Goal: Task Accomplishment & Management: Manage account settings

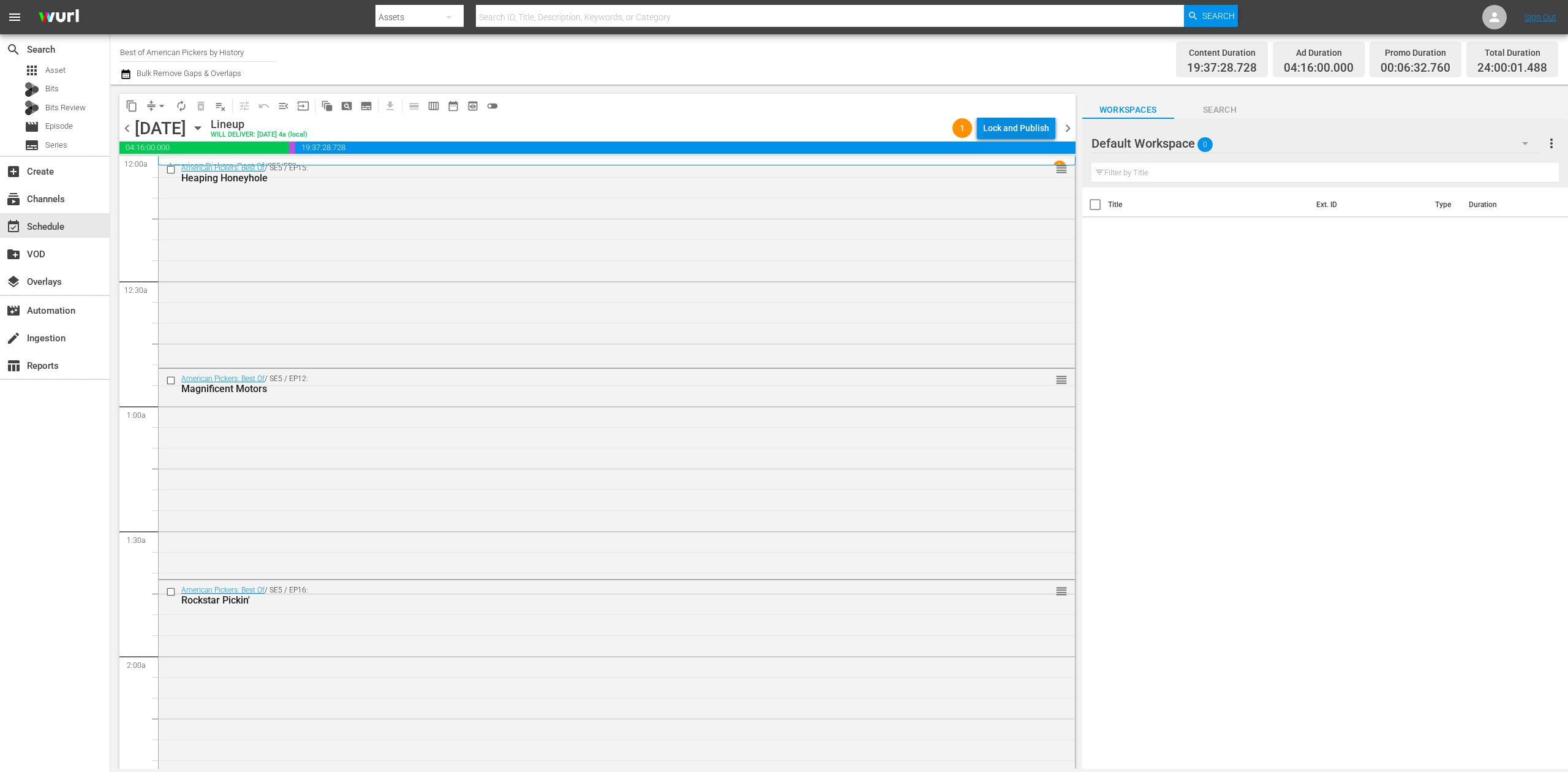
click at [1027, 128] on div "Lock and Publish" at bounding box center [1016, 128] width 66 height 22
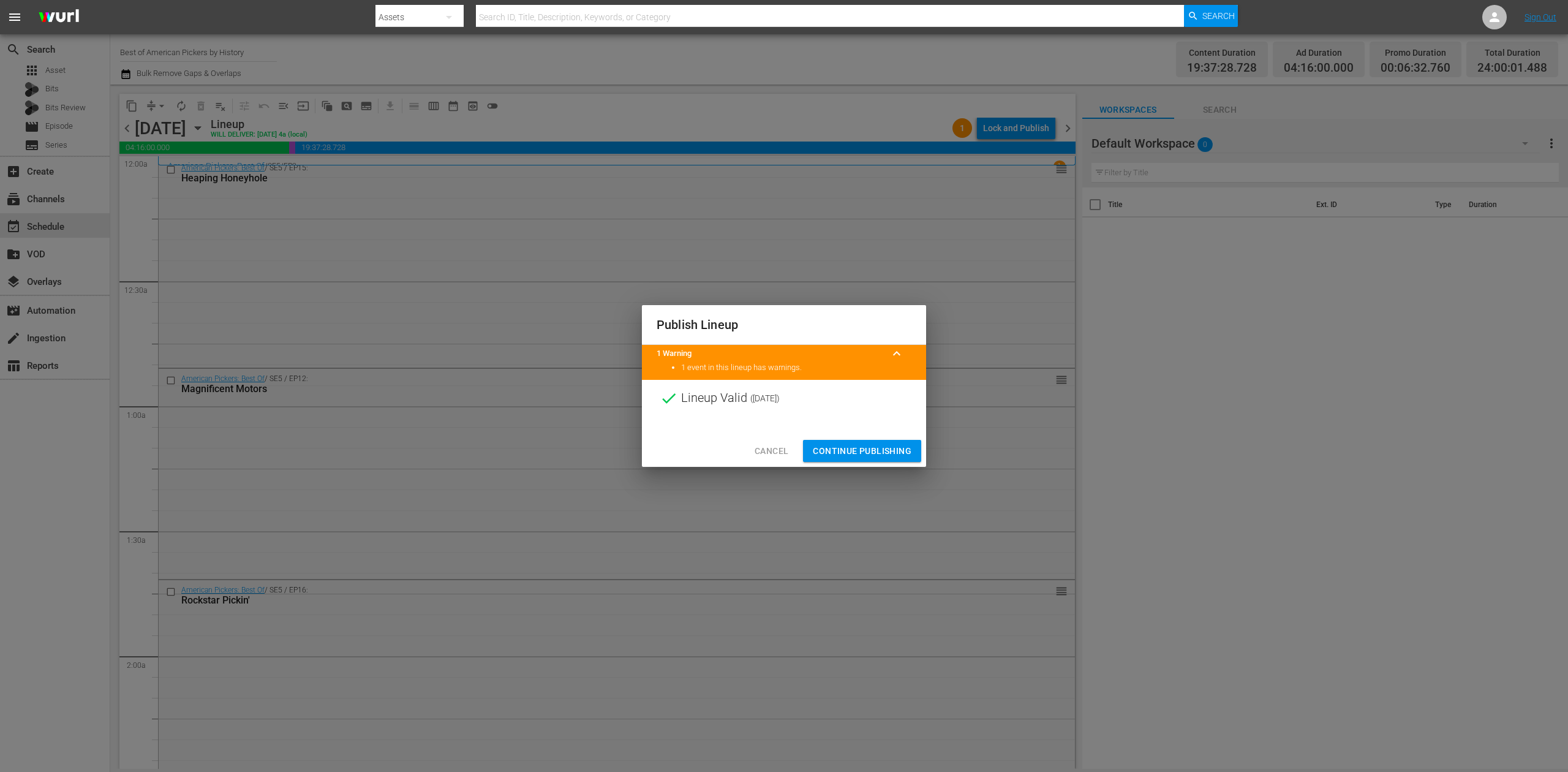
click at [838, 448] on span "Continue Publishing" at bounding box center [862, 451] width 99 height 16
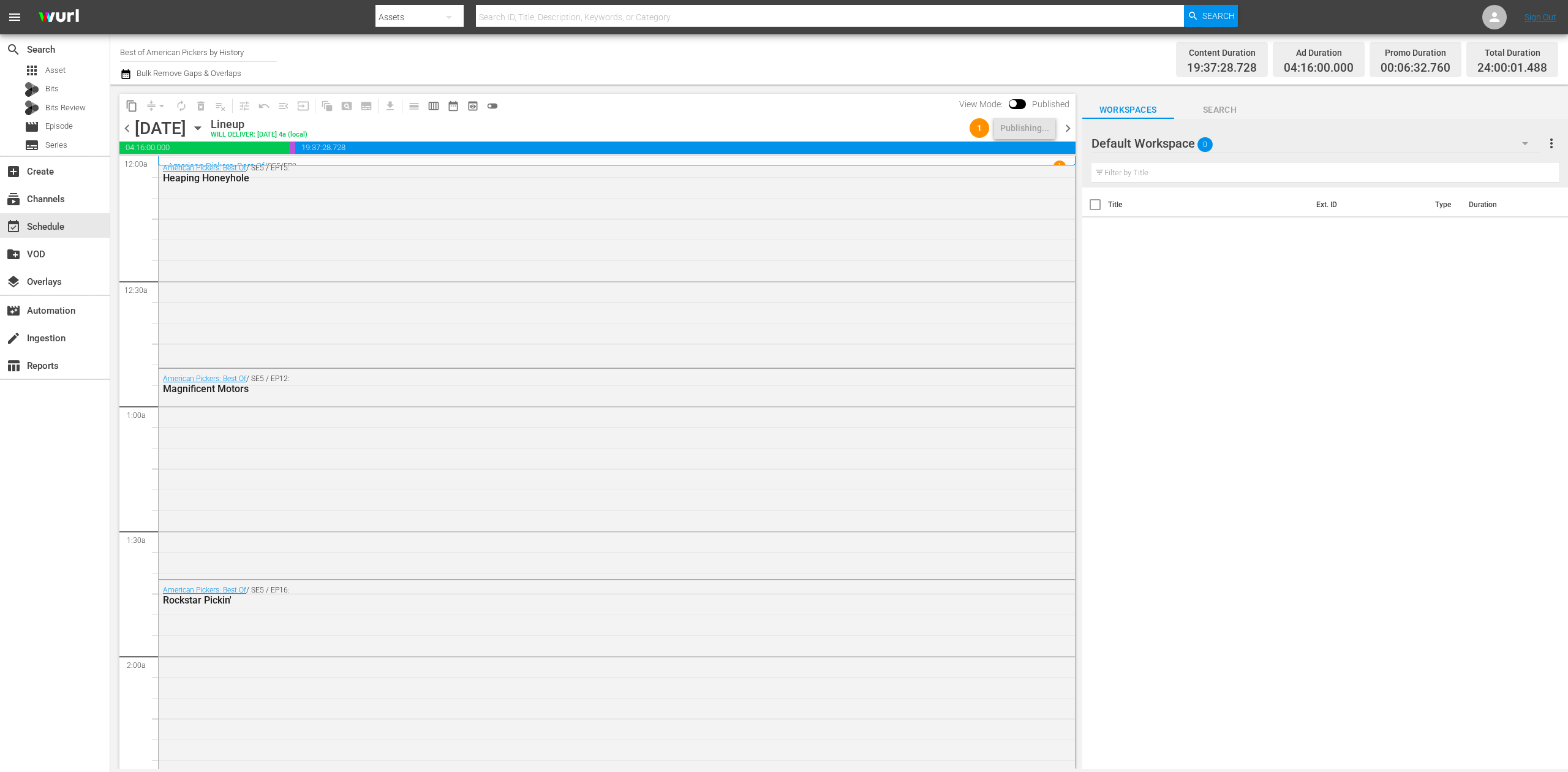
click at [888, 114] on div "content_copy compress arrow_drop_down autorenew_outlined delete_forever_outline…" at bounding box center [597, 105] width 956 height 24
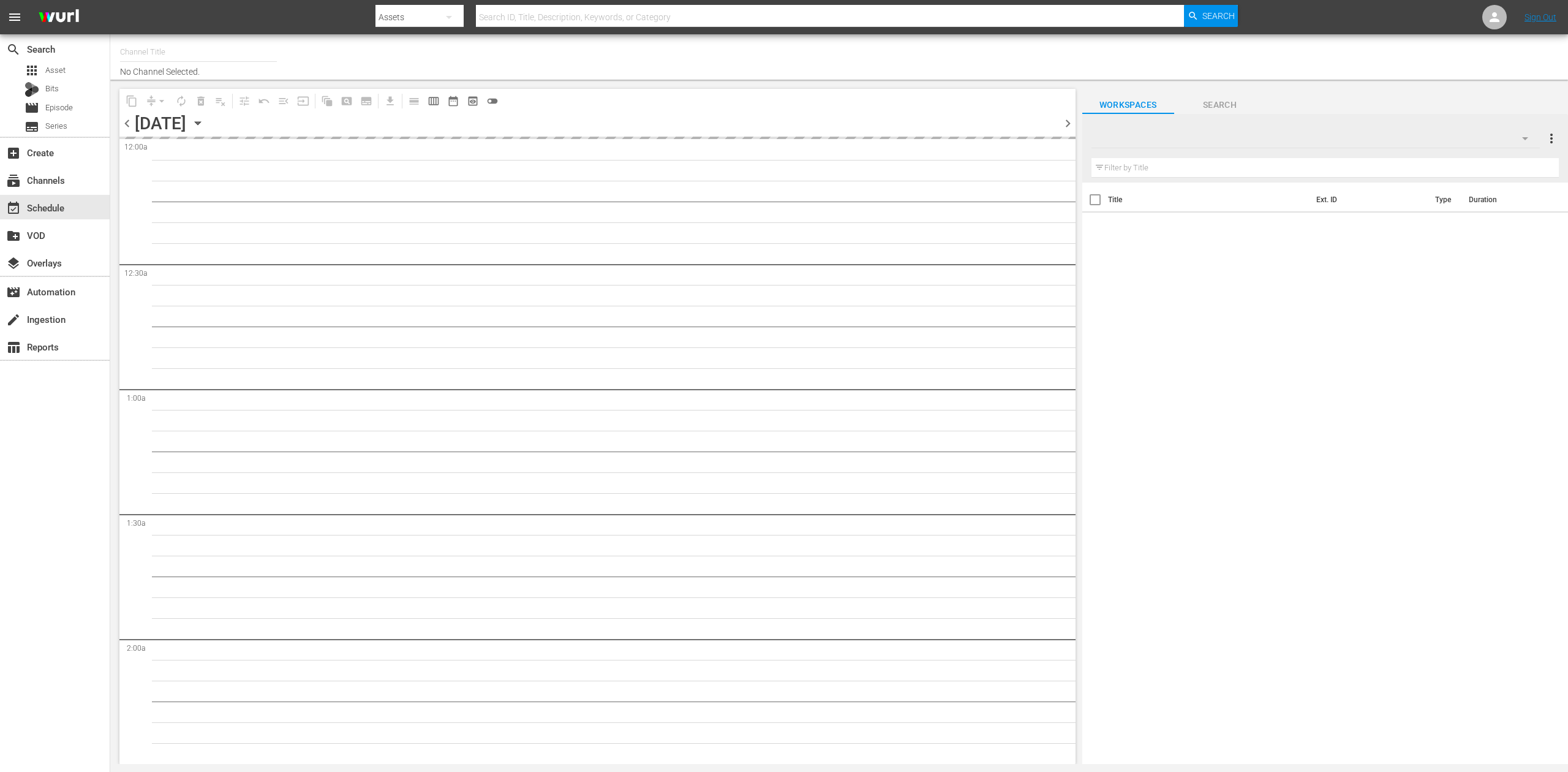
type input "Best of American Pickers by History (2038)"
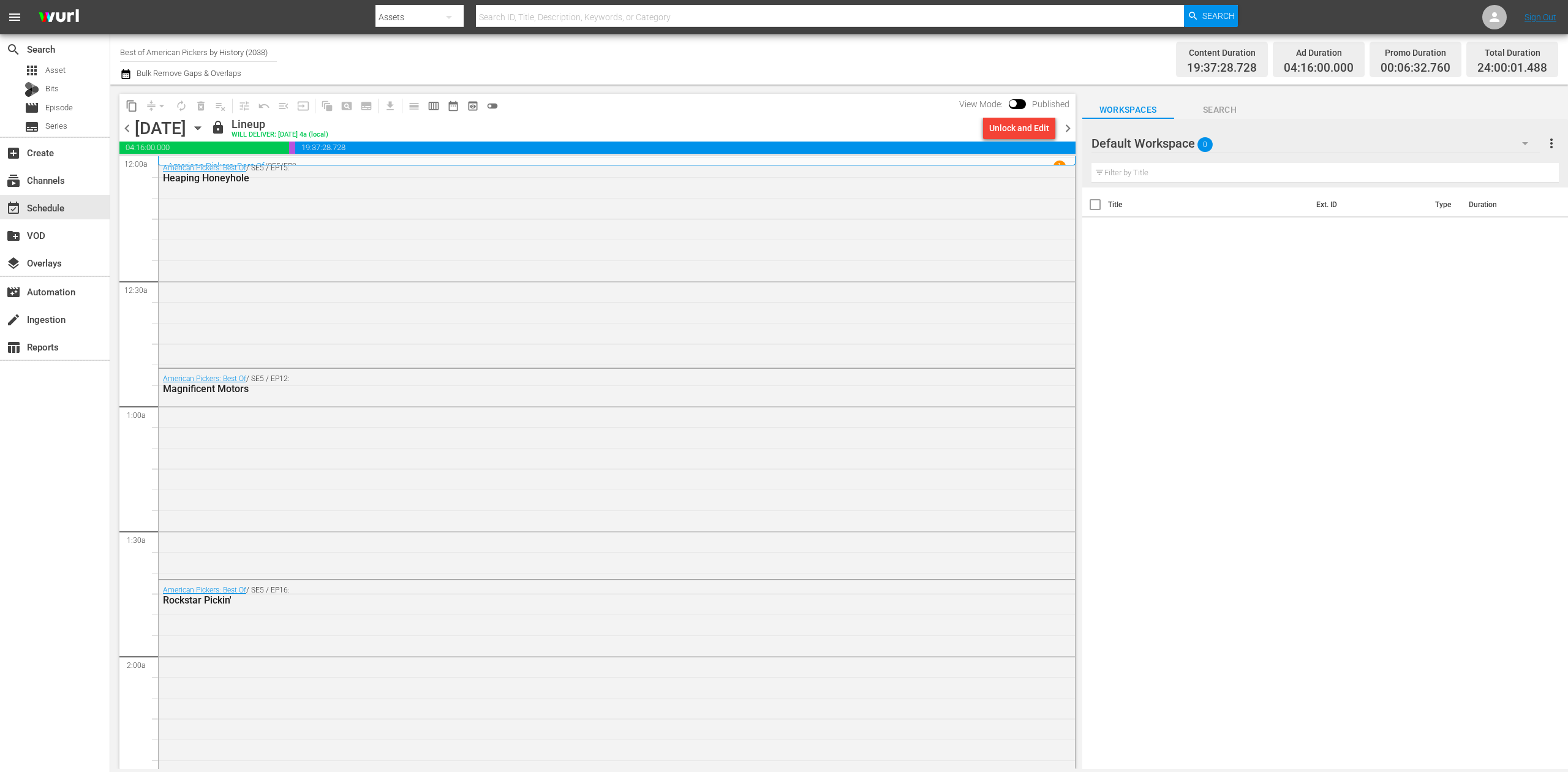
click at [1065, 128] on span "chevron_right" at bounding box center [1068, 128] width 16 height 16
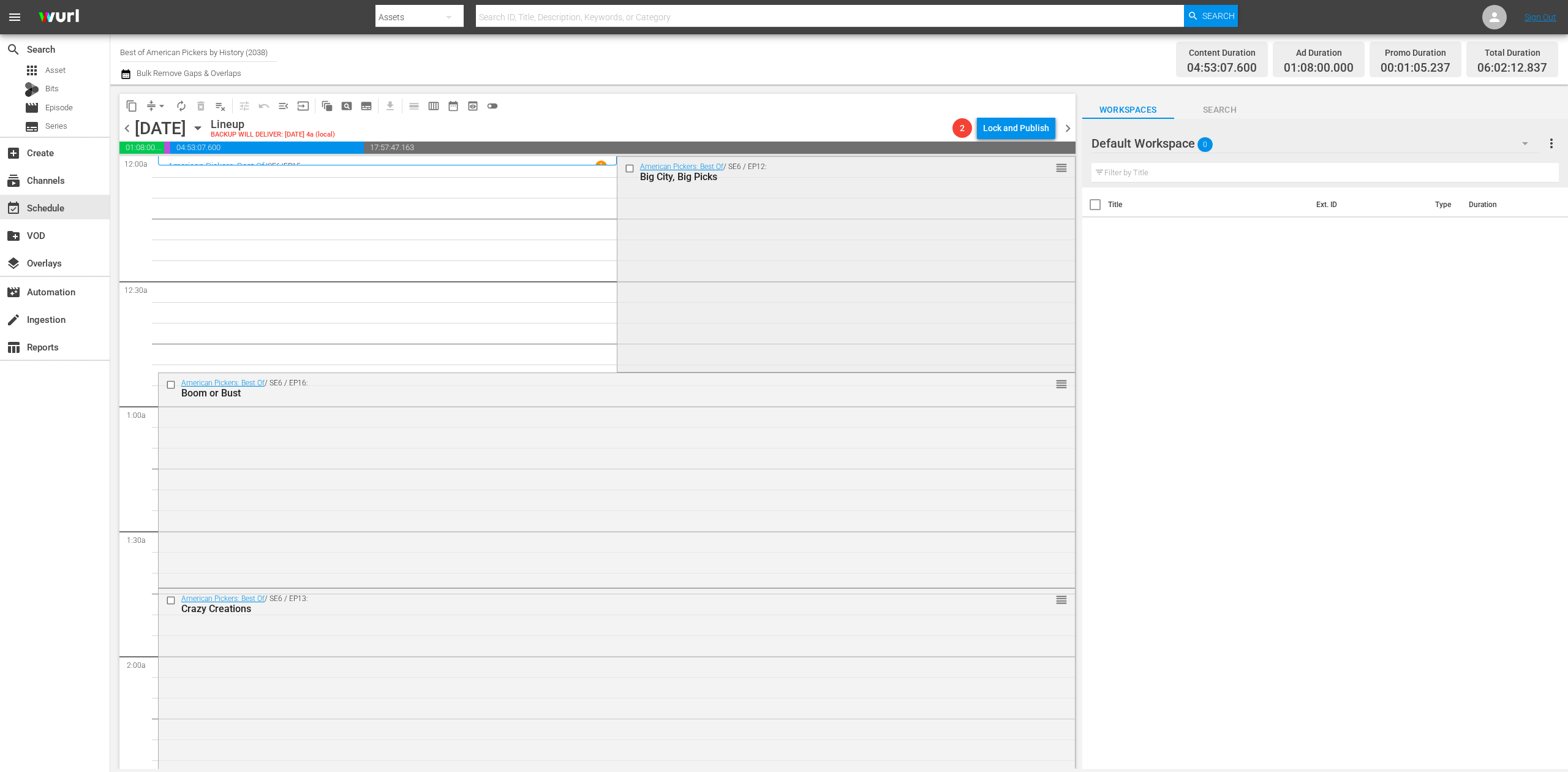
click at [797, 261] on div "American Pickers: Best Of / SE6 / EP12: Big City, Big Picks reorder" at bounding box center [846, 263] width 457 height 212
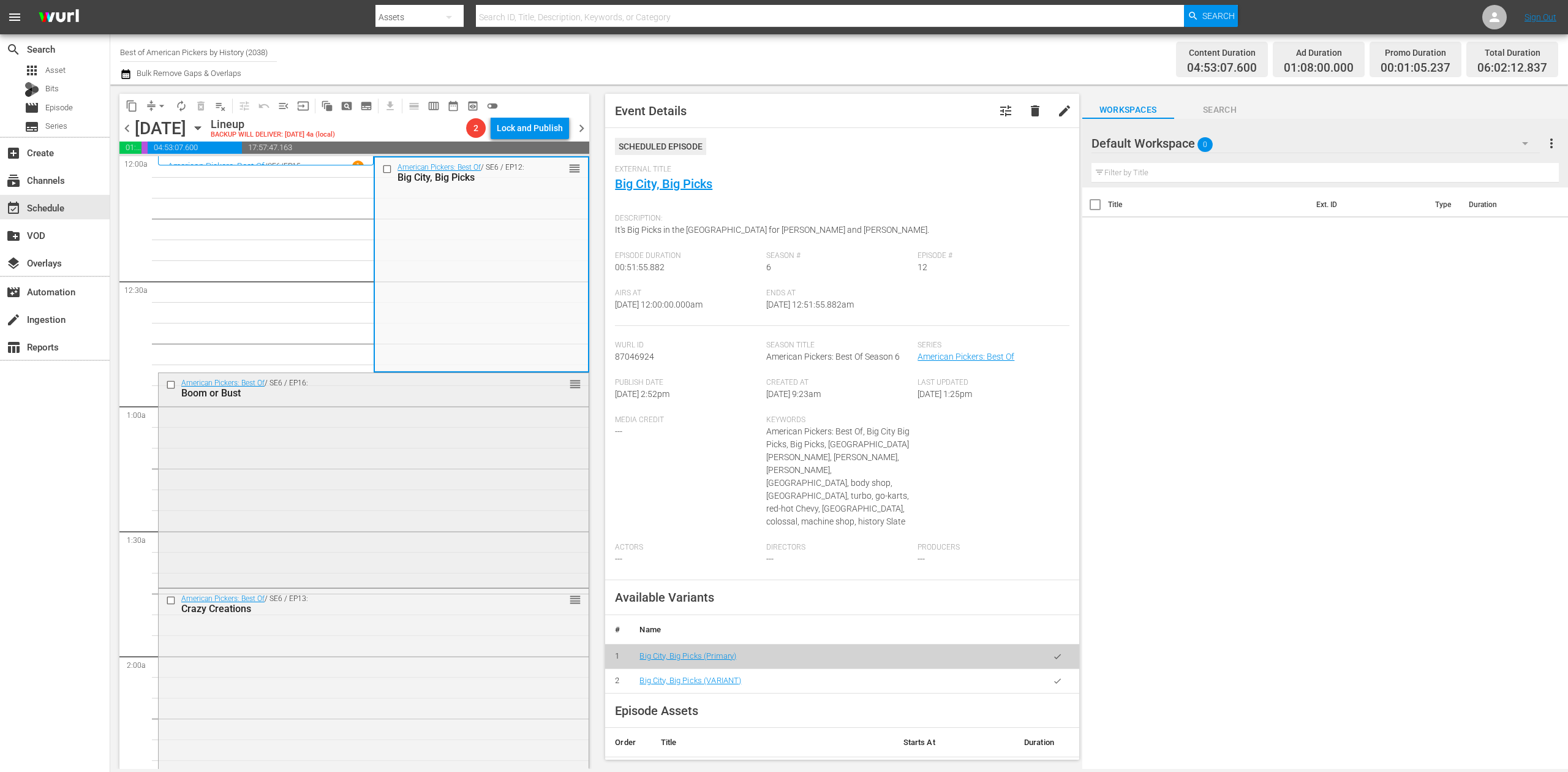
click at [451, 493] on div "American Pickers: Best Of / SE6 / EP16: Boom or Bust reorder" at bounding box center [373, 479] width 430 height 212
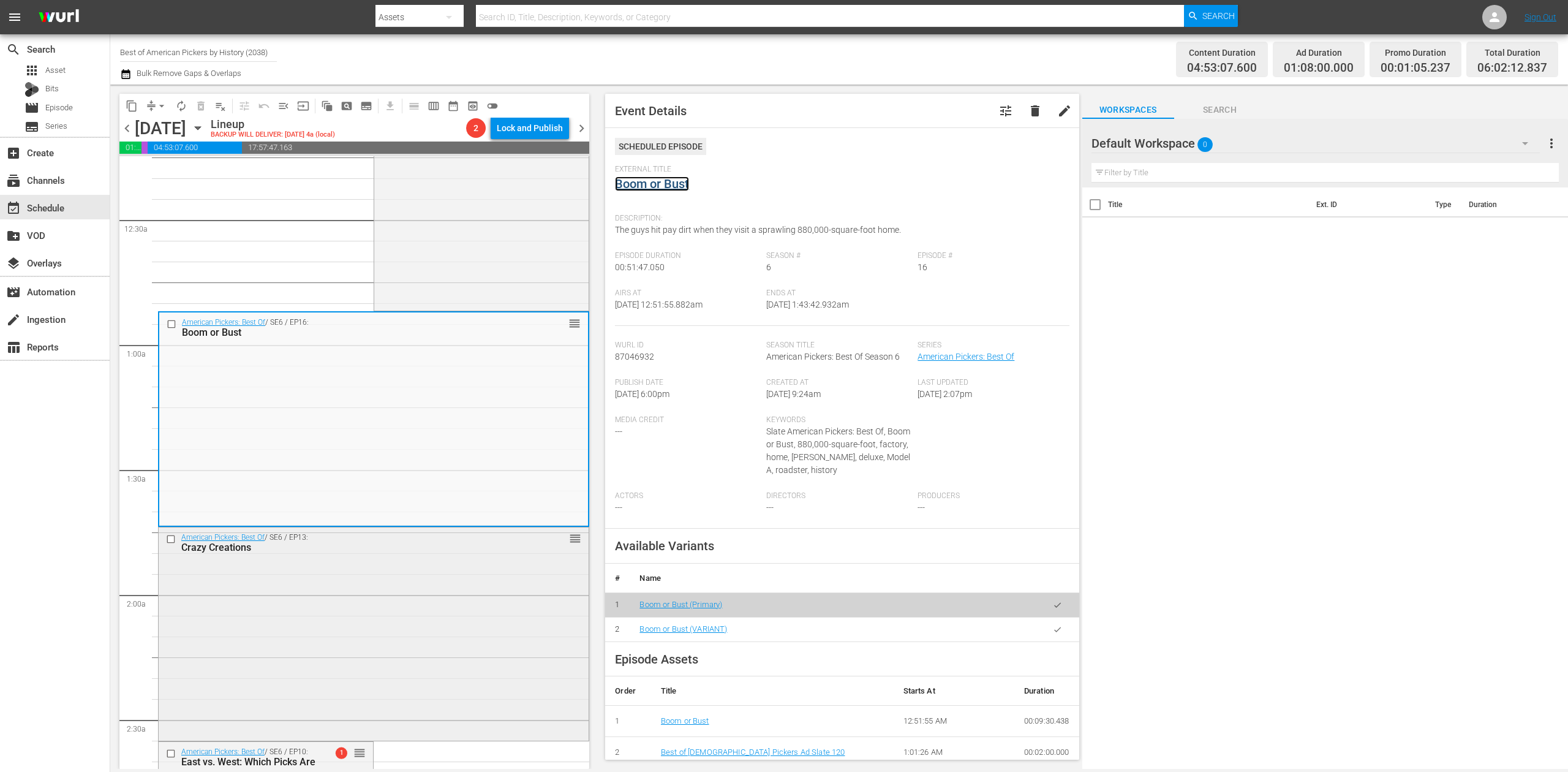
scroll to position [245, 0]
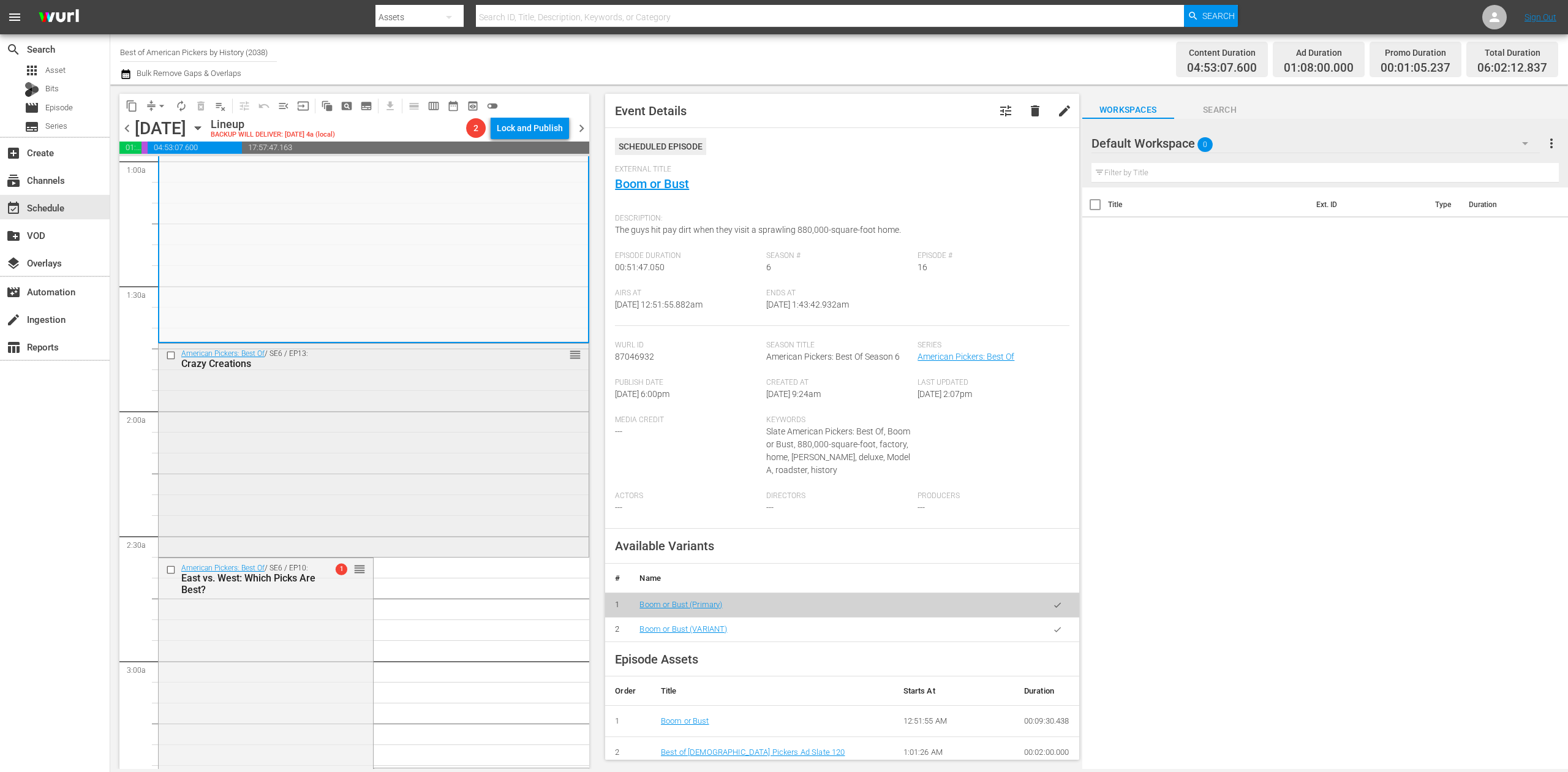
click at [432, 504] on div "American Pickers: Best Of / SE6 / EP13: Crazy Creations reorder" at bounding box center [373, 450] width 430 height 212
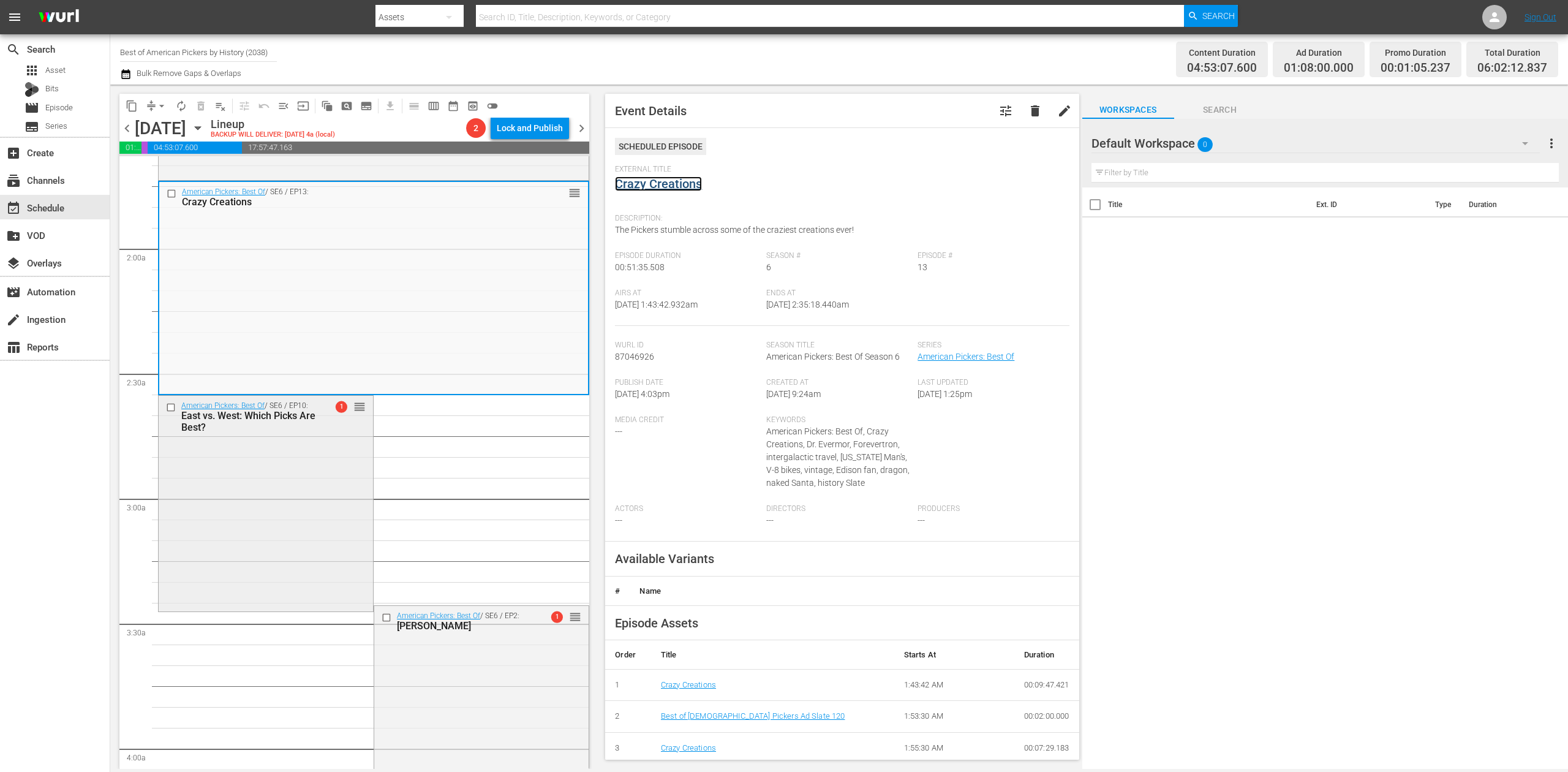
scroll to position [409, 0]
click at [310, 476] on div "American Pickers: Best Of / SE6 / EP10: East vs. West: Which Picks Are Best? 1 …" at bounding box center [266, 501] width 215 height 212
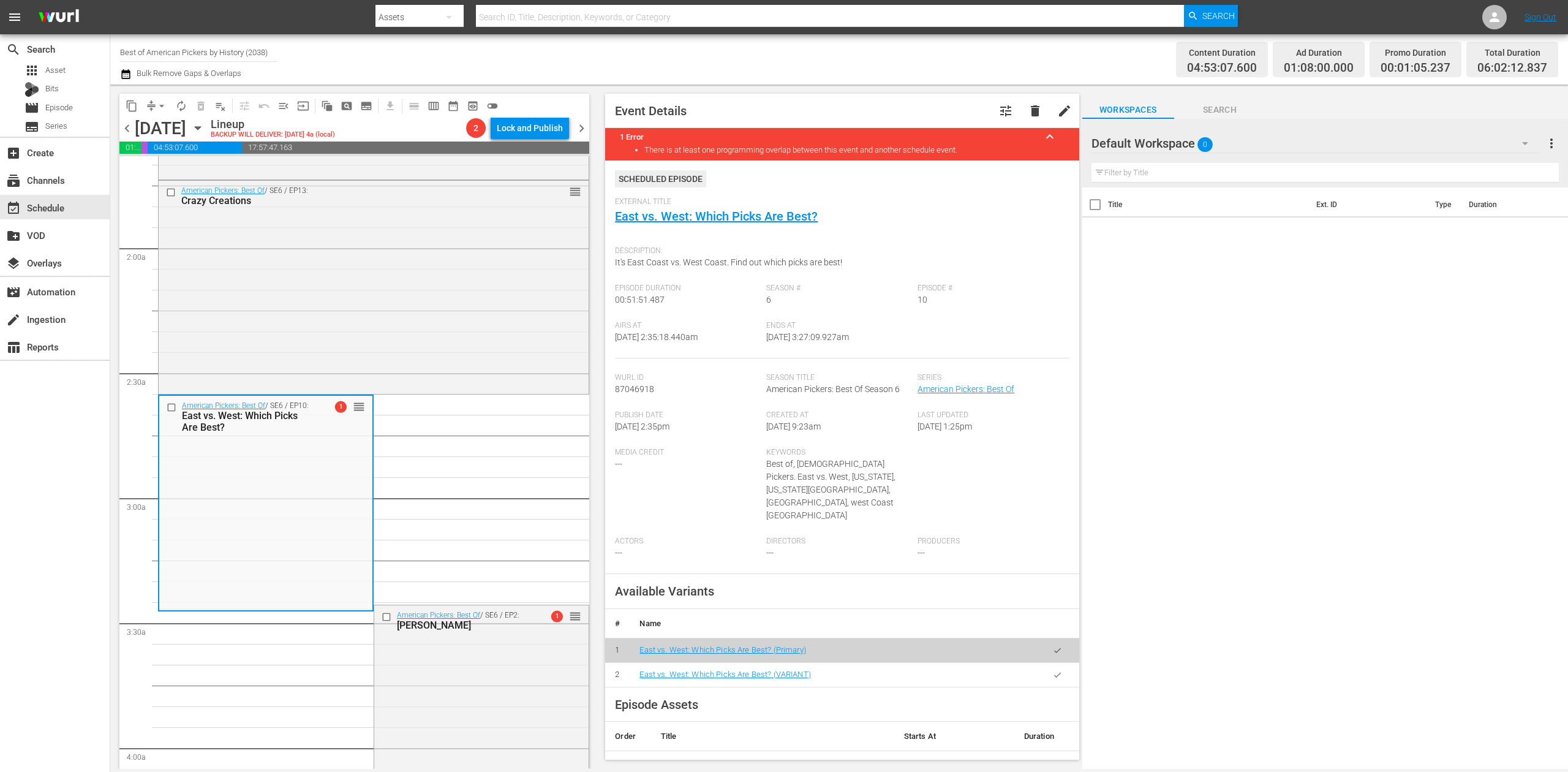
click at [128, 76] on icon "button" at bounding box center [125, 74] width 9 height 10
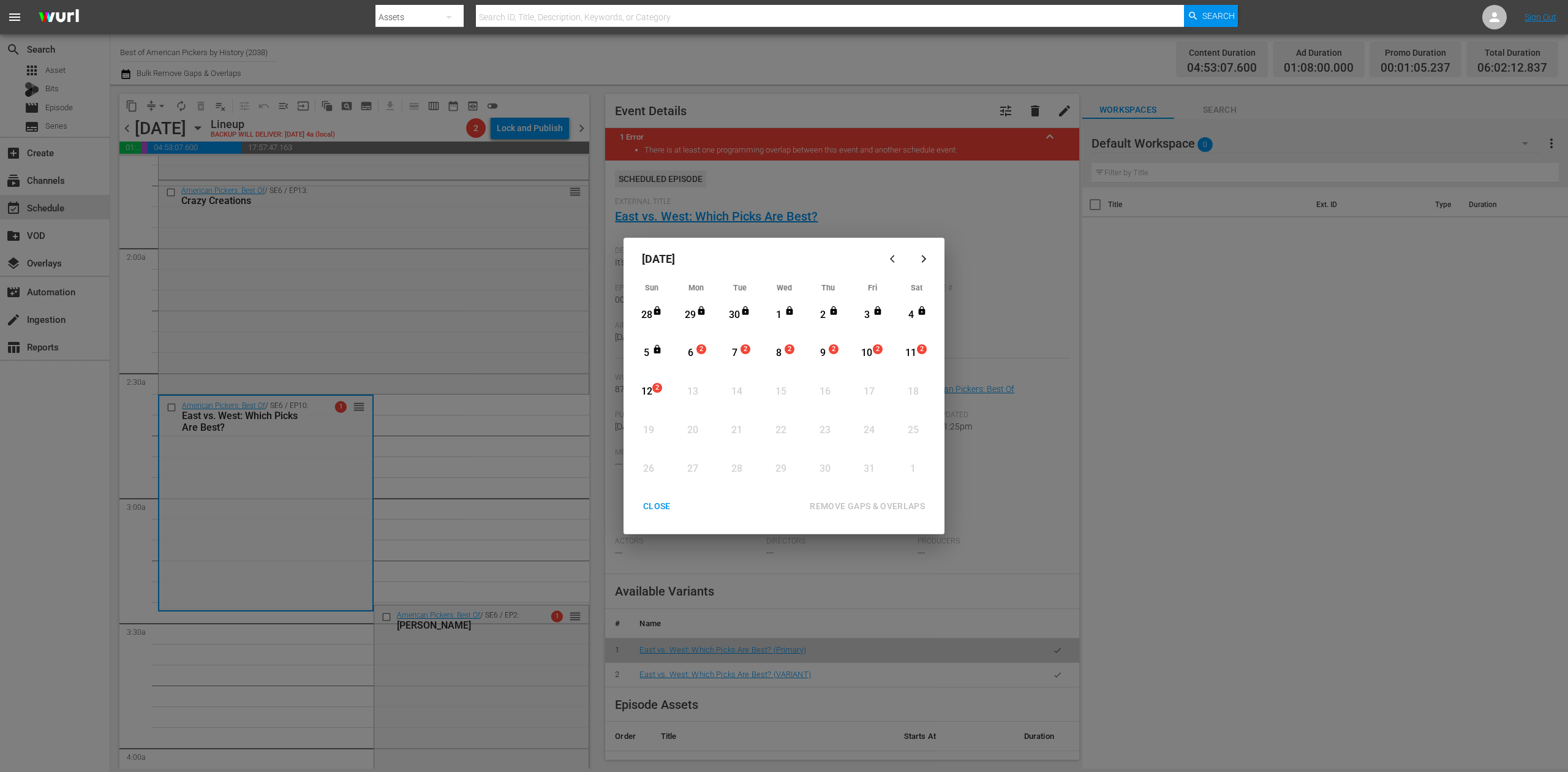
click at [692, 360] on div "6" at bounding box center [691, 353] width 16 height 14
click at [865, 508] on div "REMOVE GAPS & OVERLAPS" at bounding box center [867, 507] width 135 height 16
click at [658, 500] on div "CLOSE" at bounding box center [656, 507] width 47 height 16
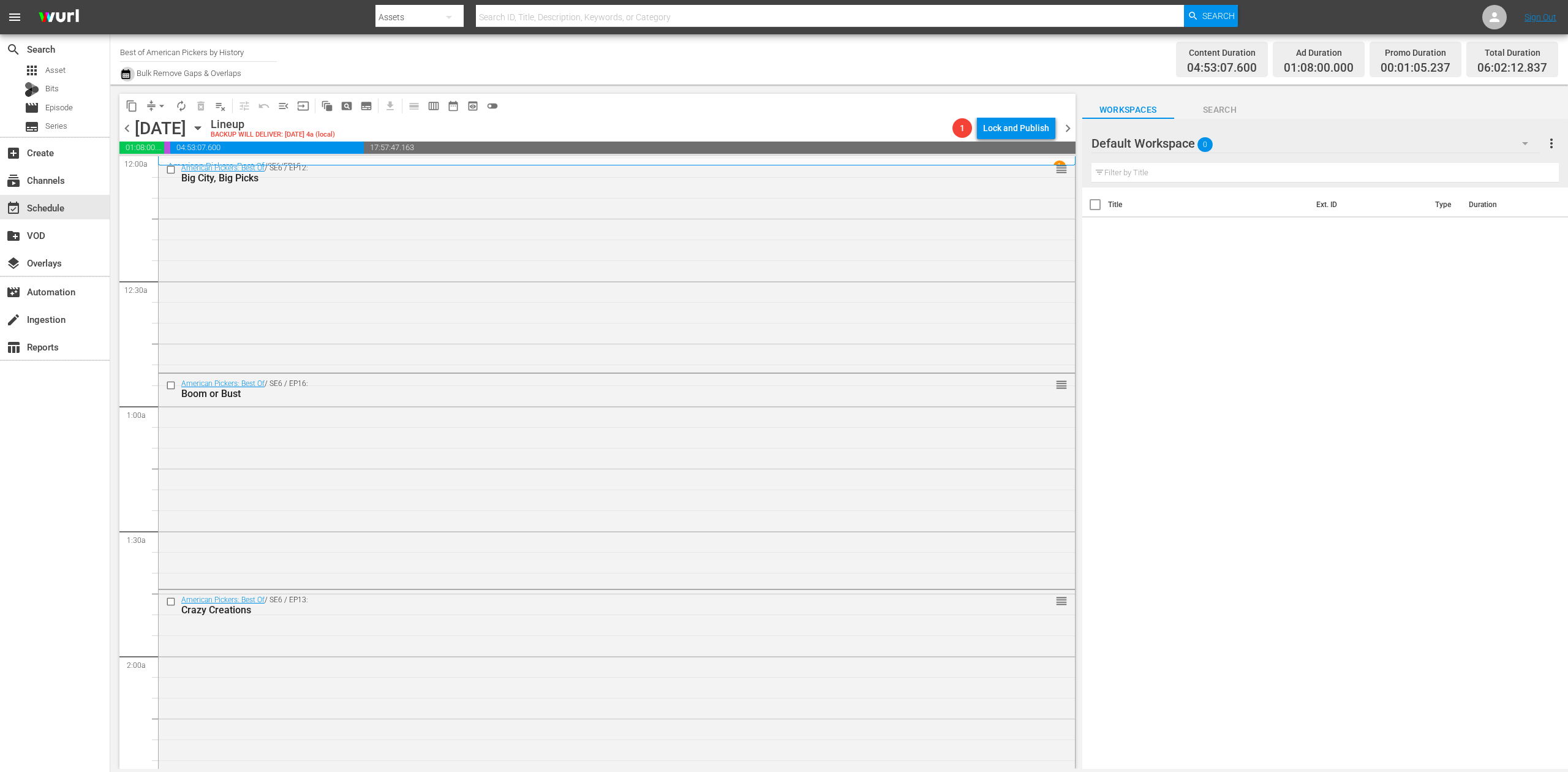
click at [123, 76] on icon "button" at bounding box center [125, 74] width 12 height 15
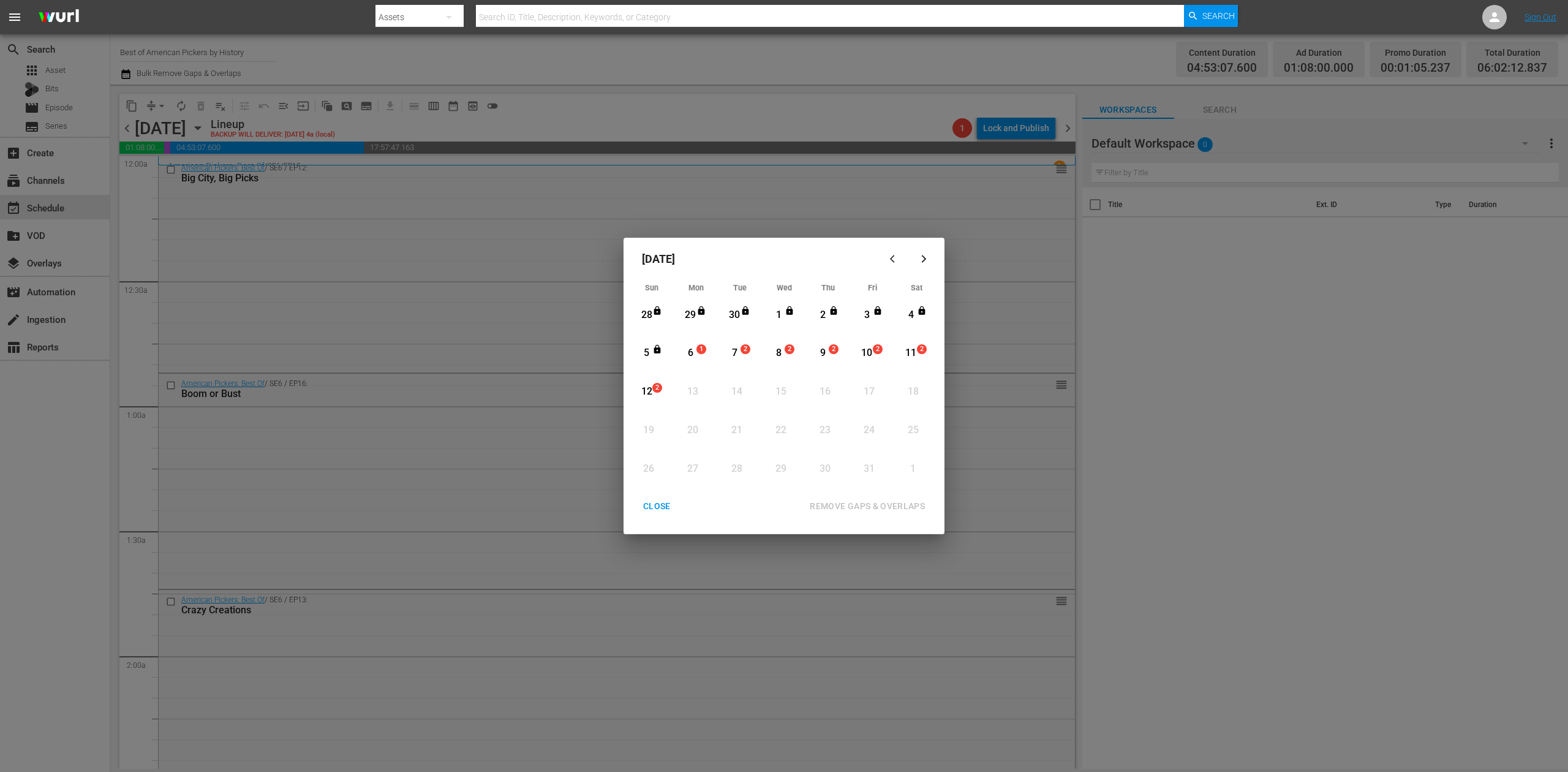
click at [695, 347] on div "6" at bounding box center [691, 353] width 16 height 14
click at [856, 506] on div "REMOVE GAPS & OVERLAPS" at bounding box center [867, 507] width 135 height 16
click at [670, 506] on div "CLOSE" at bounding box center [656, 507] width 47 height 16
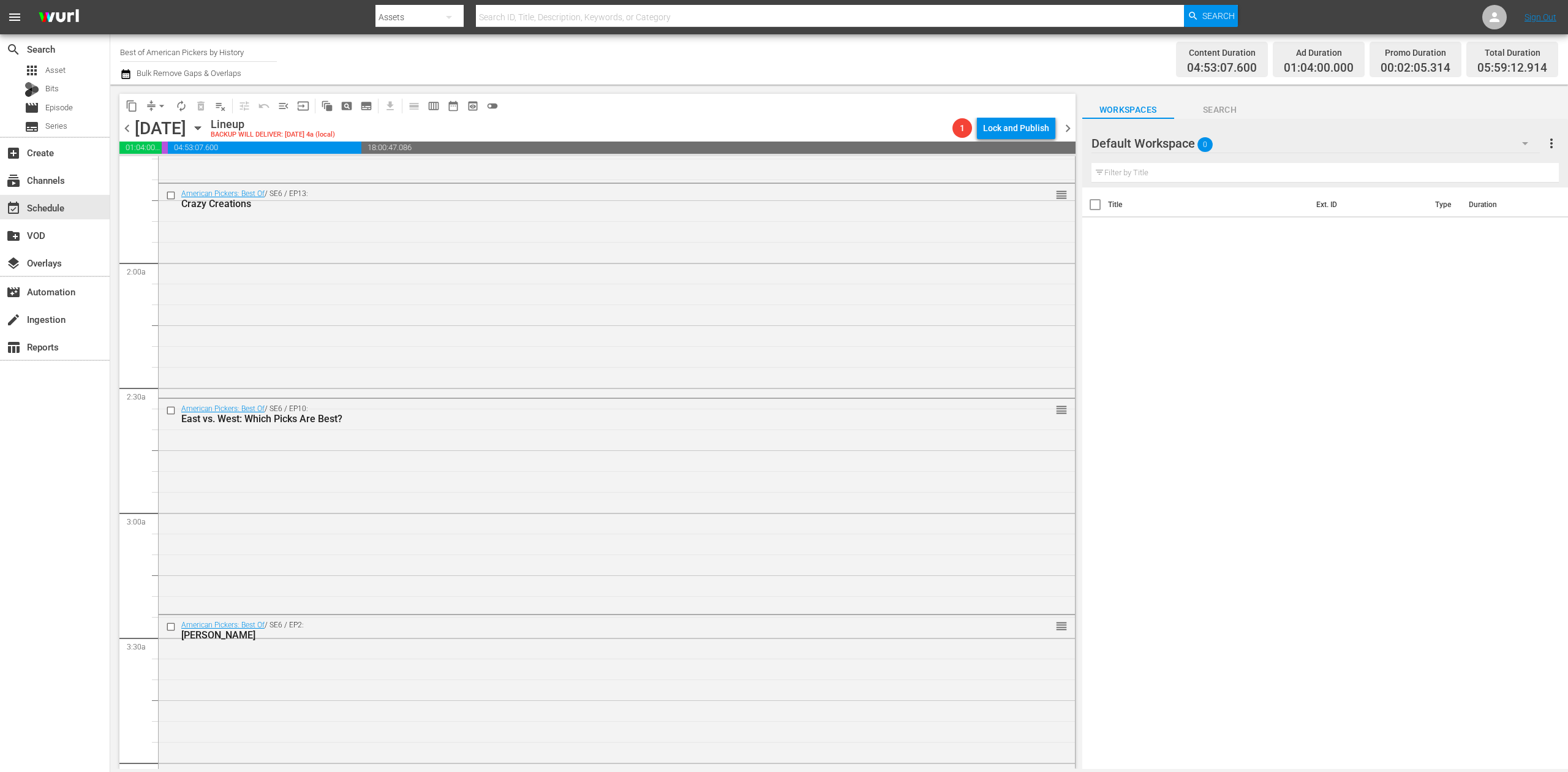
scroll to position [409, 0]
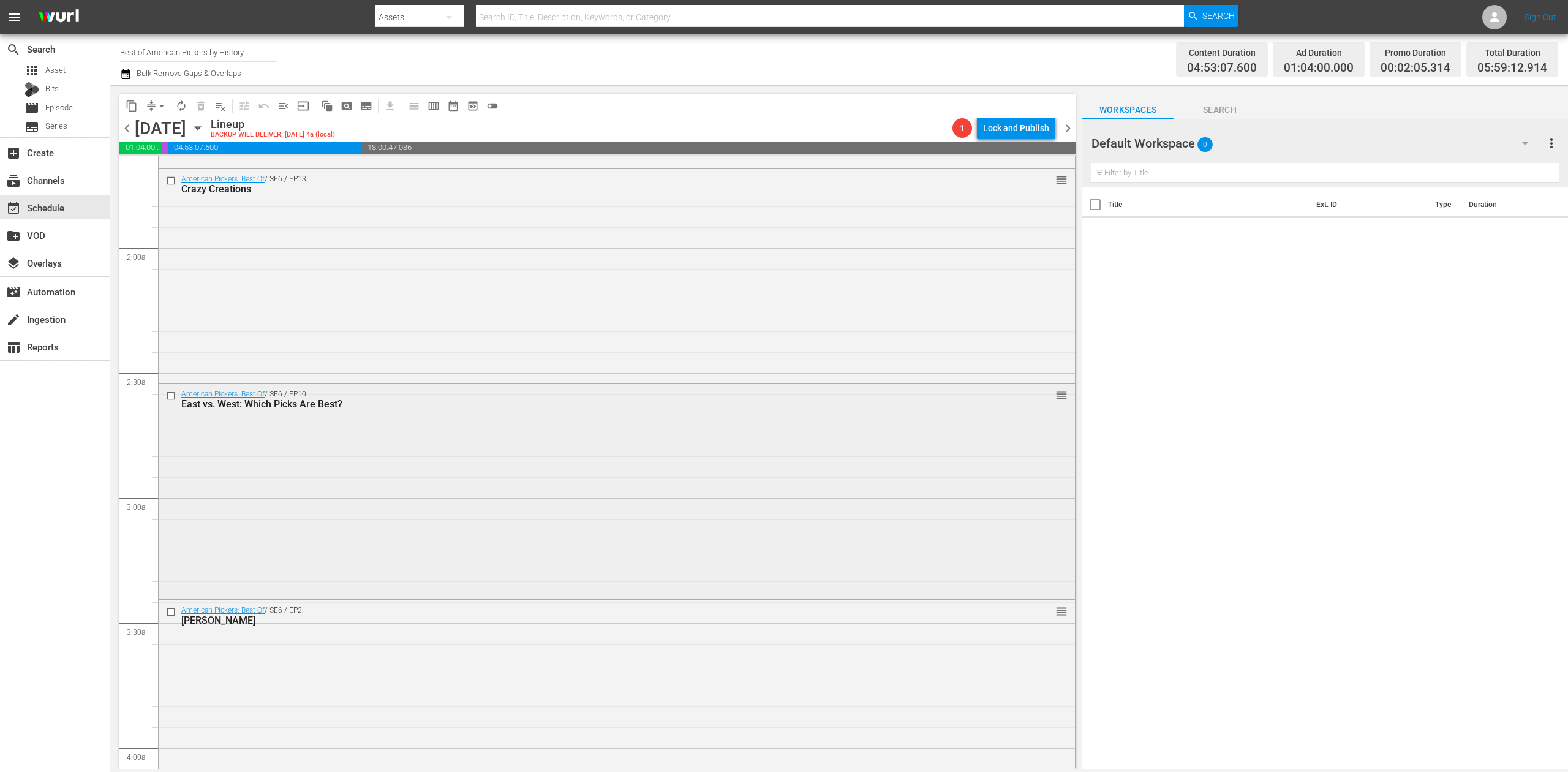
click at [534, 439] on div "American Pickers: Best Of / SE6 / EP10: East vs. West: Which Picks Are Best? re…" at bounding box center [617, 490] width 916 height 212
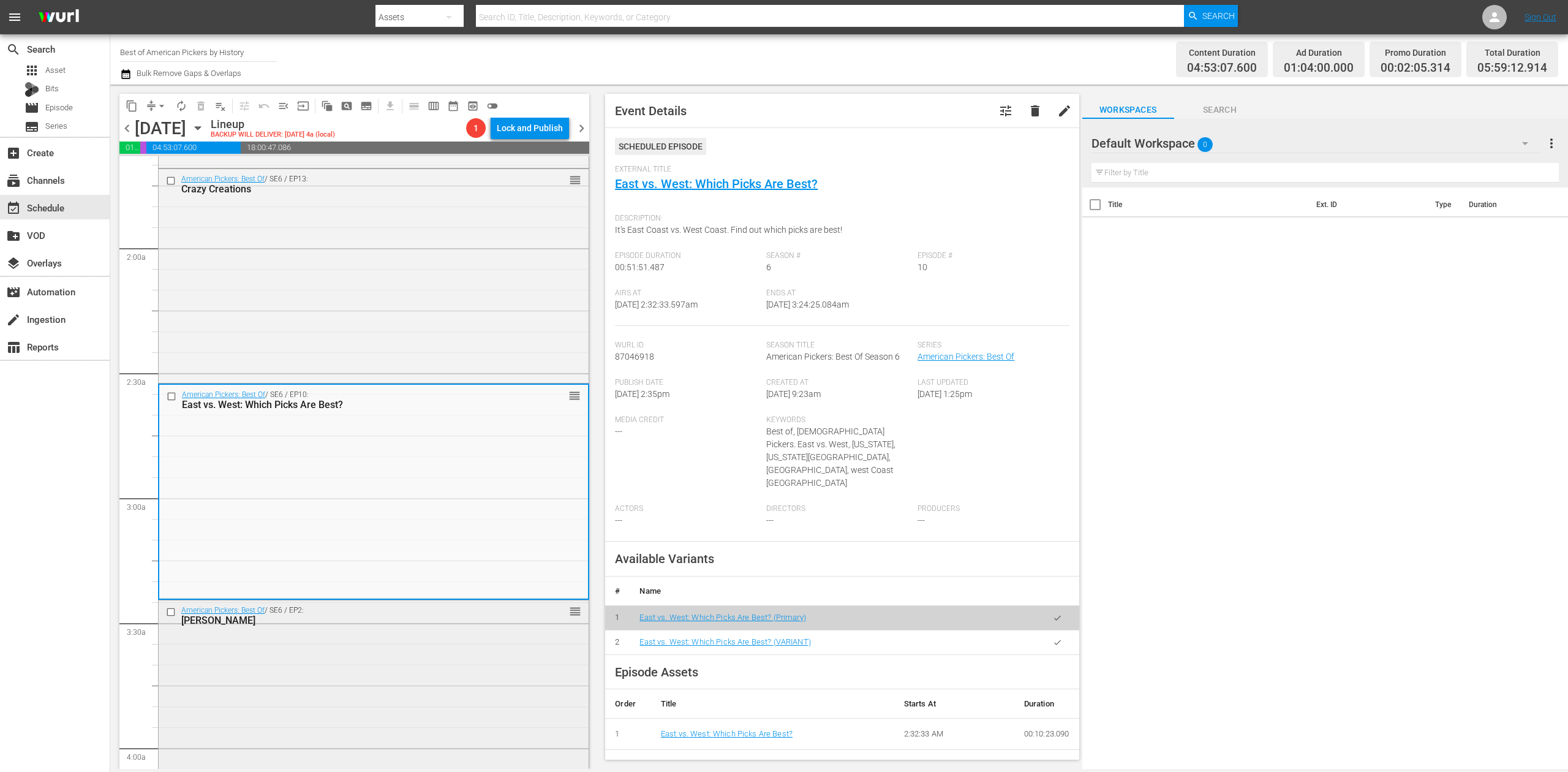
click at [403, 665] on div "American Pickers: Best Of / SE6 / EP2: Frank Almighty reorder" at bounding box center [373, 709] width 430 height 217
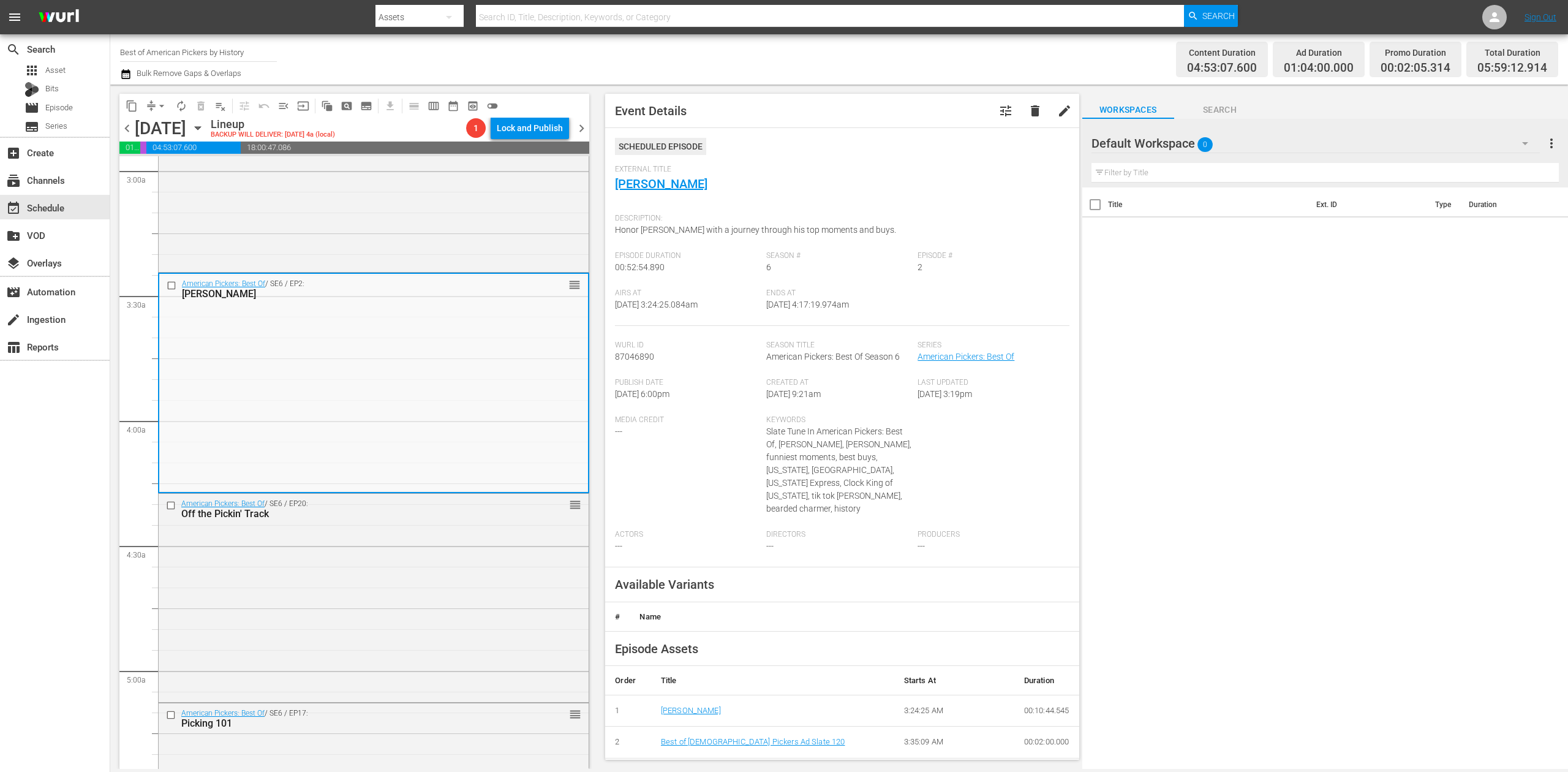
scroll to position [817, 0]
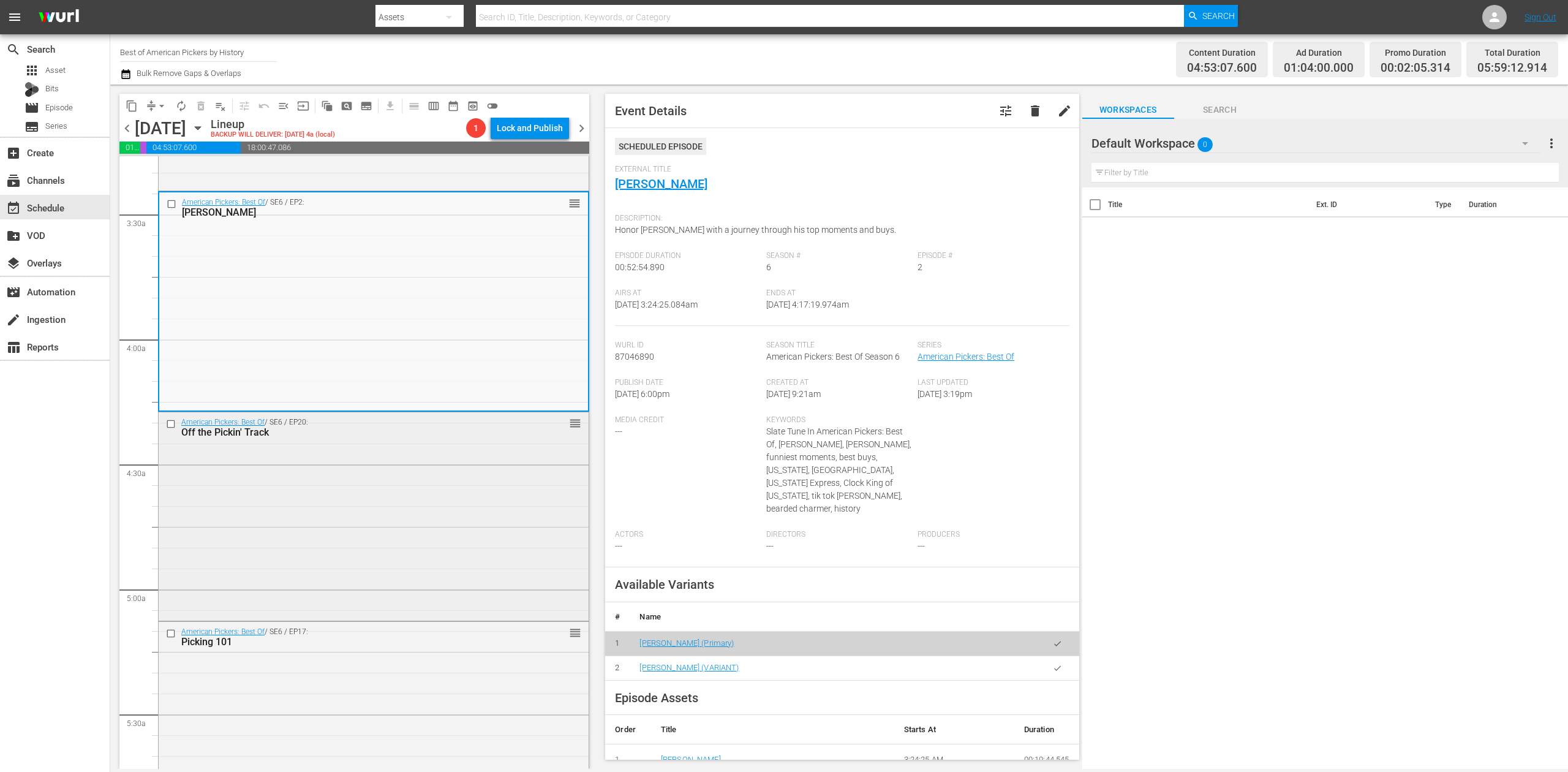
click at [415, 515] on div "American Pickers: Best Of / SE6 / EP20: Off the Pickin' Track reorder" at bounding box center [373, 515] width 430 height 206
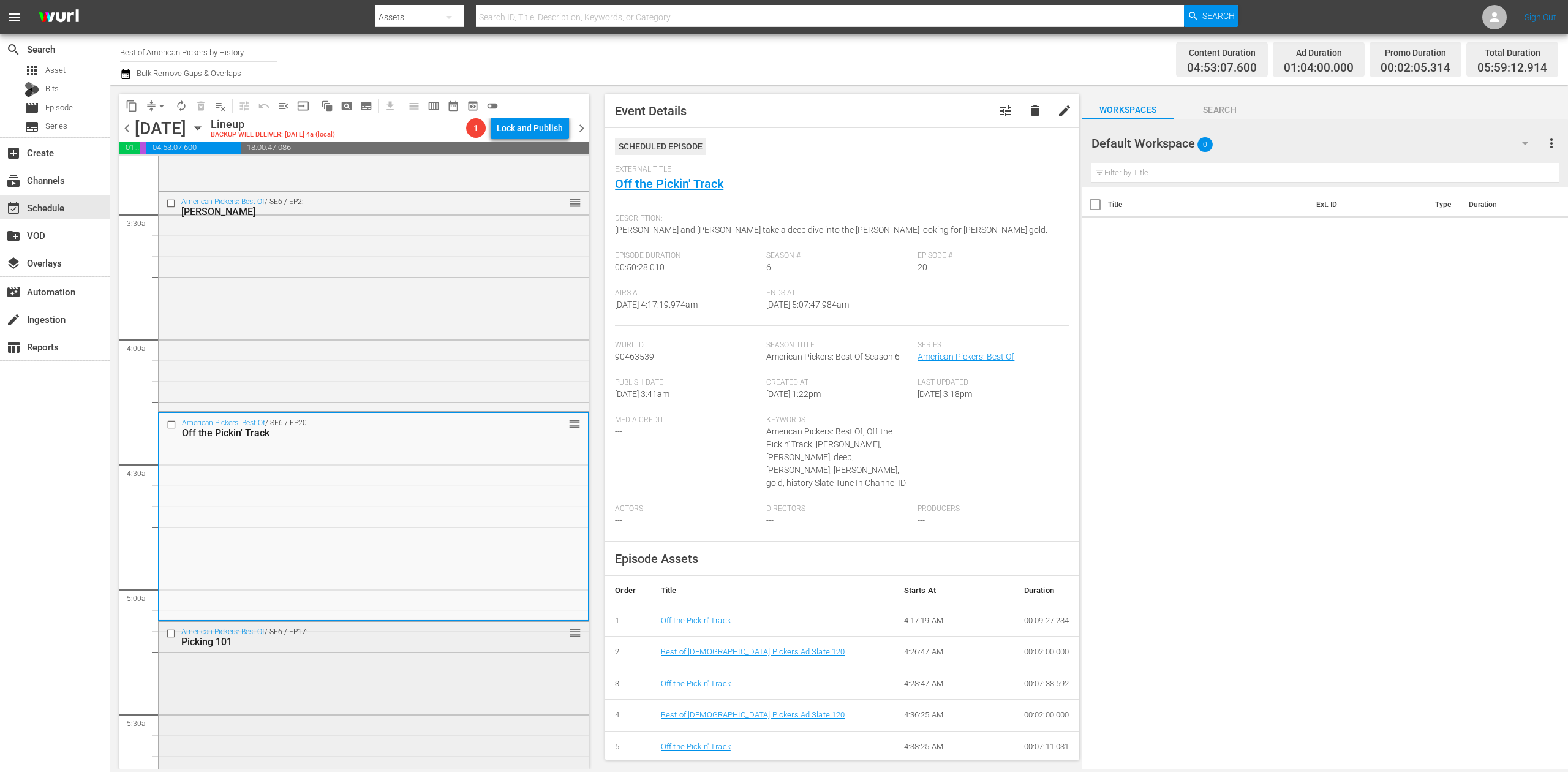
click at [478, 684] on div "American Pickers: Best Of / SE6 / EP17: Picking 101 reorder" at bounding box center [373, 728] width 430 height 212
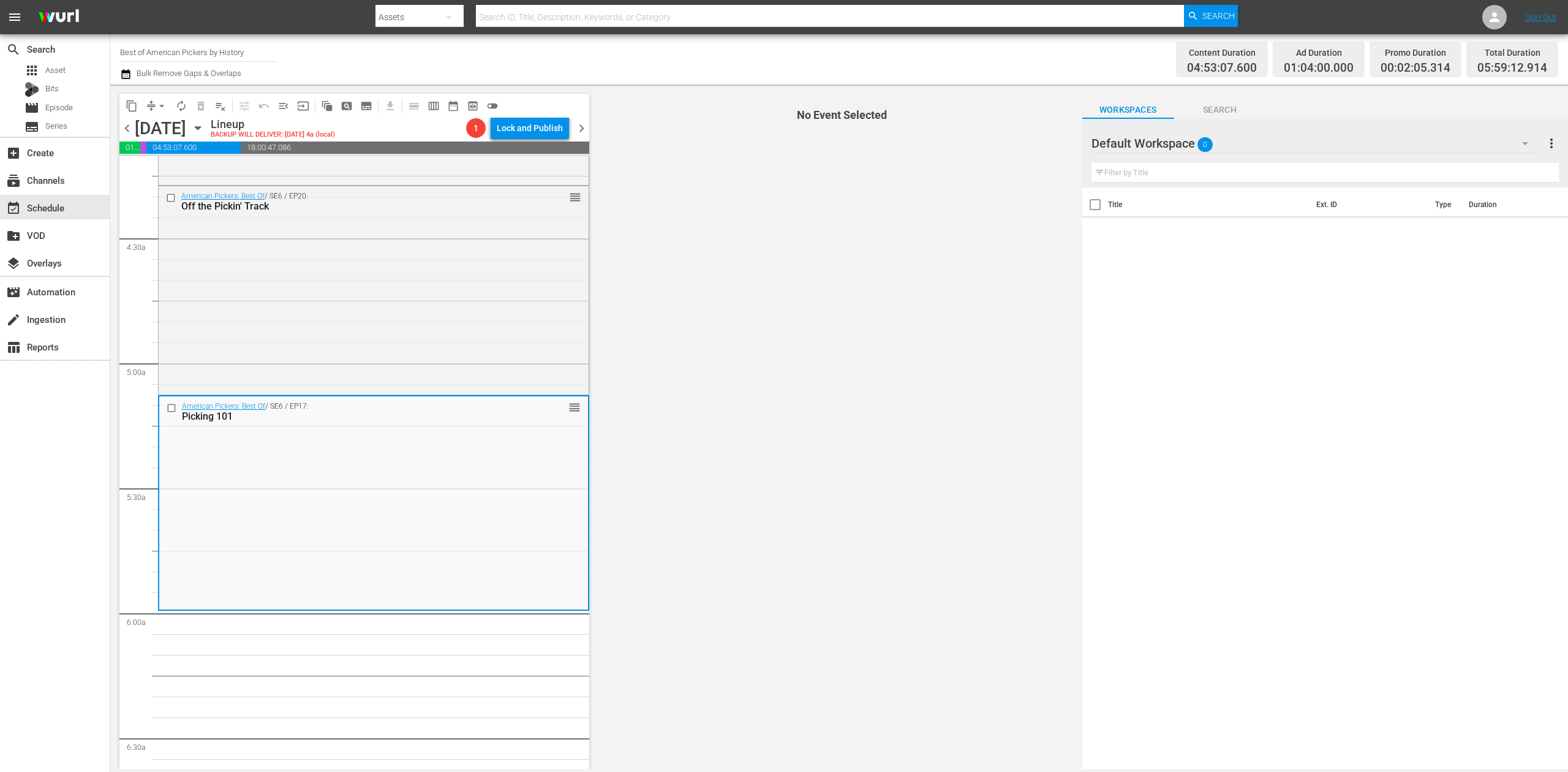
scroll to position [1062, 0]
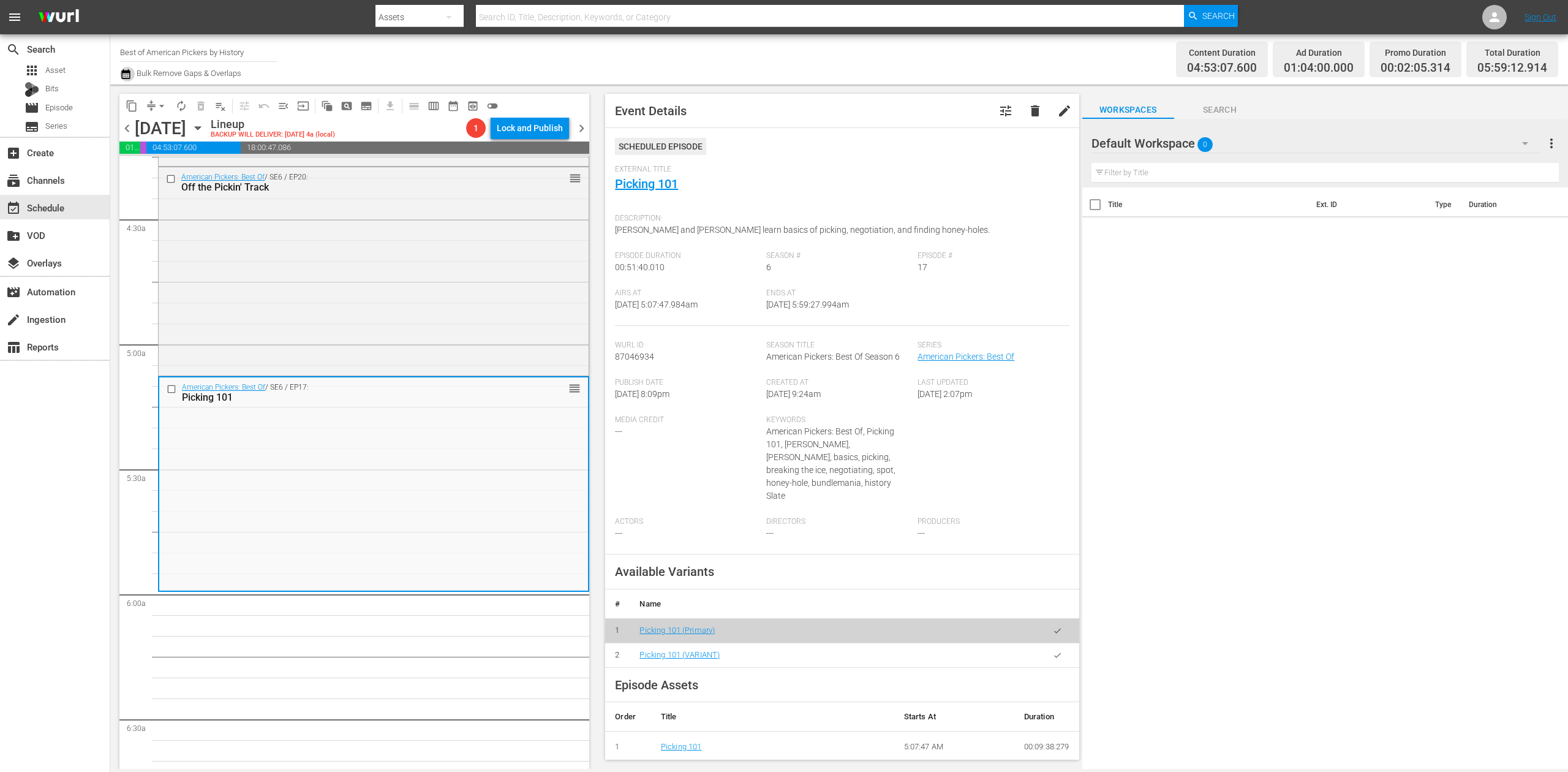
click at [125, 74] on icon "button" at bounding box center [125, 74] width 12 height 15
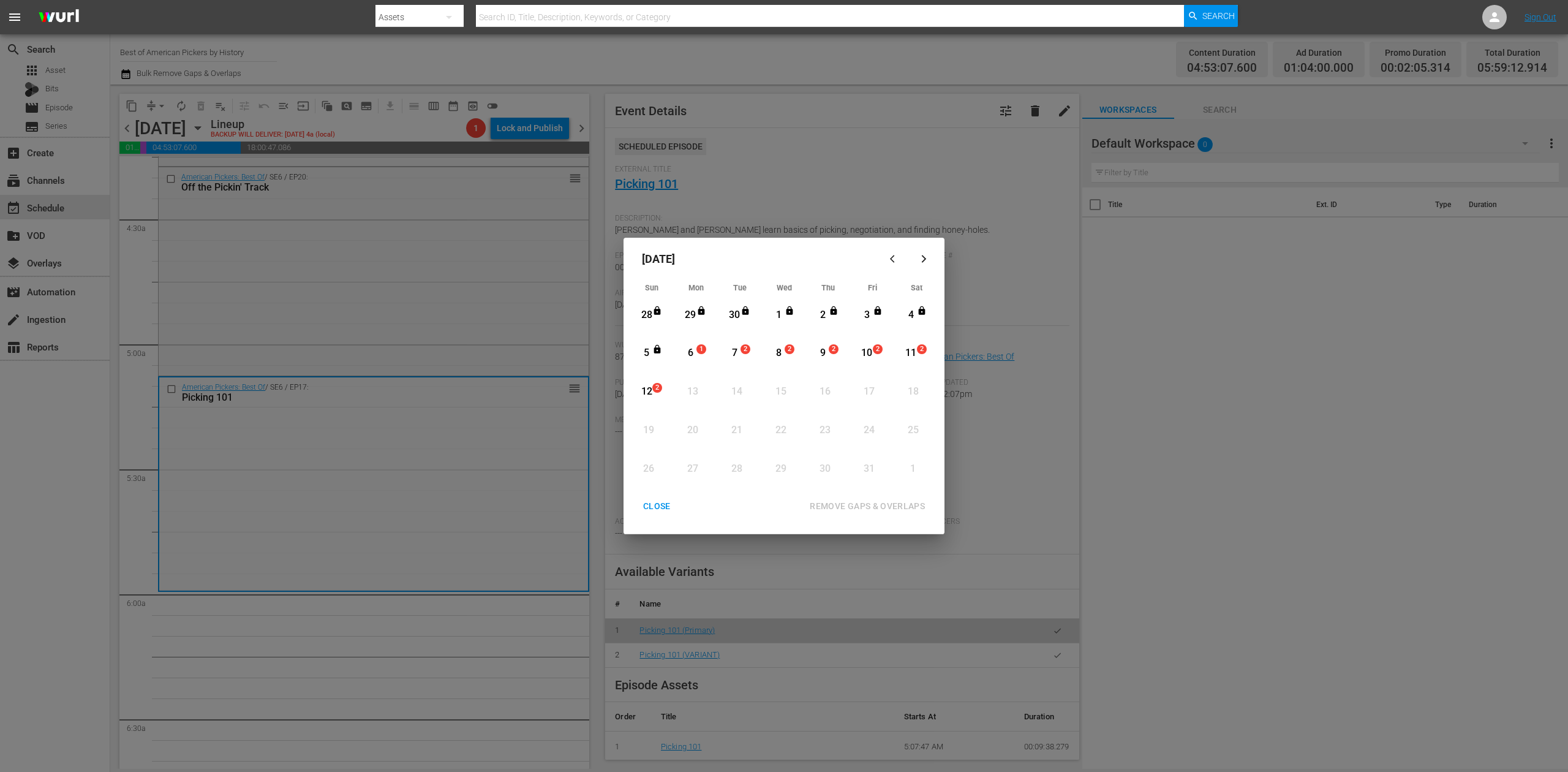
click at [690, 350] on div "6" at bounding box center [691, 353] width 16 height 14
click at [859, 499] on div "REMOVE GAPS & OVERLAPS" at bounding box center [867, 507] width 135 height 16
click at [662, 506] on div "CLOSE" at bounding box center [656, 507] width 47 height 16
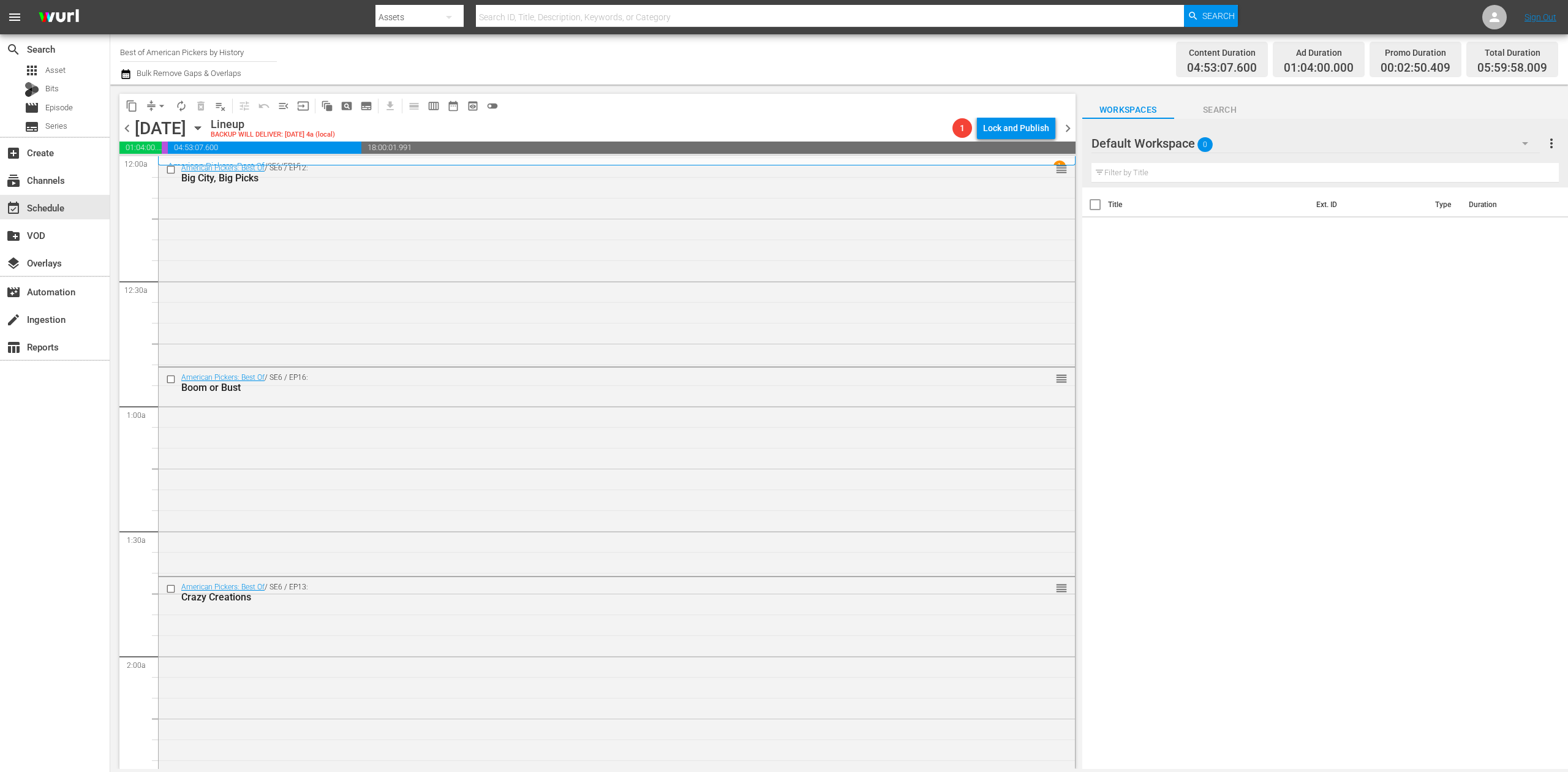
click at [124, 72] on icon "button" at bounding box center [125, 74] width 9 height 10
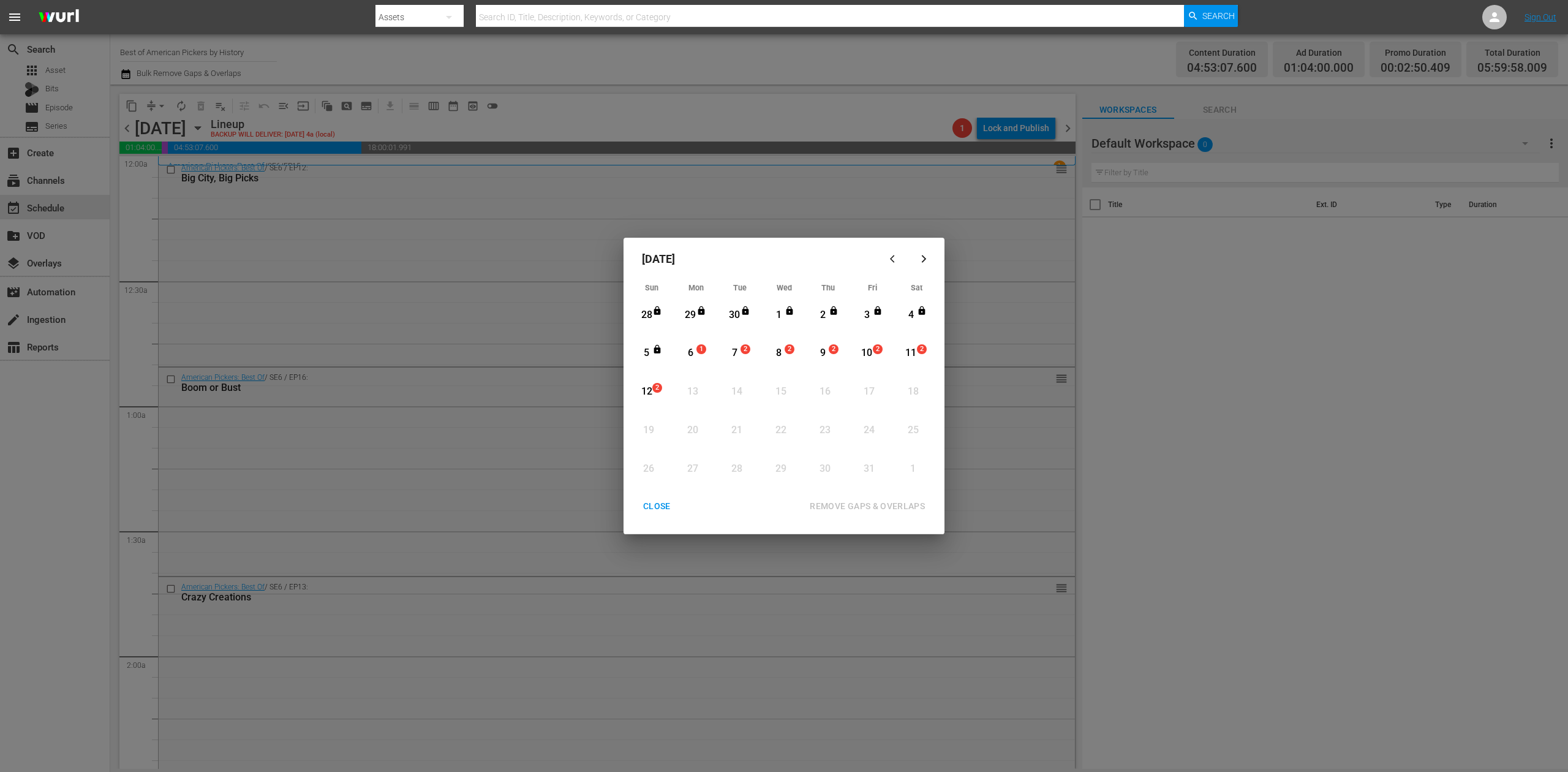
click at [689, 356] on div "6" at bounding box center [691, 353] width 16 height 14
click at [901, 506] on div "REMOVE GAPS & OVERLAPS" at bounding box center [867, 507] width 135 height 16
click at [653, 504] on div "CLOSE" at bounding box center [656, 507] width 47 height 16
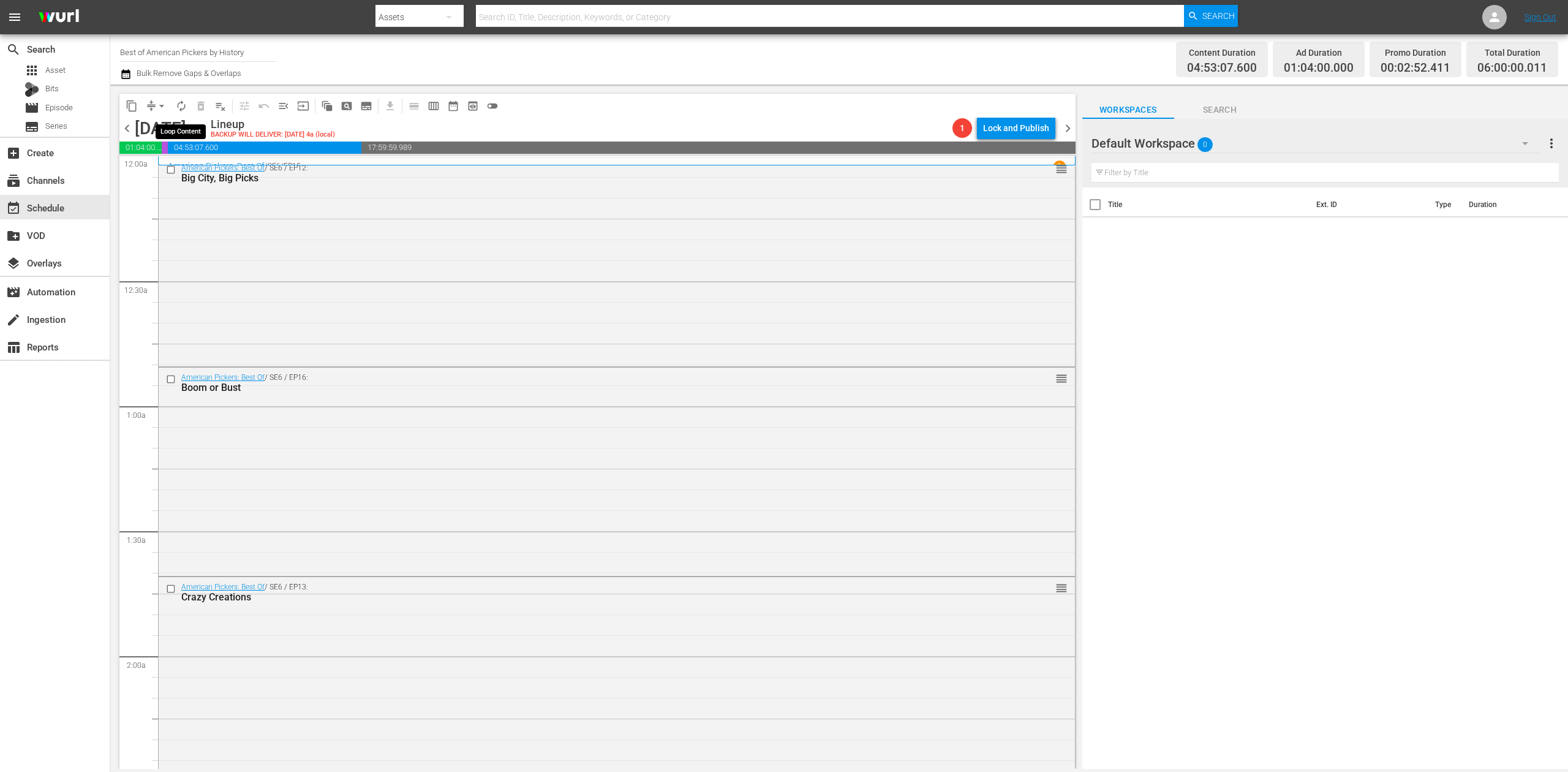
click at [183, 107] on span "autorenew_outlined" at bounding box center [181, 106] width 12 height 12
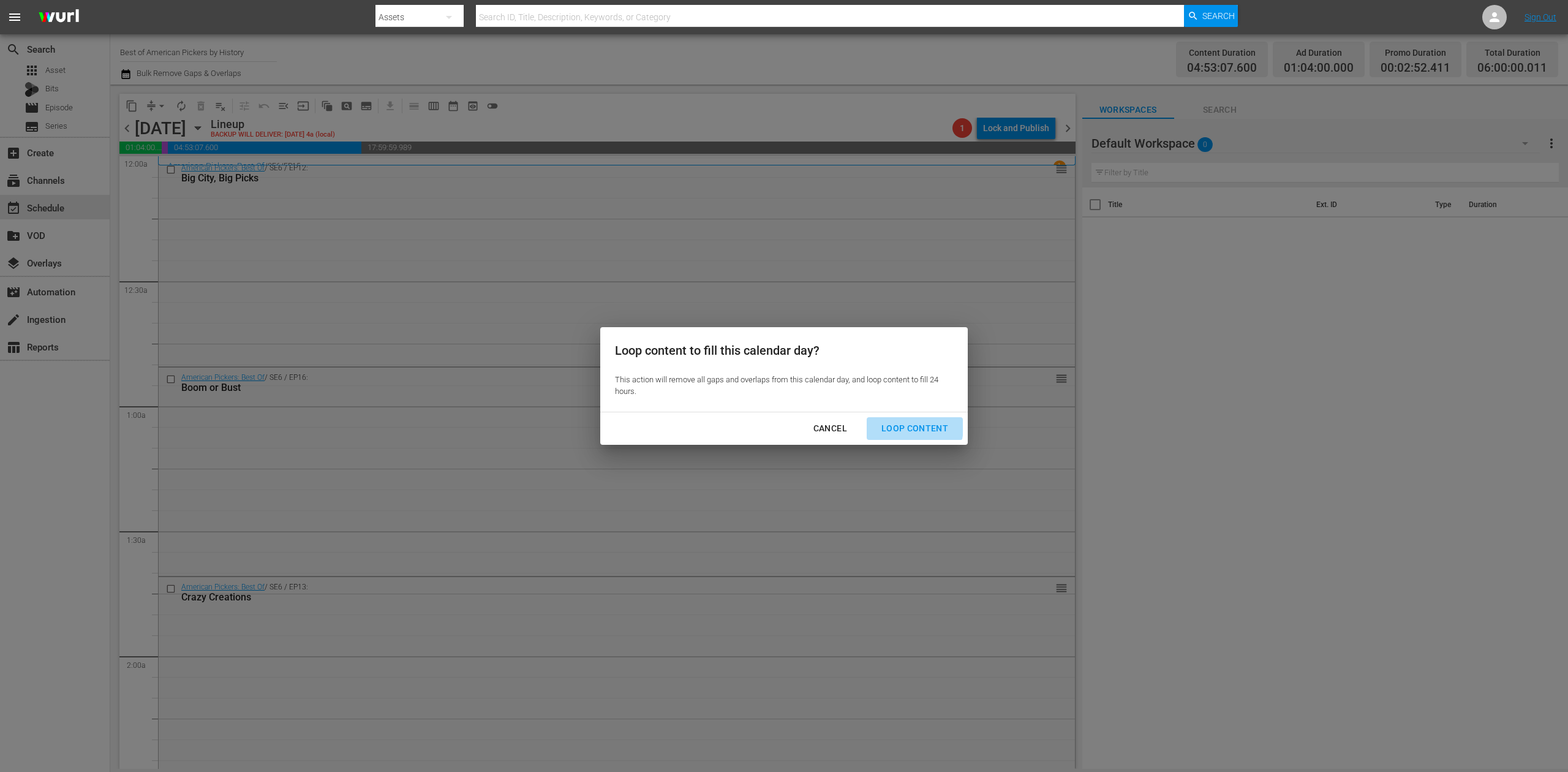
click at [909, 427] on div "Loop Content" at bounding box center [915, 429] width 86 height 16
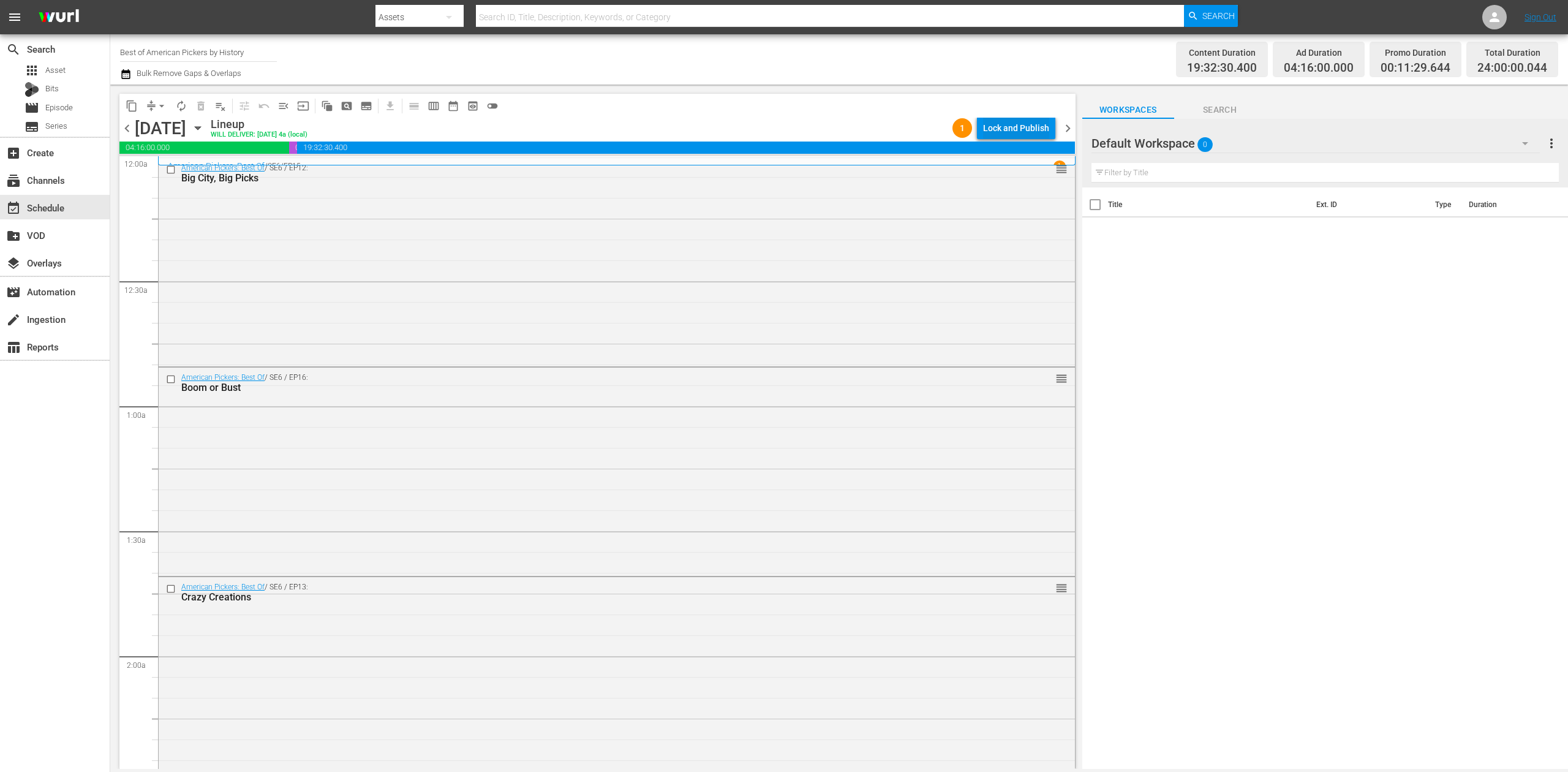
click at [1018, 124] on div "Lock and Publish" at bounding box center [1016, 128] width 66 height 22
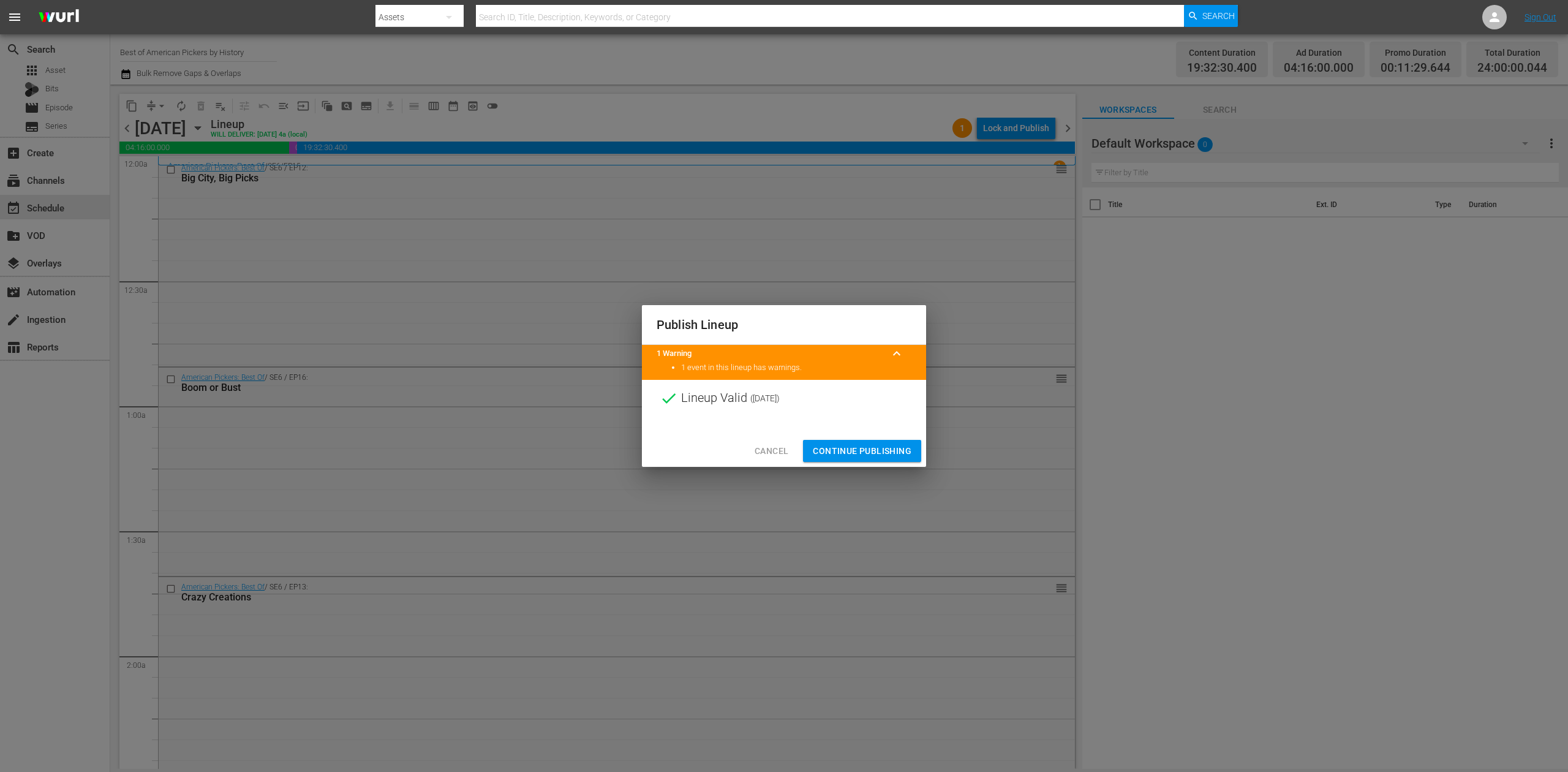
click at [863, 449] on span "Continue Publishing" at bounding box center [862, 451] width 99 height 16
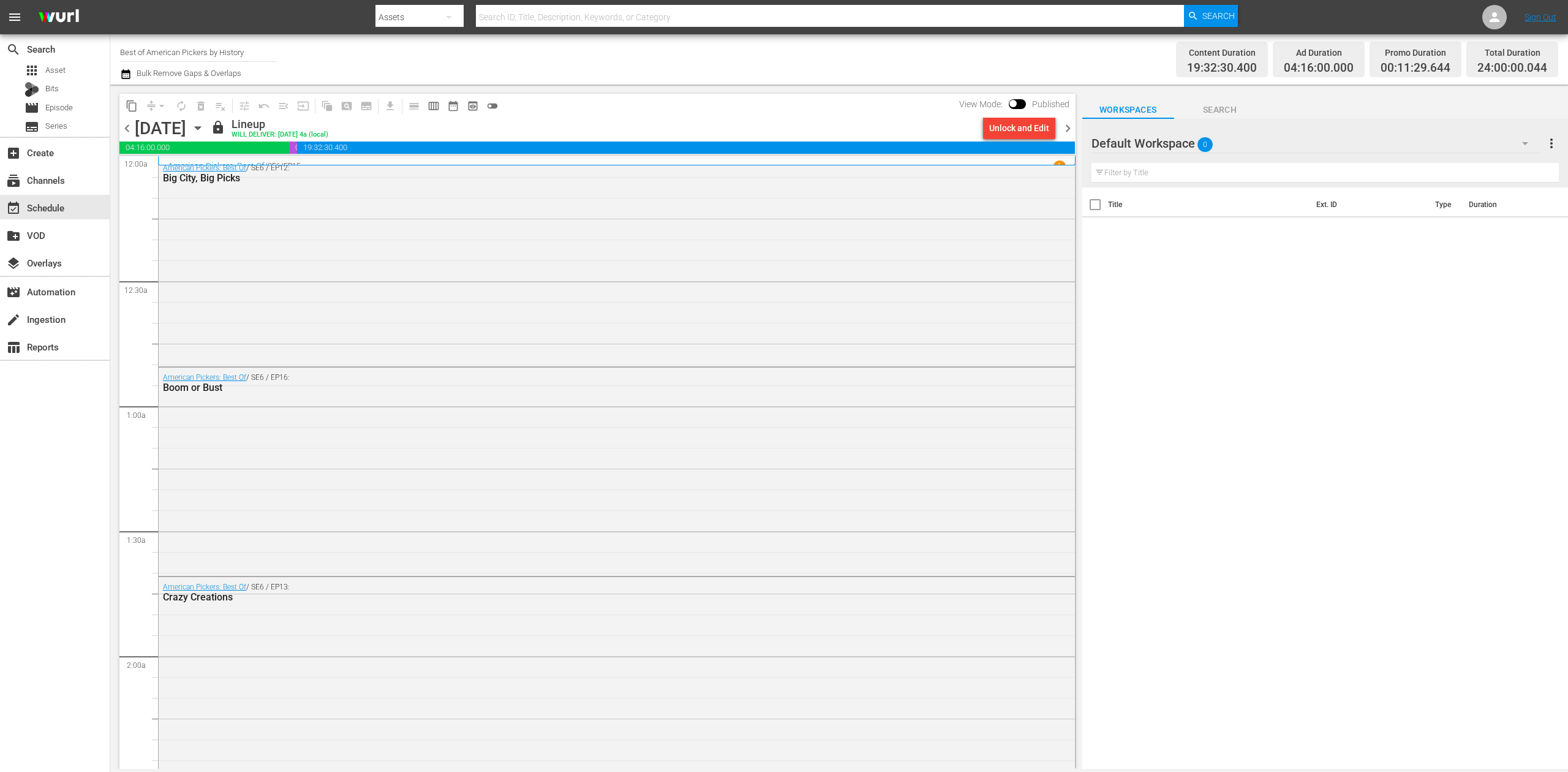
click at [1069, 126] on span "chevron_right" at bounding box center [1068, 128] width 16 height 16
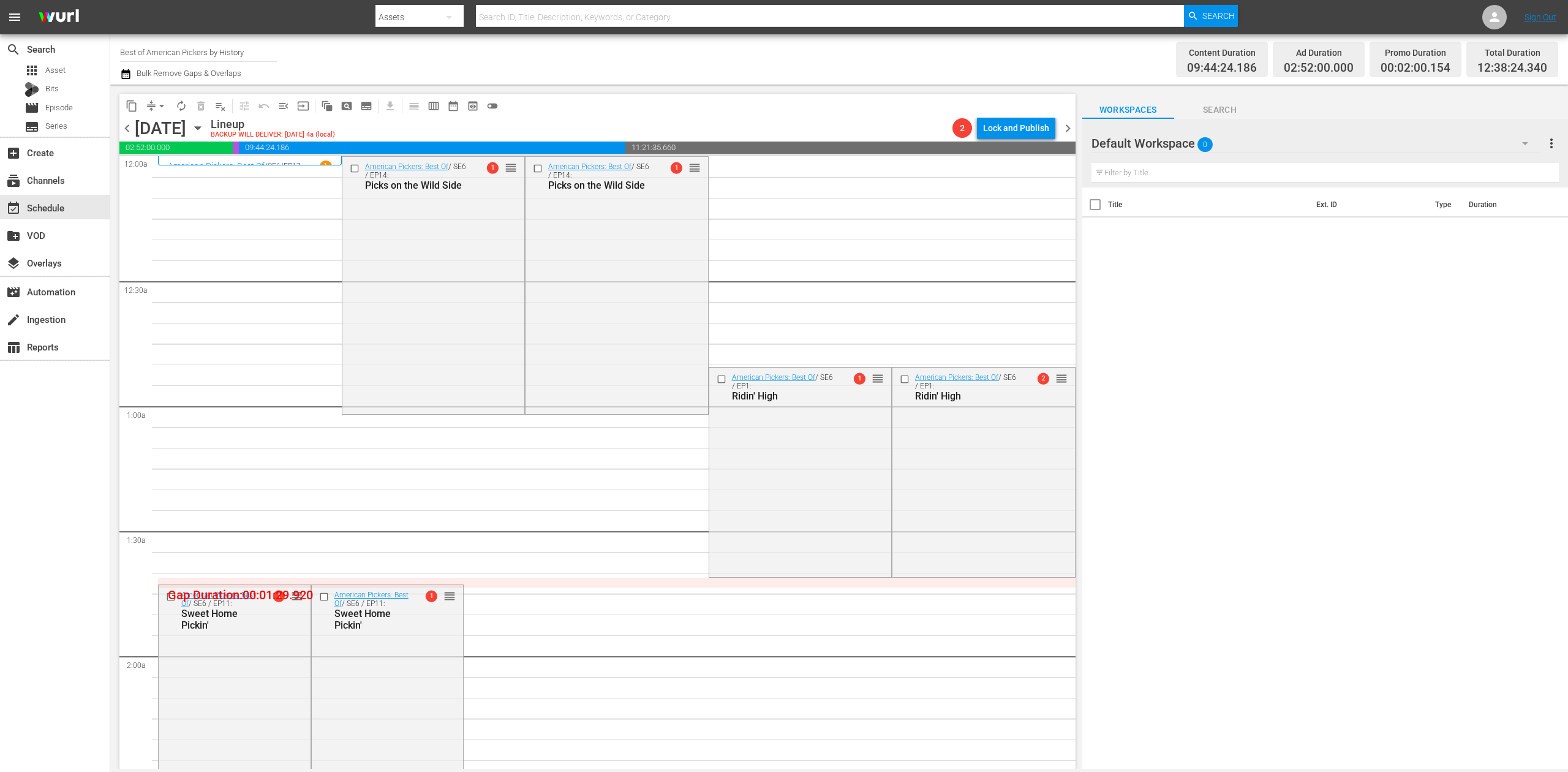
click at [128, 75] on icon "button" at bounding box center [125, 74] width 12 height 15
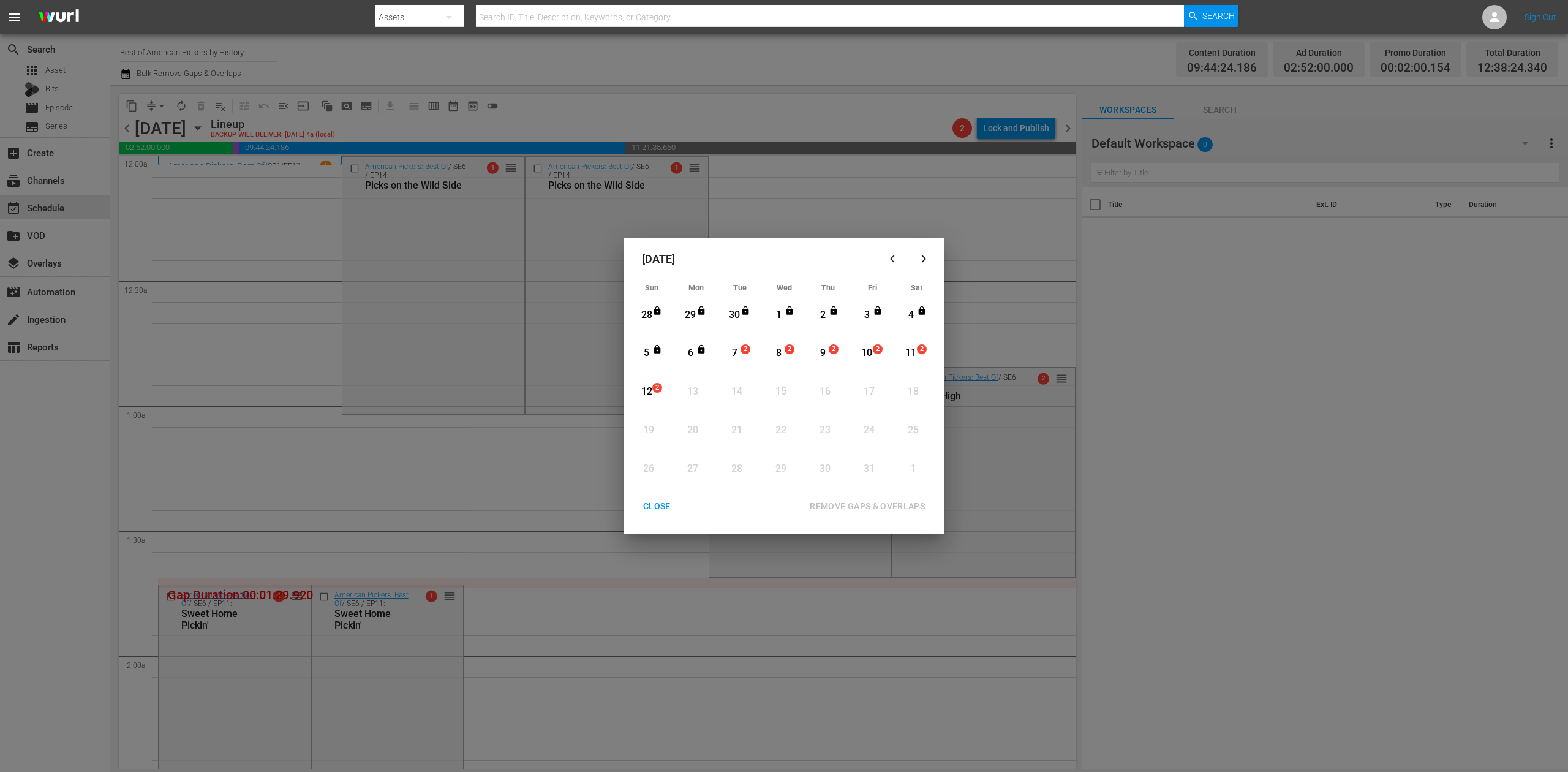
click at [739, 353] on div "7" at bounding box center [735, 353] width 16 height 14
click at [895, 506] on div "REMOVE GAPS & OVERLAPS" at bounding box center [867, 507] width 135 height 16
click at [662, 505] on div "CLOSE" at bounding box center [656, 507] width 47 height 16
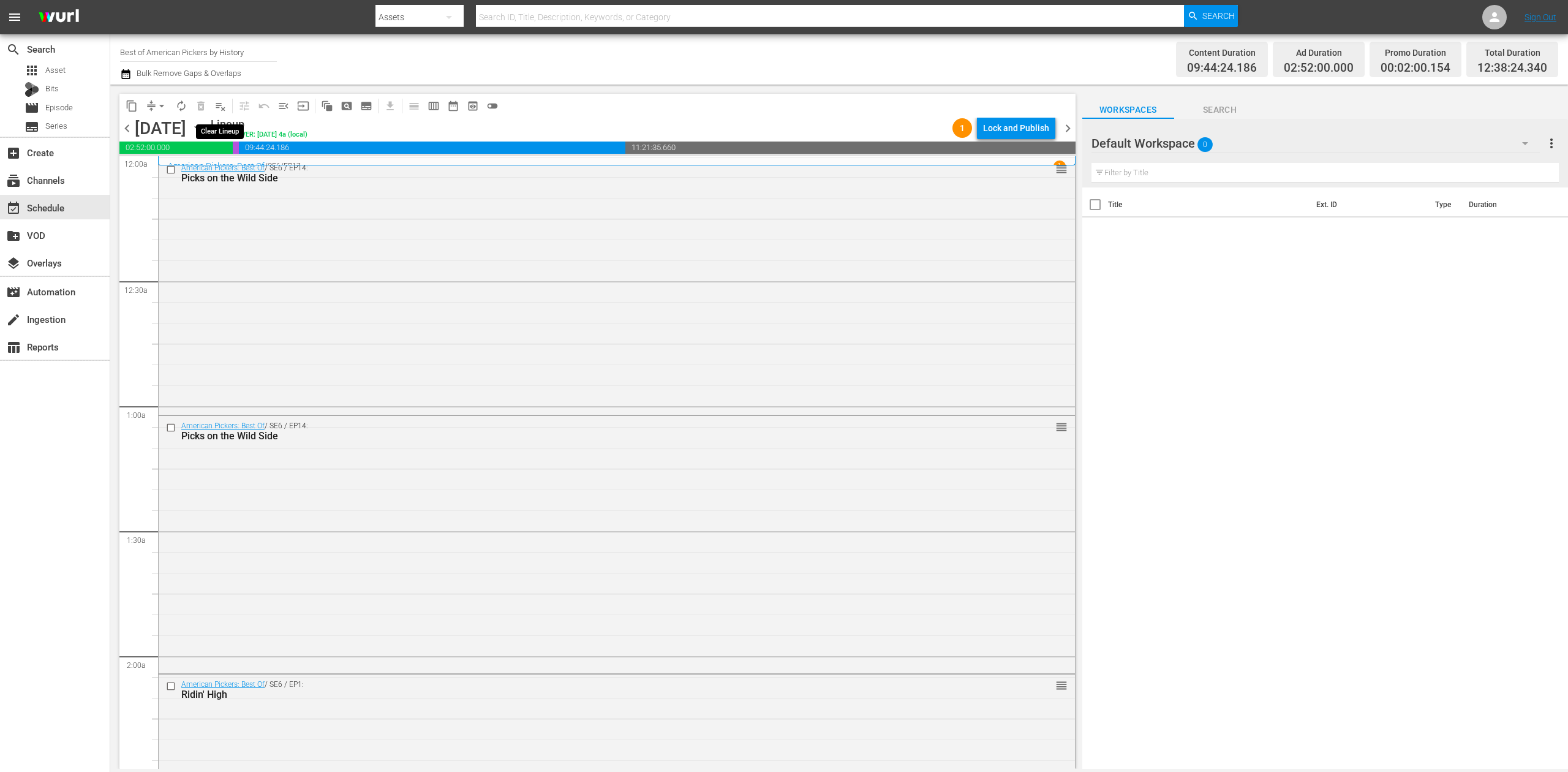
click at [218, 107] on span "playlist_remove_outlined" at bounding box center [221, 106] width 12 height 12
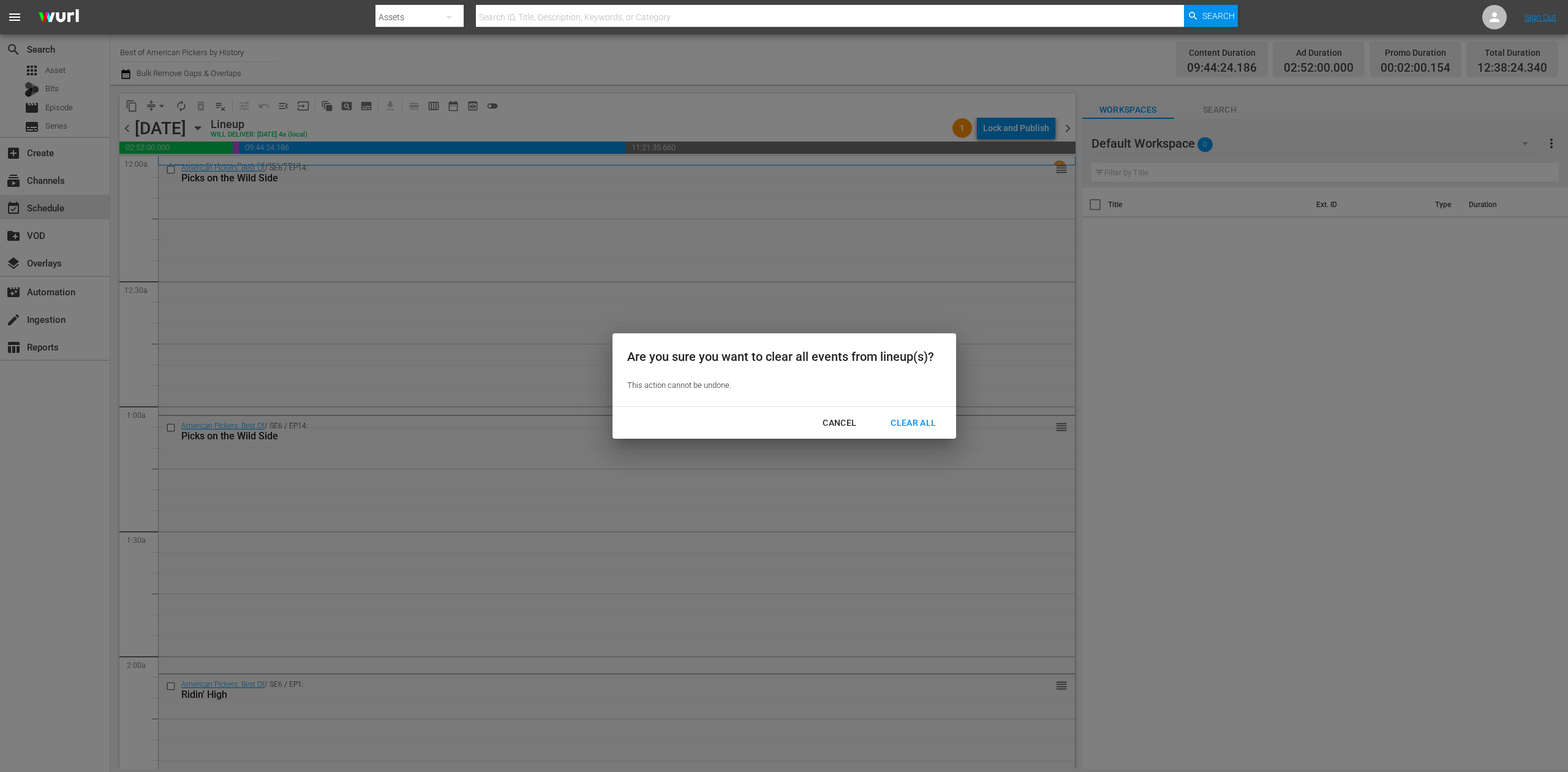
click at [912, 420] on div "Clear All" at bounding box center [913, 423] width 65 height 16
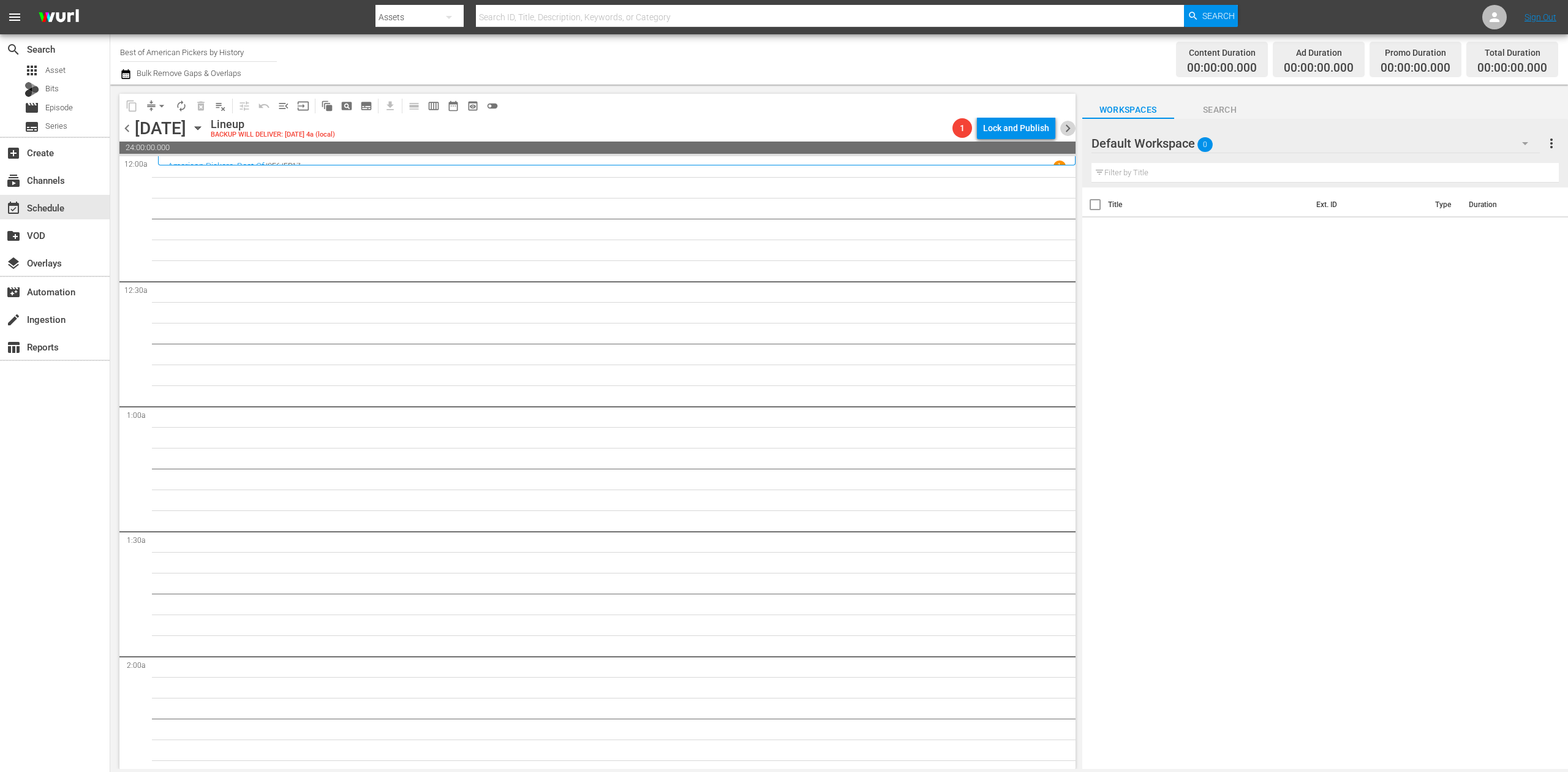
click at [1067, 125] on span "chevron_right" at bounding box center [1068, 128] width 16 height 16
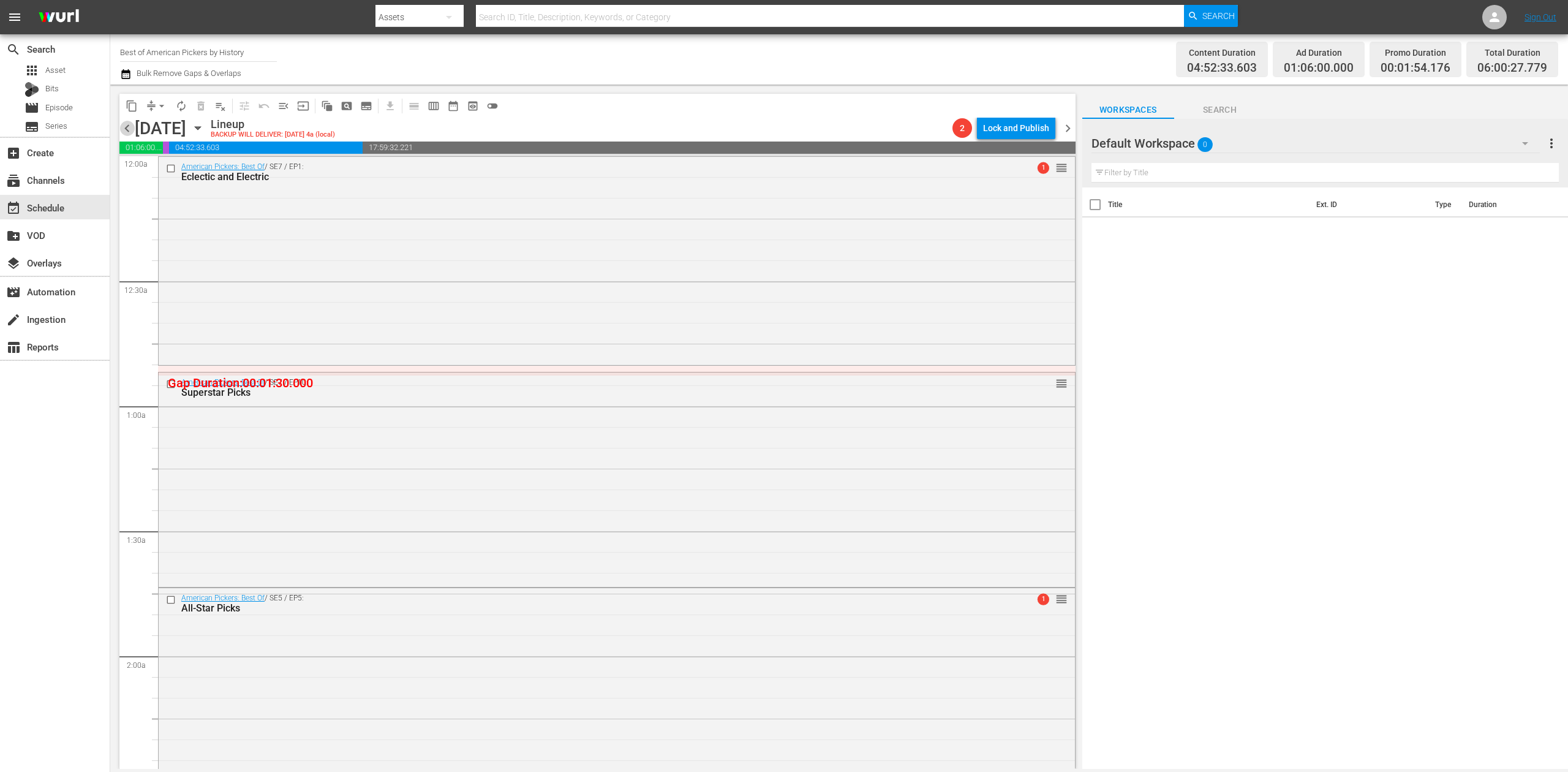
click at [131, 128] on span "chevron_left" at bounding box center [128, 128] width 16 height 16
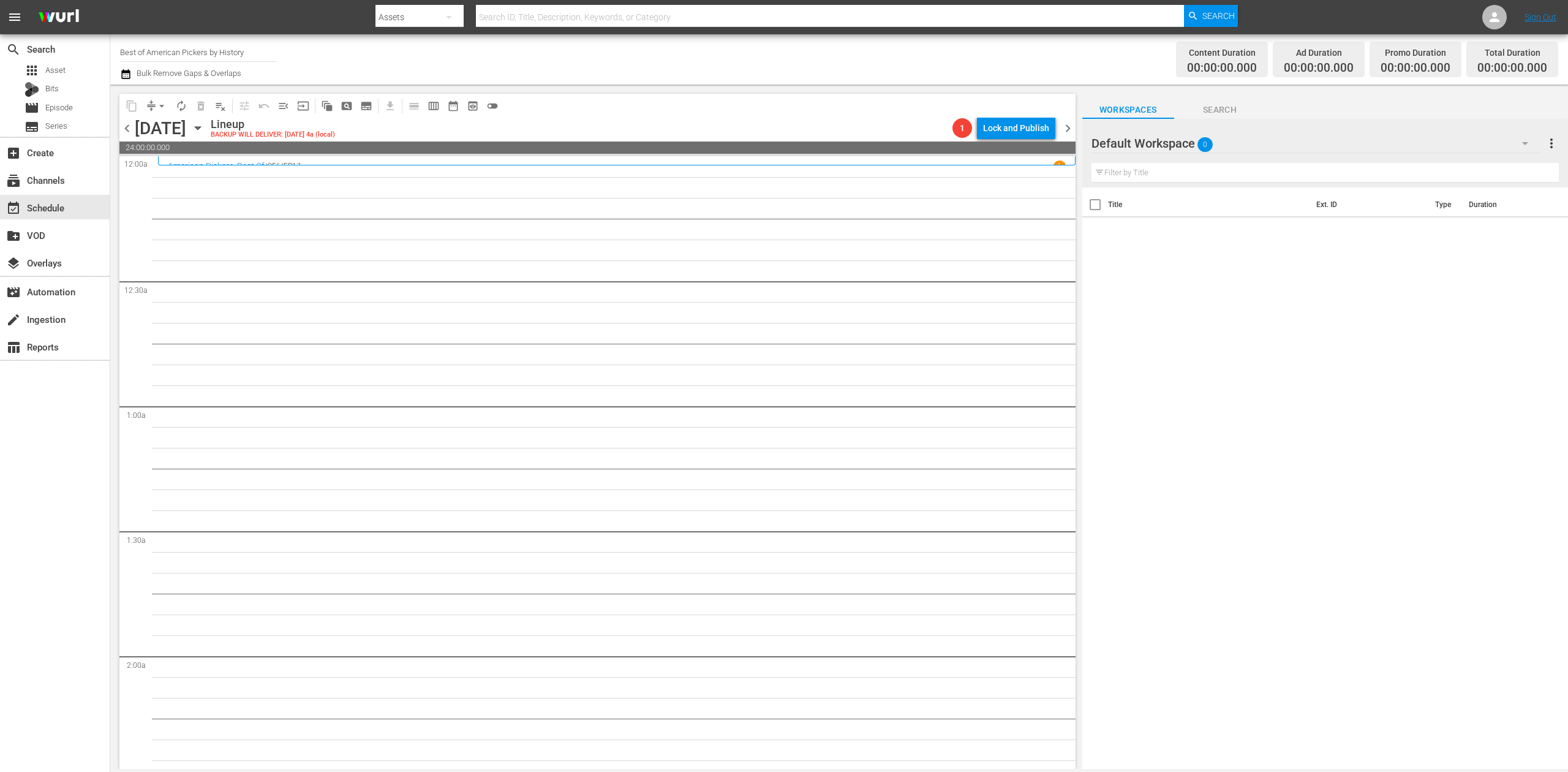
click at [1066, 131] on span "chevron_right" at bounding box center [1068, 128] width 16 height 16
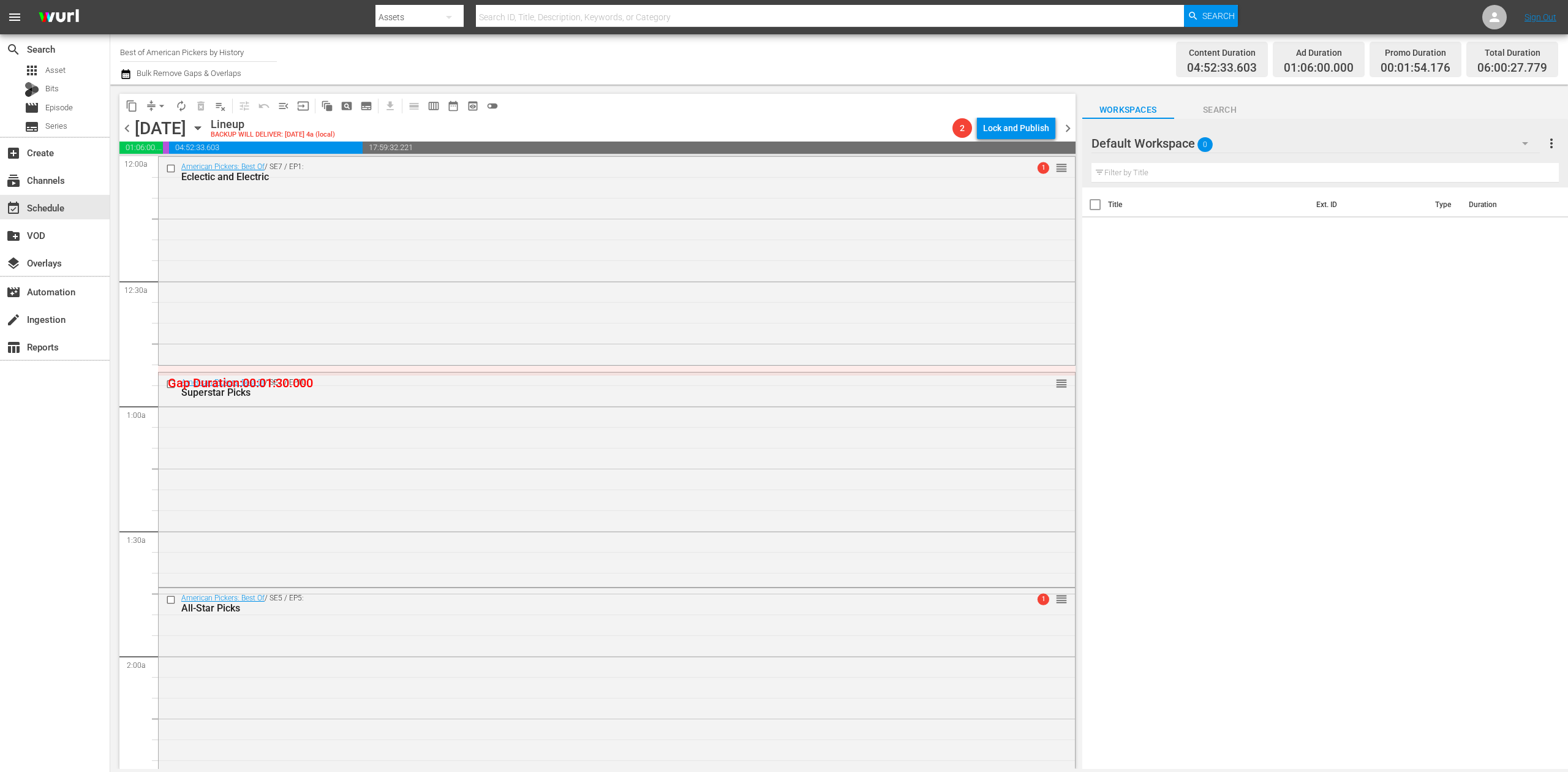
click at [125, 72] on icon "button" at bounding box center [125, 74] width 9 height 10
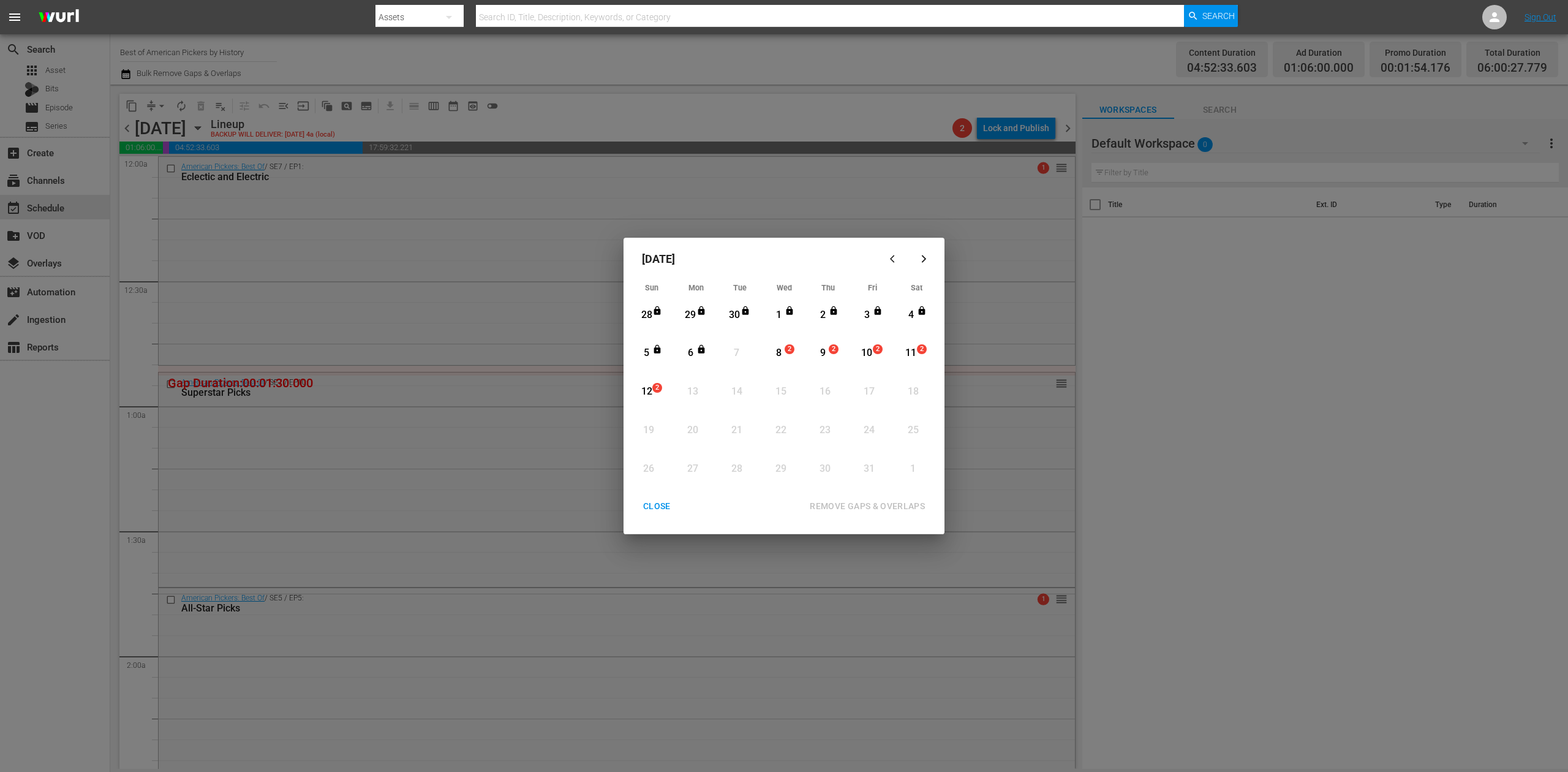
click at [782, 349] on div "8" at bounding box center [779, 353] width 16 height 14
click at [856, 505] on div "REMOVE GAPS & OVERLAPS" at bounding box center [867, 507] width 135 height 16
click at [660, 506] on div "CLOSE" at bounding box center [656, 507] width 47 height 16
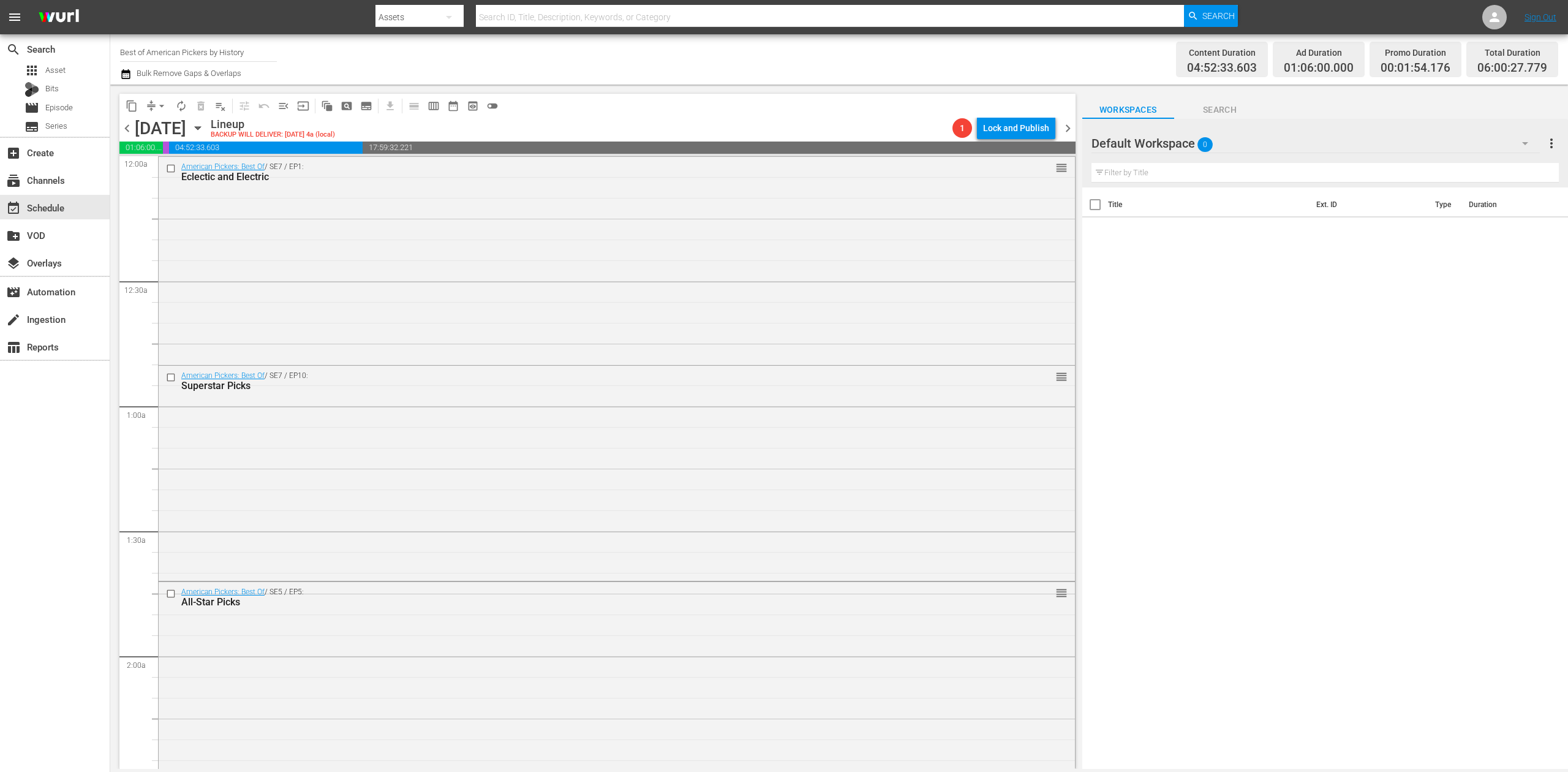
click at [130, 128] on span "chevron_left" at bounding box center [128, 128] width 16 height 16
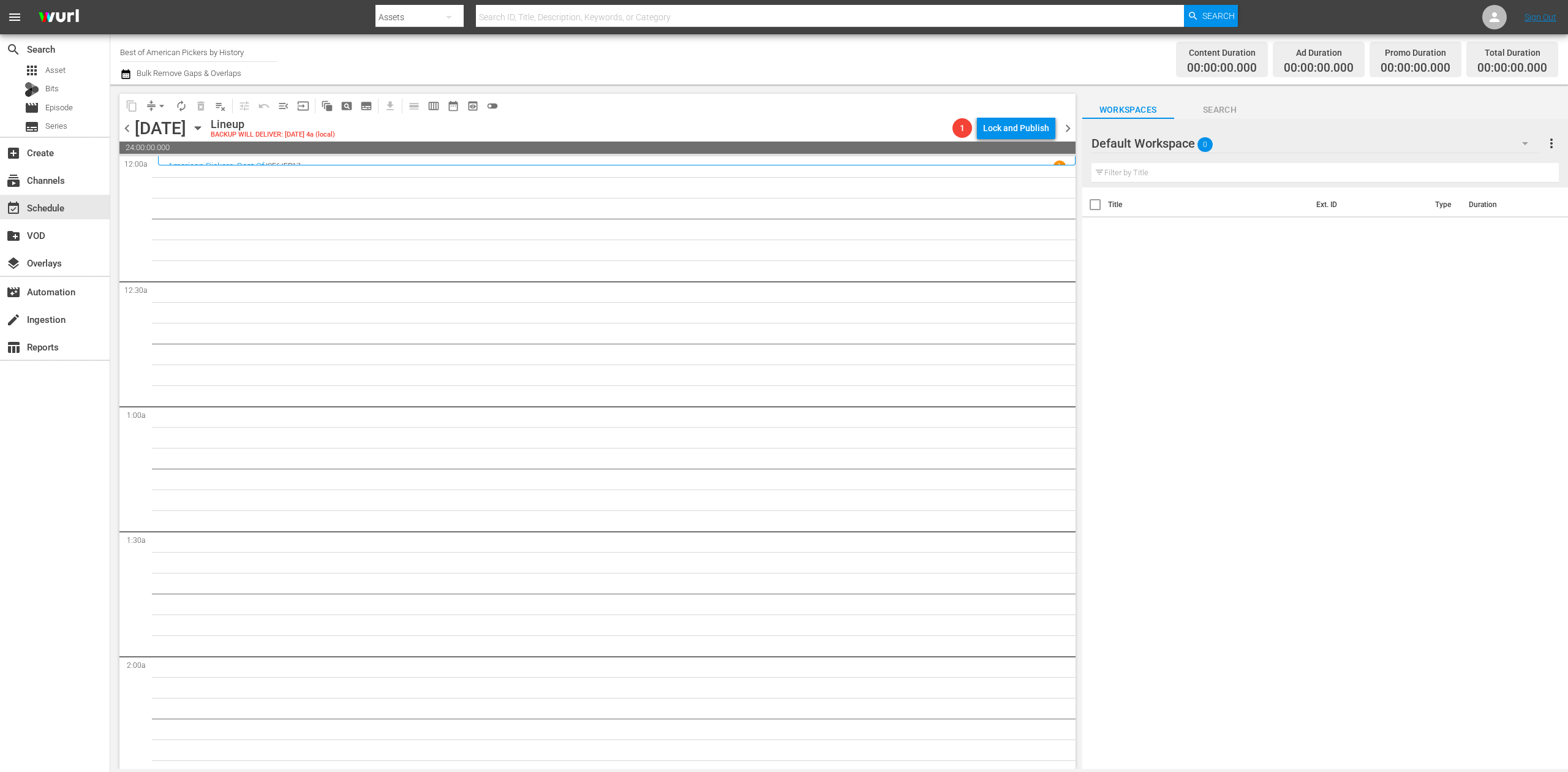
click at [243, 50] on input "Best of American Pickers by History" at bounding box center [198, 52] width 157 height 30
drag, startPoint x: 253, startPoint y: 49, endPoint x: -2, endPoint y: 30, distance: 255.7
click at [0, 30] on html "menu Search By Assets Search ID, Title, Description, Keywords, or Category Sear…" at bounding box center [784, 386] width 1568 height 772
click at [238, 79] on div "Perform (1053 - aenetworks_perform_1)" at bounding box center [289, 86] width 317 height 30
type input "Perform (1053 - aenetworks_perform_1)"
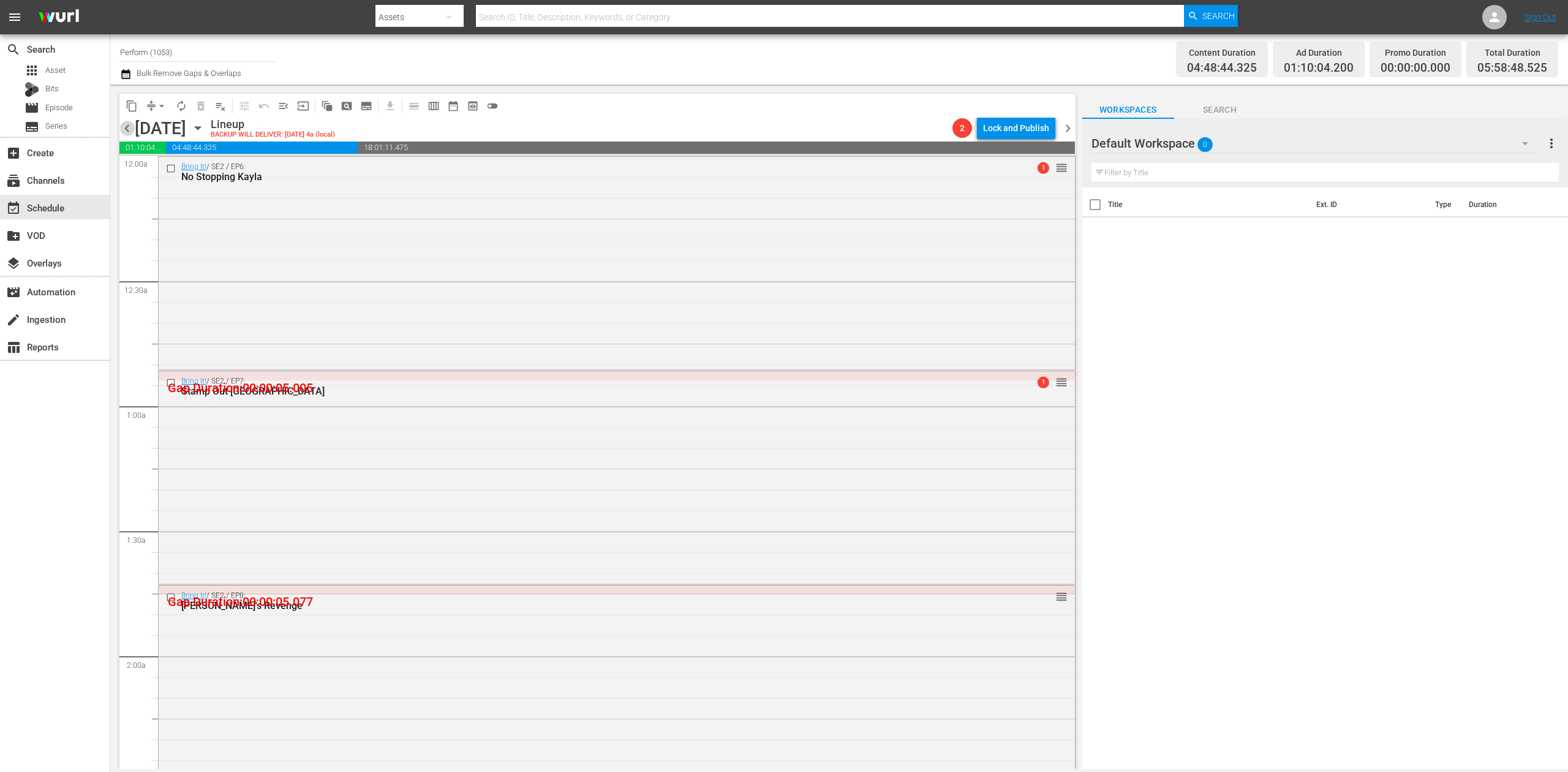
click at [128, 123] on span "chevron_left" at bounding box center [128, 128] width 16 height 16
click at [523, 301] on div "Bring It! / SE1 / EP22: The DD4L Tour VARIANT reorder" at bounding box center [617, 367] width 916 height 417
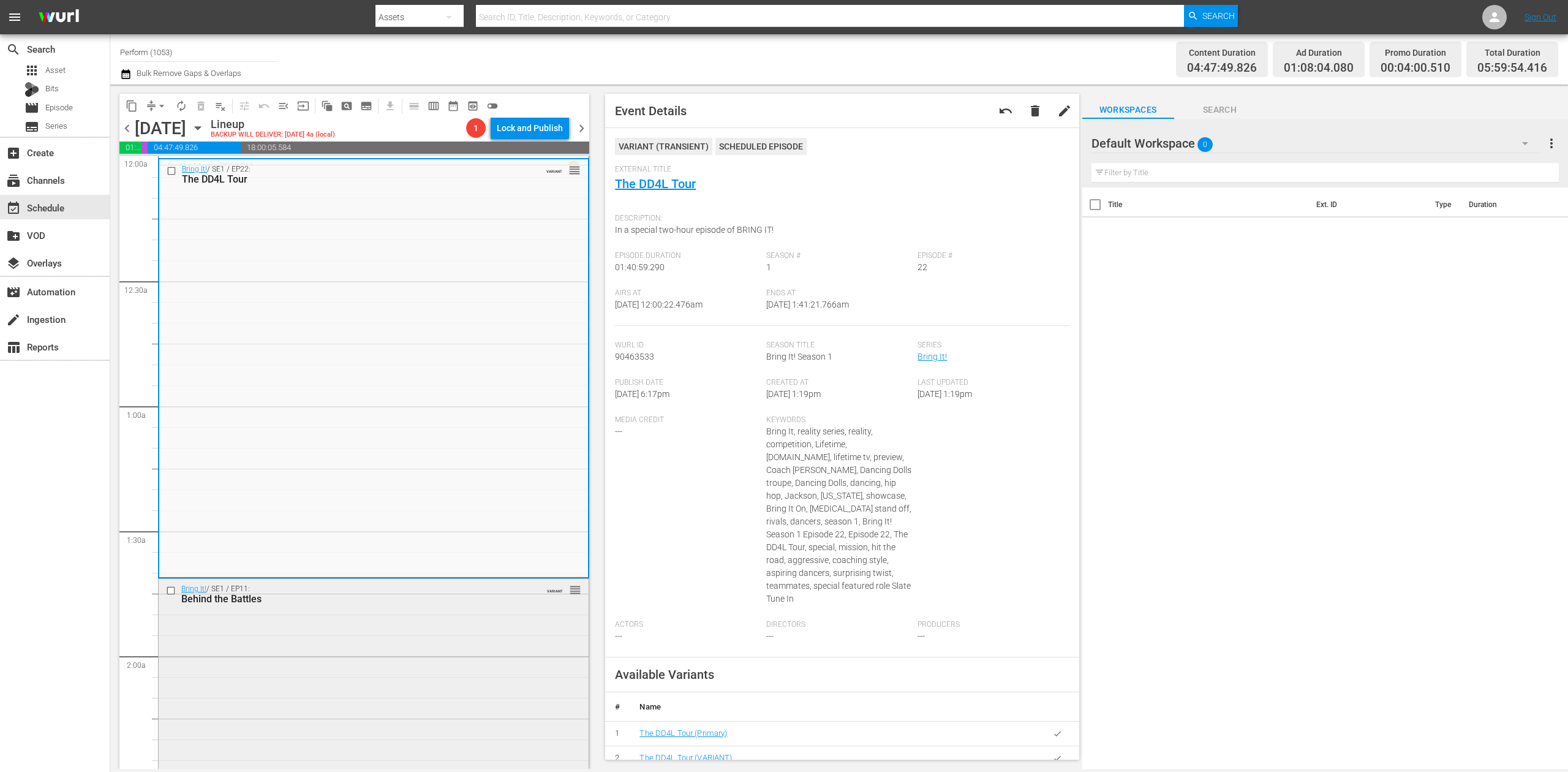
click at [387, 679] on div "Bring It! / SE1 / EP11: Behind the Battles VARIANT reorder" at bounding box center [373, 686] width 430 height 214
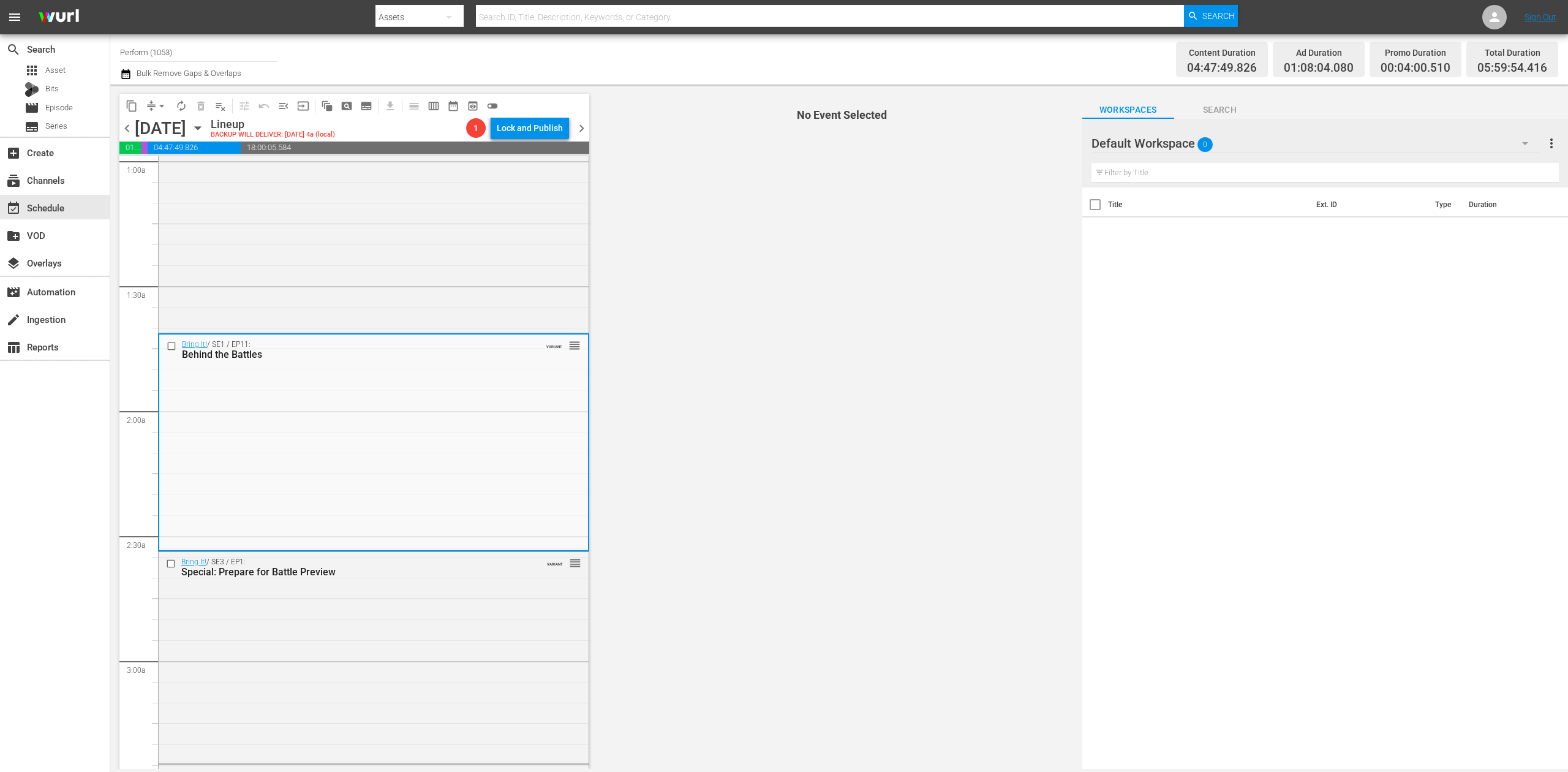
scroll to position [327, 0]
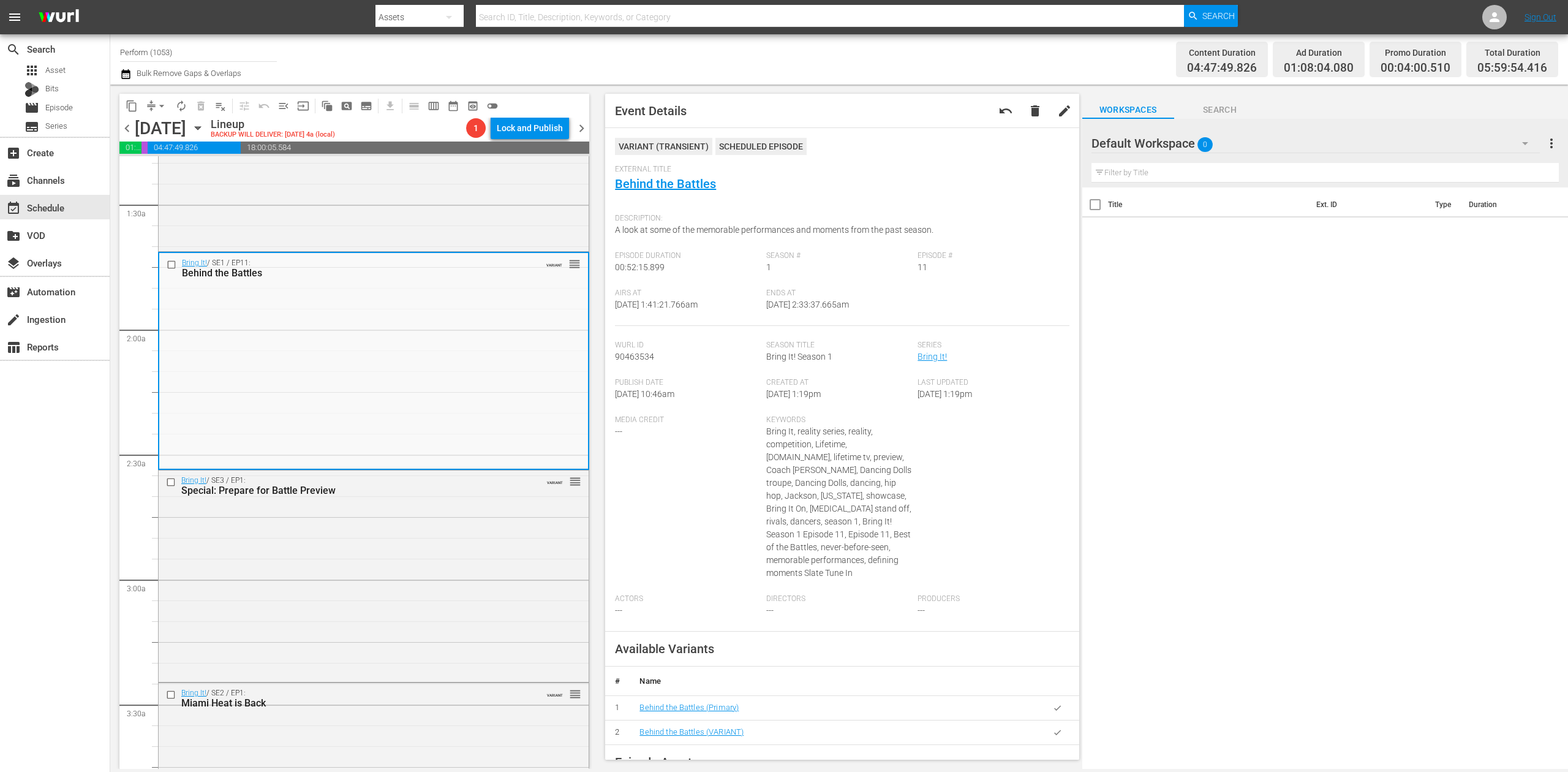
click at [125, 75] on icon "button" at bounding box center [125, 74] width 12 height 15
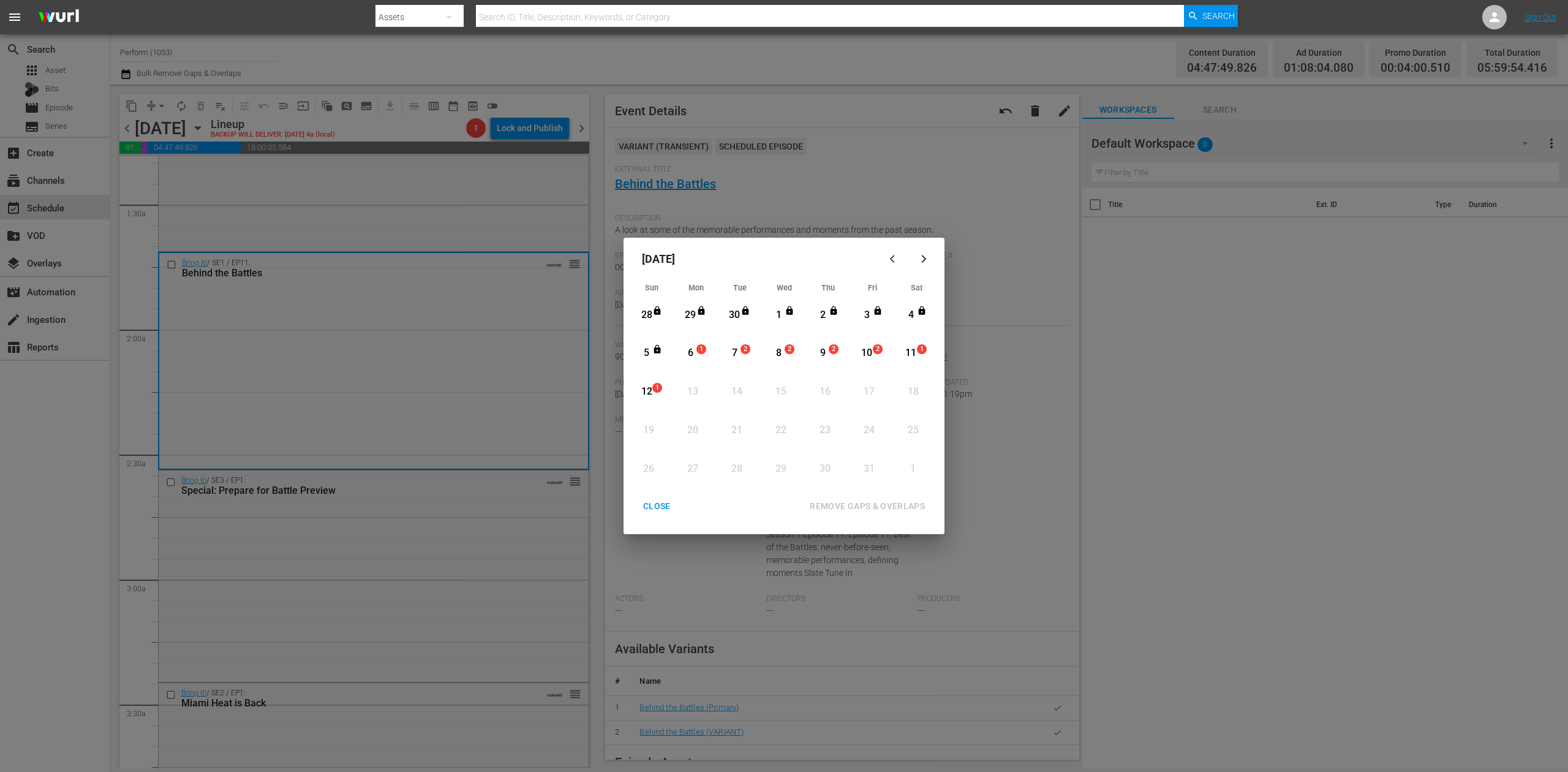
click at [694, 353] on div "6" at bounding box center [691, 353] width 16 height 14
click at [898, 500] on div "REMOVE GAPS & OVERLAPS" at bounding box center [867, 507] width 135 height 16
click at [691, 349] on div "6" at bounding box center [691, 353] width 16 height 14
click at [866, 504] on div "REMOVE GAPS & OVERLAPS" at bounding box center [867, 507] width 135 height 16
click at [657, 510] on div "CLOSE" at bounding box center [656, 507] width 47 height 16
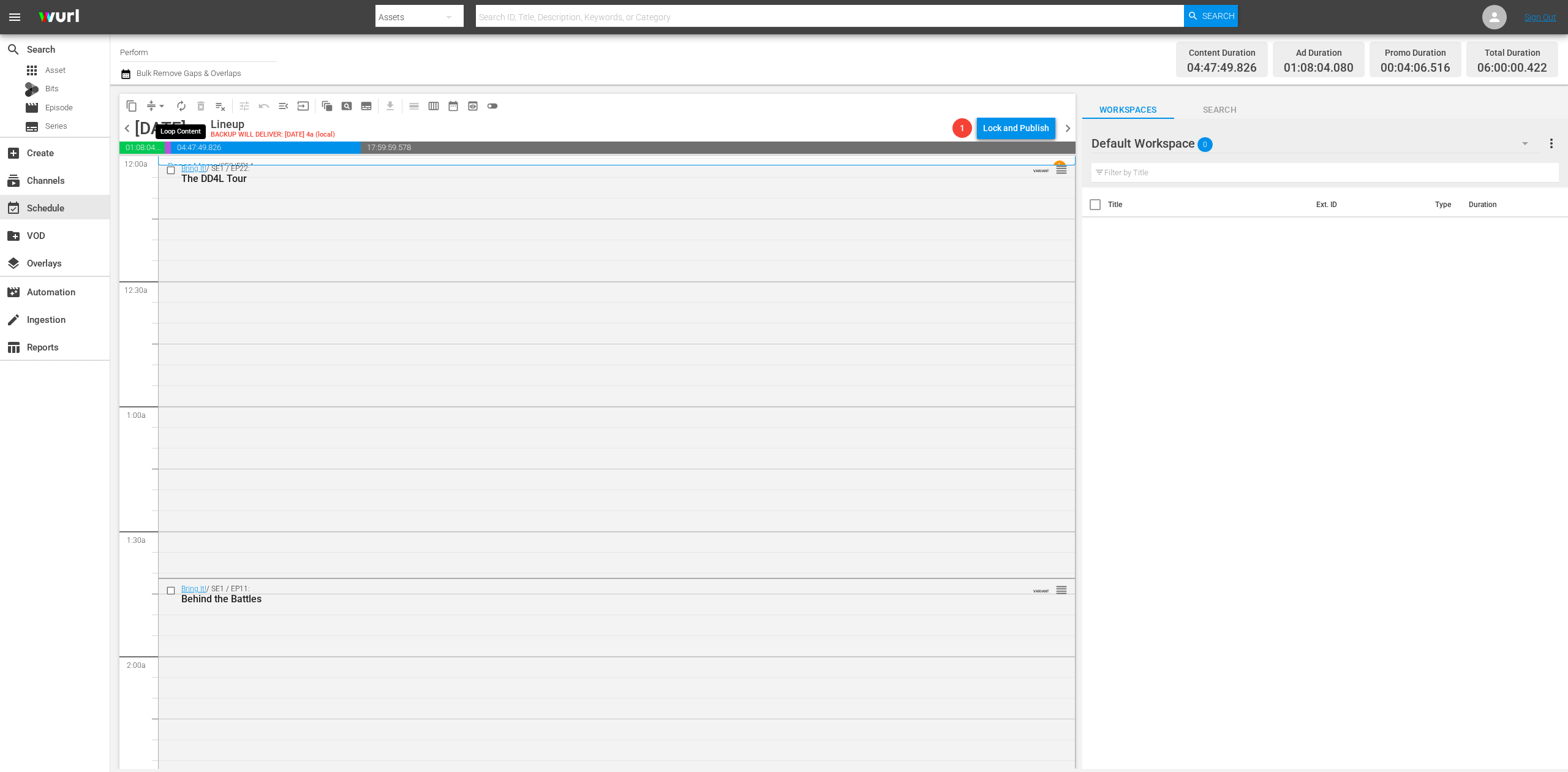
click at [179, 108] on span "autorenew_outlined" at bounding box center [181, 106] width 12 height 12
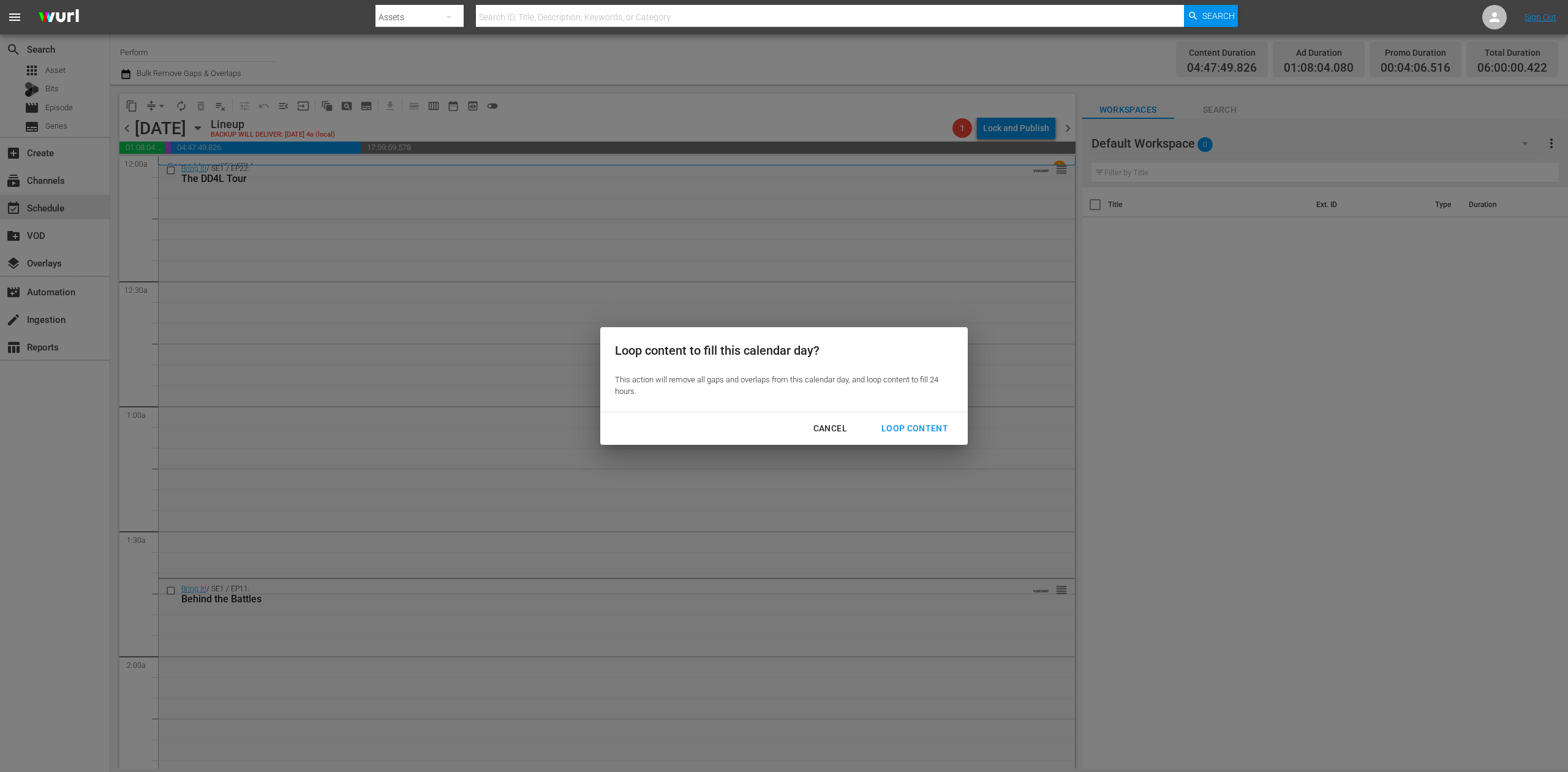
click at [920, 429] on div "Loop Content" at bounding box center [915, 429] width 86 height 16
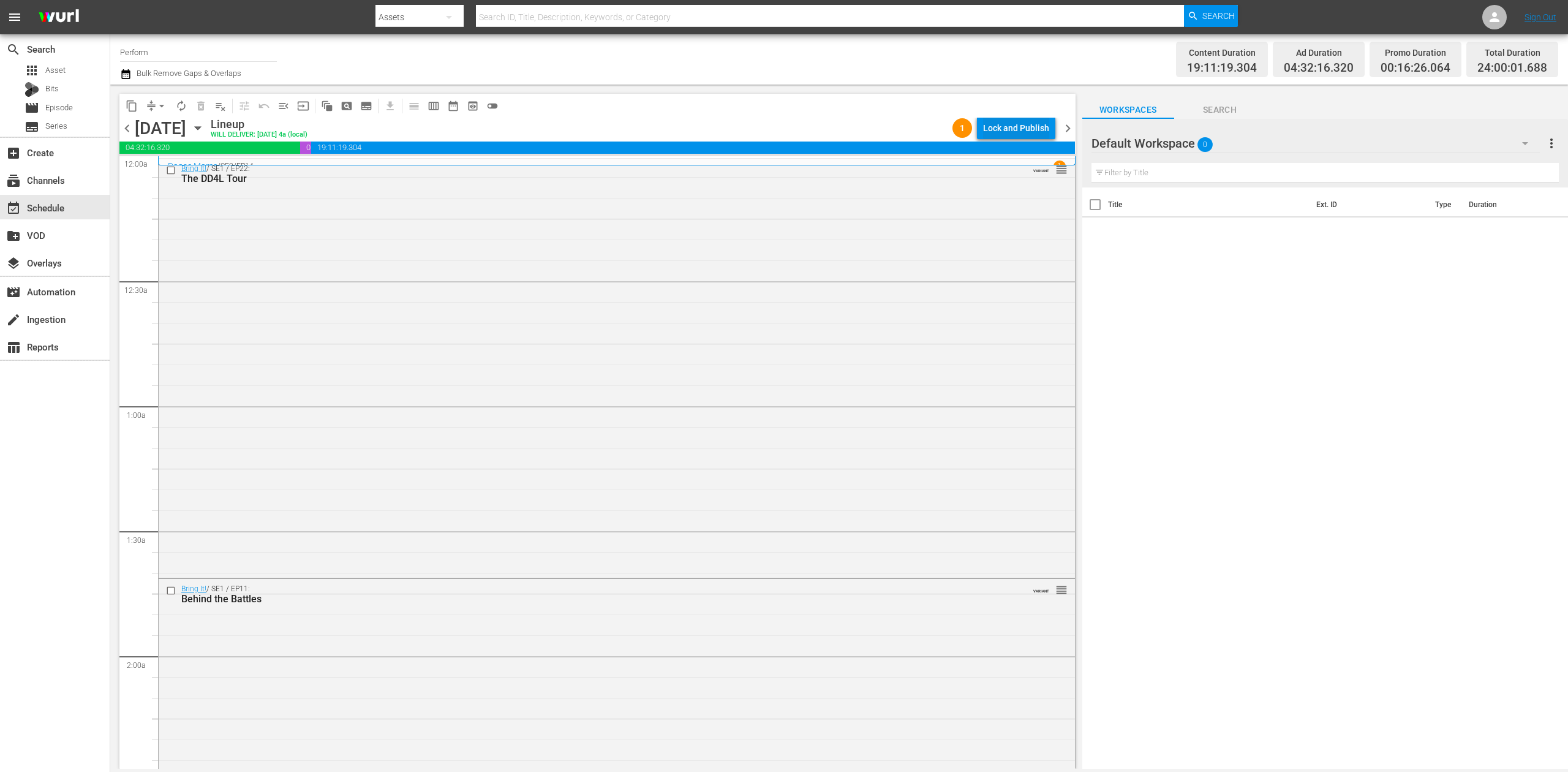
click at [1037, 125] on div "Lock and Publish" at bounding box center [1016, 128] width 66 height 22
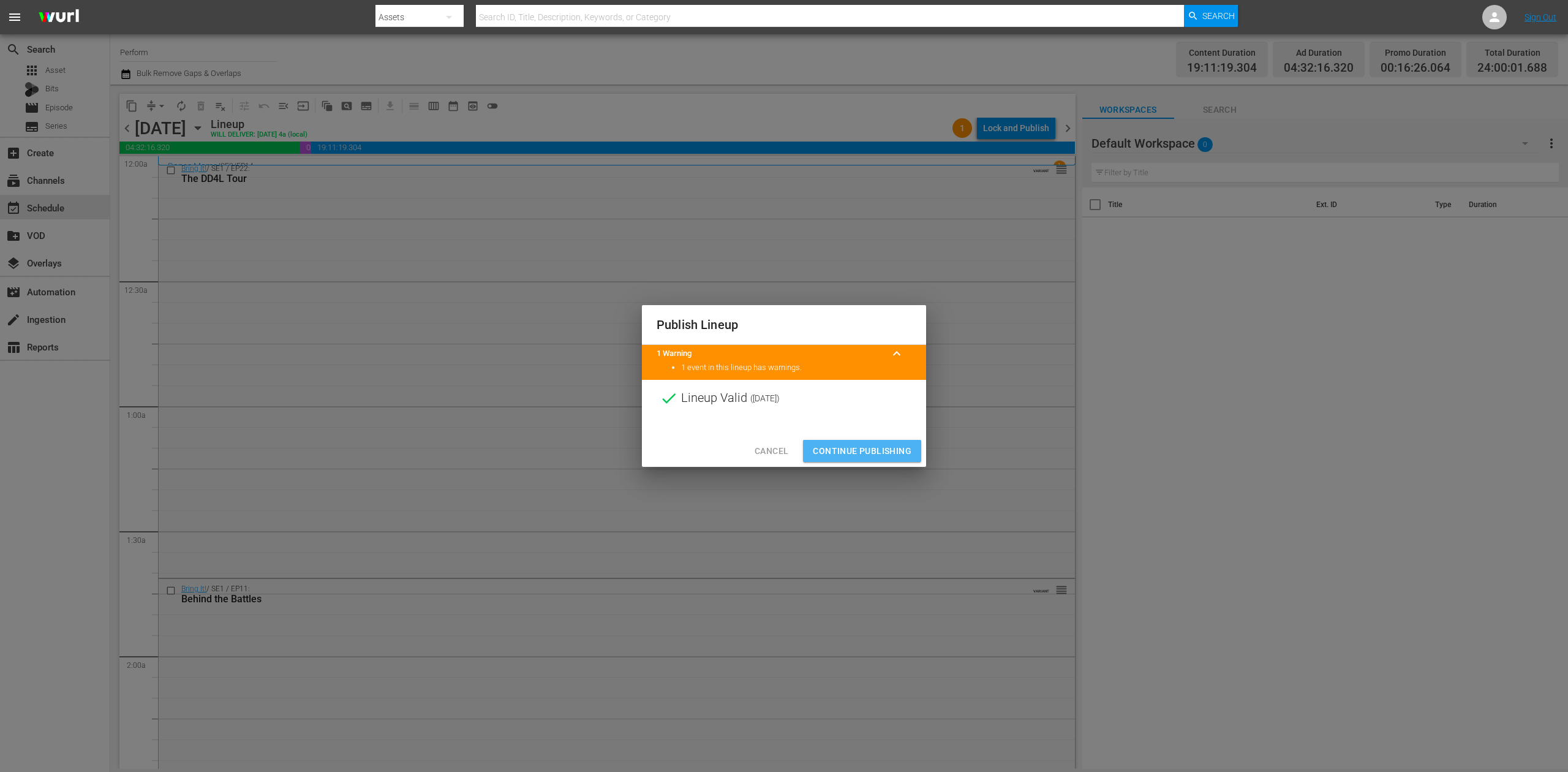
click at [878, 449] on span "Continue Publishing" at bounding box center [862, 451] width 99 height 16
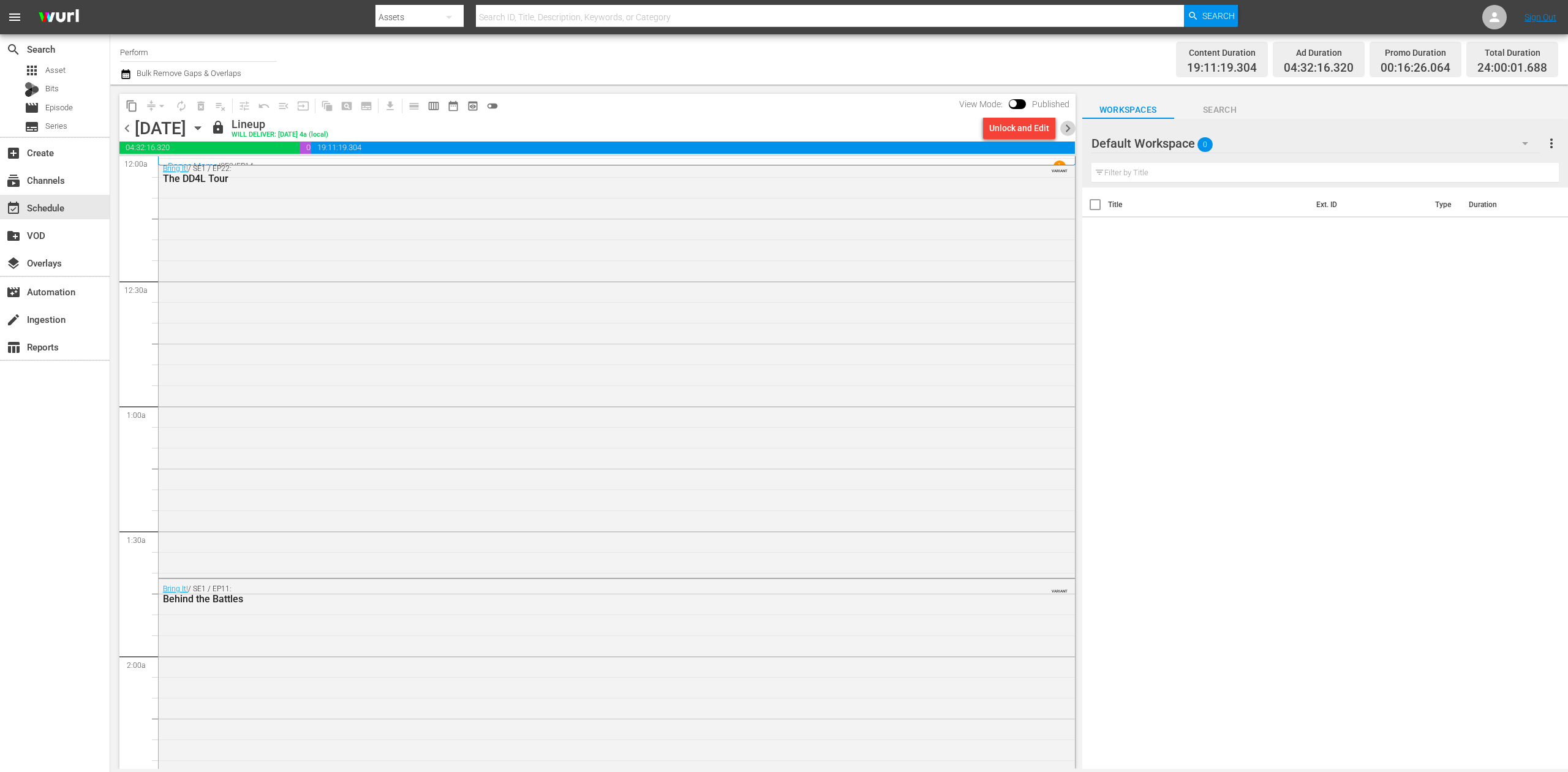
click at [1063, 125] on span "chevron_right" at bounding box center [1068, 128] width 16 height 16
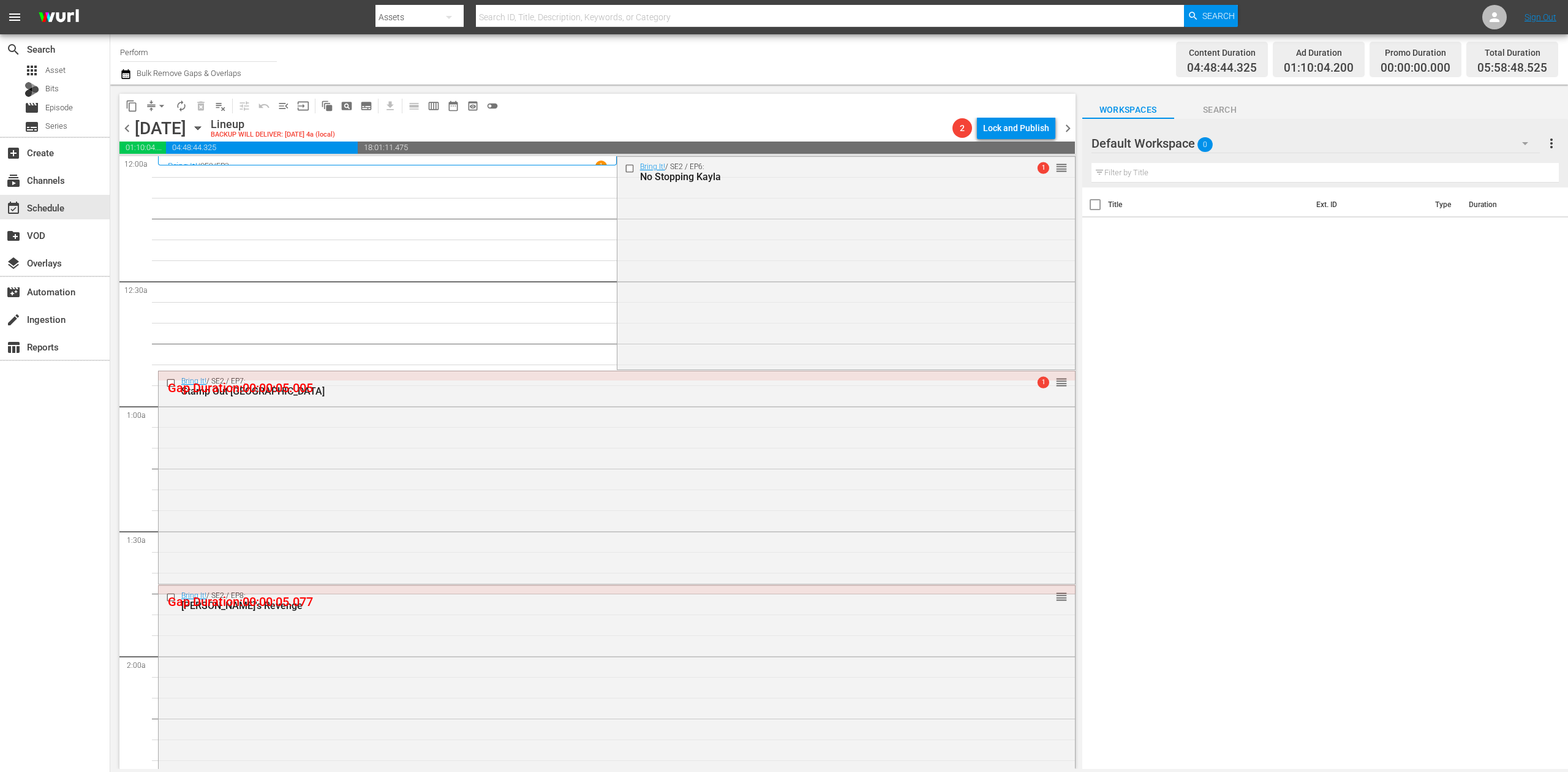
click at [128, 75] on icon "button" at bounding box center [125, 74] width 12 height 15
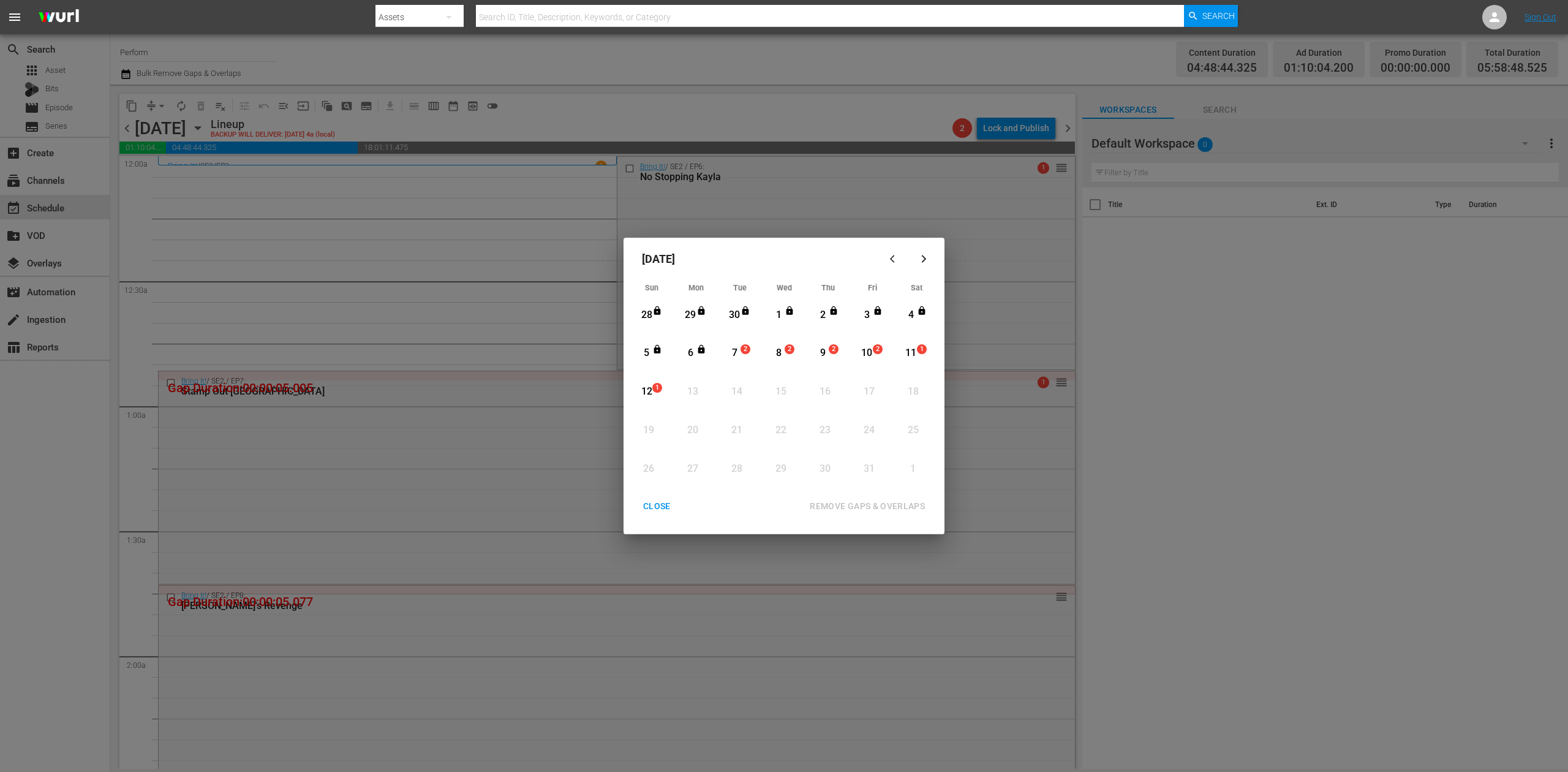
click at [737, 352] on div "7" at bounding box center [735, 353] width 16 height 14
click at [884, 501] on div "REMOVE GAPS & OVERLAPS" at bounding box center [867, 507] width 135 height 16
click at [662, 499] on div "CLOSE" at bounding box center [656, 507] width 47 height 16
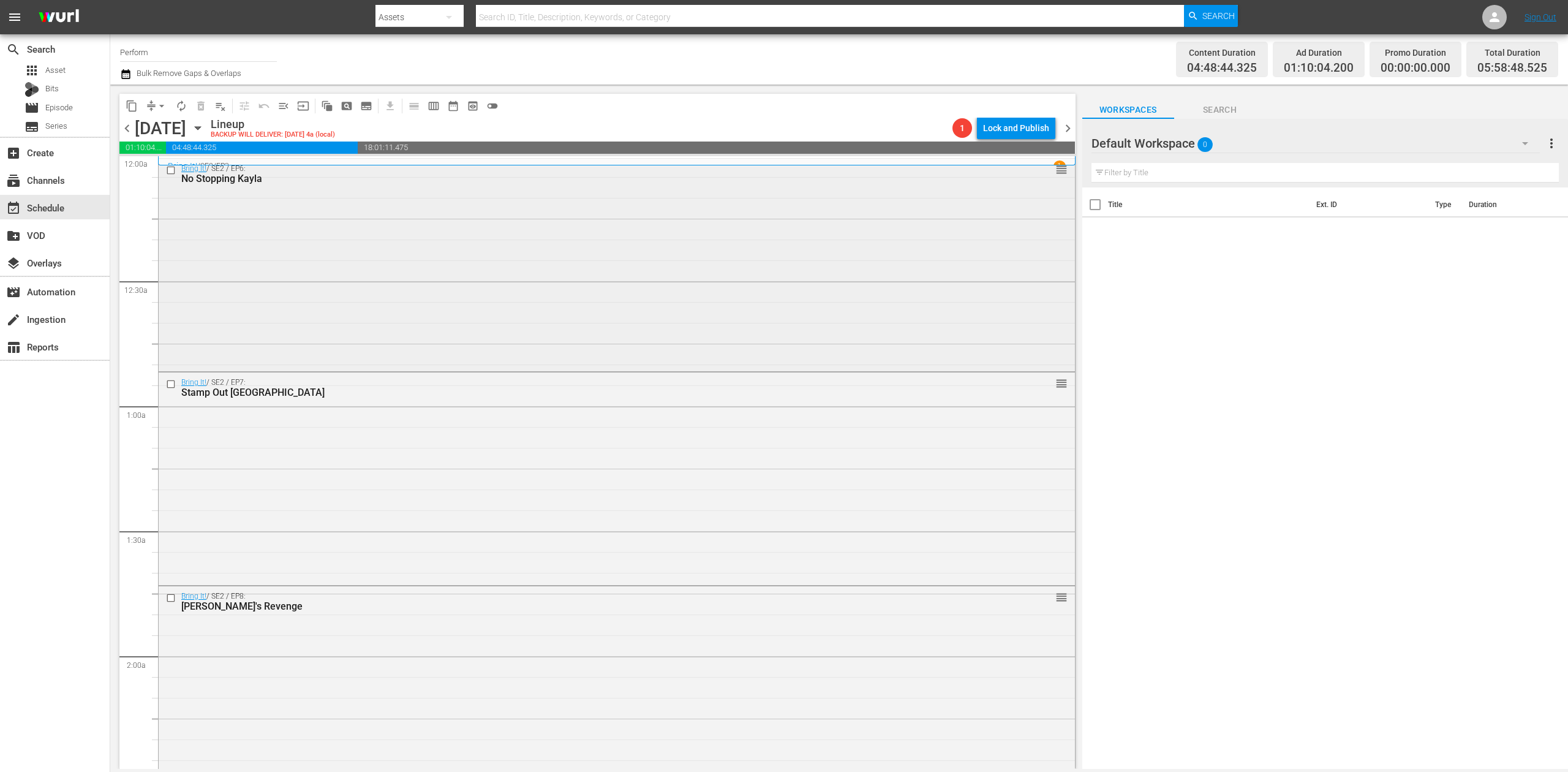
click at [495, 265] on div "Bring It! / SE2 / EP6: No Stopping Kayla reorder" at bounding box center [617, 264] width 916 height 211
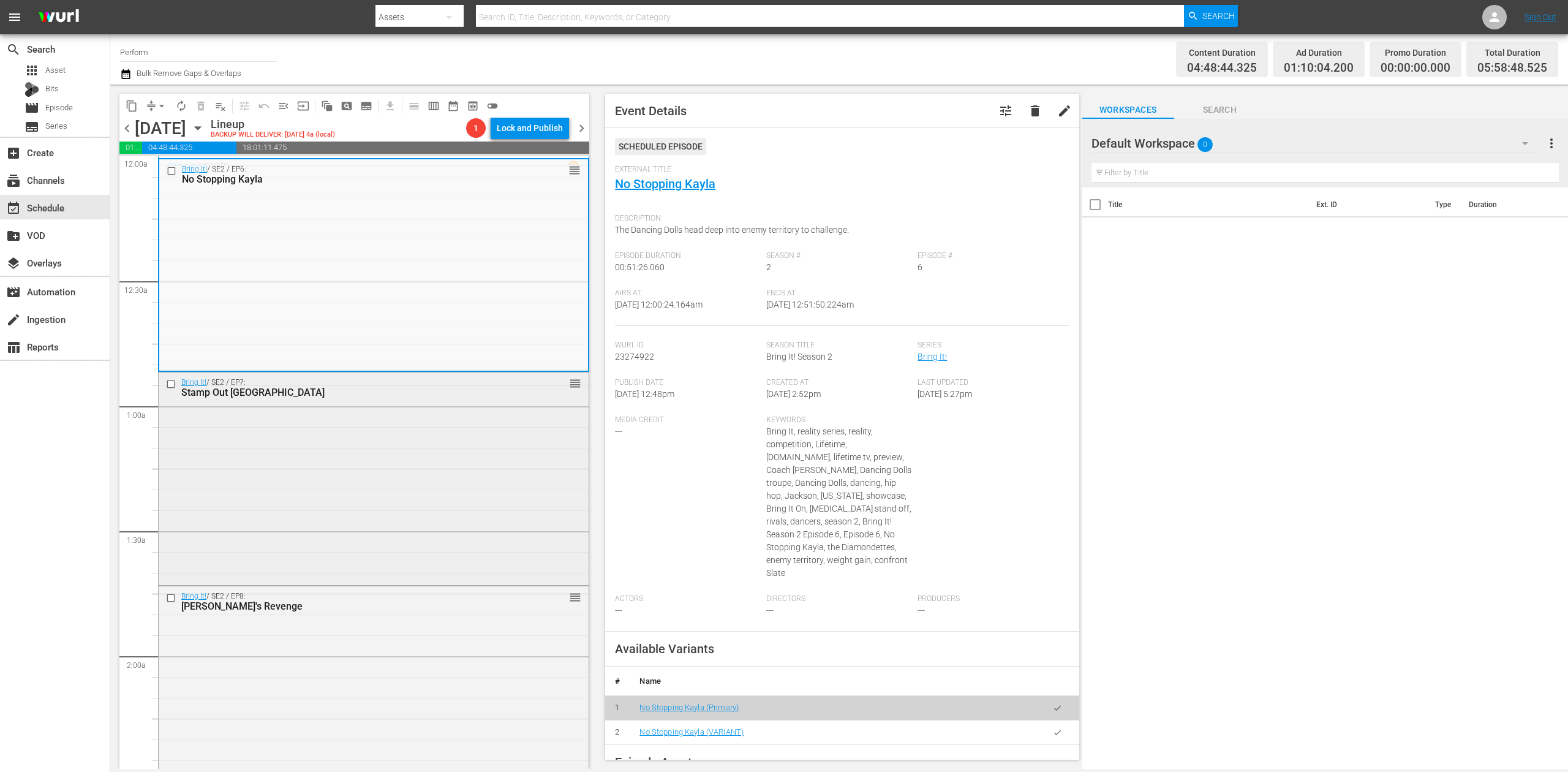
click at [456, 488] on div "Bring It! / SE2 / EP7: Stamp Out Atlanta reorder" at bounding box center [373, 478] width 430 height 210
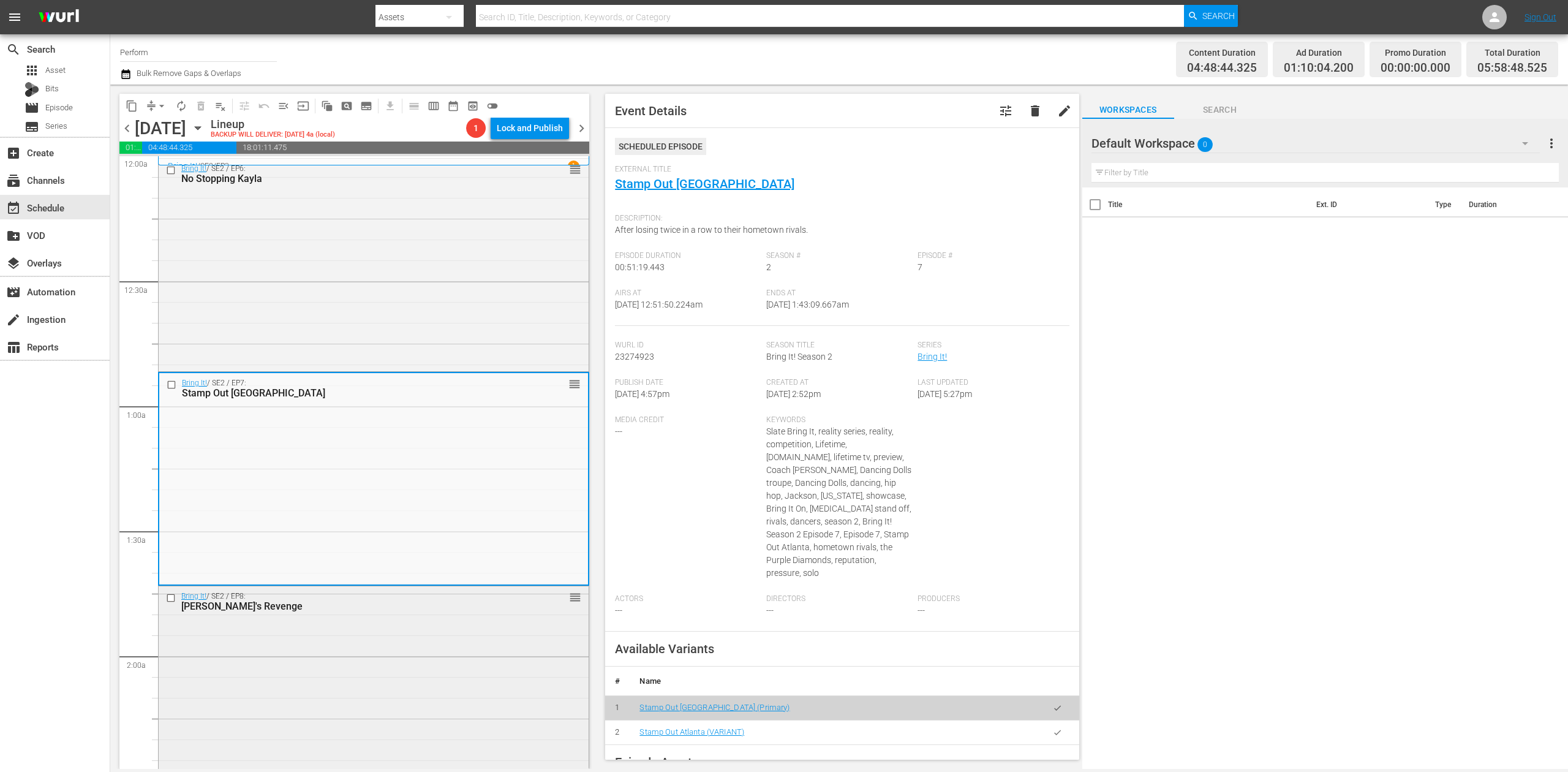
click at [437, 689] on div "Bring It! / SE2 / EP8: Traci's Revenge reorder" at bounding box center [373, 691] width 430 height 209
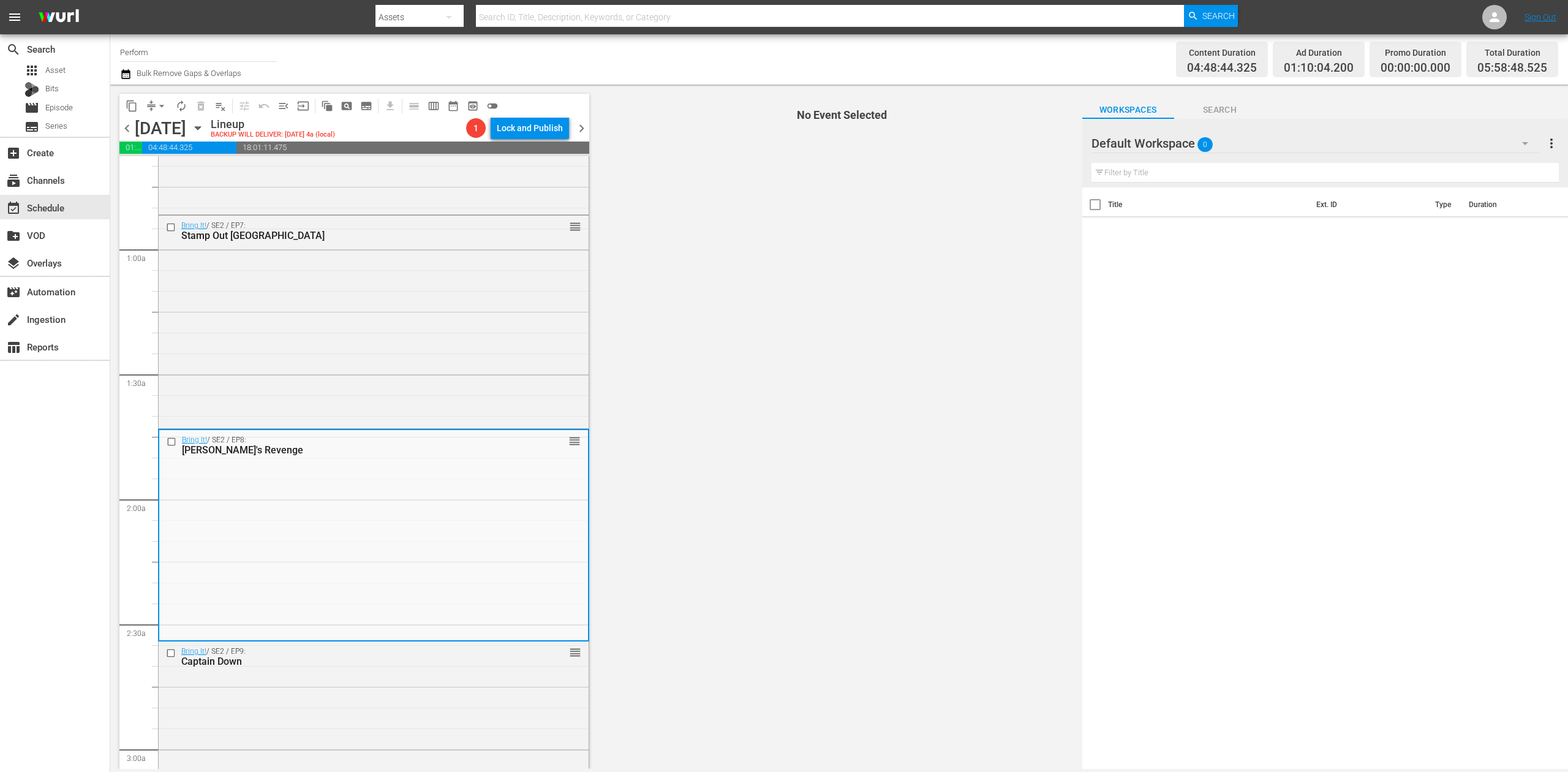
scroll to position [245, 0]
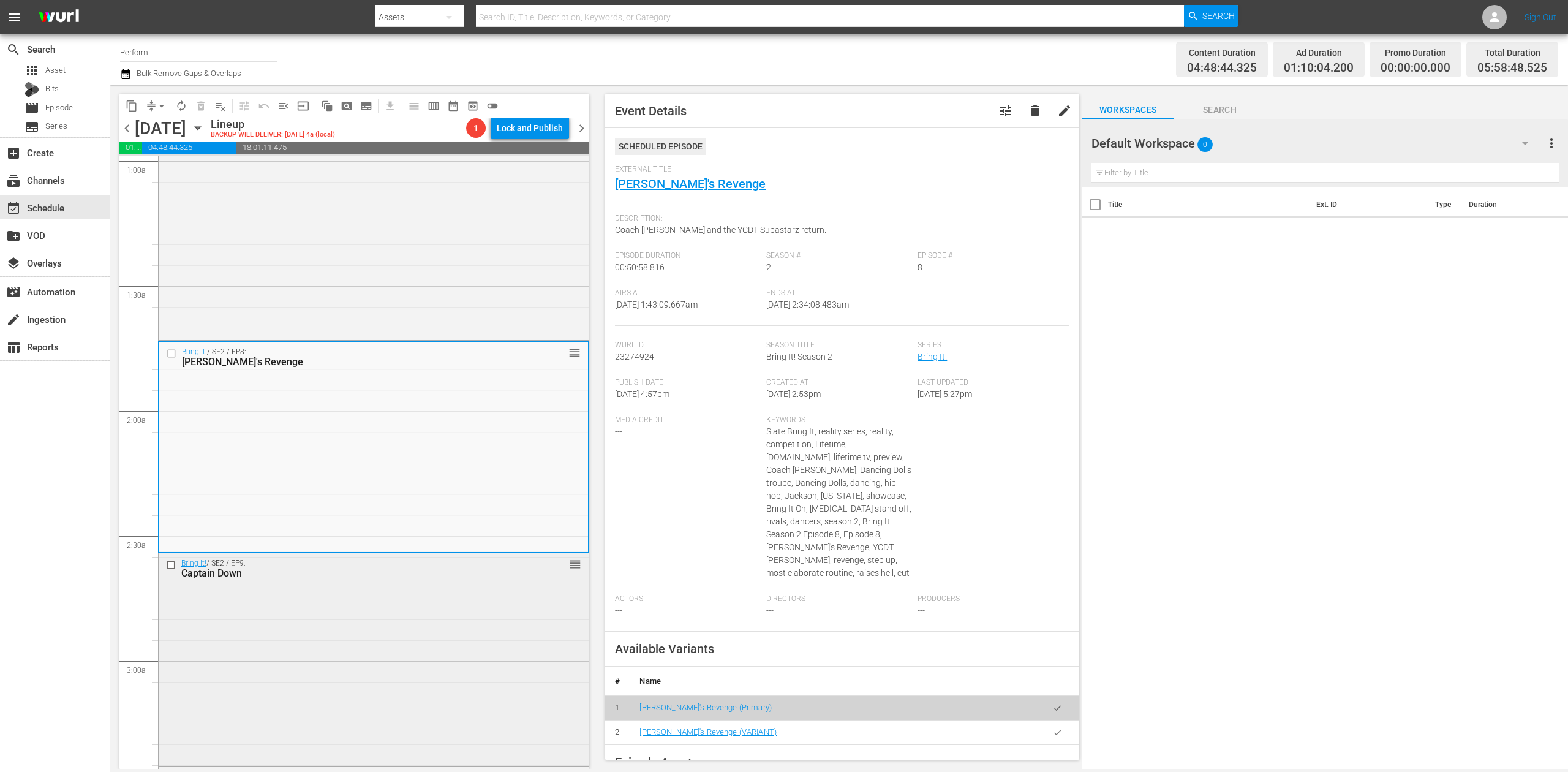
click at [428, 645] on div "Bring It! / SE2 / EP9: Captain Down reorder" at bounding box center [373, 658] width 430 height 209
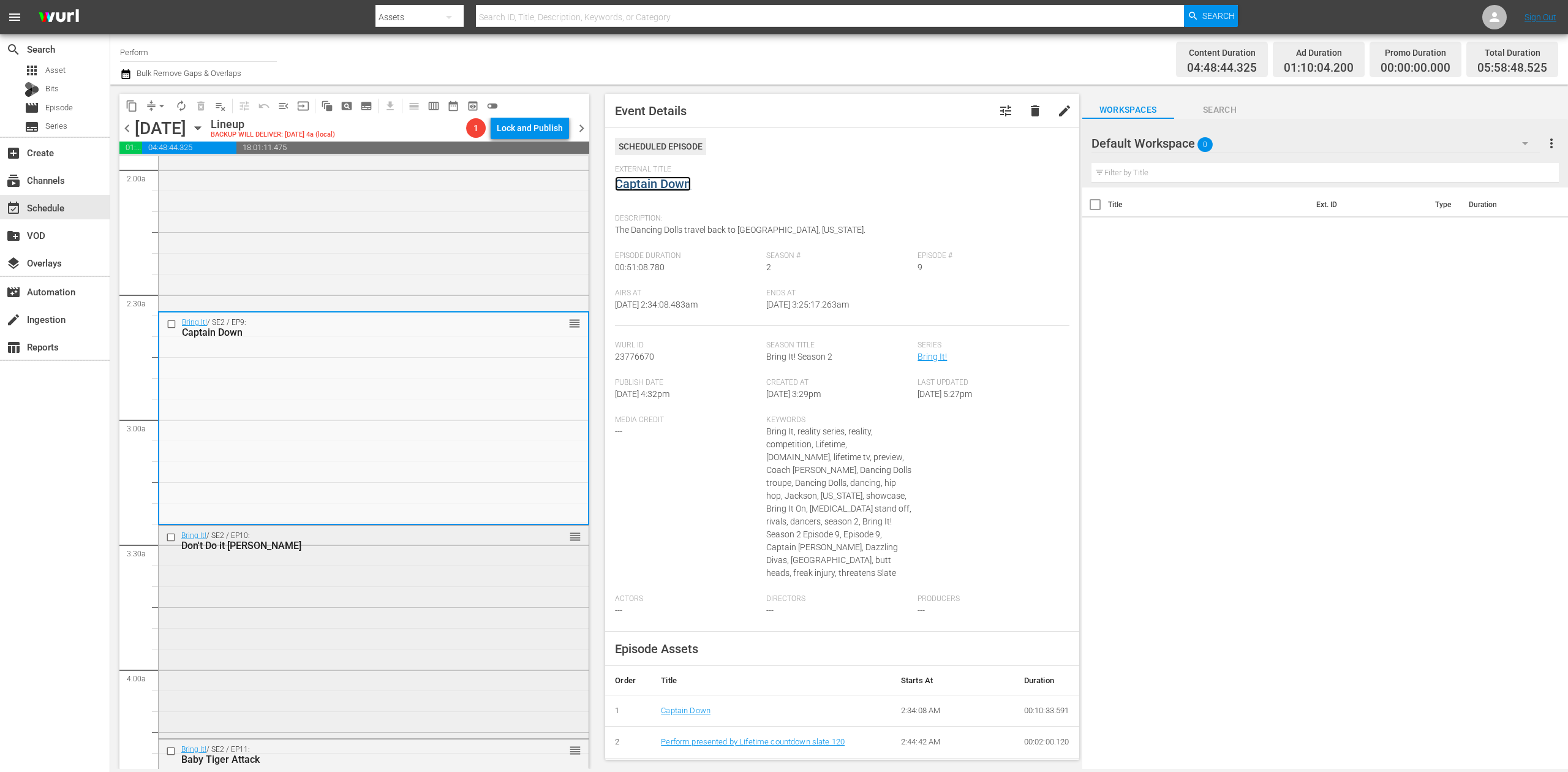
scroll to position [654, 0]
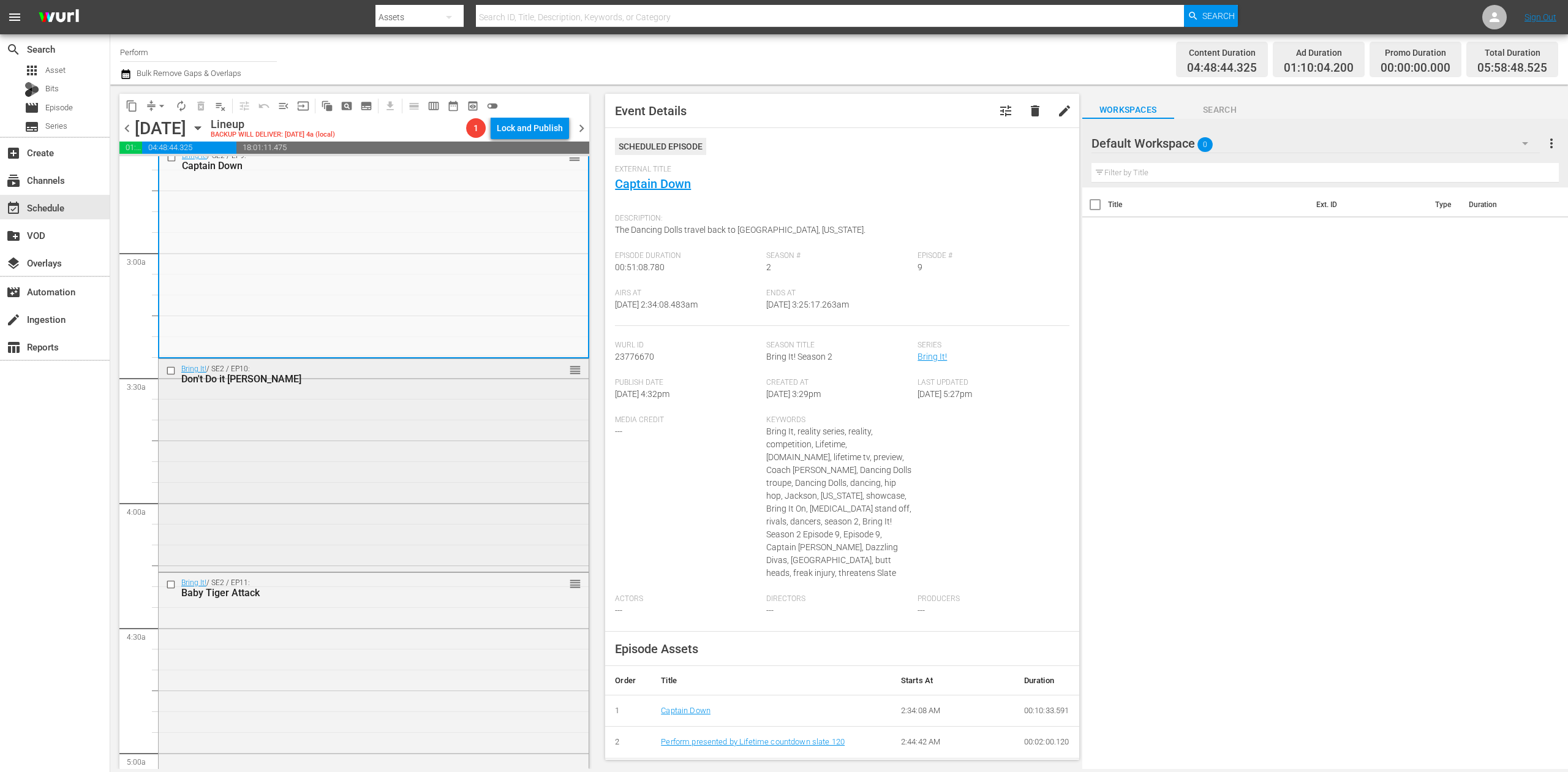
click at [444, 482] on div "Bring It! / SE2 / EP10: Don't Do it Neva reorder" at bounding box center [373, 465] width 430 height 210
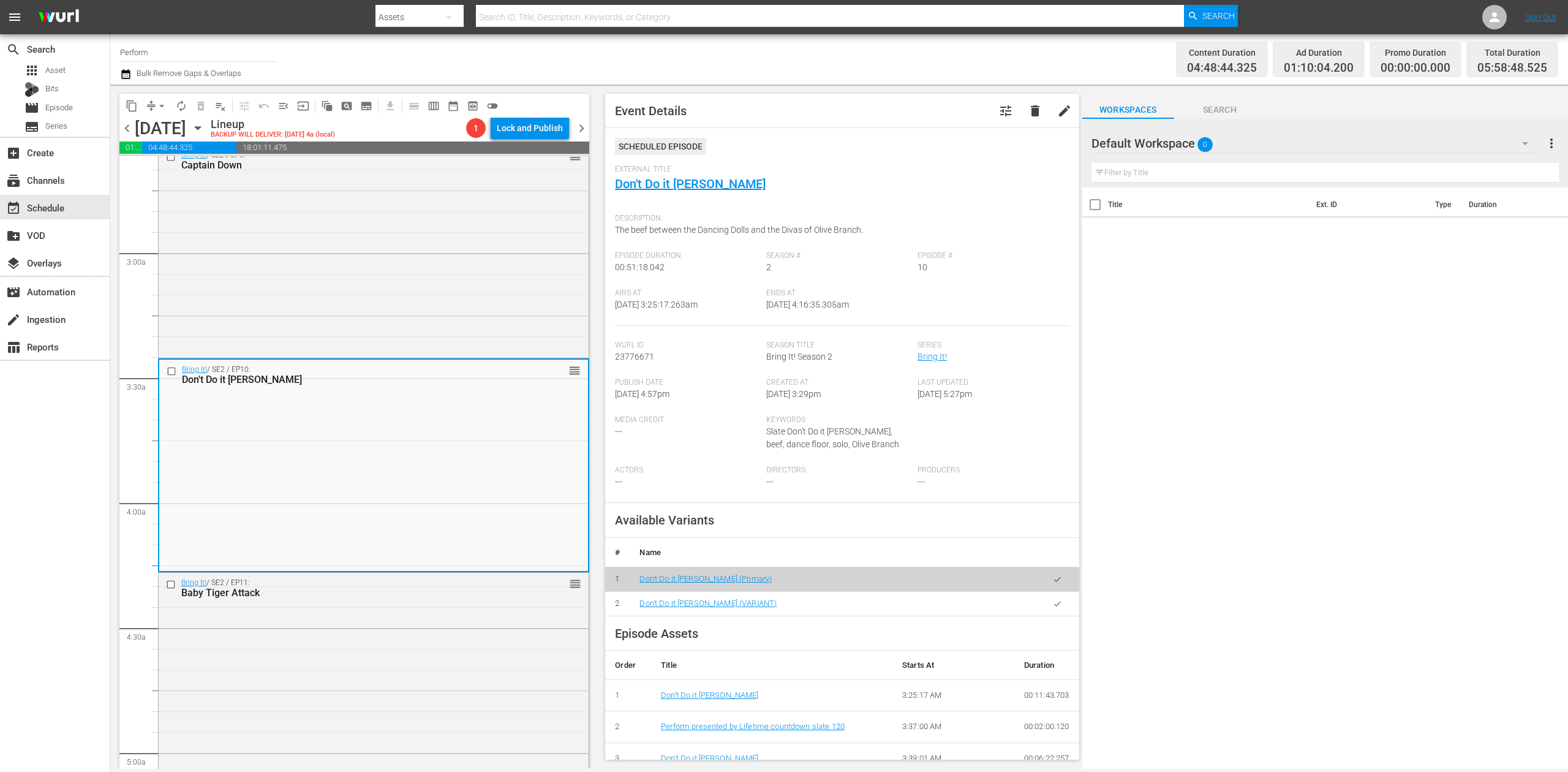
click at [123, 71] on icon "button" at bounding box center [125, 74] width 9 height 10
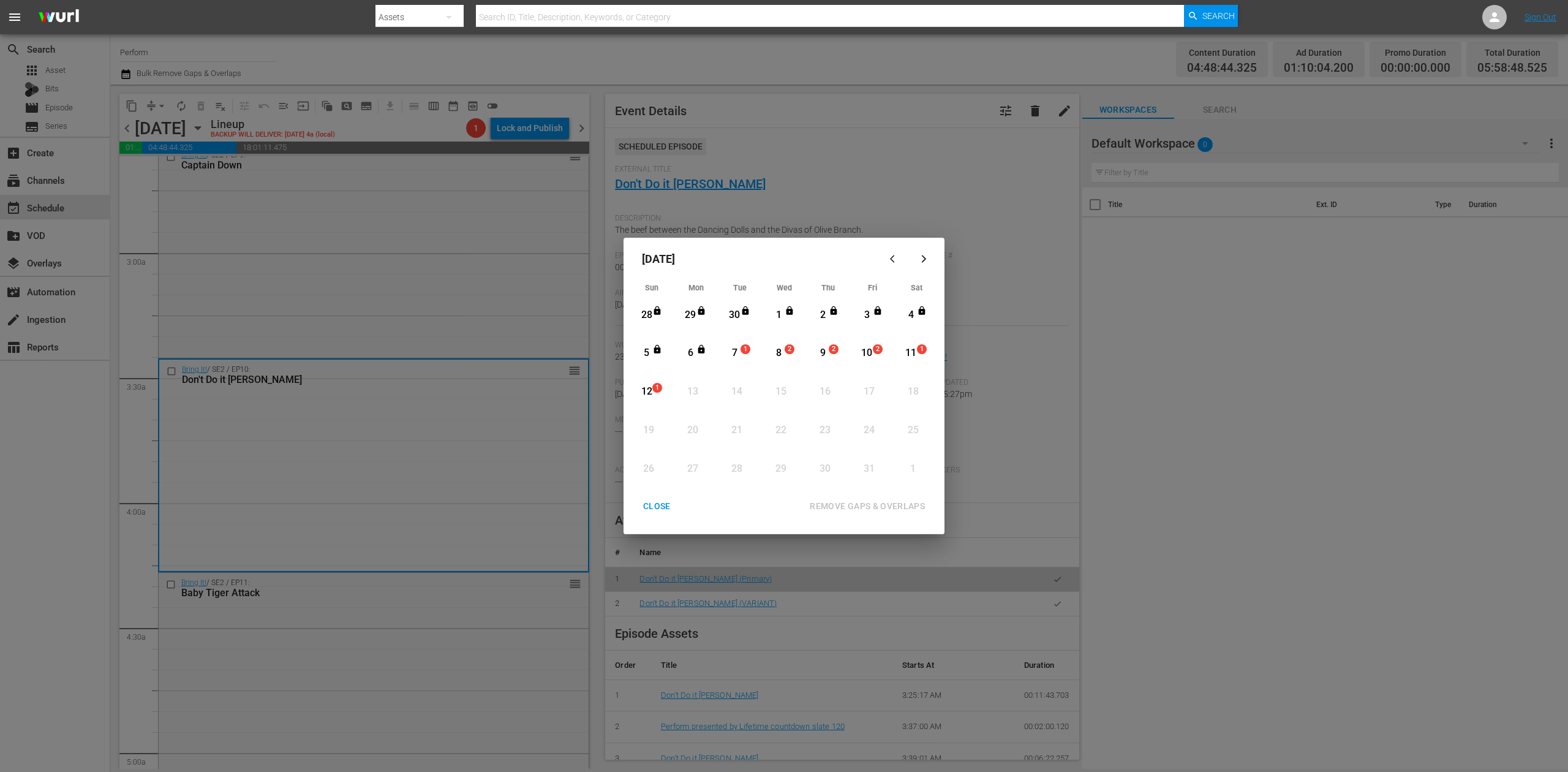
click at [736, 356] on div "7" at bounding box center [735, 353] width 16 height 14
click at [895, 507] on div "REMOVE GAPS & OVERLAPS" at bounding box center [867, 507] width 135 height 16
click at [662, 507] on div "CLOSE" at bounding box center [656, 507] width 47 height 16
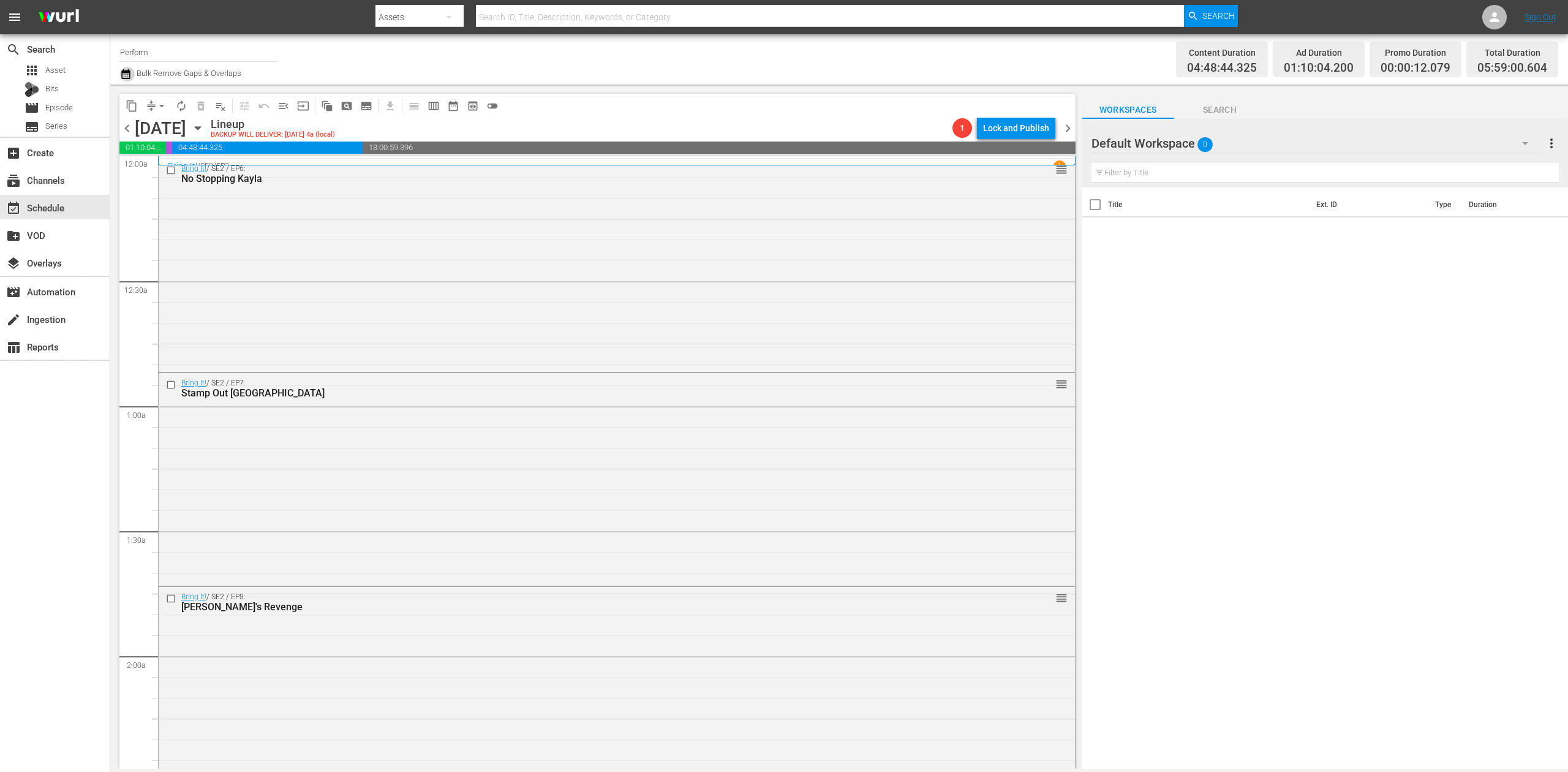
click at [126, 76] on icon "button" at bounding box center [125, 74] width 12 height 15
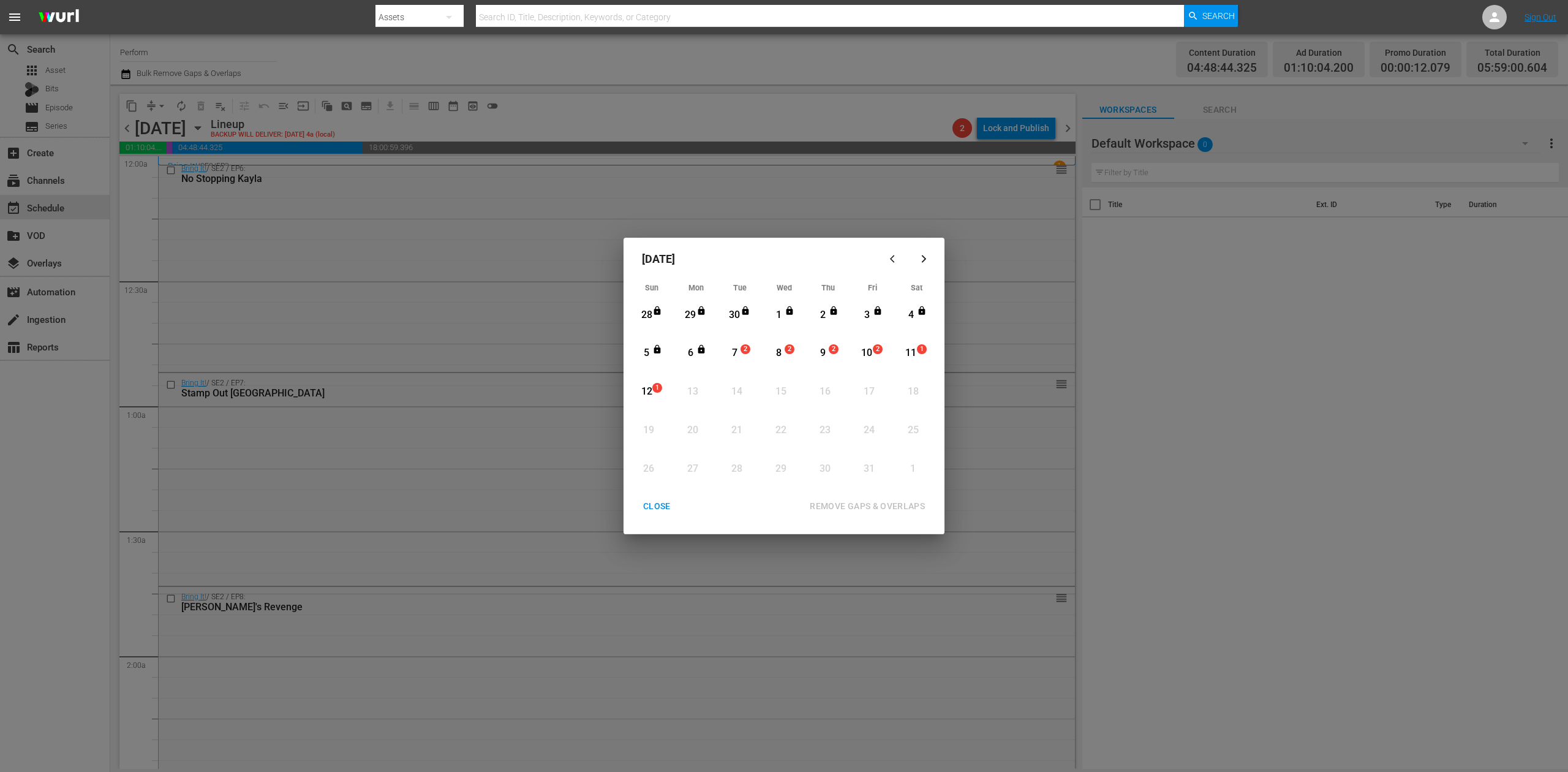
click at [654, 500] on div "CLOSE" at bounding box center [656, 507] width 47 height 16
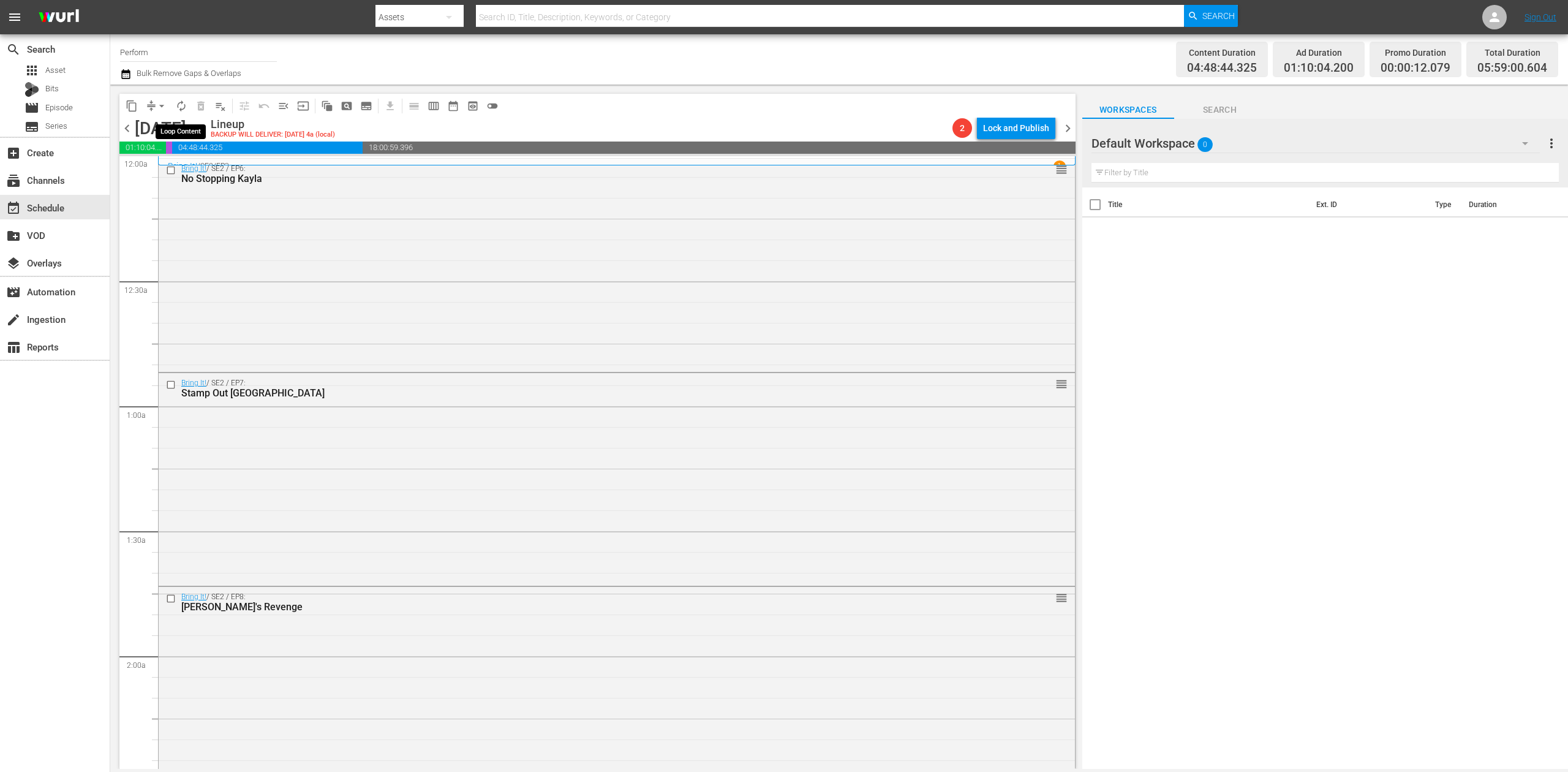
click at [182, 106] on span "autorenew_outlined" at bounding box center [181, 106] width 12 height 12
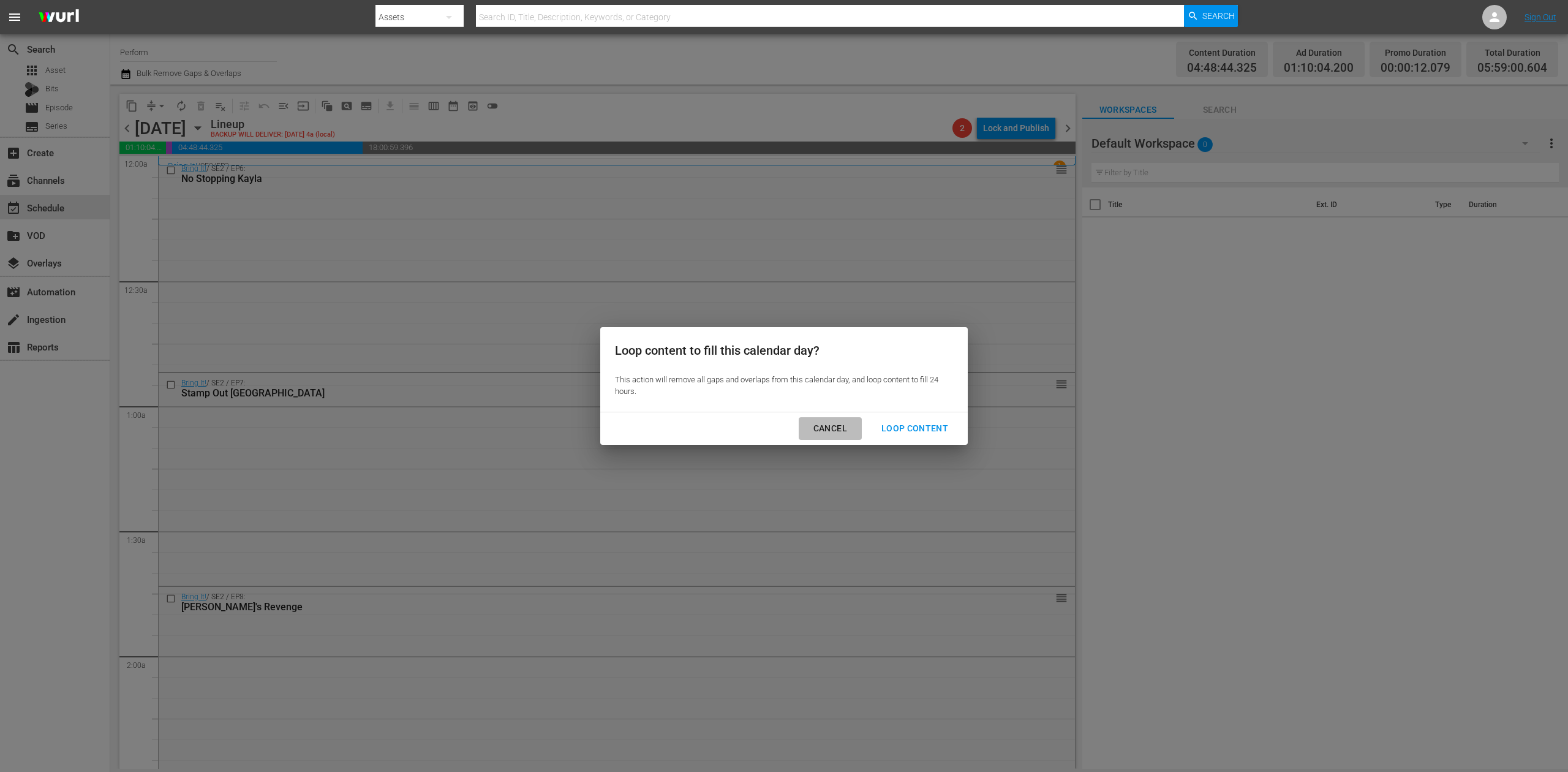
click at [826, 426] on div "Cancel" at bounding box center [830, 429] width 54 height 16
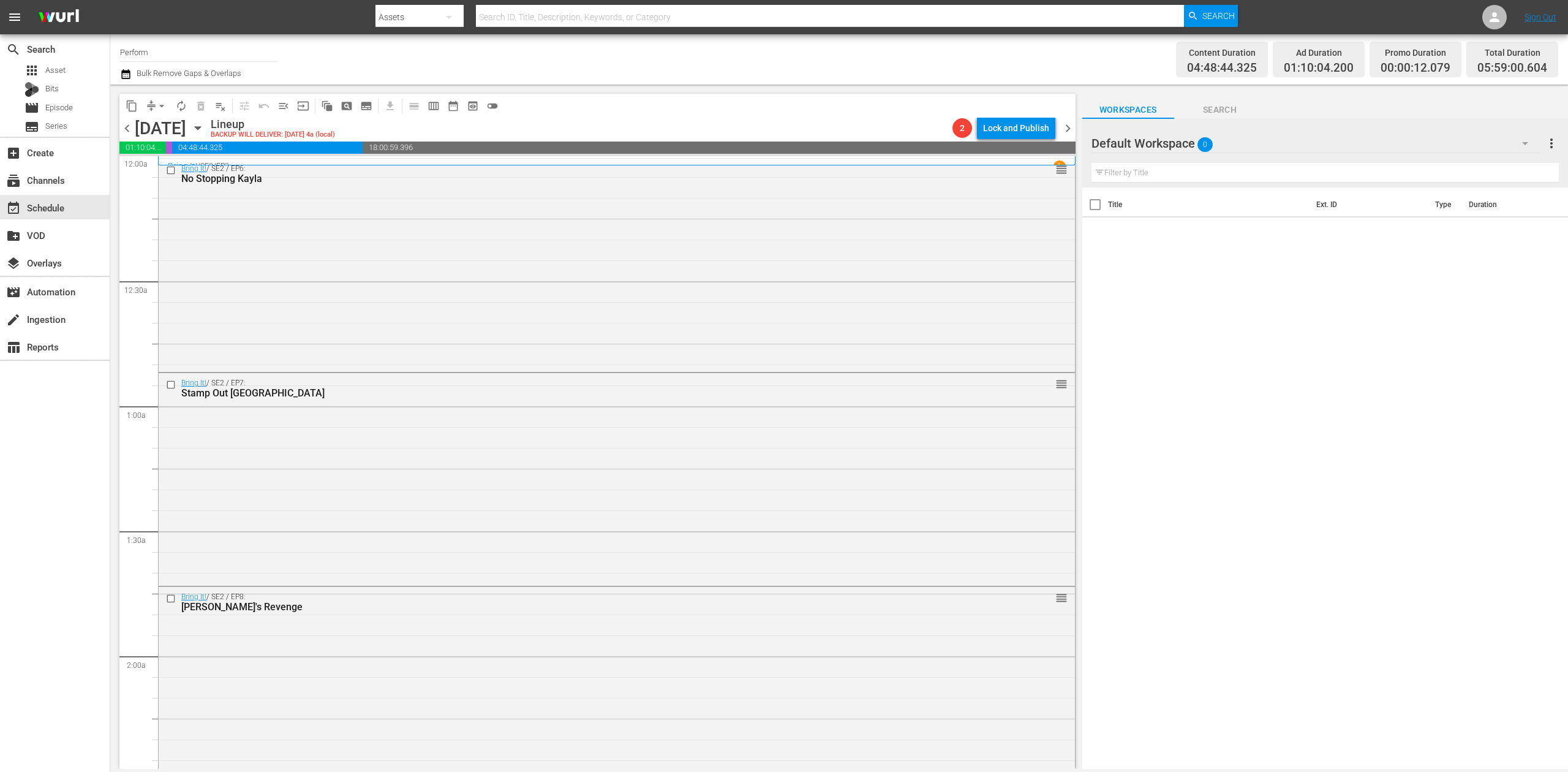
click at [128, 72] on icon "button" at bounding box center [125, 74] width 9 height 10
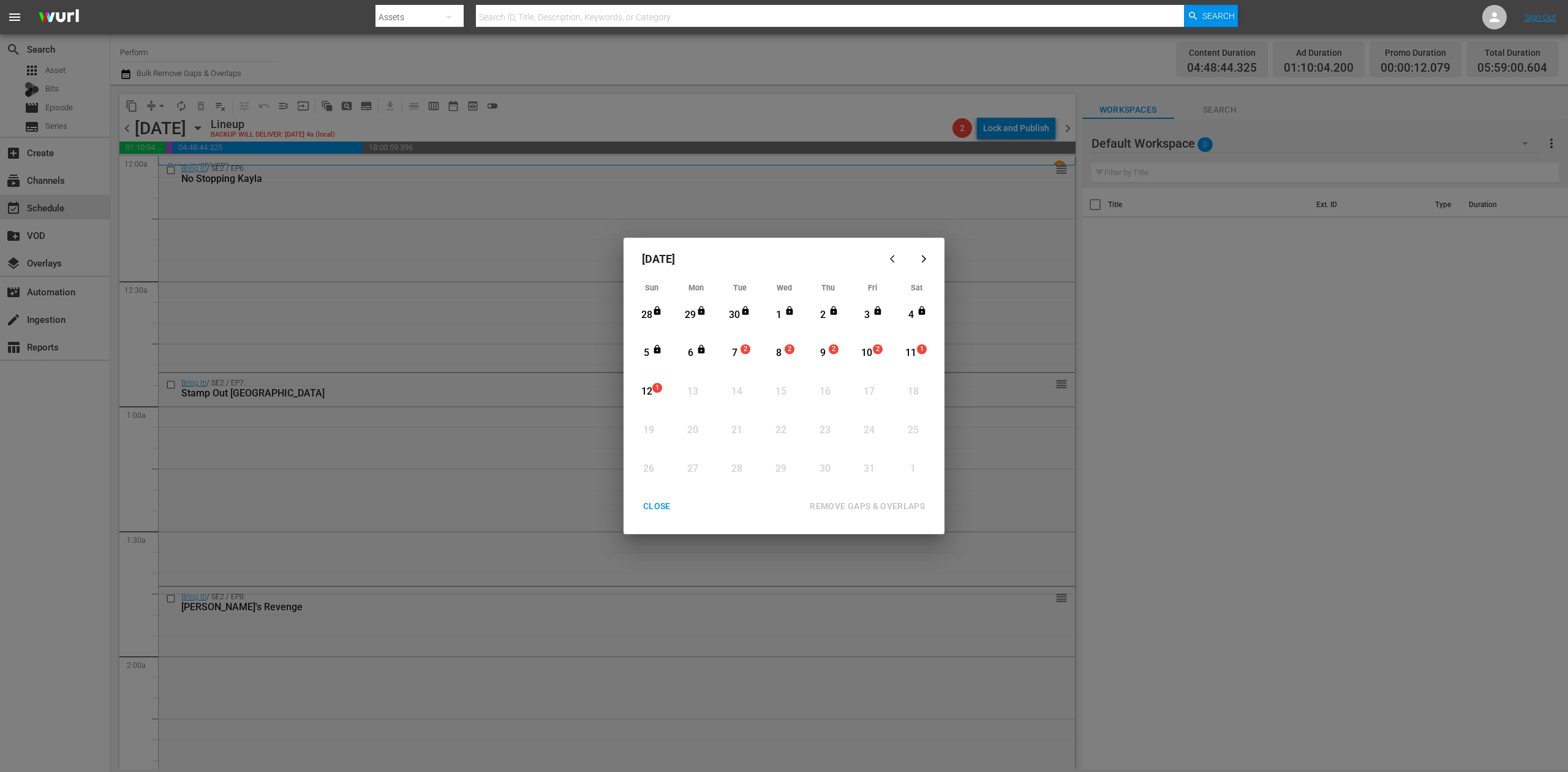
click at [731, 351] on div "7" at bounding box center [735, 353] width 16 height 14
click at [892, 507] on div "REMOVE GAPS & OVERLAPS" at bounding box center [867, 507] width 135 height 16
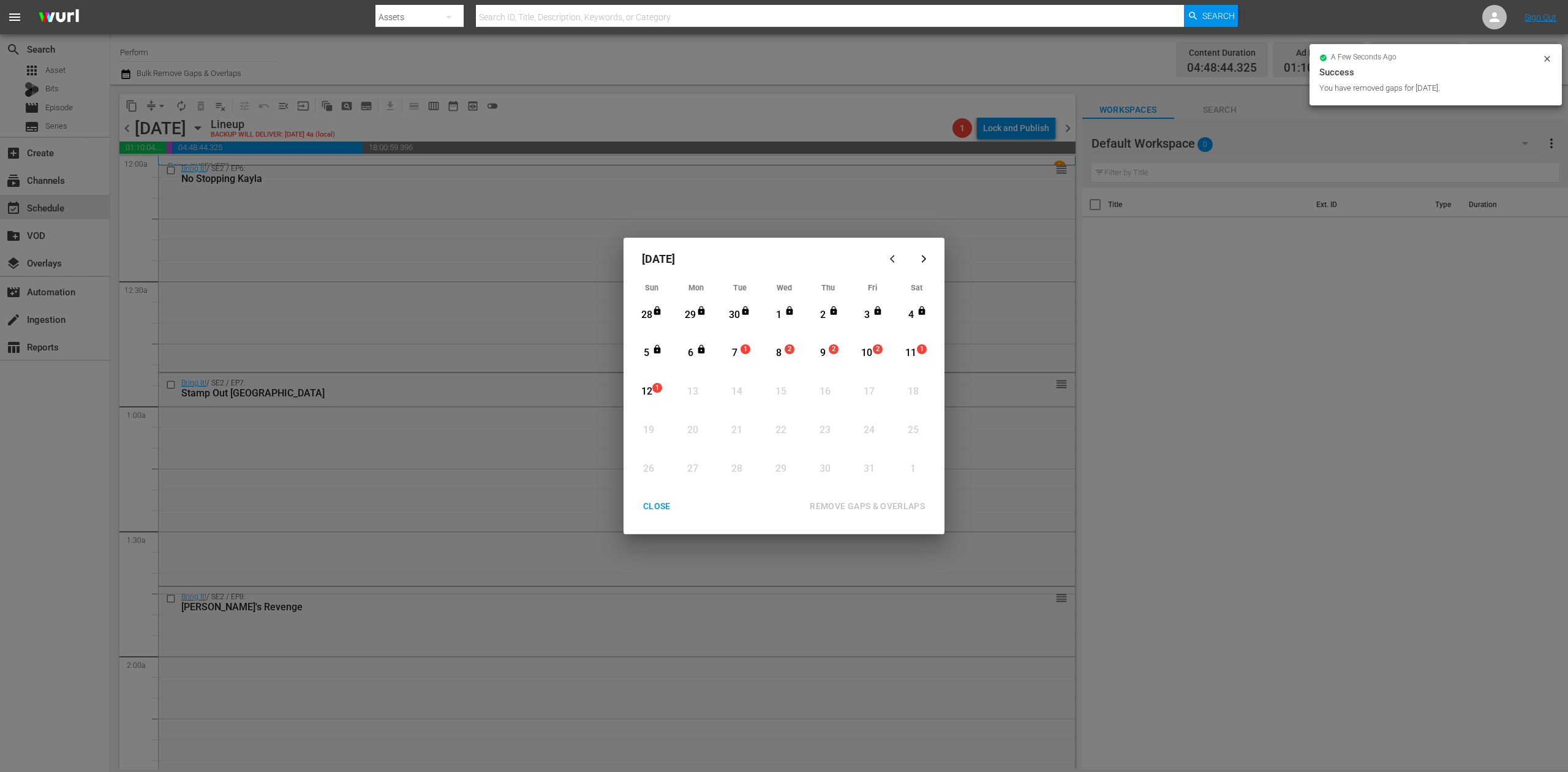
click at [660, 507] on div "CLOSE" at bounding box center [656, 507] width 47 height 16
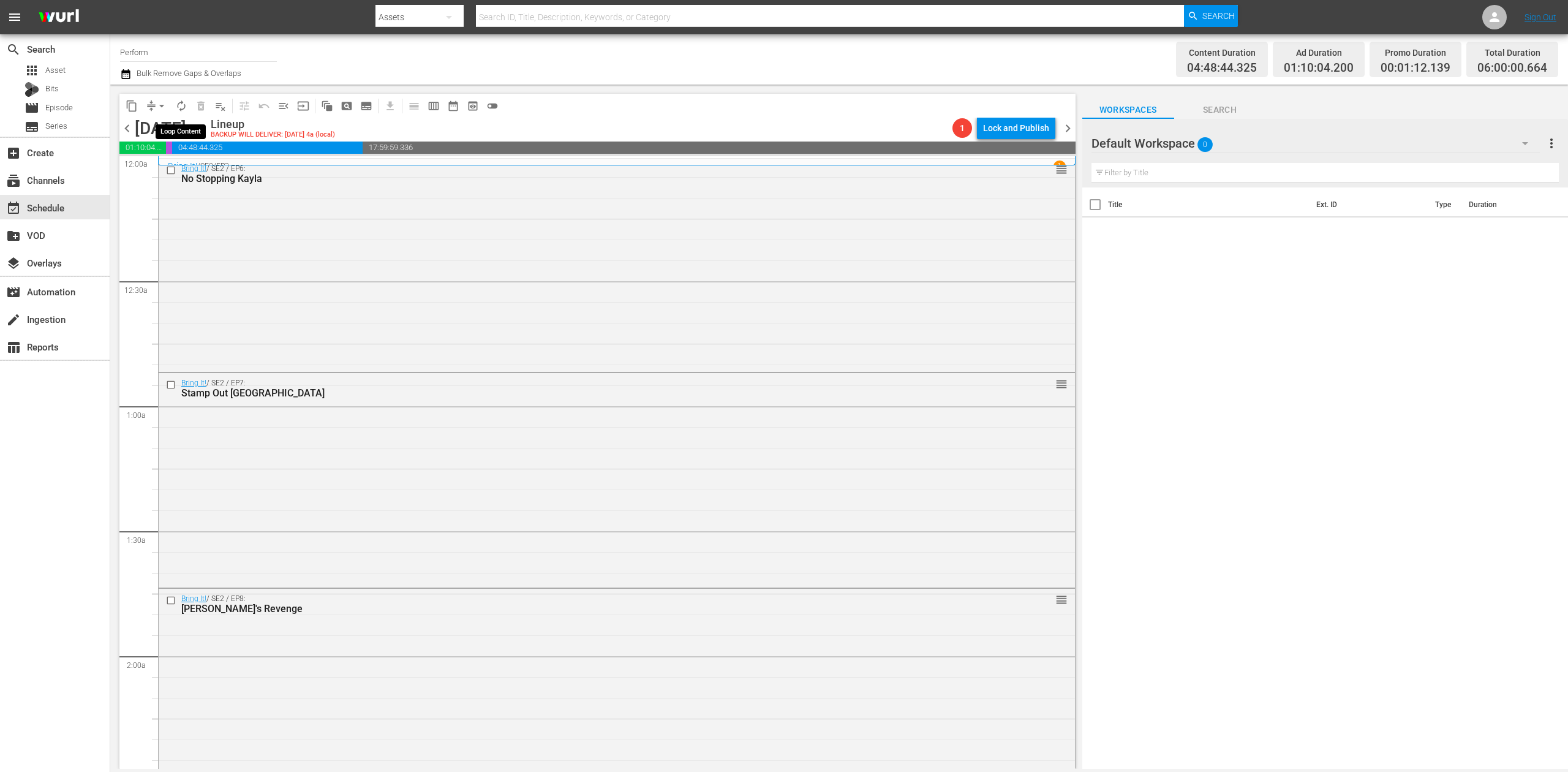
click at [184, 108] on span "autorenew_outlined" at bounding box center [181, 106] width 12 height 12
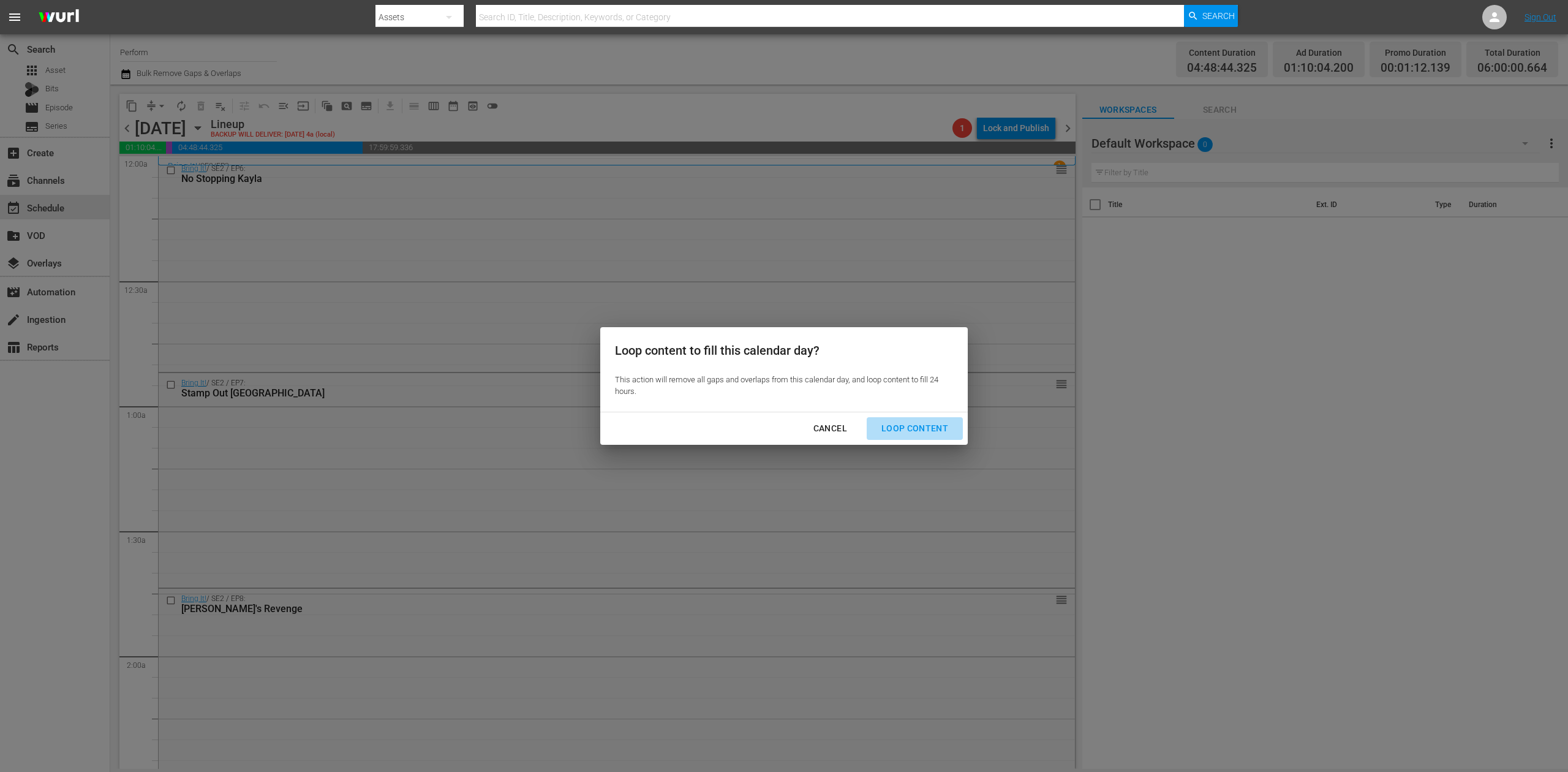
click at [929, 419] on button "Loop Content" at bounding box center [915, 428] width 96 height 23
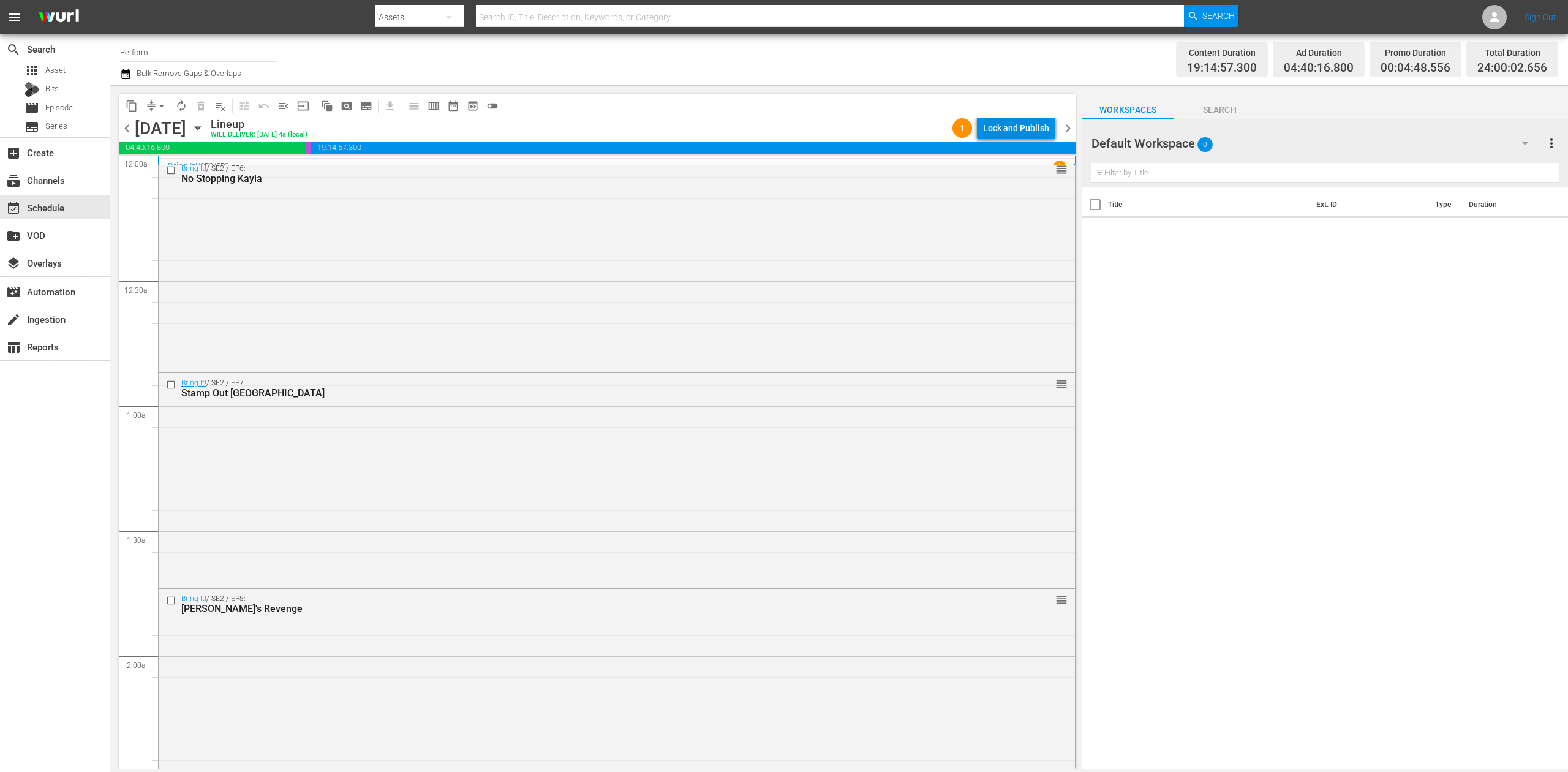
click at [1016, 125] on div "Lock and Publish" at bounding box center [1016, 128] width 66 height 22
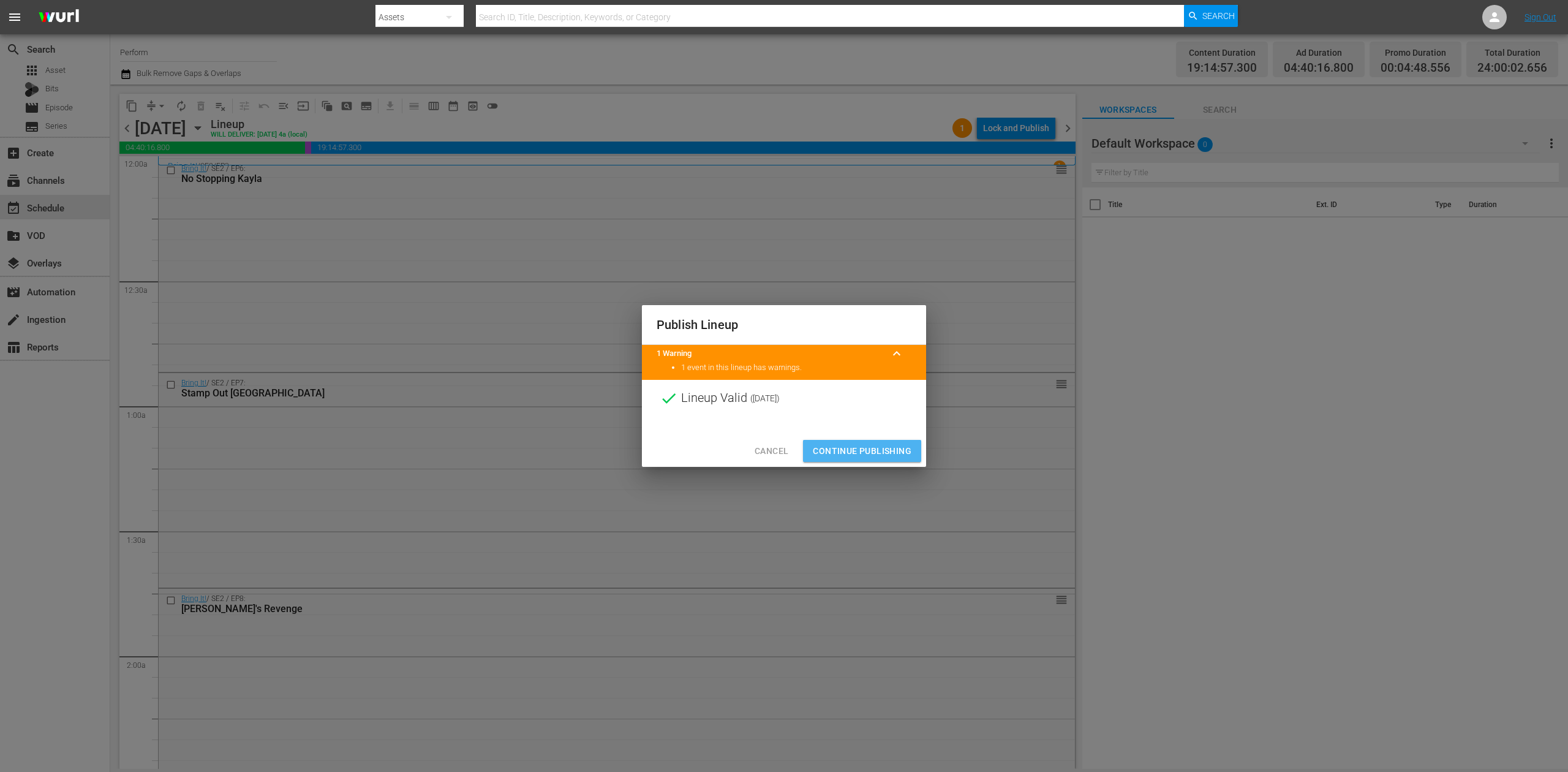
click at [856, 444] on span "Continue Publishing" at bounding box center [862, 451] width 99 height 16
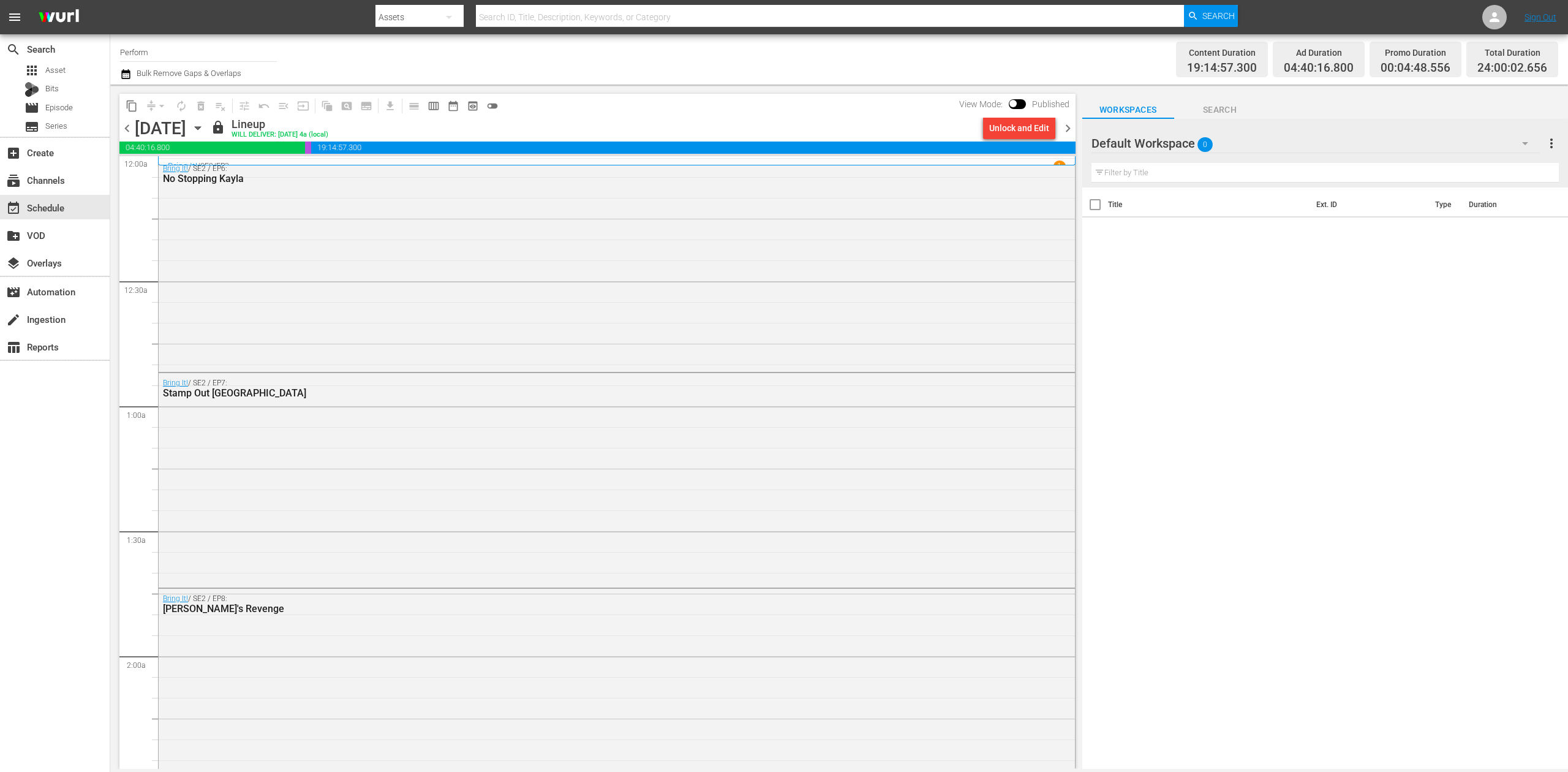
click at [128, 128] on span "chevron_left" at bounding box center [128, 128] width 16 height 16
click at [352, 312] on div "Bring It! / SE1 / EP22: The DD4L Tour VARIANT" at bounding box center [617, 367] width 916 height 417
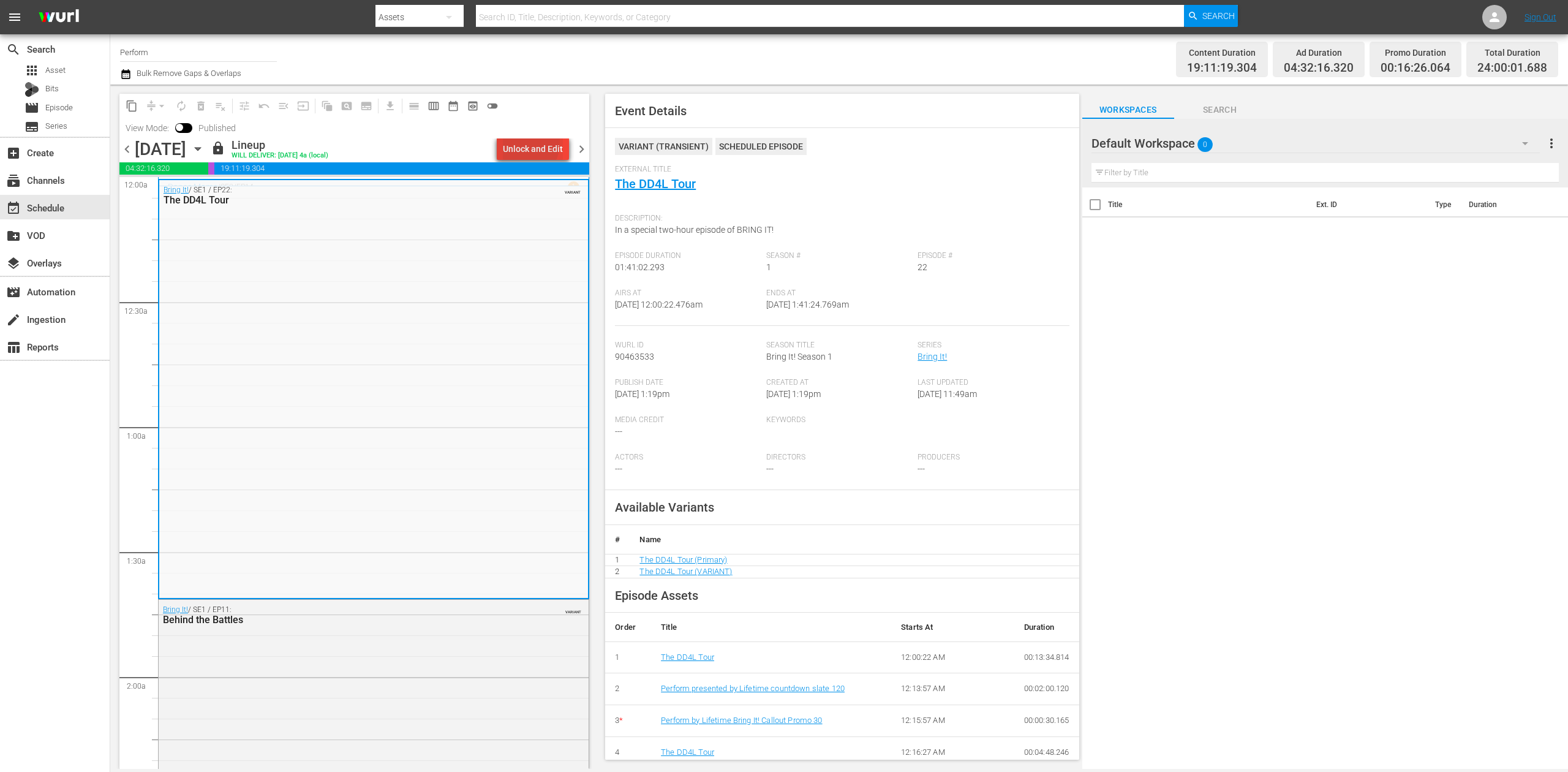
click at [520, 142] on div "Unlock and Edit" at bounding box center [533, 149] width 60 height 22
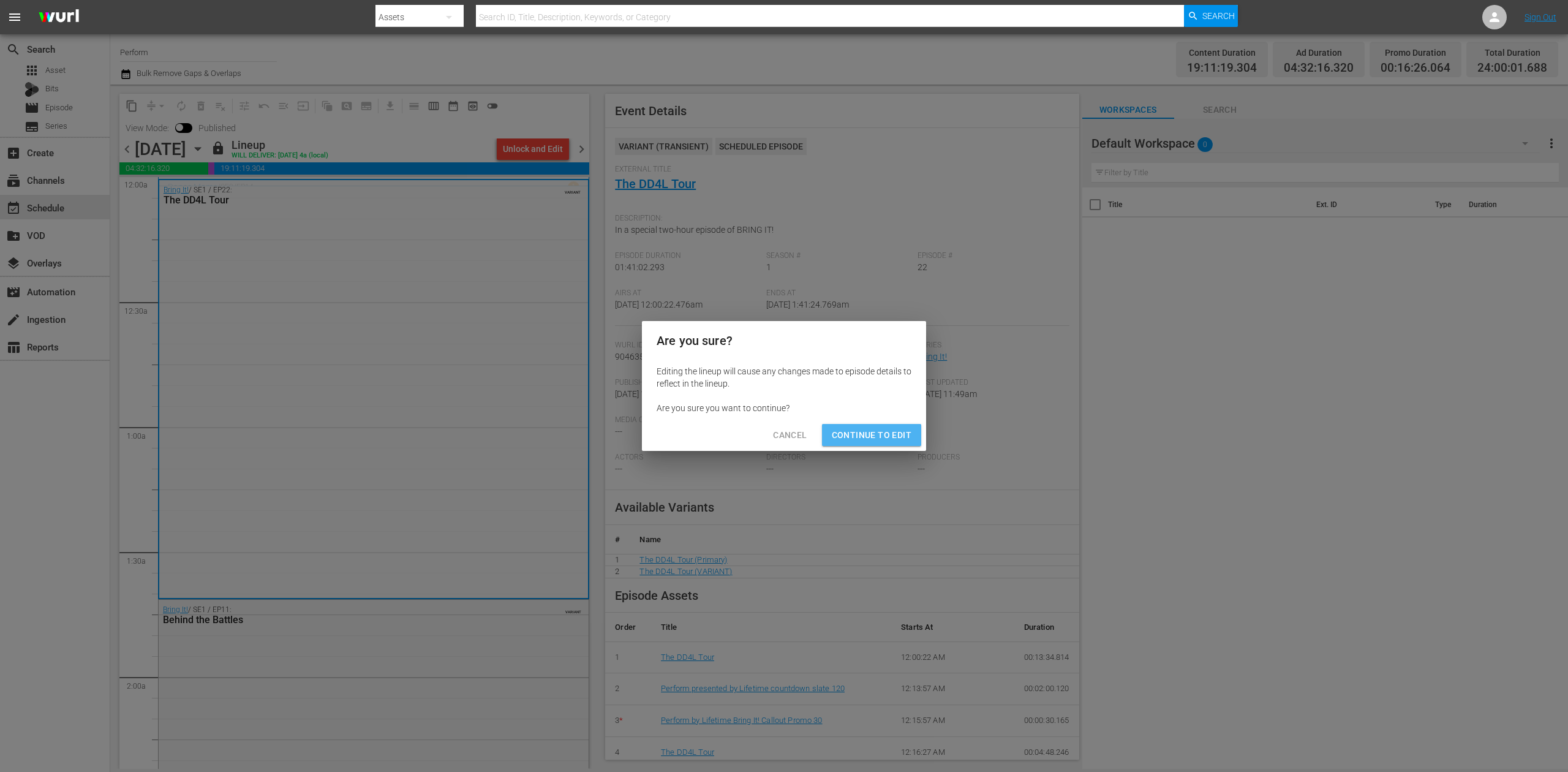
click at [887, 428] on span "Continue to Edit" at bounding box center [872, 436] width 79 height 16
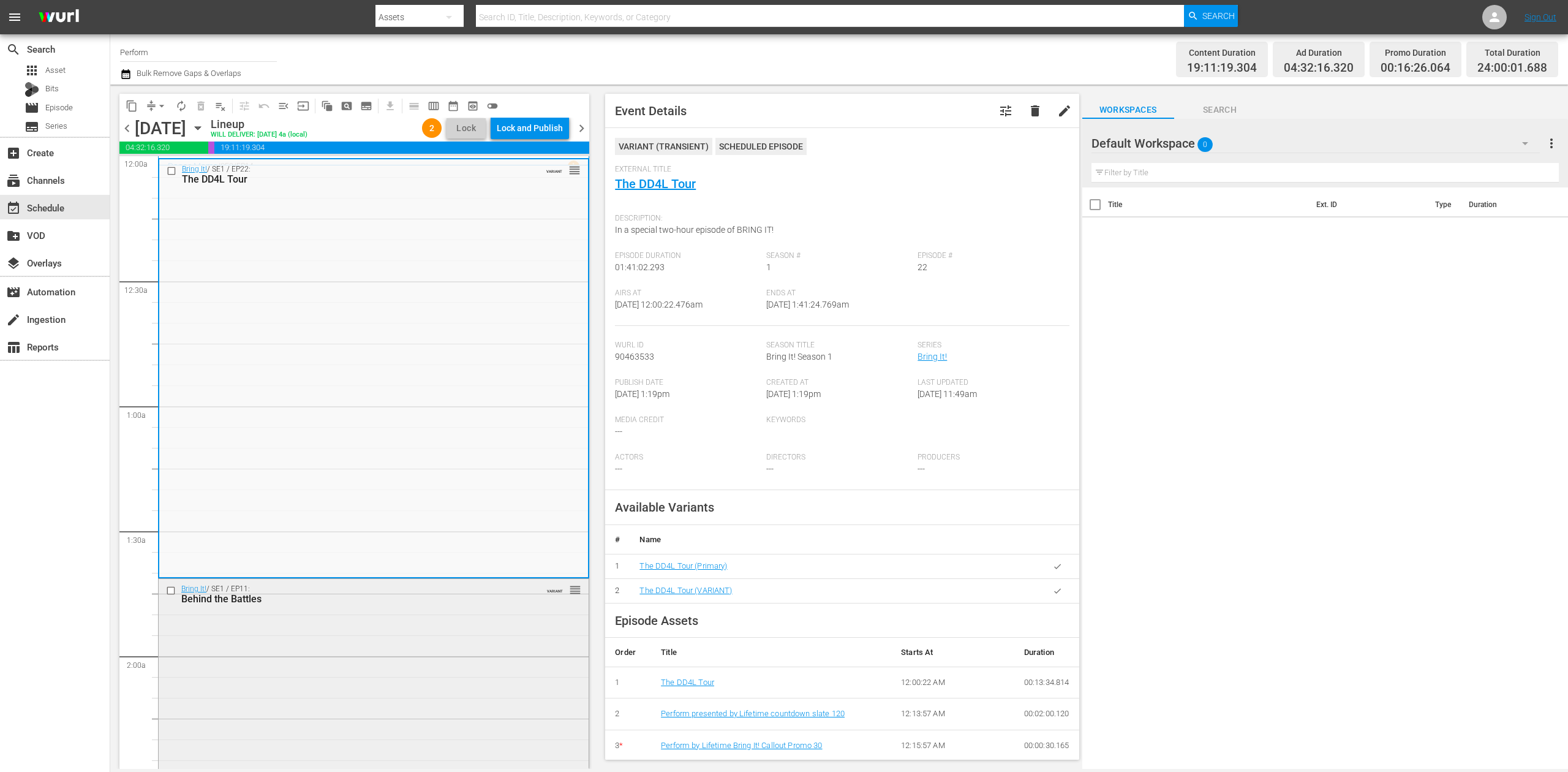
click at [515, 629] on div "Bring It! / SE1 / EP11: Behind the Battles VARIANT reorder" at bounding box center [373, 686] width 430 height 215
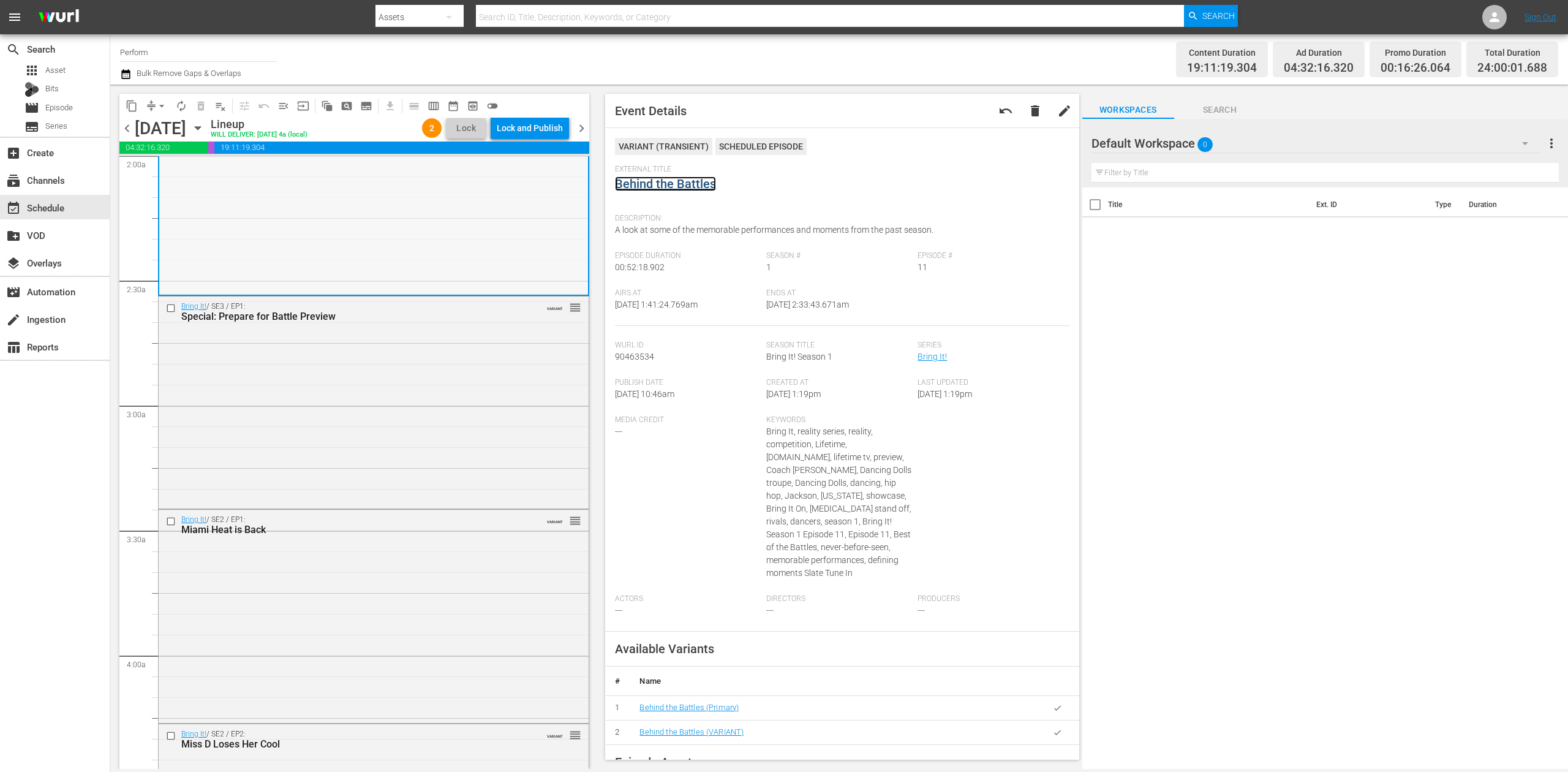
scroll to position [572, 0]
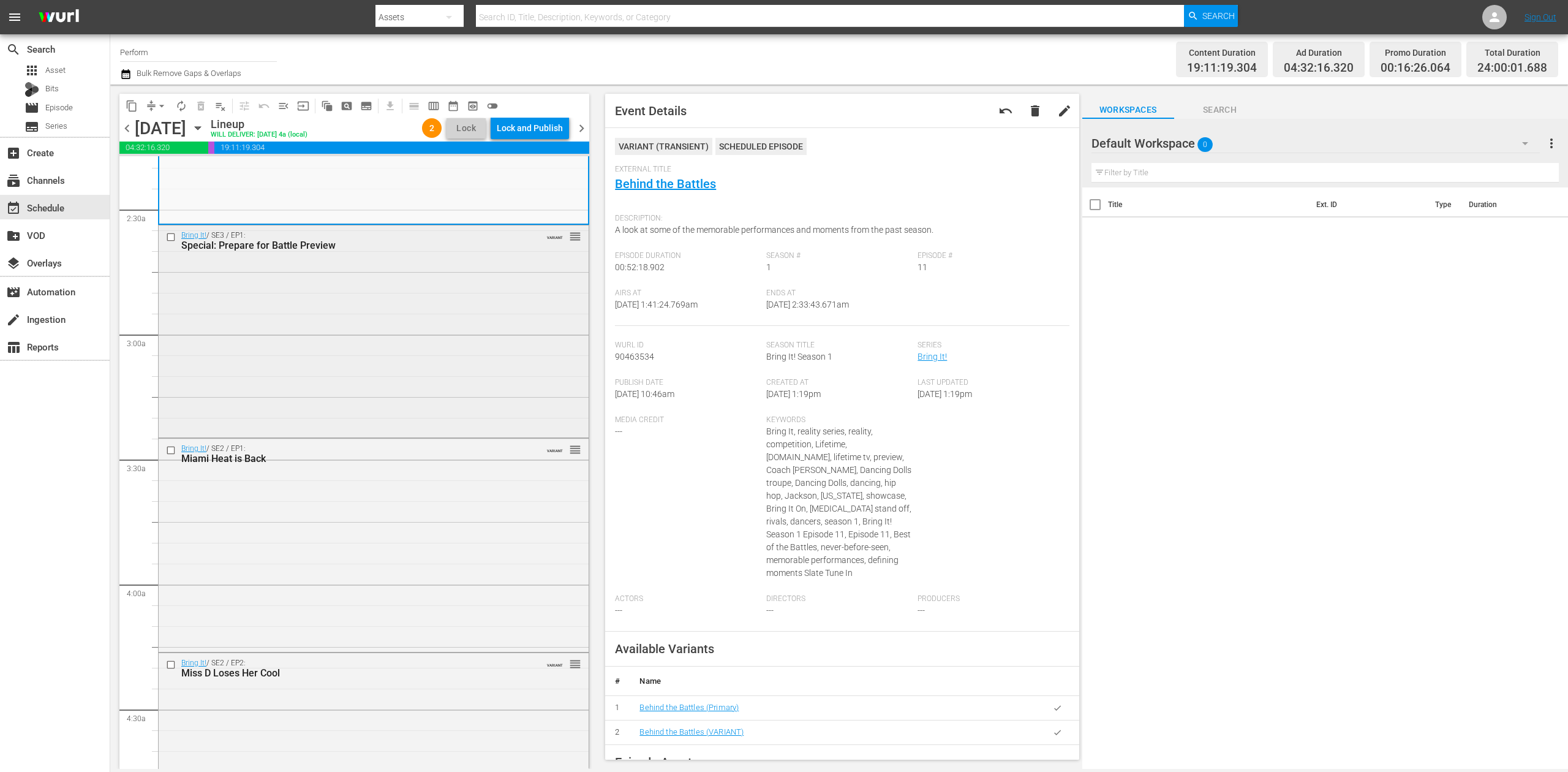
click at [417, 370] on div "Bring It! / SE3 / EP1: Special: Prepare for Battle Preview VARIANT reorder" at bounding box center [373, 330] width 430 height 209
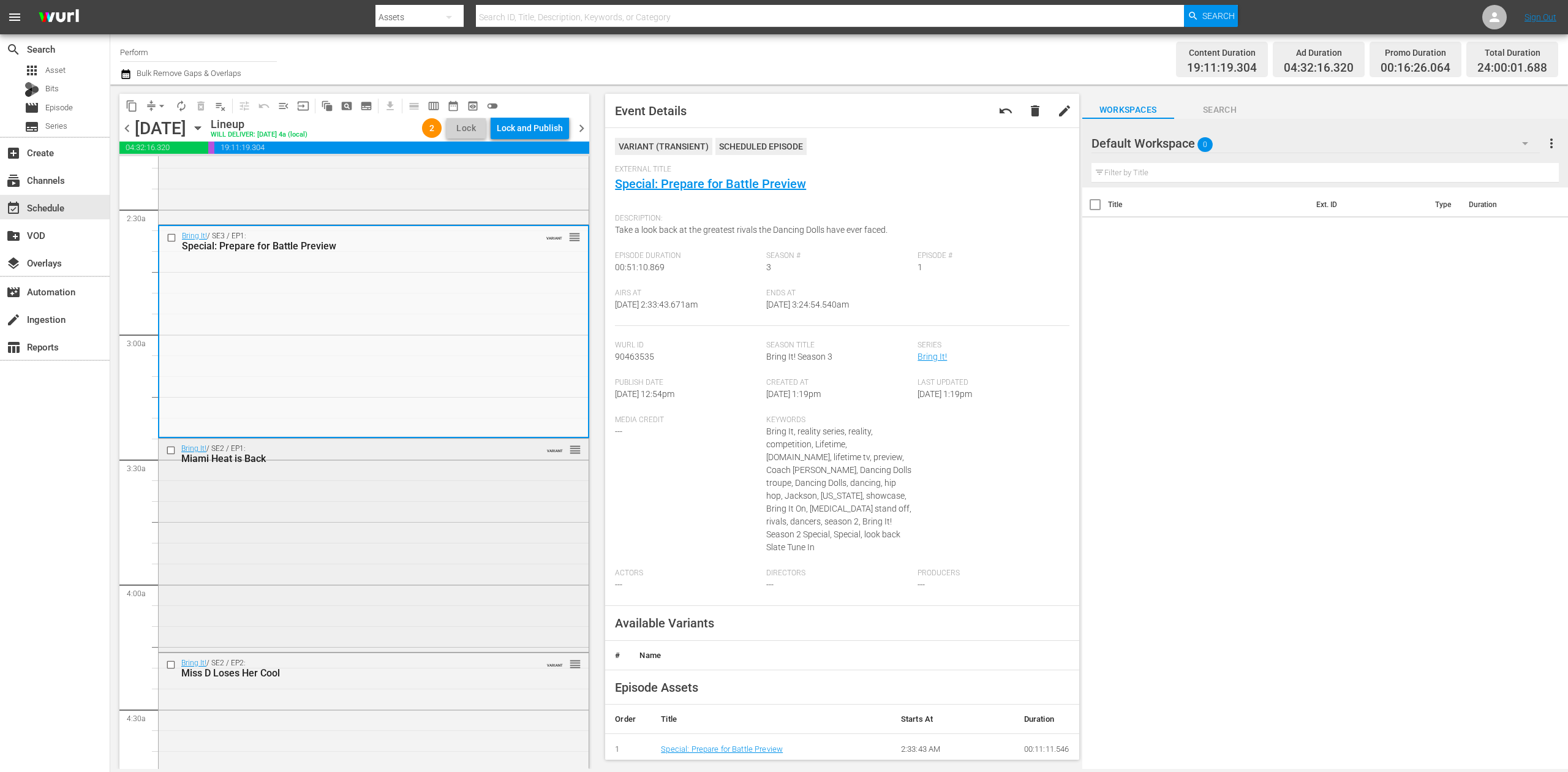
click at [376, 555] on div "Bring It! / SE2 / EP1: Miami Heat is Back VARIANT reorder" at bounding box center [373, 544] width 430 height 211
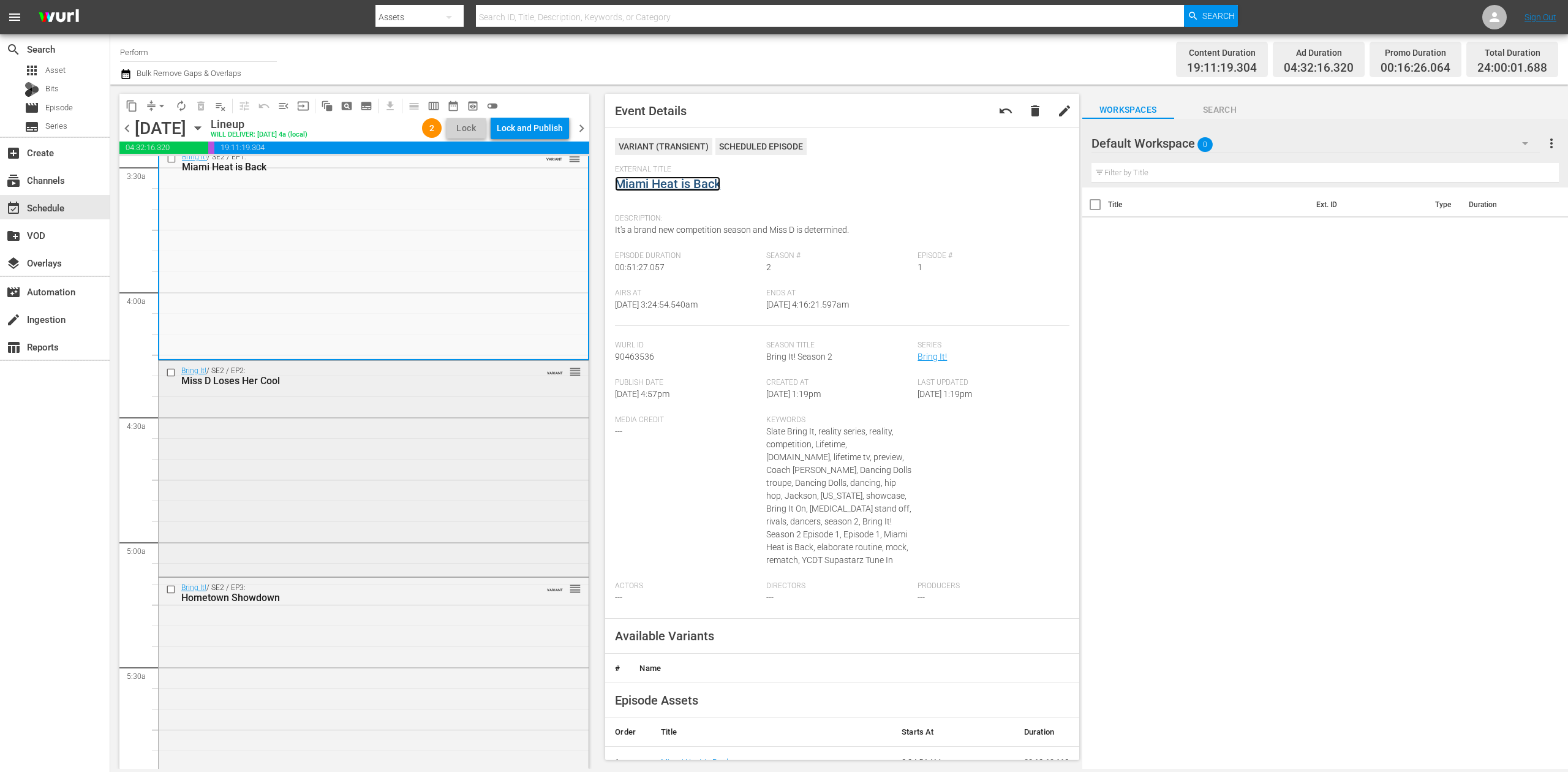
scroll to position [899, 0]
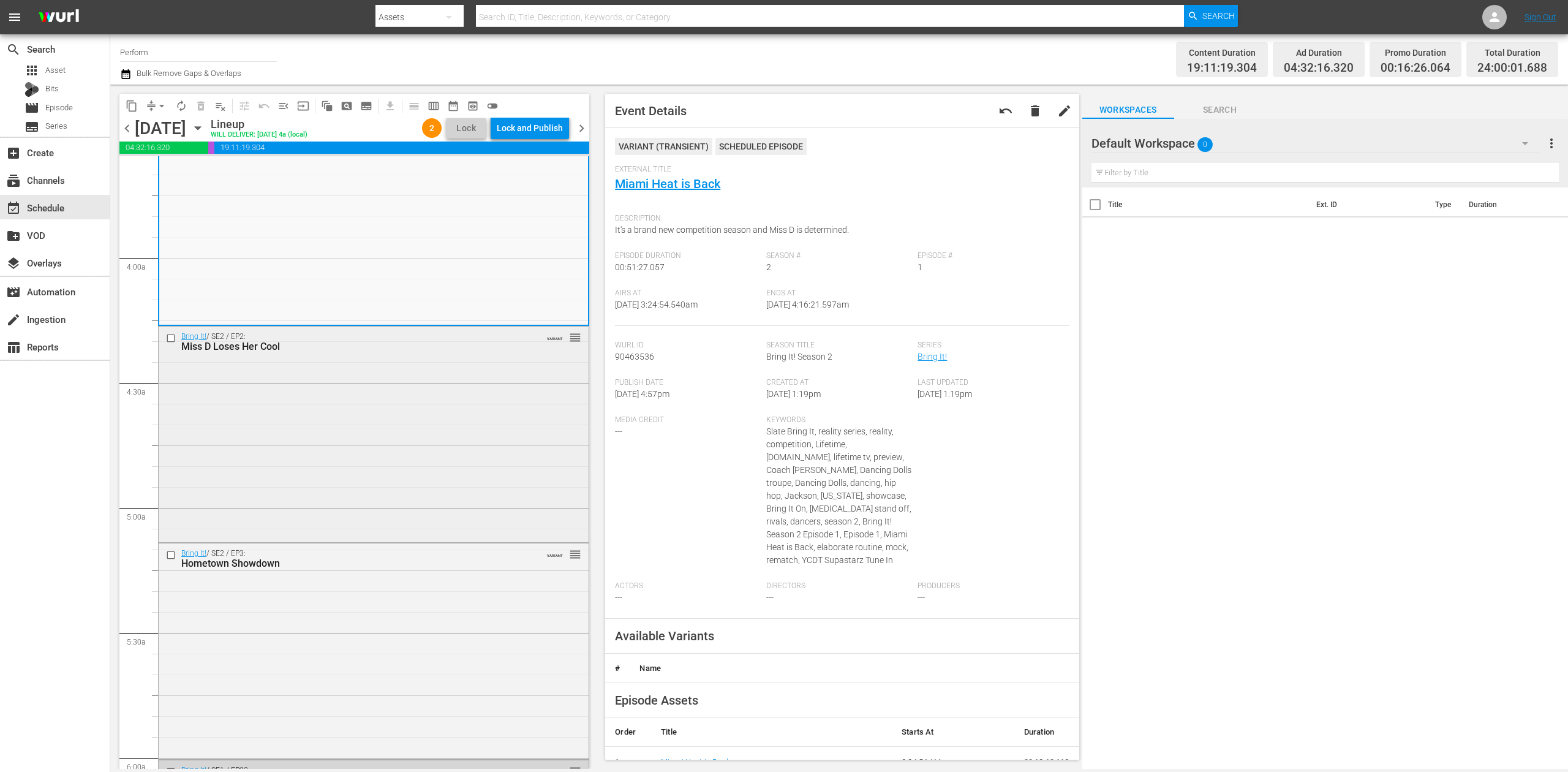
click at [439, 462] on div "Bring It! / SE2 / EP2: Miss D Loses Her Cool VARIANT reorder" at bounding box center [373, 433] width 430 height 213
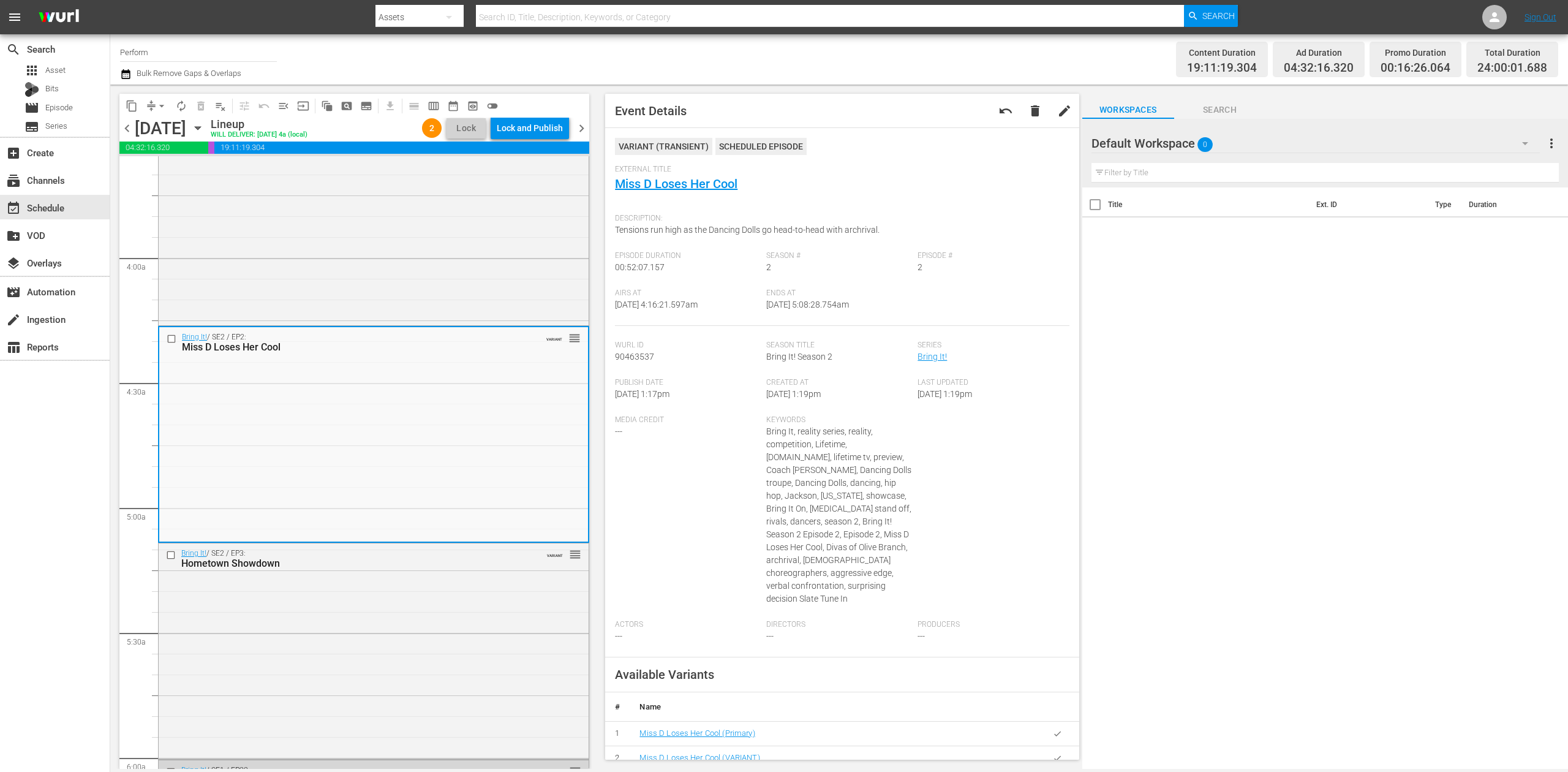
click at [124, 74] on icon "button" at bounding box center [125, 74] width 12 height 15
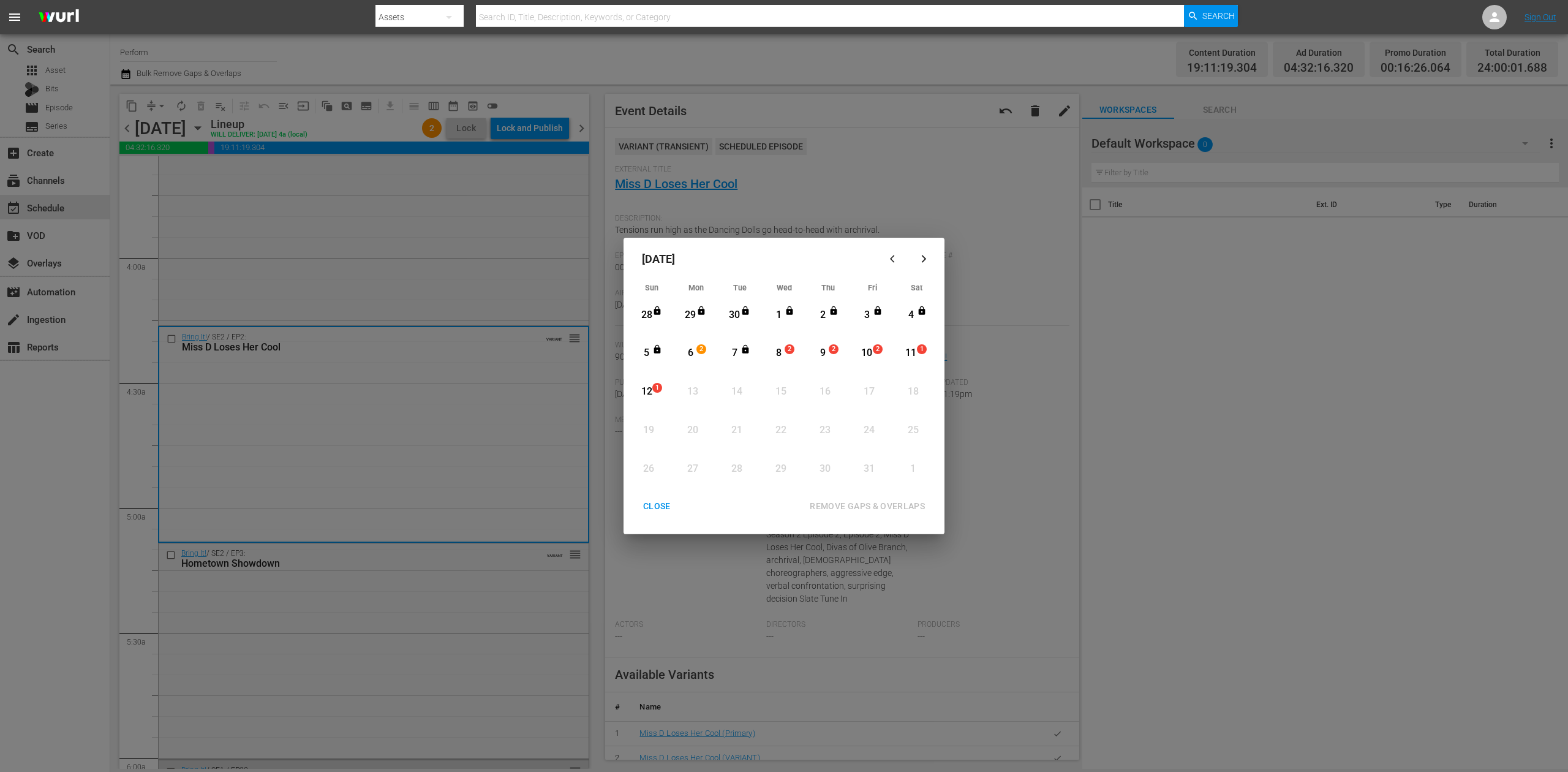
click at [691, 351] on div "6" at bounding box center [691, 353] width 16 height 14
click at [878, 505] on div "REMOVE GAPS & OVERLAPS" at bounding box center [867, 507] width 135 height 16
click at [692, 354] on div "6" at bounding box center [691, 353] width 16 height 14
click at [655, 506] on div "CLOSE" at bounding box center [656, 507] width 47 height 16
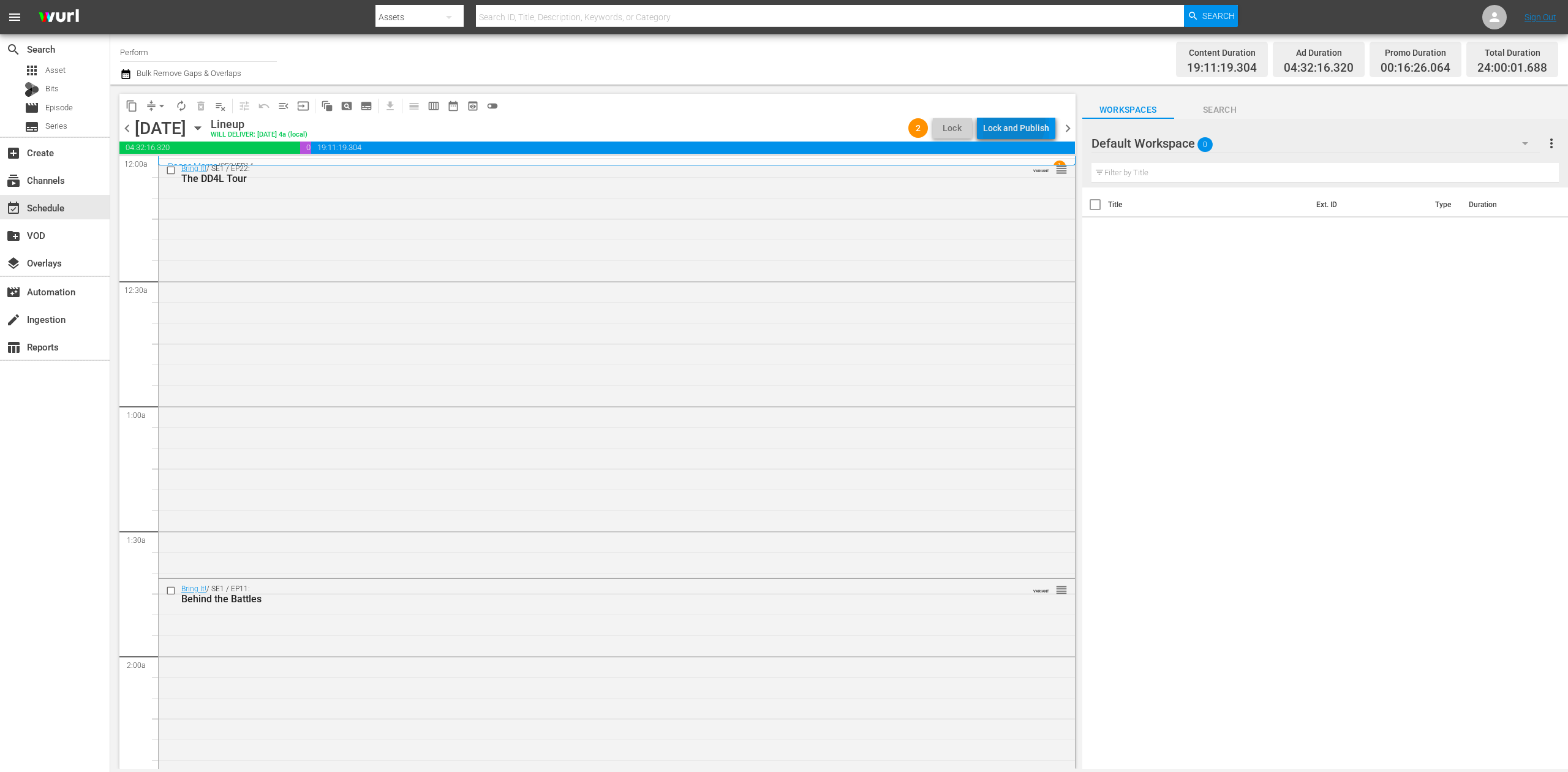
click at [1014, 123] on div "Lock and Publish" at bounding box center [1016, 128] width 66 height 22
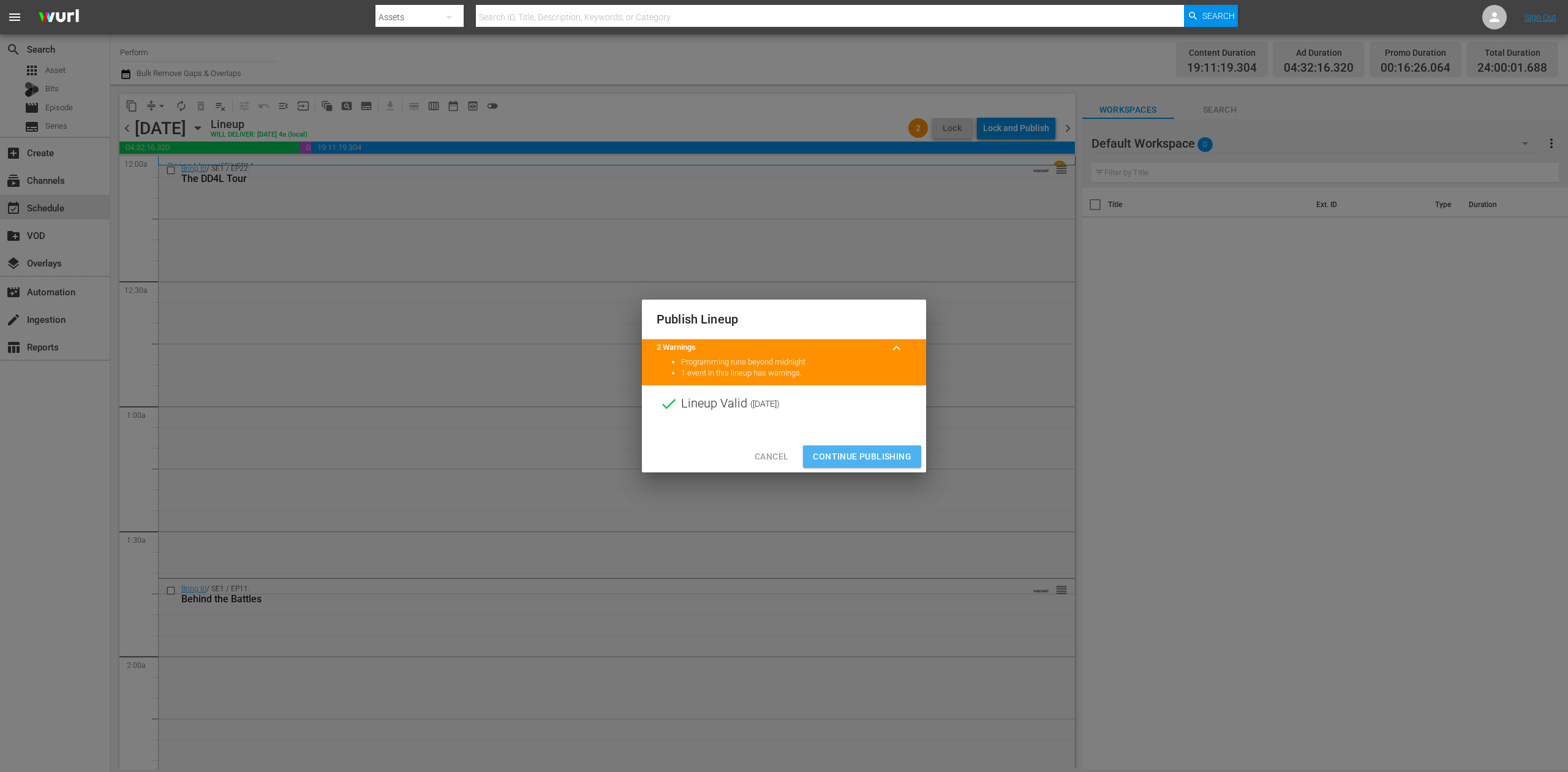
click at [861, 454] on span "Continue Publishing" at bounding box center [862, 457] width 99 height 16
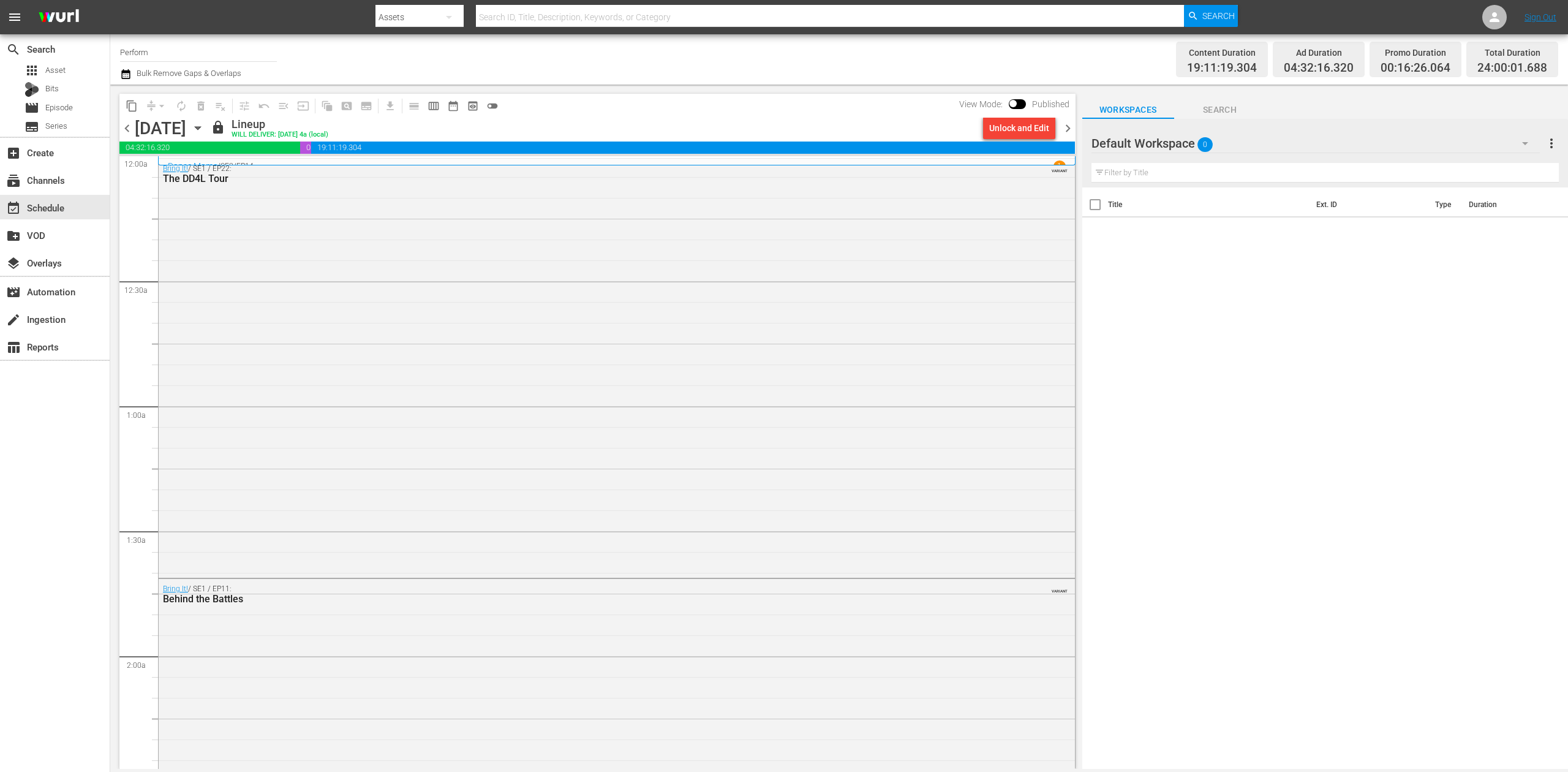
click at [1069, 124] on span "chevron_right" at bounding box center [1068, 128] width 16 height 16
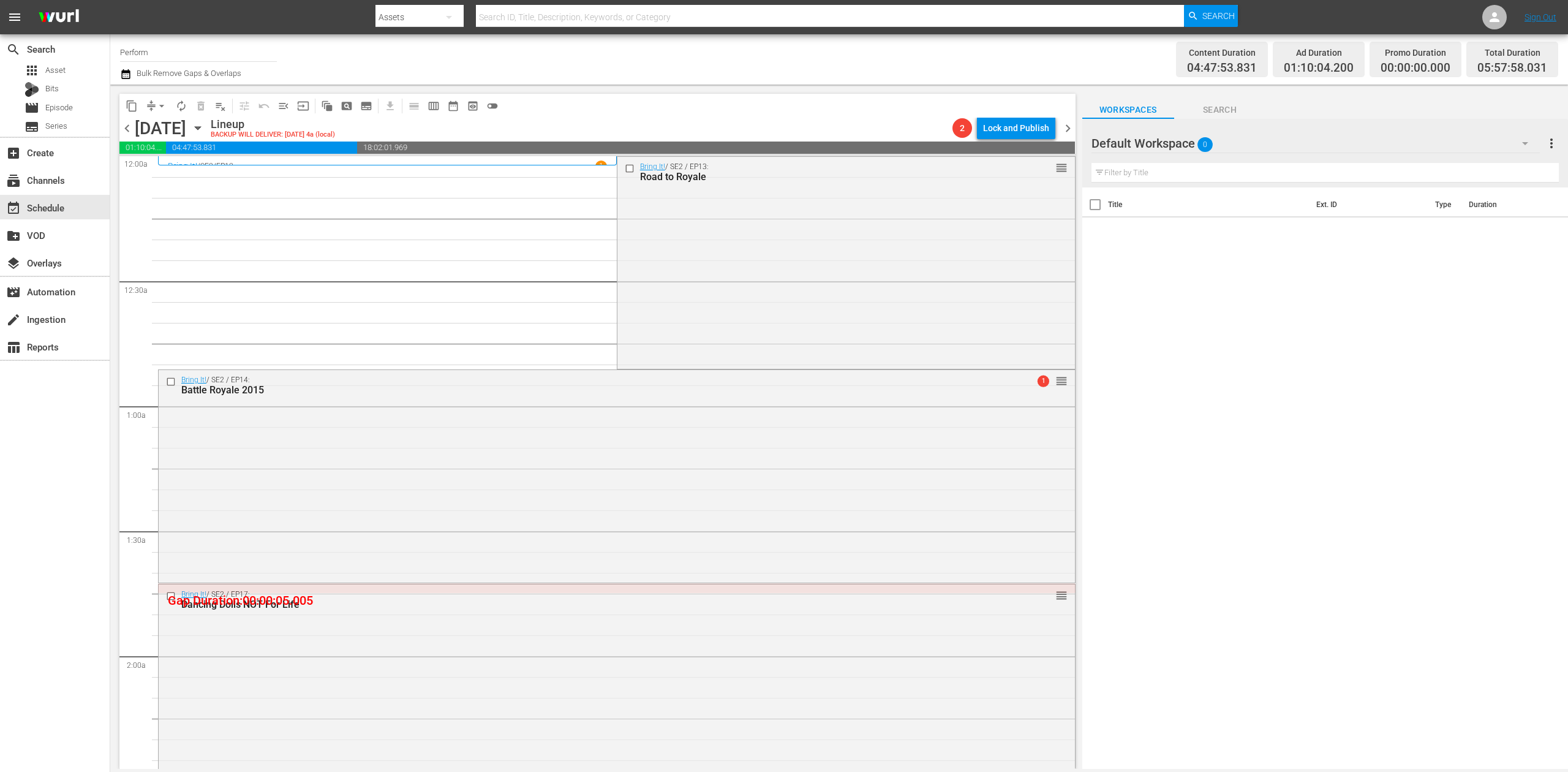
click at [121, 71] on icon "button" at bounding box center [125, 74] width 9 height 10
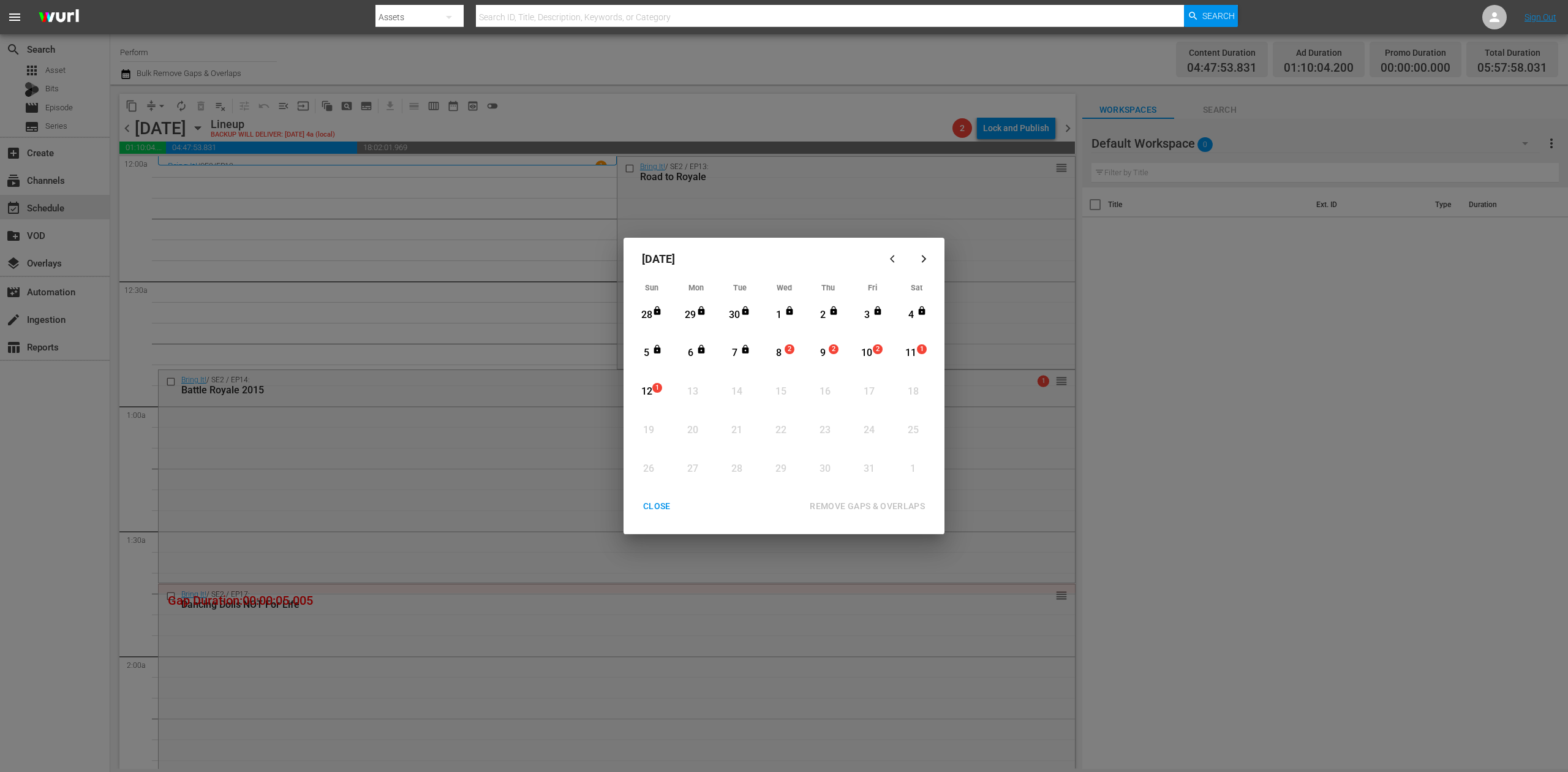
click at [780, 352] on div "8" at bounding box center [779, 353] width 16 height 14
click at [873, 504] on div "REMOVE GAPS & OVERLAPS" at bounding box center [867, 507] width 135 height 16
click at [653, 509] on div "CLOSE" at bounding box center [656, 507] width 47 height 16
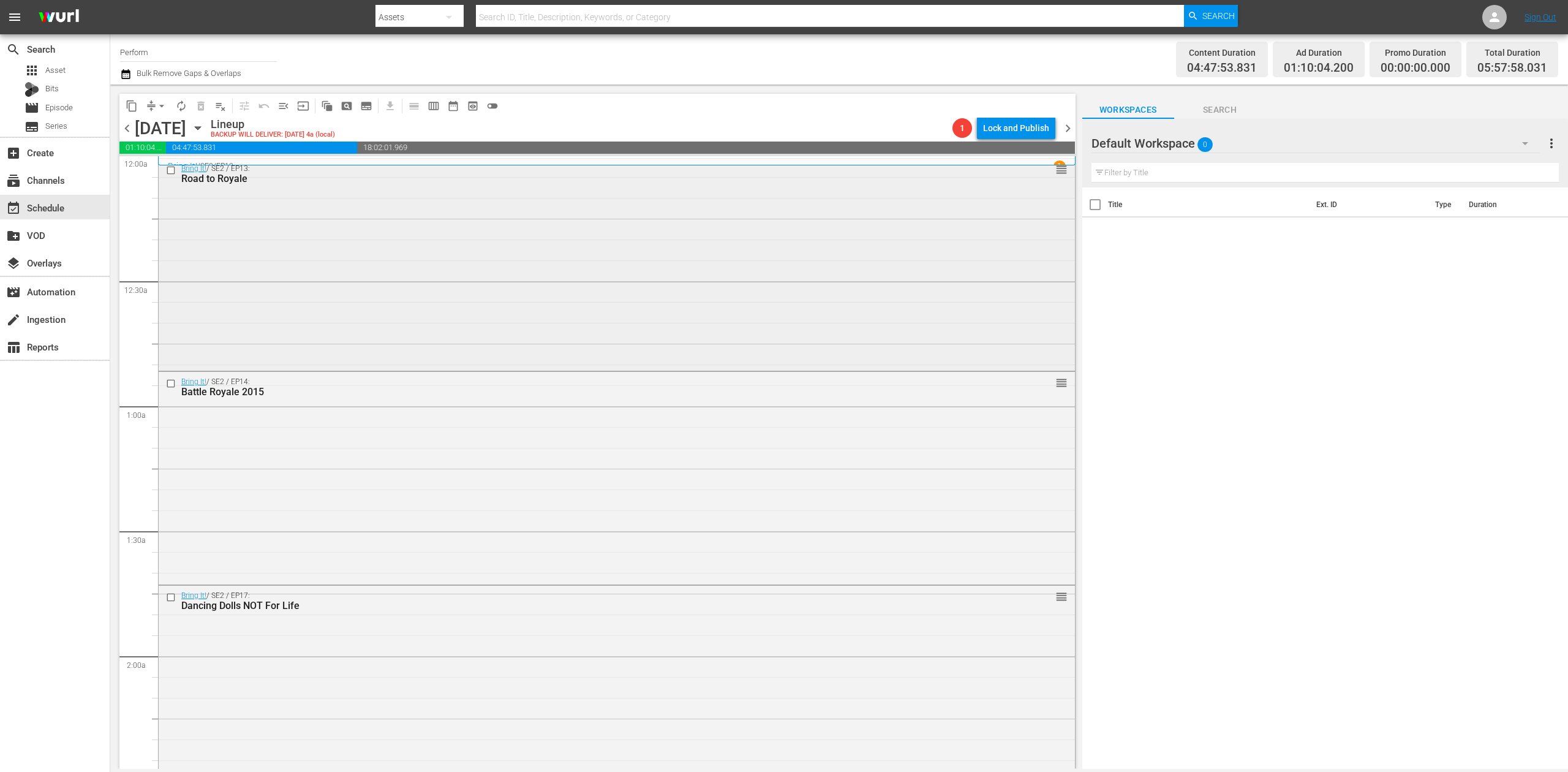
click at [404, 241] on div "Bring It! / SE2 / EP13: Road to Royale reorder" at bounding box center [617, 264] width 916 height 210
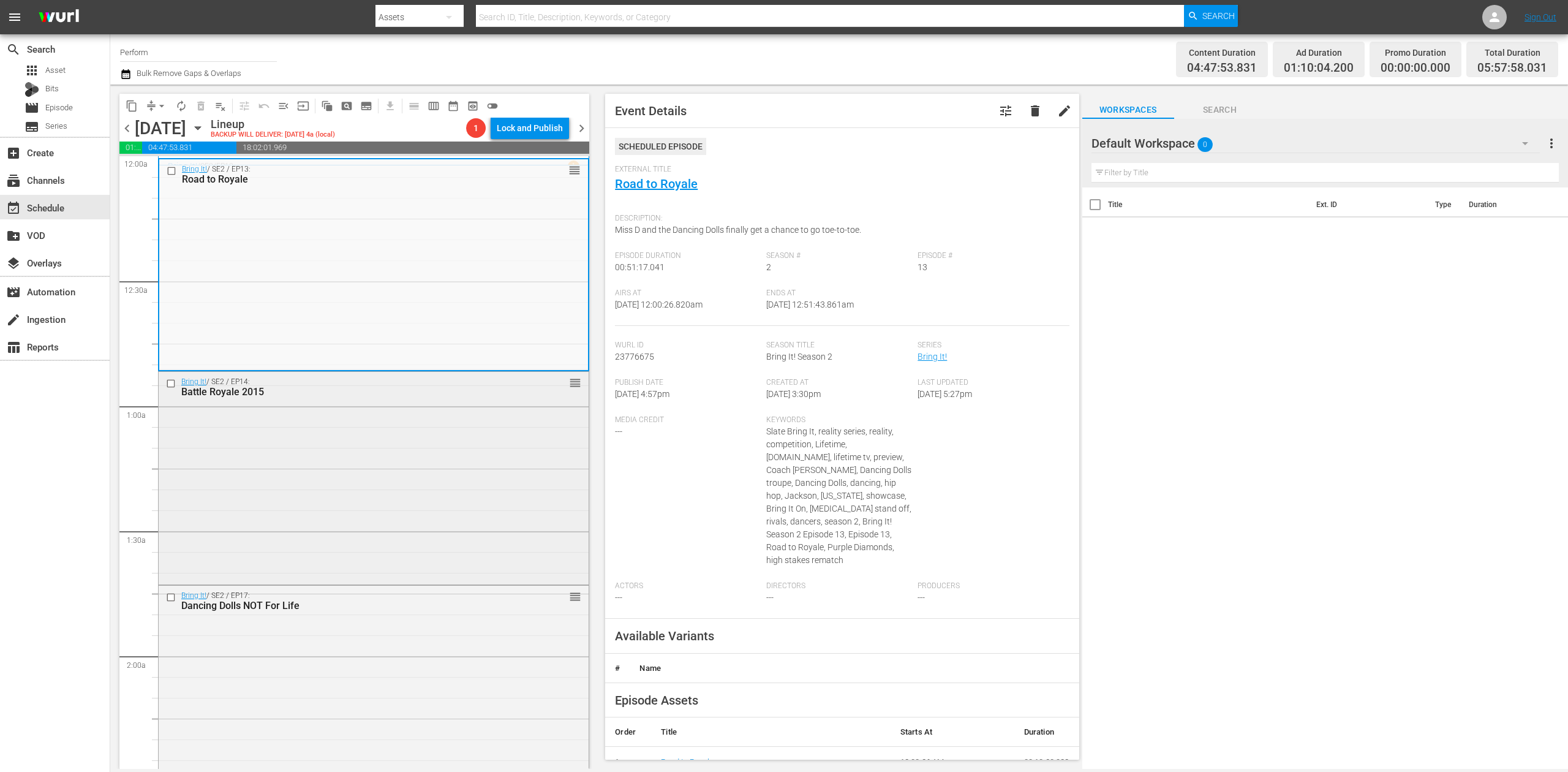
click at [466, 477] on div "Bring It! / SE2 / EP14: Battle Royale 2015 reorder" at bounding box center [373, 477] width 430 height 210
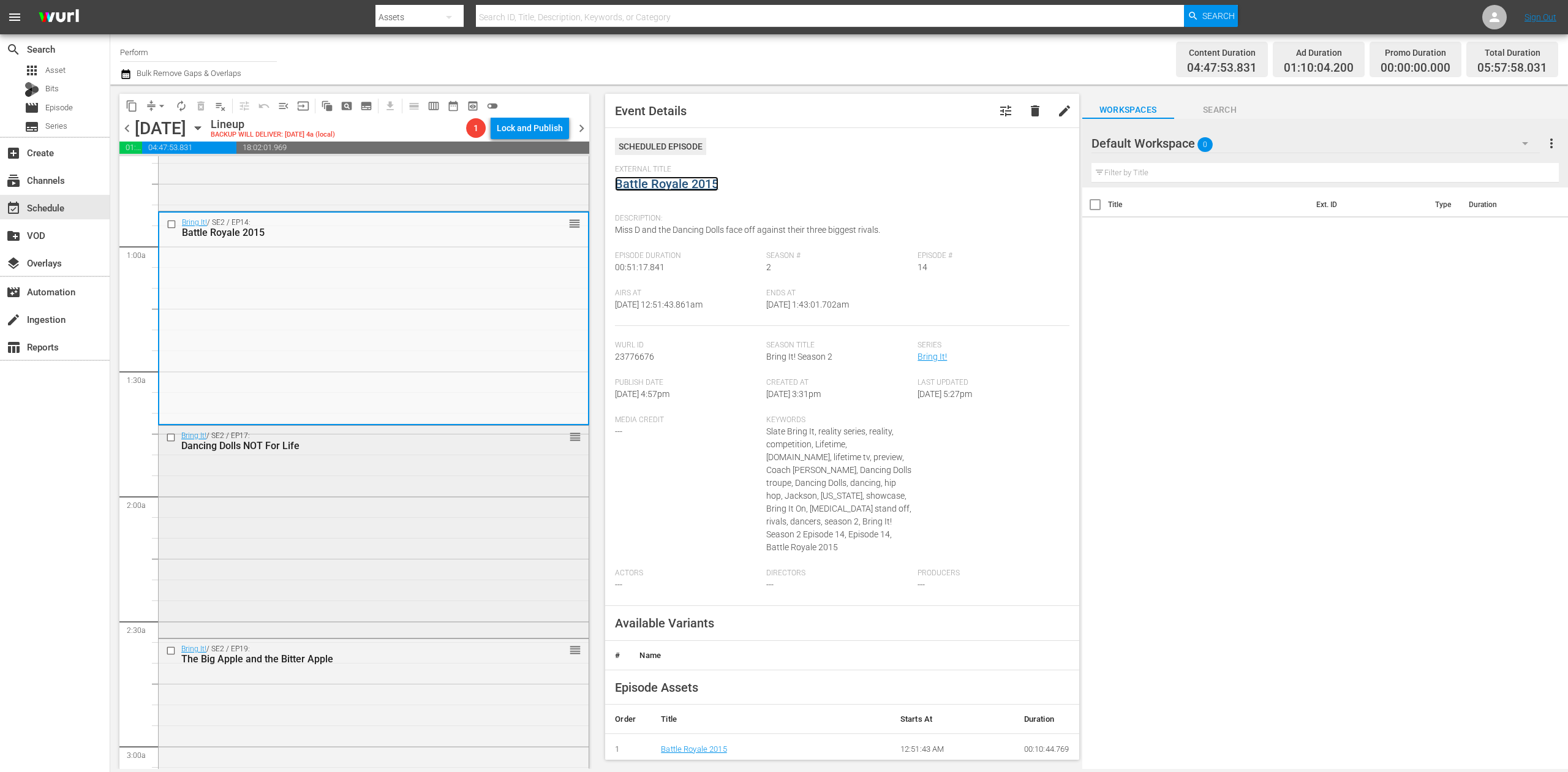
scroll to position [163, 0]
click at [469, 494] on div "Bring It! / SE2 / EP17: Dancing Dolls NOT For Life reorder" at bounding box center [373, 527] width 430 height 209
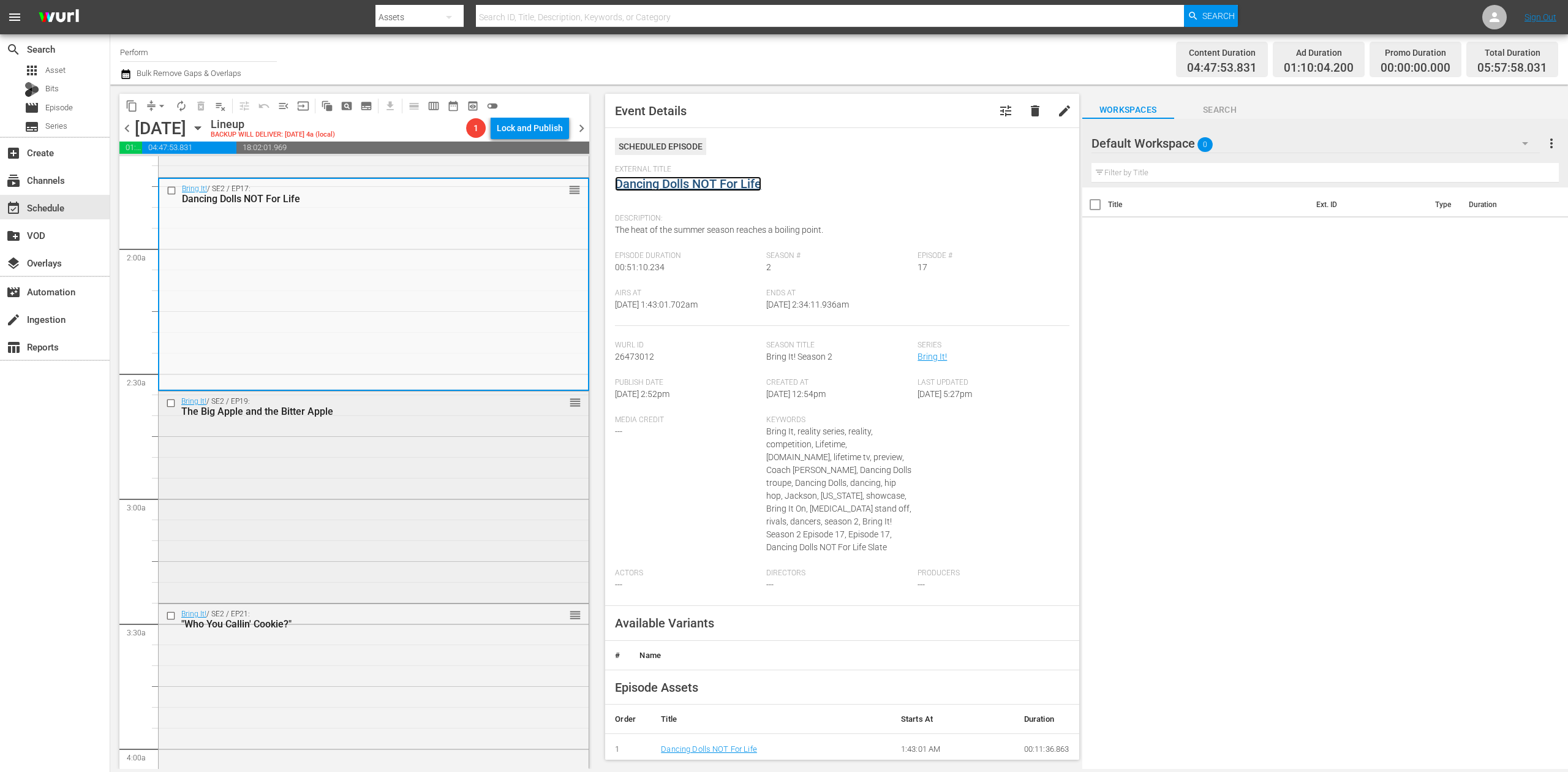
scroll to position [409, 0]
click at [444, 472] on div "Bring It! / SE2 / EP19: The Big Apple and the Bitter Apple reorder" at bounding box center [373, 495] width 430 height 209
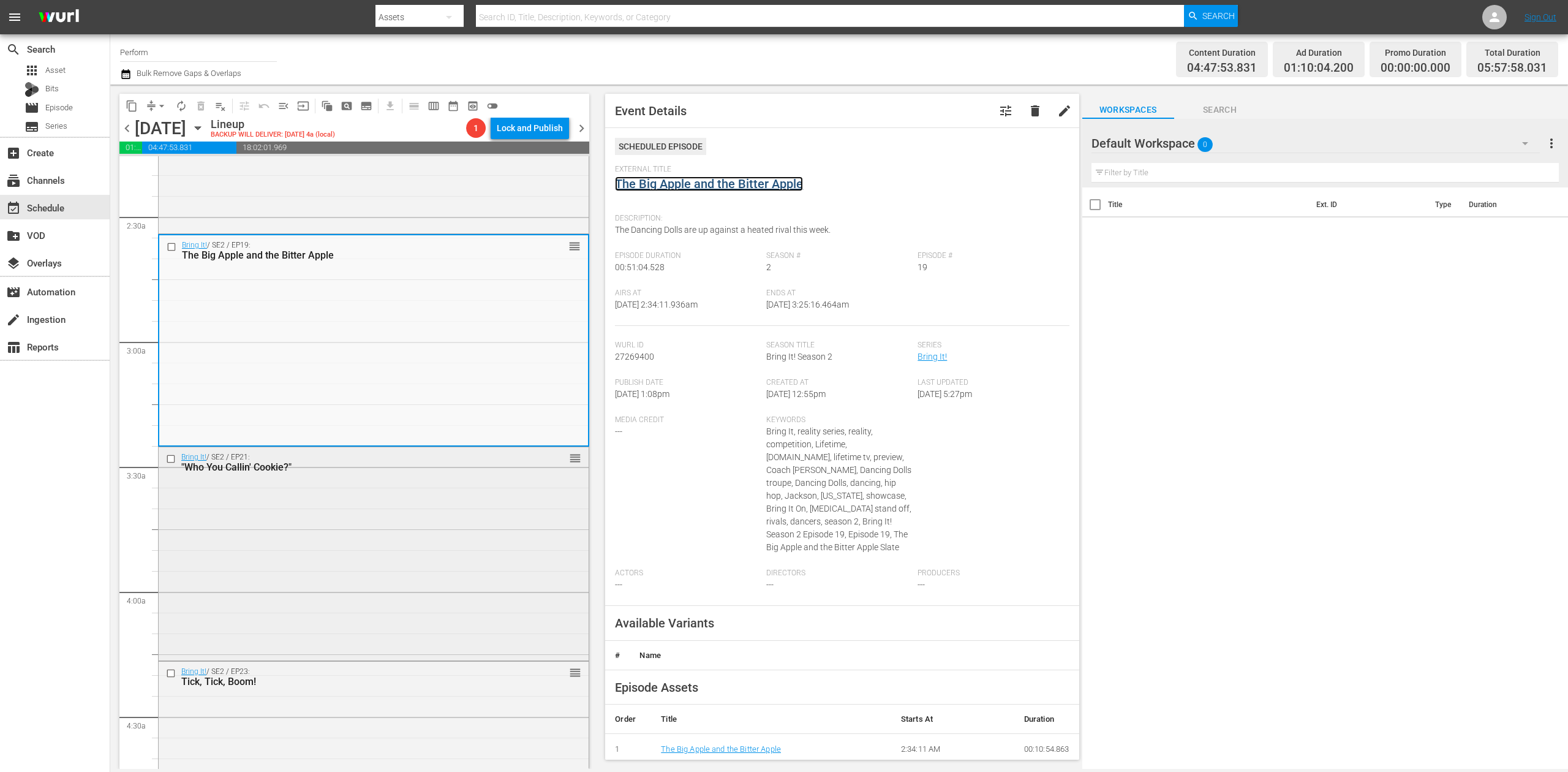
scroll to position [572, 0]
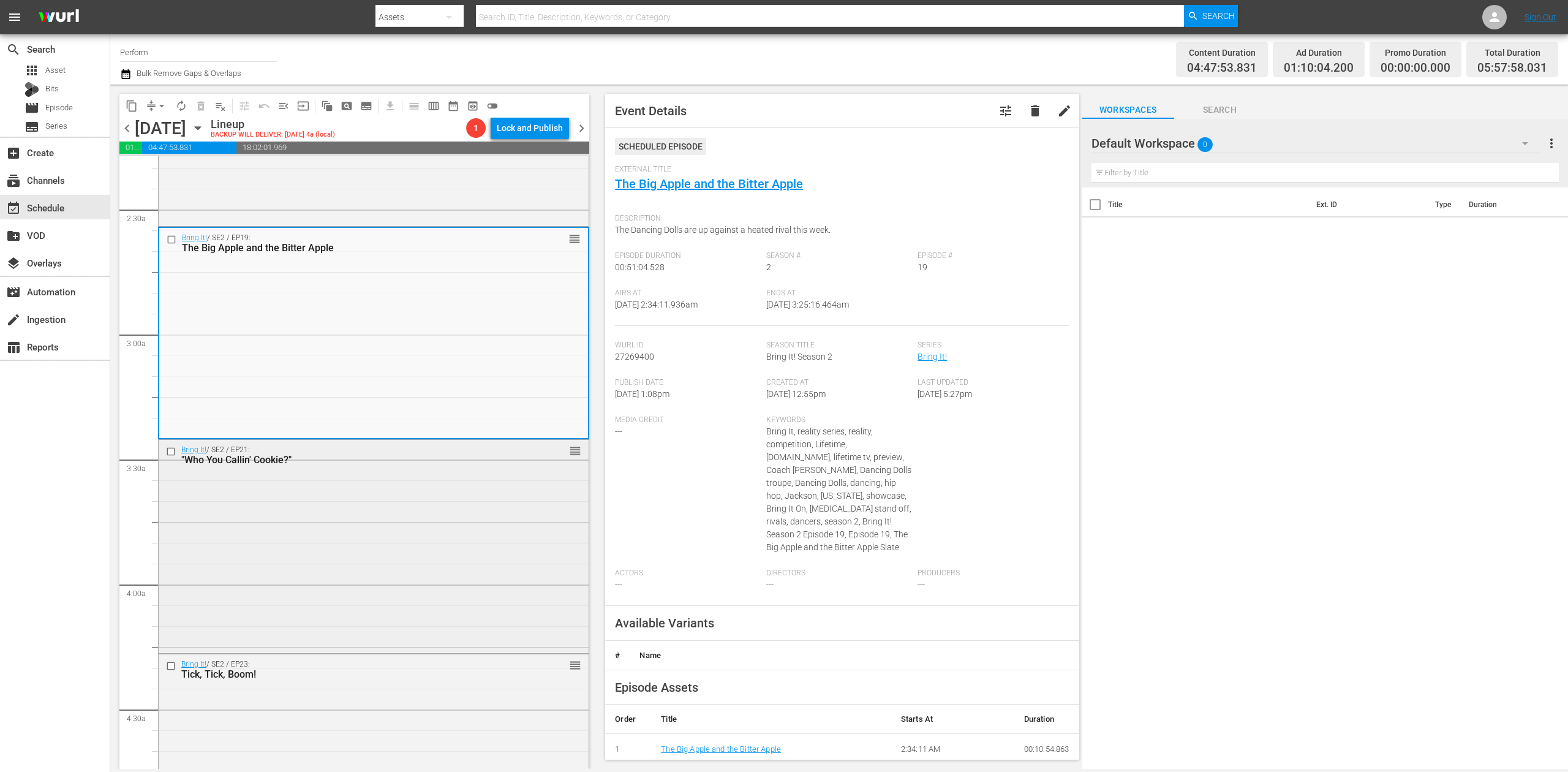
click at [437, 505] on div "Bring It! / SE2 / EP21: "Who You Callin' Cookie?" reorder" at bounding box center [373, 545] width 430 height 210
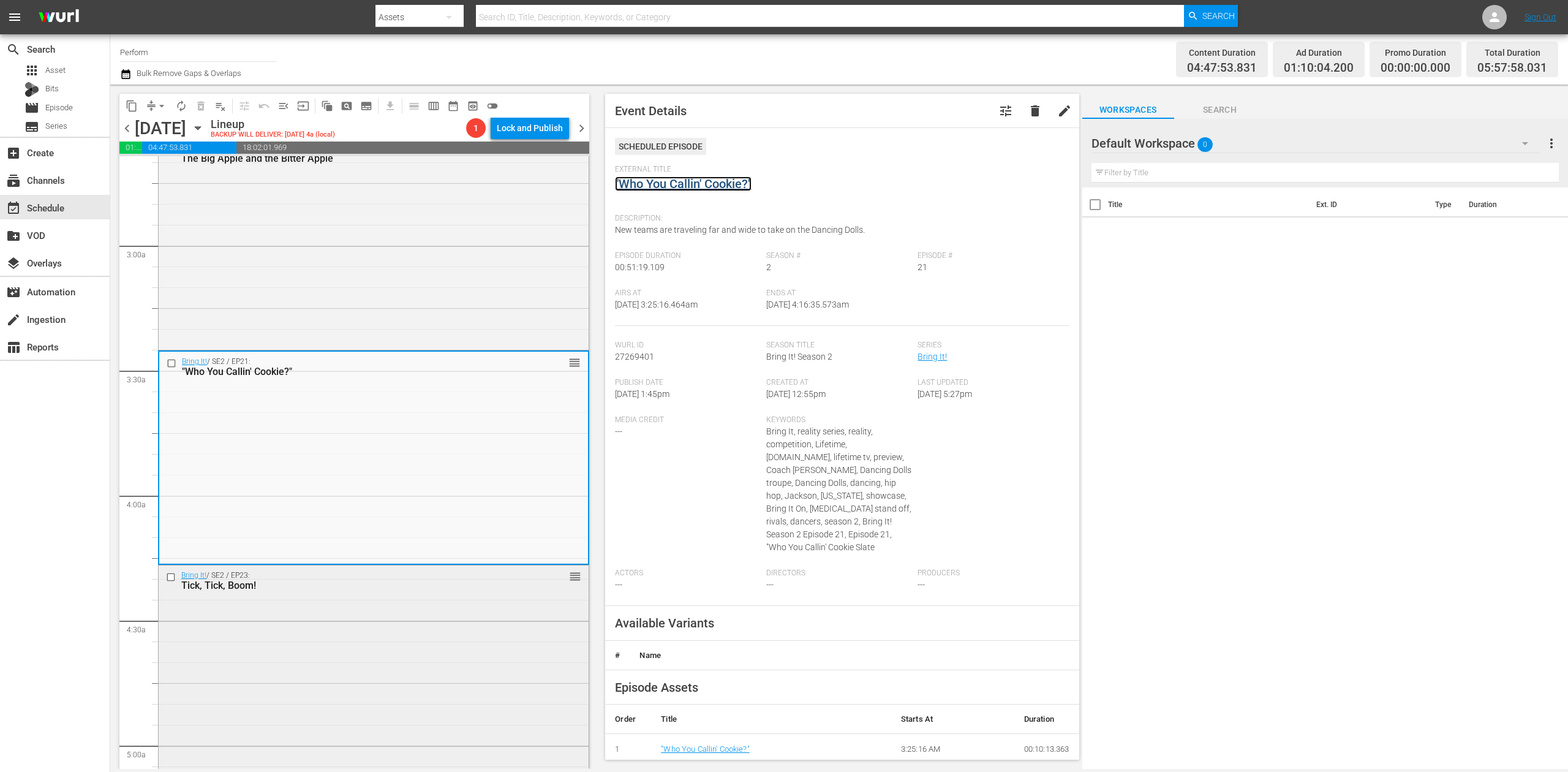
scroll to position [817, 0]
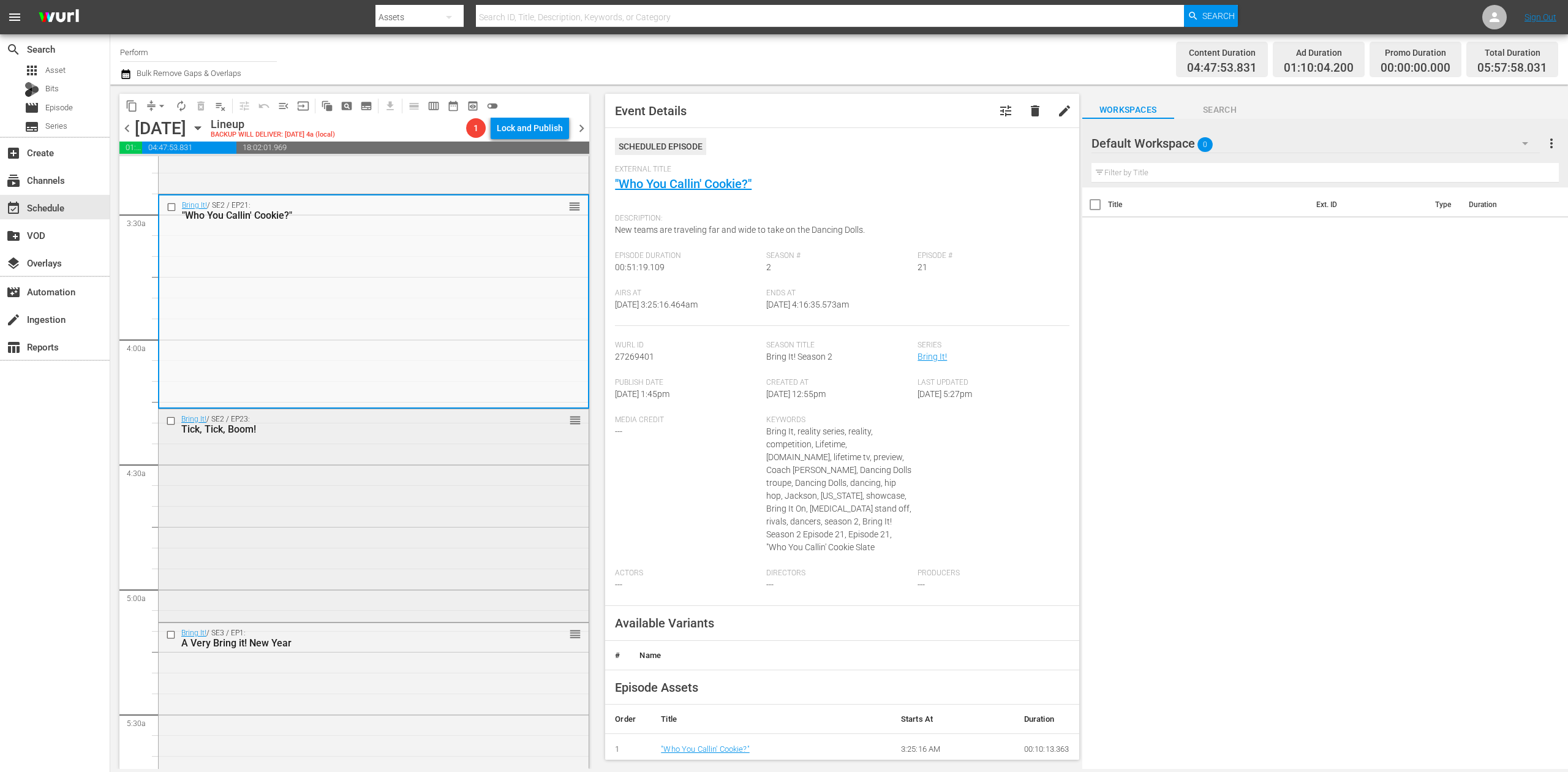
click at [466, 499] on div "Bring It! / SE2 / EP23: Tick, Tick, Boom! reorder" at bounding box center [373, 514] width 430 height 211
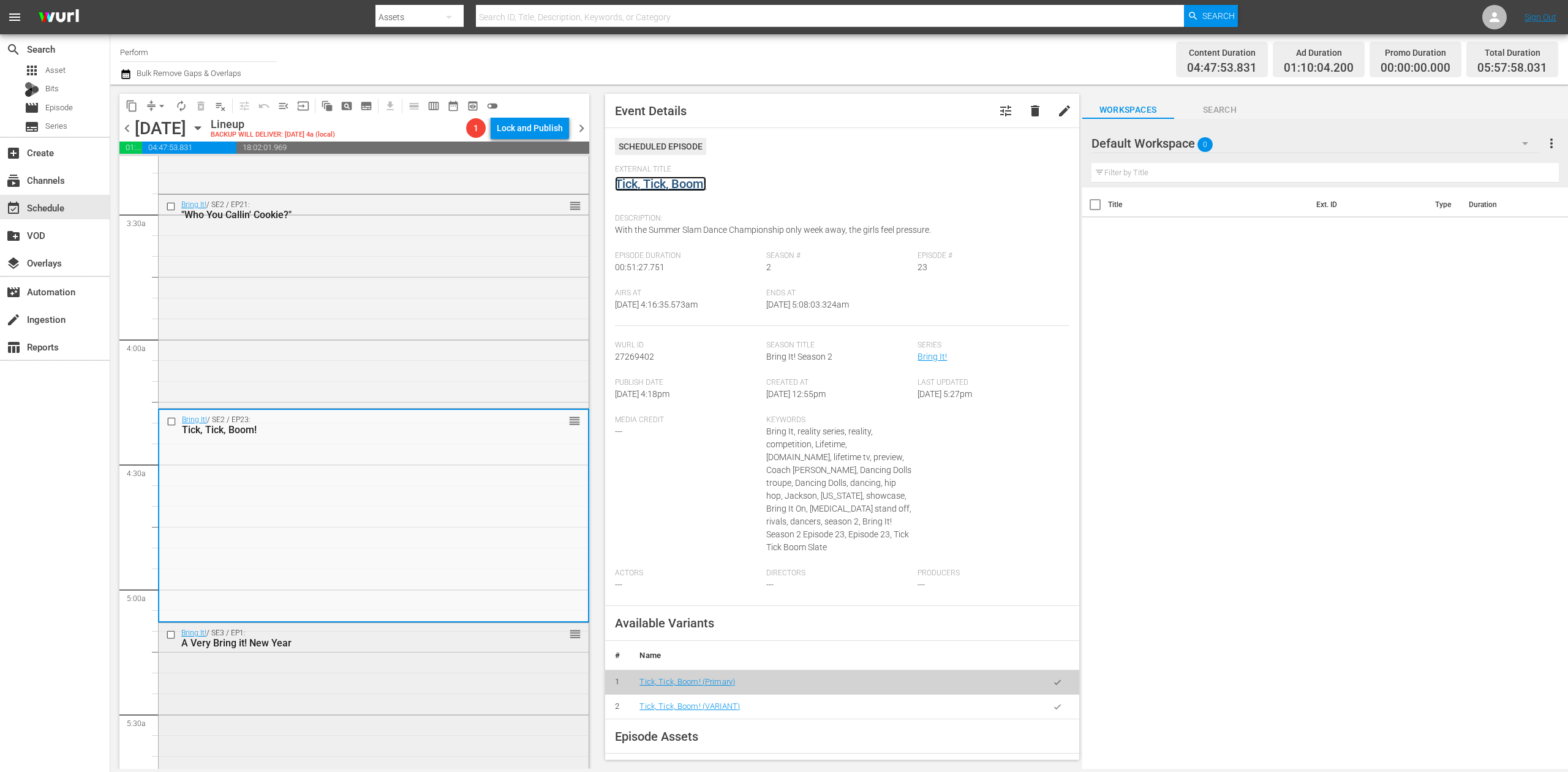
scroll to position [1062, 0]
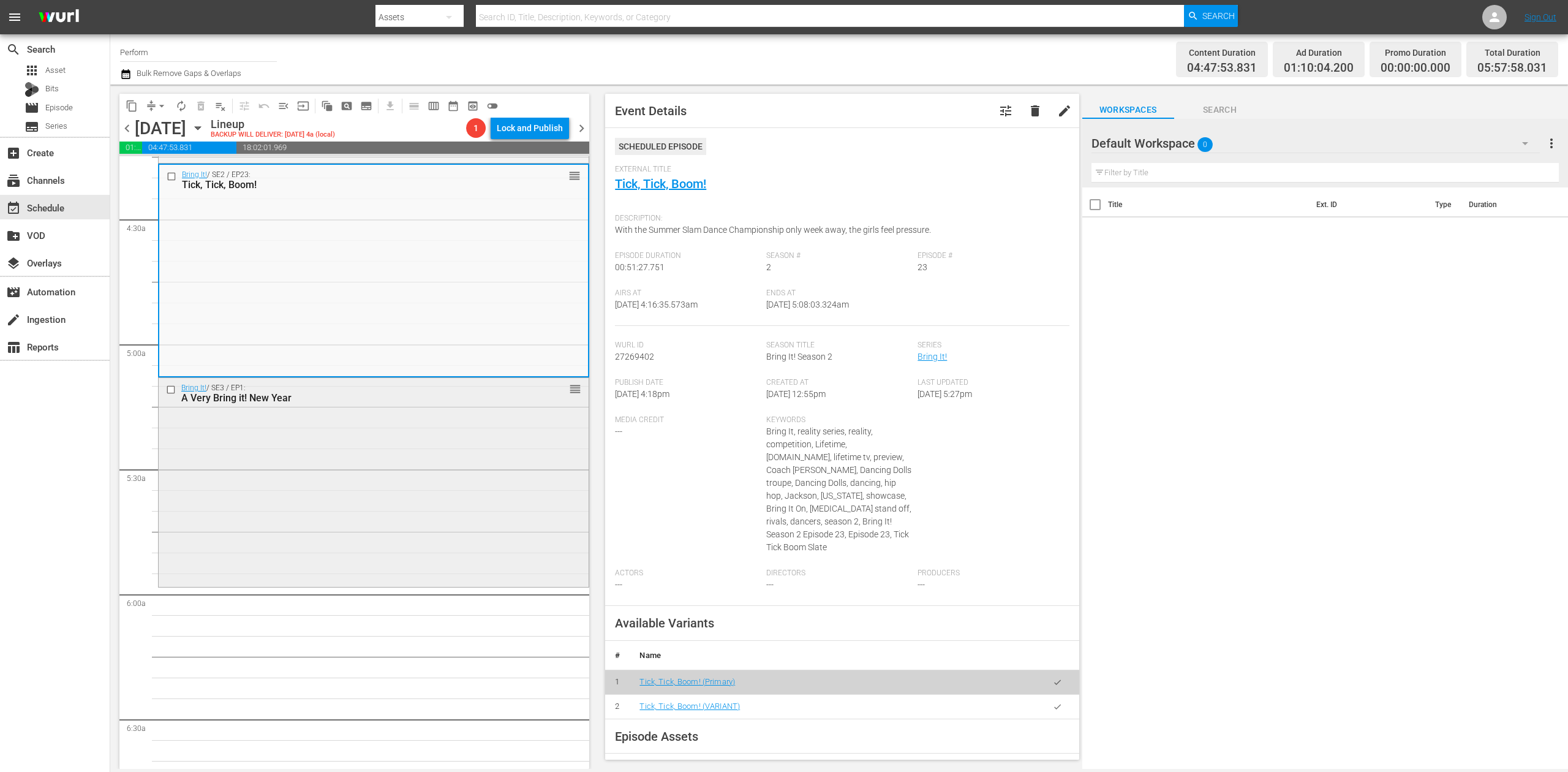
click at [431, 446] on div "Bring It! / SE3 / EP1: A Very Bring it! New Year reorder" at bounding box center [373, 481] width 430 height 206
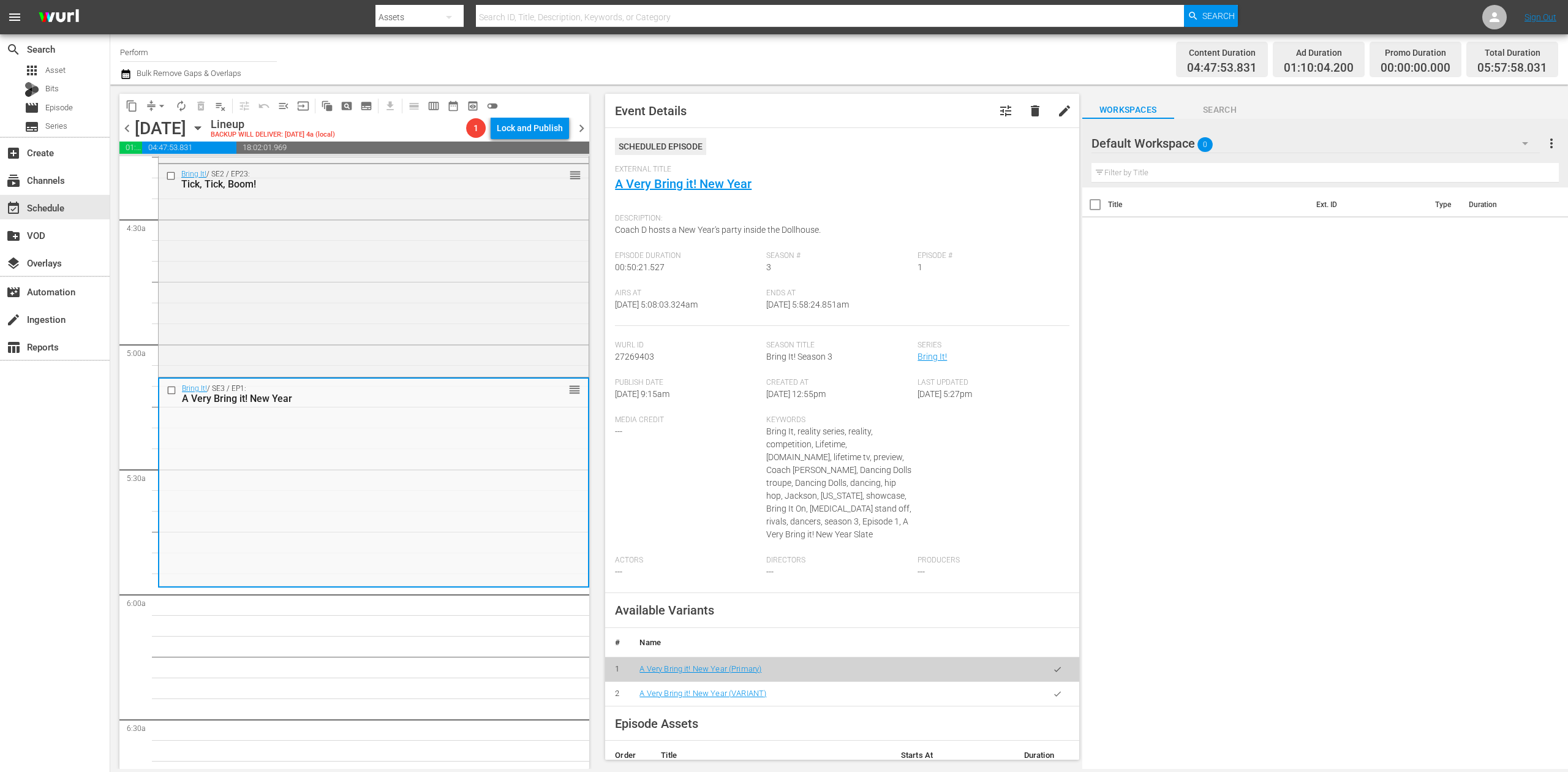
click at [130, 72] on icon "button" at bounding box center [125, 74] width 9 height 10
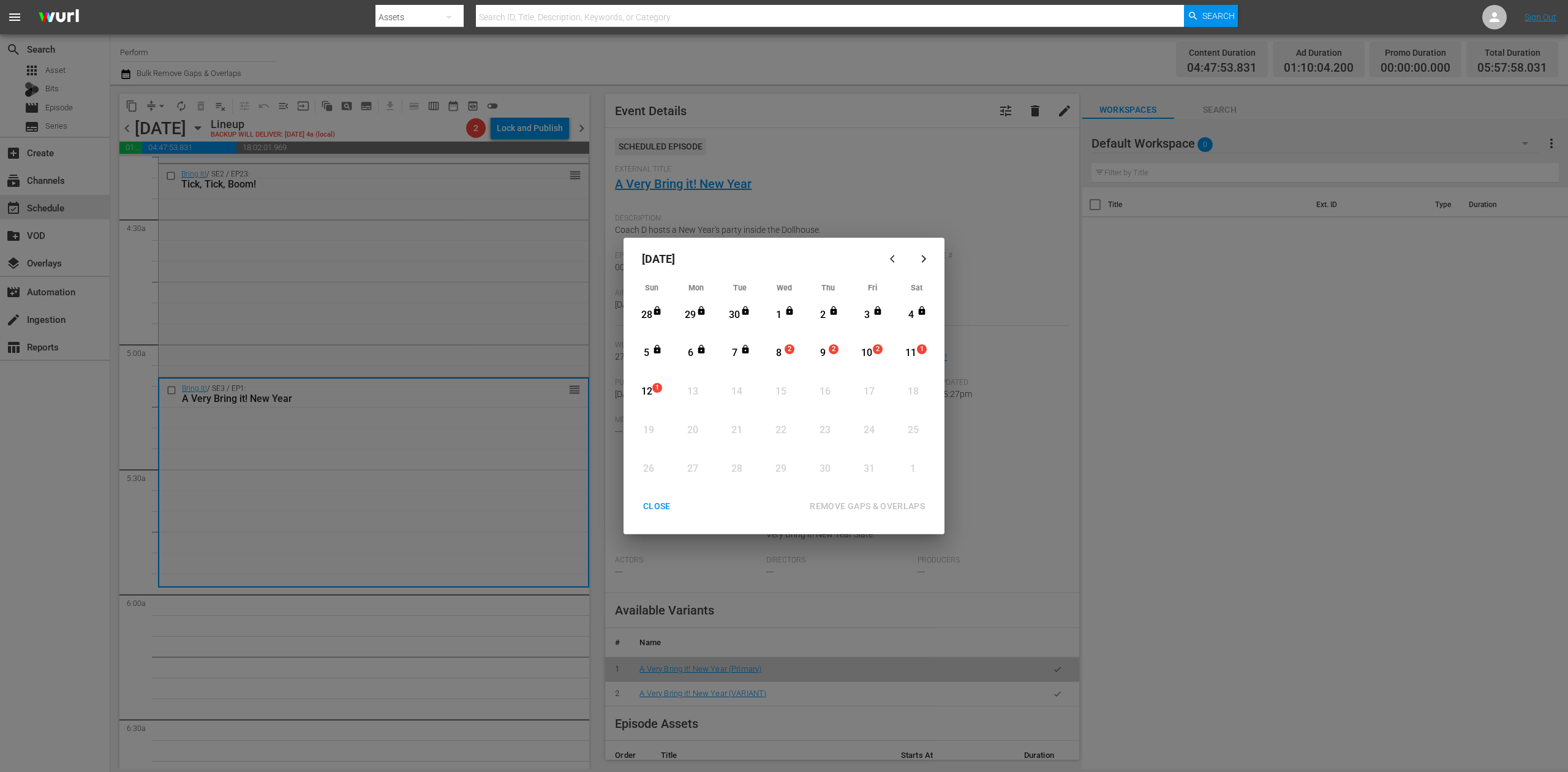
click at [779, 347] on div "8" at bounding box center [779, 353] width 16 height 14
click at [868, 507] on div "REMOVE GAPS & OVERLAPS" at bounding box center [867, 507] width 135 height 16
click at [653, 504] on div "CLOSE" at bounding box center [656, 507] width 47 height 16
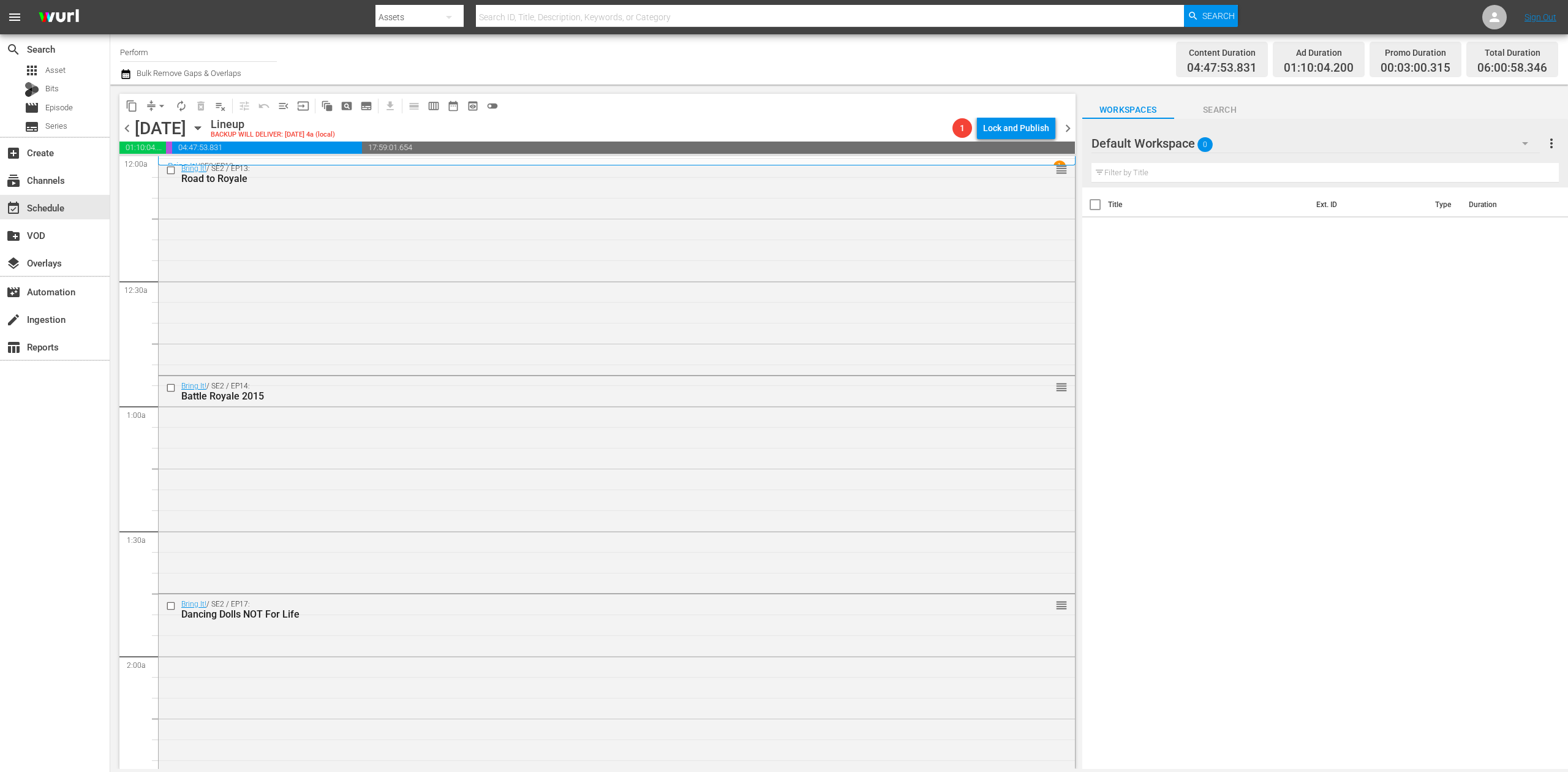
click at [128, 76] on icon "button" at bounding box center [125, 74] width 12 height 15
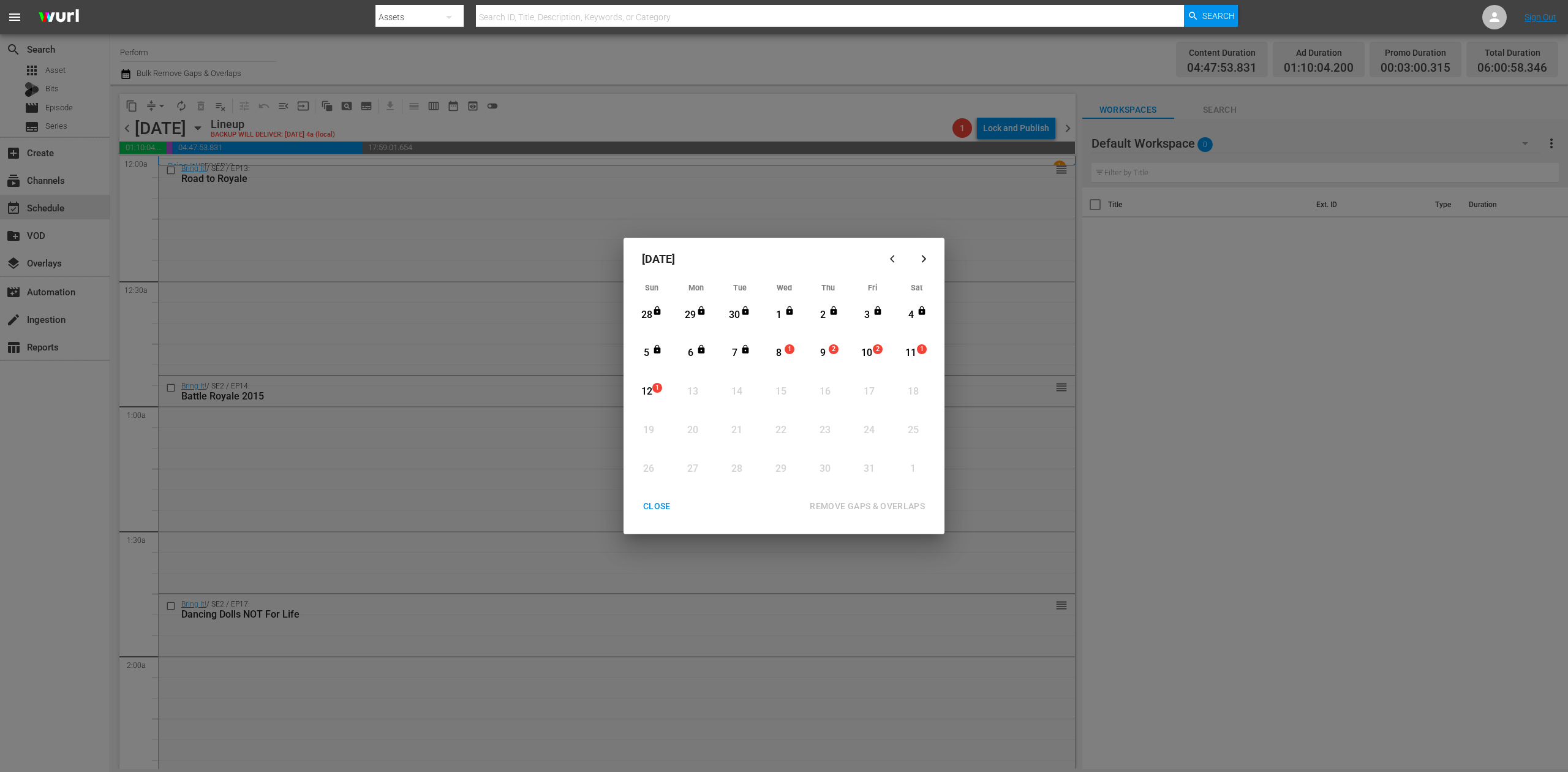
click at [782, 351] on div "8" at bounding box center [779, 353] width 16 height 14
click at [887, 505] on div "REMOVE GAPS & OVERLAPS" at bounding box center [867, 507] width 135 height 16
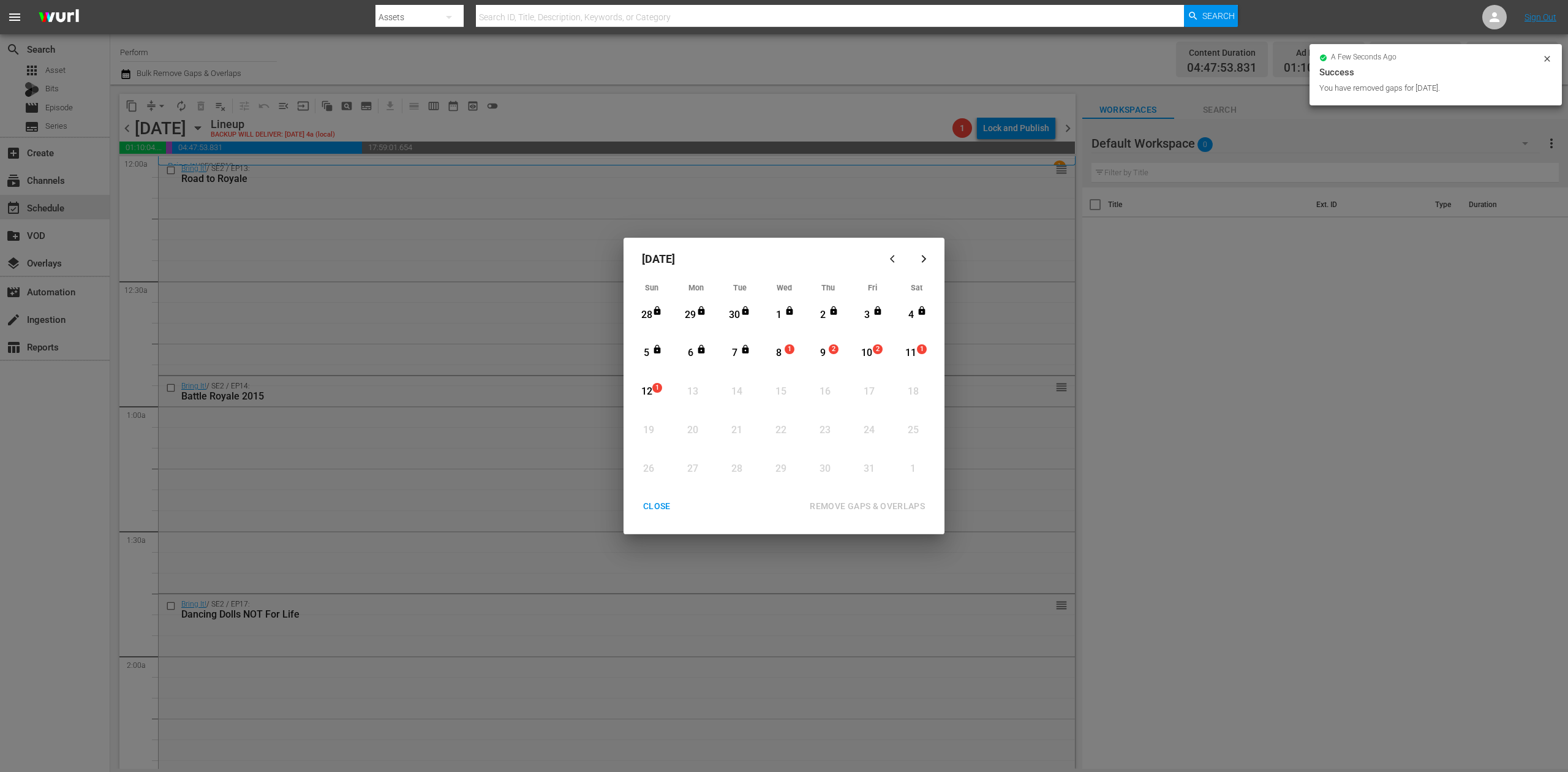
click at [782, 353] on div "8" at bounding box center [779, 353] width 16 height 14
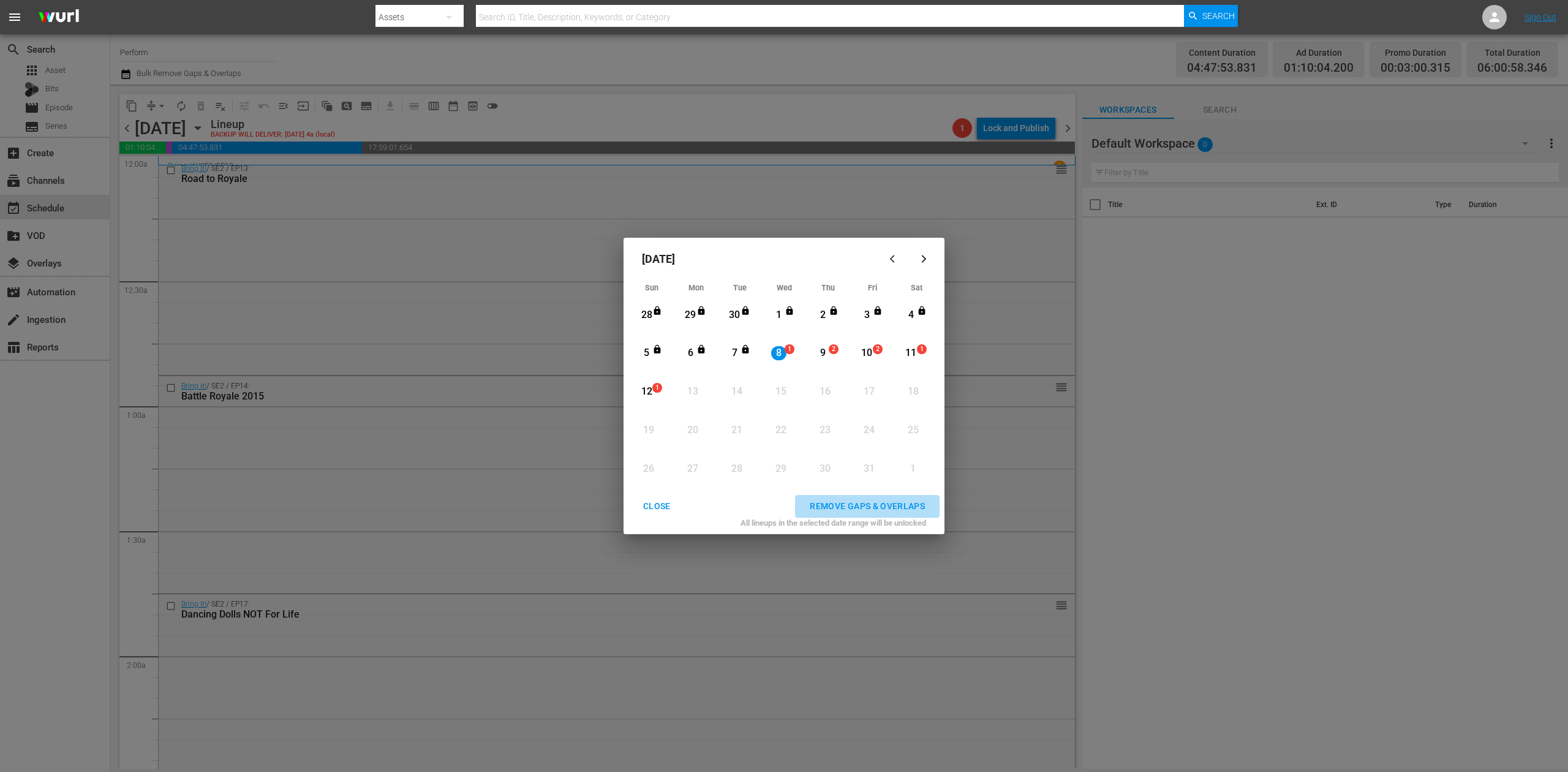
click at [872, 504] on div "REMOVE GAPS & OVERLAPS" at bounding box center [867, 507] width 135 height 16
click at [782, 345] on div "8" at bounding box center [779, 353] width 16 height 33
click at [868, 499] on div "REMOVE GAPS & OVERLAPS" at bounding box center [867, 507] width 135 height 16
click at [782, 353] on div "8" at bounding box center [779, 353] width 16 height 14
click at [866, 500] on div "REMOVE GAPS & OVERLAPS" at bounding box center [867, 507] width 135 height 16
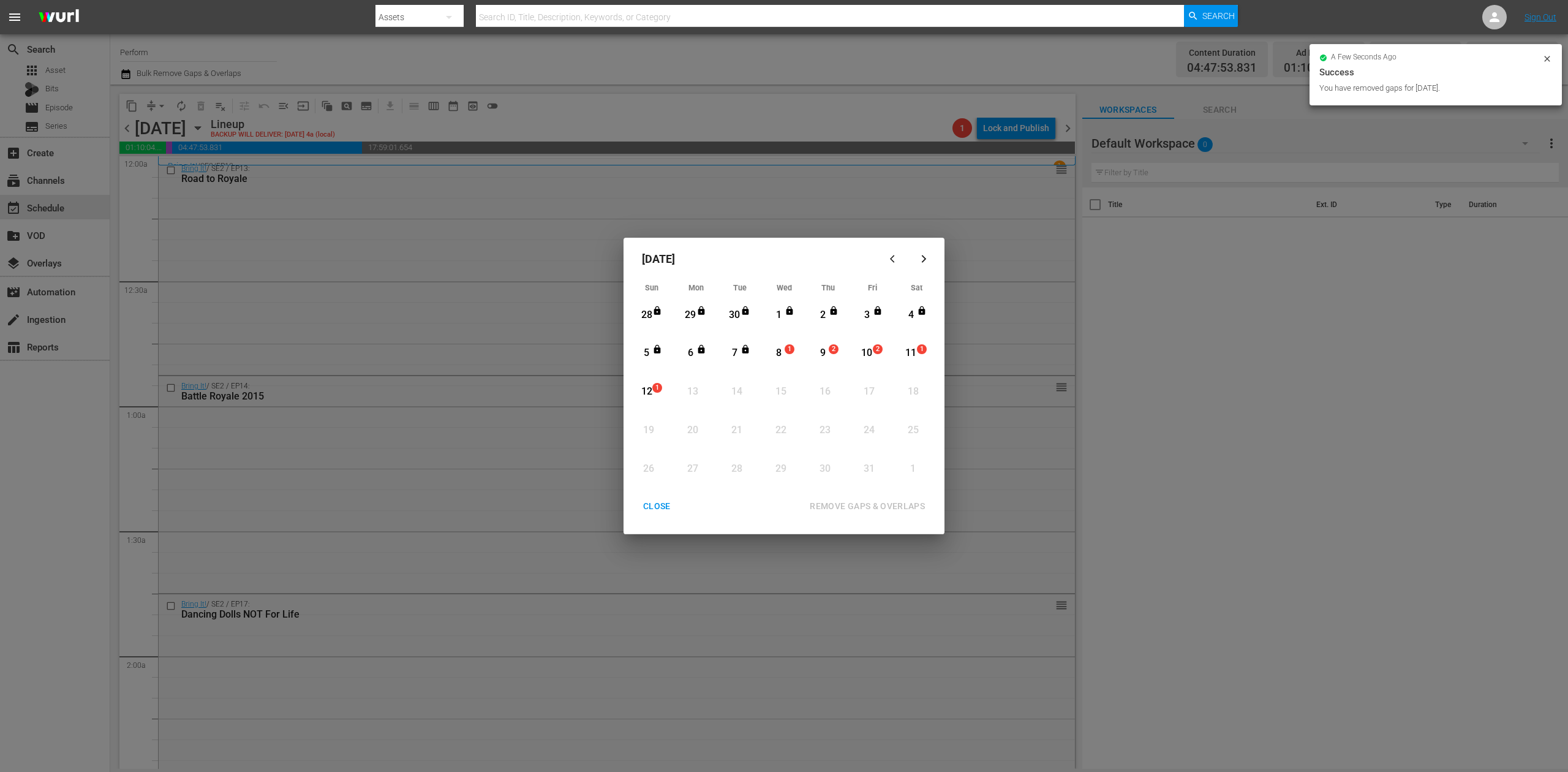
click at [652, 503] on div "CLOSE" at bounding box center [656, 507] width 47 height 16
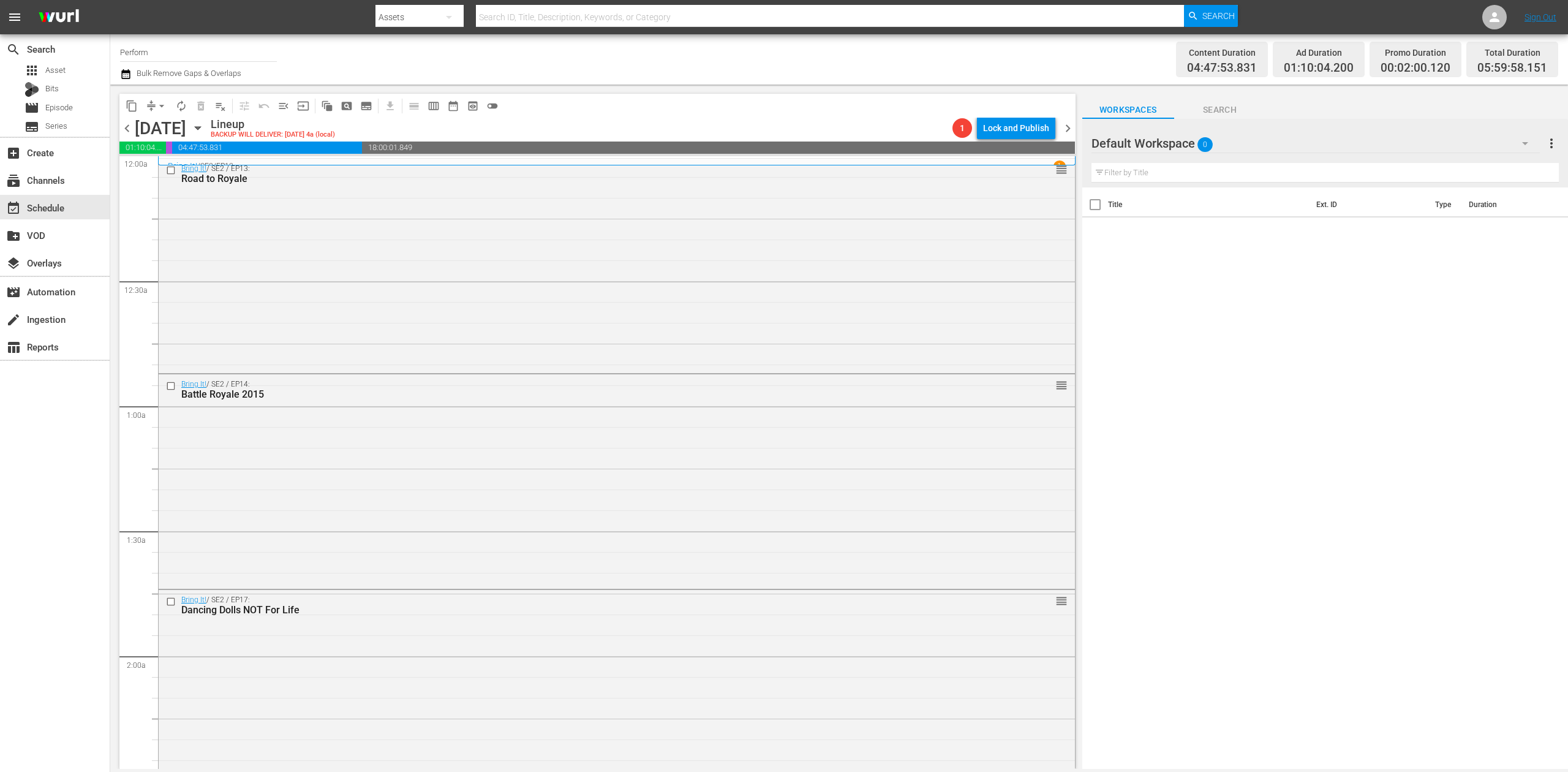
click at [121, 77] on icon "button" at bounding box center [125, 74] width 12 height 15
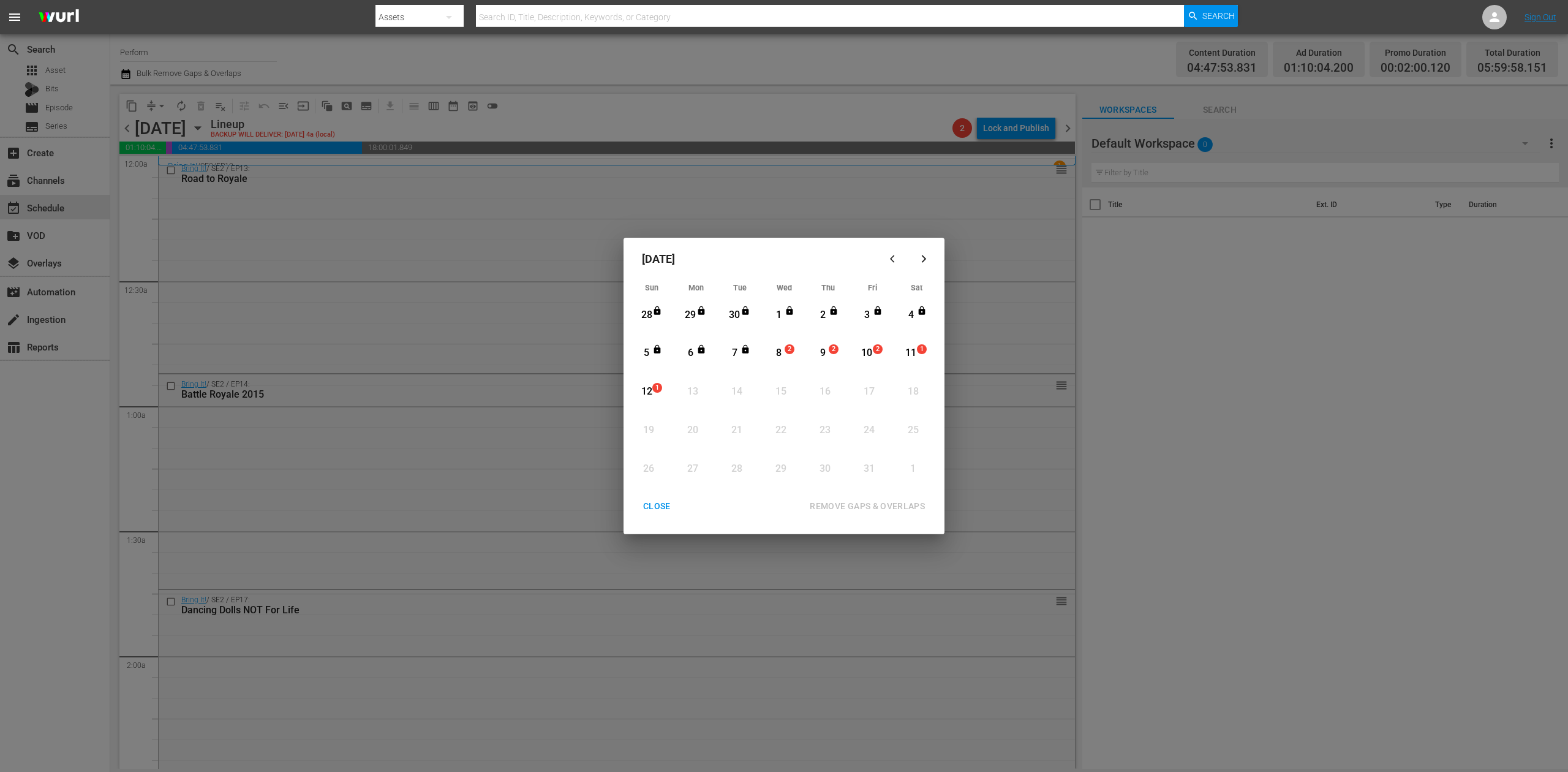
click at [649, 508] on div "CLOSE" at bounding box center [656, 507] width 47 height 16
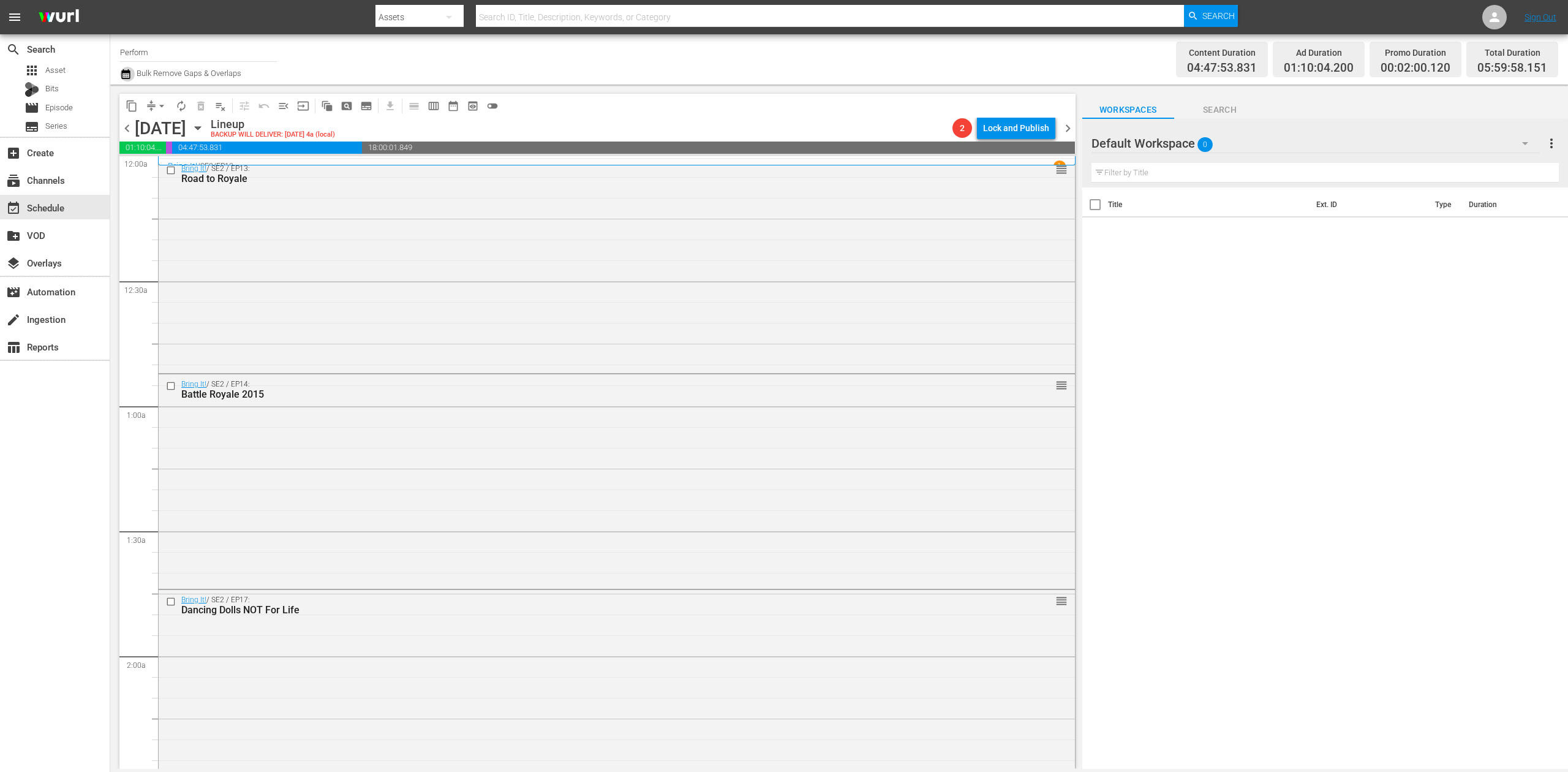
click at [125, 72] on icon "button" at bounding box center [125, 74] width 9 height 10
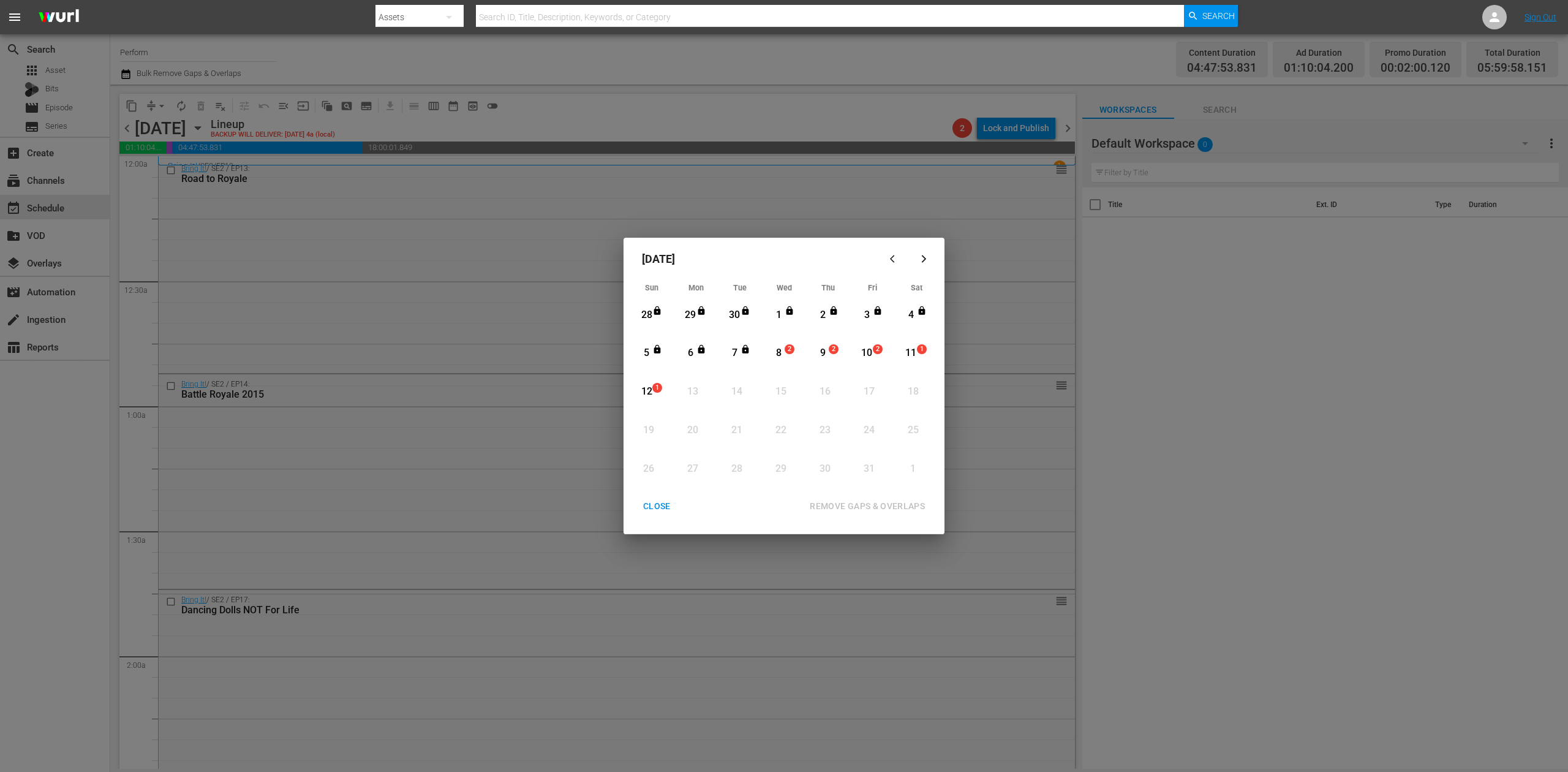
click at [779, 353] on div "8" at bounding box center [779, 353] width 16 height 14
click at [884, 501] on div "REMOVE GAPS & OVERLAPS" at bounding box center [867, 507] width 135 height 16
click at [650, 507] on div "CLOSE" at bounding box center [656, 507] width 47 height 16
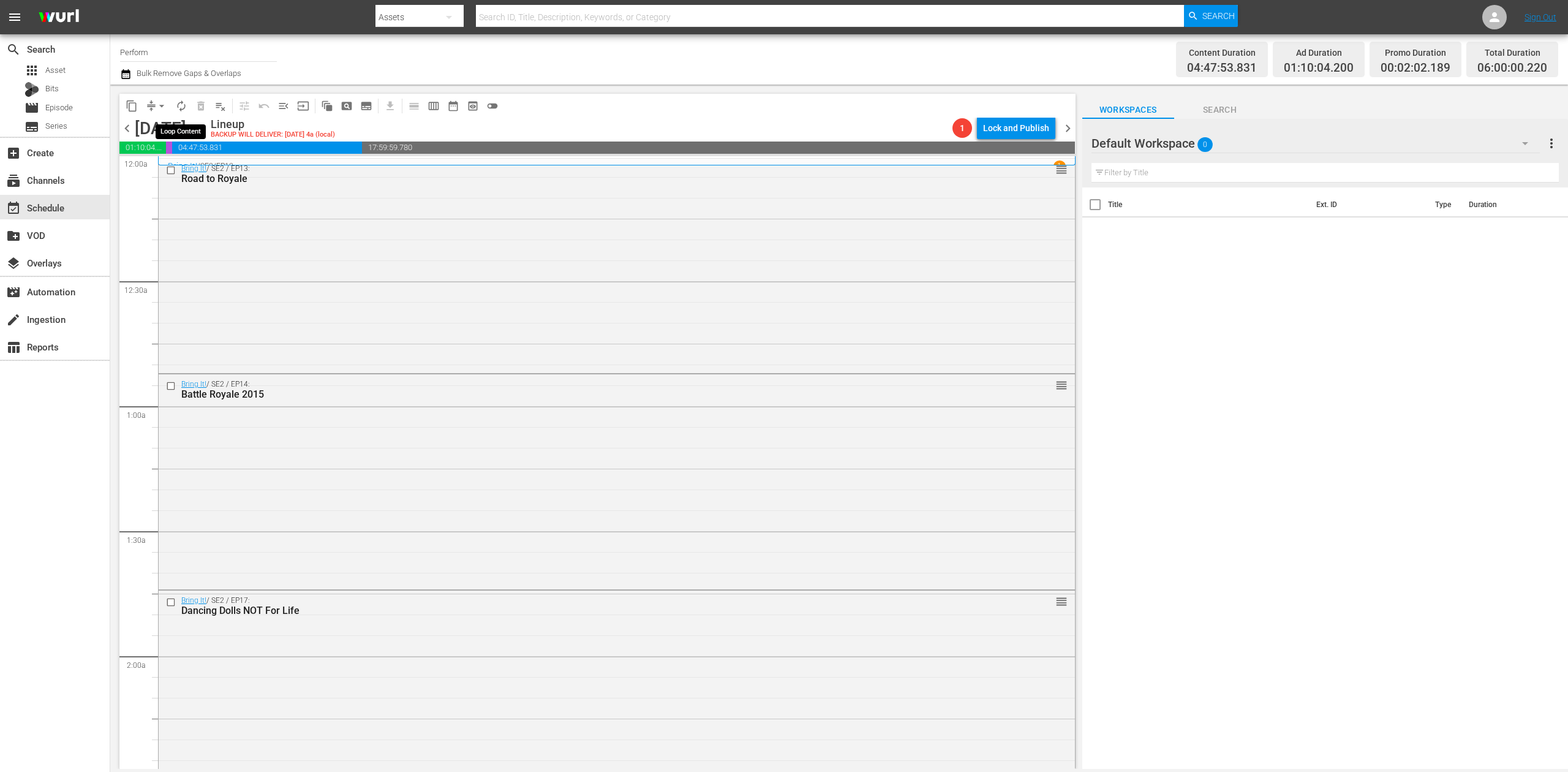
click at [177, 105] on span "autorenew_outlined" at bounding box center [181, 106] width 12 height 12
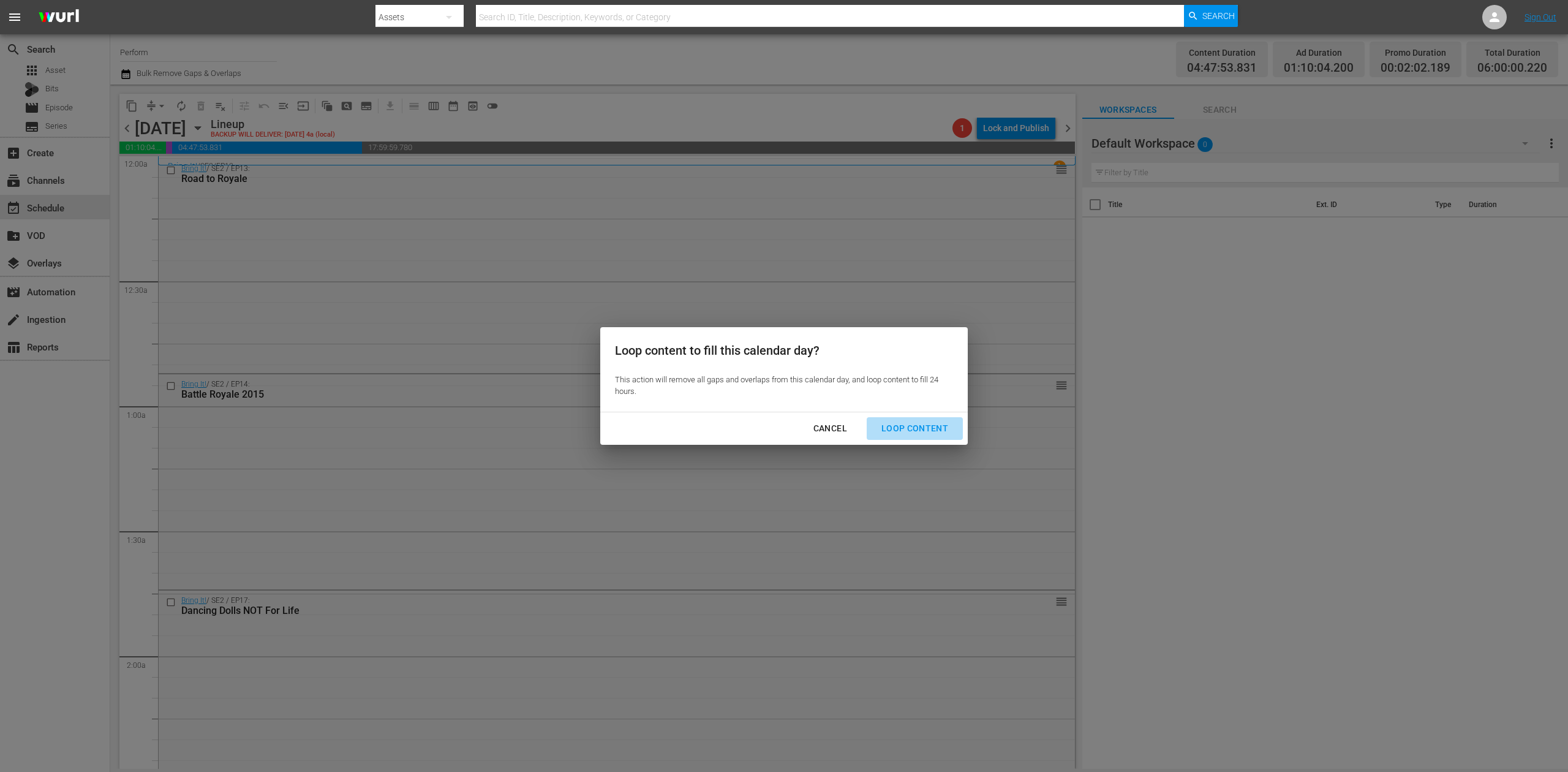
click at [926, 424] on div "Loop Content" at bounding box center [915, 429] width 86 height 16
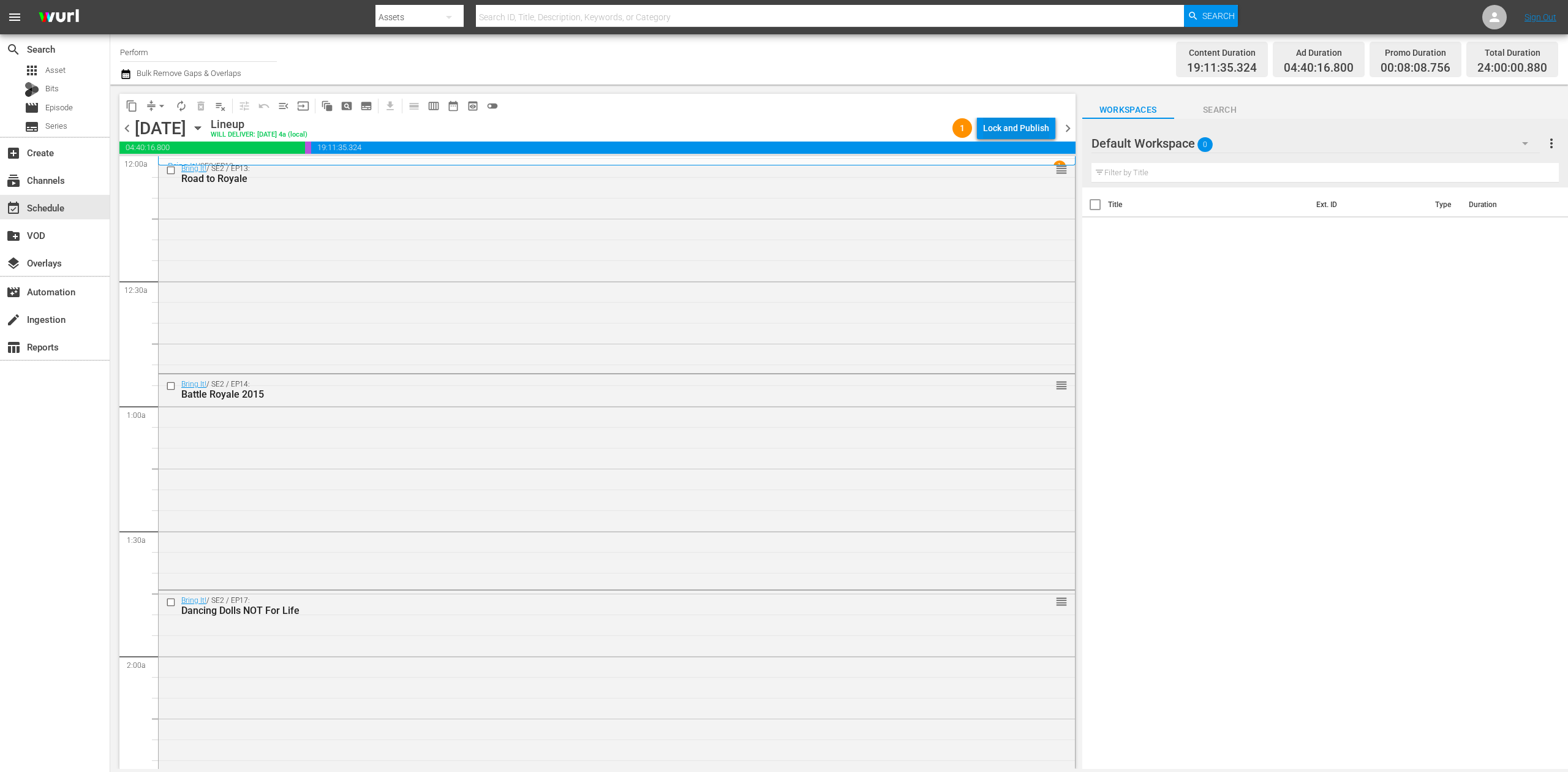
click at [1027, 128] on div "Lock and Publish" at bounding box center [1016, 128] width 66 height 22
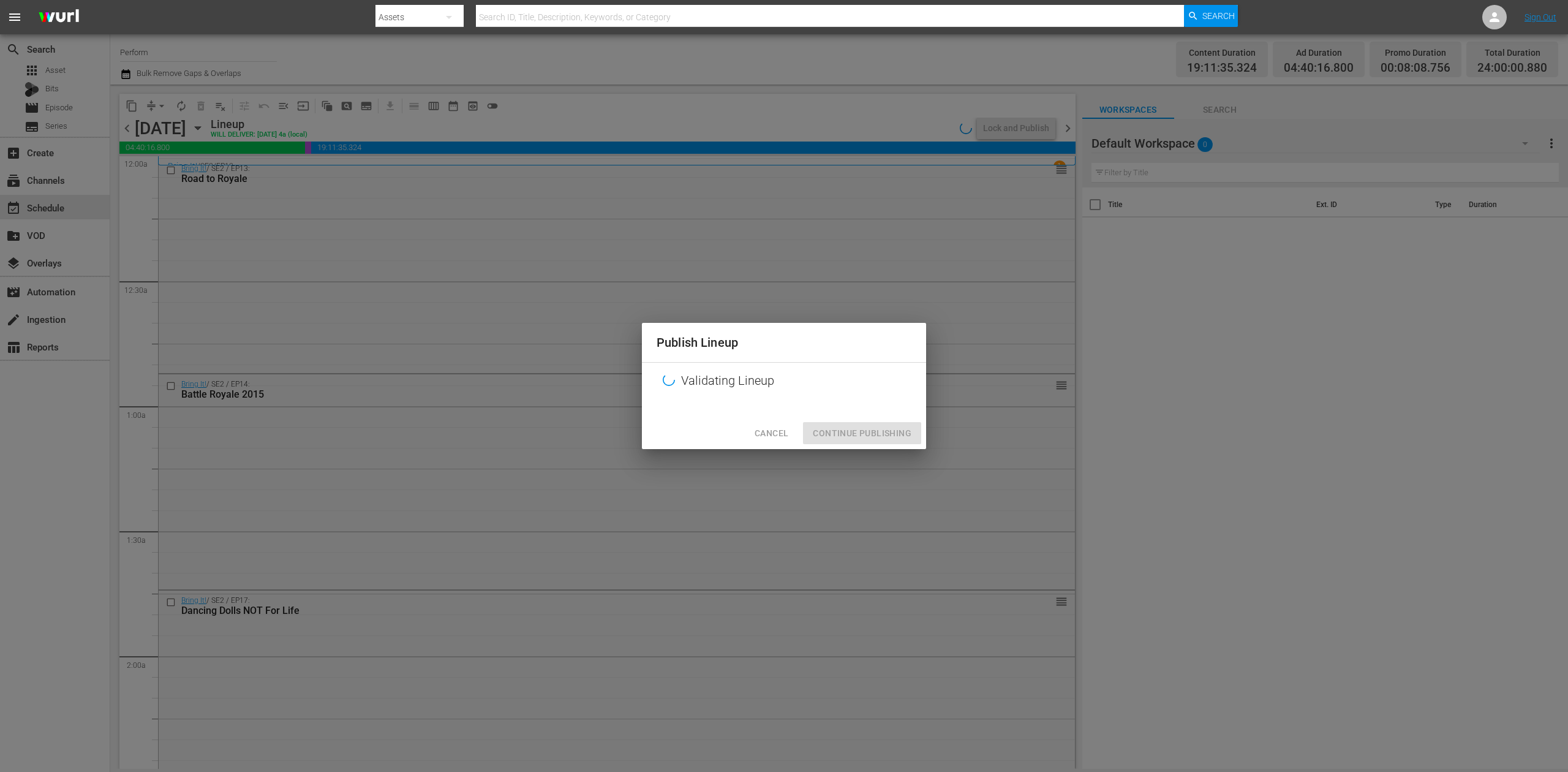
click at [858, 434] on div "Cancel Continue Publishing" at bounding box center [783, 433] width 284 height 33
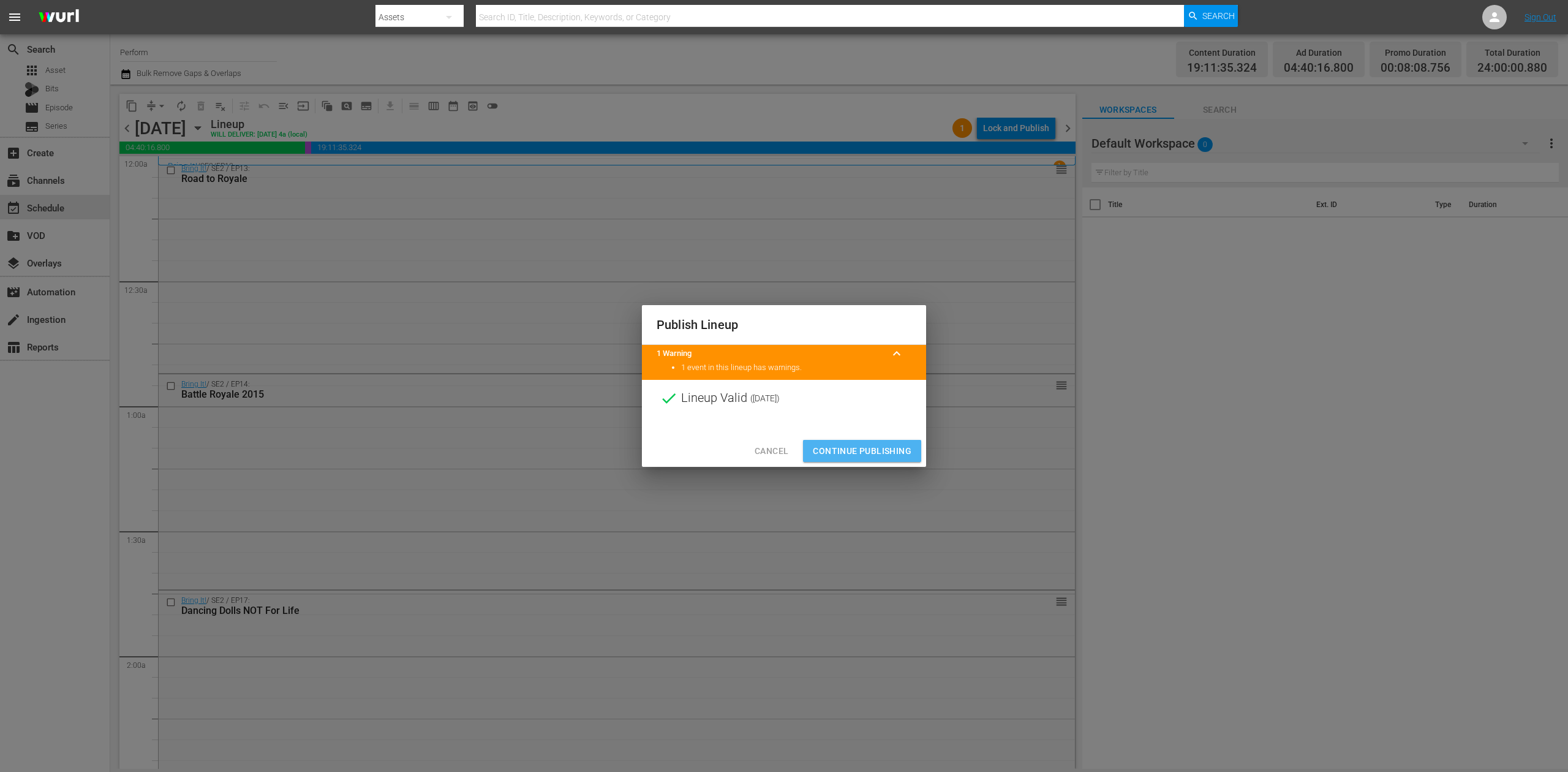
click at [851, 451] on span "Continue Publishing" at bounding box center [862, 451] width 99 height 16
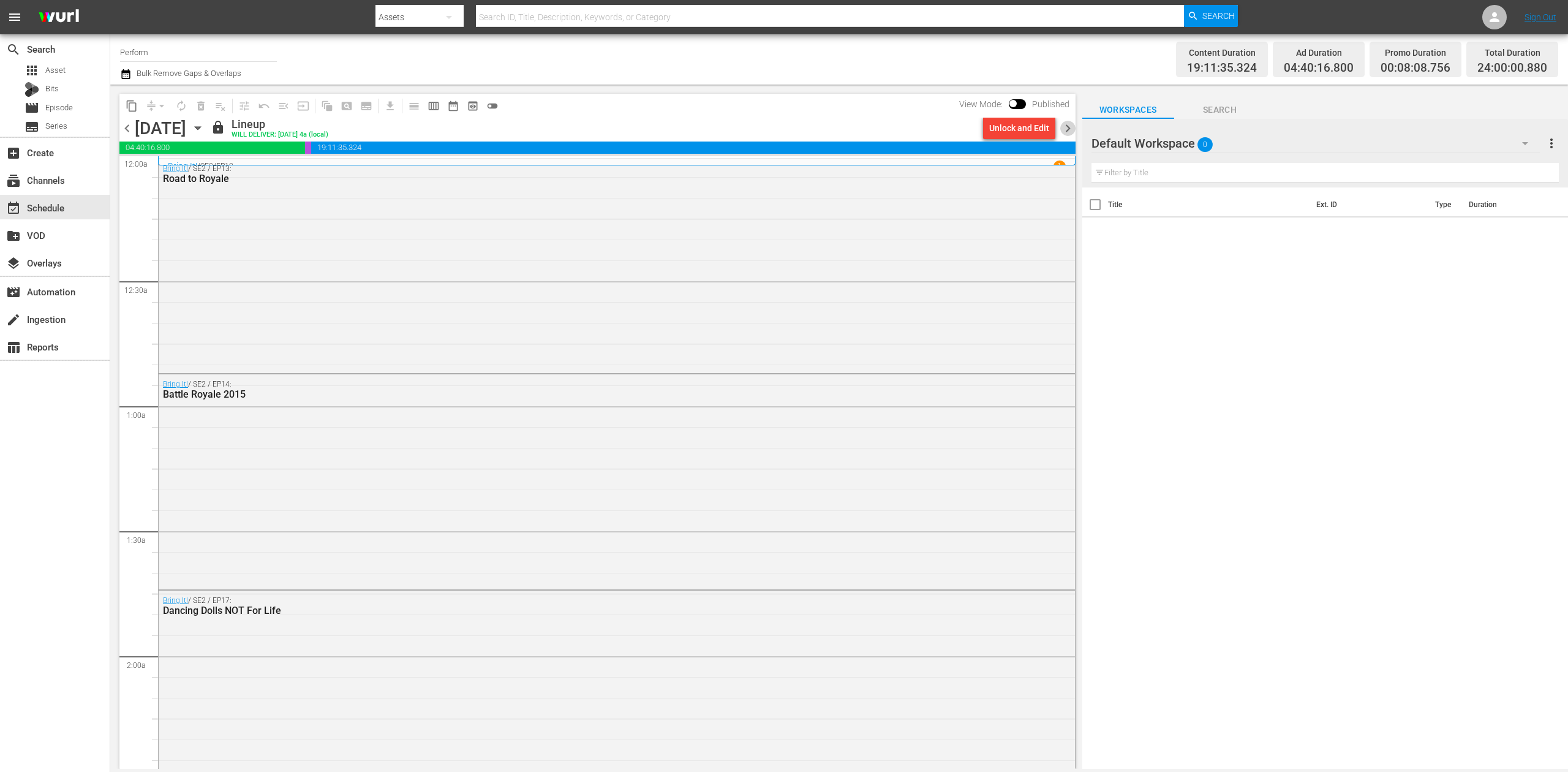
click at [1066, 131] on span "chevron_right" at bounding box center [1068, 128] width 16 height 16
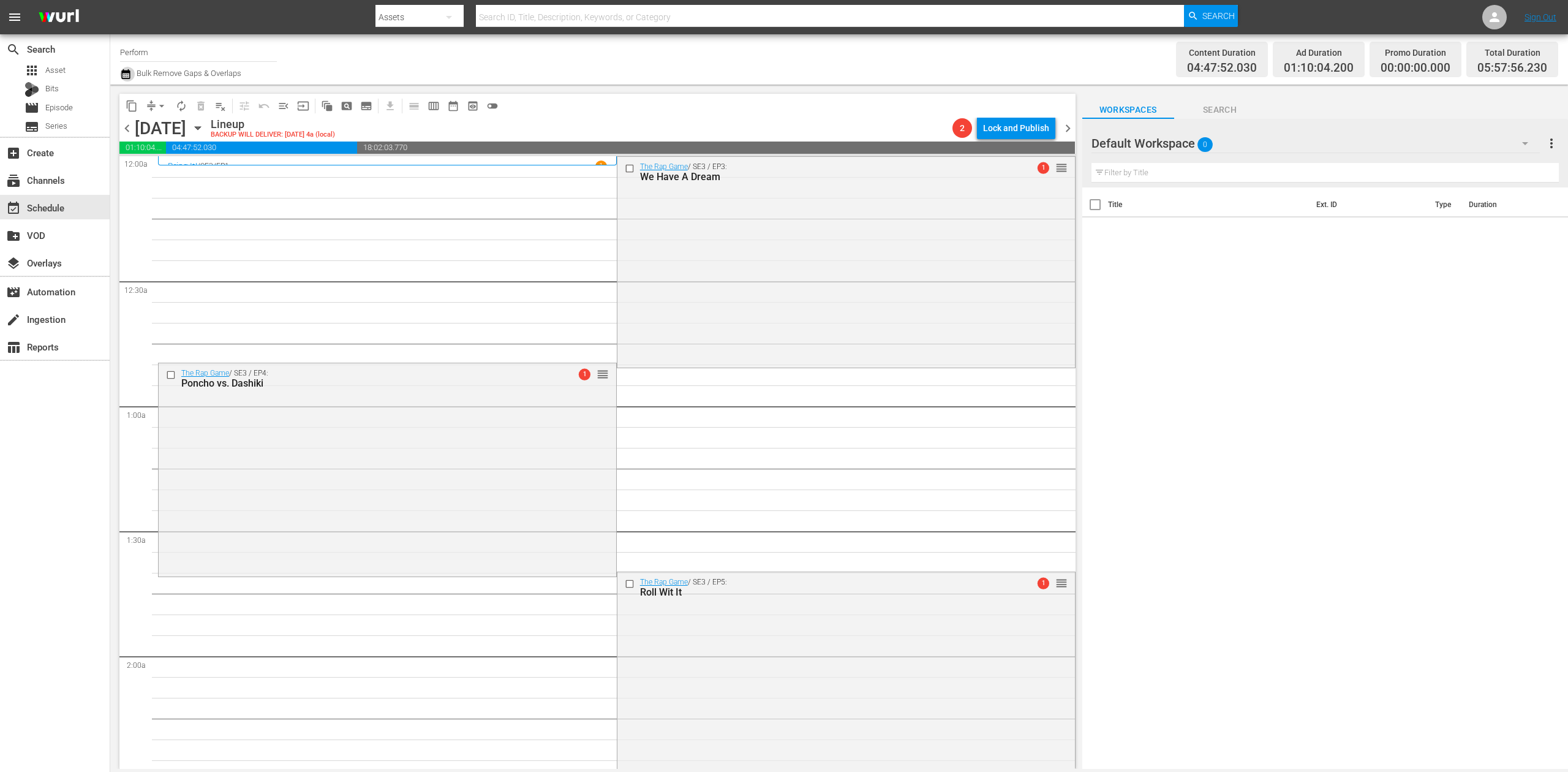
click at [121, 76] on icon "button" at bounding box center [125, 74] width 12 height 15
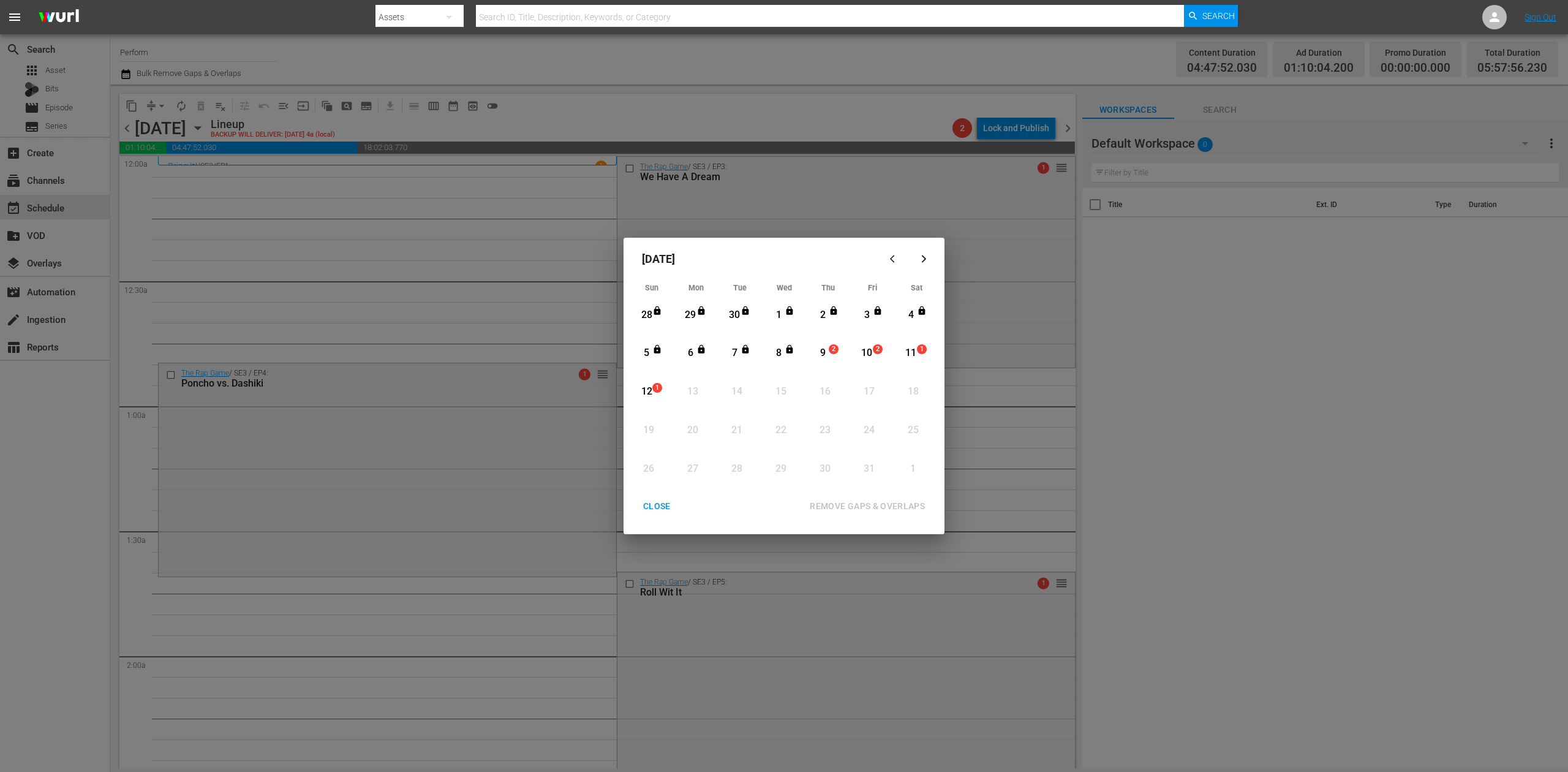
click at [820, 348] on div "9" at bounding box center [823, 353] width 16 height 14
click at [861, 505] on div "REMOVE GAPS & OVERLAPS" at bounding box center [867, 507] width 135 height 16
click at [819, 349] on div "9" at bounding box center [823, 353] width 16 height 14
click at [887, 503] on div "REMOVE GAPS & OVERLAPS" at bounding box center [867, 507] width 135 height 16
click at [822, 342] on div "9" at bounding box center [823, 353] width 16 height 33
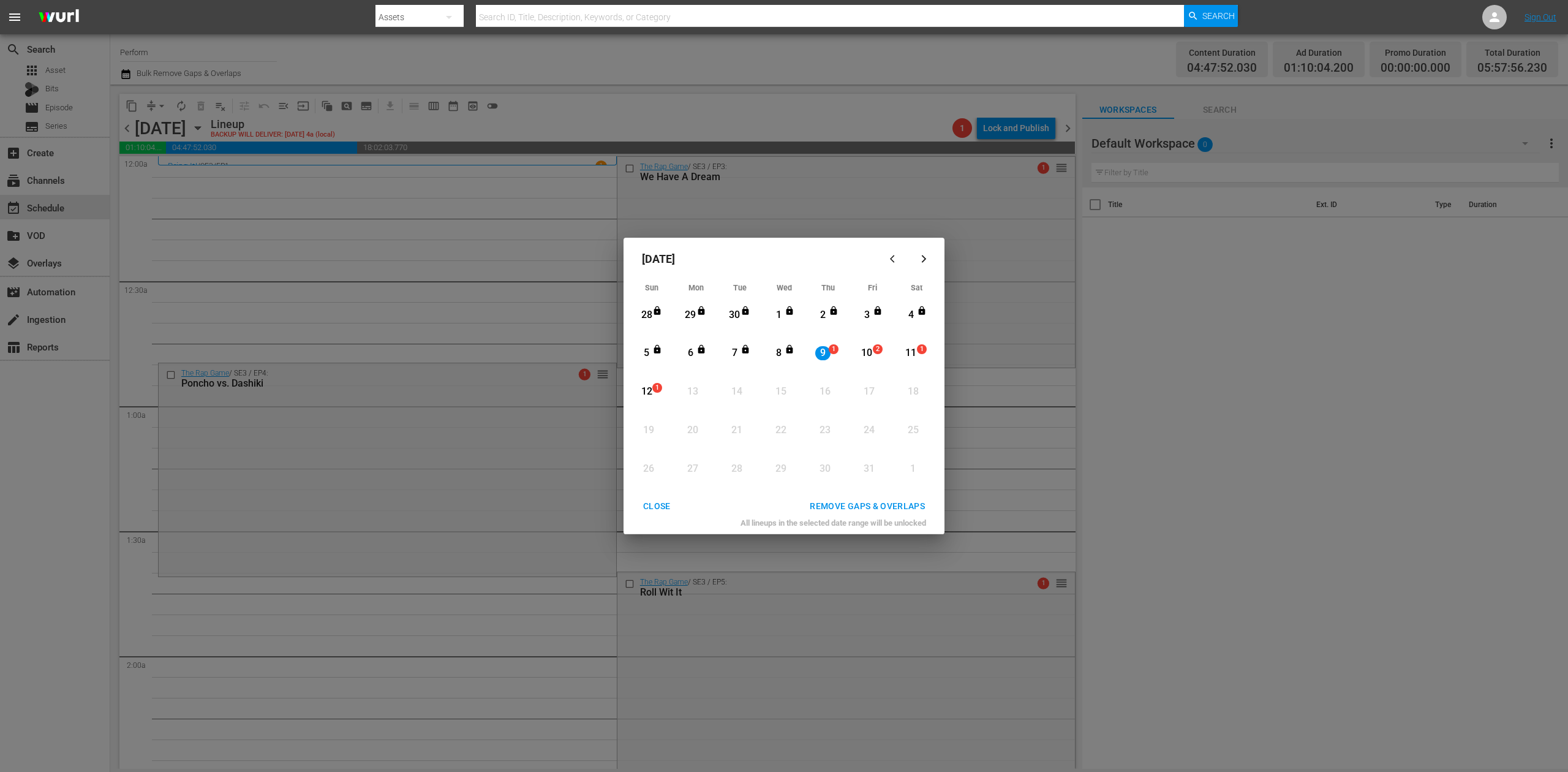
click at [865, 503] on div "REMOVE GAPS & OVERLAPS" at bounding box center [867, 507] width 135 height 16
click at [827, 351] on div "9" at bounding box center [823, 353] width 16 height 14
click at [863, 503] on div "REMOVE GAPS & OVERLAPS" at bounding box center [867, 507] width 135 height 16
click at [654, 506] on div "CLOSE" at bounding box center [656, 507] width 47 height 16
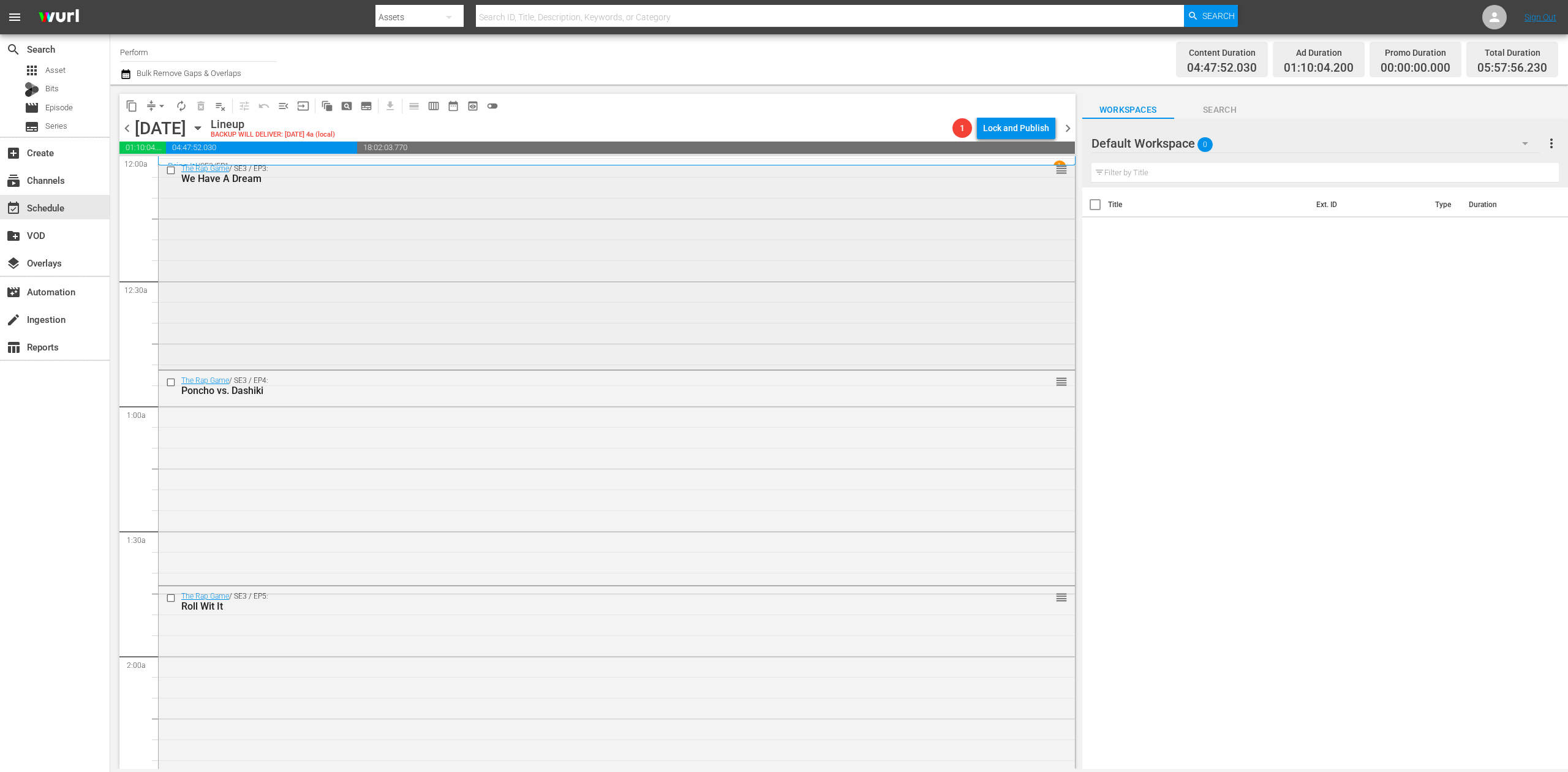
click at [709, 322] on div "The Rap Game / SE3 / EP3: We Have A Dream reorder" at bounding box center [617, 263] width 916 height 209
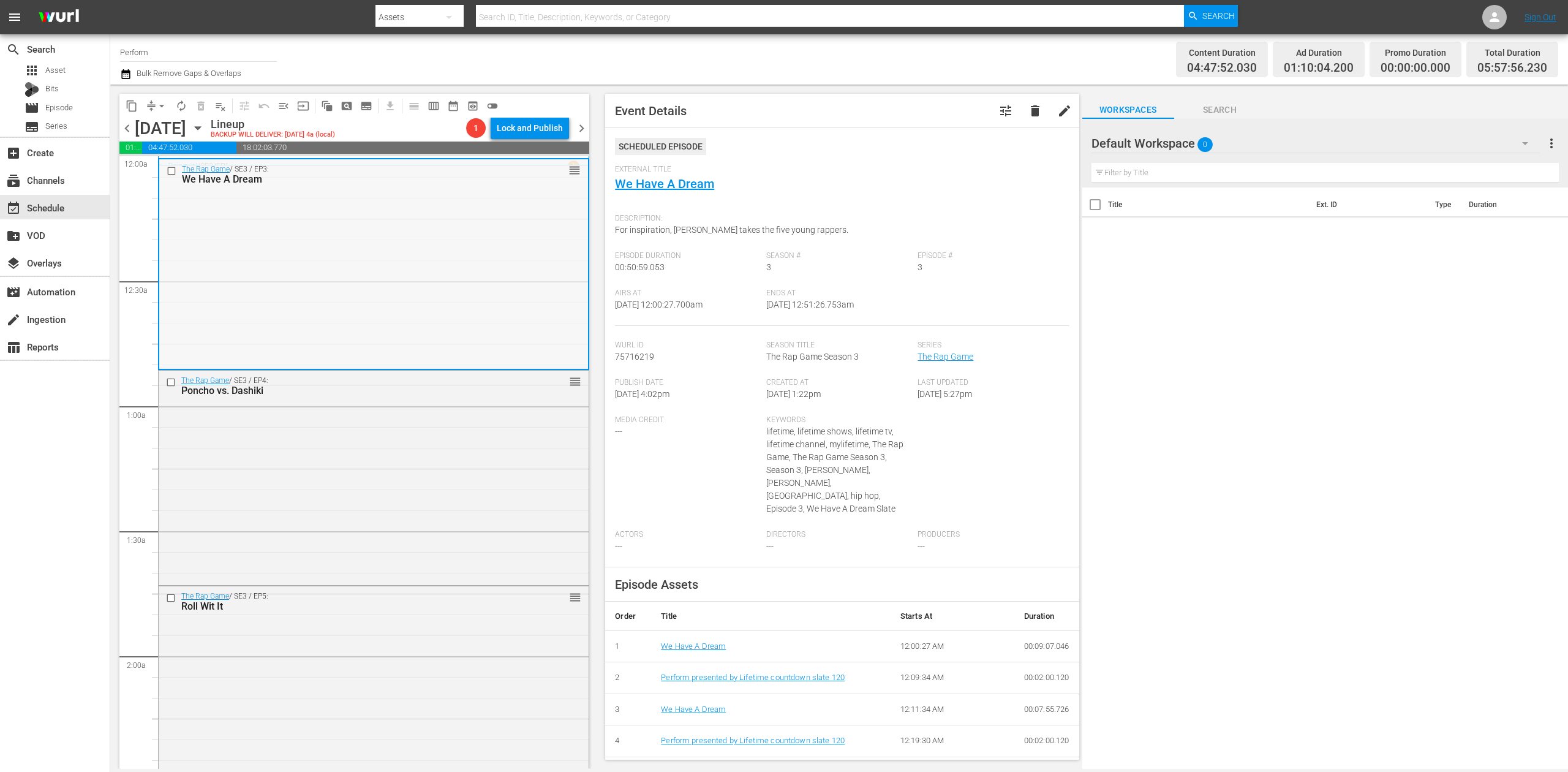
click at [437, 202] on div "The Rap Game / SE3 / EP3: We Have A Dream reorder" at bounding box center [373, 264] width 429 height 209
click at [469, 463] on div "The Rap Game / SE3 / EP4: Poncho vs. Dashiki reorder" at bounding box center [373, 476] width 430 height 212
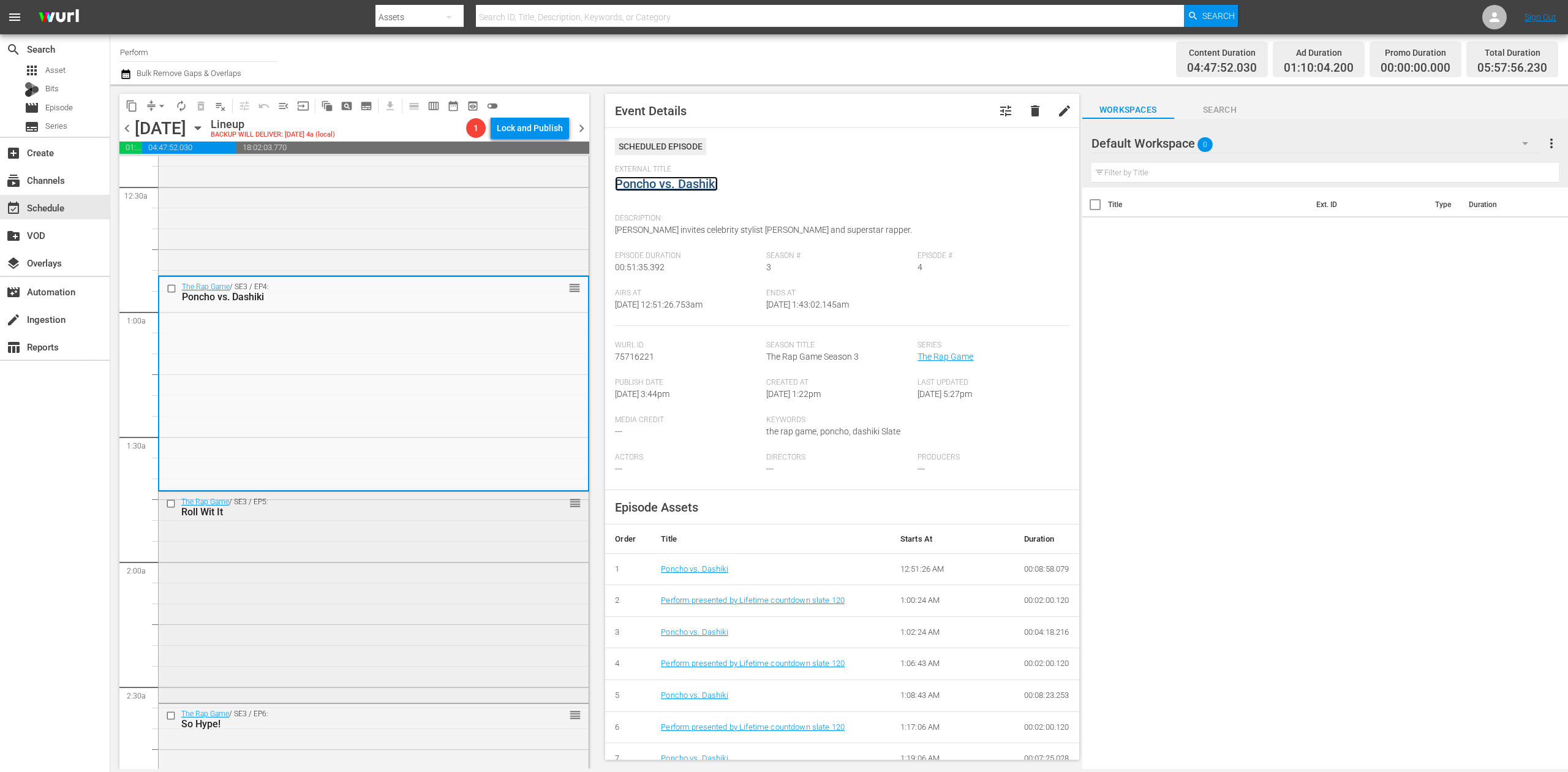
scroll to position [327, 0]
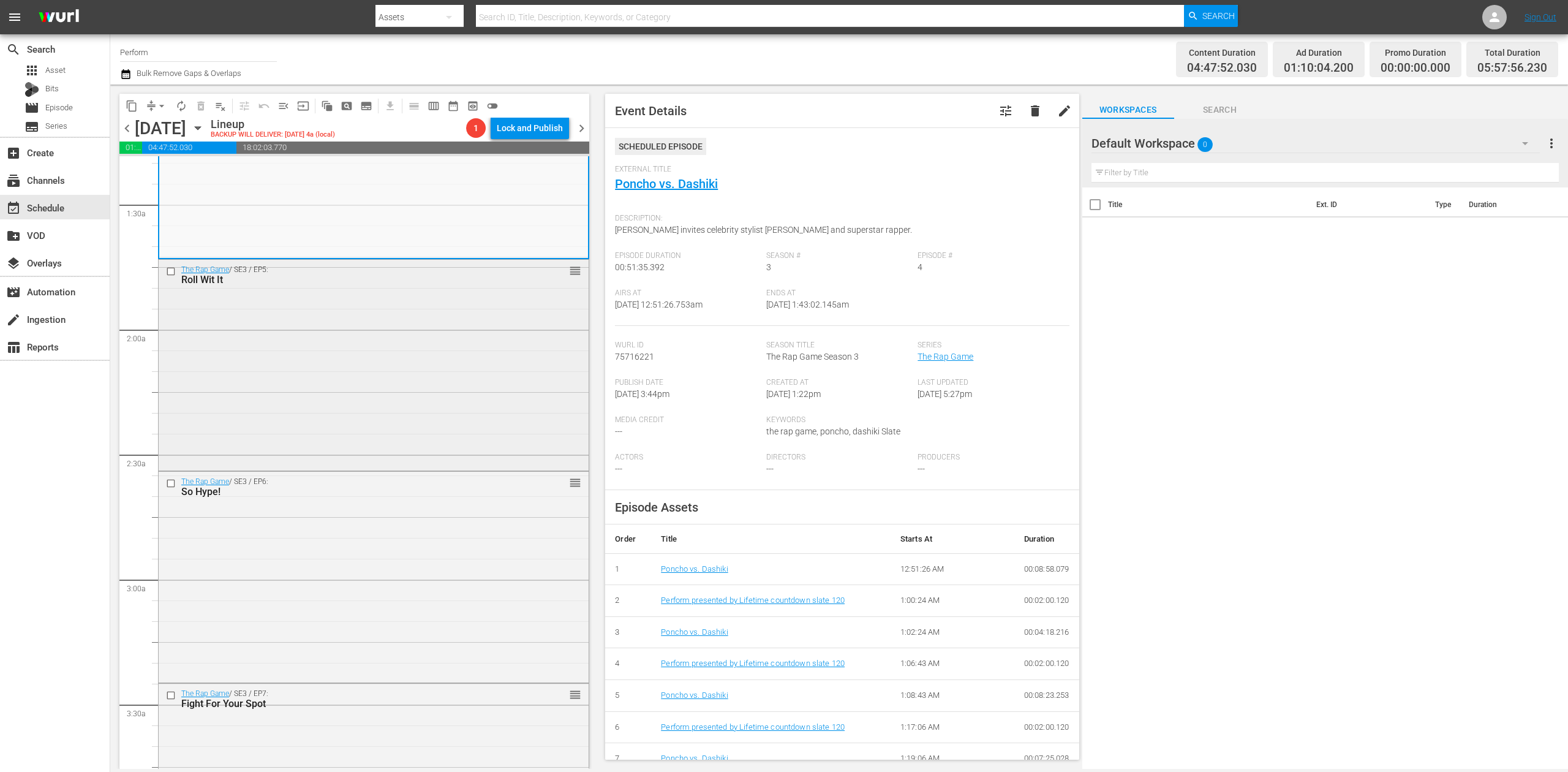
click at [402, 388] on div "The Rap Game / SE3 / EP5: Roll Wit It reorder" at bounding box center [373, 364] width 430 height 209
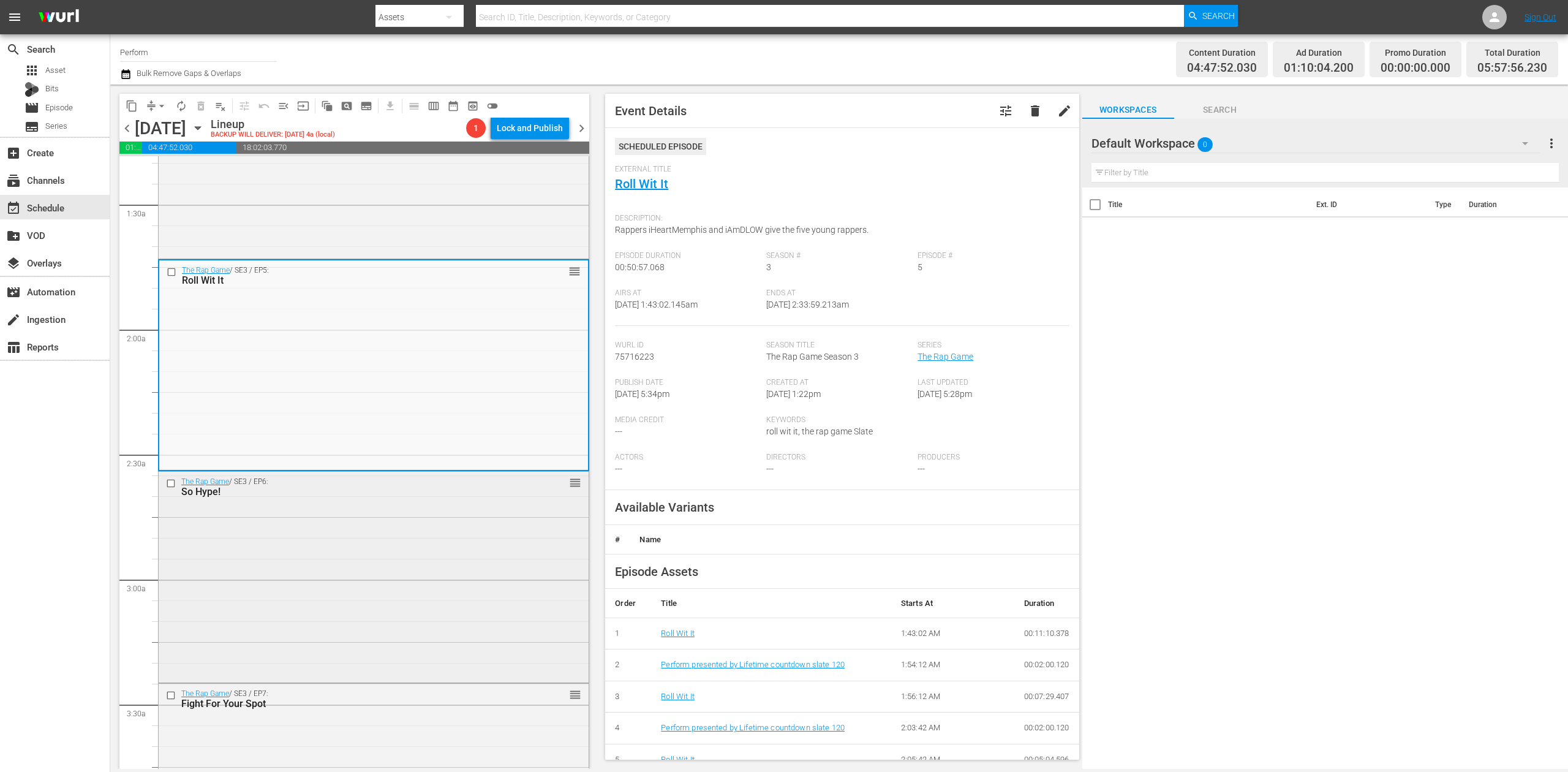
click at [417, 547] on div "The Rap Game / SE3 / EP6: So Hype! reorder" at bounding box center [373, 576] width 430 height 209
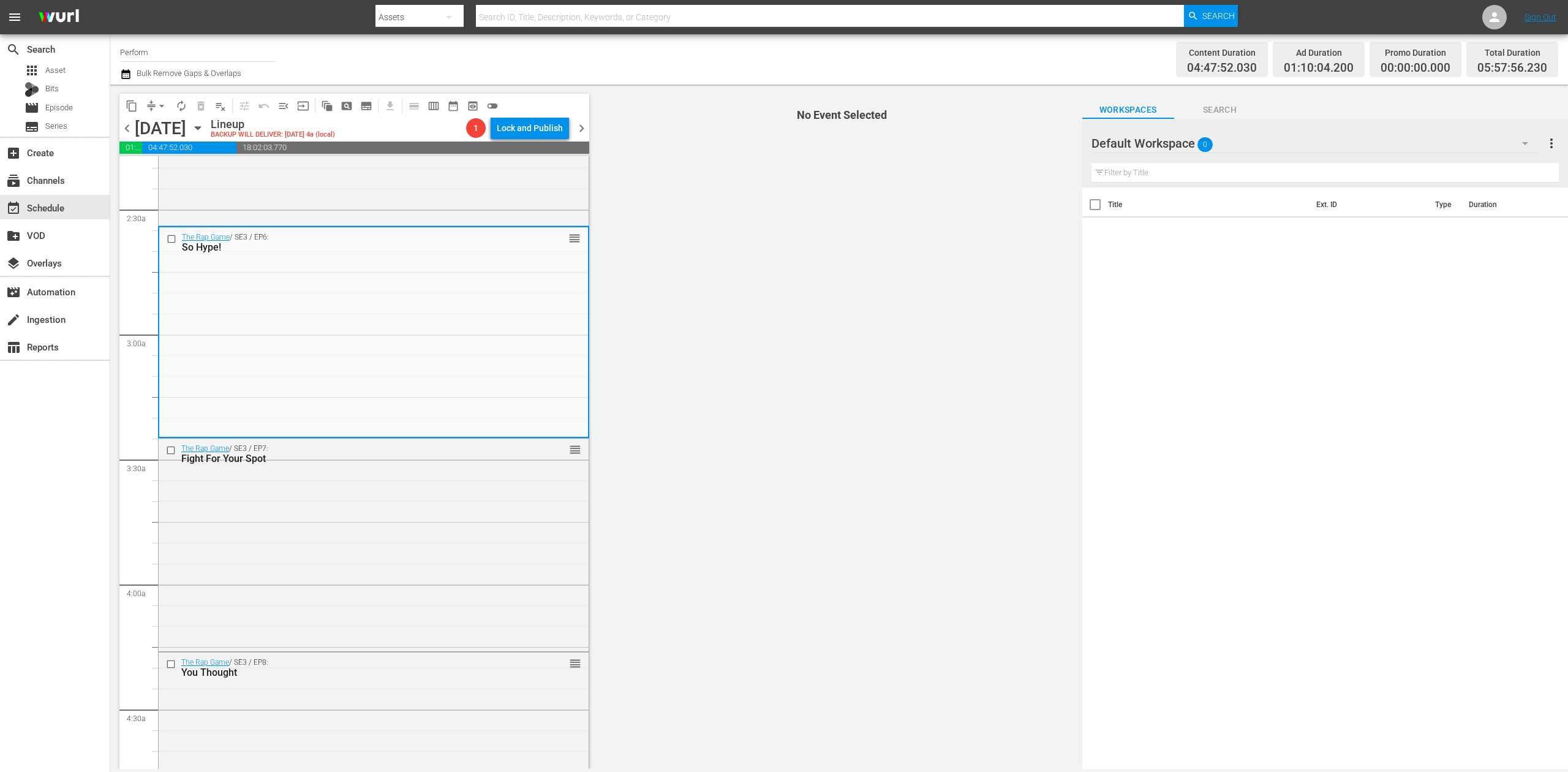
scroll to position [654, 0]
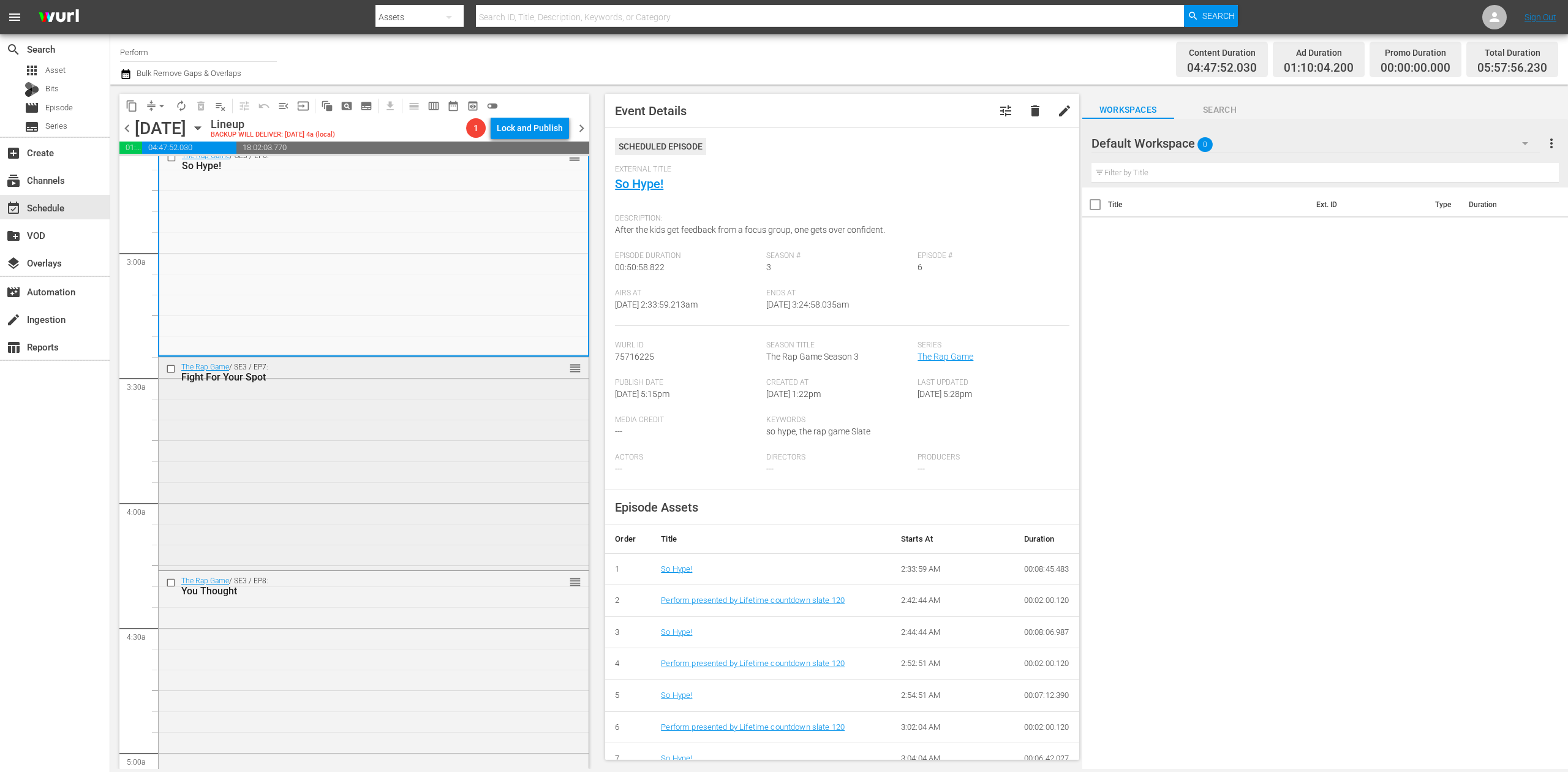
click at [437, 443] on div "The Rap Game / SE3 / EP7: Fight For Your Spot reorder" at bounding box center [373, 461] width 430 height 209
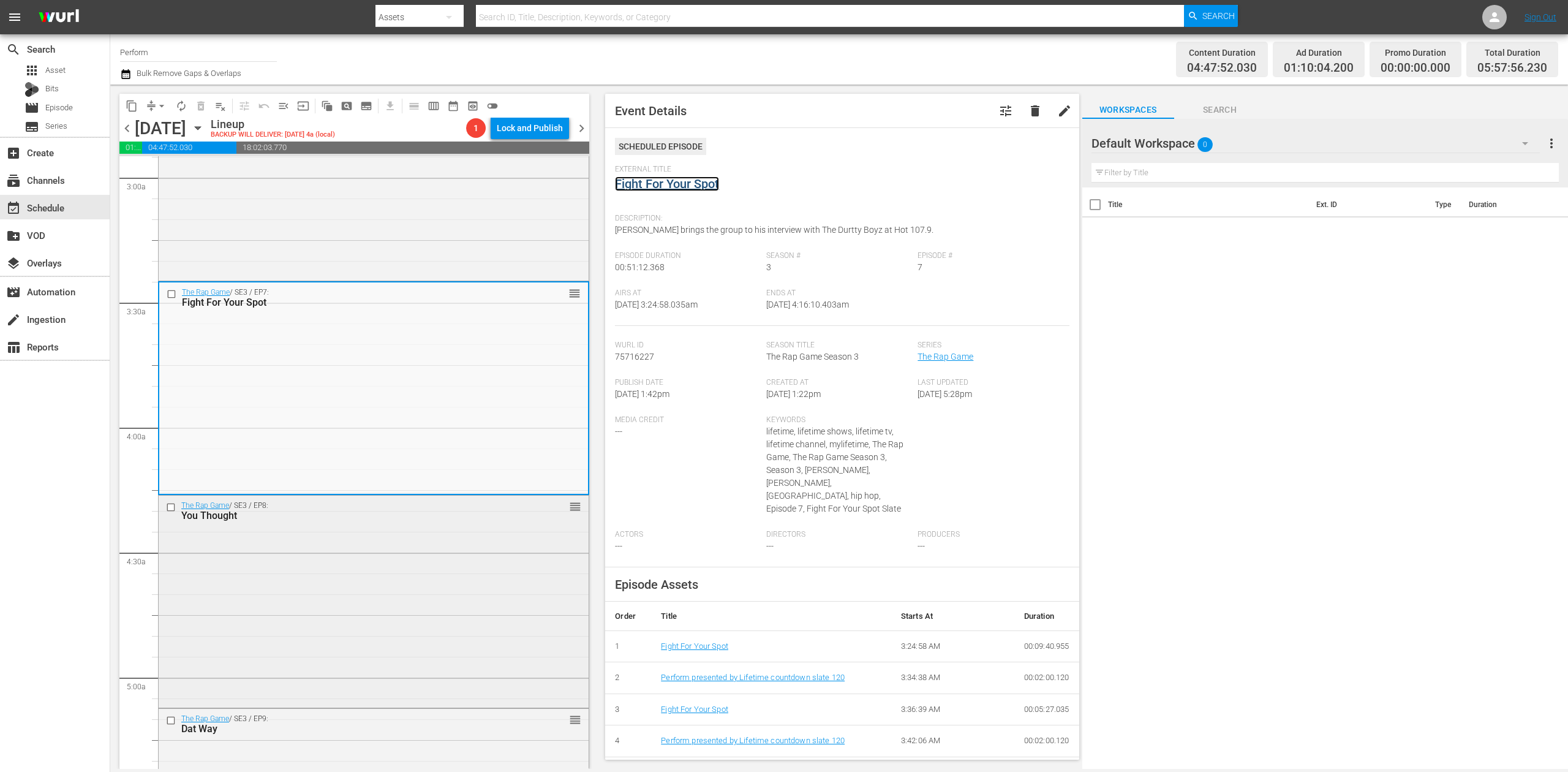
scroll to position [899, 0]
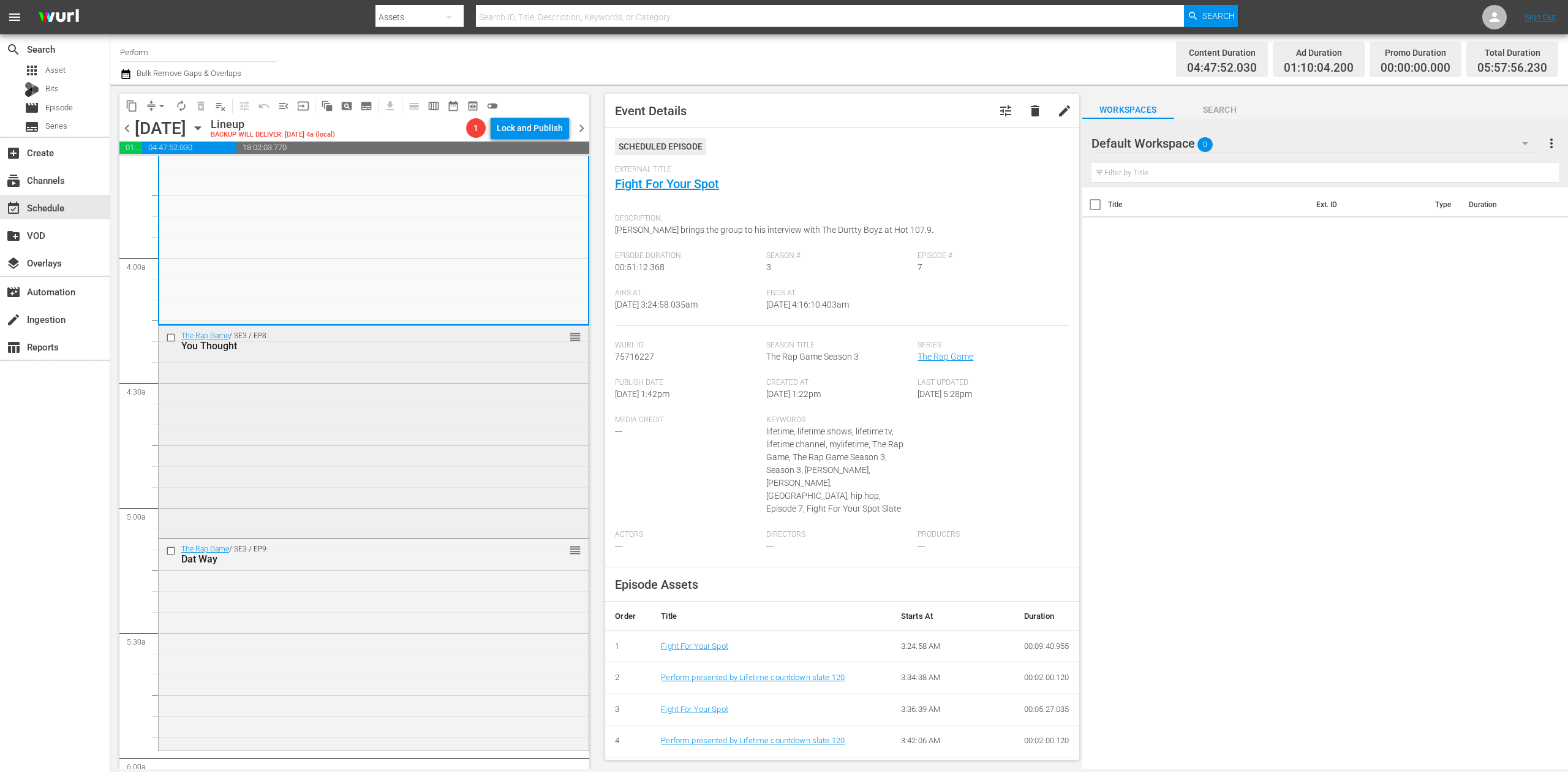
click at [518, 458] on div "The Rap Game / SE3 / EP8: You Thought reorder" at bounding box center [373, 430] width 430 height 209
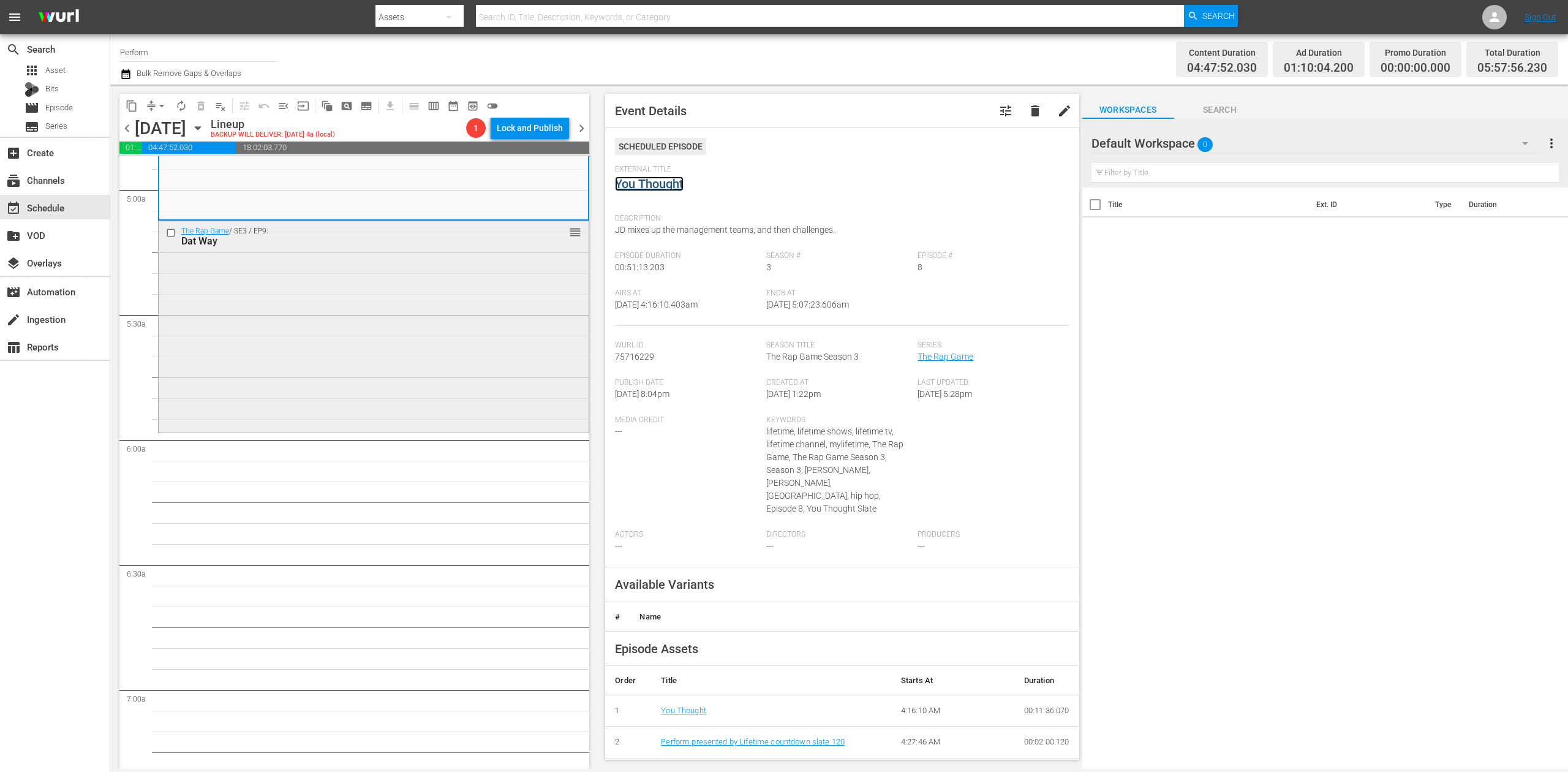
scroll to position [1226, 0]
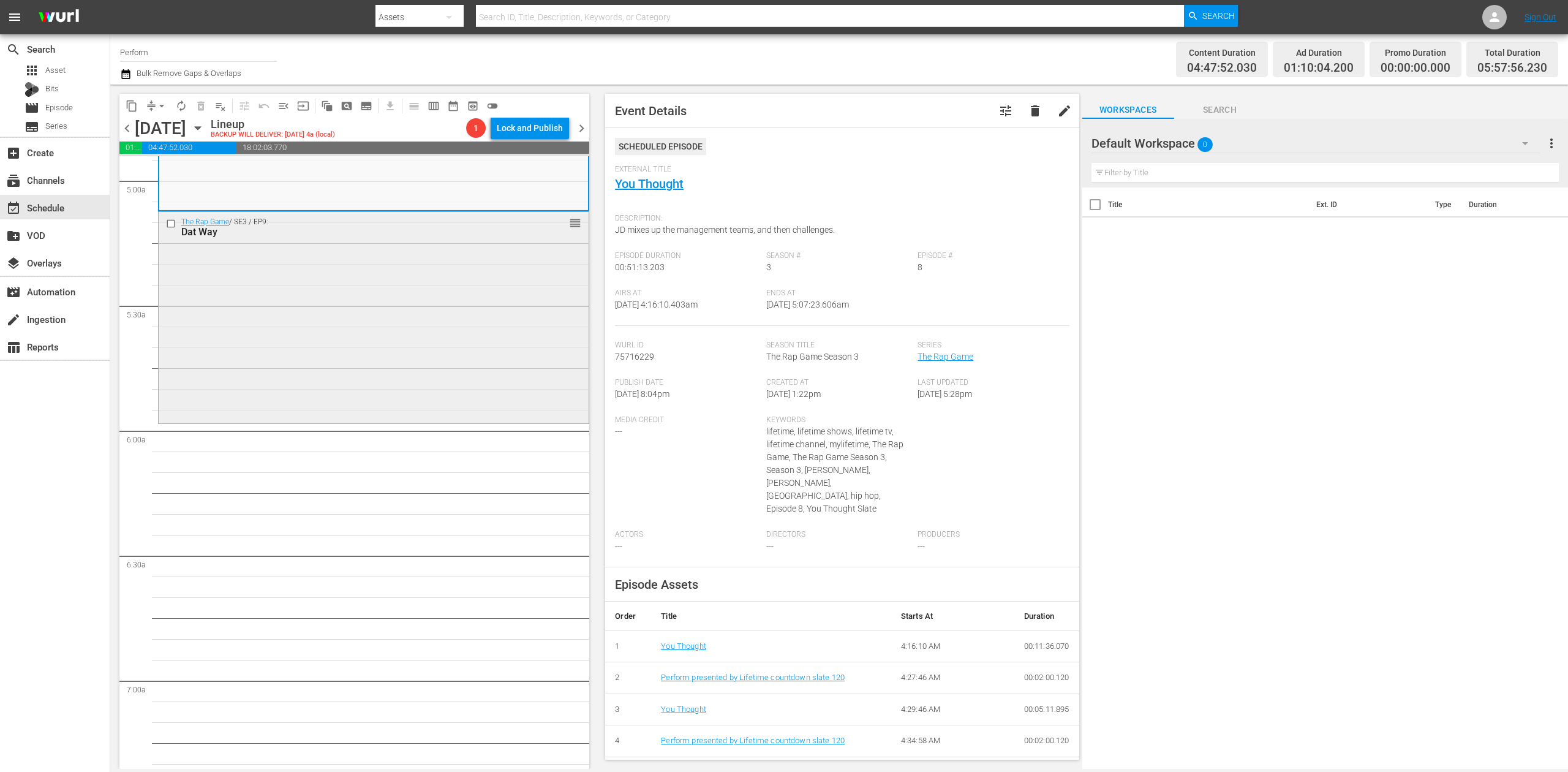
click at [419, 342] on div "The Rap Game / SE3 / EP9: Dat Way reorder" at bounding box center [373, 316] width 430 height 209
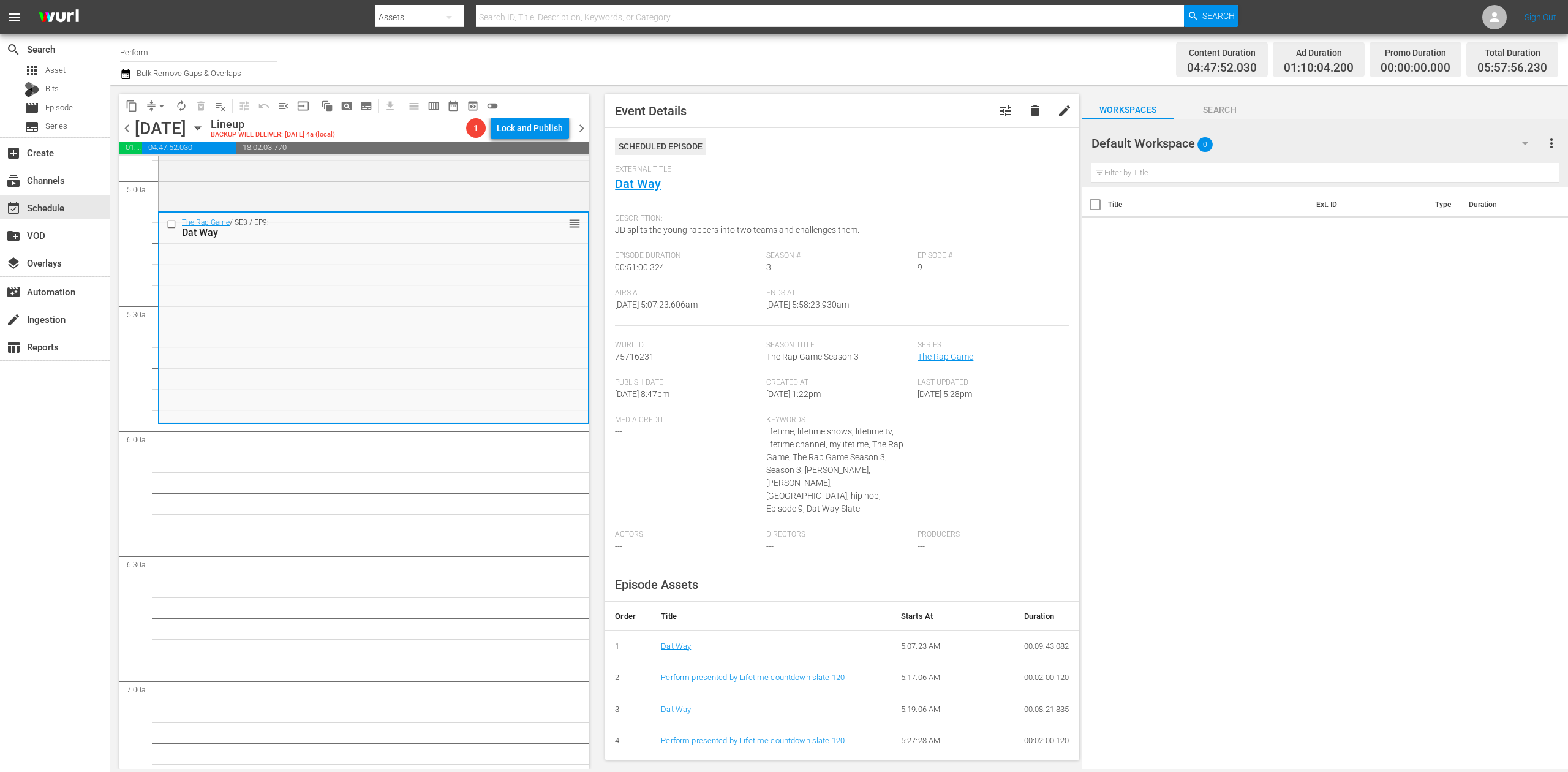
click at [131, 76] on icon "button" at bounding box center [125, 74] width 12 height 15
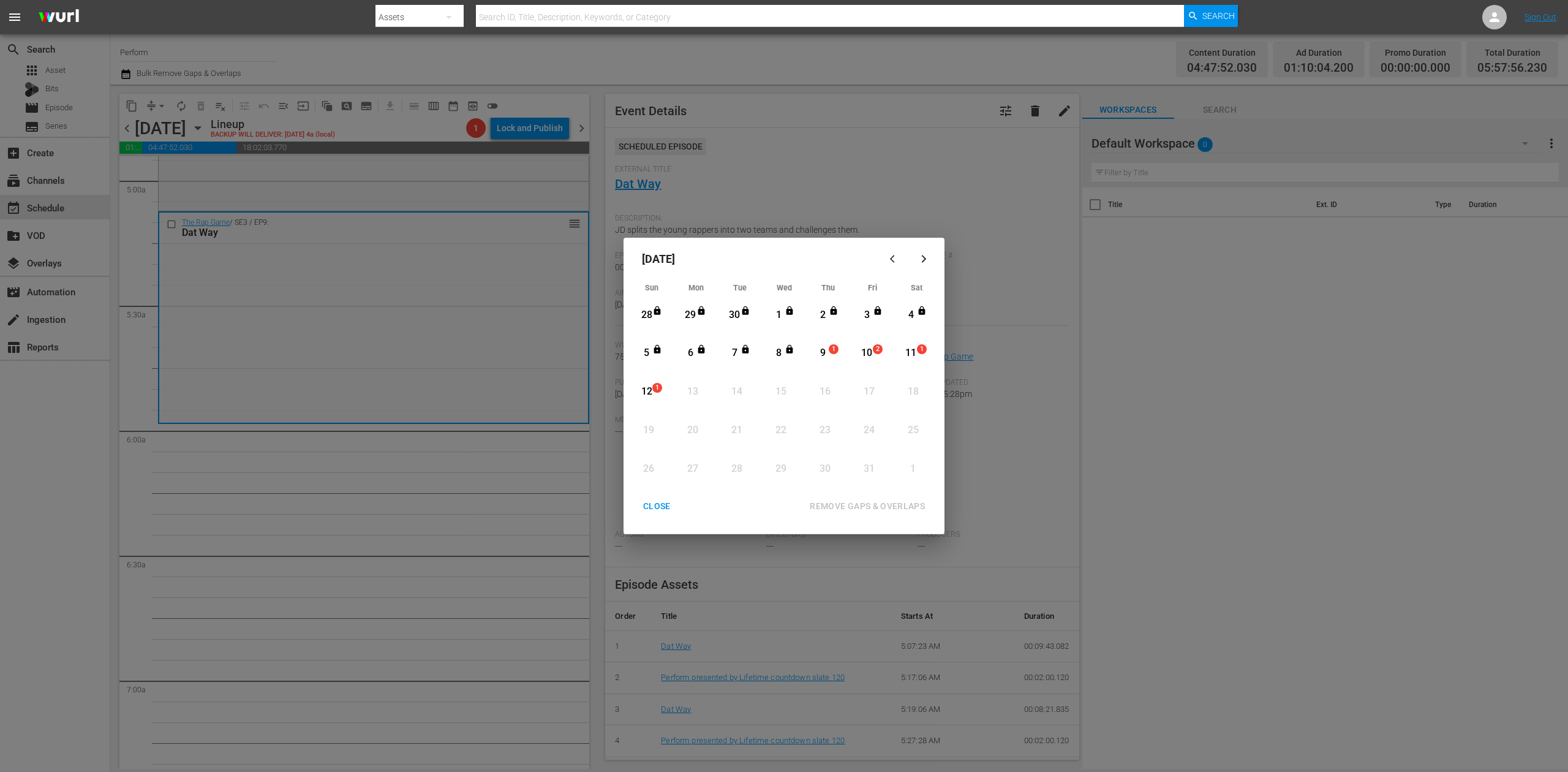
click at [823, 353] on div "9" at bounding box center [823, 353] width 16 height 14
click at [892, 506] on div "REMOVE GAPS & OVERLAPS" at bounding box center [867, 507] width 135 height 16
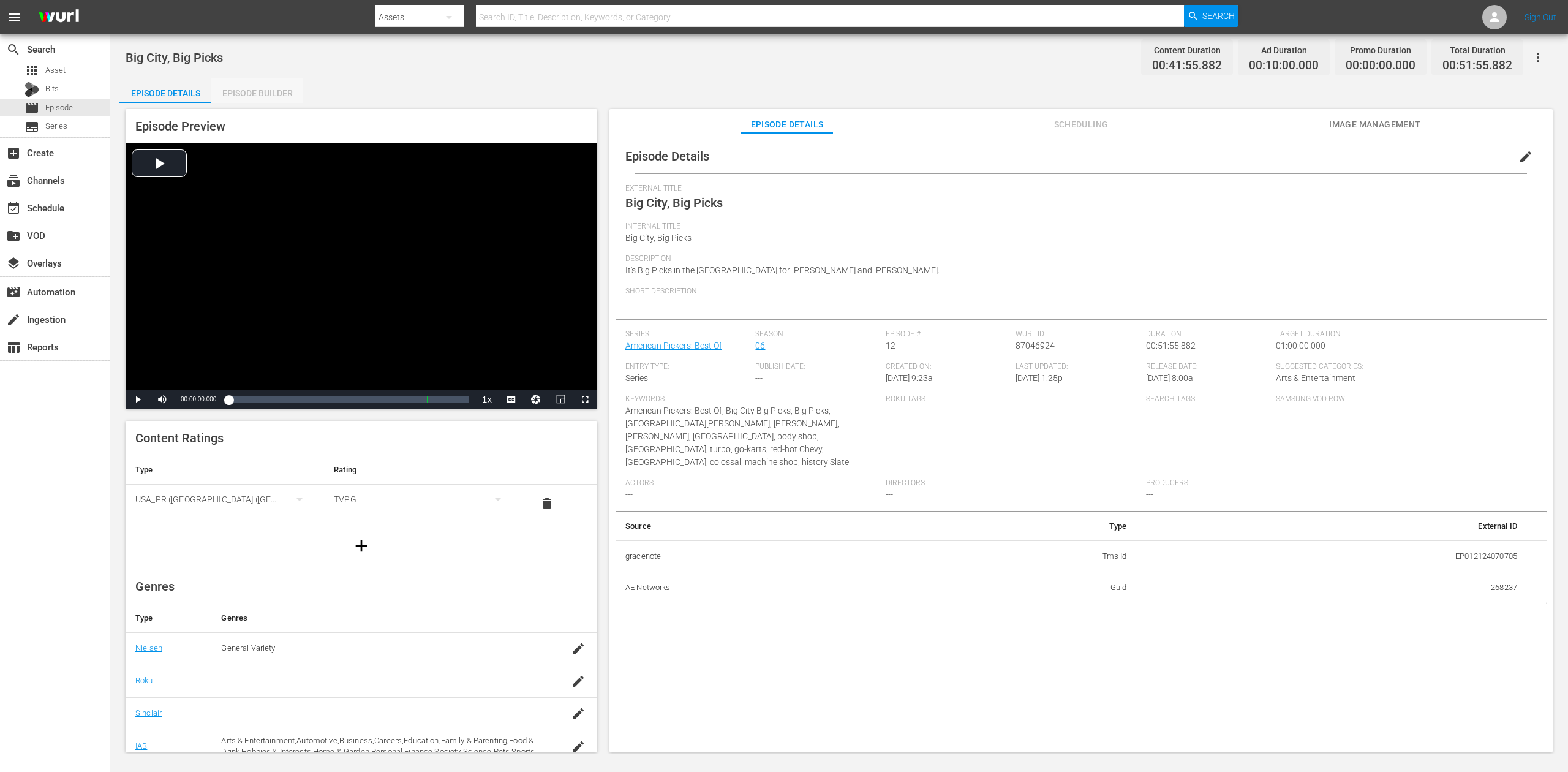
click at [247, 93] on div "Episode Builder" at bounding box center [257, 93] width 92 height 30
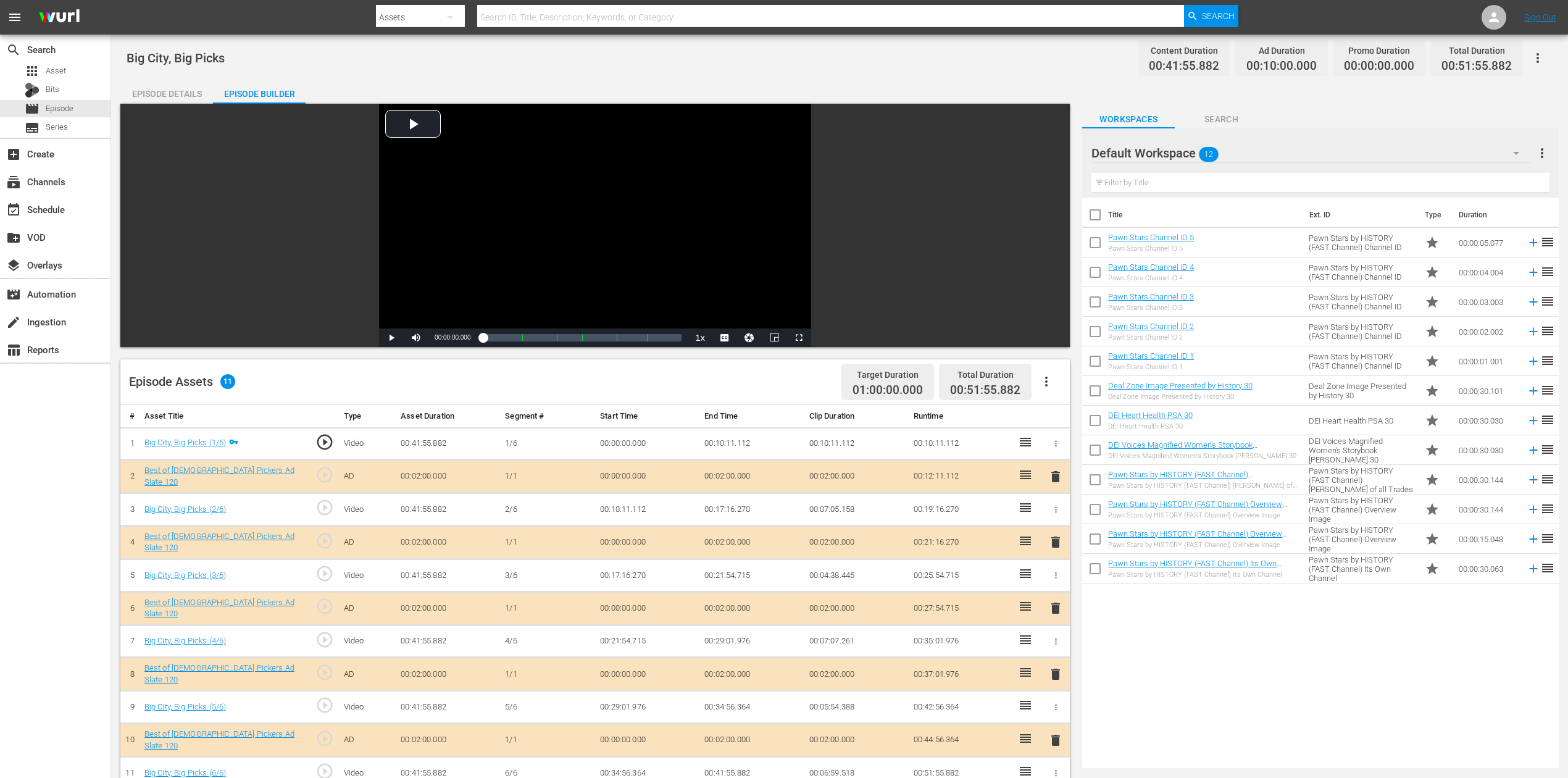
click at [1185, 150] on icon "button" at bounding box center [1516, 153] width 15 height 15
click at [1171, 194] on div "Best of American Pickers (10)" at bounding box center [1171, 187] width 129 height 20
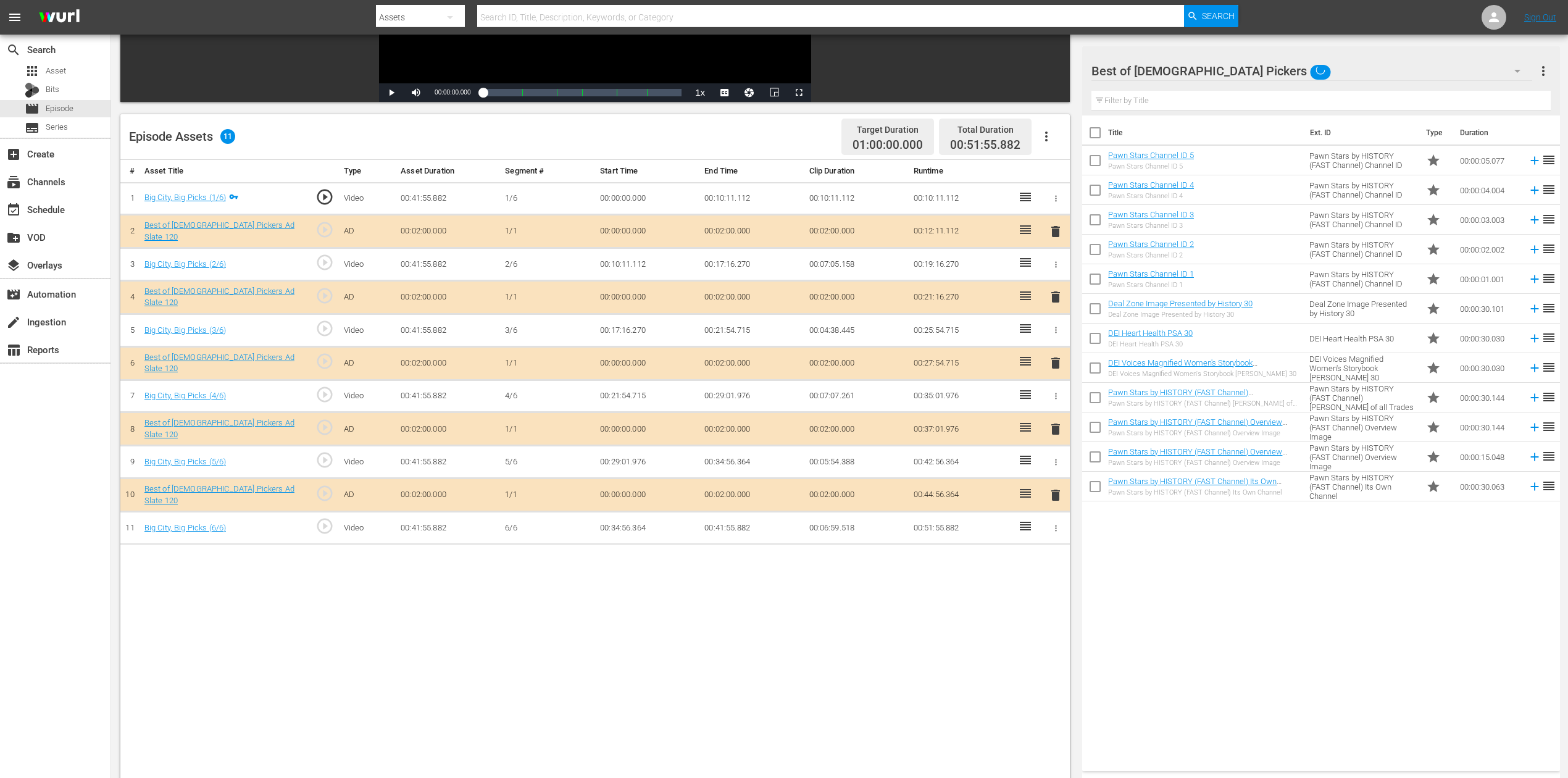
scroll to position [247, 0]
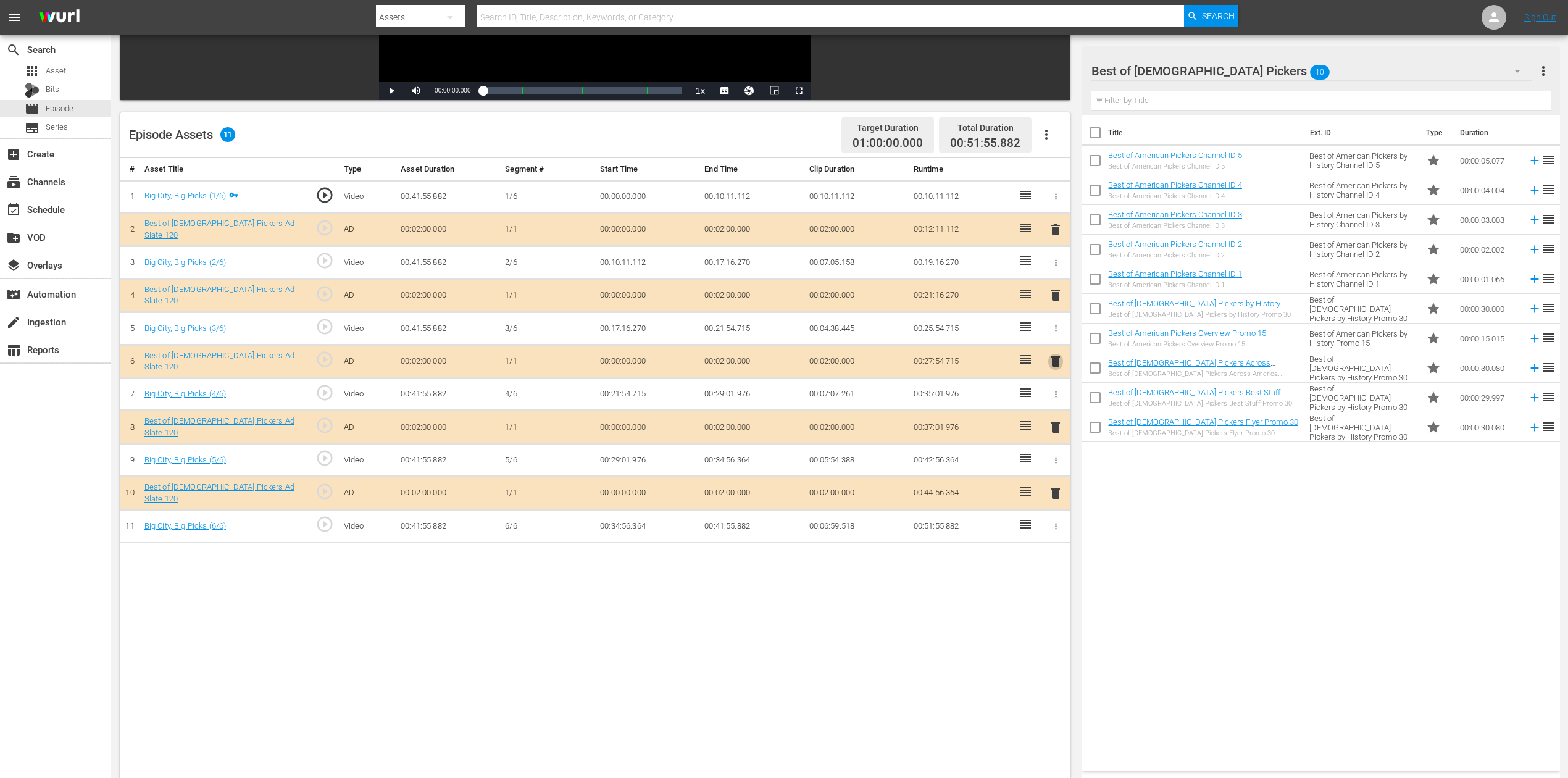
click at [1056, 359] on span "delete" at bounding box center [1055, 361] width 15 height 15
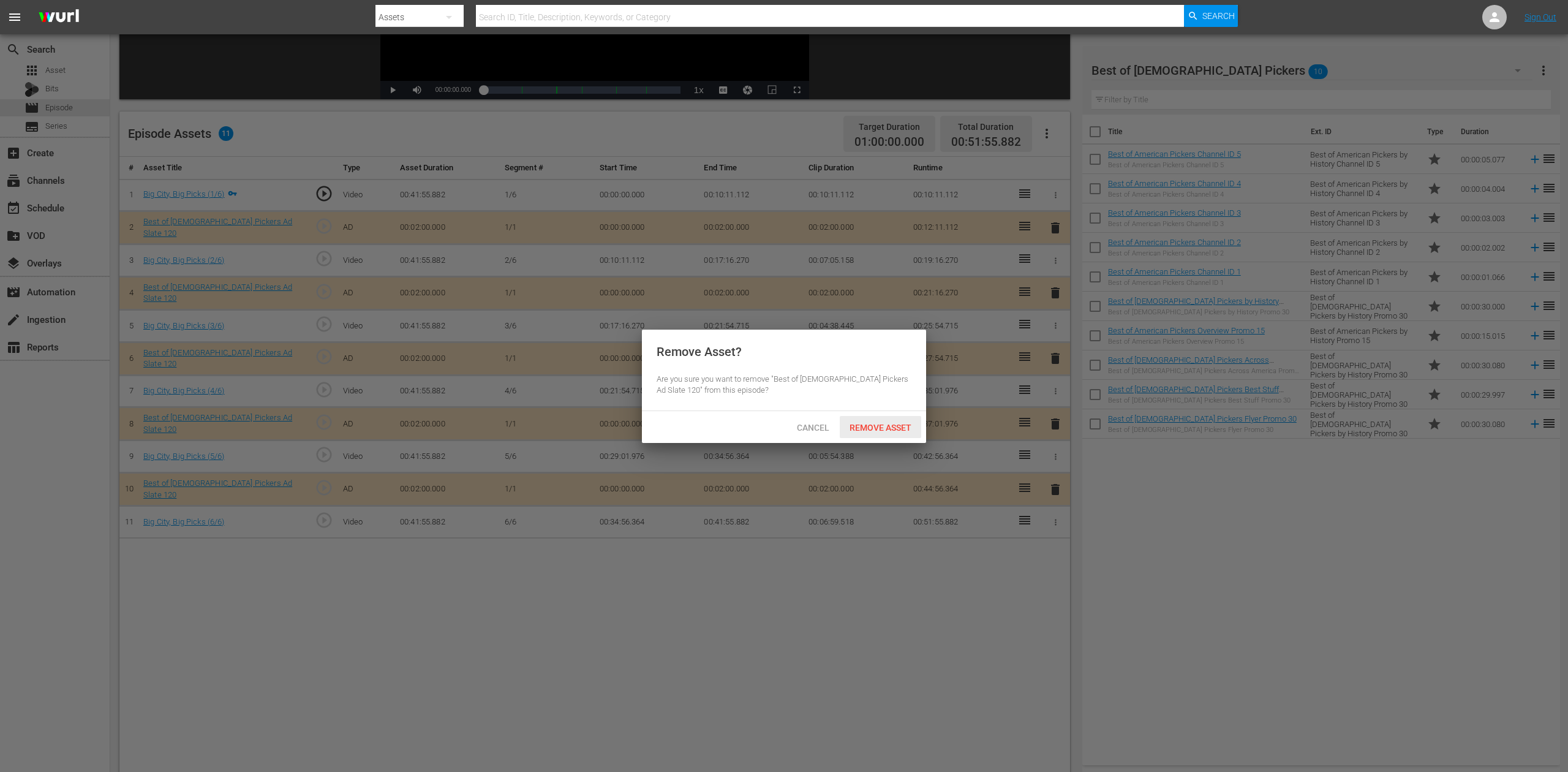
click at [881, 429] on span "Remove Asset" at bounding box center [880, 427] width 82 height 10
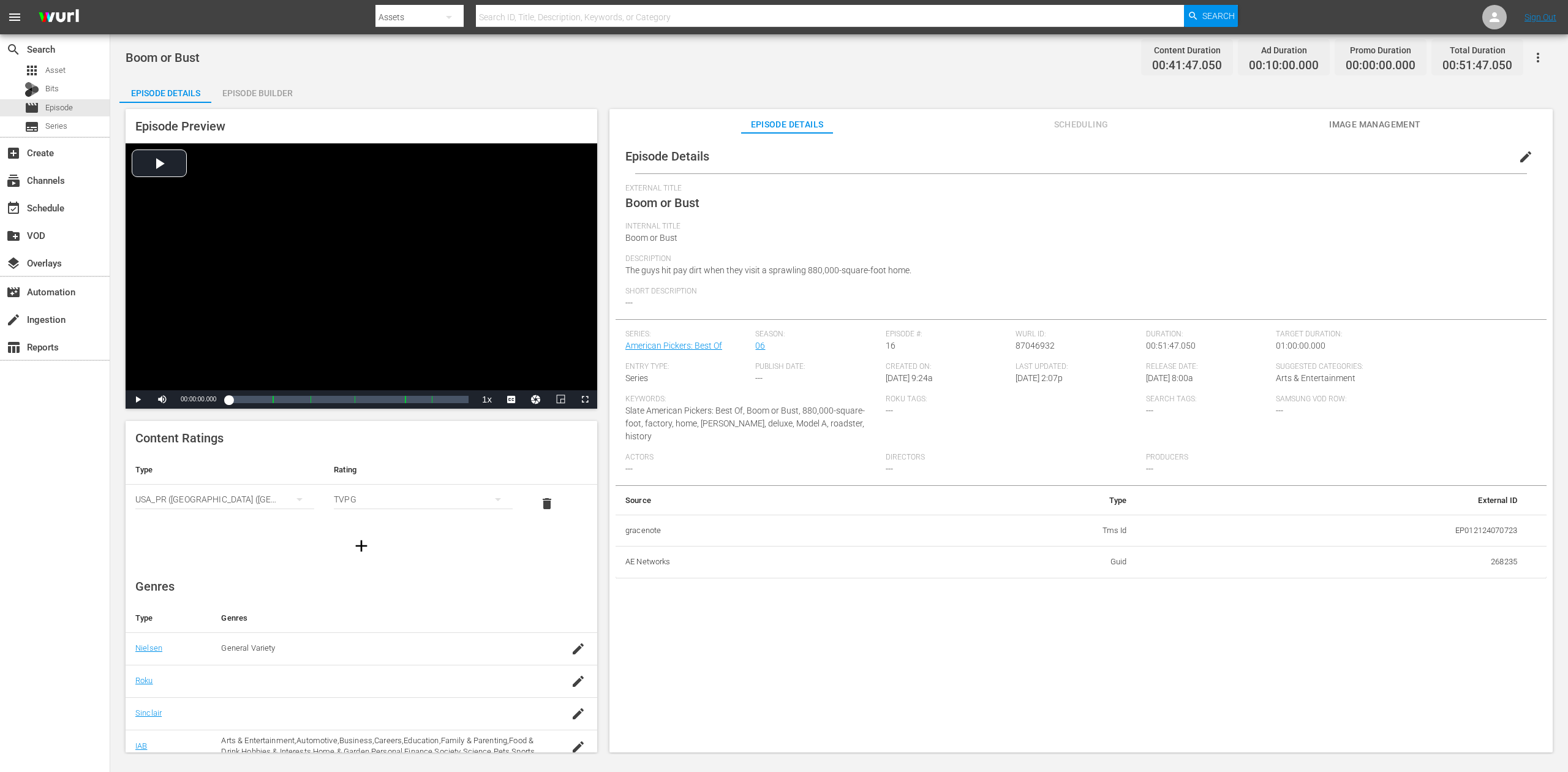
click at [268, 88] on div "Episode Builder" at bounding box center [257, 93] width 92 height 30
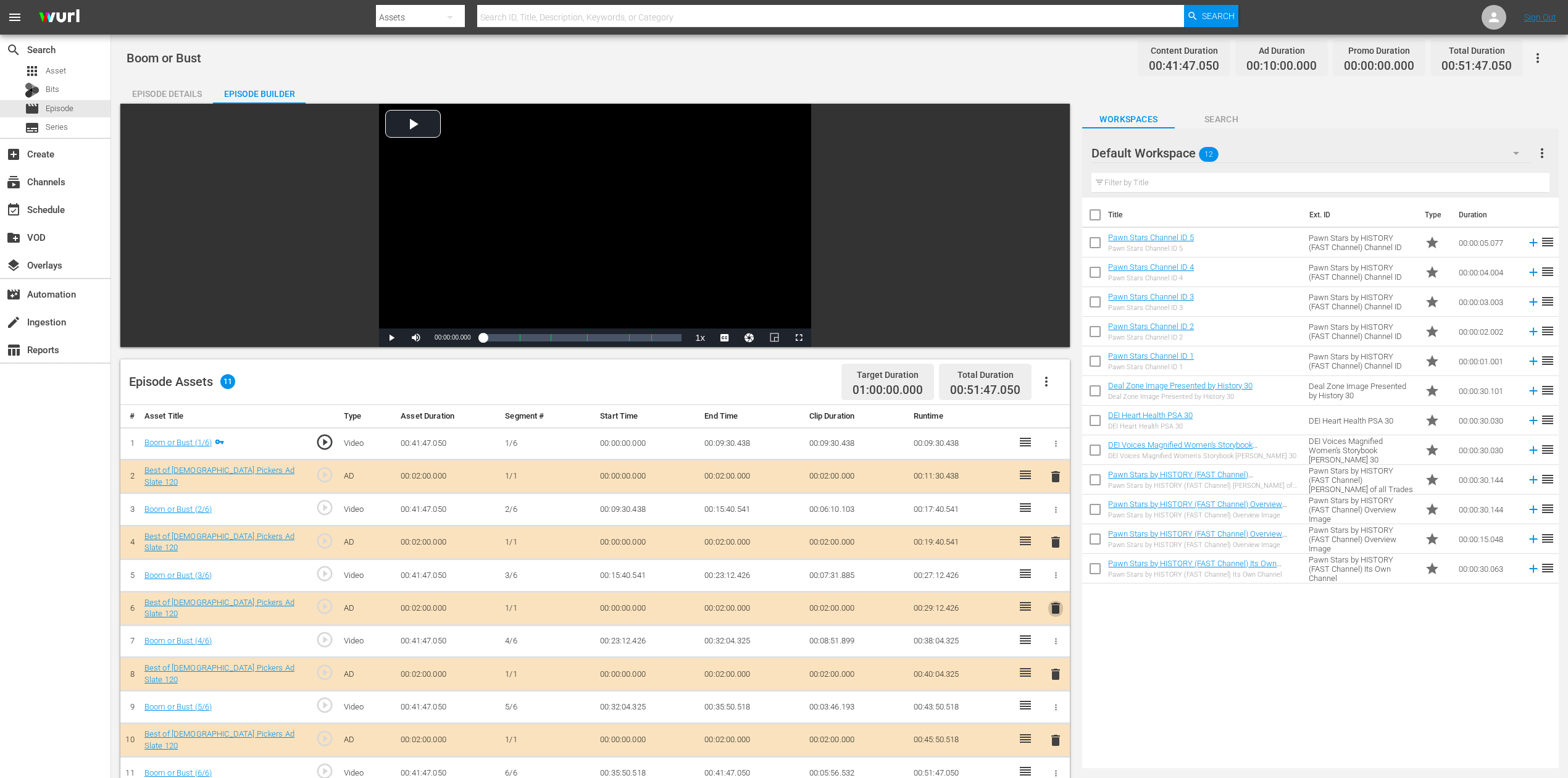
click at [1058, 583] on span "delete" at bounding box center [1055, 608] width 15 height 15
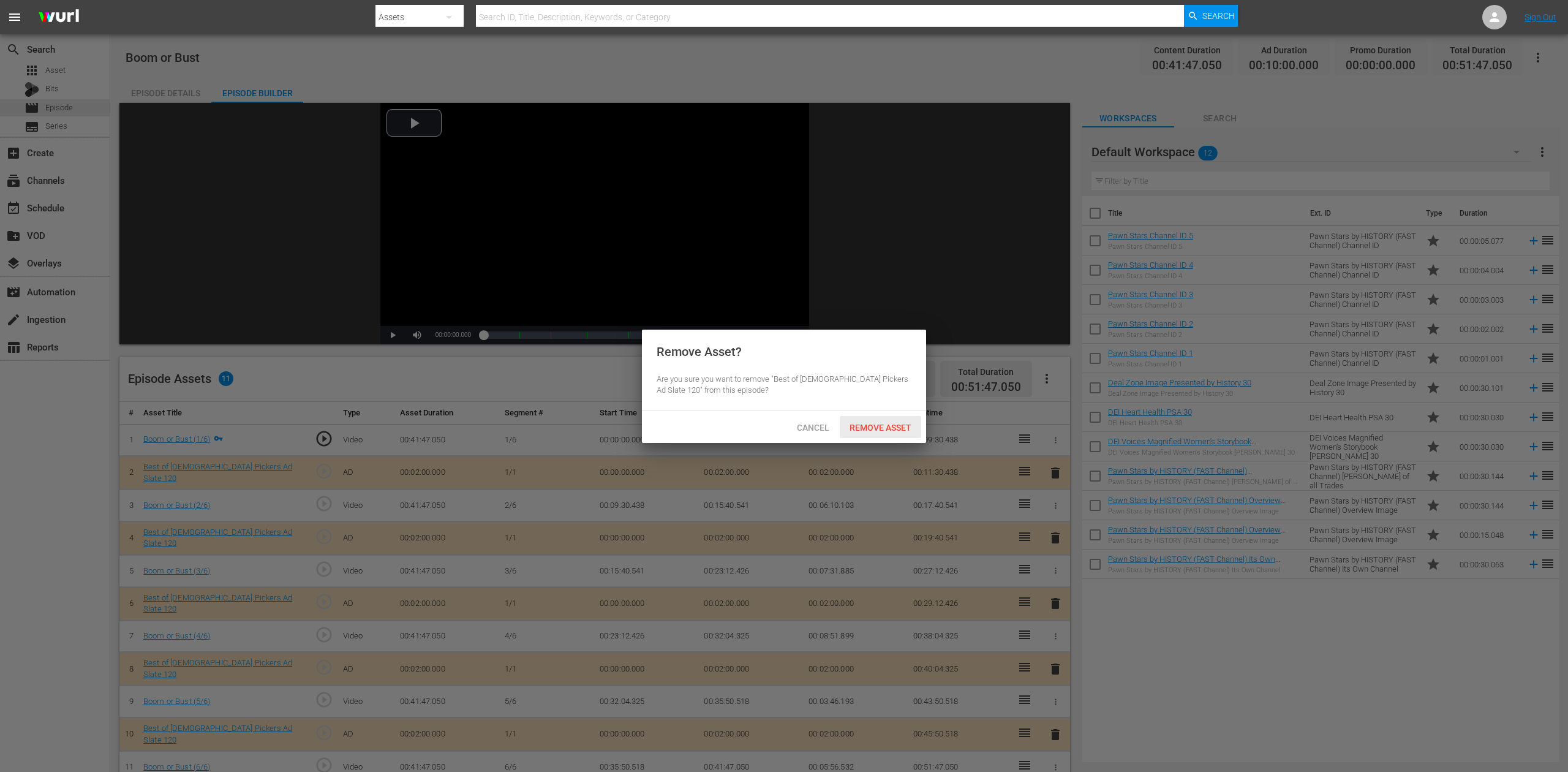
click at [876, 422] on div "Remove Asset" at bounding box center [880, 427] width 82 height 23
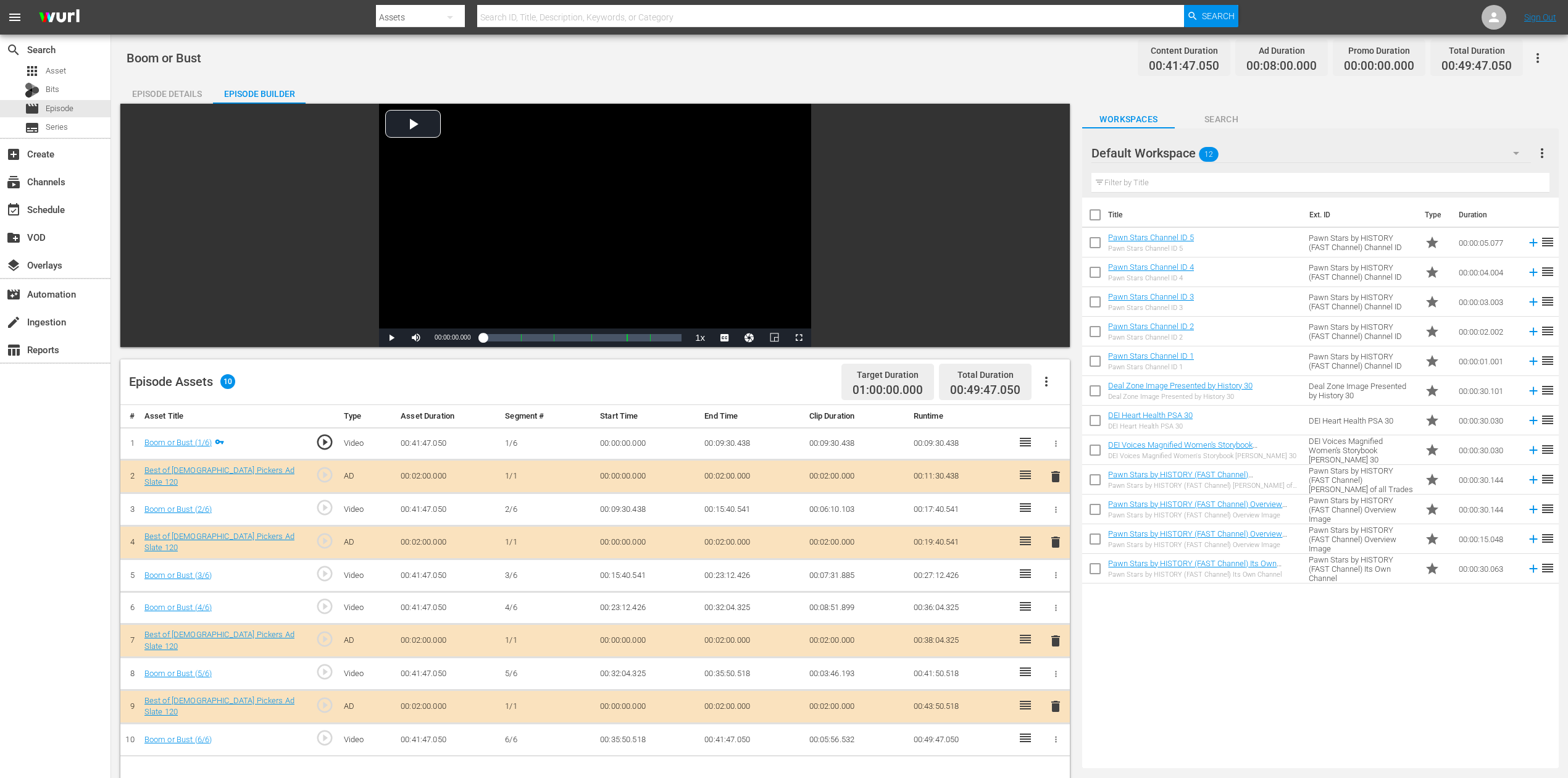
click at [1185, 157] on icon "button" at bounding box center [1516, 153] width 15 height 15
click at [1185, 187] on div "Best of American Pickers (10)" at bounding box center [1171, 187] width 129 height 20
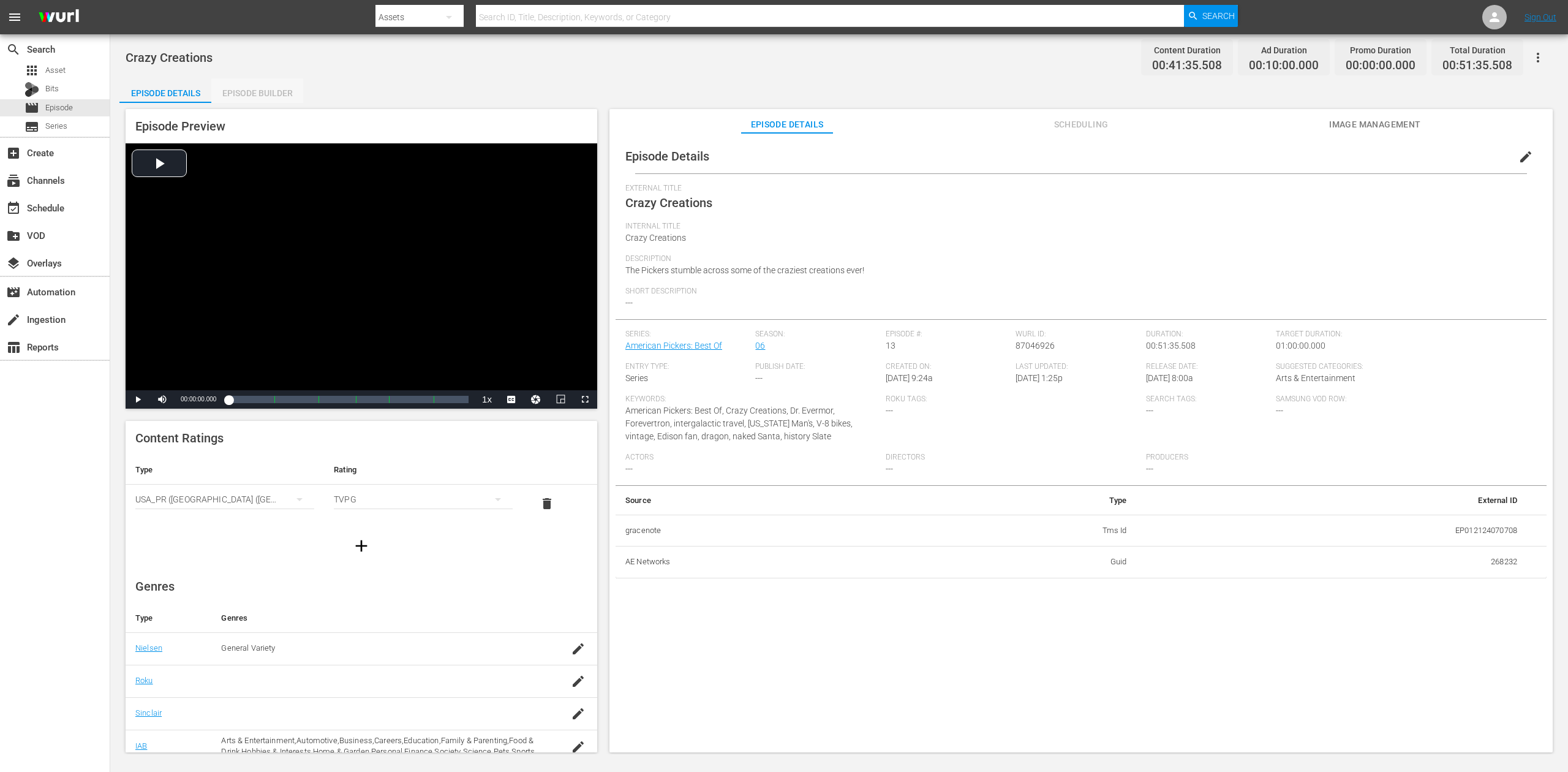
click at [255, 89] on div "Episode Builder" at bounding box center [257, 93] width 92 height 30
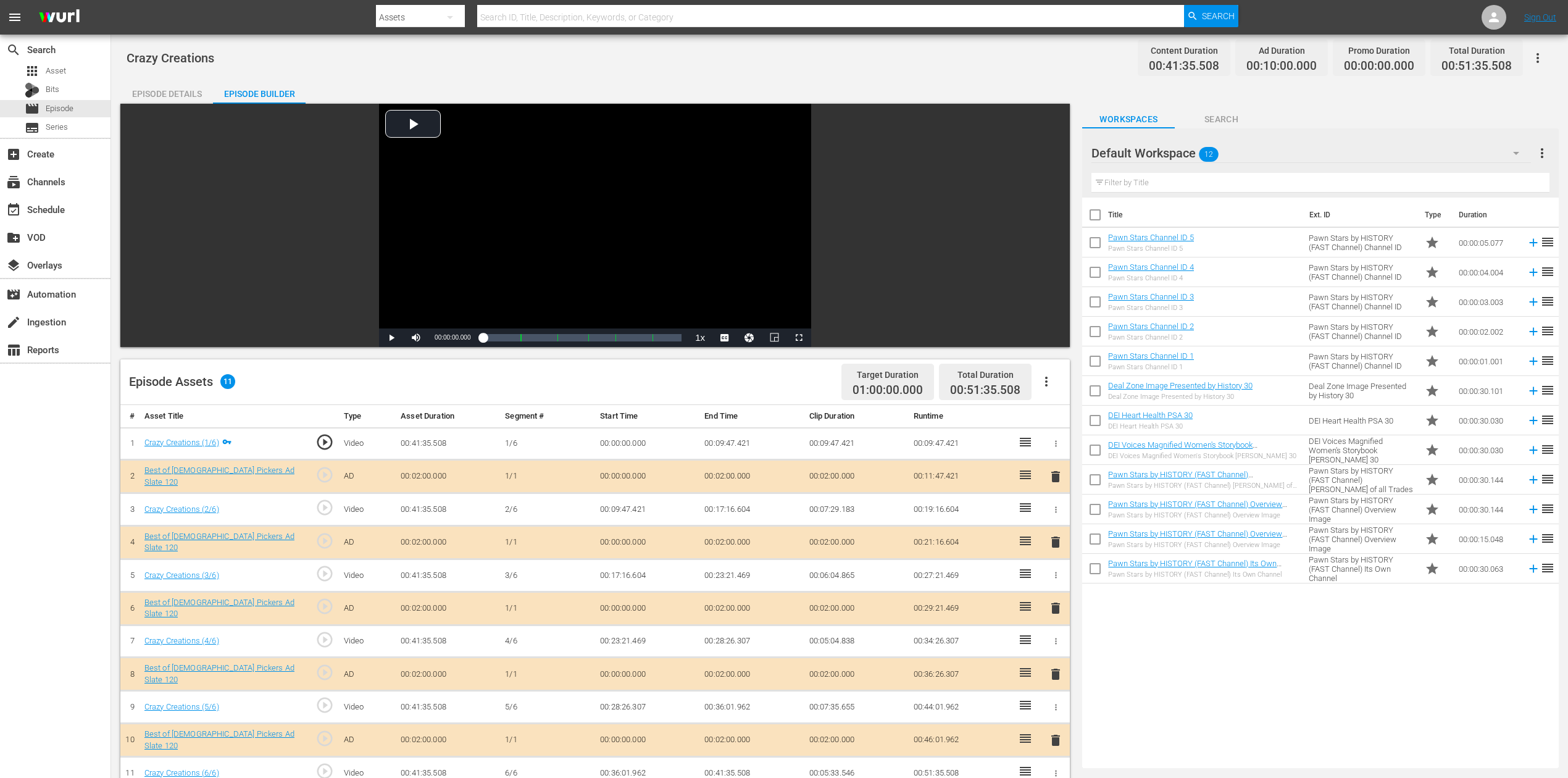
click at [1185, 151] on icon "button" at bounding box center [1516, 153] width 15 height 15
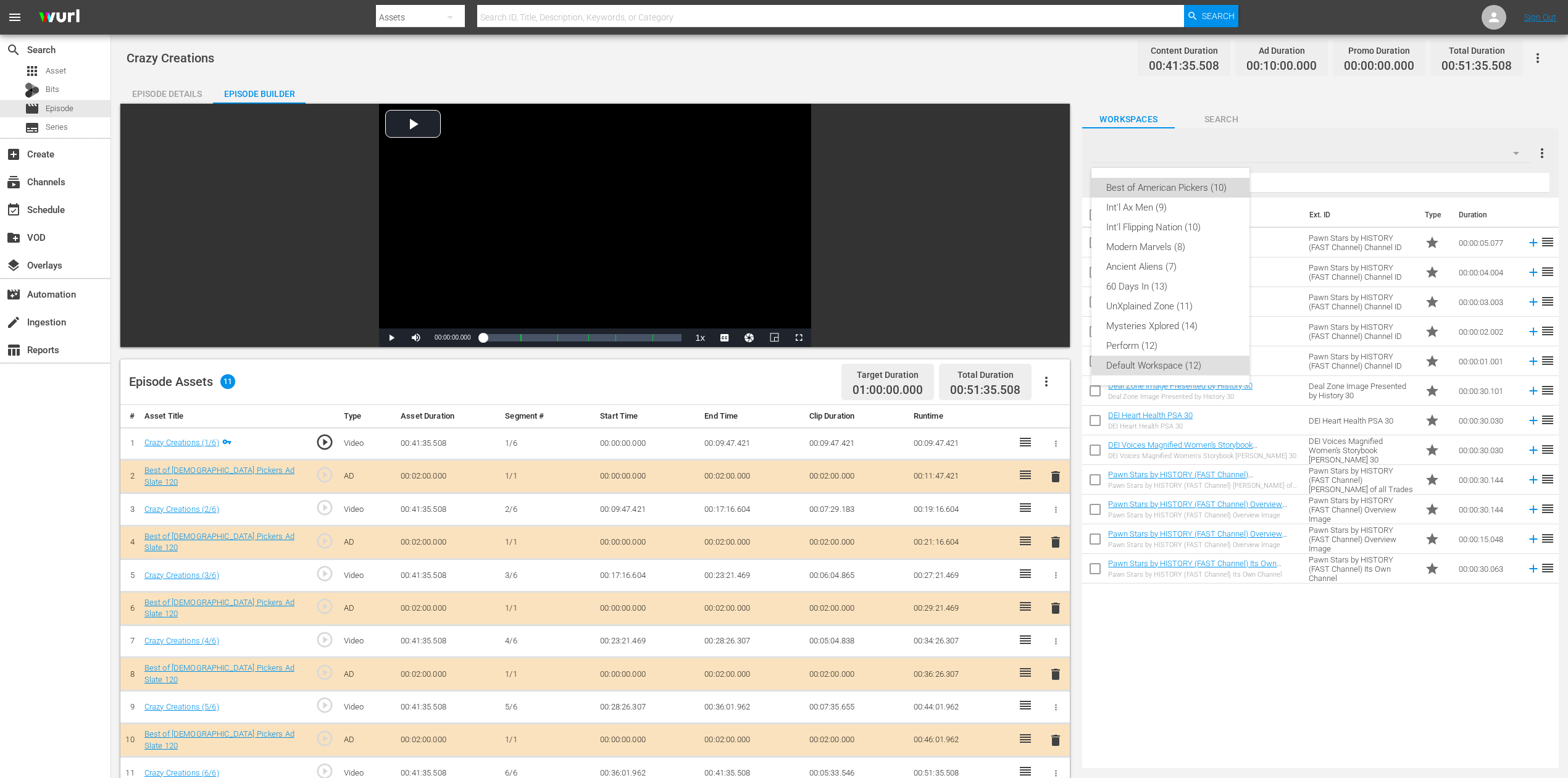
click at [1184, 183] on div "Best of American Pickers (10)" at bounding box center [1171, 187] width 129 height 20
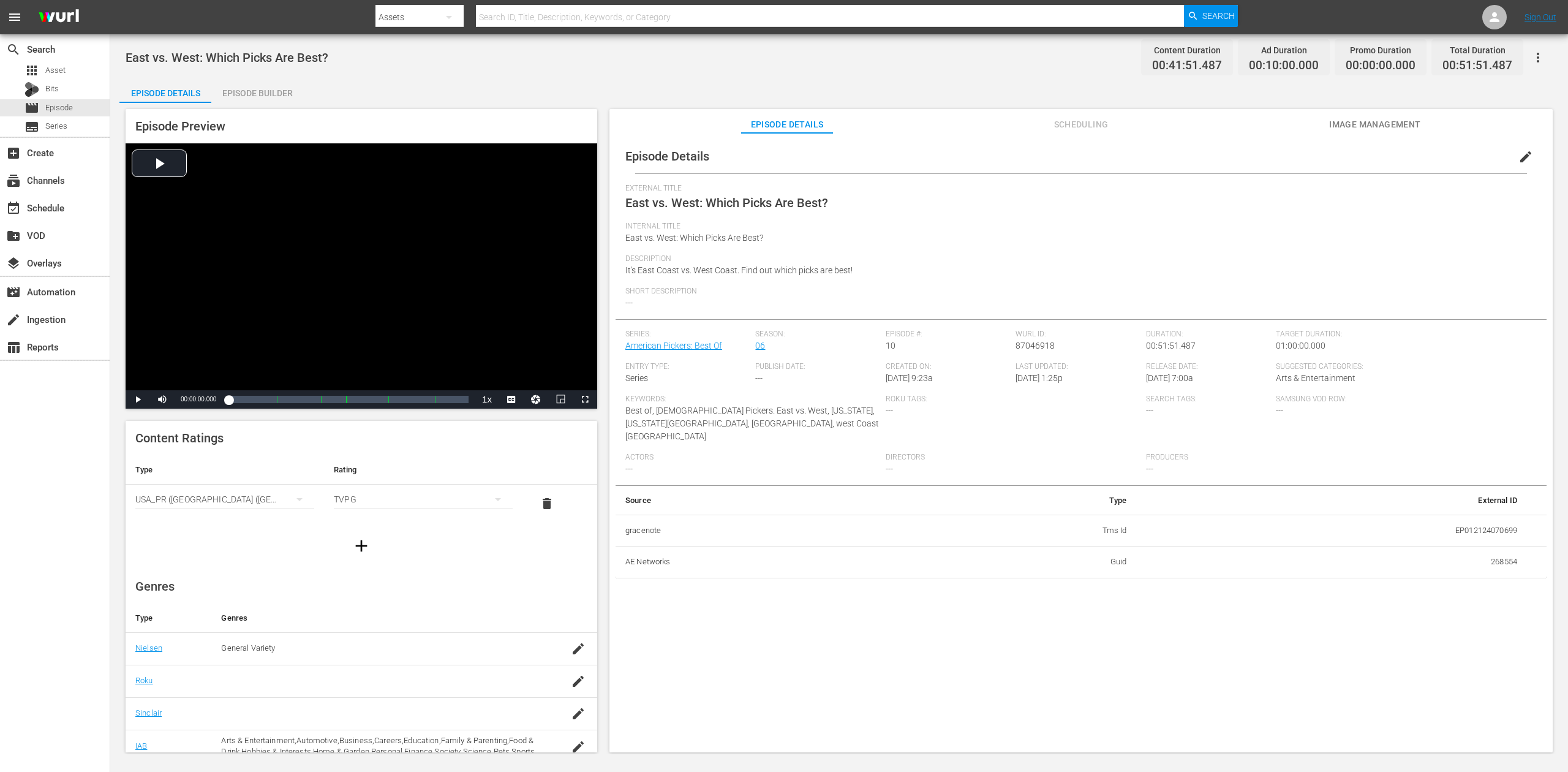
click at [247, 91] on div "Episode Builder" at bounding box center [257, 93] width 92 height 30
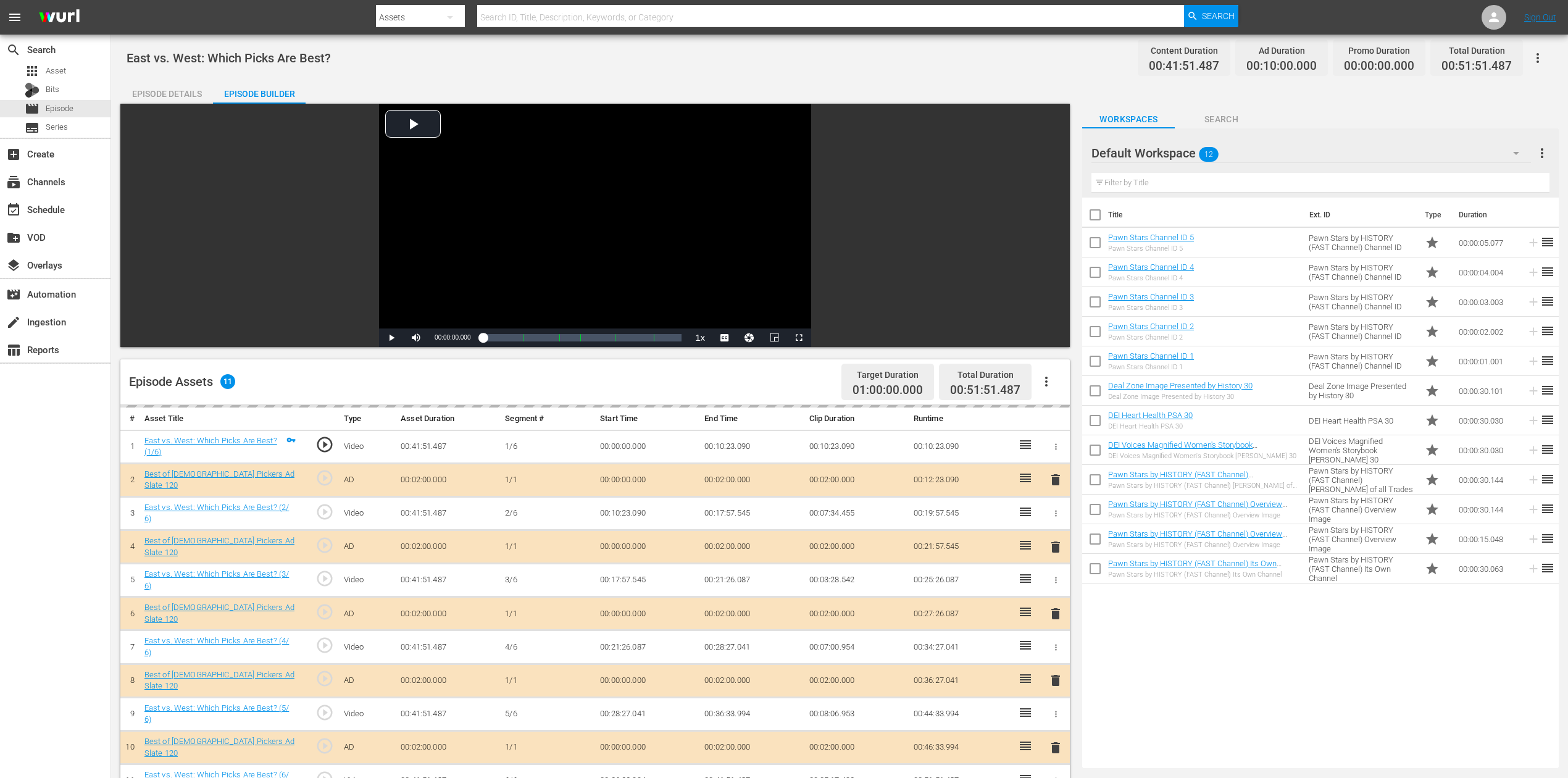
click at [1185, 150] on icon "button" at bounding box center [1516, 153] width 15 height 15
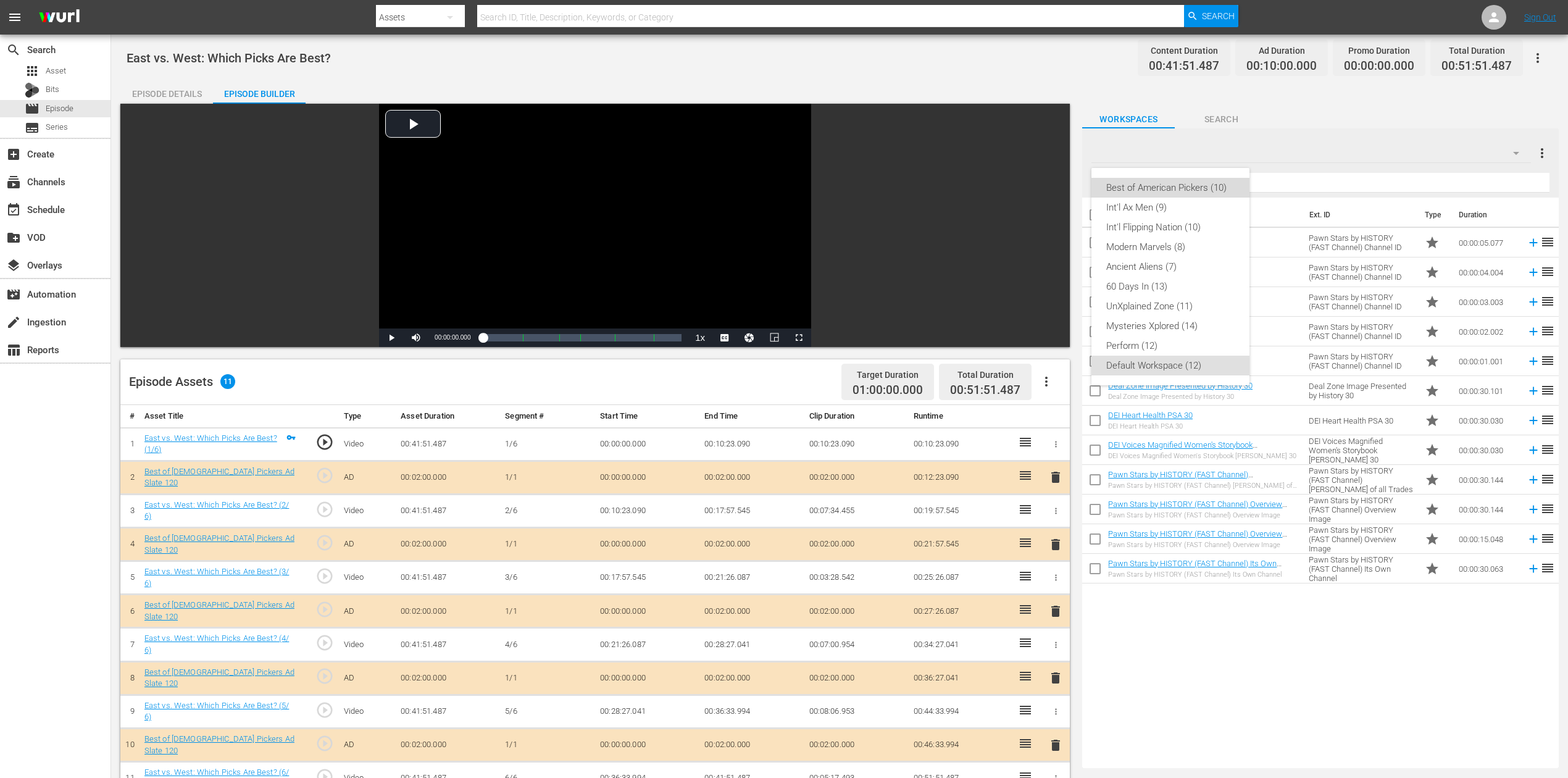
click at [1177, 183] on div "Best of American Pickers (10)" at bounding box center [1171, 187] width 129 height 20
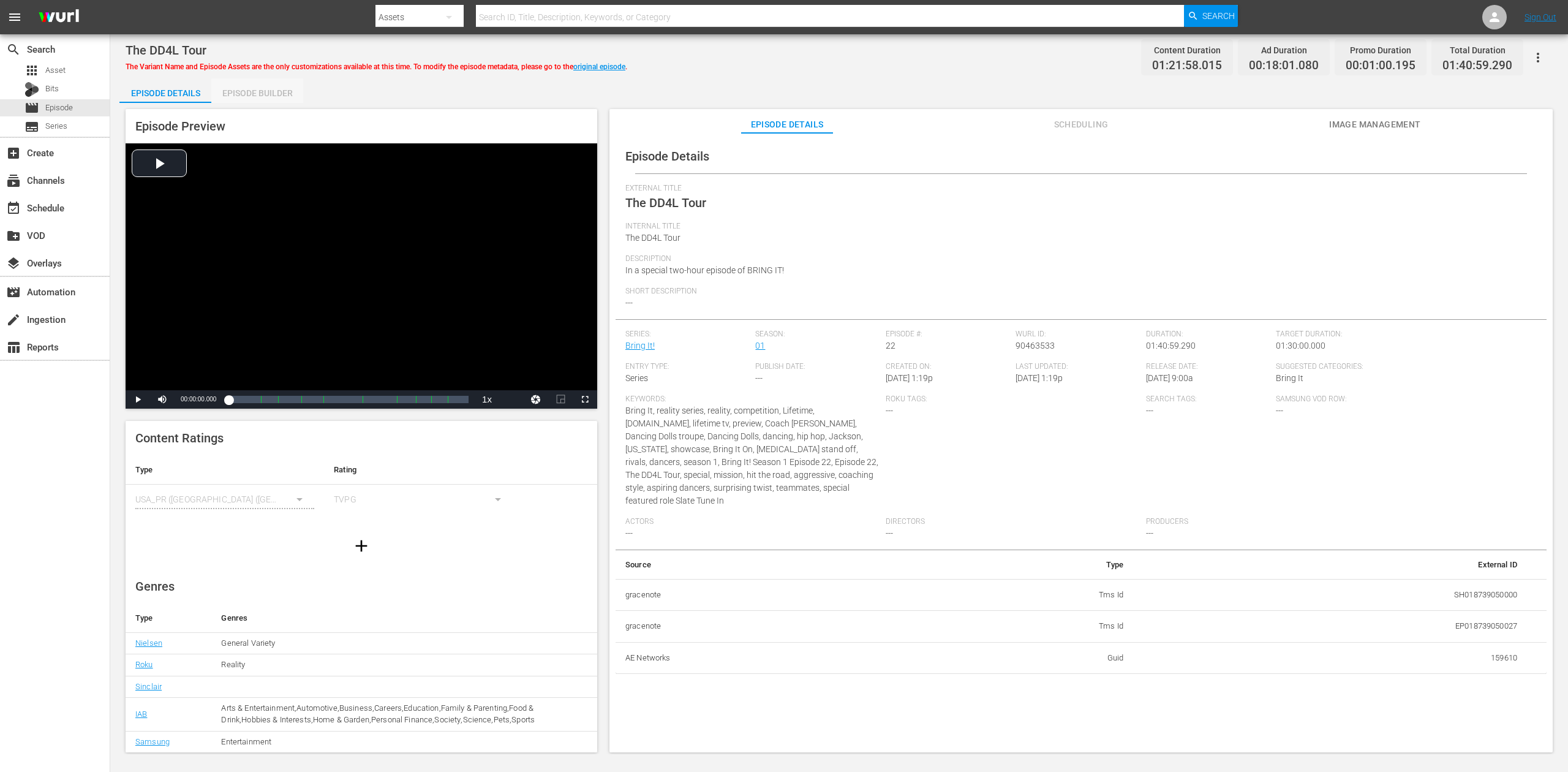
click at [256, 88] on div "Episode Builder" at bounding box center [257, 93] width 92 height 30
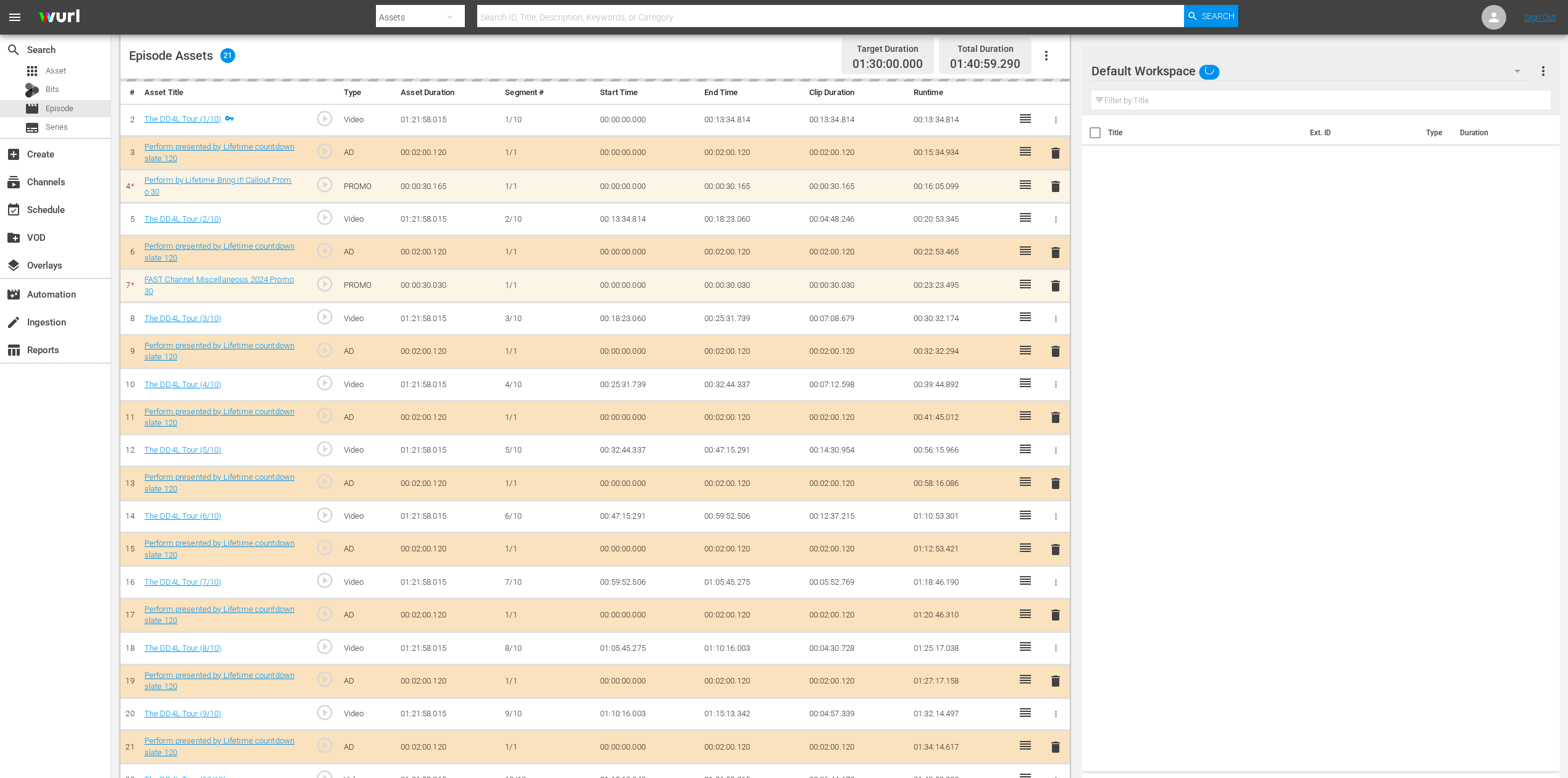
scroll to position [329, 0]
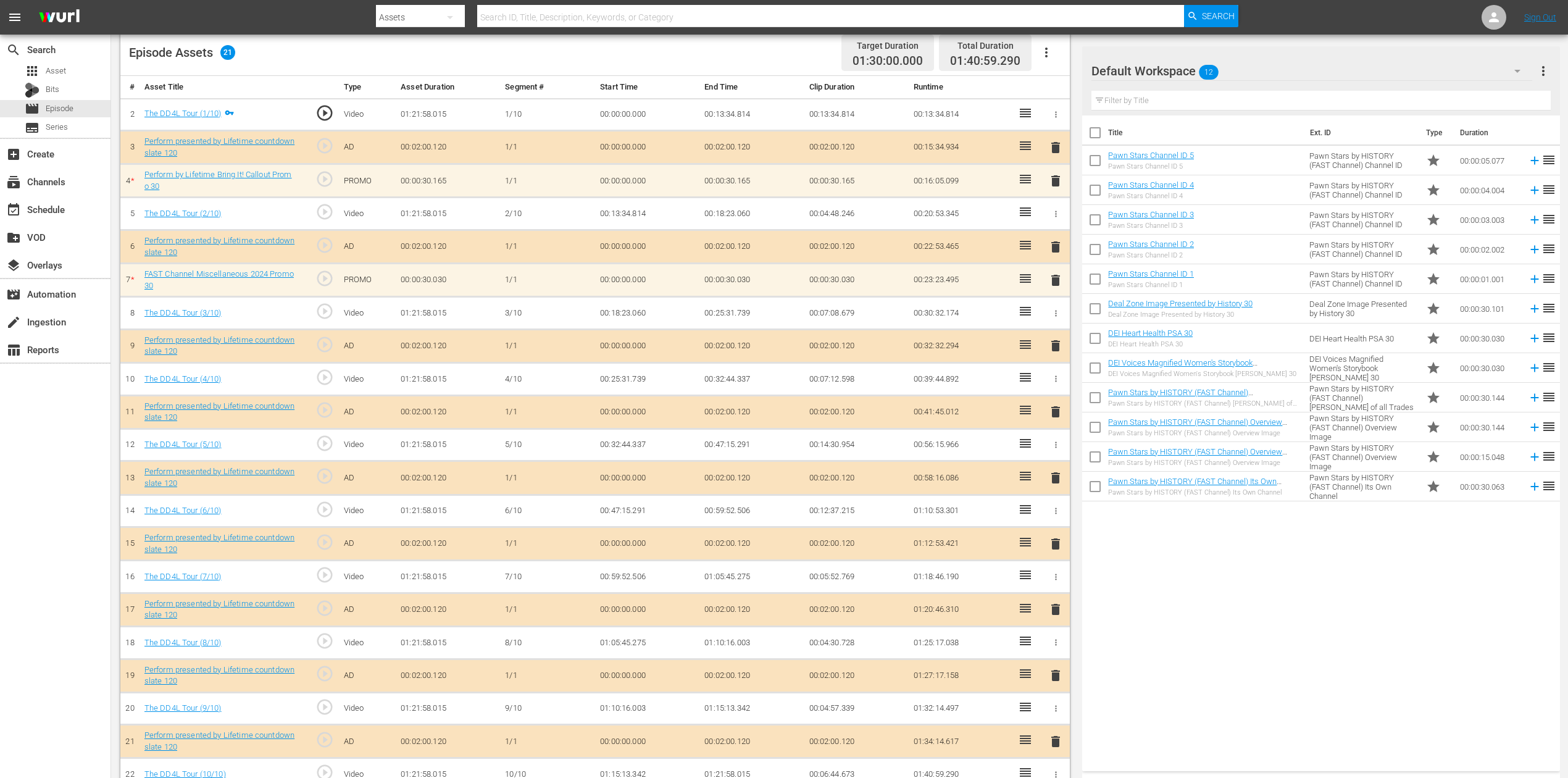
drag, startPoint x: 1055, startPoint y: 281, endPoint x: 820, endPoint y: 288, distance: 235.1
click at [820, 288] on tr "7 * FAST Channel Miscellaneous 2024 Promo 30 play_circle_outline PROMO 00:00:30…" at bounding box center [595, 280] width 949 height 34
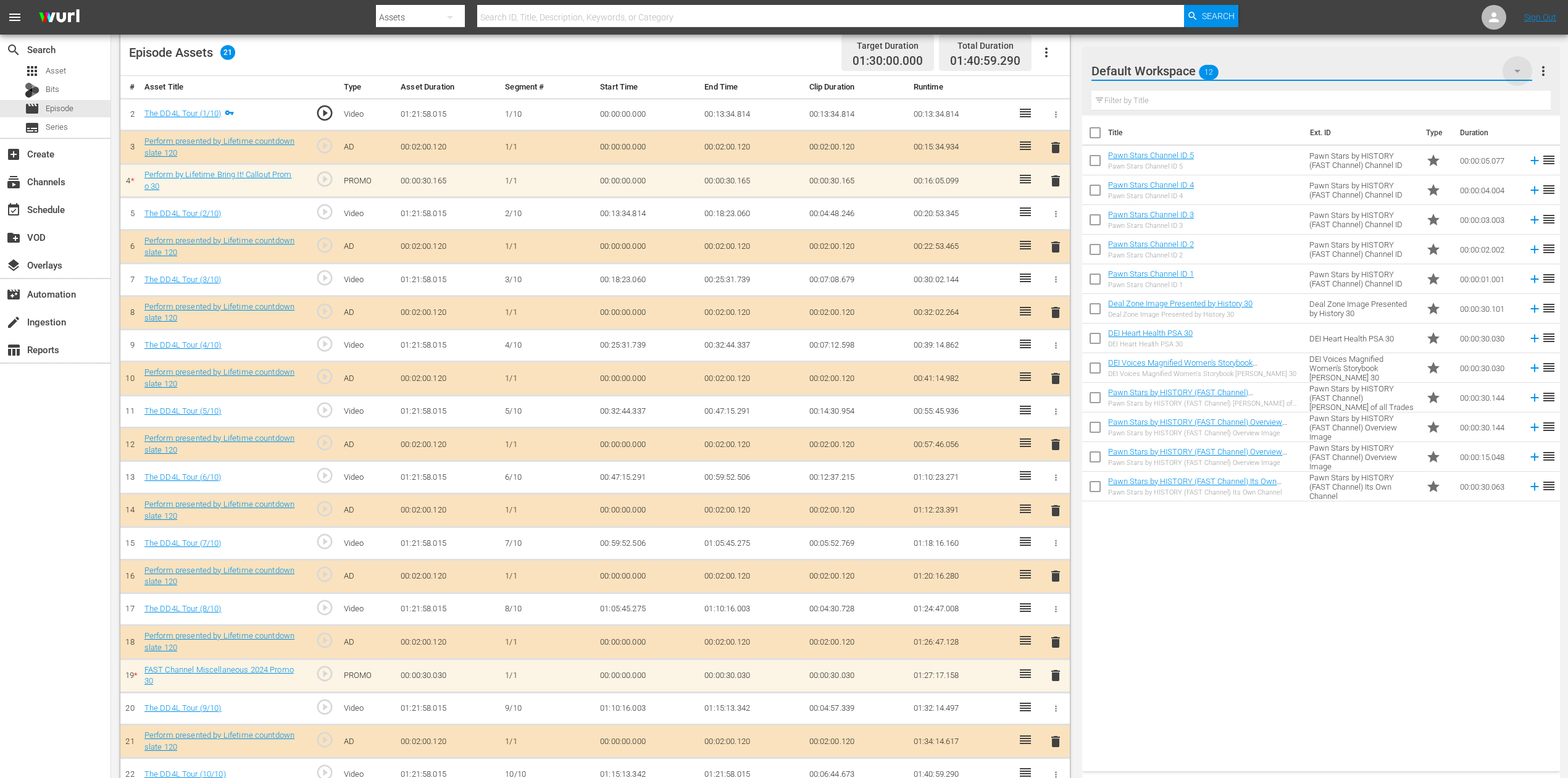
click at [1185, 68] on icon "button" at bounding box center [1517, 71] width 15 height 15
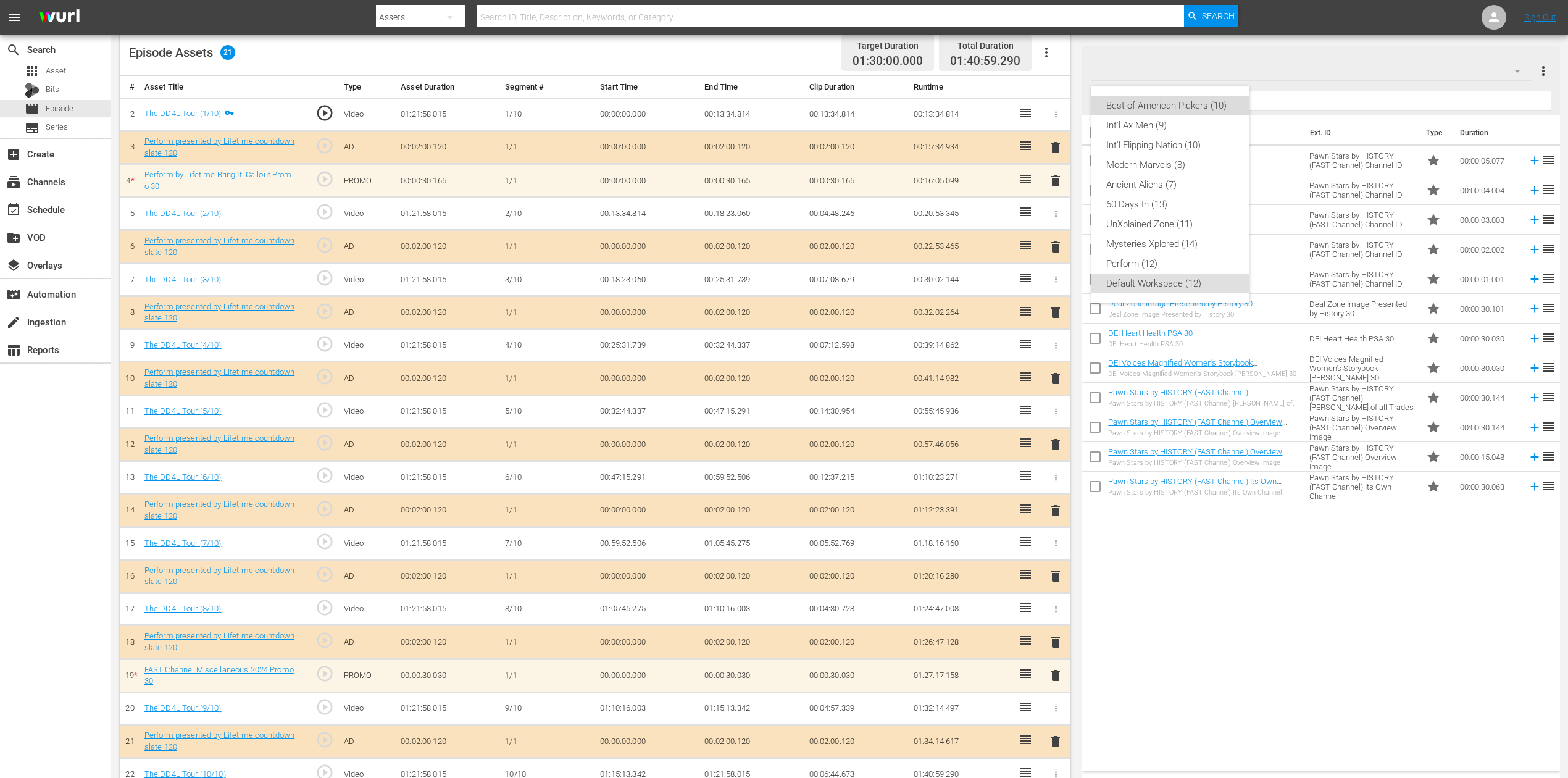
click at [1185, 101] on div "Best of American Pickers (10)" at bounding box center [1171, 105] width 129 height 20
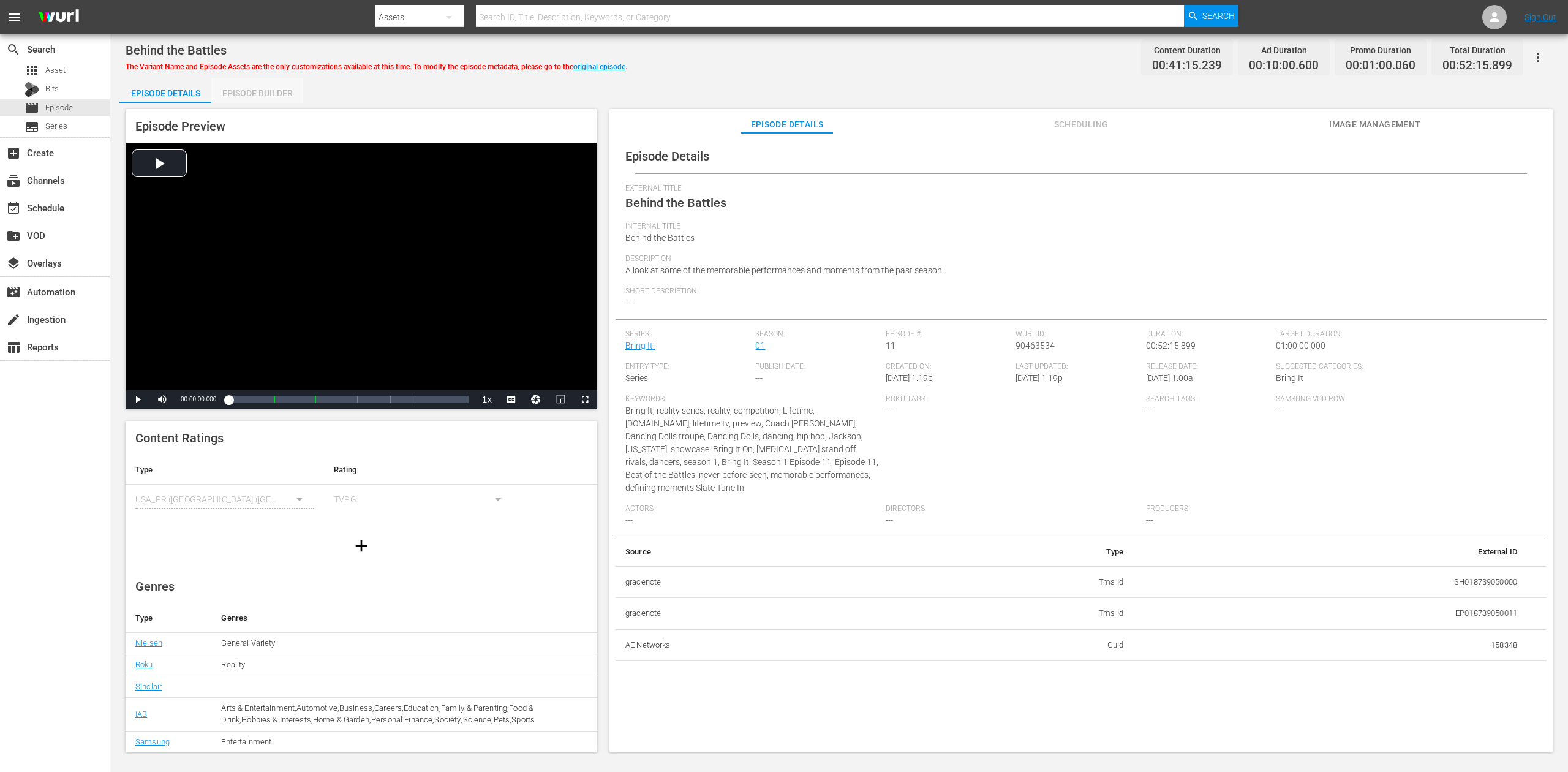
click at [243, 91] on div "Episode Builder" at bounding box center [257, 93] width 92 height 30
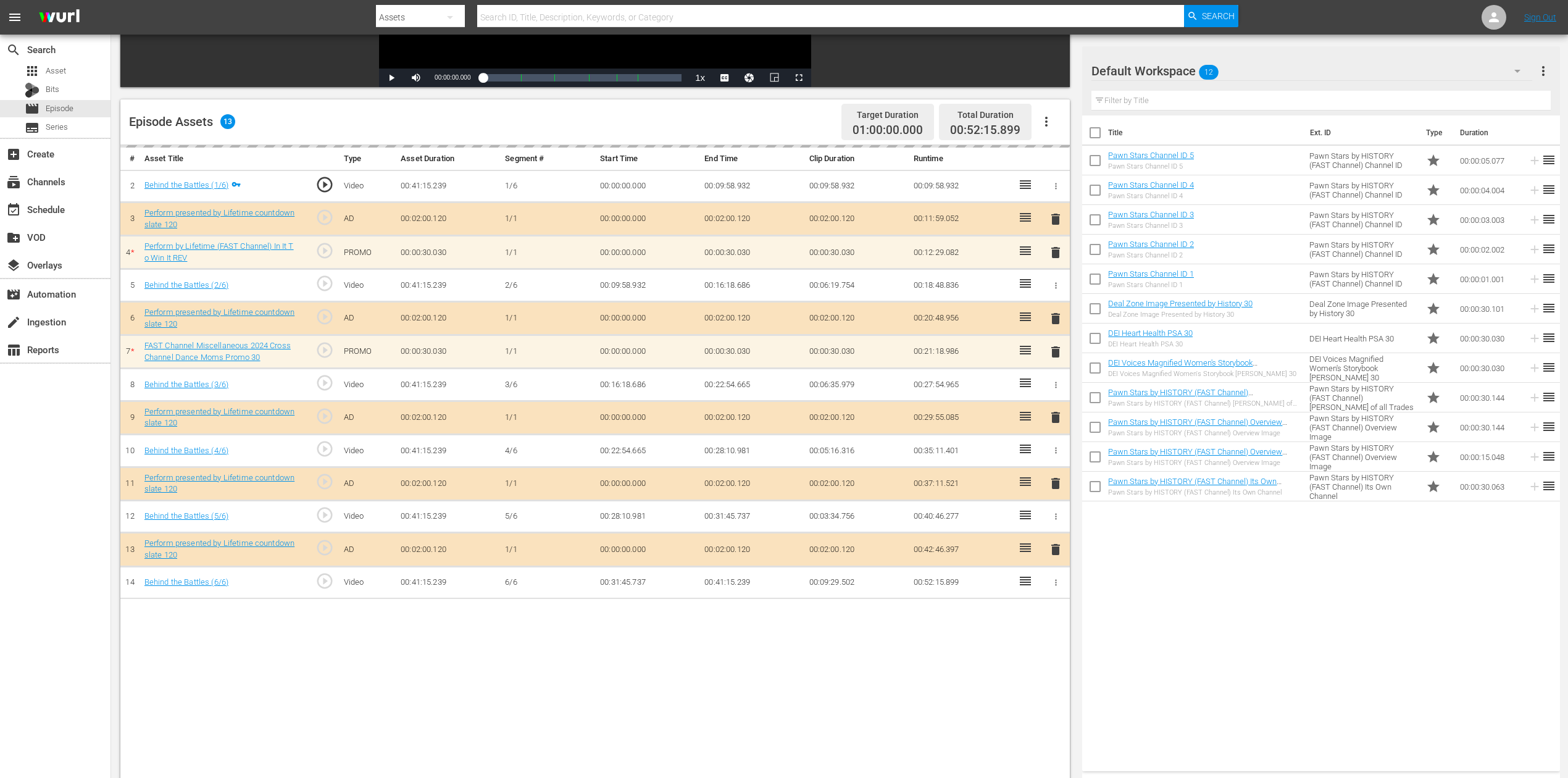
scroll to position [322, 0]
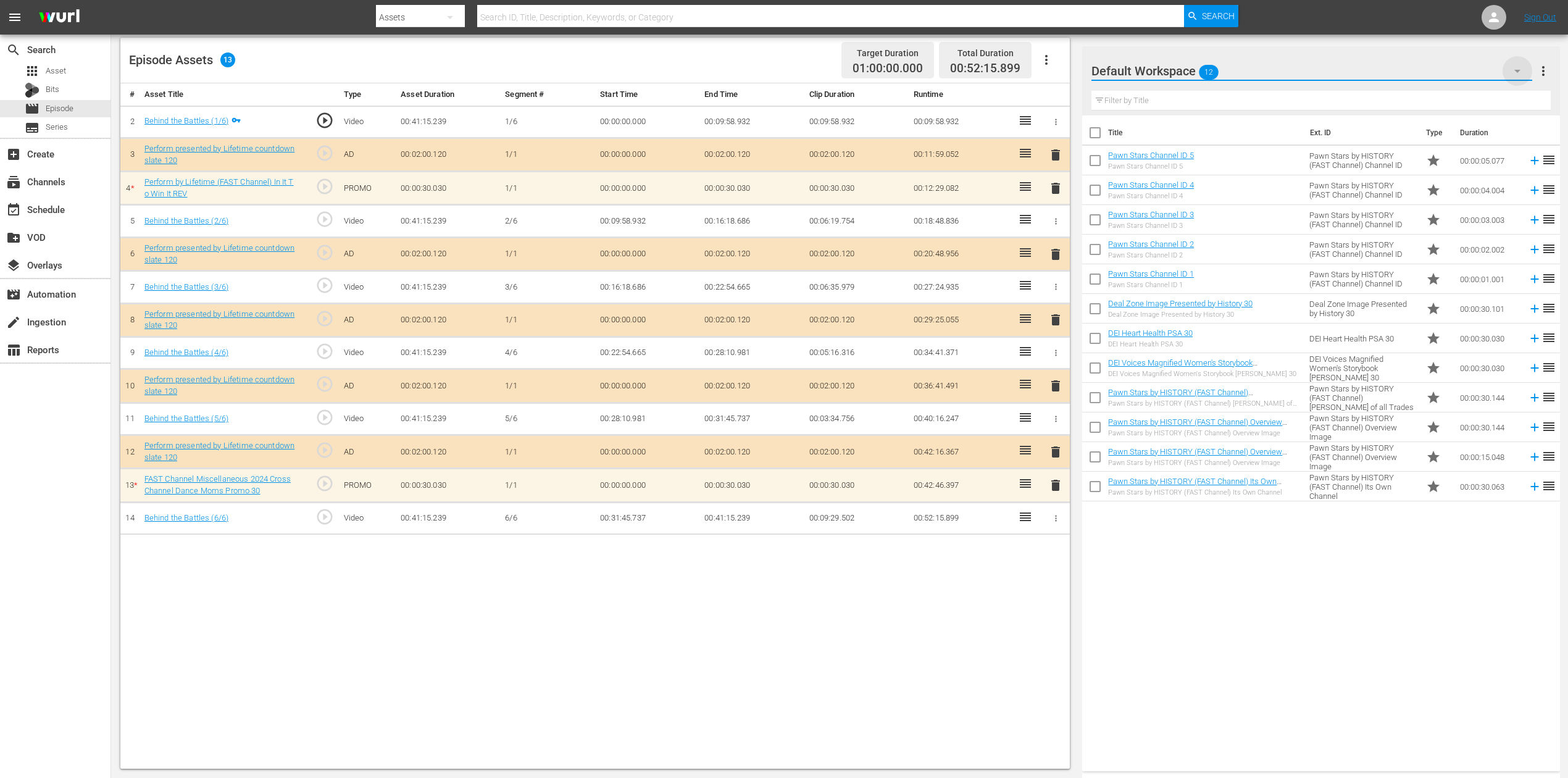
click at [1185, 73] on icon "button" at bounding box center [1517, 71] width 15 height 15
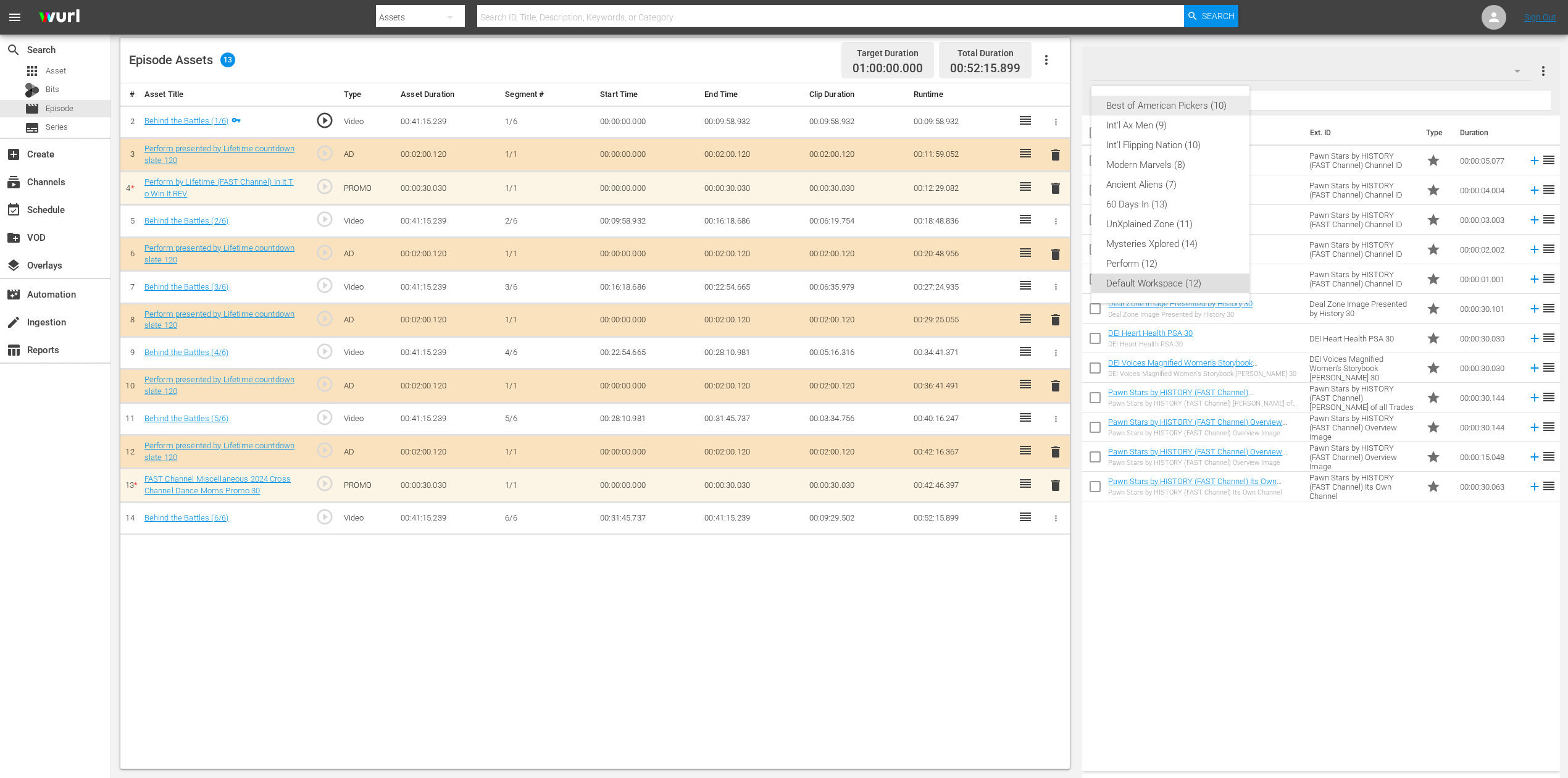
click at [1181, 104] on div "Best of American Pickers (10)" at bounding box center [1171, 105] width 129 height 20
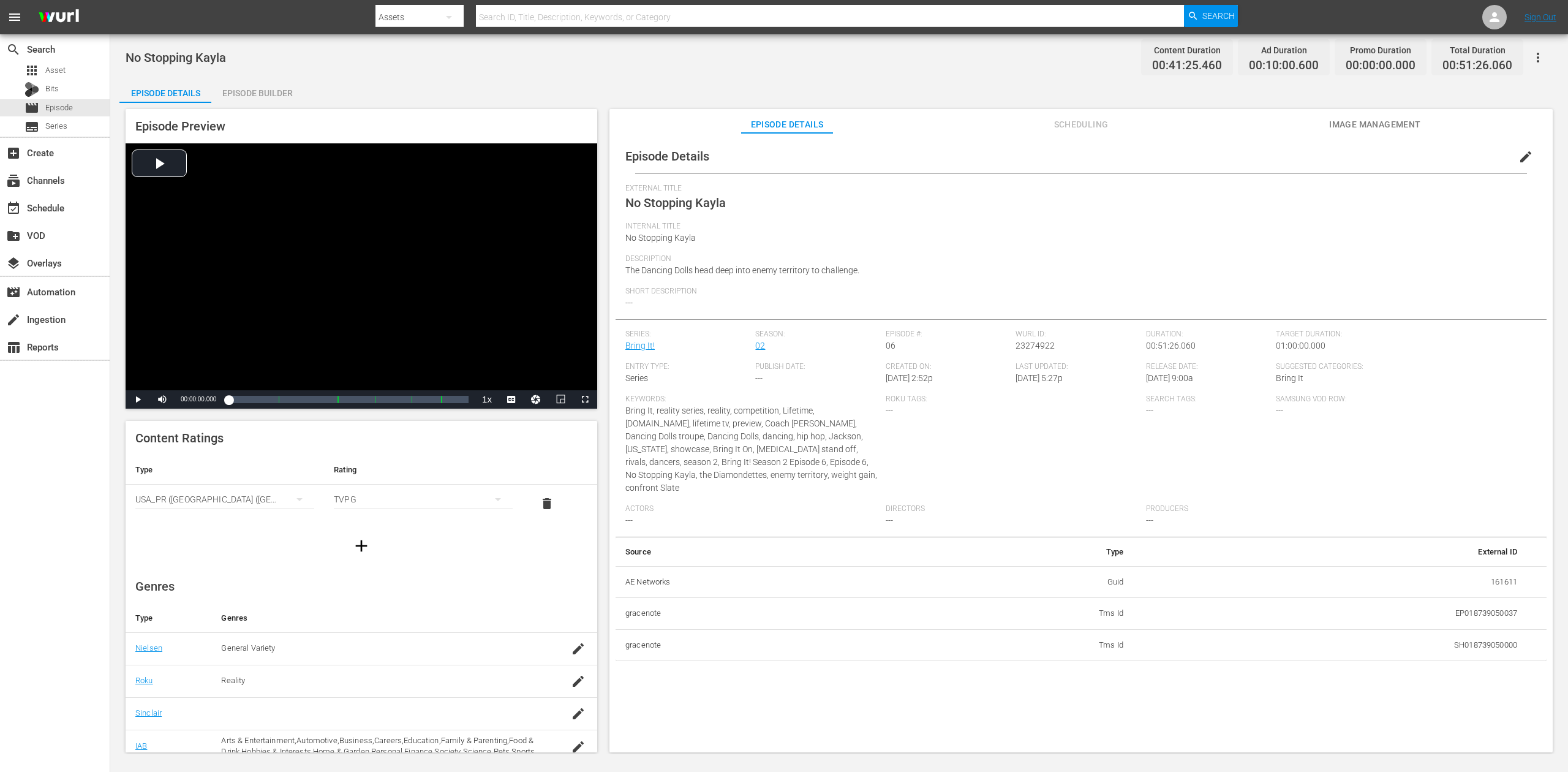
click at [252, 93] on div "Episode Builder" at bounding box center [257, 93] width 92 height 30
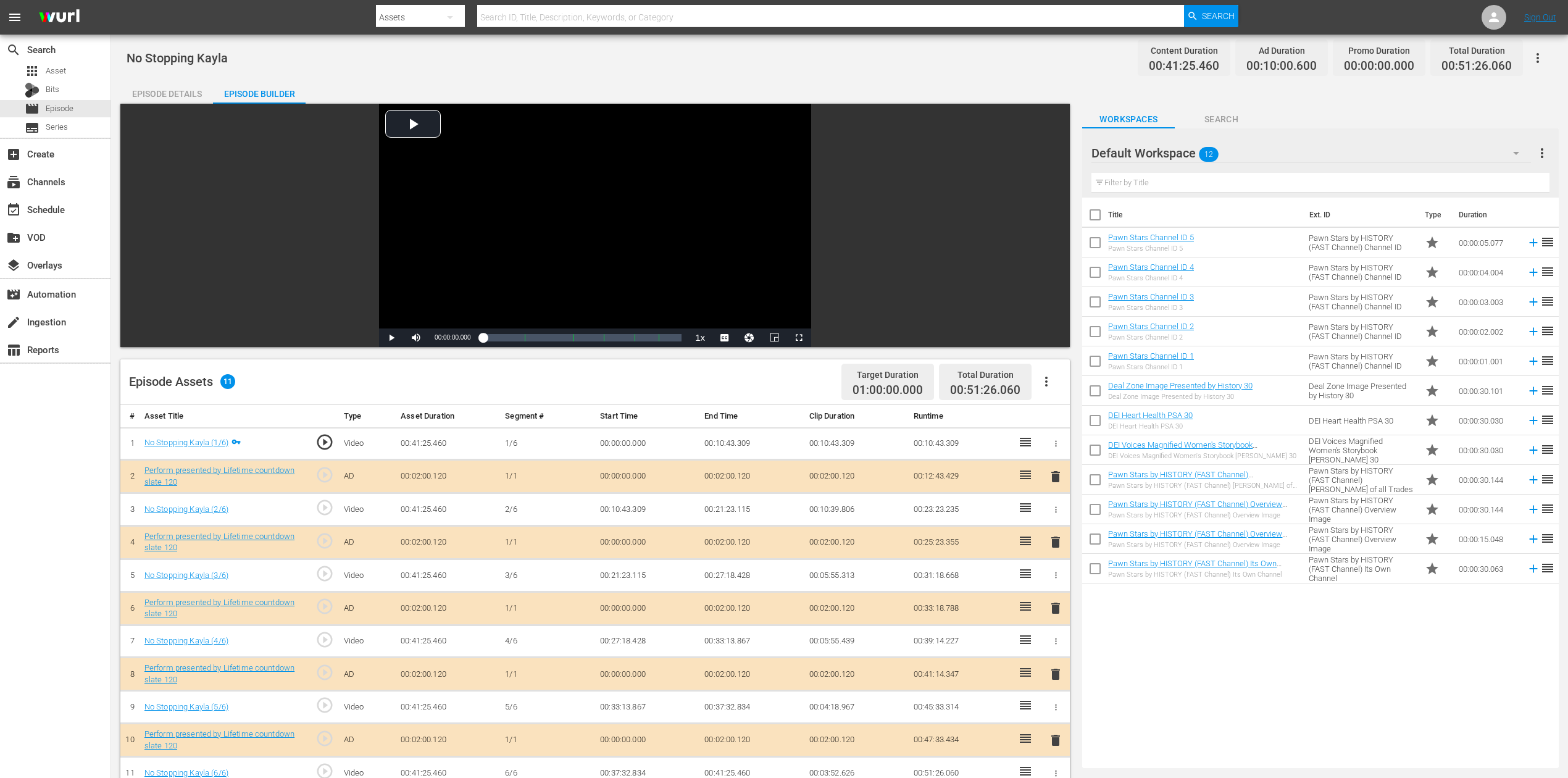
click at [1185, 150] on icon "button" at bounding box center [1516, 153] width 15 height 15
click at [1185, 187] on div "Best of American Pickers (10)" at bounding box center [1171, 187] width 129 height 20
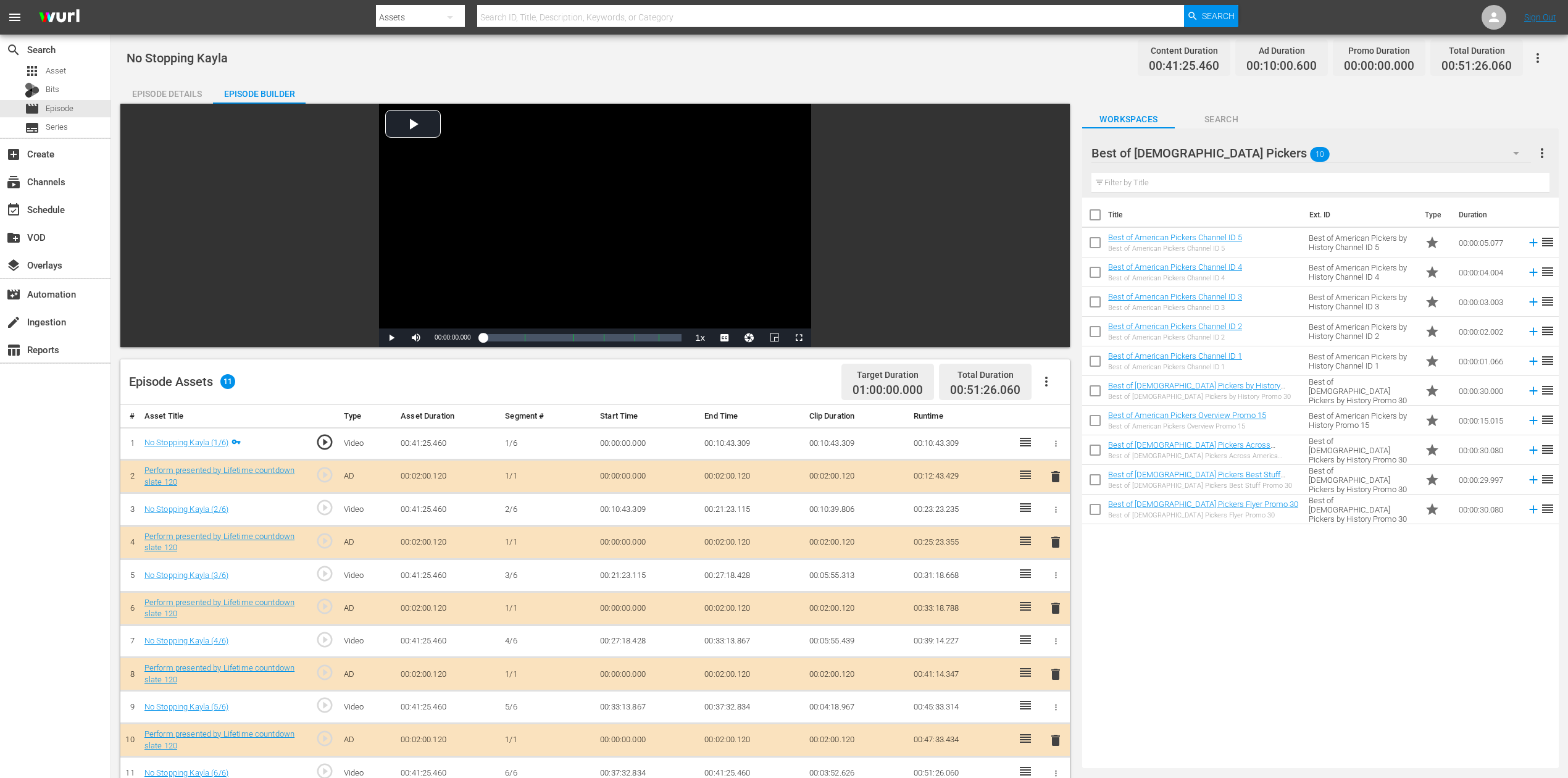
click at [1185, 153] on icon "button" at bounding box center [1516, 154] width 6 height 3
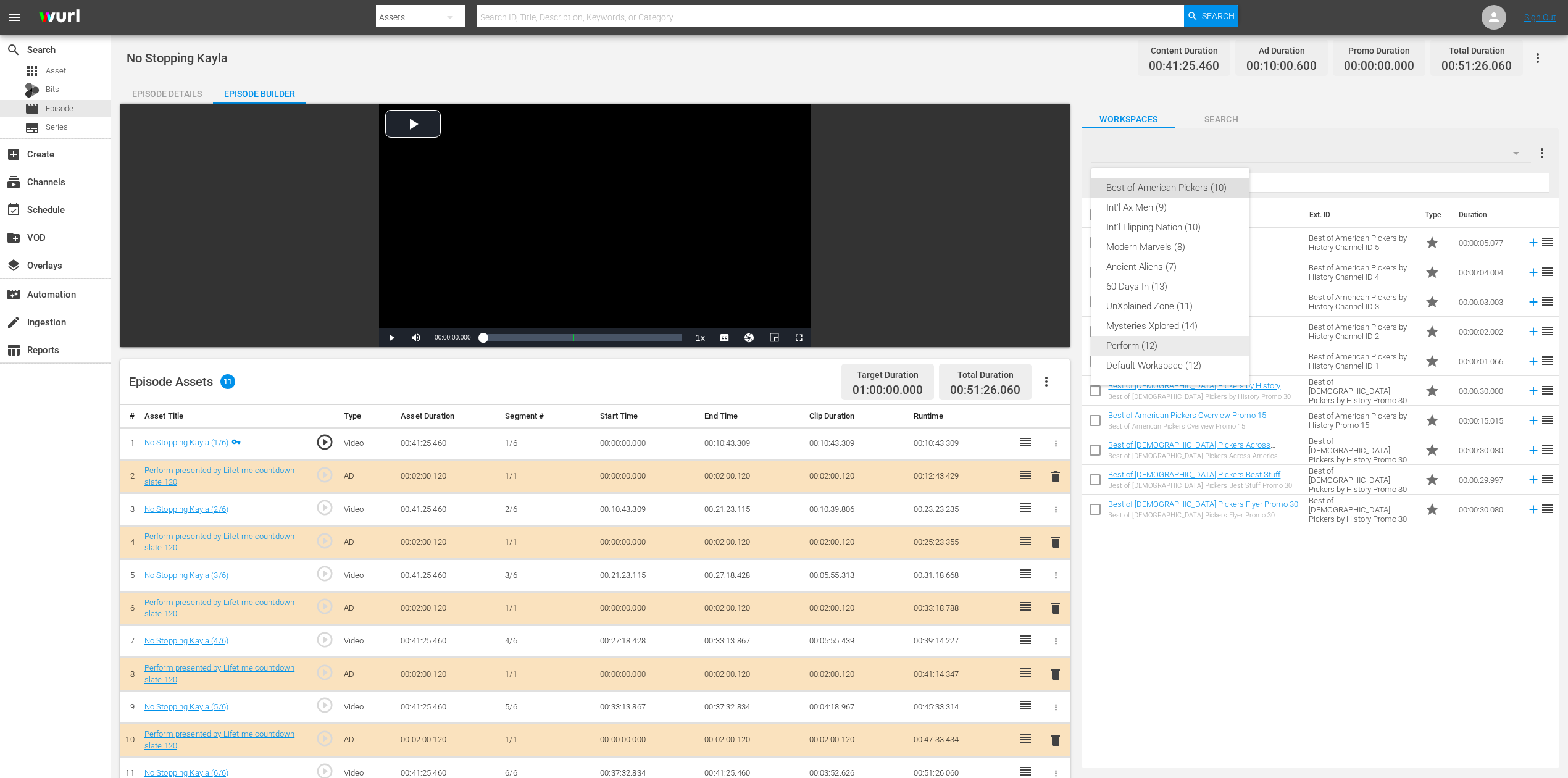
click at [1154, 347] on div "Perform (12)" at bounding box center [1171, 345] width 129 height 20
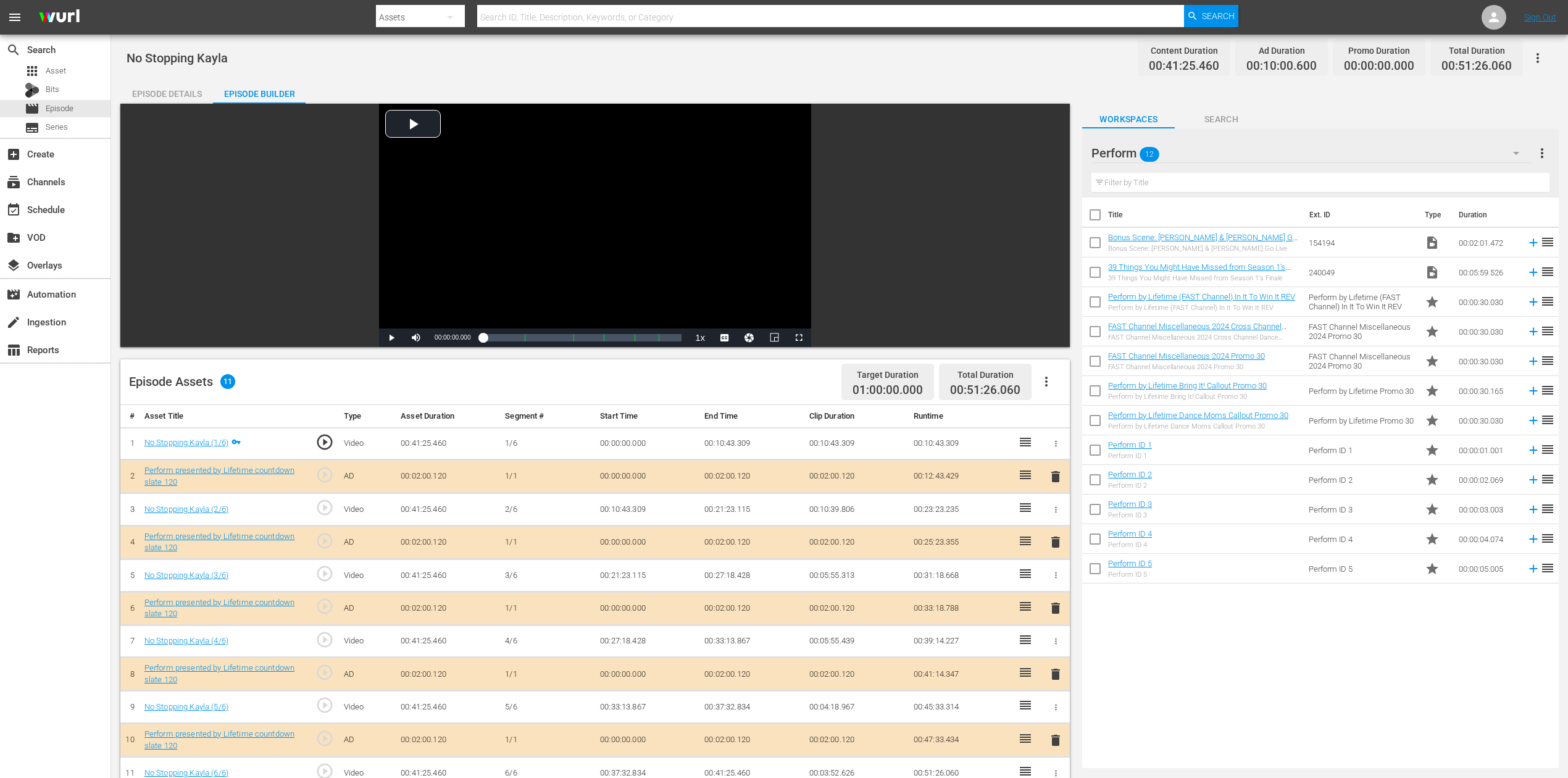
scroll to position [82, 0]
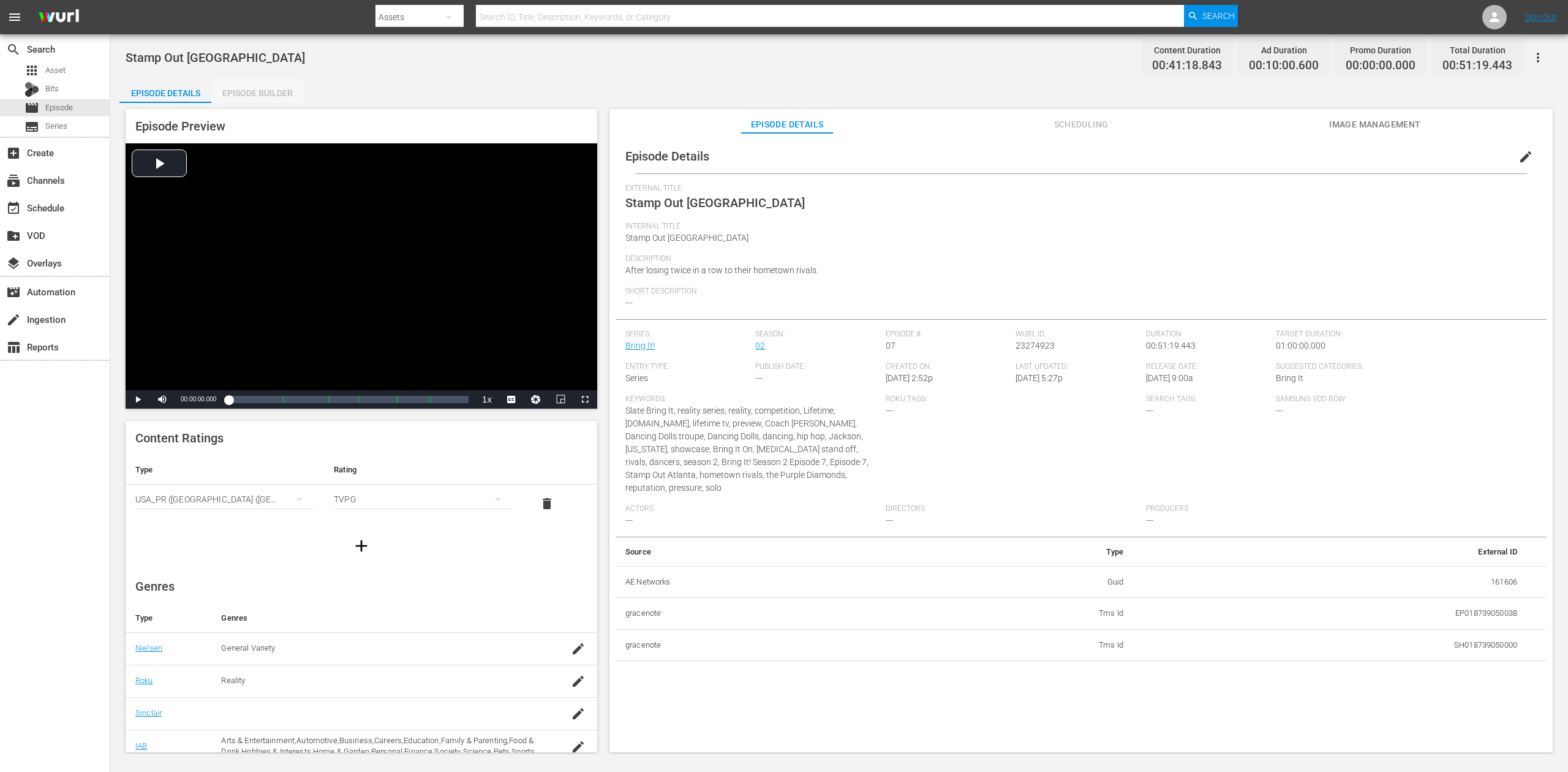
click at [292, 91] on div "Episode Builder" at bounding box center [257, 93] width 92 height 30
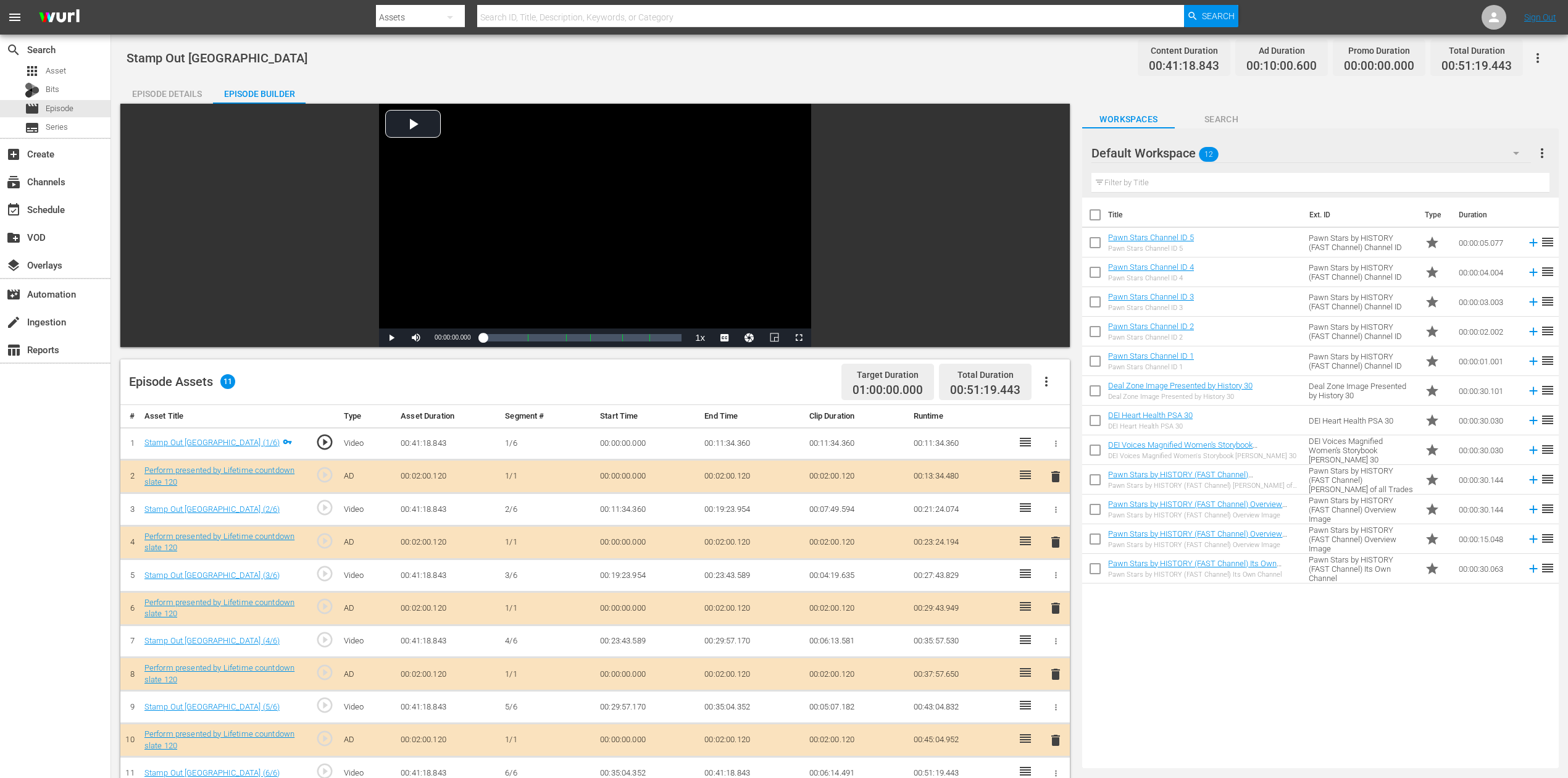
click at [1185, 150] on icon "button" at bounding box center [1516, 153] width 15 height 15
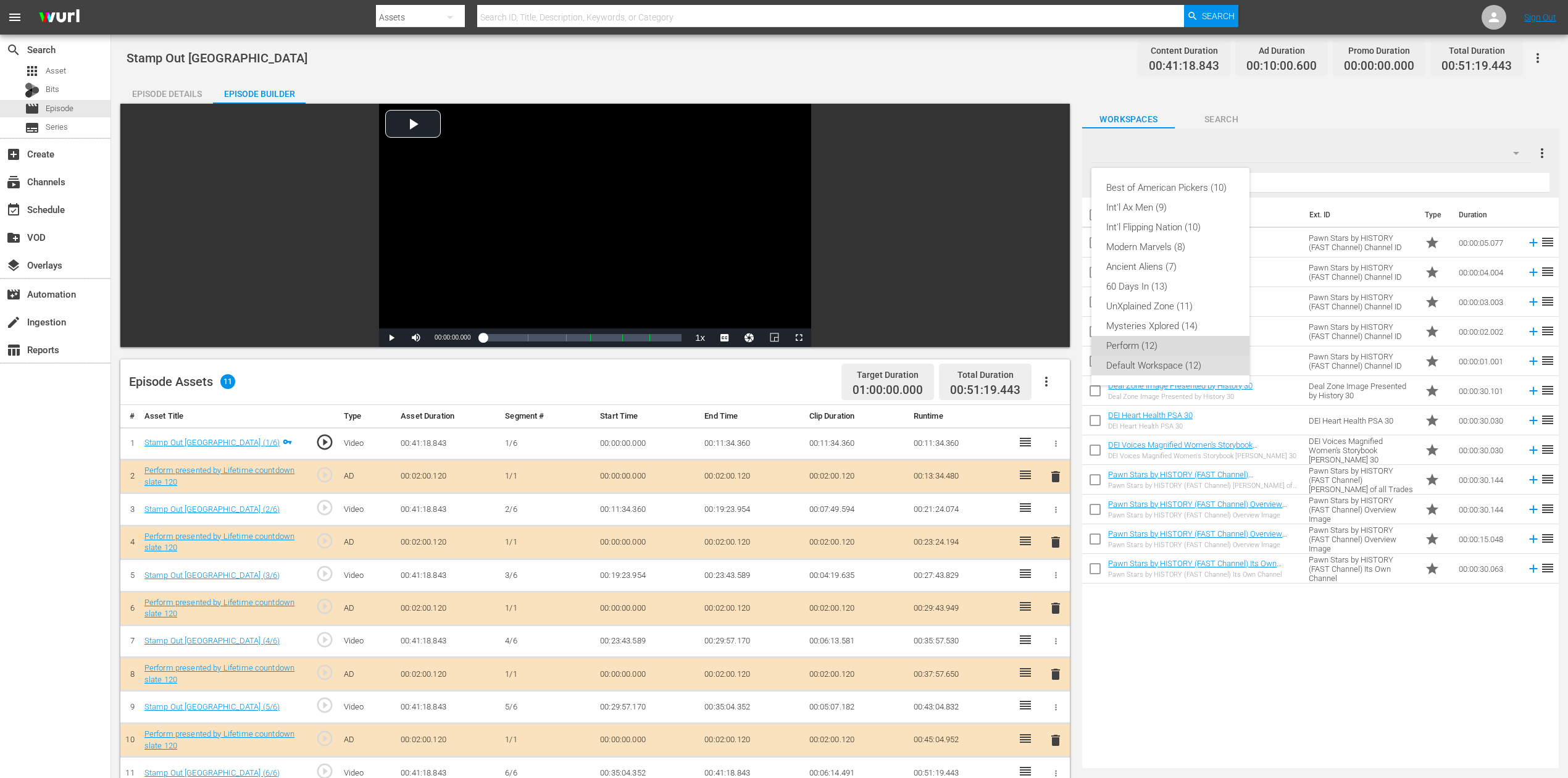
click at [1132, 344] on div "Perform (12)" at bounding box center [1171, 345] width 129 height 20
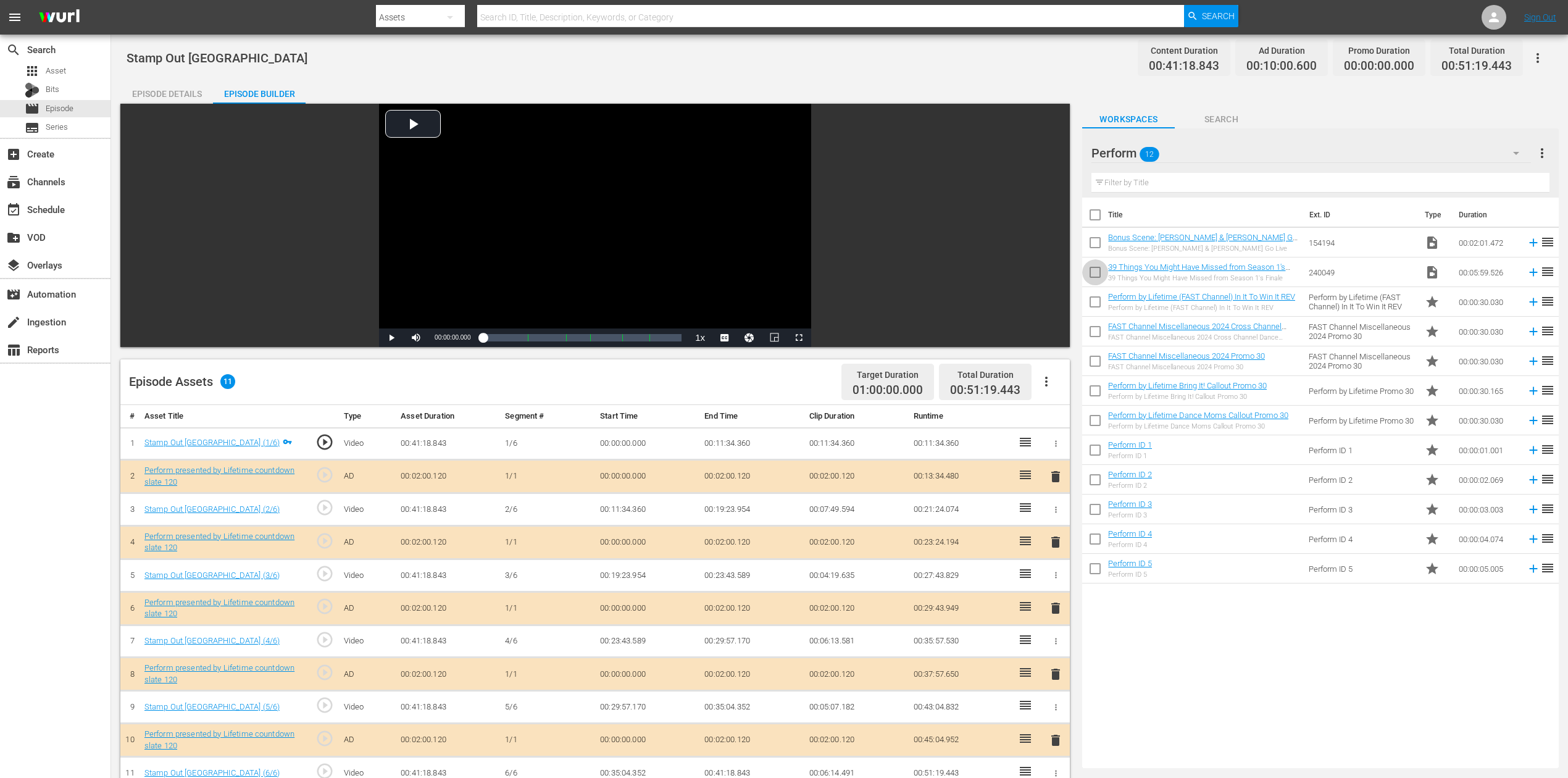
click at [1093, 275] on input "checkbox" at bounding box center [1095, 274] width 26 height 26
checkbox input "true"
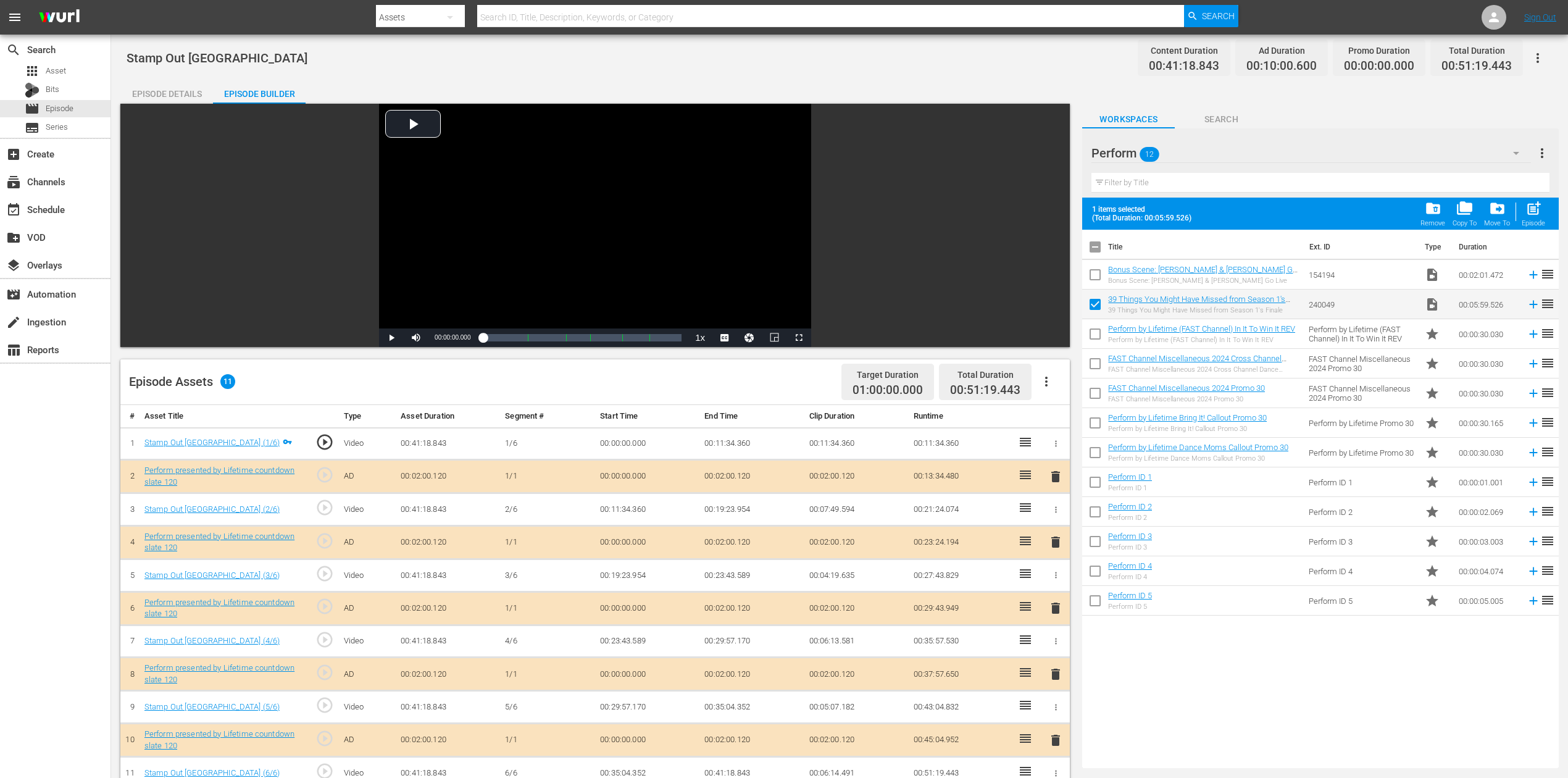
click at [1094, 275] on input "checkbox" at bounding box center [1095, 277] width 26 height 26
click at [1185, 206] on span "folder_delete" at bounding box center [1433, 208] width 16 height 16
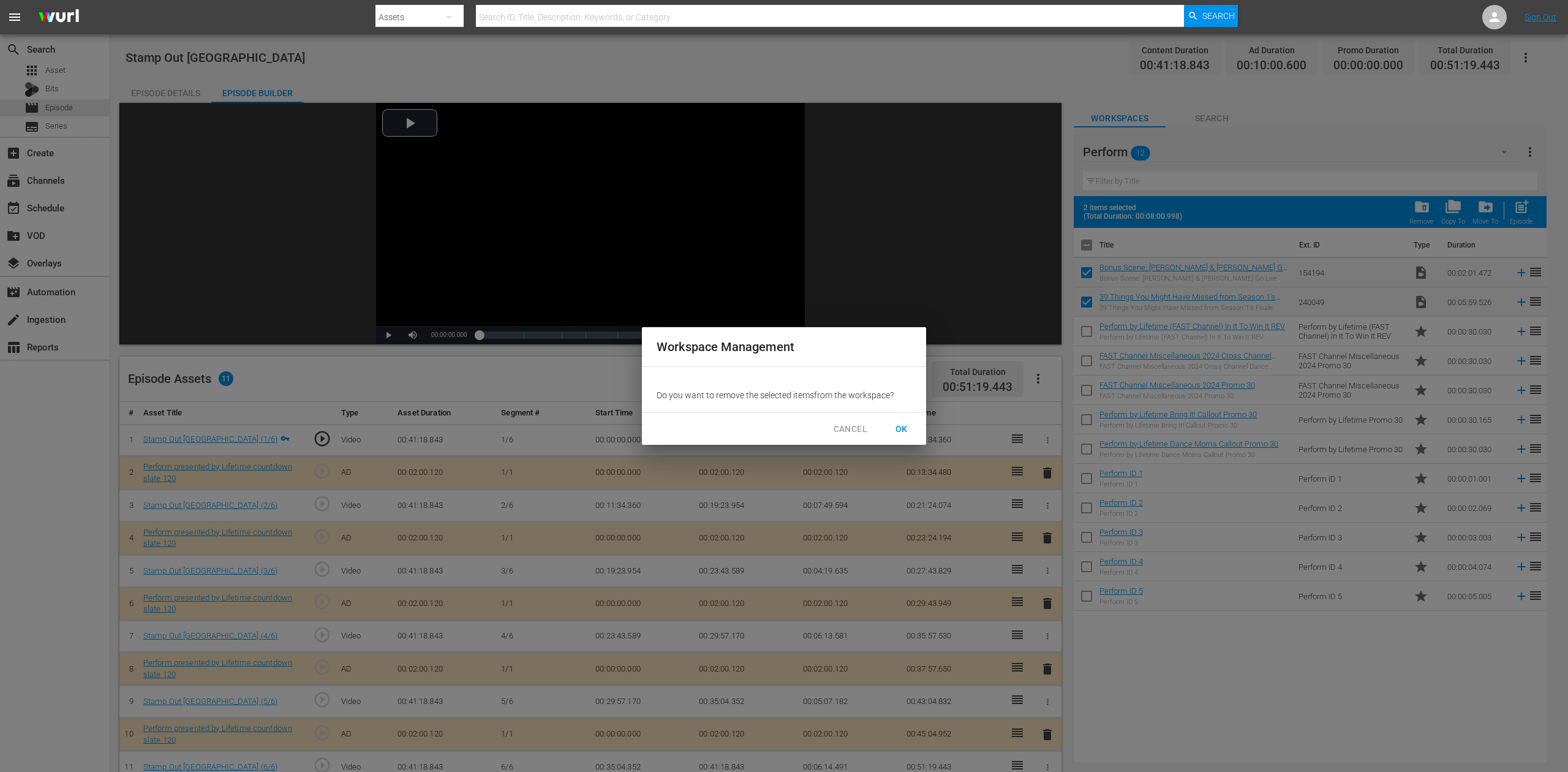
click at [909, 426] on span "OK" at bounding box center [901, 430] width 19 height 16
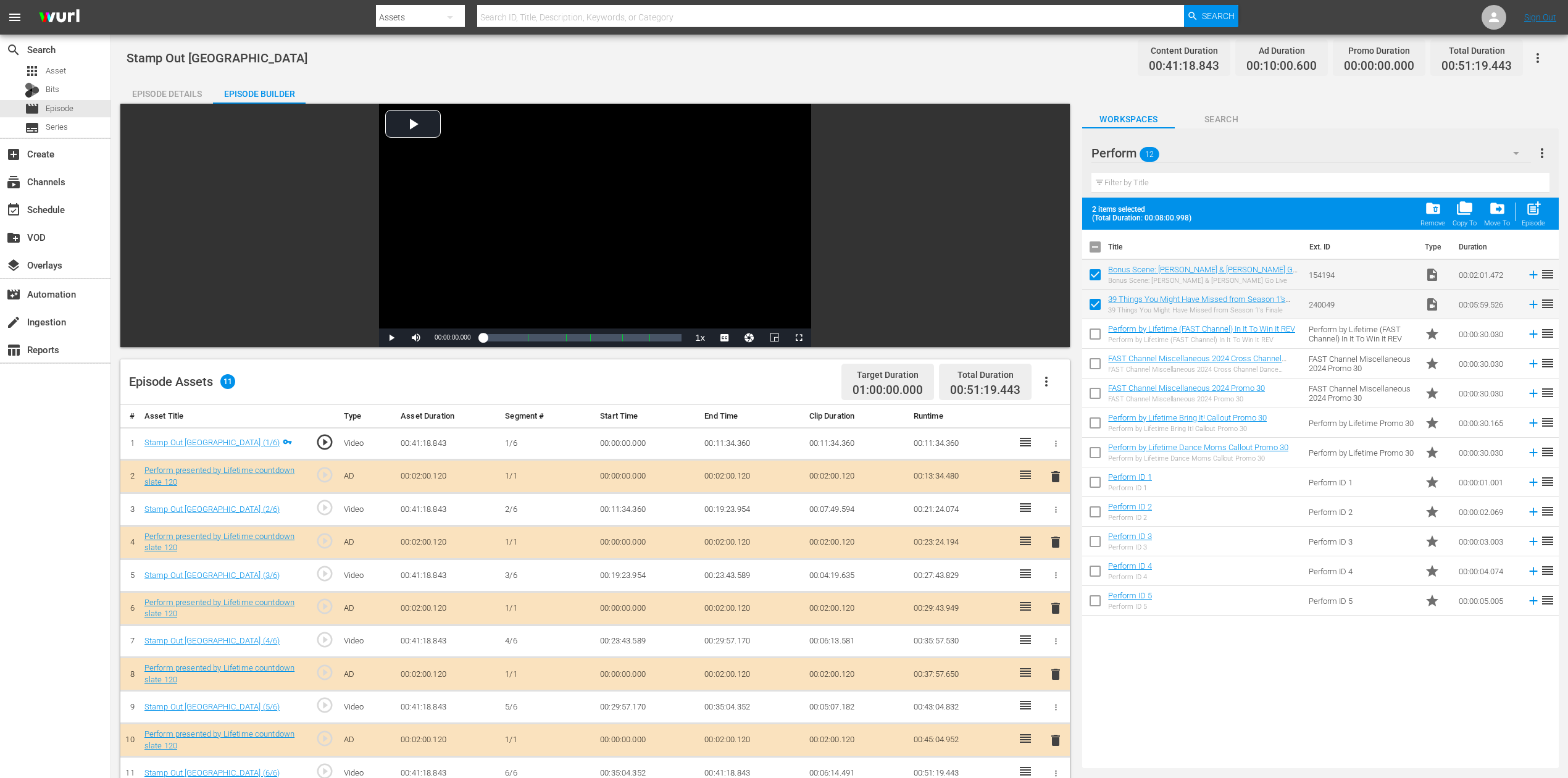
checkbox input "false"
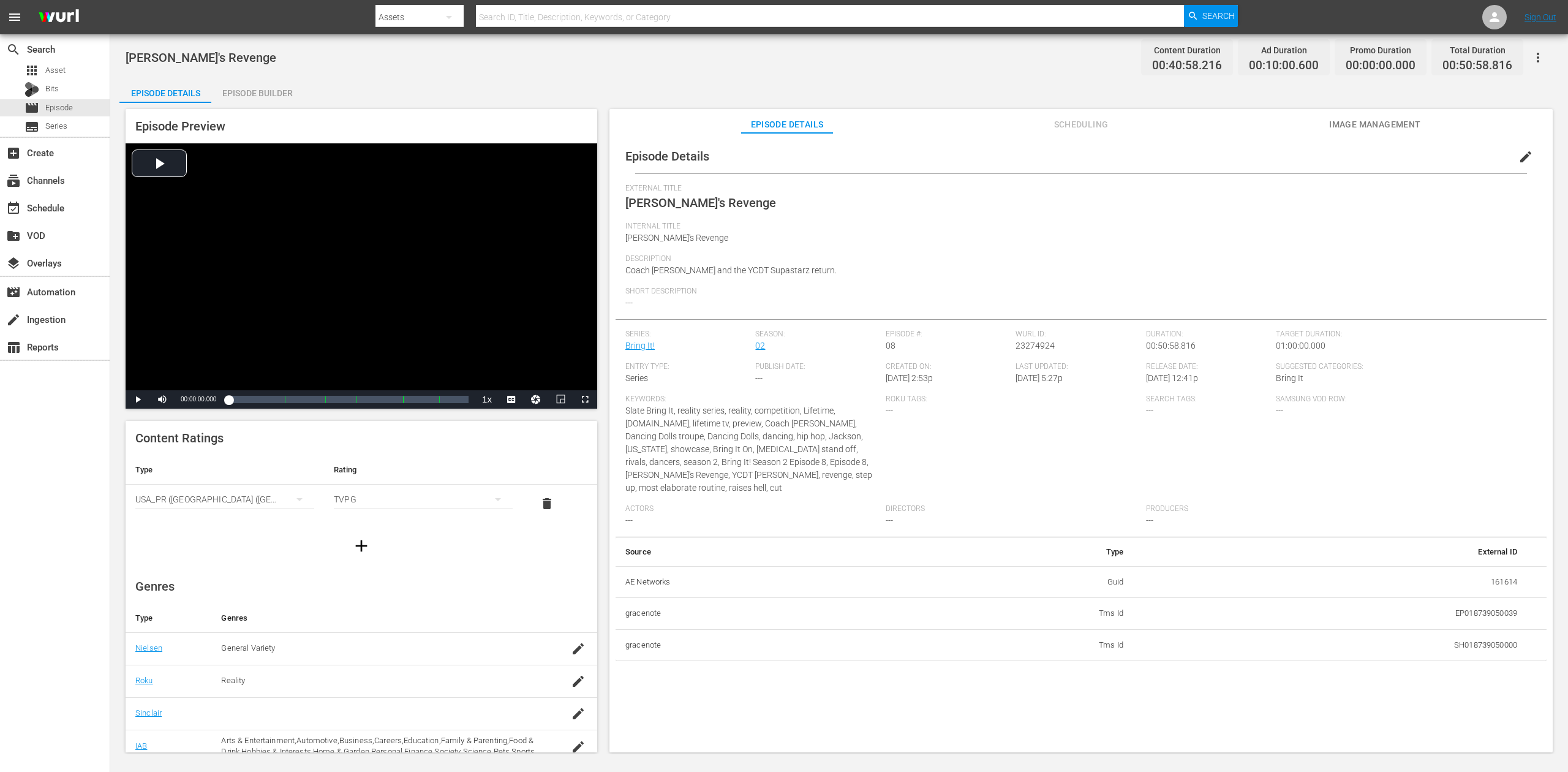
click at [268, 91] on div "Episode Builder" at bounding box center [257, 93] width 92 height 30
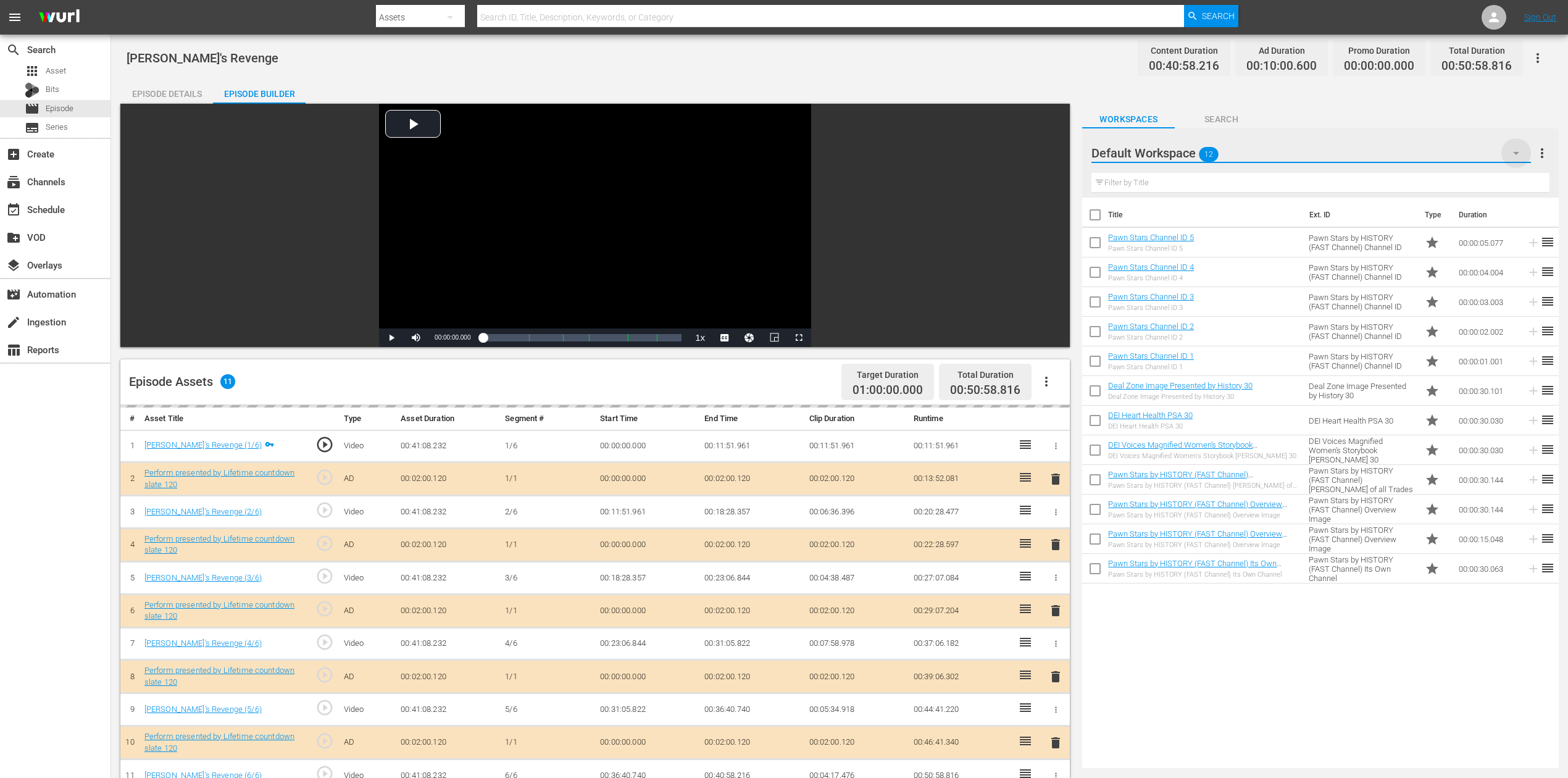
click at [1185, 151] on icon "button" at bounding box center [1516, 153] width 15 height 15
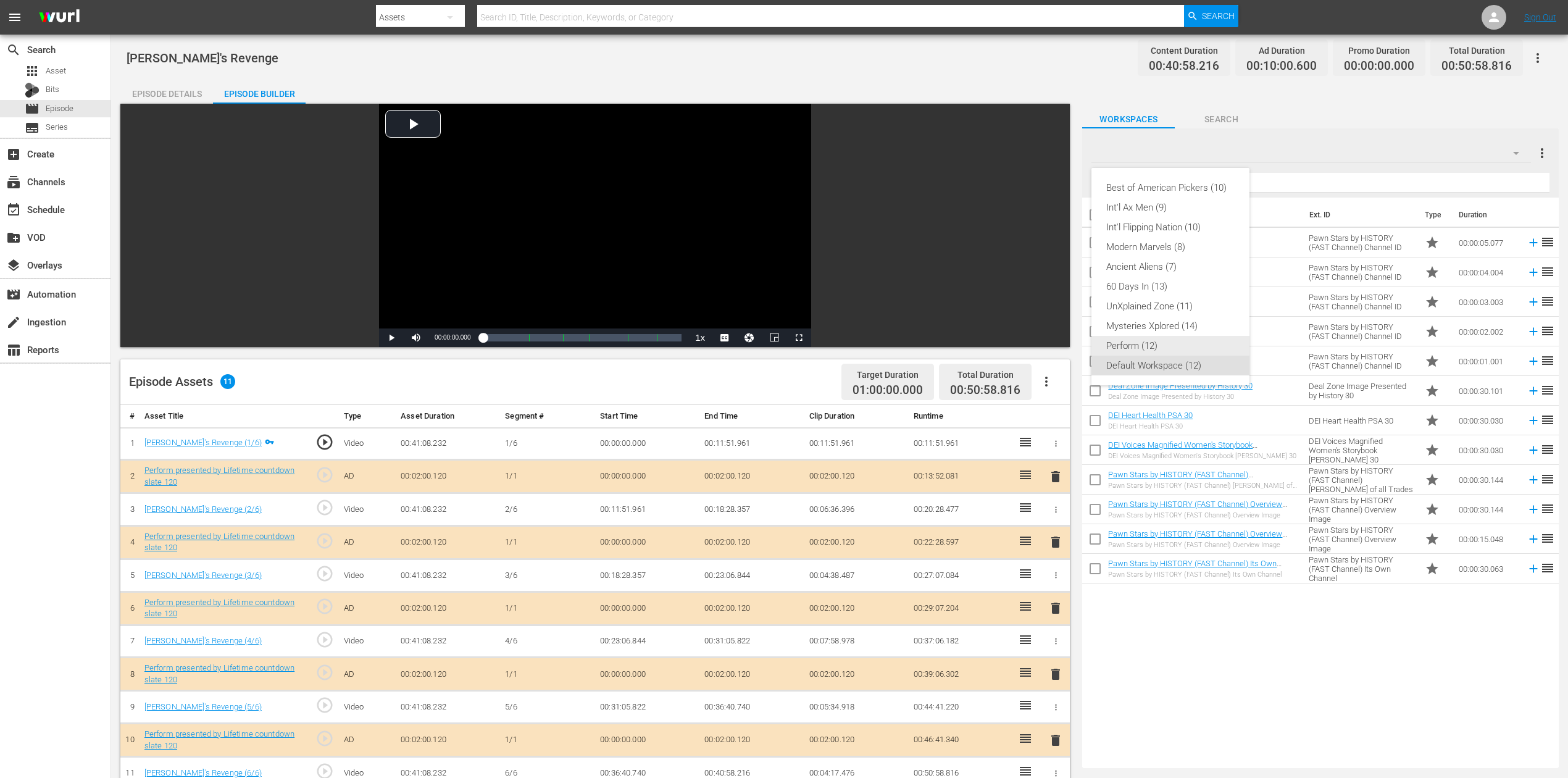
click at [1142, 344] on div "Perform (12)" at bounding box center [1171, 345] width 129 height 20
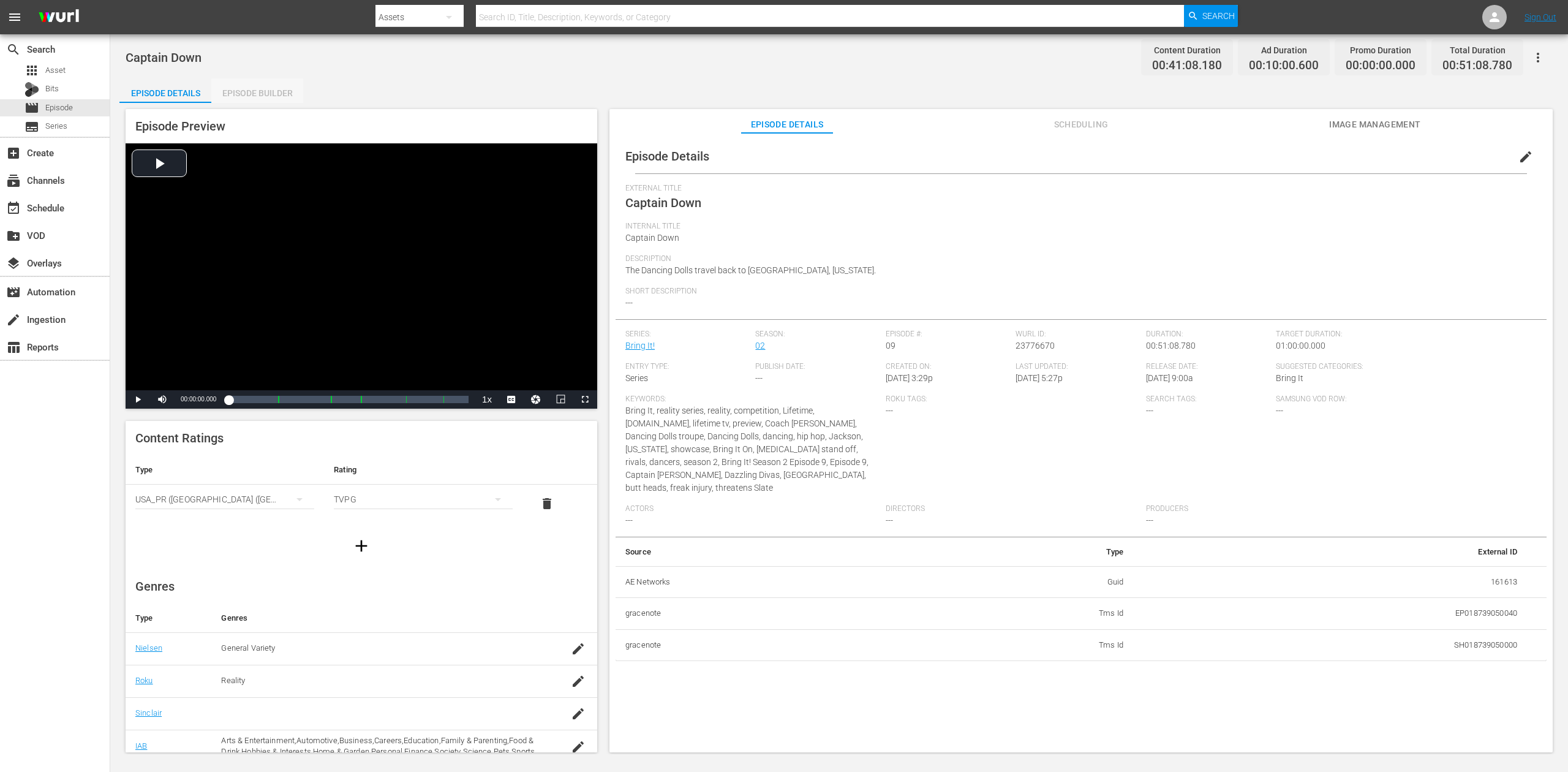
click at [256, 93] on div "Episode Builder" at bounding box center [257, 93] width 92 height 30
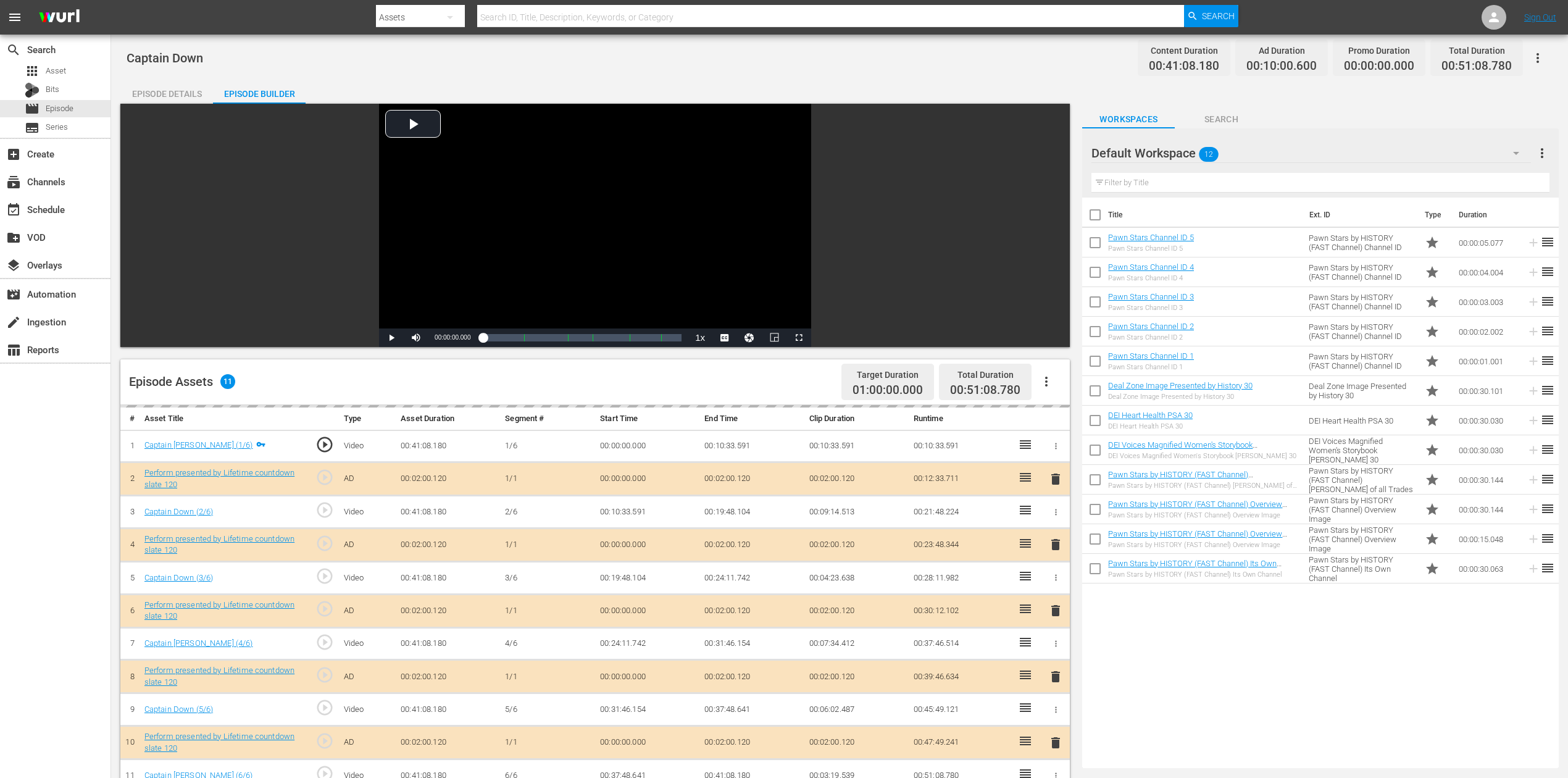
click at [1185, 146] on icon "button" at bounding box center [1516, 153] width 15 height 15
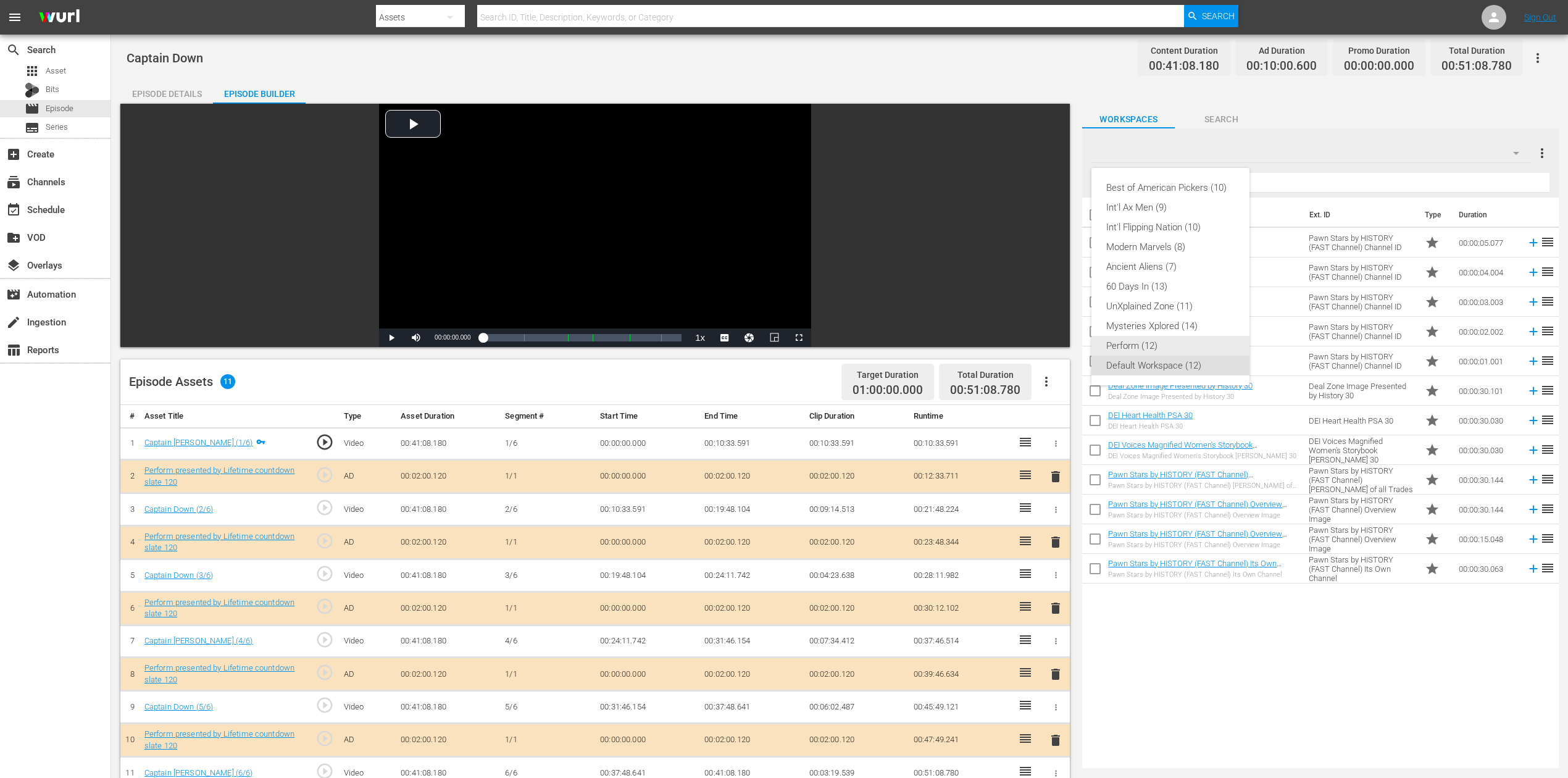
click at [1160, 347] on div "Perform (12)" at bounding box center [1171, 345] width 129 height 20
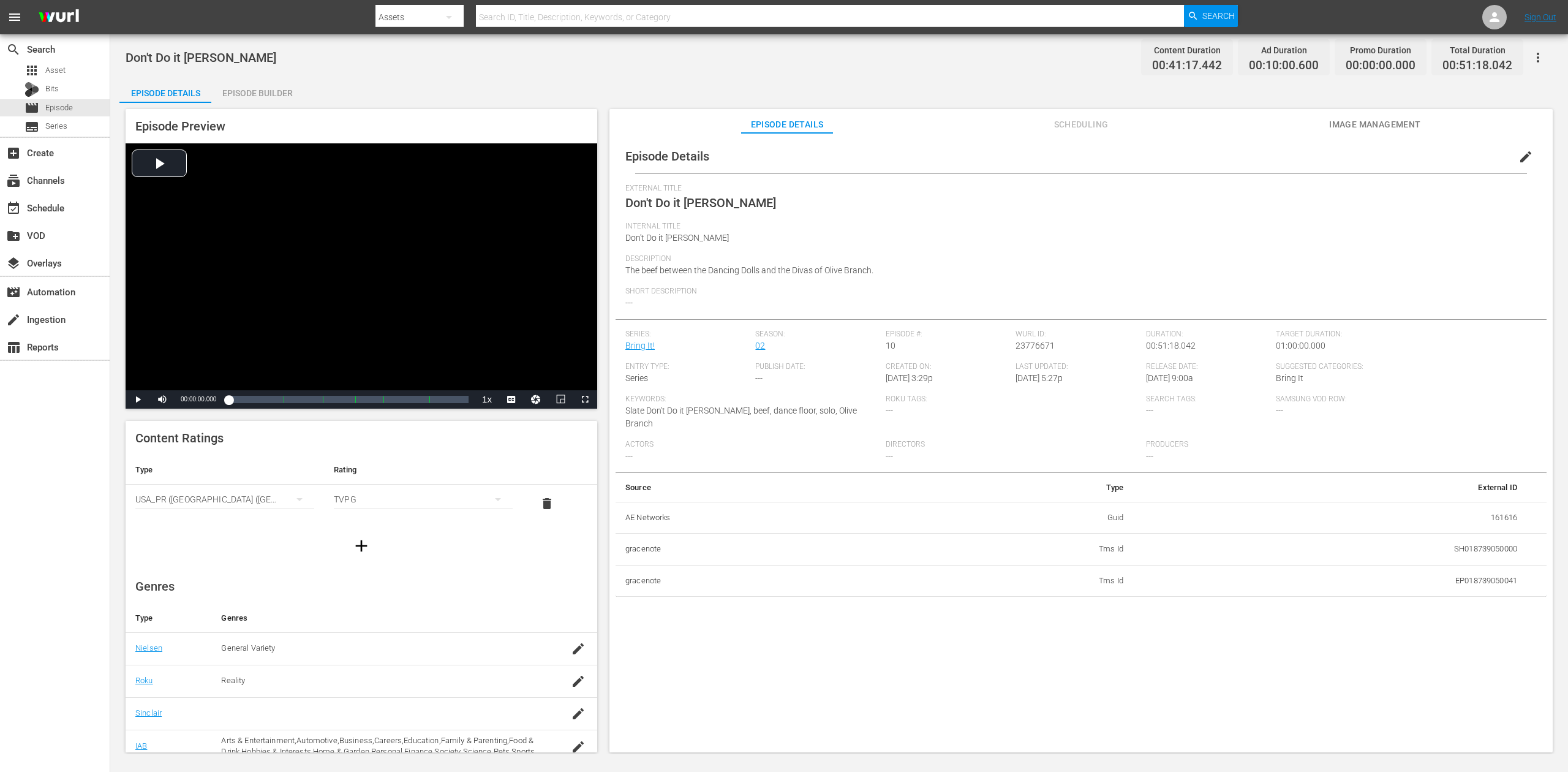
click at [247, 96] on div "Episode Builder" at bounding box center [257, 93] width 92 height 30
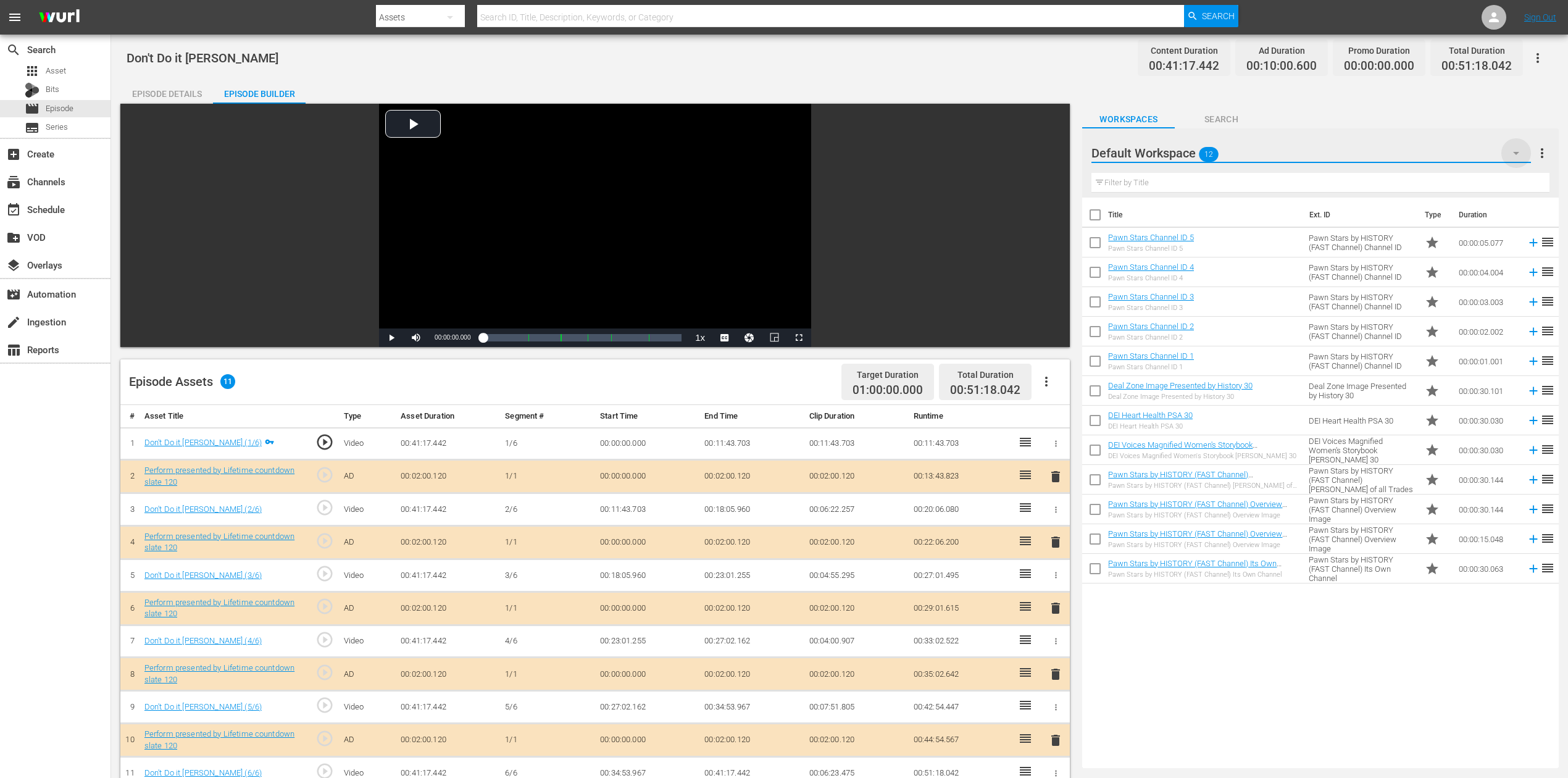
click at [1514, 154] on icon "button" at bounding box center [1516, 153] width 15 height 15
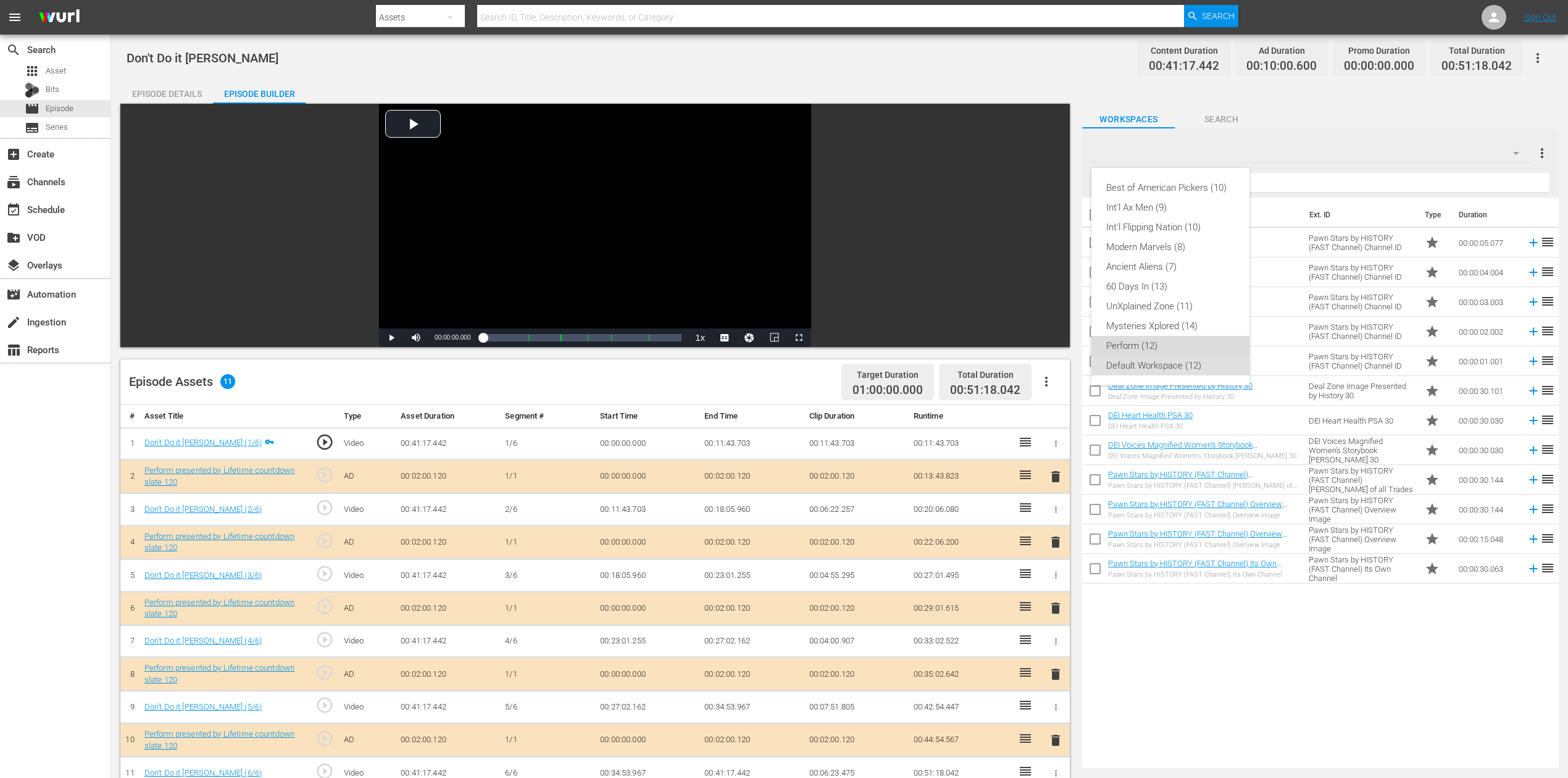
click at [1183, 347] on div "Perform (12)" at bounding box center [1171, 345] width 129 height 20
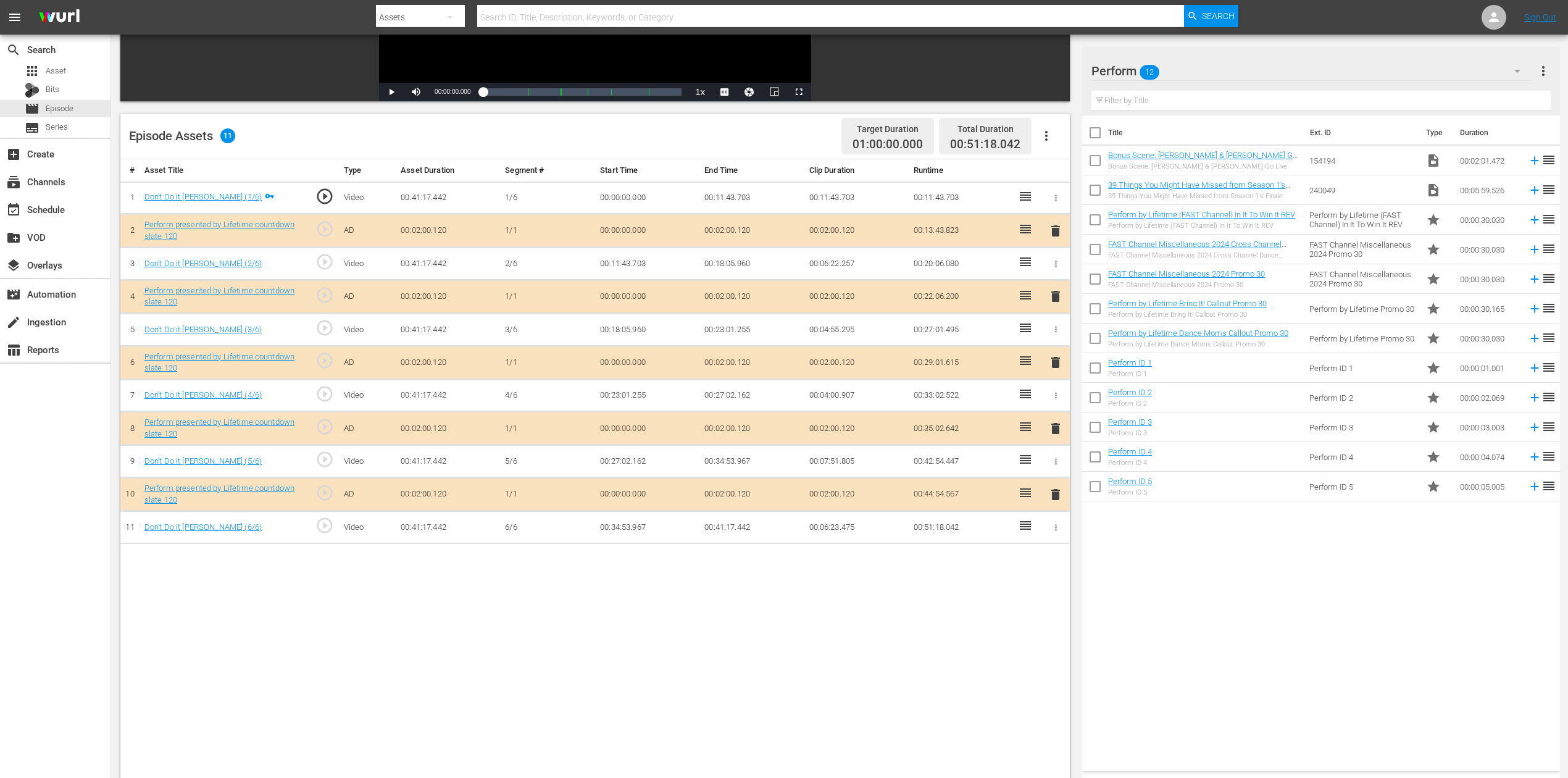
scroll to position [247, 0]
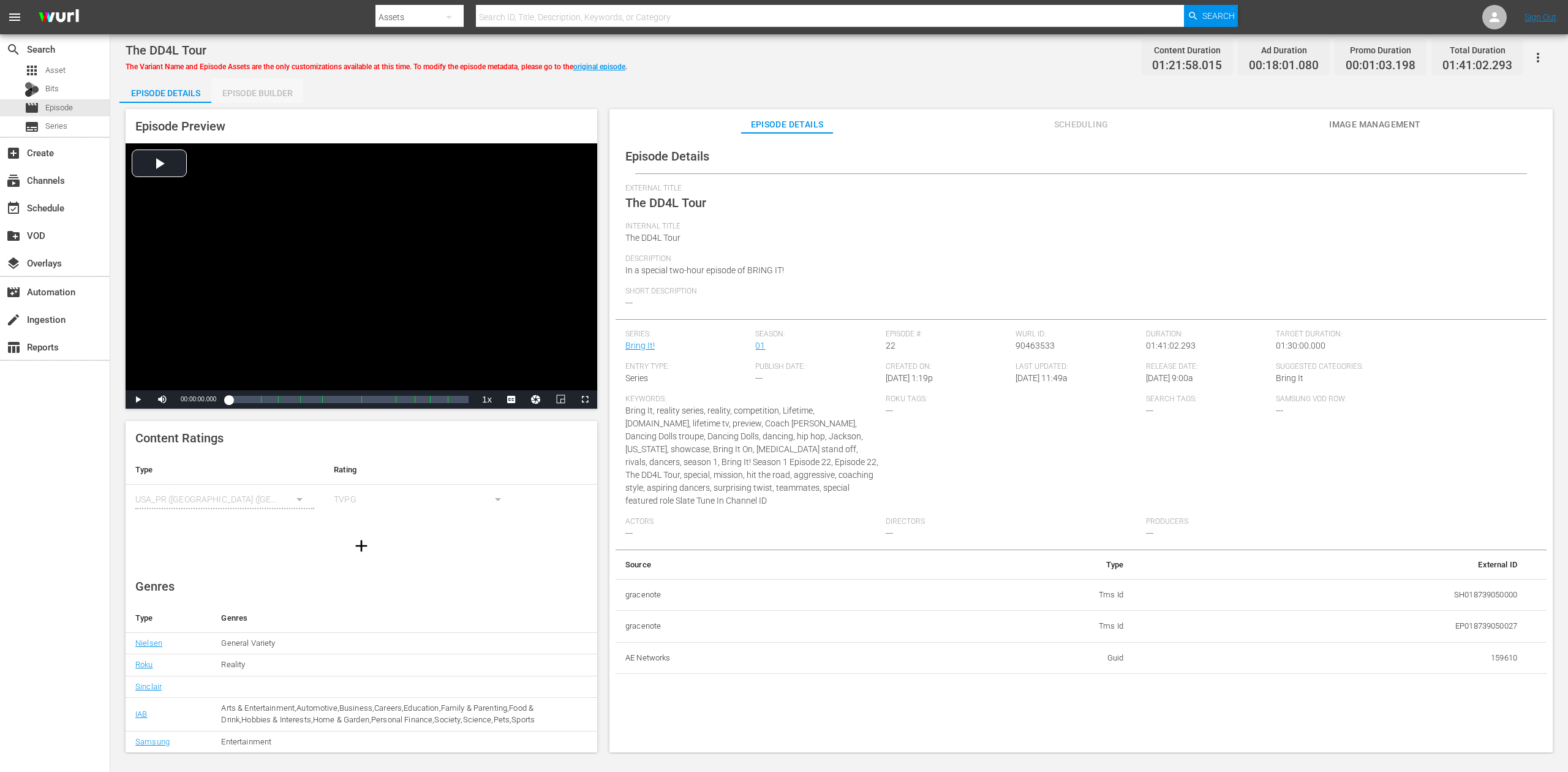
click at [268, 91] on div "Episode Builder" at bounding box center [257, 93] width 92 height 30
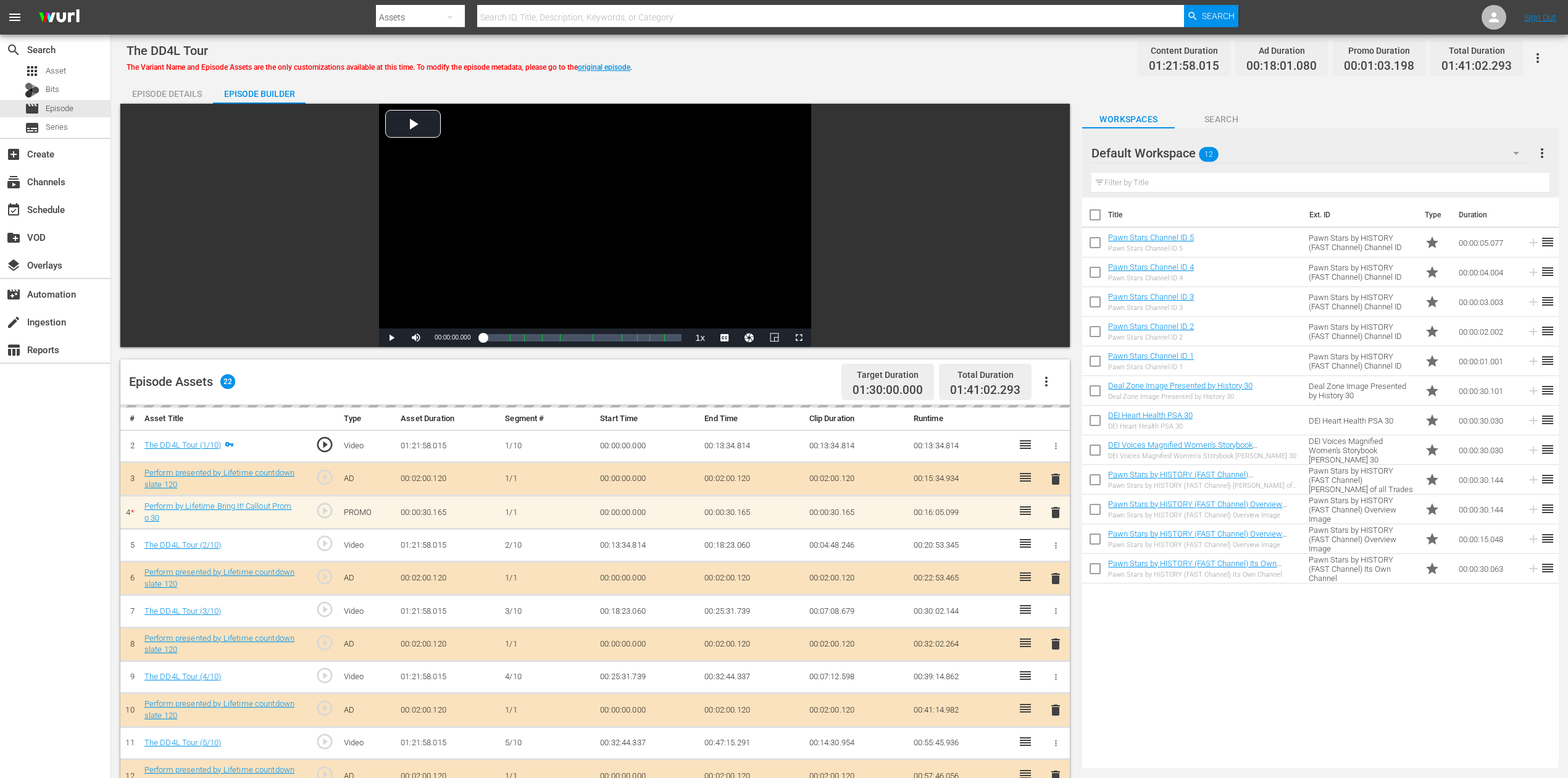
scroll to position [247, 0]
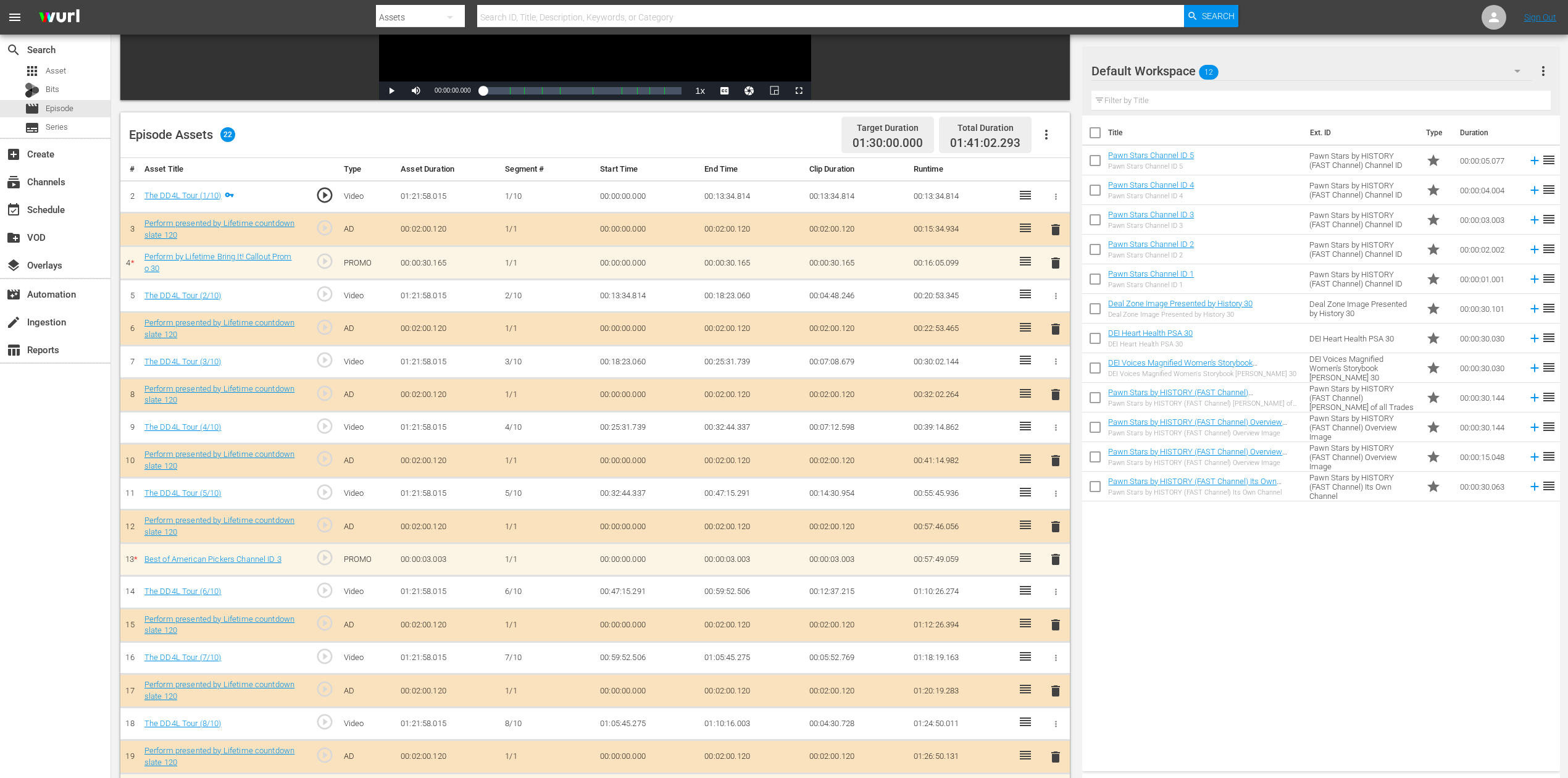
click at [1185, 68] on icon "button" at bounding box center [1517, 71] width 15 height 15
click at [1171, 260] on div "Perform (10)" at bounding box center [1171, 264] width 129 height 20
click at [1056, 559] on span "delete" at bounding box center [1055, 559] width 15 height 15
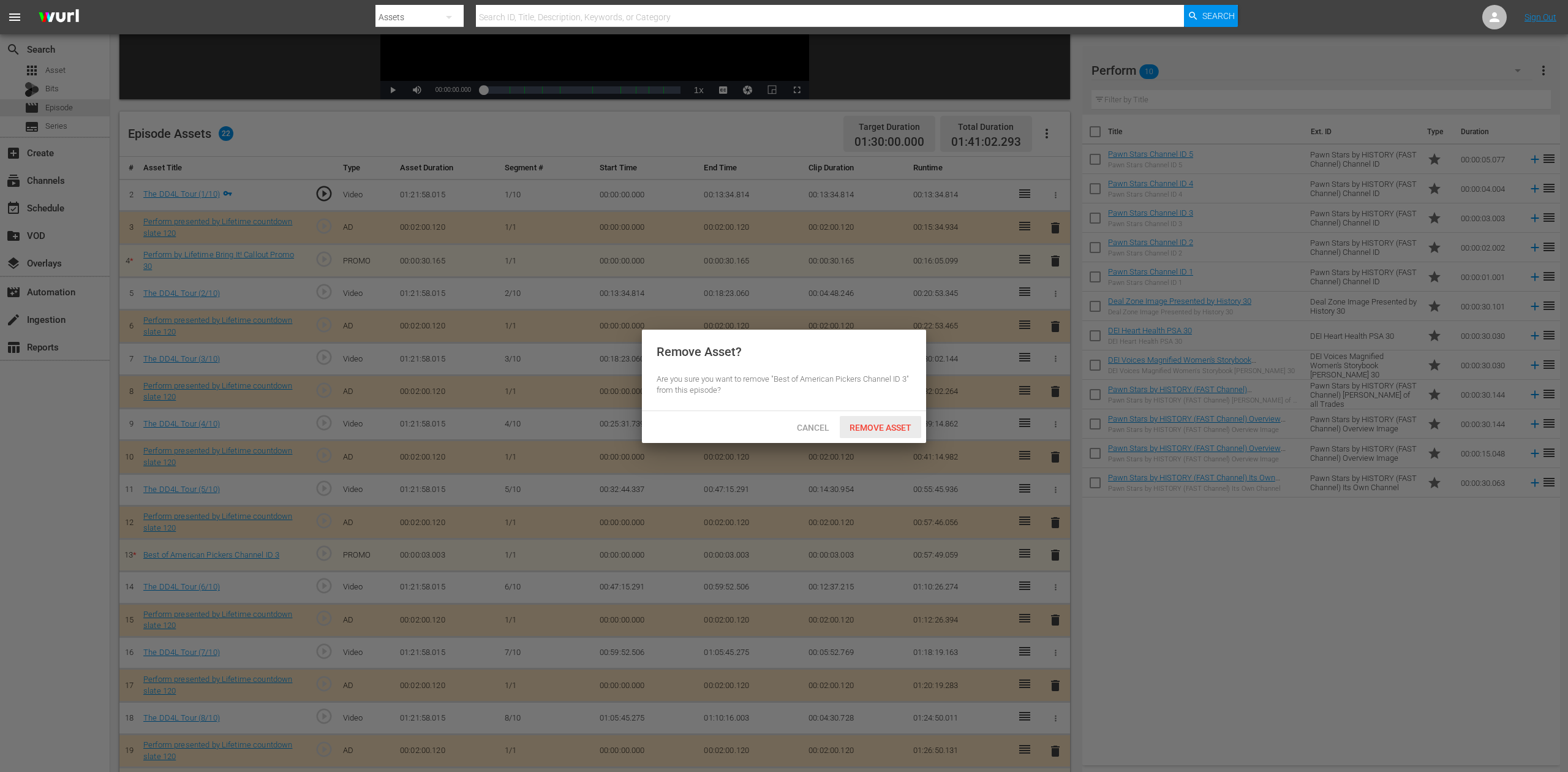
click at [880, 426] on span "Remove Asset" at bounding box center [880, 427] width 82 height 10
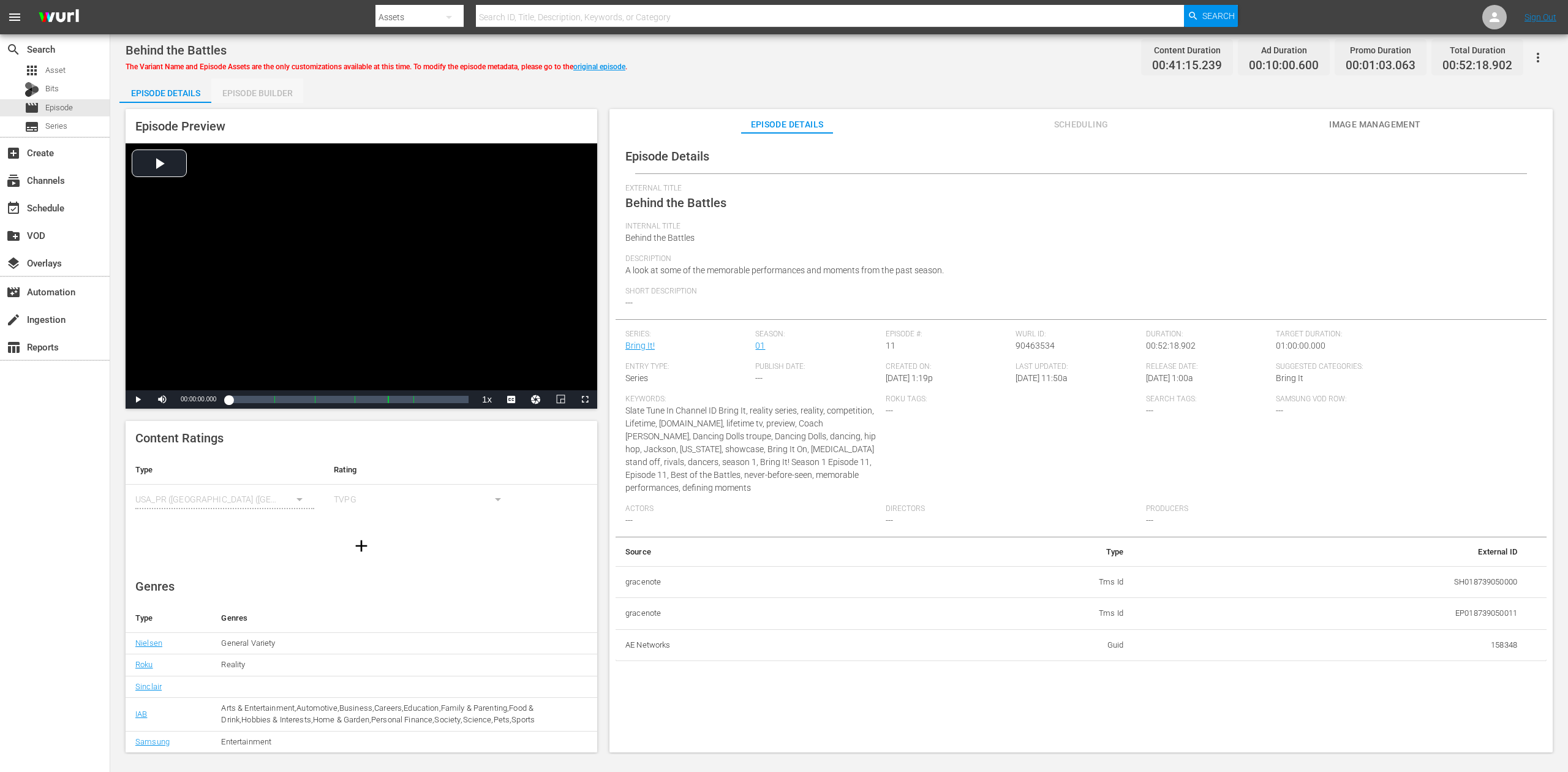
click at [271, 88] on div "Episode Builder" at bounding box center [257, 93] width 92 height 30
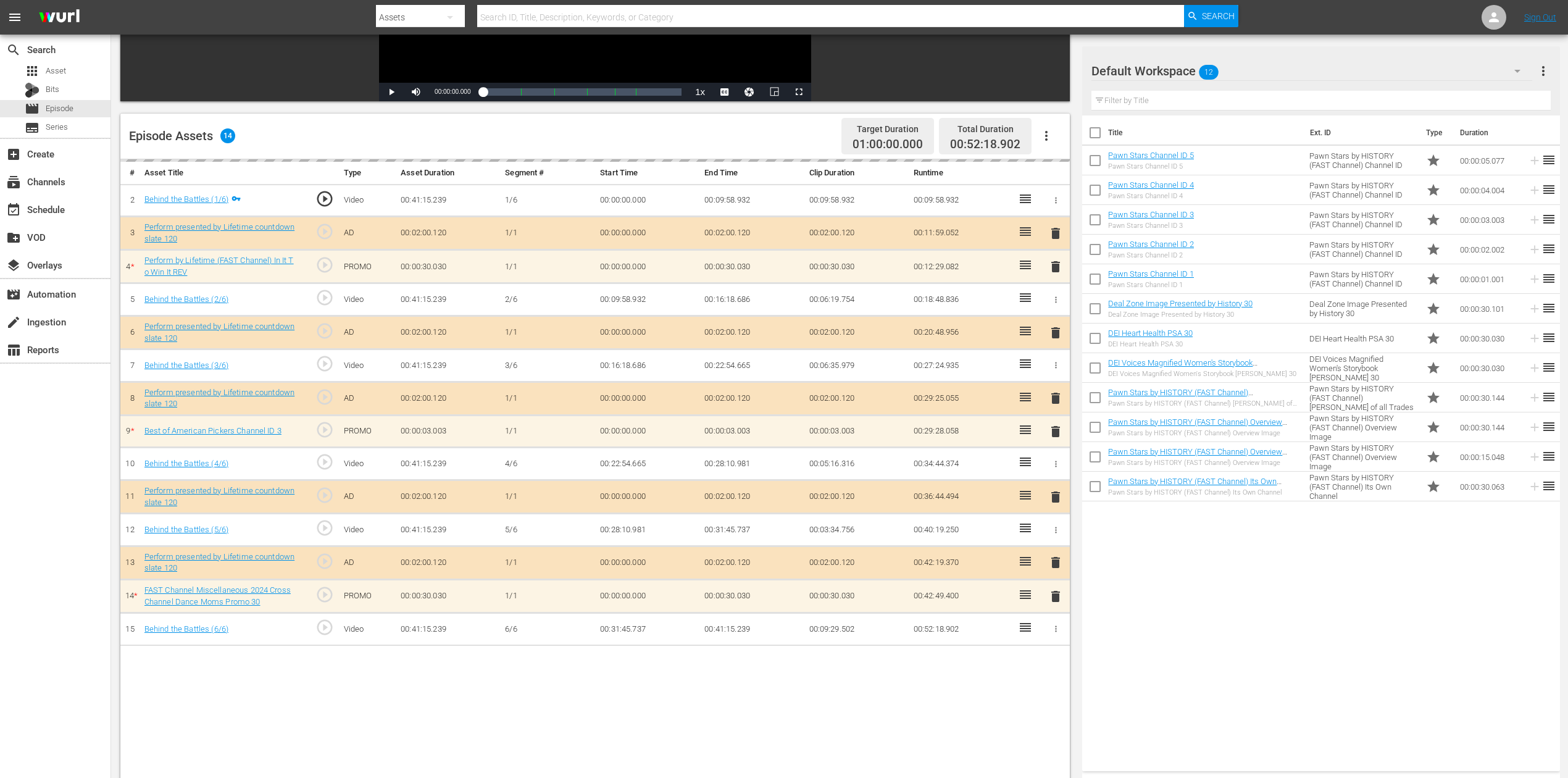
scroll to position [247, 0]
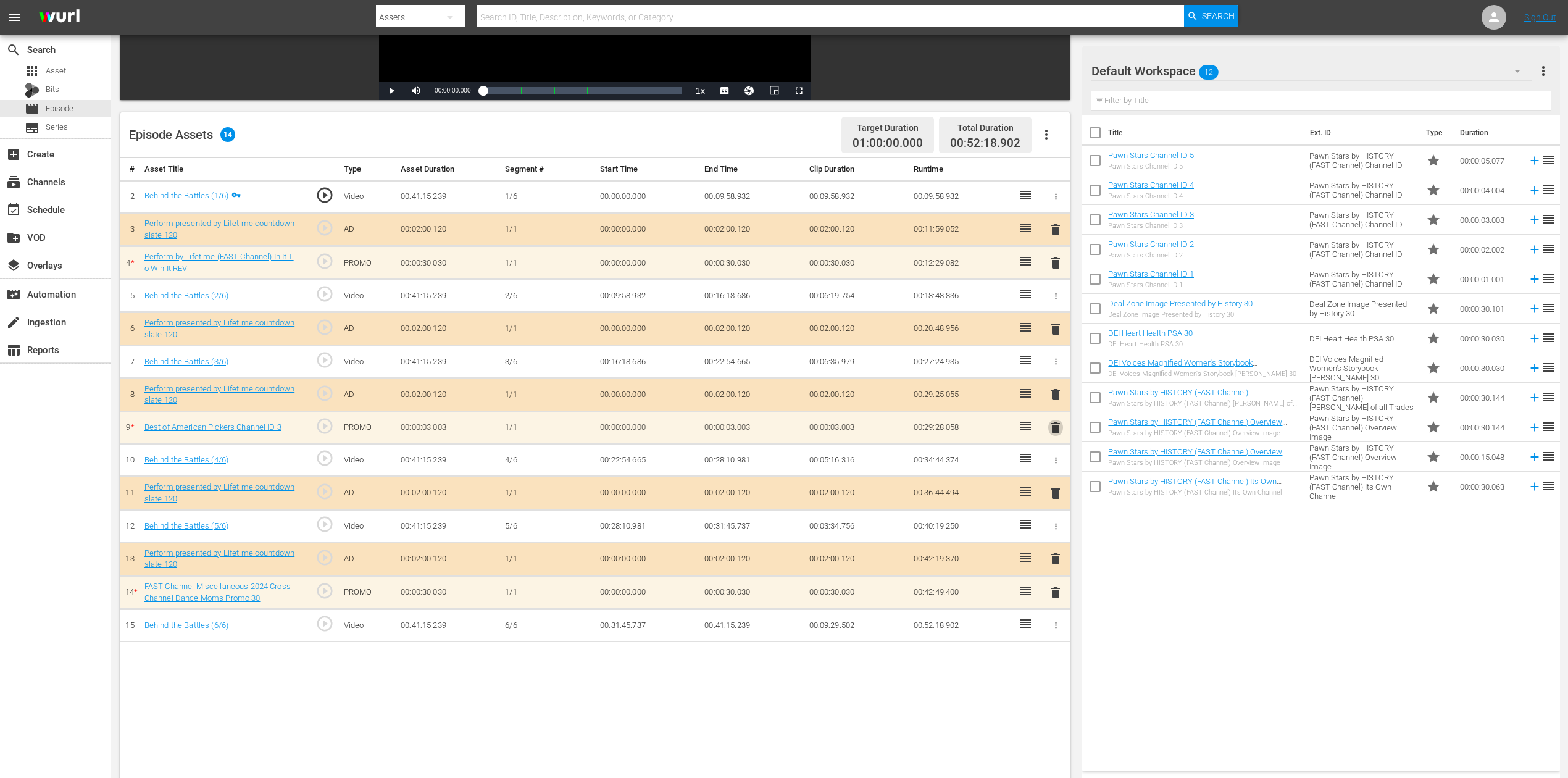
click at [1058, 430] on span "delete" at bounding box center [1055, 427] width 15 height 15
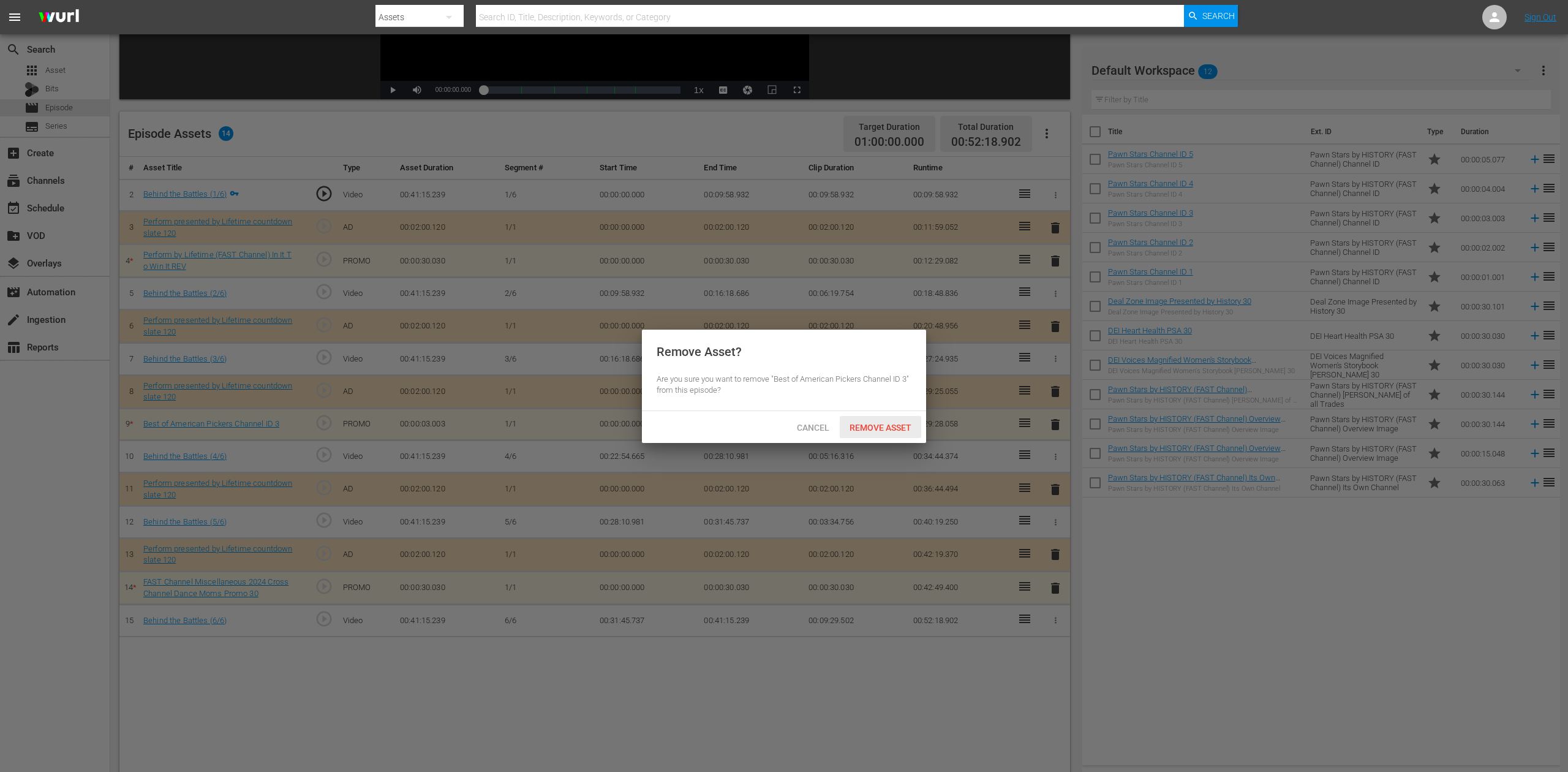
click at [902, 425] on span "Remove Asset" at bounding box center [880, 427] width 82 height 10
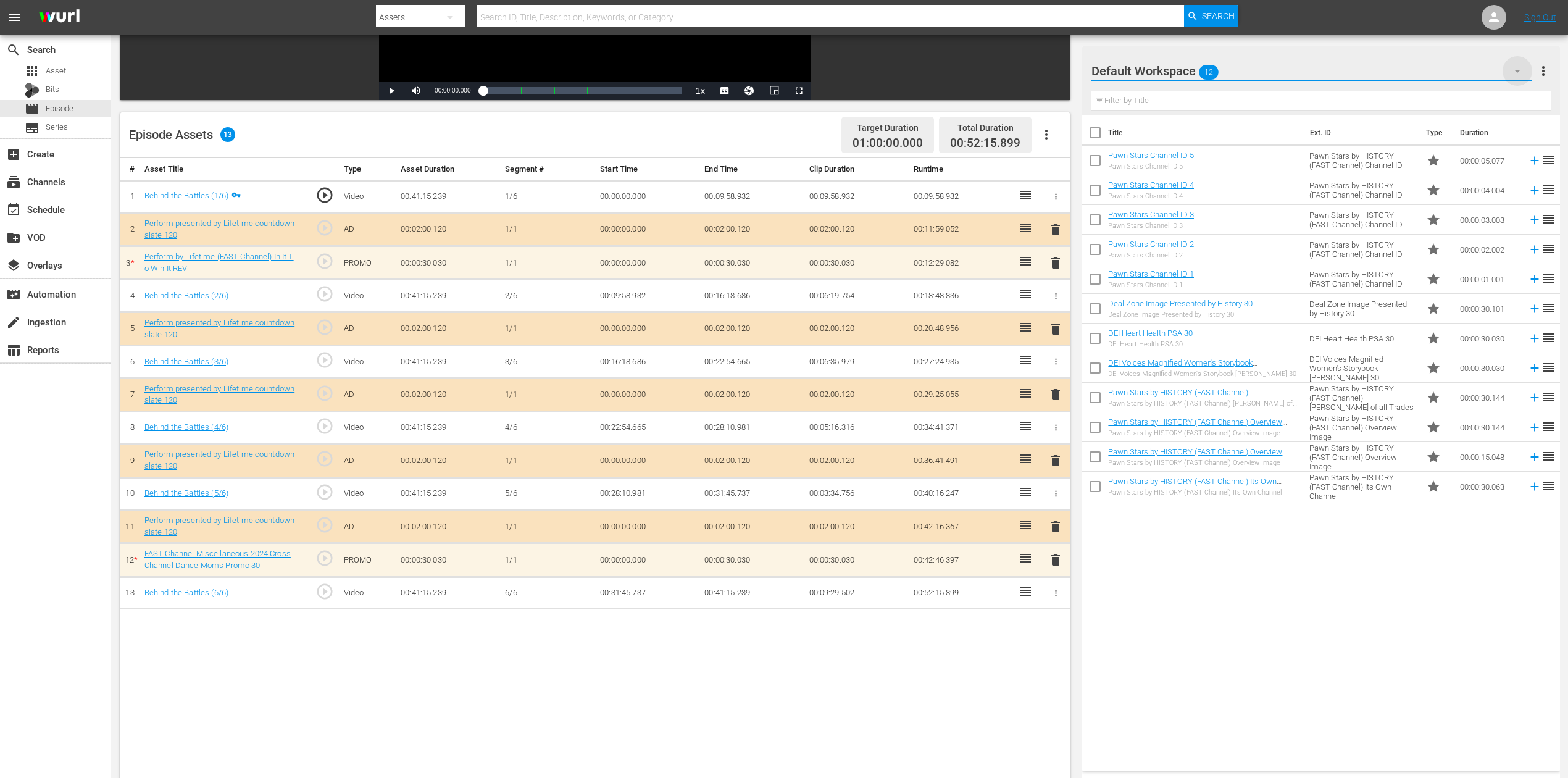
click at [1185, 72] on icon "button" at bounding box center [1517, 71] width 15 height 15
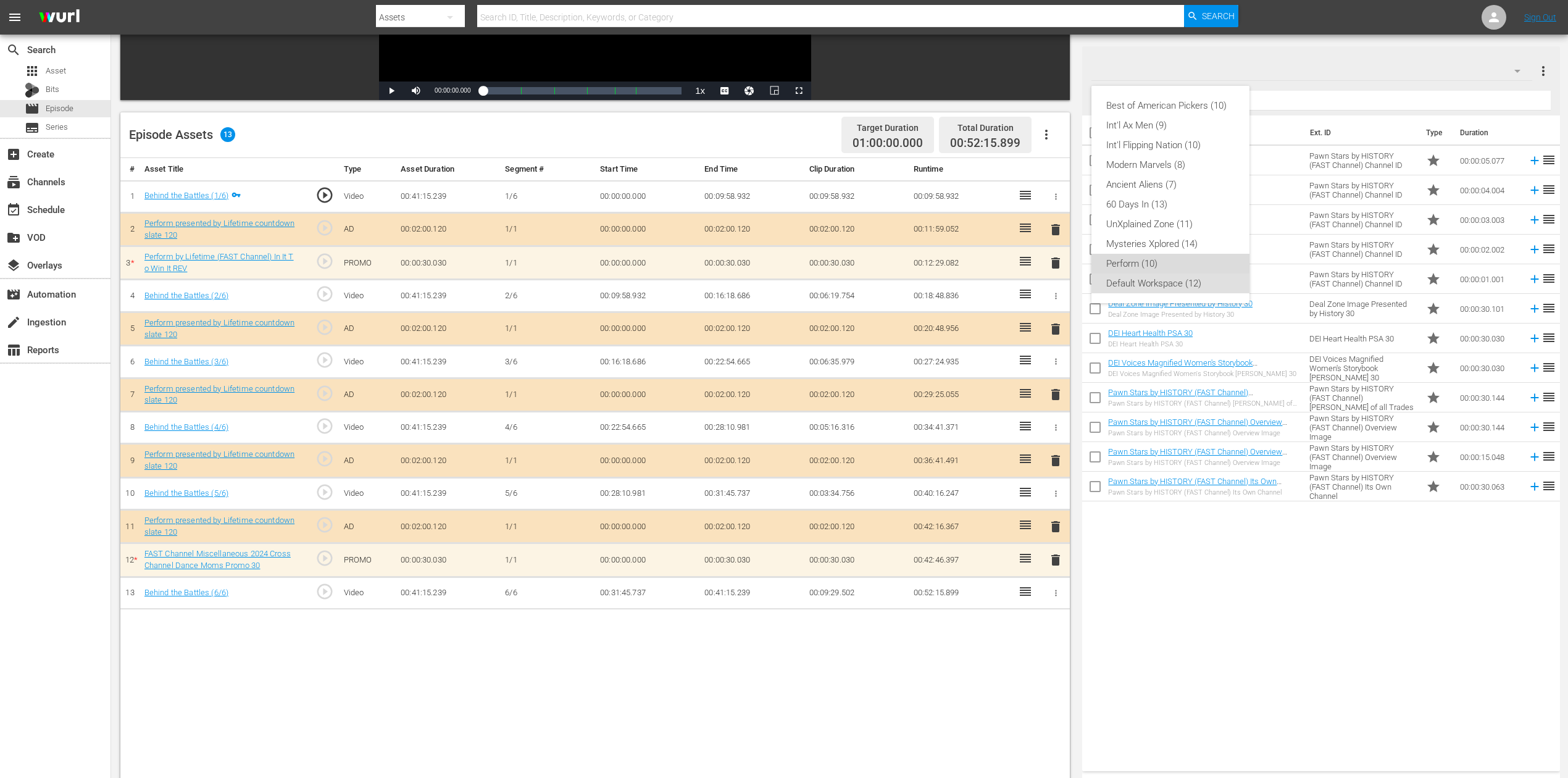
click at [1144, 263] on div "Perform (10)" at bounding box center [1171, 264] width 129 height 20
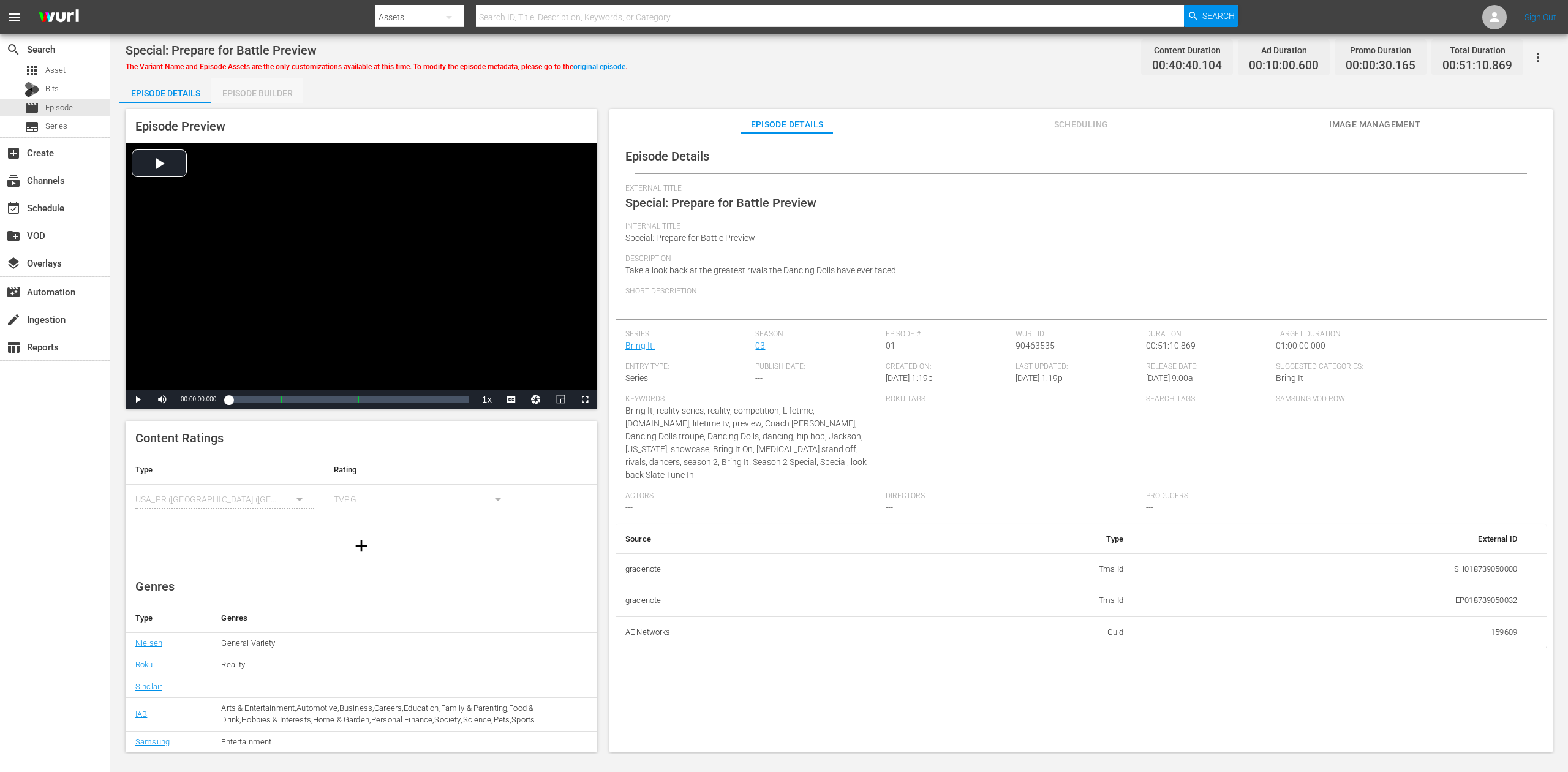
click at [272, 96] on div "Episode Builder" at bounding box center [257, 93] width 92 height 30
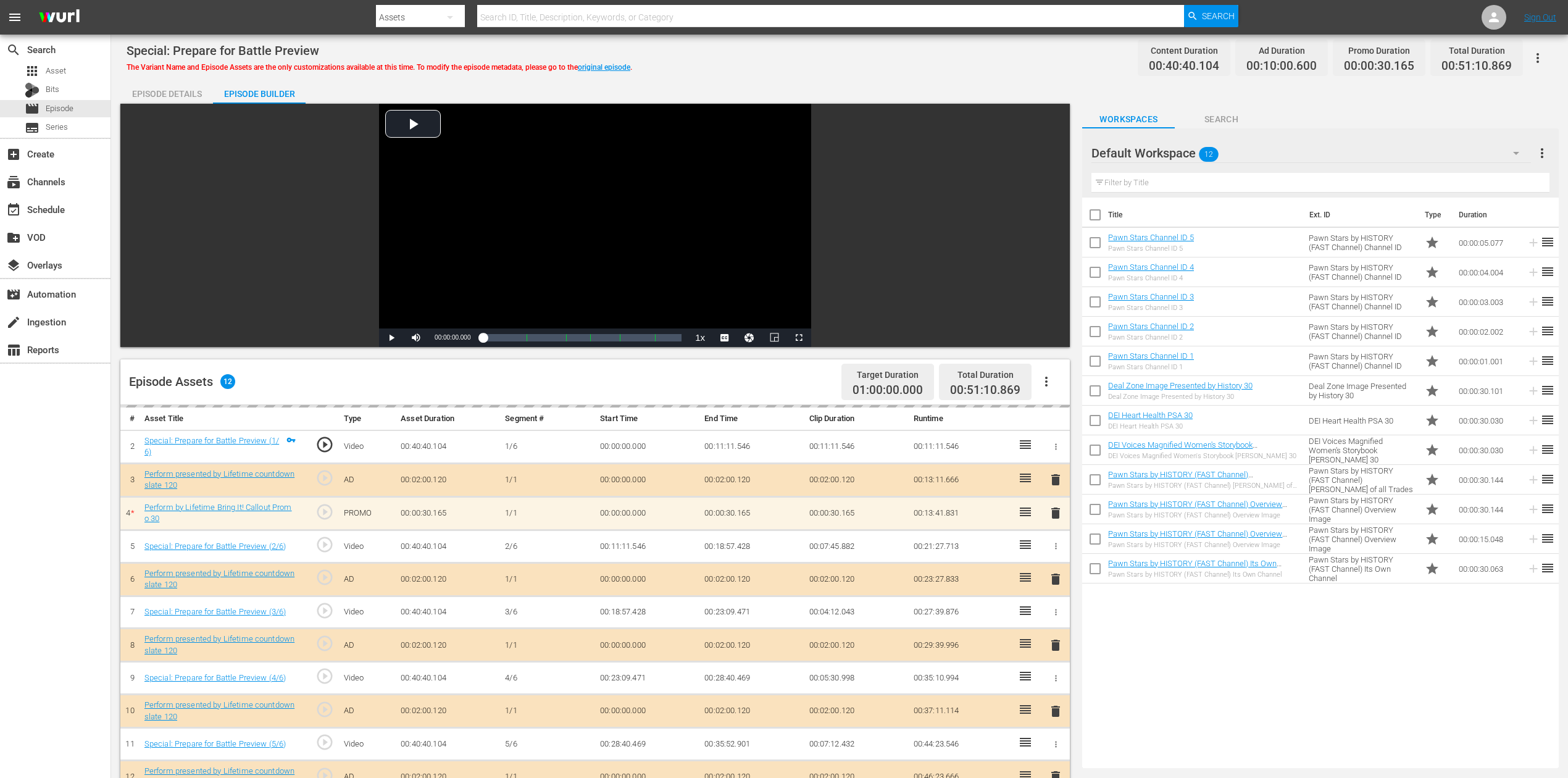
scroll to position [247, 0]
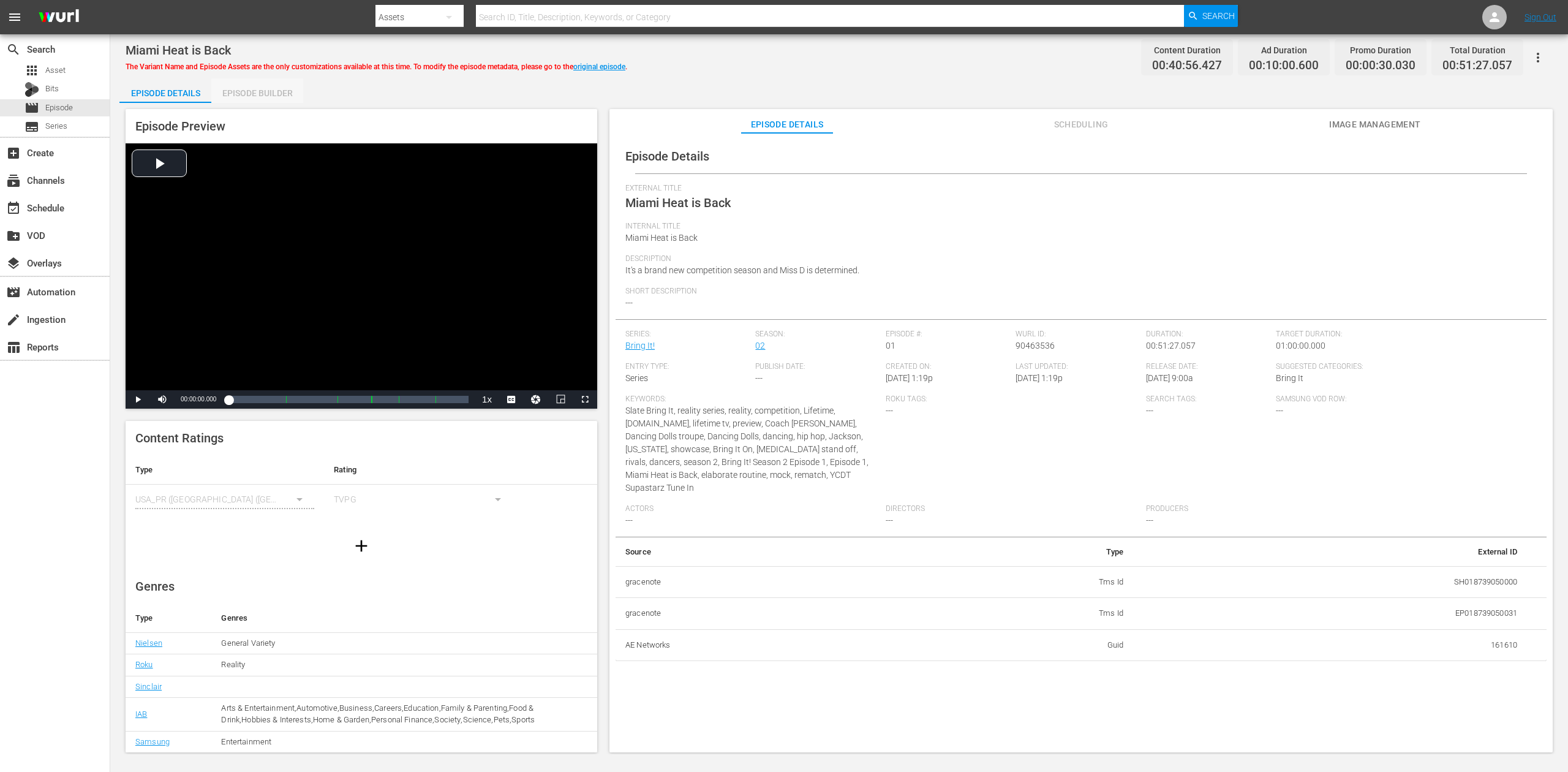
click at [258, 89] on div "Episode Builder" at bounding box center [257, 93] width 92 height 30
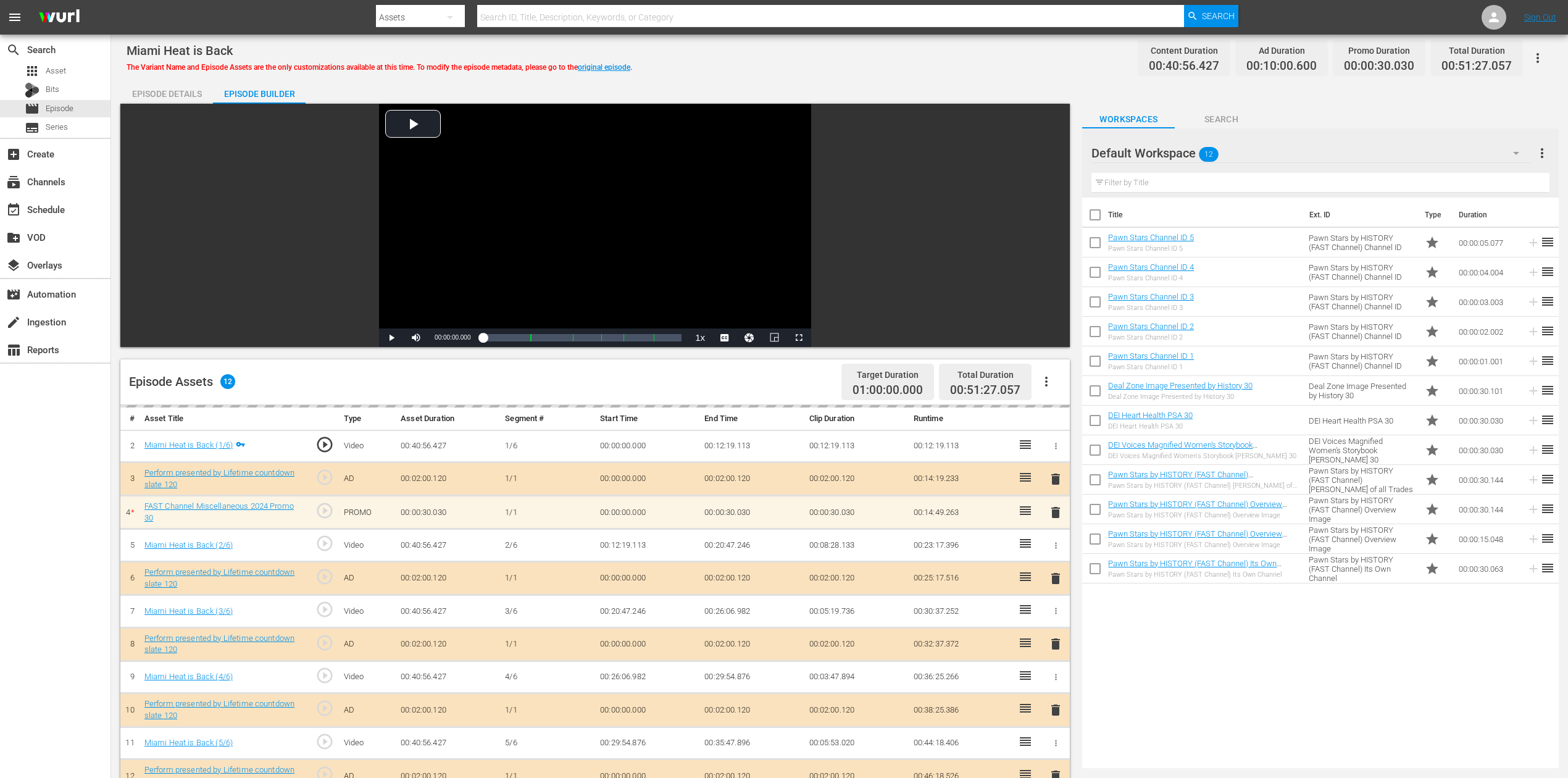
scroll to position [164, 0]
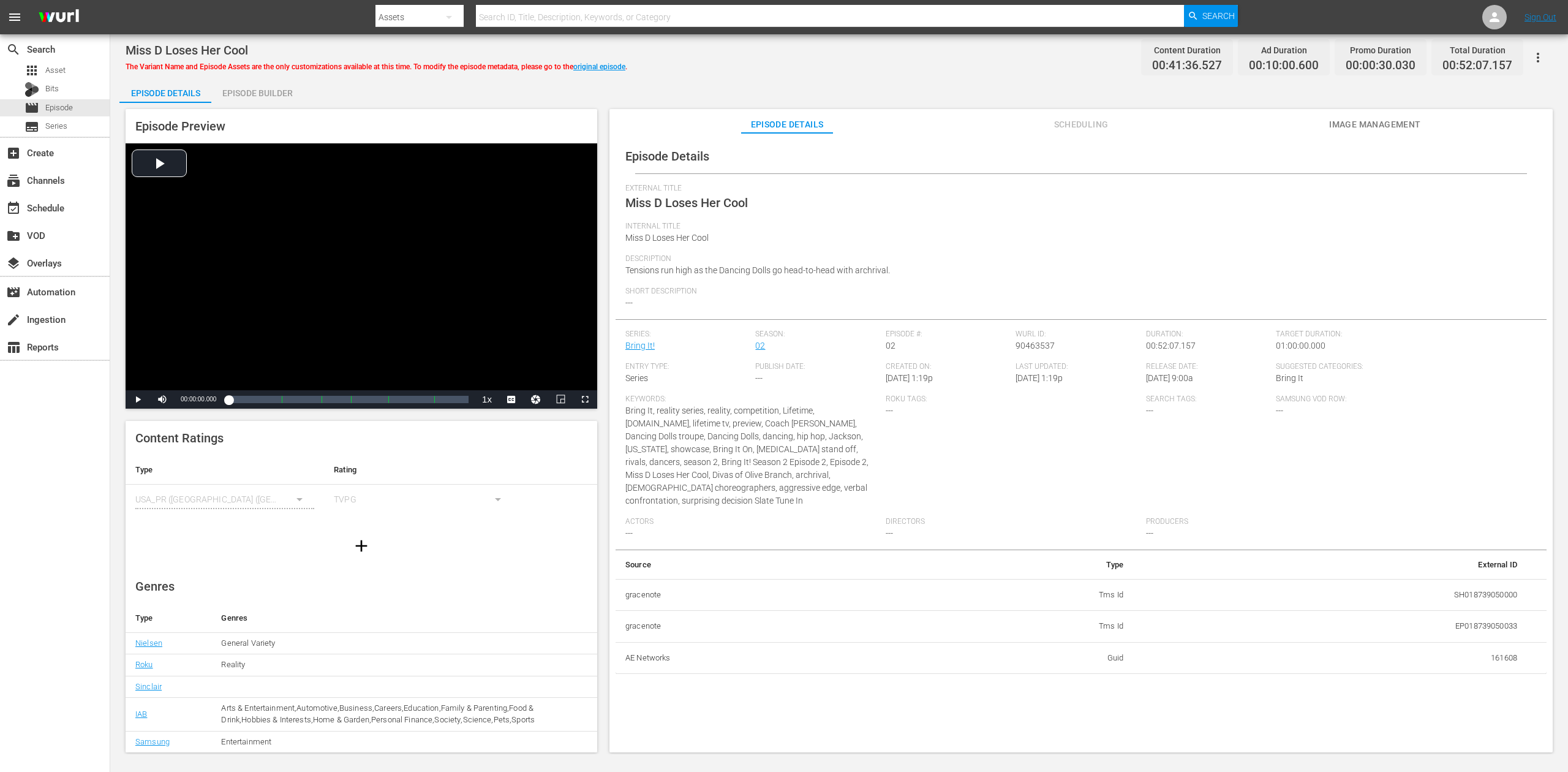
click at [250, 87] on div "Episode Builder" at bounding box center [257, 93] width 92 height 30
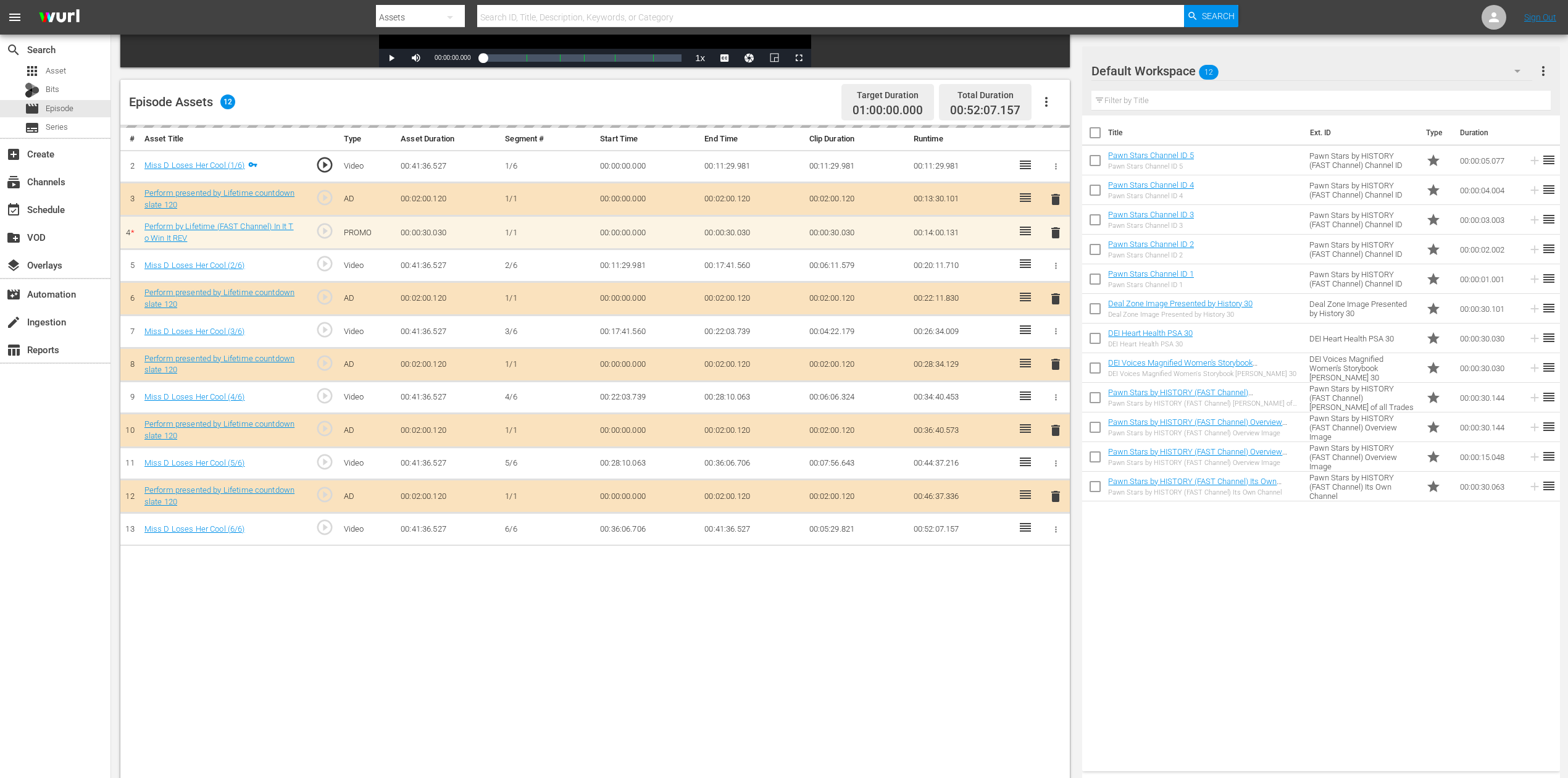
scroll to position [322, 0]
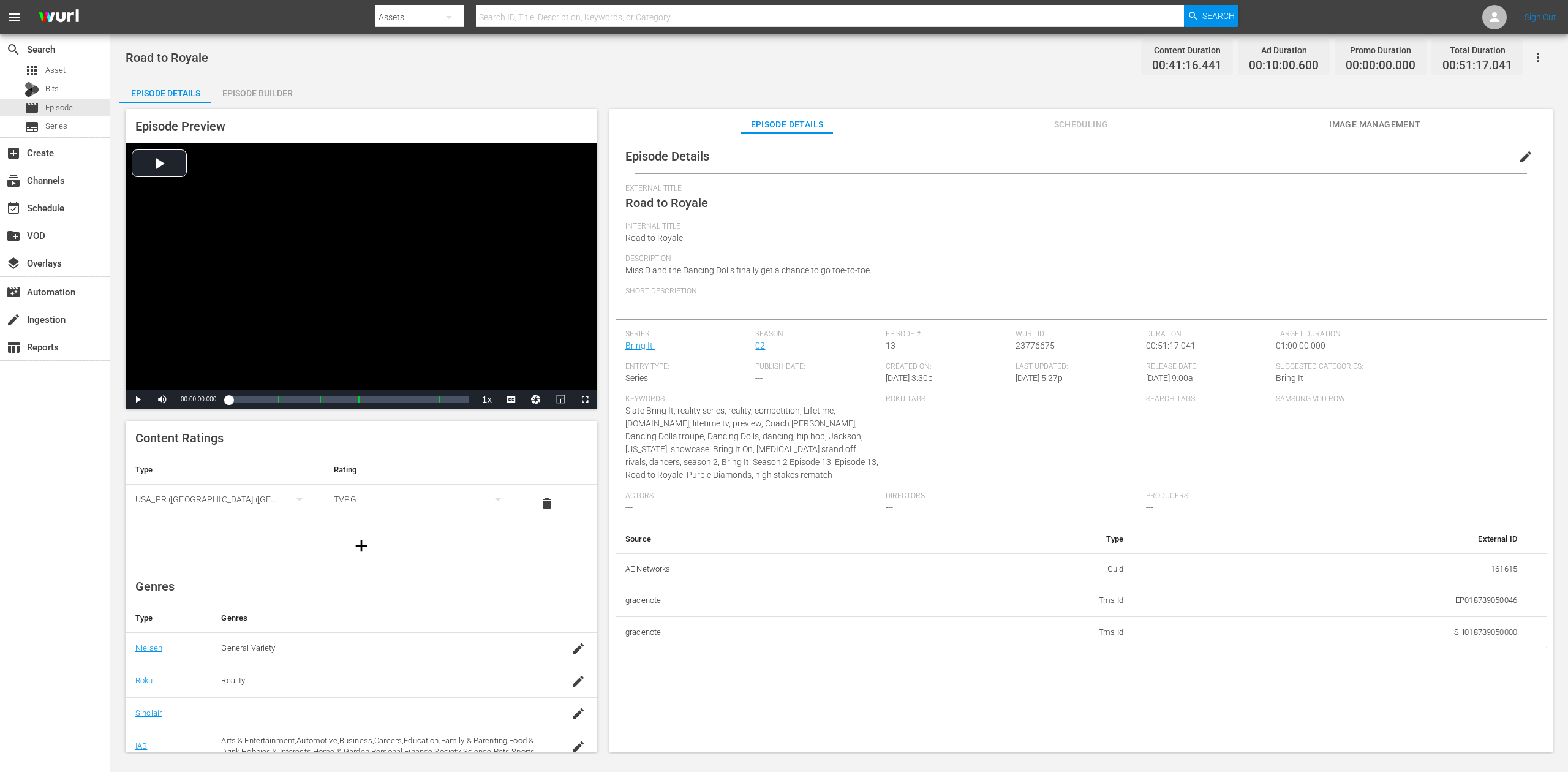
click at [265, 99] on div "Episode Builder" at bounding box center [257, 93] width 92 height 30
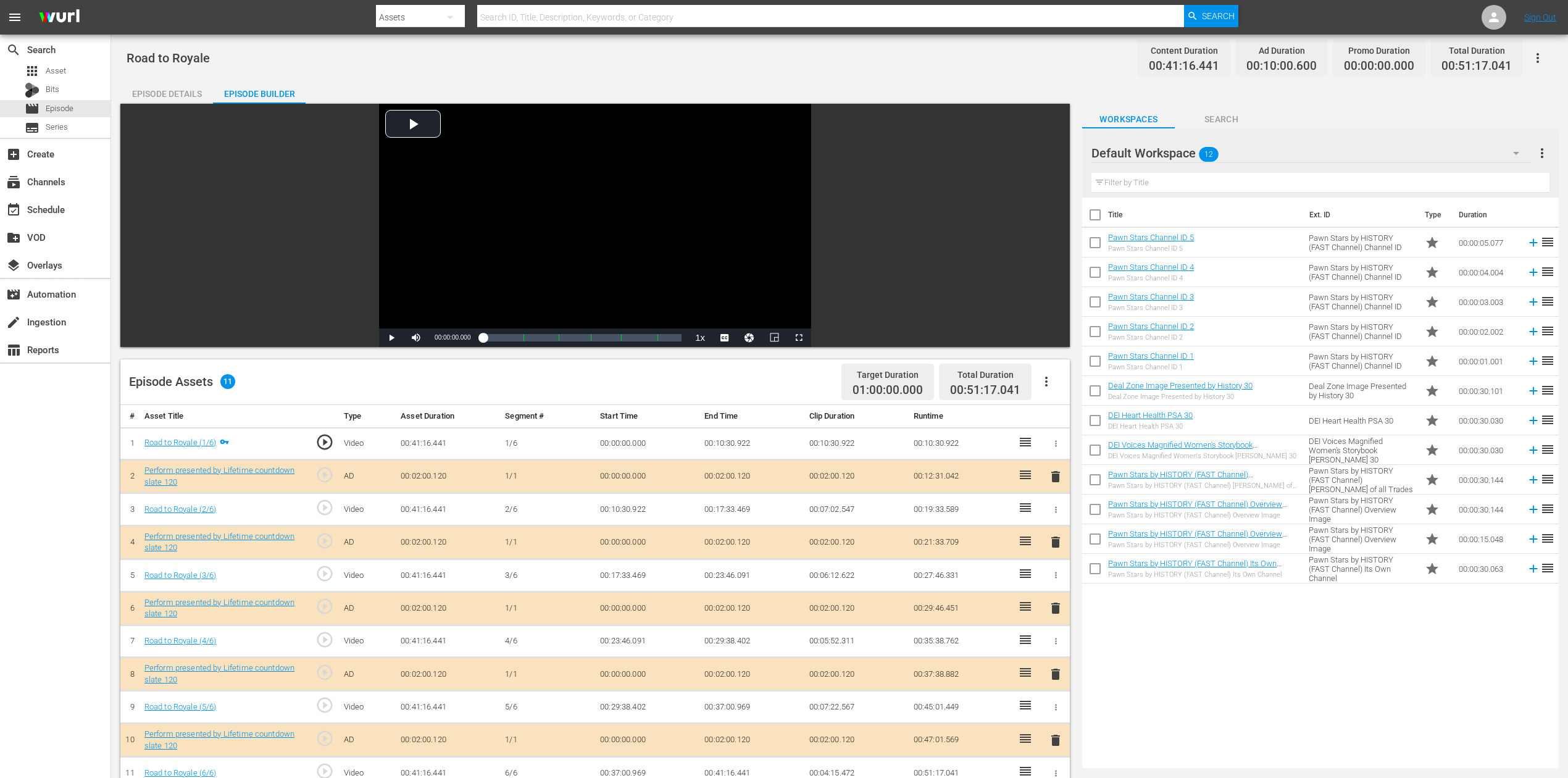
click at [1185, 155] on icon "button" at bounding box center [1516, 153] width 15 height 15
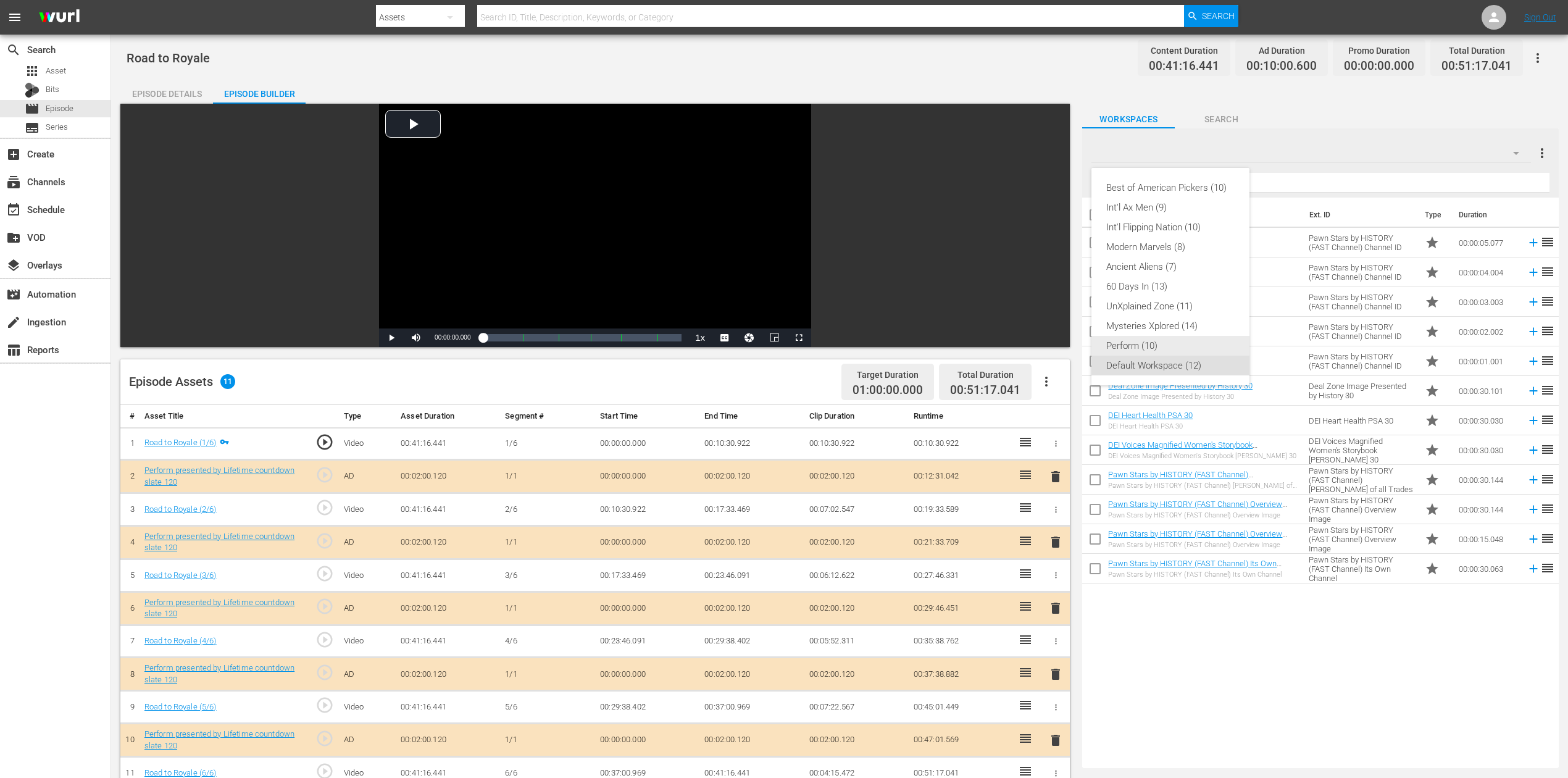
click at [1167, 336] on div "Perform (10)" at bounding box center [1171, 345] width 129 height 20
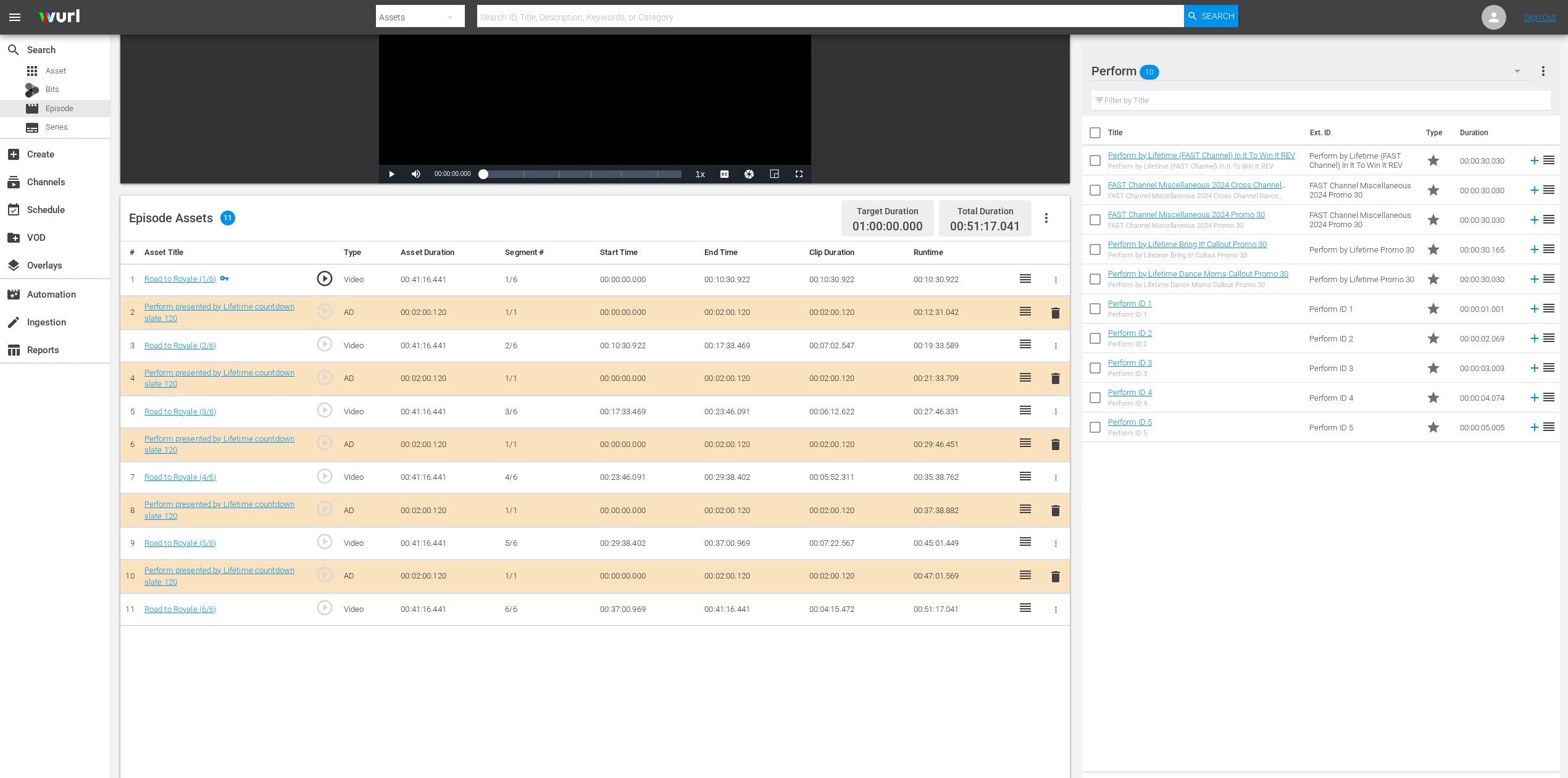
scroll to position [164, 0]
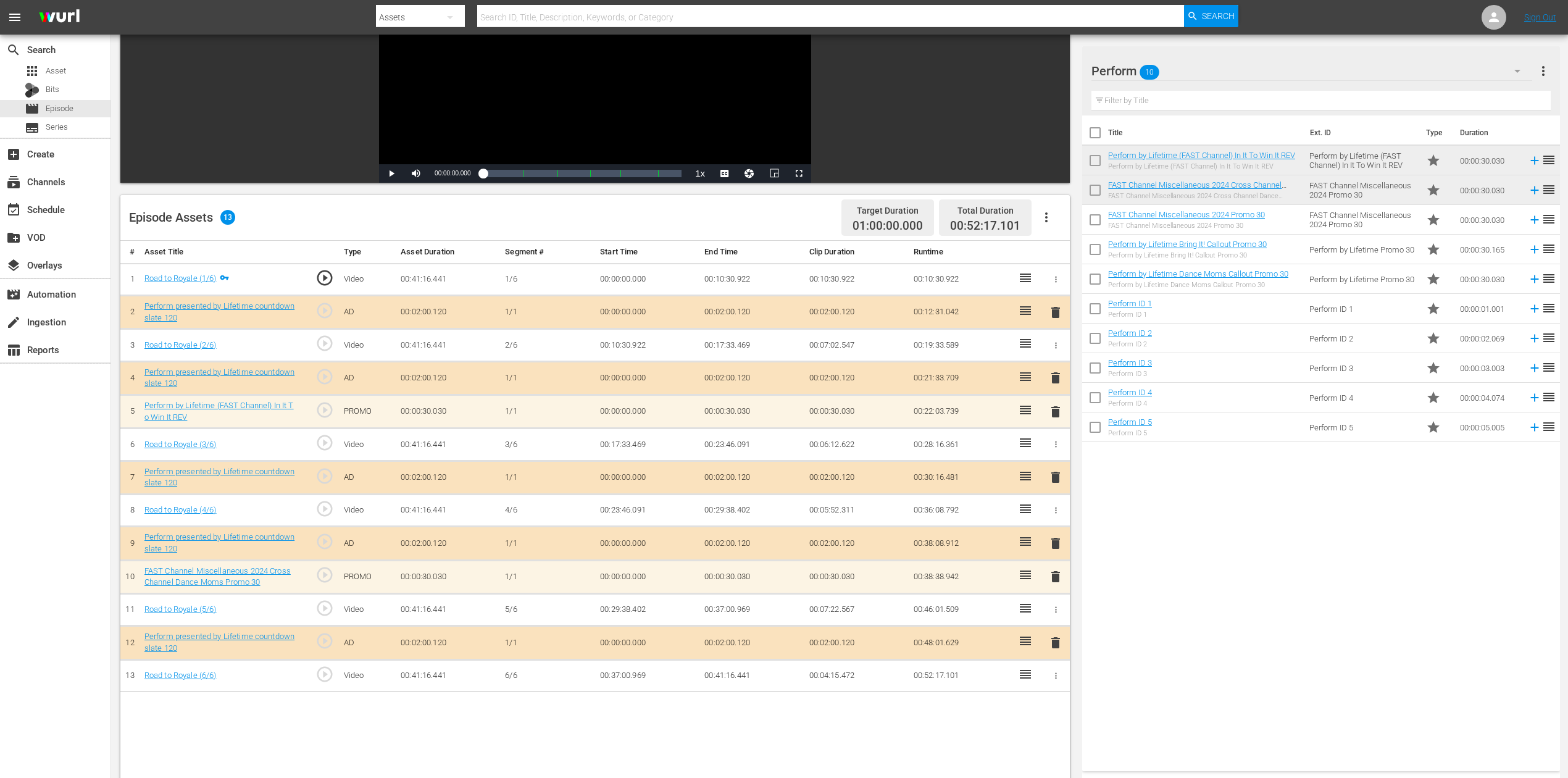
click at [1055, 576] on span "delete" at bounding box center [1055, 576] width 15 height 15
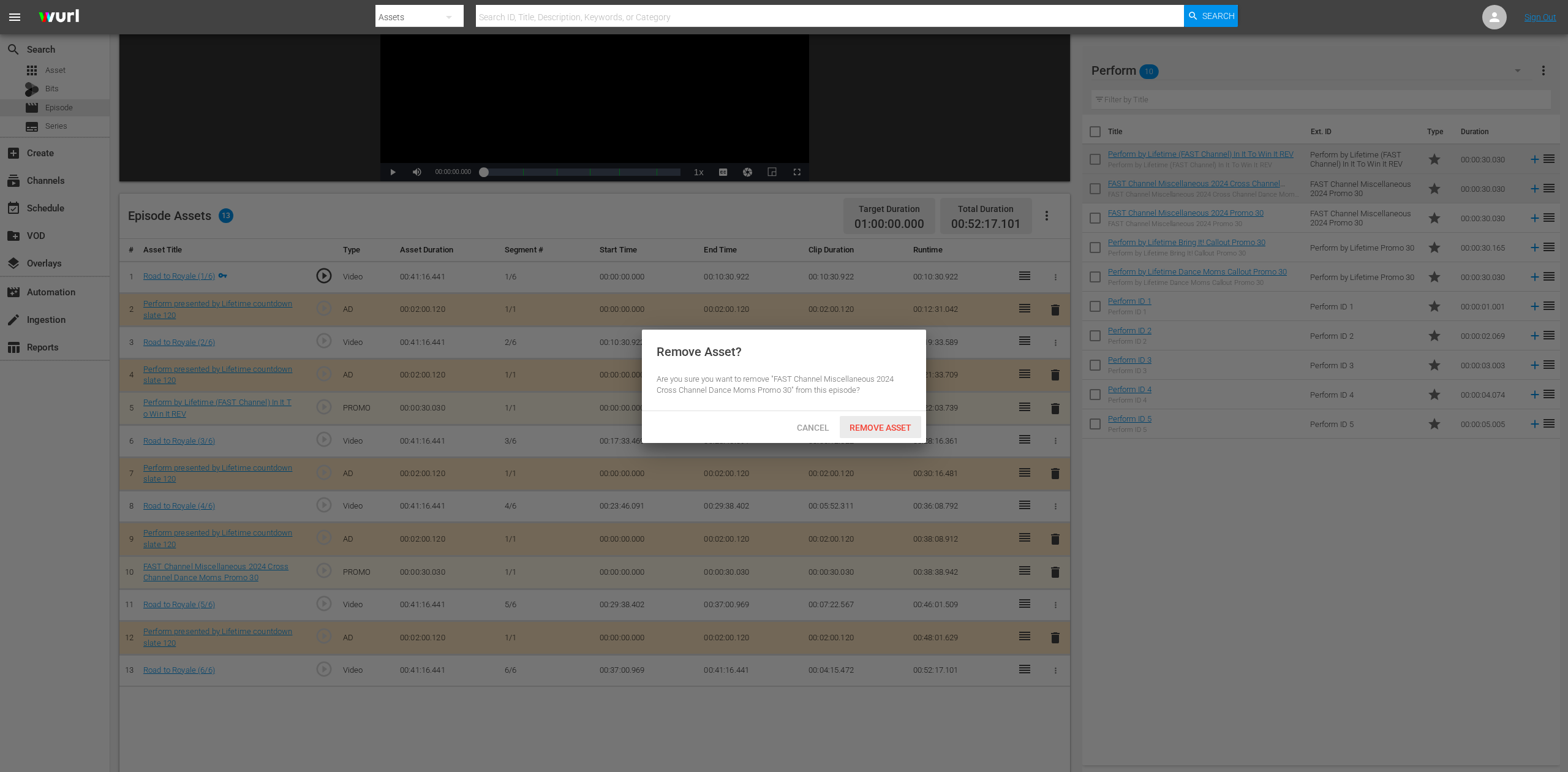
click at [887, 430] on span "Remove Asset" at bounding box center [880, 427] width 82 height 10
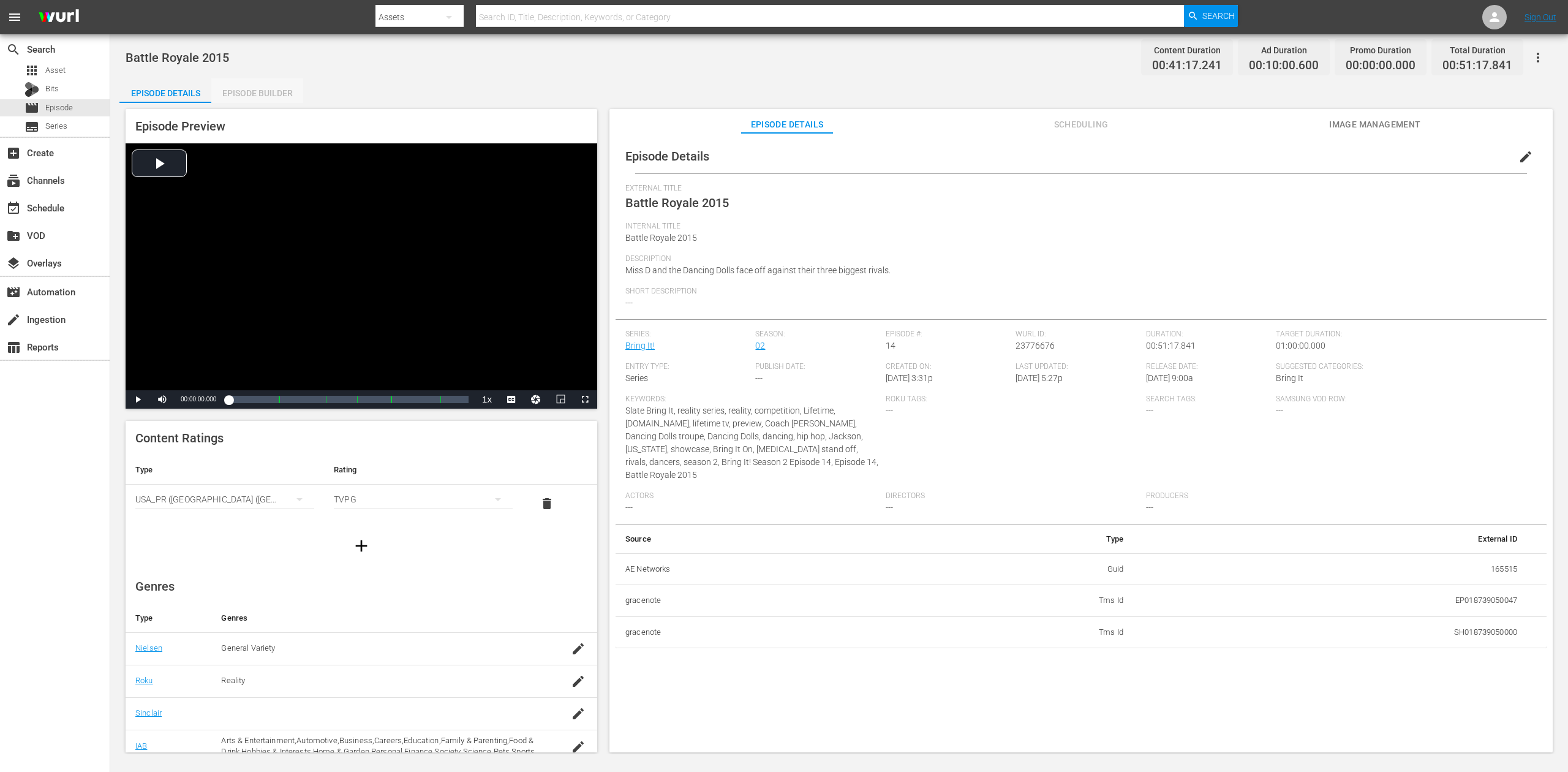
click at [261, 87] on div "Episode Builder" at bounding box center [257, 93] width 92 height 30
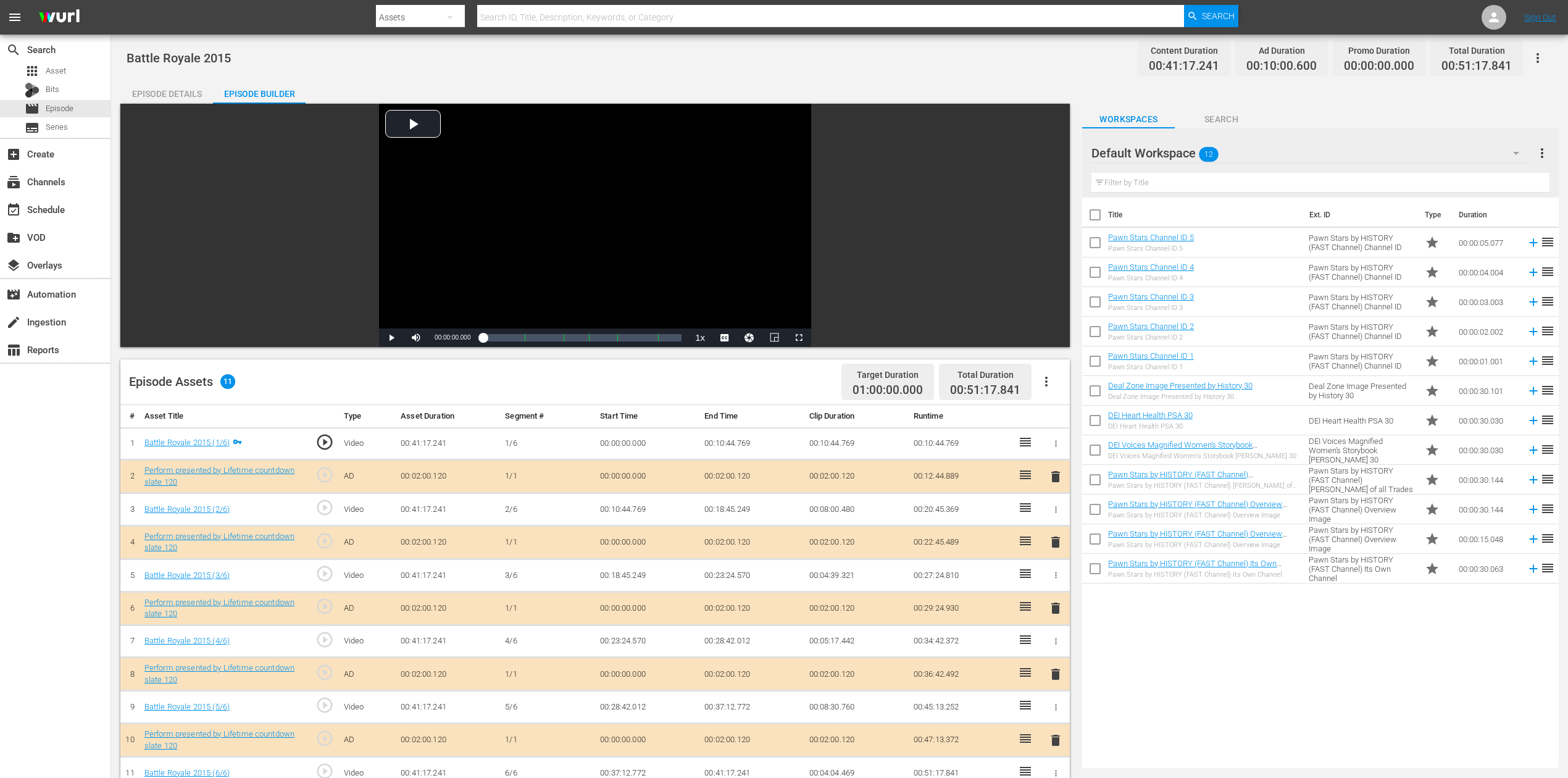
click at [1185, 158] on icon "button" at bounding box center [1516, 153] width 15 height 15
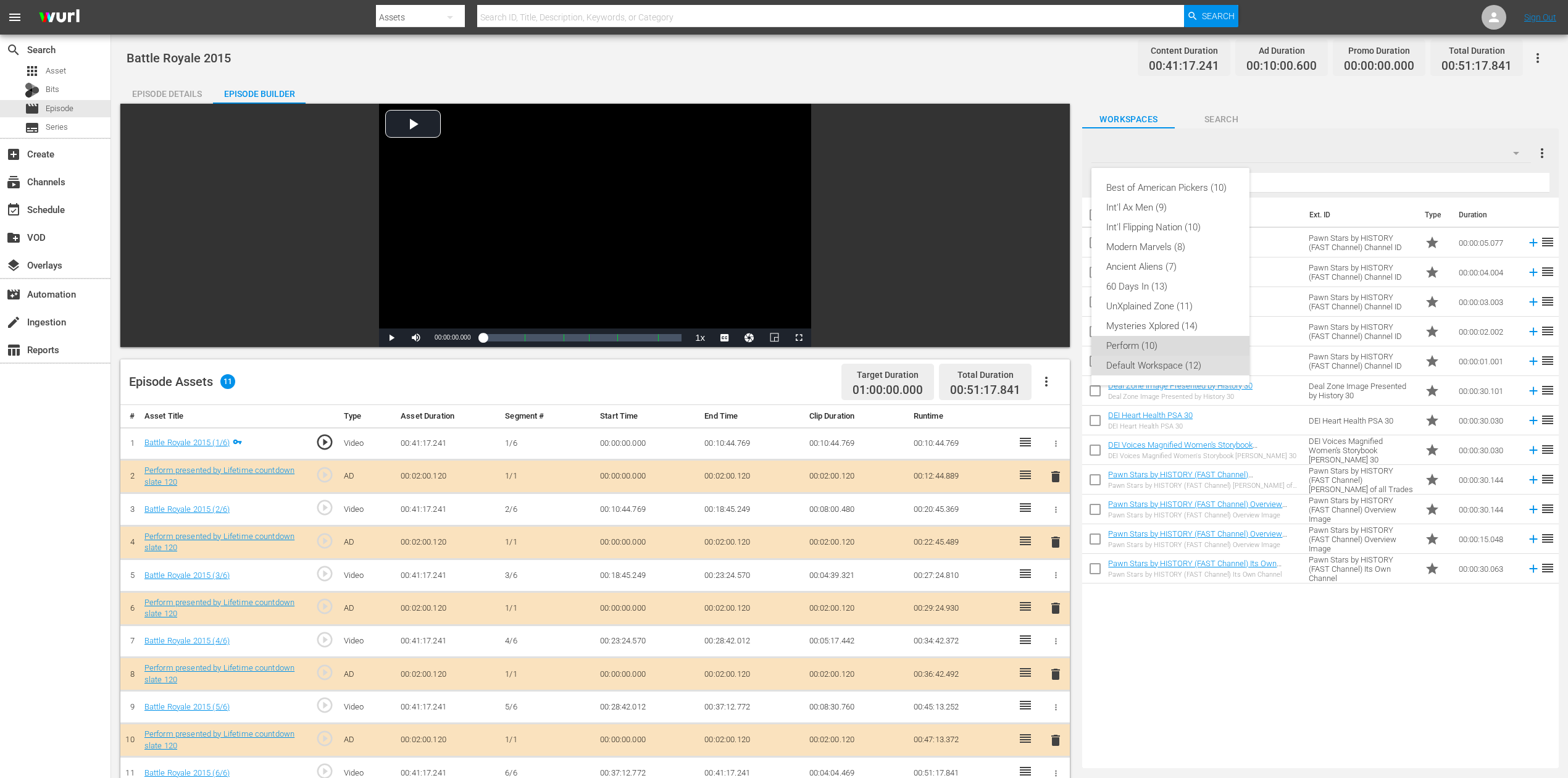
click at [1164, 351] on div "Perform (10)" at bounding box center [1171, 345] width 129 height 20
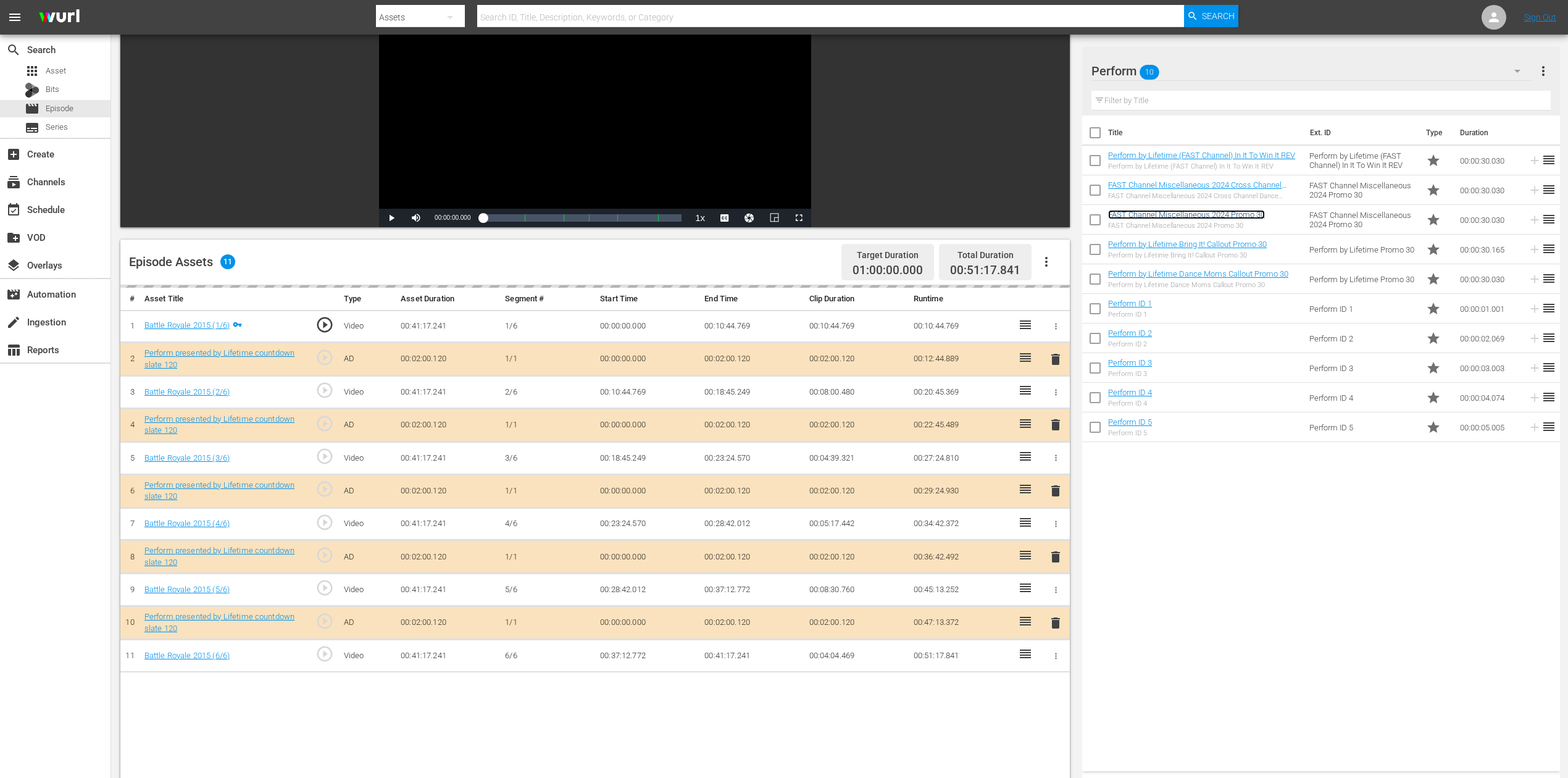
scroll to position [322, 0]
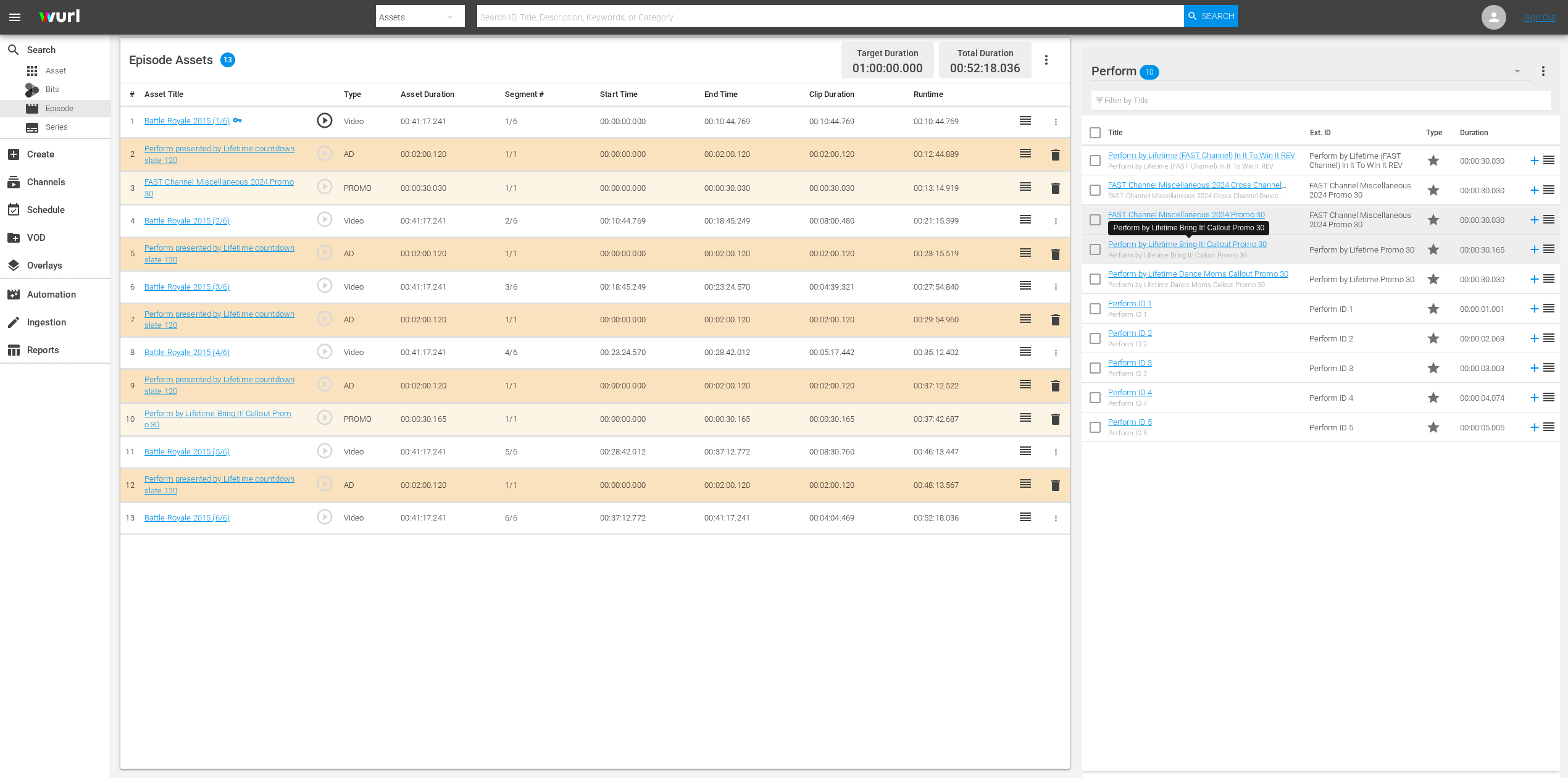
click at [1055, 419] on span "delete" at bounding box center [1055, 419] width 15 height 15
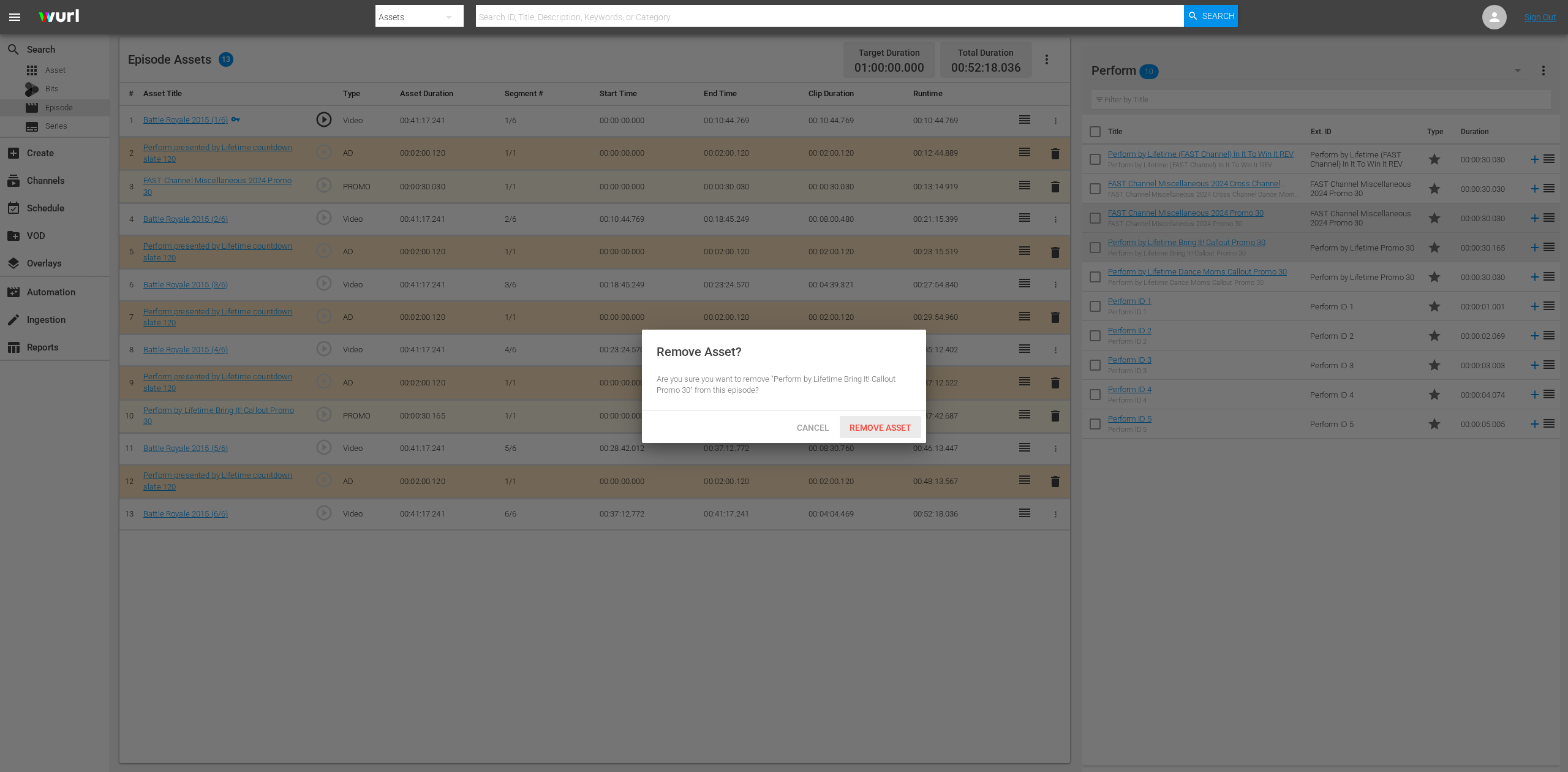
click at [870, 426] on span "Remove Asset" at bounding box center [880, 427] width 82 height 10
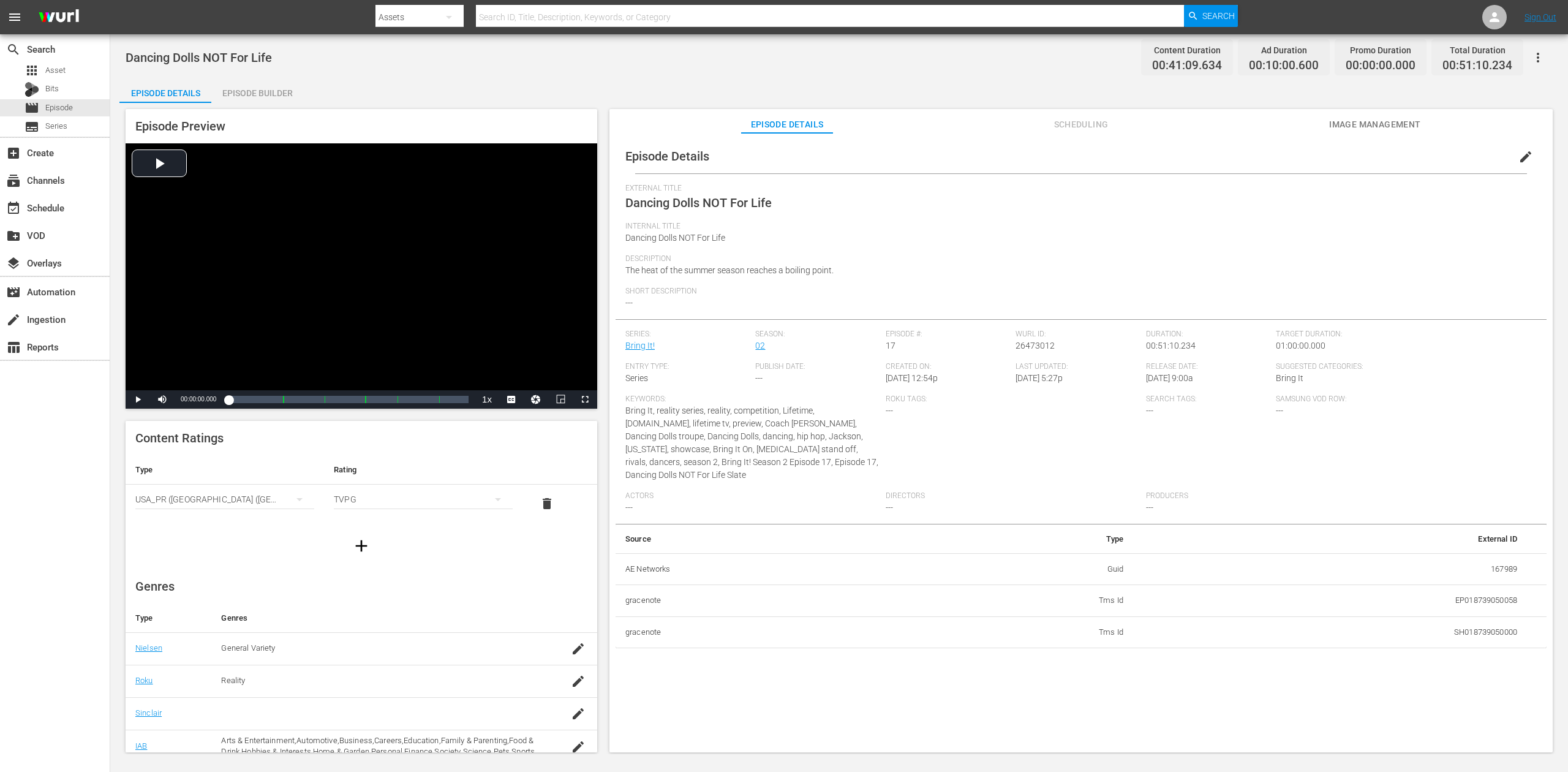
click at [261, 93] on div "Episode Builder" at bounding box center [257, 93] width 92 height 30
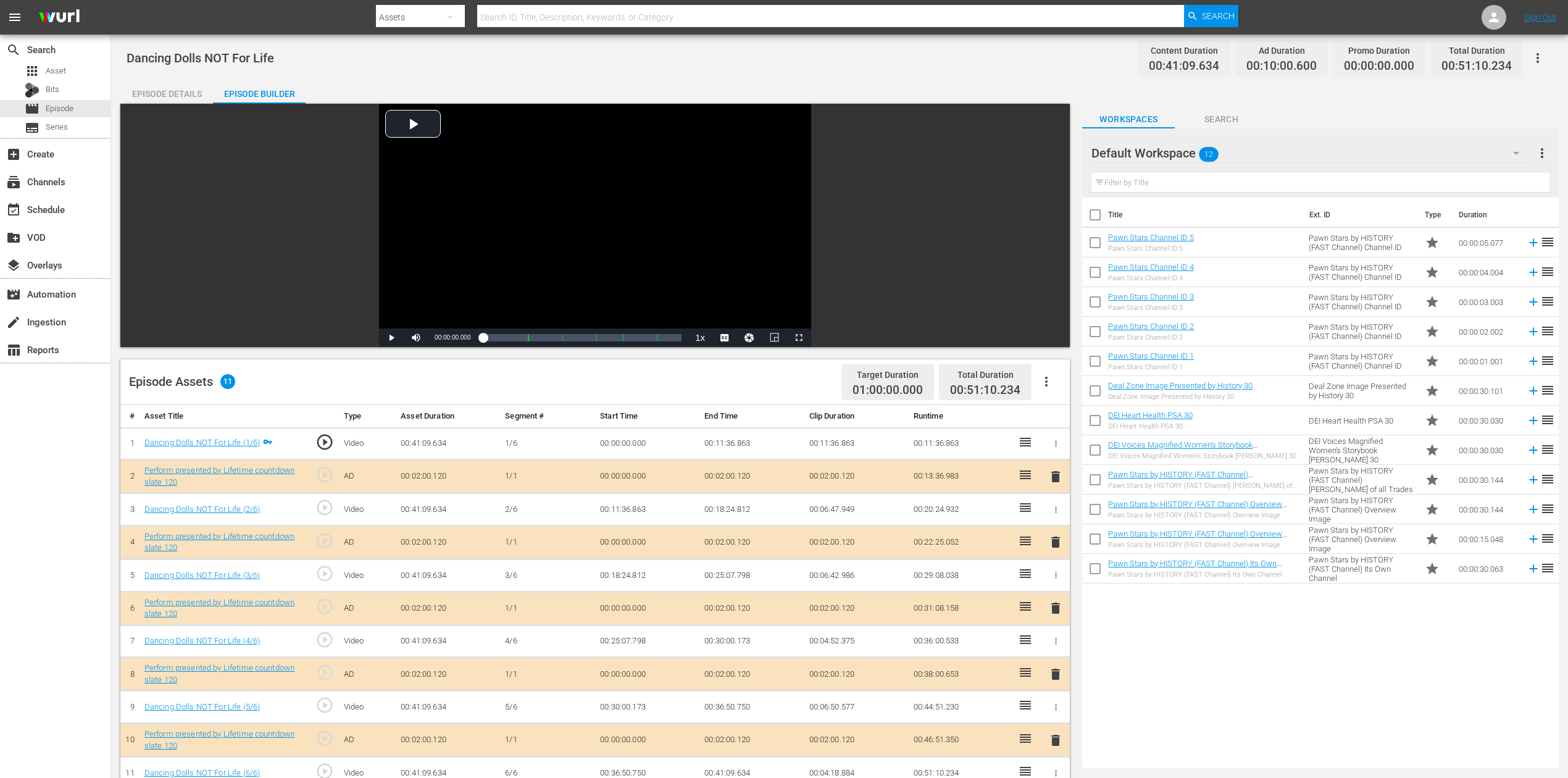
click at [1185, 148] on icon "button" at bounding box center [1516, 153] width 15 height 15
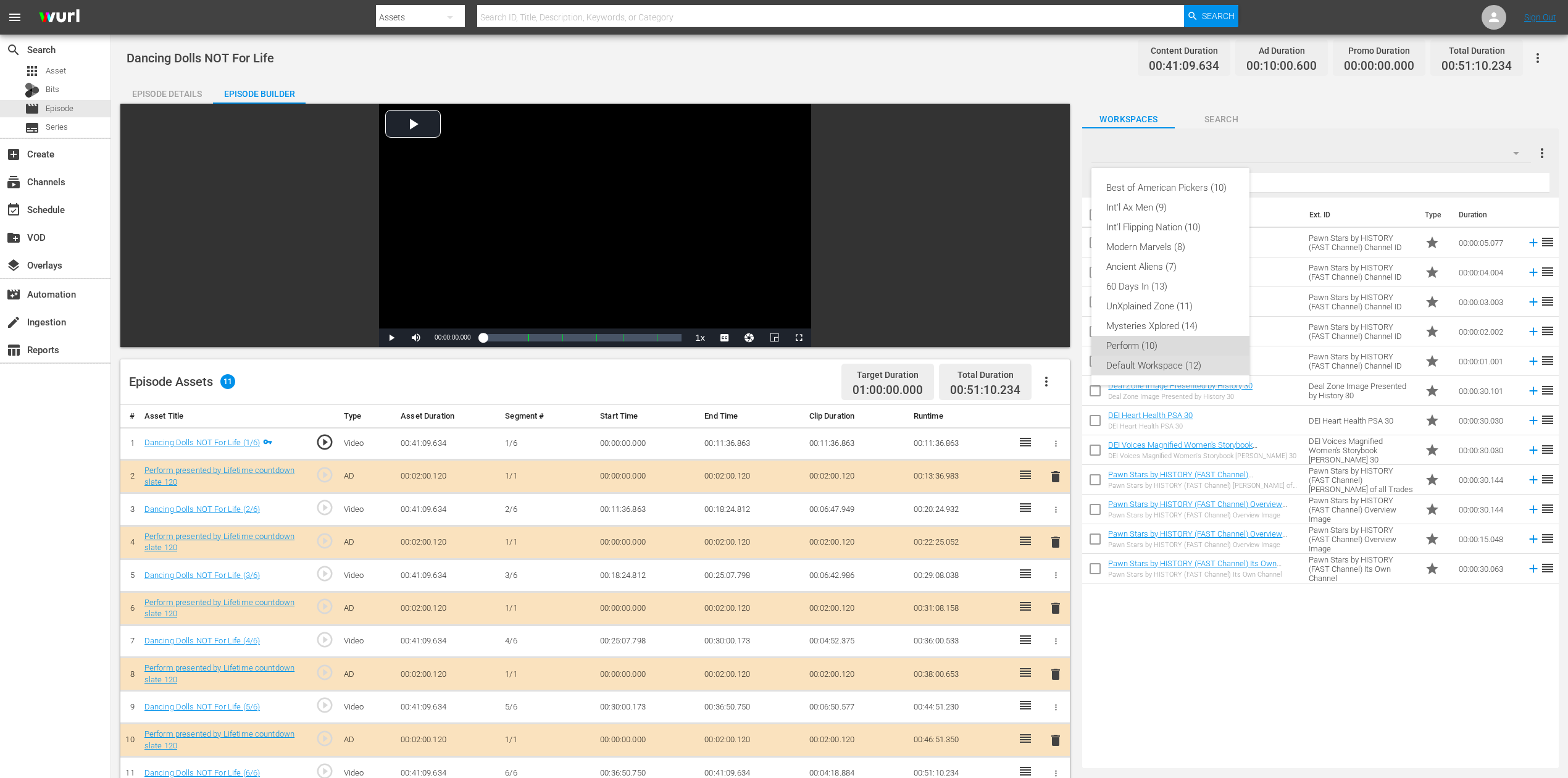
click at [1138, 340] on div "Perform (10)" at bounding box center [1171, 345] width 129 height 20
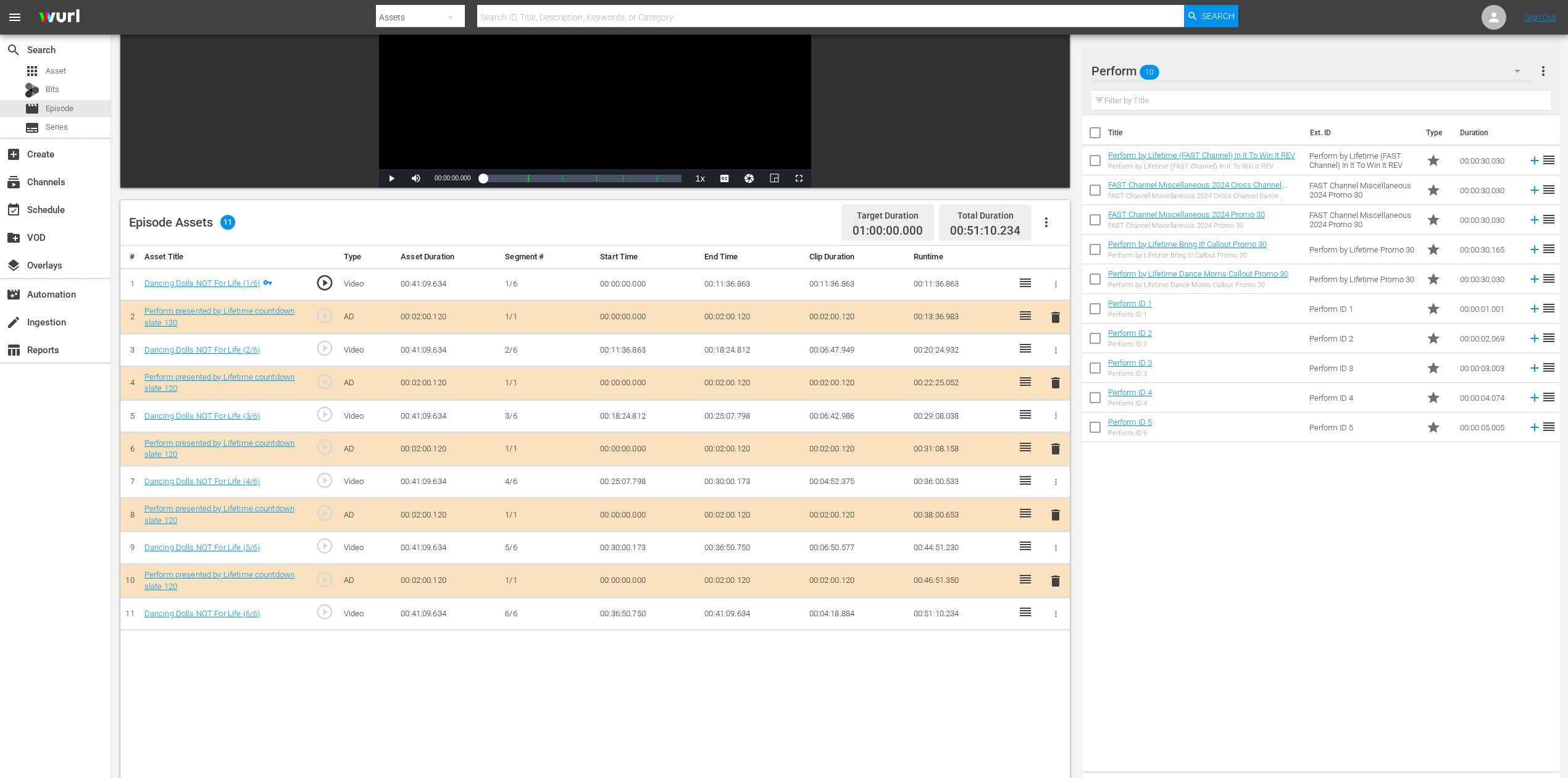
scroll to position [164, 0]
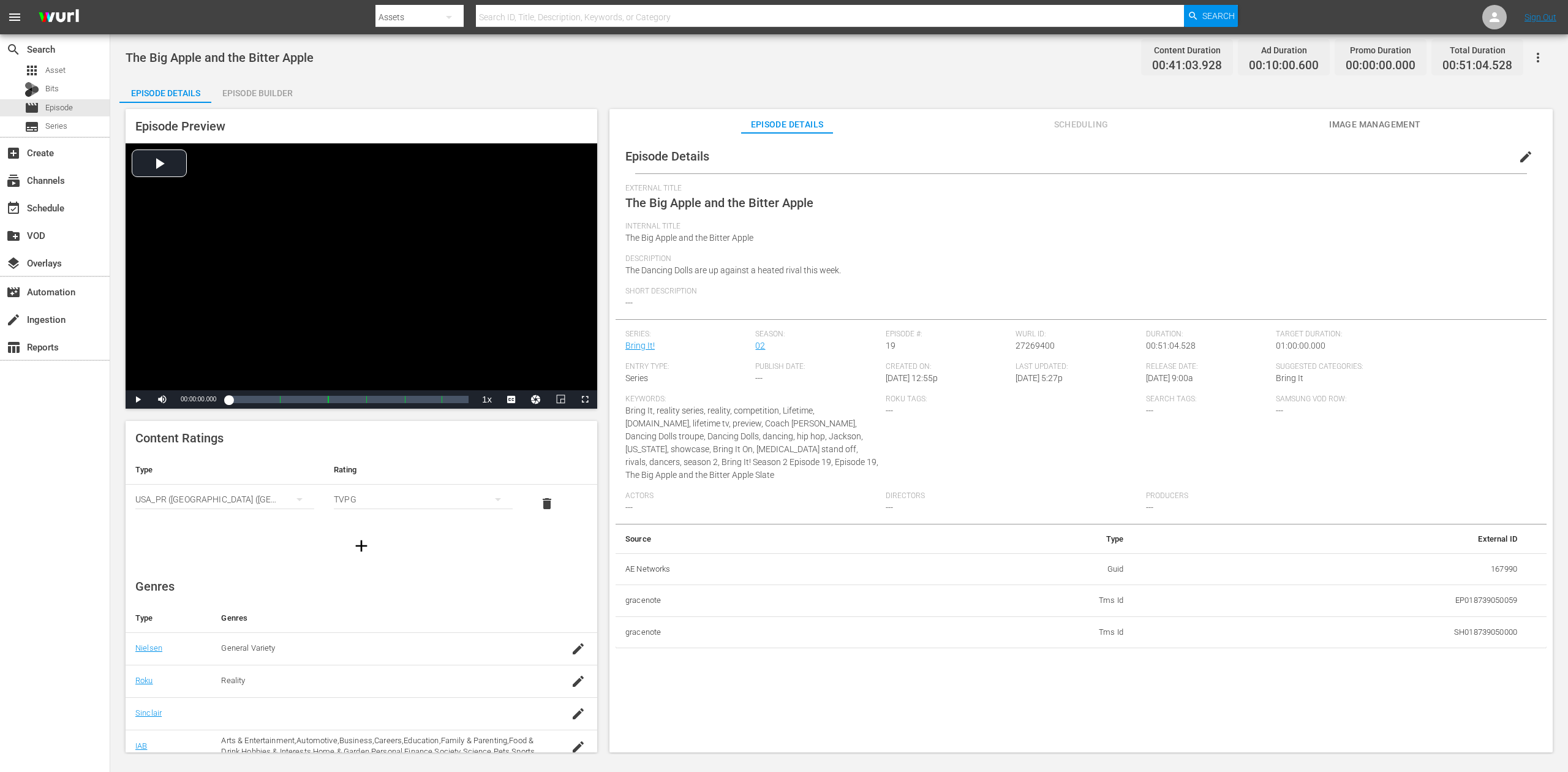
click at [272, 88] on div "Episode Builder" at bounding box center [257, 93] width 92 height 30
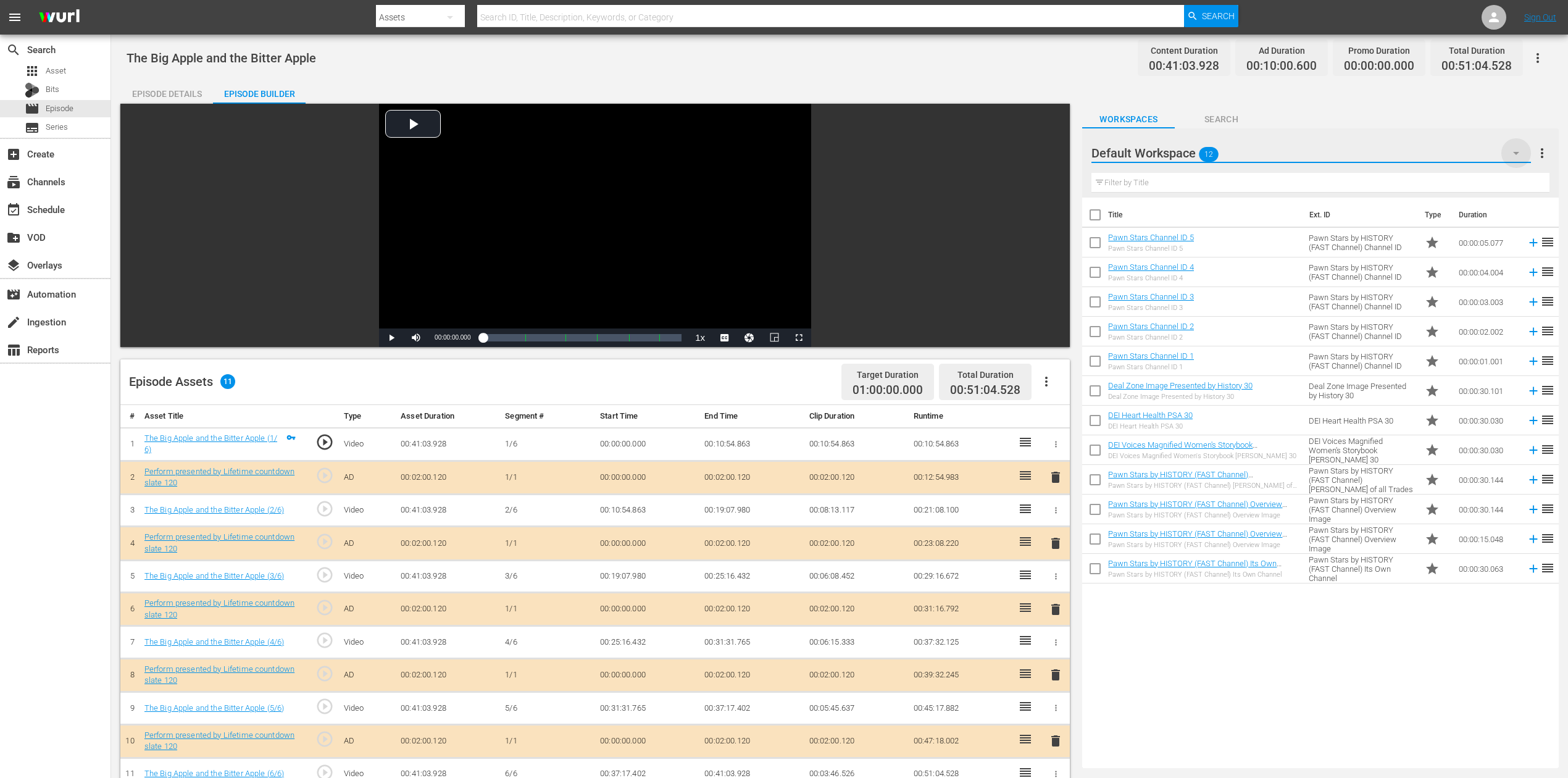
click at [1185, 152] on icon "button" at bounding box center [1516, 154] width 6 height 3
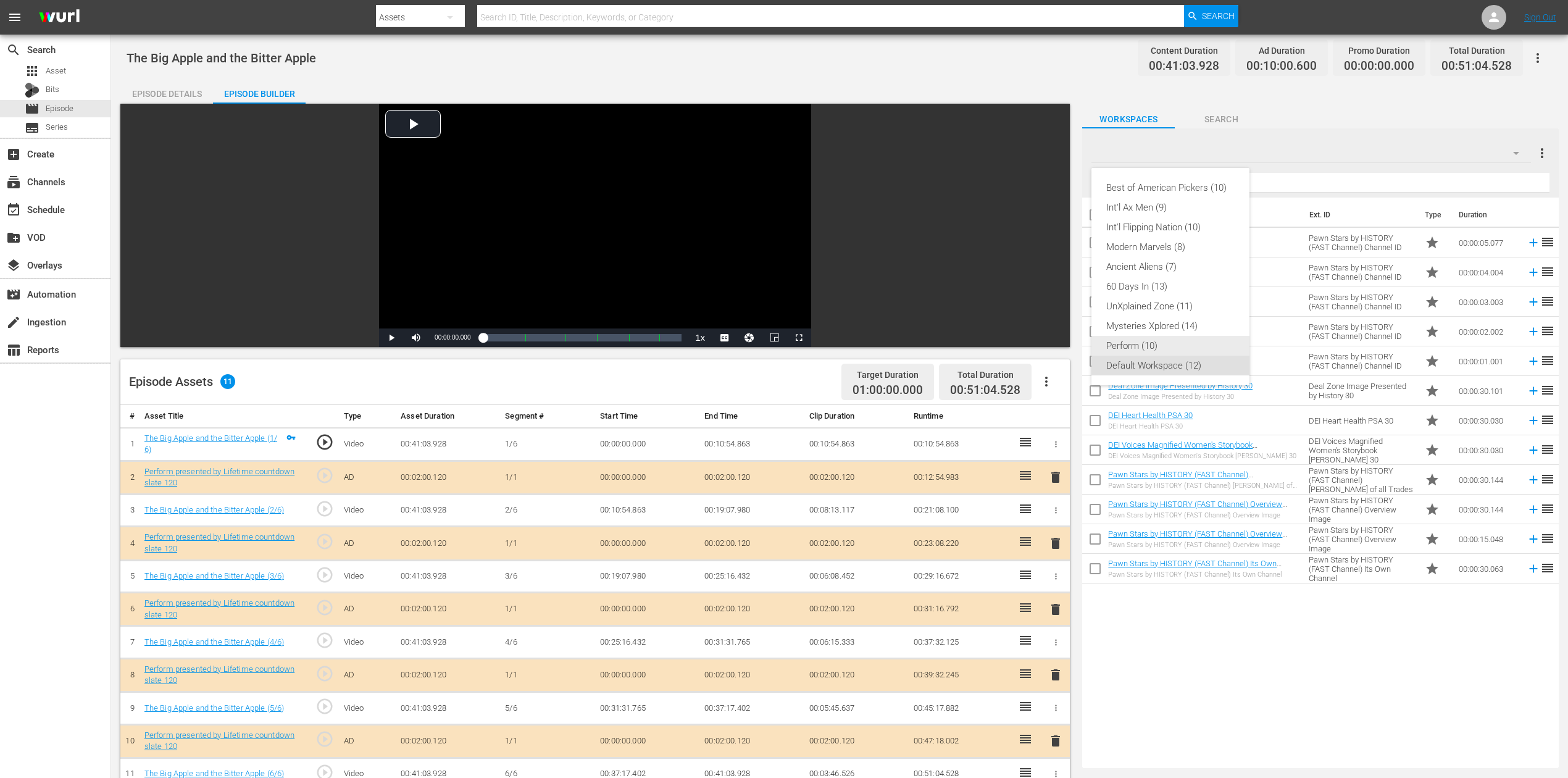
click at [1149, 347] on div "Perform (10)" at bounding box center [1171, 345] width 129 height 20
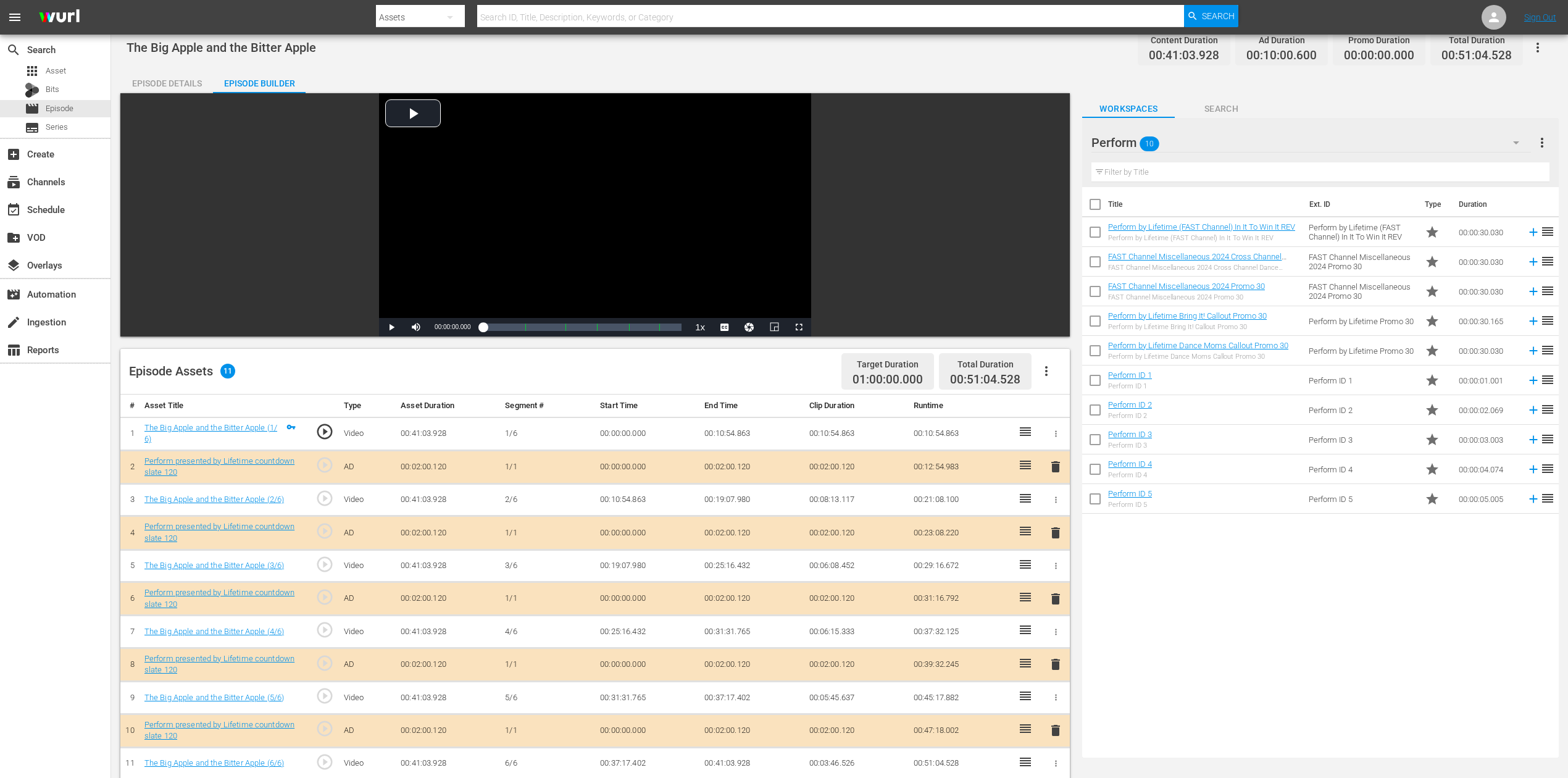
scroll to position [164, 0]
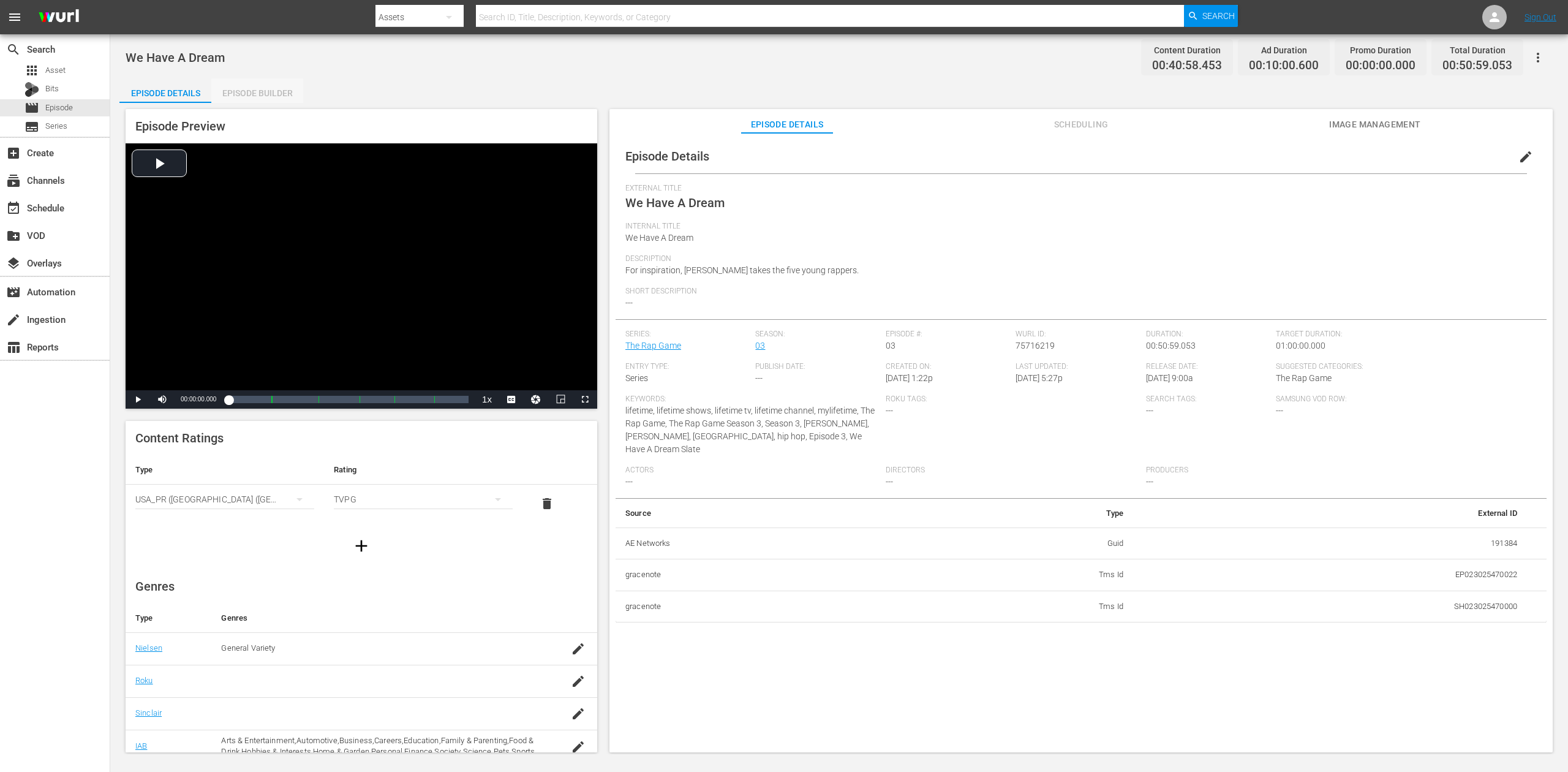
click at [249, 93] on div "Episode Builder" at bounding box center [257, 93] width 92 height 30
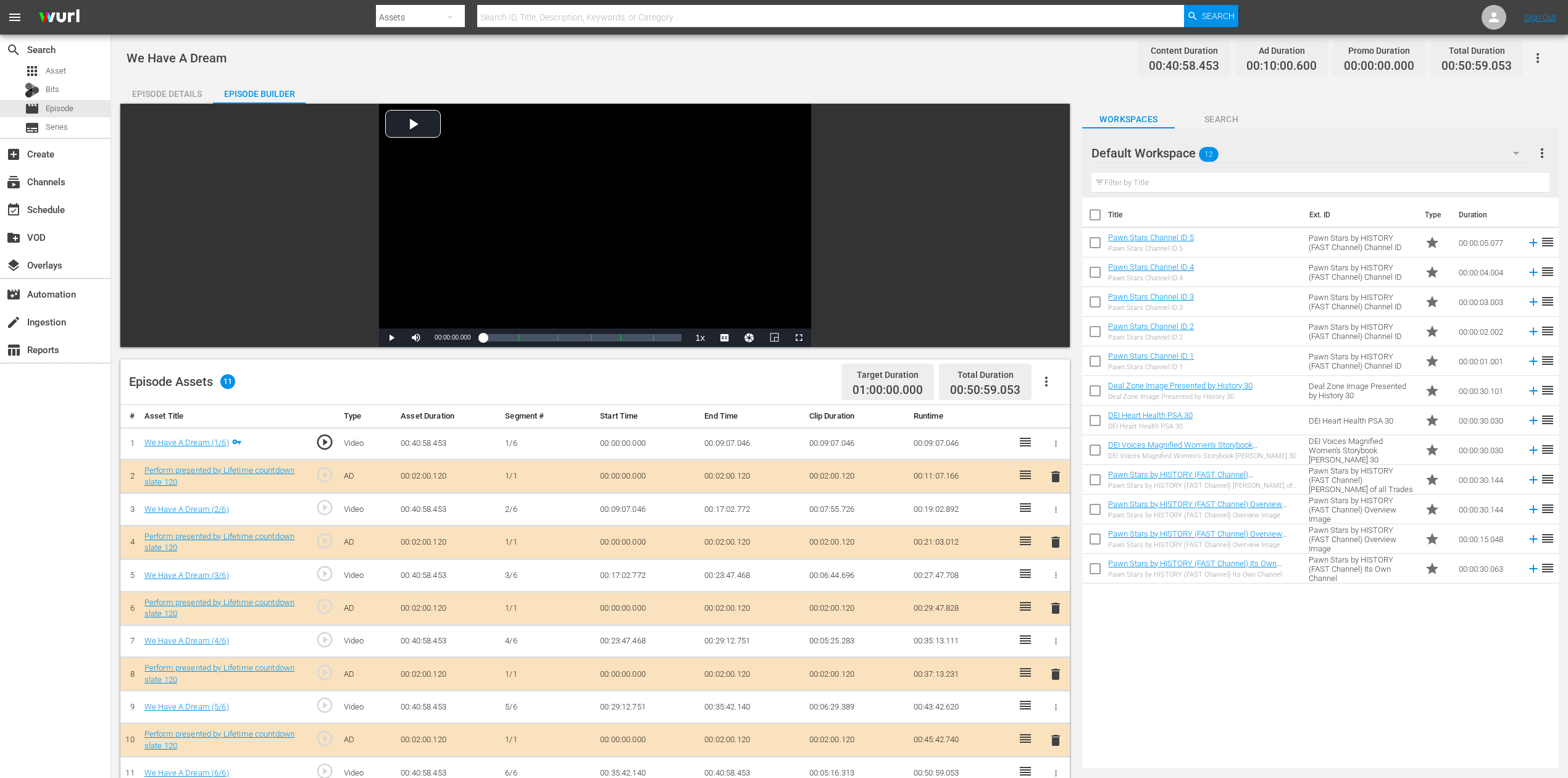
click at [1185, 154] on icon "button" at bounding box center [1516, 153] width 15 height 15
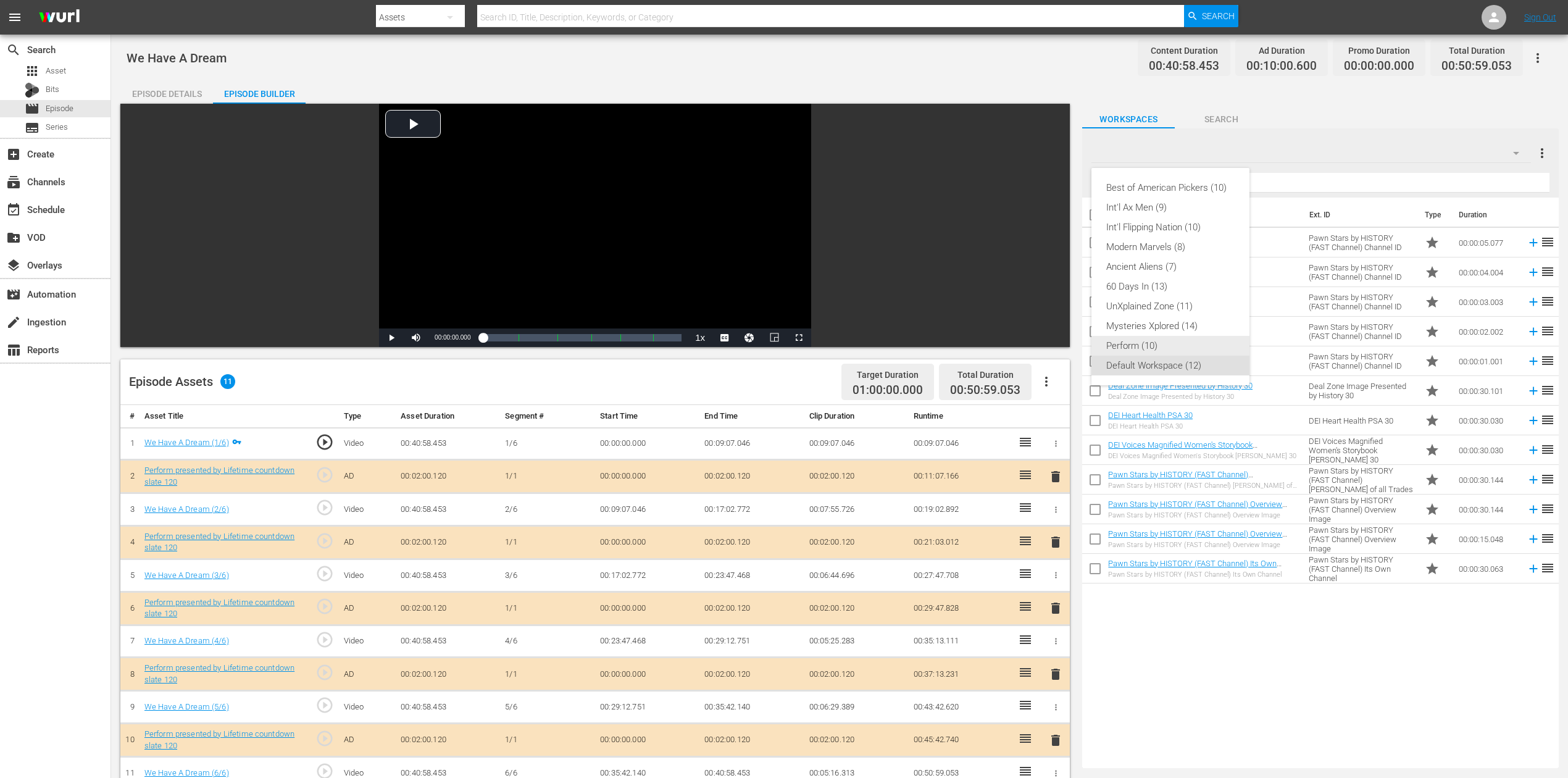
click at [1158, 342] on div "Perform (10)" at bounding box center [1171, 345] width 129 height 20
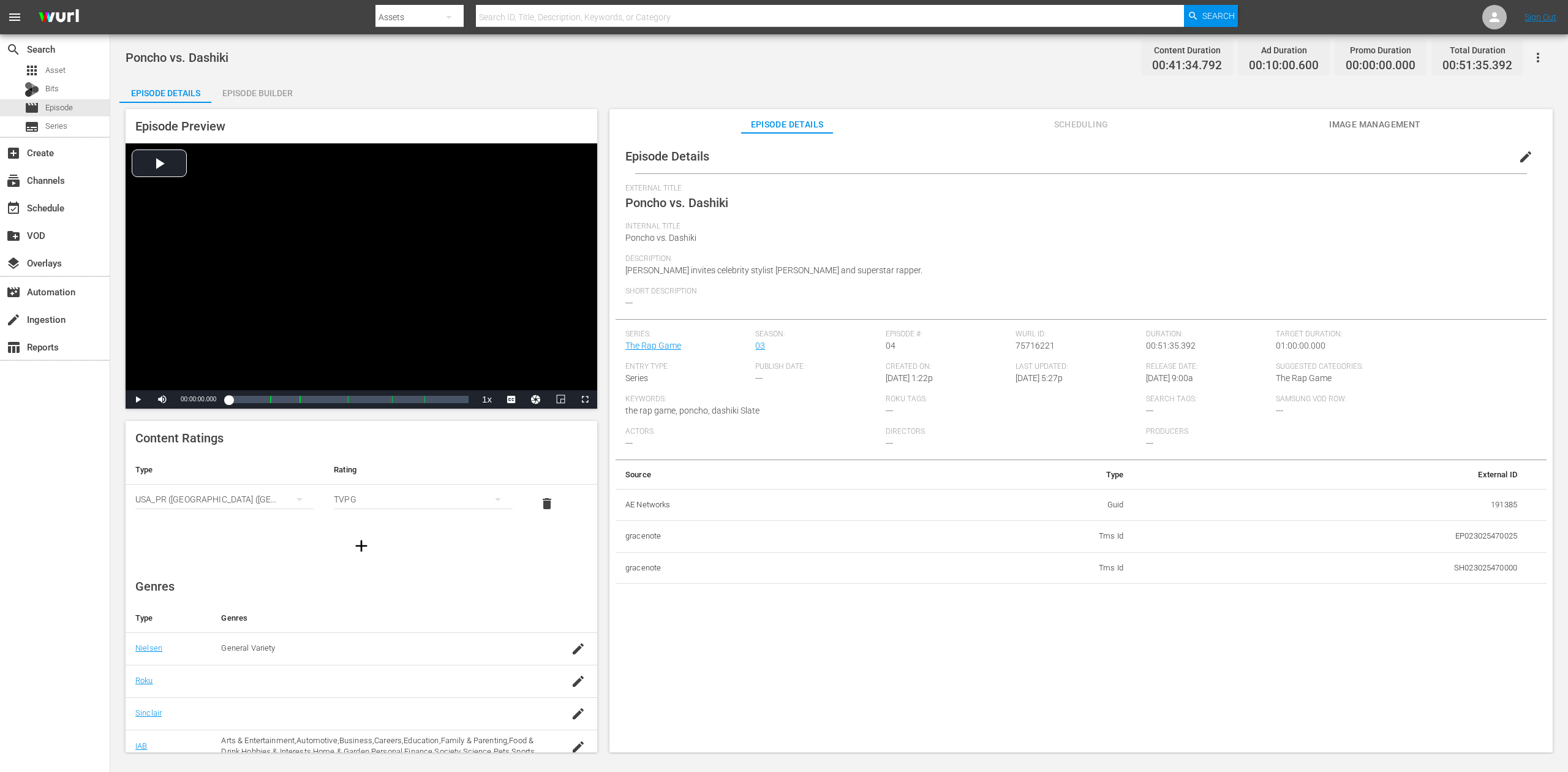
click at [268, 82] on div "Episode Builder" at bounding box center [257, 93] width 92 height 30
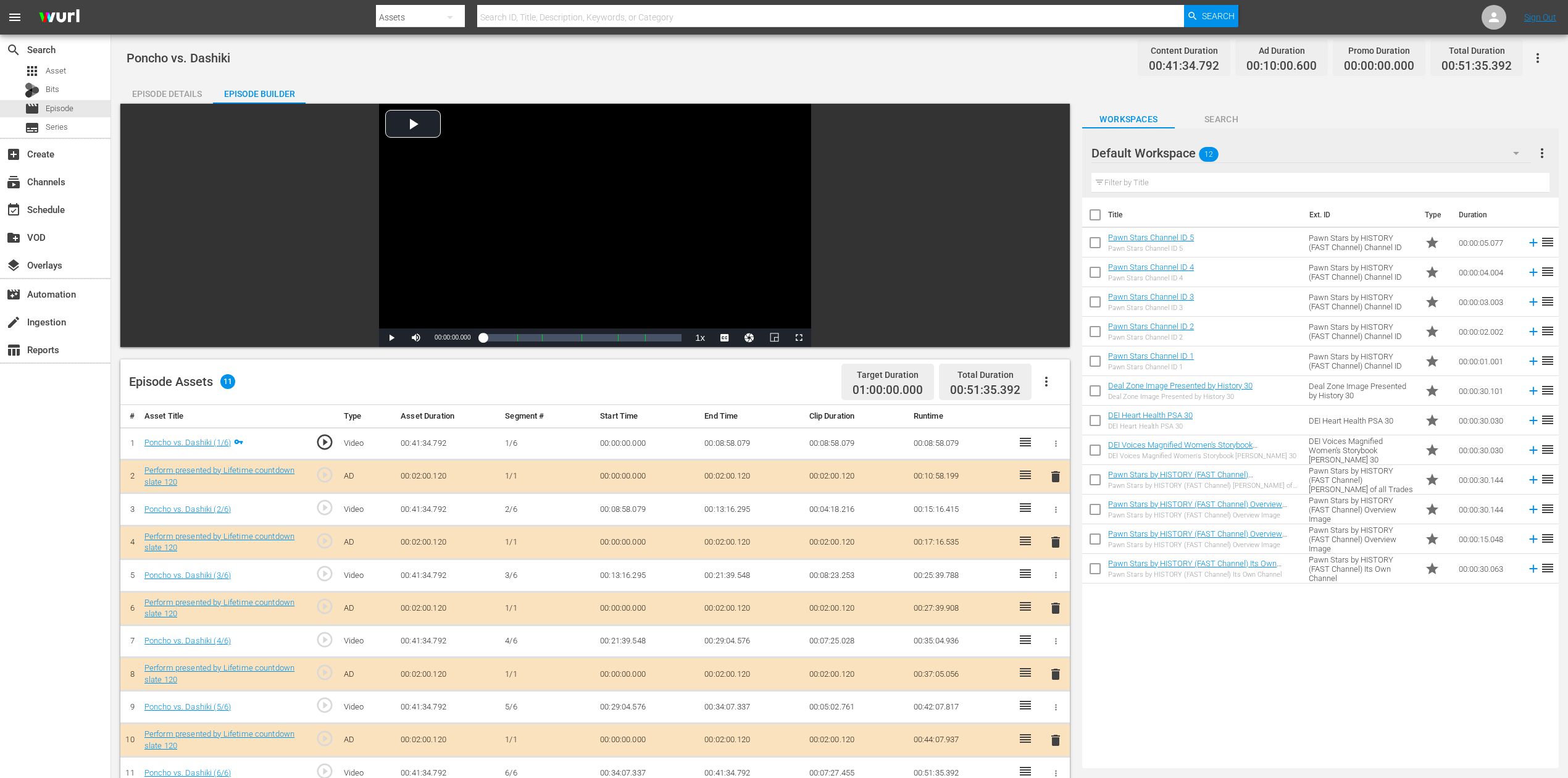
click at [1185, 151] on icon "button" at bounding box center [1516, 153] width 15 height 15
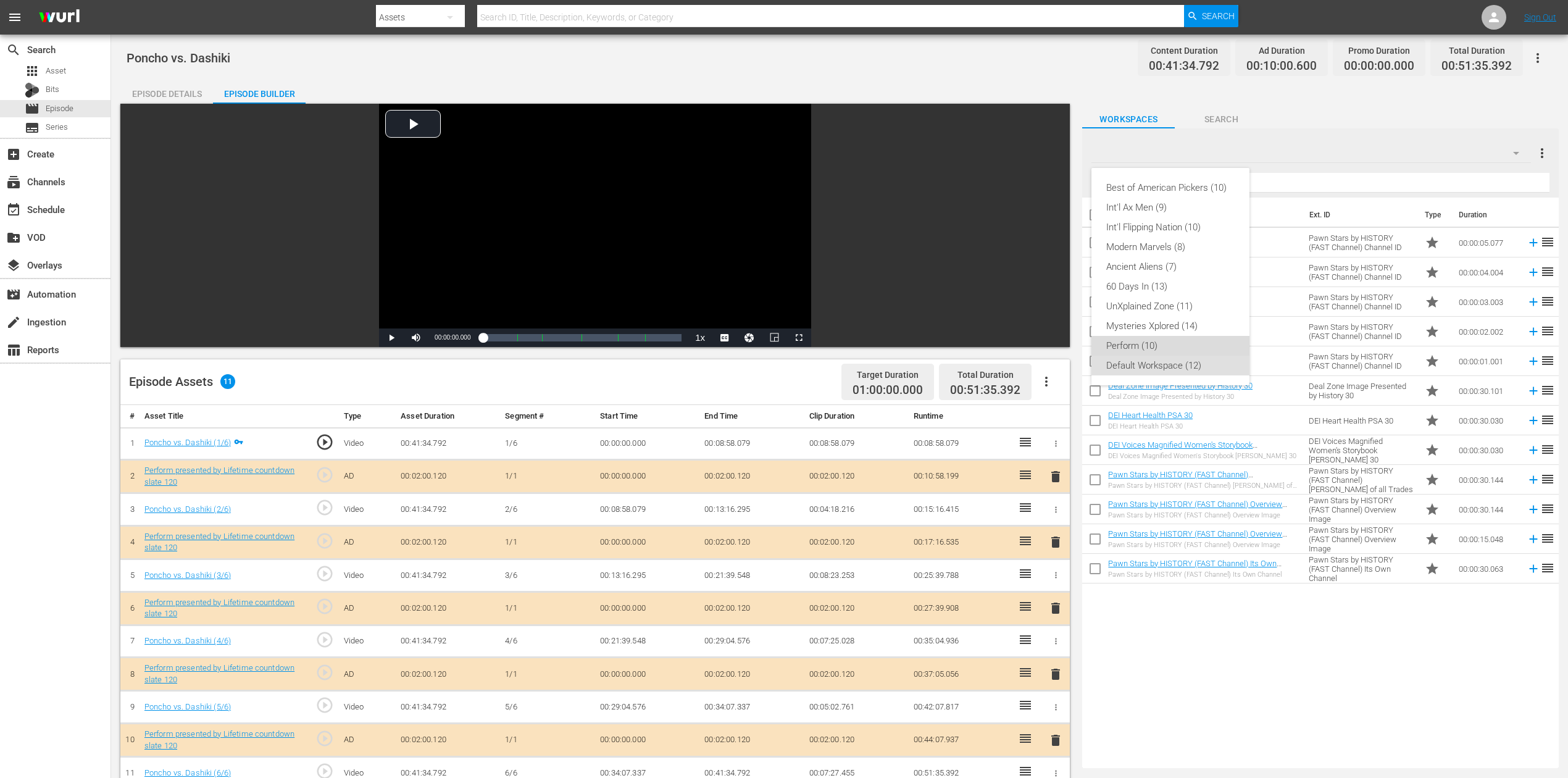
click at [1141, 344] on div "Perform (10)" at bounding box center [1171, 345] width 129 height 20
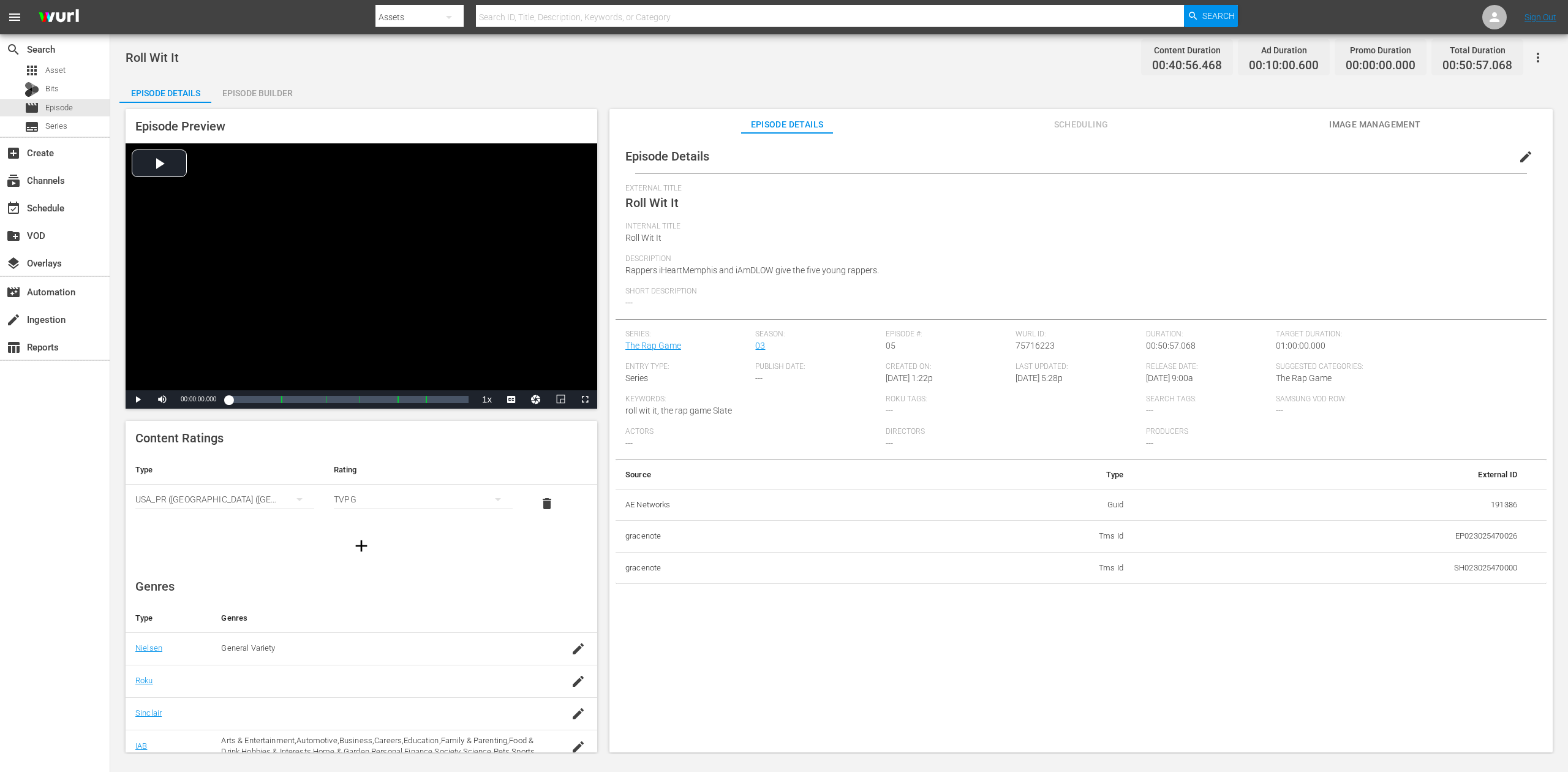
click at [264, 86] on div "Episode Builder" at bounding box center [257, 93] width 92 height 30
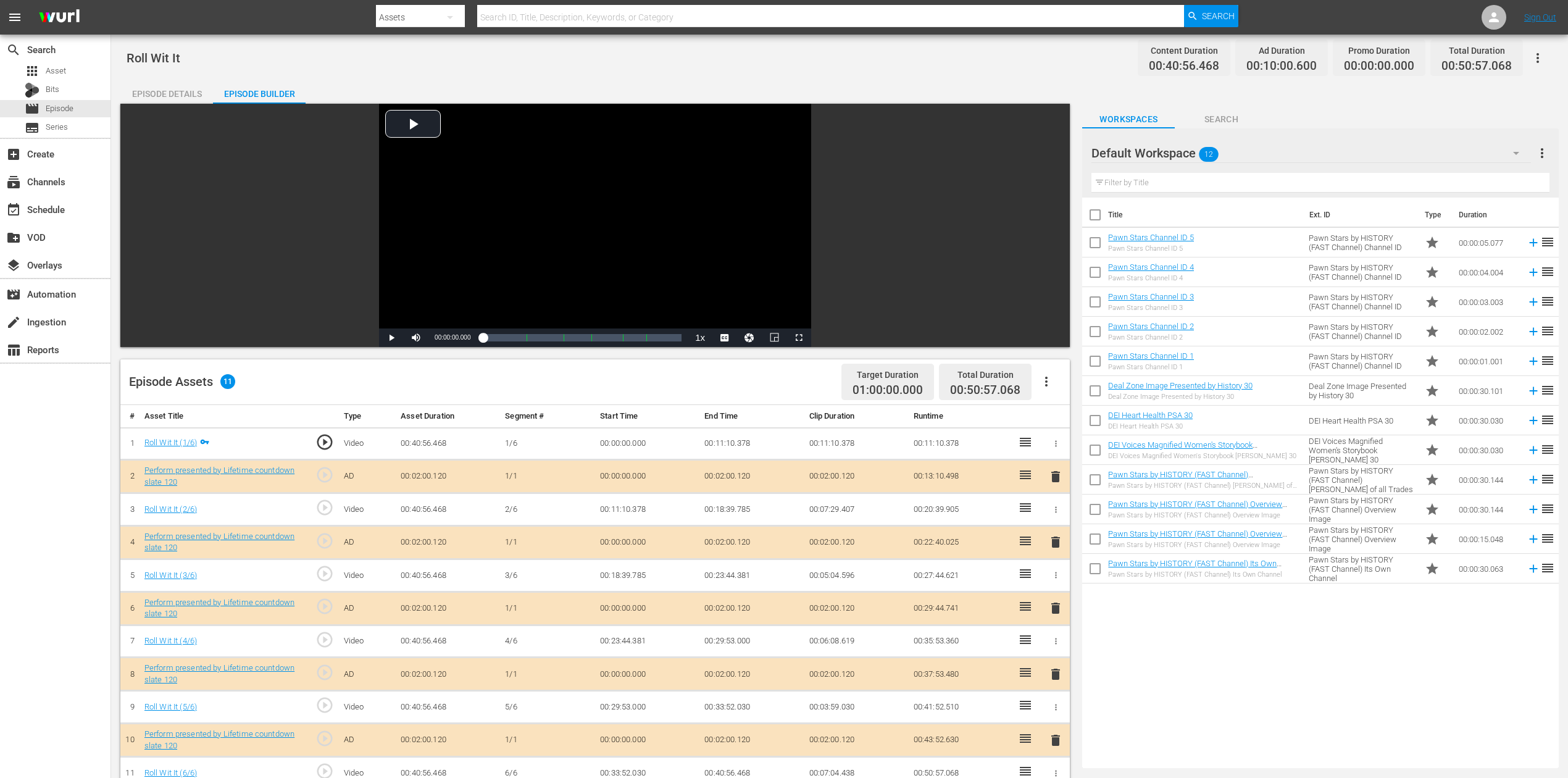
click at [1185, 150] on icon "button" at bounding box center [1516, 153] width 15 height 15
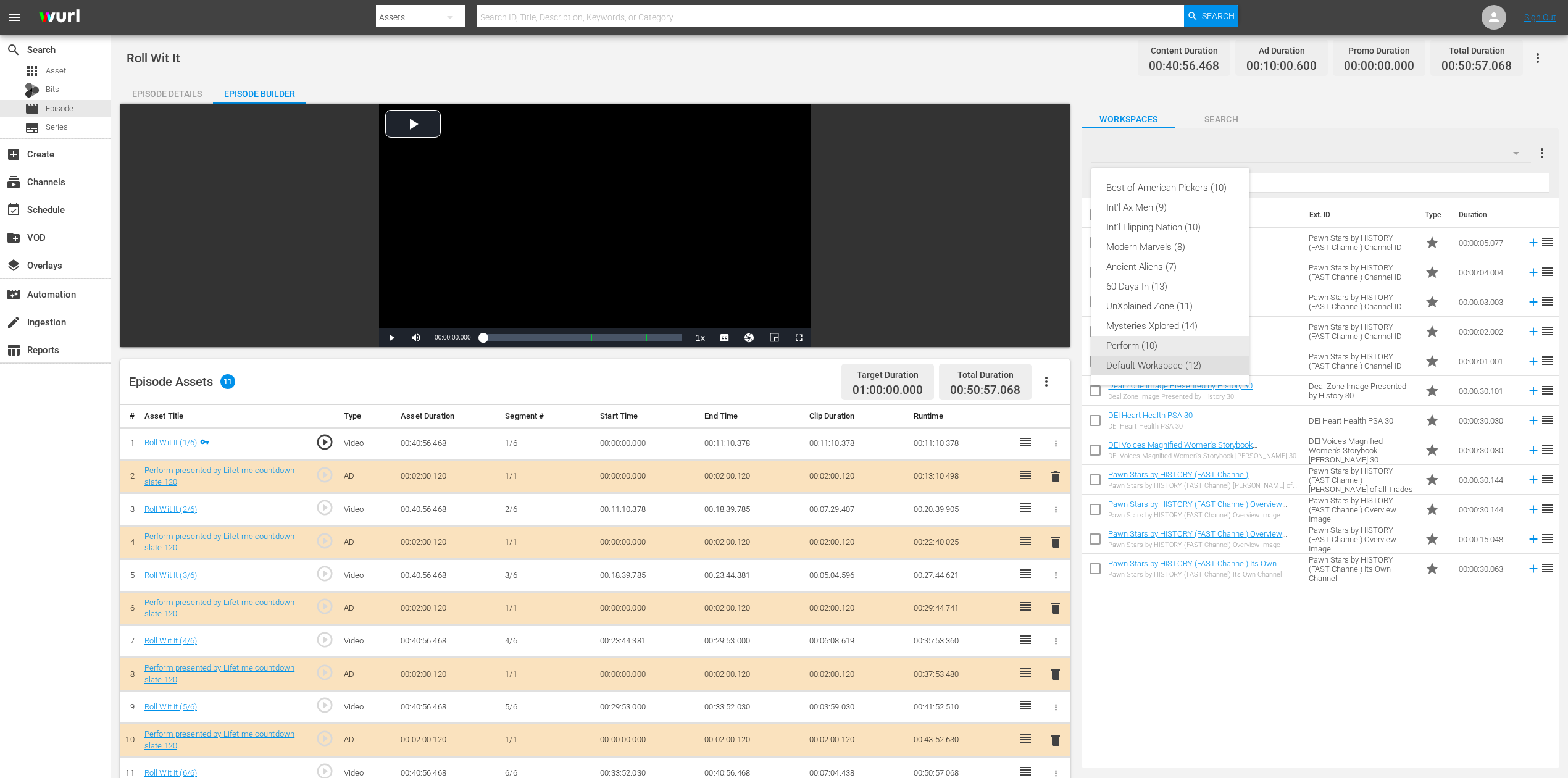
click at [1157, 340] on div "Perform (10)" at bounding box center [1171, 345] width 129 height 20
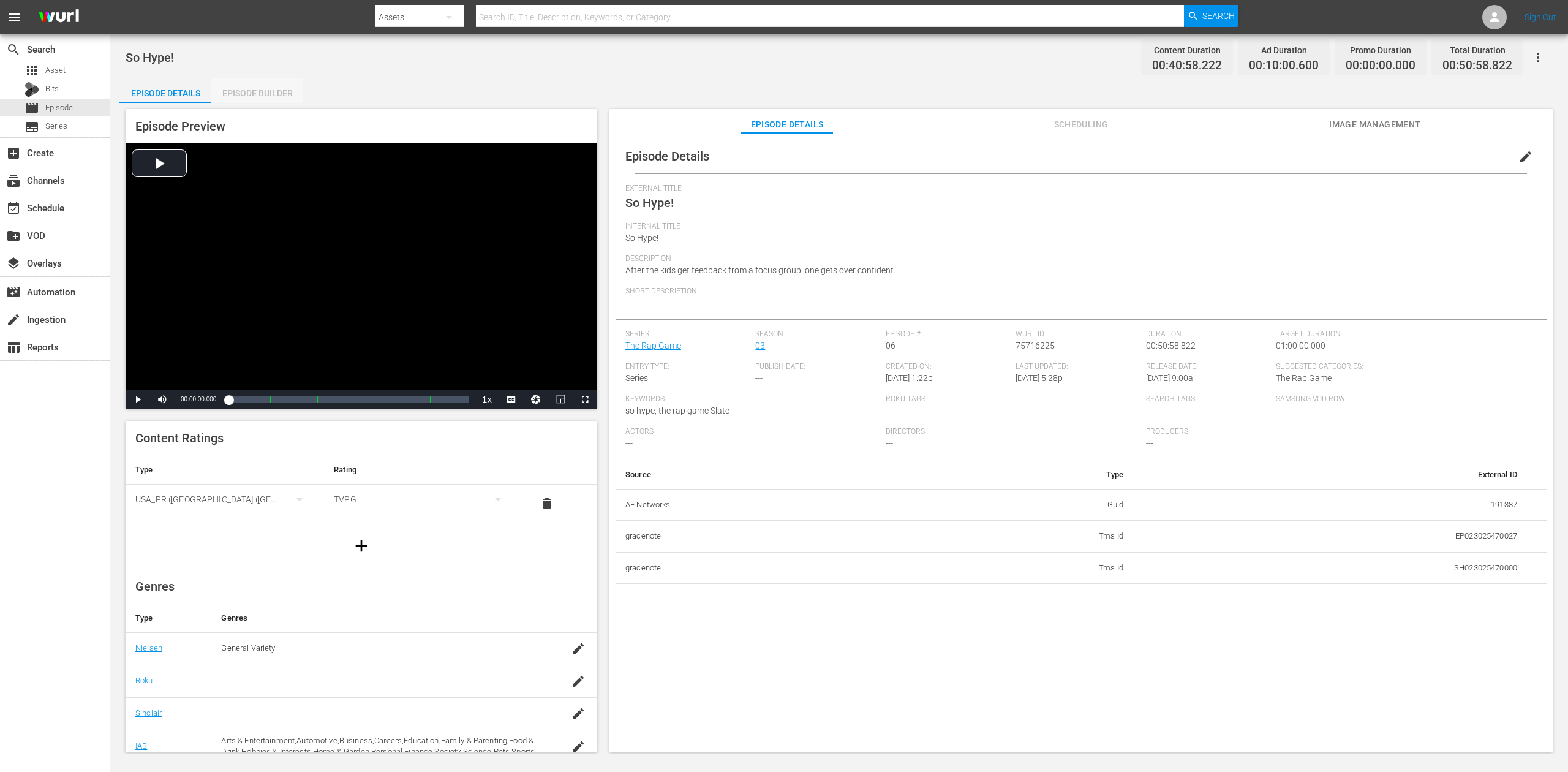
click at [273, 91] on div "Episode Builder" at bounding box center [257, 93] width 92 height 30
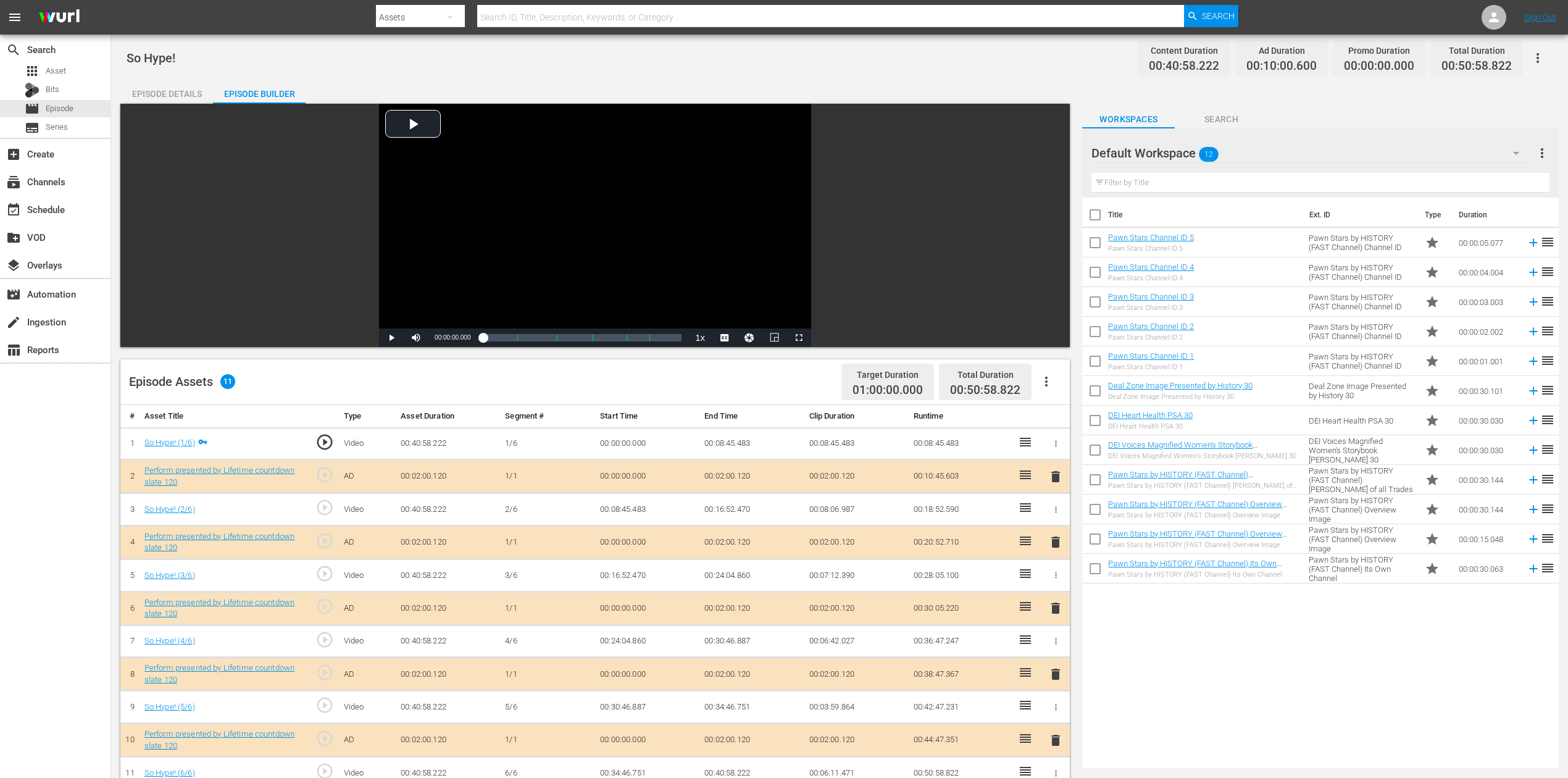
click at [1185, 153] on button "button" at bounding box center [1516, 153] width 30 height 30
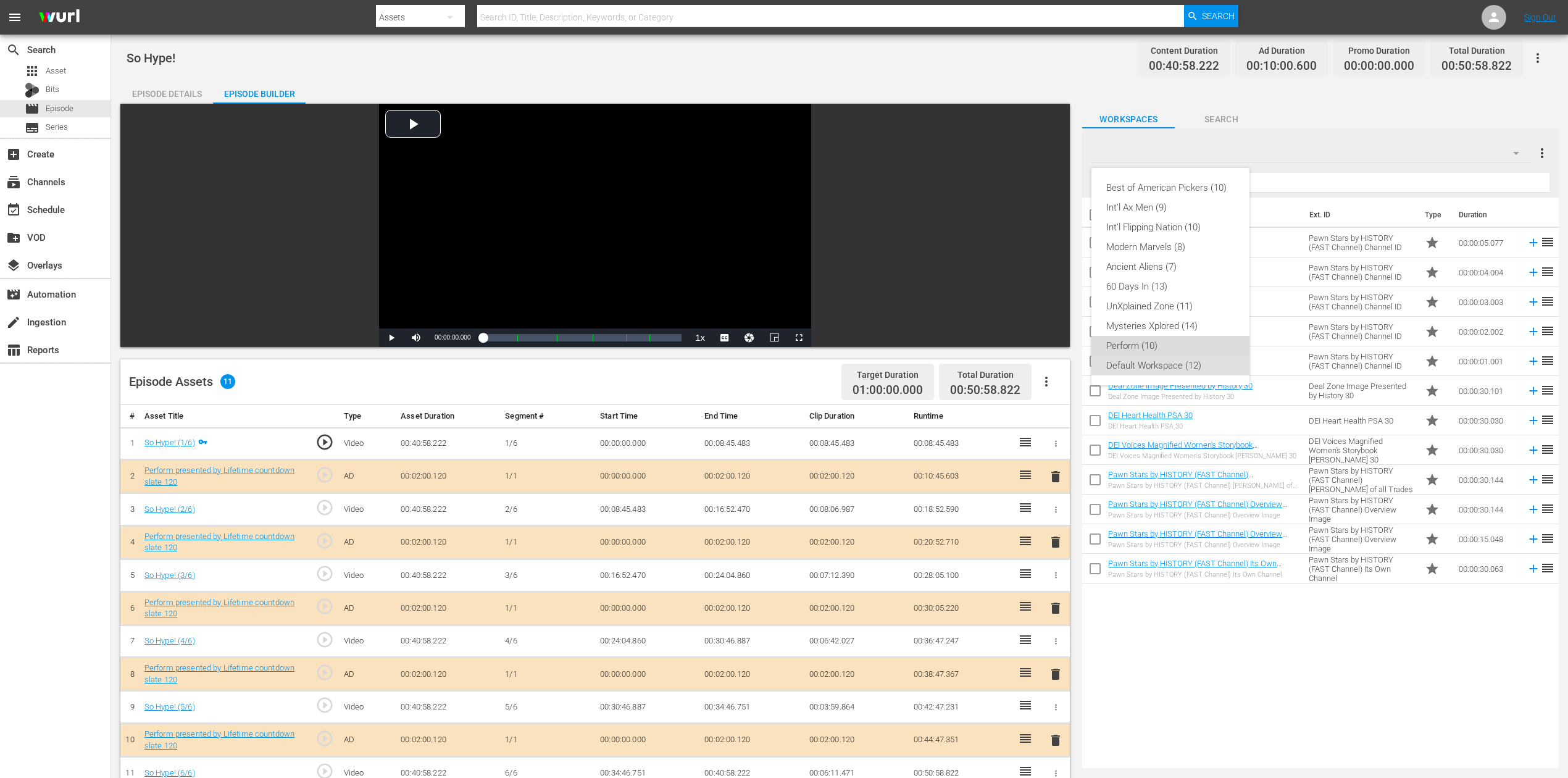
click at [1164, 344] on div "Perform (10)" at bounding box center [1171, 345] width 129 height 20
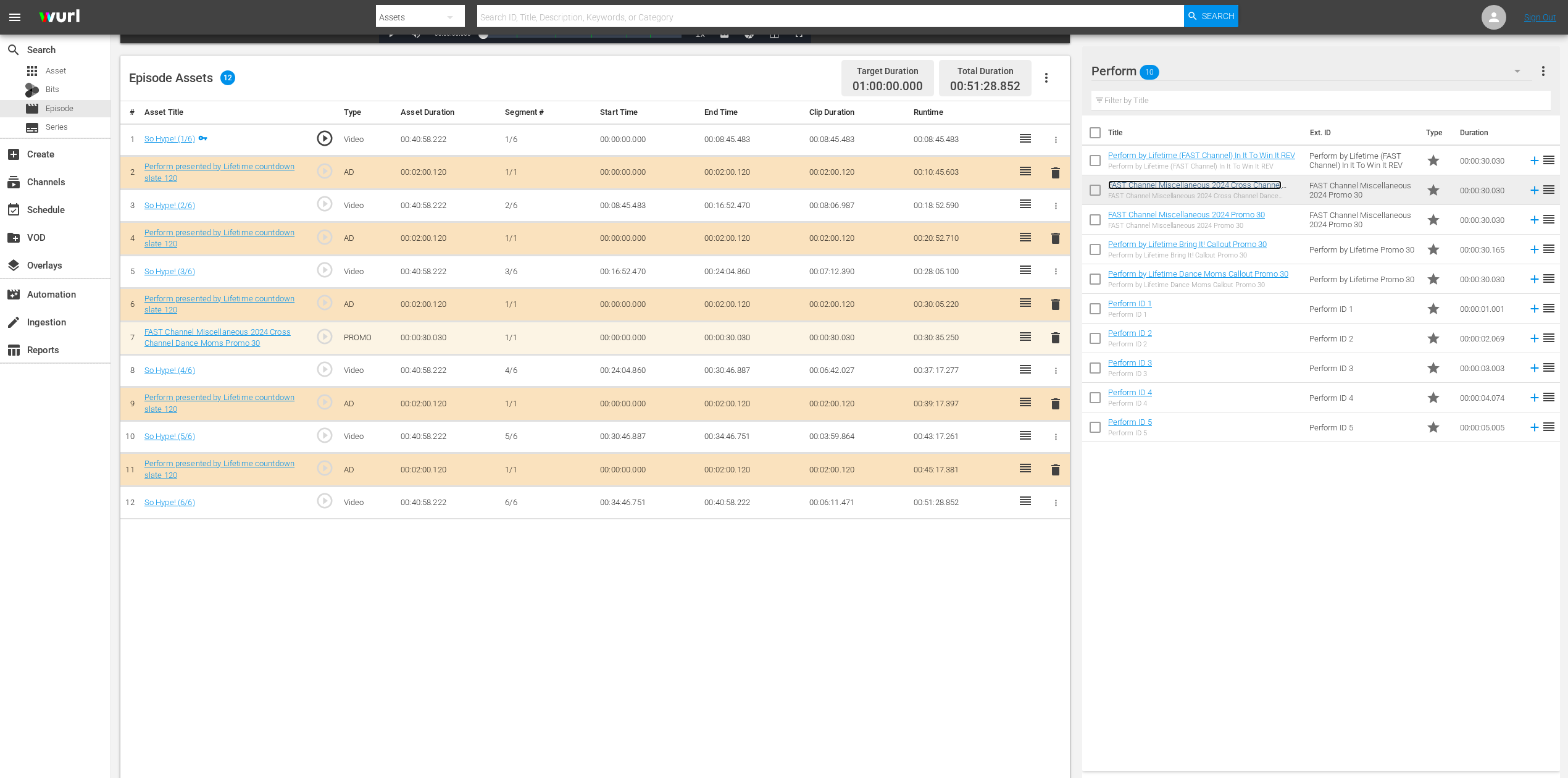
scroll to position [322, 0]
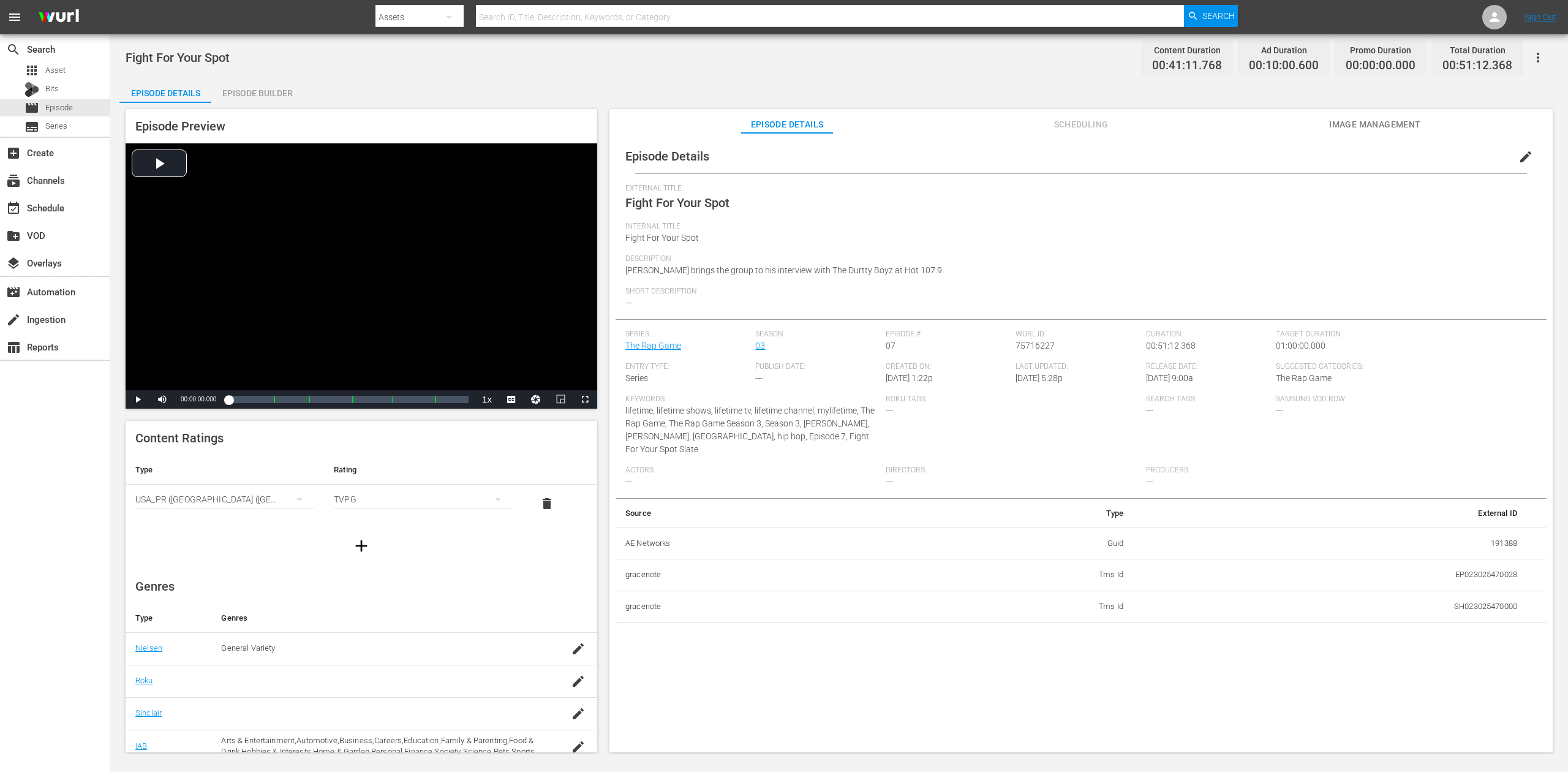
click at [266, 96] on div "Episode Builder" at bounding box center [257, 93] width 92 height 30
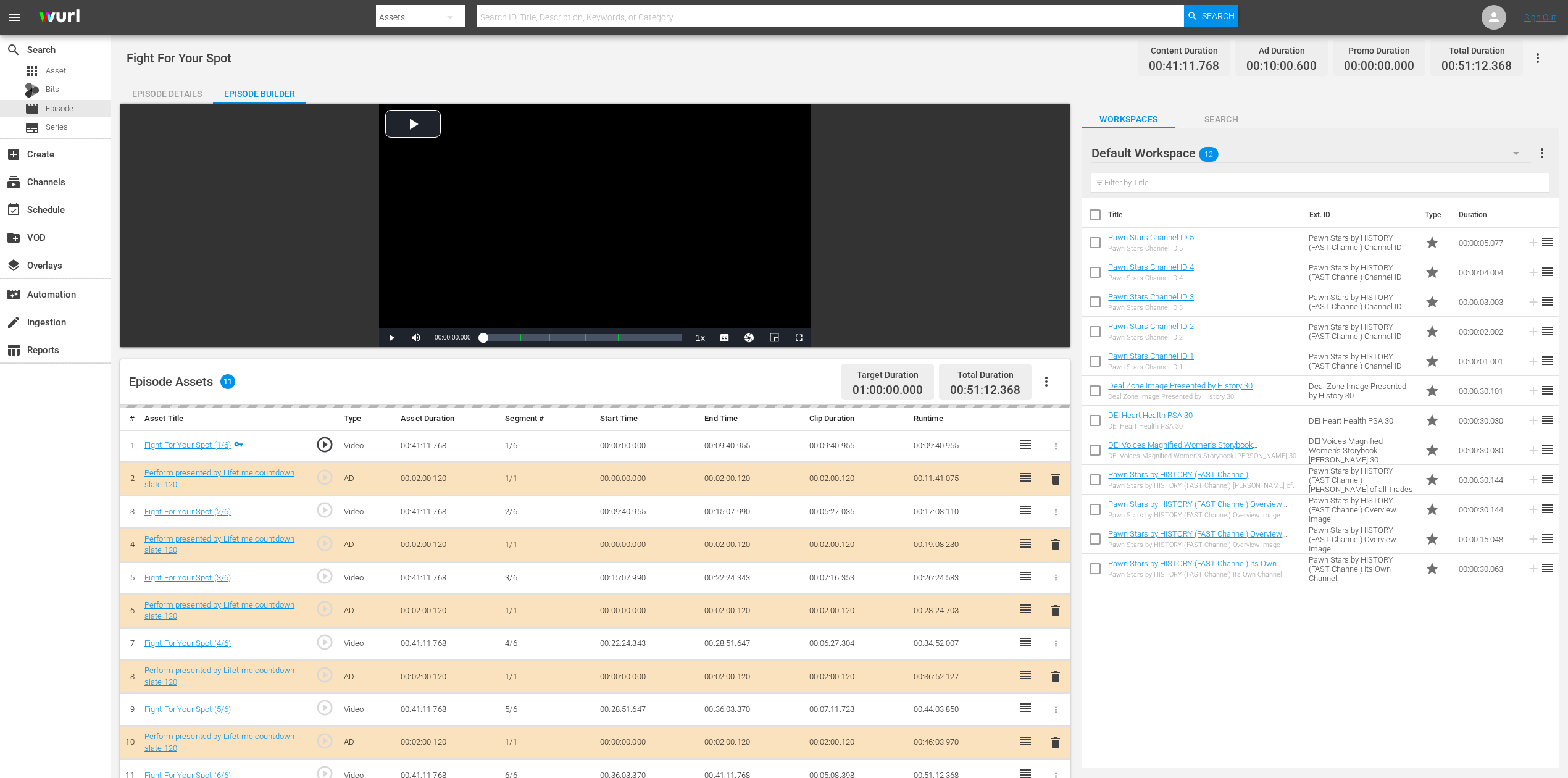
click at [1185, 155] on icon "button" at bounding box center [1516, 153] width 15 height 15
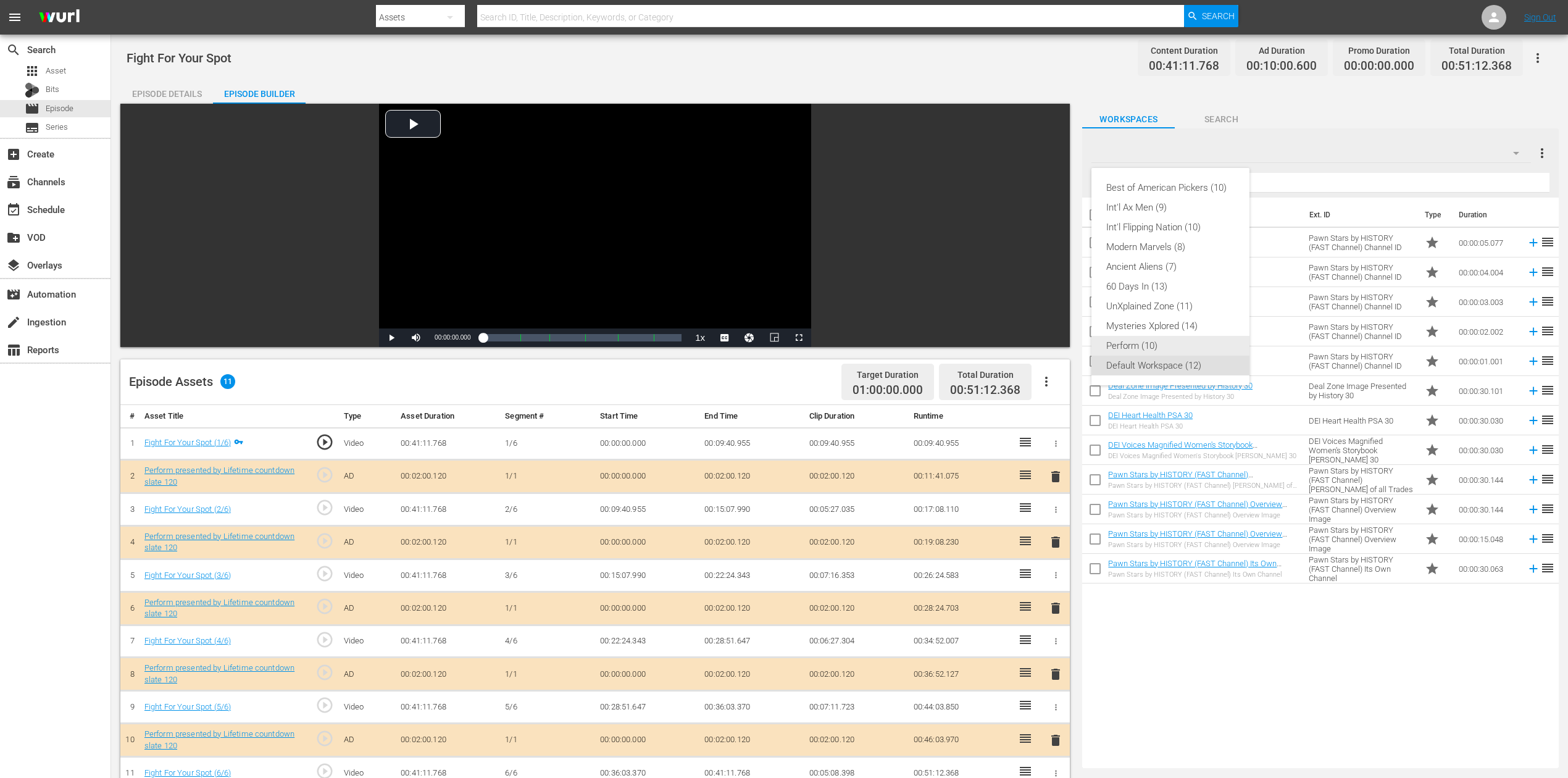
click at [1166, 346] on div "Perform (10)" at bounding box center [1171, 345] width 129 height 20
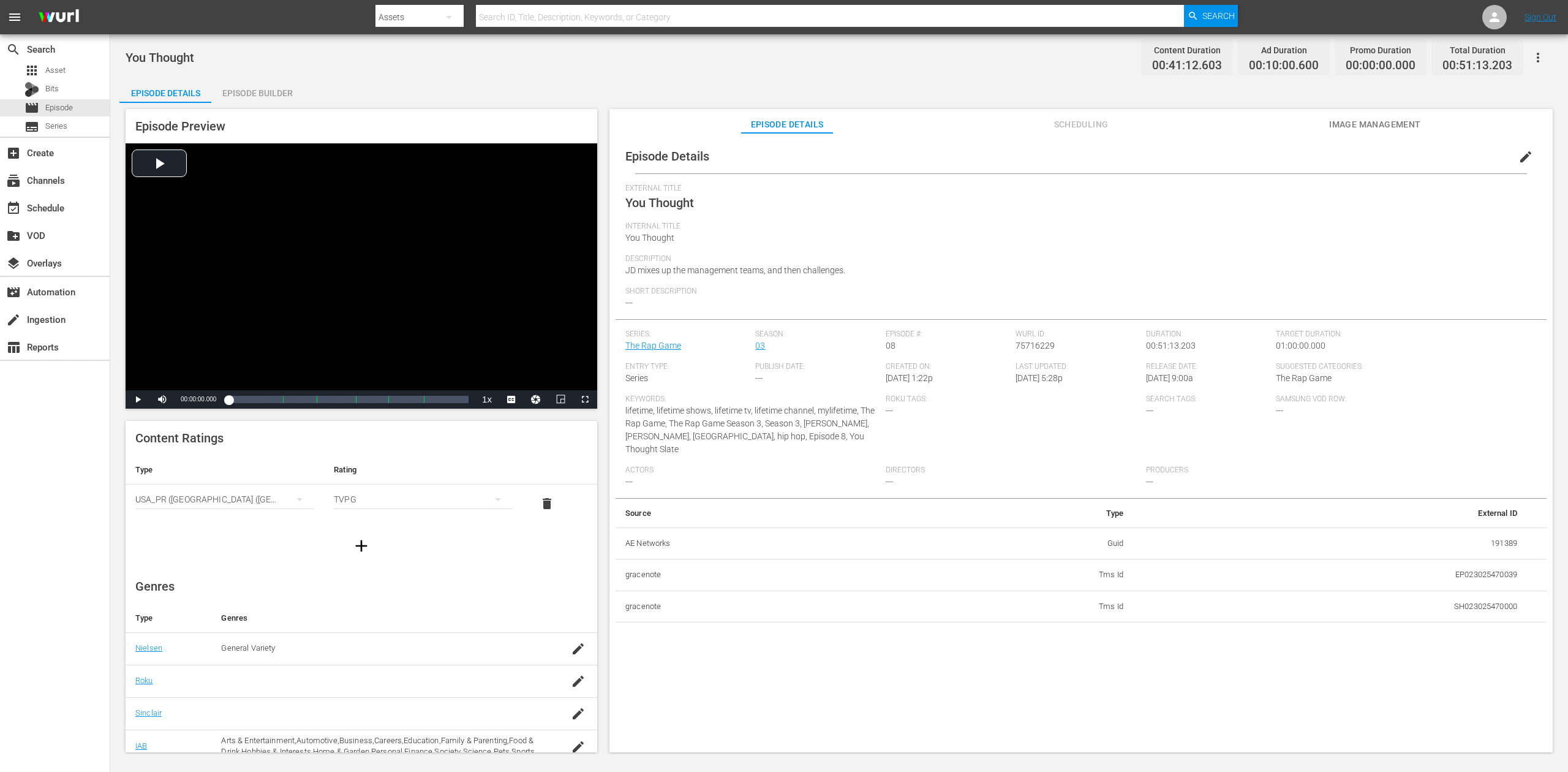
click at [243, 92] on div "Episode Builder" at bounding box center [257, 93] width 92 height 30
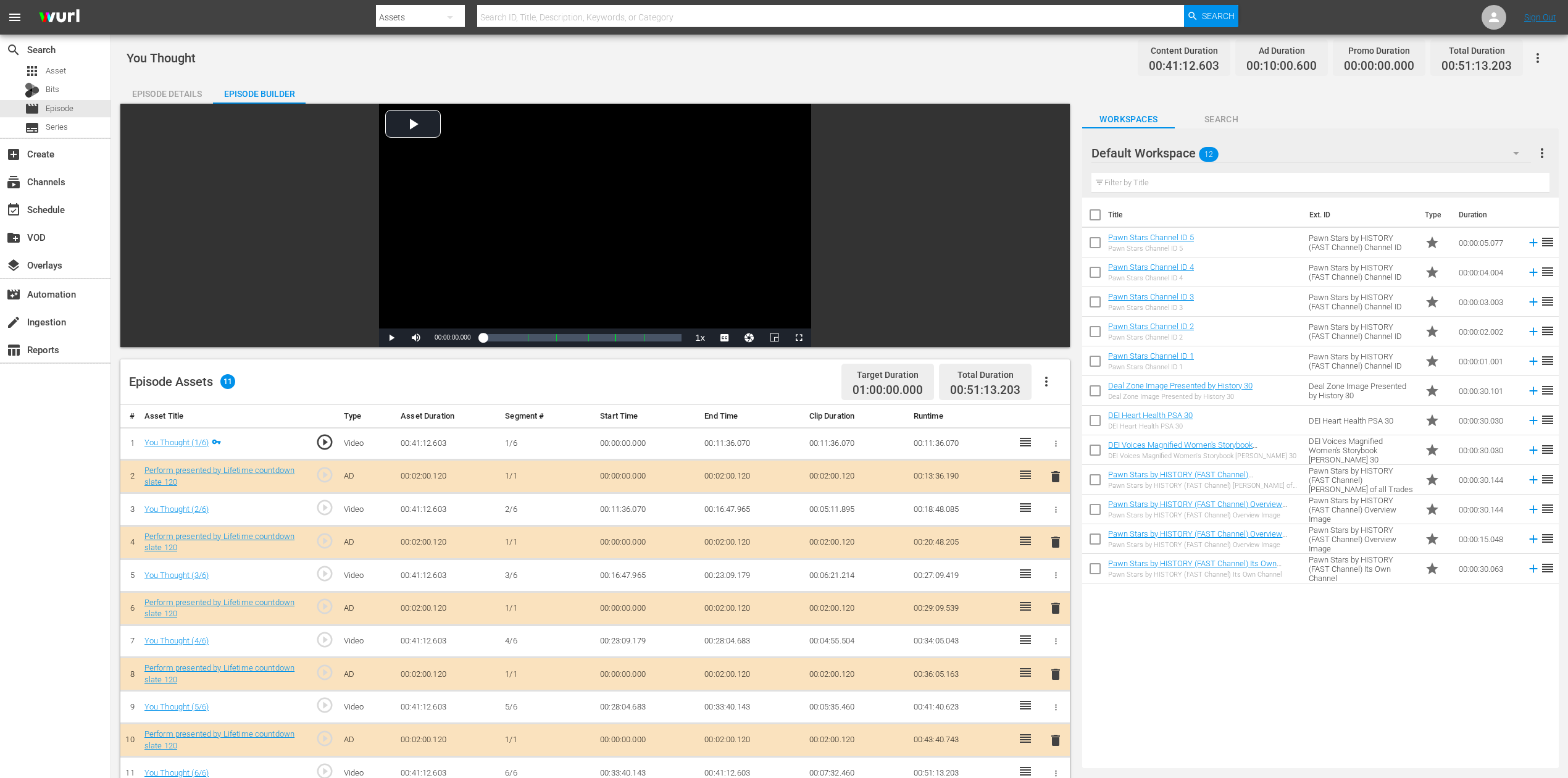
click at [1185, 158] on icon "button" at bounding box center [1516, 153] width 15 height 15
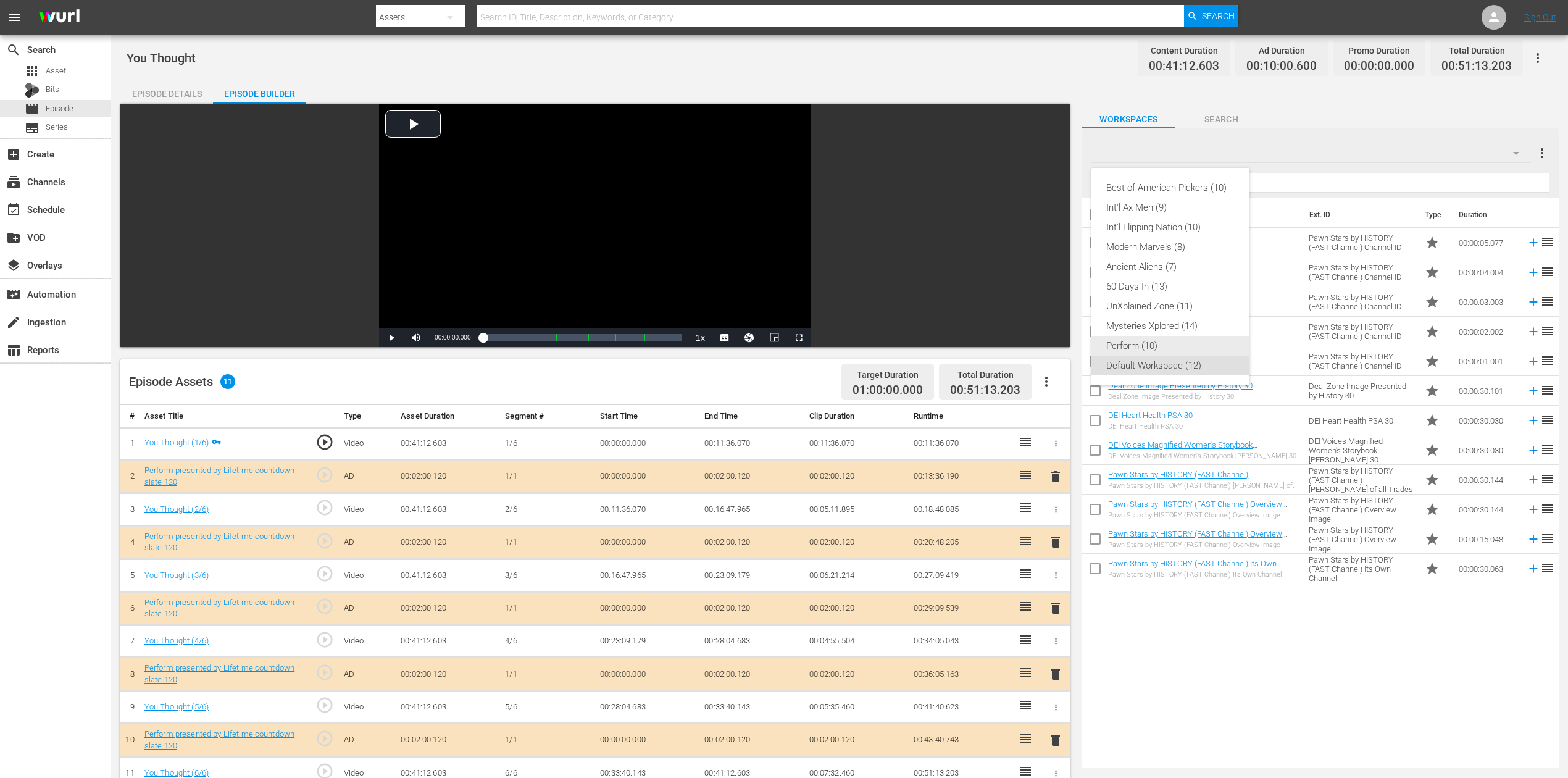
click at [1151, 351] on div "Perform (10)" at bounding box center [1171, 345] width 129 height 20
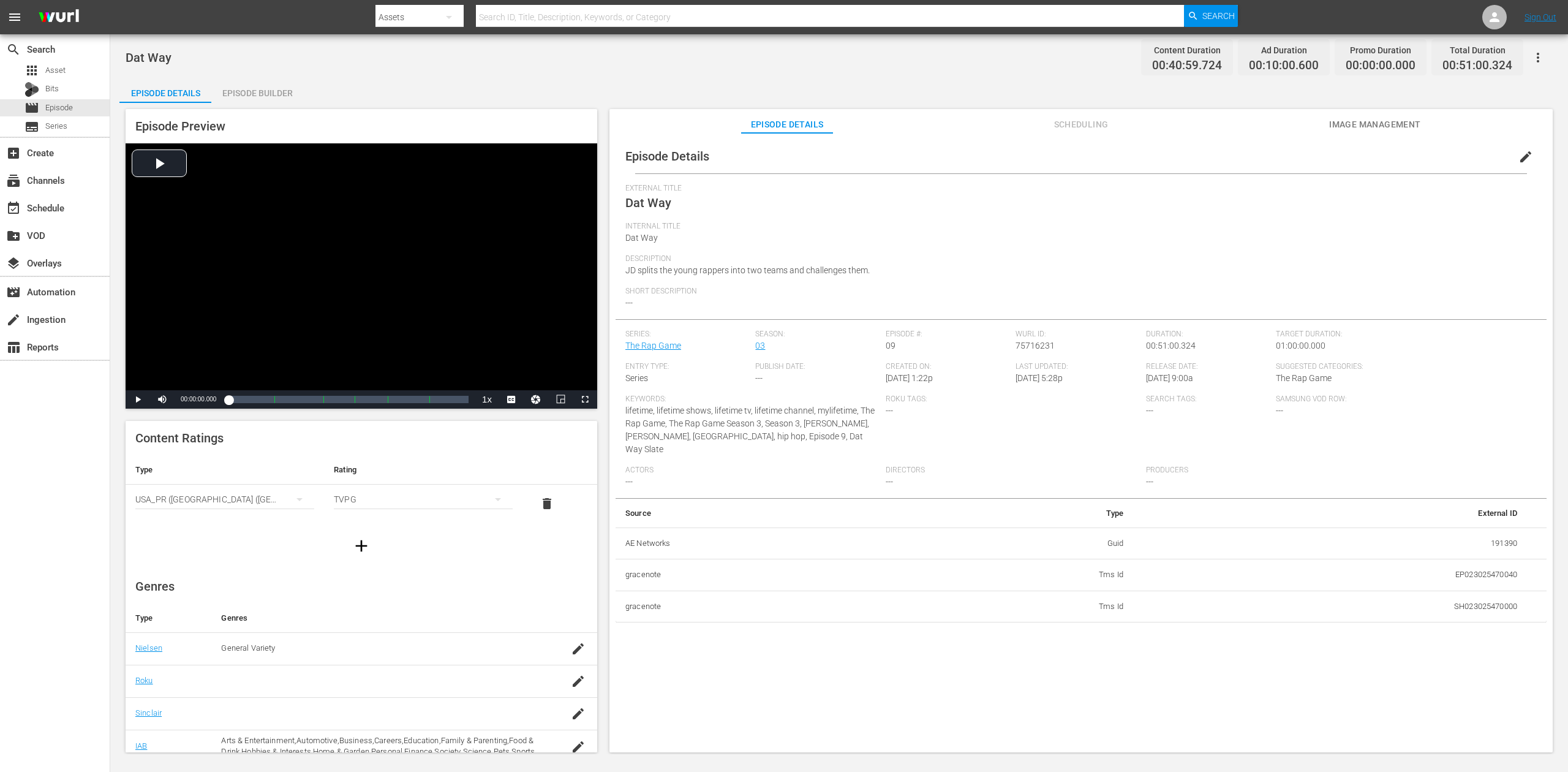
click at [251, 98] on div "Episode Builder" at bounding box center [257, 93] width 92 height 30
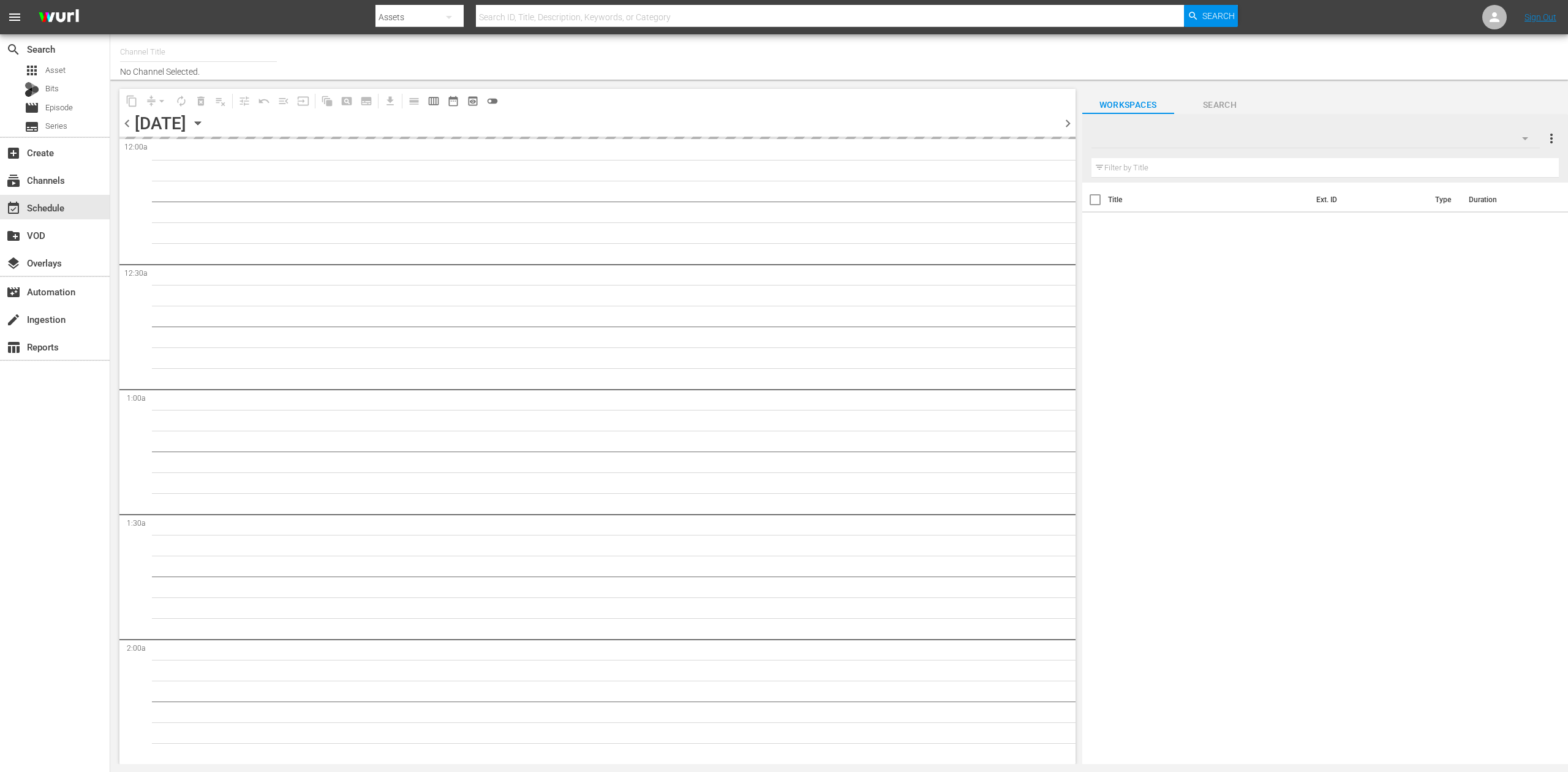
type input "Perform (1053)"
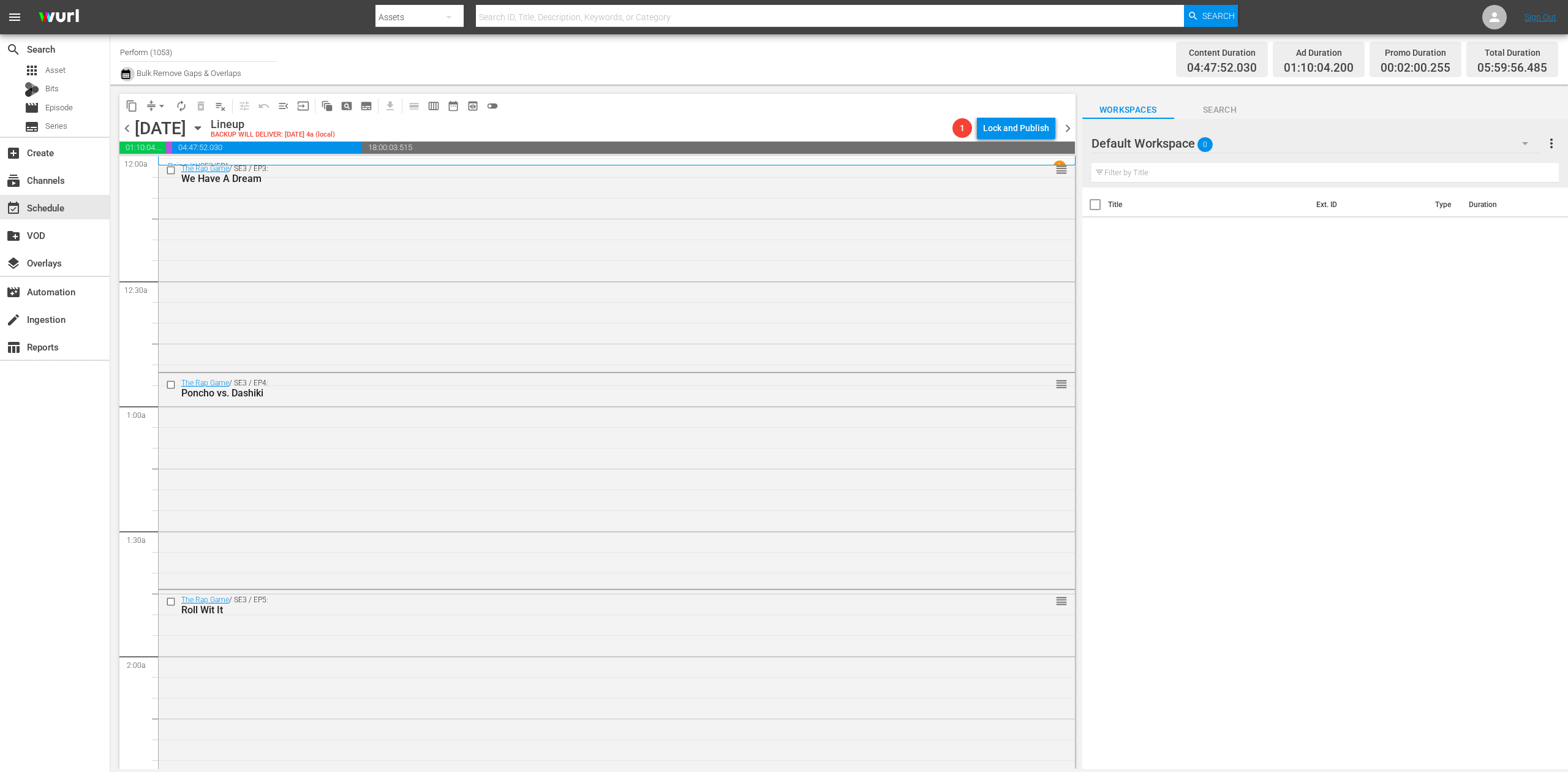
click at [123, 76] on icon "button" at bounding box center [125, 74] width 12 height 15
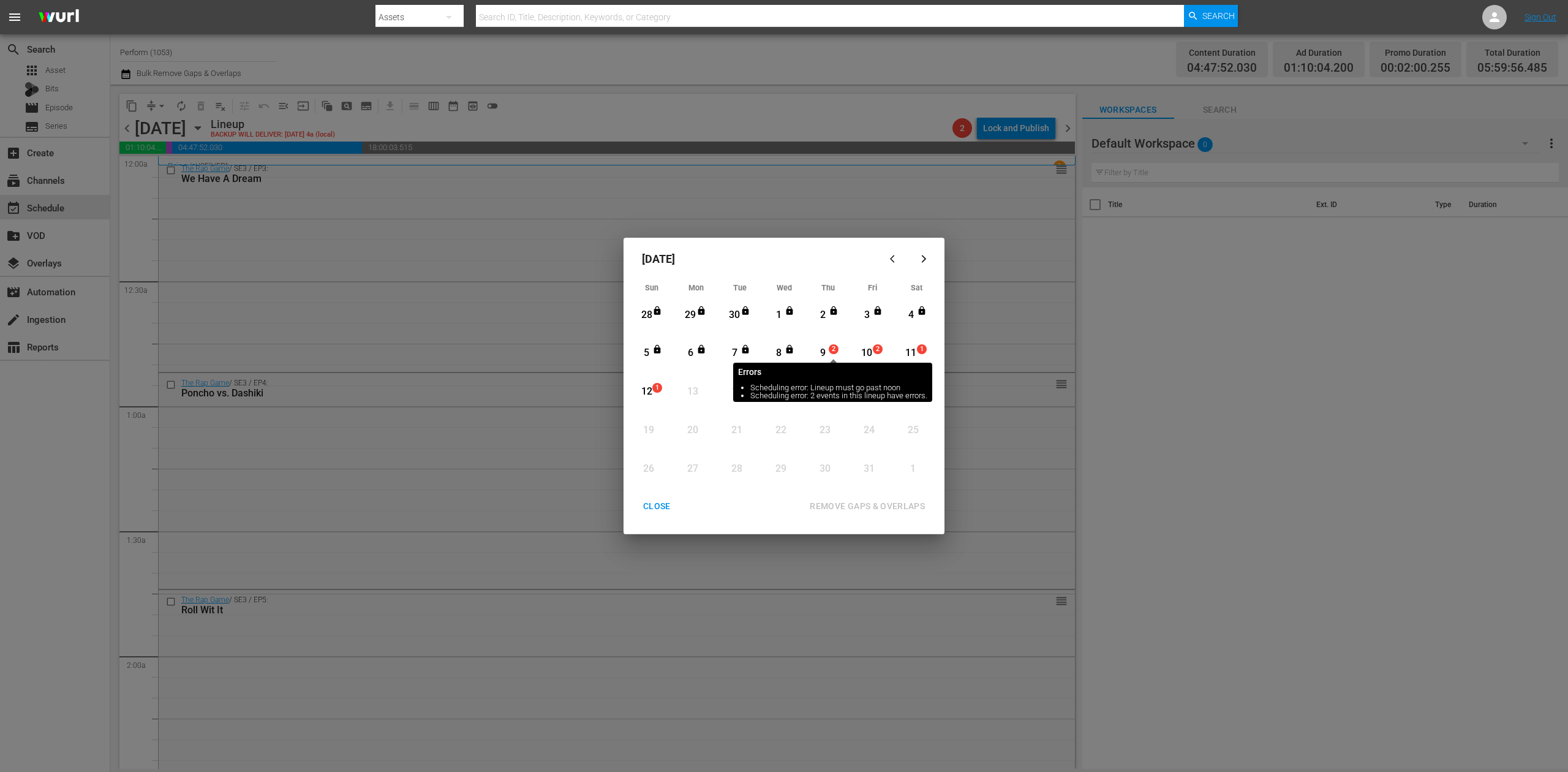
click at [831, 347] on span "2" at bounding box center [833, 349] width 9 height 10
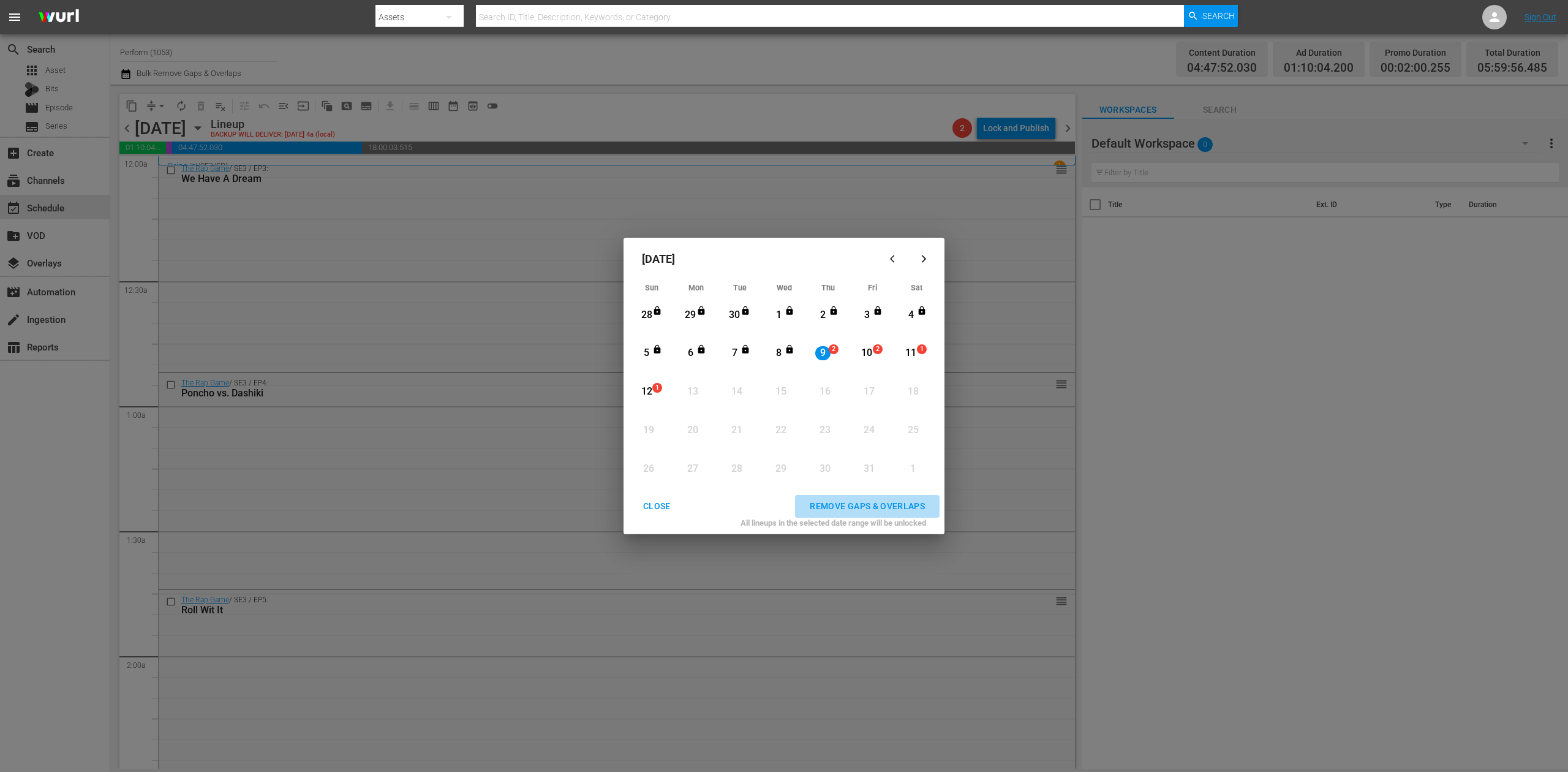
click at [884, 500] on div "REMOVE GAPS & OVERLAPS" at bounding box center [867, 507] width 135 height 16
click at [652, 506] on div "CLOSE" at bounding box center [656, 507] width 47 height 16
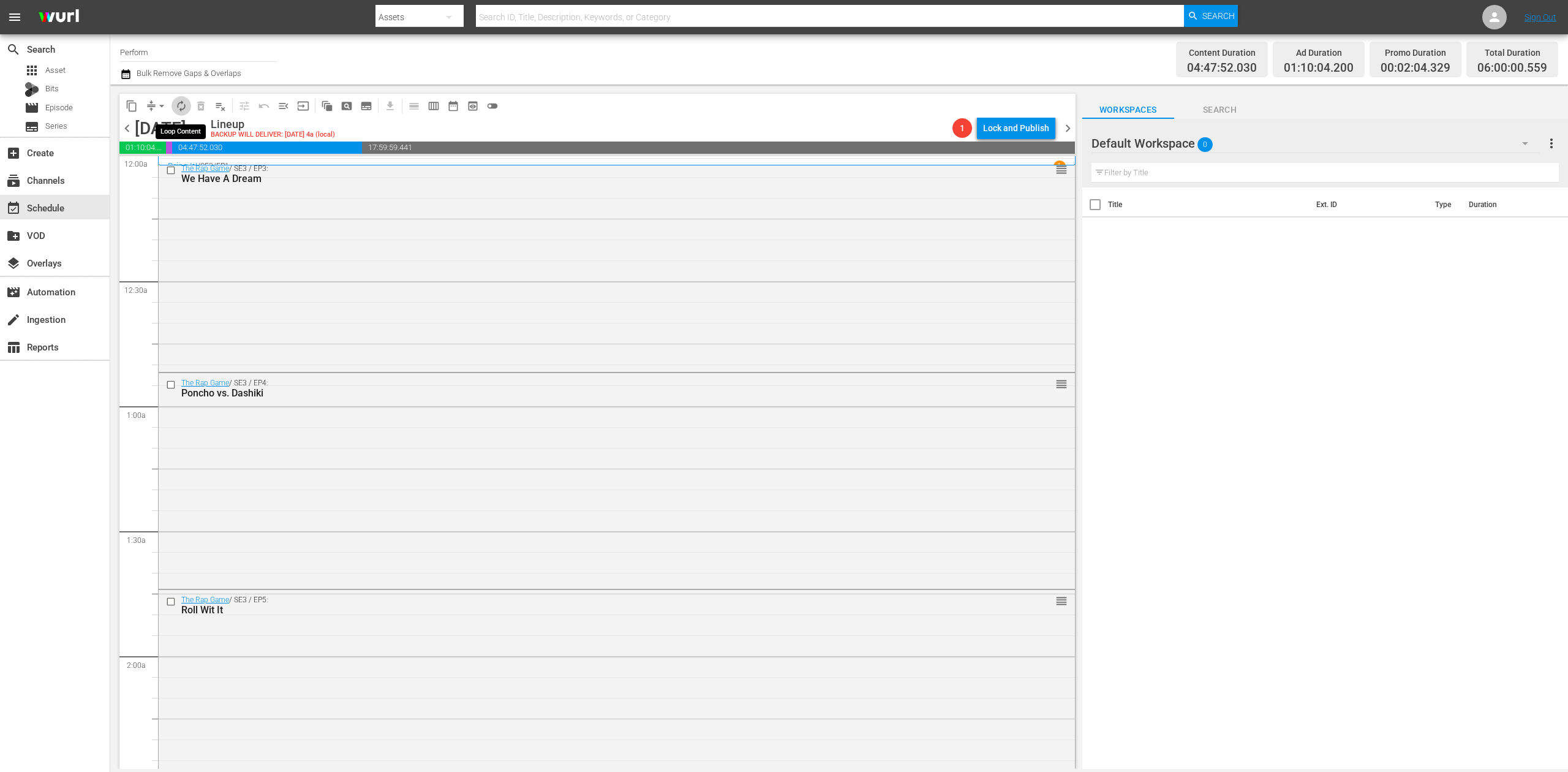
click at [177, 107] on span "autorenew_outlined" at bounding box center [181, 106] width 12 height 12
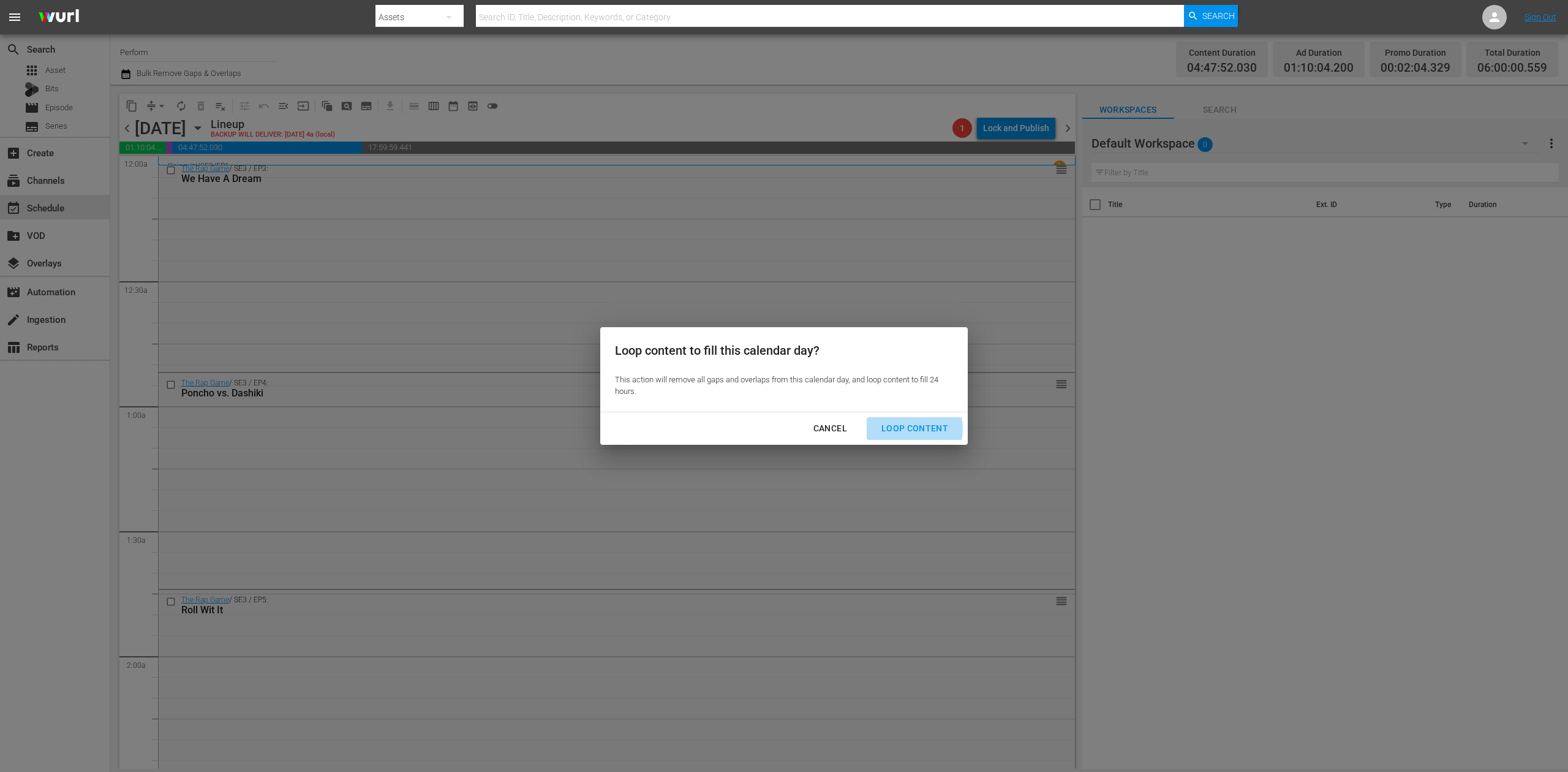
click at [912, 429] on div "Loop Content" at bounding box center [915, 429] width 86 height 16
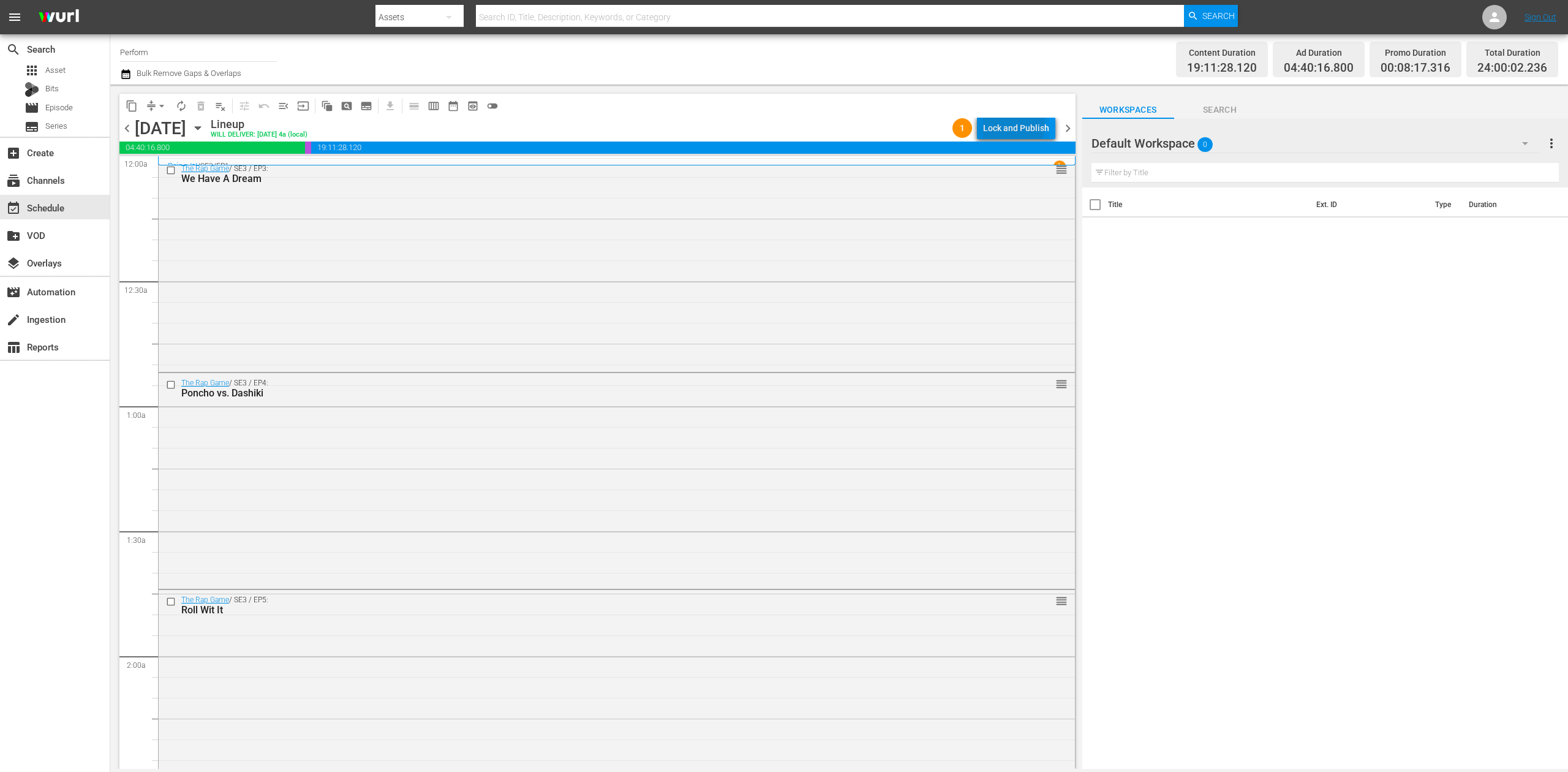
click at [1010, 124] on div "Lock and Publish" at bounding box center [1016, 128] width 66 height 22
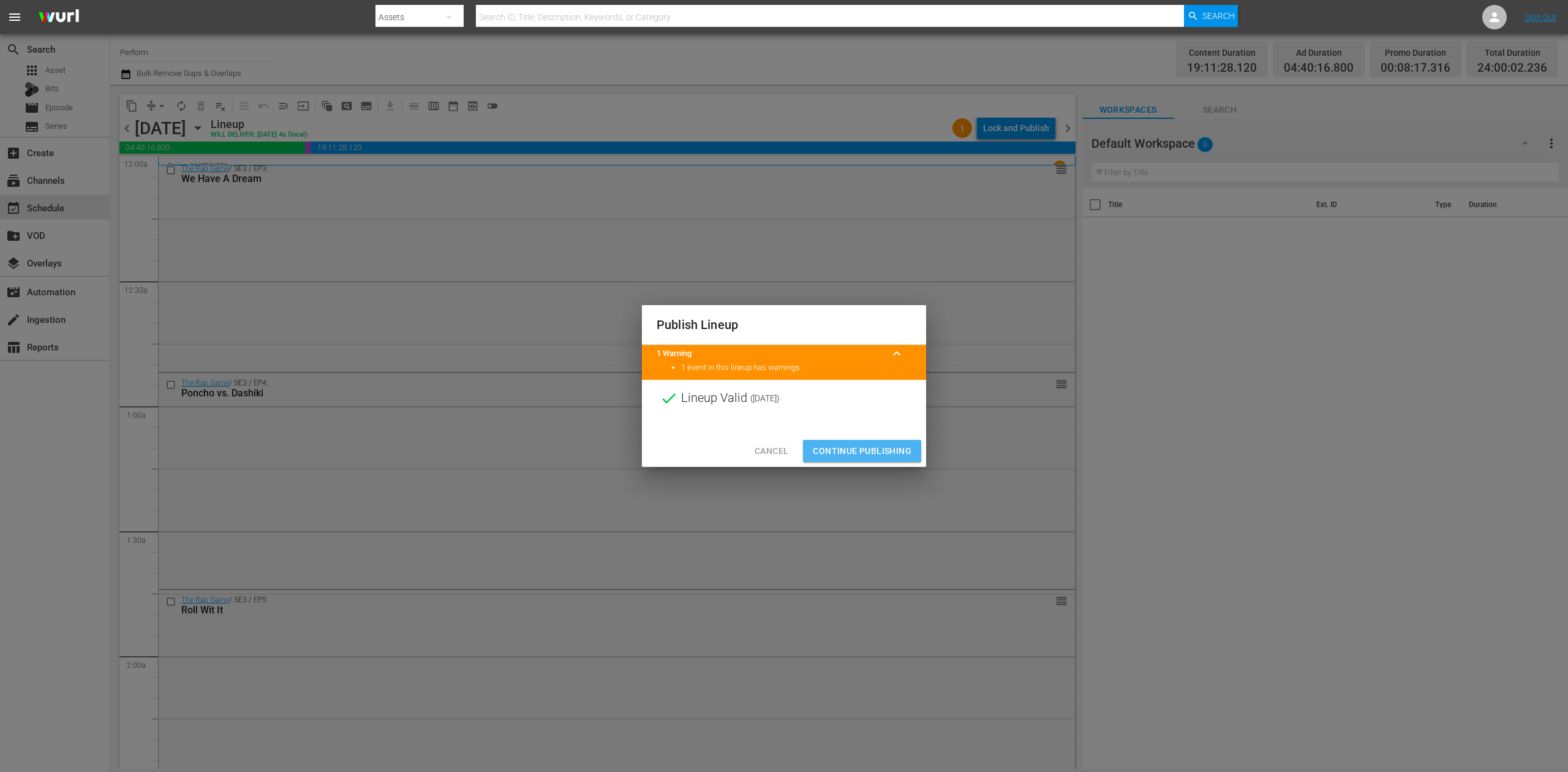
click at [859, 449] on span "Continue Publishing" at bounding box center [862, 451] width 99 height 16
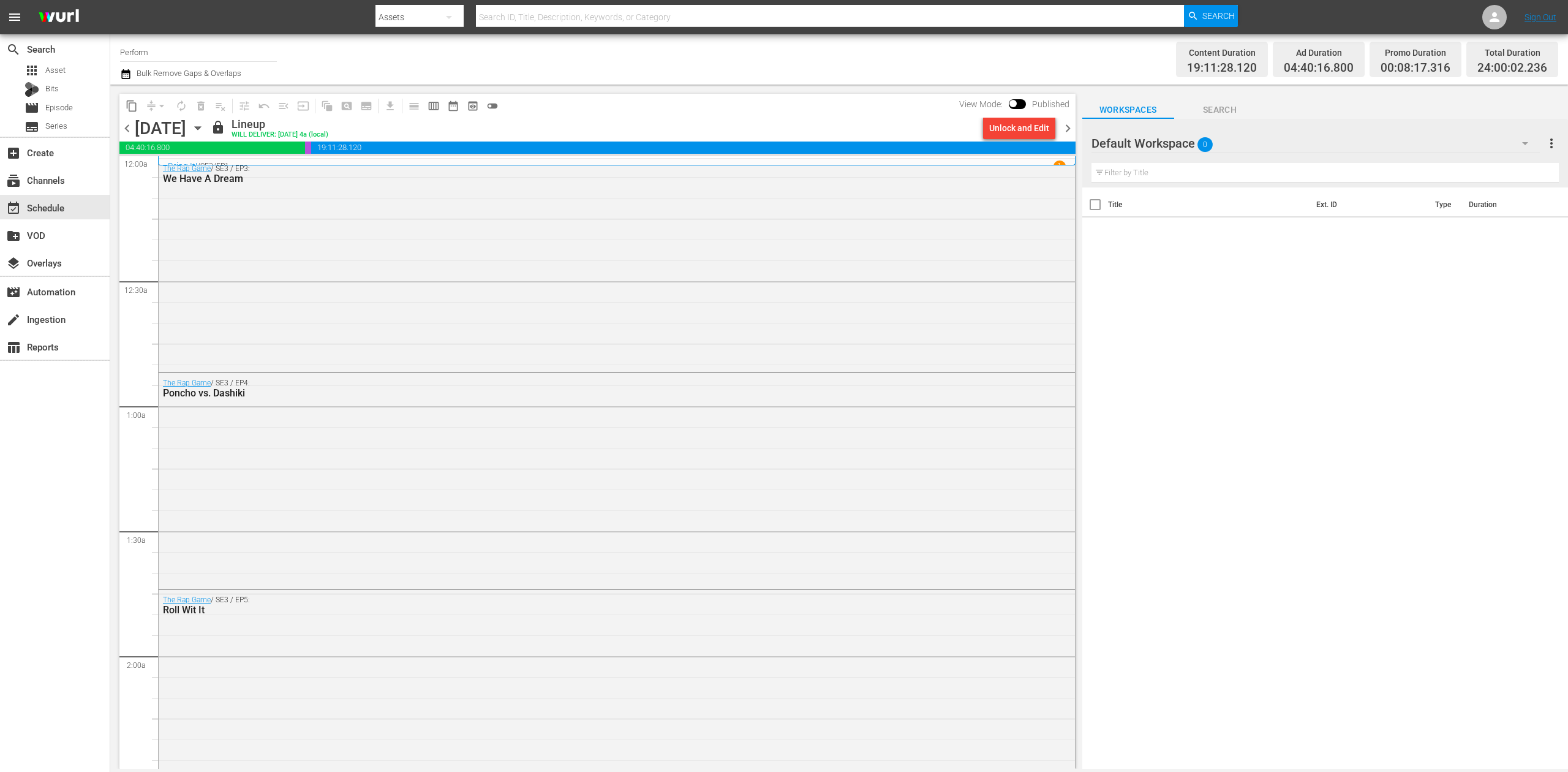
click at [1065, 126] on span "chevron_right" at bounding box center [1068, 128] width 16 height 16
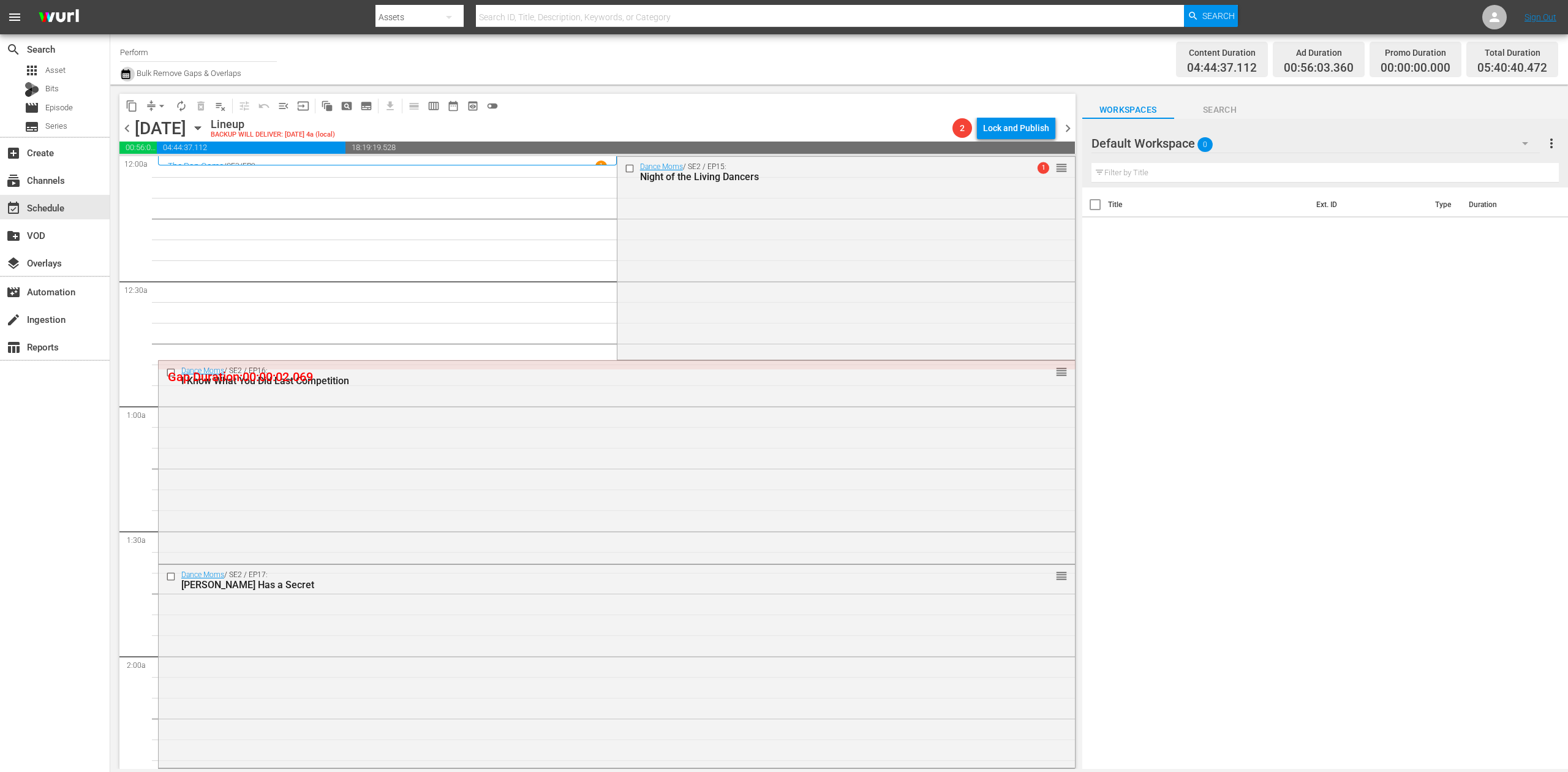
click at [124, 69] on icon "button" at bounding box center [125, 74] width 12 height 15
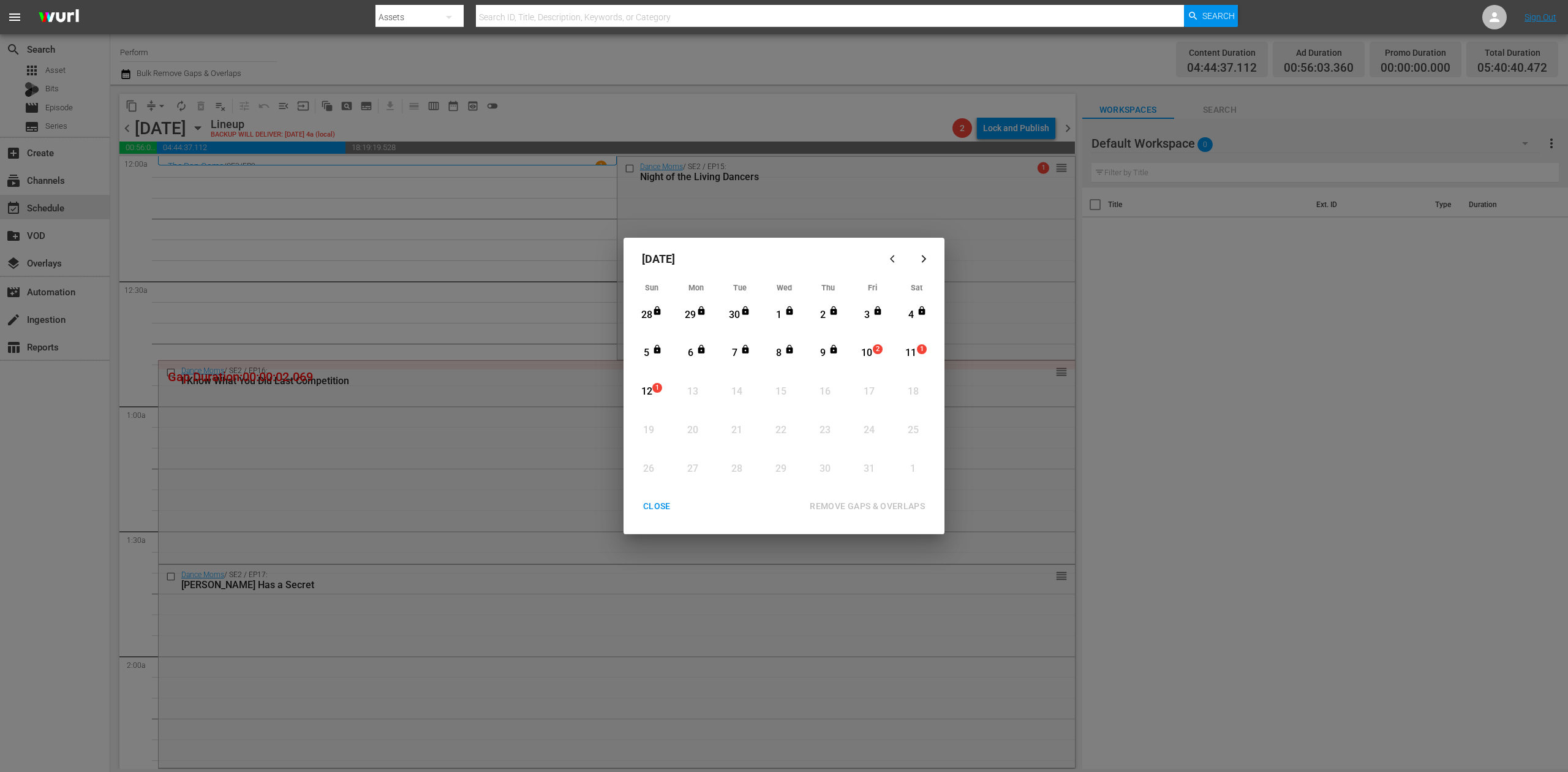
click at [880, 356] on div "2" at bounding box center [880, 354] width 10 height 12
click at [894, 504] on div "REMOVE GAPS & OVERLAPS" at bounding box center [867, 507] width 135 height 16
click at [667, 507] on div "CLOSE" at bounding box center [656, 507] width 47 height 16
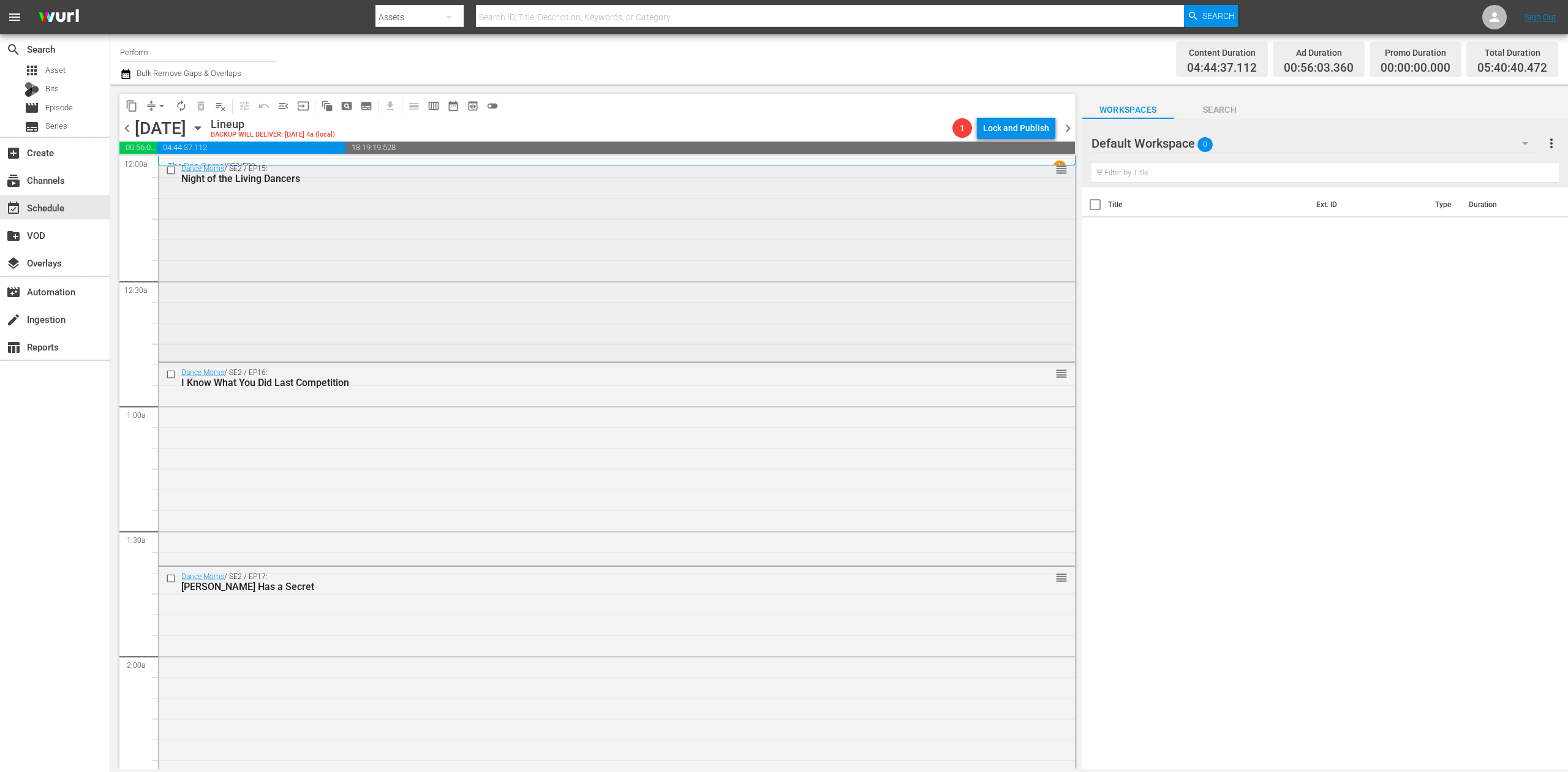
click at [321, 237] on div "Dance Moms / SE2 / EP15: Night of the Living Dancers reorder" at bounding box center [617, 259] width 916 height 201
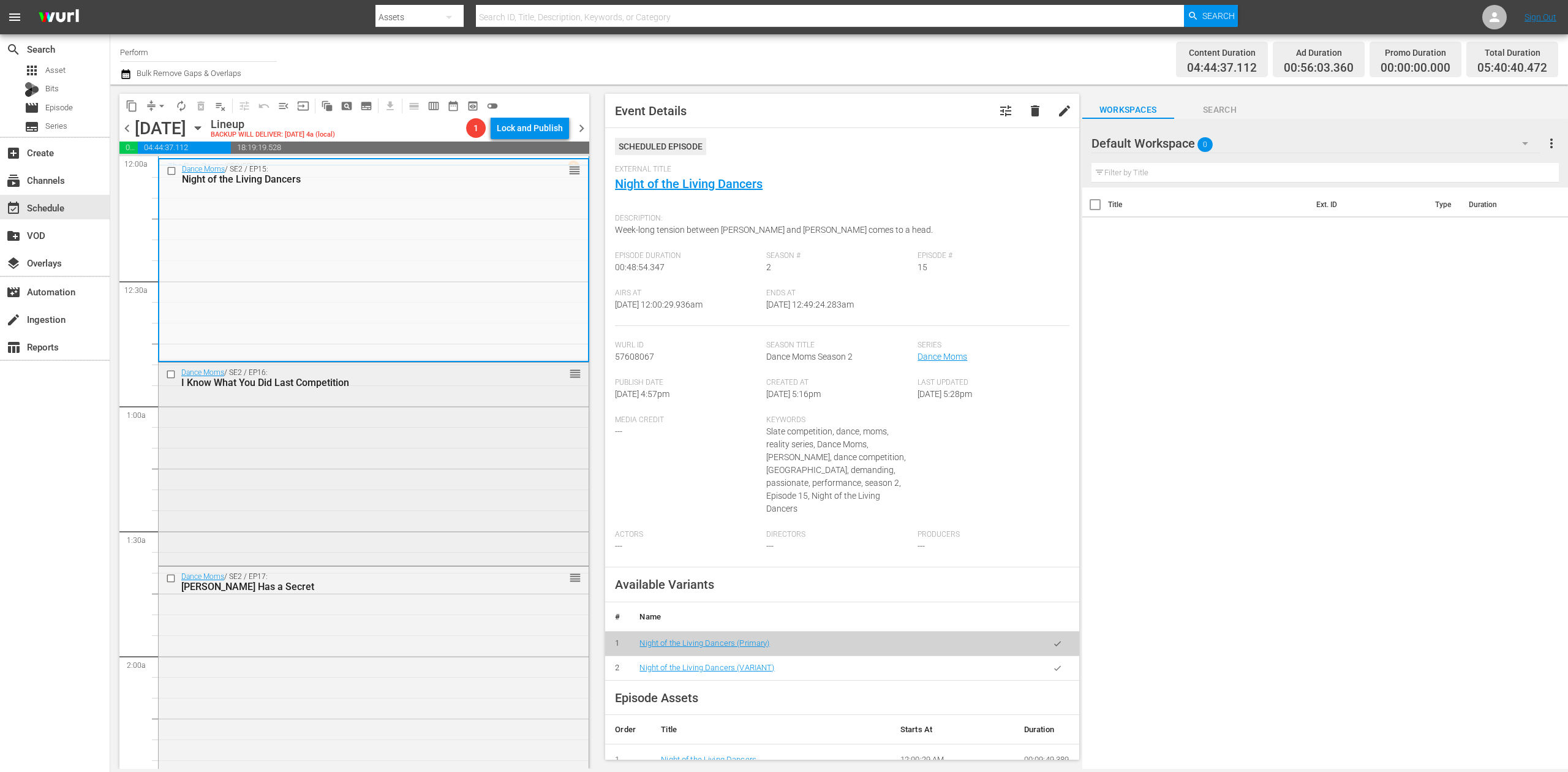
click at [364, 437] on div "Dance Moms / SE2 / EP16: I Know What You Did Last Competition reorder" at bounding box center [373, 463] width 430 height 201
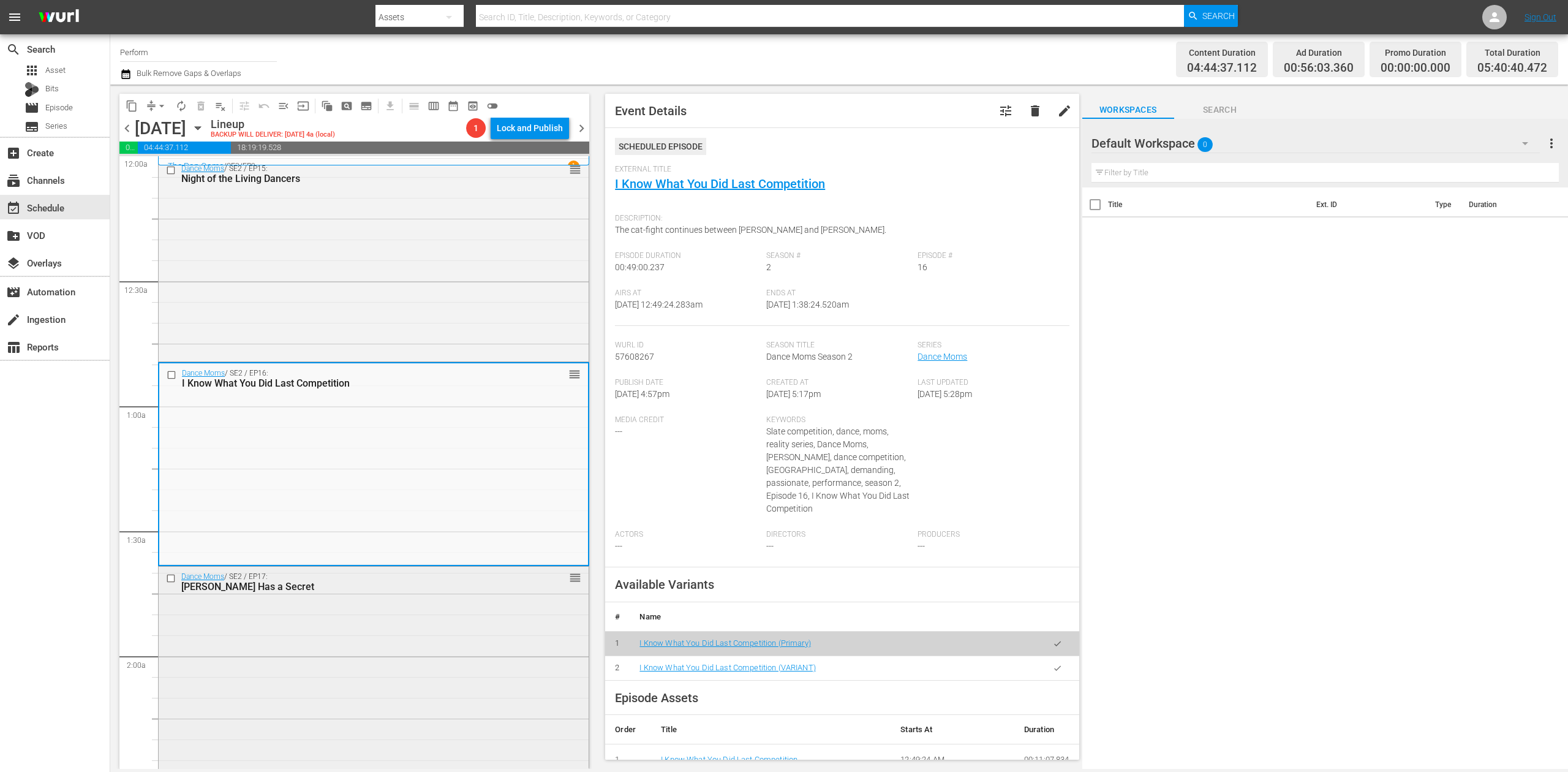
click at [451, 627] on div "Dance Moms / SE2 / EP17: Maddie Has a Secret reorder" at bounding box center [373, 666] width 430 height 200
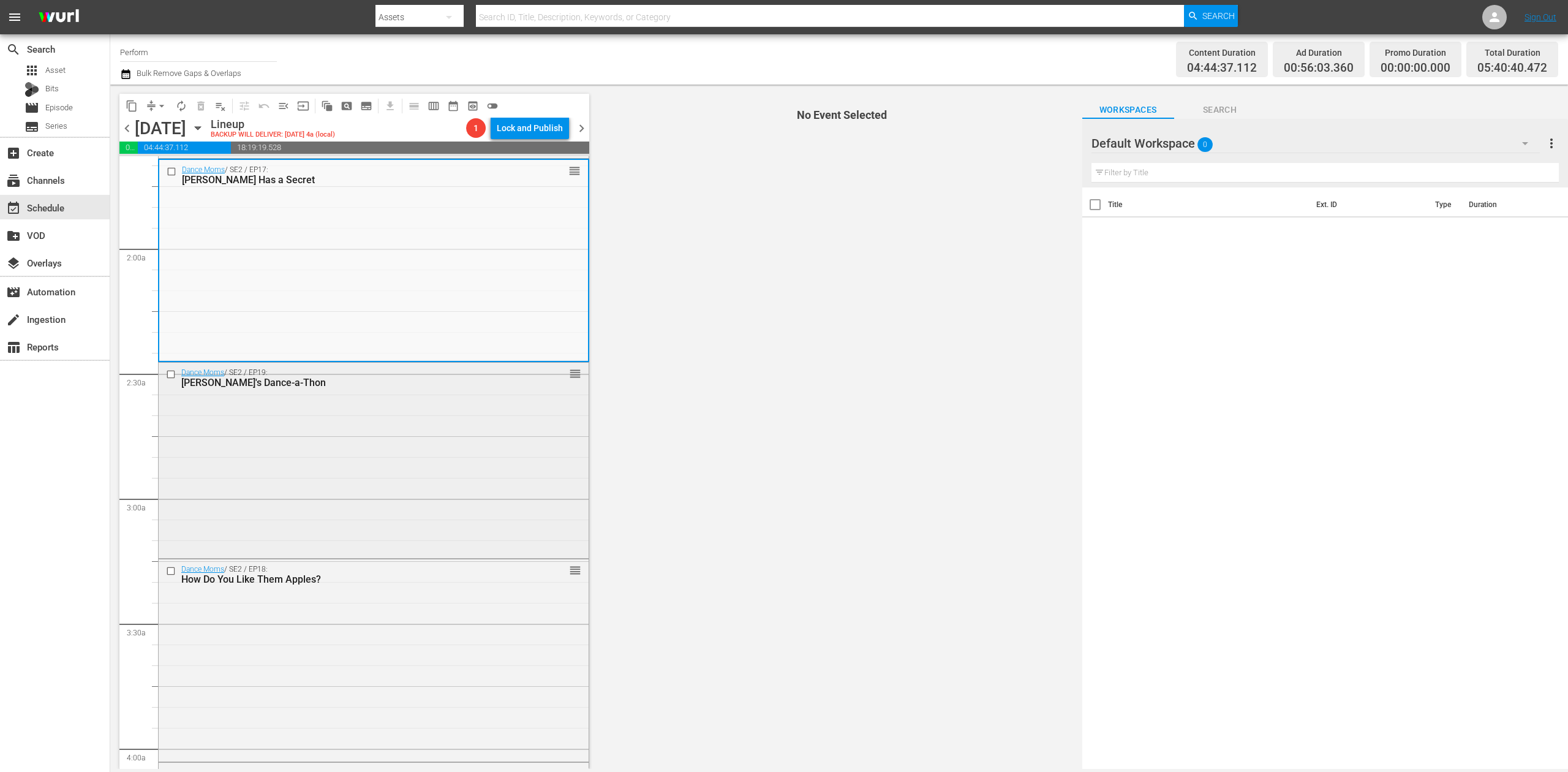
scroll to position [409, 0]
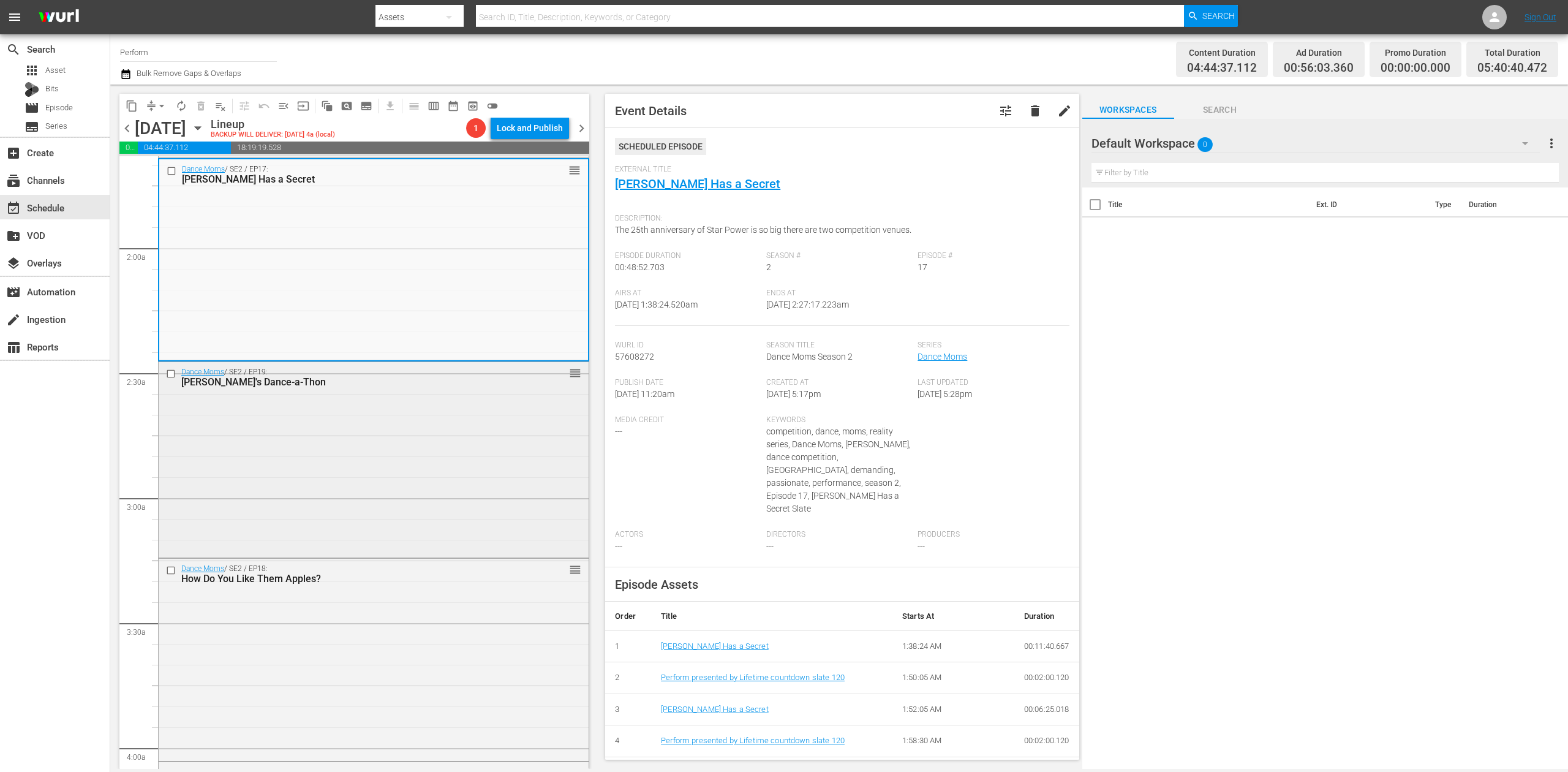
click at [490, 444] on div "Dance Moms / SE2 / EP19: Abby's Dance-a-Thon reorder" at bounding box center [373, 458] width 430 height 192
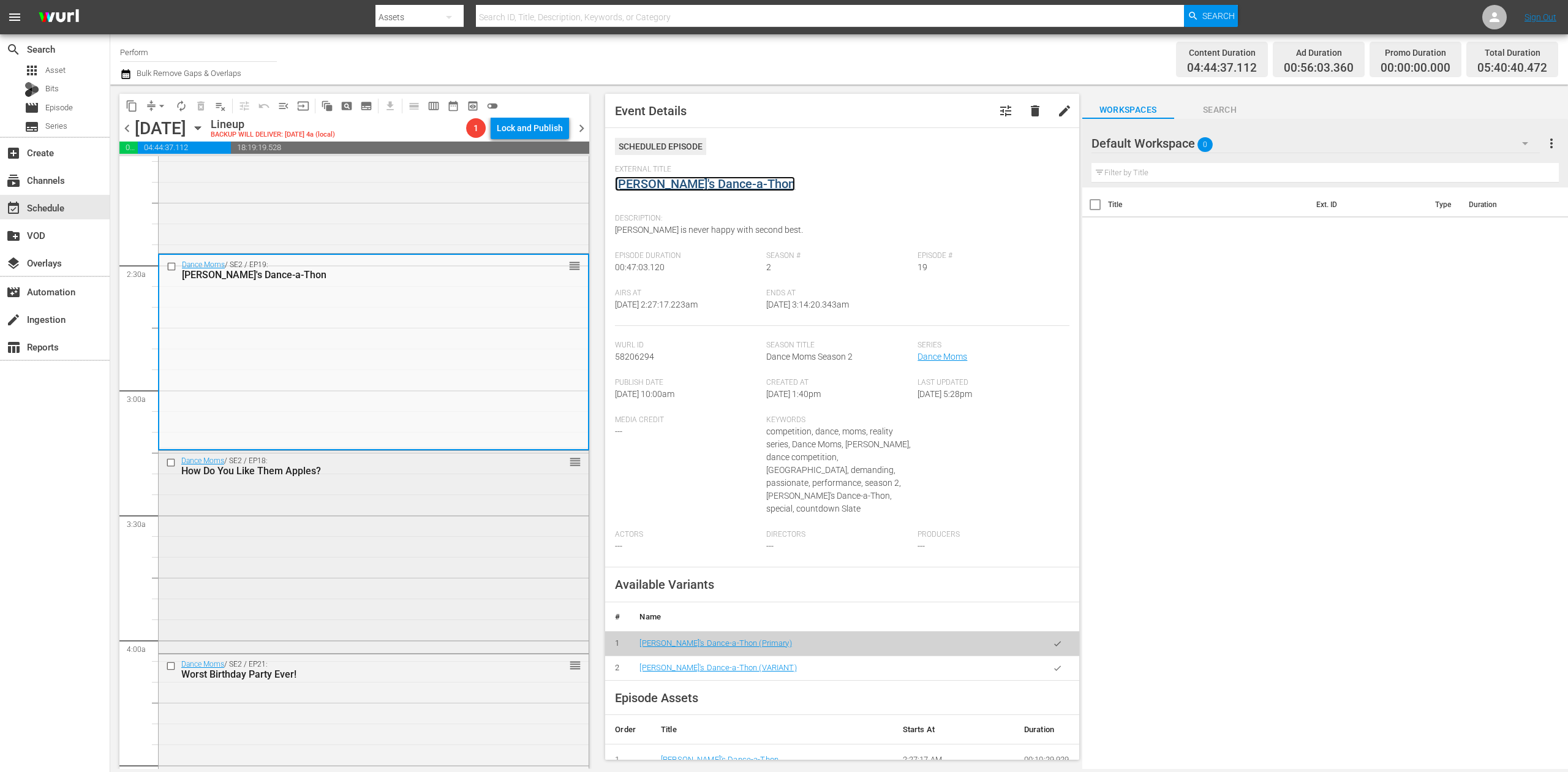
scroll to position [654, 0]
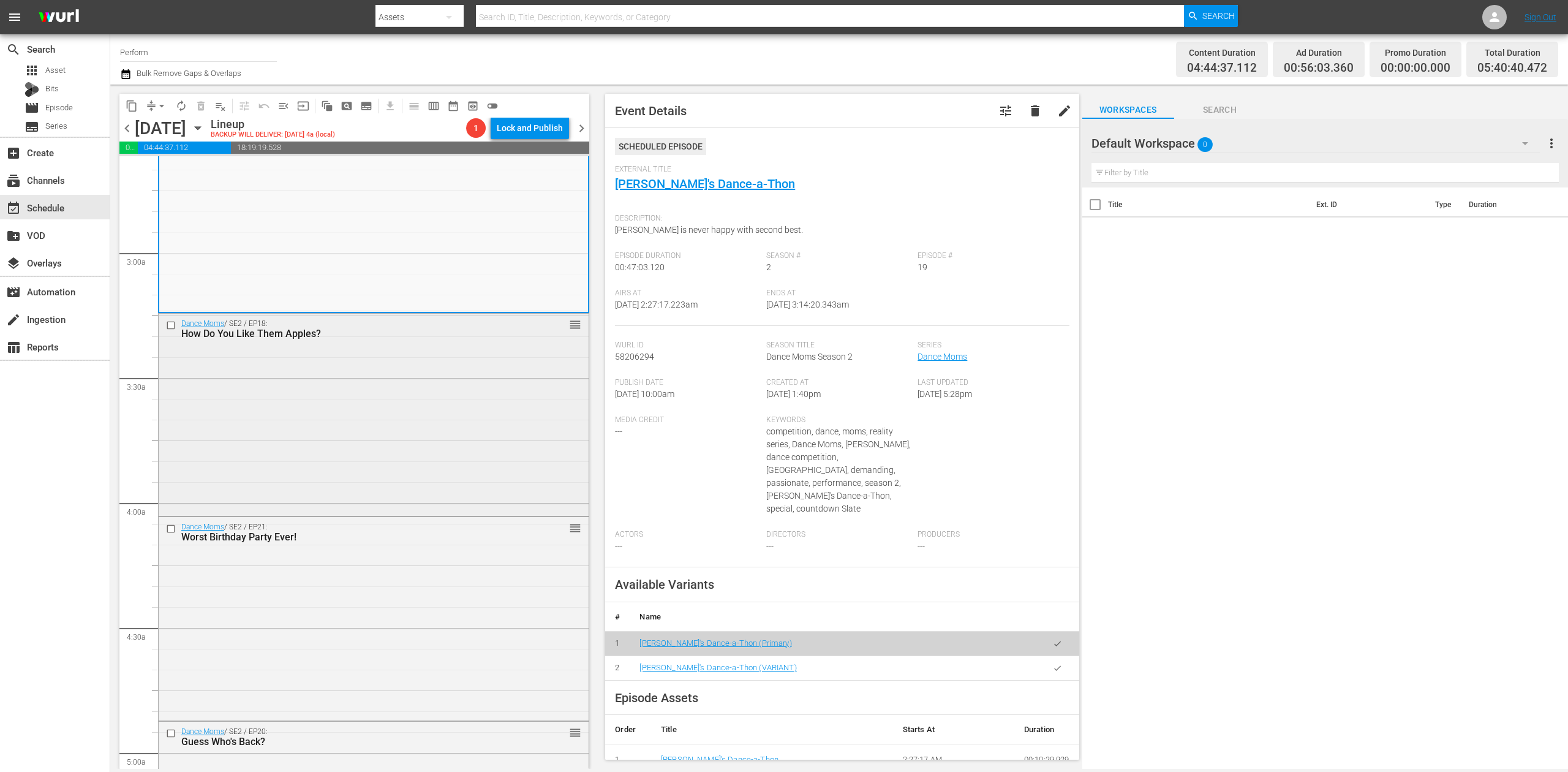
click at [481, 379] on div "Dance Moms / SE2 / EP18: How Do You Like Them Apples? reorder" at bounding box center [373, 413] width 430 height 200
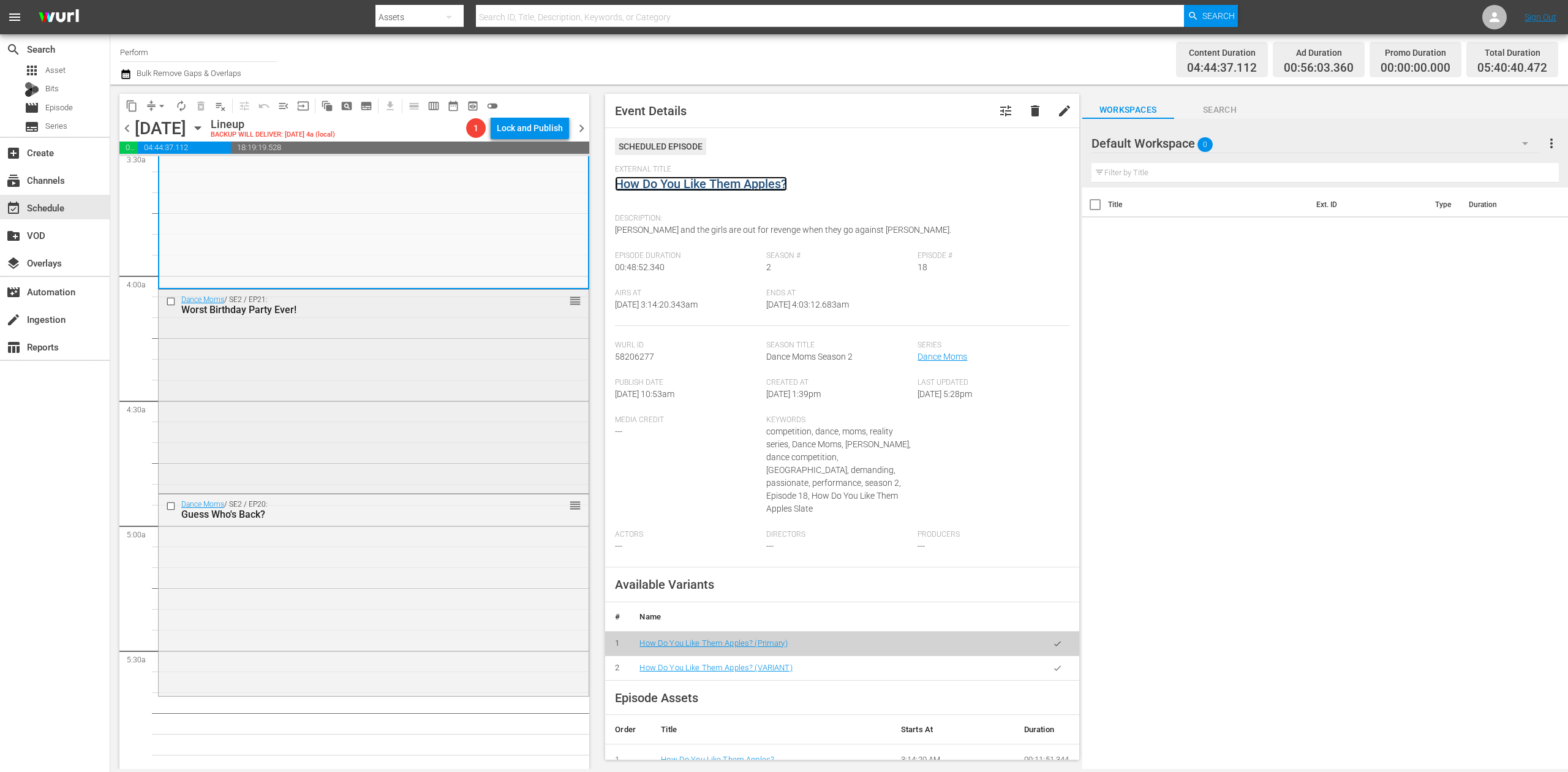
scroll to position [899, 0]
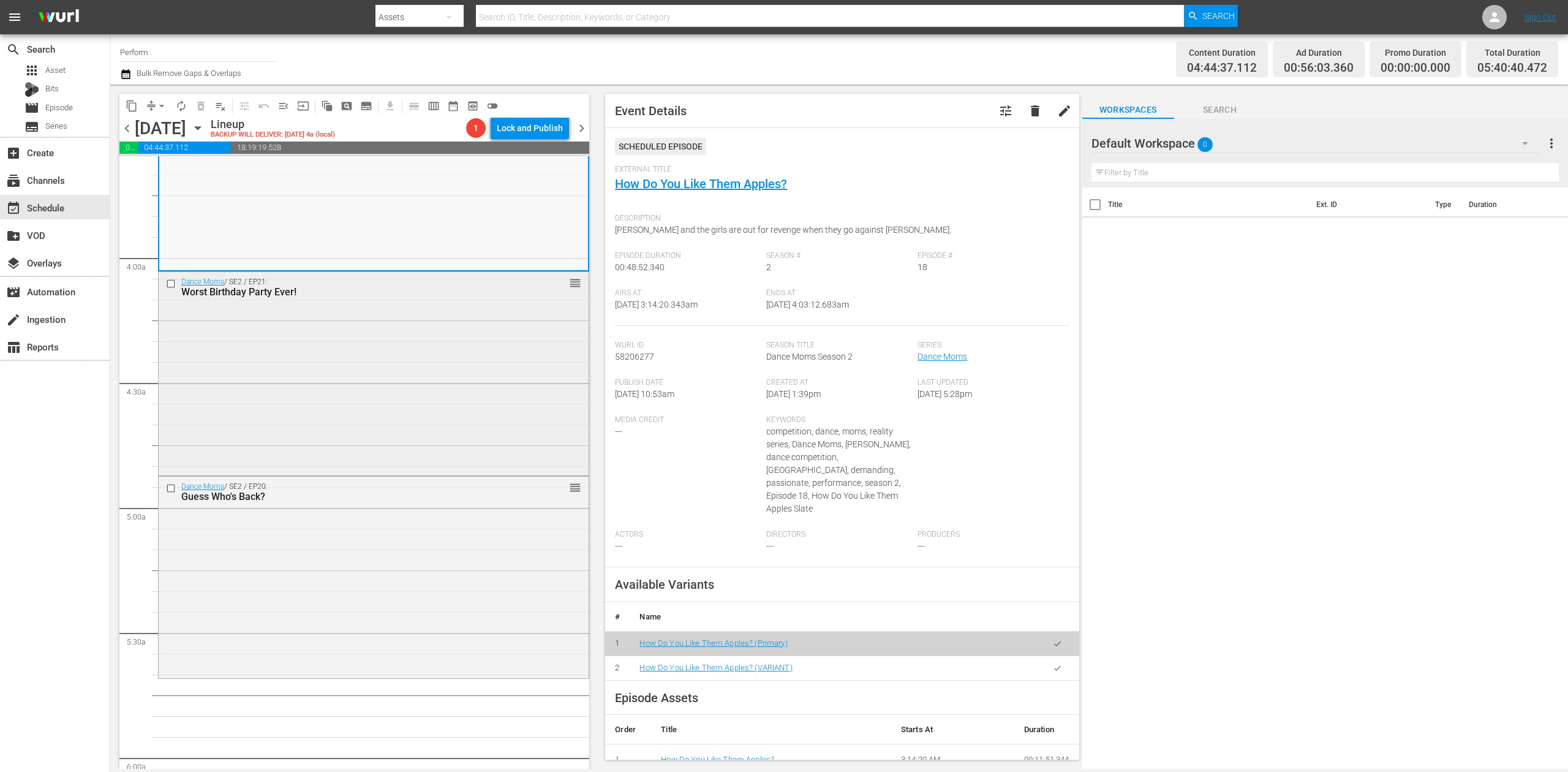
click at [434, 379] on div "Dance Moms / SE2 / EP21: Worst Birthday Party Ever! reorder" at bounding box center [373, 373] width 430 height 201
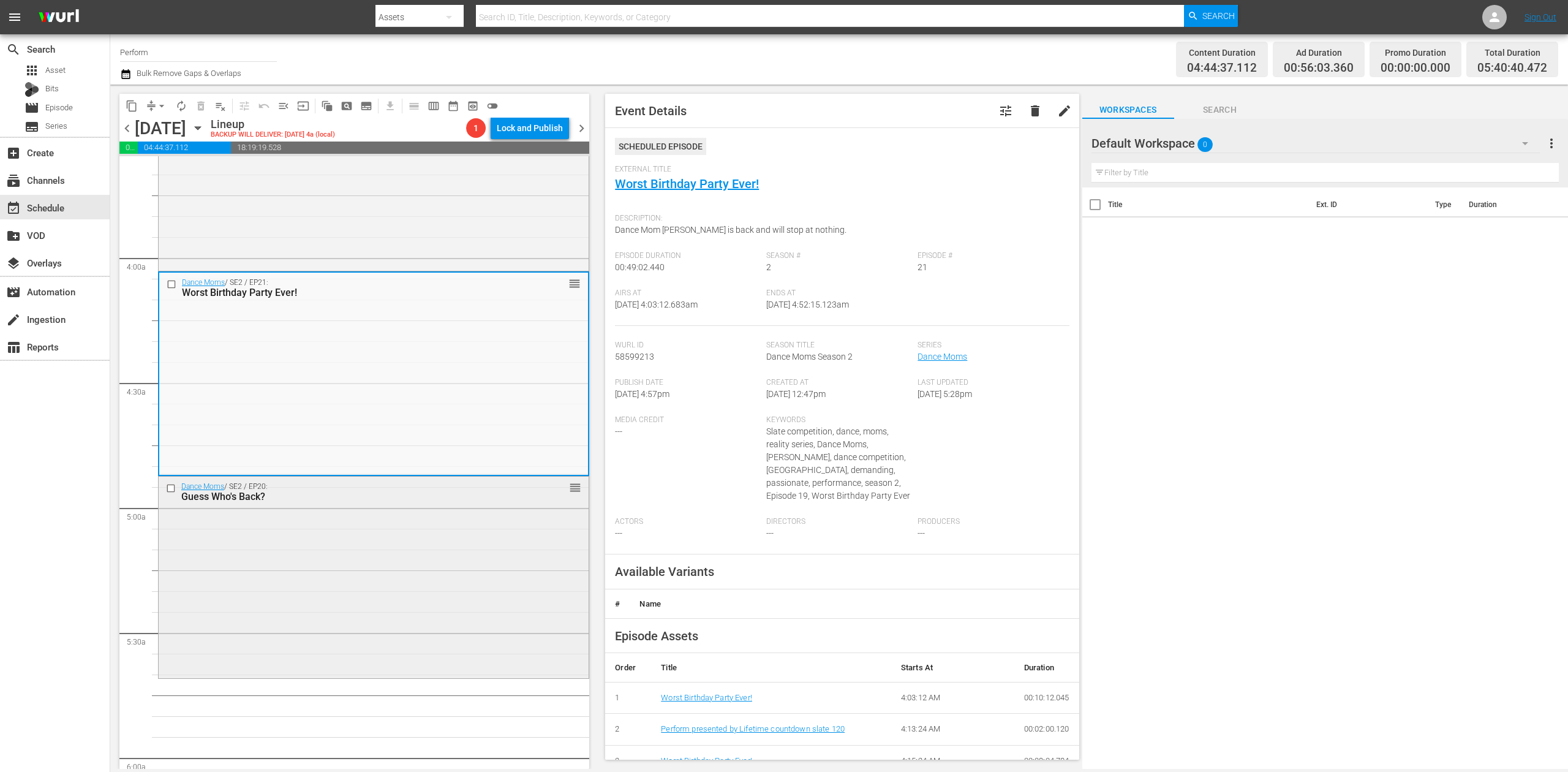
click at [403, 584] on div "Dance Moms / SE2 / EP20: Guess Who's Back? reorder" at bounding box center [373, 577] width 430 height 201
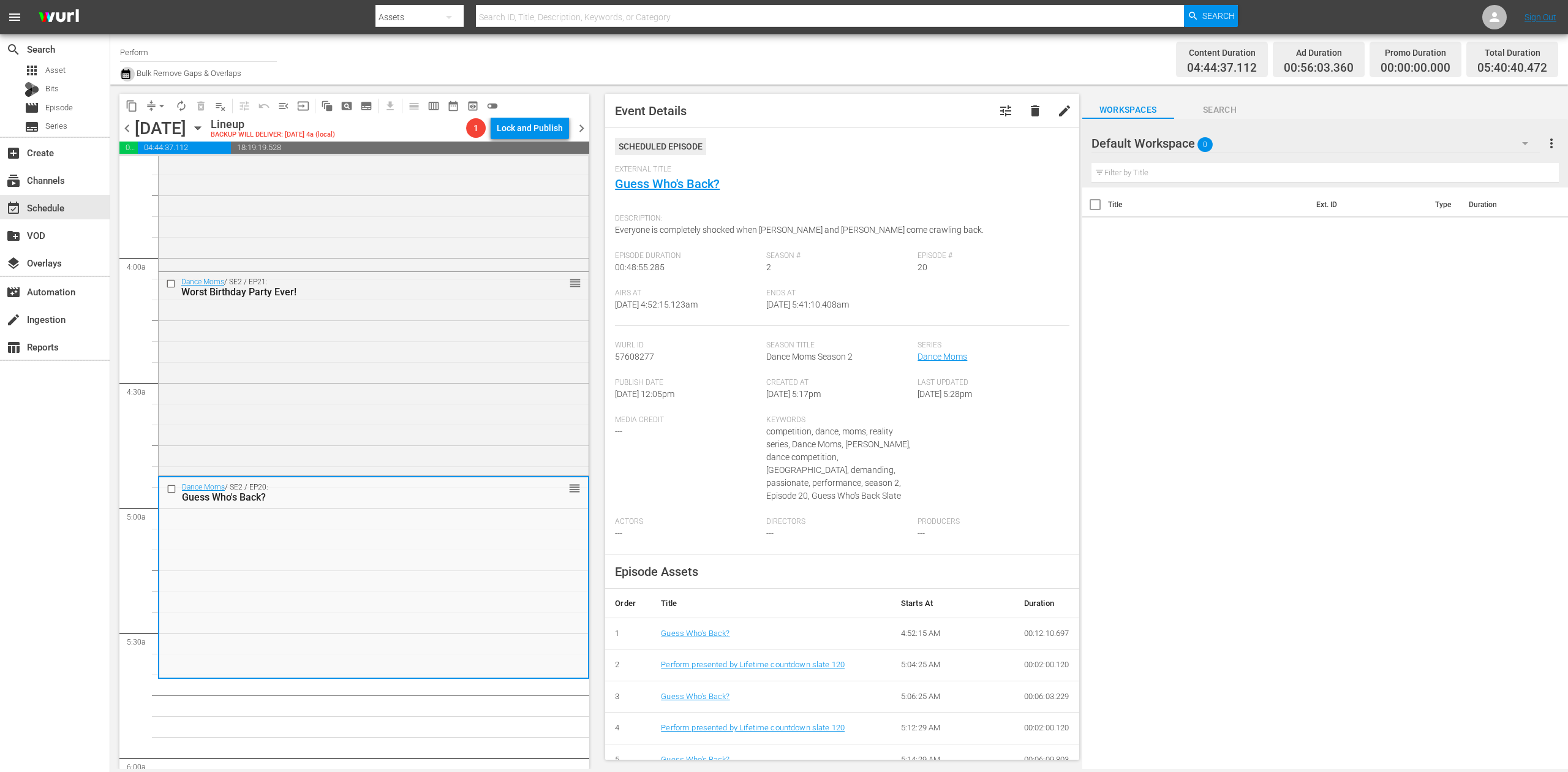
click at [123, 72] on icon "button" at bounding box center [125, 74] width 9 height 10
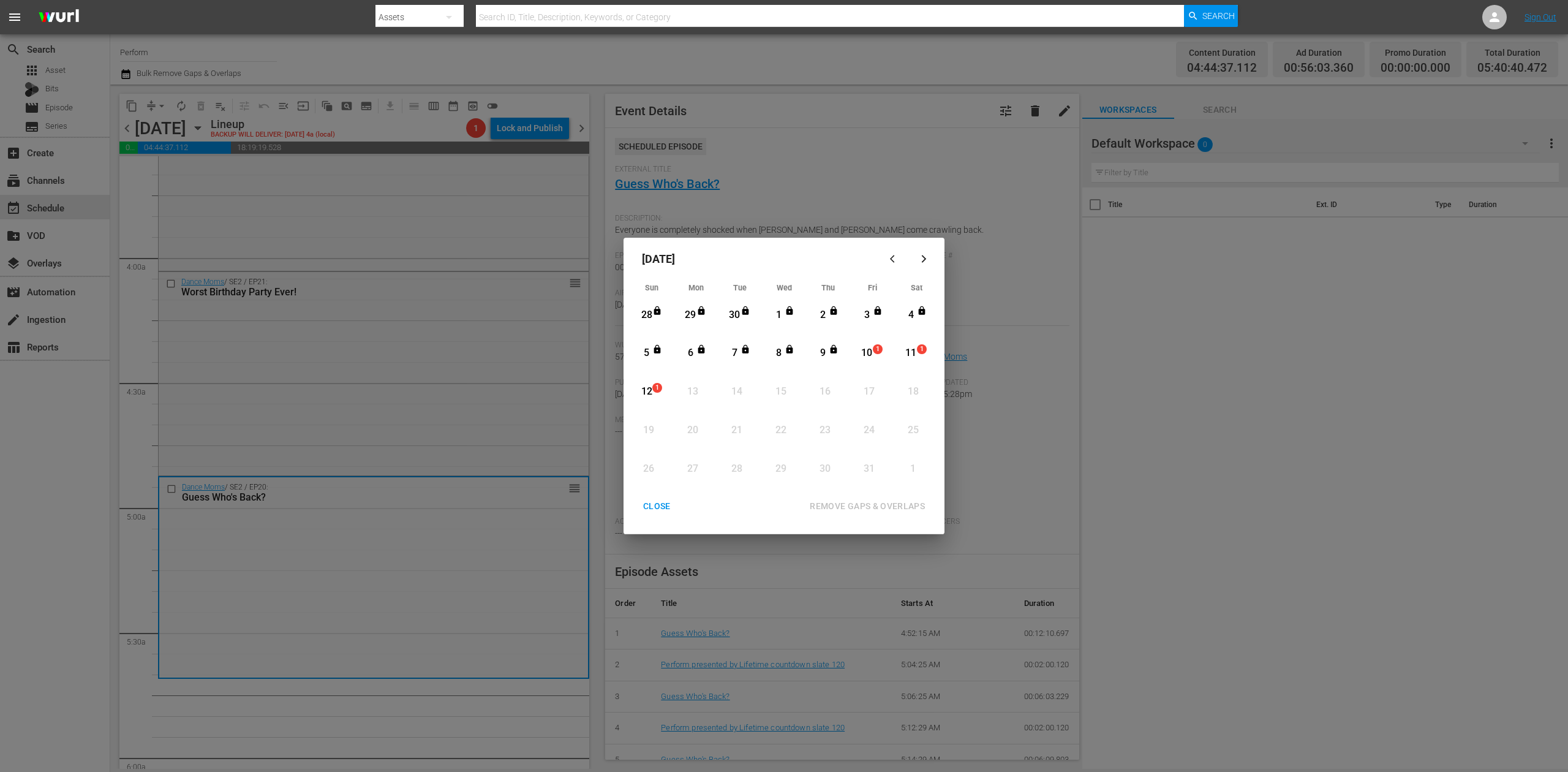
click at [868, 360] on div "10" at bounding box center [867, 353] width 16 height 14
click at [892, 504] on div "REMOVE GAPS & OVERLAPS" at bounding box center [867, 507] width 135 height 16
click at [863, 358] on div "10" at bounding box center [867, 353] width 16 height 14
click at [890, 504] on div "REMOVE GAPS & OVERLAPS" at bounding box center [867, 507] width 135 height 16
click at [655, 509] on div "CLOSE" at bounding box center [656, 507] width 47 height 16
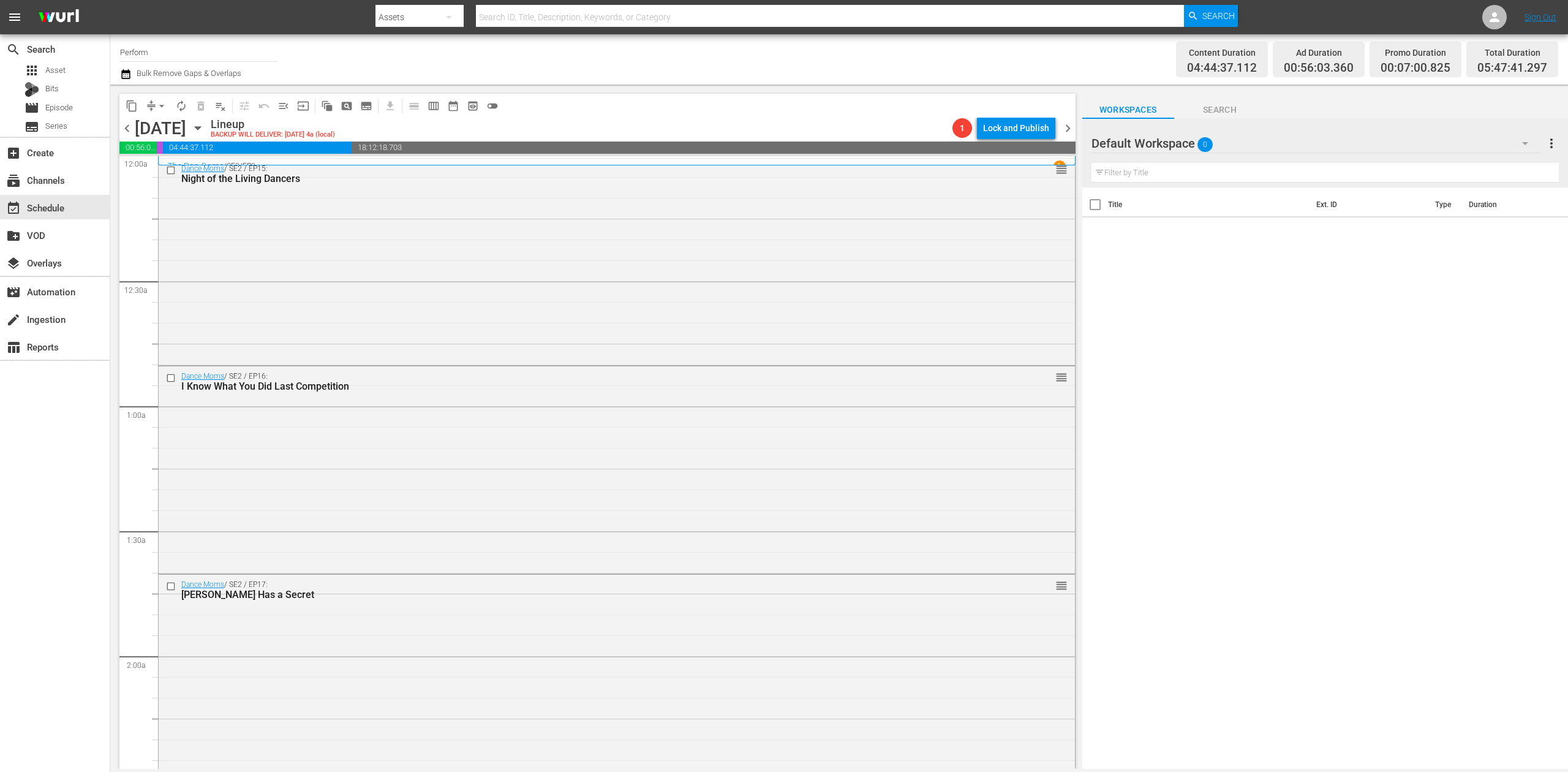
click at [131, 72] on icon "button" at bounding box center [125, 74] width 12 height 15
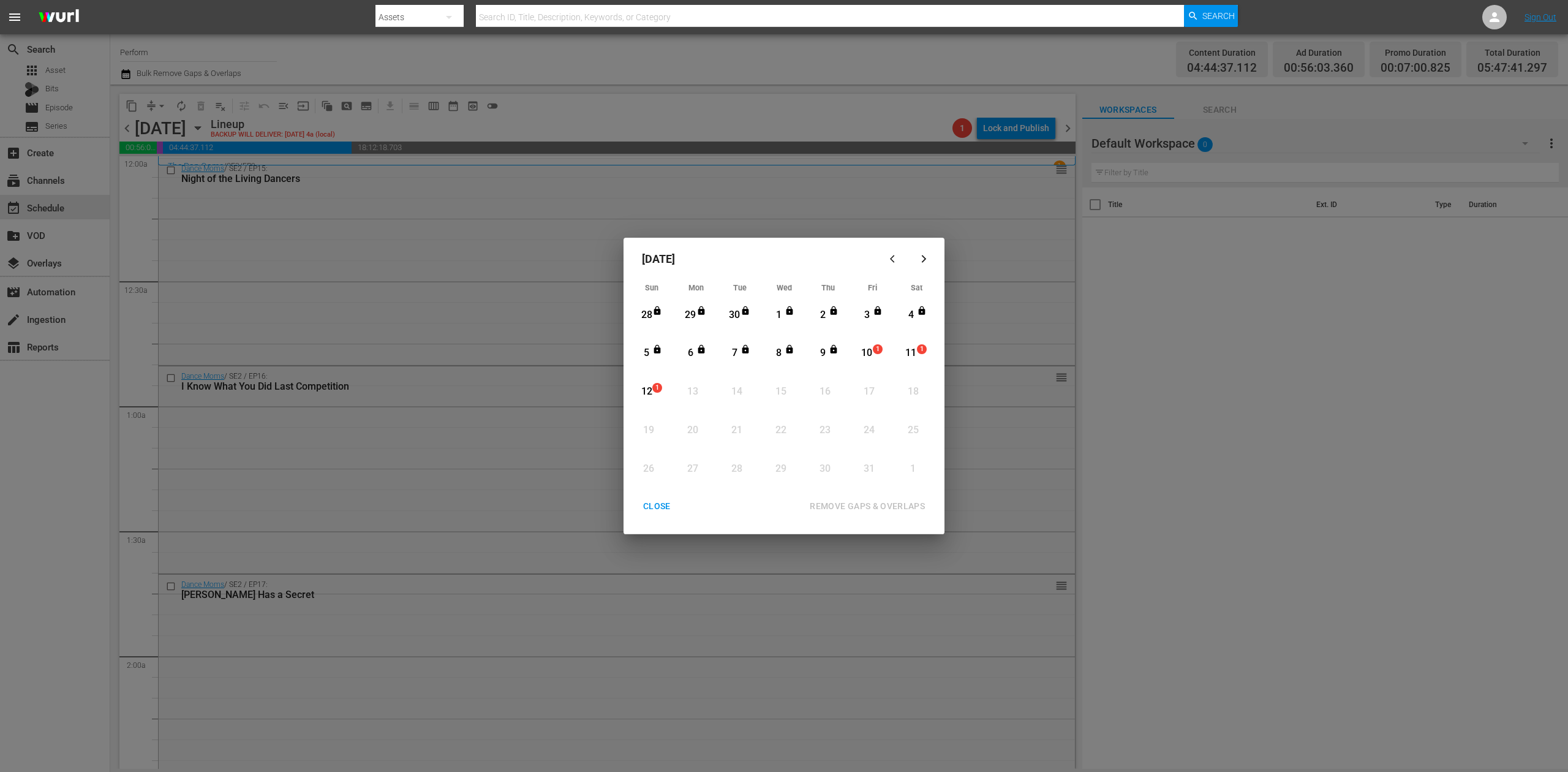
click at [863, 346] on div "10" at bounding box center [867, 353] width 16 height 14
click at [875, 503] on div "REMOVE GAPS & OVERLAPS" at bounding box center [867, 507] width 135 height 16
click at [656, 507] on div "CLOSE" at bounding box center [656, 507] width 47 height 16
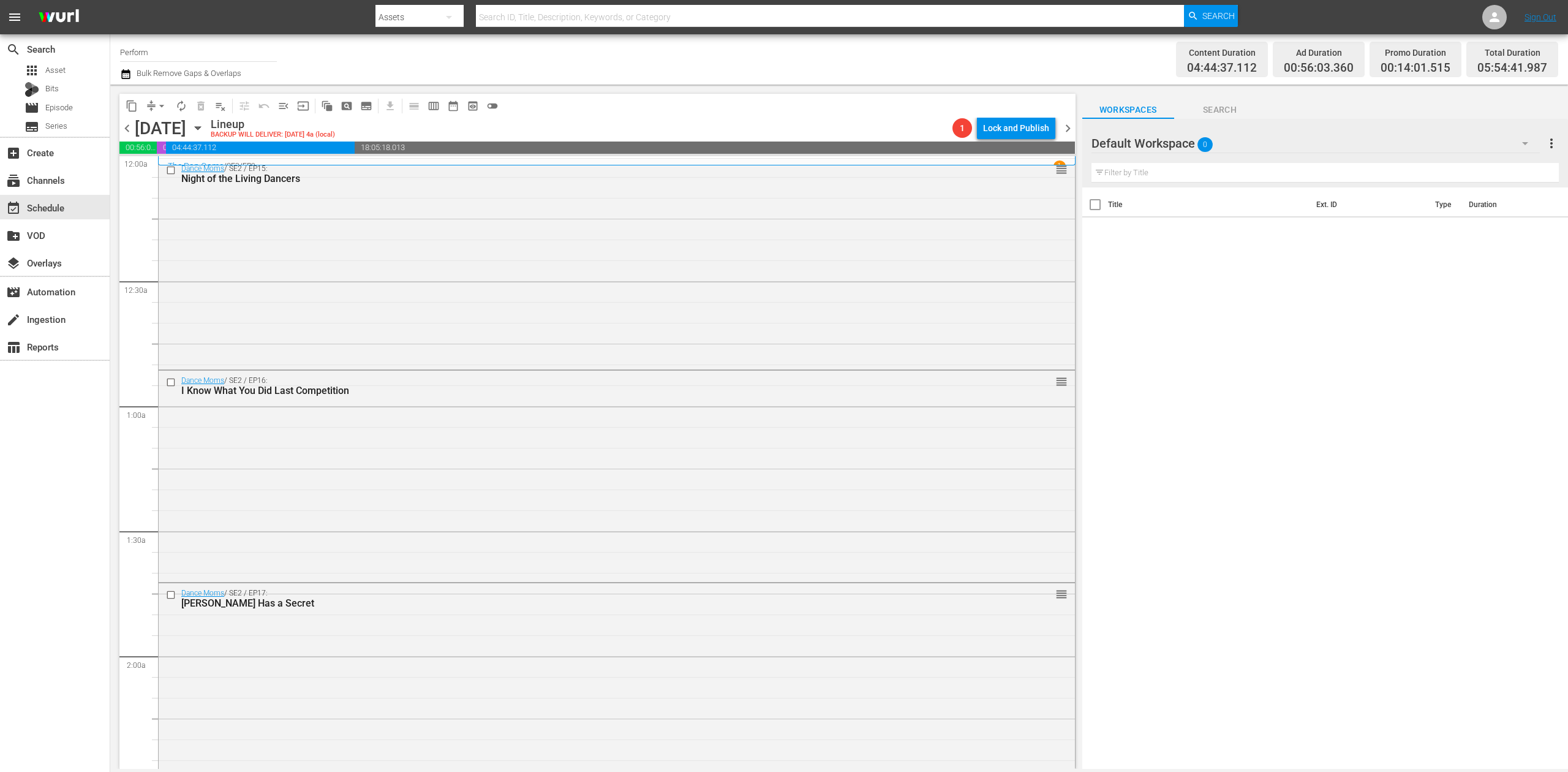
click at [39, 474] on div "search Search apps Asset Bits movie Episode subtitles Series add_box Create sub…" at bounding box center [55, 420] width 110 height 772
click at [125, 79] on icon "button" at bounding box center [125, 74] width 9 height 10
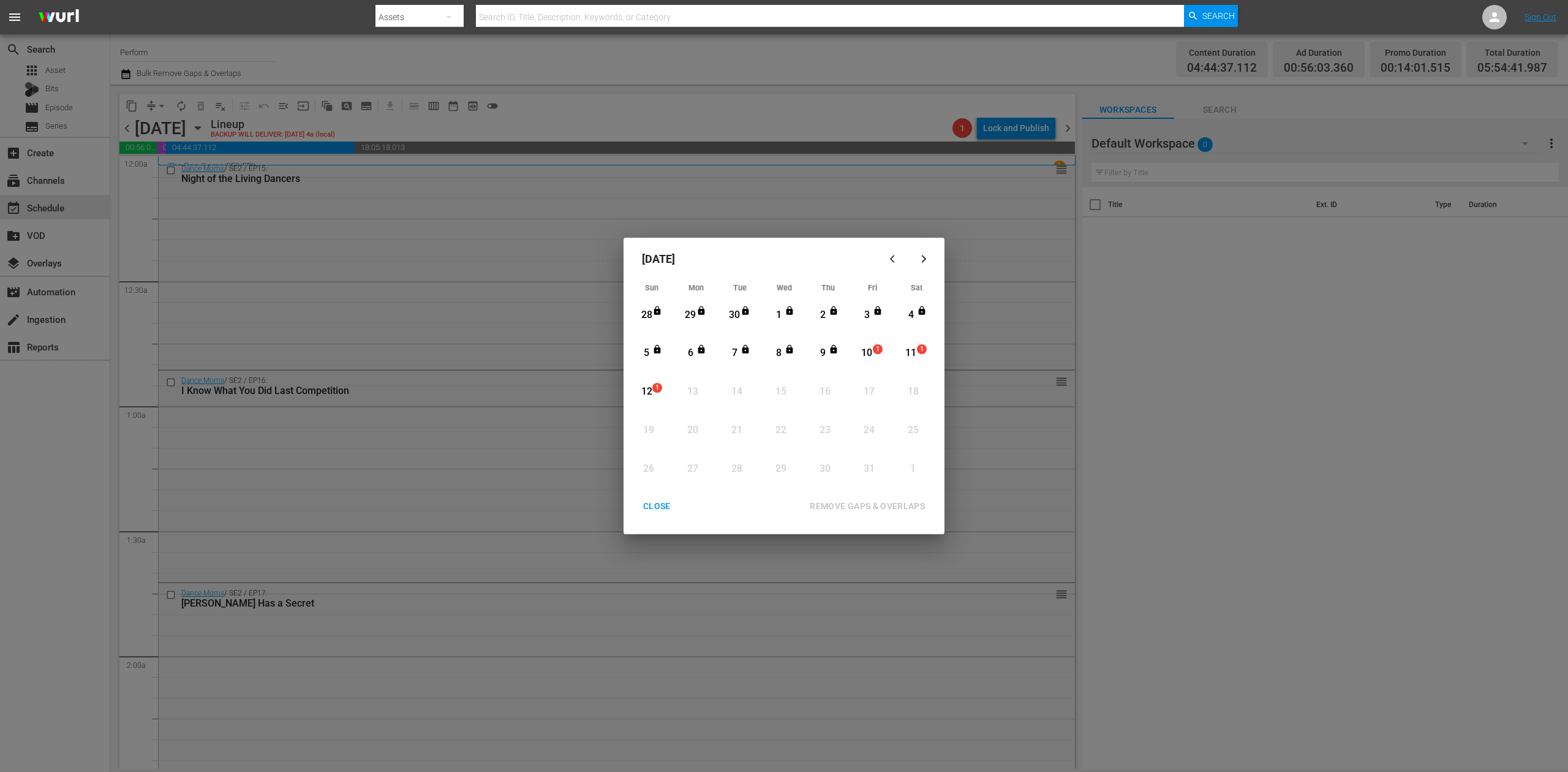
click at [870, 352] on div "10" at bounding box center [867, 353] width 16 height 14
click at [846, 507] on div "REMOVE GAPS & OVERLAPS" at bounding box center [867, 507] width 135 height 16
click at [654, 505] on div "CLOSE" at bounding box center [656, 507] width 47 height 16
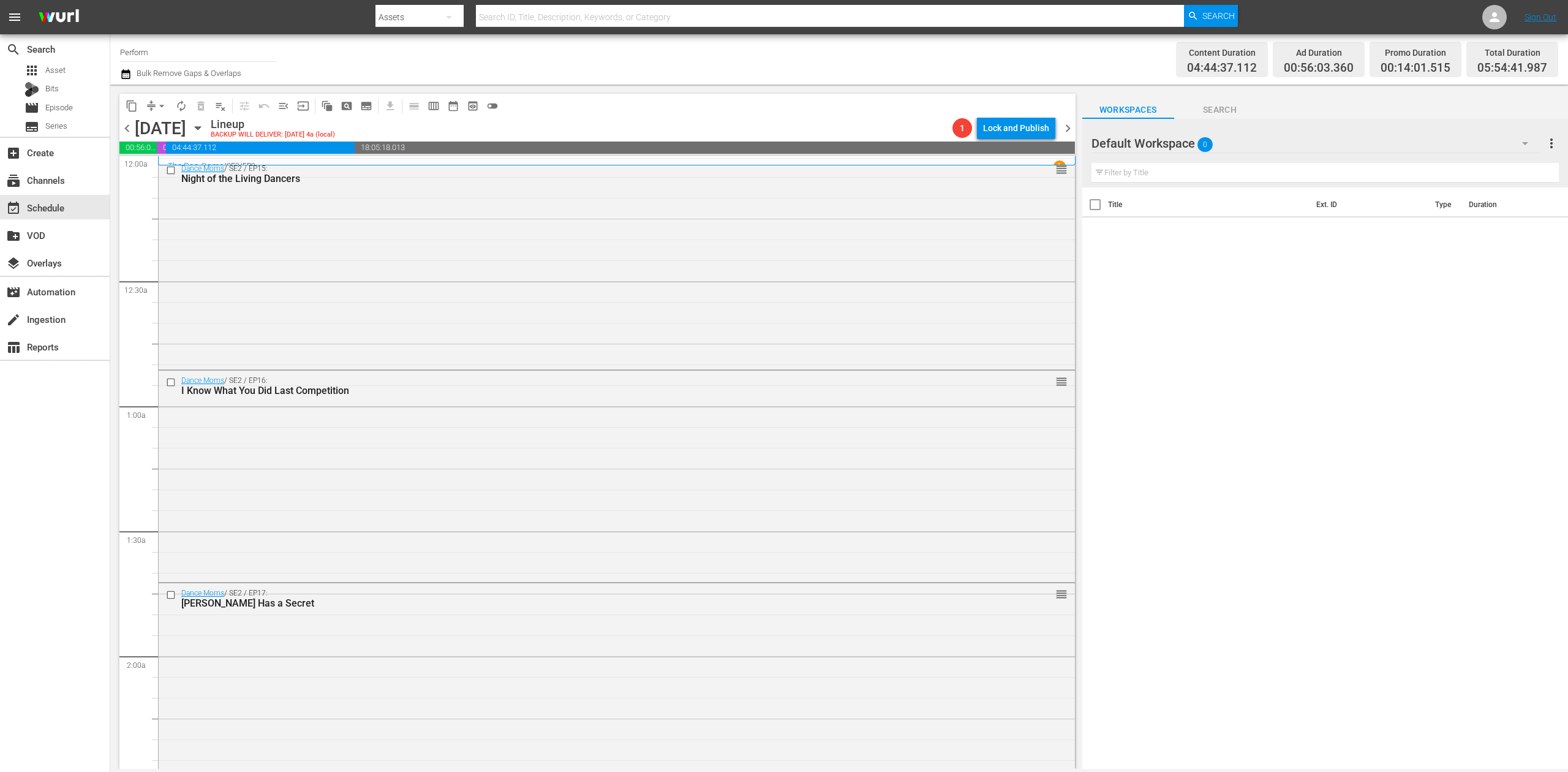
click at [124, 77] on icon "button" at bounding box center [125, 74] width 12 height 15
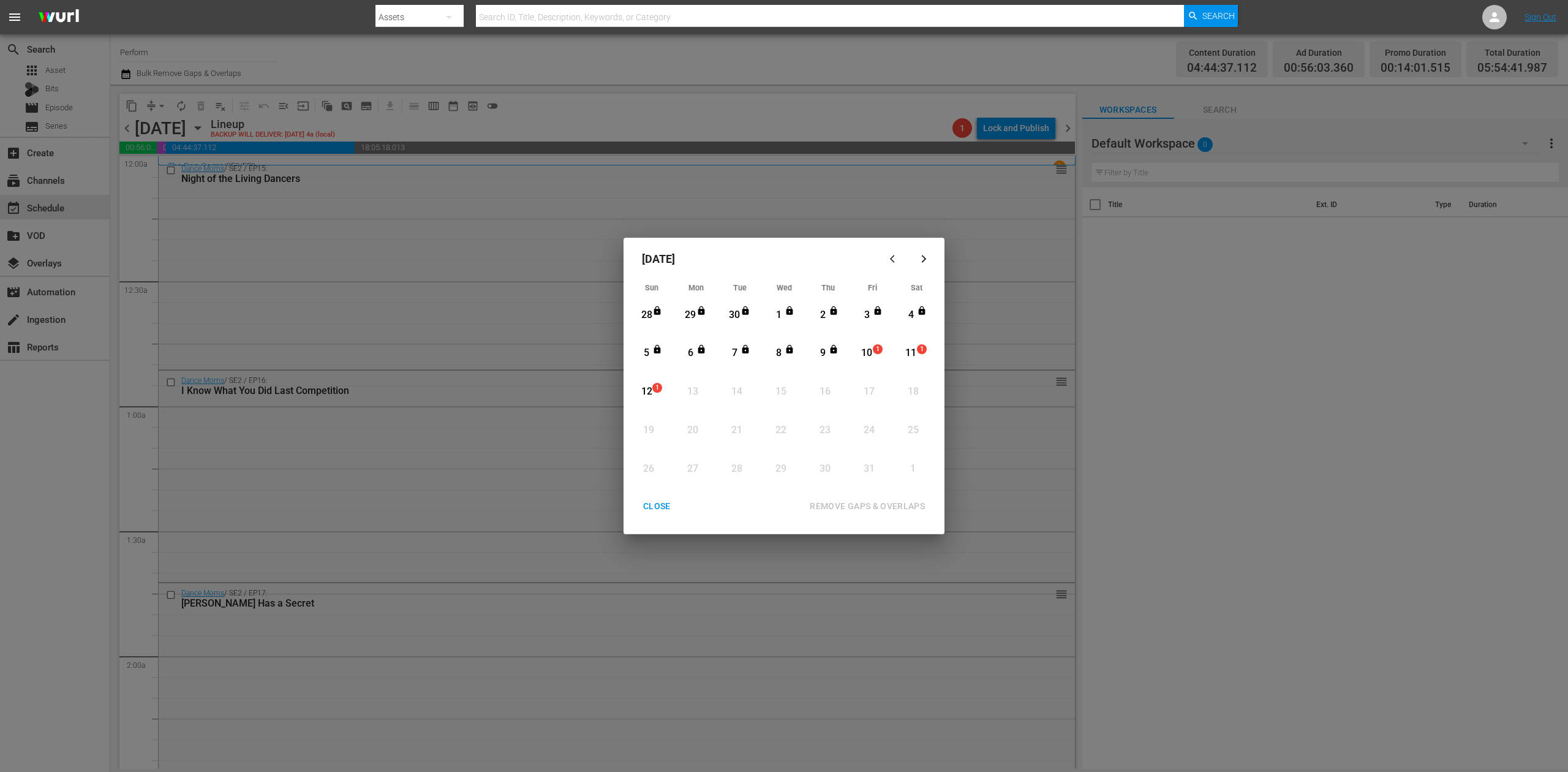
click at [868, 356] on div "10" at bounding box center [867, 353] width 16 height 14
click at [900, 500] on div "REMOVE GAPS & OVERLAPS" at bounding box center [867, 507] width 135 height 16
click at [876, 359] on div "1" at bounding box center [880, 354] width 10 height 12
click at [884, 505] on div "REMOVE GAPS & OVERLAPS" at bounding box center [867, 507] width 135 height 16
click at [650, 508] on div "CLOSE" at bounding box center [656, 507] width 47 height 16
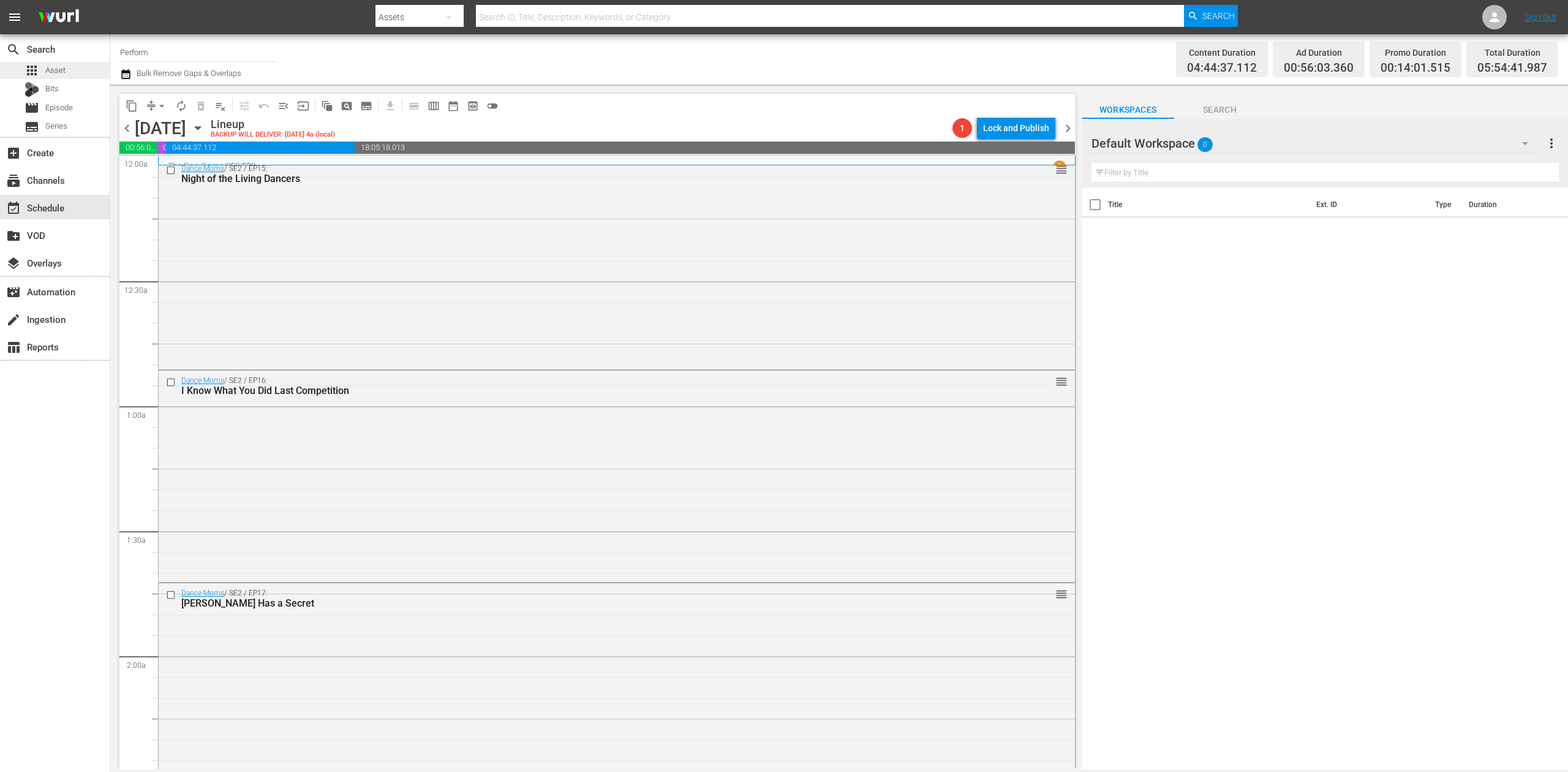
click at [58, 72] on span "Asset" at bounding box center [55, 71] width 20 height 12
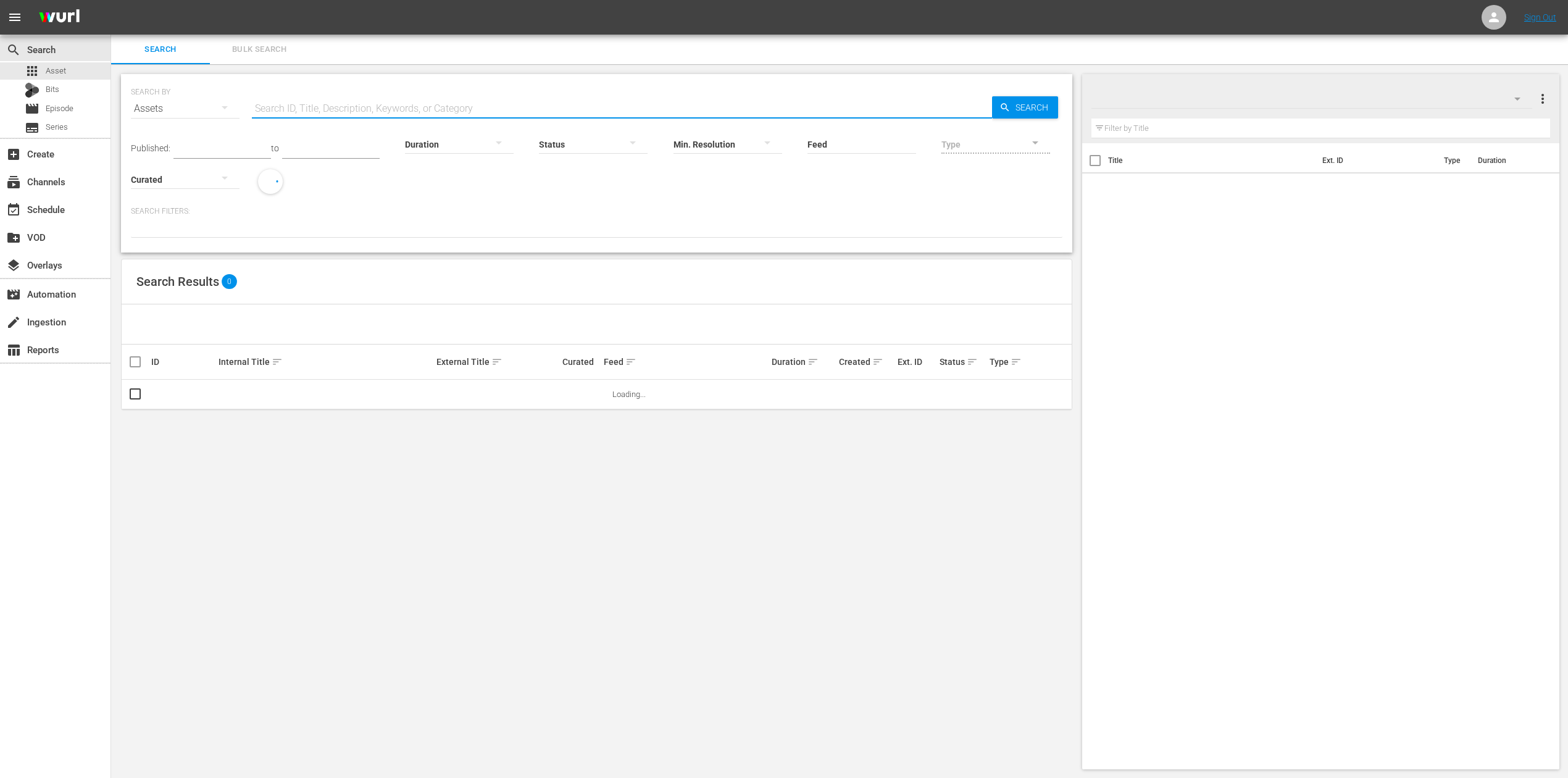
click at [532, 107] on input "text" at bounding box center [622, 109] width 740 height 30
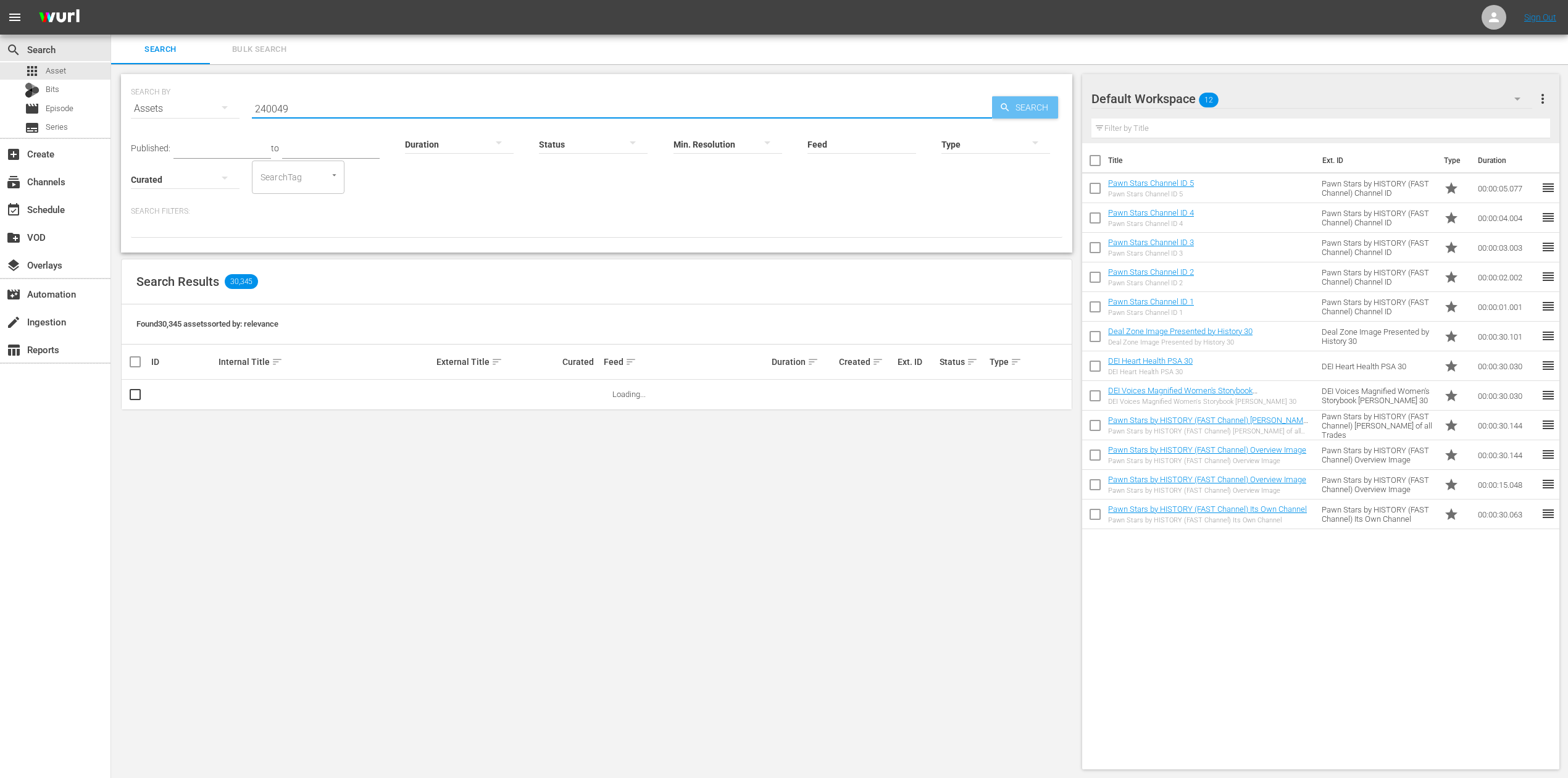
type input "240049"
click at [1043, 109] on span "Search" at bounding box center [1034, 107] width 48 height 22
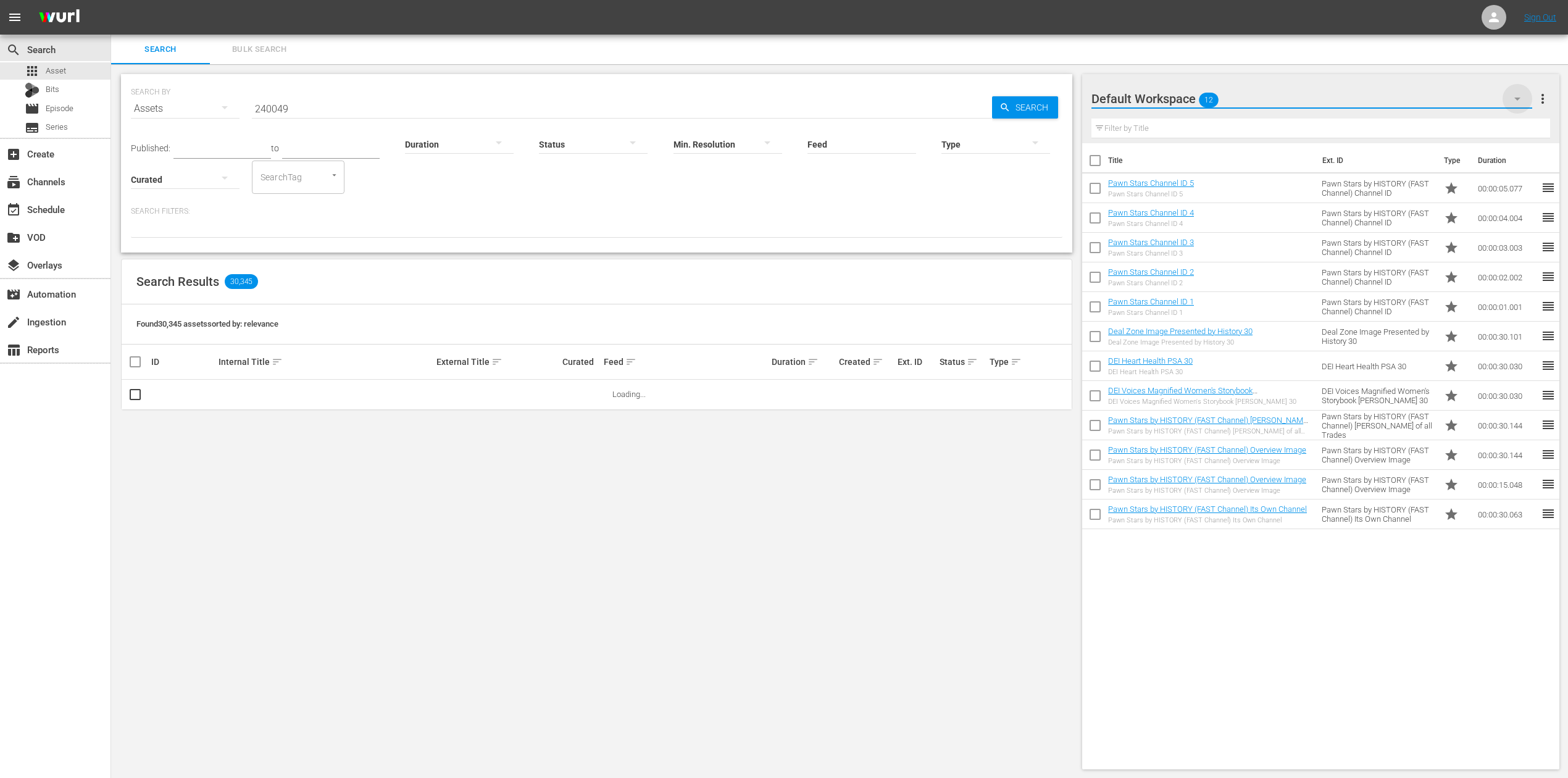
click at [1523, 100] on icon "button" at bounding box center [1517, 99] width 15 height 15
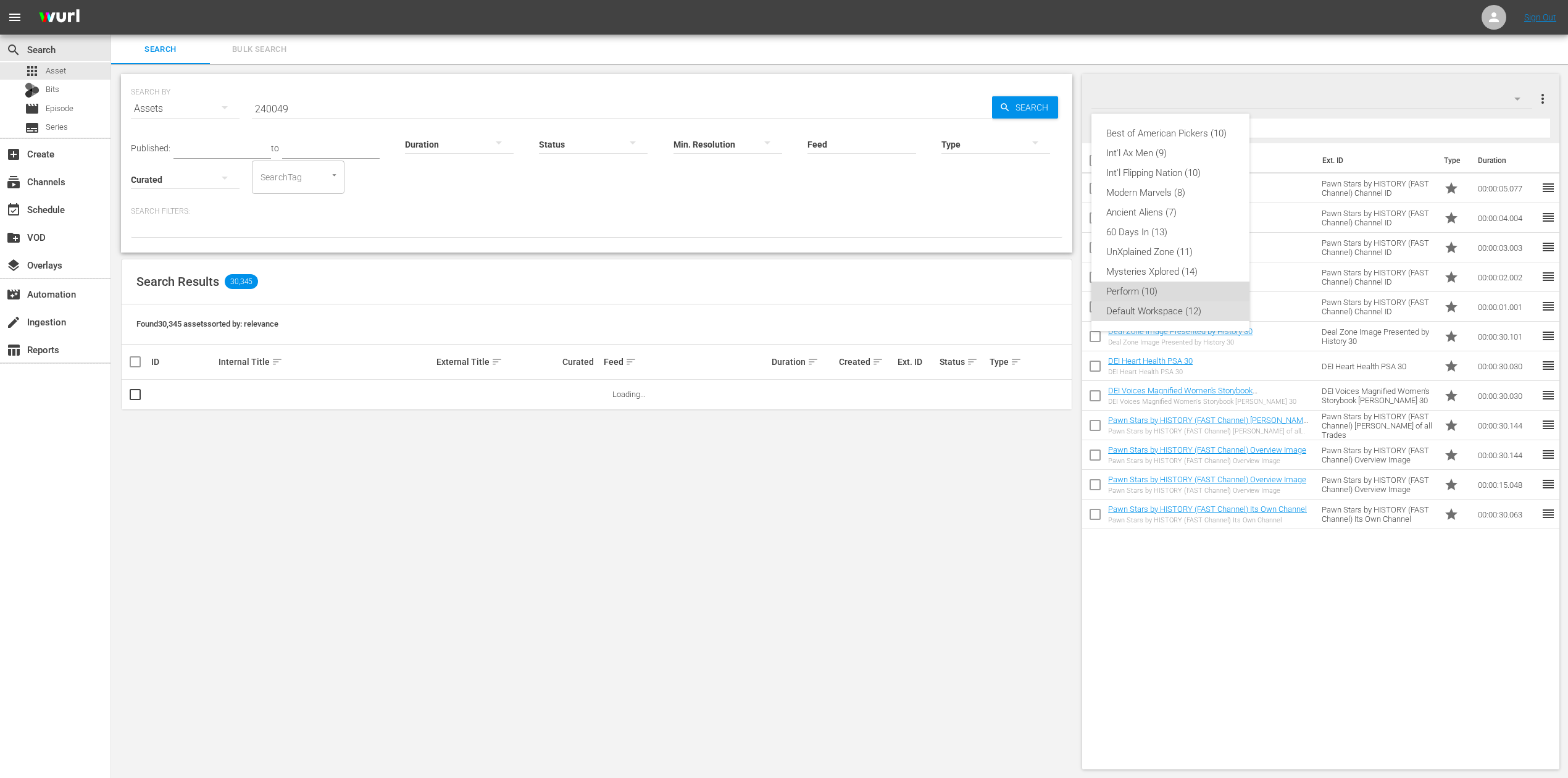
click at [1203, 288] on div "Perform (10)" at bounding box center [1171, 291] width 129 height 20
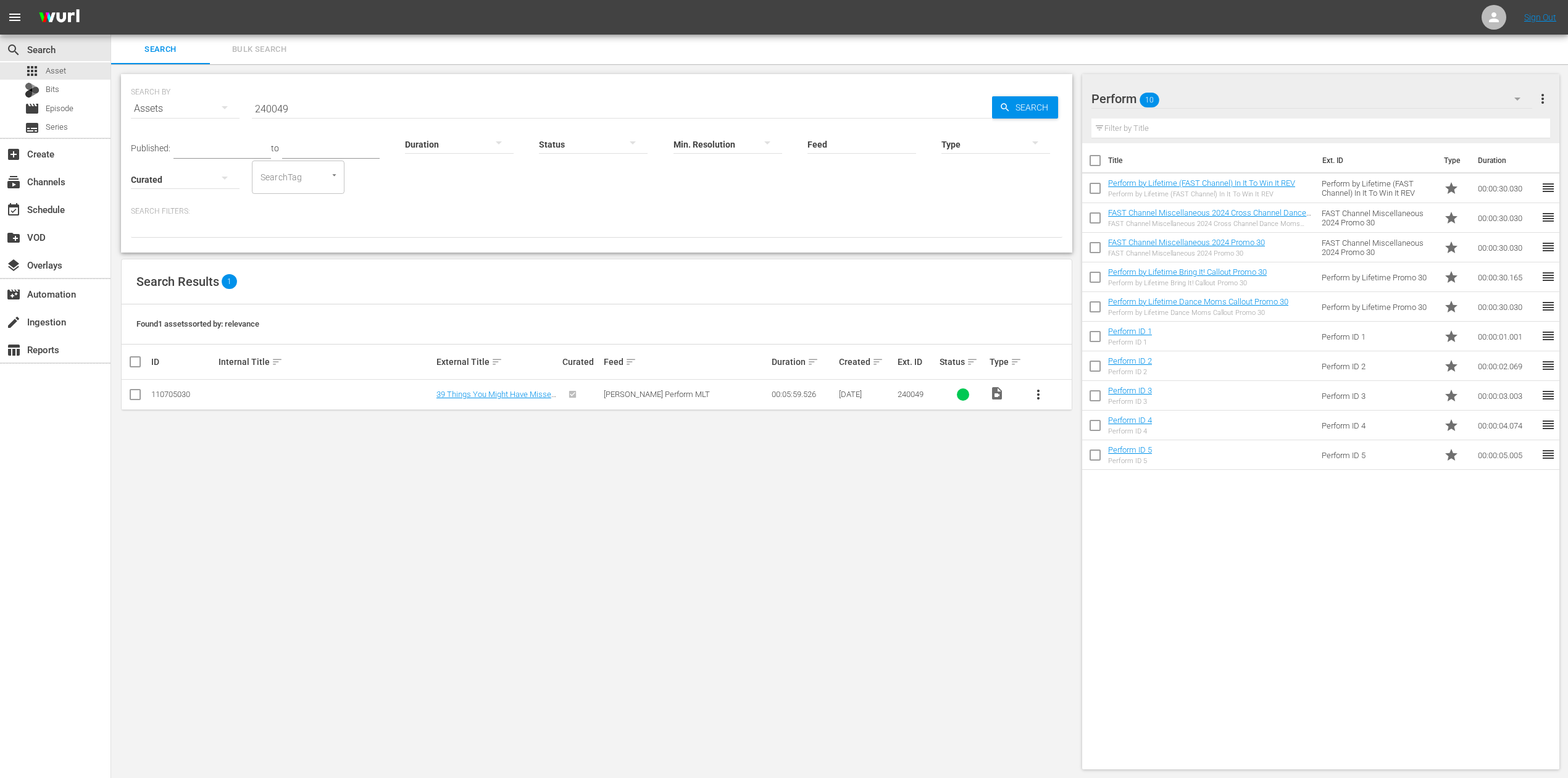
click at [129, 401] on input "checkbox" at bounding box center [135, 397] width 15 height 15
checkbox input "true"
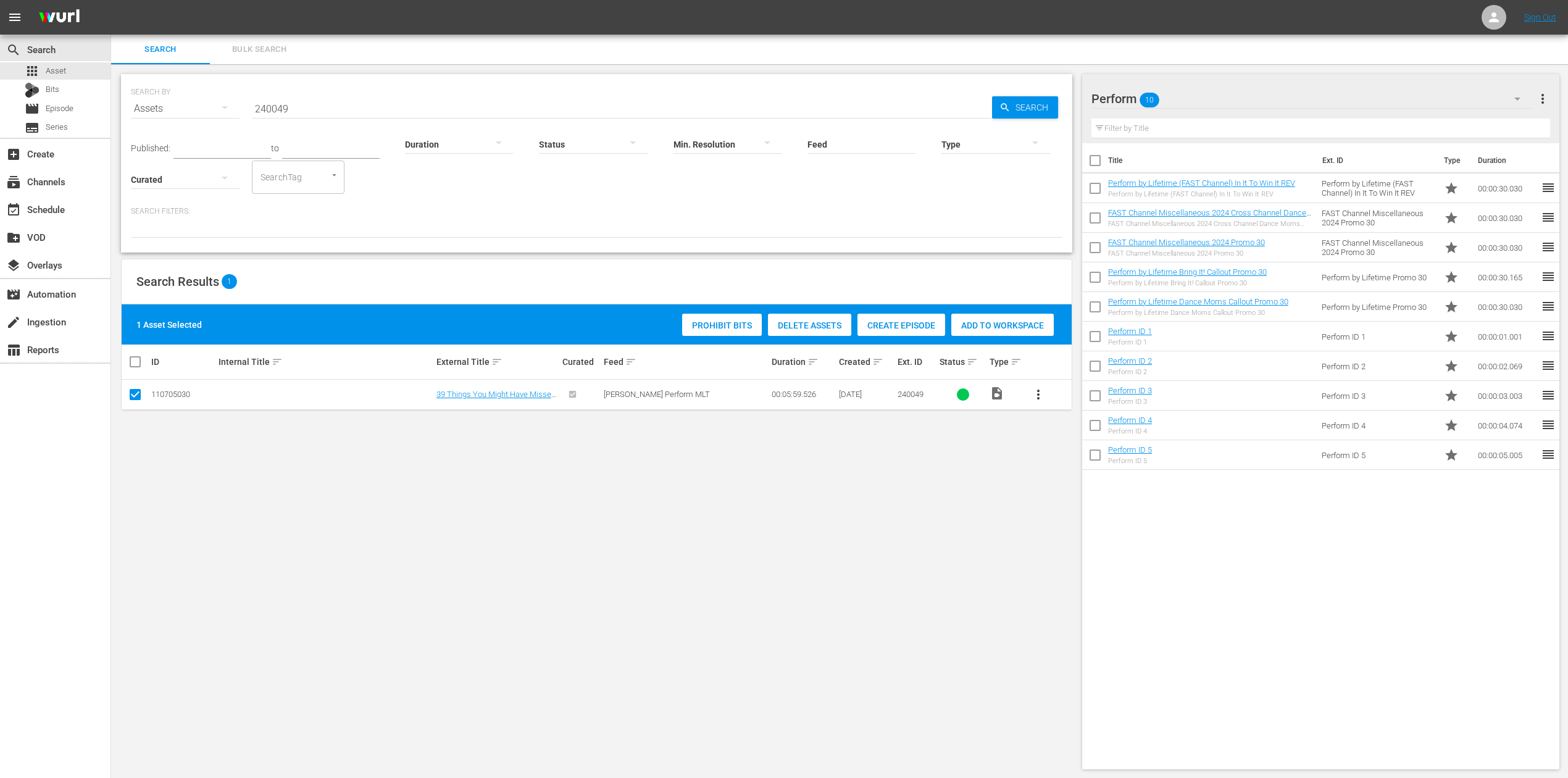
click at [1009, 322] on span "Add to Workspace" at bounding box center [1003, 325] width 103 height 10
click at [48, 201] on div "event_available Schedule" at bounding box center [55, 209] width 111 height 25
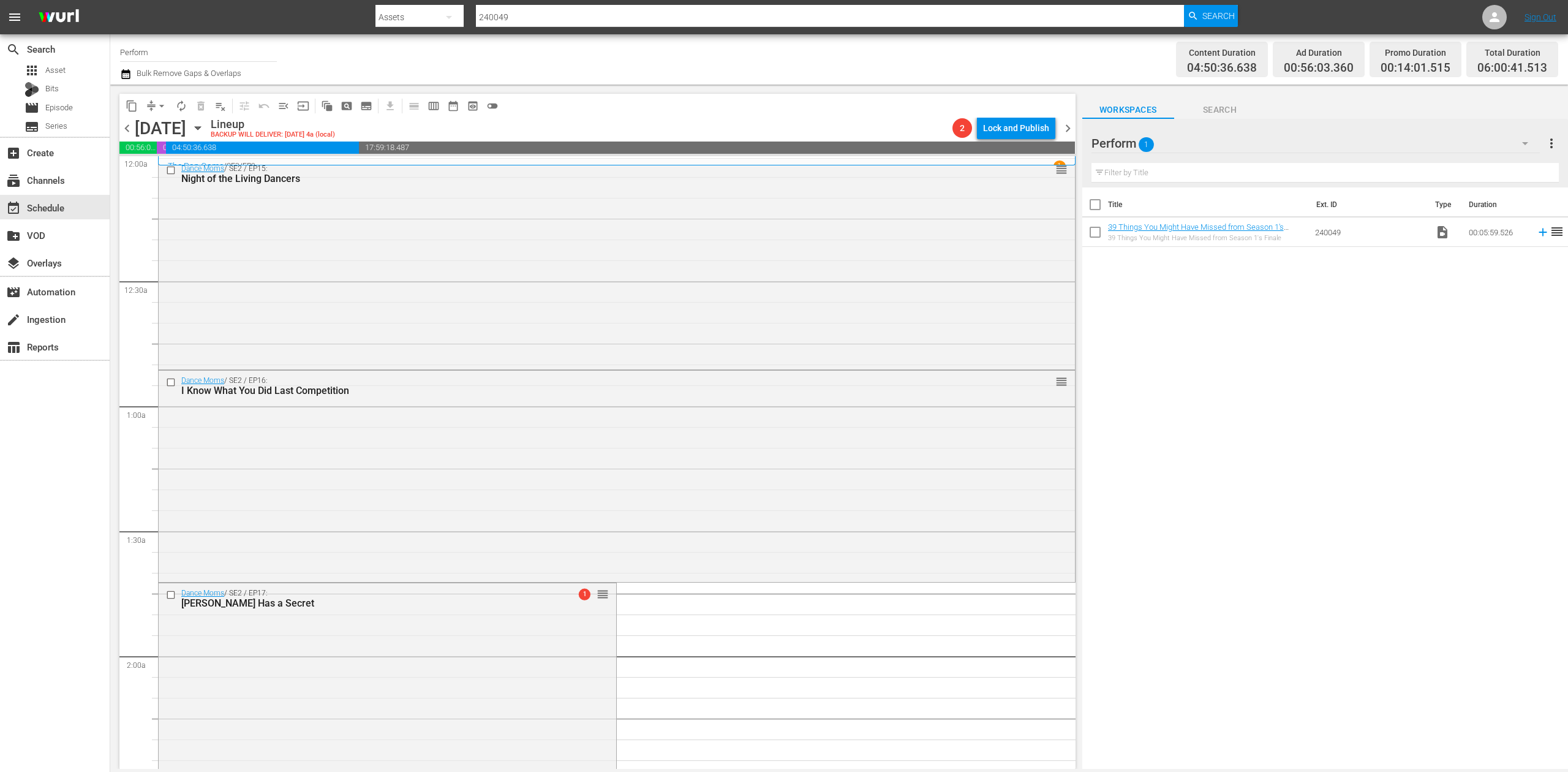
click at [125, 70] on icon "button" at bounding box center [125, 74] width 9 height 10
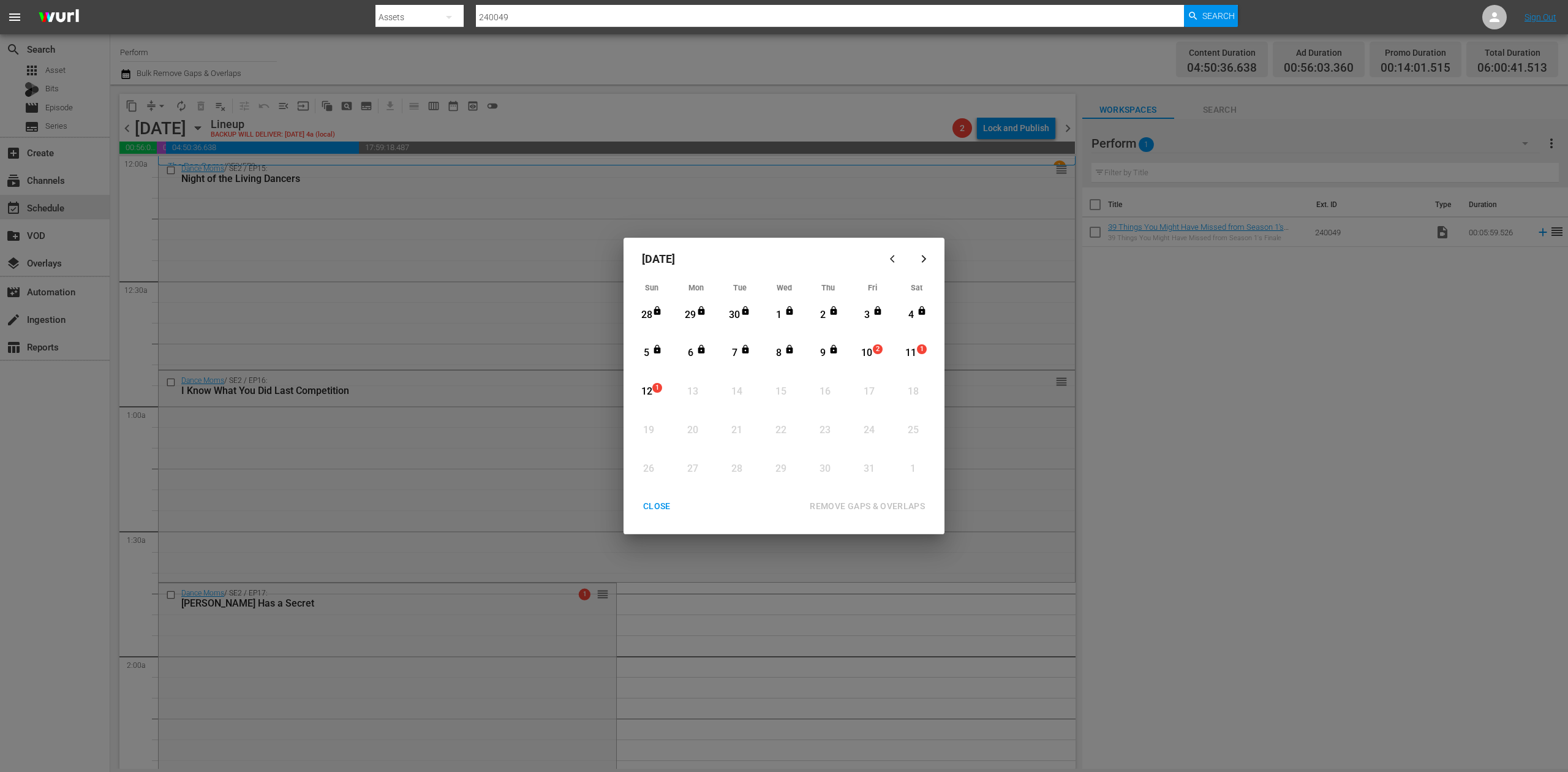
click at [867, 353] on div "10" at bounding box center [867, 353] width 16 height 14
click at [892, 500] on div "REMOVE GAPS & OVERLAPS" at bounding box center [867, 507] width 135 height 16
click at [662, 501] on div "CLOSE" at bounding box center [656, 507] width 47 height 16
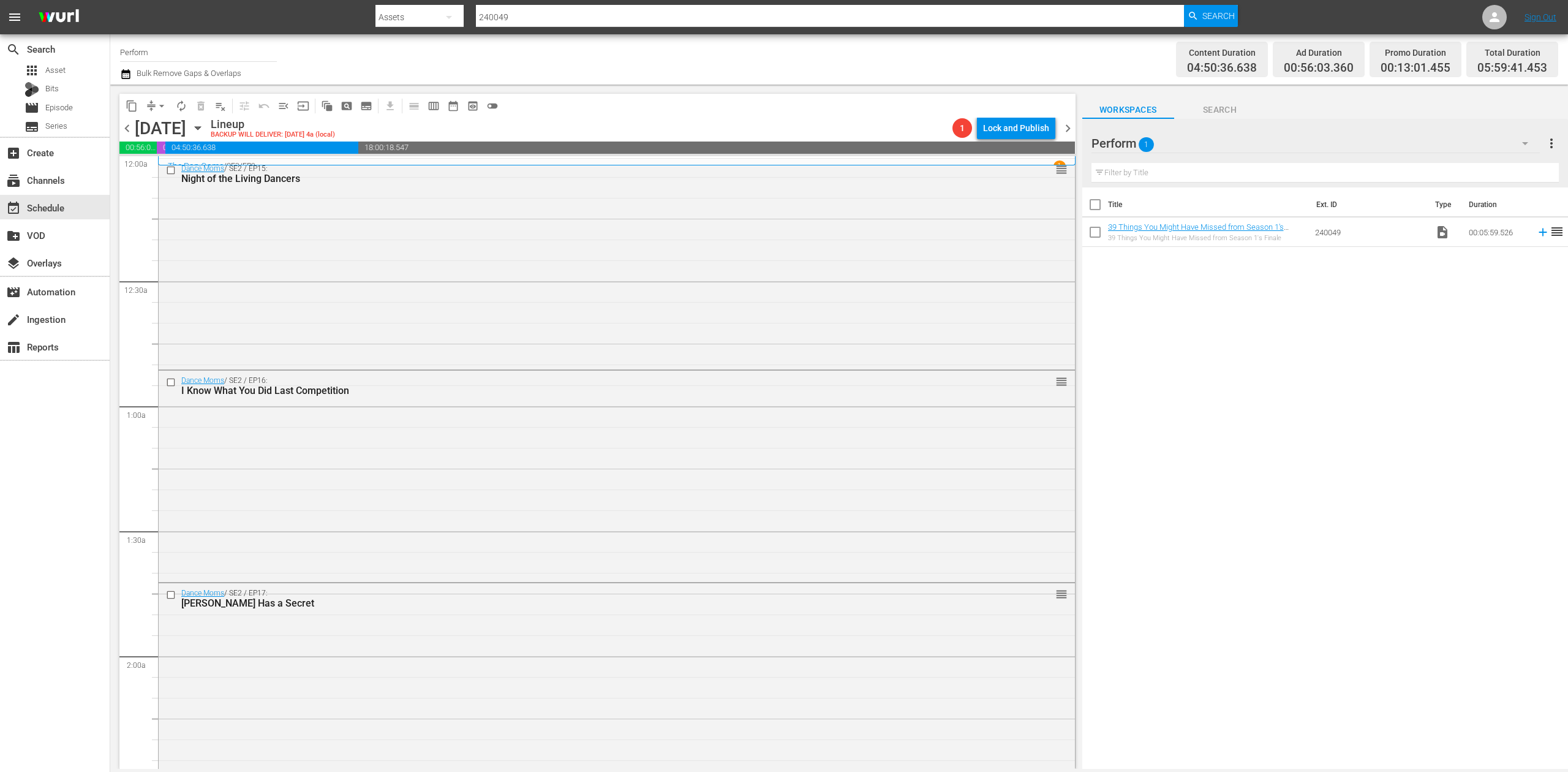
click at [128, 69] on icon "button" at bounding box center [125, 74] width 12 height 15
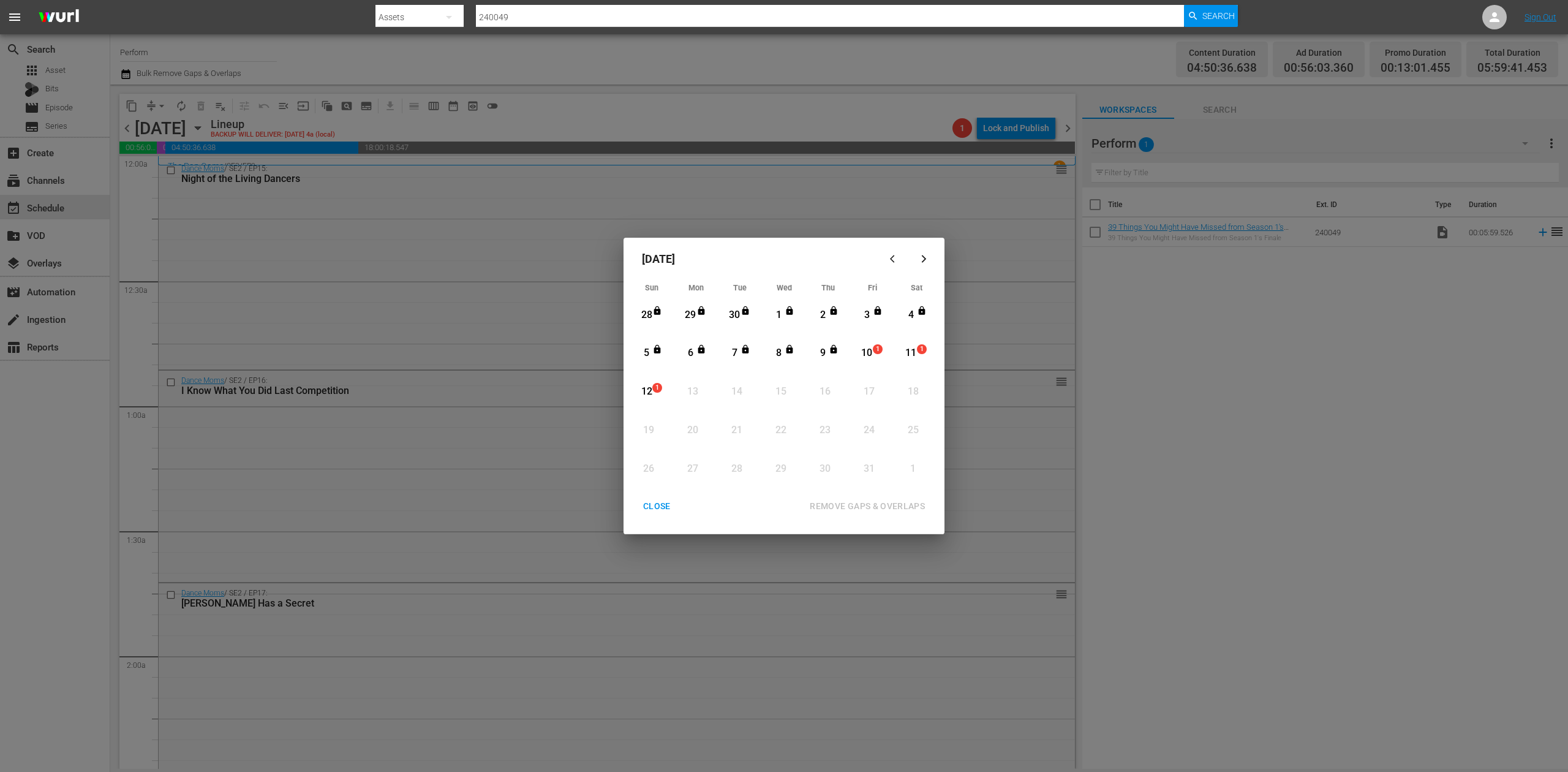
click at [868, 356] on div "10" at bounding box center [867, 353] width 16 height 14
click at [892, 507] on div "REMOVE GAPS & OVERLAPS" at bounding box center [867, 507] width 135 height 16
click at [648, 501] on div "CLOSE" at bounding box center [656, 507] width 47 height 16
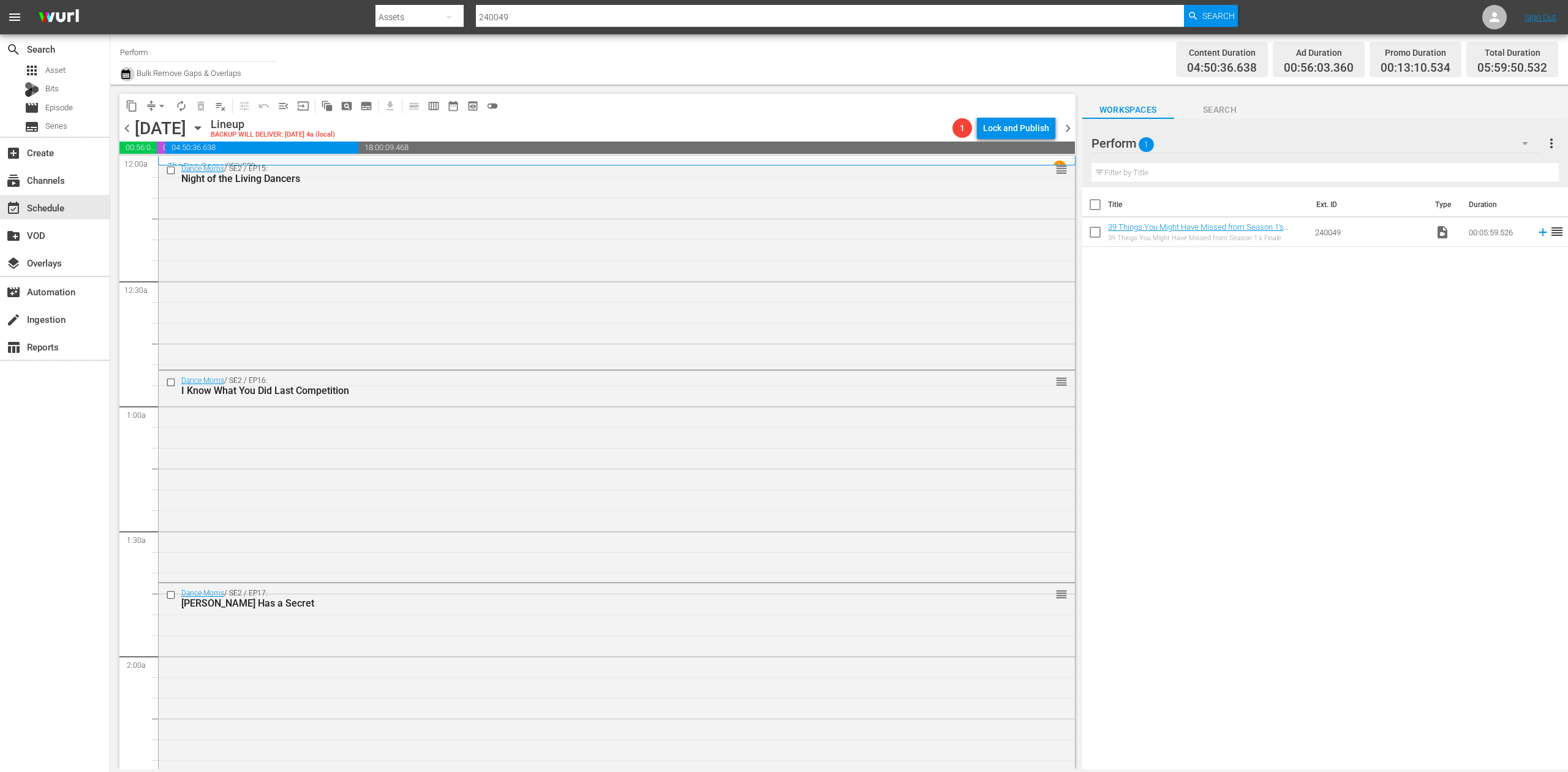
click at [126, 76] on icon "button" at bounding box center [125, 74] width 12 height 15
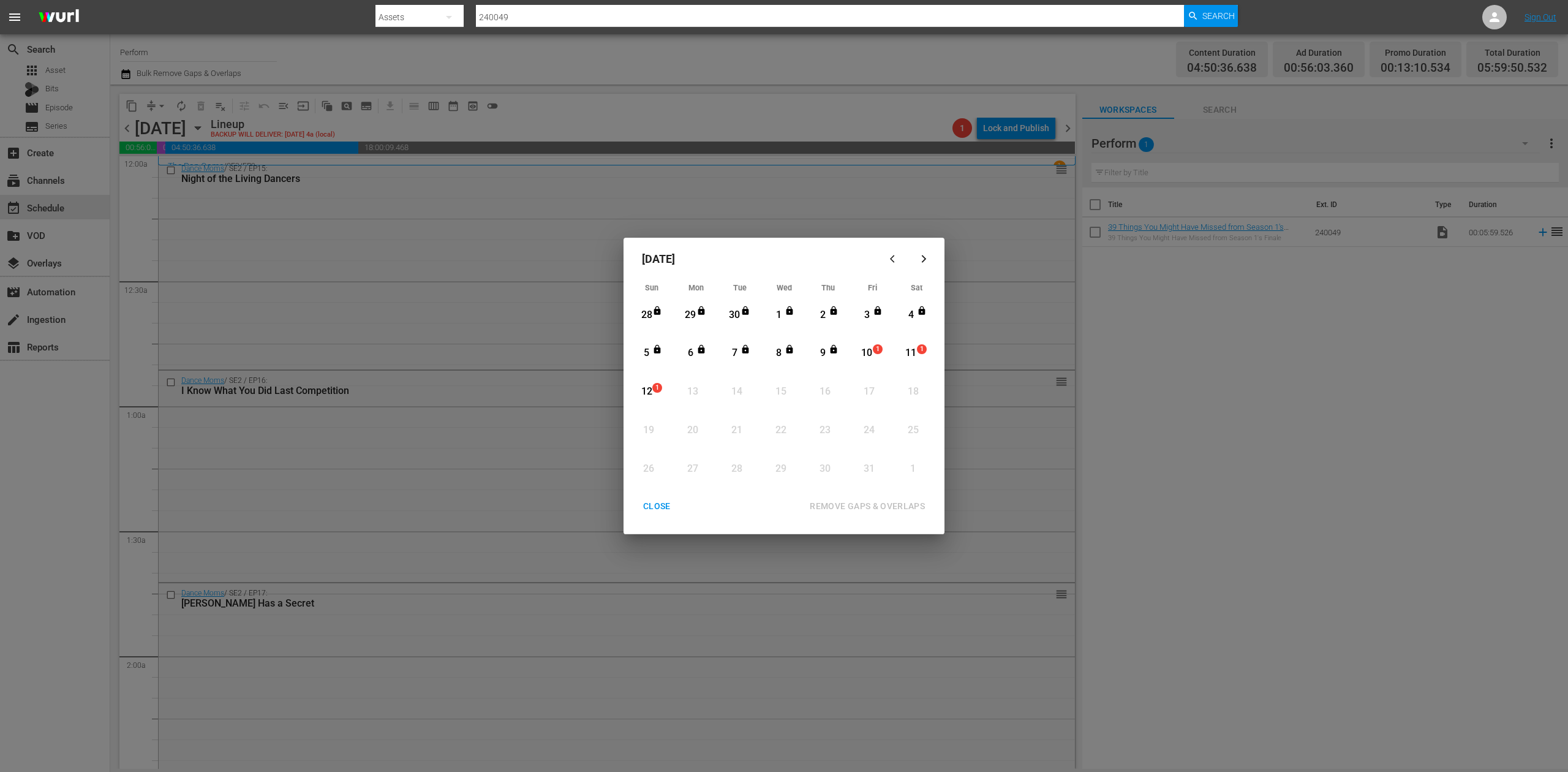
click at [871, 352] on div "10" at bounding box center [867, 353] width 16 height 14
click at [866, 504] on div "REMOVE GAPS & OVERLAPS" at bounding box center [867, 507] width 135 height 16
click at [657, 503] on div "CLOSE" at bounding box center [656, 507] width 47 height 16
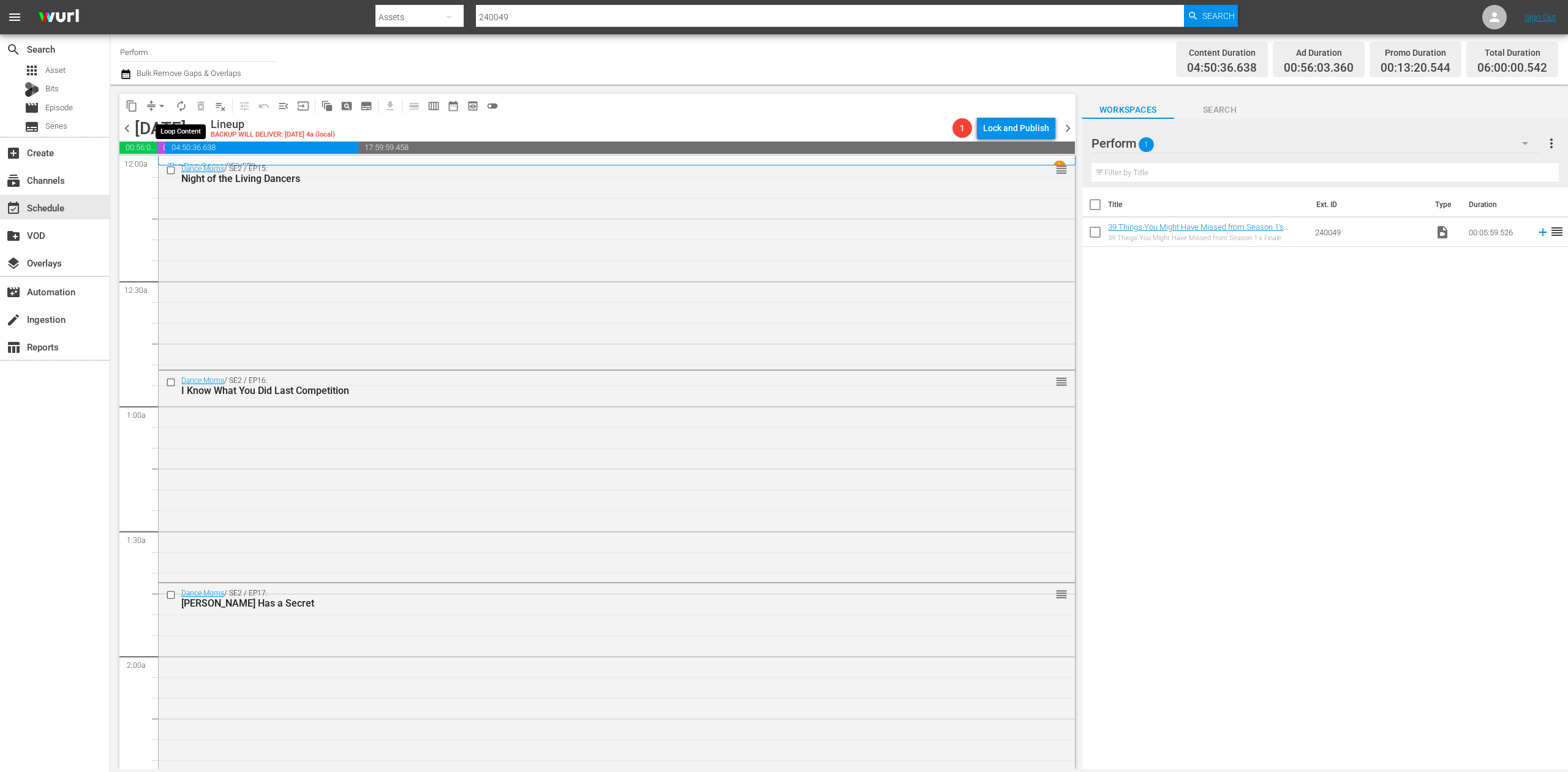
click at [181, 107] on span "autorenew_outlined" at bounding box center [181, 106] width 12 height 12
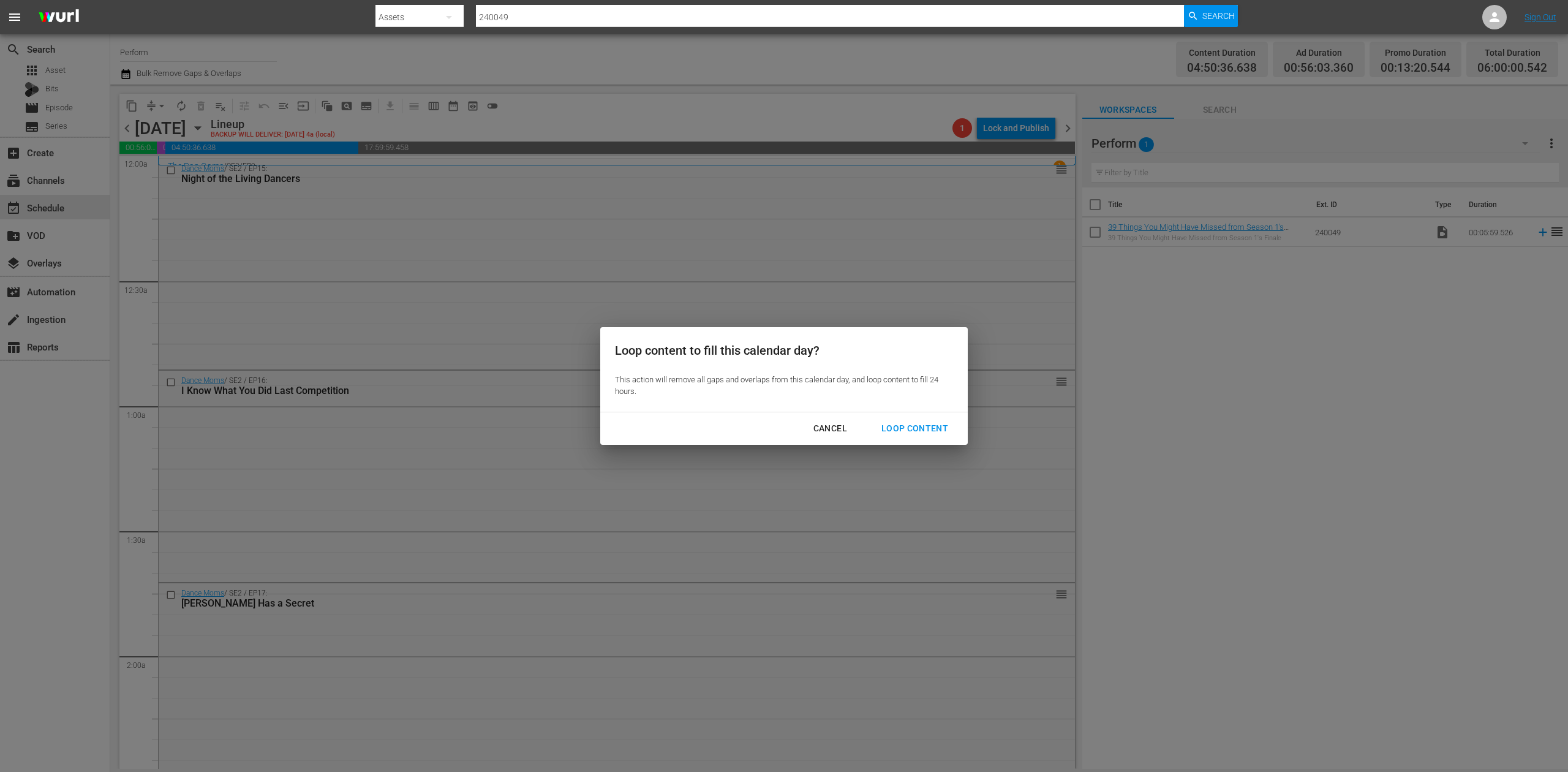
click at [917, 425] on div "Loop Content" at bounding box center [915, 429] width 86 height 16
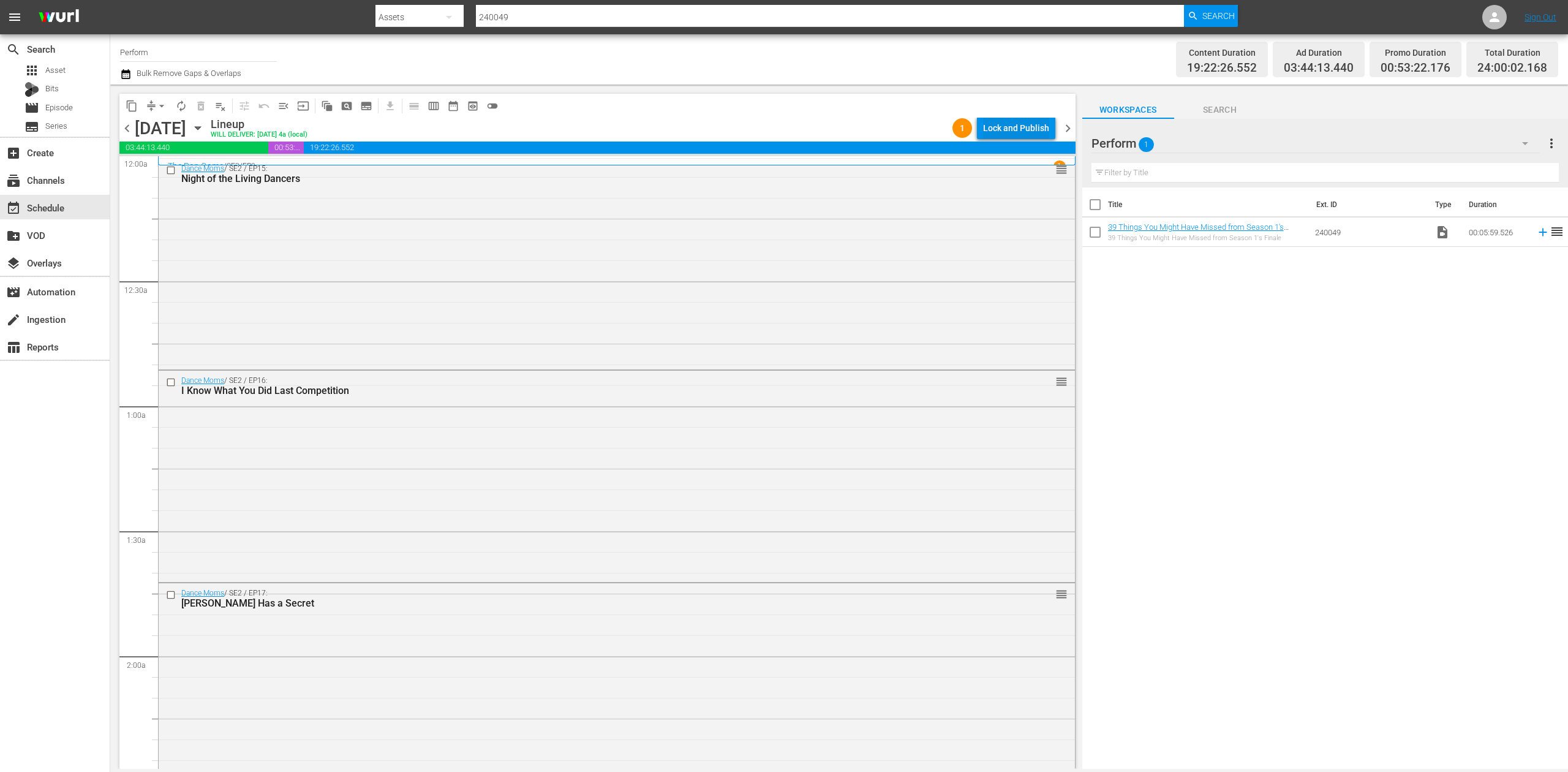
click at [1017, 126] on div "Lock and Publish" at bounding box center [1016, 128] width 66 height 22
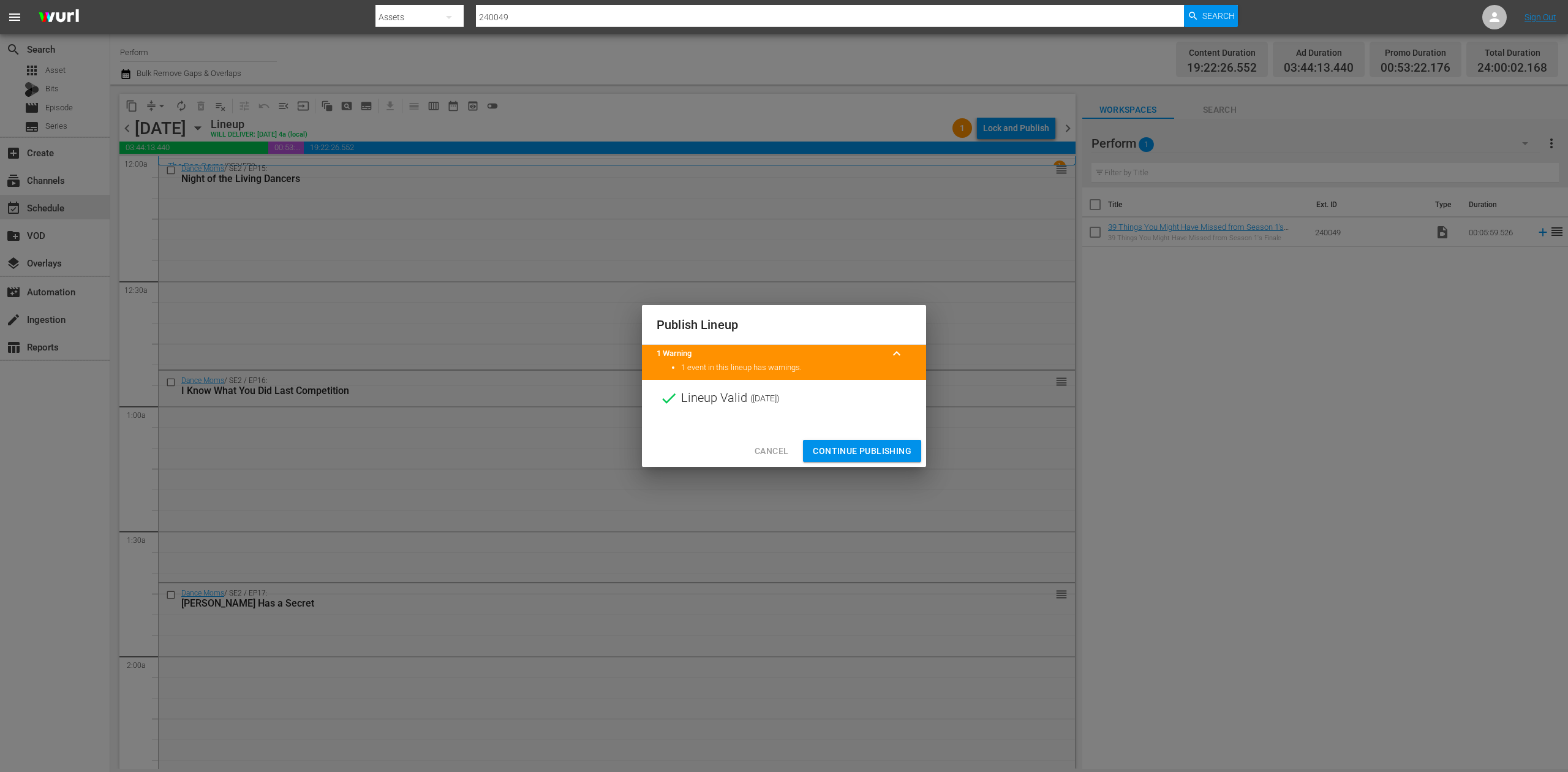
click at [863, 449] on span "Continue Publishing" at bounding box center [862, 451] width 99 height 16
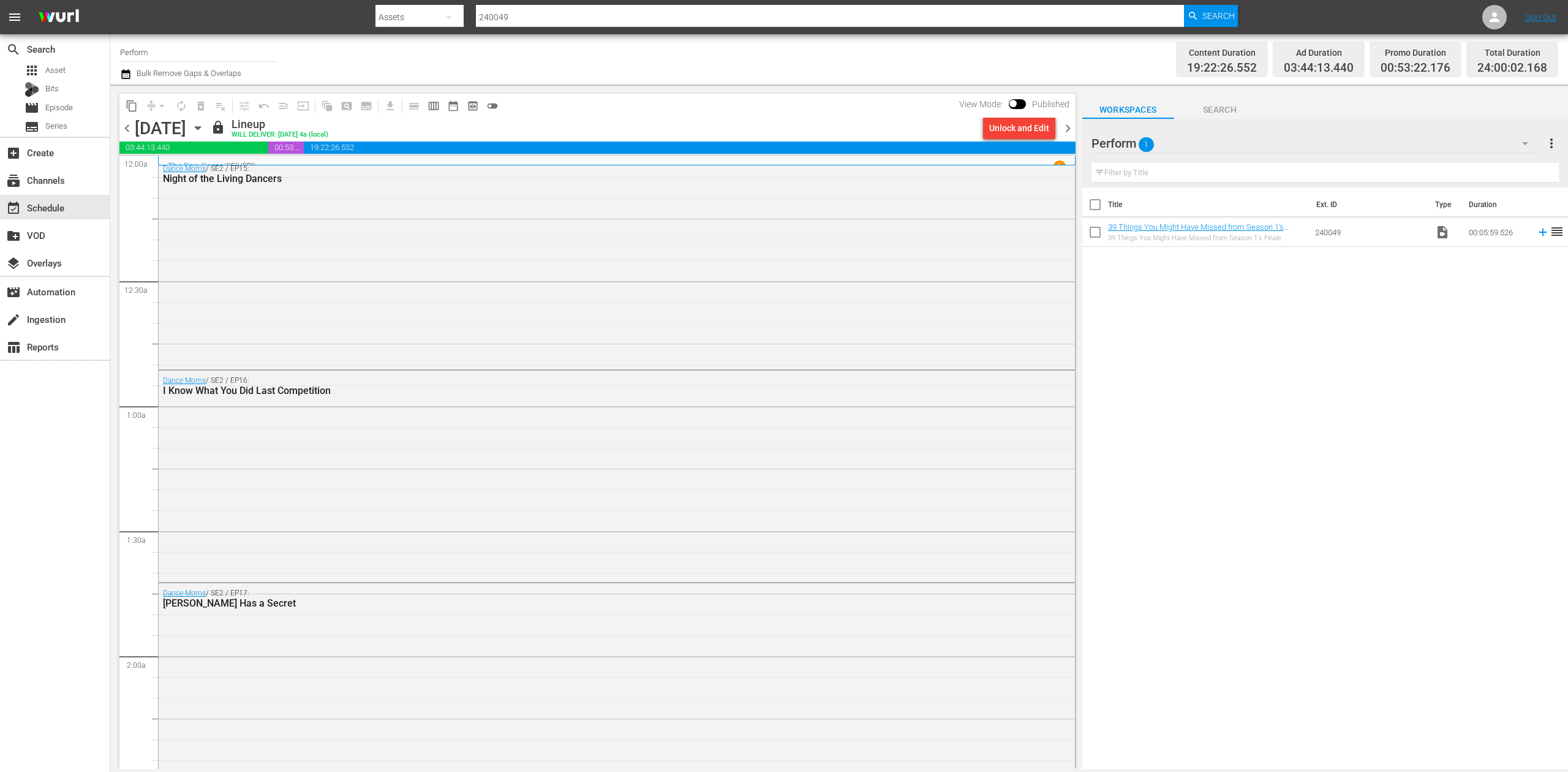
click at [1346, 553] on div "Title Ext. ID Type Duration 39 Things You Might Have Missed from Season 1's Fin…" at bounding box center [1325, 479] width 486 height 584
click at [1067, 126] on span "chevron_right" at bounding box center [1068, 128] width 16 height 16
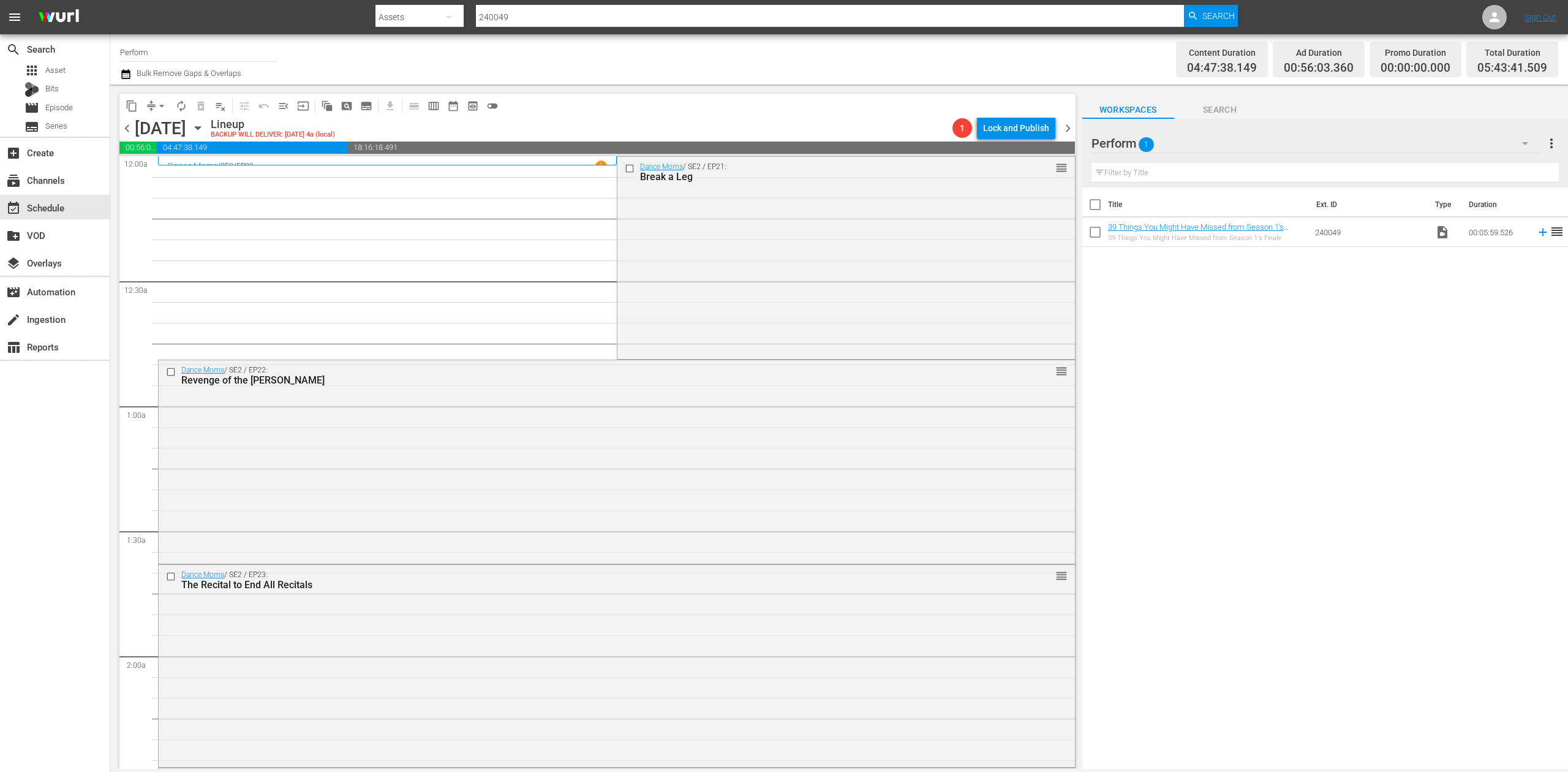
click at [123, 74] on icon "button" at bounding box center [125, 74] width 12 height 15
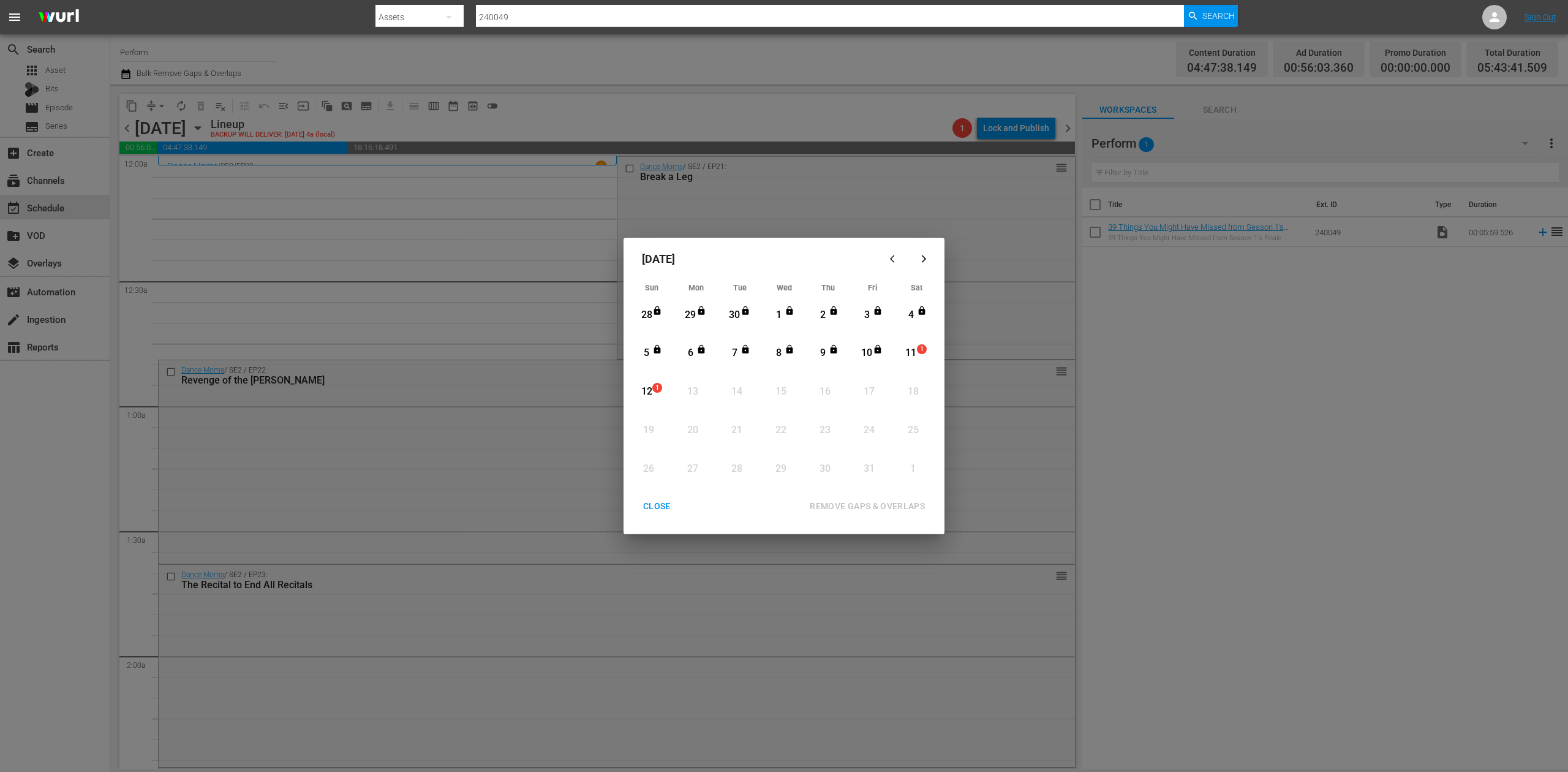
click at [914, 358] on div "11" at bounding box center [912, 353] width 16 height 14
click at [902, 500] on div "REMOVE GAPS & OVERLAPS" at bounding box center [867, 507] width 135 height 16
click at [915, 346] on div "11" at bounding box center [912, 353] width 16 height 14
click at [880, 505] on div "REMOVE GAPS & OVERLAPS" at bounding box center [867, 507] width 135 height 16
click at [652, 503] on div "CLOSE" at bounding box center [656, 507] width 47 height 16
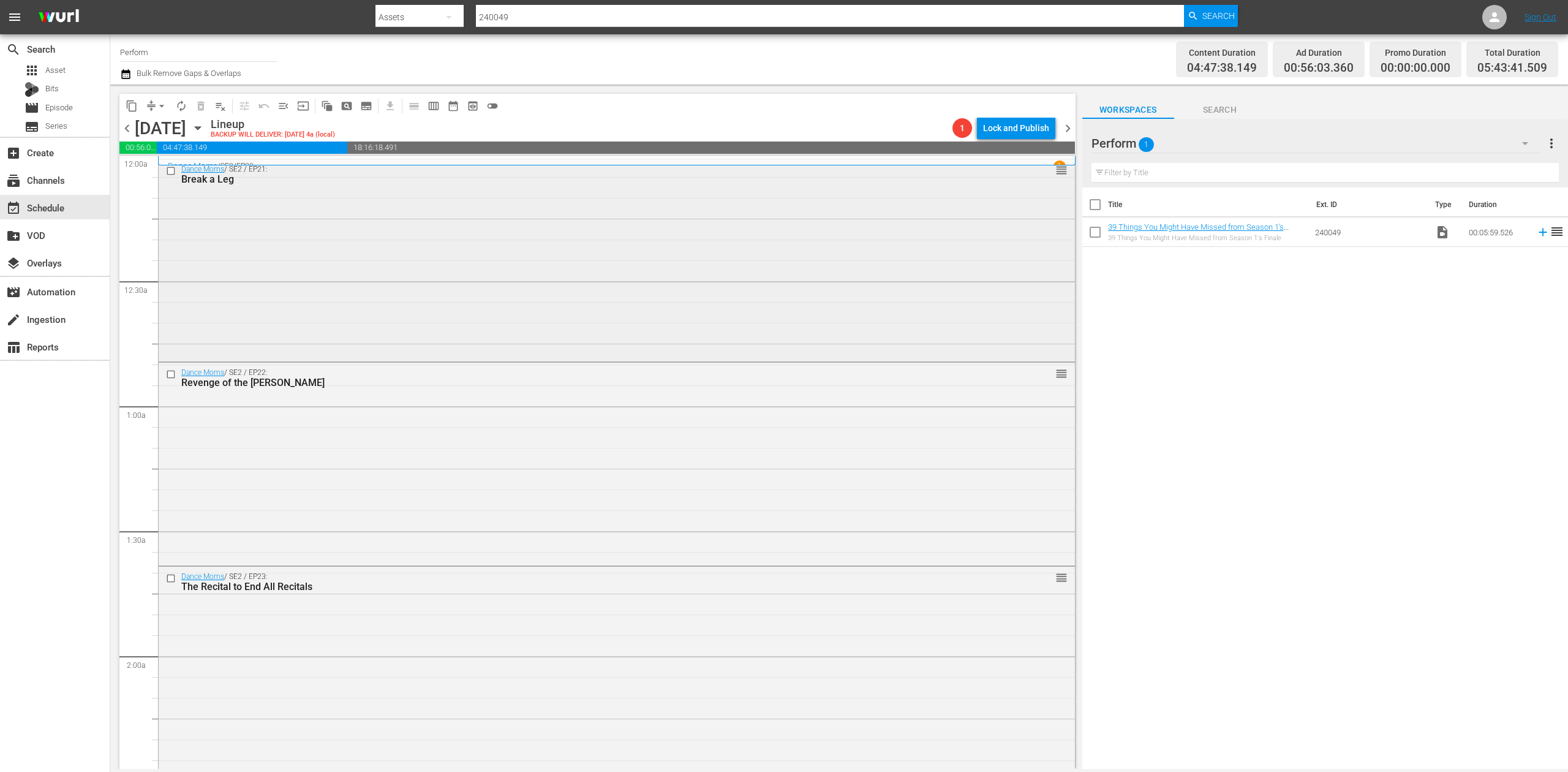
click at [424, 231] on div "Dance Moms / SE2 / EP21: Break a Leg reorder" at bounding box center [617, 259] width 916 height 200
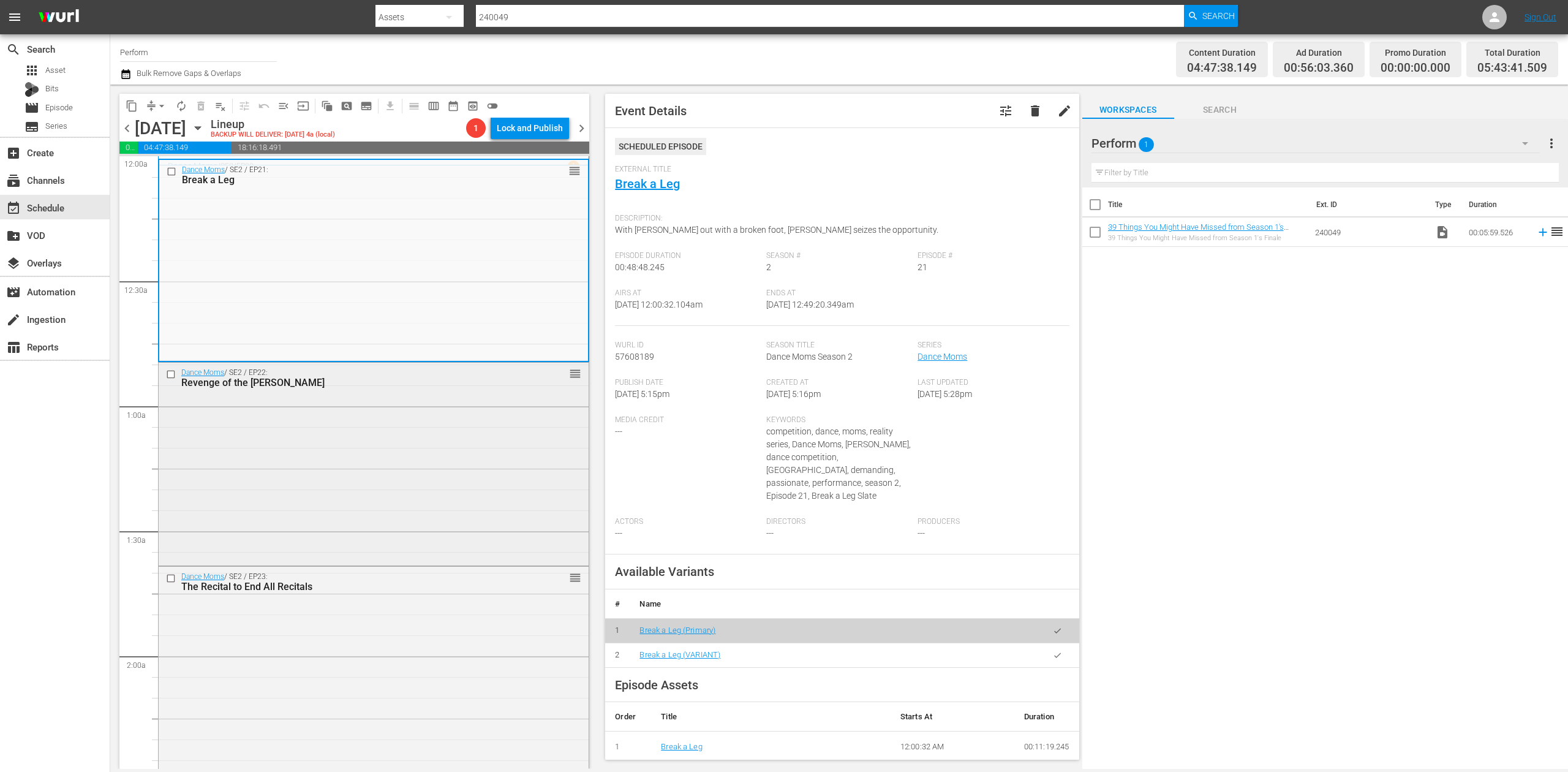
click at [450, 461] on div "Dance Moms / SE2 / EP22: Revenge of the Candy Apples reorder" at bounding box center [373, 463] width 430 height 201
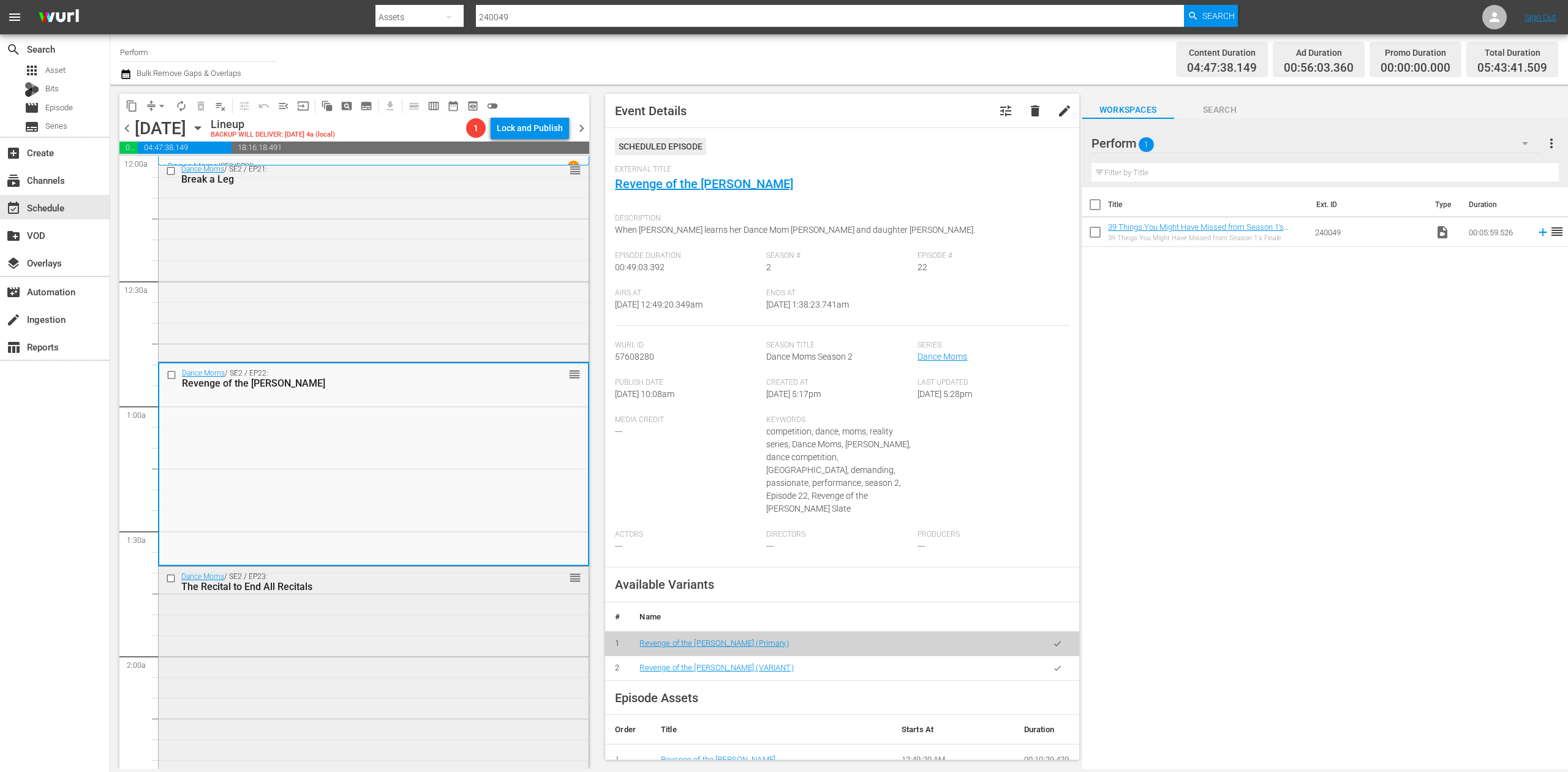
click at [432, 675] on div "Dance Moms / SE2 / EP23: The Recital to End All Recitals reorder" at bounding box center [373, 667] width 430 height 201
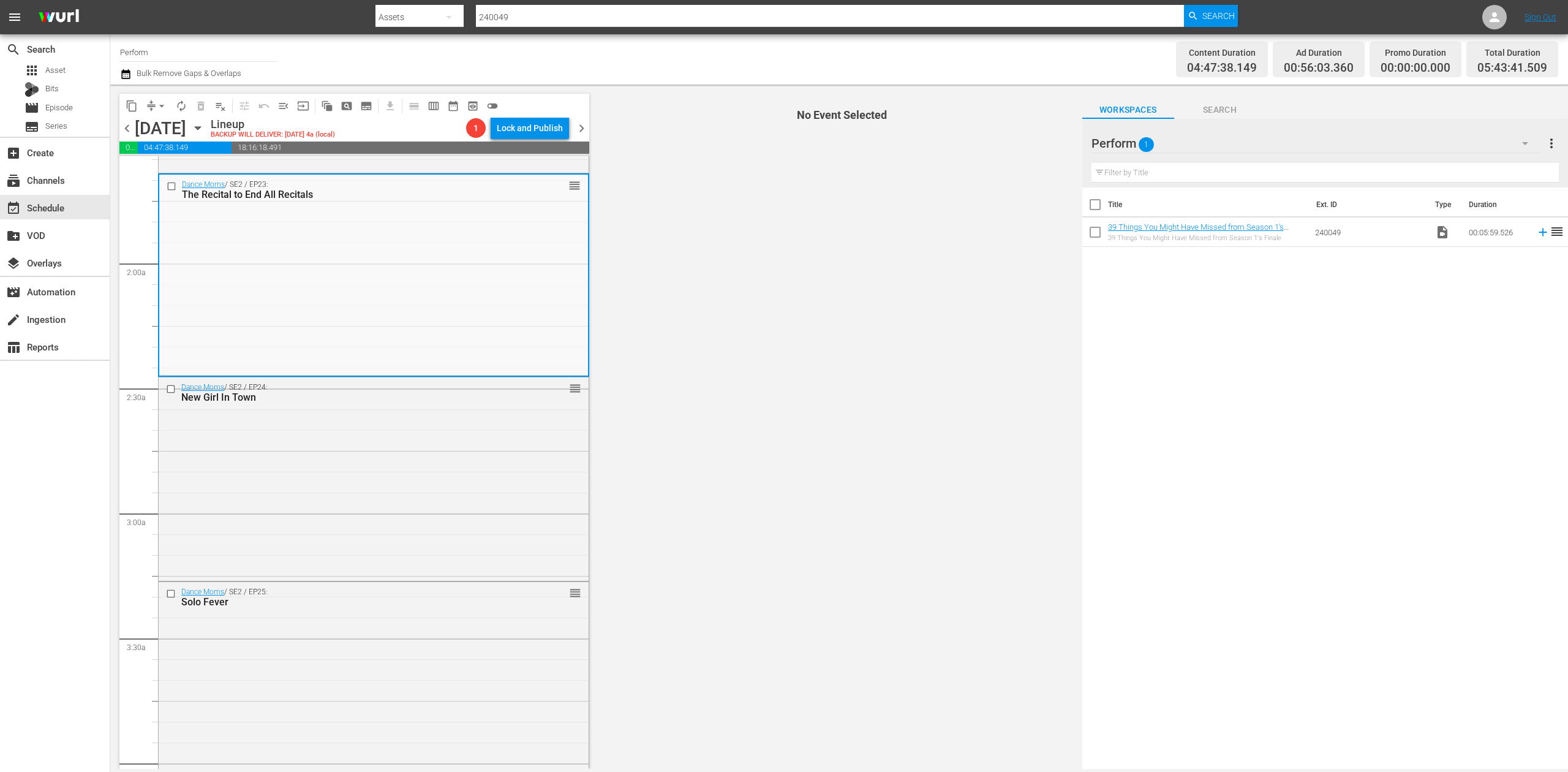
scroll to position [409, 0]
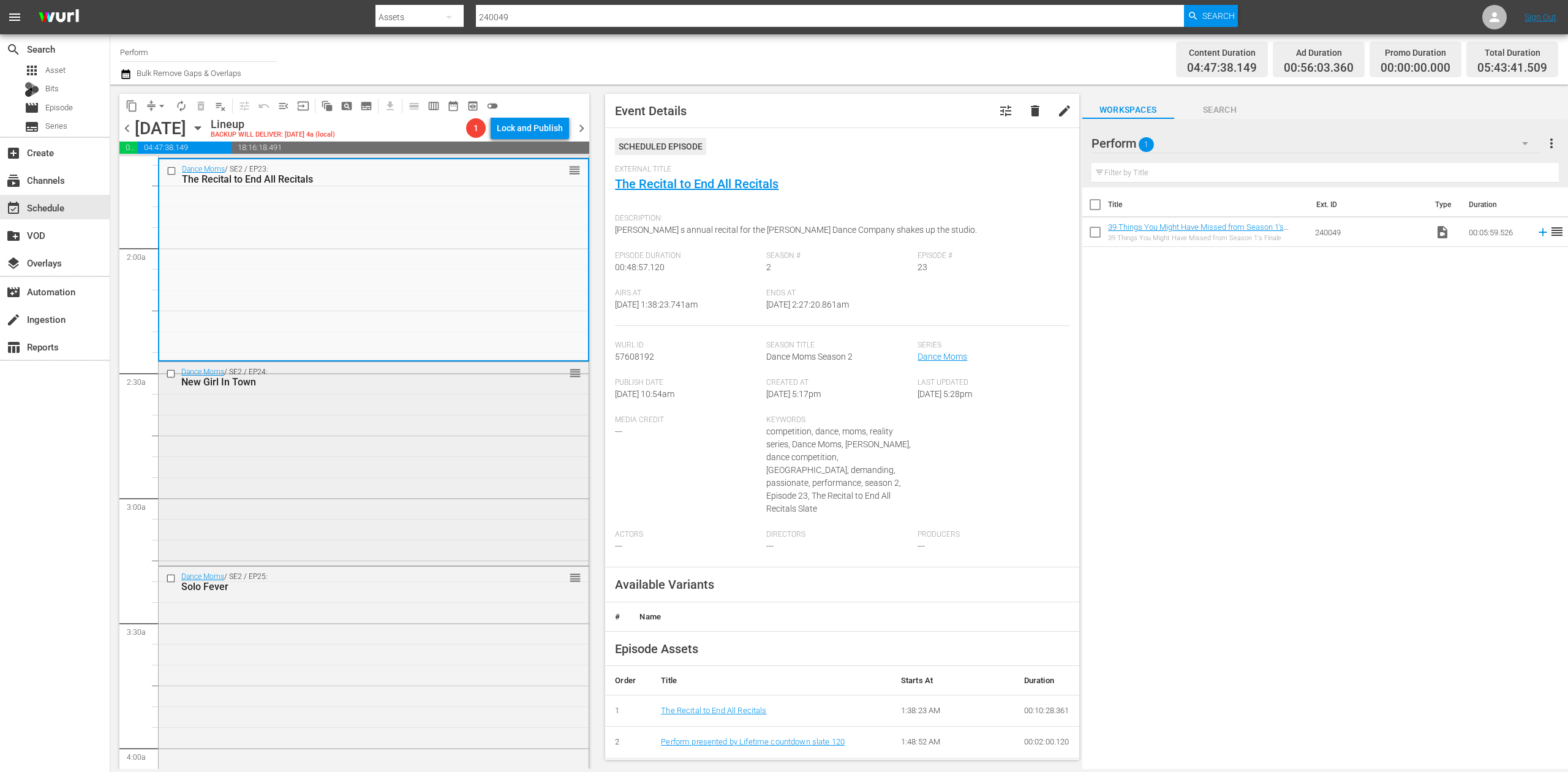
click at [528, 454] on div "Dance Moms / SE2 / EP24: New Girl In Town reorder" at bounding box center [373, 462] width 430 height 201
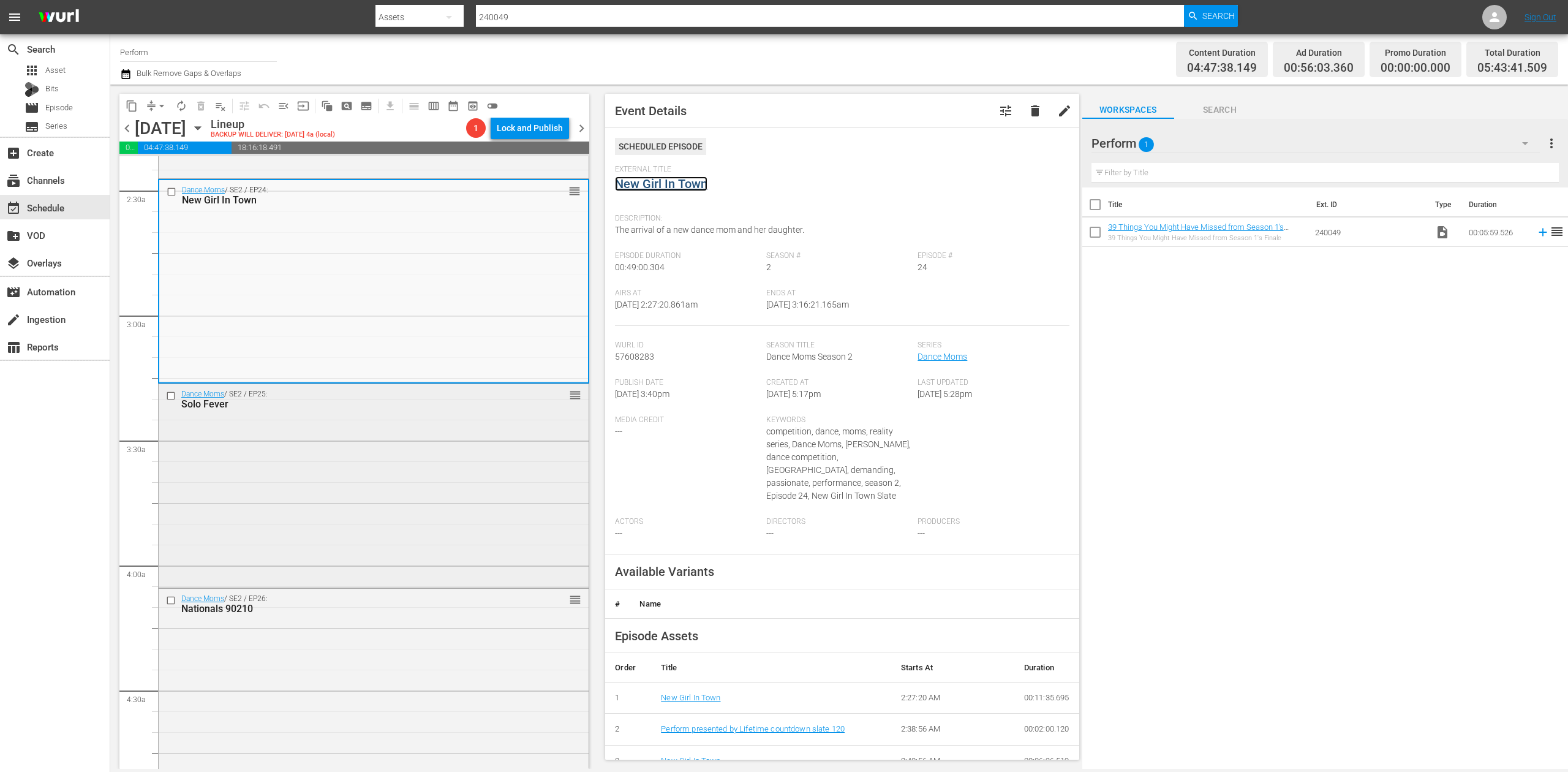
scroll to position [654, 0]
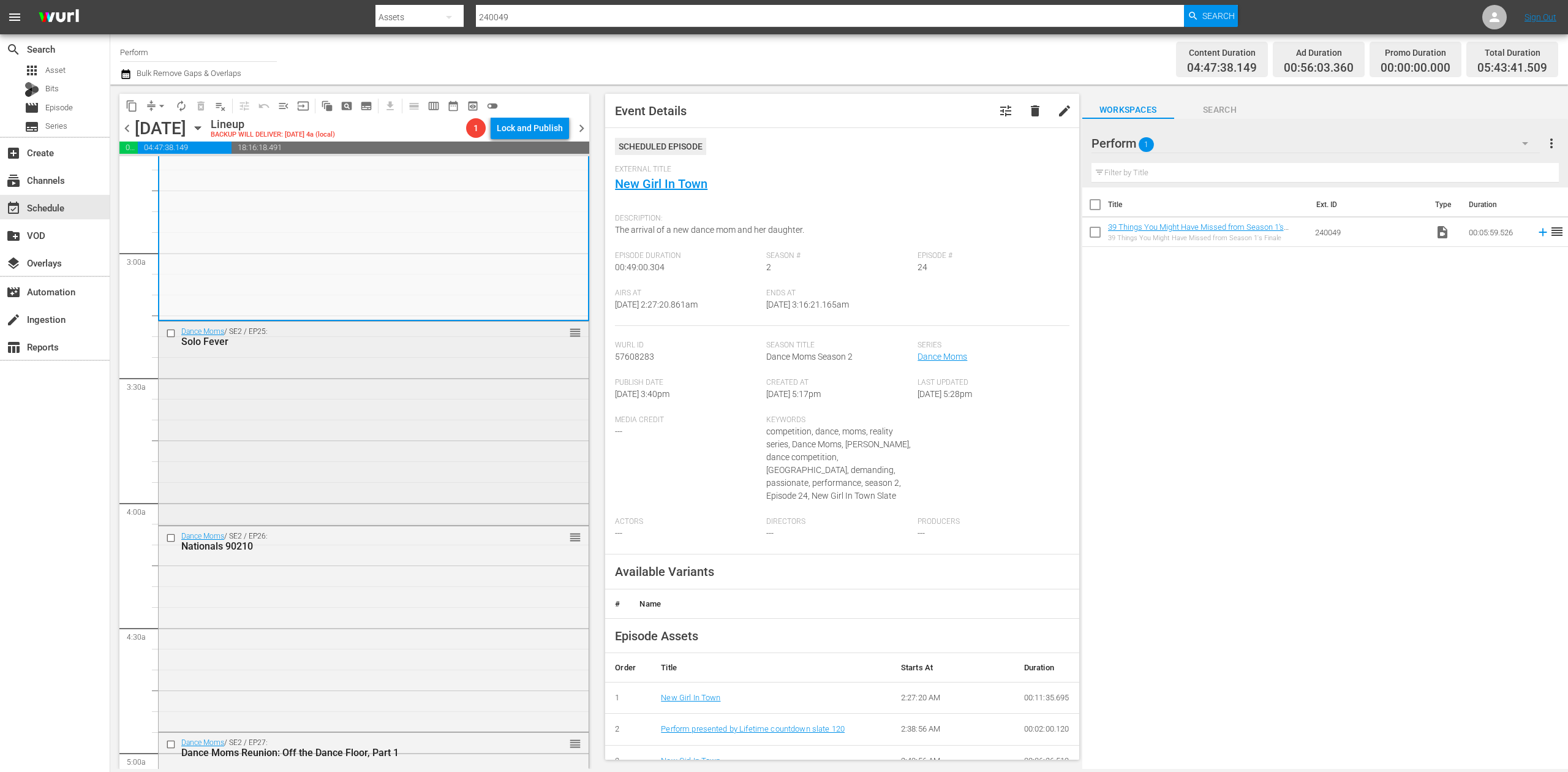
click at [380, 414] on div "Dance Moms / SE2 / EP25: Solo Fever reorder" at bounding box center [373, 422] width 430 height 201
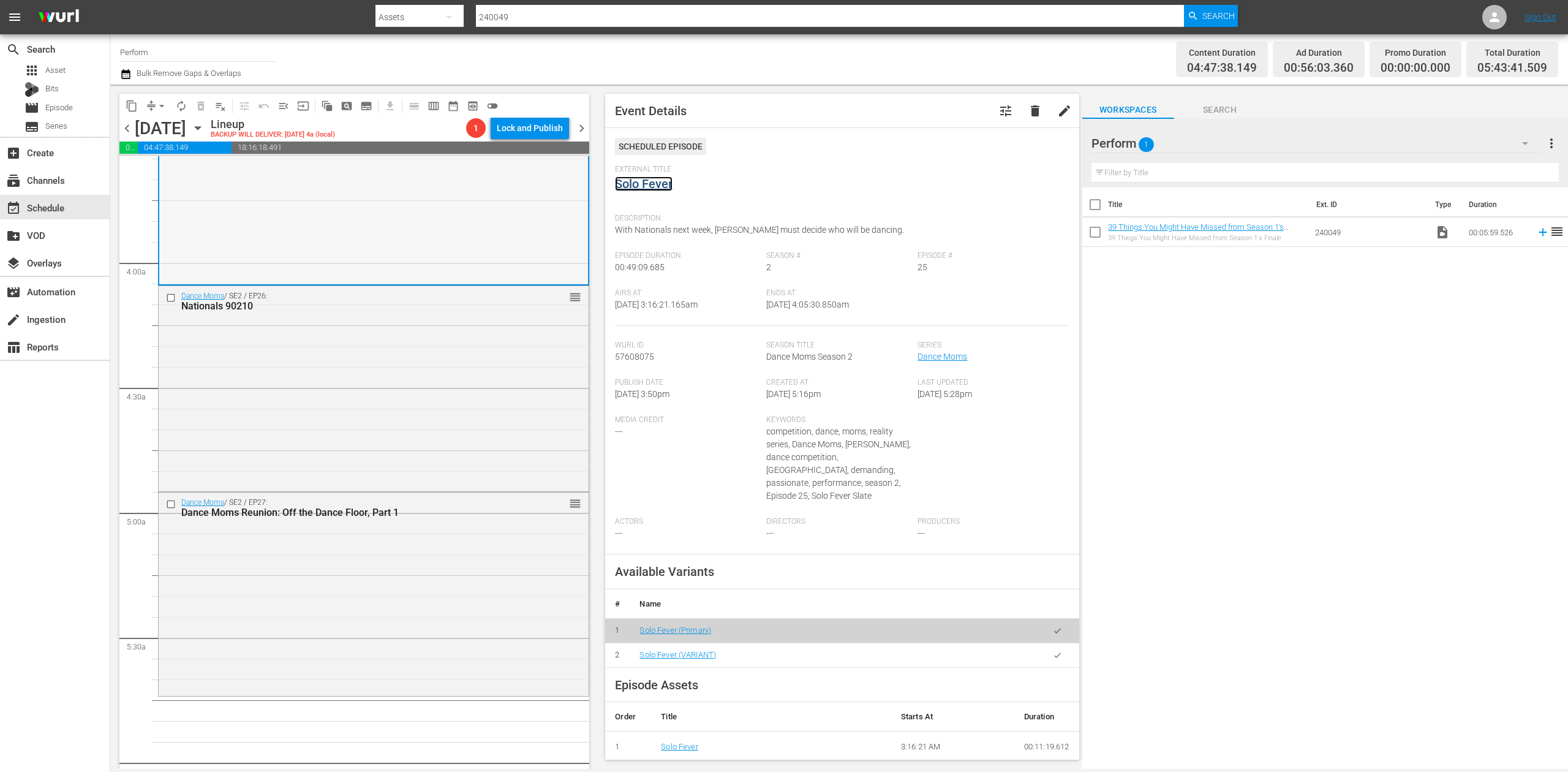
scroll to position [899, 0]
click at [451, 377] on div "Dance Moms / SE2 / EP26: Nationals 90210 reorder" at bounding box center [373, 382] width 430 height 203
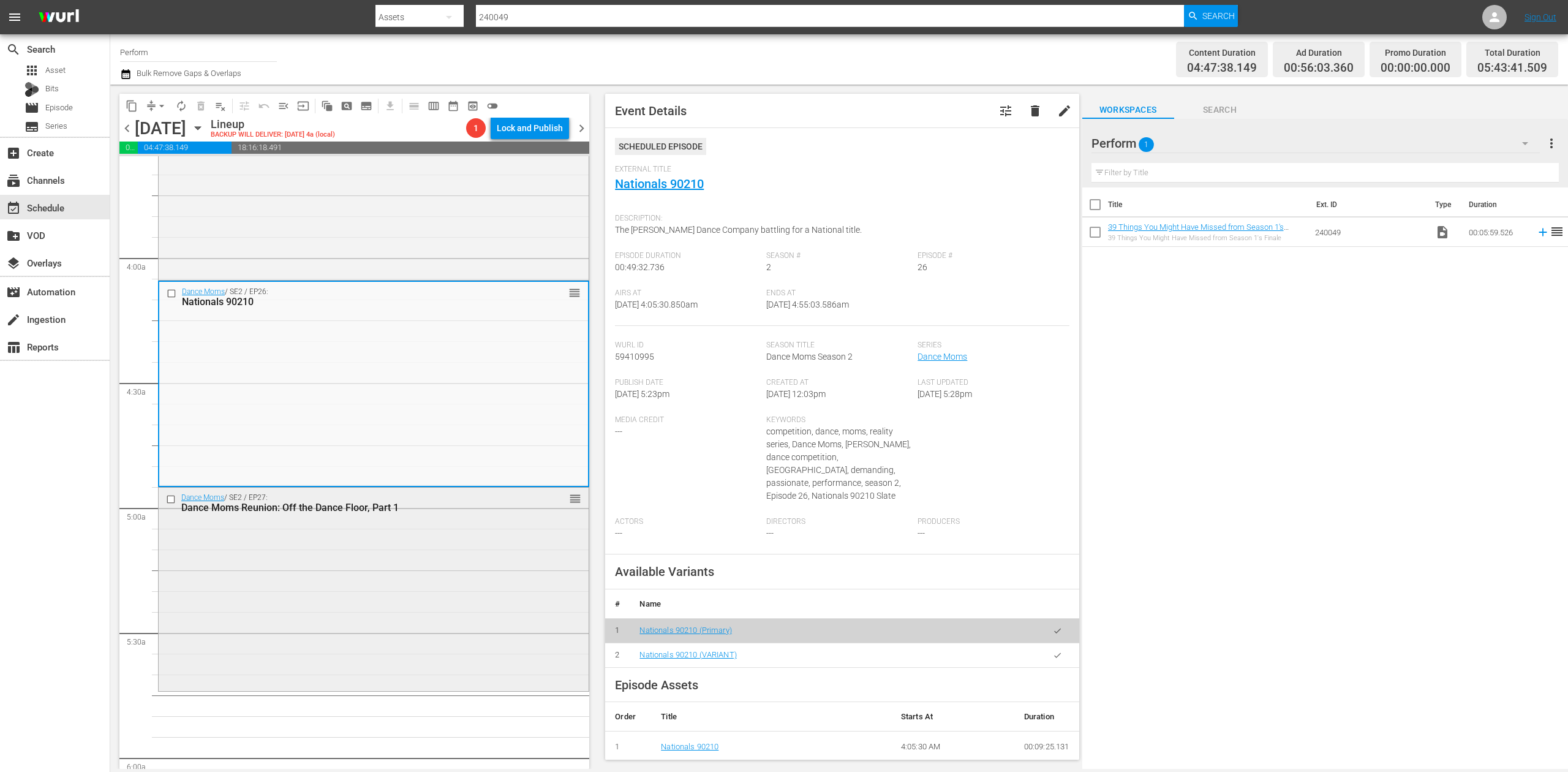
click at [454, 612] on div "Dance Moms / SE2 / EP27: Dance Moms Reunion: Off the Dance Floor, Part 1 reorder" at bounding box center [373, 588] width 430 height 201
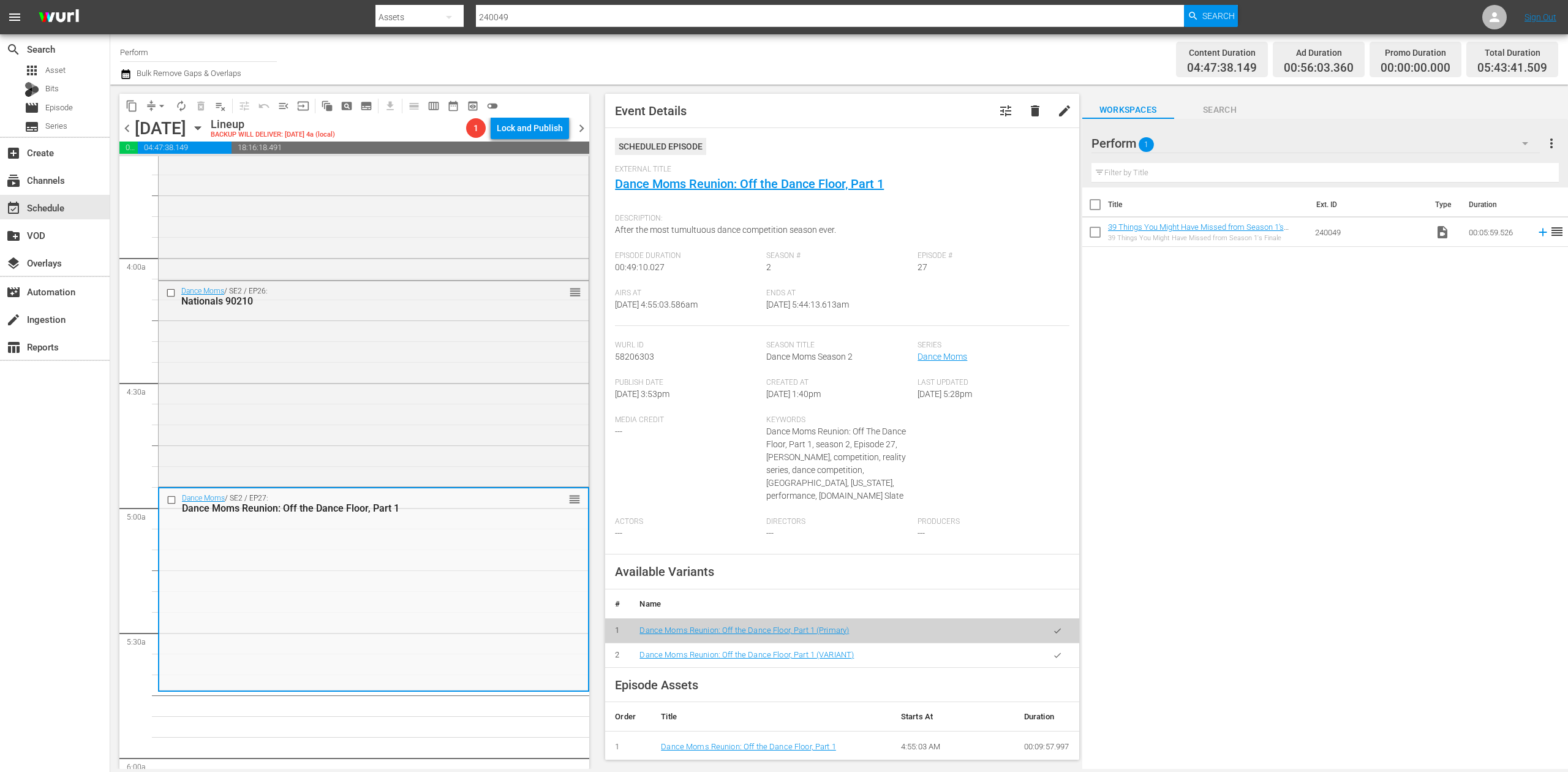
click at [126, 70] on icon "button" at bounding box center [125, 74] width 9 height 10
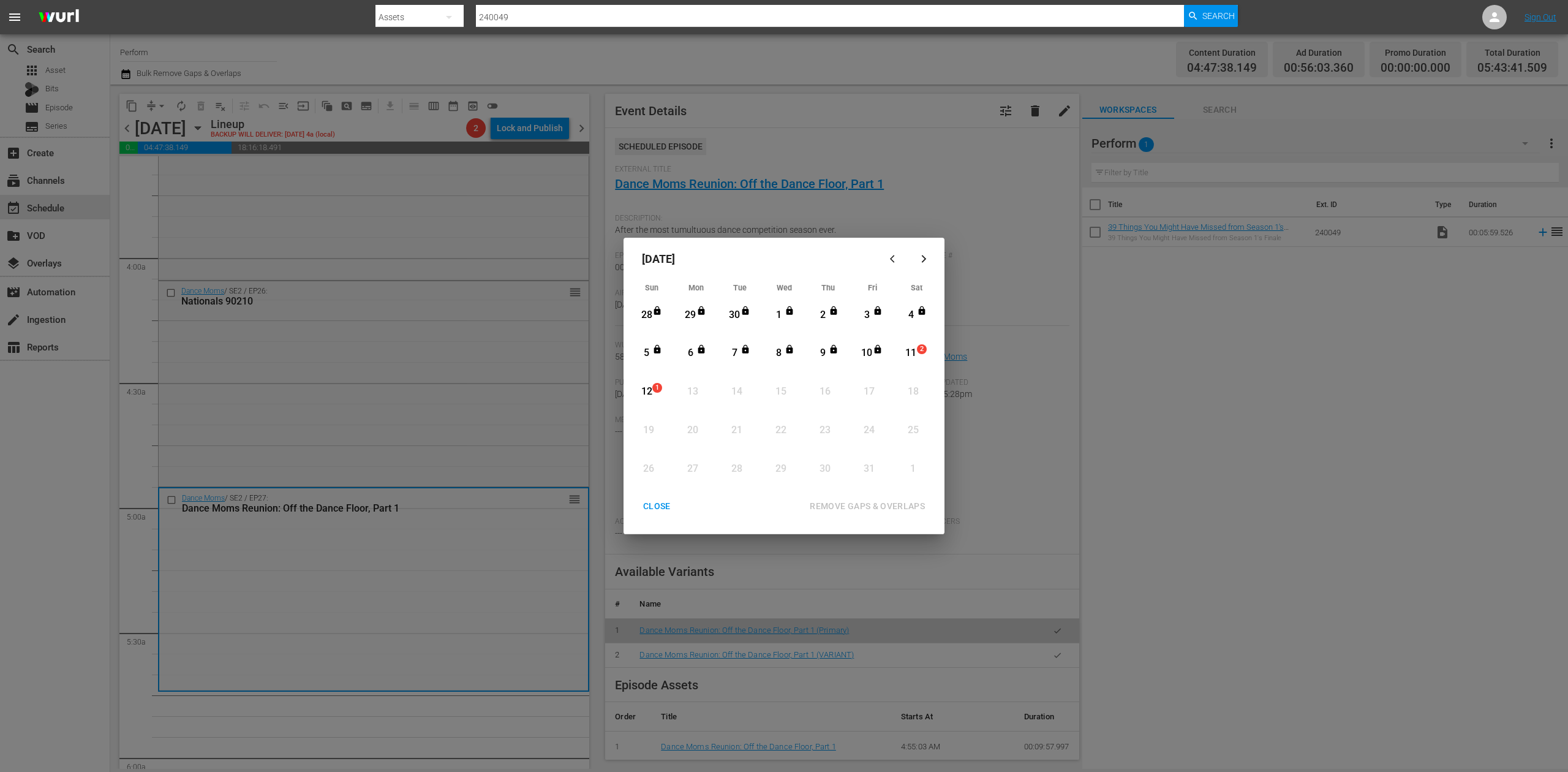
click at [918, 349] on span "2" at bounding box center [922, 349] width 9 height 10
click at [904, 507] on div "REMOVE GAPS & OVERLAPS" at bounding box center [867, 507] width 135 height 16
click at [653, 504] on div "CLOSE" at bounding box center [656, 507] width 47 height 16
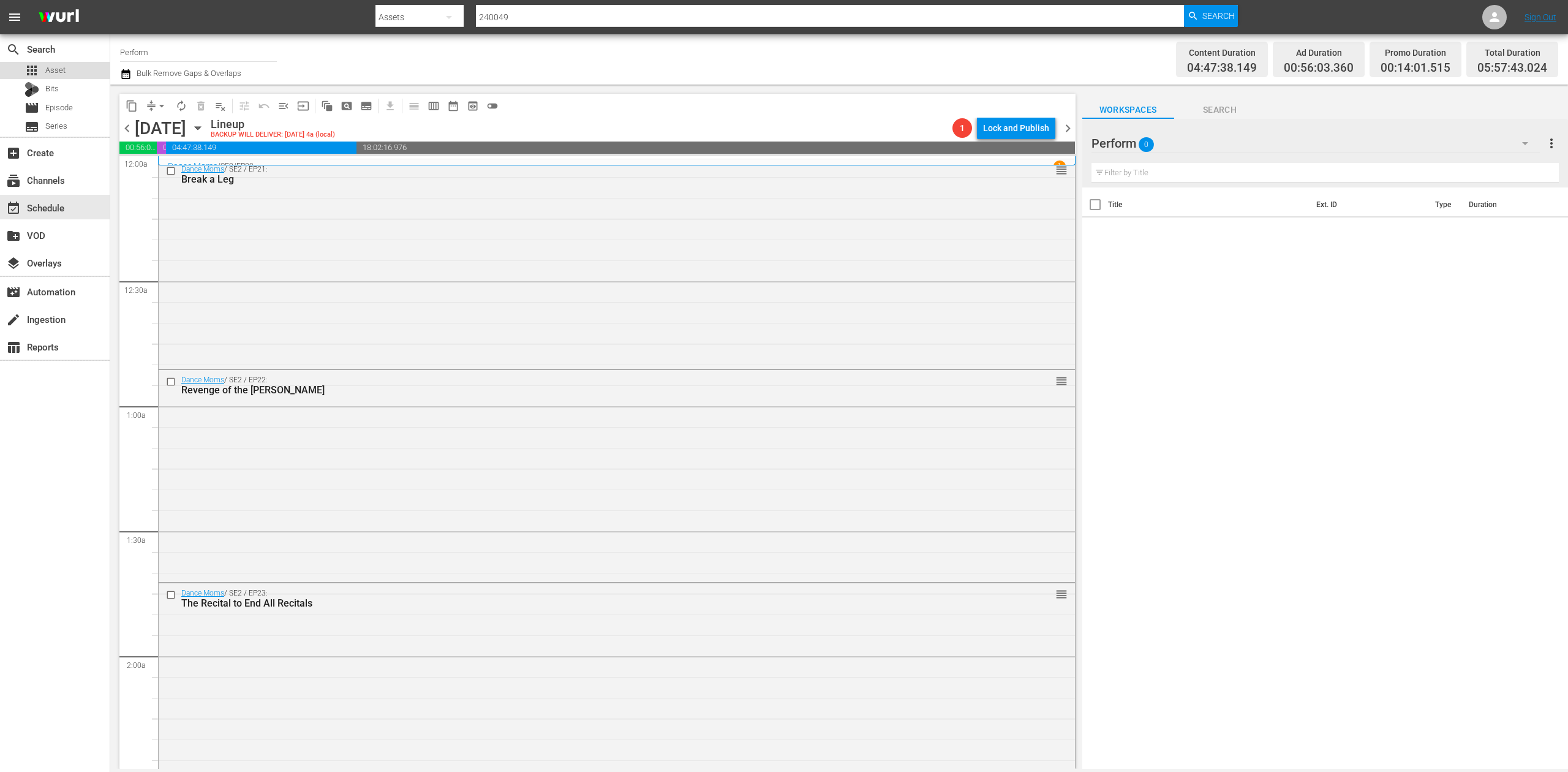
click at [54, 68] on span "Asset" at bounding box center [55, 71] width 20 height 12
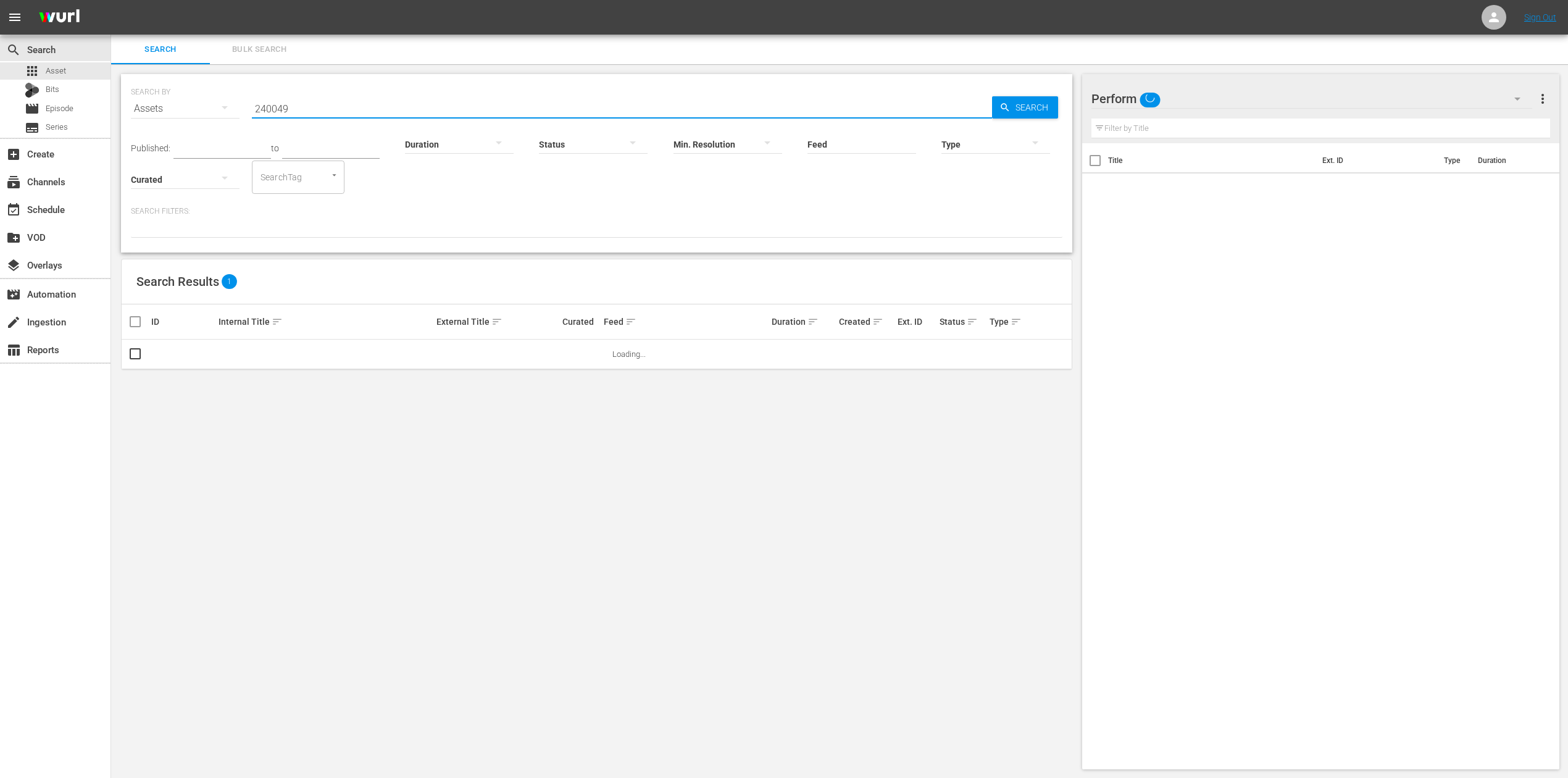
click at [328, 106] on input "240049" at bounding box center [622, 109] width 740 height 30
drag, startPoint x: 333, startPoint y: 109, endPoint x: 213, endPoint y: 106, distance: 120.0
click at [213, 106] on div "SEARCH BY Search By Assets Search ID, Title, Description, Keywords, or Category…" at bounding box center [597, 101] width 931 height 45
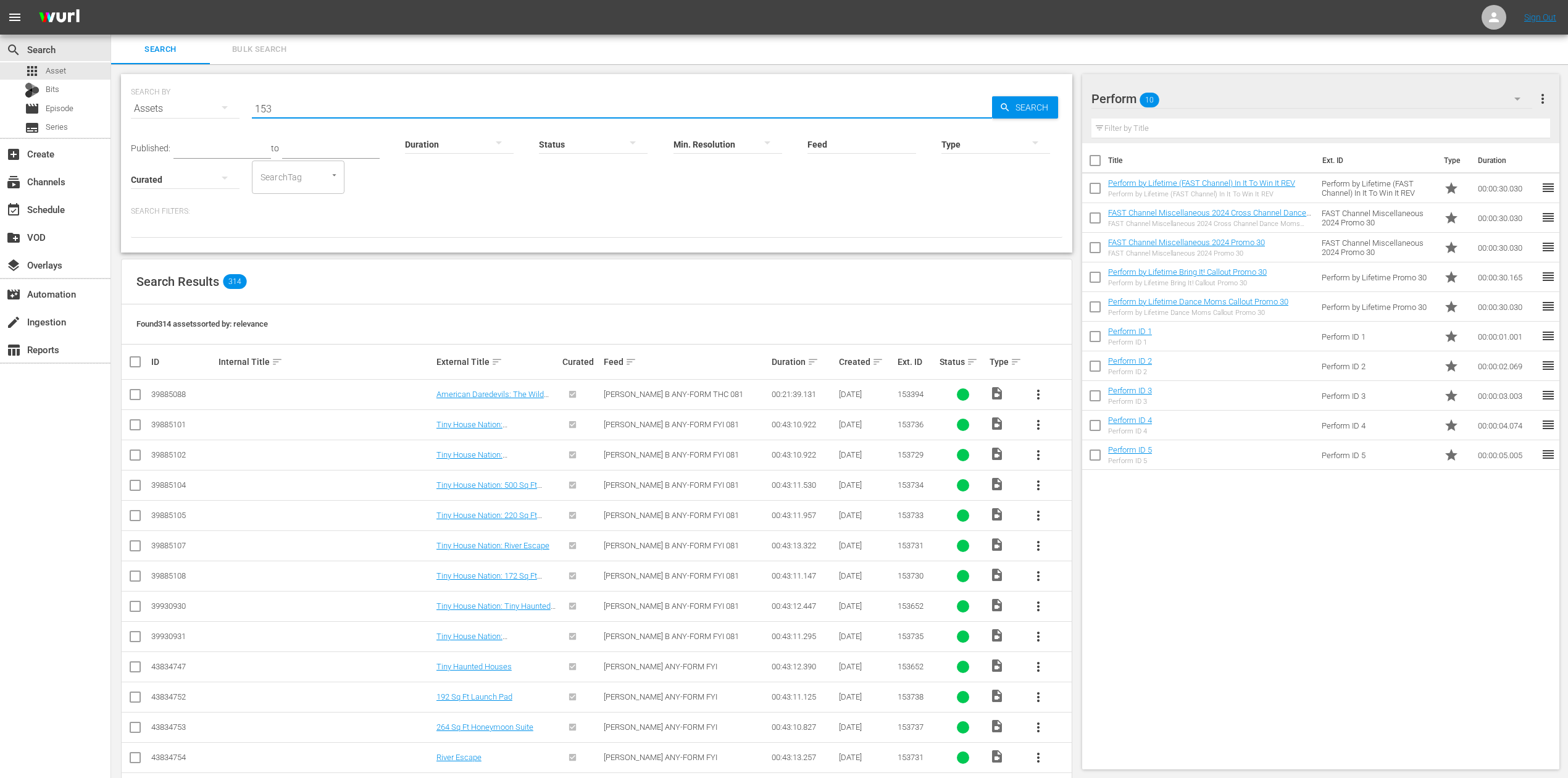
click at [307, 109] on input "153" at bounding box center [622, 109] width 740 height 30
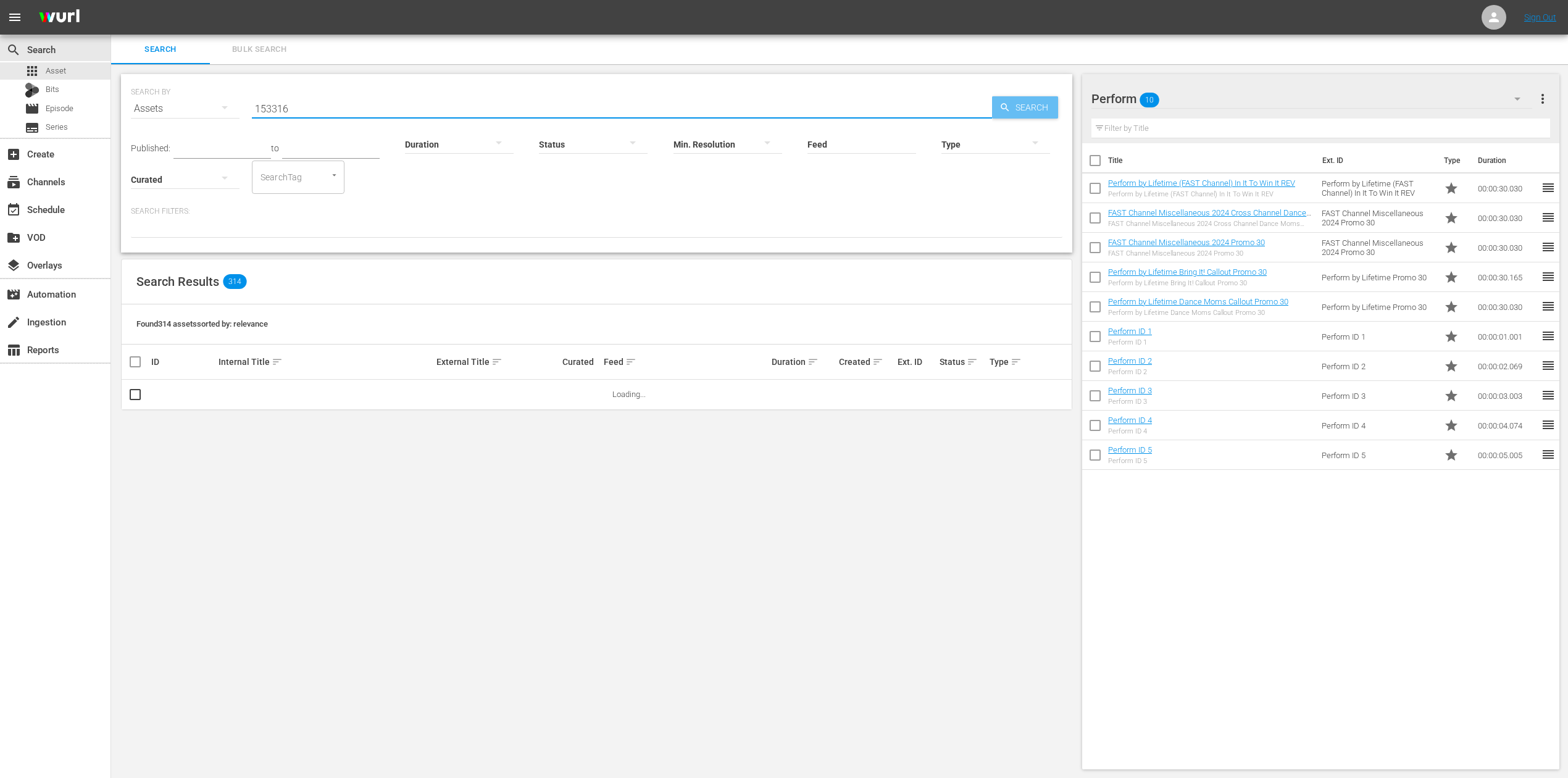
type input "153316"
click at [1035, 100] on span "Search" at bounding box center [1034, 107] width 48 height 22
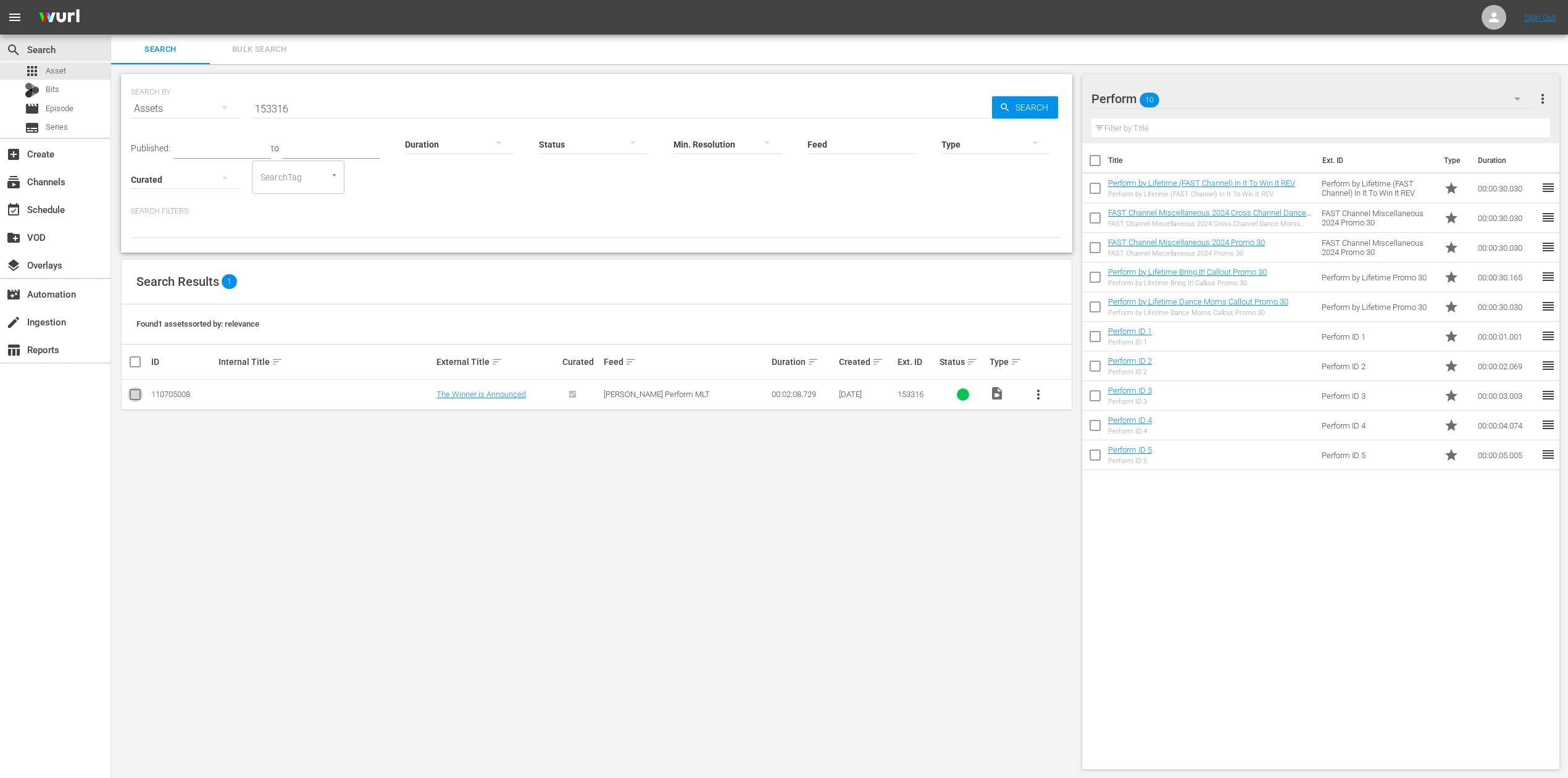
click at [136, 394] on input "checkbox" at bounding box center [135, 397] width 15 height 15
checkbox input "true"
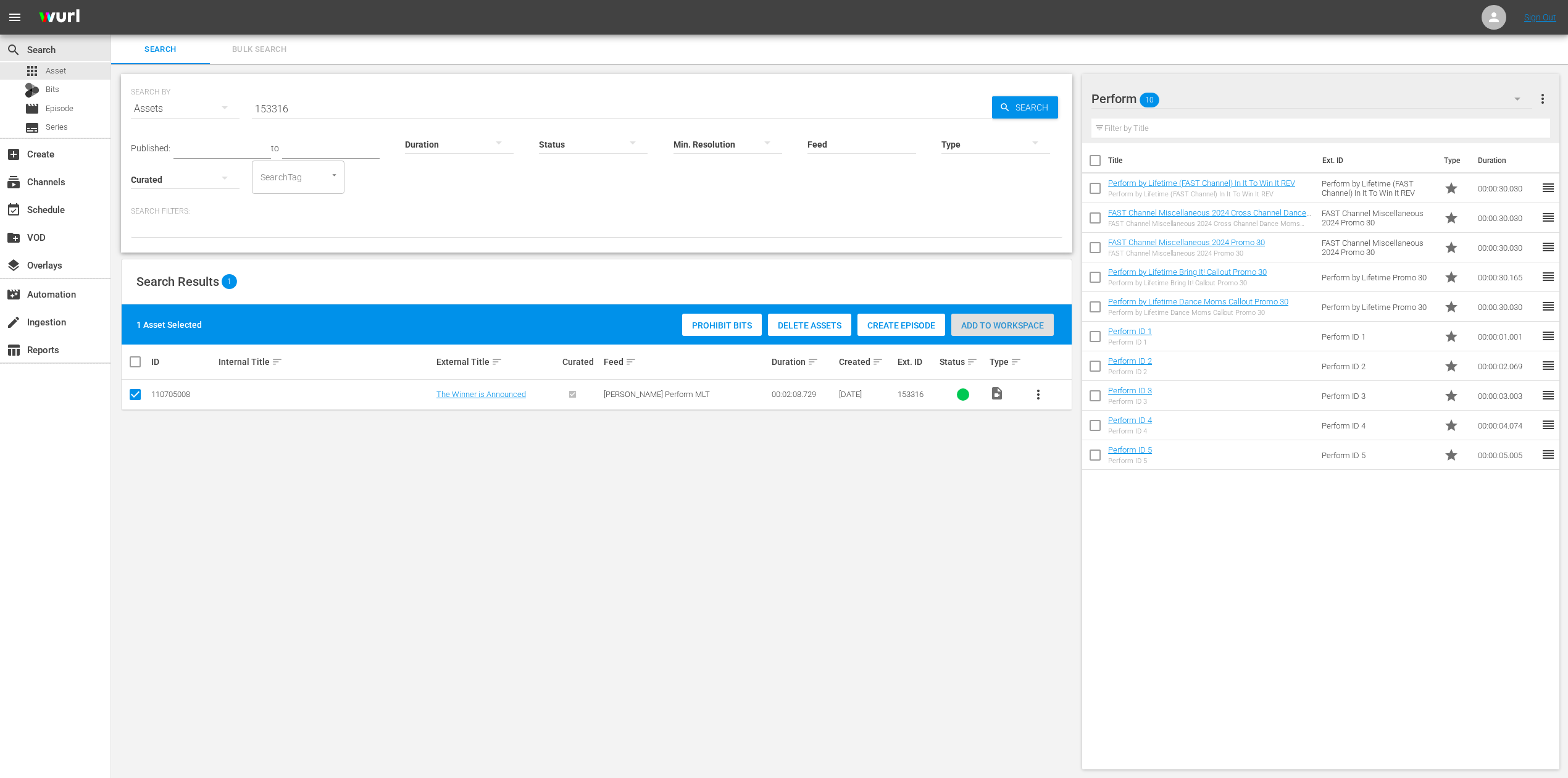
click at [1016, 324] on span "Add to Workspace" at bounding box center [1003, 325] width 103 height 10
click at [62, 176] on div "subscriptions Channels" at bounding box center [34, 180] width 69 height 11
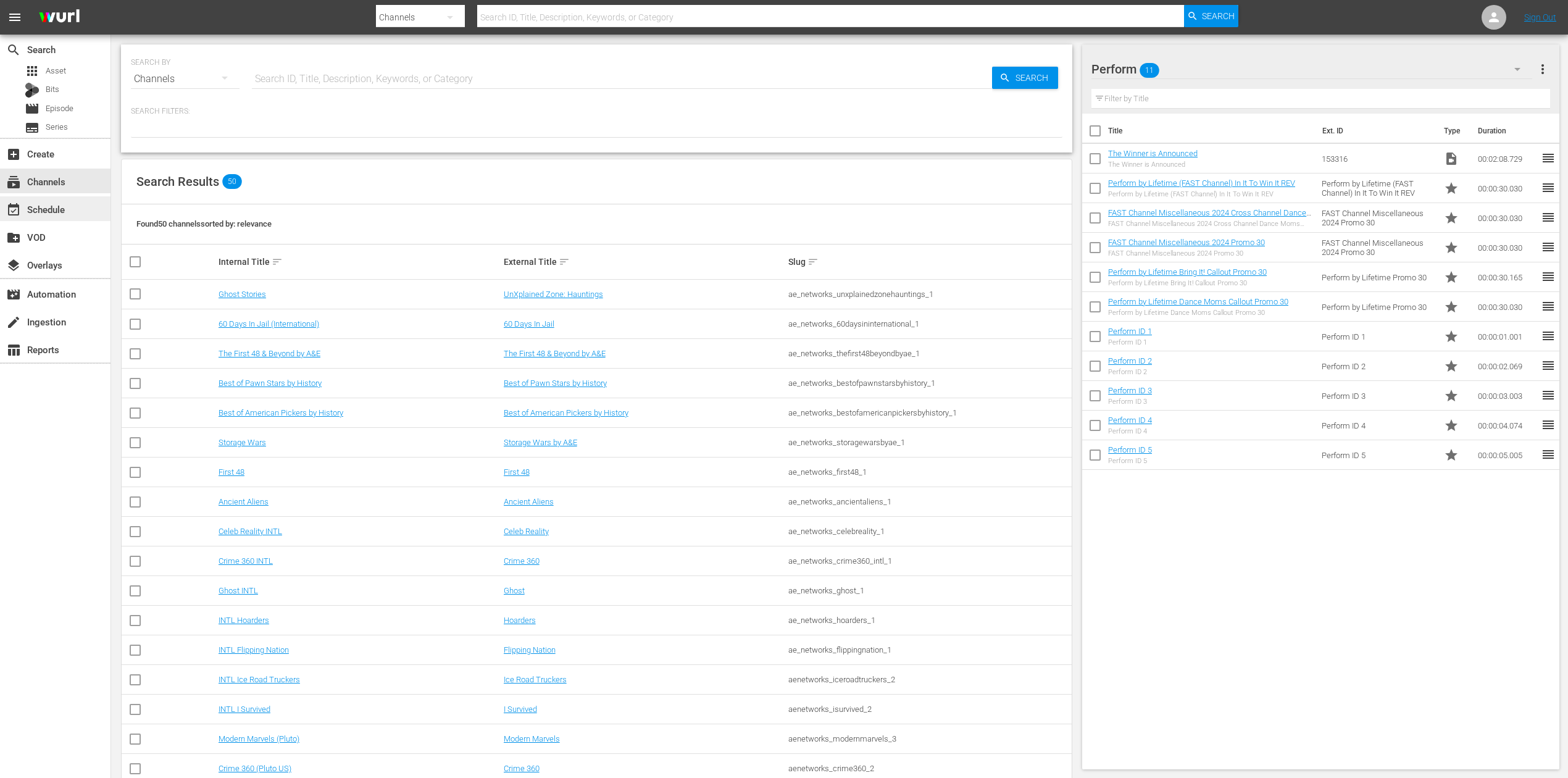
click at [65, 216] on div "event_available Schedule" at bounding box center [55, 209] width 111 height 25
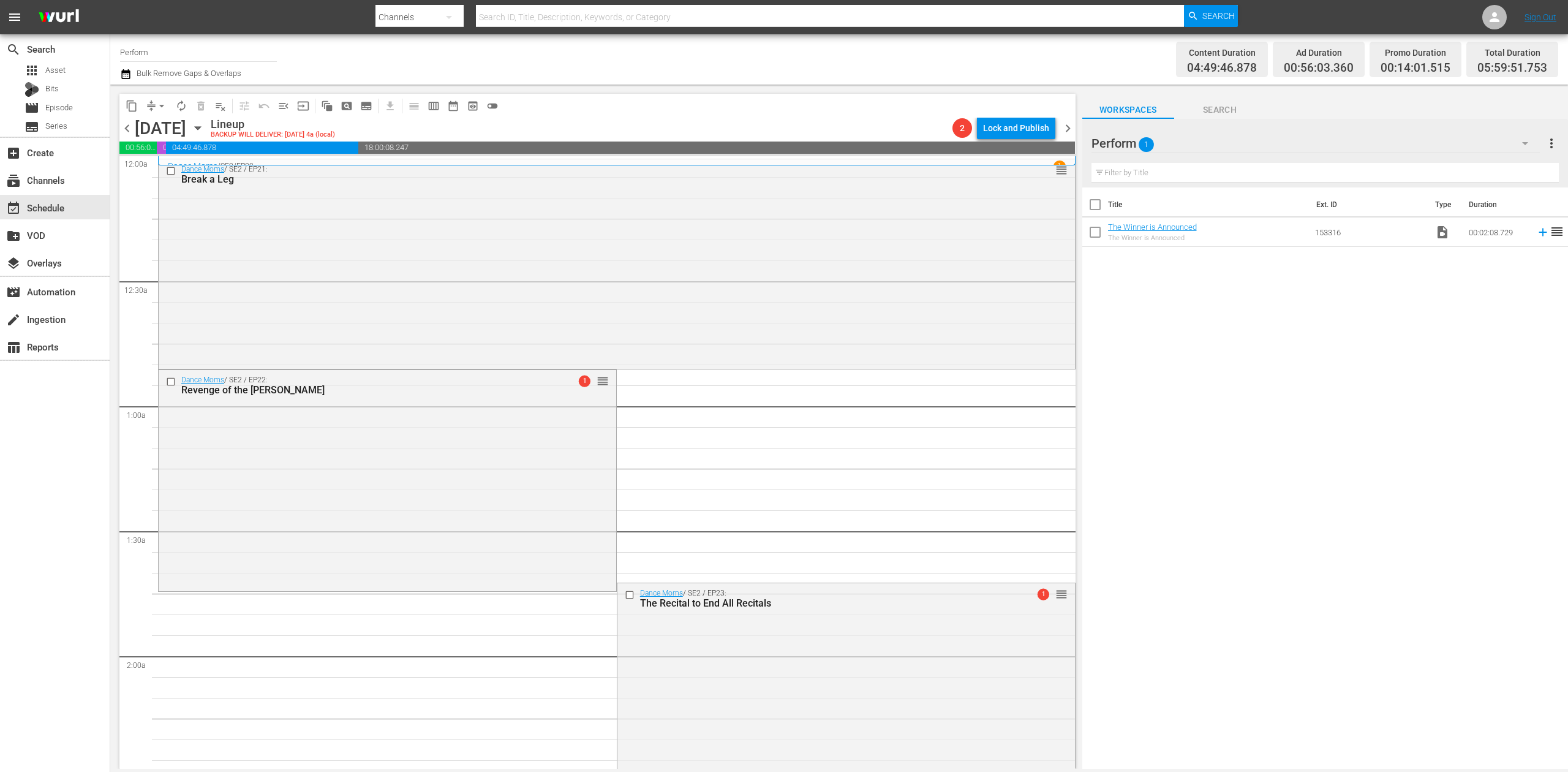
click at [125, 71] on icon "button" at bounding box center [125, 74] width 9 height 10
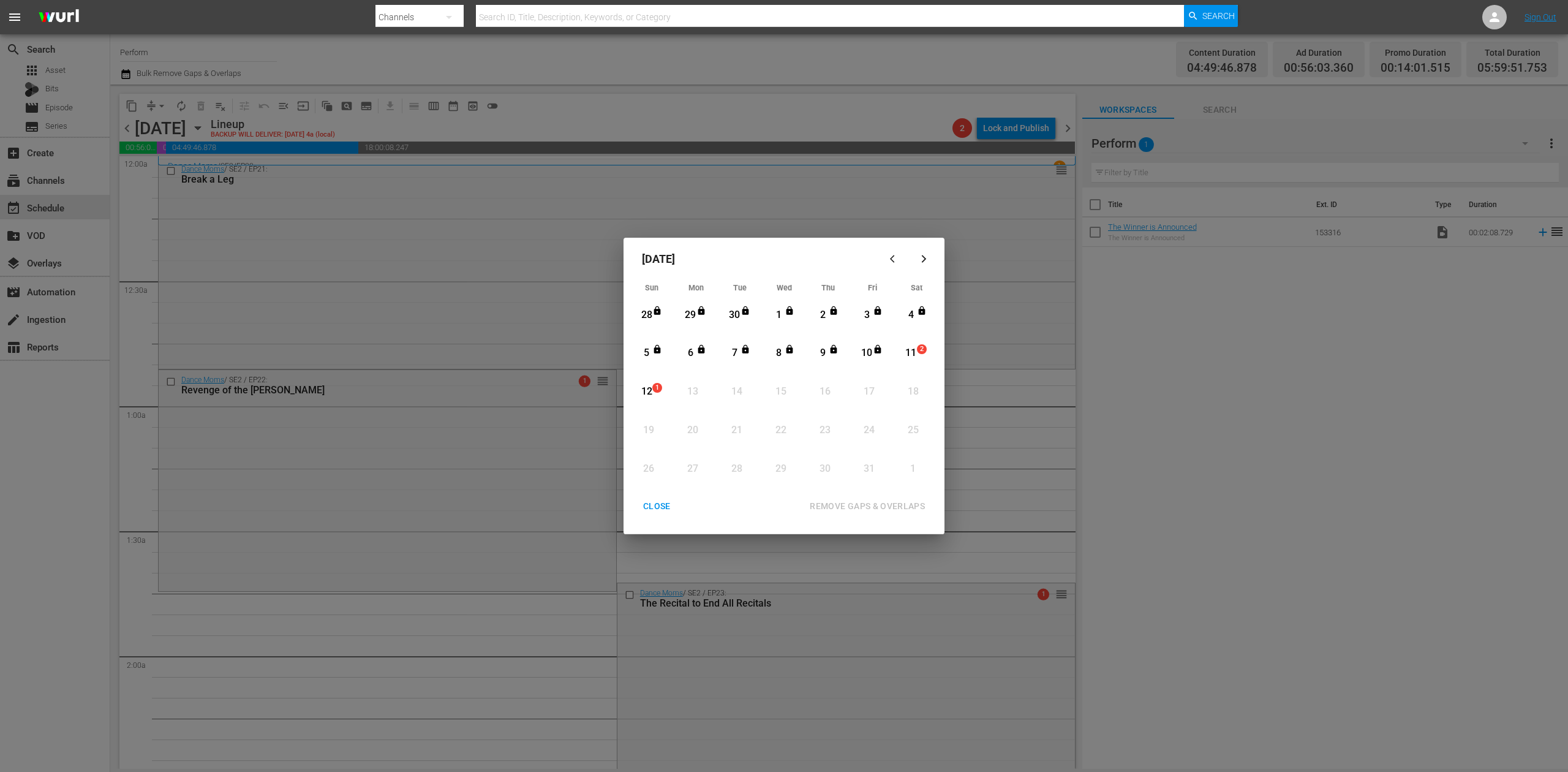
click at [915, 351] on div "11" at bounding box center [912, 353] width 16 height 14
click at [882, 499] on div "REMOVE GAPS & OVERLAPS" at bounding box center [867, 507] width 135 height 16
click at [647, 507] on div "CLOSE" at bounding box center [656, 507] width 47 height 16
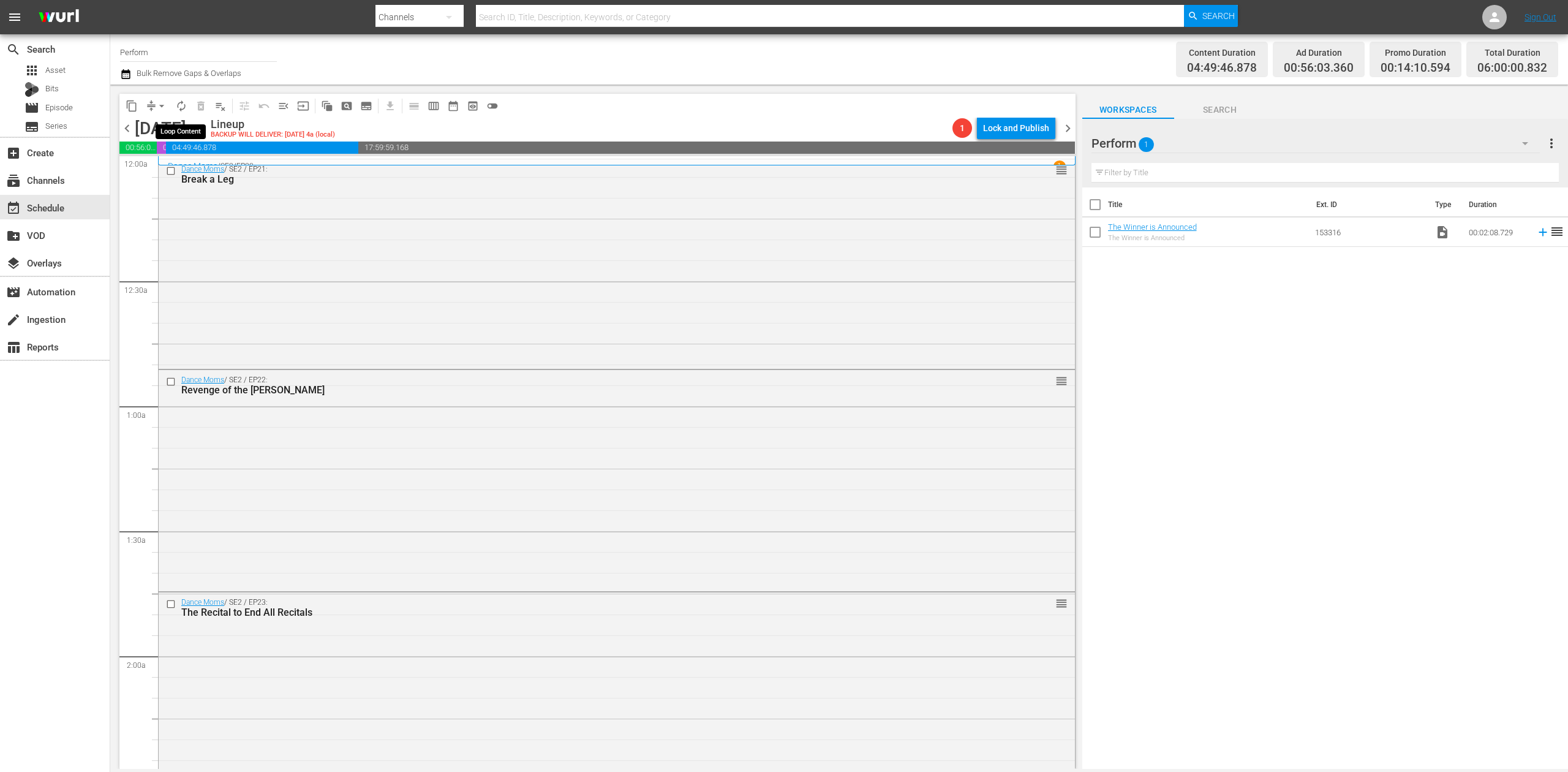
click at [182, 104] on span "autorenew_outlined" at bounding box center [181, 106] width 12 height 12
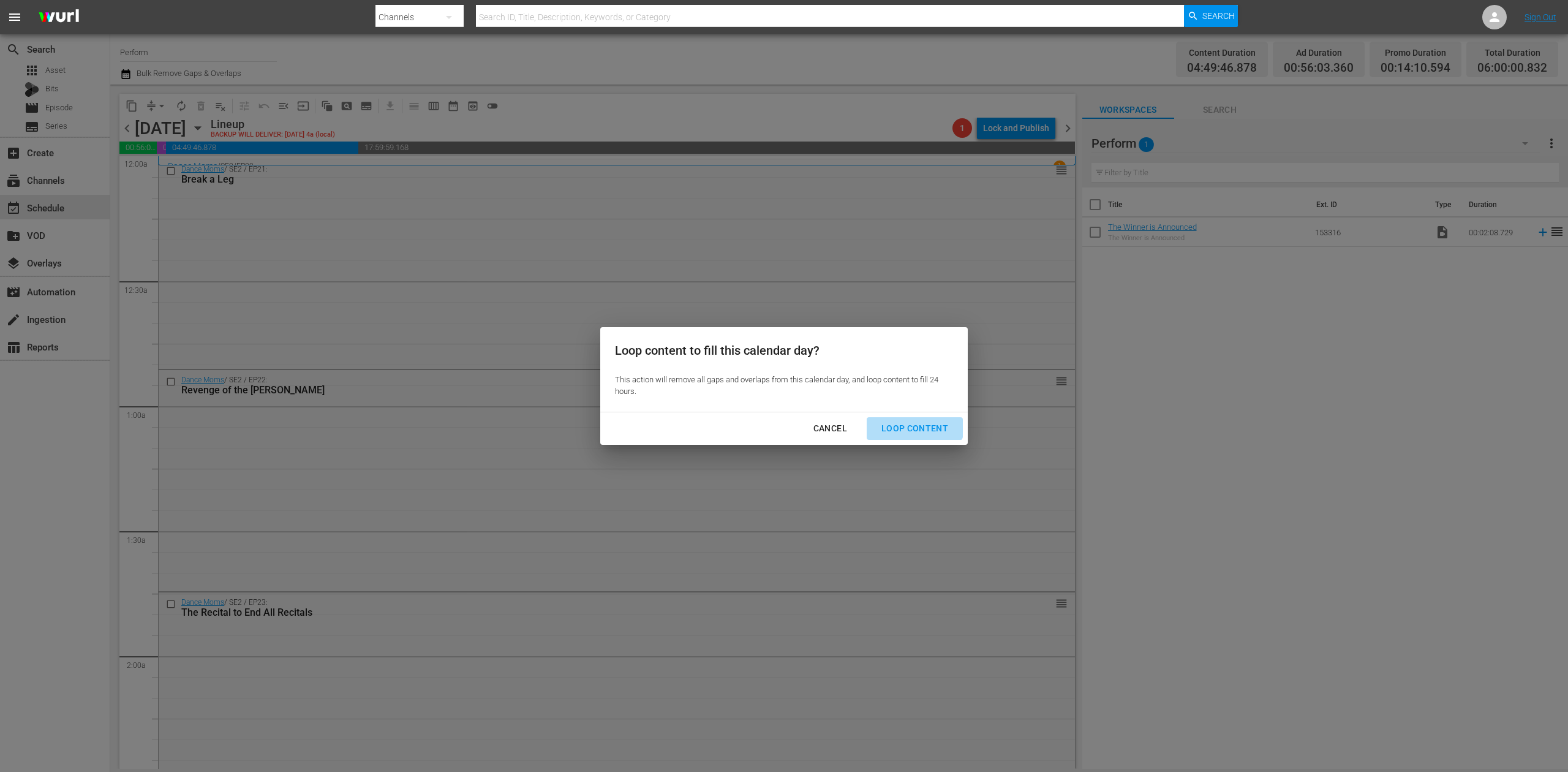
click at [907, 423] on div "Loop Content" at bounding box center [915, 429] width 86 height 16
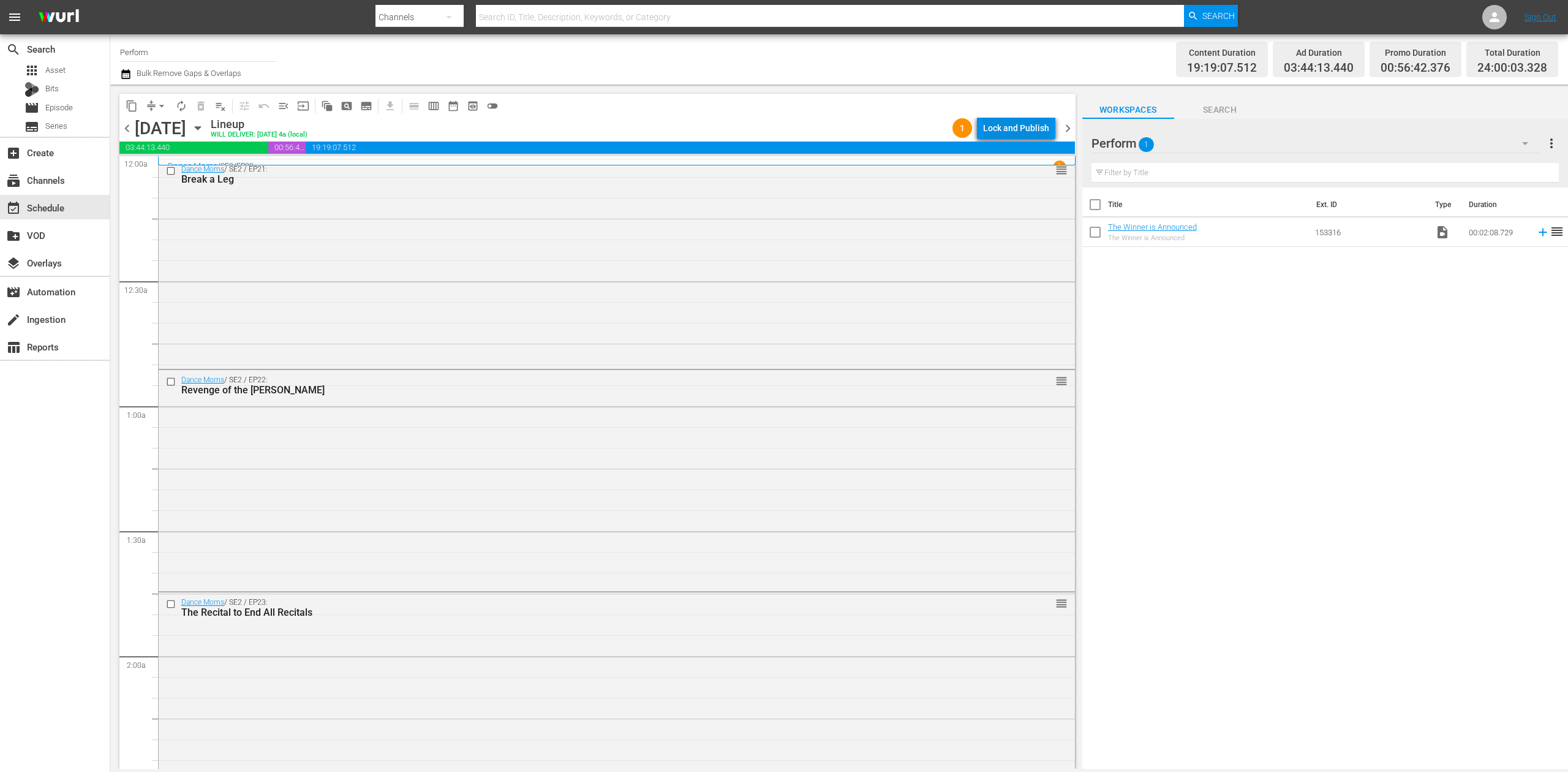
click at [1024, 123] on div "Lock and Publish" at bounding box center [1016, 128] width 66 height 22
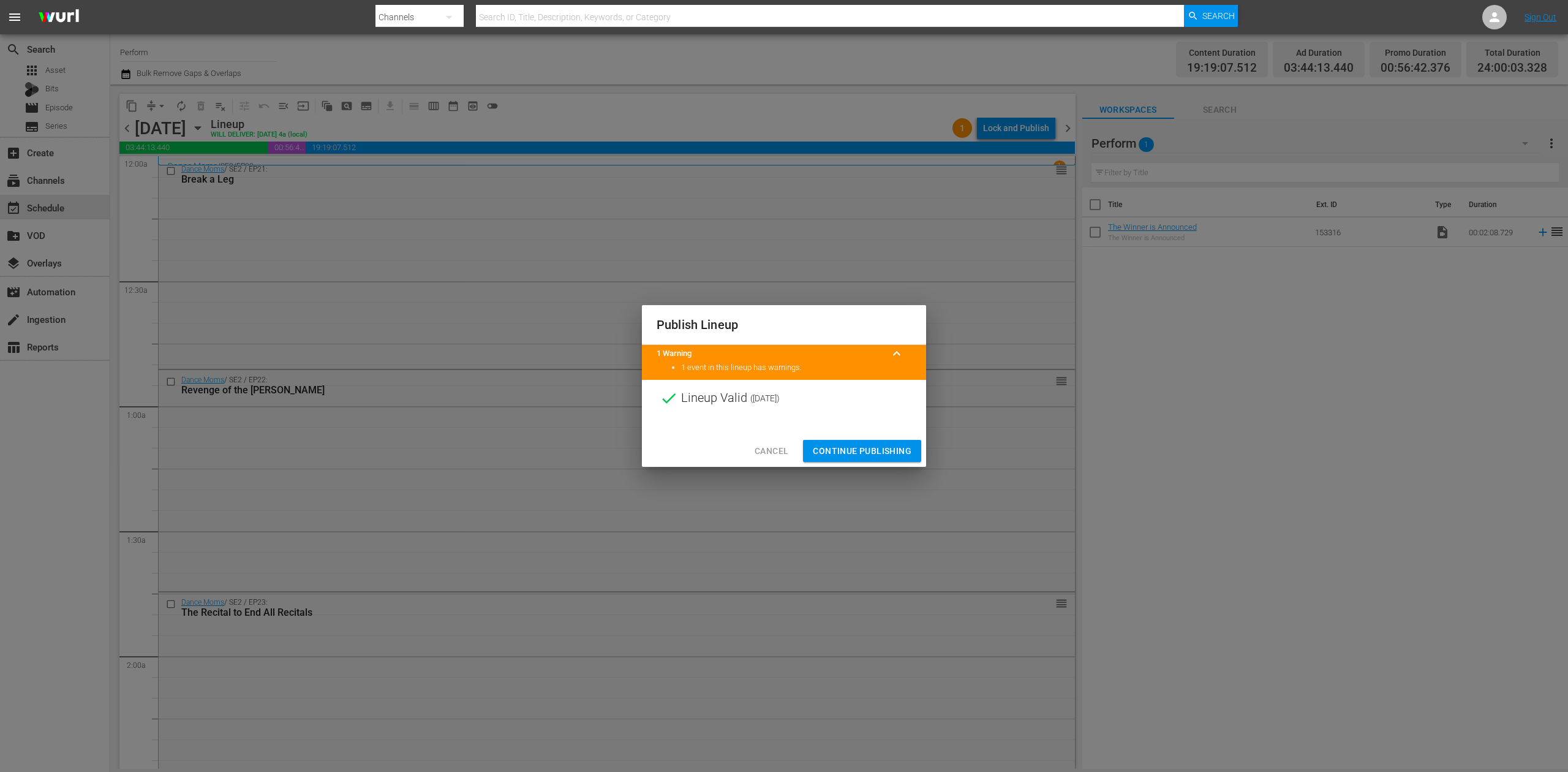
click at [890, 448] on span "Continue Publishing" at bounding box center [862, 451] width 99 height 16
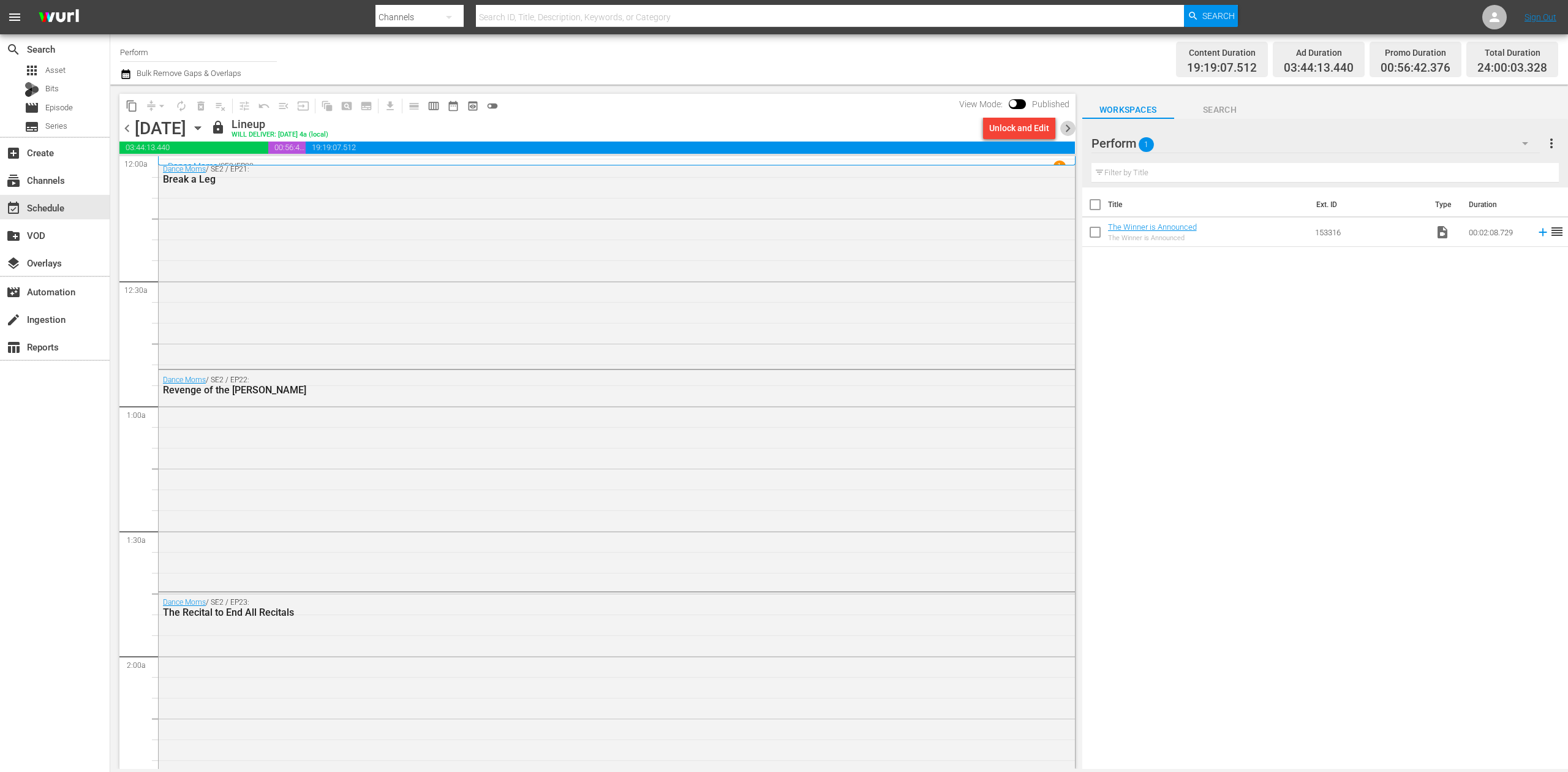
click at [1069, 128] on span "chevron_right" at bounding box center [1068, 128] width 16 height 16
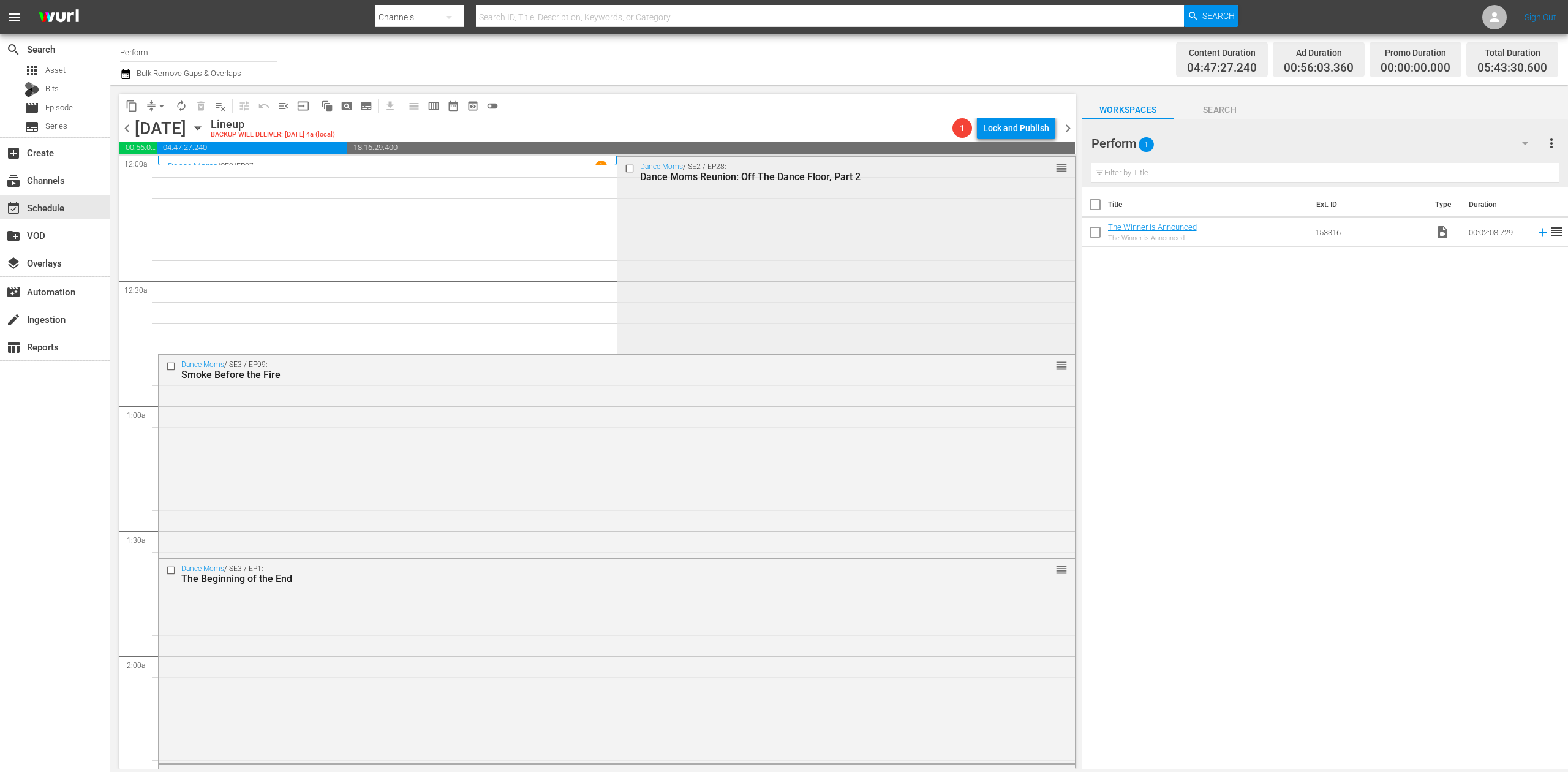
click at [765, 251] on div "Dance Moms / SE2 / EP28: Dance Moms Reunion: Off The Dance Floor, Part 2 reorder" at bounding box center [846, 254] width 457 height 195
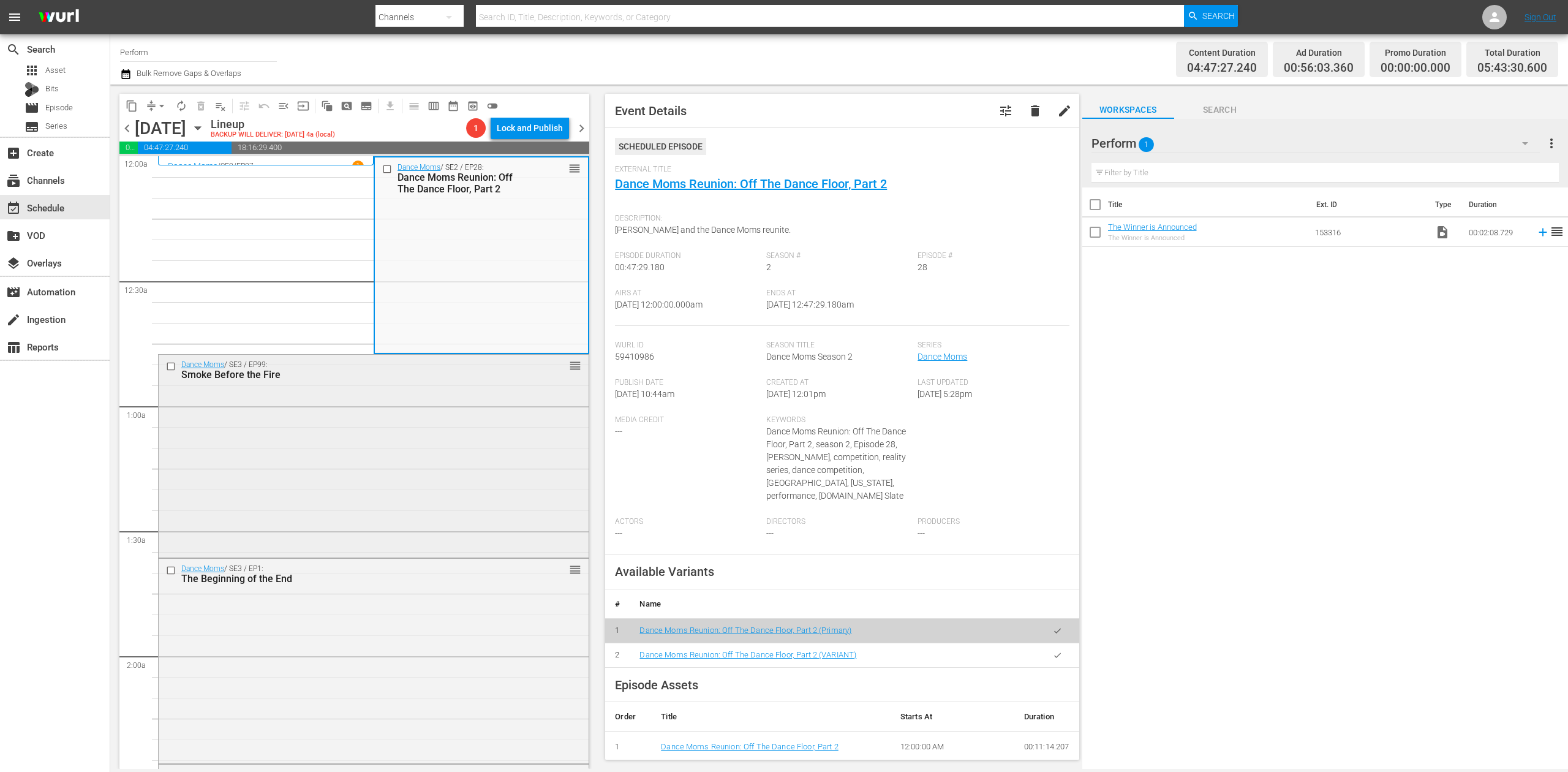
click at [436, 500] on div "Dance Moms / SE3 / EP99: Smoke Before the Fire reorder" at bounding box center [373, 455] width 430 height 201
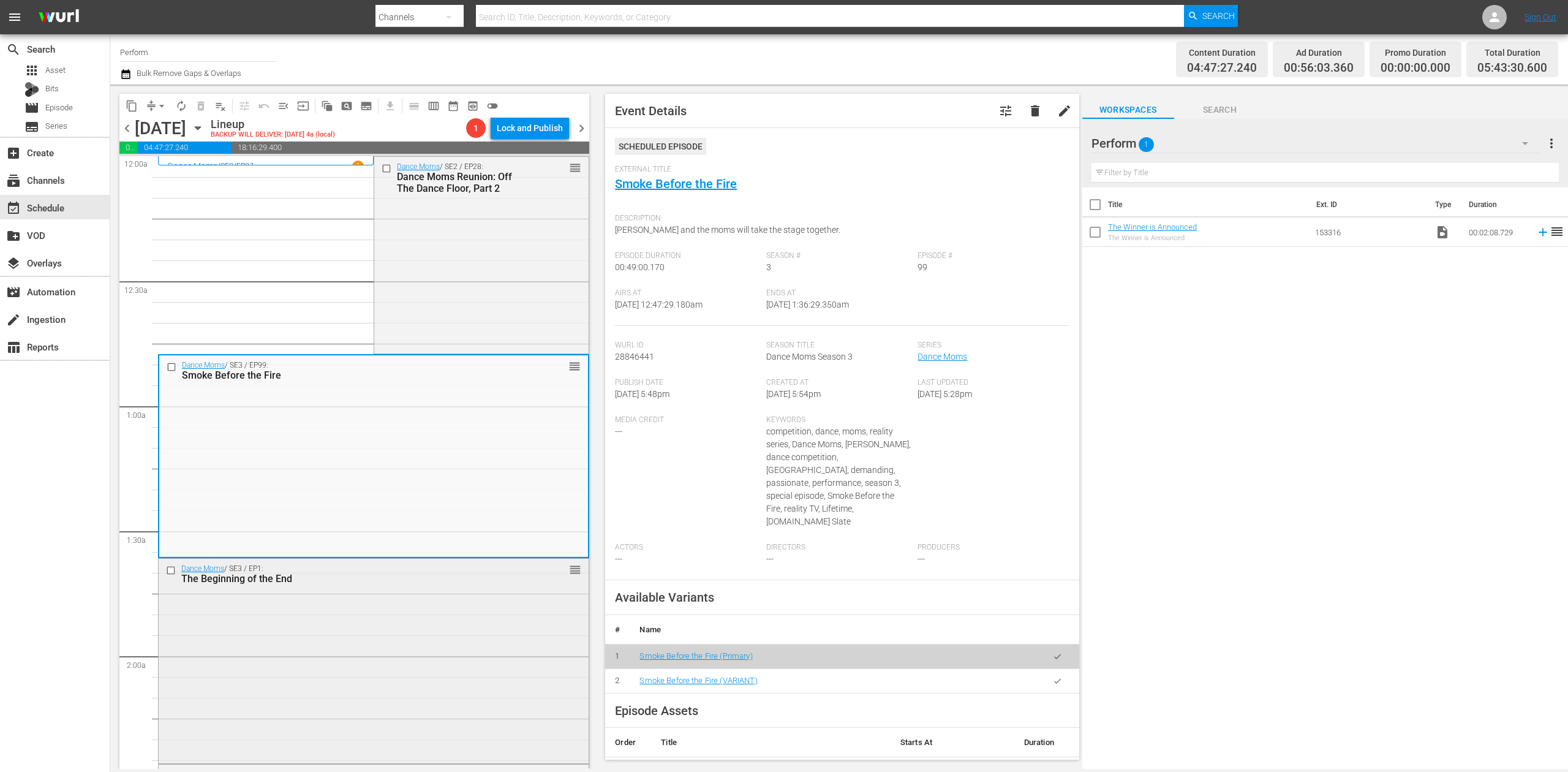
click at [449, 658] on div "Dance Moms / SE3 / EP1: The Beginning of the End reorder" at bounding box center [373, 660] width 430 height 202
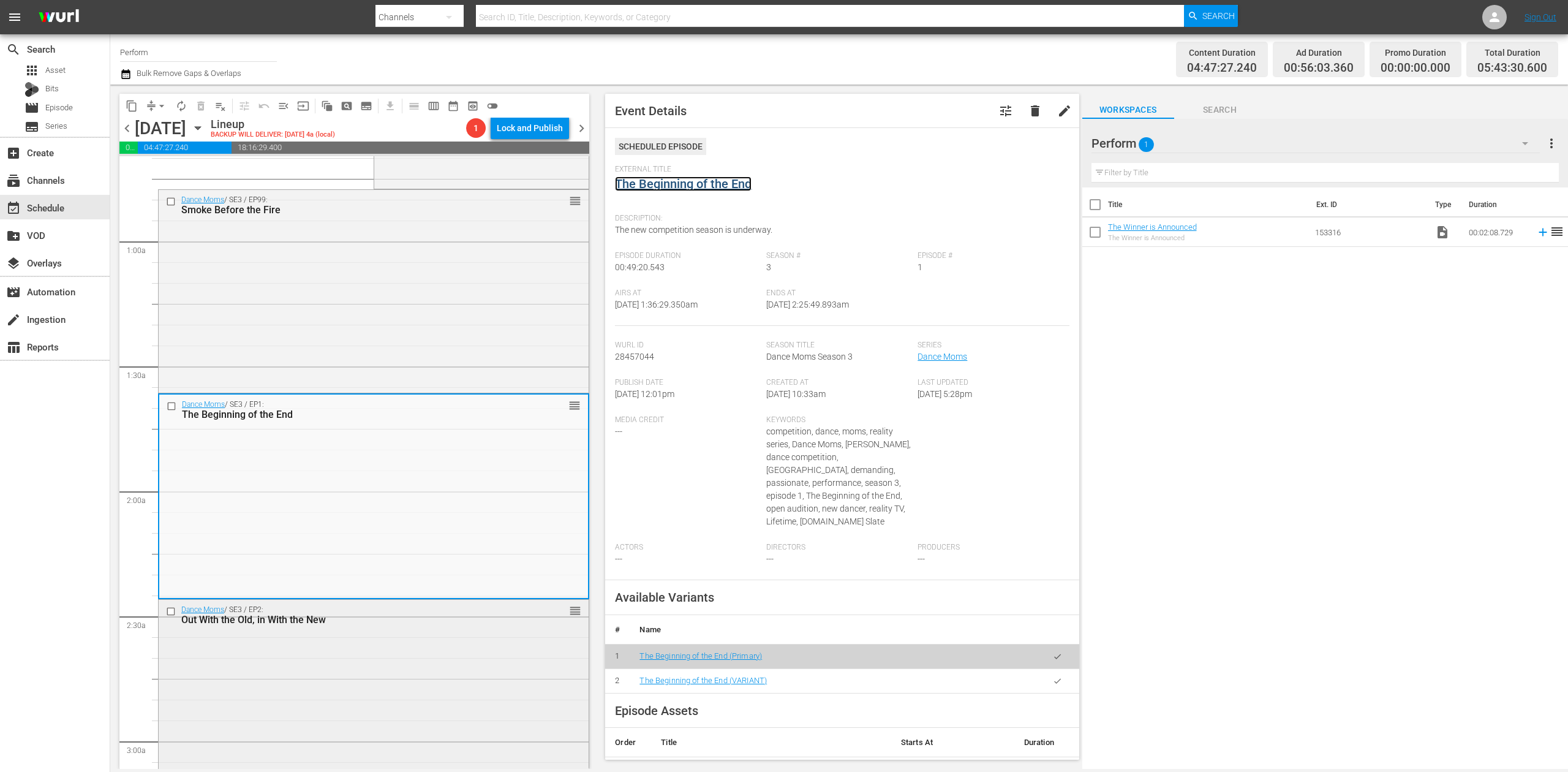
scroll to position [409, 0]
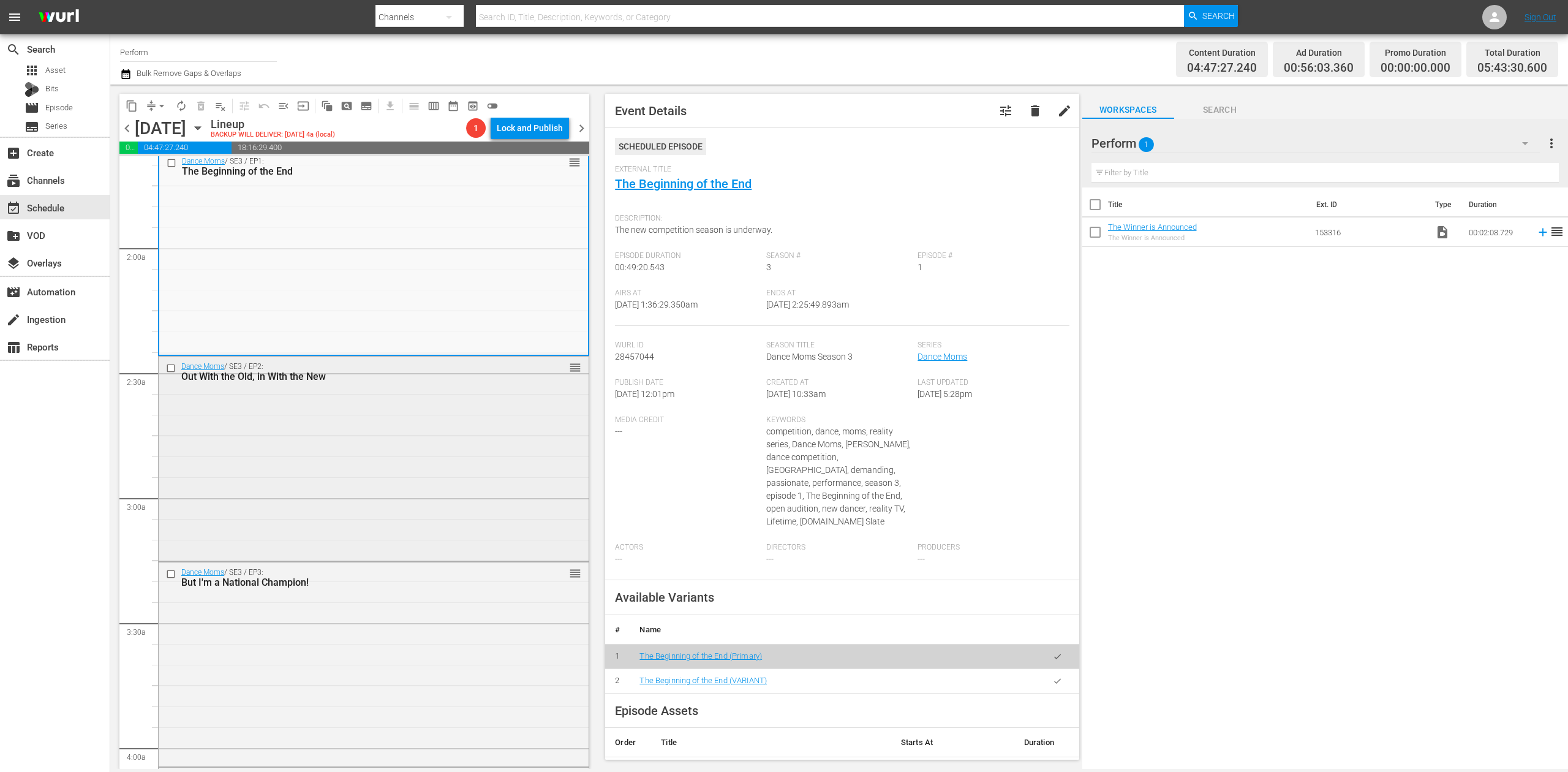
click at [441, 478] on div "Dance Moms / SE3 / EP2: Out With the Old, in With the New reorder" at bounding box center [373, 458] width 430 height 202
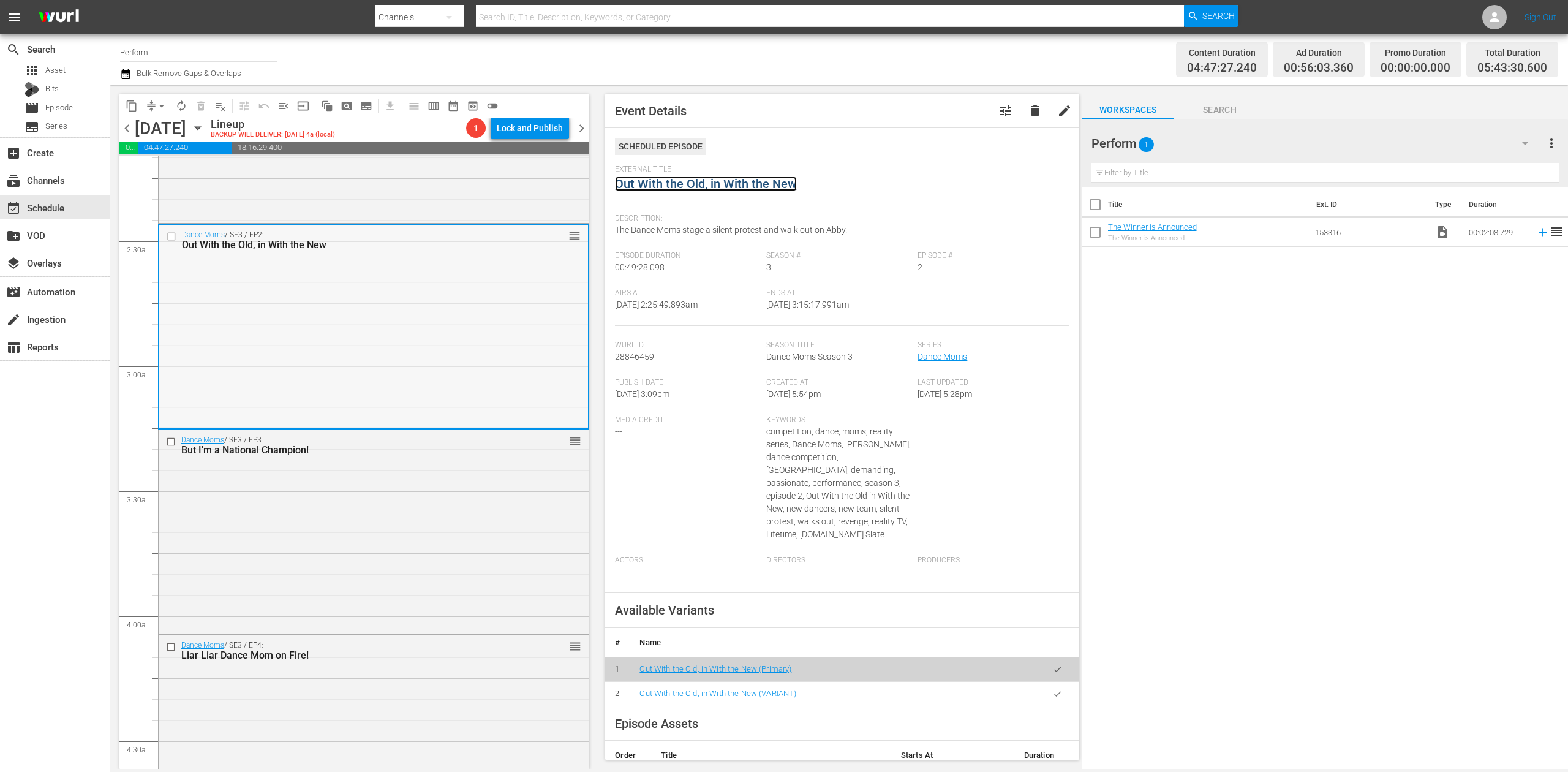
scroll to position [654, 0]
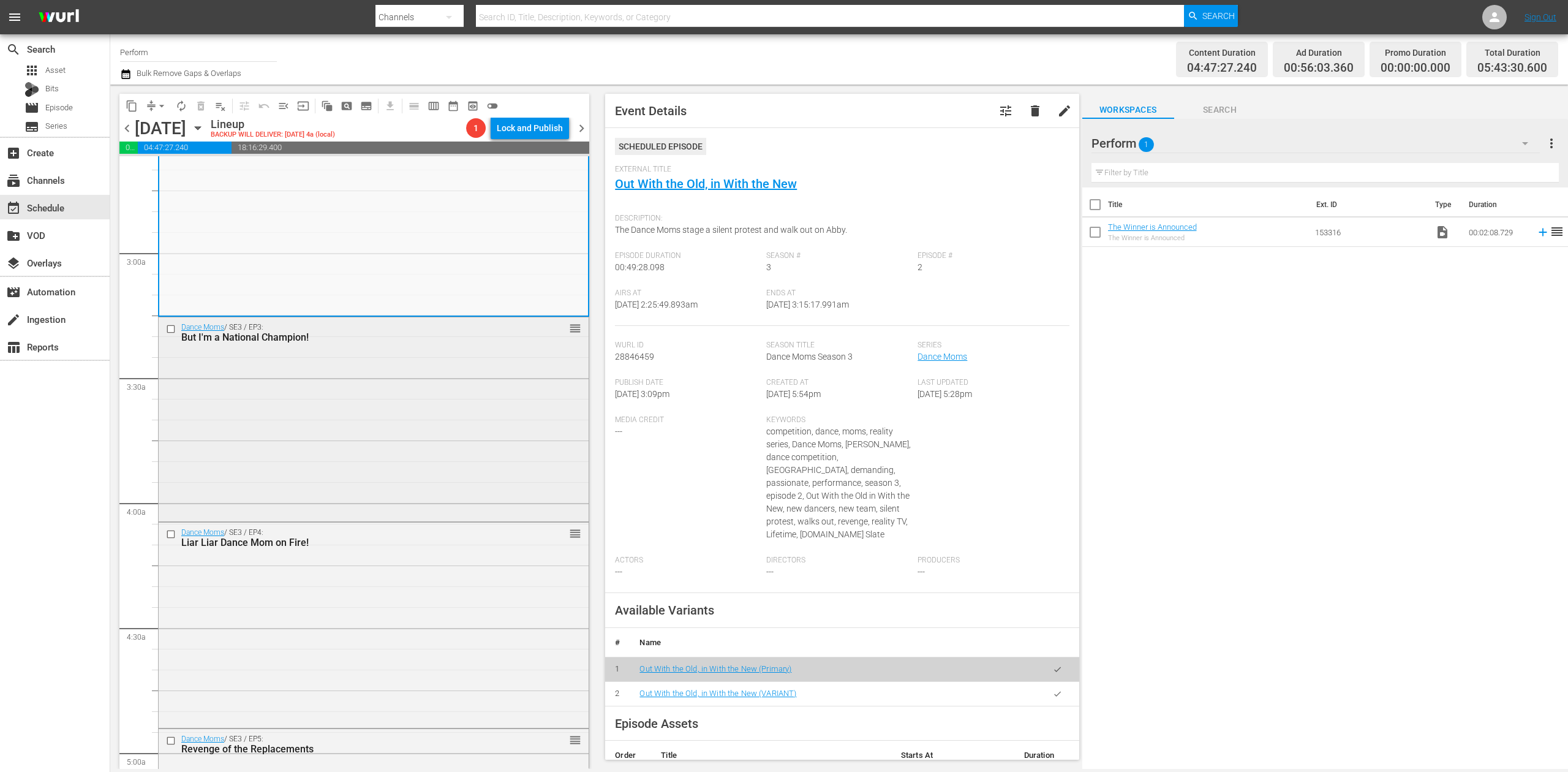
click at [410, 442] on div "Dance Moms / SE3 / EP3: But I'm a National Champion! reorder" at bounding box center [373, 419] width 430 height 202
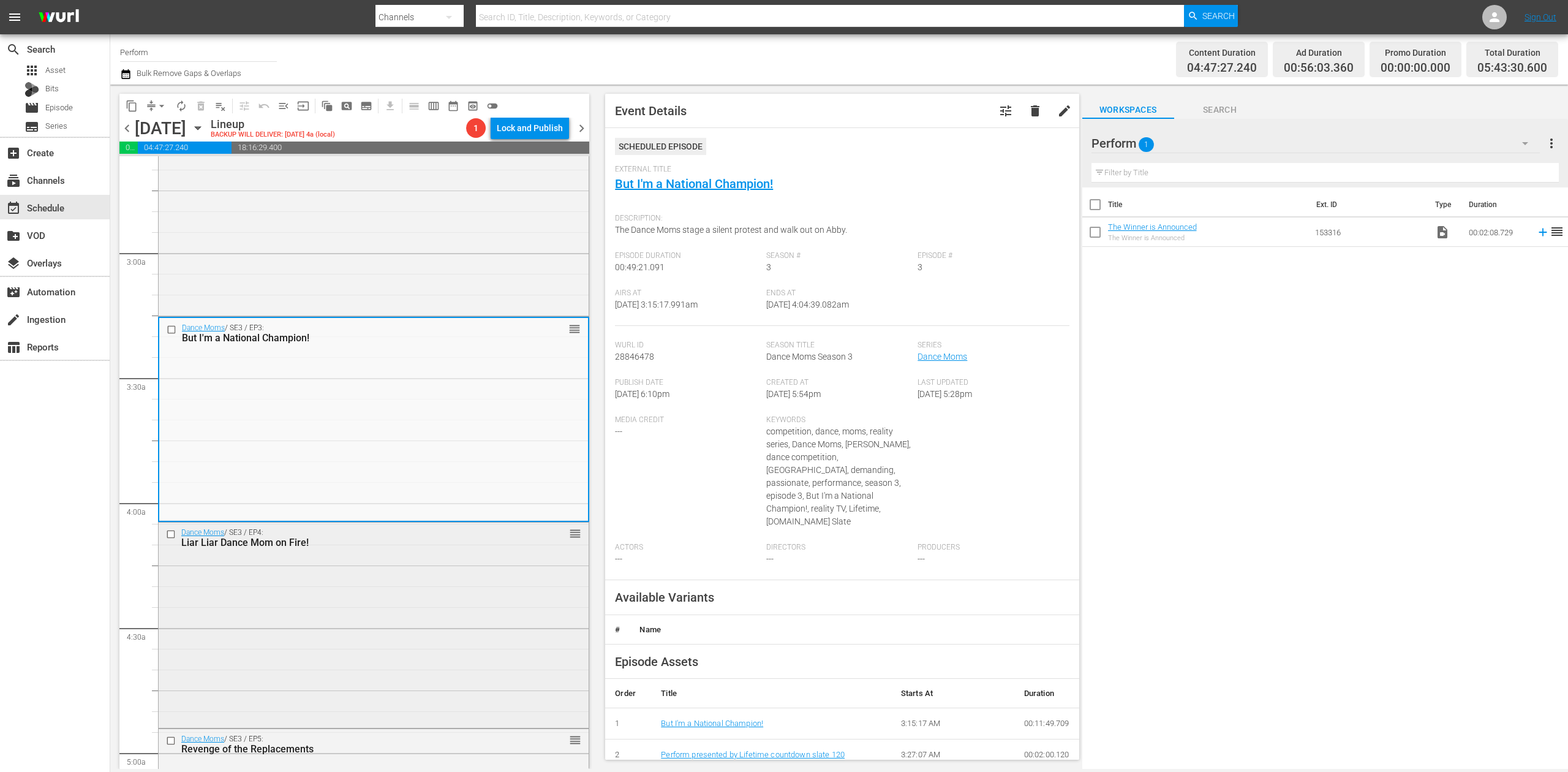
click at [436, 605] on div "Dance Moms / SE3 / EP4: Liar Liar Dance Mom on Fire! reorder" at bounding box center [373, 624] width 430 height 203
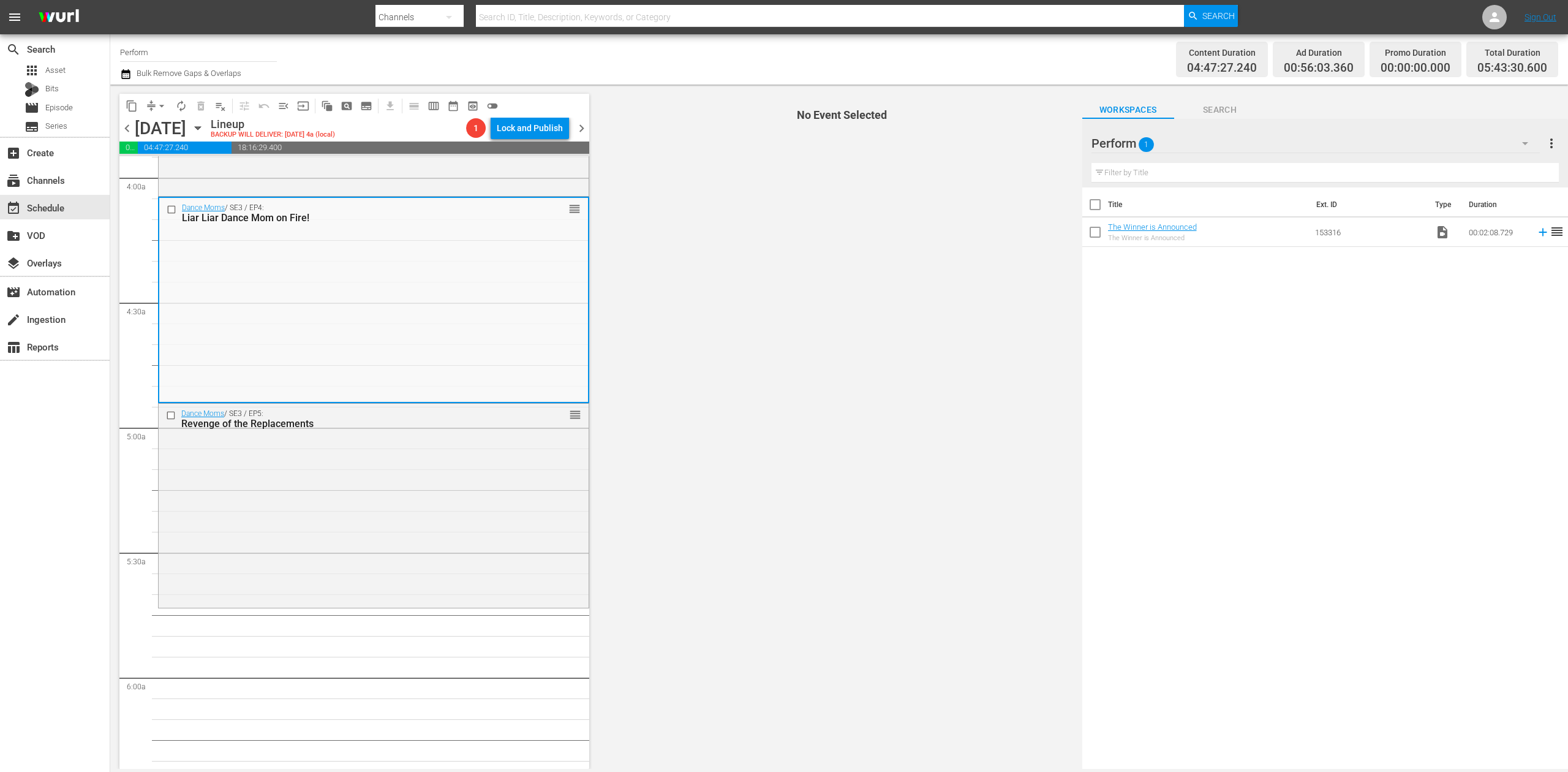
scroll to position [981, 0]
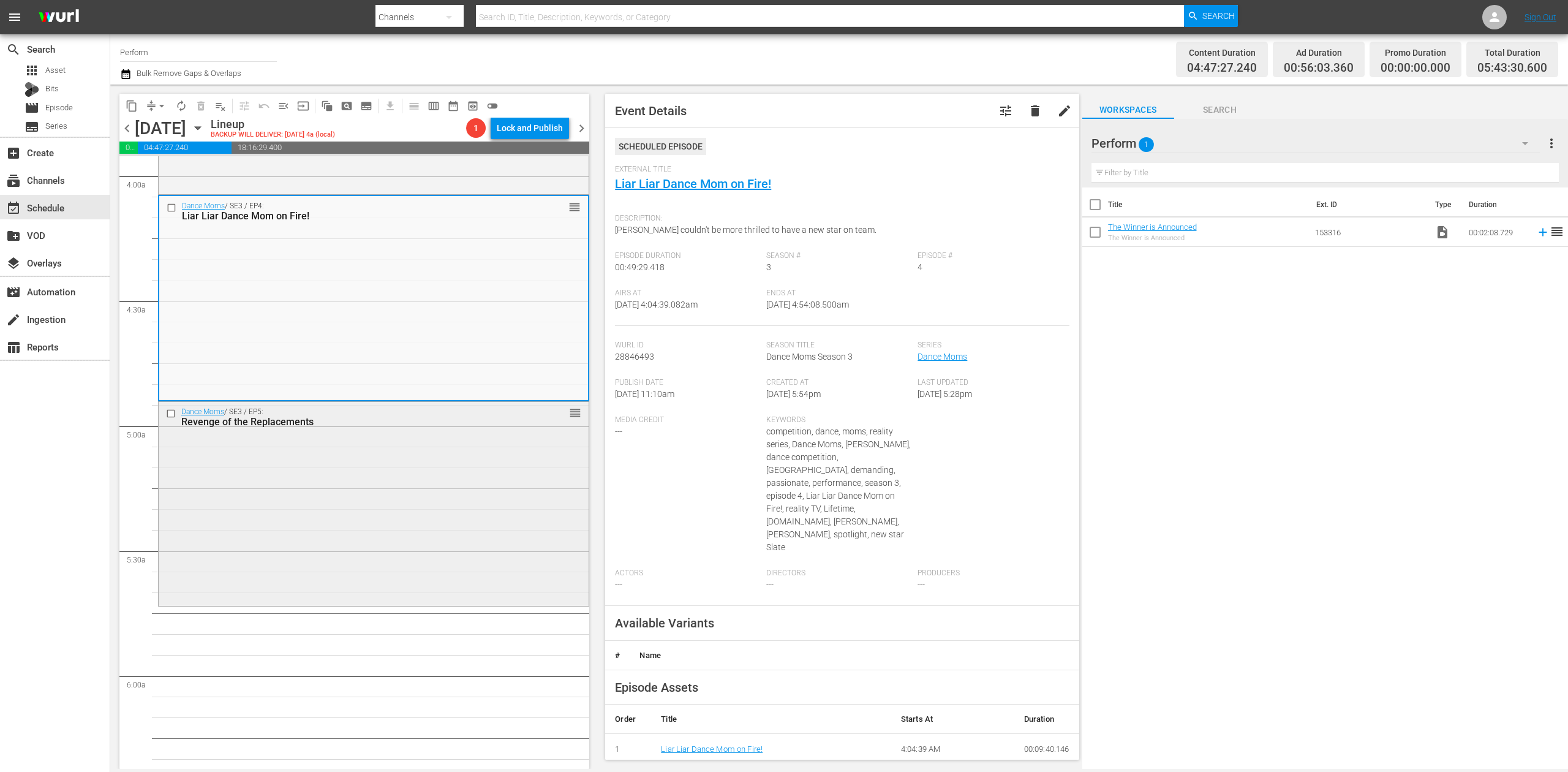
click at [456, 481] on div "Dance Moms / SE3 / EP5: Revenge of the Replacements reorder" at bounding box center [373, 504] width 430 height 202
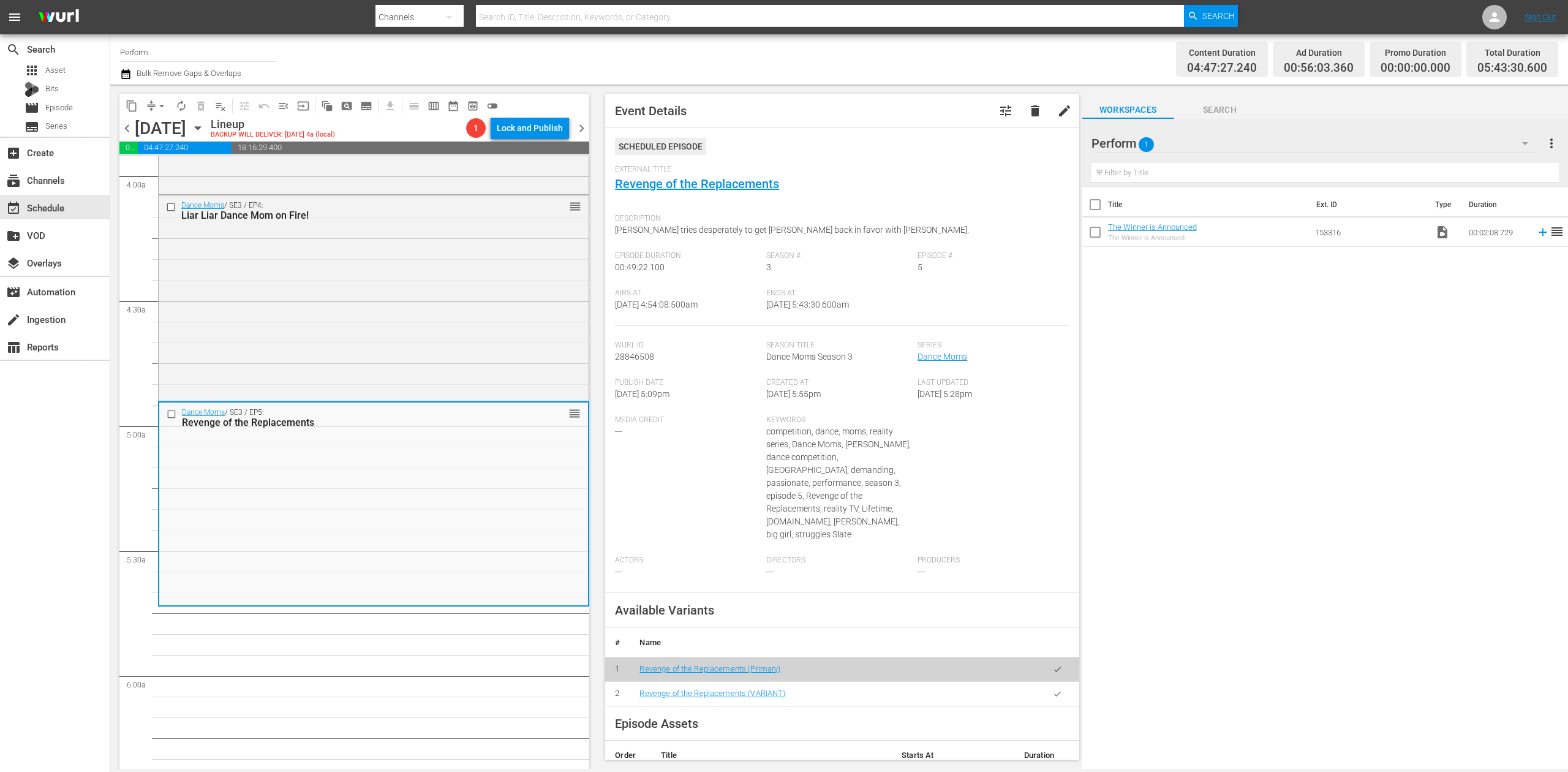
click at [124, 68] on icon "button" at bounding box center [125, 74] width 12 height 15
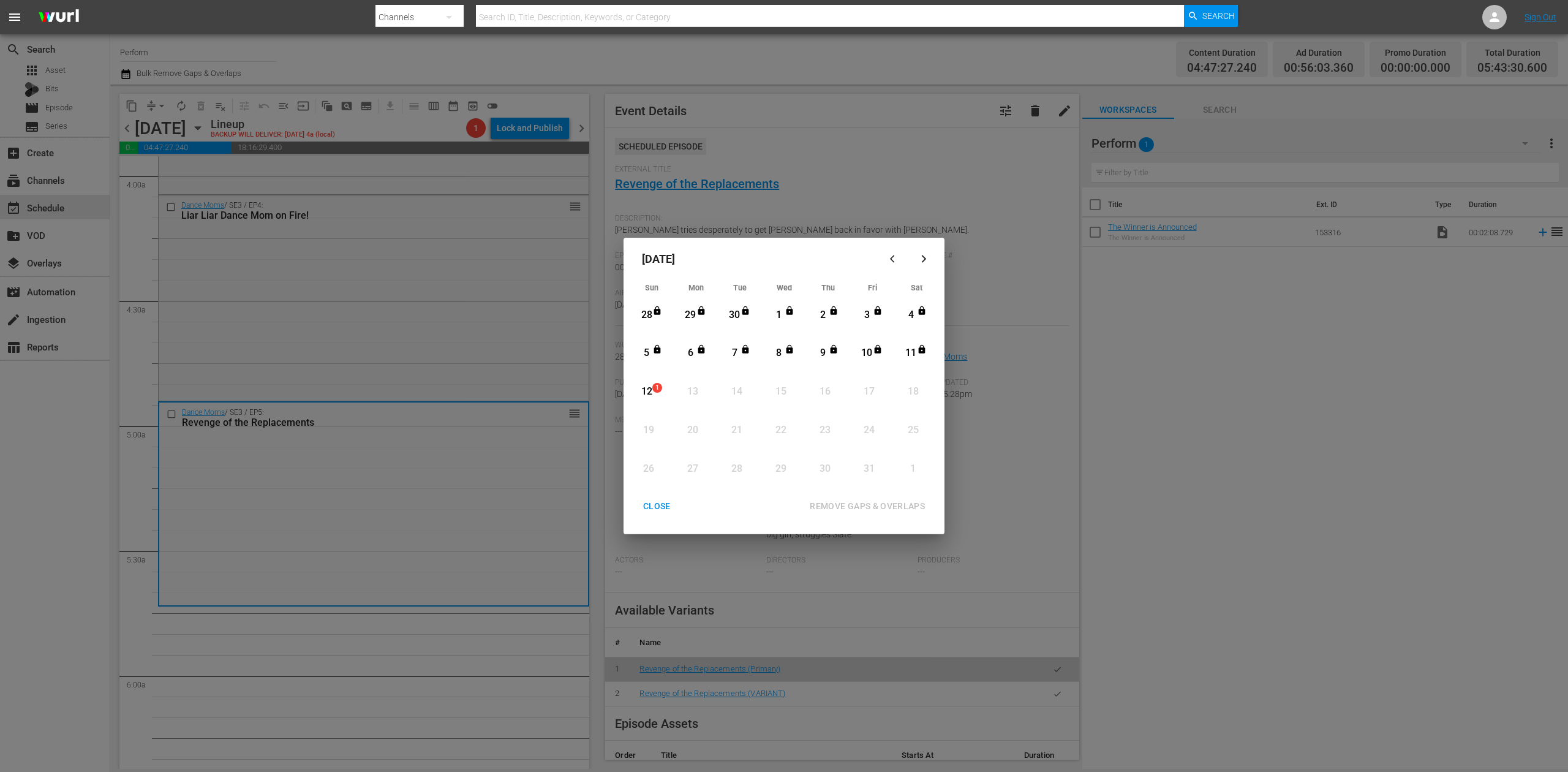
click at [648, 393] on div "12" at bounding box center [646, 392] width 16 height 14
click at [891, 505] on div "REMOVE GAPS & OVERLAPS" at bounding box center [867, 507] width 135 height 16
click at [659, 501] on div "CLOSE" at bounding box center [656, 507] width 47 height 16
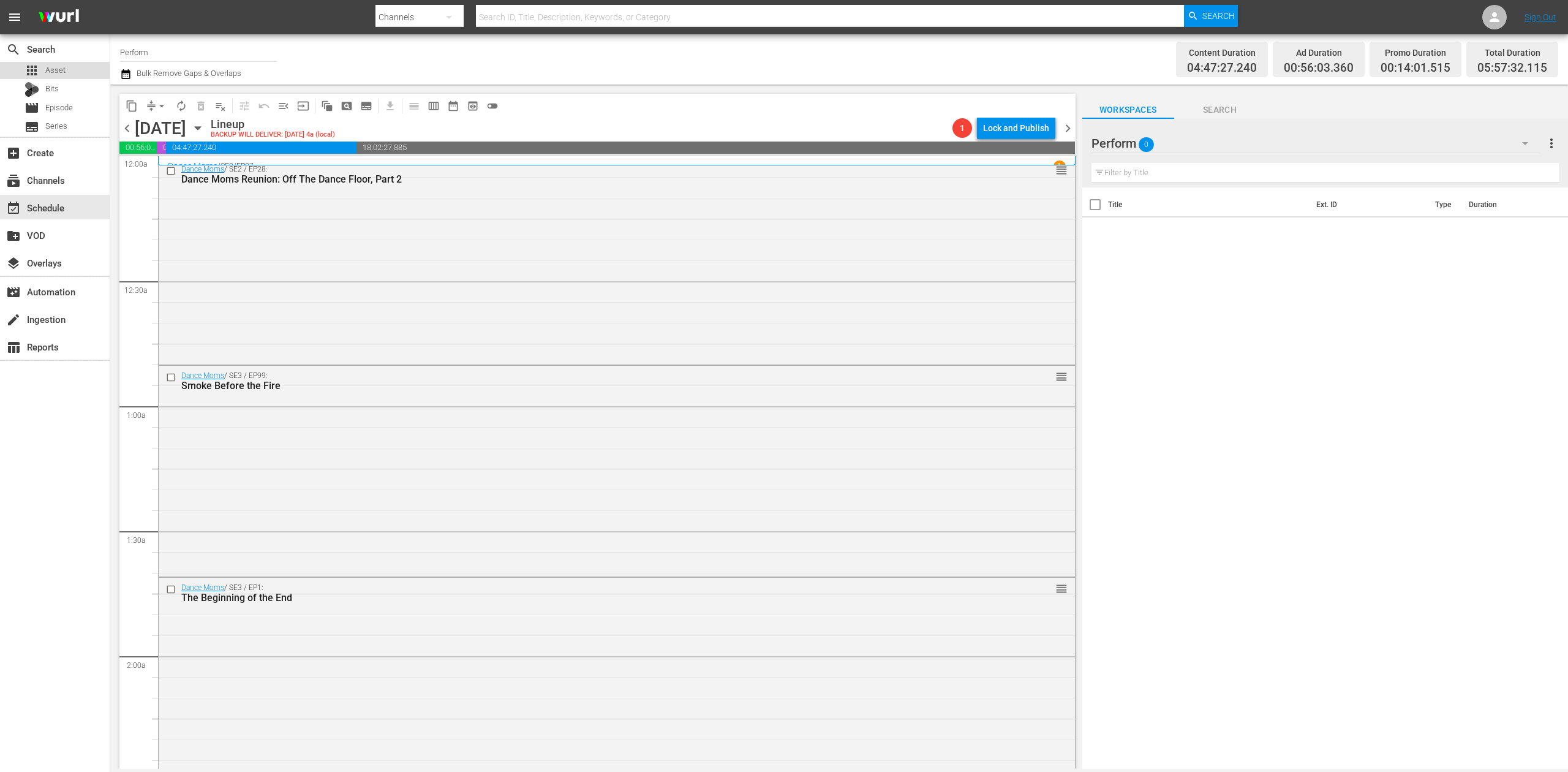
click at [50, 75] on span "Asset" at bounding box center [55, 71] width 20 height 12
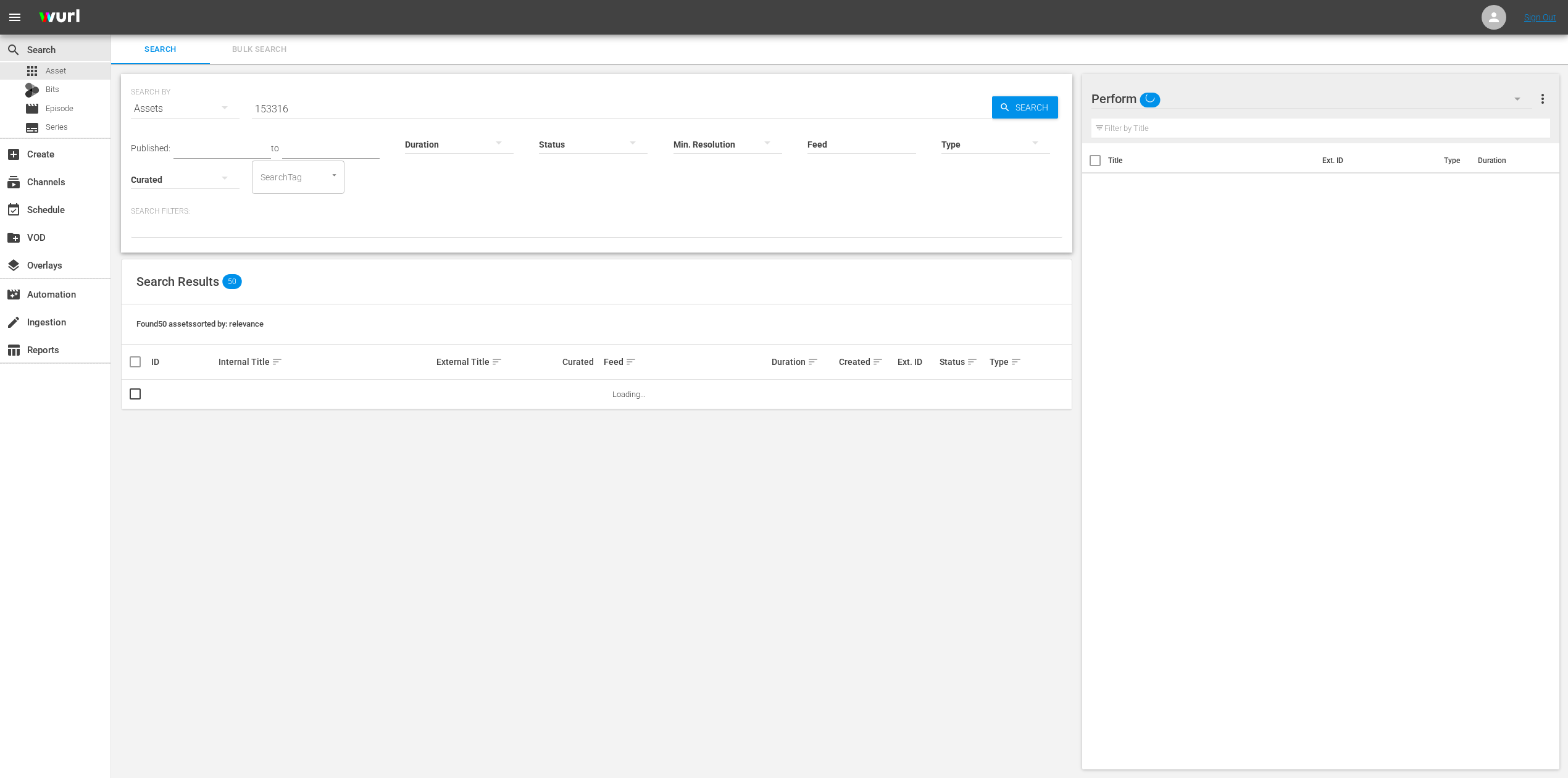
click at [330, 109] on input "153316" at bounding box center [622, 109] width 740 height 30
drag, startPoint x: 331, startPoint y: 109, endPoint x: 205, endPoint y: 97, distance: 126.6
click at [205, 97] on div "SEARCH BY Search By Assets Search ID, Title, Description, Keywords, or Category…" at bounding box center [597, 101] width 931 height 45
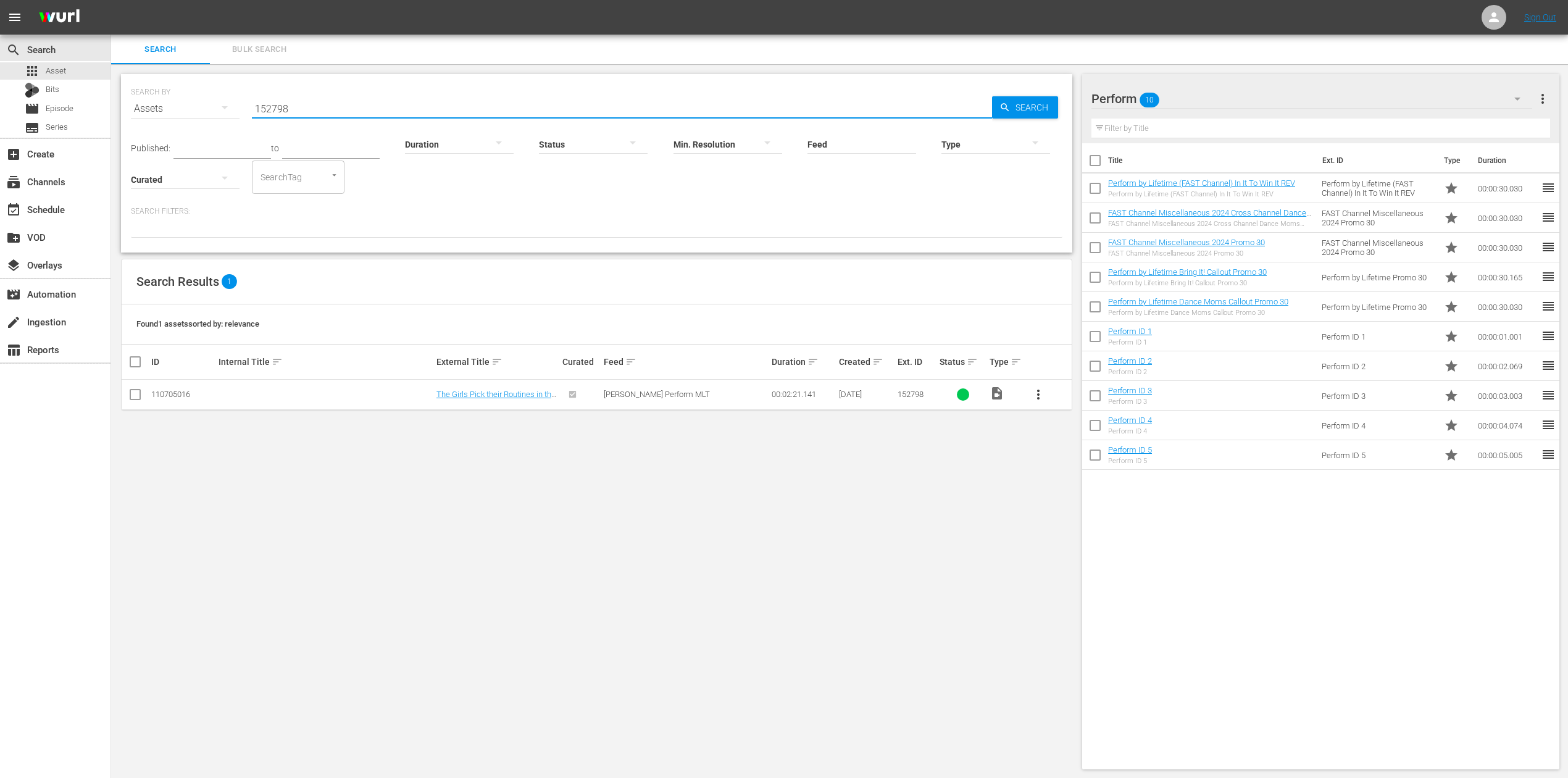
type input "152798"
click at [136, 400] on input "checkbox" at bounding box center [135, 397] width 15 height 15
checkbox input "true"
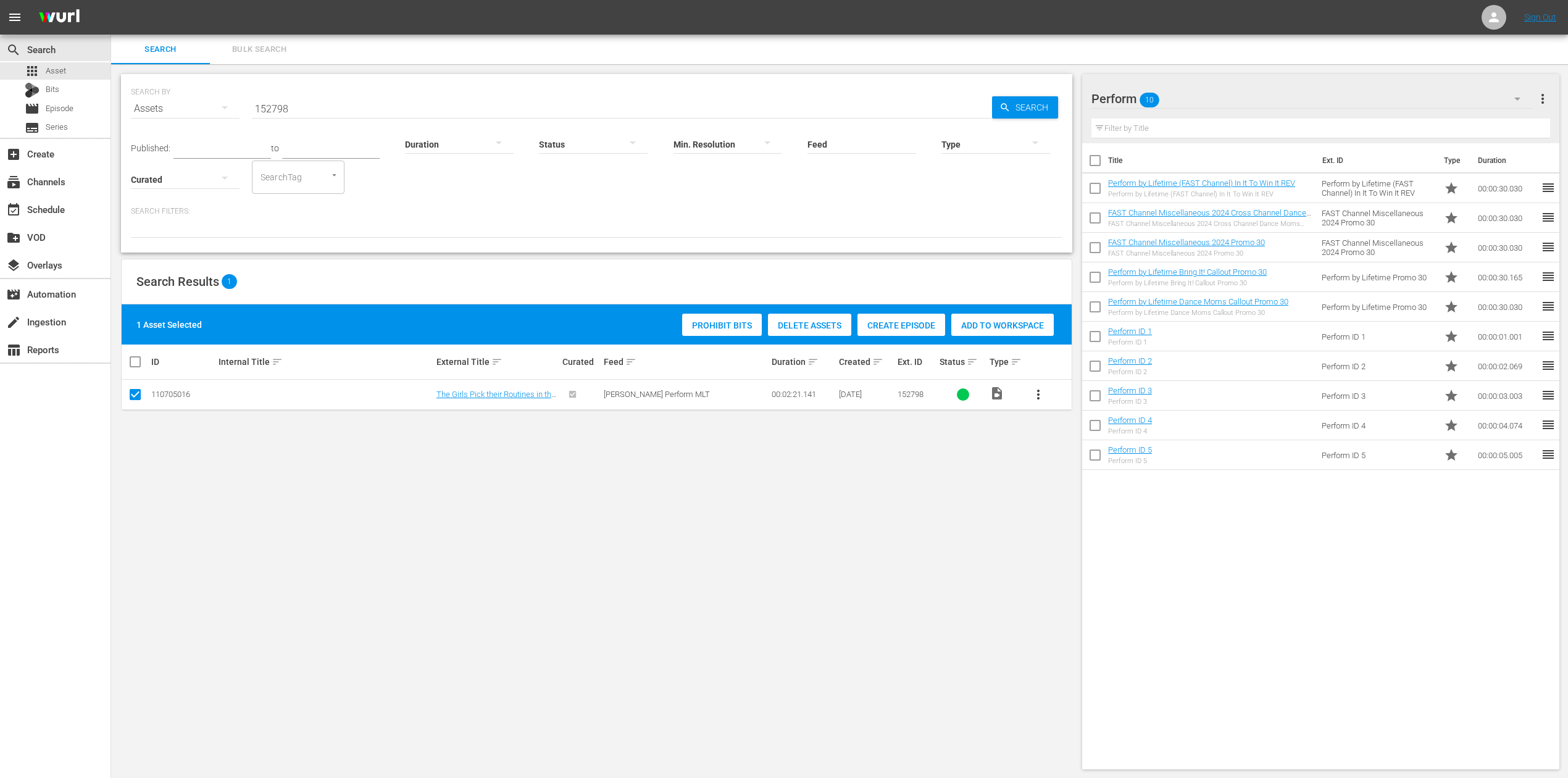
click at [1029, 322] on span "Add to Workspace" at bounding box center [1003, 325] width 103 height 10
click at [60, 210] on div "event_available Schedule" at bounding box center [34, 208] width 69 height 11
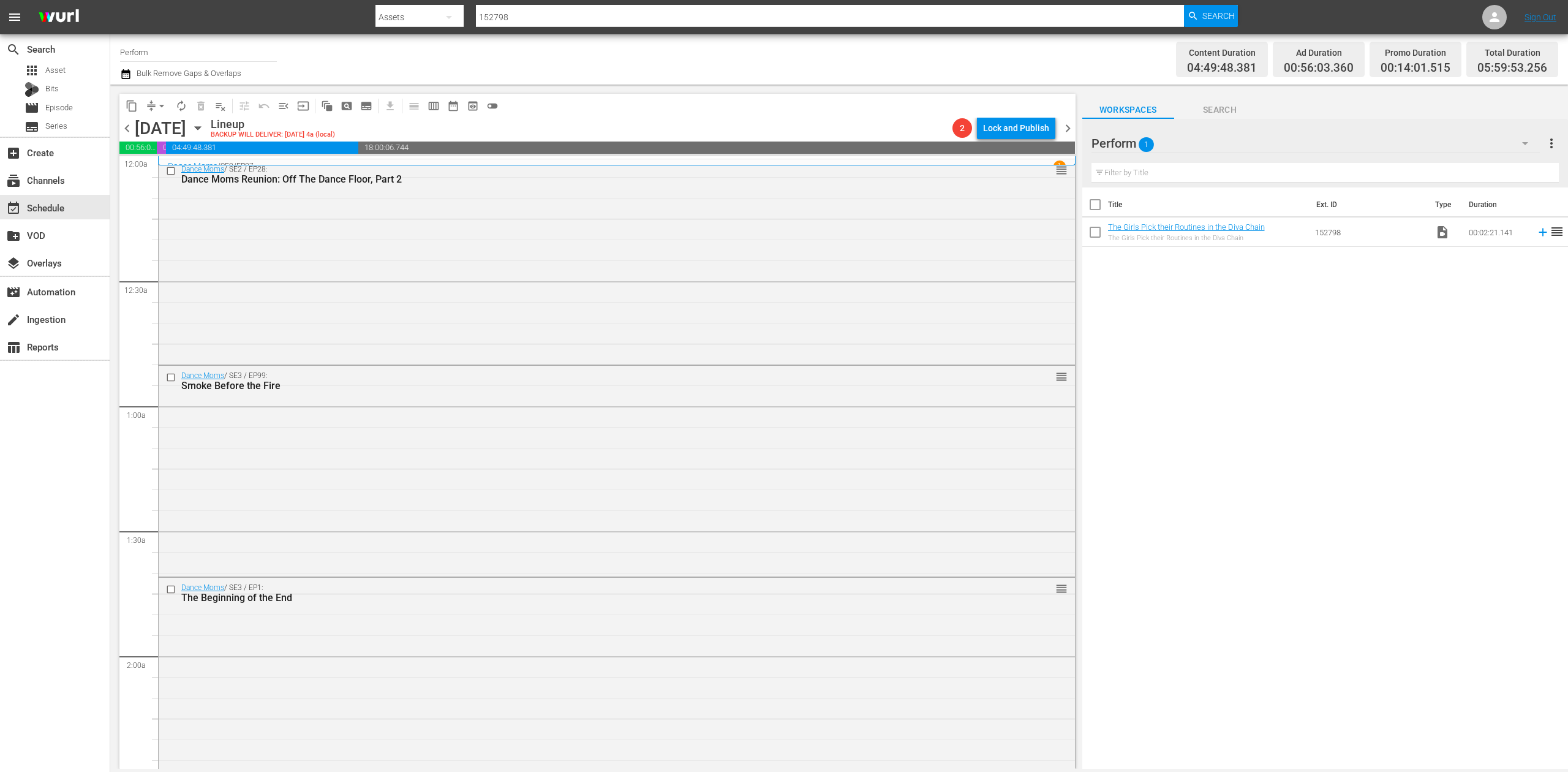
click at [128, 74] on icon "button" at bounding box center [125, 74] width 12 height 15
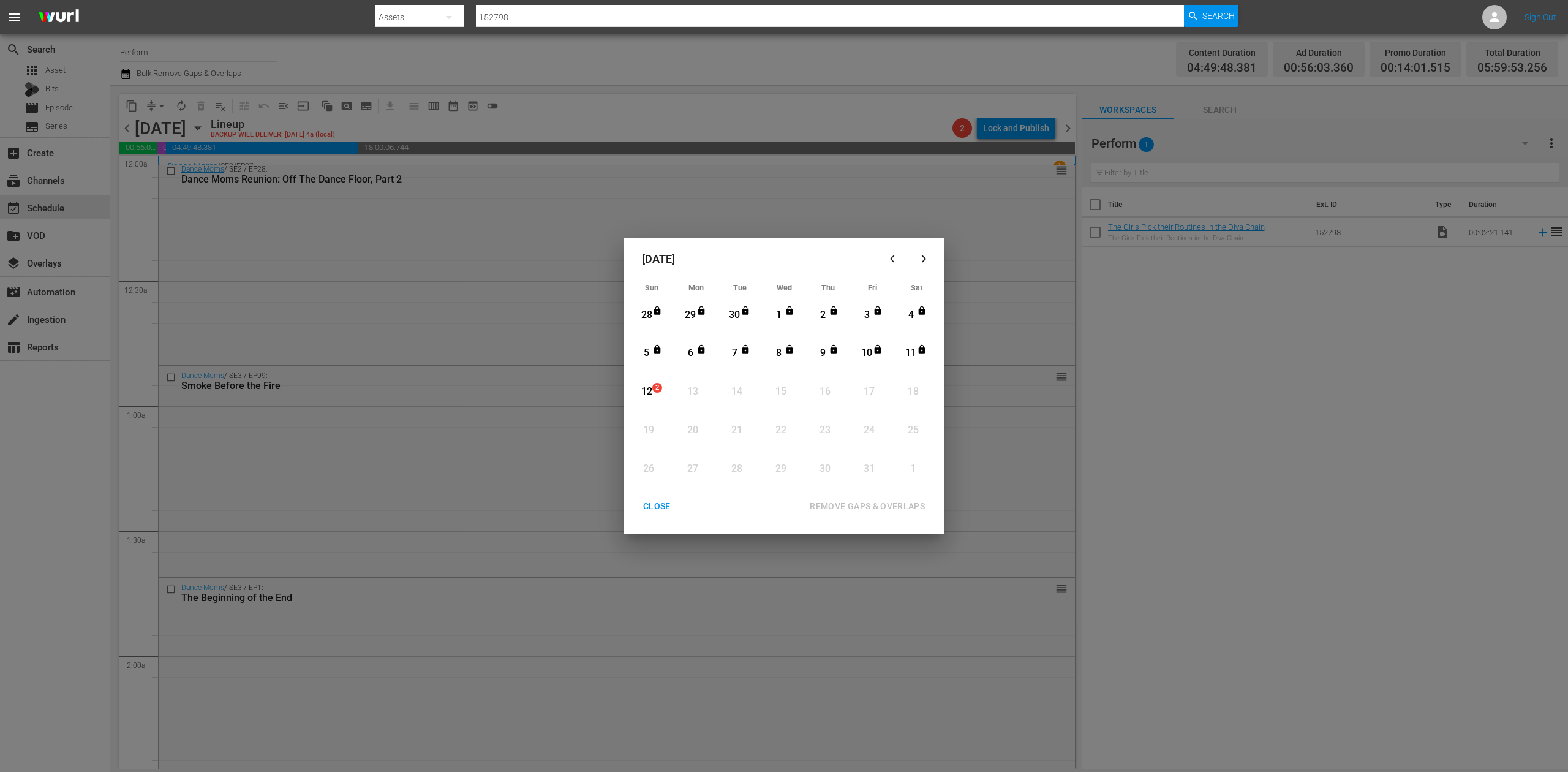
click at [650, 394] on div "12" at bounding box center [646, 392] width 16 height 14
click at [878, 508] on div "REMOVE GAPS & OVERLAPS" at bounding box center [867, 507] width 135 height 16
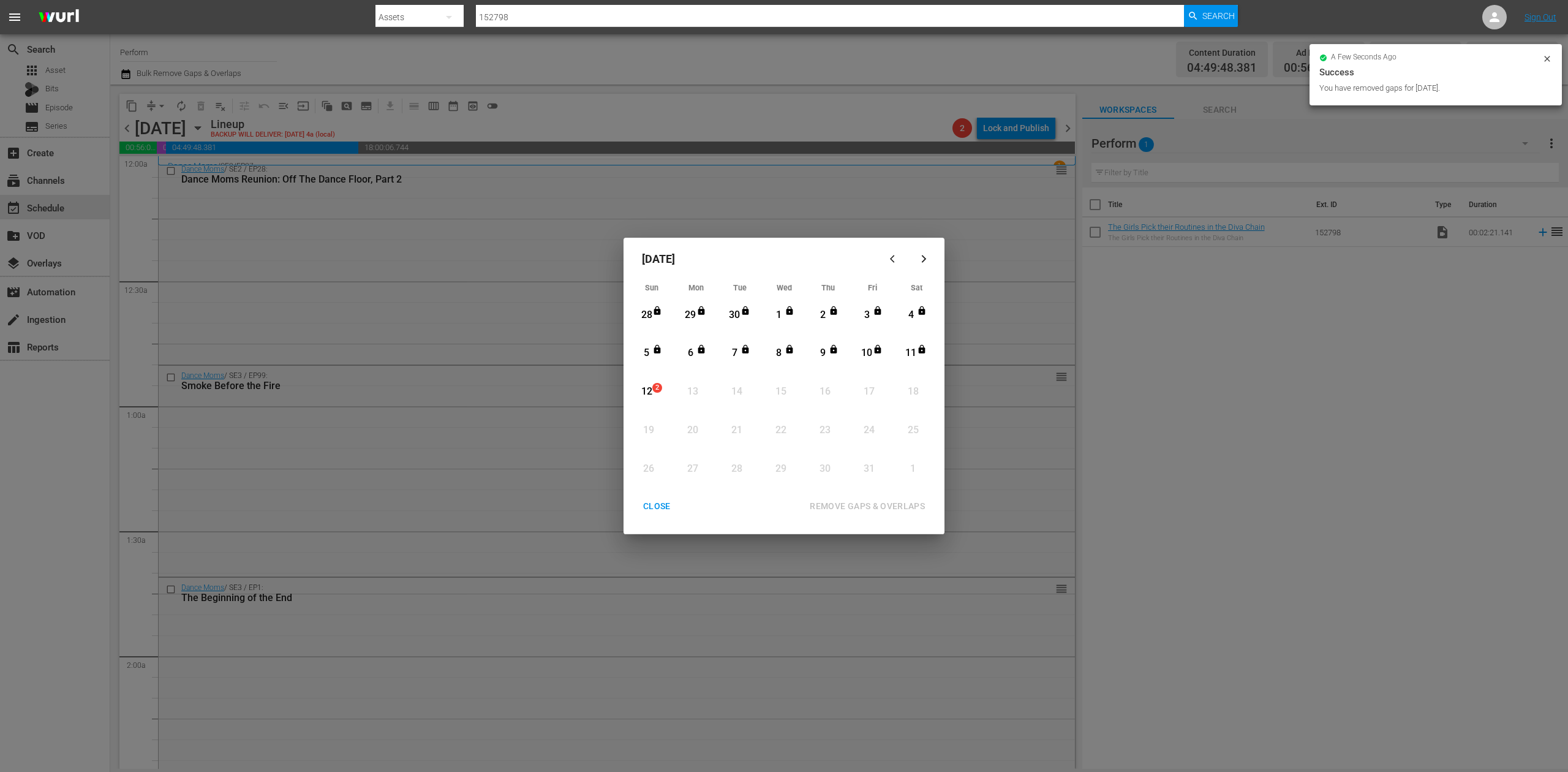
click at [669, 504] on div "CLOSE" at bounding box center [656, 507] width 47 height 16
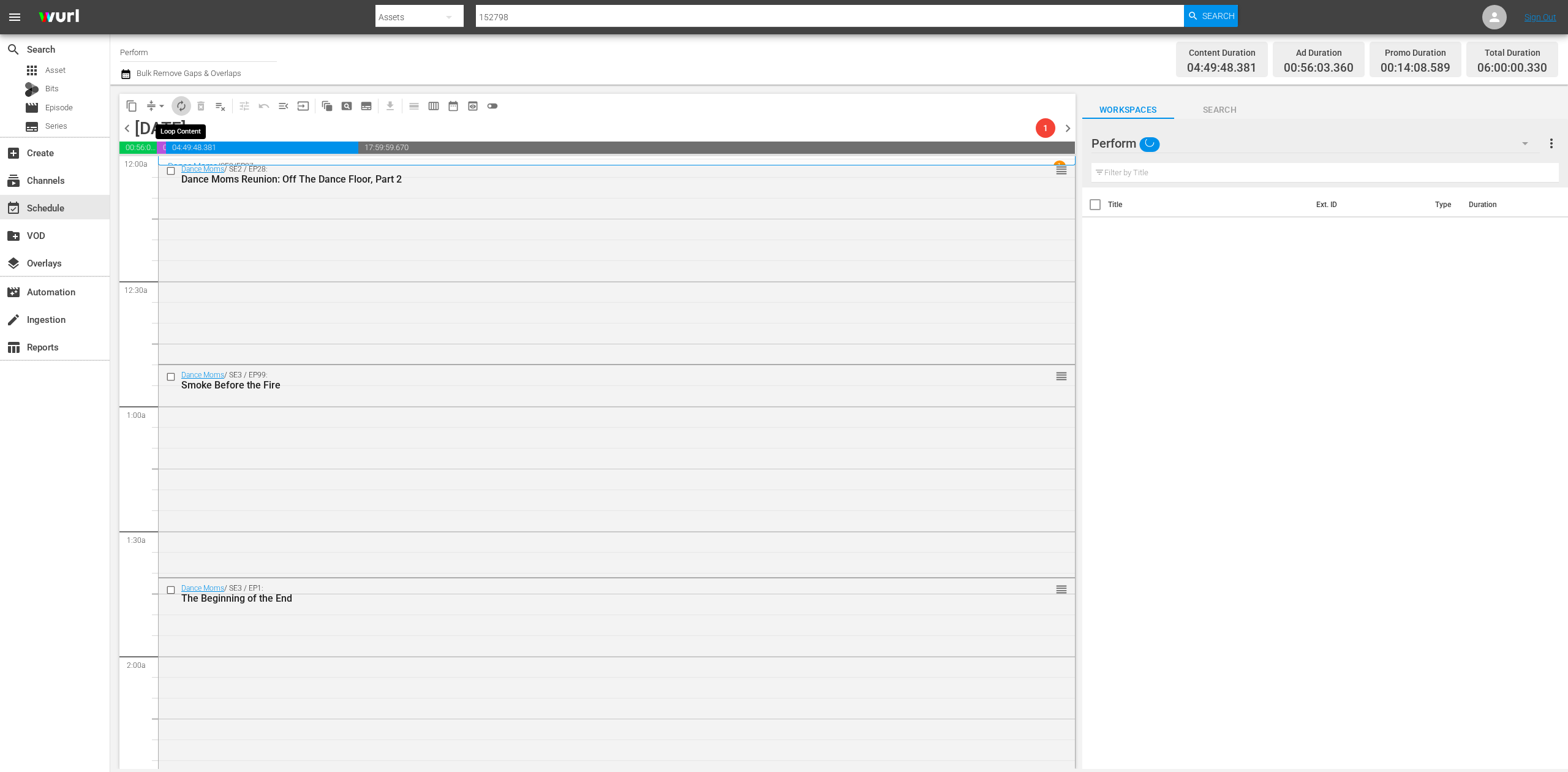
click at [179, 106] on span "autorenew_outlined" at bounding box center [181, 106] width 12 height 12
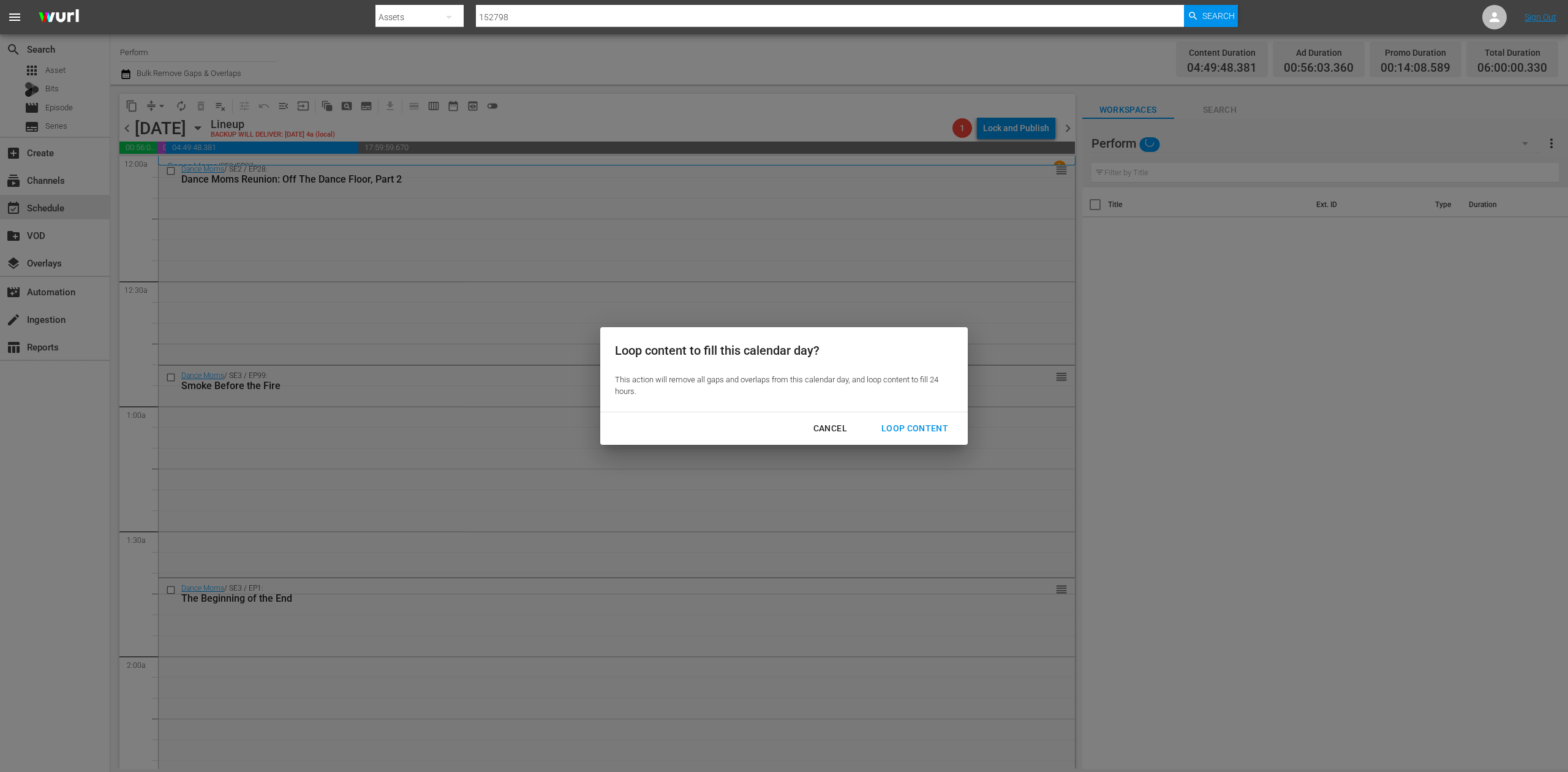
click at [922, 428] on div "Loop Content" at bounding box center [915, 429] width 86 height 16
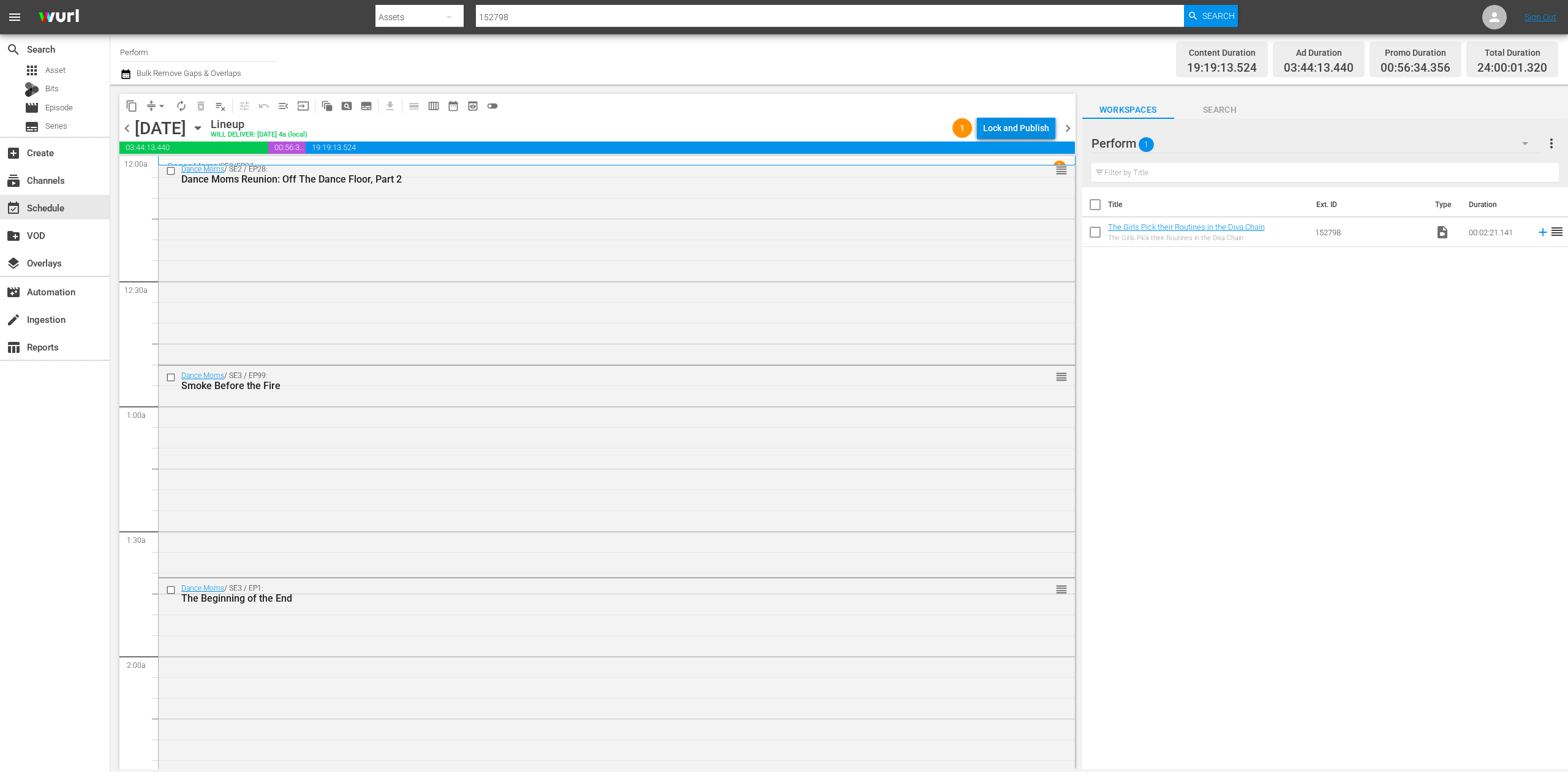
click at [1020, 128] on div "Lock and Publish" at bounding box center [1016, 128] width 66 height 22
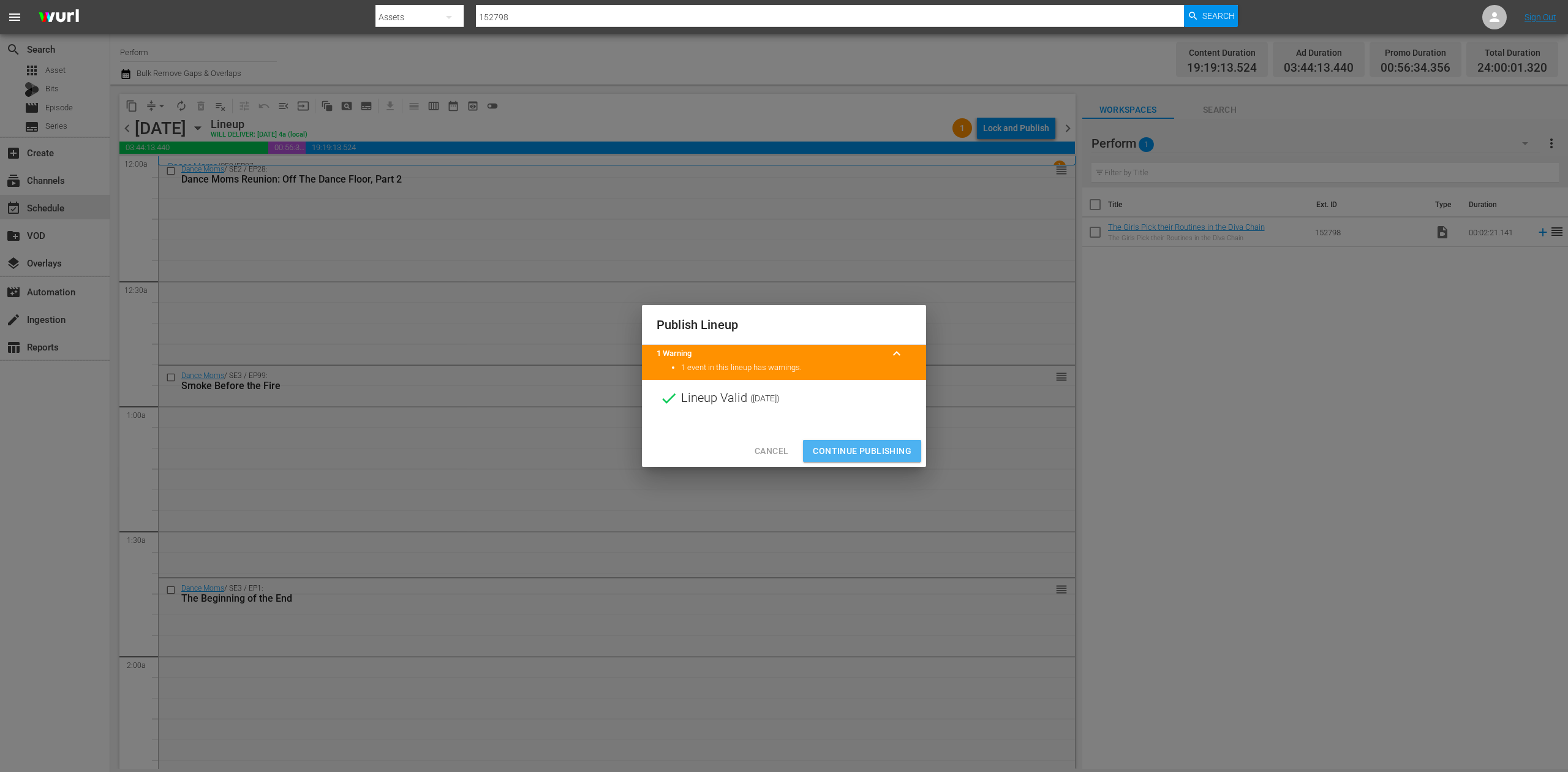
click at [880, 454] on span "Continue Publishing" at bounding box center [862, 451] width 99 height 16
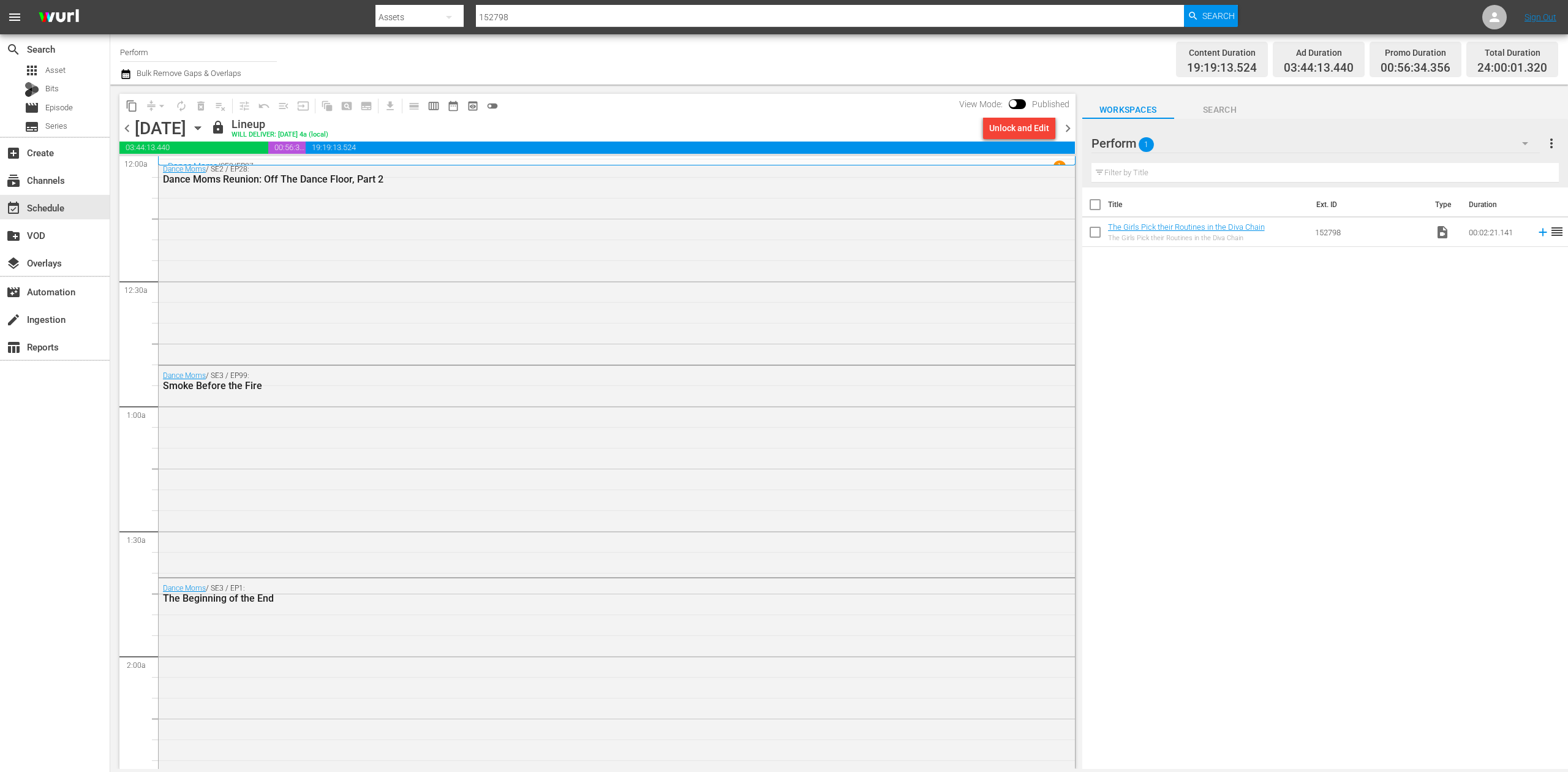
click at [173, 58] on input "Perform" at bounding box center [198, 52] width 157 height 30
drag, startPoint x: 183, startPoint y: 54, endPoint x: 55, endPoint y: 37, distance: 129.1
click at [110, 0] on div "search Search apps Asset Bits movie Episode subtitles Series add_box Create sub…" at bounding box center [839, 0] width 1458 height 0
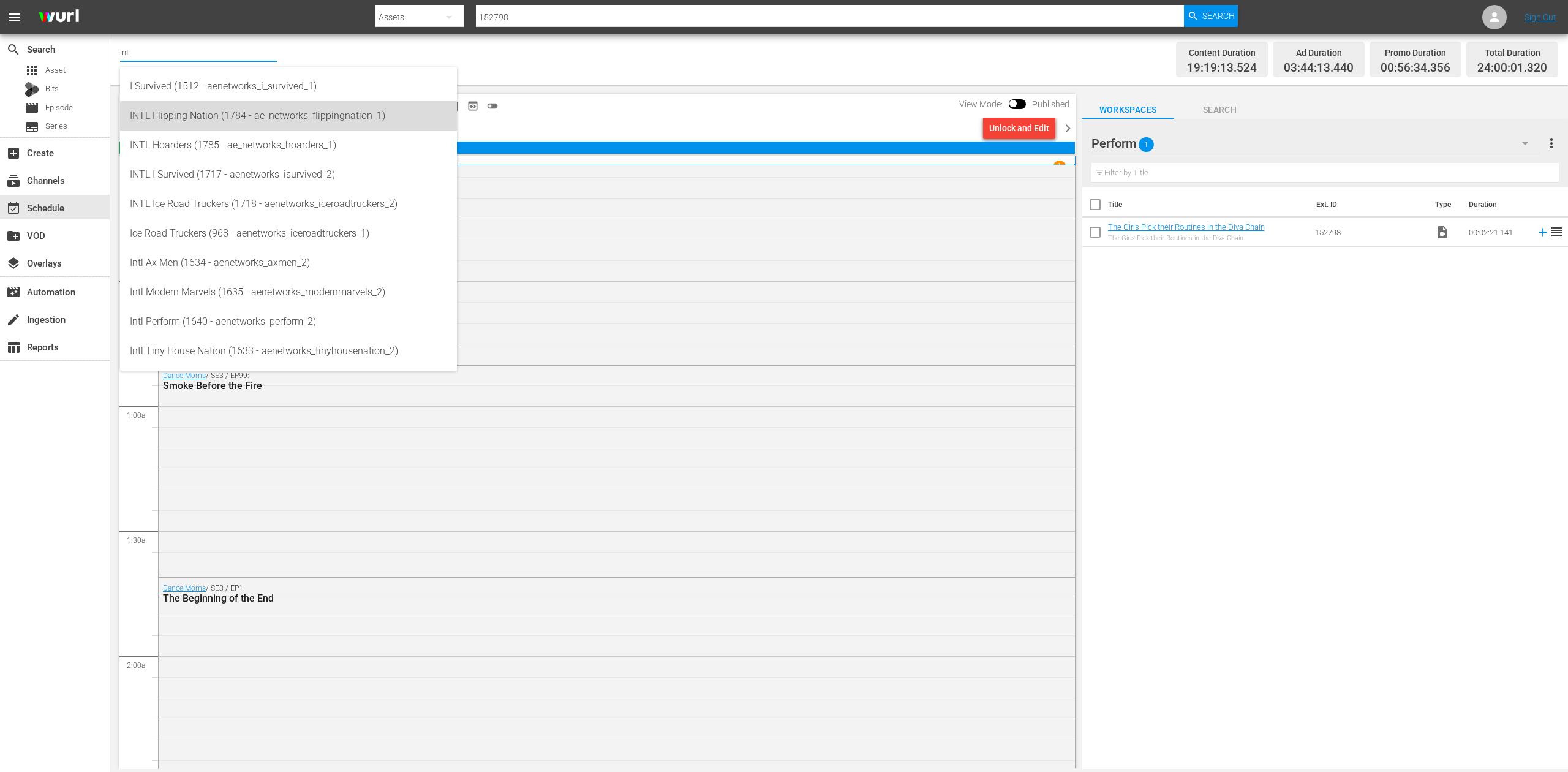
click at [238, 116] on div "INTL Flipping Nation (1784 - ae_networks_flippingnation_1)" at bounding box center [289, 116] width 317 height 30
type input "INTL Flipping Nation (1784 - ae_networks_flippingnation_1)"
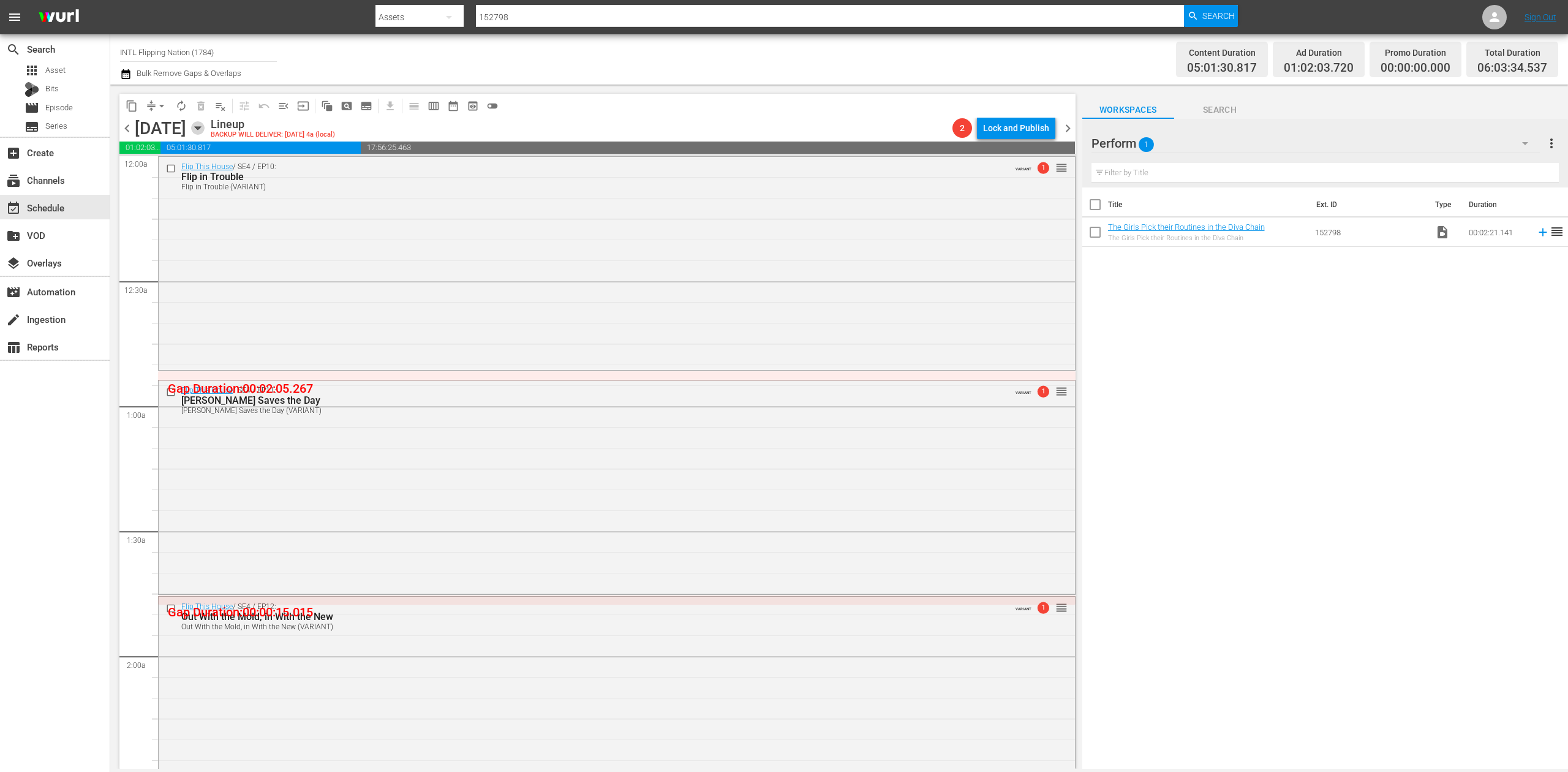
click at [205, 128] on icon "button" at bounding box center [198, 128] width 13 height 13
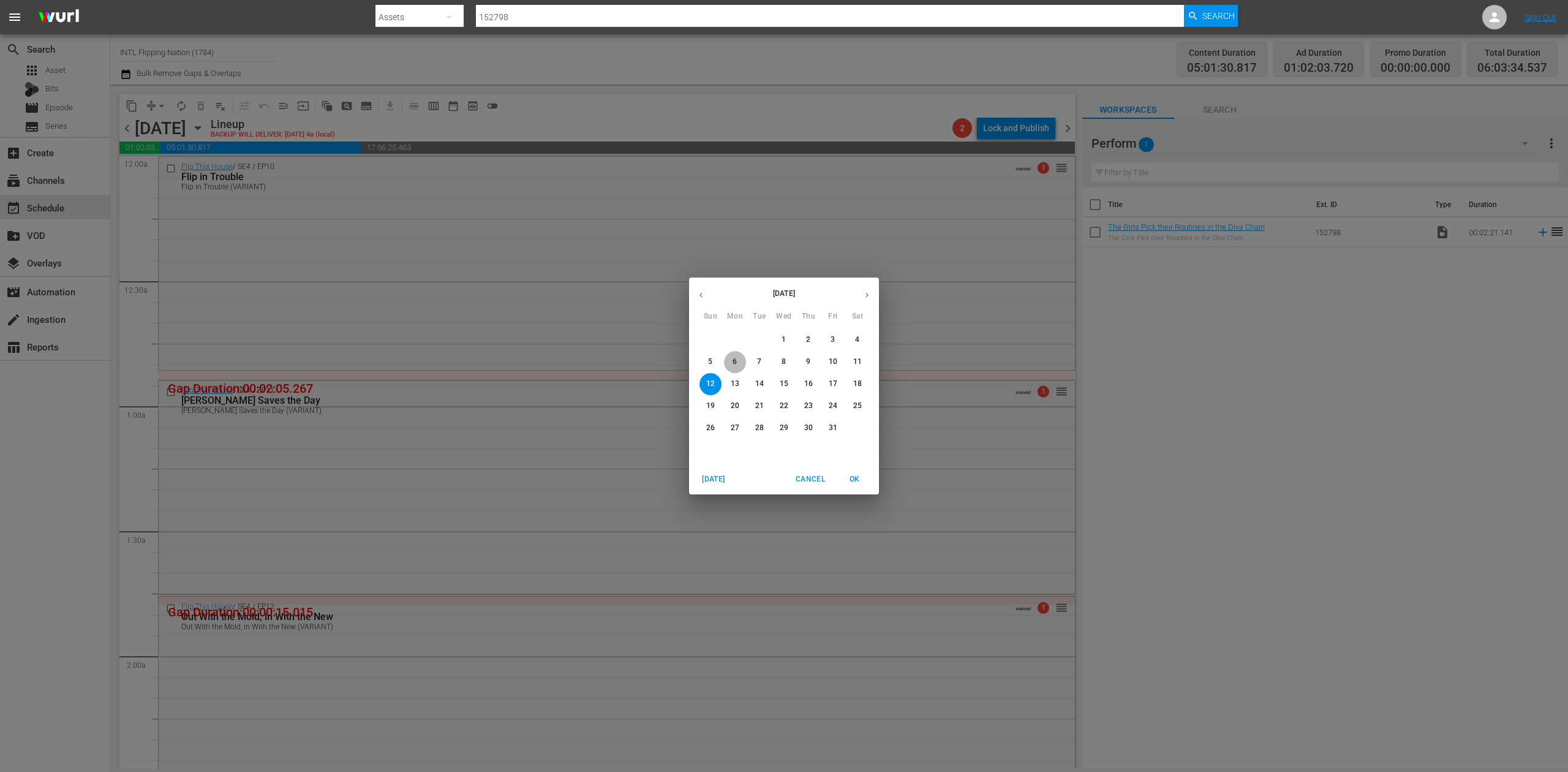
click at [740, 363] on span "6" at bounding box center [735, 361] width 22 height 10
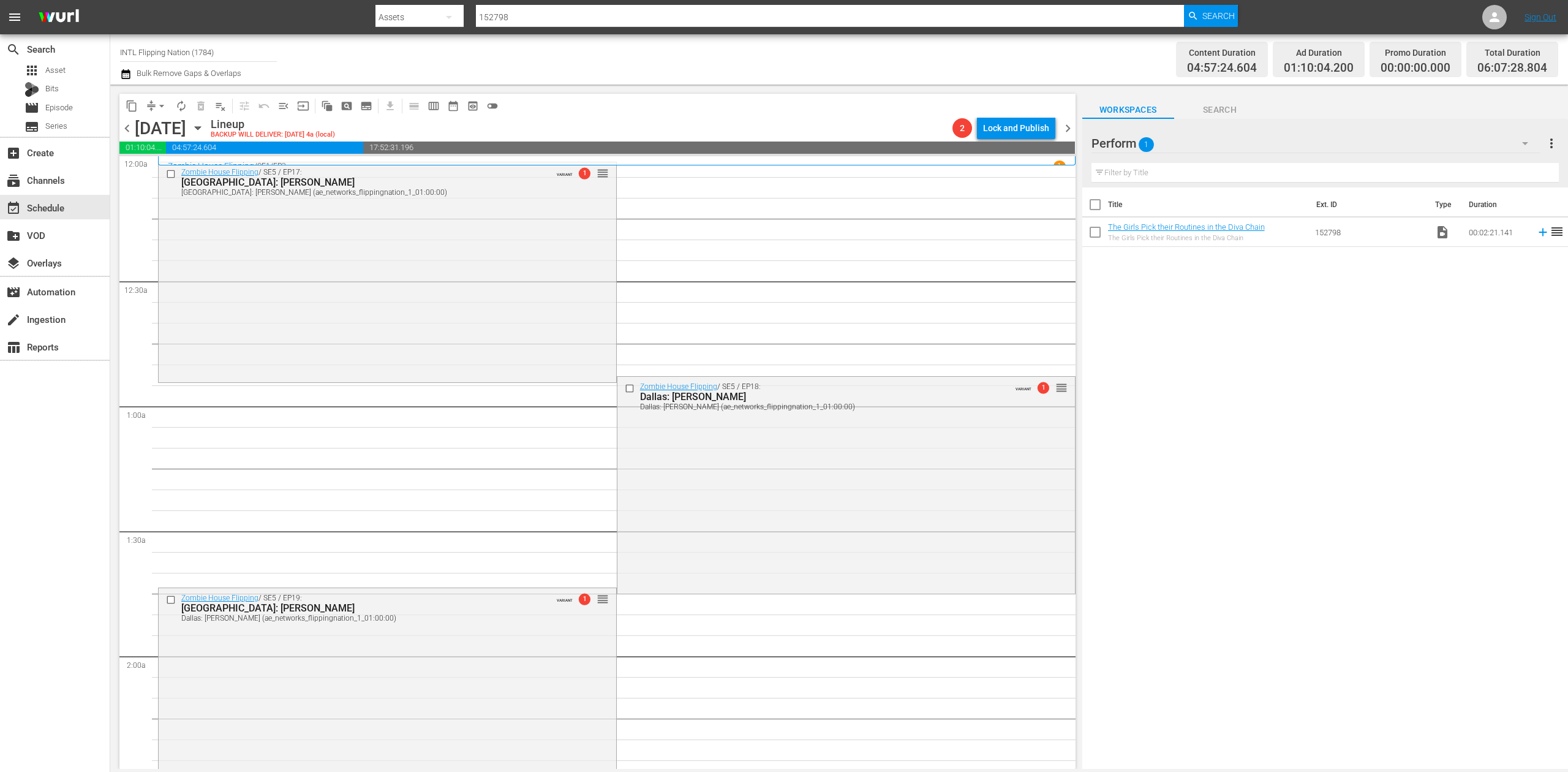
click at [125, 77] on icon "button" at bounding box center [125, 74] width 12 height 15
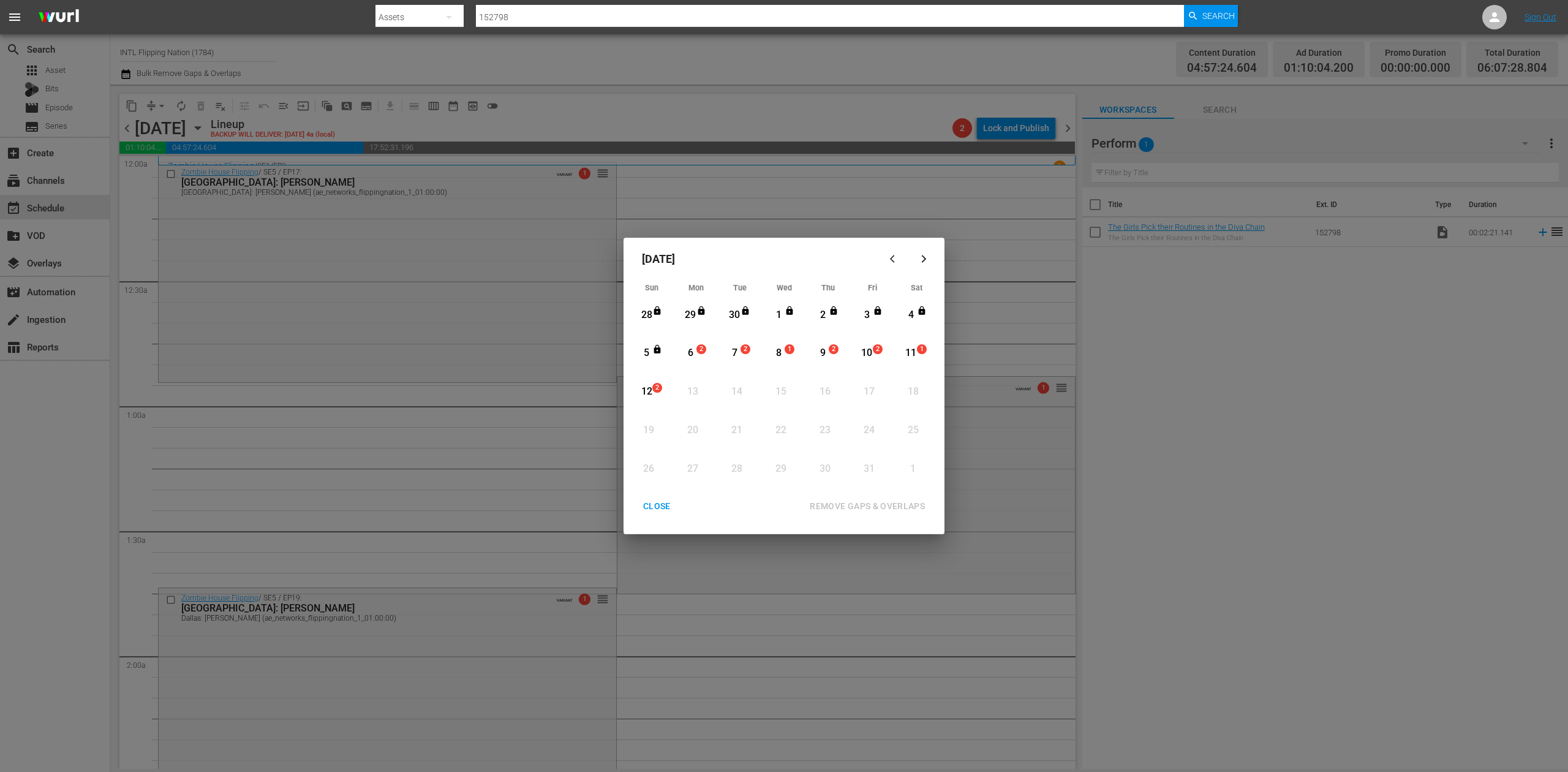
click at [695, 351] on div "6" at bounding box center [691, 353] width 16 height 14
click at [860, 507] on div "REMOVE GAPS & OVERLAPS" at bounding box center [867, 507] width 135 height 16
click at [654, 511] on div "CLOSE" at bounding box center [656, 507] width 47 height 16
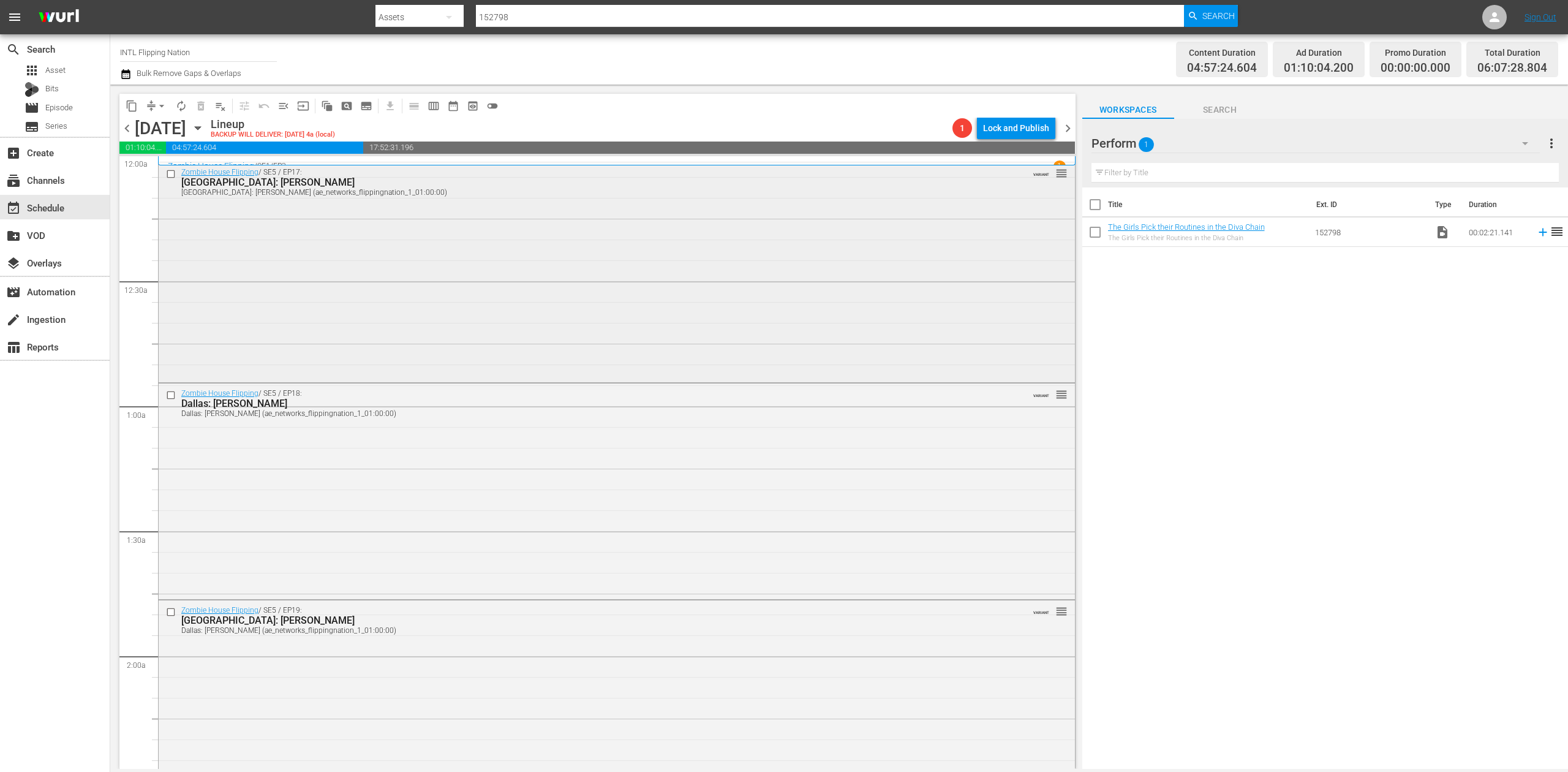
click at [532, 268] on div "Zombie House Flipping / SE5 / EP17: Dallas: Pendelton Dallas: Pendelton (ae_net…" at bounding box center [617, 272] width 916 height 218
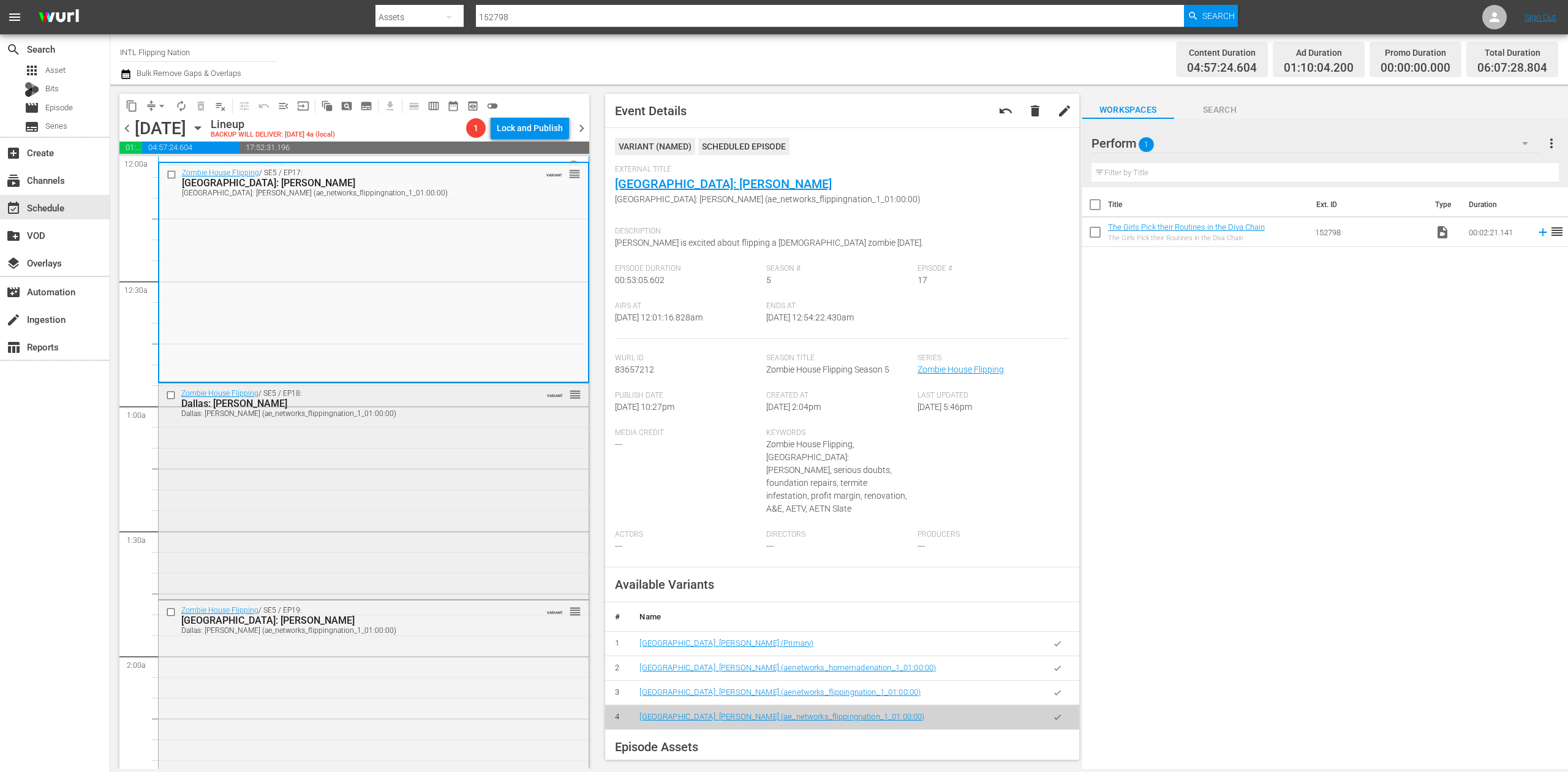
click at [407, 486] on div "Zombie House Flipping / SE5 / EP18: Dallas: Davis Dallas: Davis (ae_networks_fl…" at bounding box center [373, 490] width 430 height 214
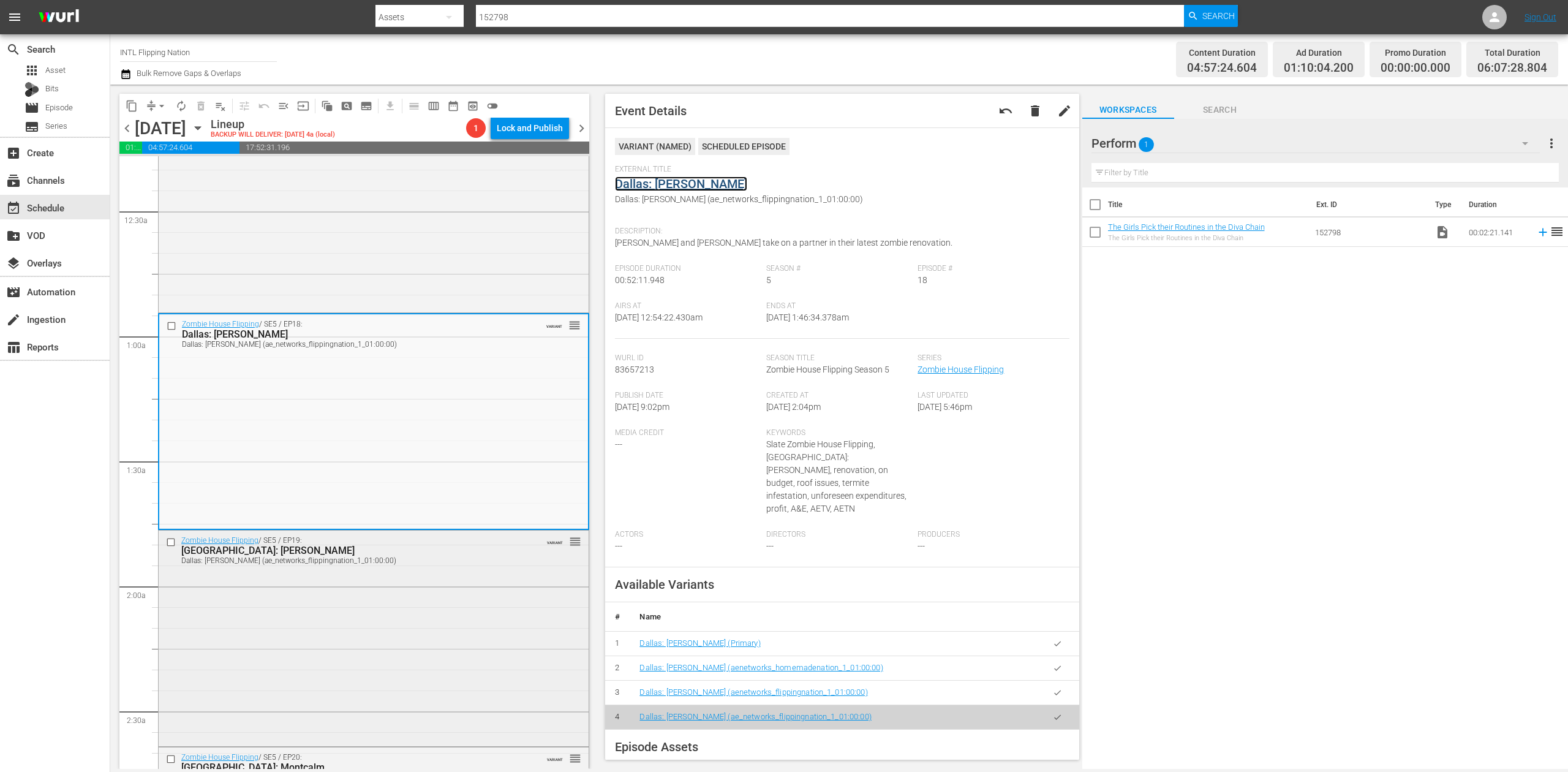
scroll to position [245, 0]
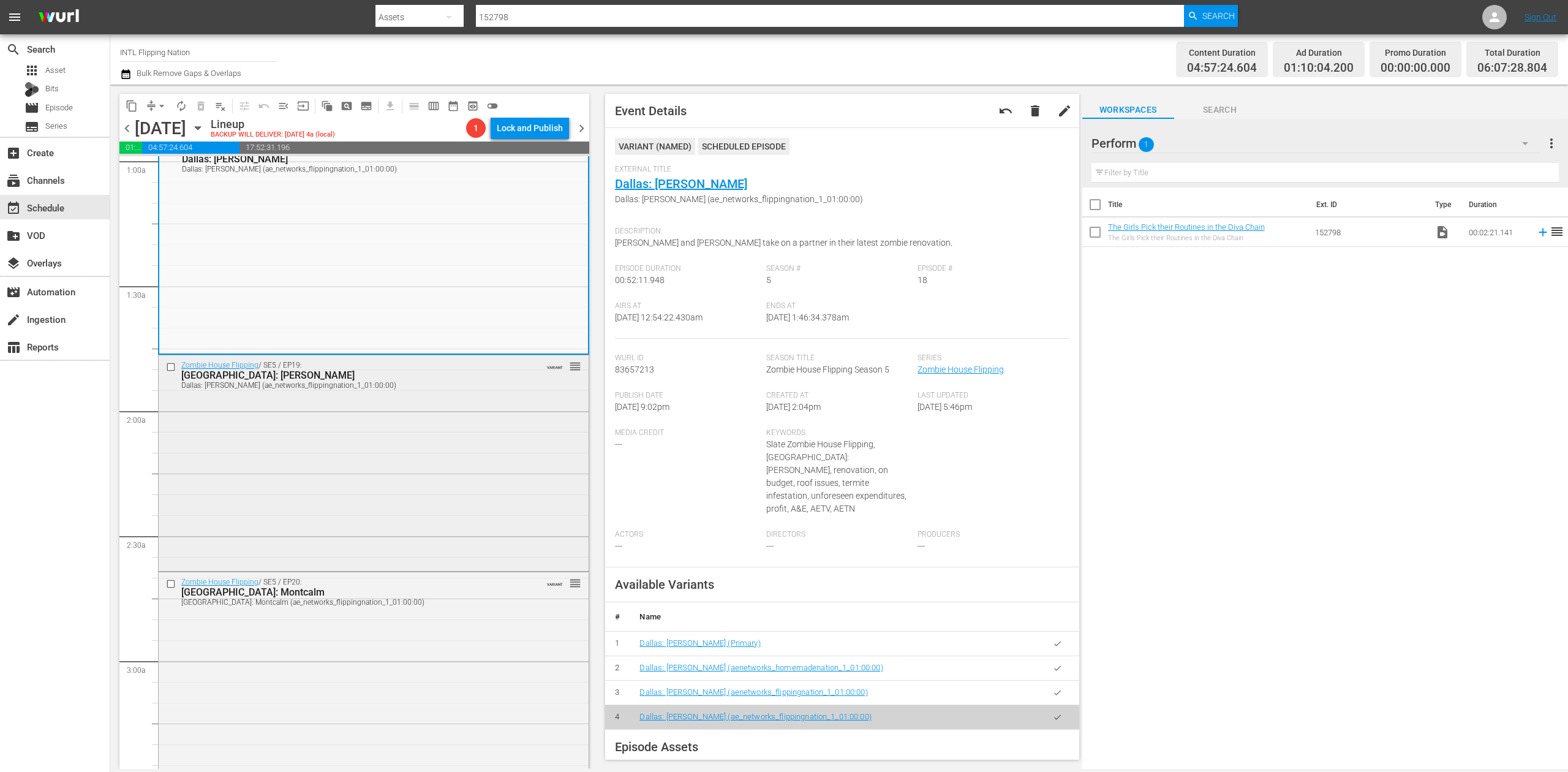
click at [408, 471] on div "Zombie House Flipping / SE5 / EP19: Dallas: Burks Dallas: Burks (ae_networks_fl…" at bounding box center [373, 461] width 430 height 212
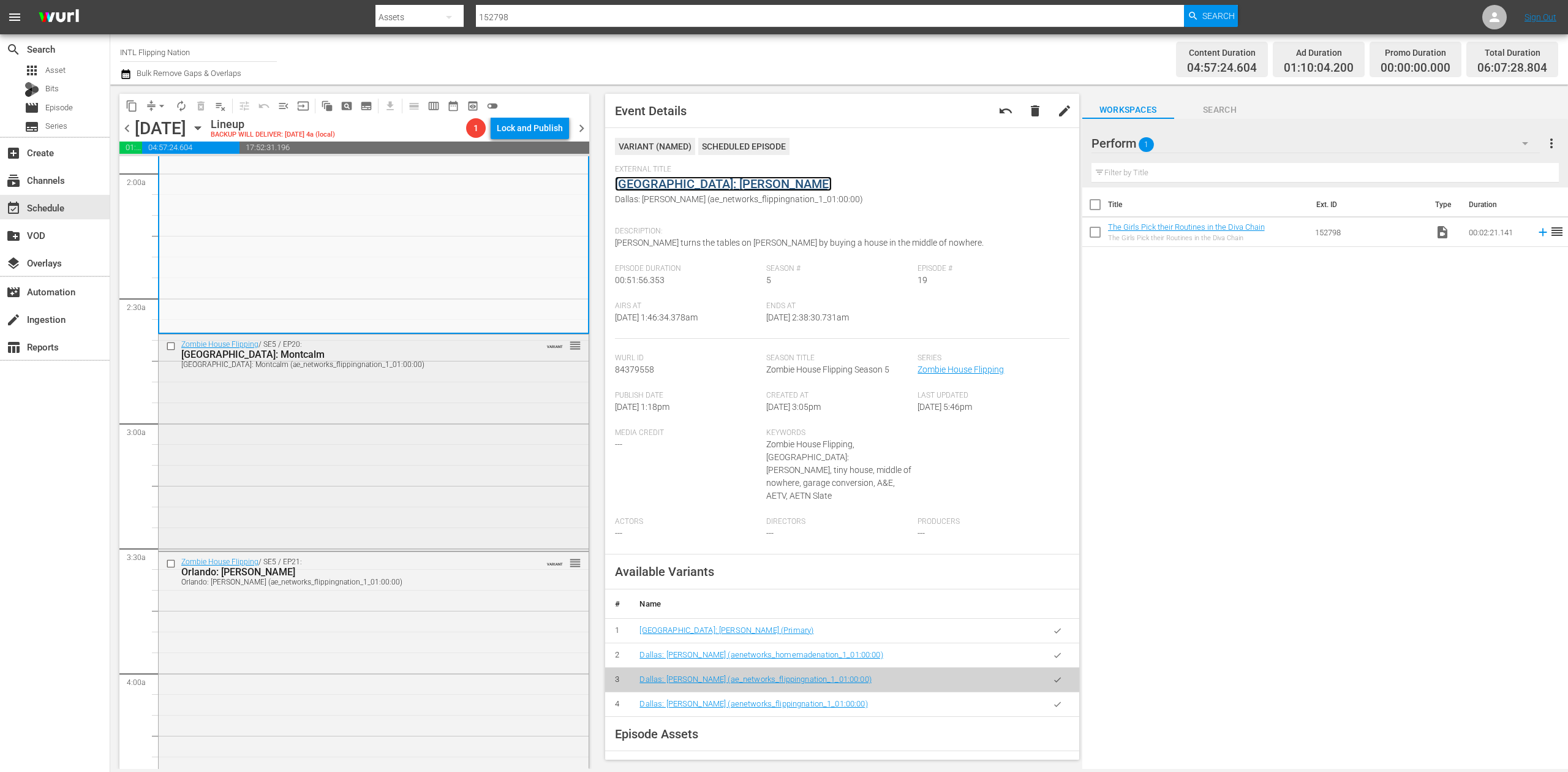
scroll to position [490, 0]
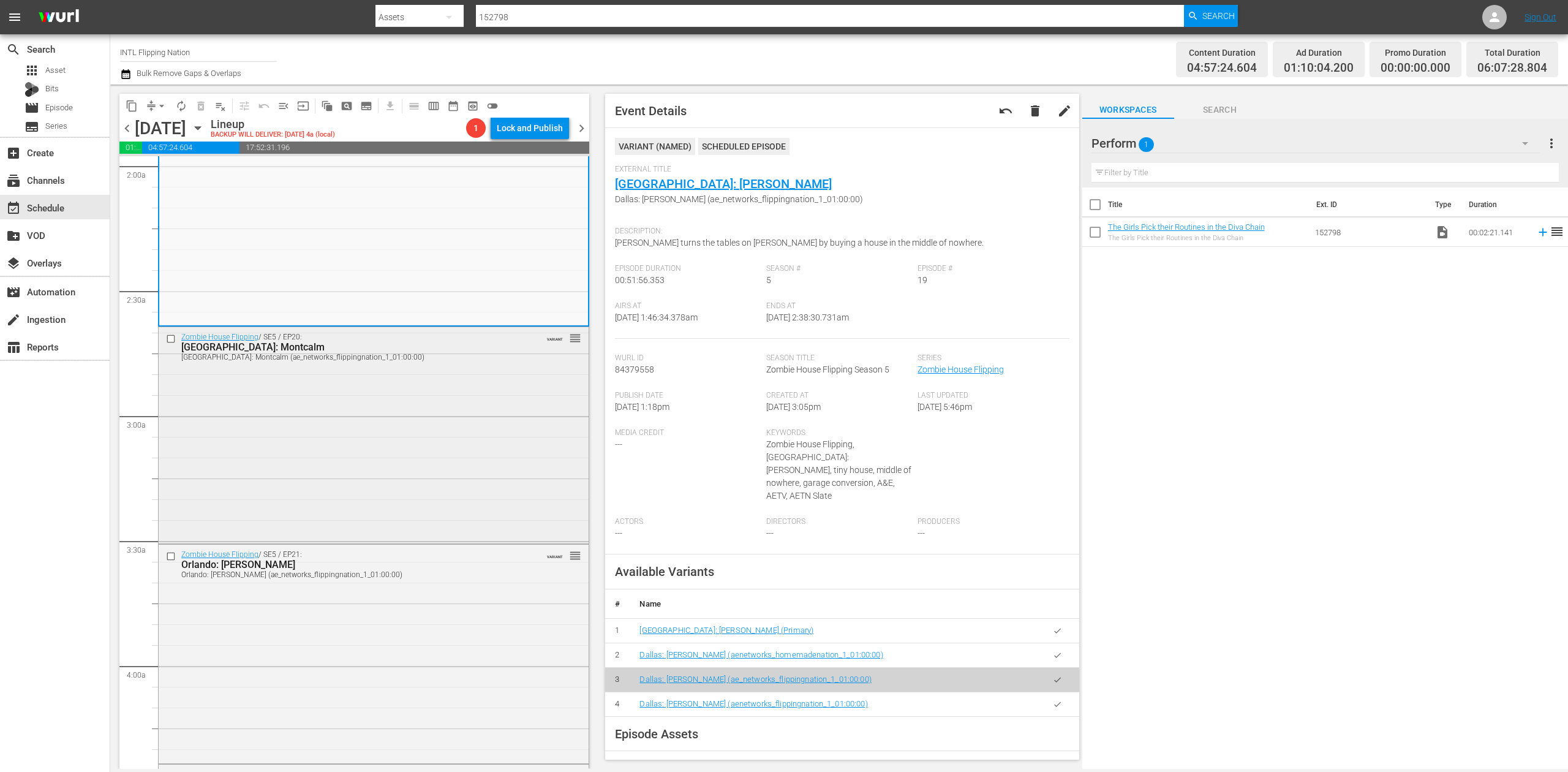
click at [480, 434] on div "Zombie House Flipping / SE5 / EP20: Orlando: Montcalm Orlando: Montcalm (ae_net…" at bounding box center [373, 435] width 430 height 215
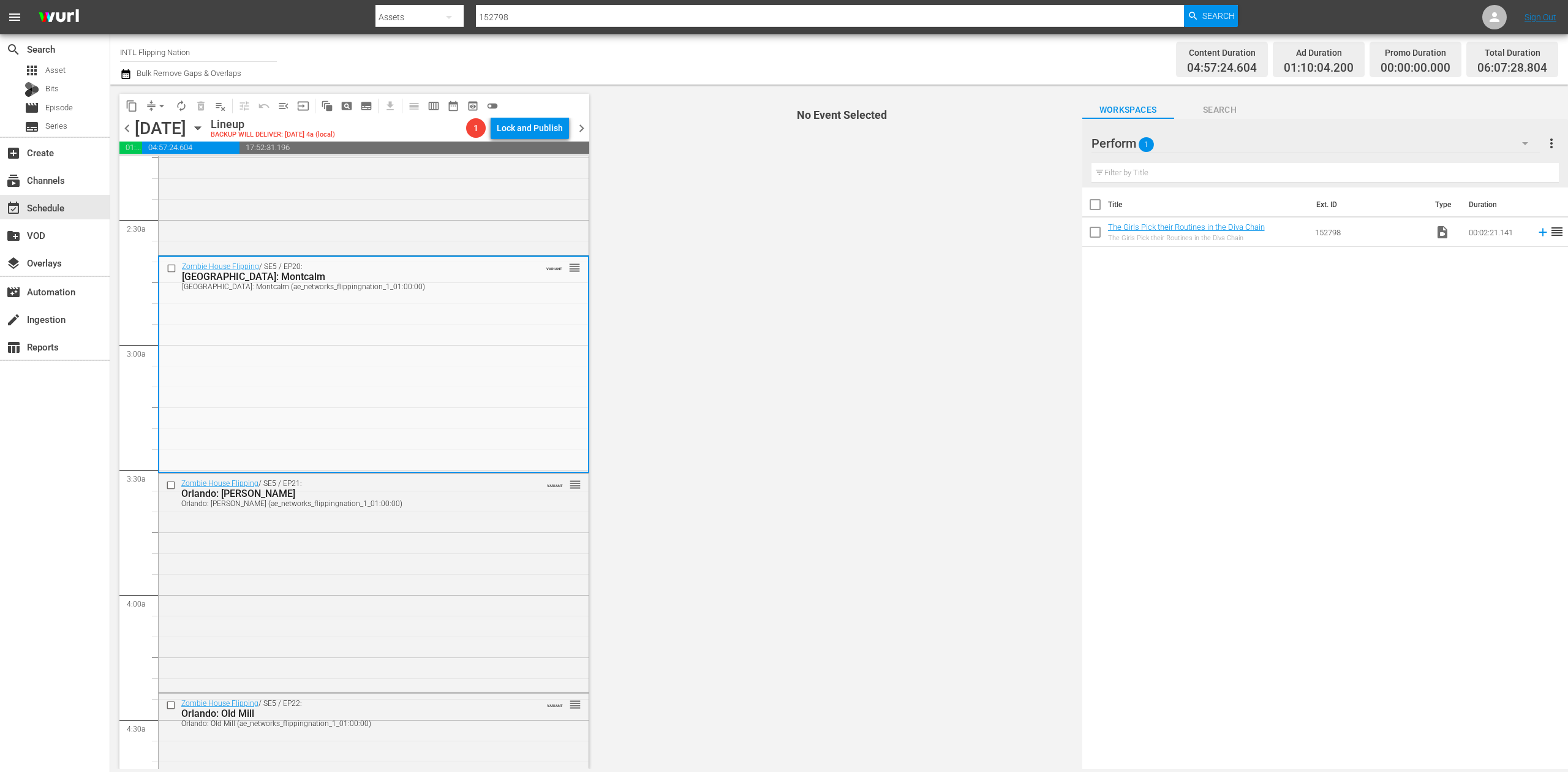
scroll to position [654, 0]
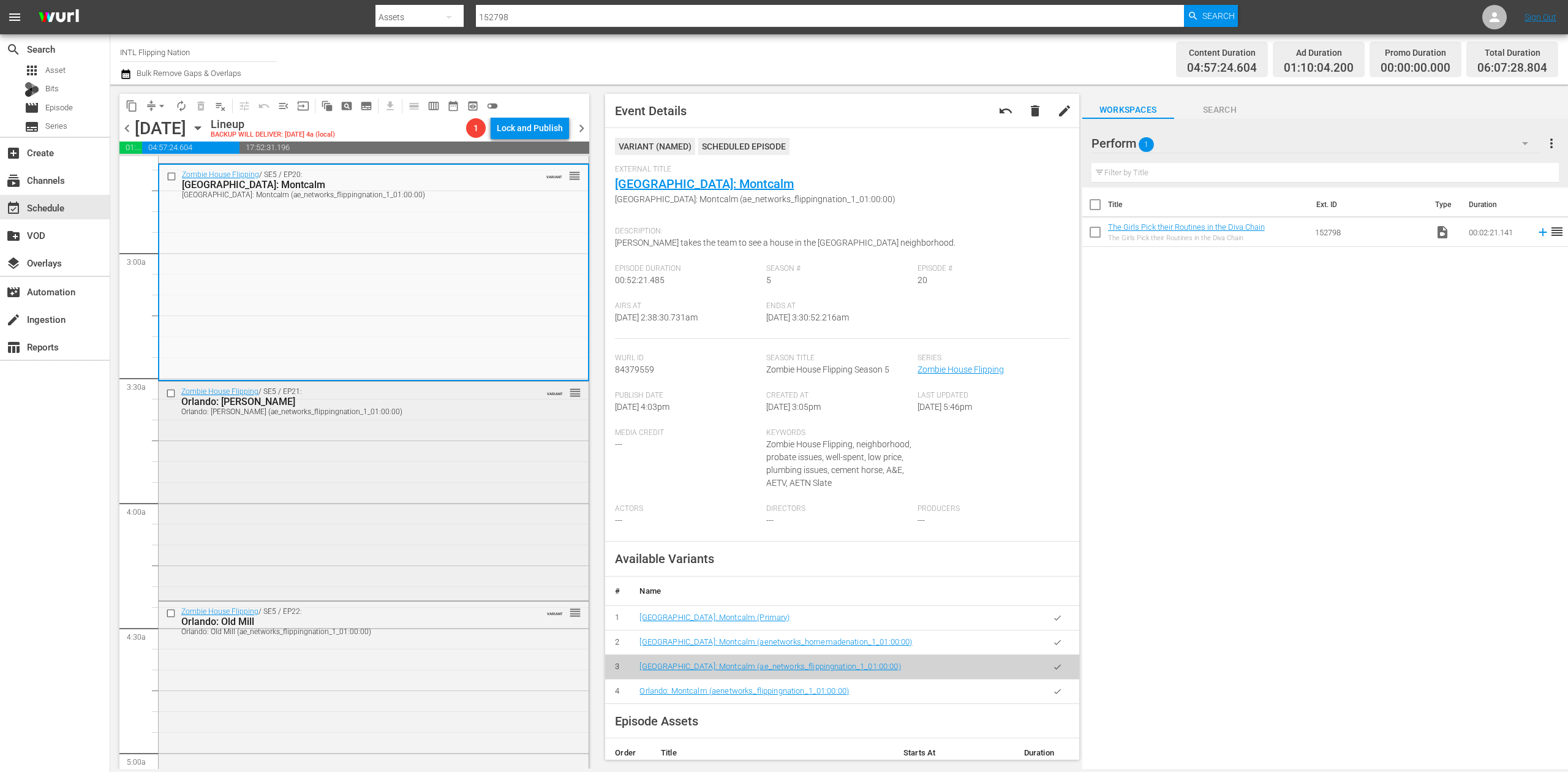
click at [444, 454] on div "Zombie House Flipping / SE5 / EP21: Orlando: Palmer Orlando: Palmer (ae_network…" at bounding box center [373, 490] width 430 height 216
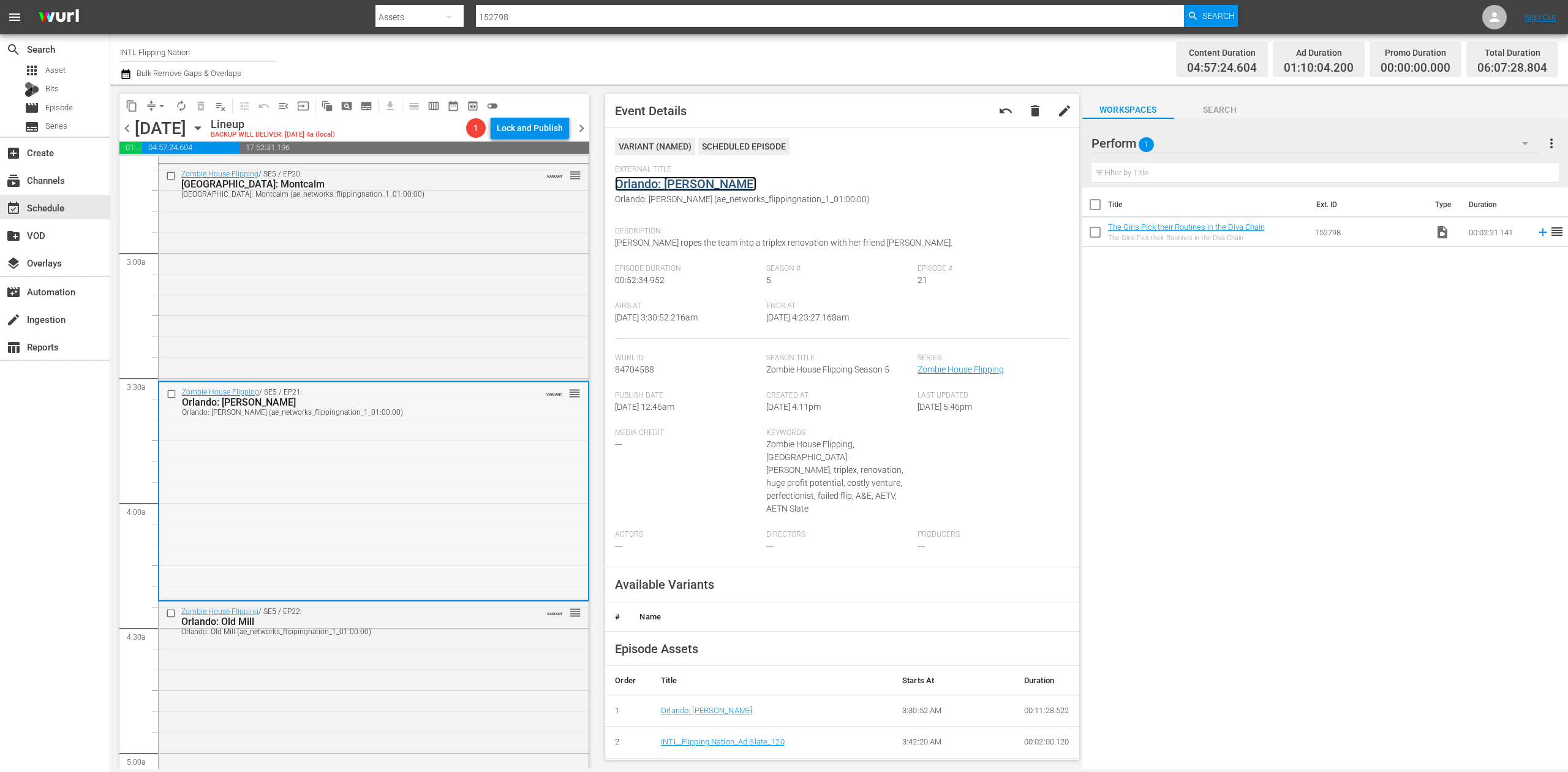
scroll to position [817, 0]
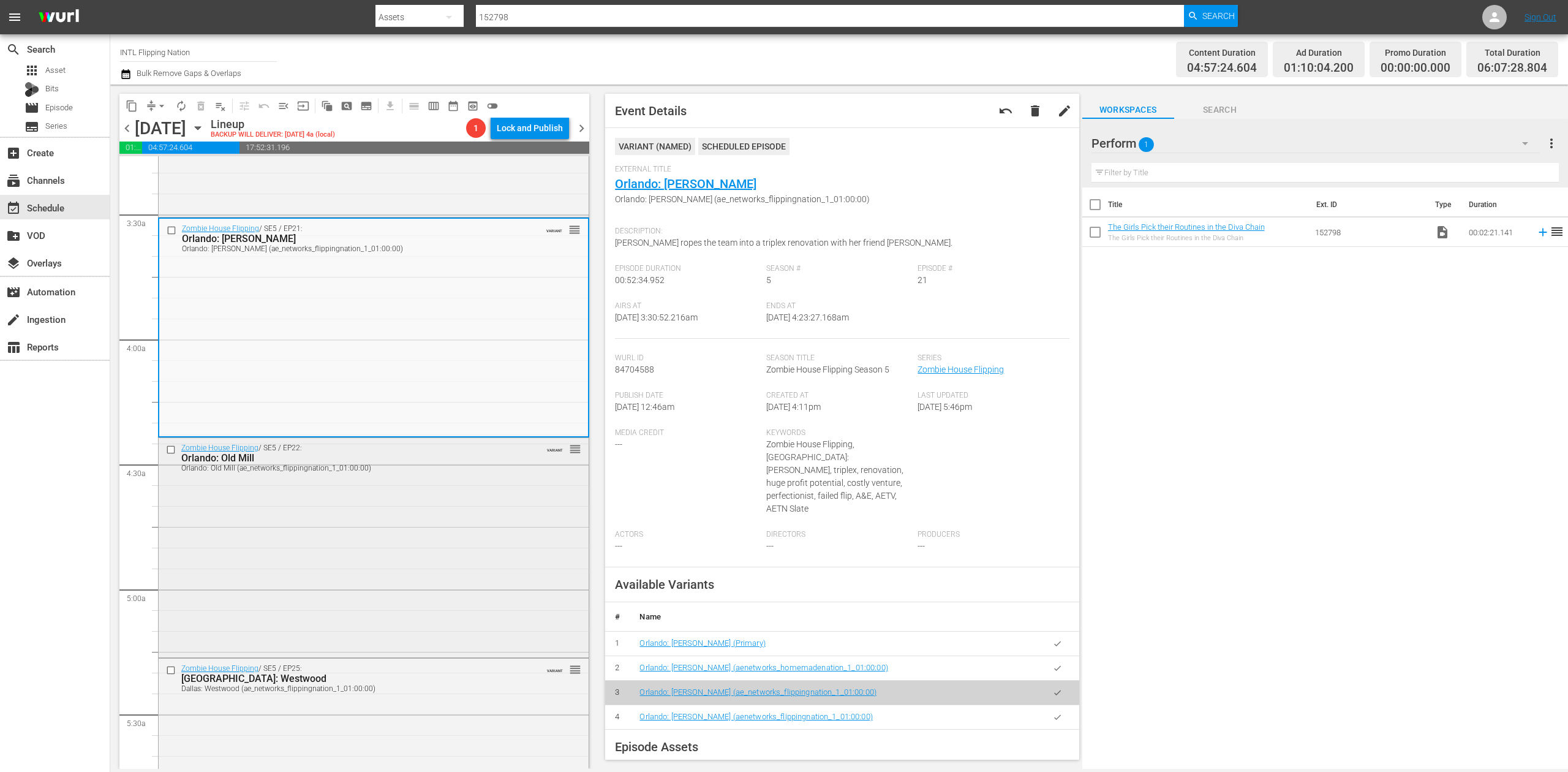
click at [437, 512] on div "Zombie House Flipping / SE5 / EP22: Orlando: Old Mill Orlando: Old Mill (ae_net…" at bounding box center [373, 547] width 430 height 218
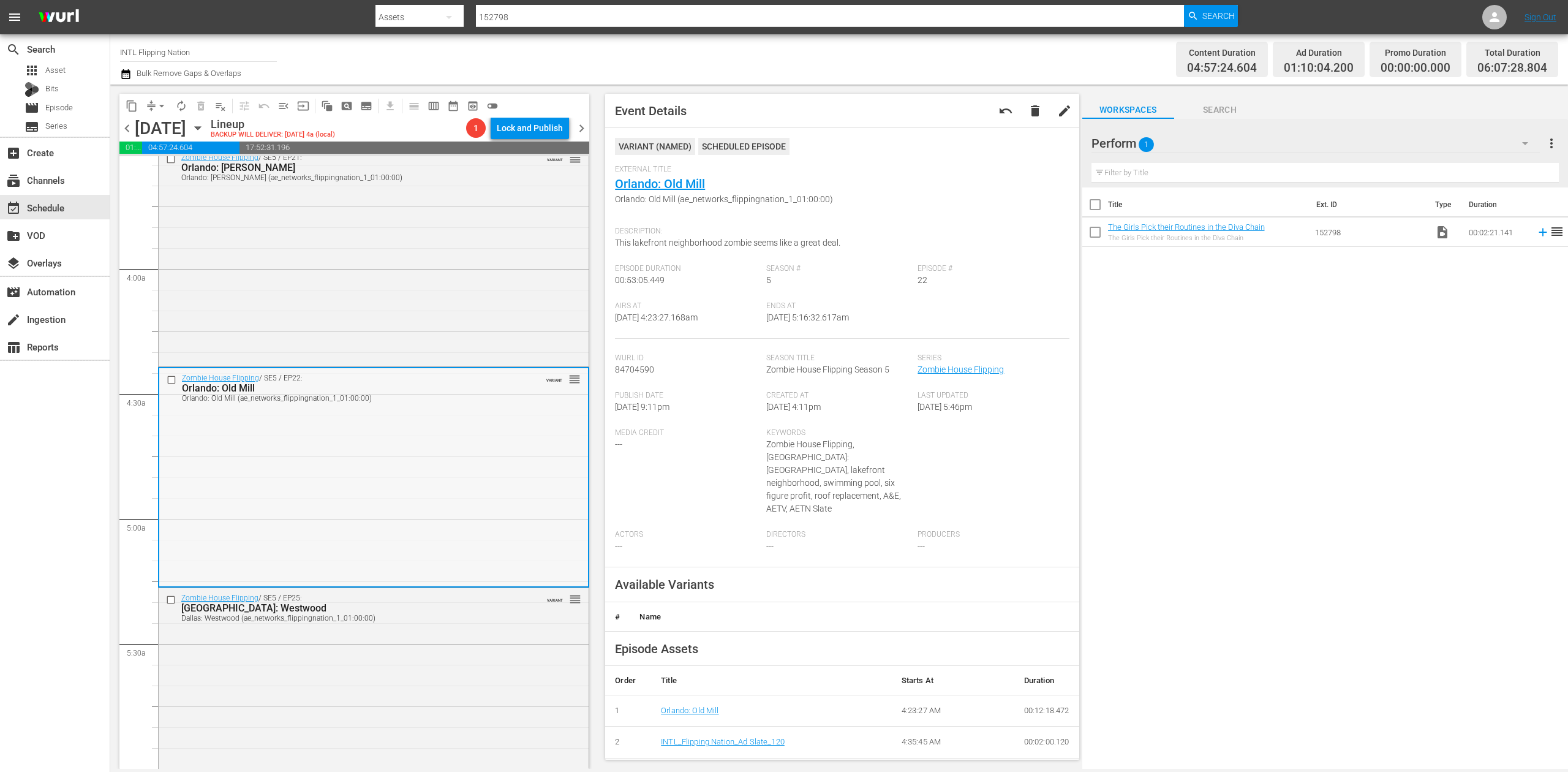
scroll to position [981, 0]
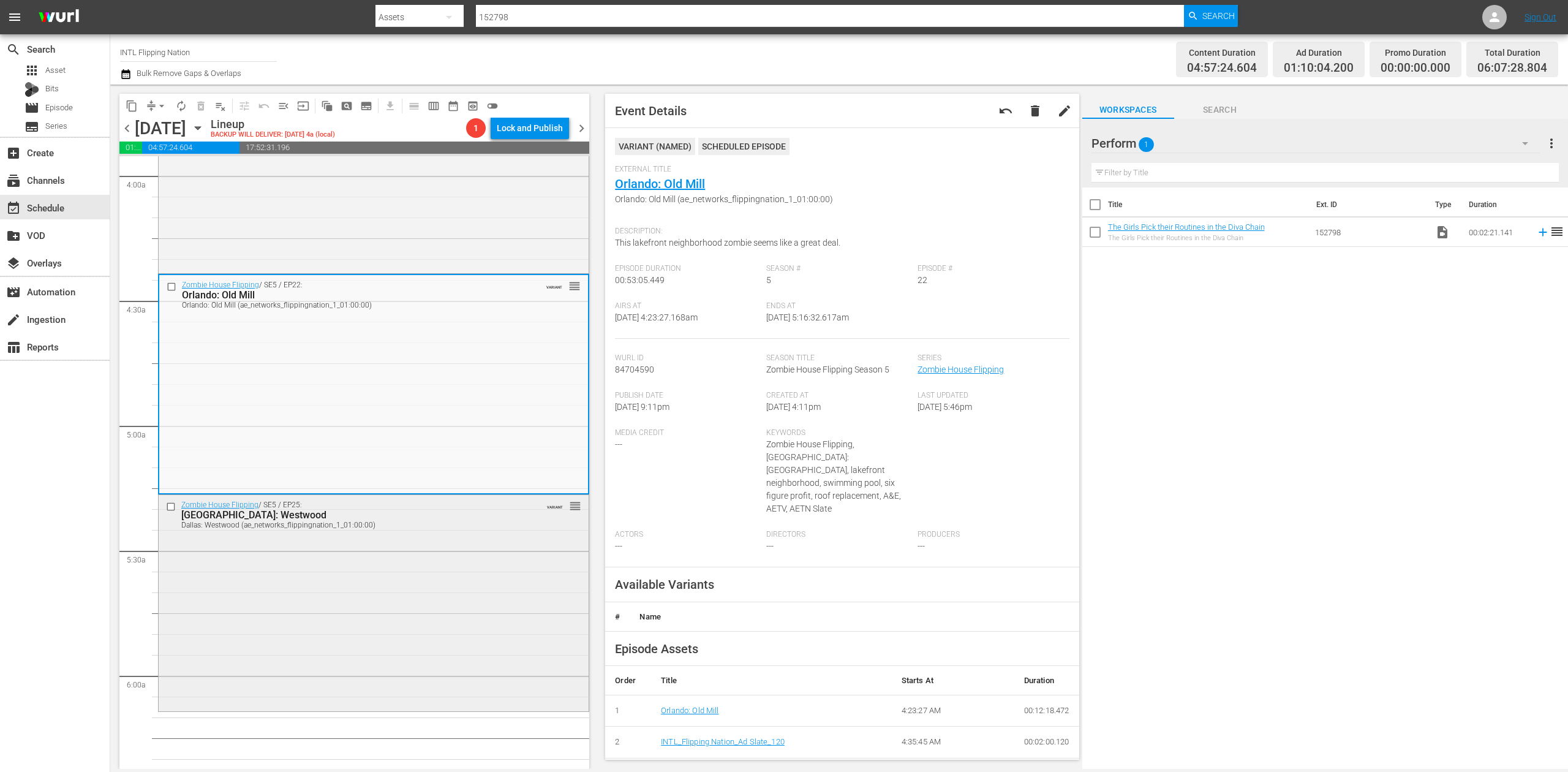
click at [352, 567] on div "Zombie House Flipping / SE5 / EP25: Dallas: Westwood Dallas: Westwood (ae_netwo…" at bounding box center [373, 602] width 430 height 214
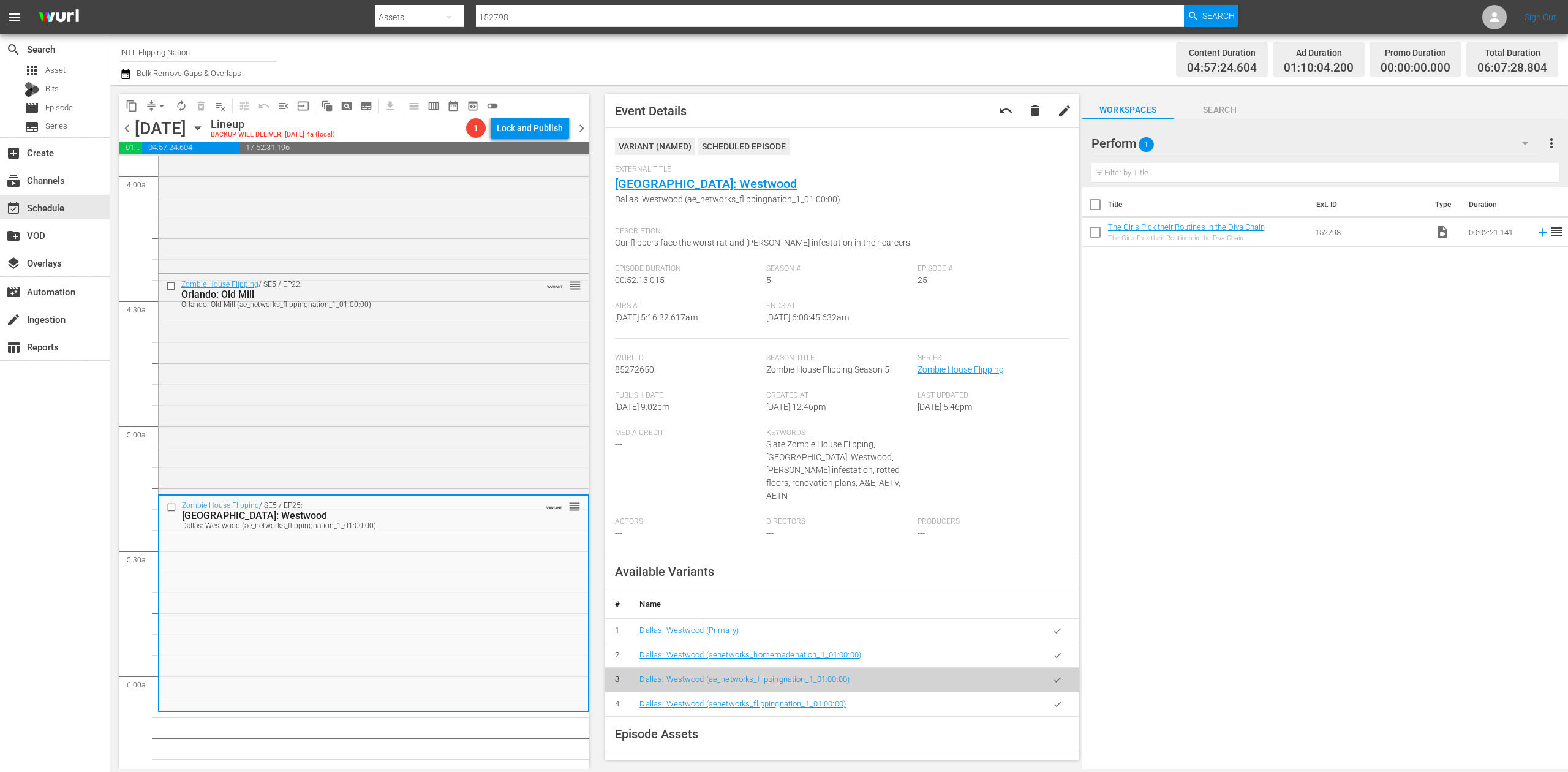
click at [124, 75] on icon "button" at bounding box center [125, 74] width 12 height 15
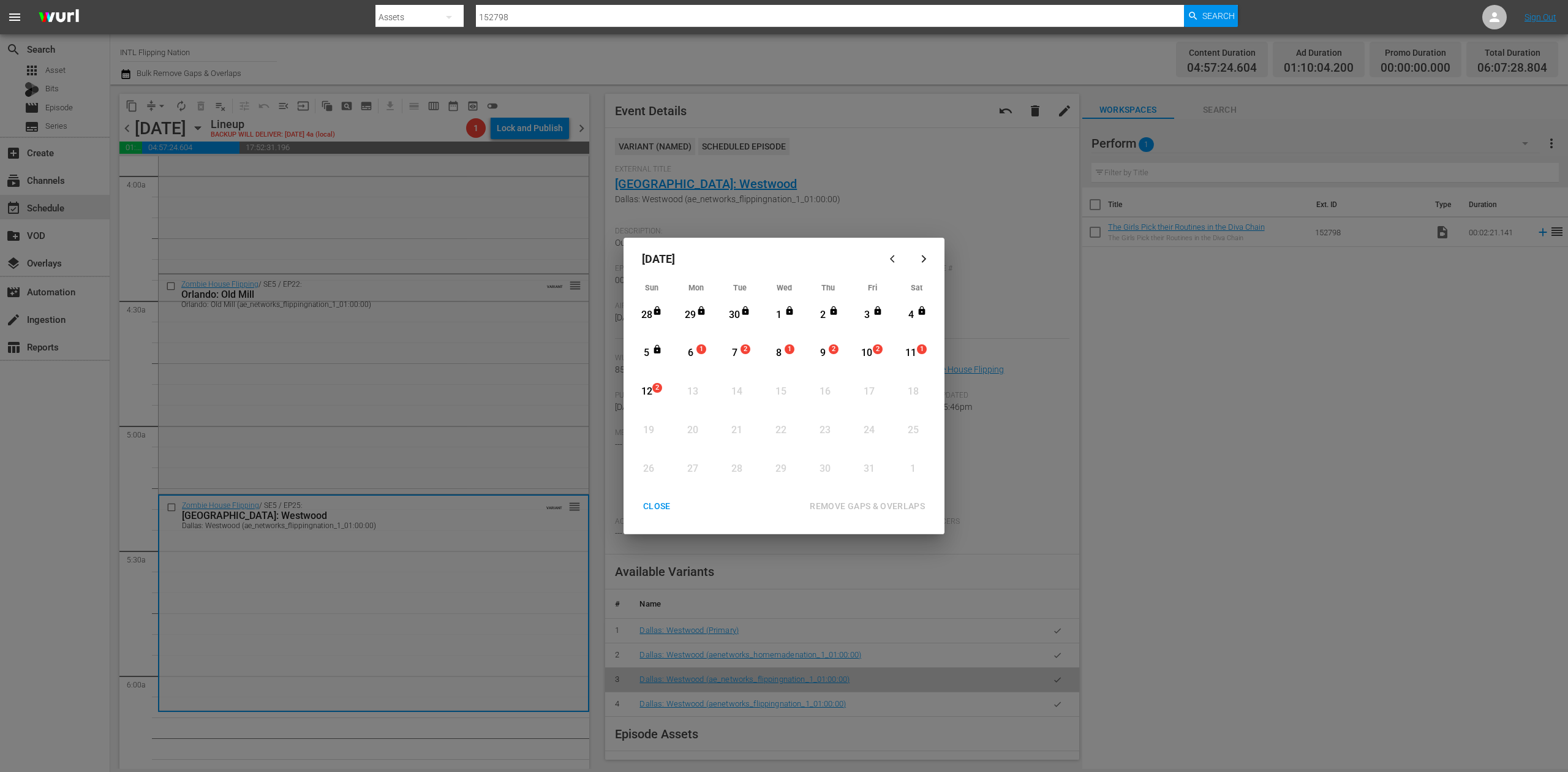
click at [692, 348] on div "6" at bounding box center [691, 353] width 16 height 14
click at [858, 507] on div "REMOVE GAPS & OVERLAPS" at bounding box center [867, 507] width 135 height 16
click at [691, 349] on div "6" at bounding box center [691, 353] width 16 height 14
click at [892, 508] on div "REMOVE GAPS & OVERLAPS" at bounding box center [867, 507] width 135 height 16
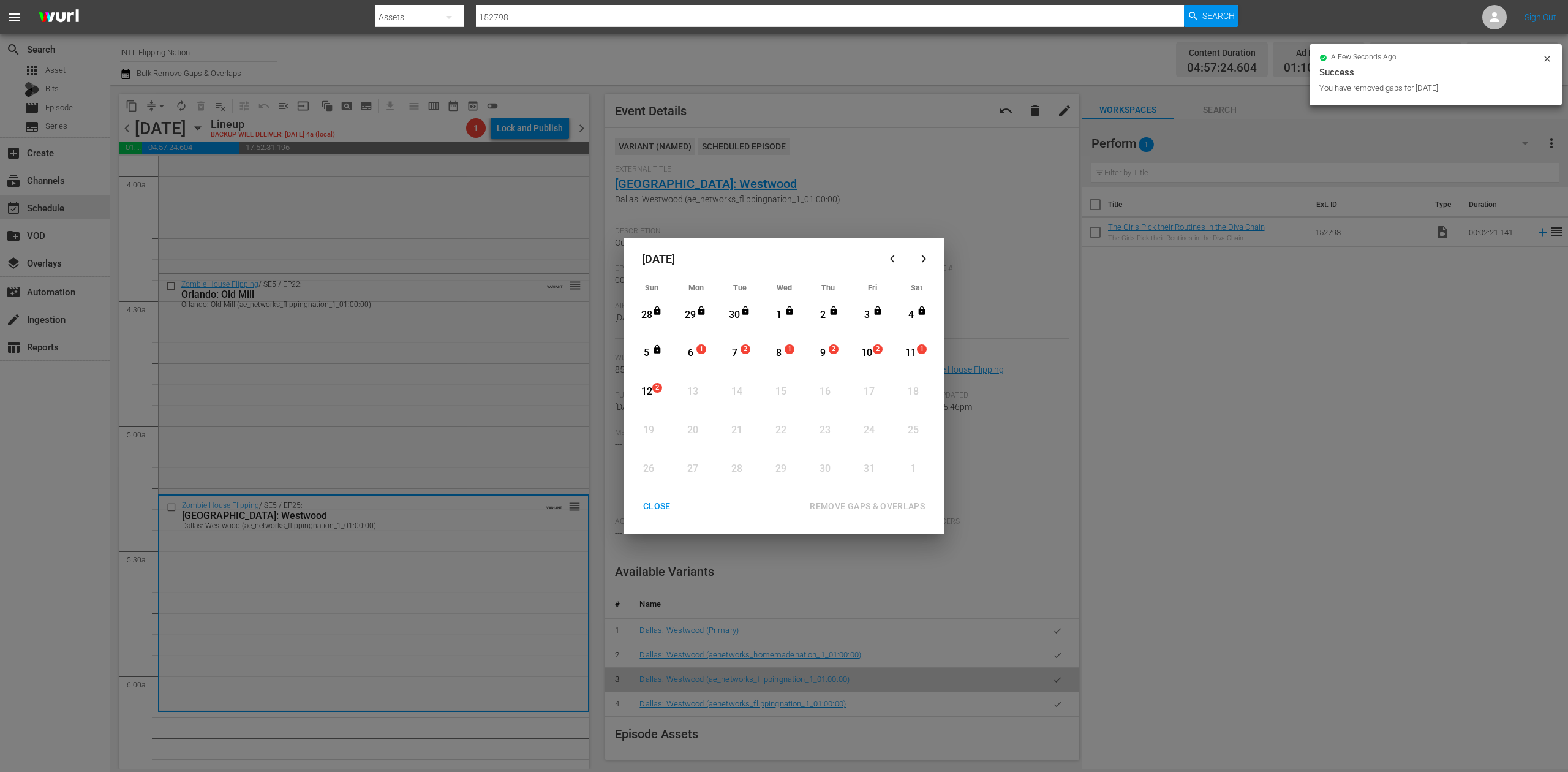
click at [653, 503] on div "CLOSE" at bounding box center [656, 507] width 47 height 16
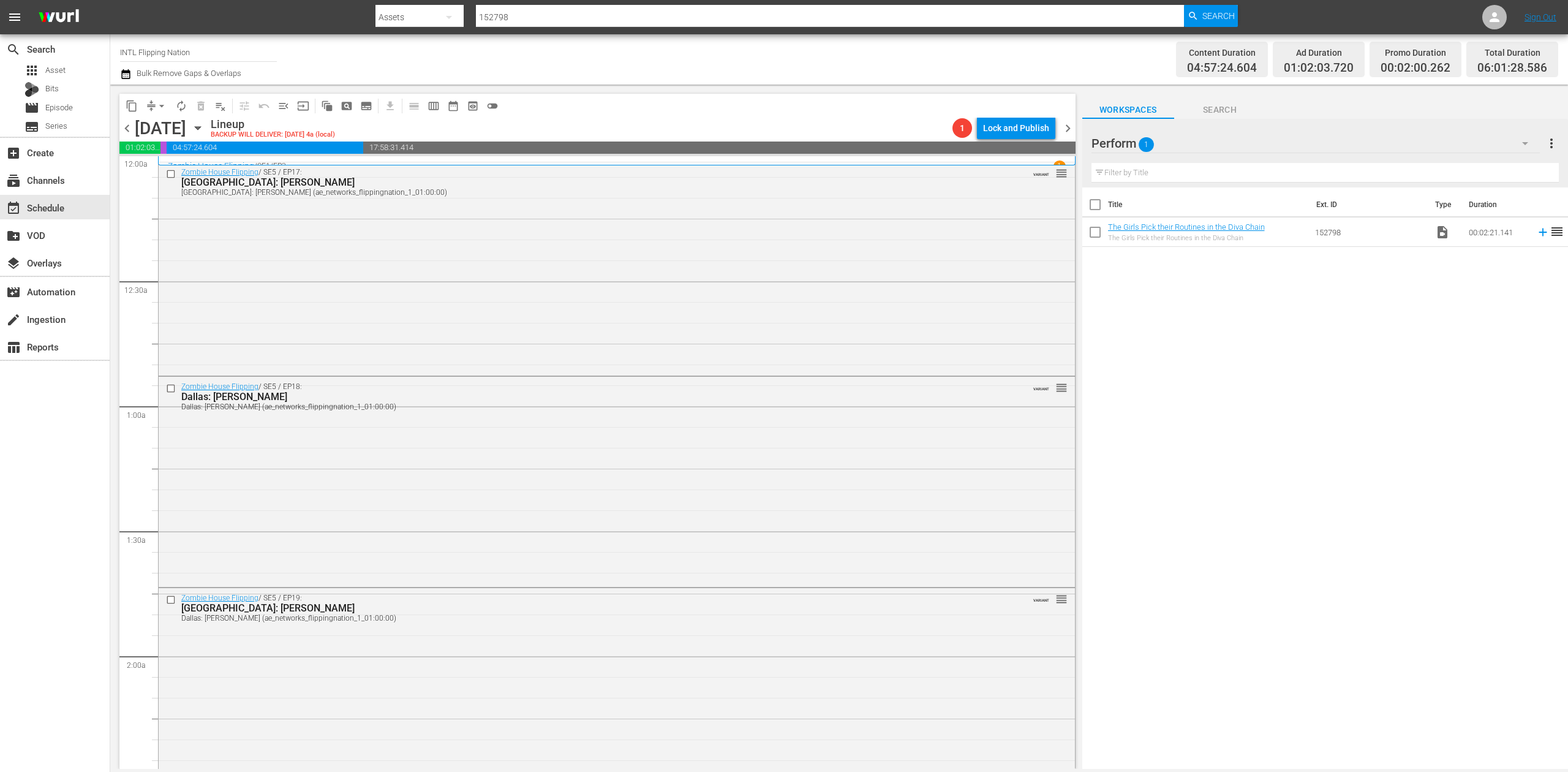
click at [121, 67] on icon "button" at bounding box center [125, 74] width 12 height 15
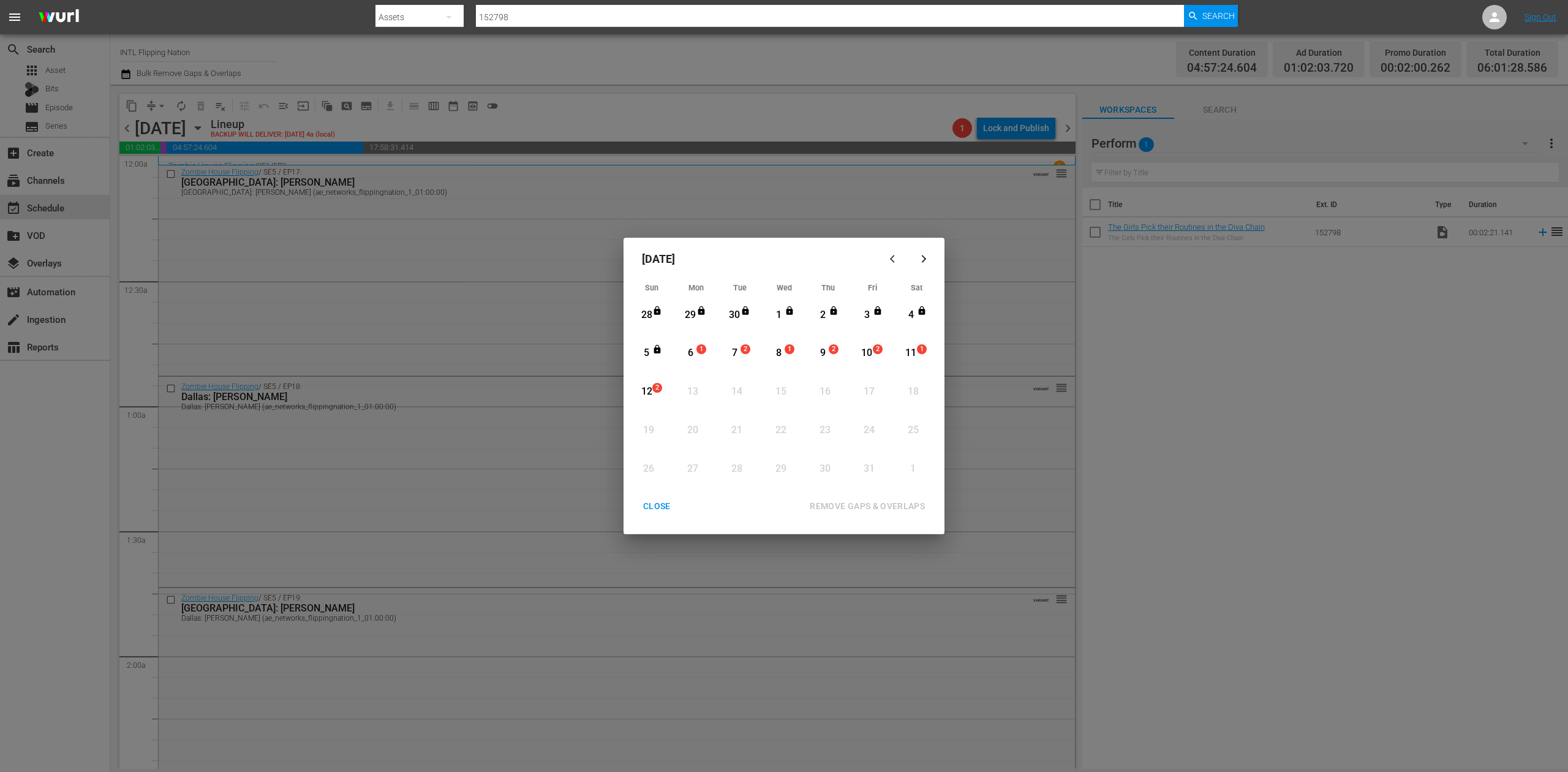
click at [691, 352] on div "6" at bounding box center [691, 353] width 16 height 14
click at [880, 505] on div "REMOVE GAPS & OVERLAPS" at bounding box center [867, 507] width 135 height 16
click at [663, 510] on div "CLOSE" at bounding box center [656, 507] width 47 height 16
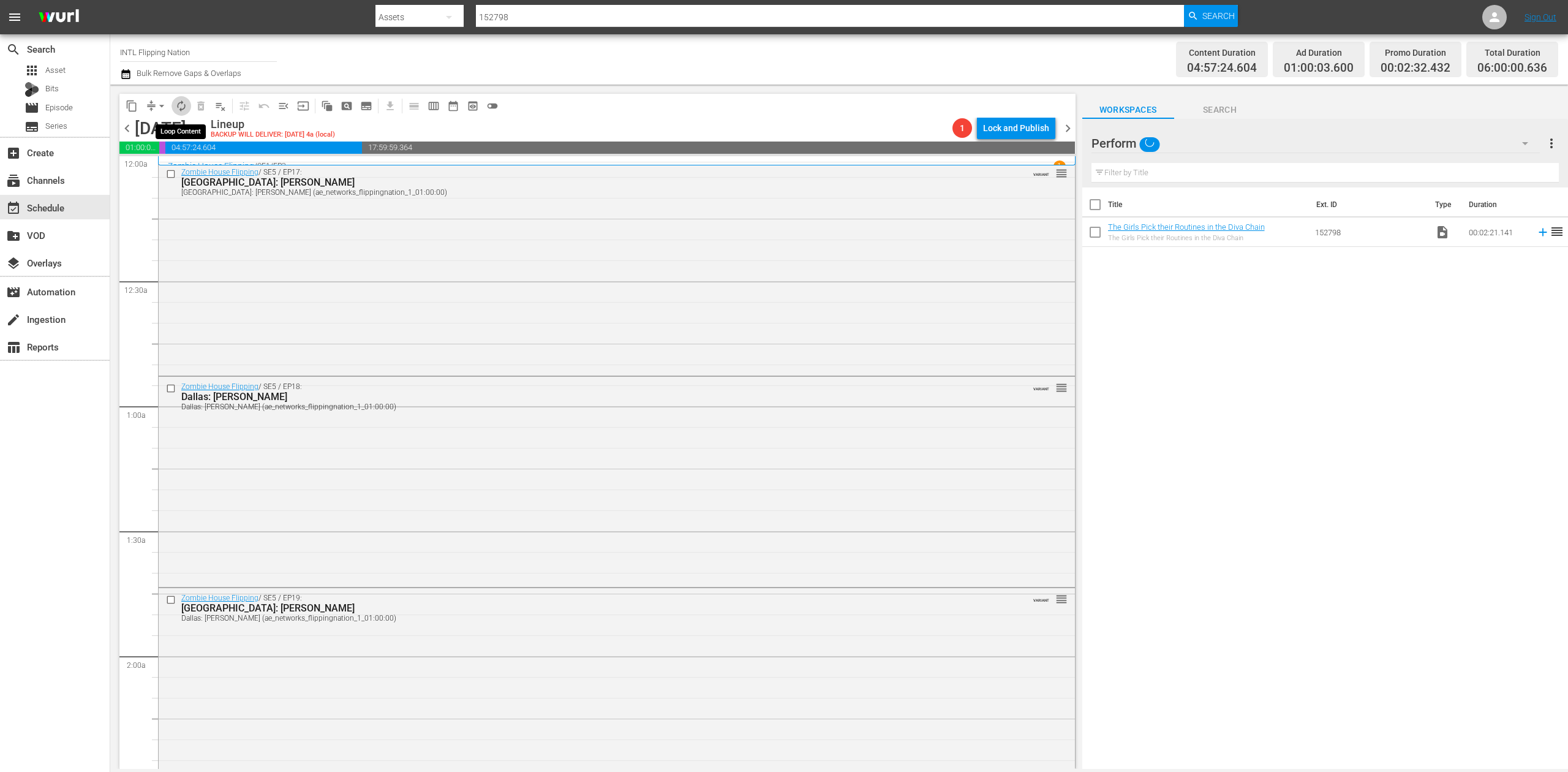
click at [180, 103] on span "autorenew_outlined" at bounding box center [181, 106] width 12 height 12
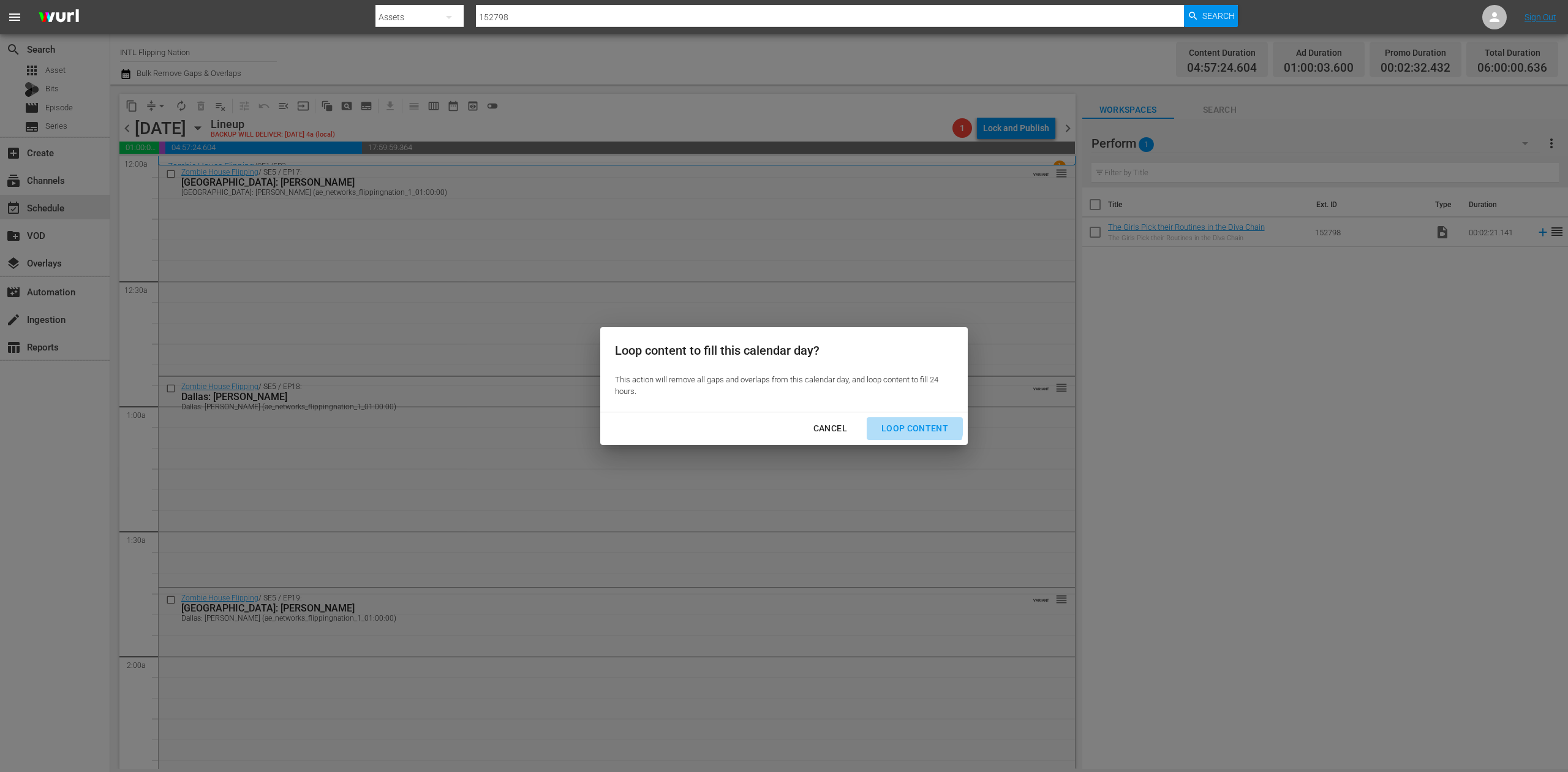
click at [899, 422] on div "Loop Content" at bounding box center [915, 429] width 86 height 16
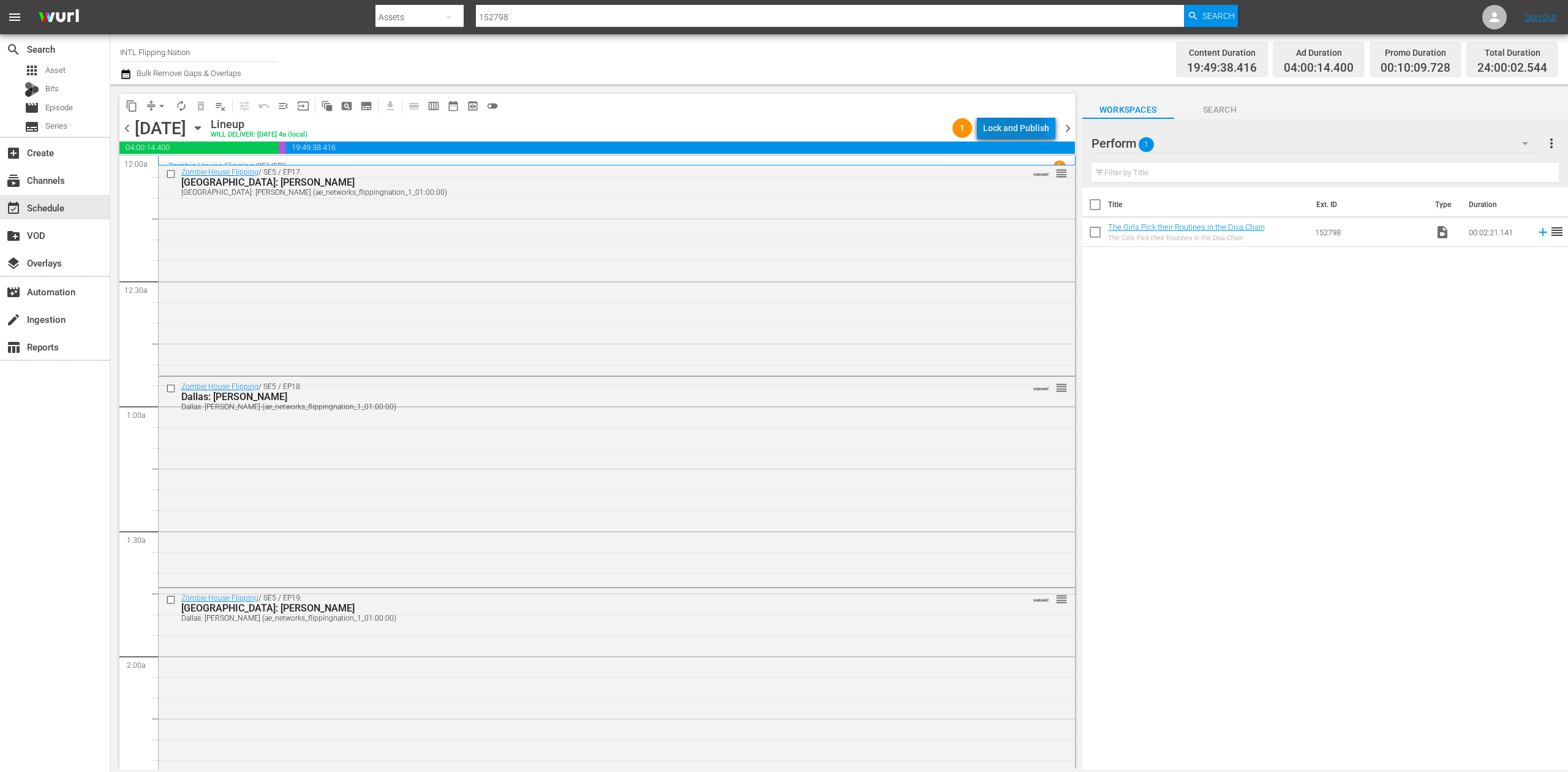
click at [1014, 125] on div "Lock and Publish" at bounding box center [1016, 128] width 66 height 22
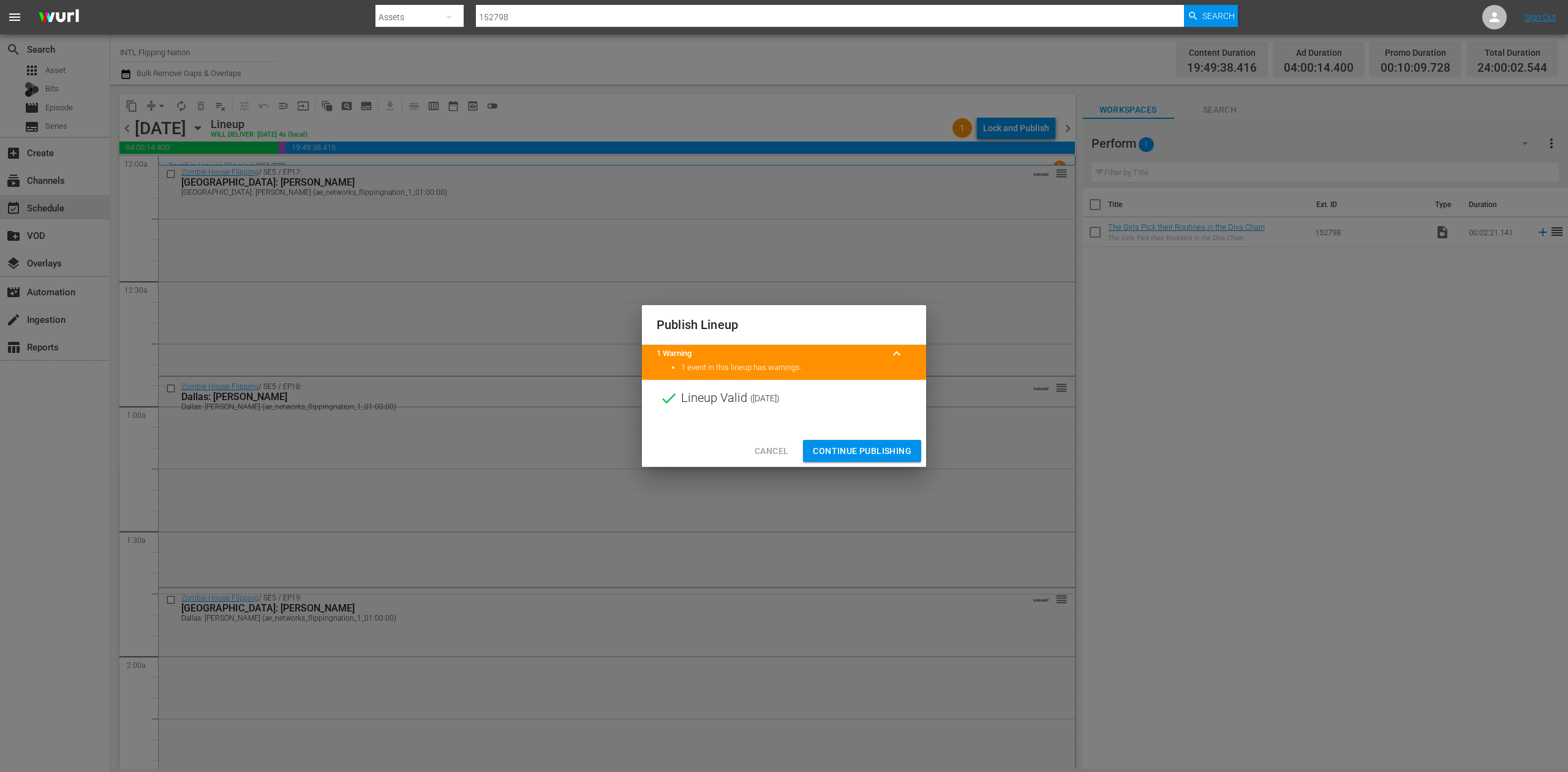
click at [866, 452] on span "Continue Publishing" at bounding box center [862, 451] width 99 height 16
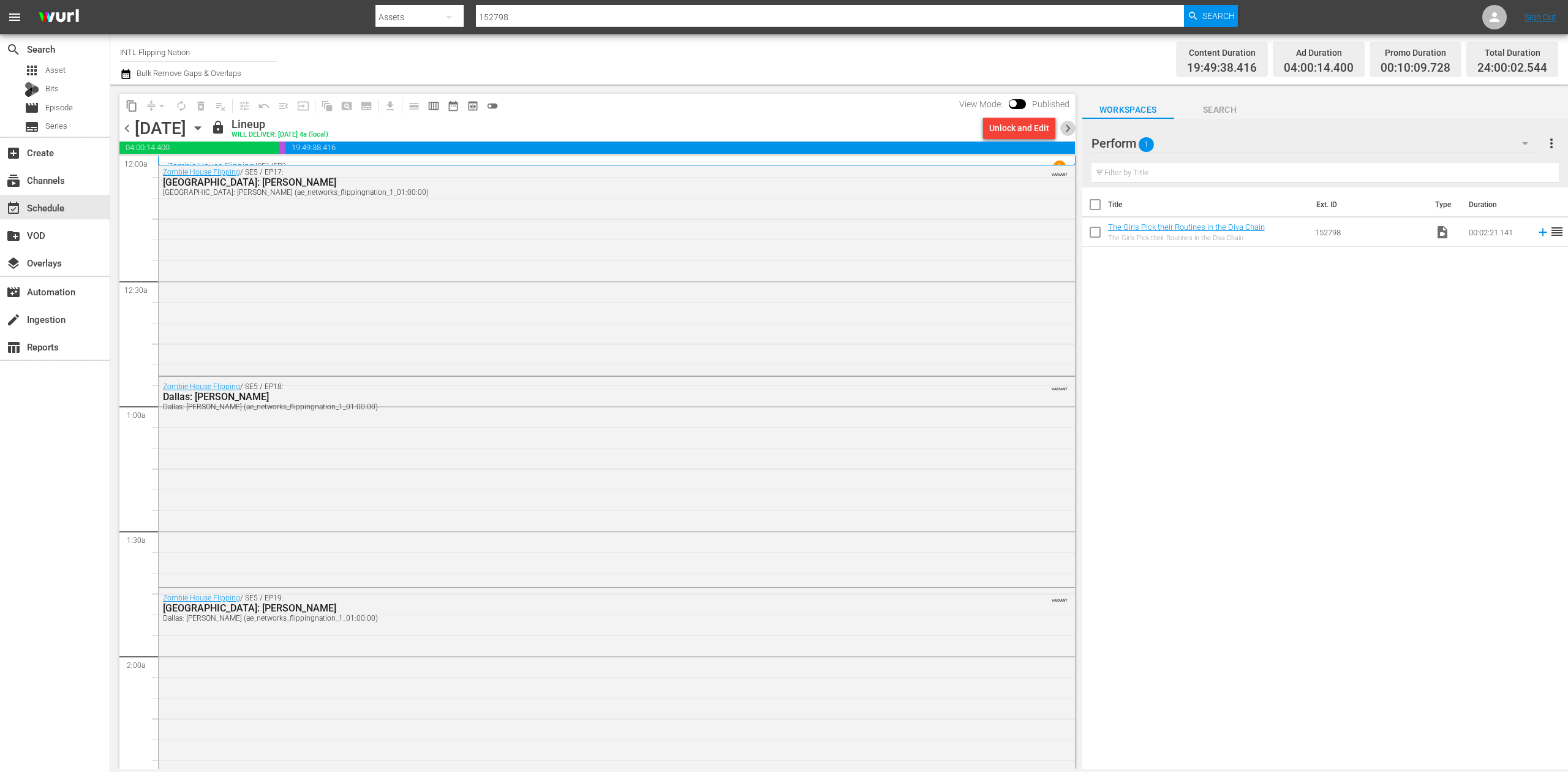
click at [1063, 128] on span "chevron_right" at bounding box center [1068, 128] width 16 height 16
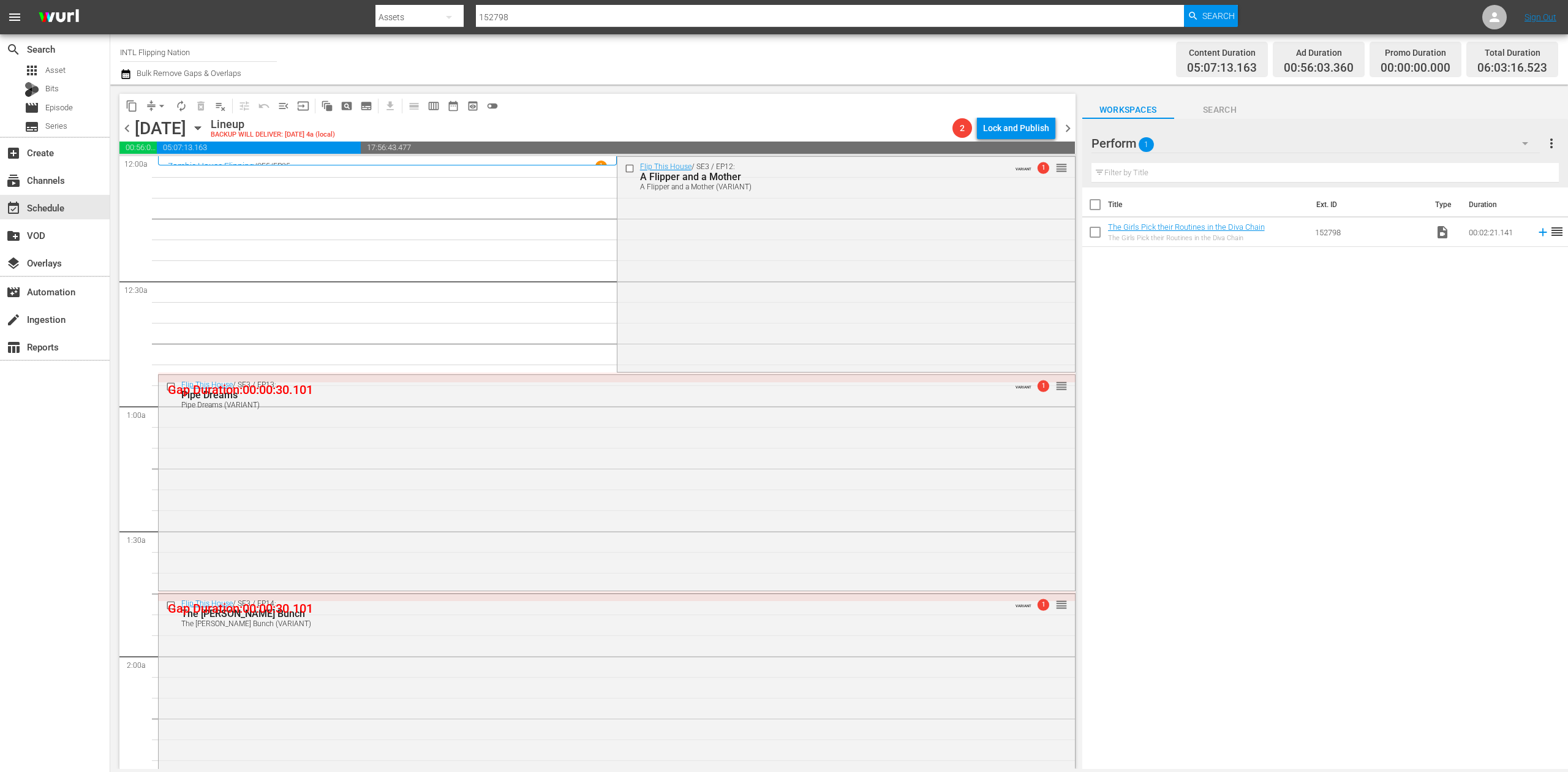
click at [126, 76] on icon "button" at bounding box center [125, 74] width 12 height 15
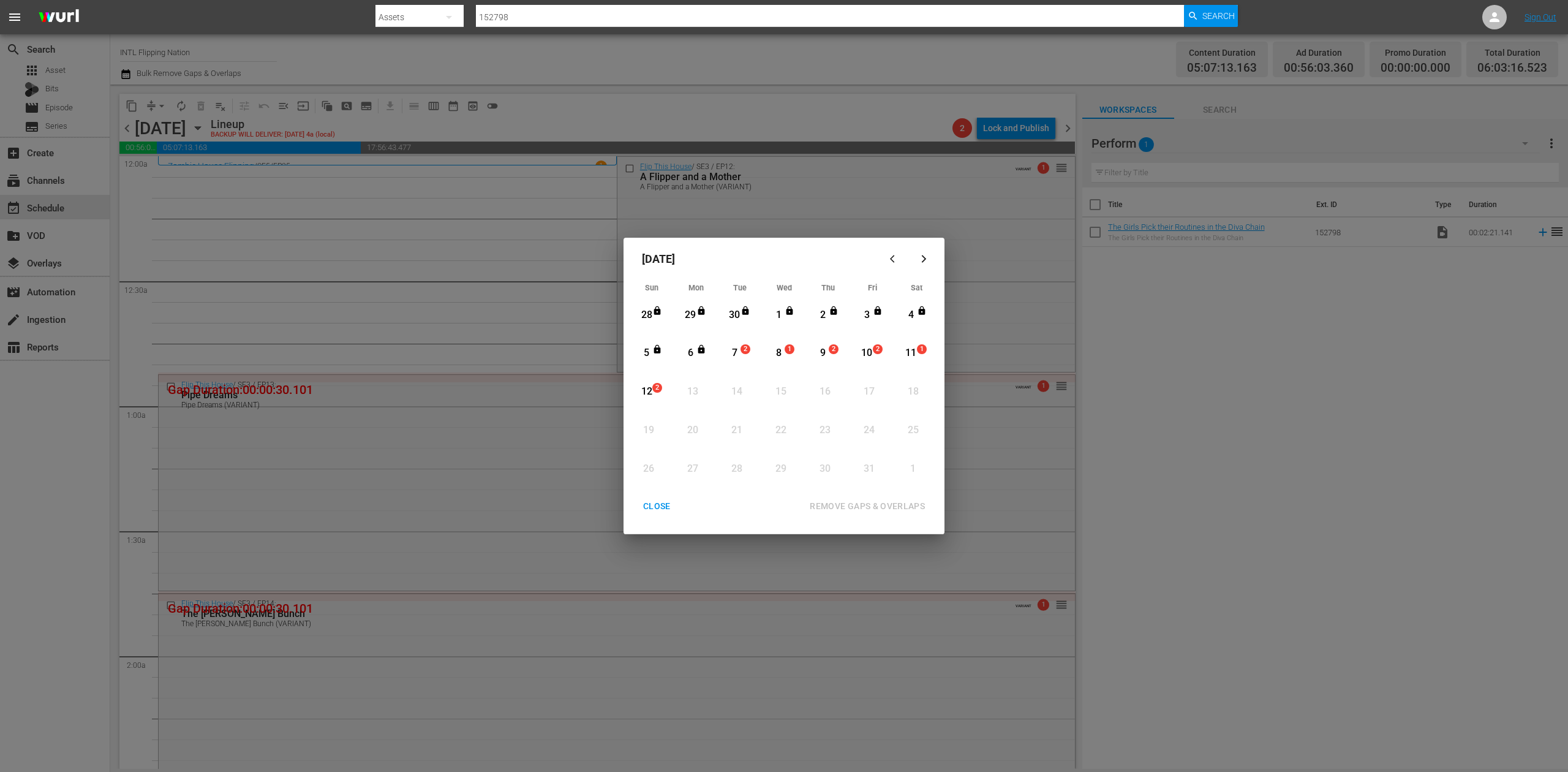
click at [737, 350] on div "7" at bounding box center [735, 353] width 16 height 14
click at [893, 503] on div "REMOVE GAPS & OVERLAPS" at bounding box center [867, 507] width 135 height 16
click at [660, 509] on div "CLOSE" at bounding box center [656, 507] width 47 height 16
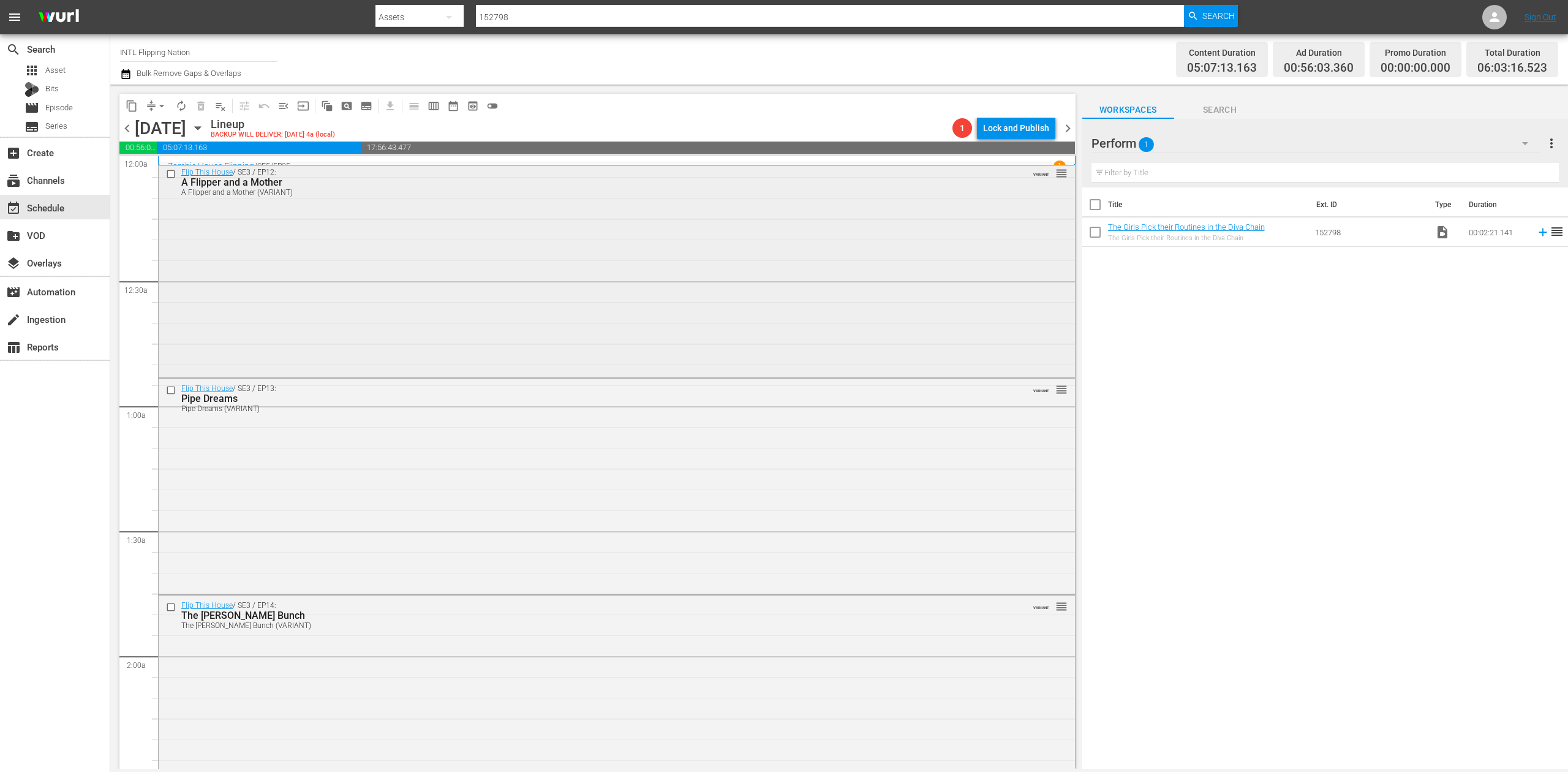
click at [577, 258] on div "Flip This House / SE3 / EP12: A Flipper and a Mother A Flipper and a Mother (VA…" at bounding box center [617, 268] width 916 height 212
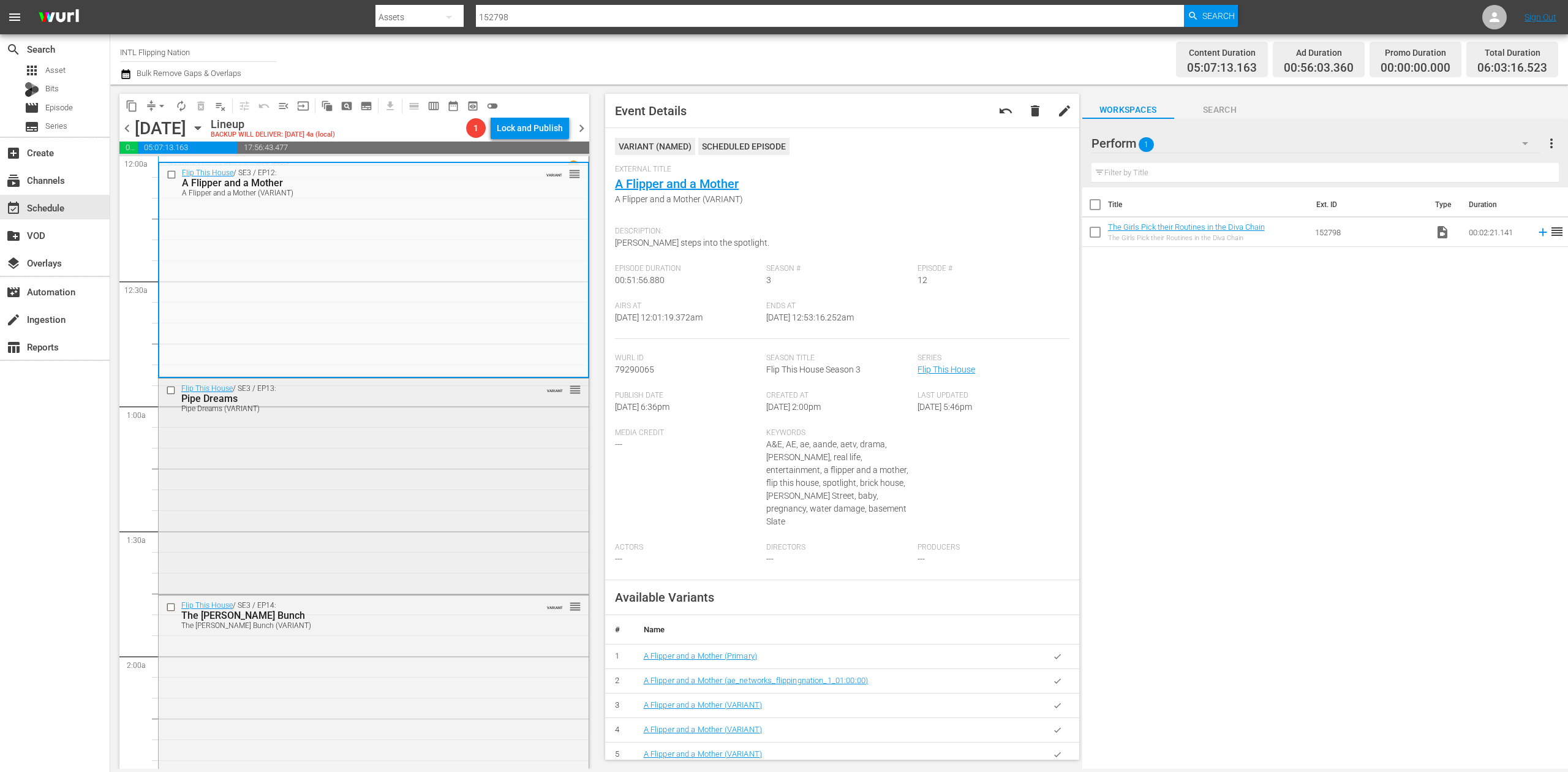
click at [494, 461] on div "Flip This House / SE3 / EP13: Pipe Dreams Pipe Dreams (VARIANT) VARIANT reorder" at bounding box center [373, 485] width 430 height 212
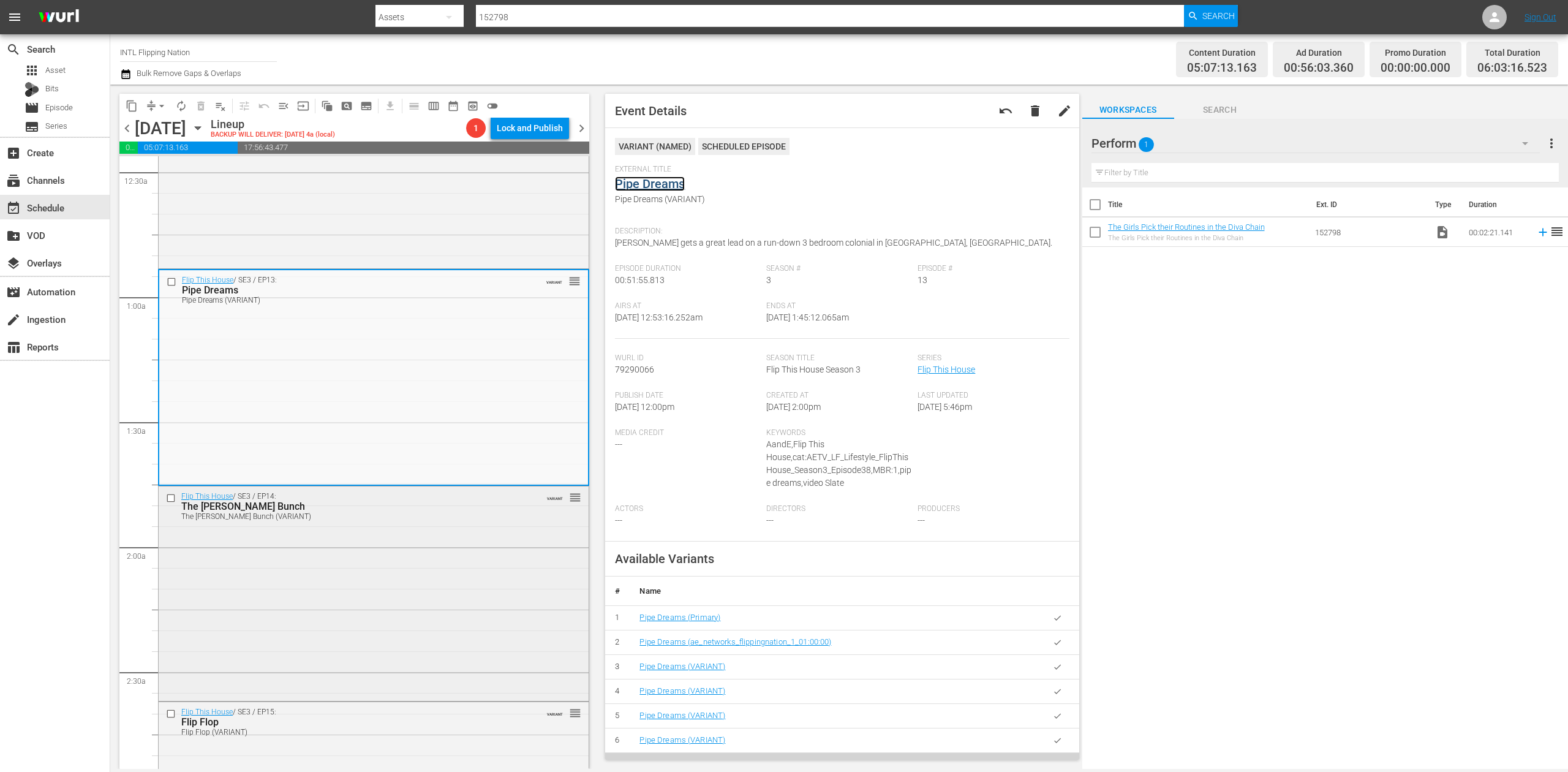
scroll to position [245, 0]
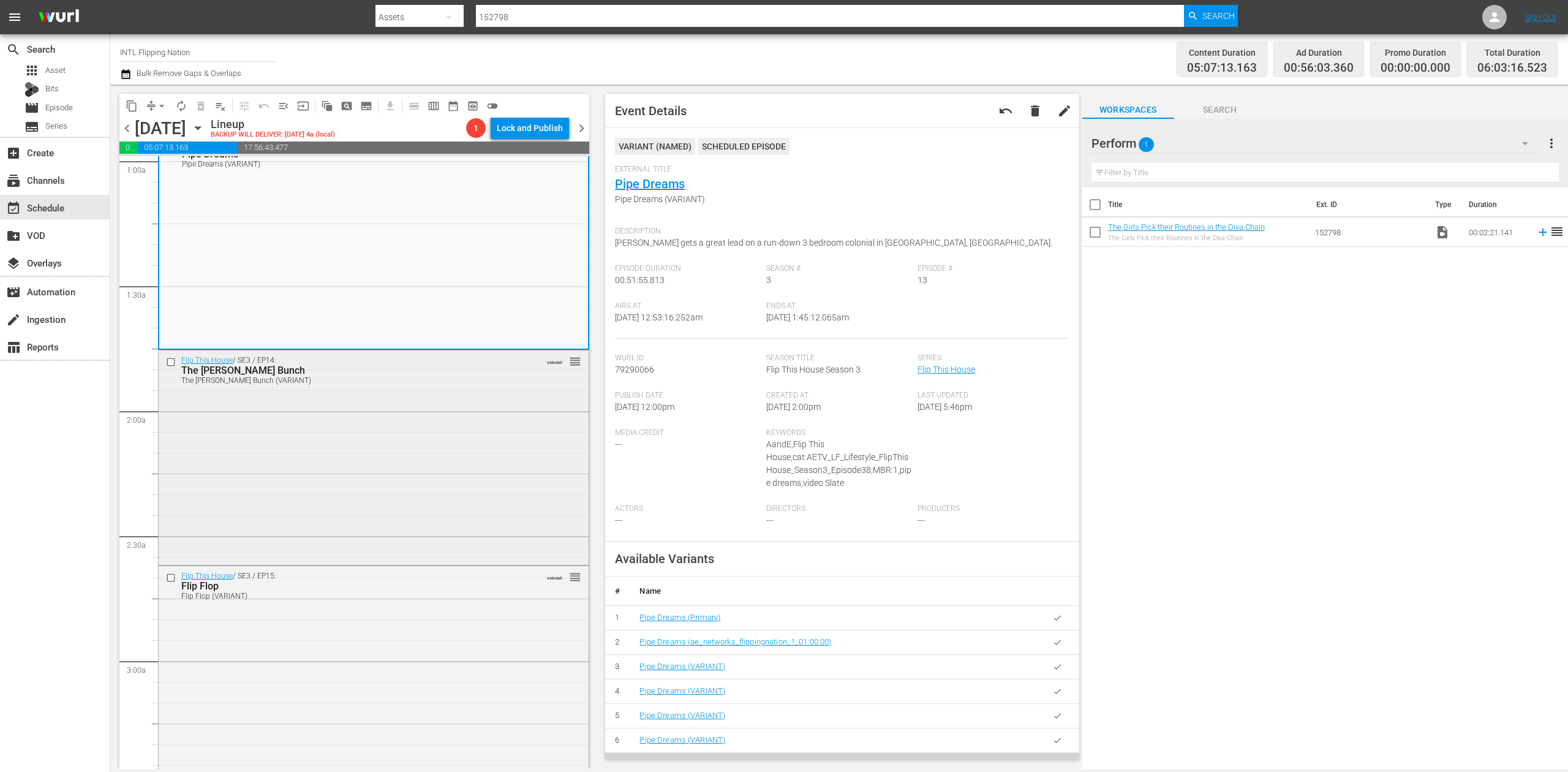
click at [437, 447] on div "Flip This House / SE3 / EP14: The Montelongo Bunch The Montelongo Bunch (VARIAN…" at bounding box center [373, 456] width 430 height 212
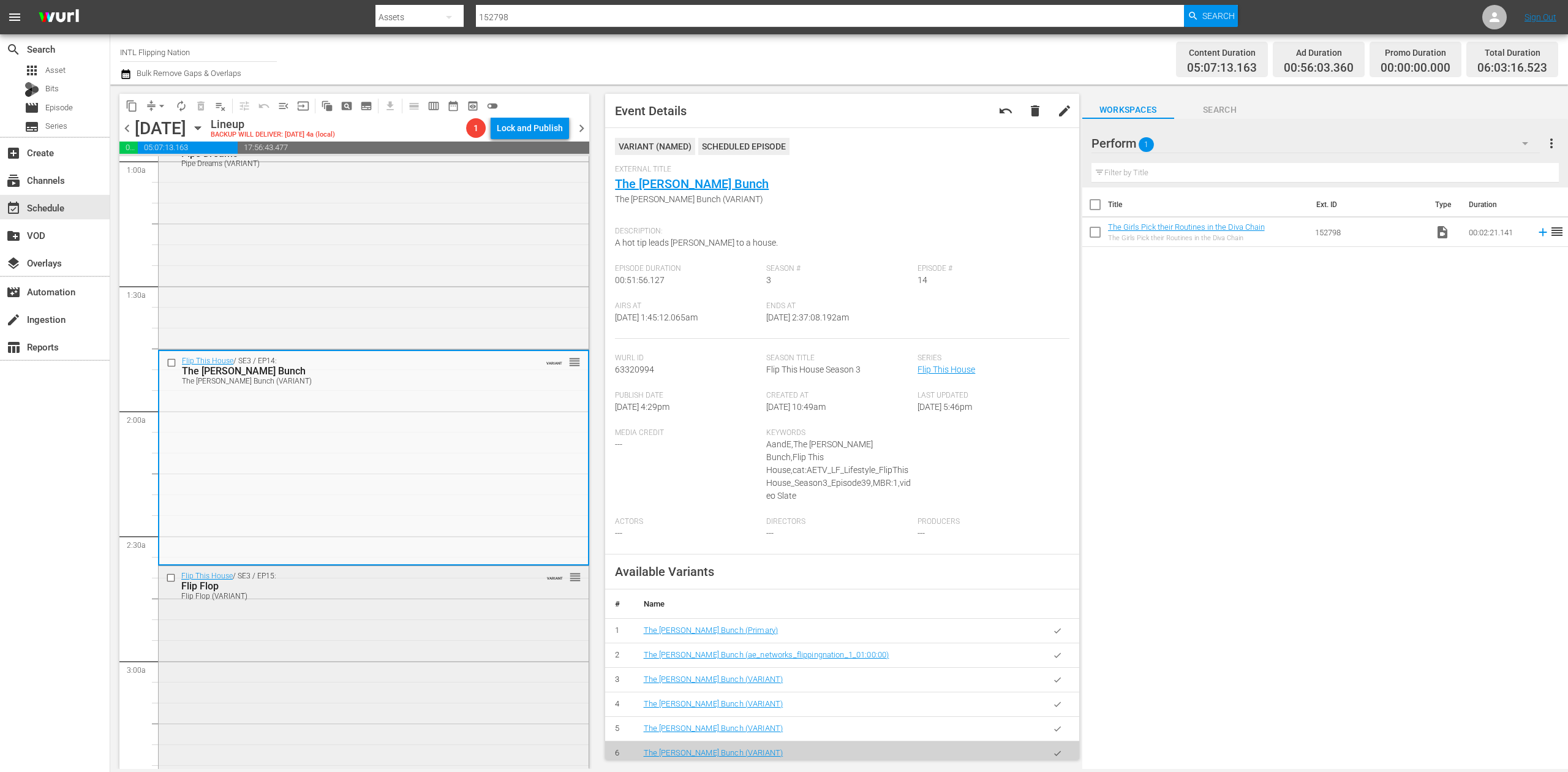
click at [477, 614] on div "Flip This House / SE3 / EP15: Flip Flop Flip Flop (VARIANT) VARIANT reorder" at bounding box center [373, 672] width 430 height 212
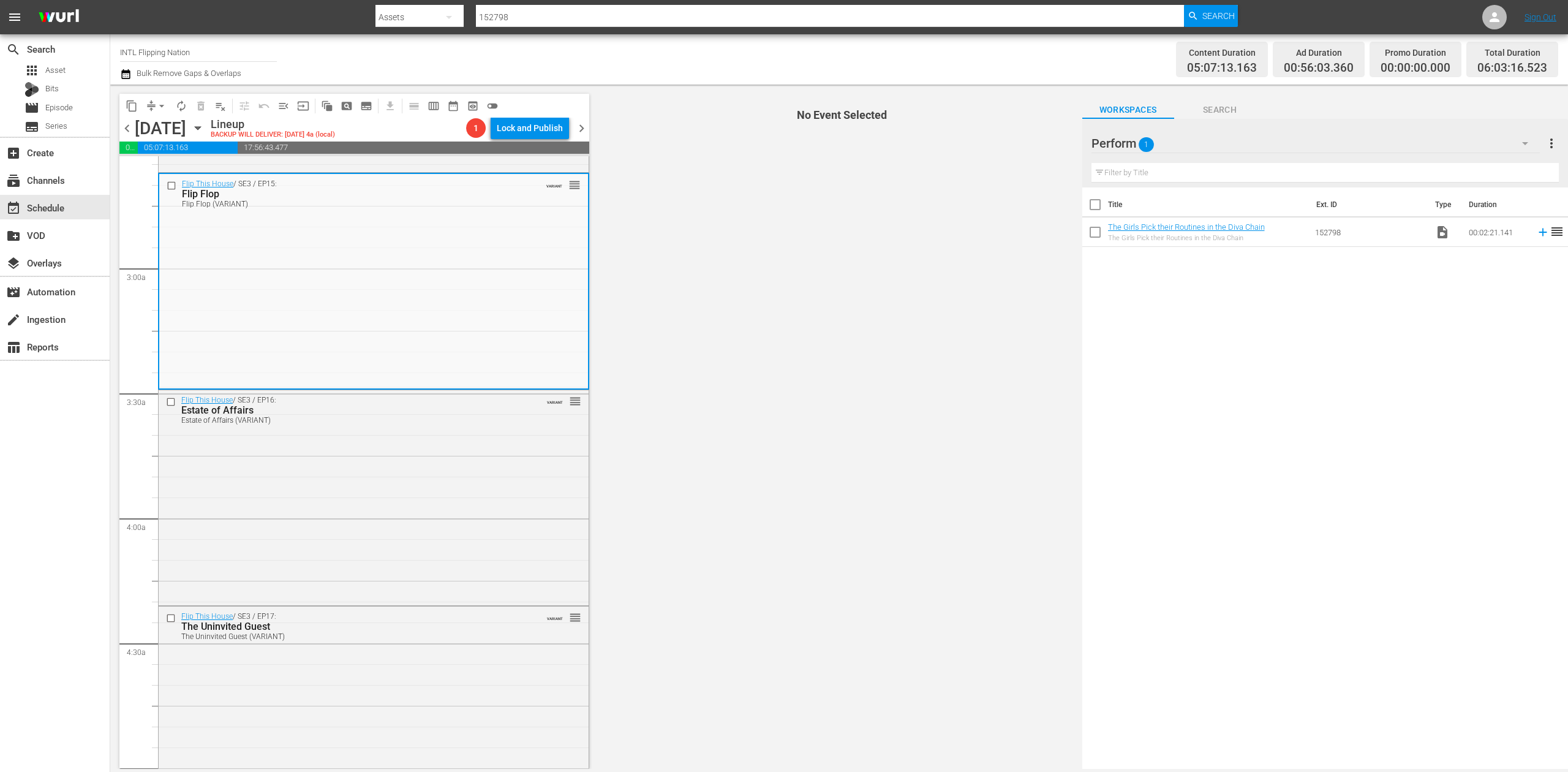
scroll to position [654, 0]
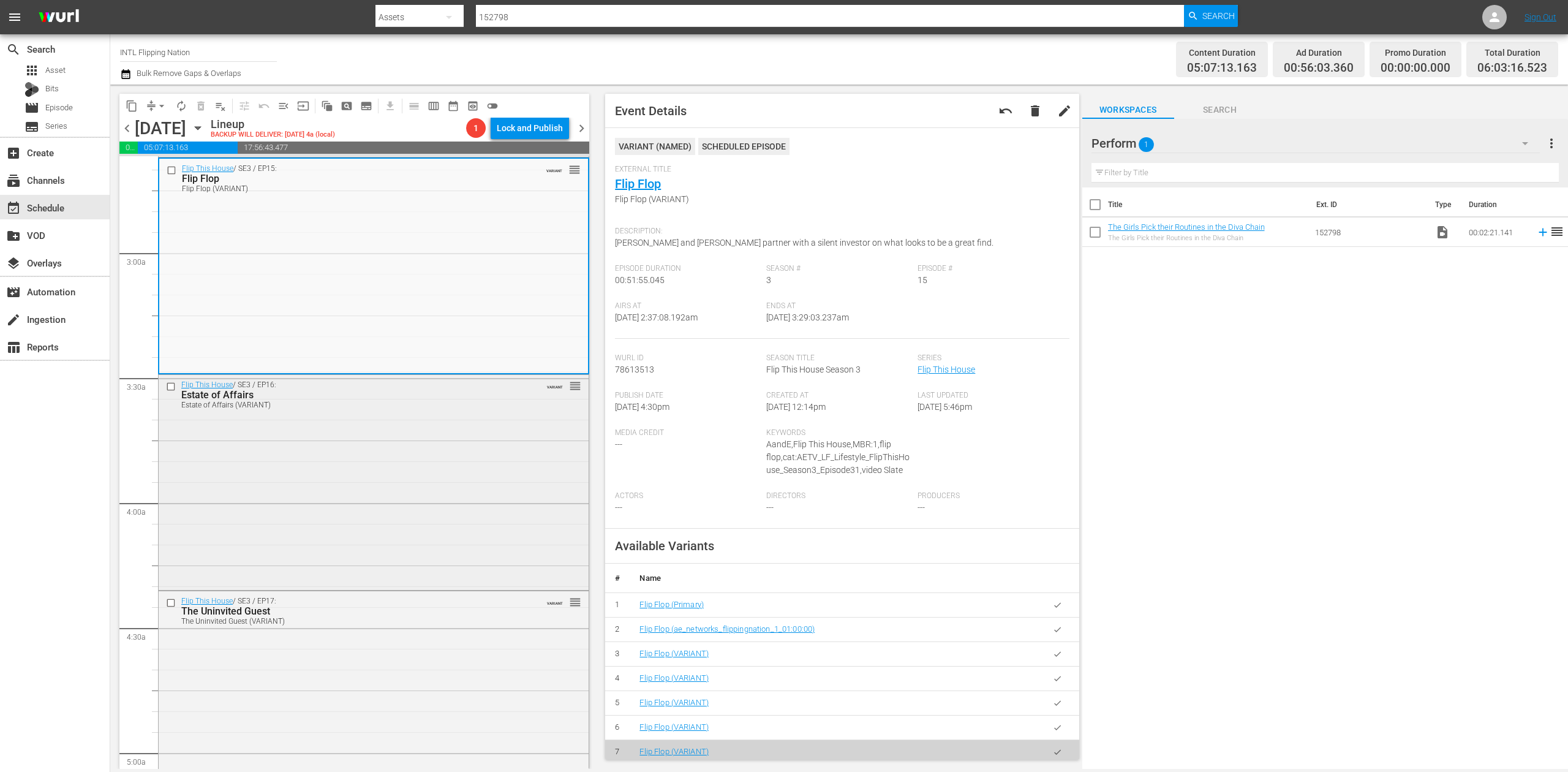
click at [452, 481] on div "Flip This House / SE3 / EP16: Estate of Affairs Estate of Affairs (VARIANT) VAR…" at bounding box center [373, 481] width 430 height 212
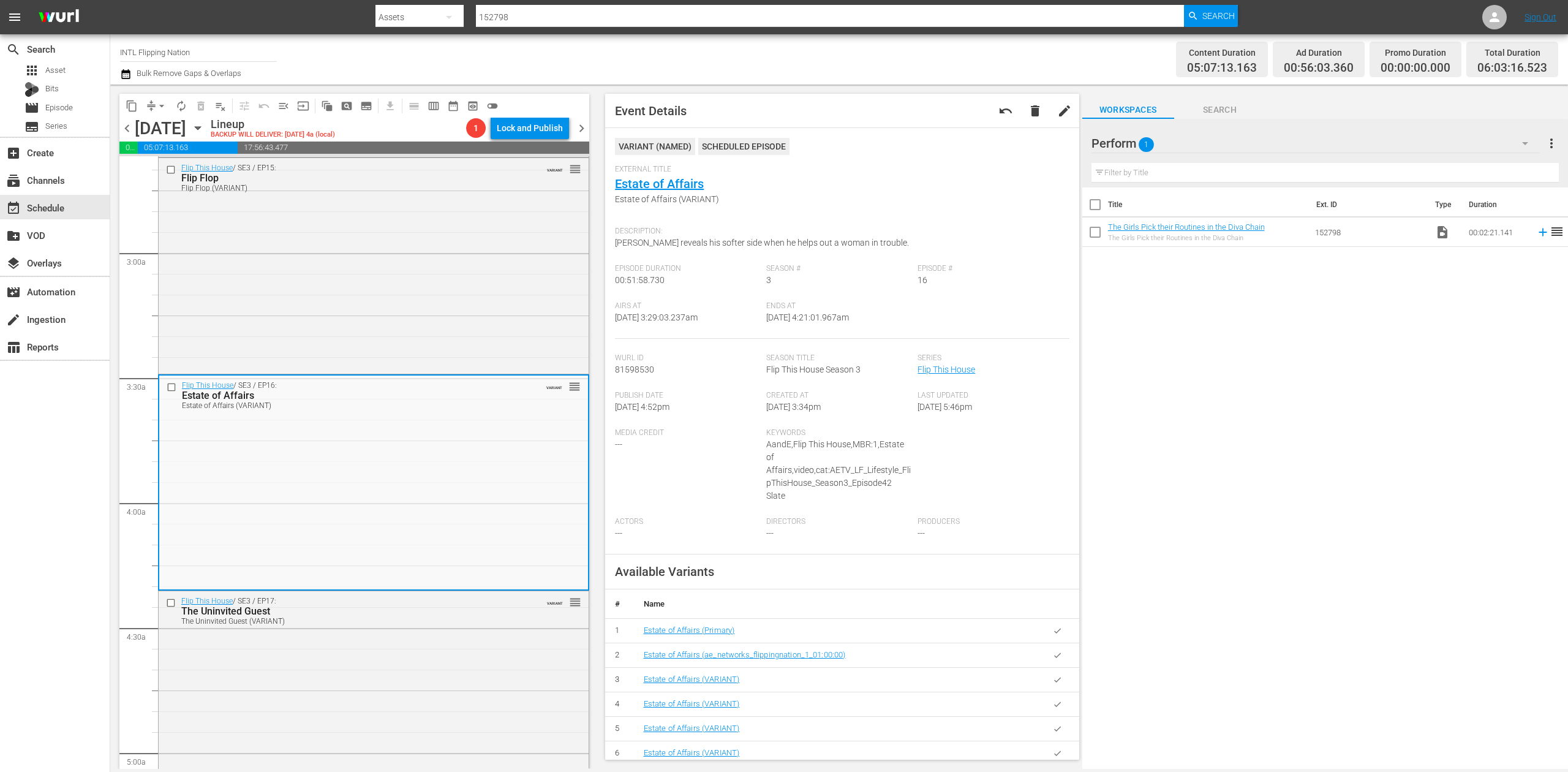
click at [125, 74] on icon "button" at bounding box center [125, 74] width 12 height 15
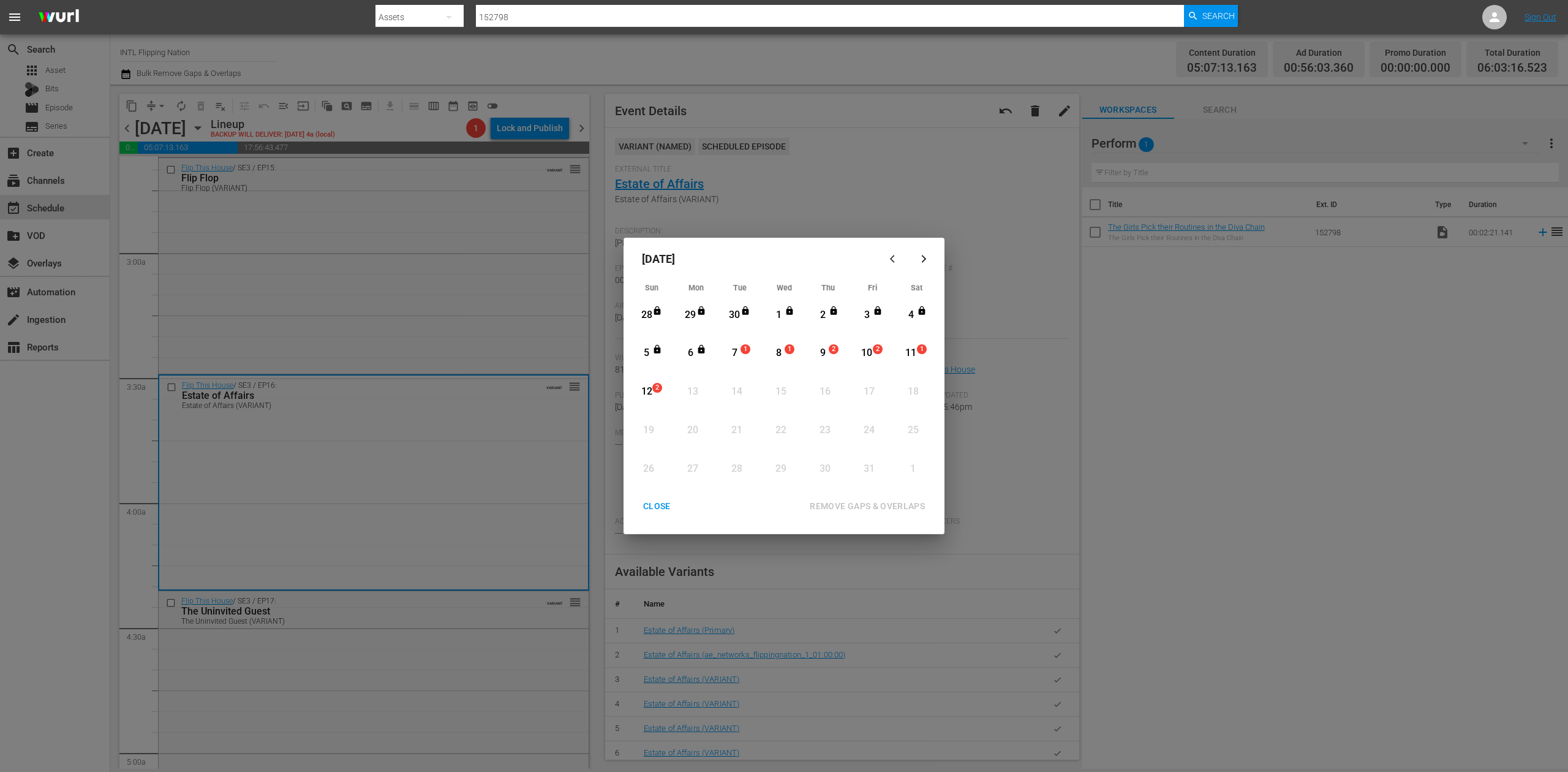
click at [733, 351] on div "7" at bounding box center [735, 353] width 16 height 14
click at [873, 504] on div "REMOVE GAPS & OVERLAPS" at bounding box center [867, 507] width 135 height 16
click at [653, 510] on div "CLOSE" at bounding box center [656, 507] width 47 height 16
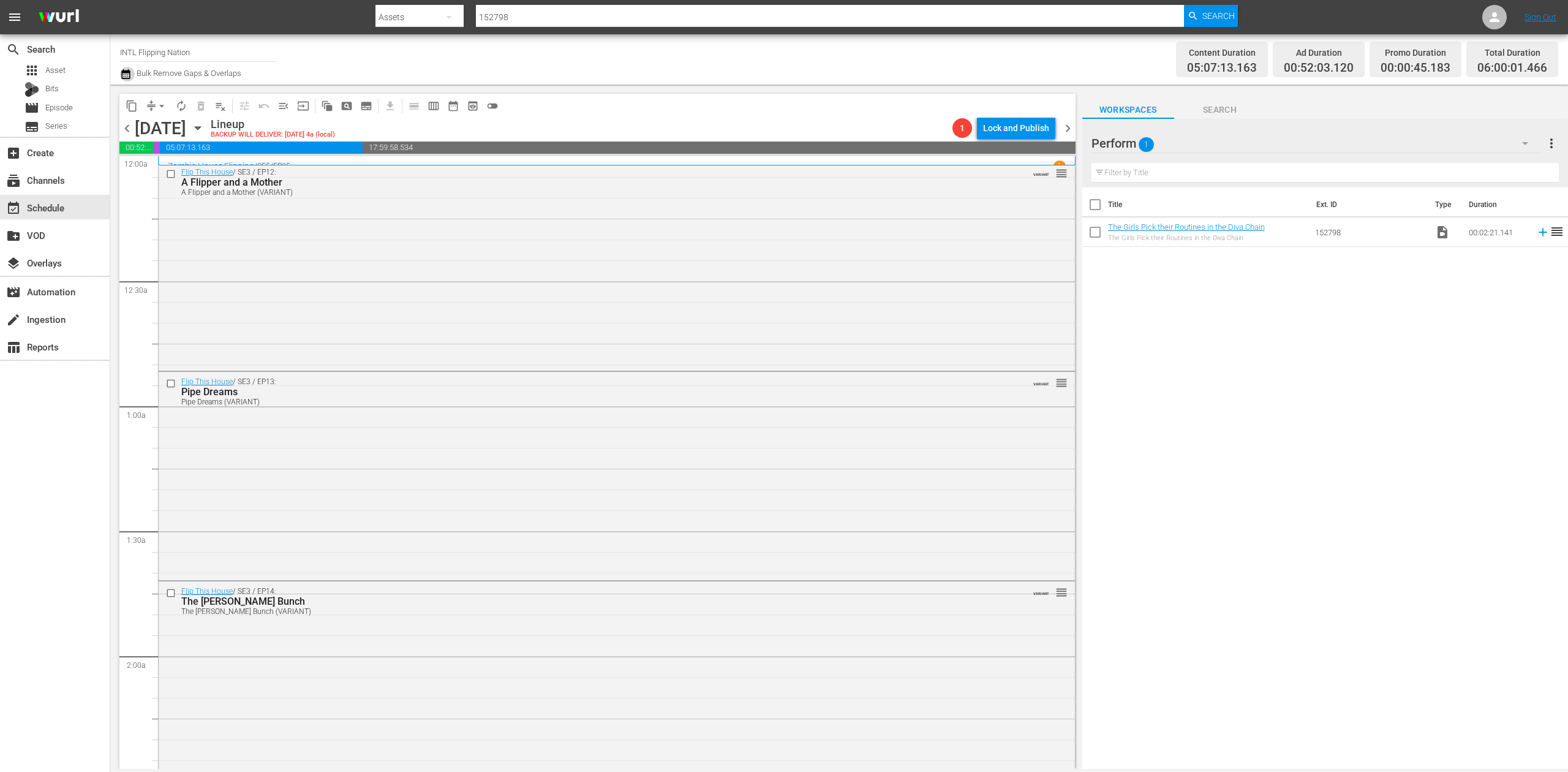
click at [121, 68] on icon "button" at bounding box center [125, 74] width 12 height 15
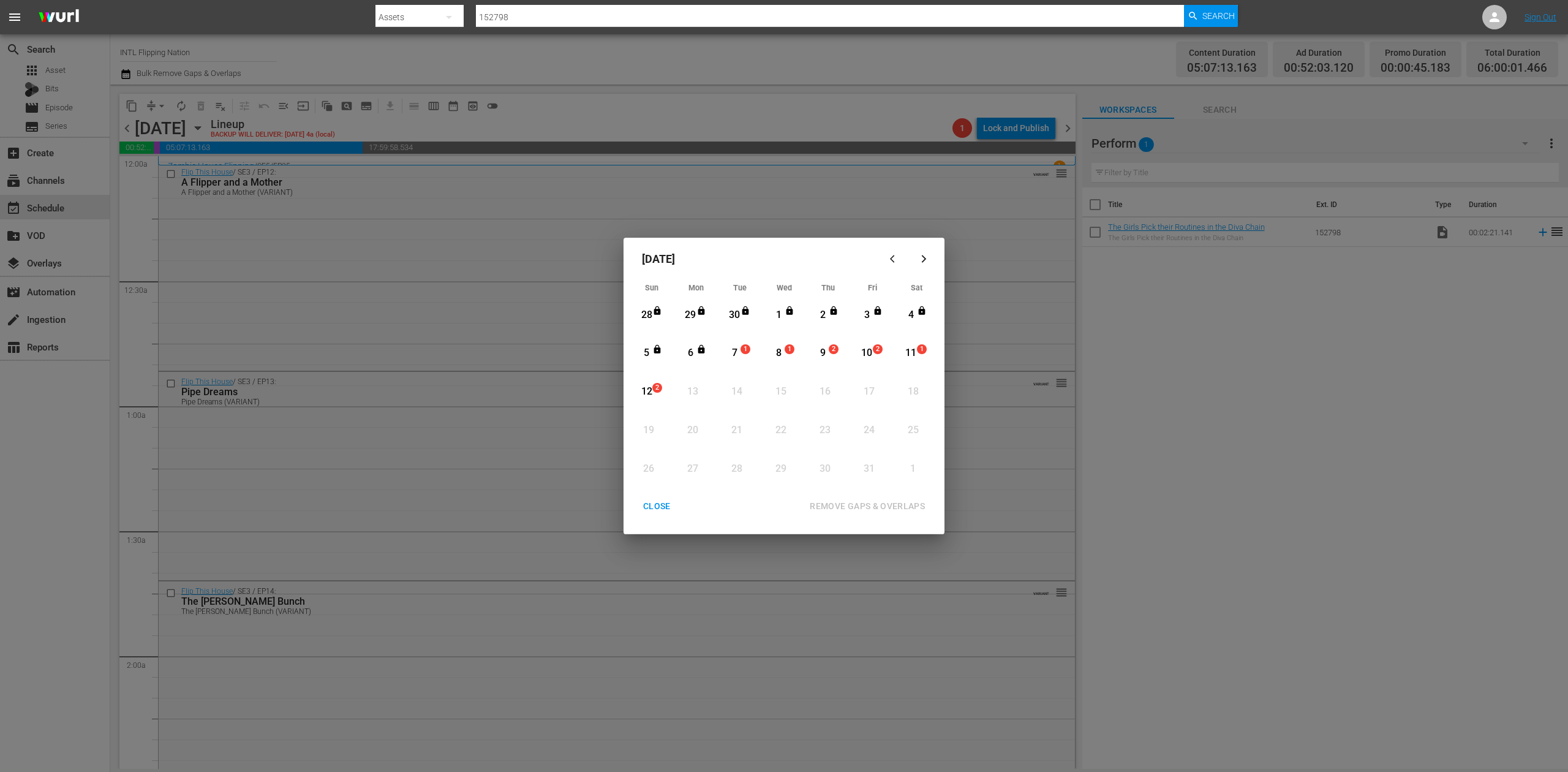
click at [738, 354] on div "7" at bounding box center [735, 353] width 16 height 14
click at [872, 506] on div "REMOVE GAPS & OVERLAPS" at bounding box center [867, 507] width 135 height 16
click at [741, 351] on span "1" at bounding box center [745, 349] width 9 height 10
click at [880, 506] on div "REMOVE GAPS & OVERLAPS" at bounding box center [867, 507] width 135 height 16
click at [658, 499] on div "CLOSE" at bounding box center [656, 507] width 47 height 16
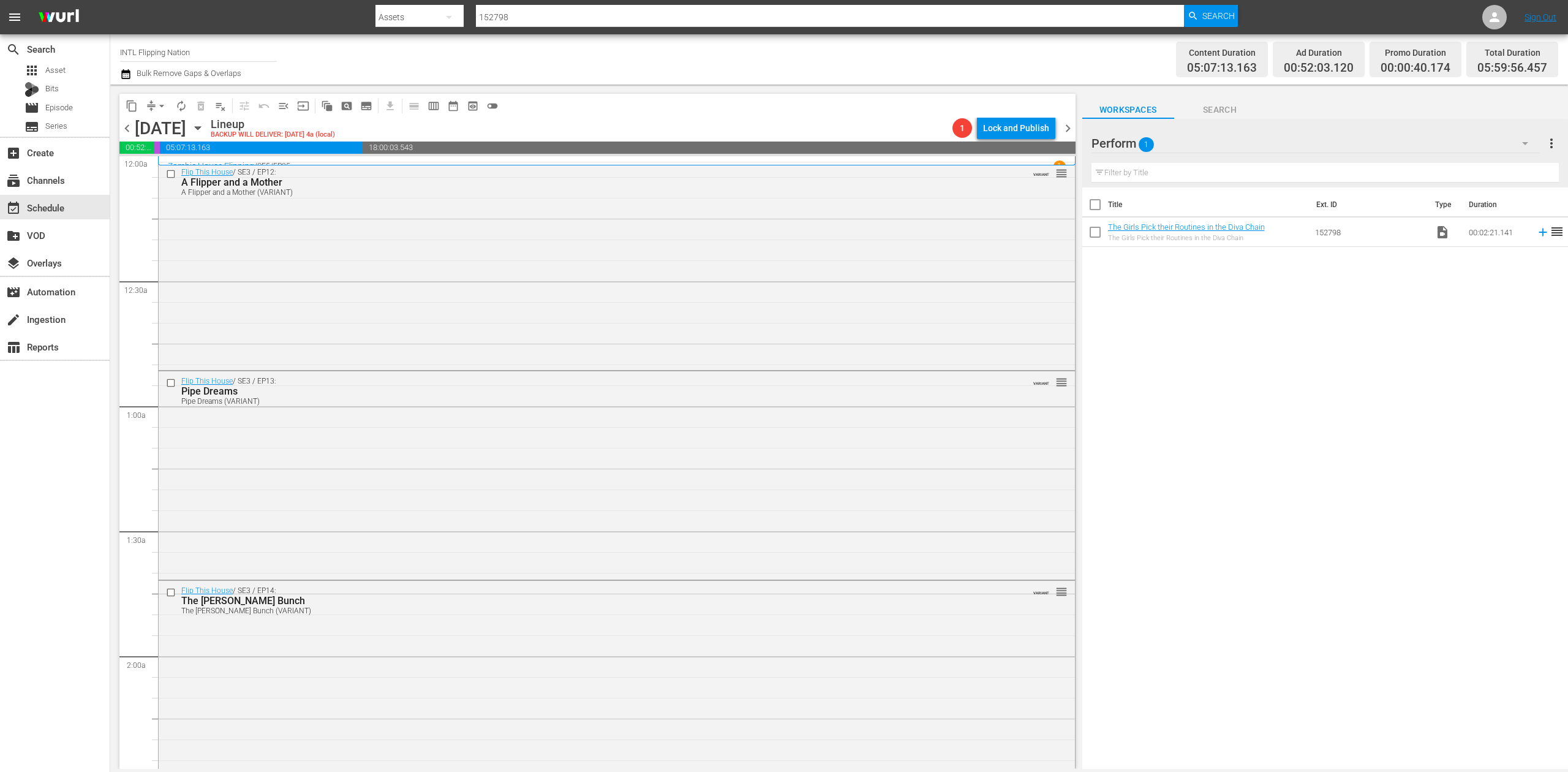
click at [123, 71] on icon "button" at bounding box center [125, 74] width 9 height 10
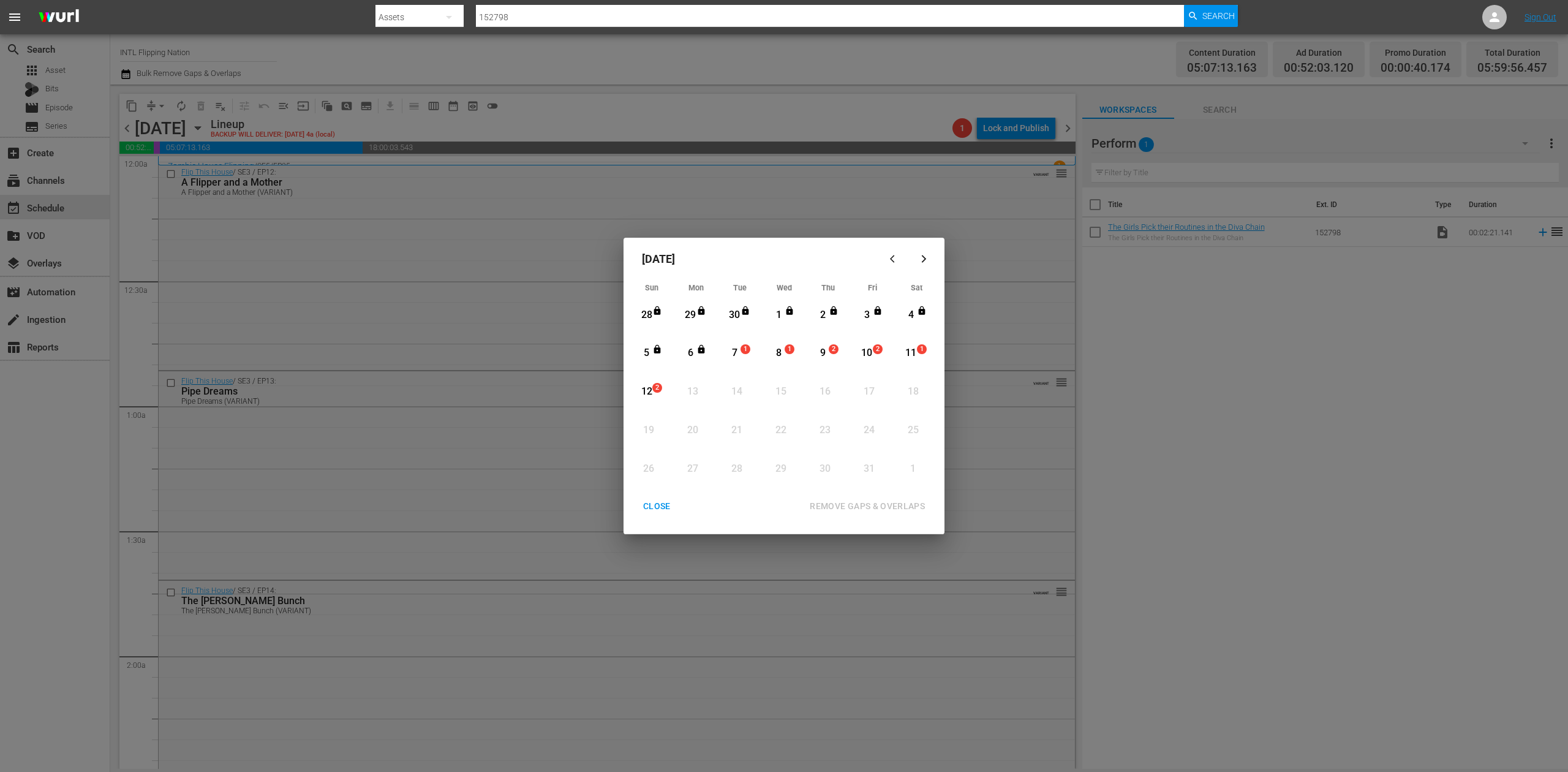
click at [736, 350] on div "7" at bounding box center [735, 353] width 16 height 14
click at [890, 504] on div "REMOVE GAPS & OVERLAPS" at bounding box center [867, 507] width 135 height 16
click at [739, 346] on div "7" at bounding box center [735, 353] width 16 height 14
click at [863, 504] on div "REMOVE GAPS & OVERLAPS" at bounding box center [867, 507] width 135 height 16
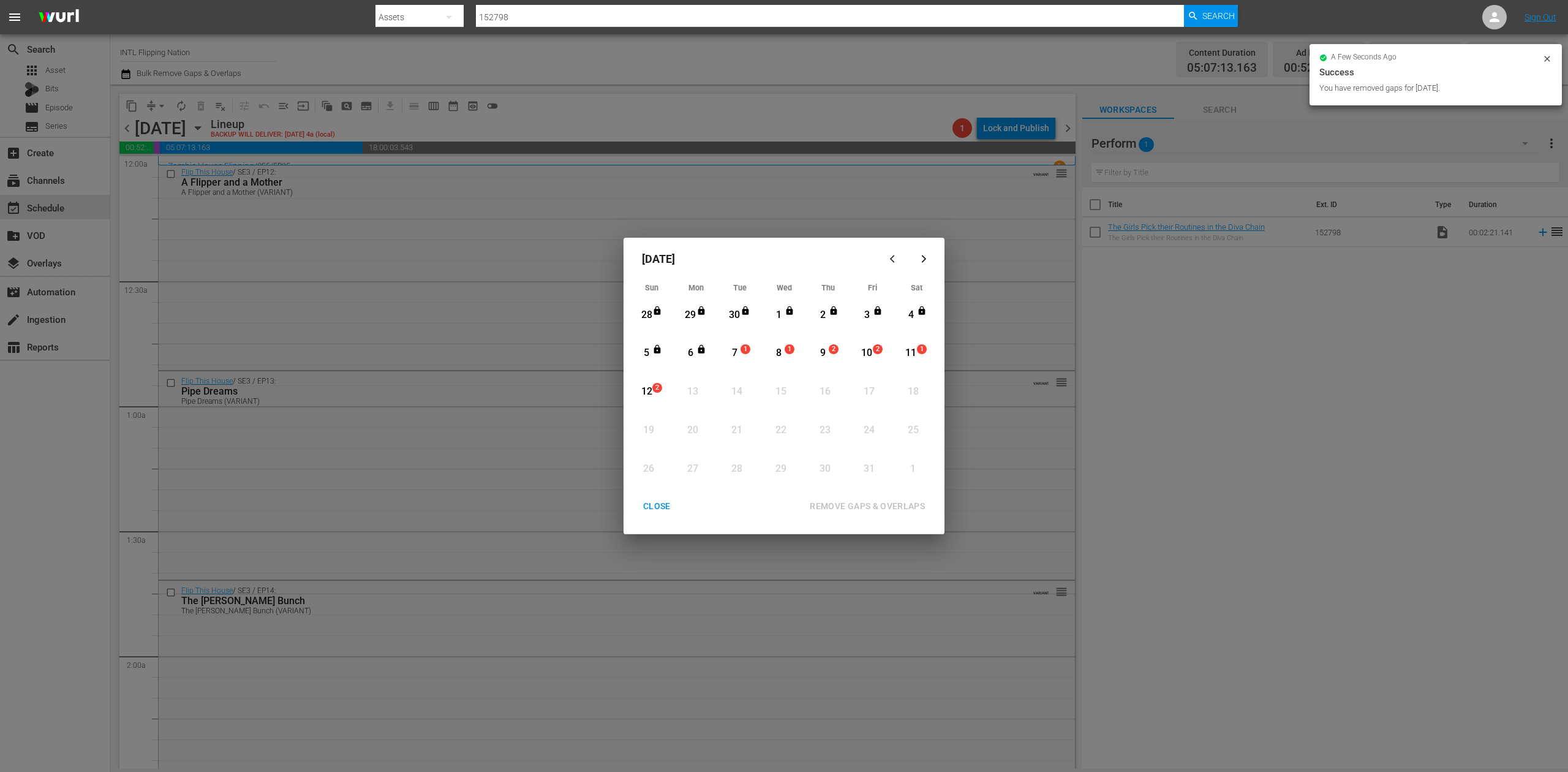
click at [658, 509] on div "CLOSE" at bounding box center [656, 507] width 47 height 16
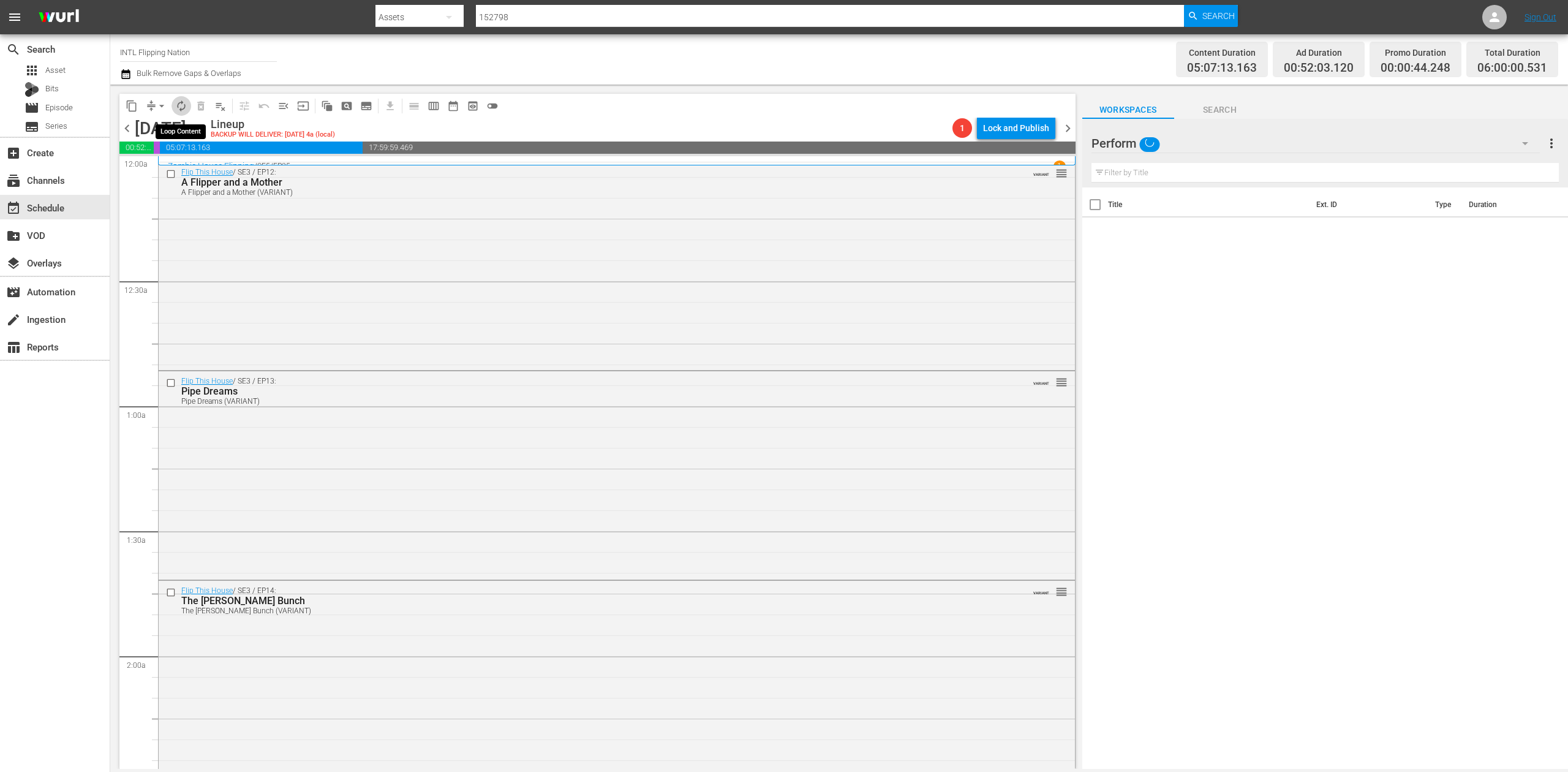
click at [180, 107] on span "autorenew_outlined" at bounding box center [181, 106] width 12 height 12
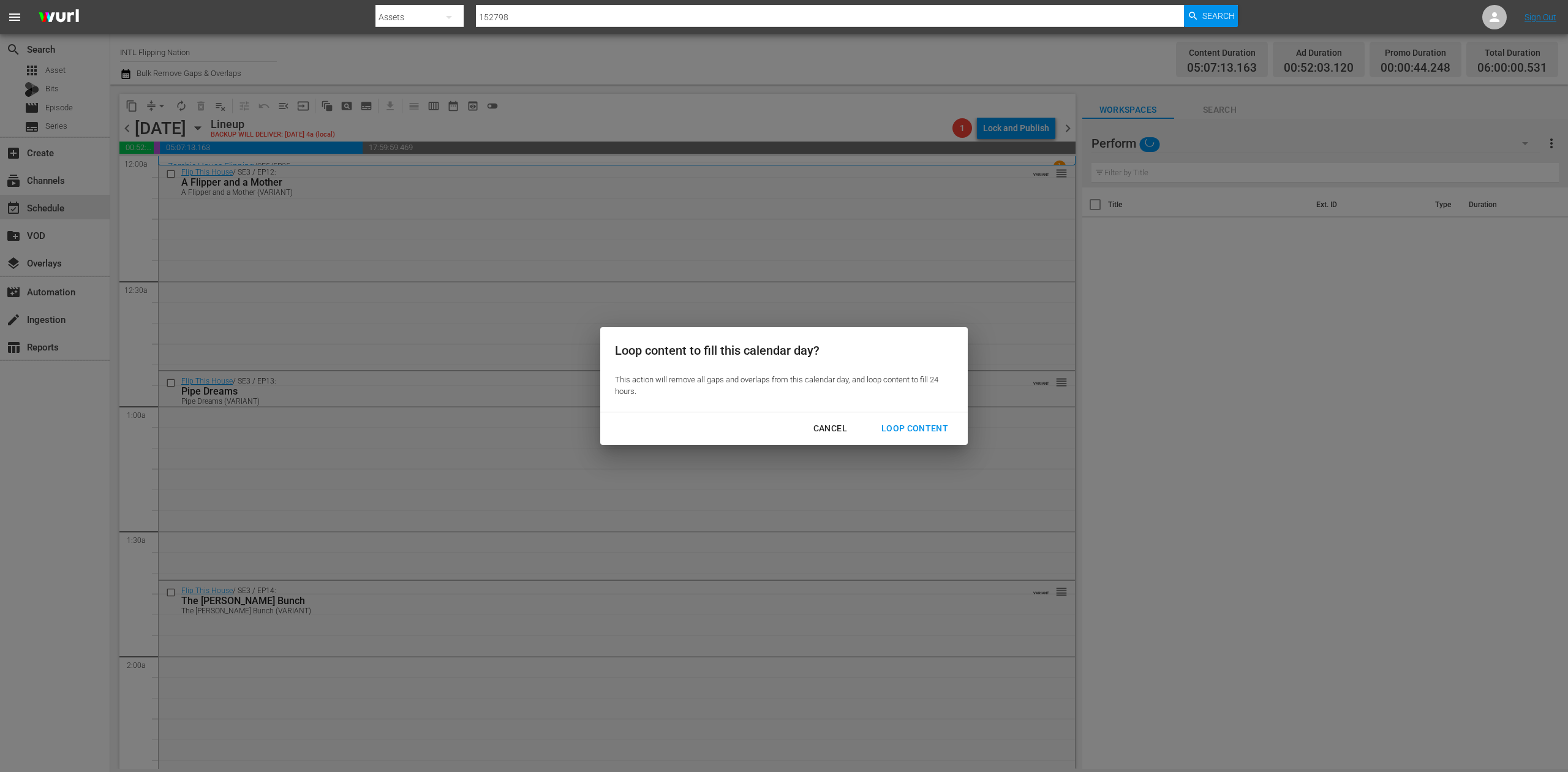
click at [912, 427] on div "Loop Content" at bounding box center [915, 429] width 86 height 16
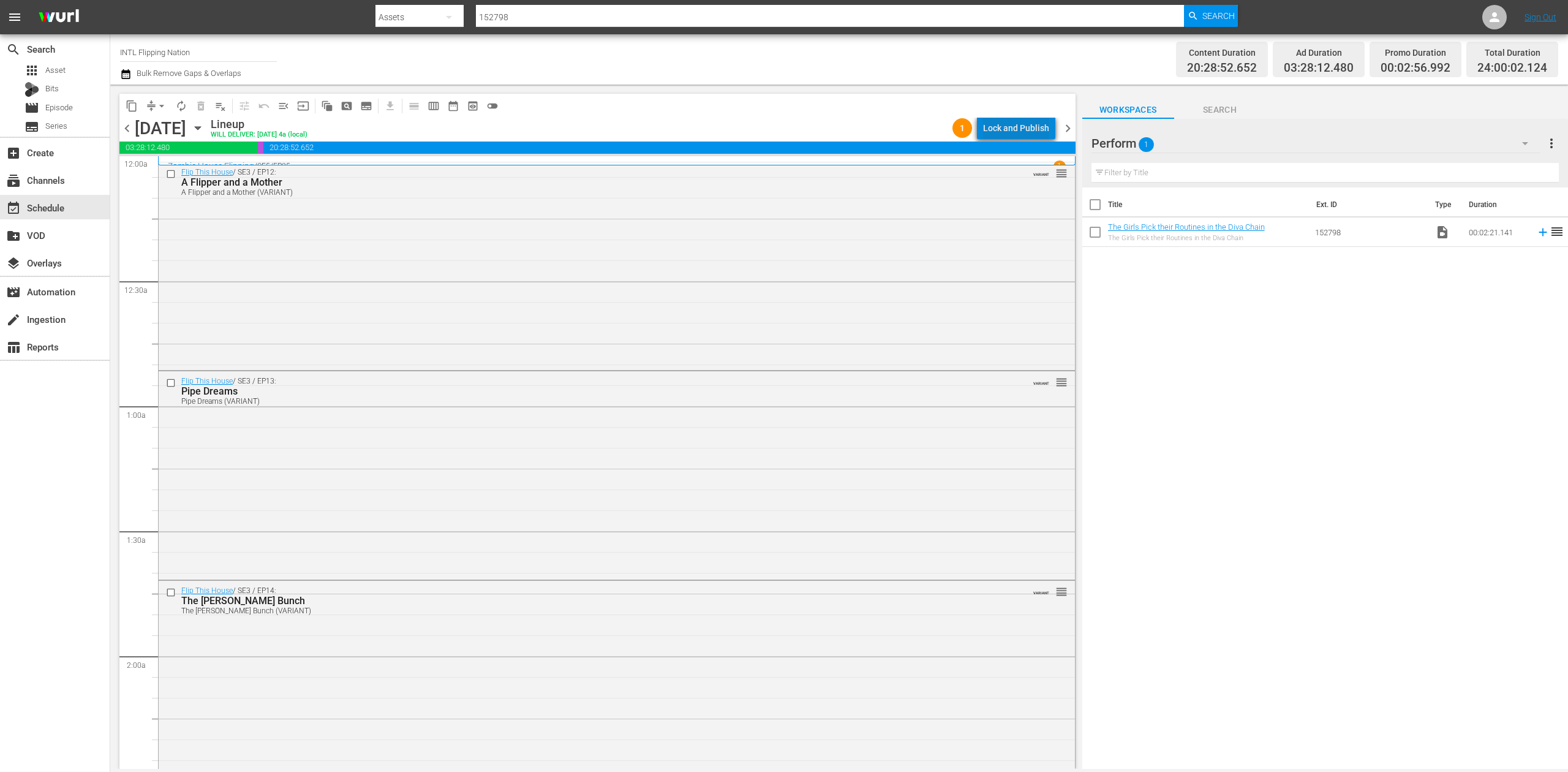
click at [1027, 123] on div "Lock and Publish" at bounding box center [1016, 128] width 66 height 22
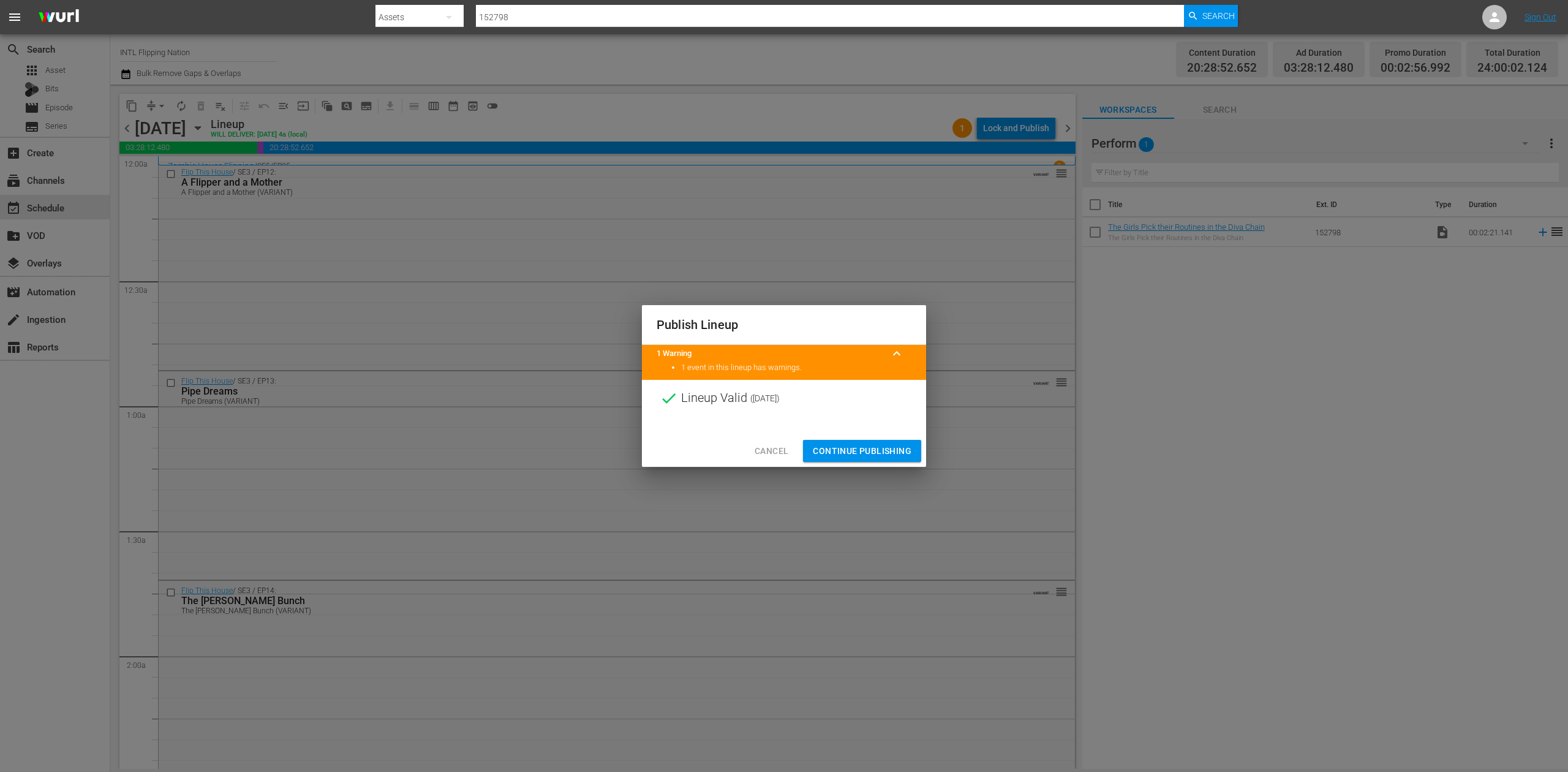
click at [895, 446] on span "Continue Publishing" at bounding box center [862, 451] width 99 height 16
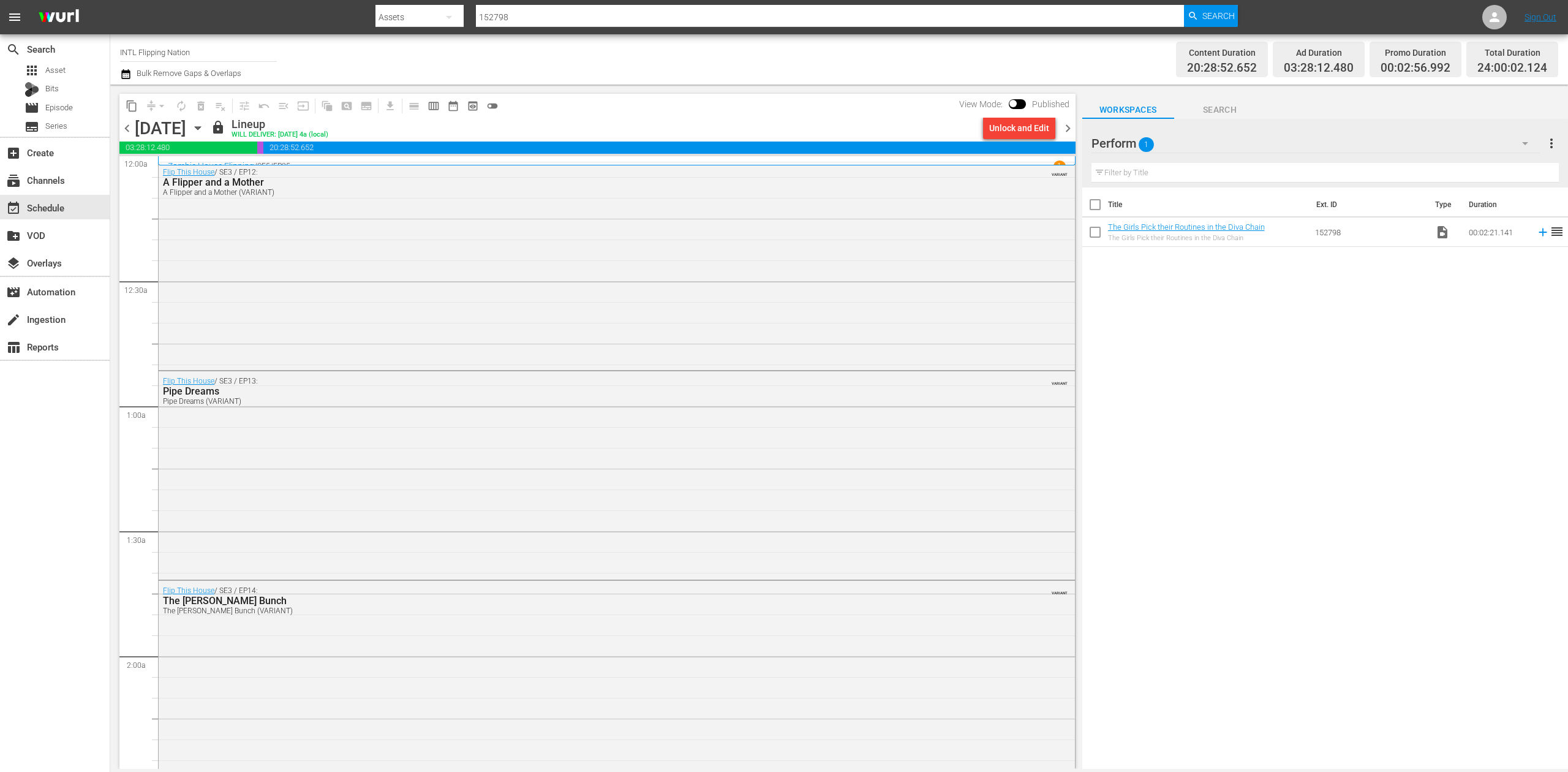
click at [1069, 128] on span "chevron_right" at bounding box center [1068, 128] width 16 height 16
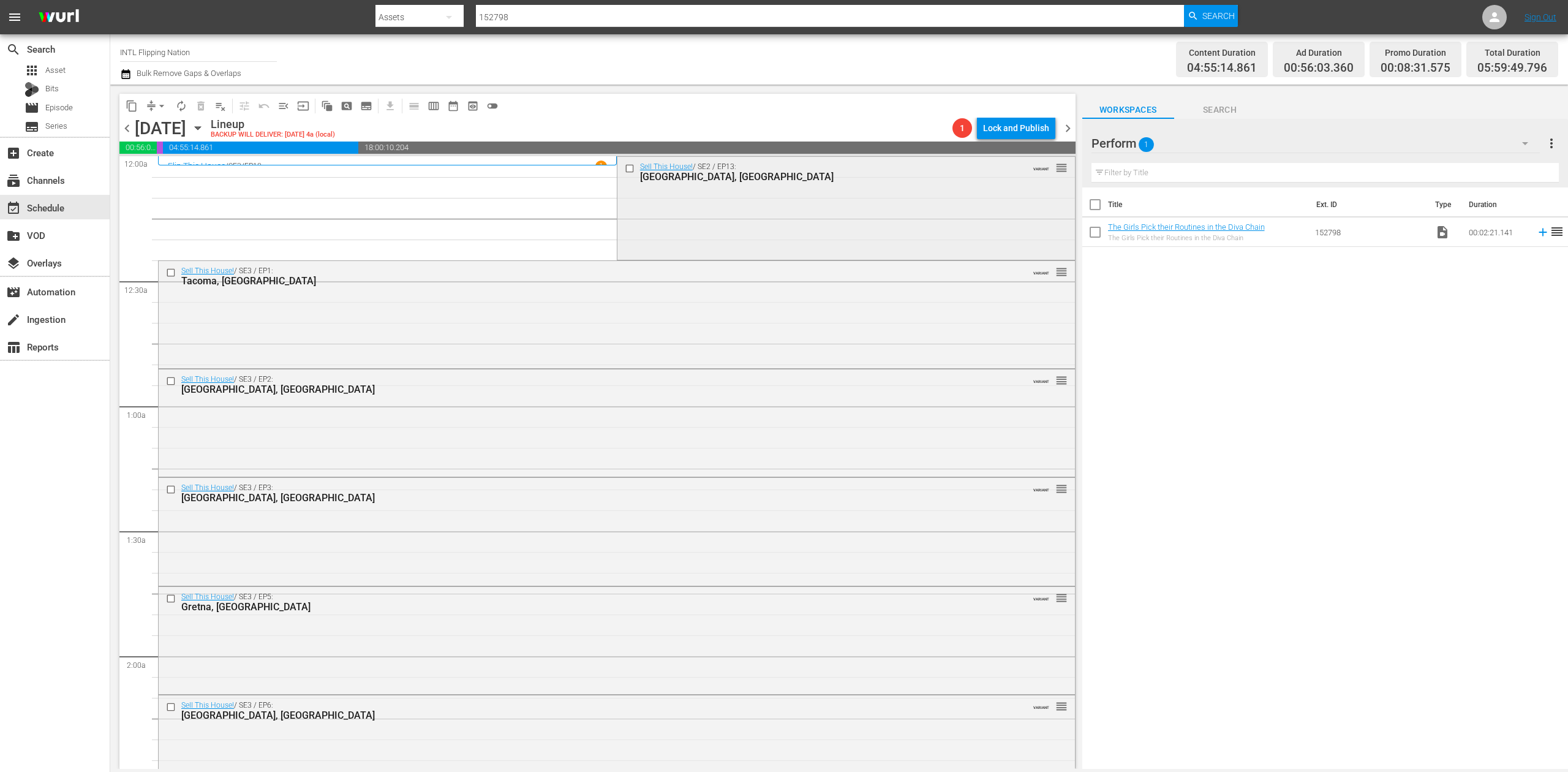
click at [716, 226] on div "Sell This House! / SE2 / EP13: Gig Harbor, WA VARIANT reorder" at bounding box center [846, 207] width 457 height 100
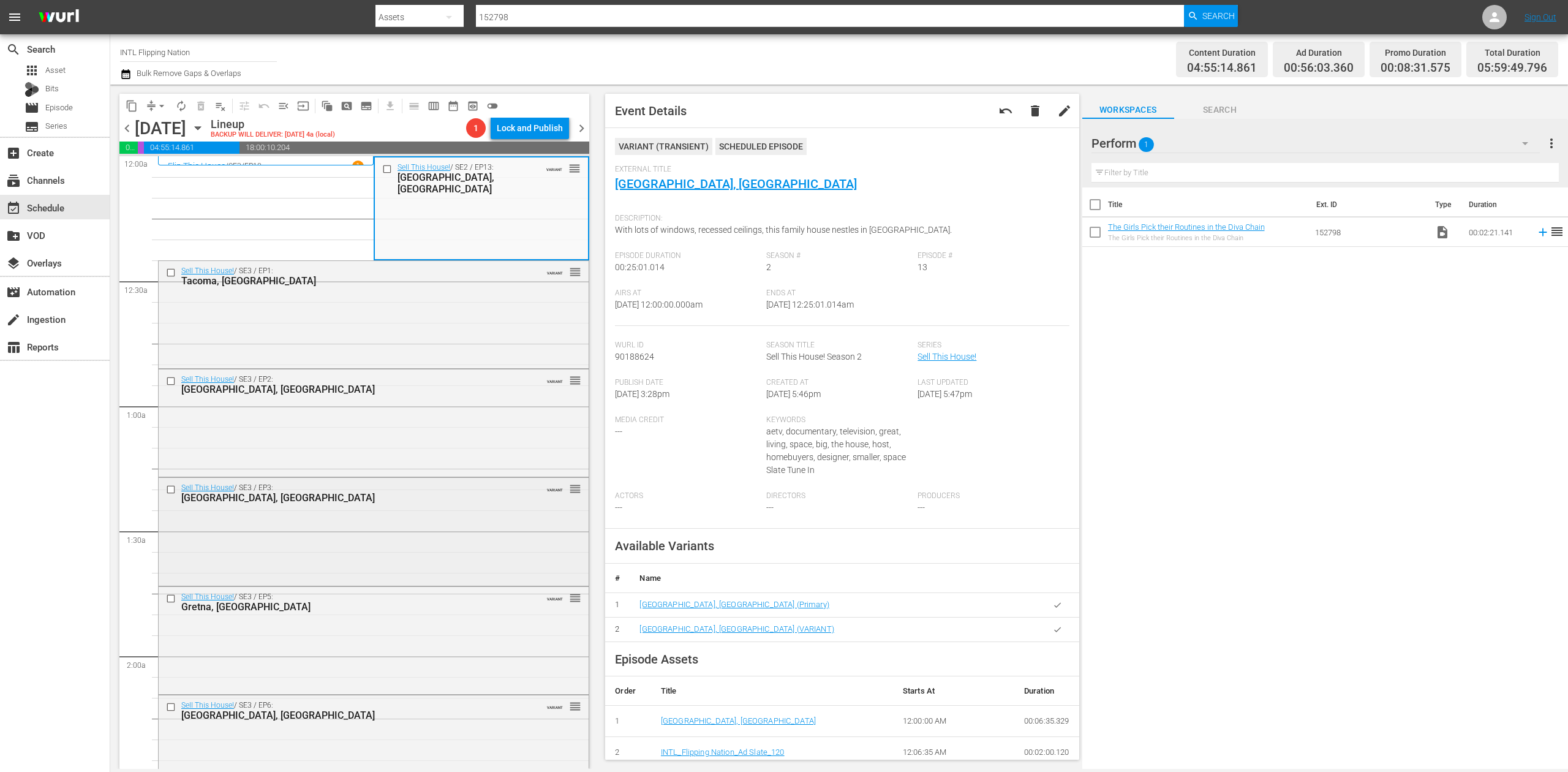
click at [355, 533] on div "Sell This House! / SE3 / EP3: New Orleans, LA VARIANT reorder" at bounding box center [373, 531] width 430 height 106
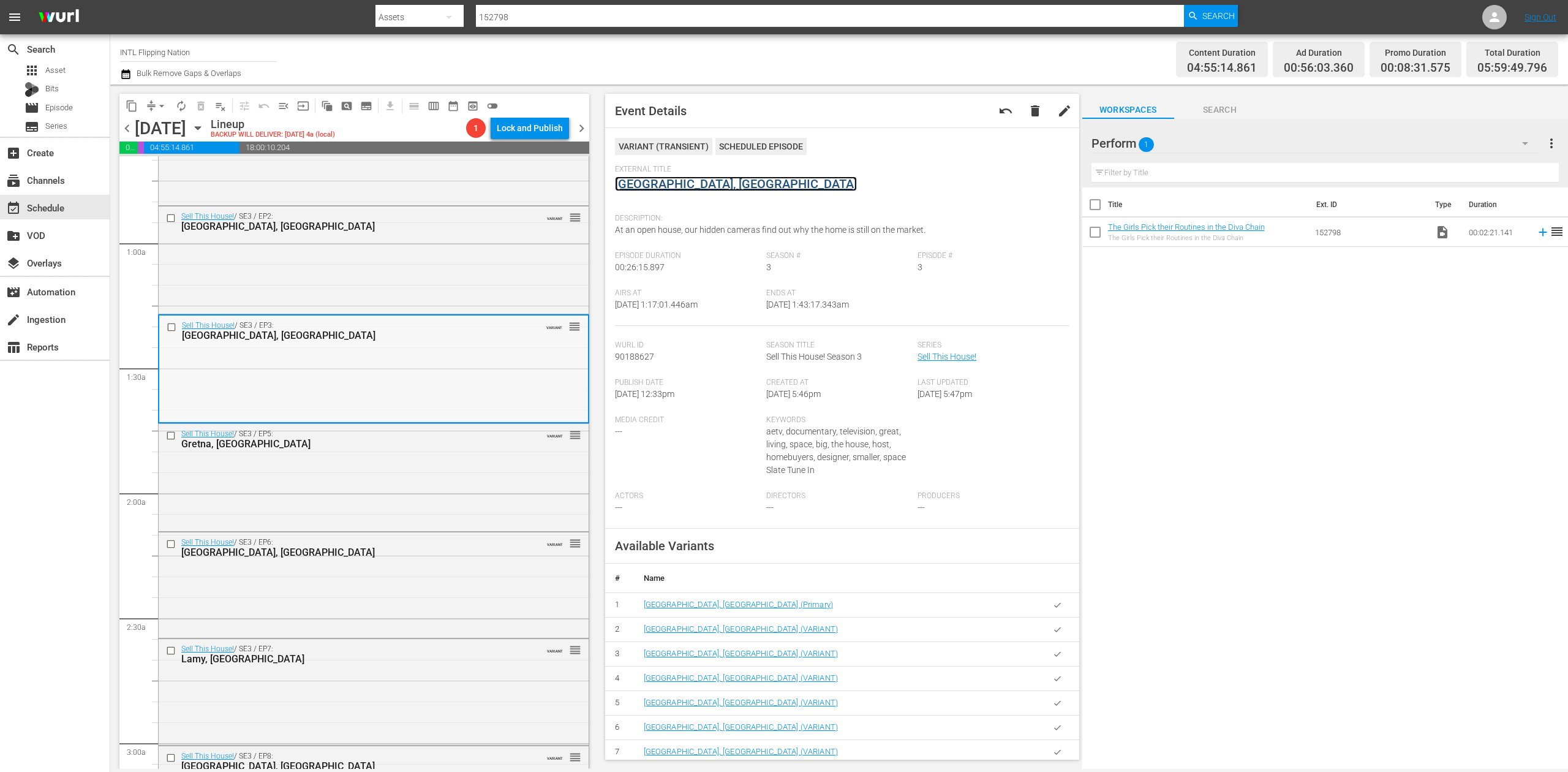
scroll to position [245, 0]
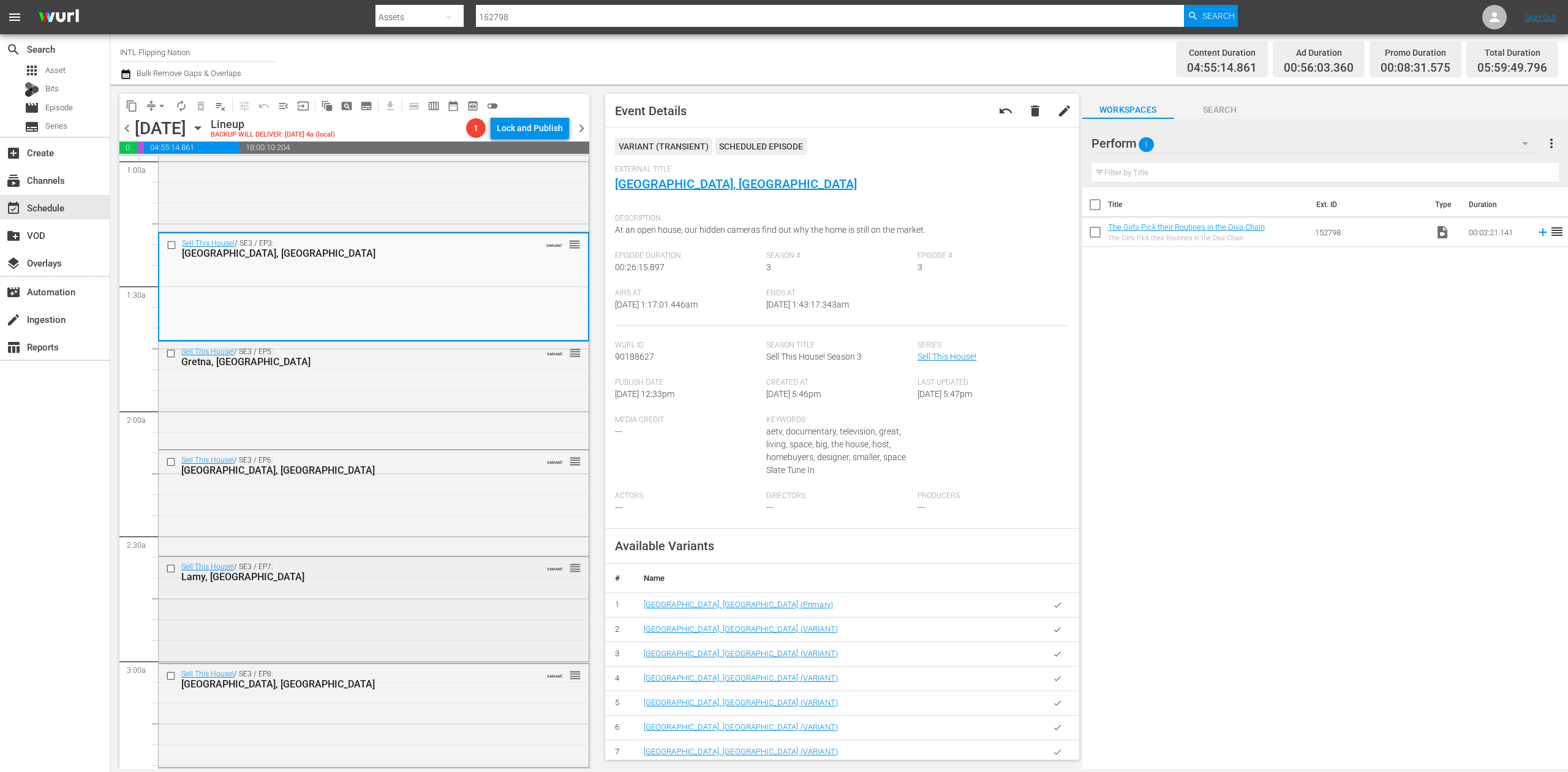
click at [422, 601] on div "Sell This House! / SE3 / EP7: Lamy, NM VARIANT reorder" at bounding box center [373, 609] width 430 height 104
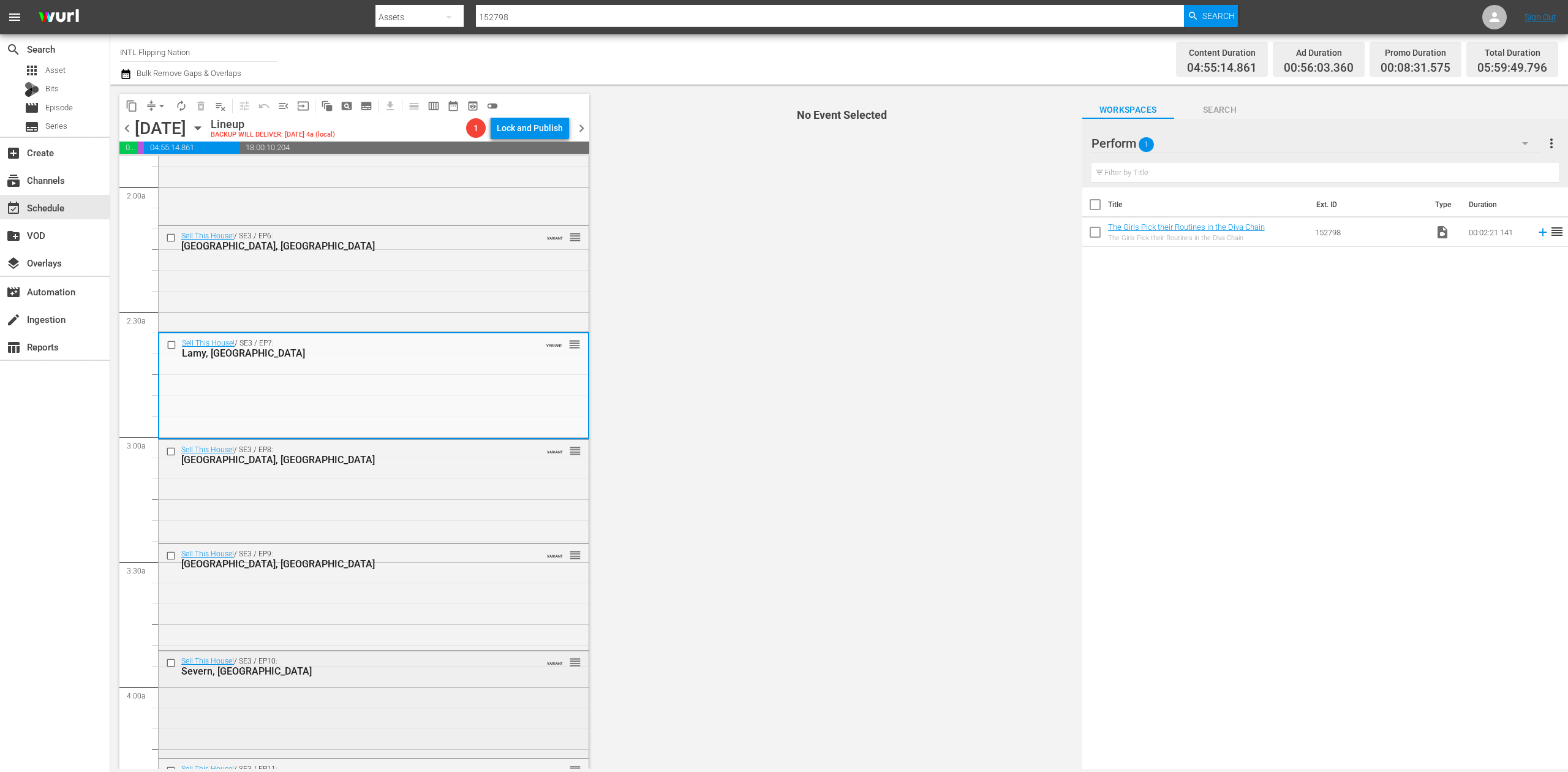
scroll to position [572, 0]
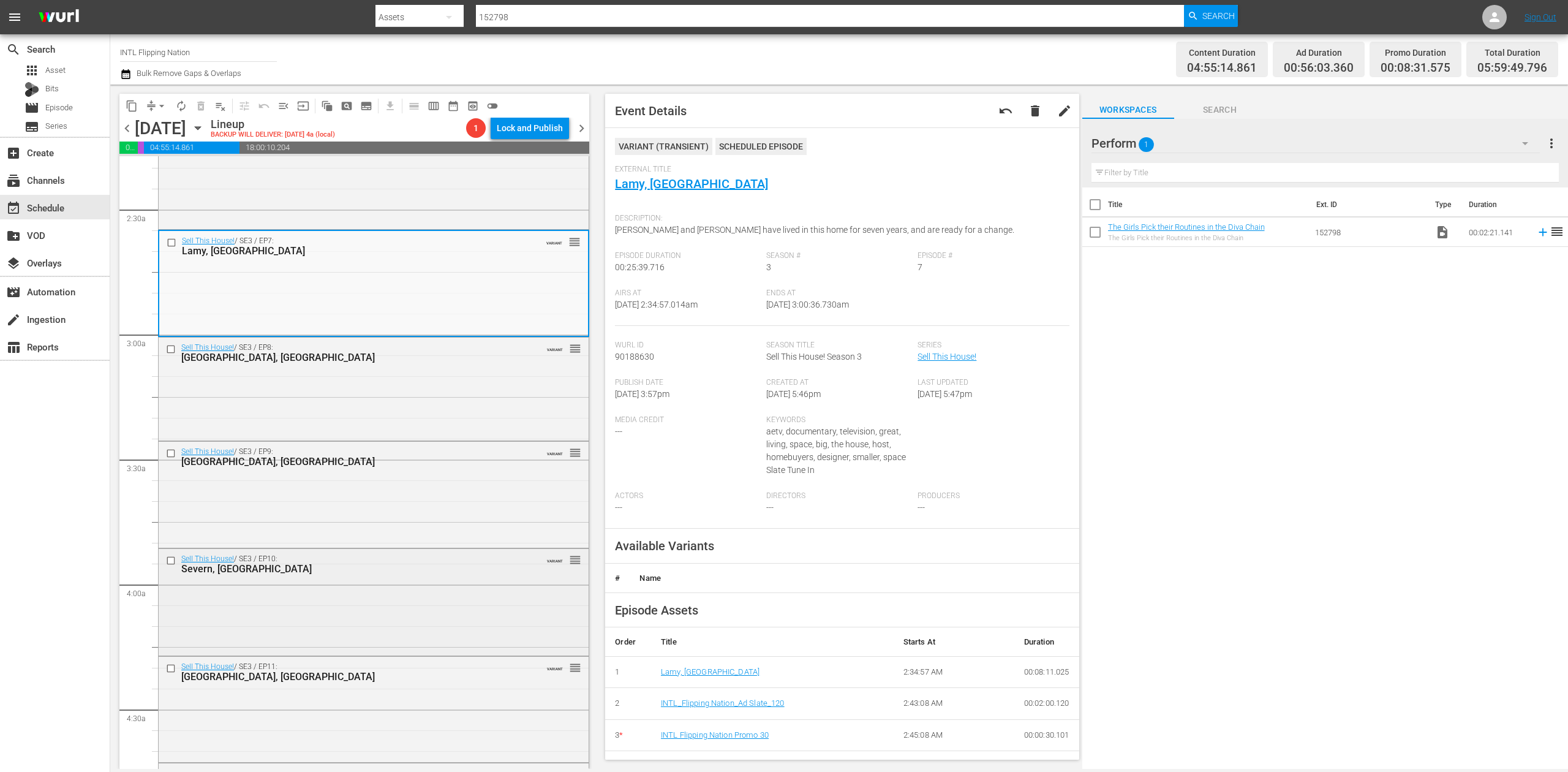
click at [442, 608] on div "Sell This House! / SE3 / EP10: Severn, MD VARIANT reorder" at bounding box center [373, 601] width 430 height 104
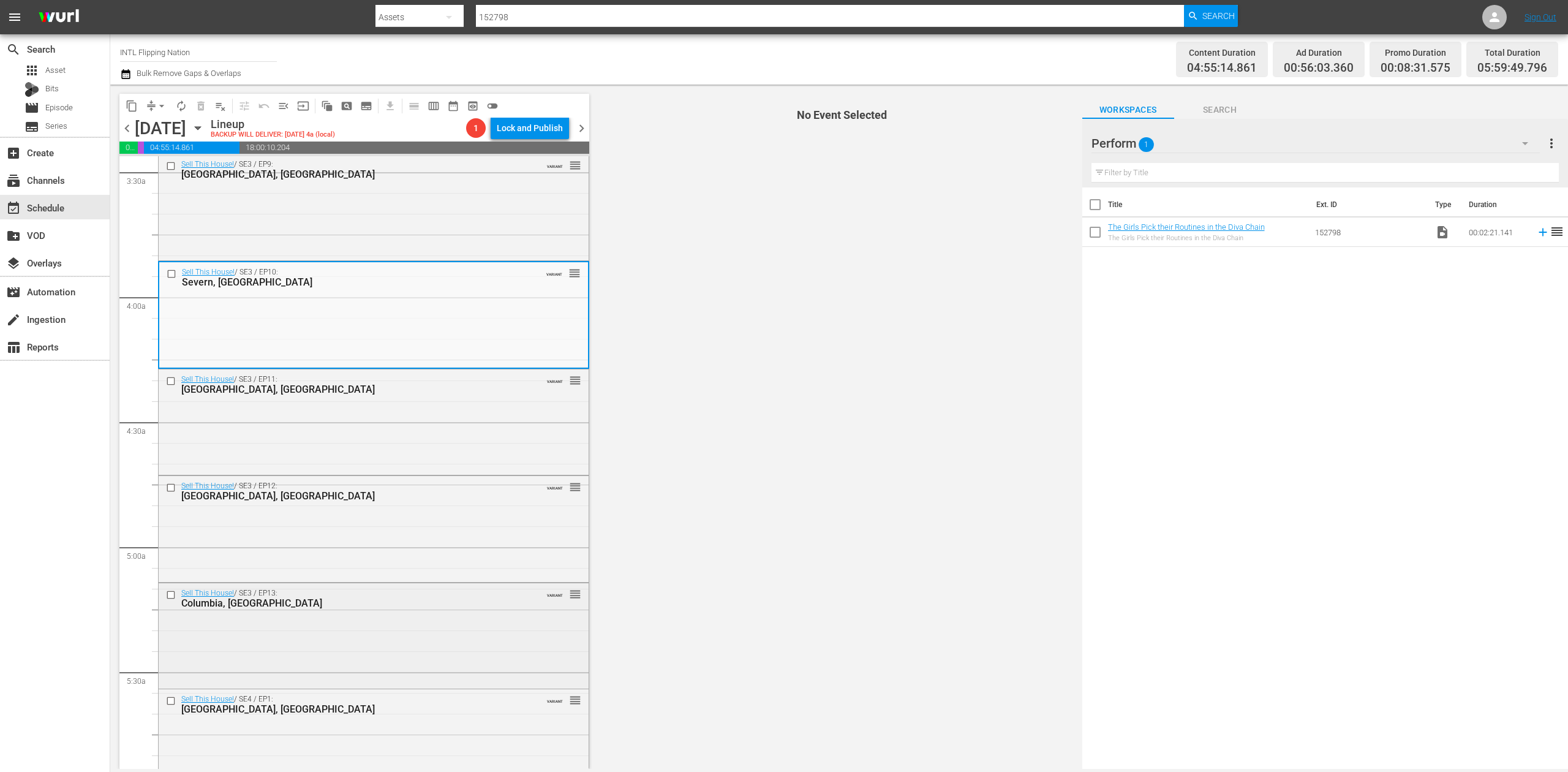
scroll to position [899, 0]
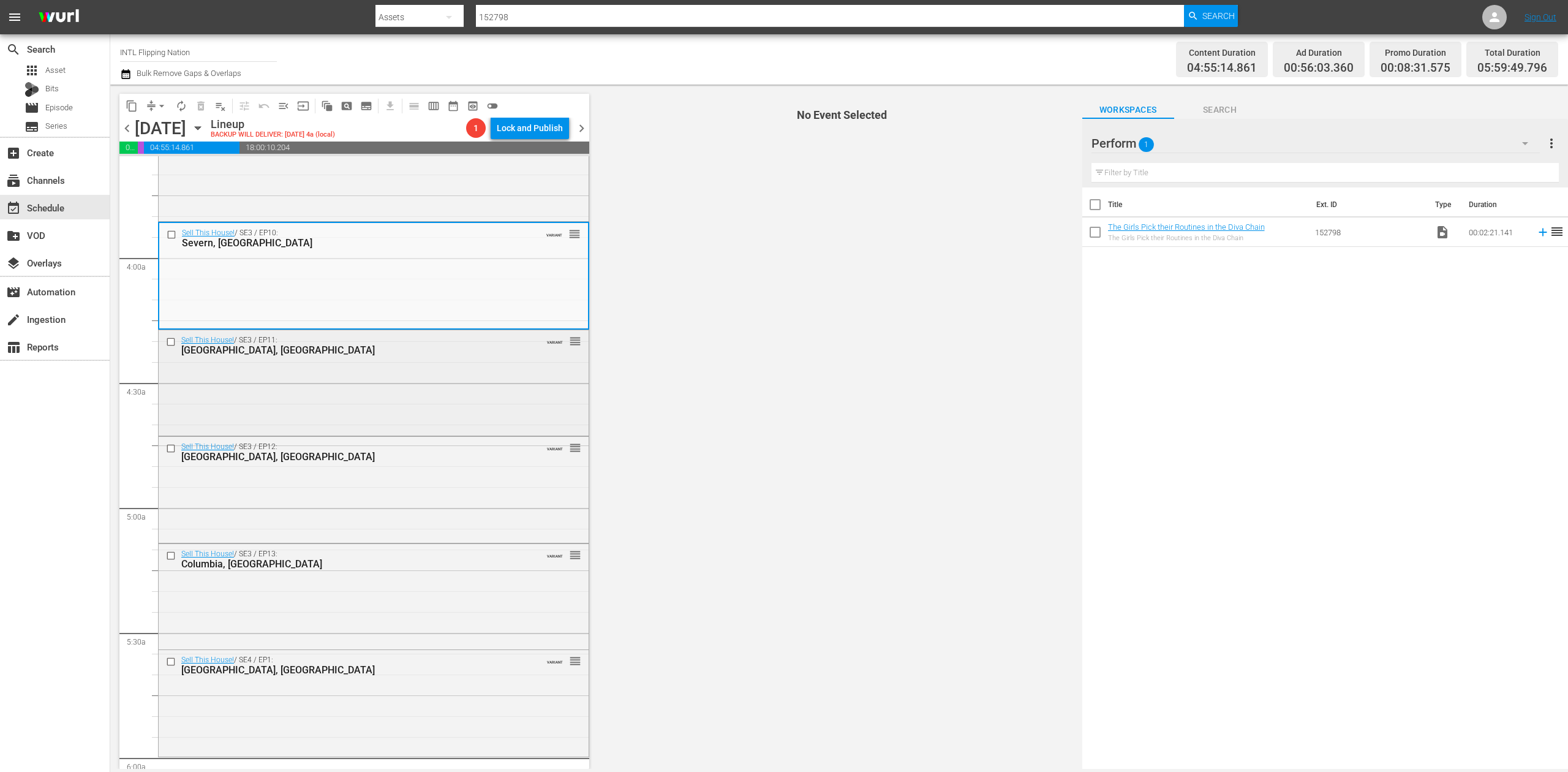
click at [402, 385] on div "Sell This House! / SE3 / EP11: Madison, WI VARIANT reorder" at bounding box center [373, 381] width 430 height 104
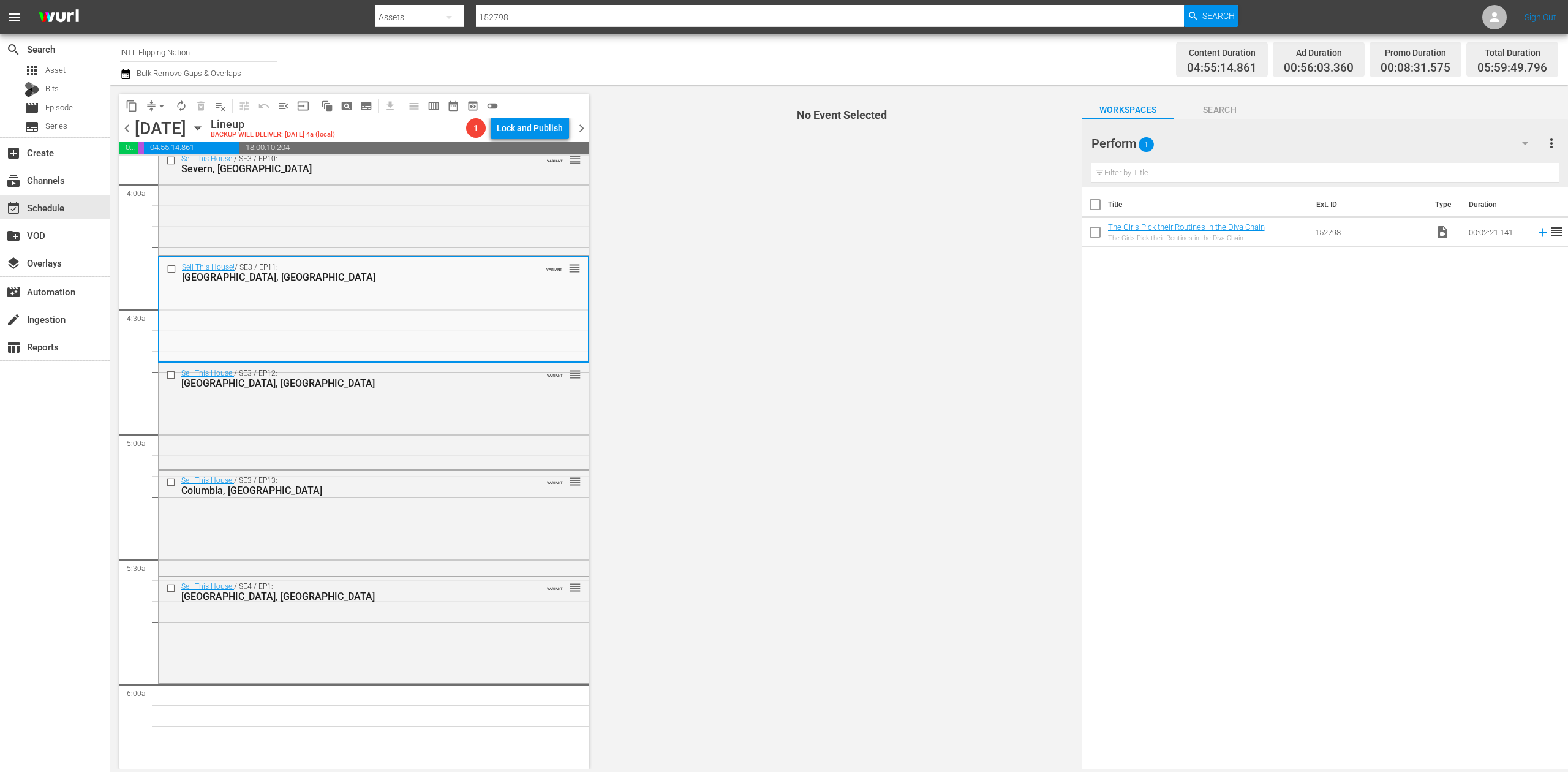
scroll to position [981, 0]
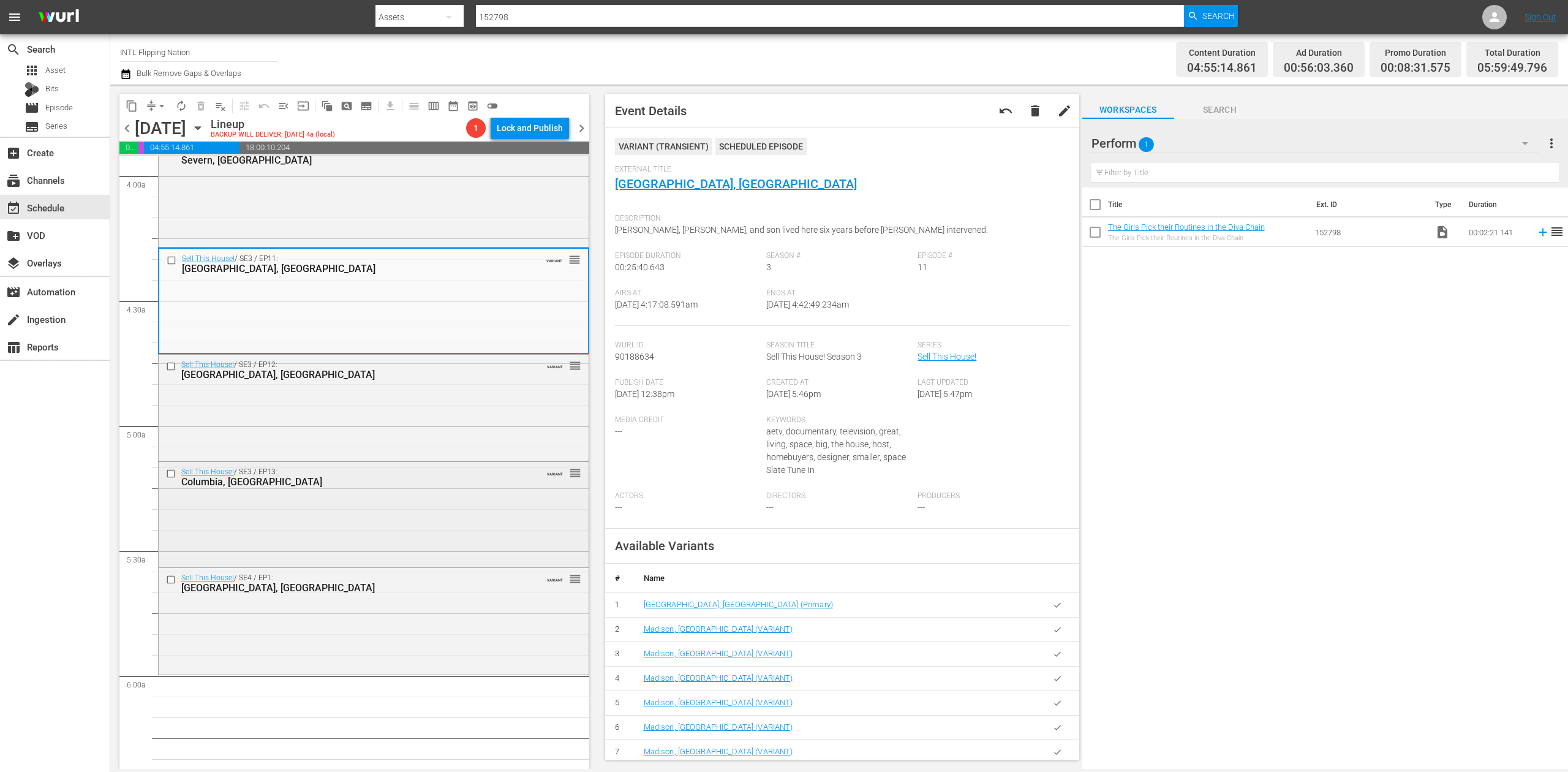
click at [439, 556] on div "Sell This House! / SE3 / EP13: Columbia, MD VARIANT reorder" at bounding box center [373, 514] width 430 height 103
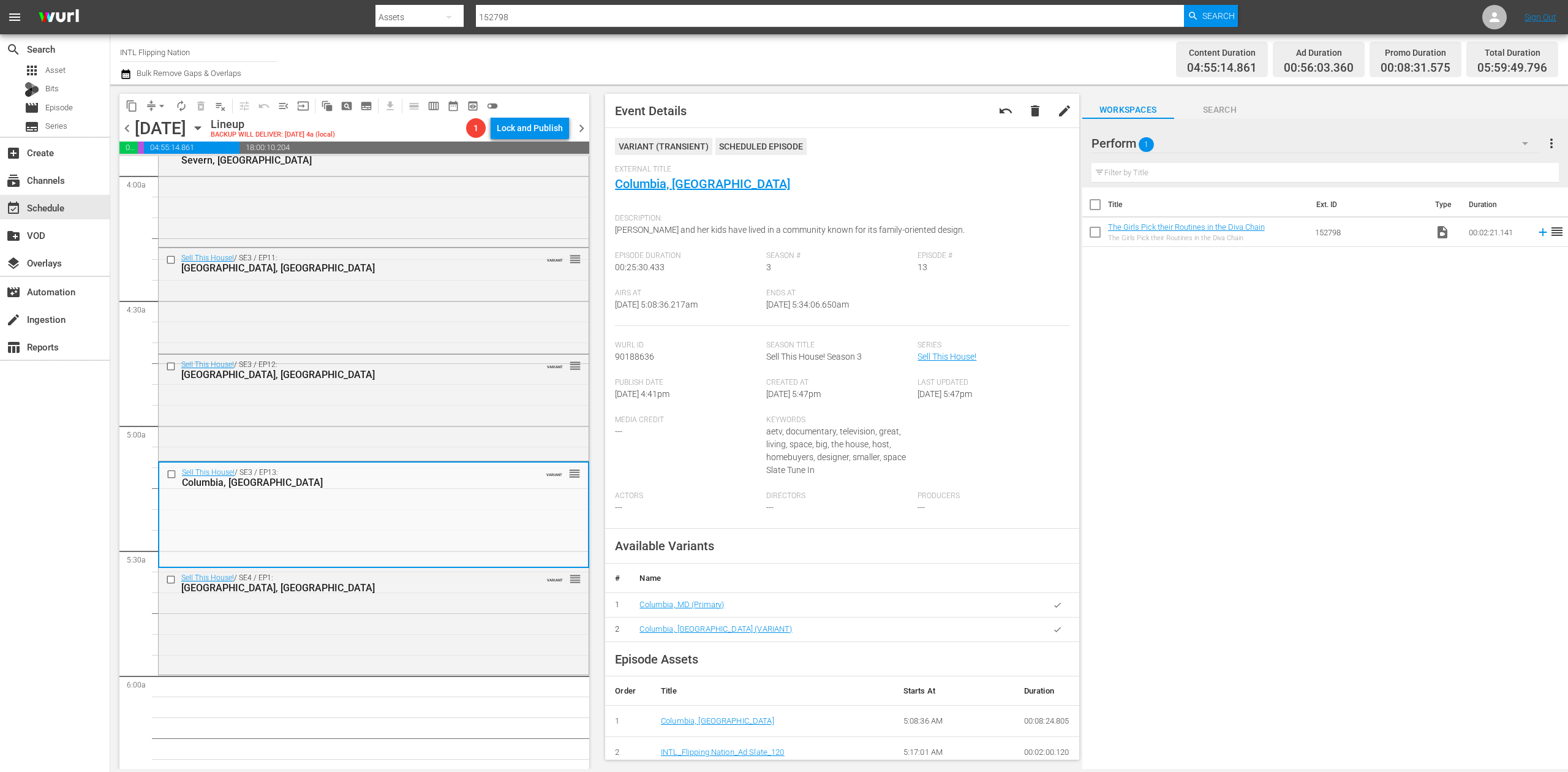
click at [121, 75] on icon "button" at bounding box center [125, 74] width 9 height 10
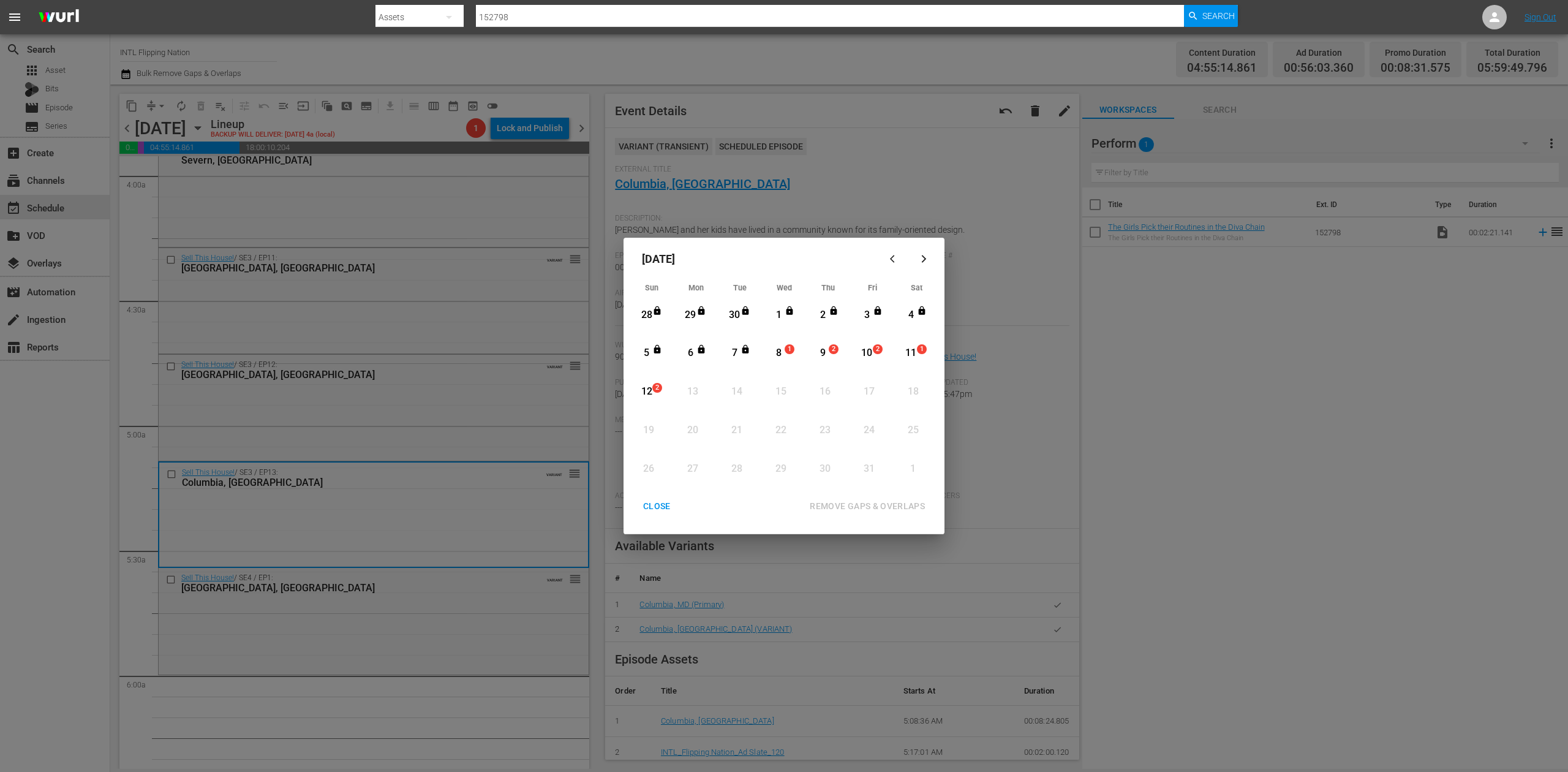
click at [778, 354] on div "8" at bounding box center [779, 353] width 16 height 14
click at [880, 500] on div "REMOVE GAPS & OVERLAPS" at bounding box center [867, 507] width 135 height 16
click at [657, 511] on div "CLOSE" at bounding box center [656, 507] width 47 height 16
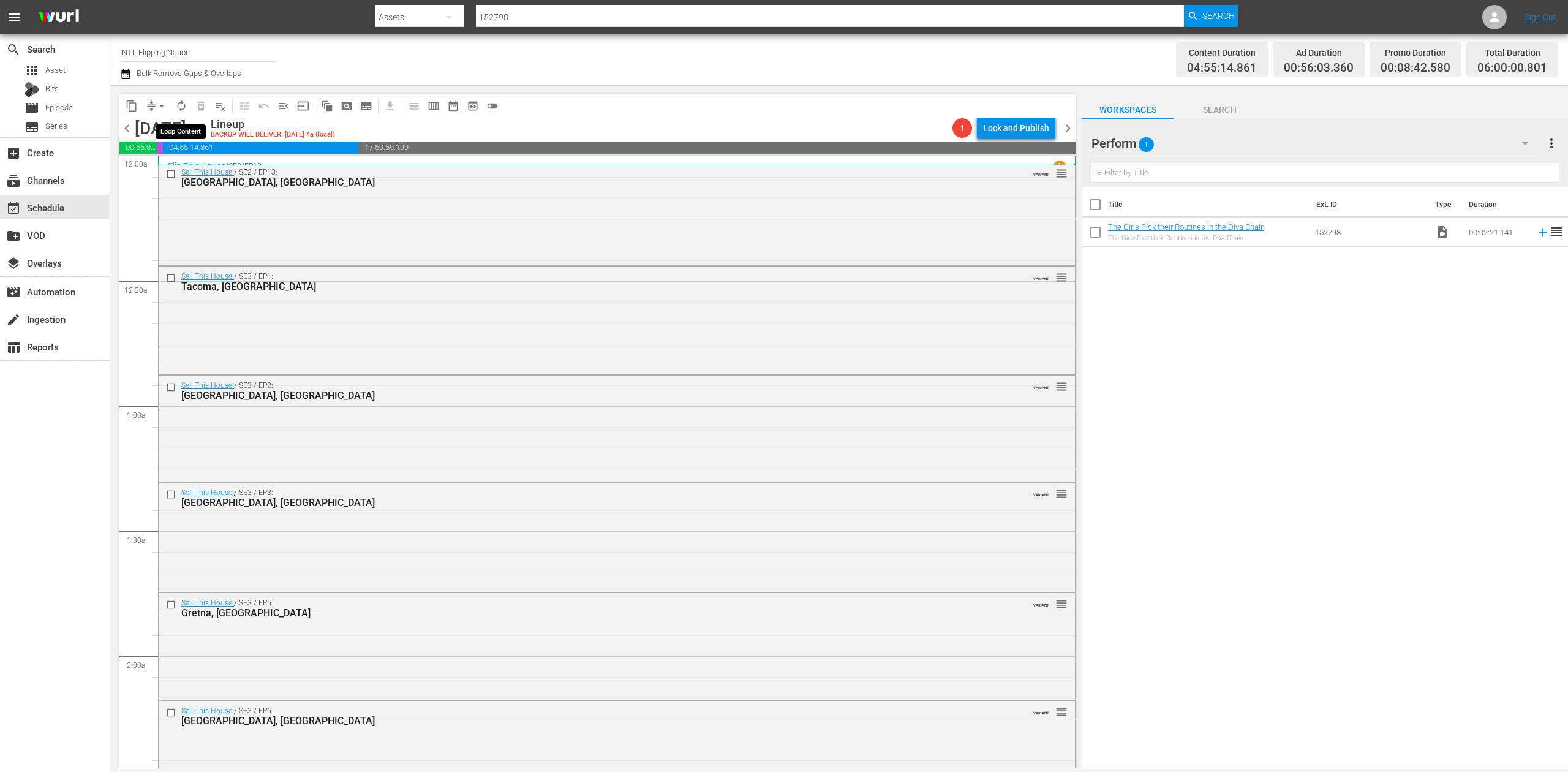
click at [179, 108] on span "autorenew_outlined" at bounding box center [181, 106] width 12 height 12
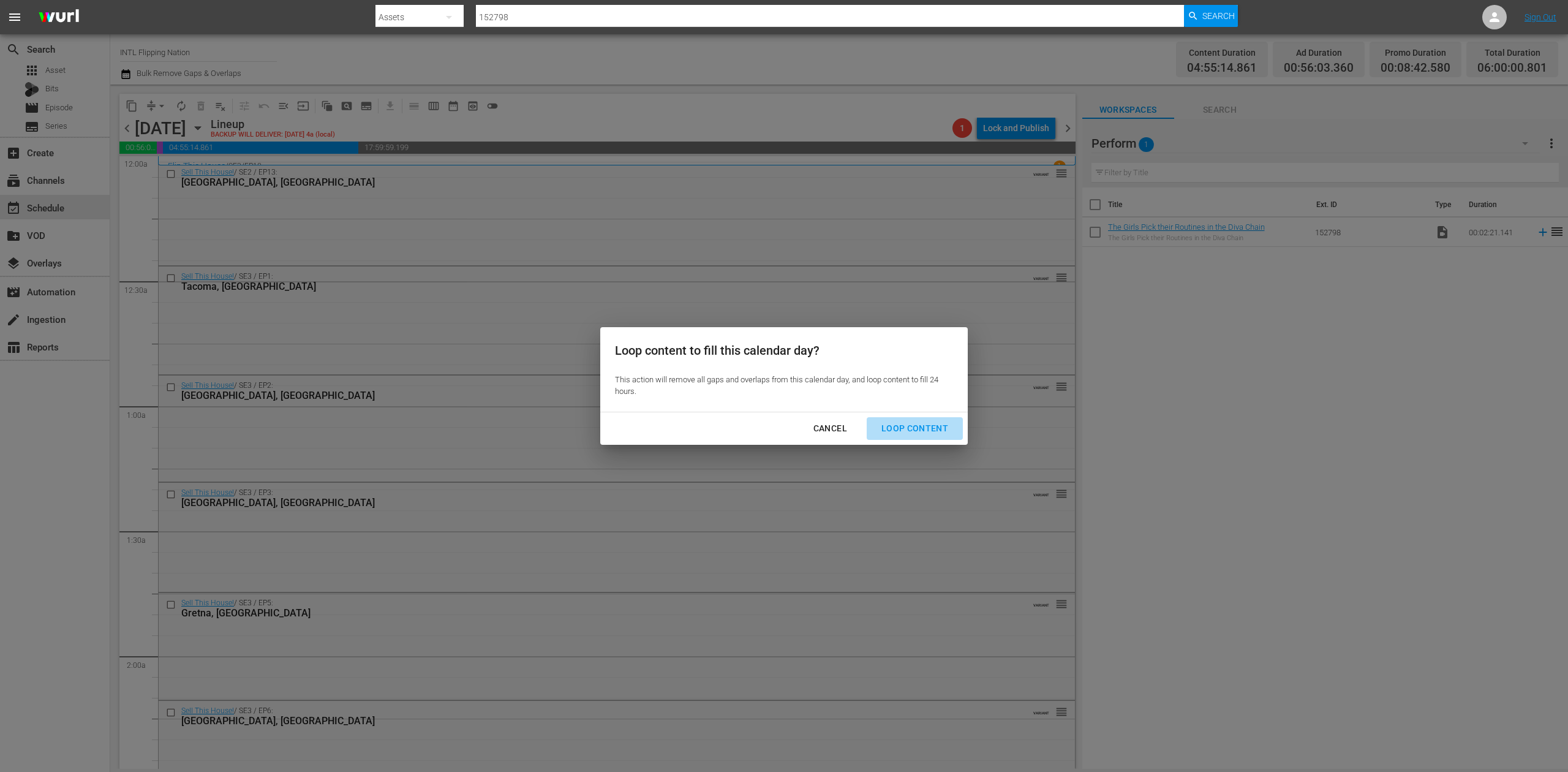
click at [919, 423] on div "Loop Content" at bounding box center [915, 429] width 86 height 16
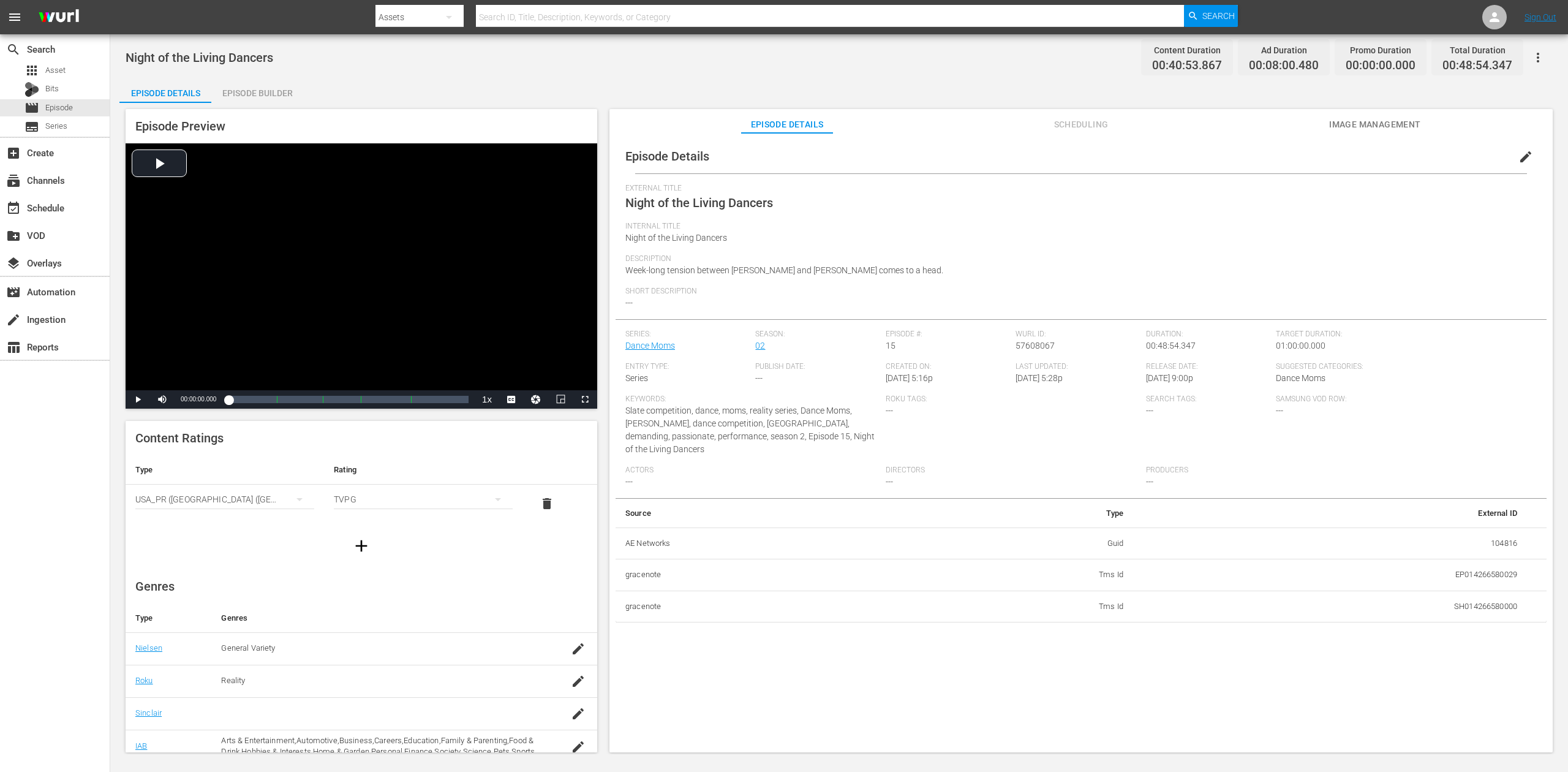
click at [278, 93] on div "Episode Builder" at bounding box center [257, 93] width 92 height 30
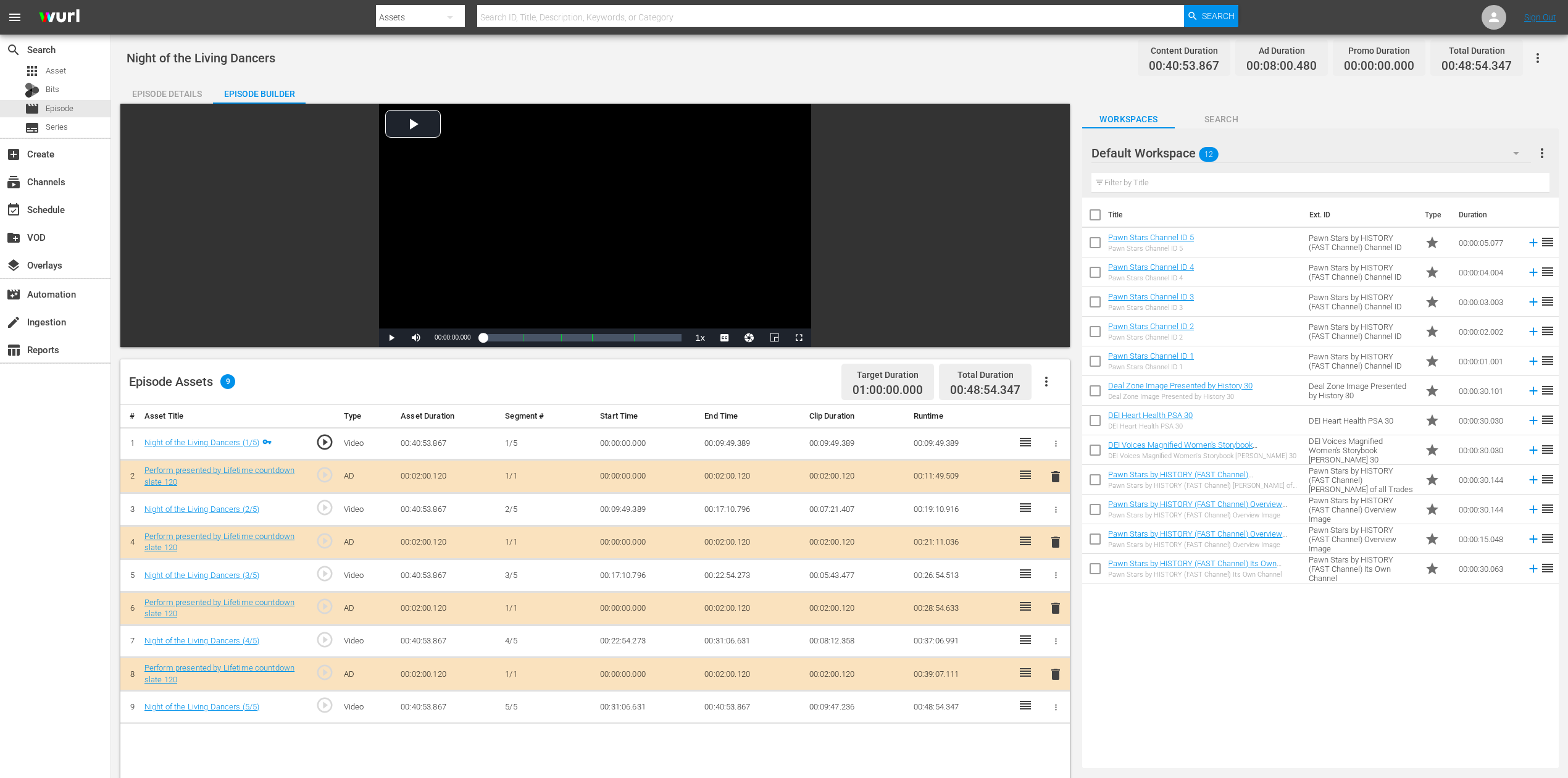
click at [1185, 155] on icon "button" at bounding box center [1516, 153] width 15 height 15
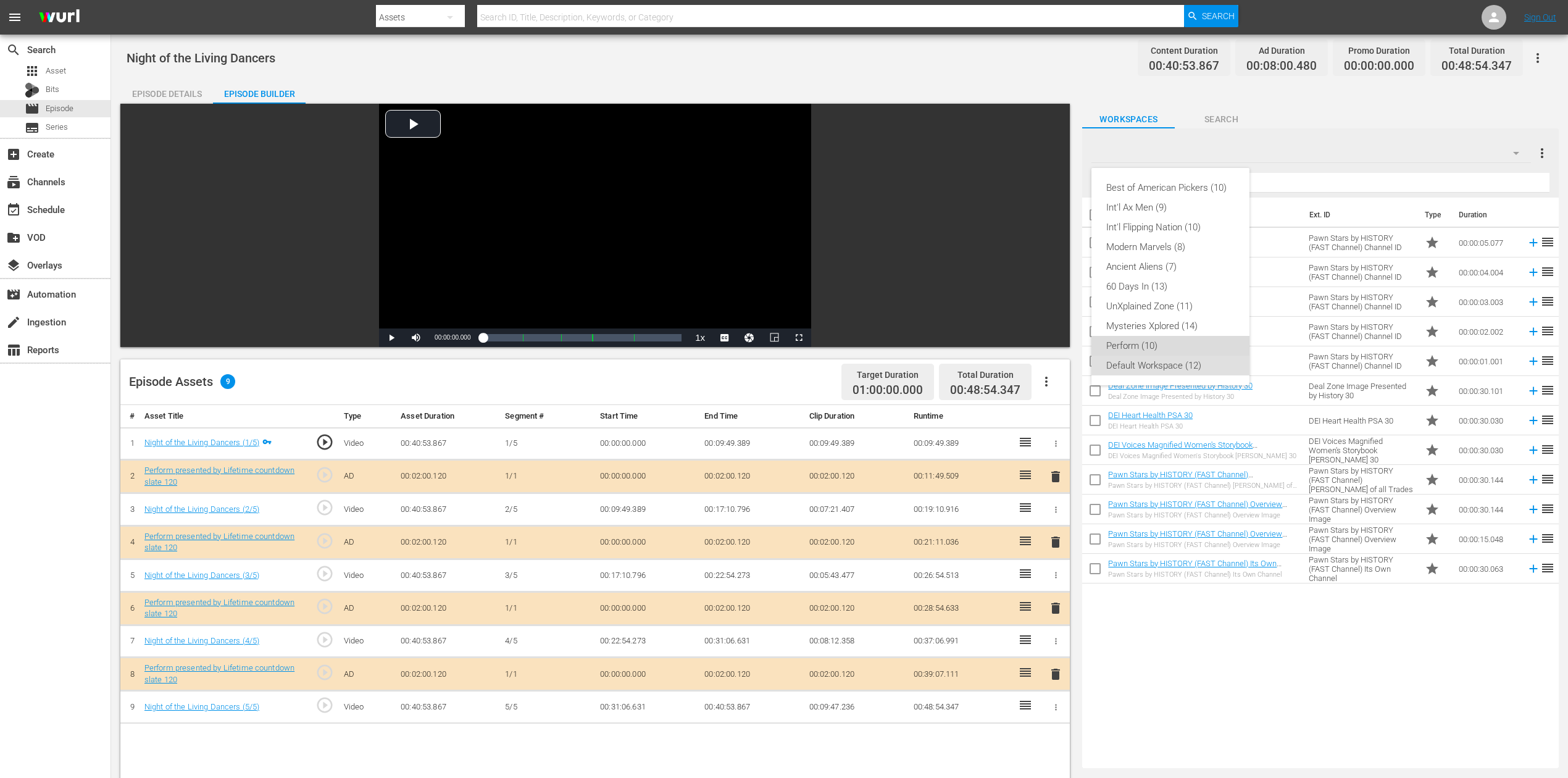
click at [1157, 344] on div "Perform (10)" at bounding box center [1171, 345] width 129 height 20
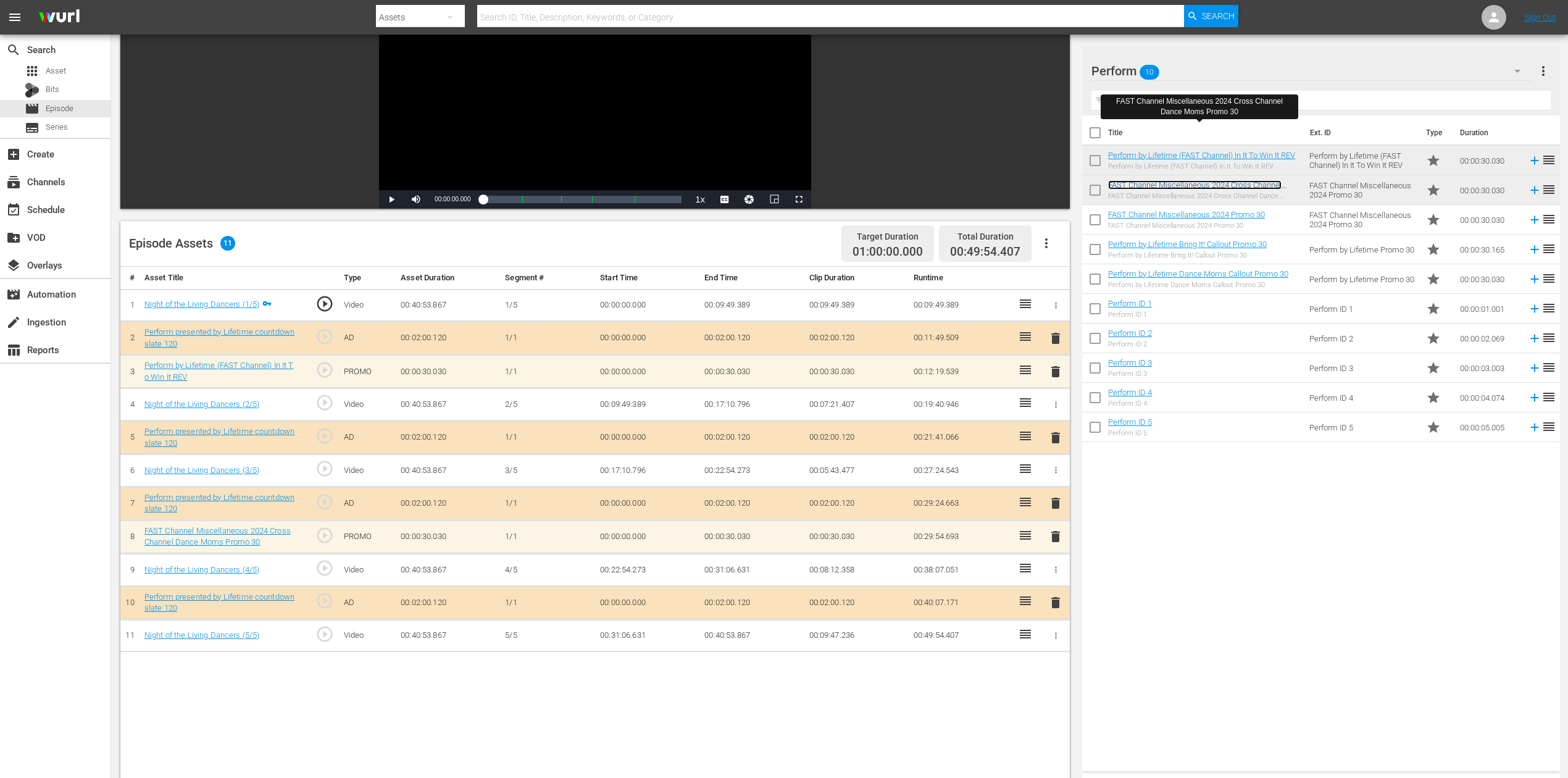
scroll to position [164, 0]
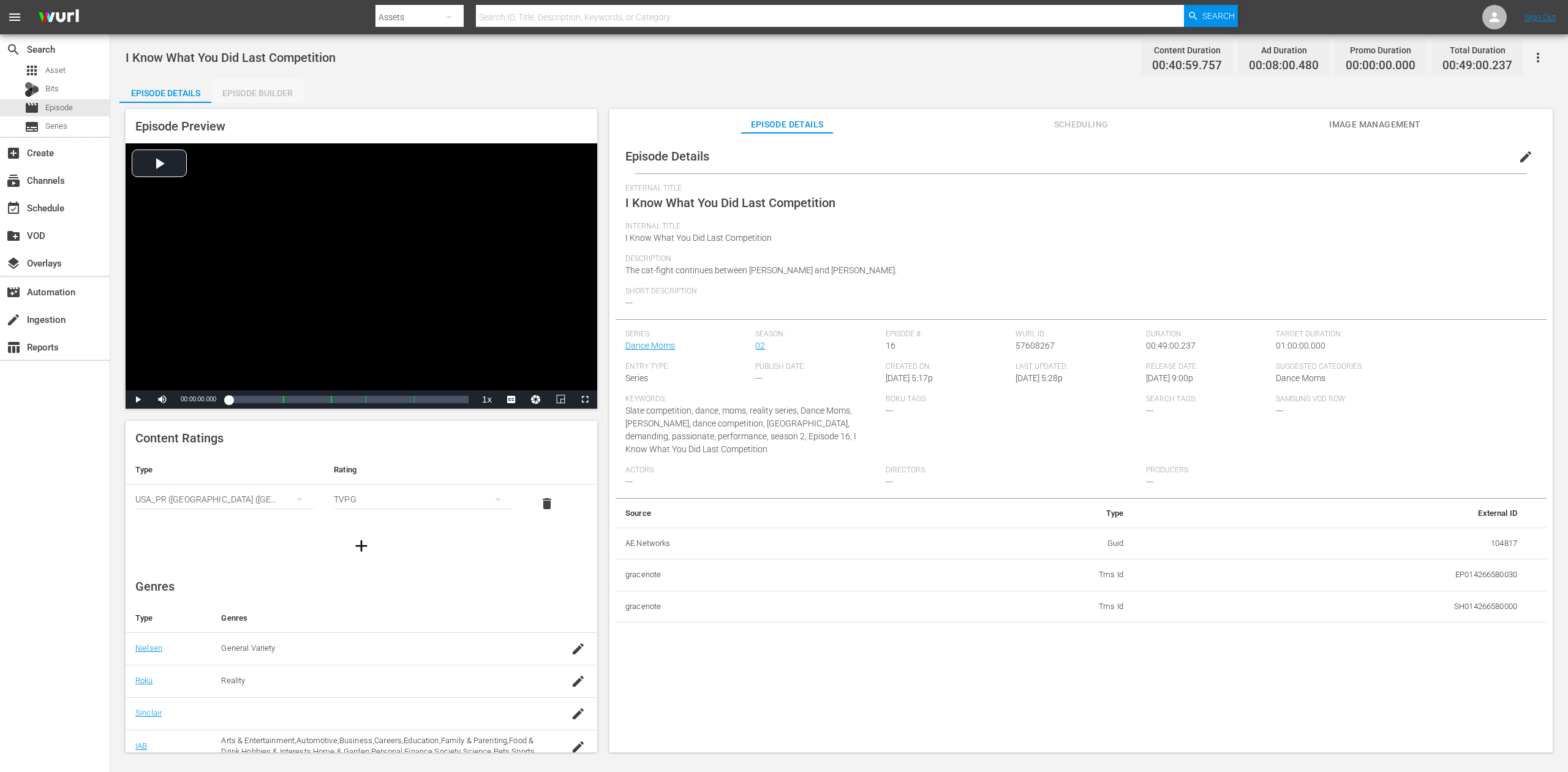
click at [280, 86] on div "Episode Builder" at bounding box center [257, 93] width 92 height 30
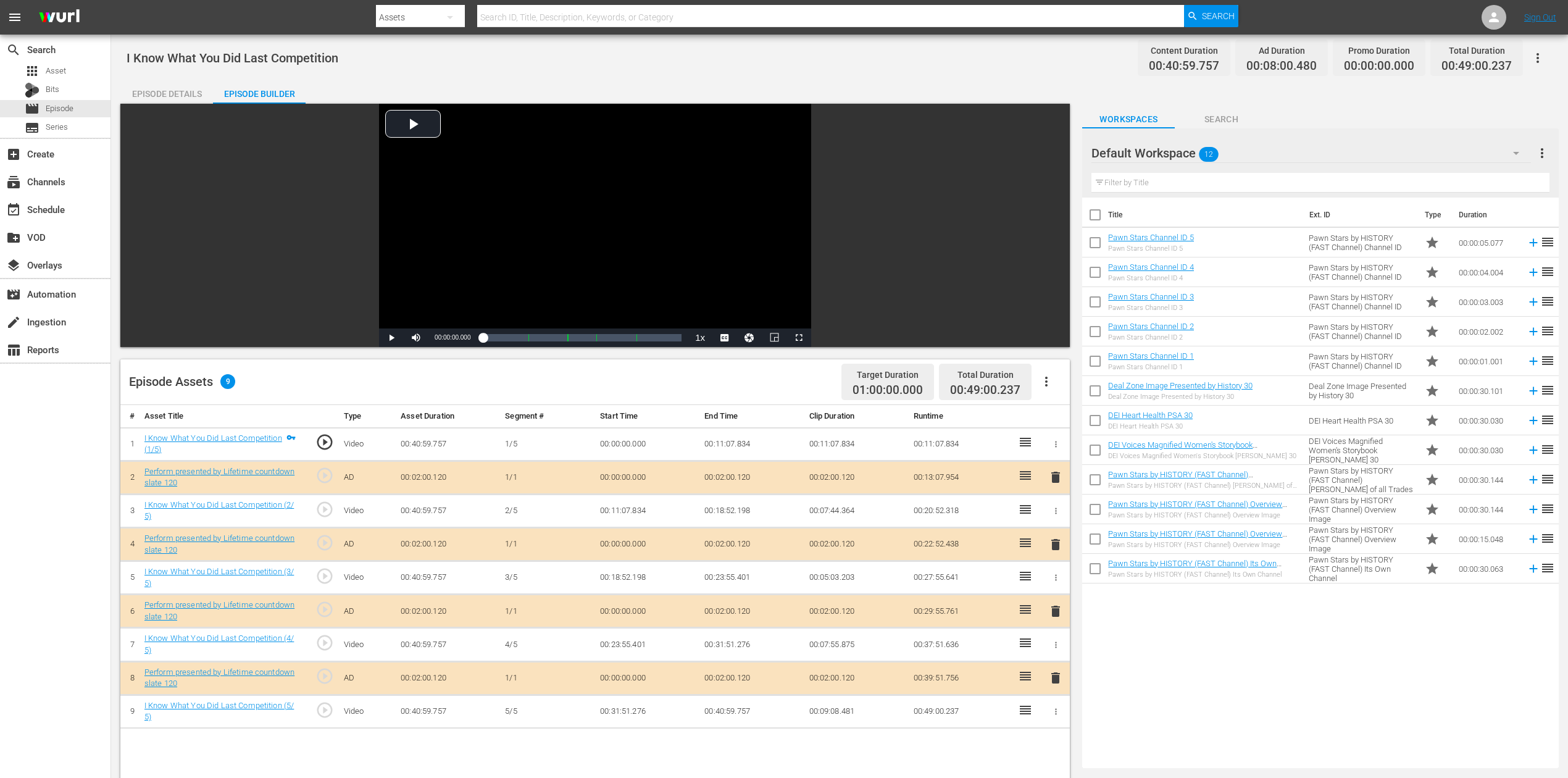
click at [1185, 152] on icon "button" at bounding box center [1516, 154] width 6 height 3
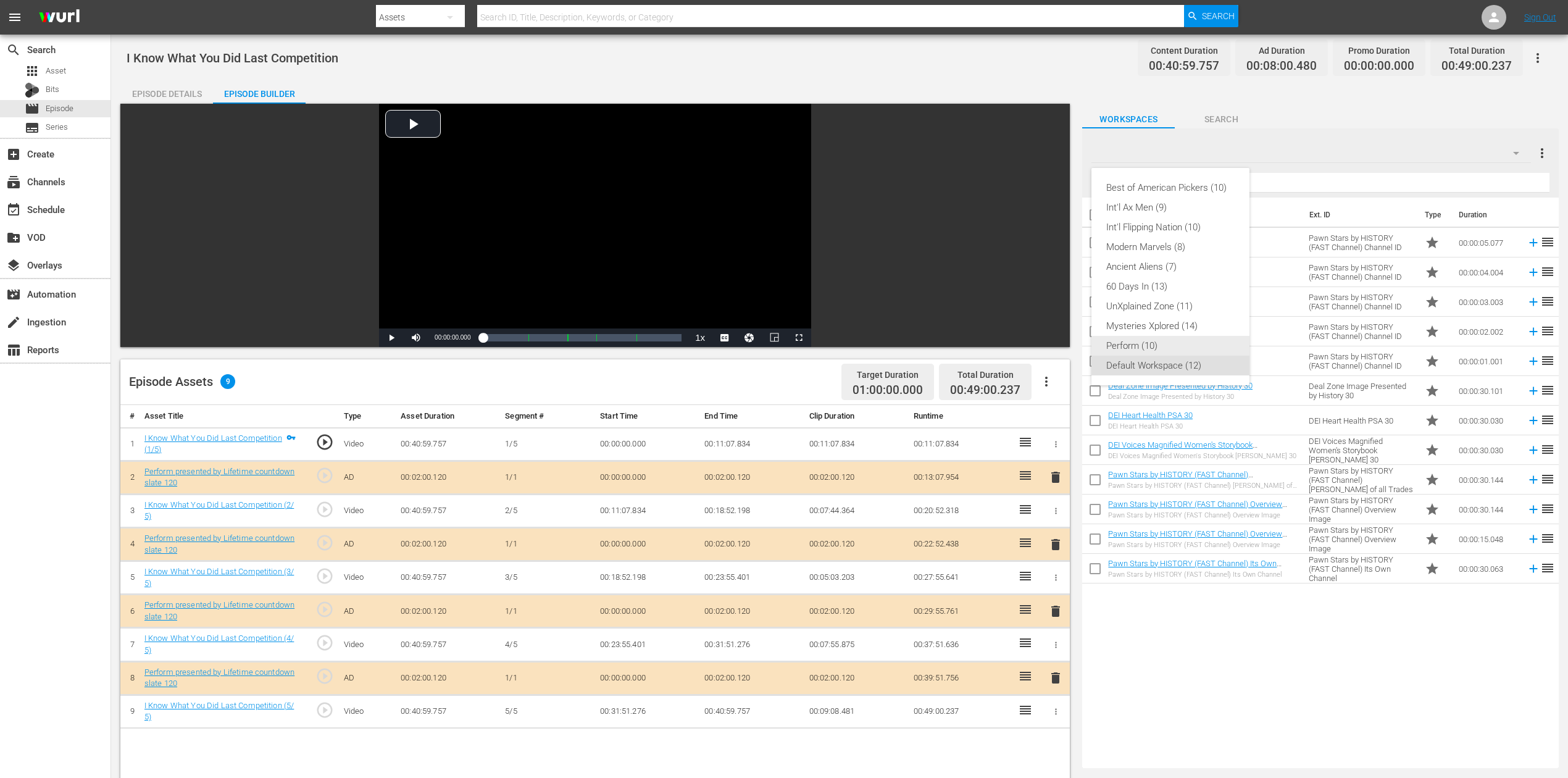
click at [1159, 344] on div "Perform (10)" at bounding box center [1171, 345] width 129 height 20
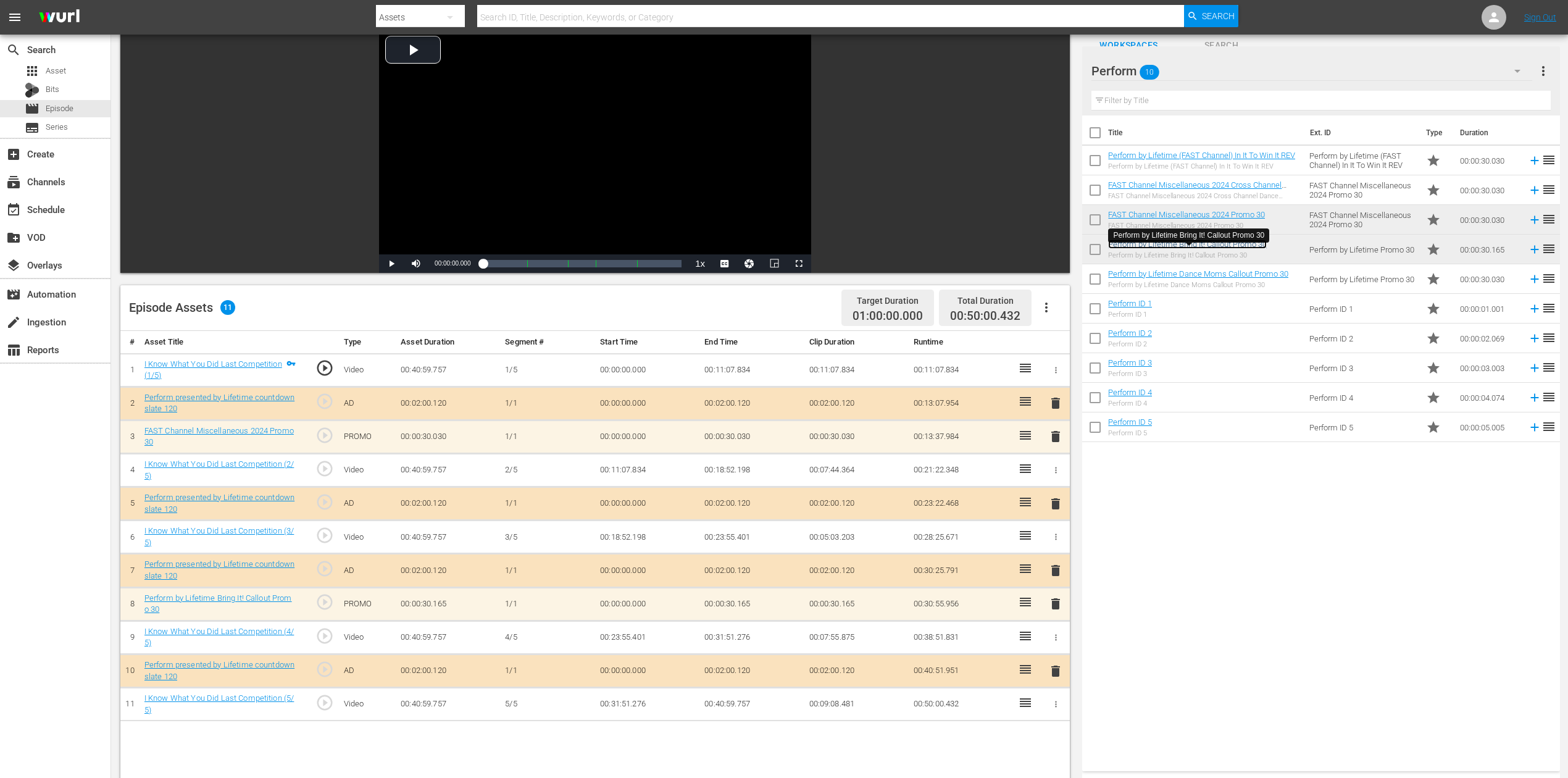
scroll to position [164, 0]
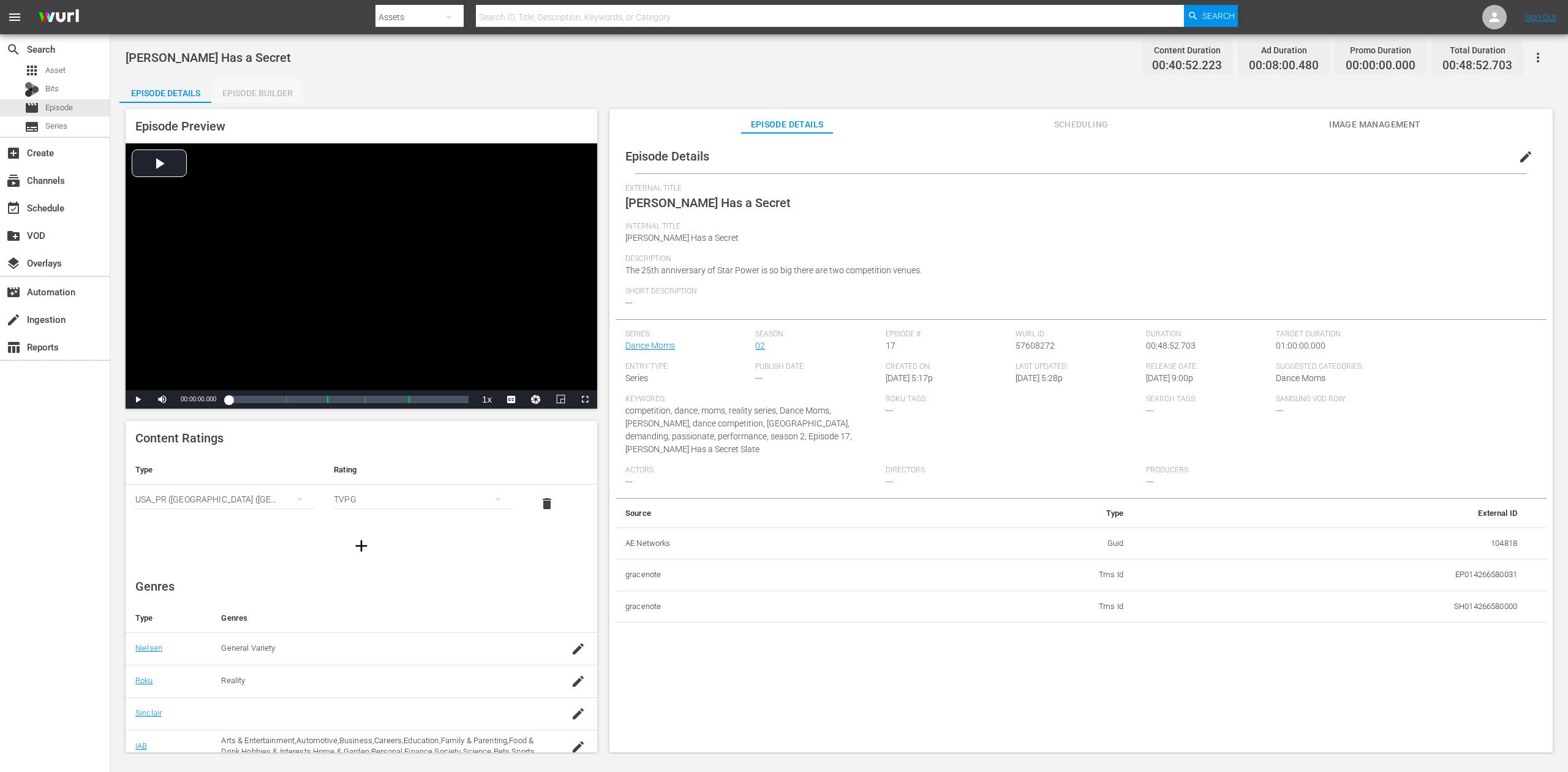
click at [265, 94] on div "Episode Builder" at bounding box center [257, 93] width 92 height 30
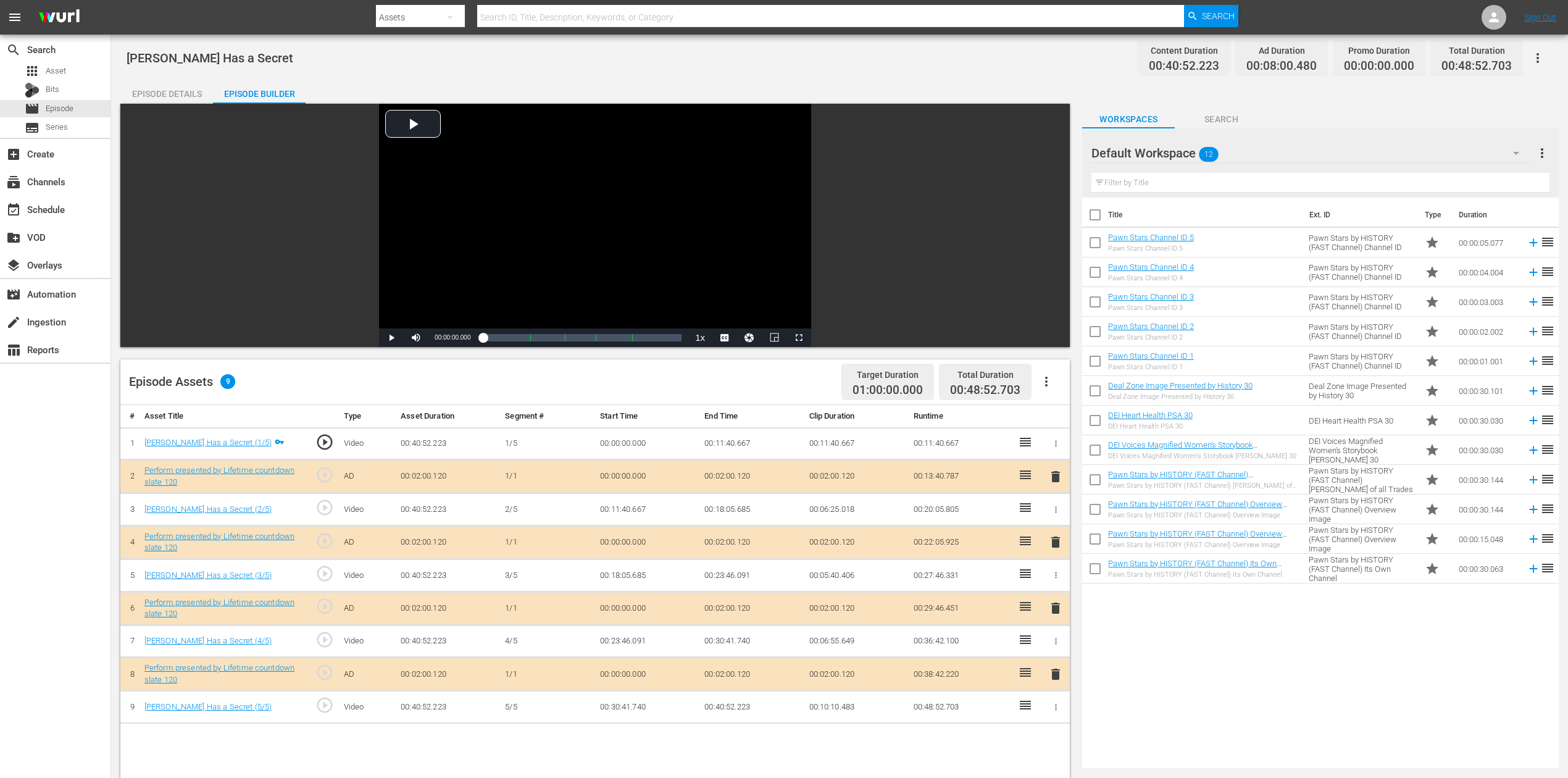
click at [1185, 152] on icon "button" at bounding box center [1516, 154] width 6 height 3
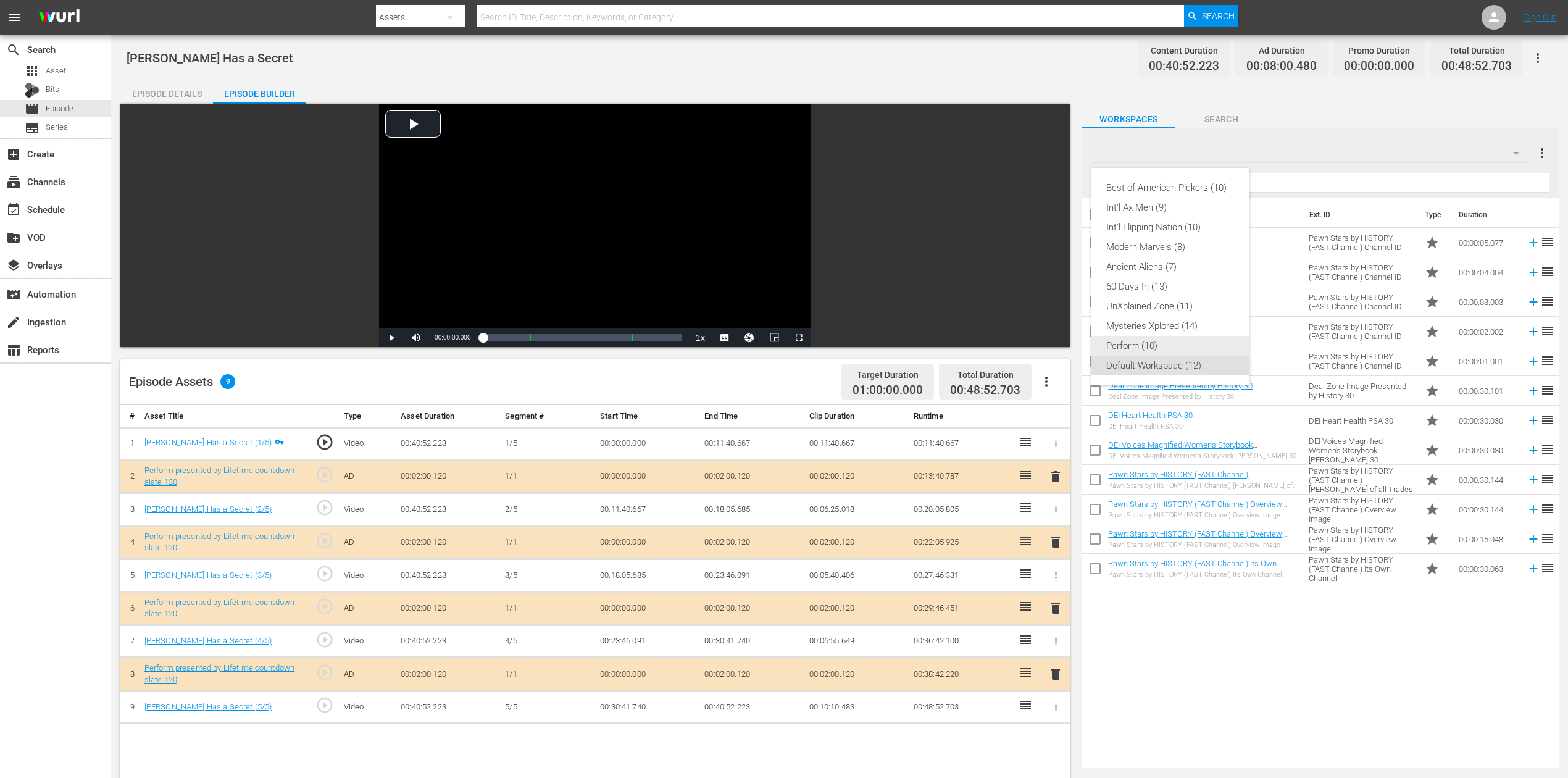
click at [1168, 341] on div "Perform (10)" at bounding box center [1171, 345] width 129 height 20
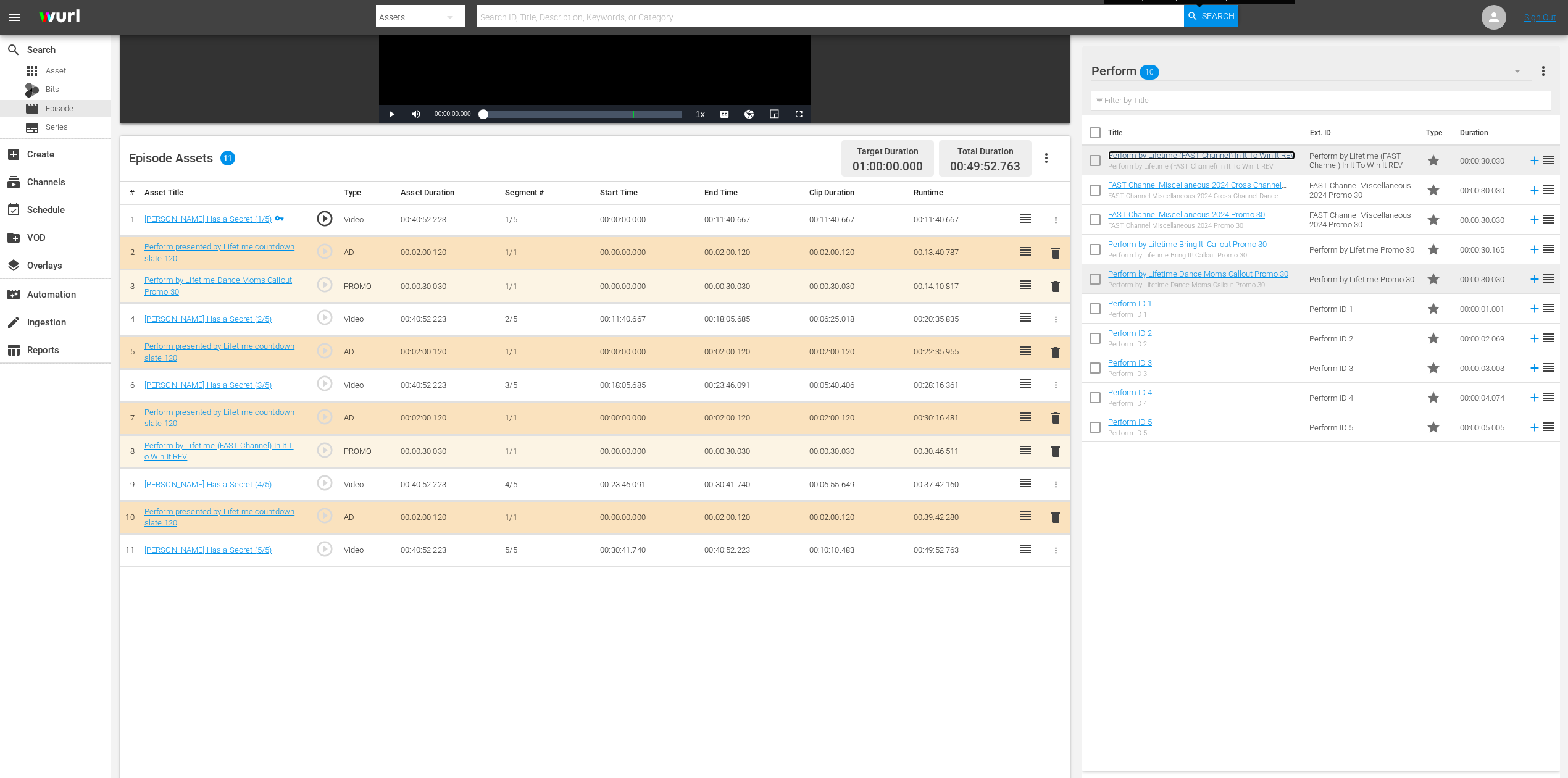
scroll to position [247, 0]
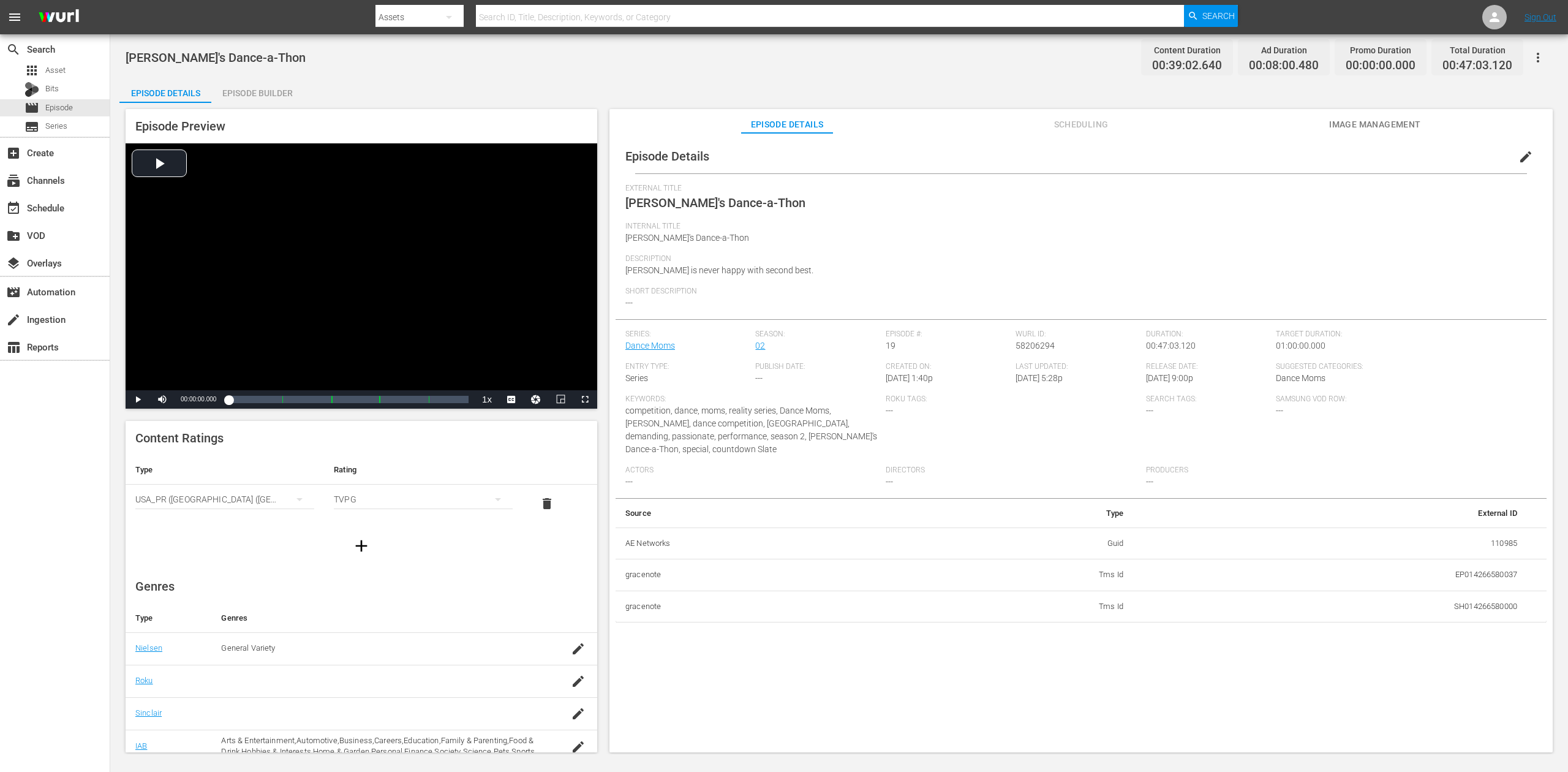
click at [256, 93] on div "Episode Builder" at bounding box center [257, 93] width 92 height 30
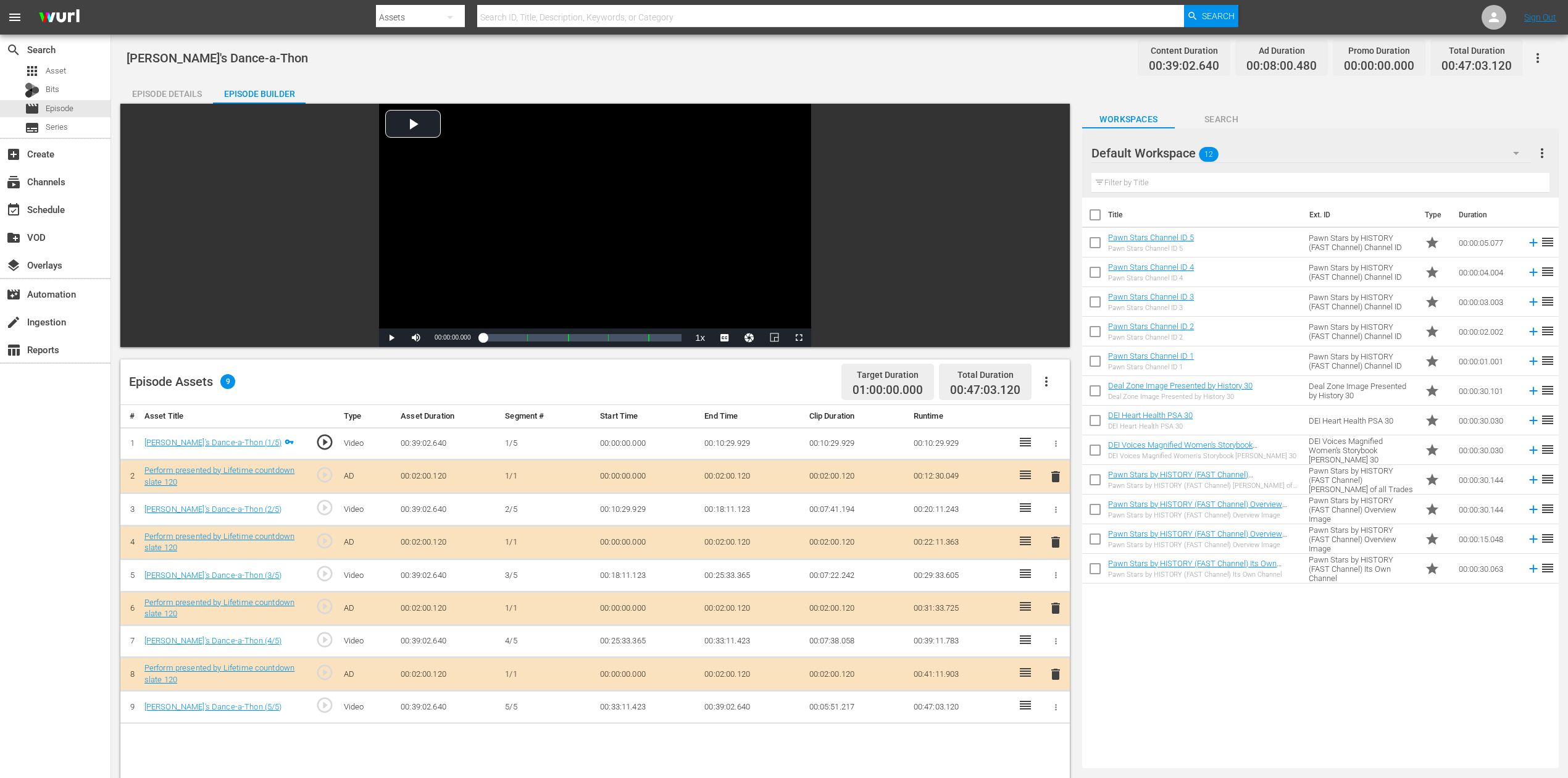
click at [1185, 155] on icon "button" at bounding box center [1516, 153] width 15 height 15
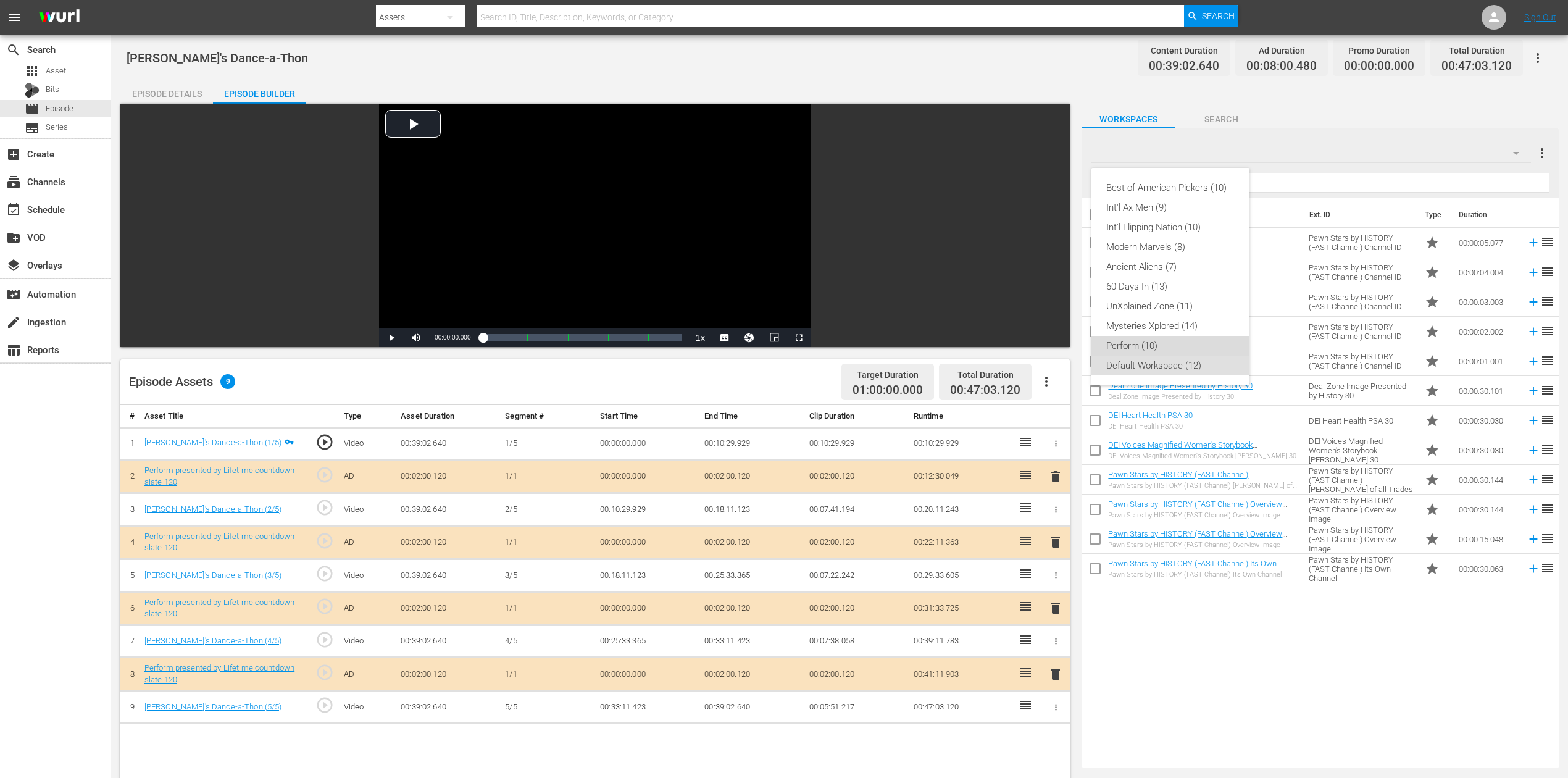
click at [1164, 342] on div "Perform (10)" at bounding box center [1171, 345] width 129 height 20
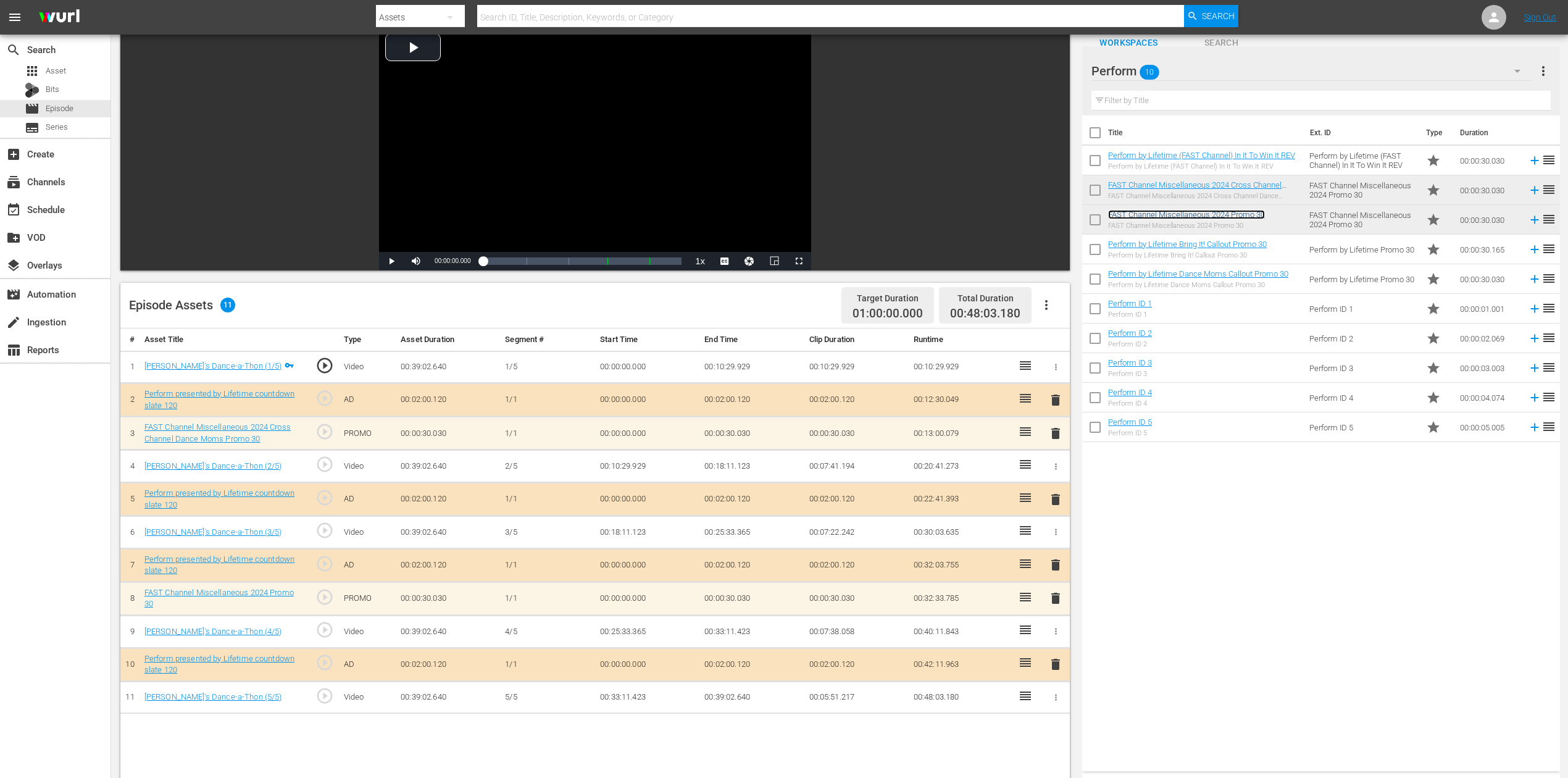
scroll to position [164, 0]
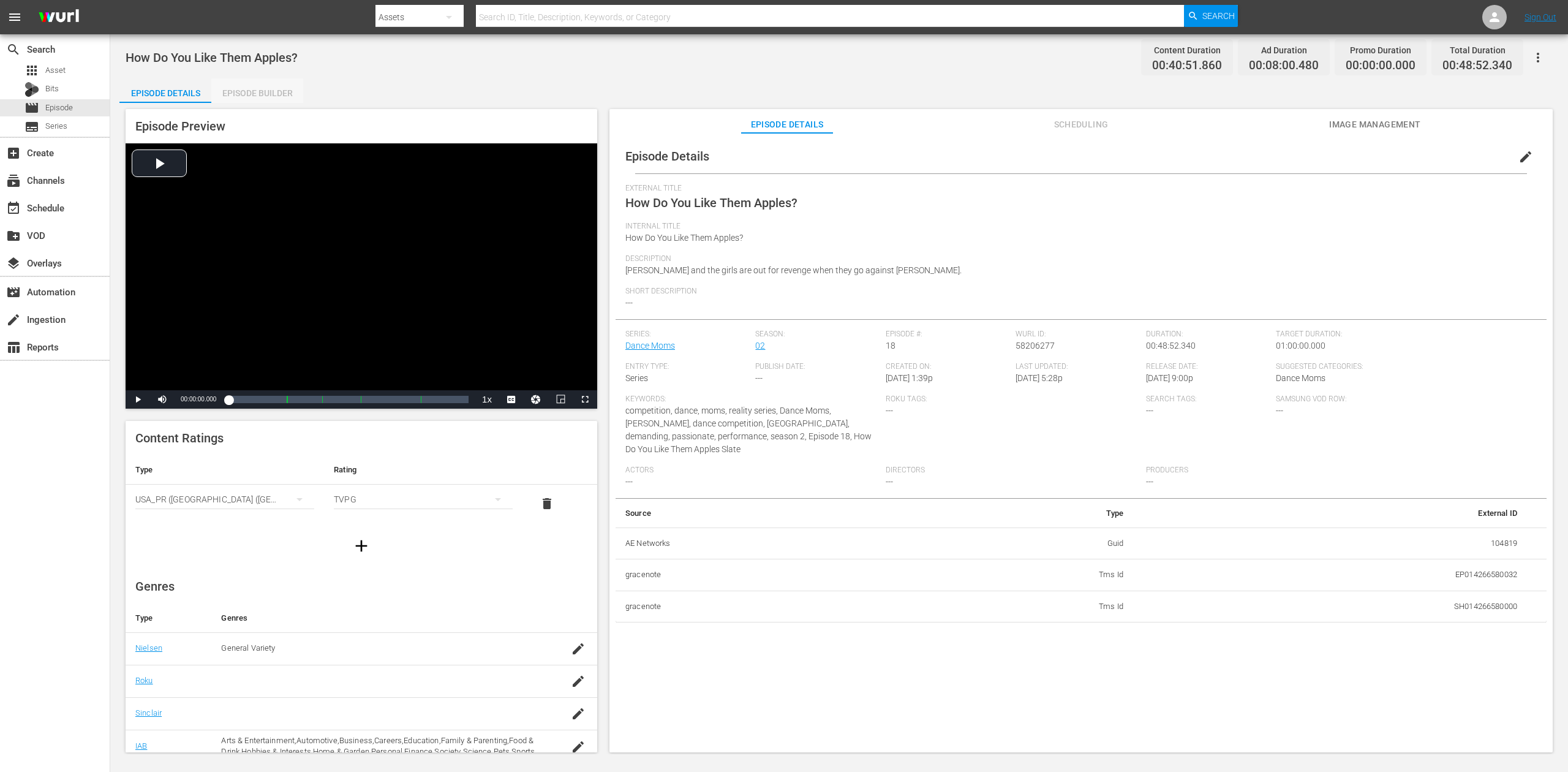
click at [258, 87] on div "Episode Builder" at bounding box center [257, 93] width 92 height 30
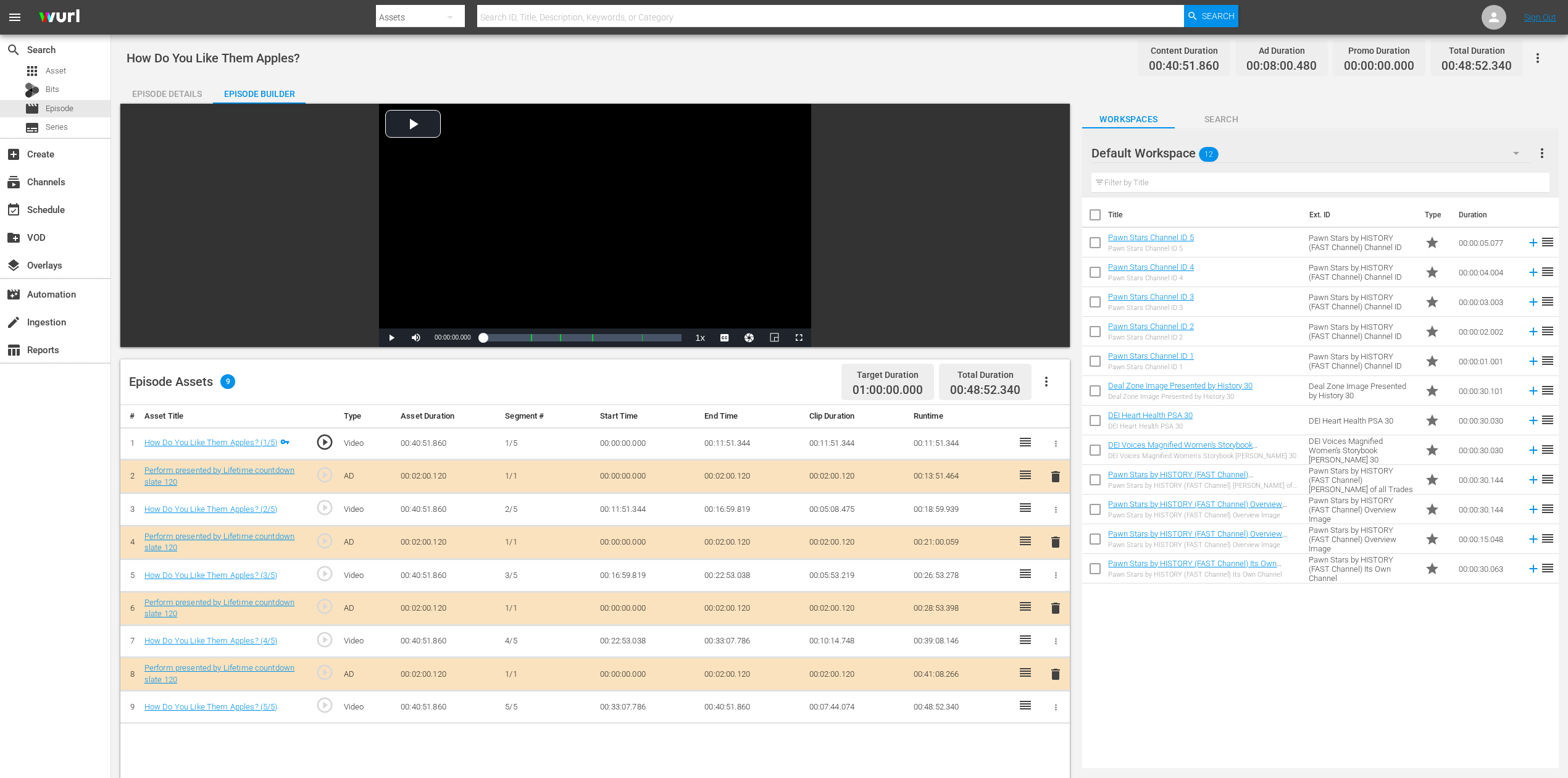
click at [1185, 151] on icon "button" at bounding box center [1516, 153] width 15 height 15
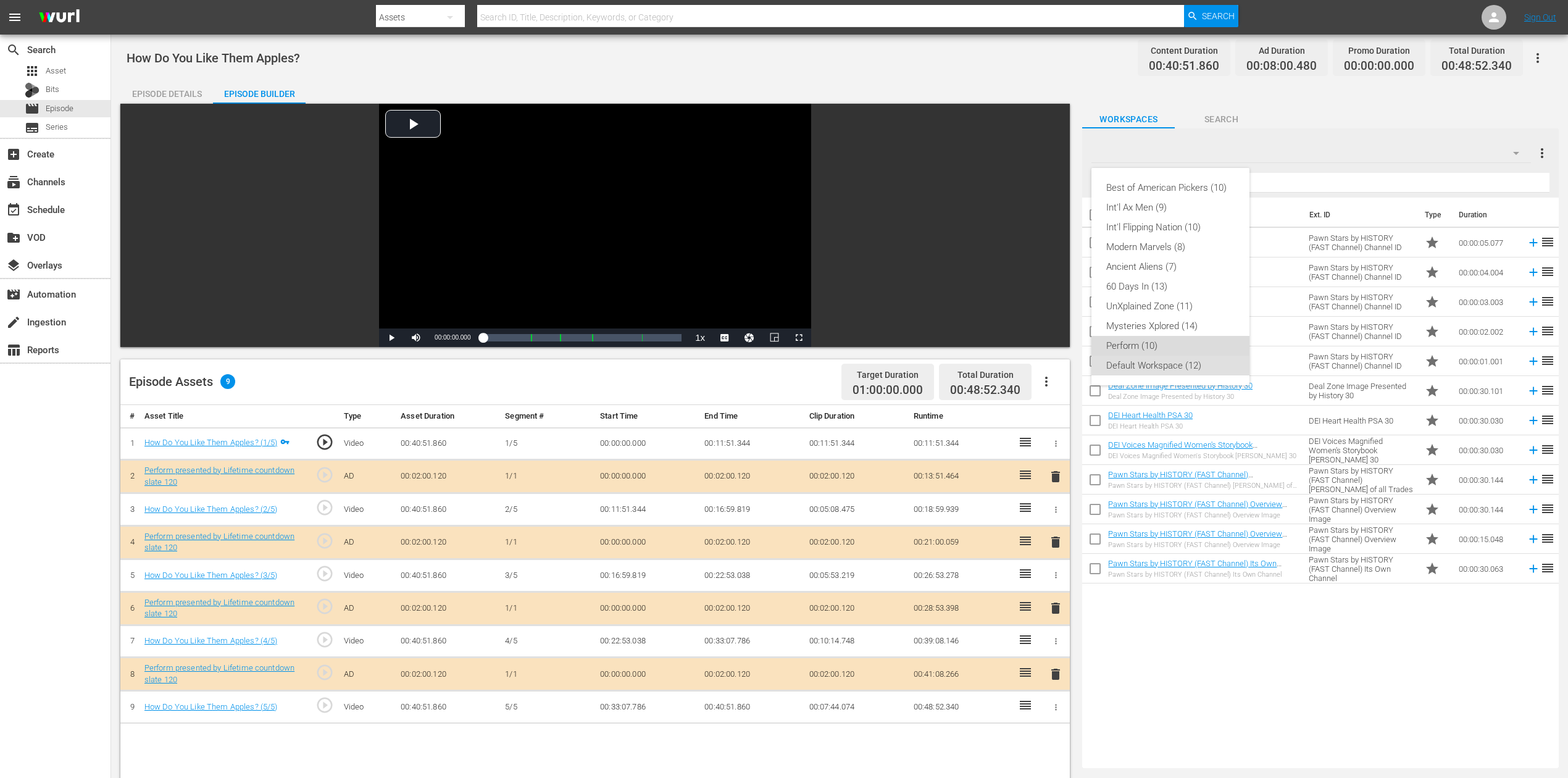
click at [1169, 346] on div "Perform (10)" at bounding box center [1171, 345] width 129 height 20
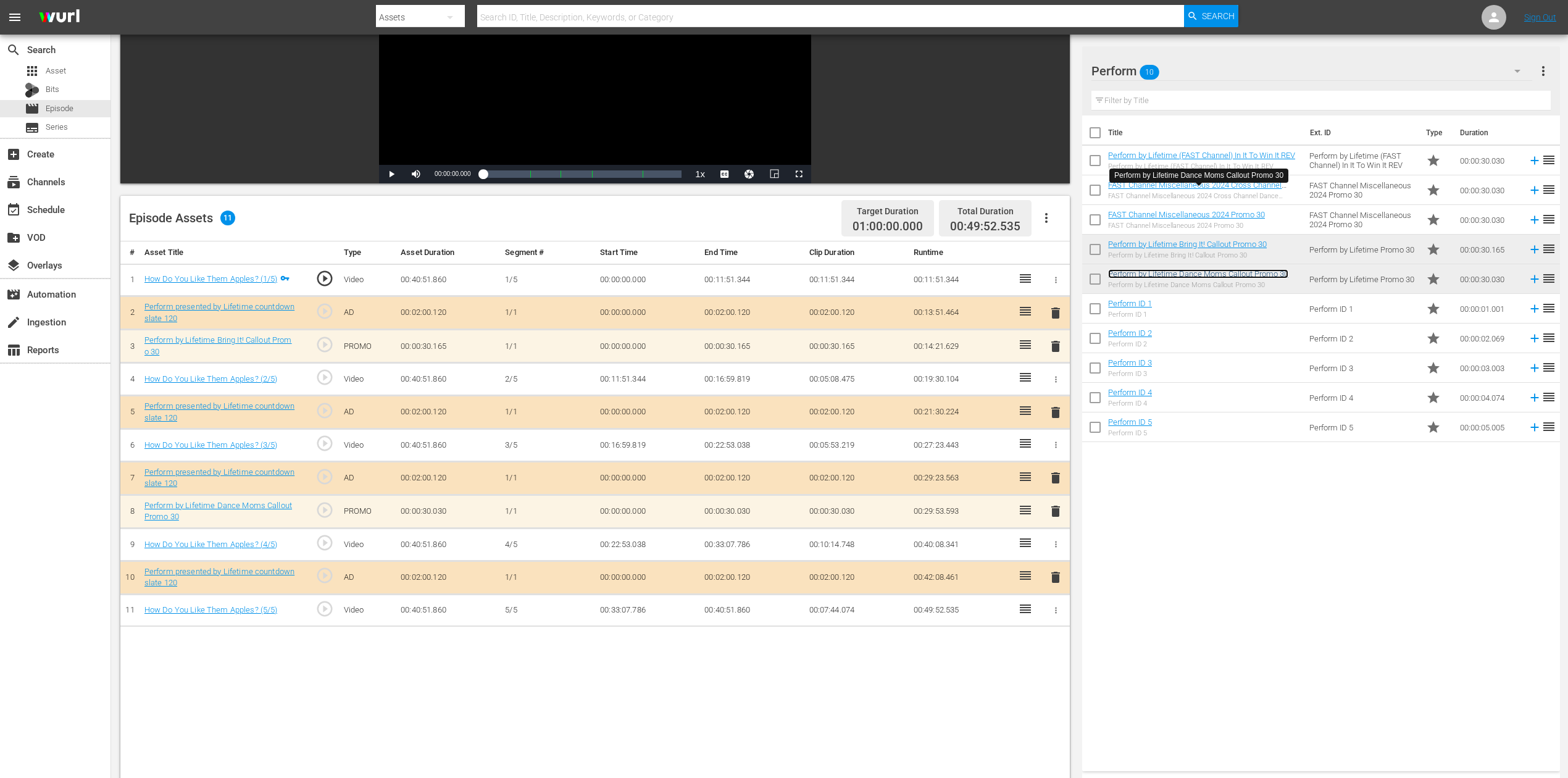
scroll to position [164, 0]
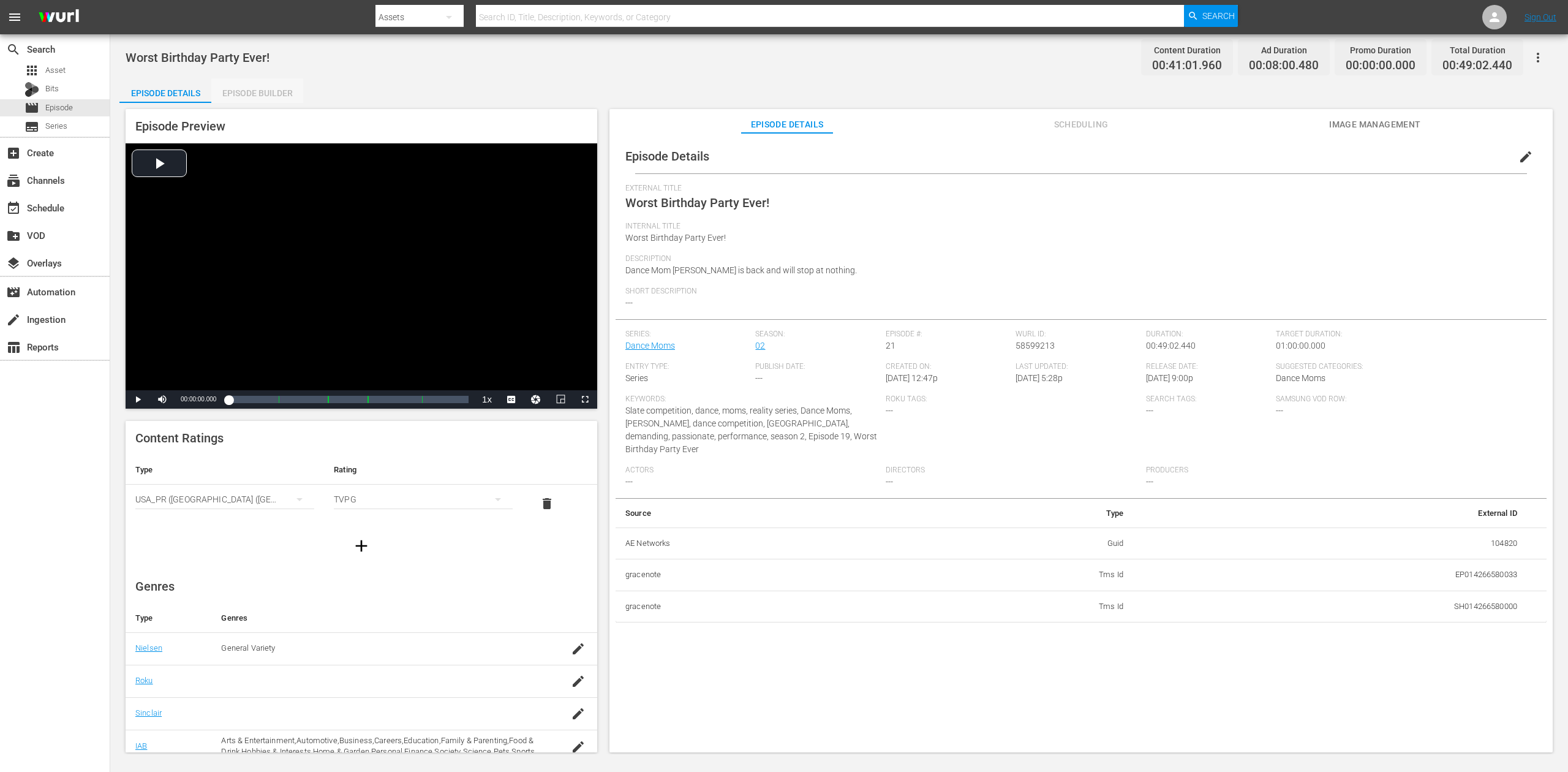
click at [251, 84] on div "Episode Builder" at bounding box center [257, 93] width 92 height 30
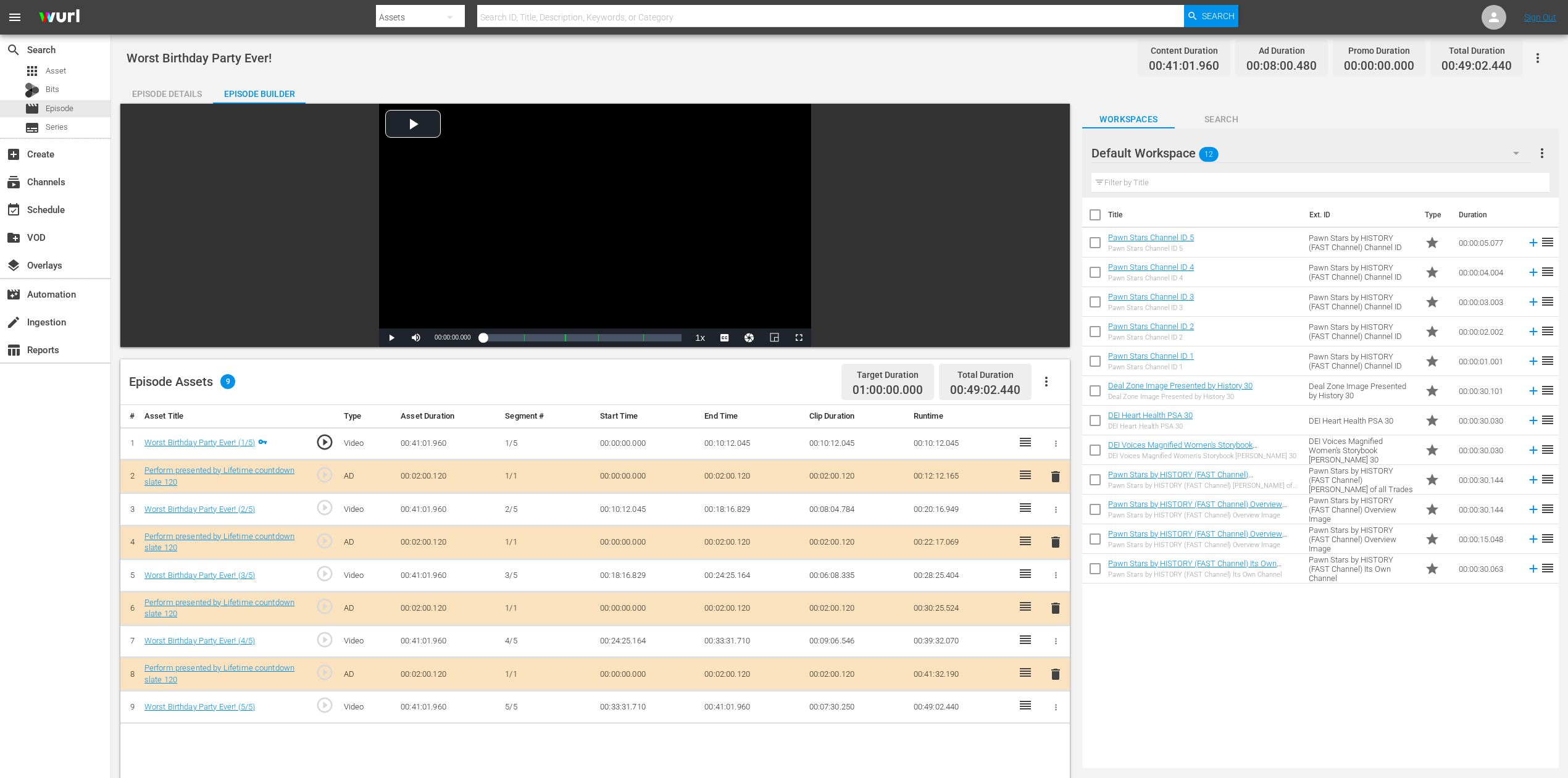
click at [1185, 149] on icon "button" at bounding box center [1516, 153] width 15 height 15
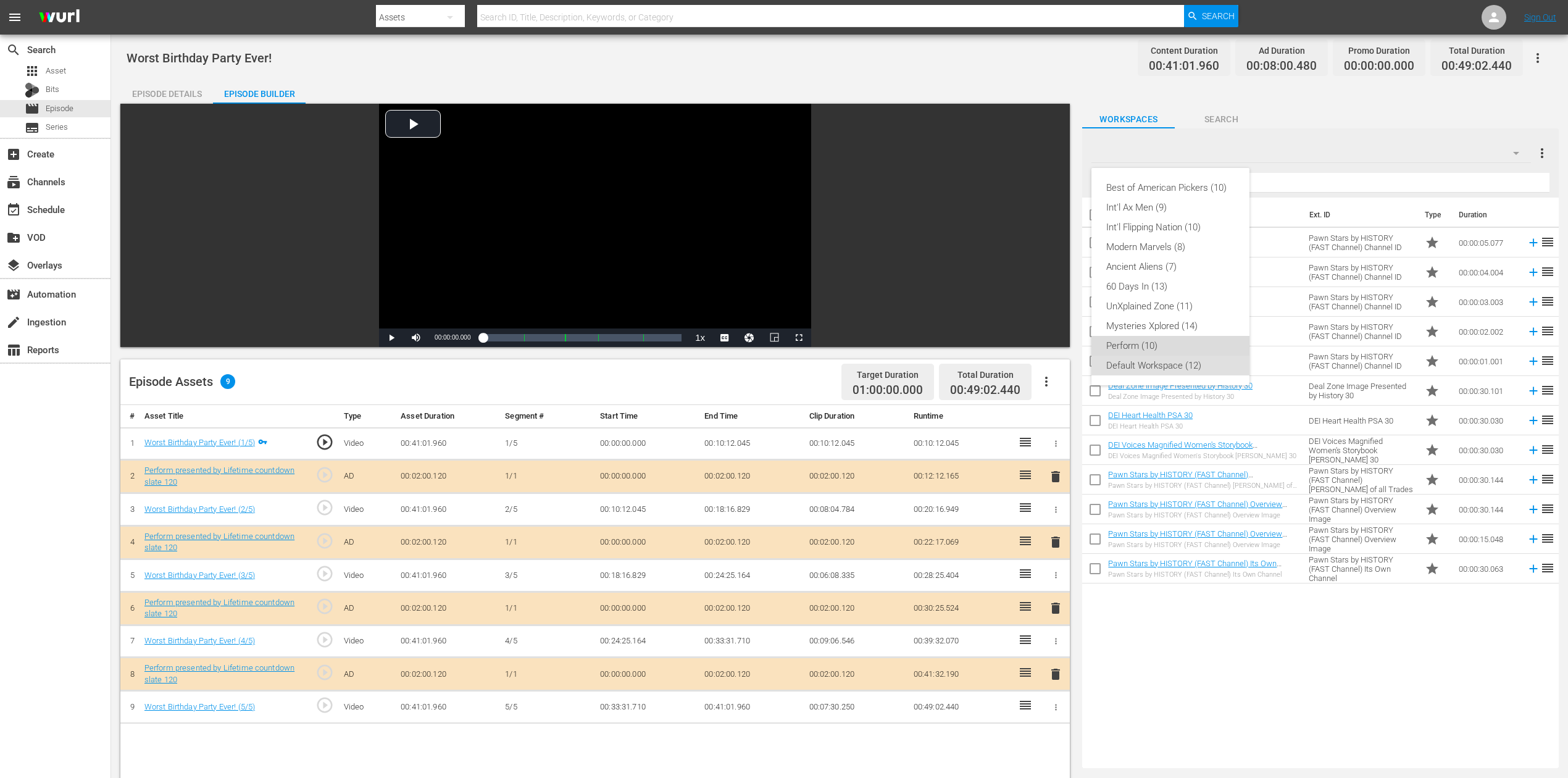
click at [1144, 346] on div "Perform (10)" at bounding box center [1171, 345] width 129 height 20
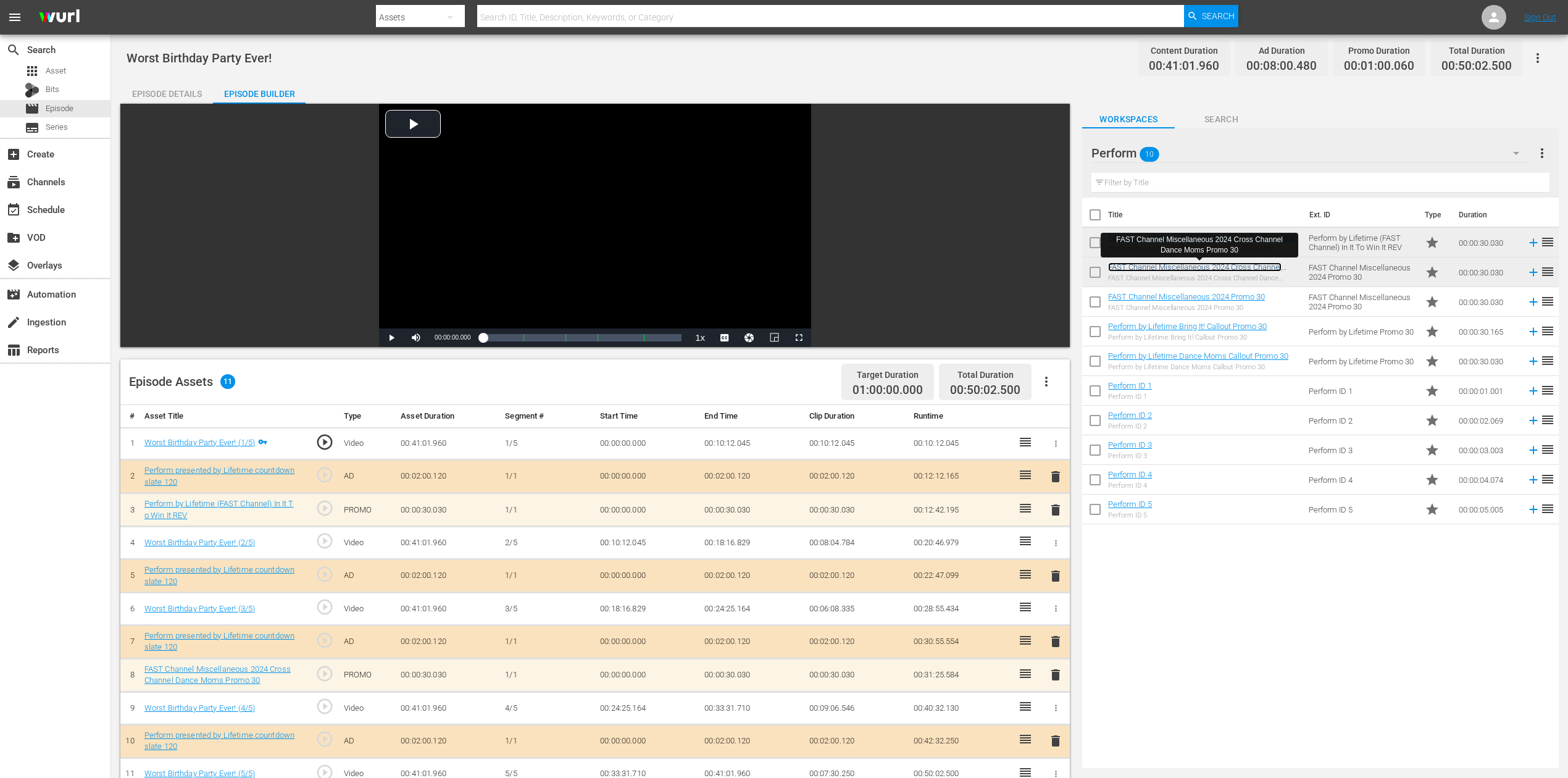
scroll to position [82, 0]
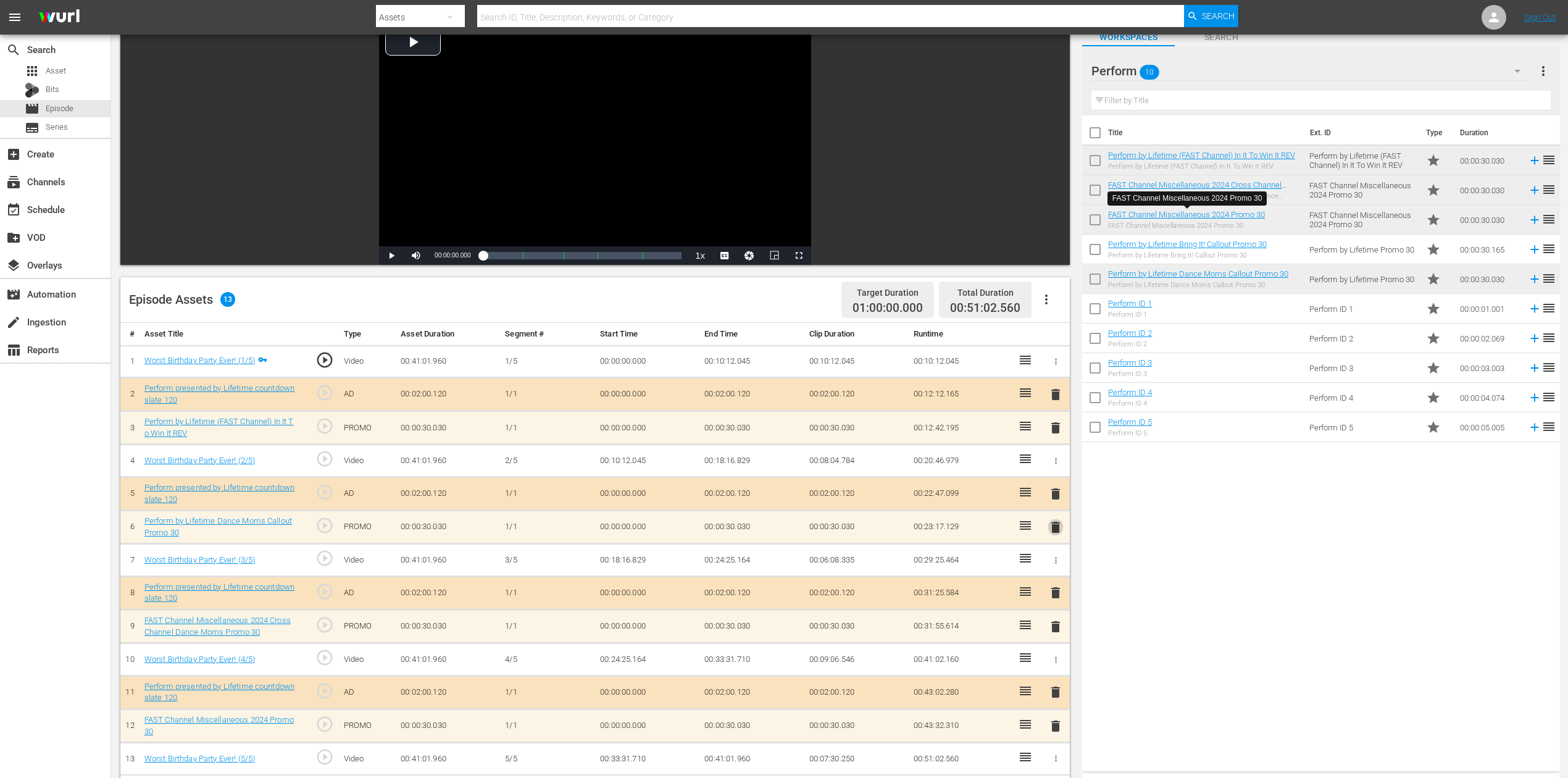
click at [1058, 524] on span "delete" at bounding box center [1055, 527] width 15 height 15
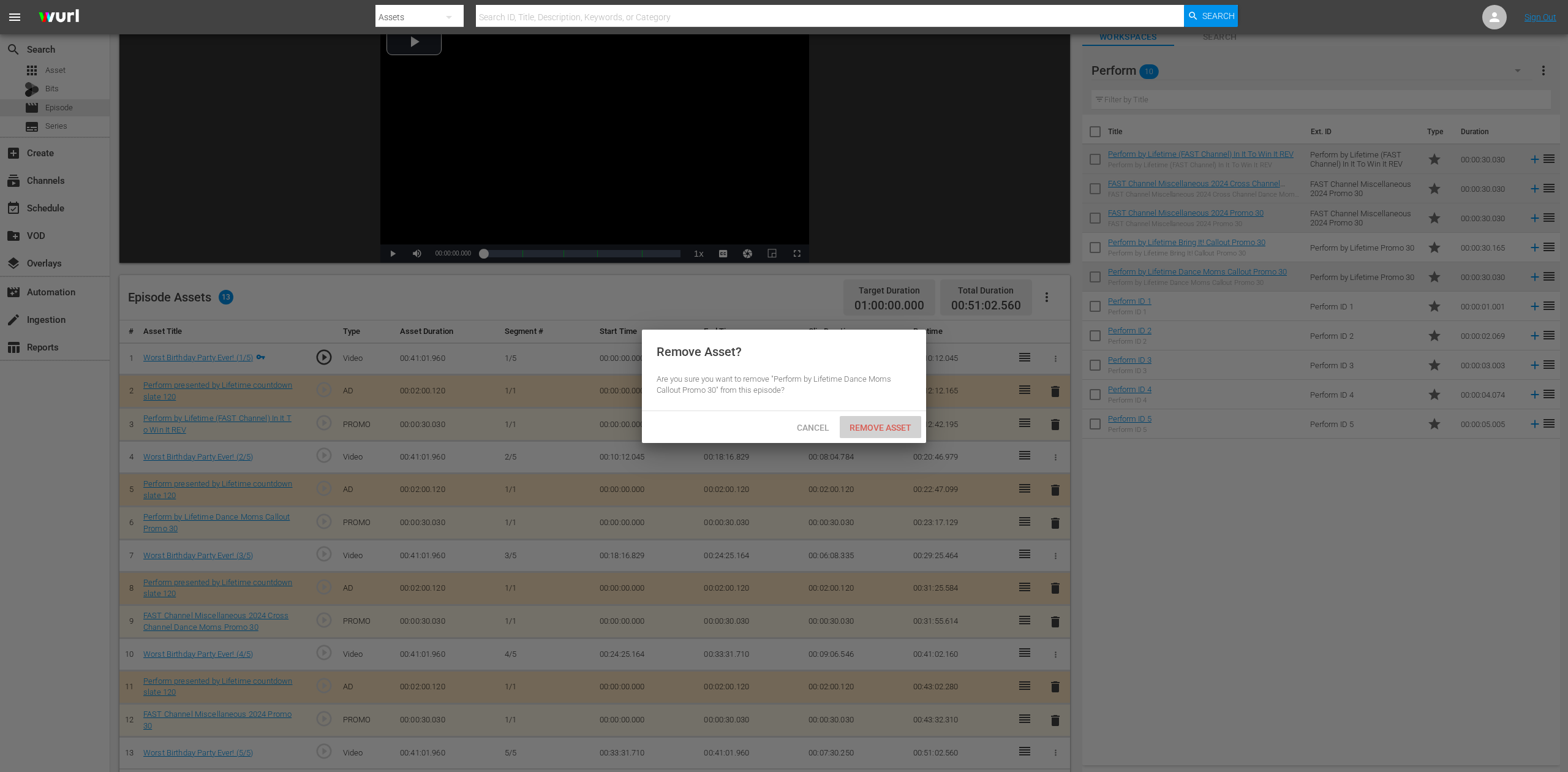
click at [875, 426] on span "Remove Asset" at bounding box center [880, 427] width 82 height 10
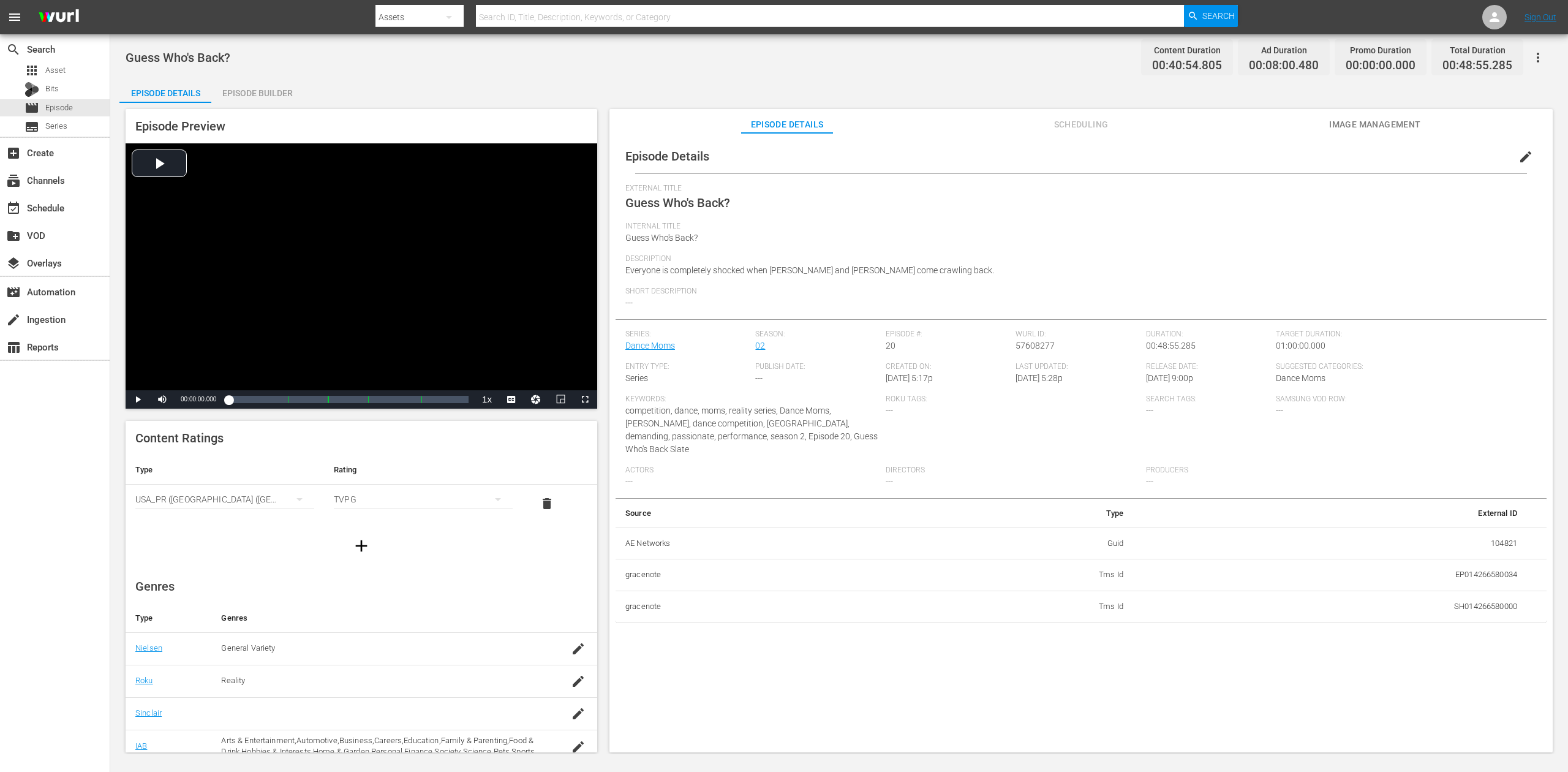
click at [277, 89] on div "Episode Builder" at bounding box center [257, 93] width 92 height 30
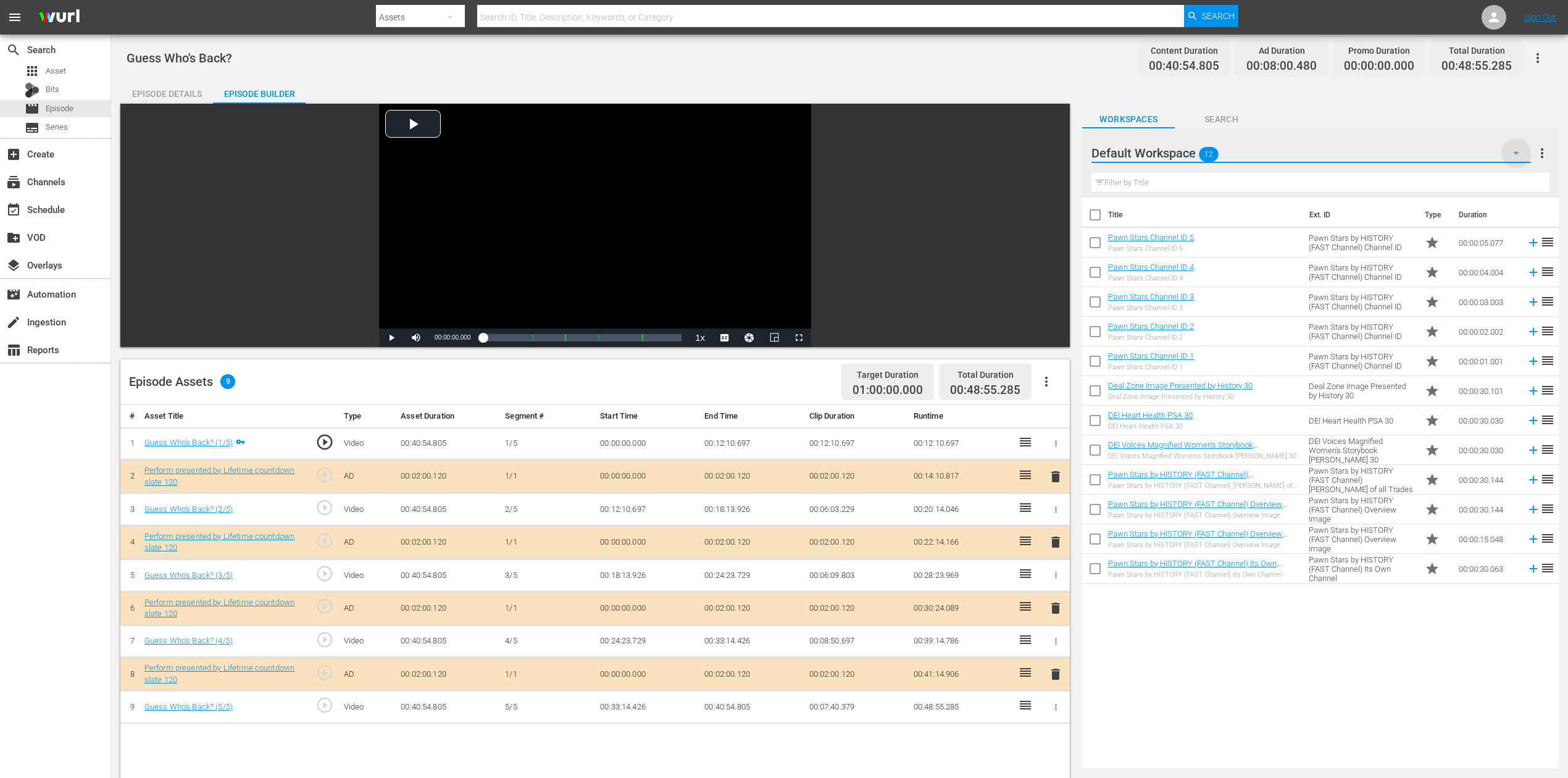
click at [1185, 155] on icon "button" at bounding box center [1516, 153] width 15 height 15
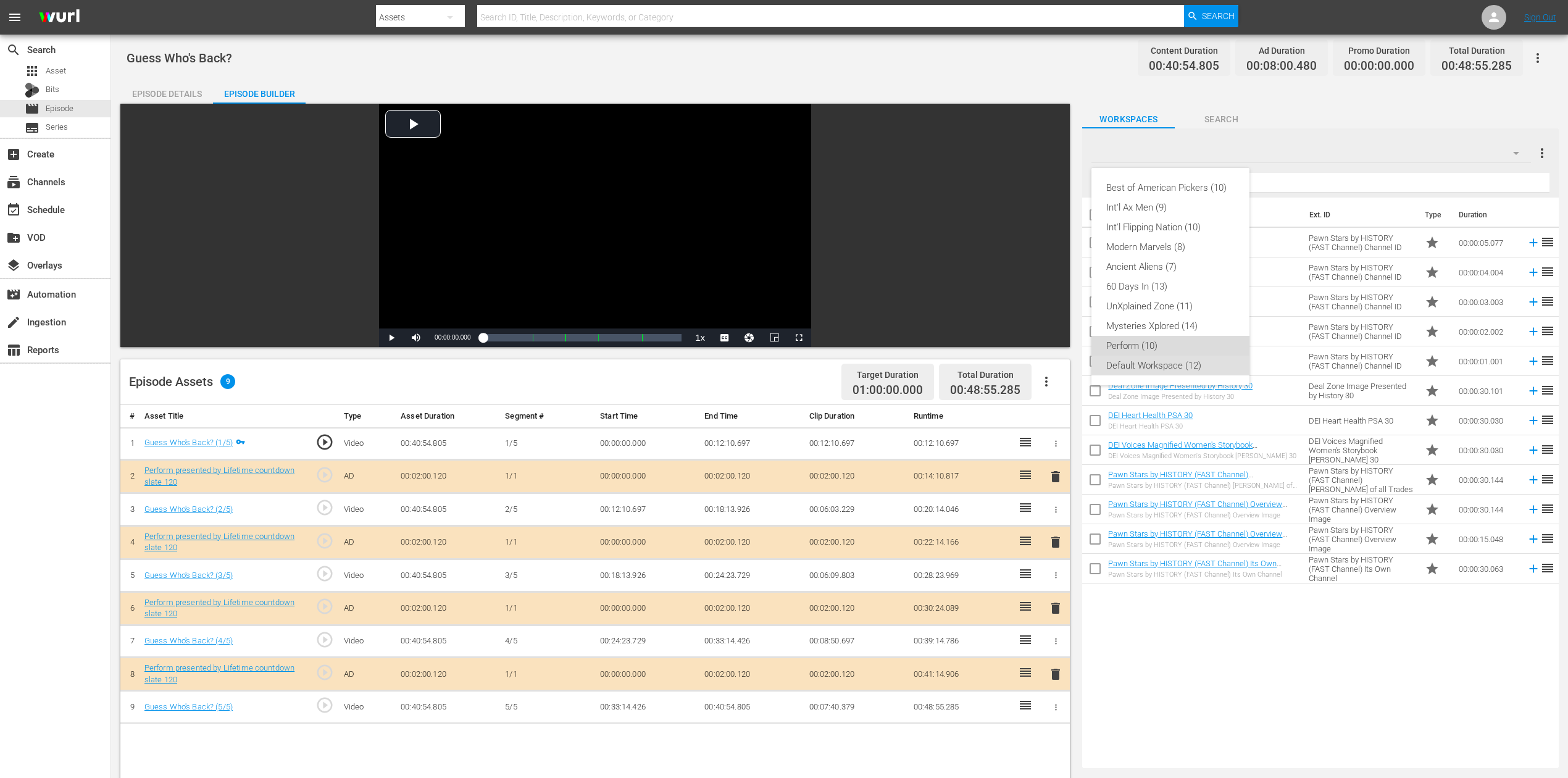
click at [1168, 342] on div "Perform (10)" at bounding box center [1171, 345] width 129 height 20
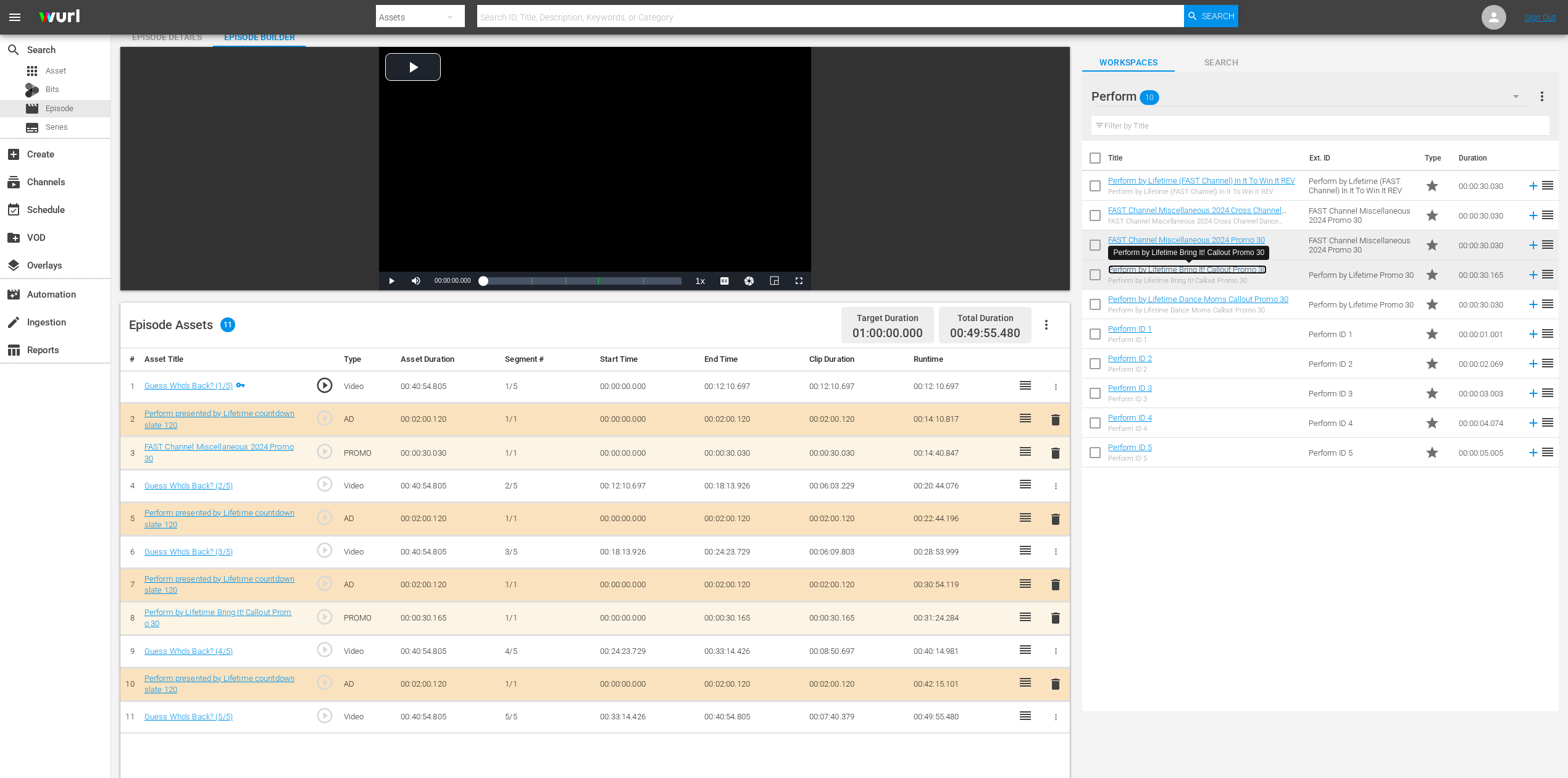
scroll to position [247, 0]
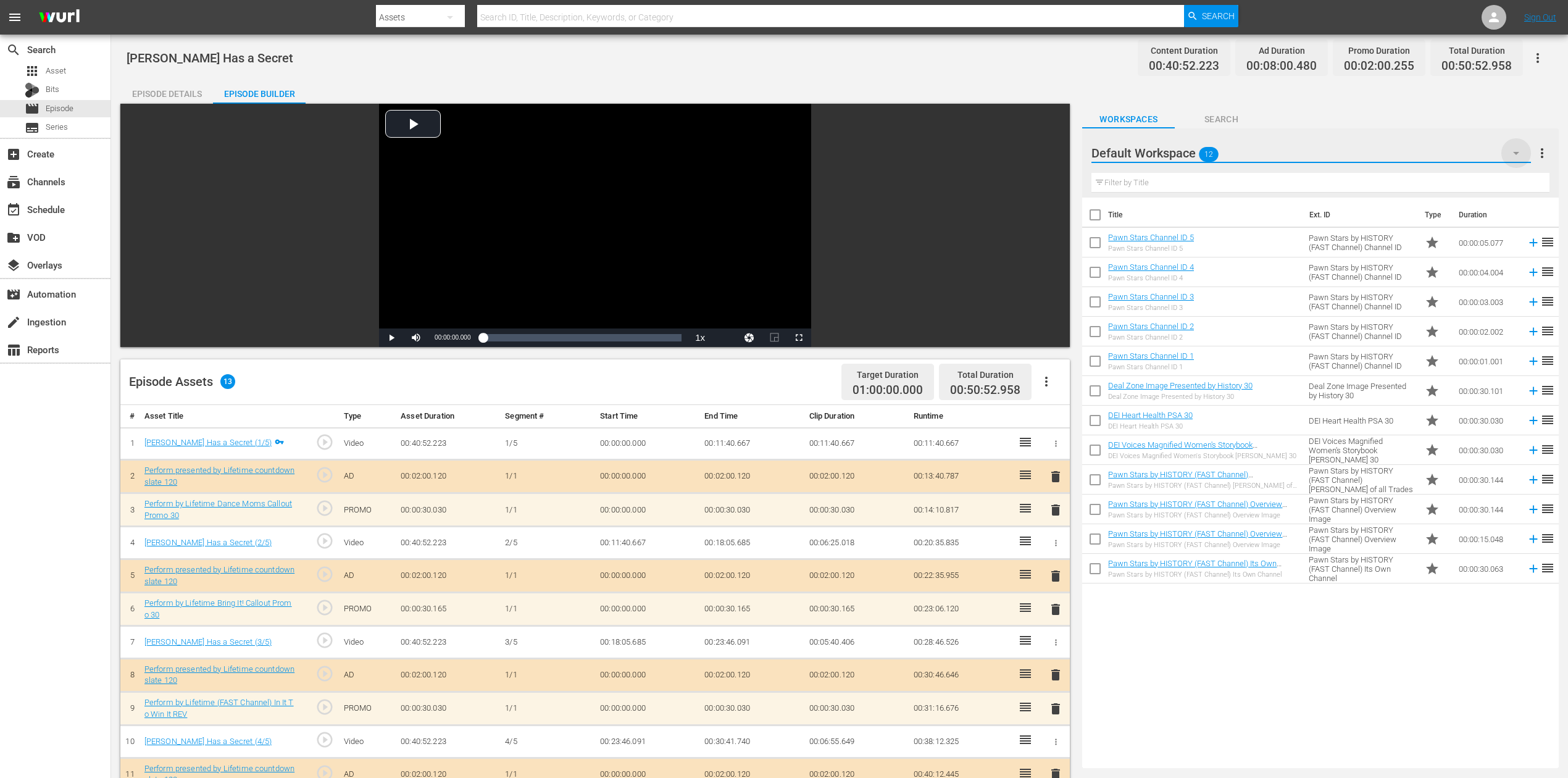
click at [1515, 155] on icon "button" at bounding box center [1516, 153] width 15 height 15
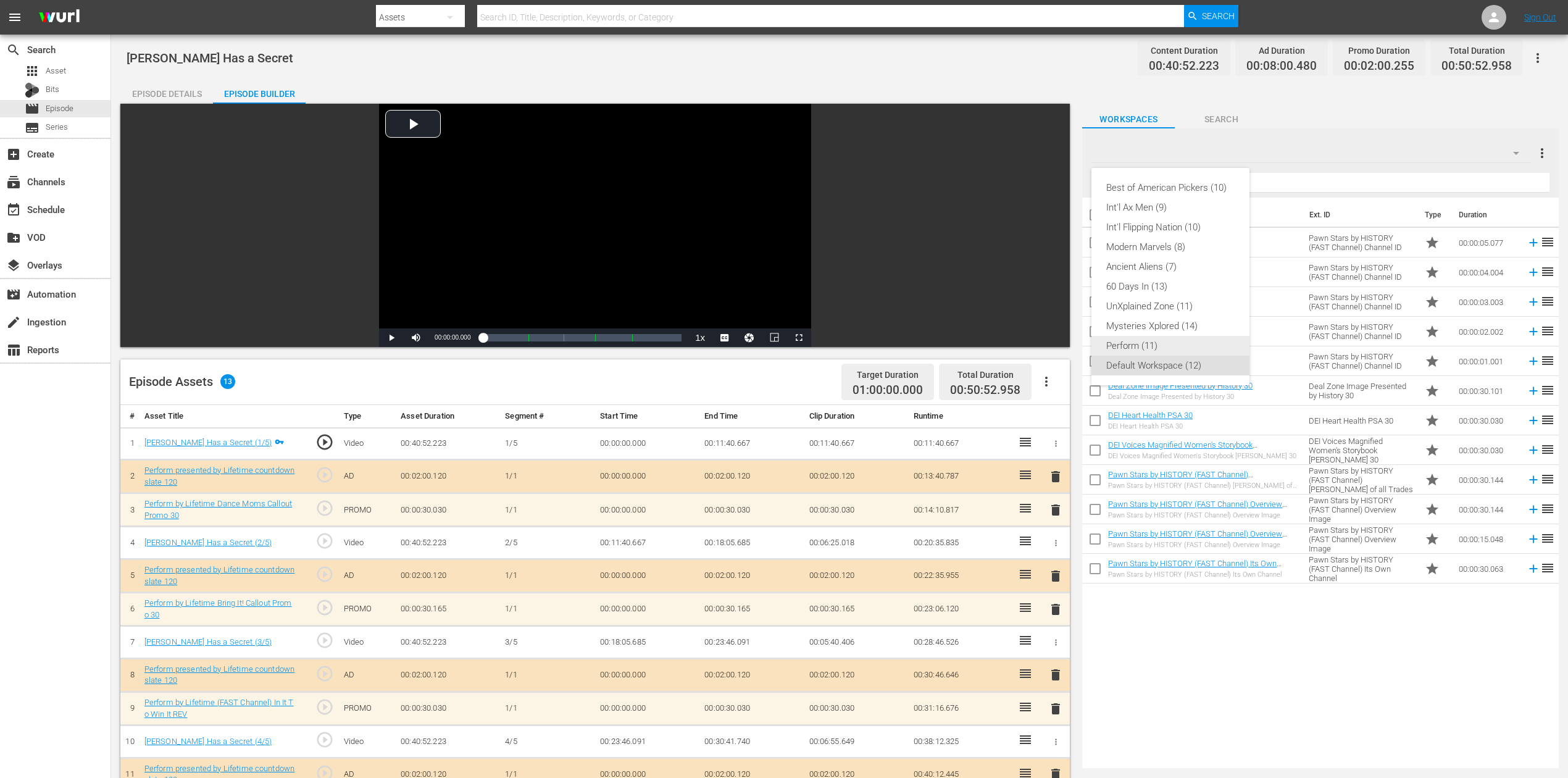
click at [1164, 348] on div "Perform (11)" at bounding box center [1171, 345] width 129 height 20
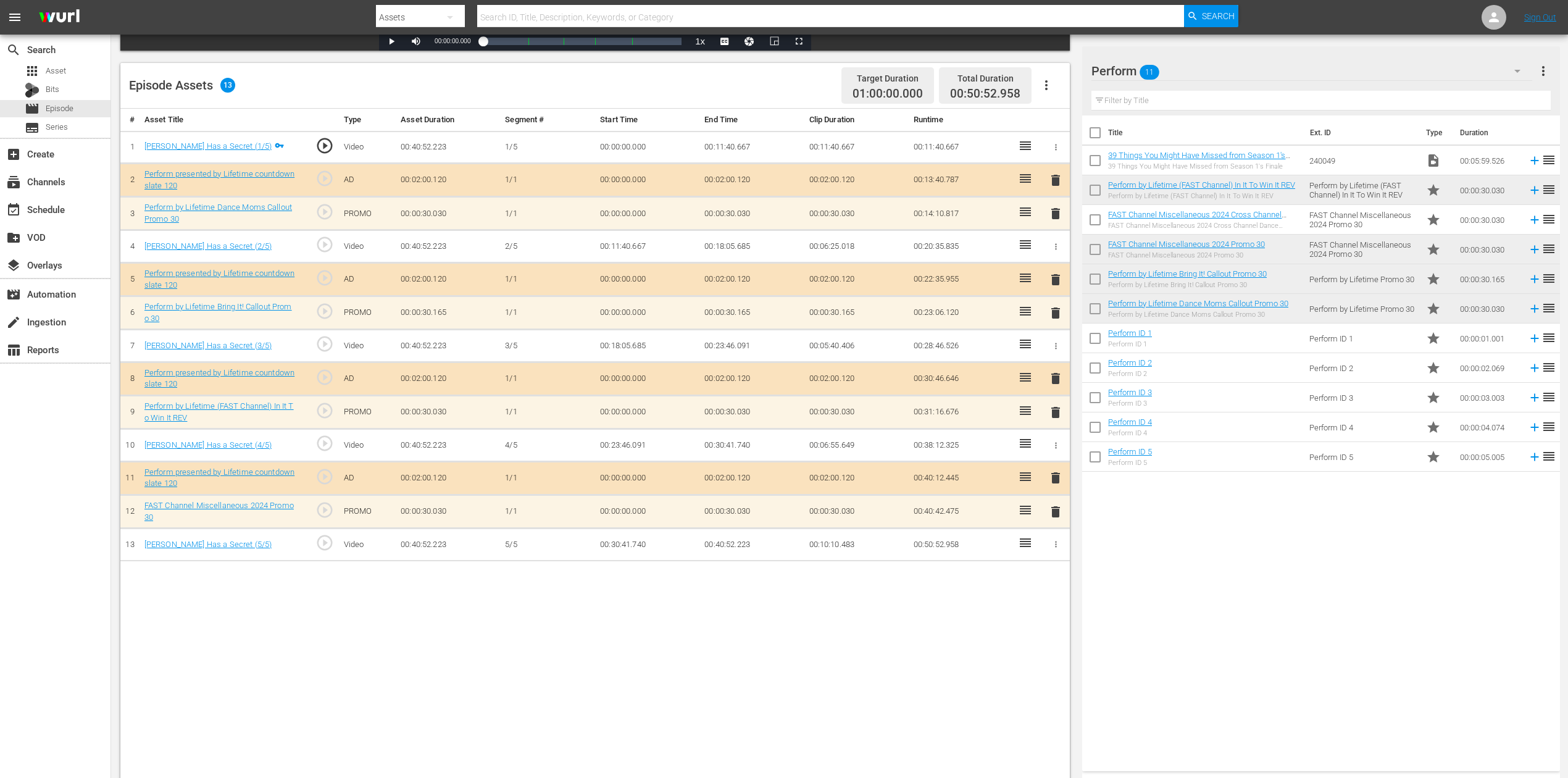
scroll to position [322, 0]
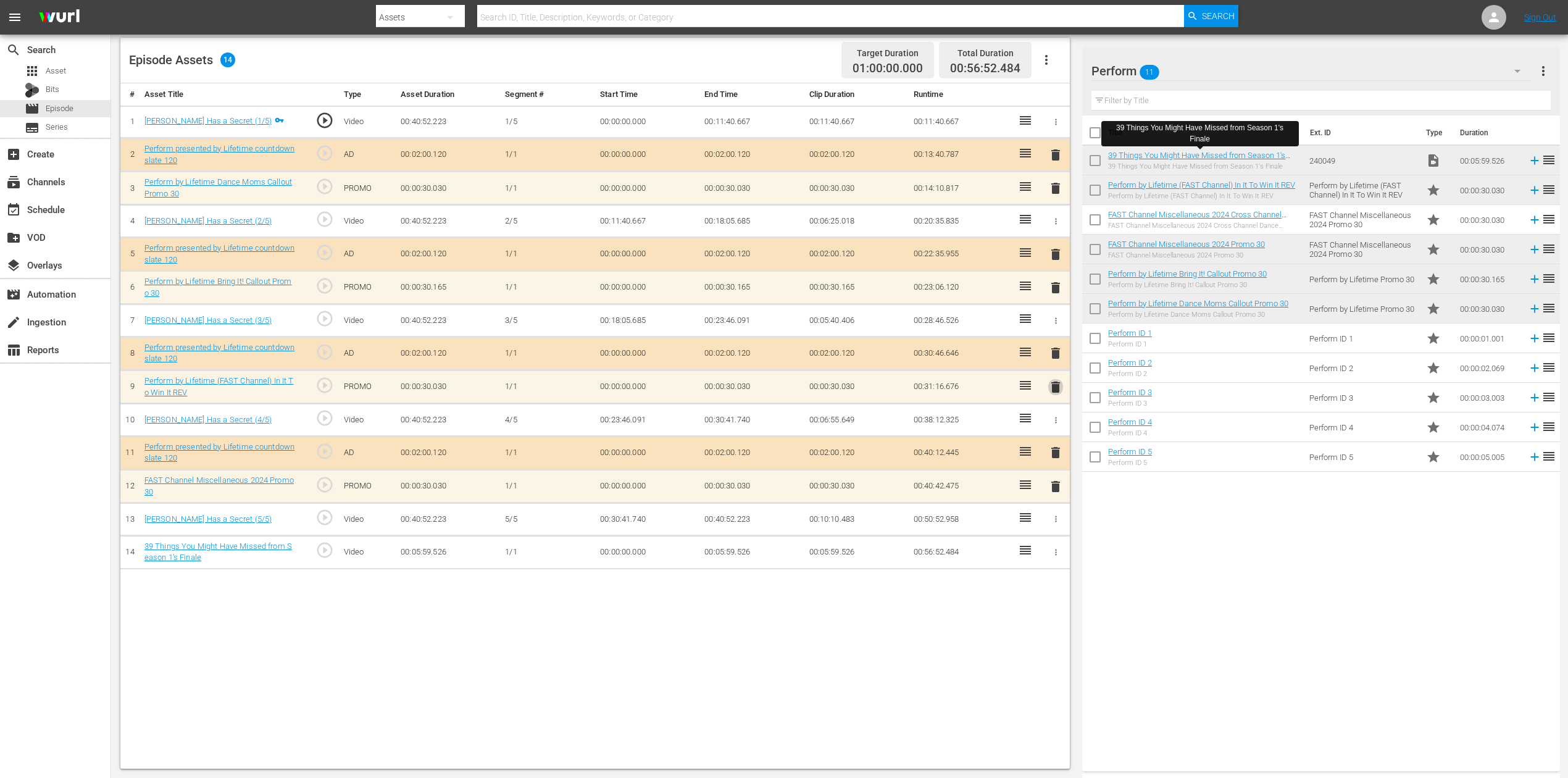
click at [1054, 388] on span "delete" at bounding box center [1055, 387] width 15 height 15
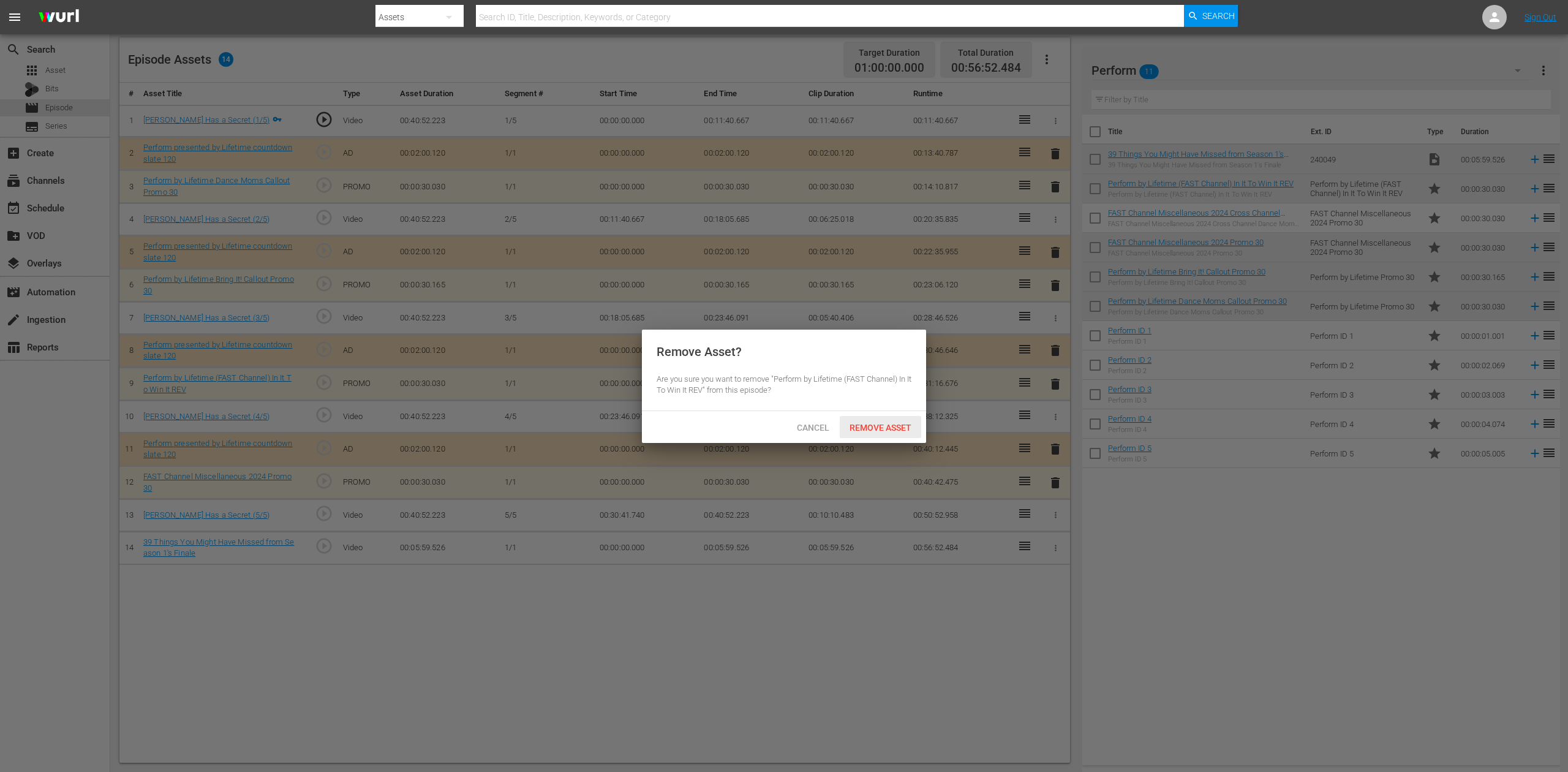
click at [892, 429] on span "Remove Asset" at bounding box center [880, 427] width 82 height 10
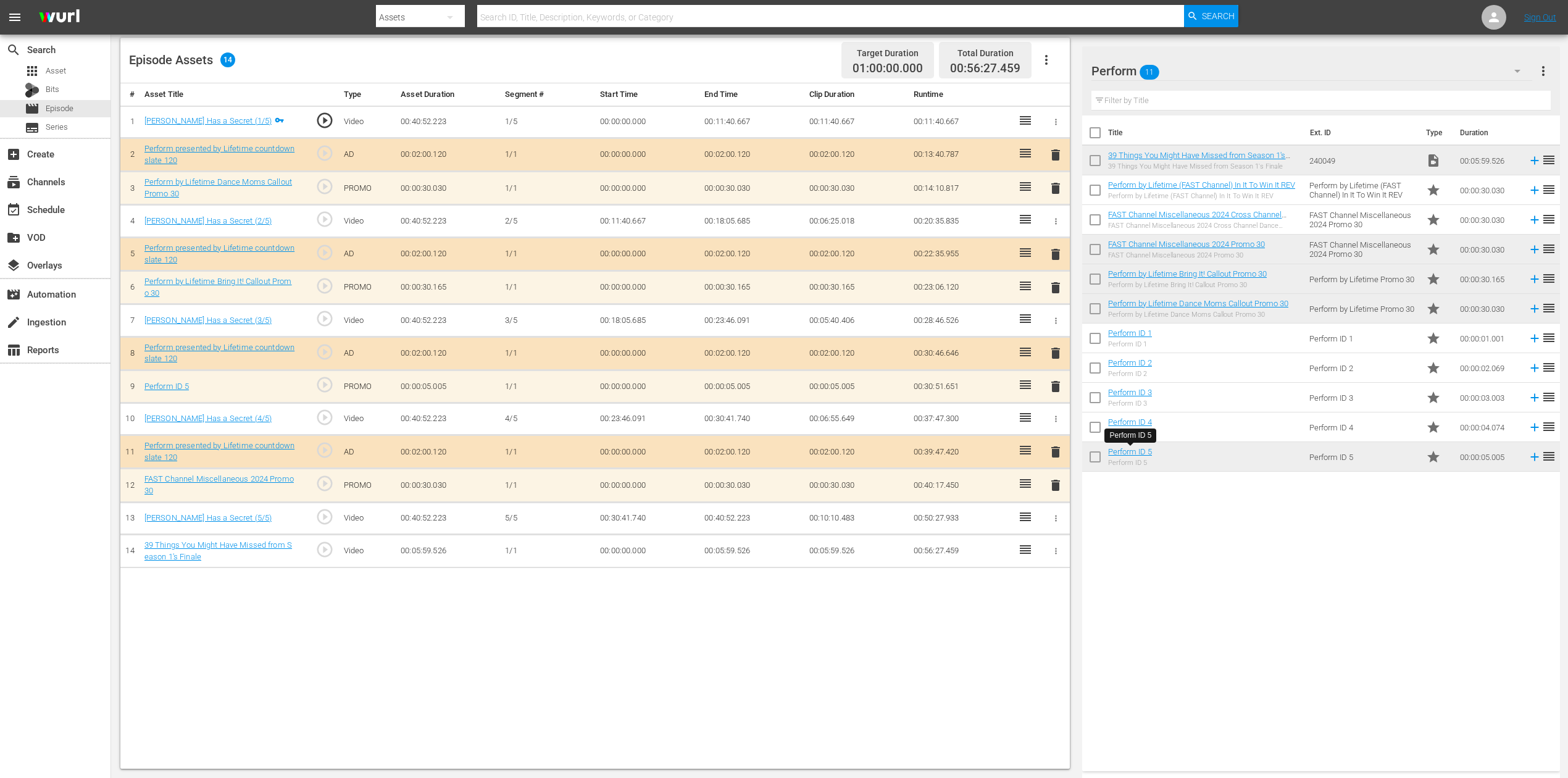
click at [1052, 385] on span "delete" at bounding box center [1055, 387] width 15 height 15
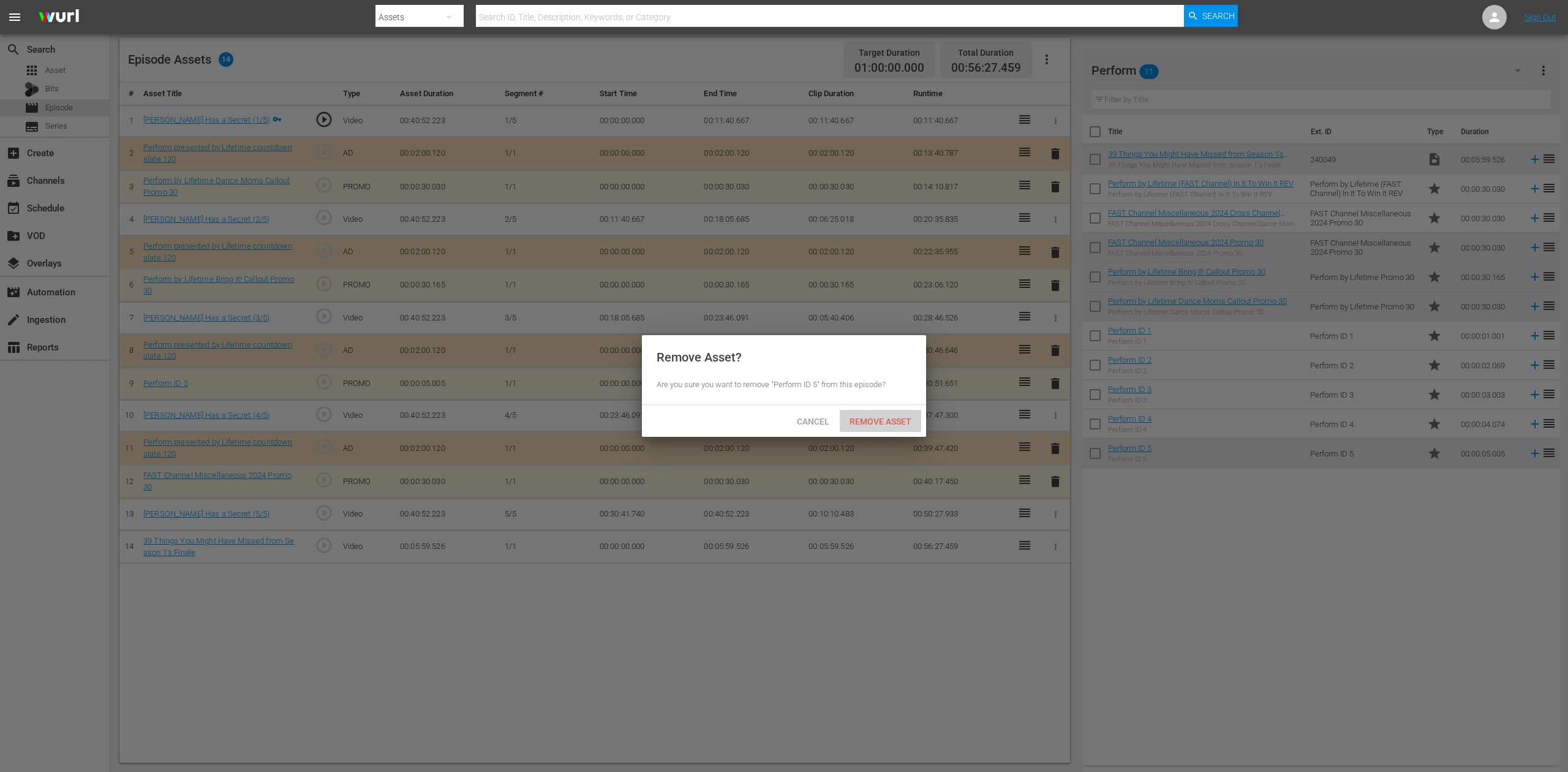
click at [901, 420] on span "Remove Asset" at bounding box center [880, 422] width 82 height 10
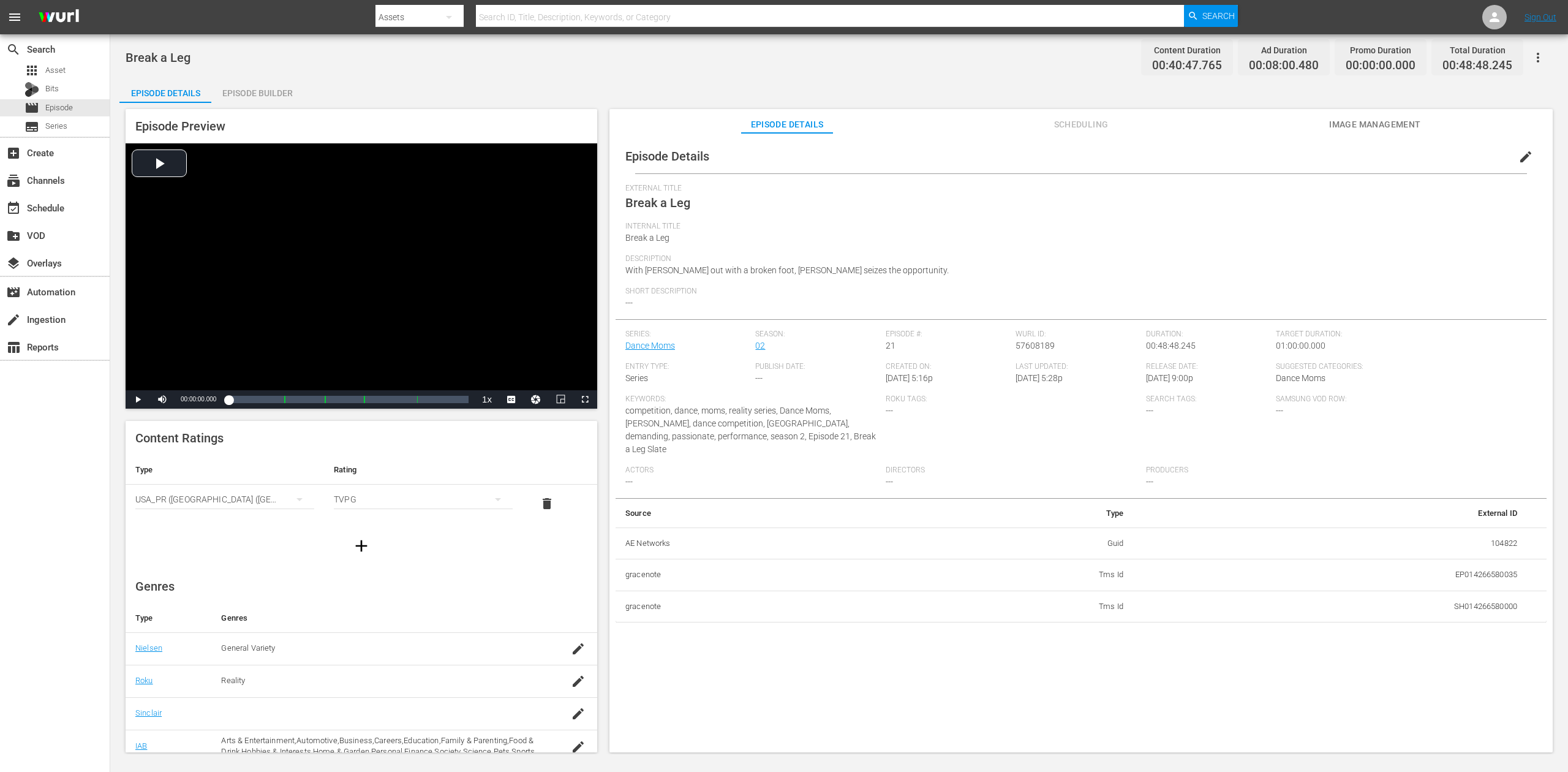
click at [253, 98] on div "Episode Builder" at bounding box center [257, 93] width 92 height 30
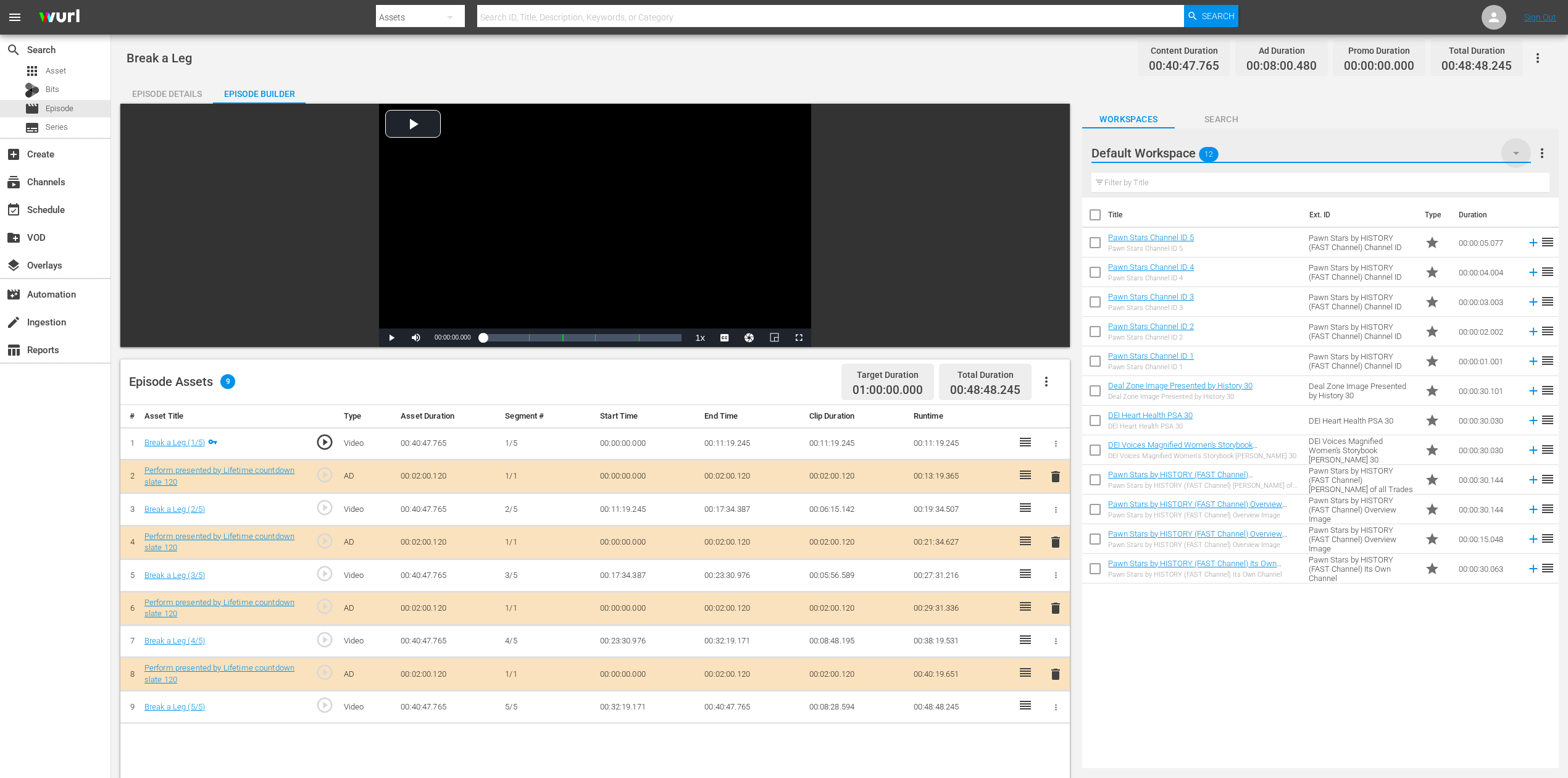
click at [1185, 151] on icon "button" at bounding box center [1516, 153] width 15 height 15
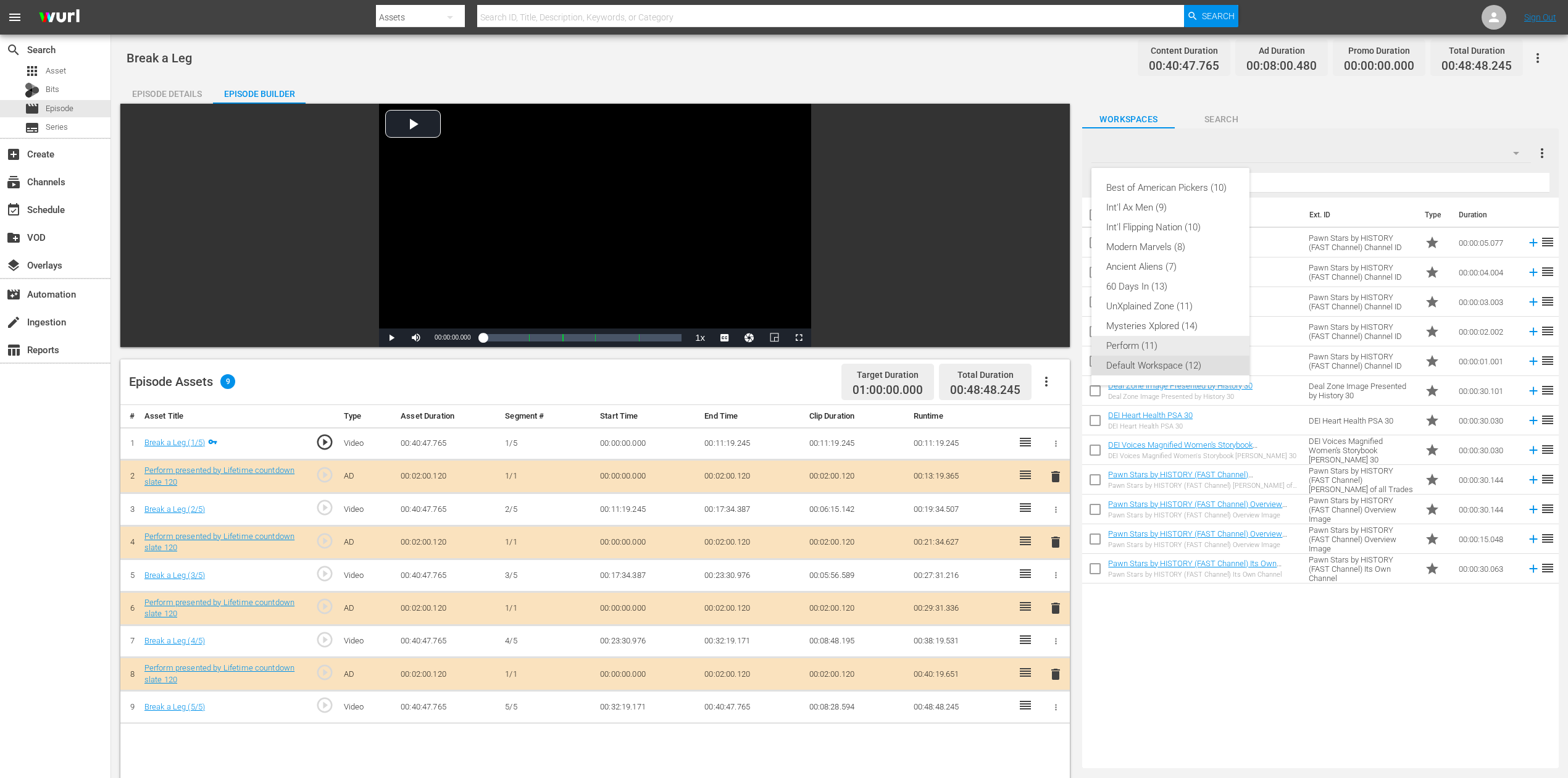
click at [1162, 344] on div "Perform (11)" at bounding box center [1171, 345] width 129 height 20
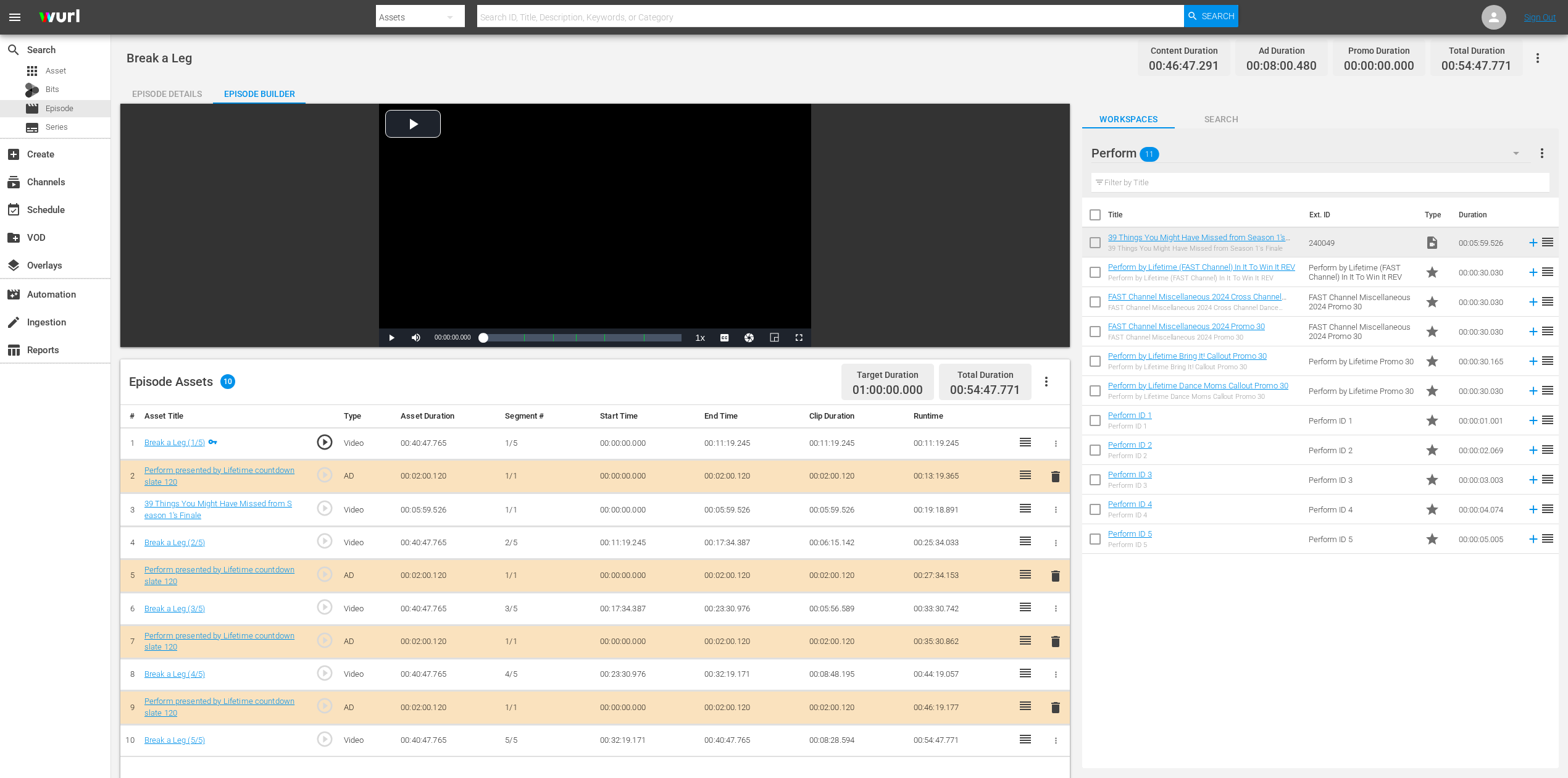
click at [1054, 509] on icon "button" at bounding box center [1056, 510] width 9 height 9
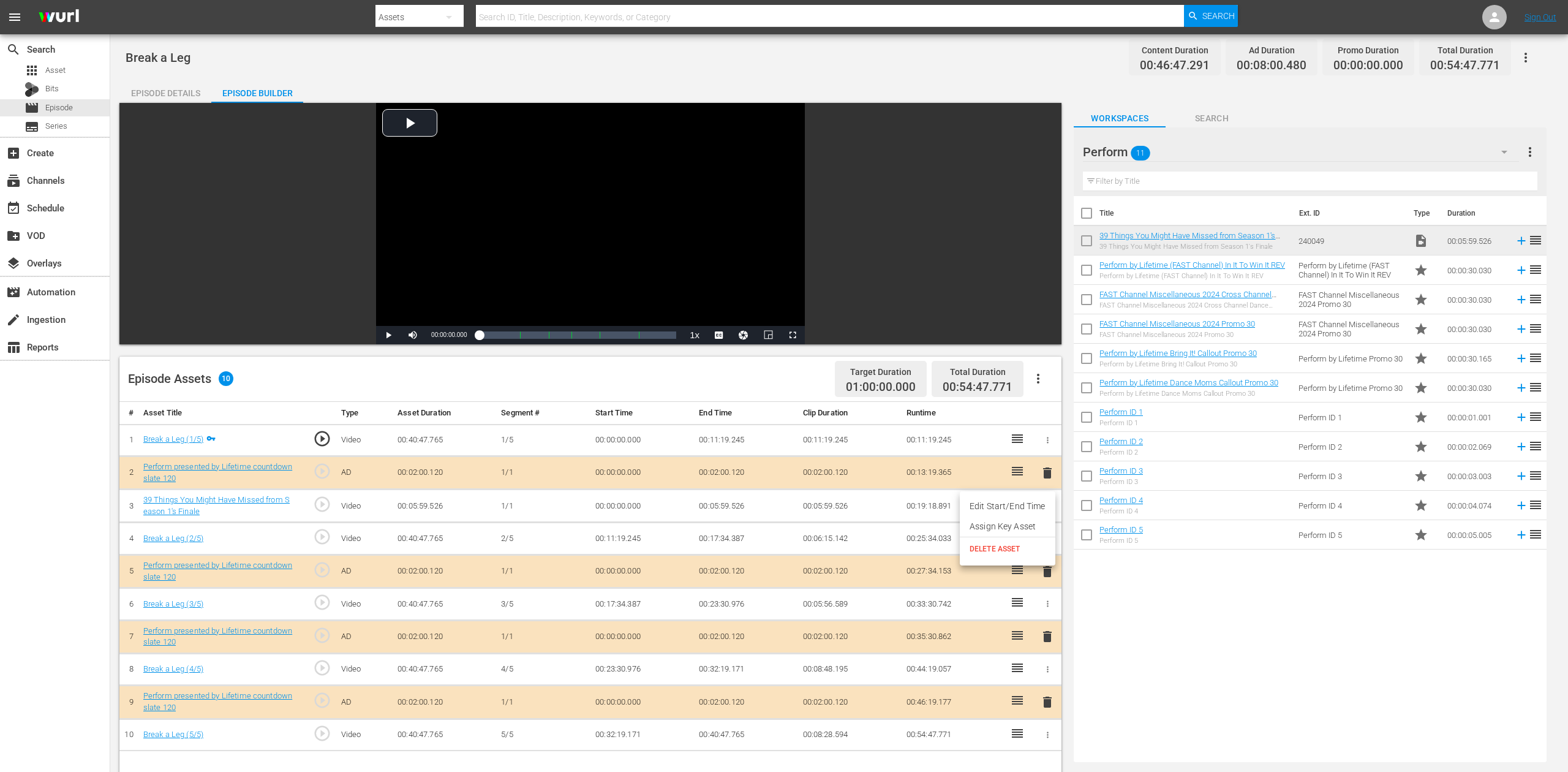
click at [1010, 553] on span "DELETE ASSET" at bounding box center [1008, 549] width 76 height 11
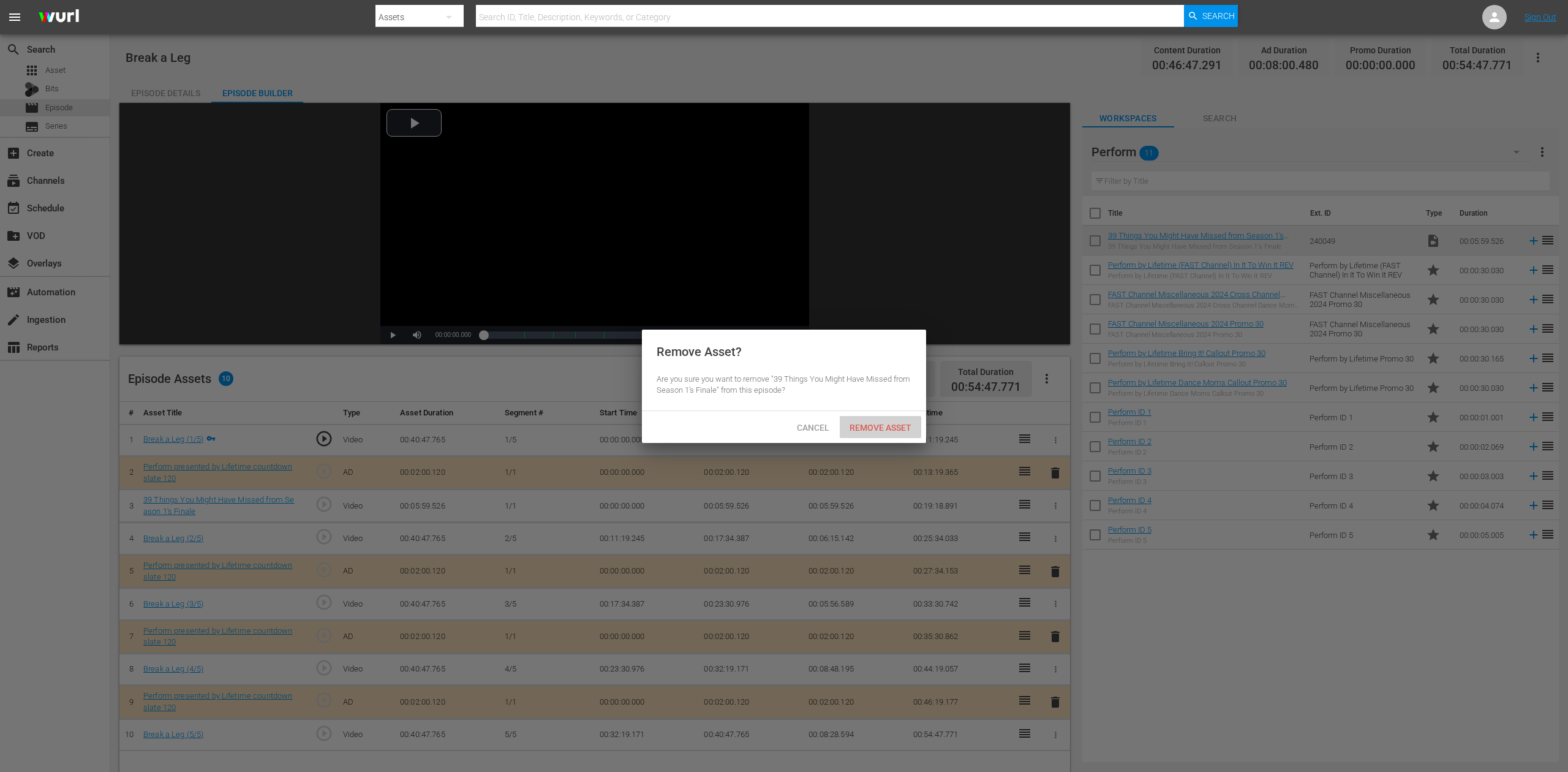
click at [856, 425] on span "Remove Asset" at bounding box center [880, 427] width 82 height 10
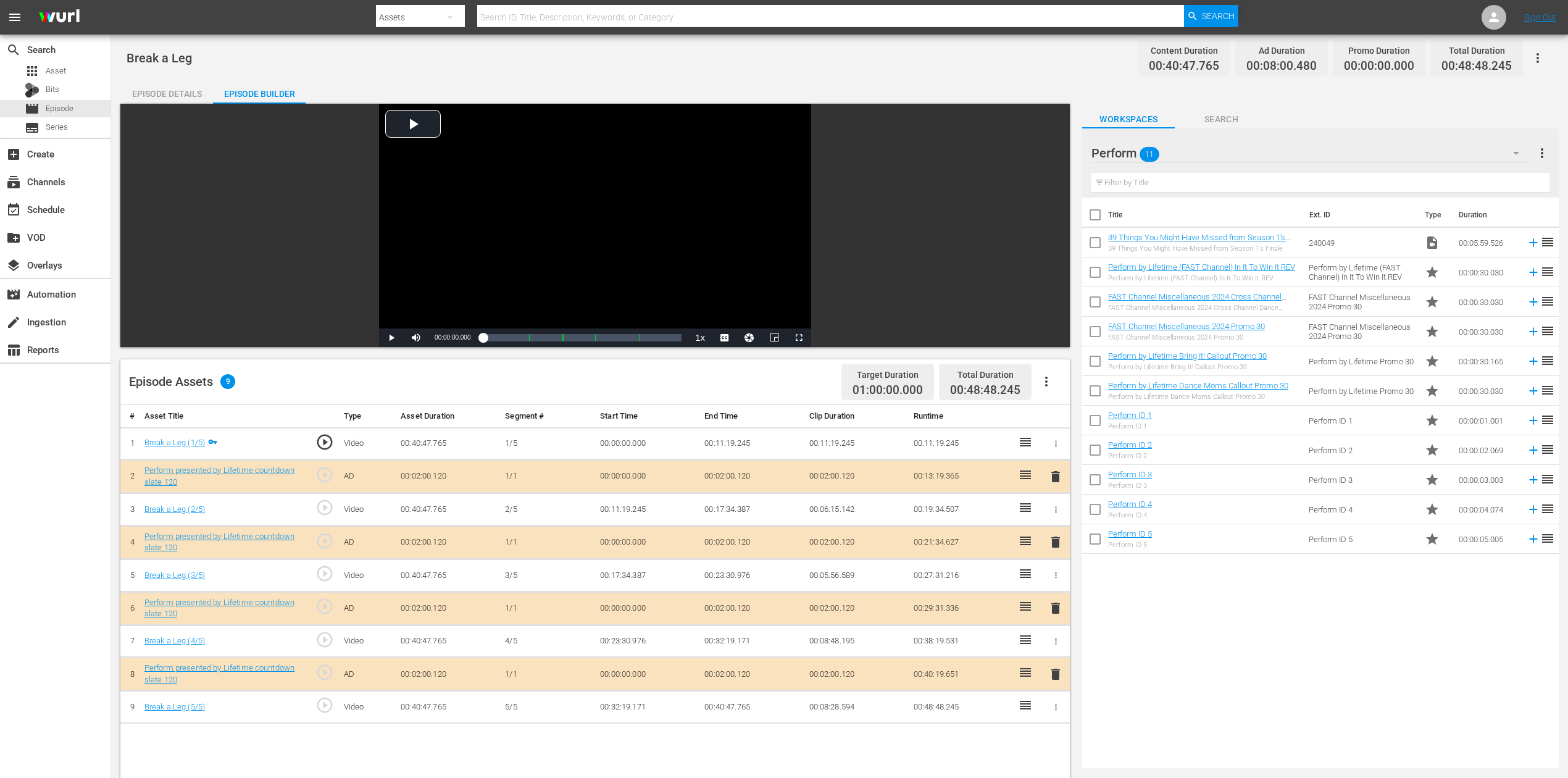
click at [1095, 241] on input "checkbox" at bounding box center [1095, 245] width 26 height 26
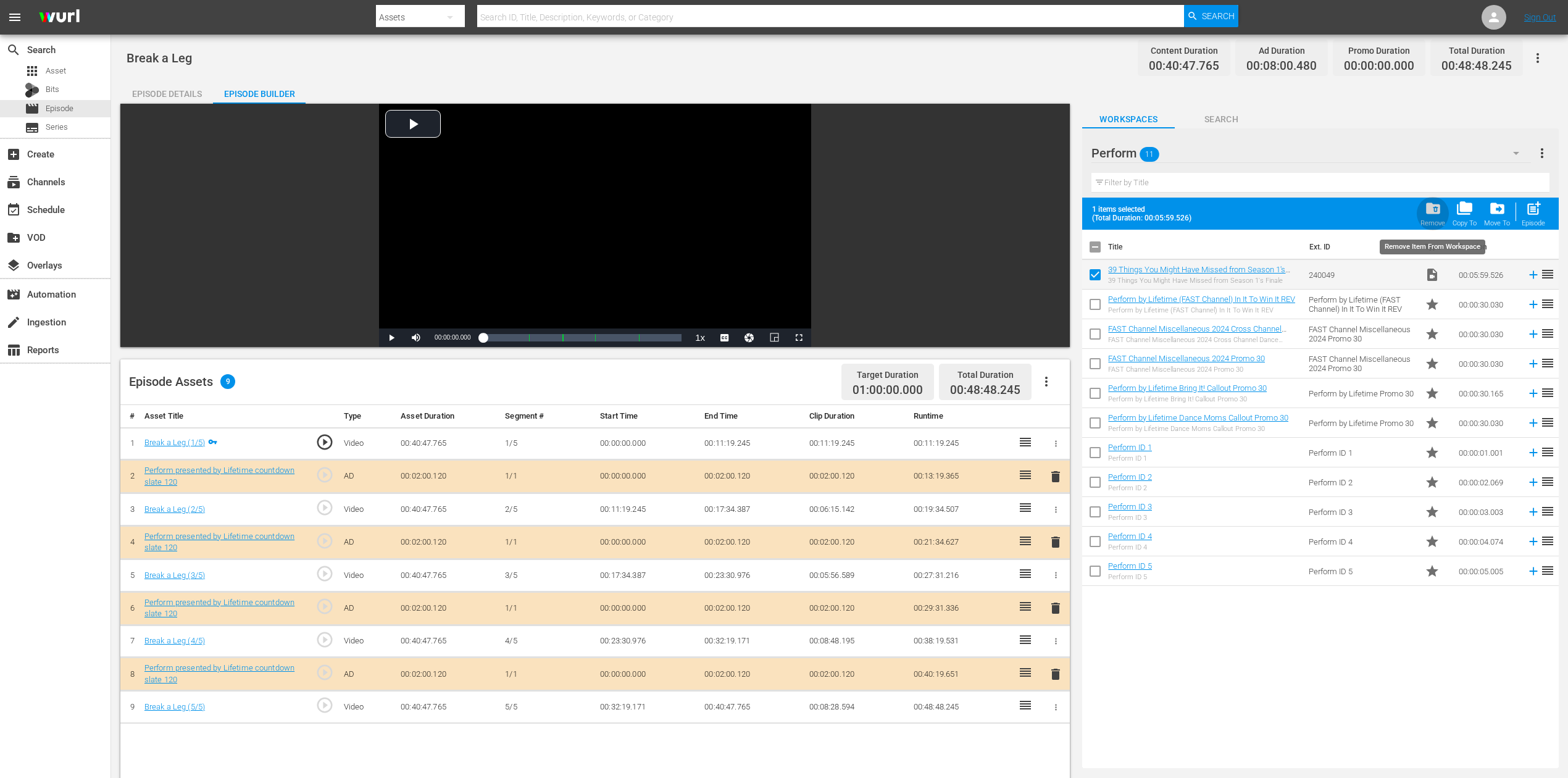
click at [1185, 208] on span "folder_delete" at bounding box center [1433, 208] width 16 height 16
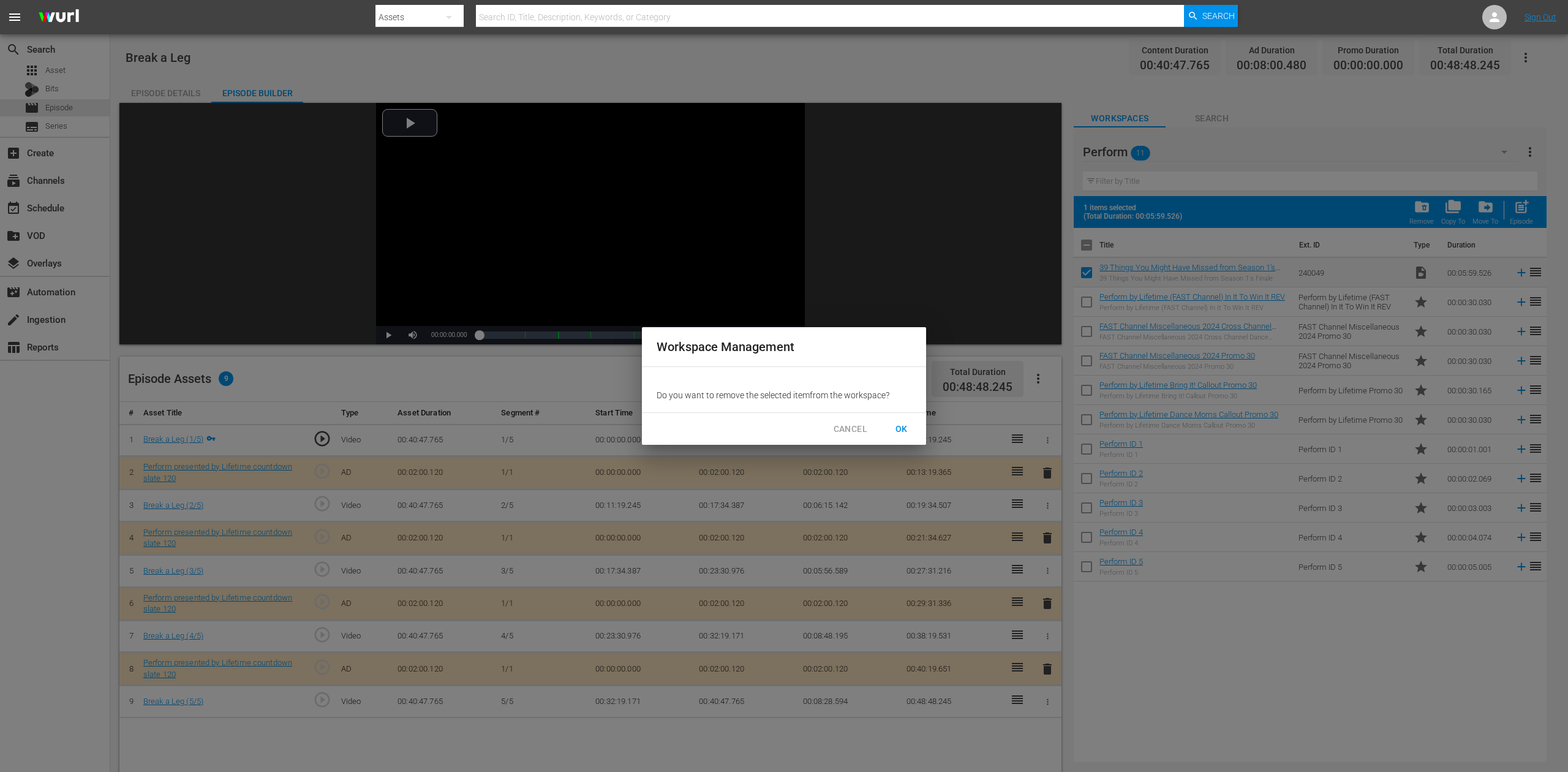
click at [902, 431] on span "OK" at bounding box center [901, 430] width 19 height 16
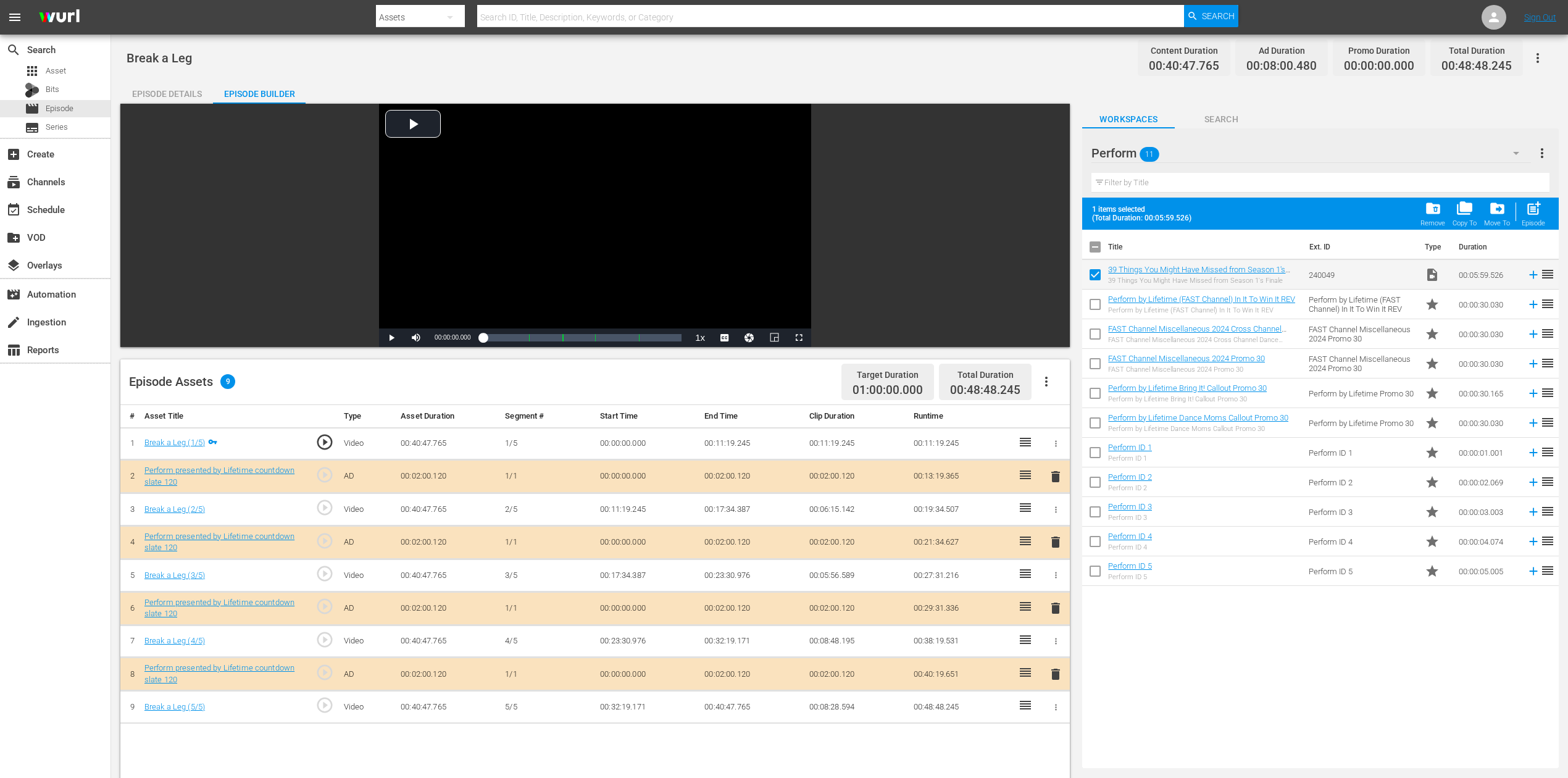
checkbox input "false"
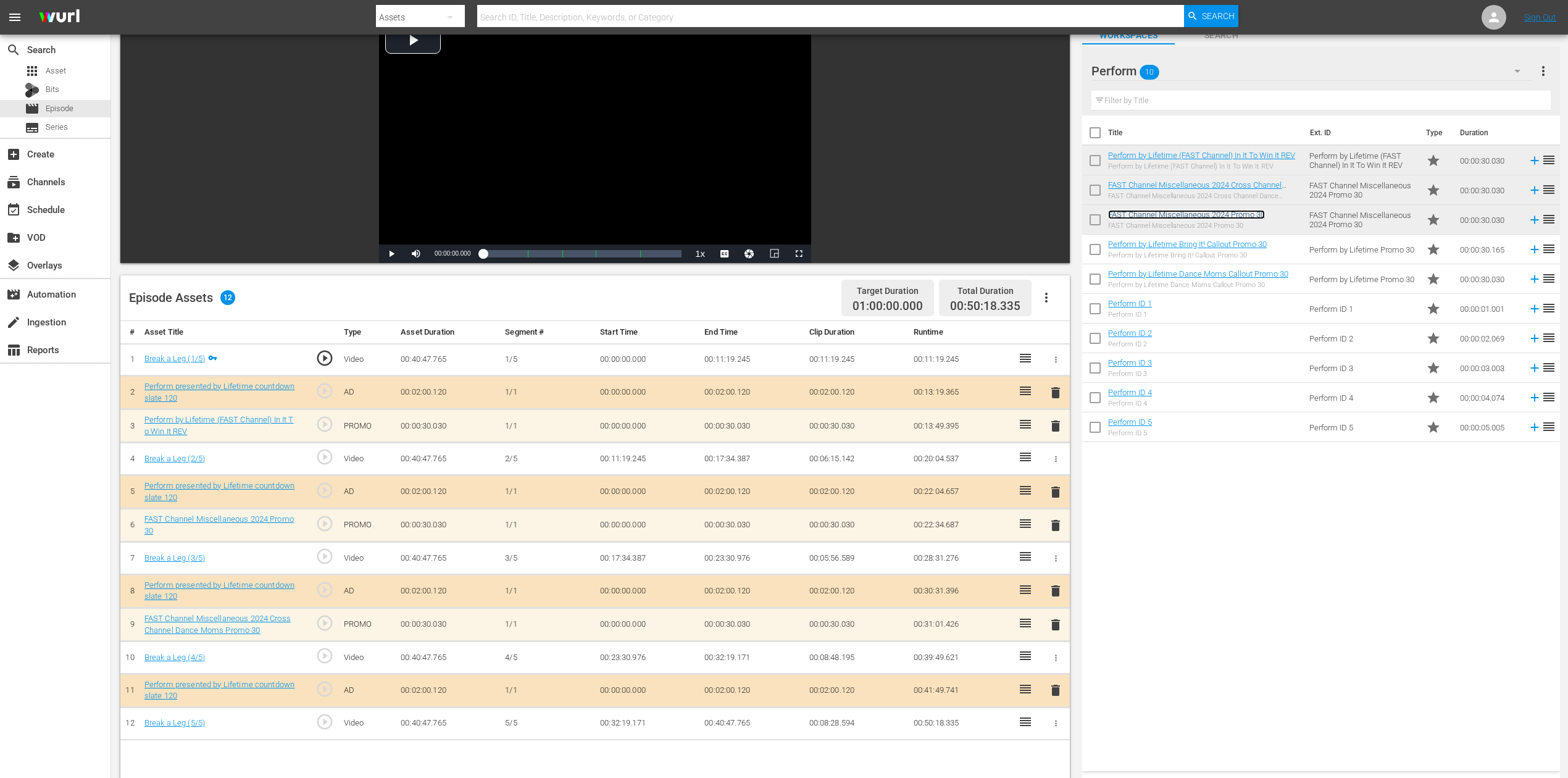
scroll to position [164, 0]
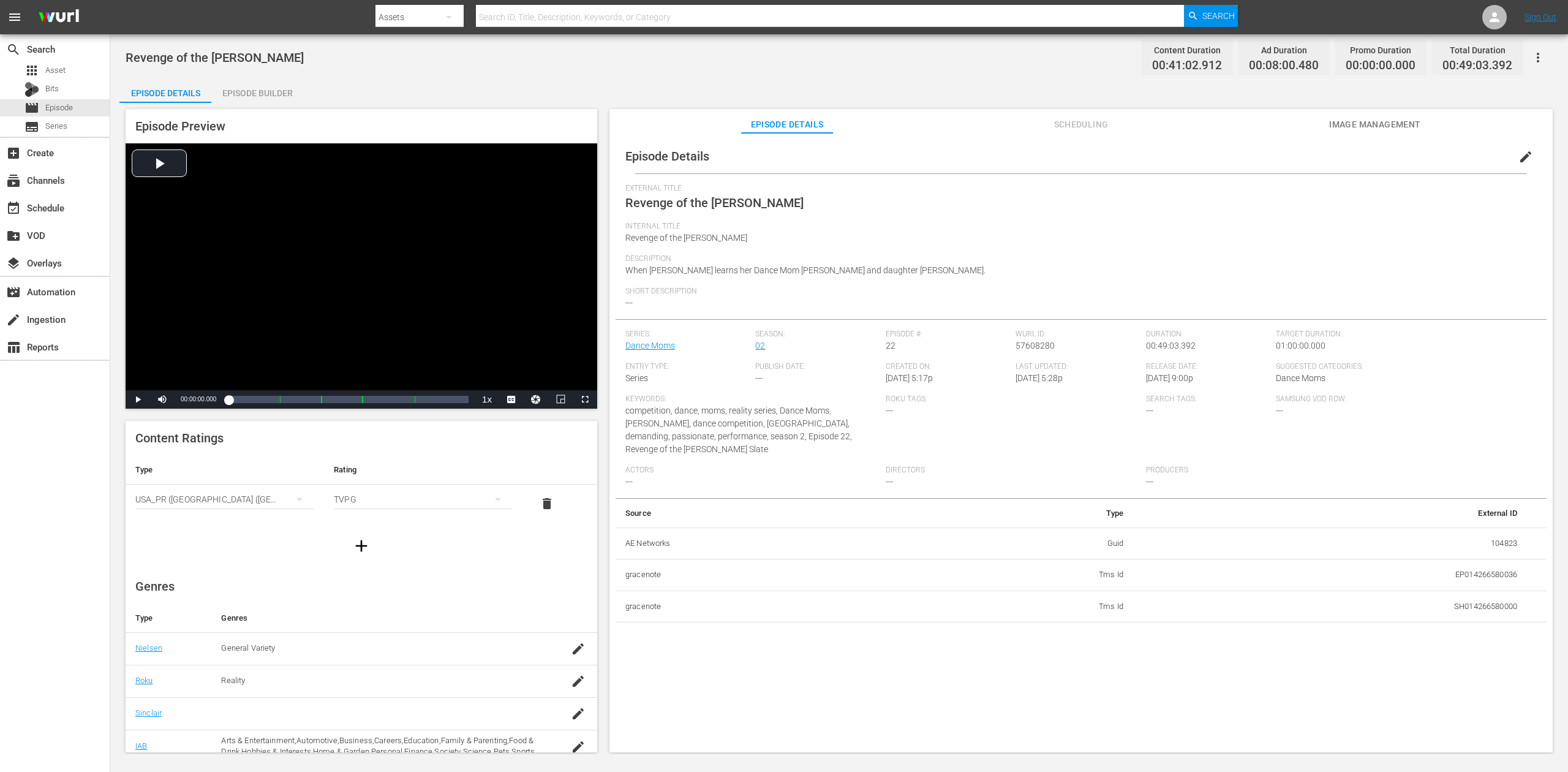
click at [256, 91] on div "Episode Builder" at bounding box center [257, 93] width 92 height 30
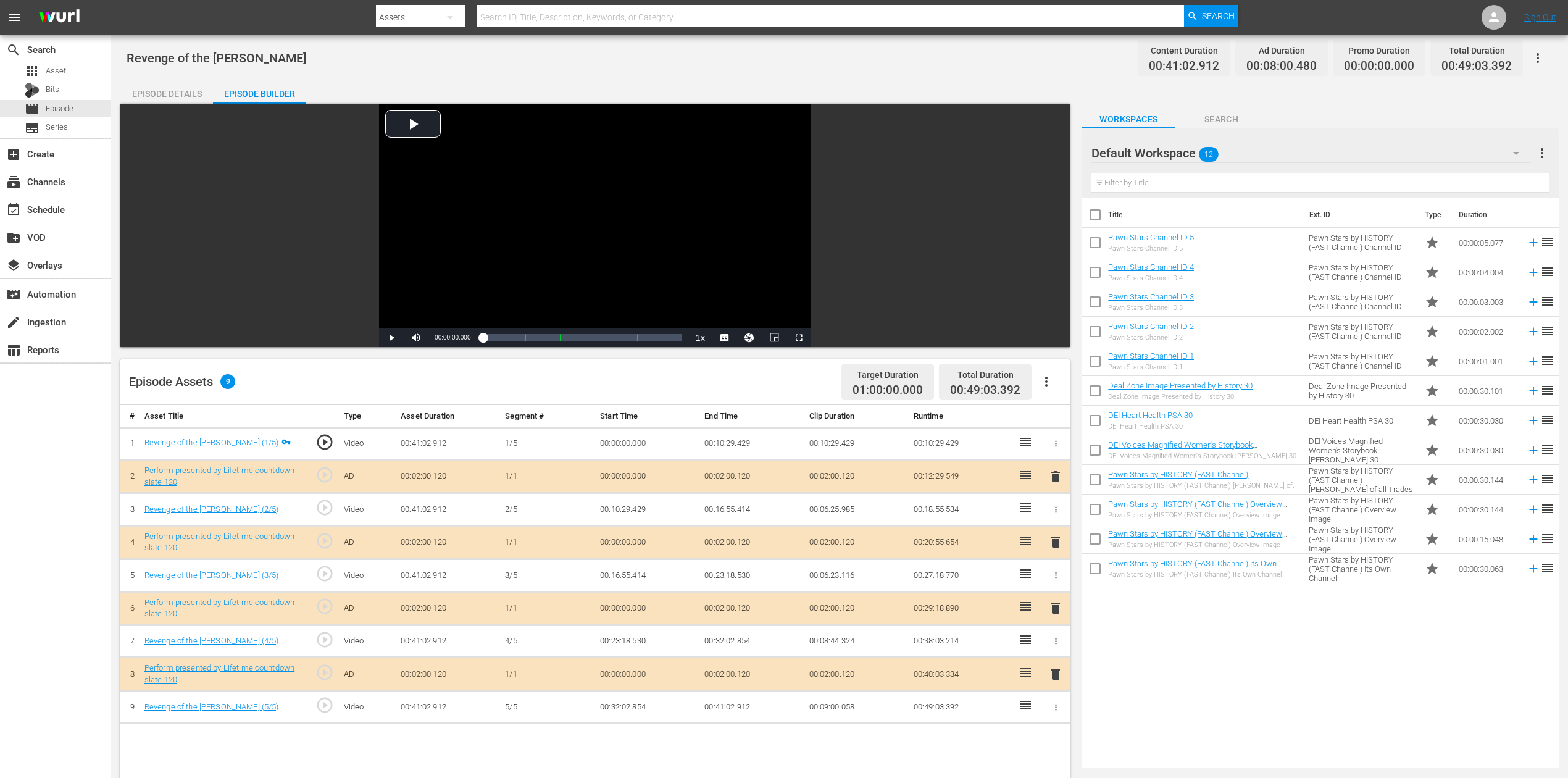
click at [1185, 151] on icon "button" at bounding box center [1516, 153] width 15 height 15
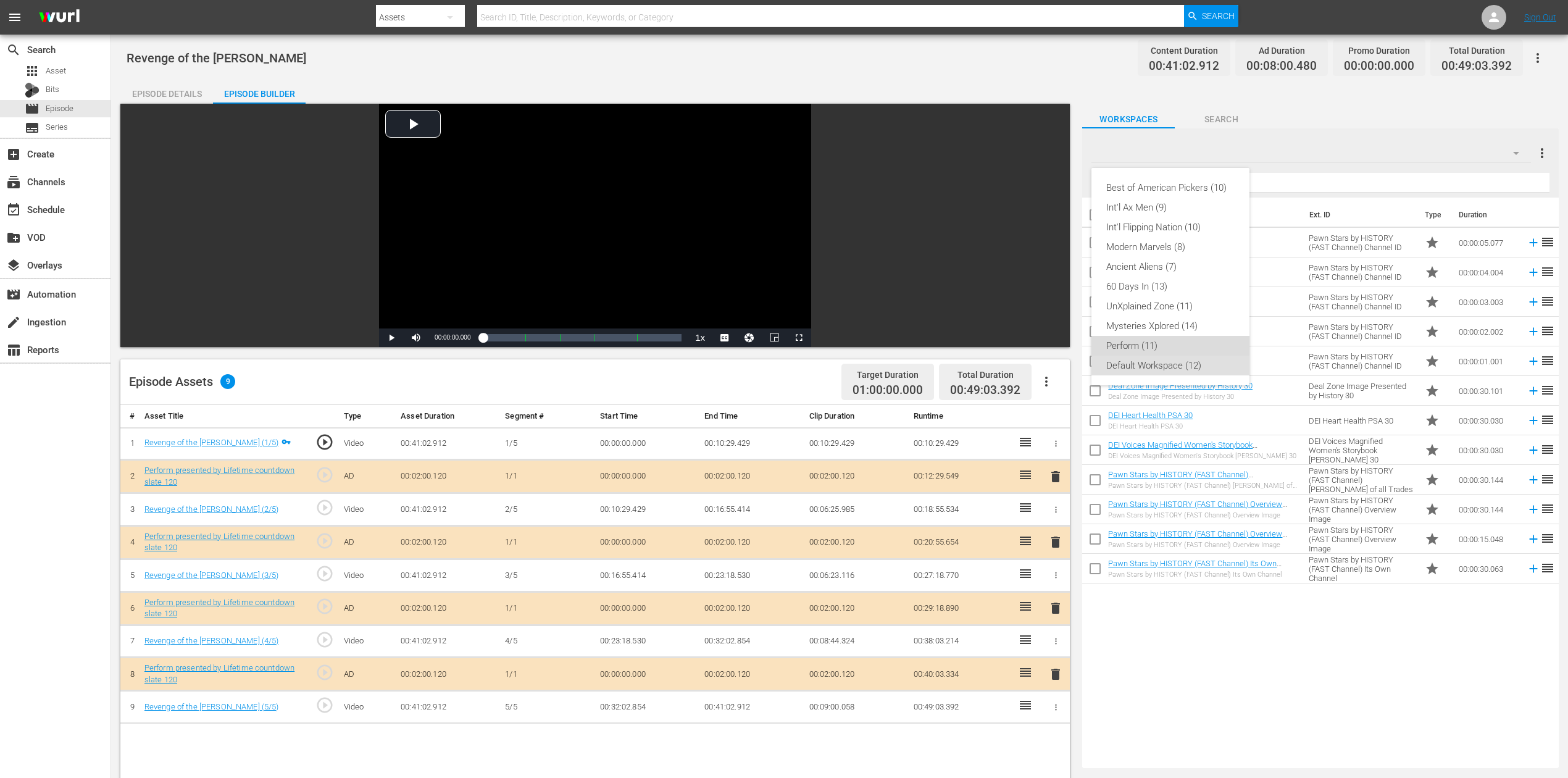
click at [1164, 349] on div "Perform (11)" at bounding box center [1171, 345] width 129 height 20
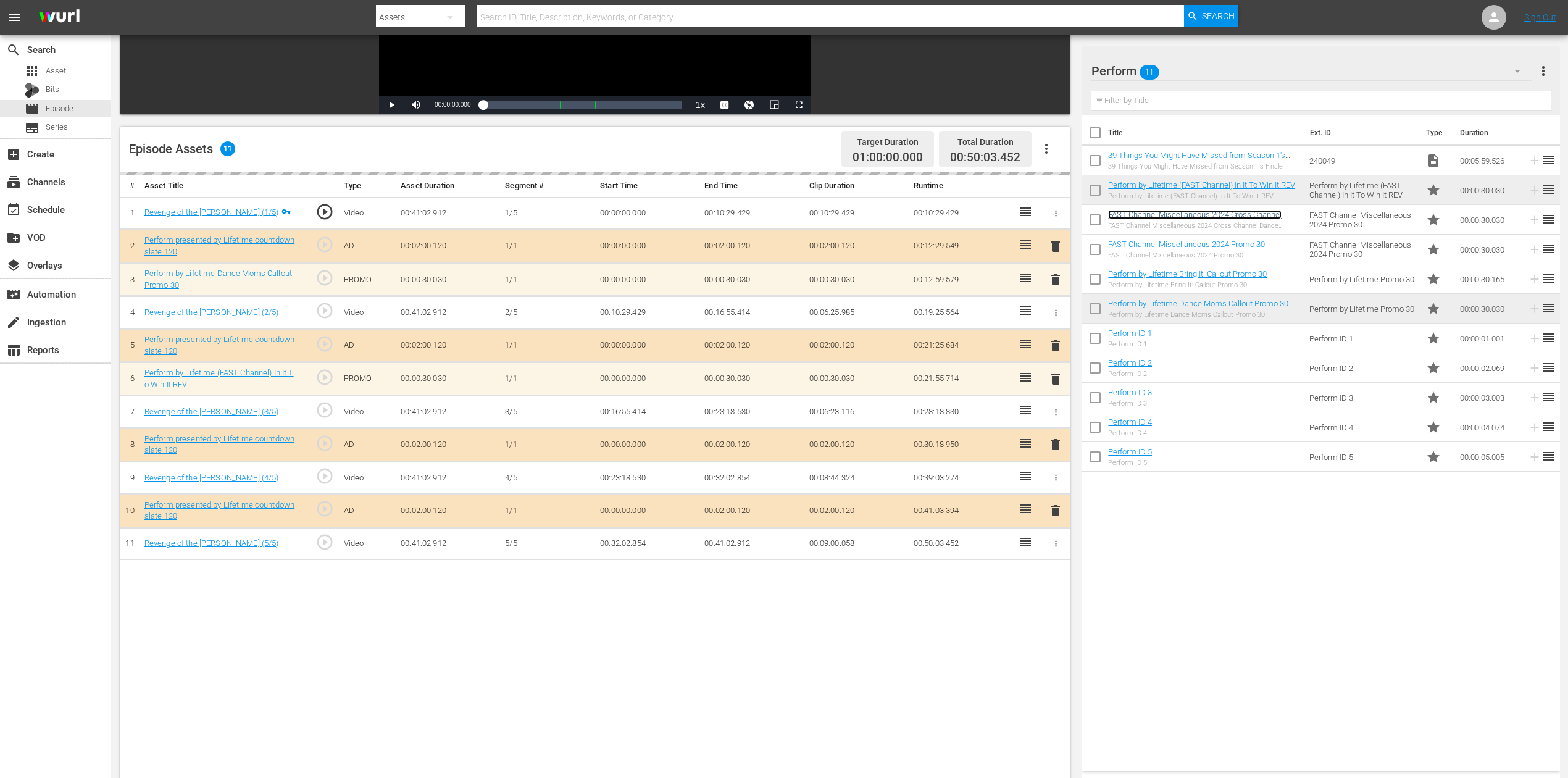
scroll to position [247, 0]
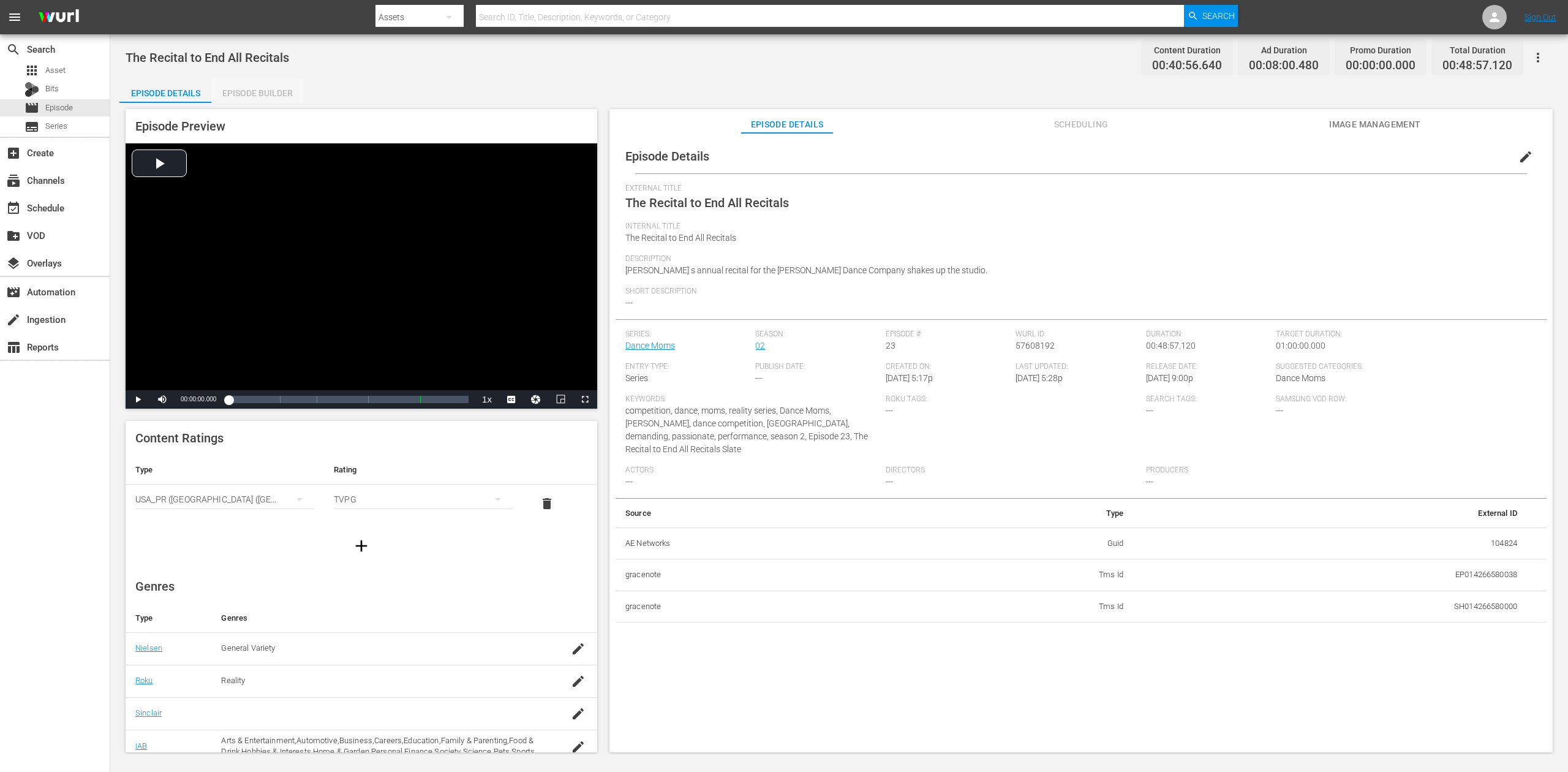
click at [249, 88] on div "Episode Builder" at bounding box center [257, 93] width 92 height 30
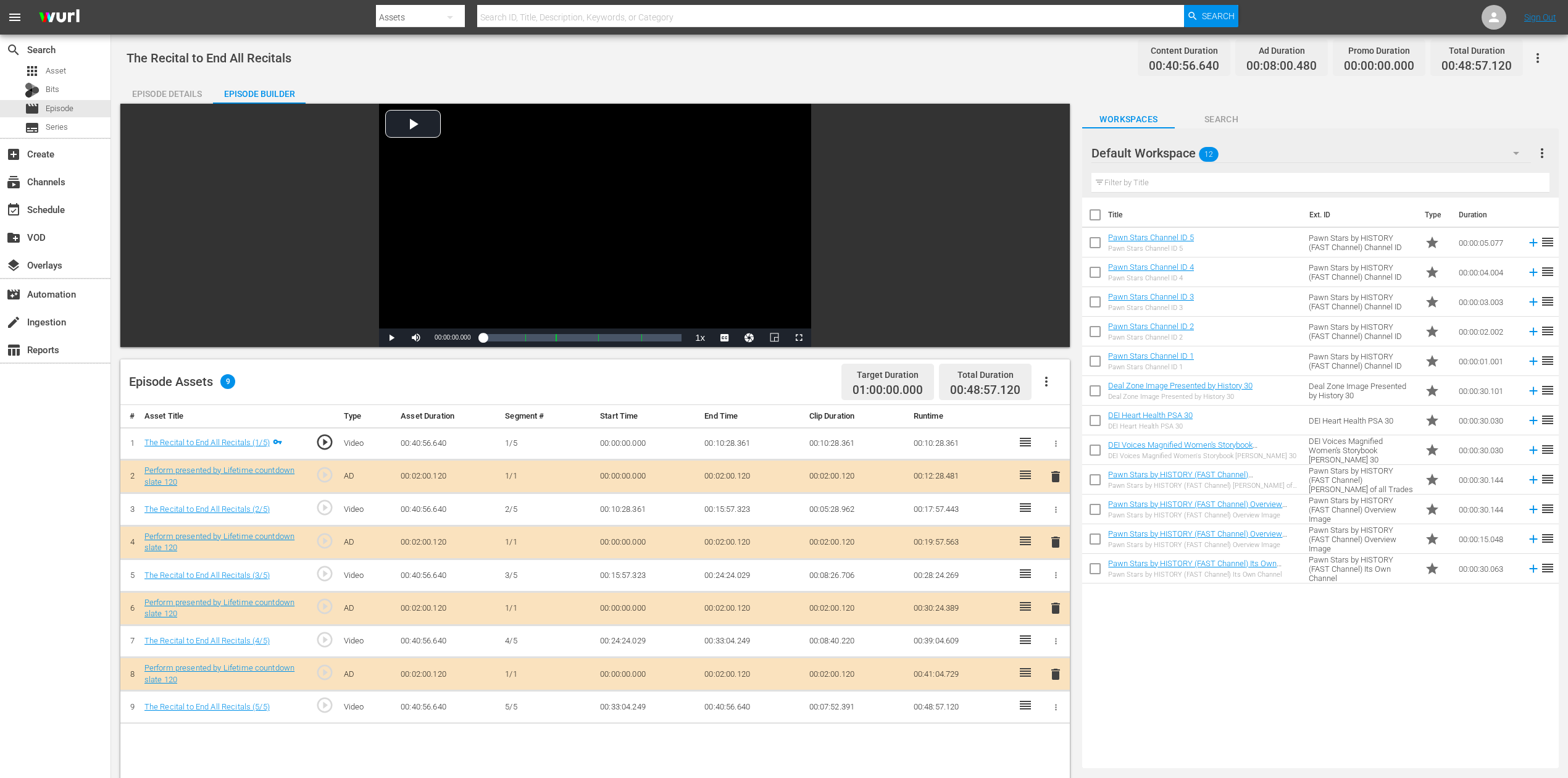
click at [1185, 150] on icon "button" at bounding box center [1516, 153] width 15 height 15
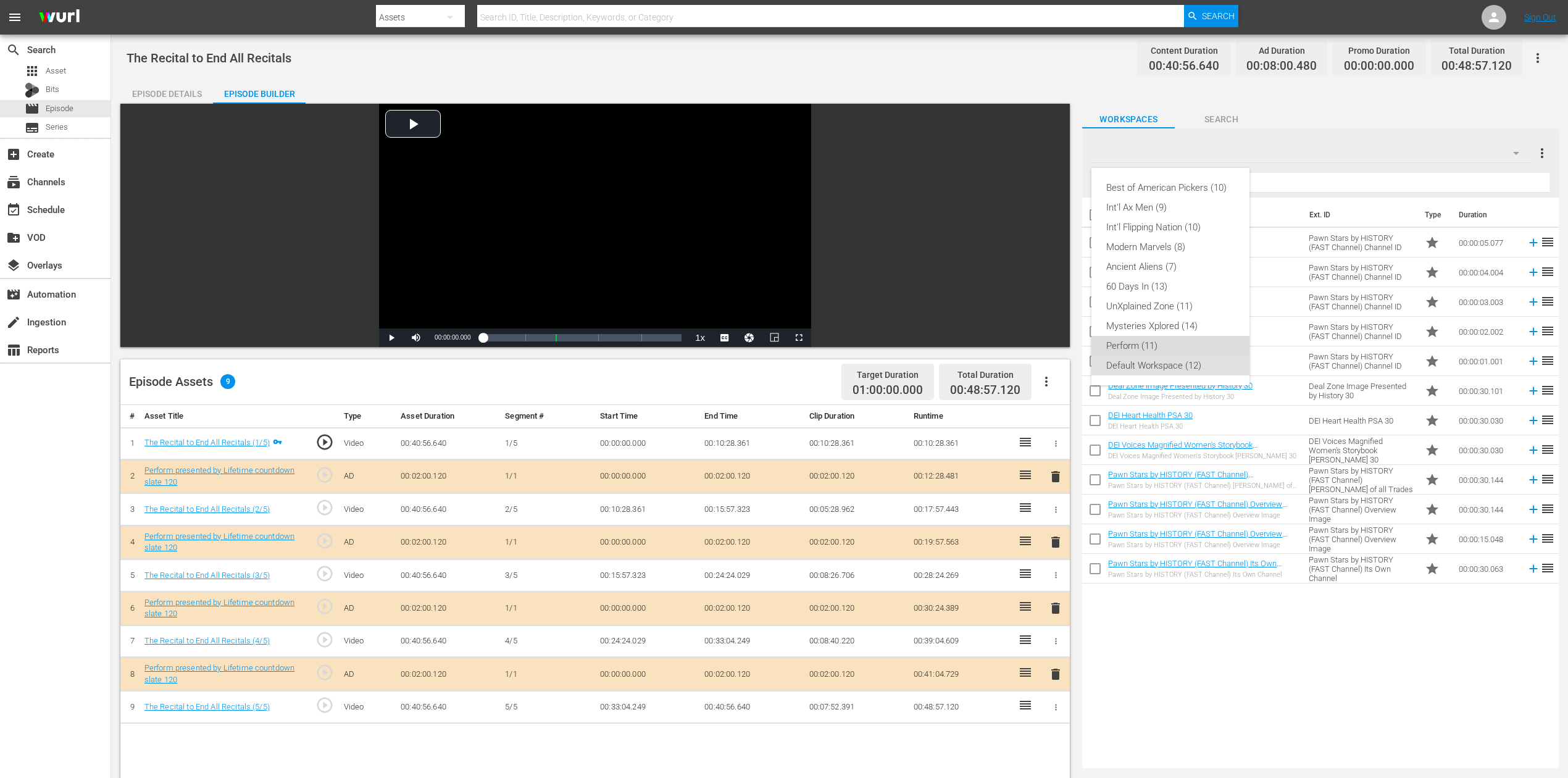
click at [1132, 347] on div "Perform (11)" at bounding box center [1171, 345] width 129 height 20
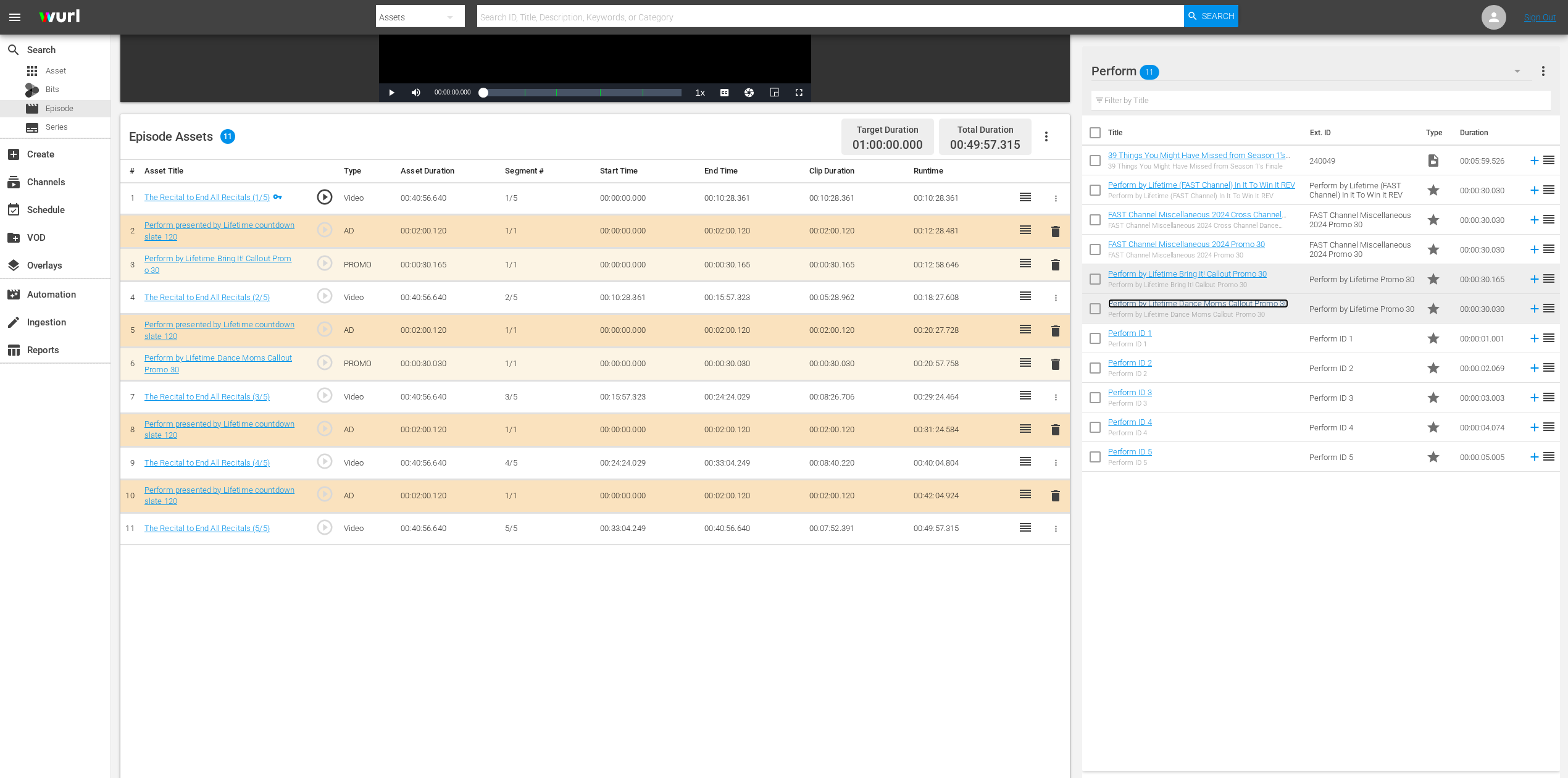
scroll to position [247, 0]
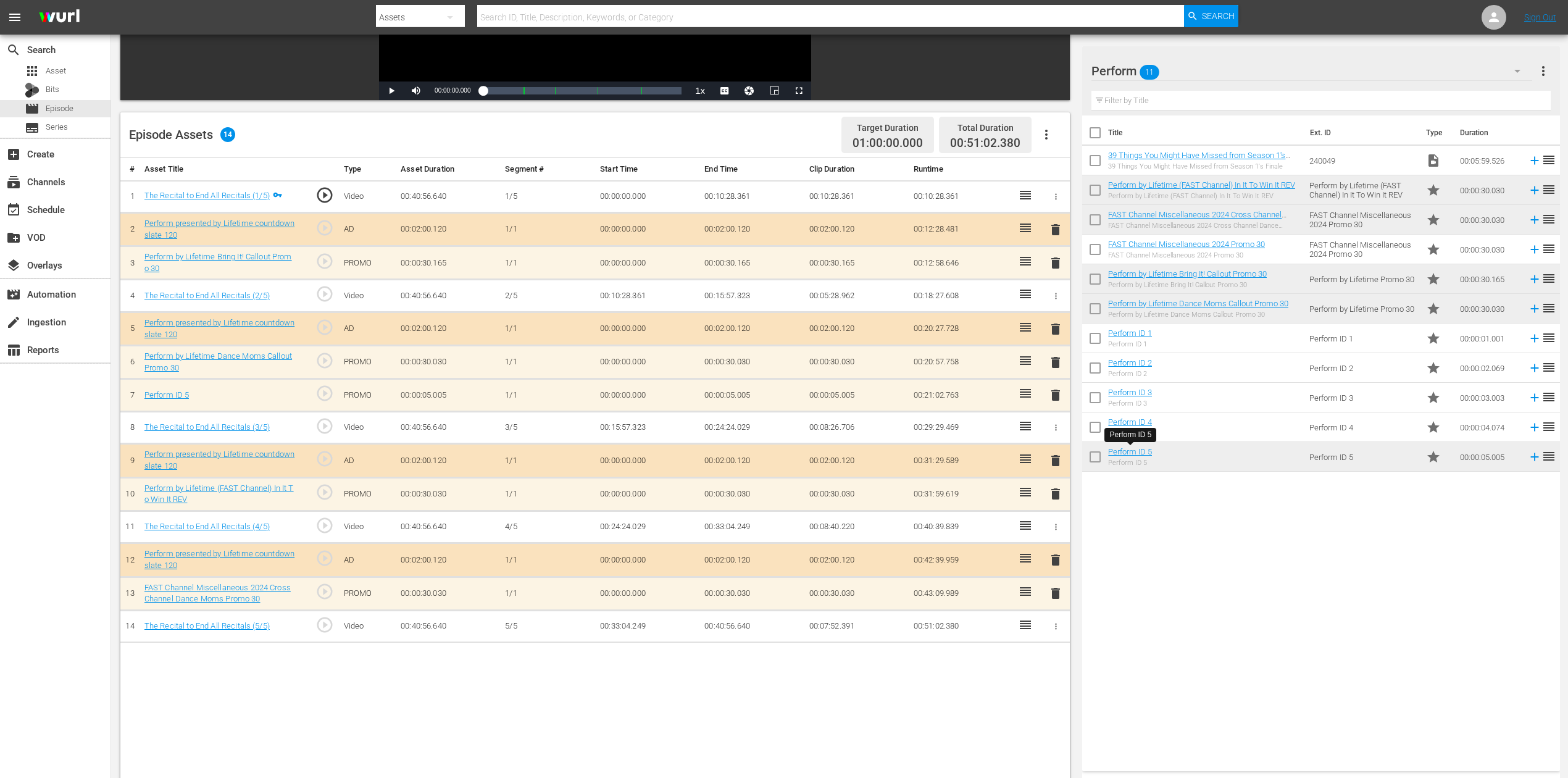
click at [1057, 391] on span "delete" at bounding box center [1055, 395] width 15 height 15
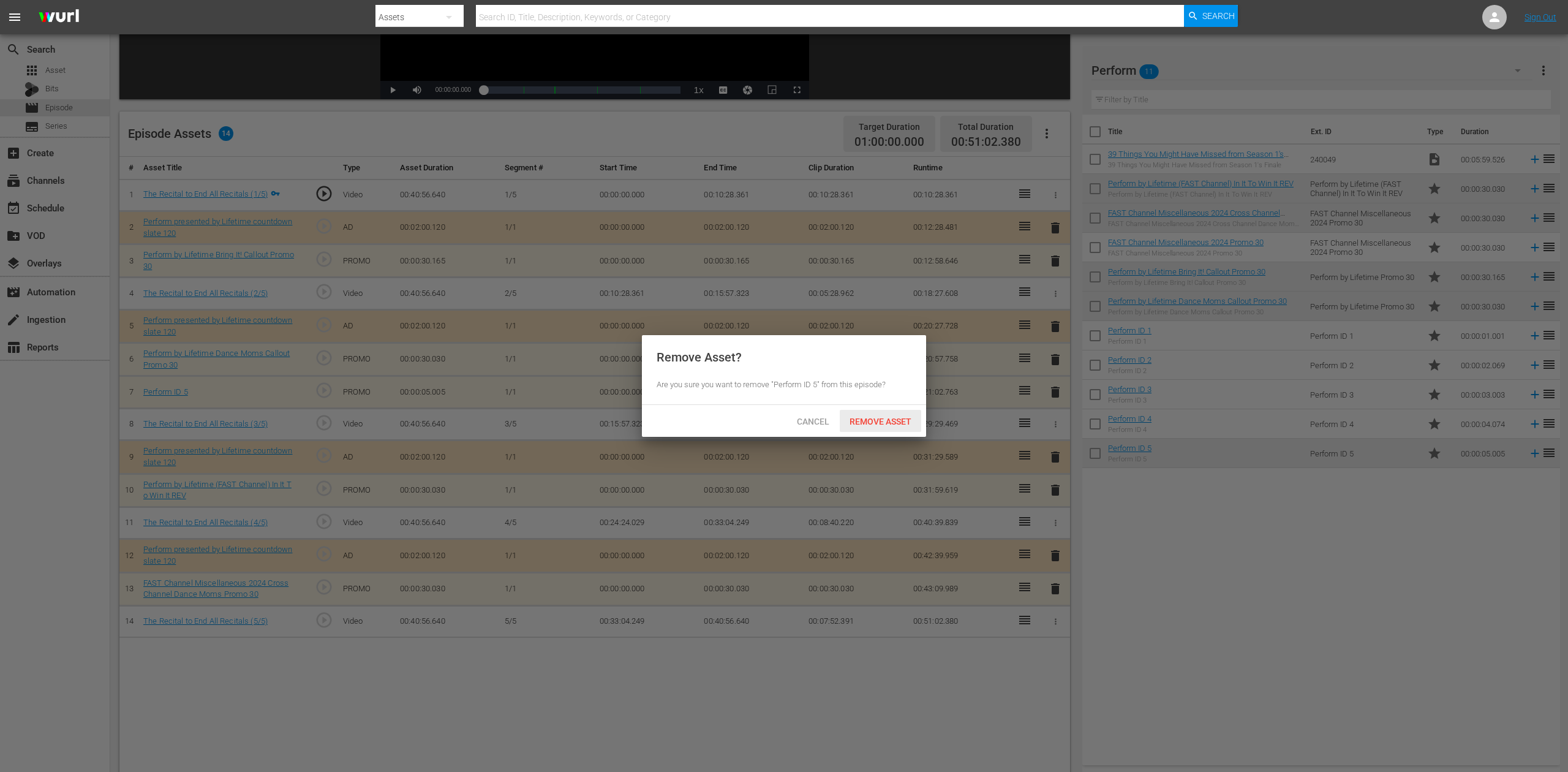
click at [892, 419] on span "Remove Asset" at bounding box center [880, 422] width 82 height 10
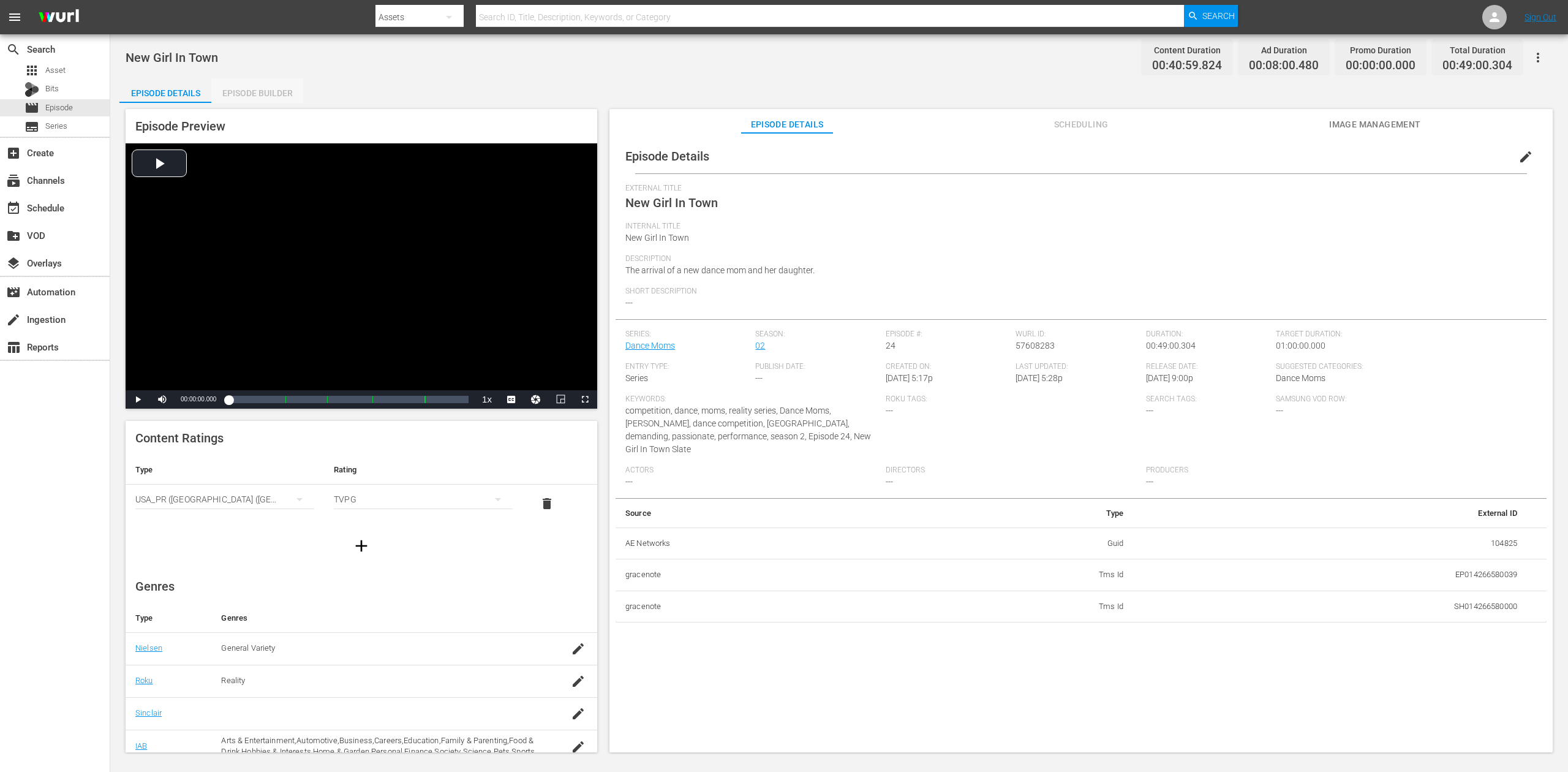
click at [270, 96] on div "Episode Builder" at bounding box center [257, 93] width 92 height 30
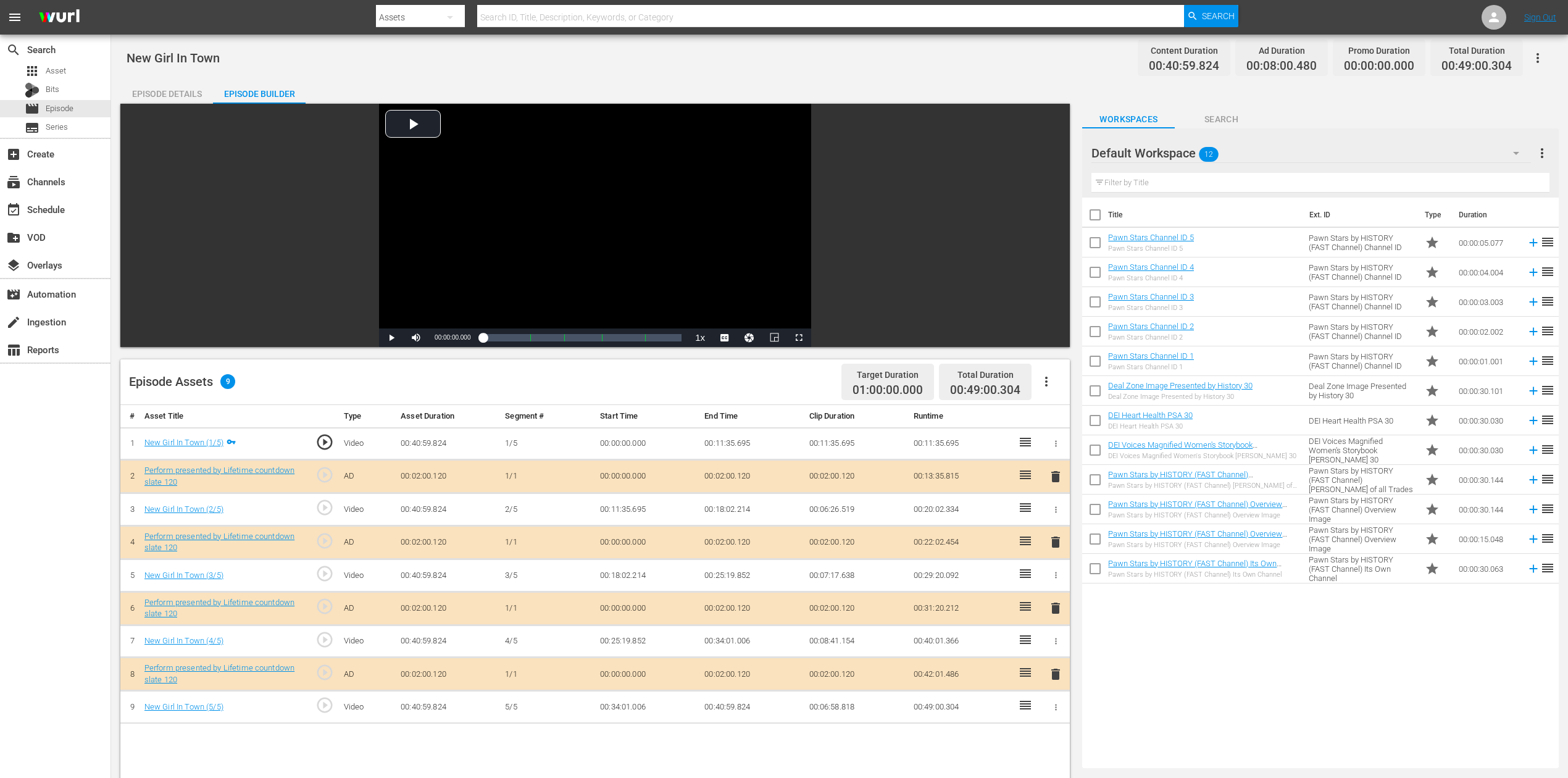
click at [1185, 151] on icon "button" at bounding box center [1516, 153] width 15 height 15
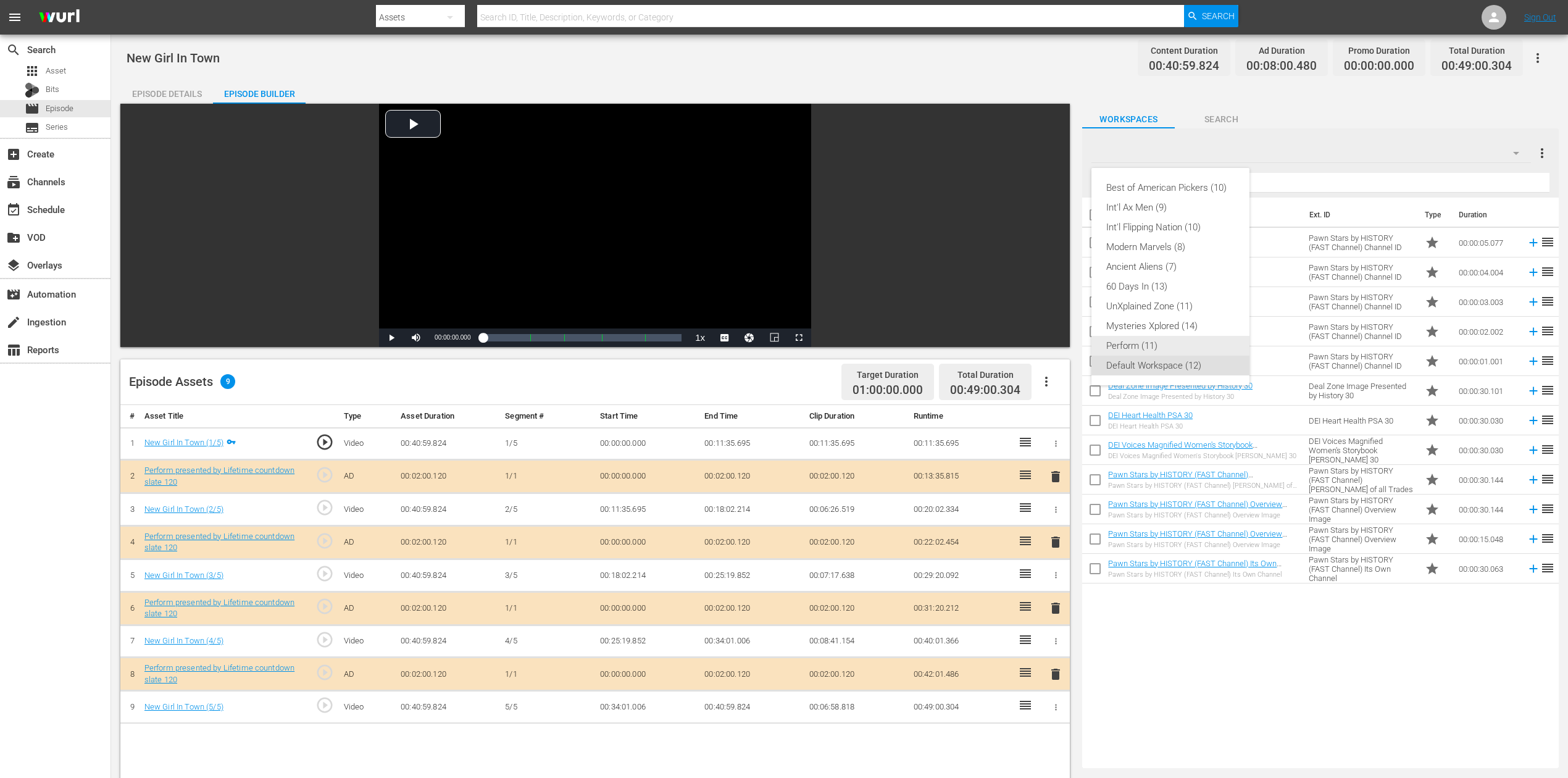
click at [1173, 342] on div "Perform (11)" at bounding box center [1171, 345] width 129 height 20
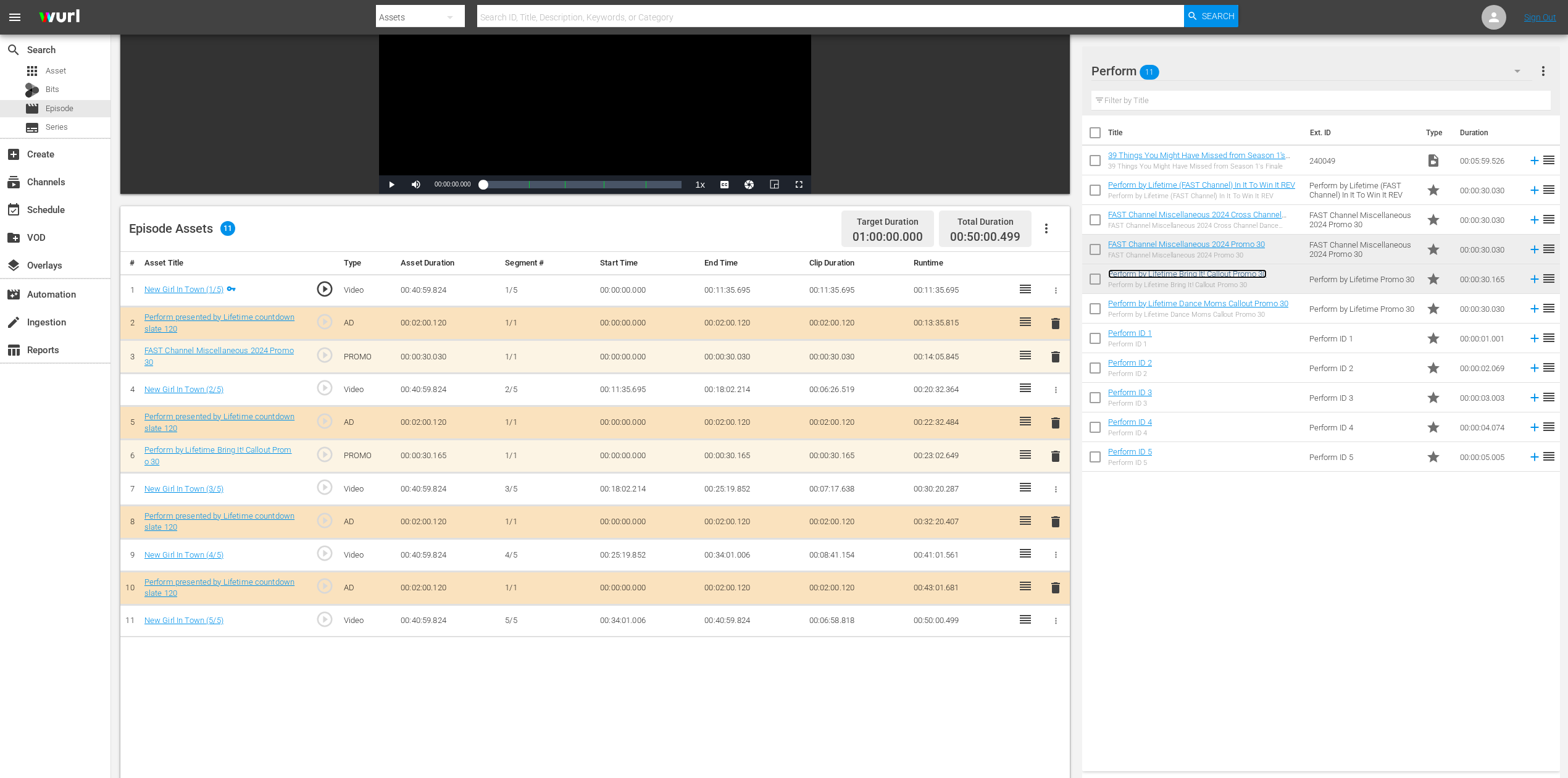
scroll to position [164, 0]
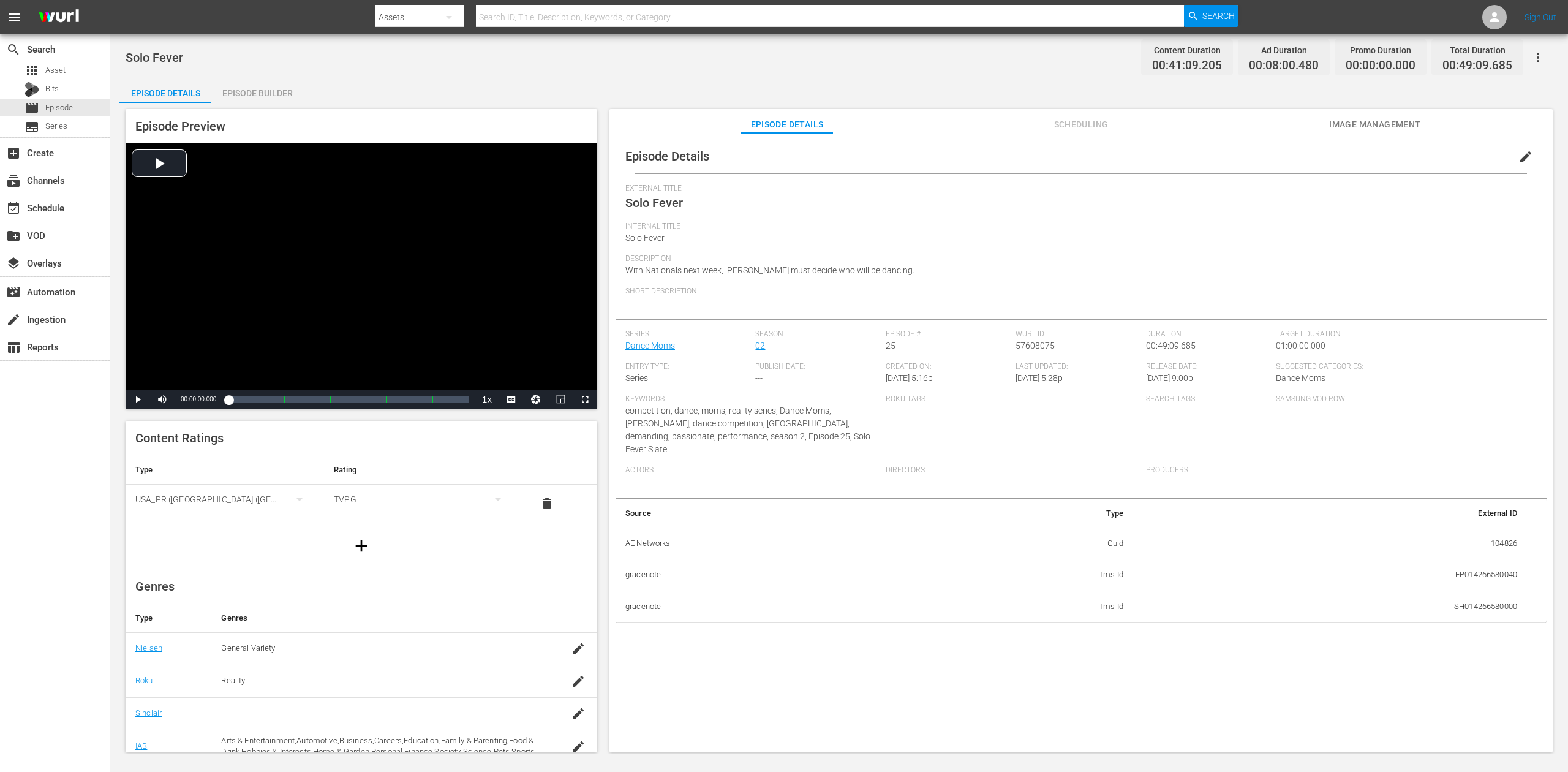
click at [275, 96] on div "Episode Builder" at bounding box center [257, 93] width 92 height 30
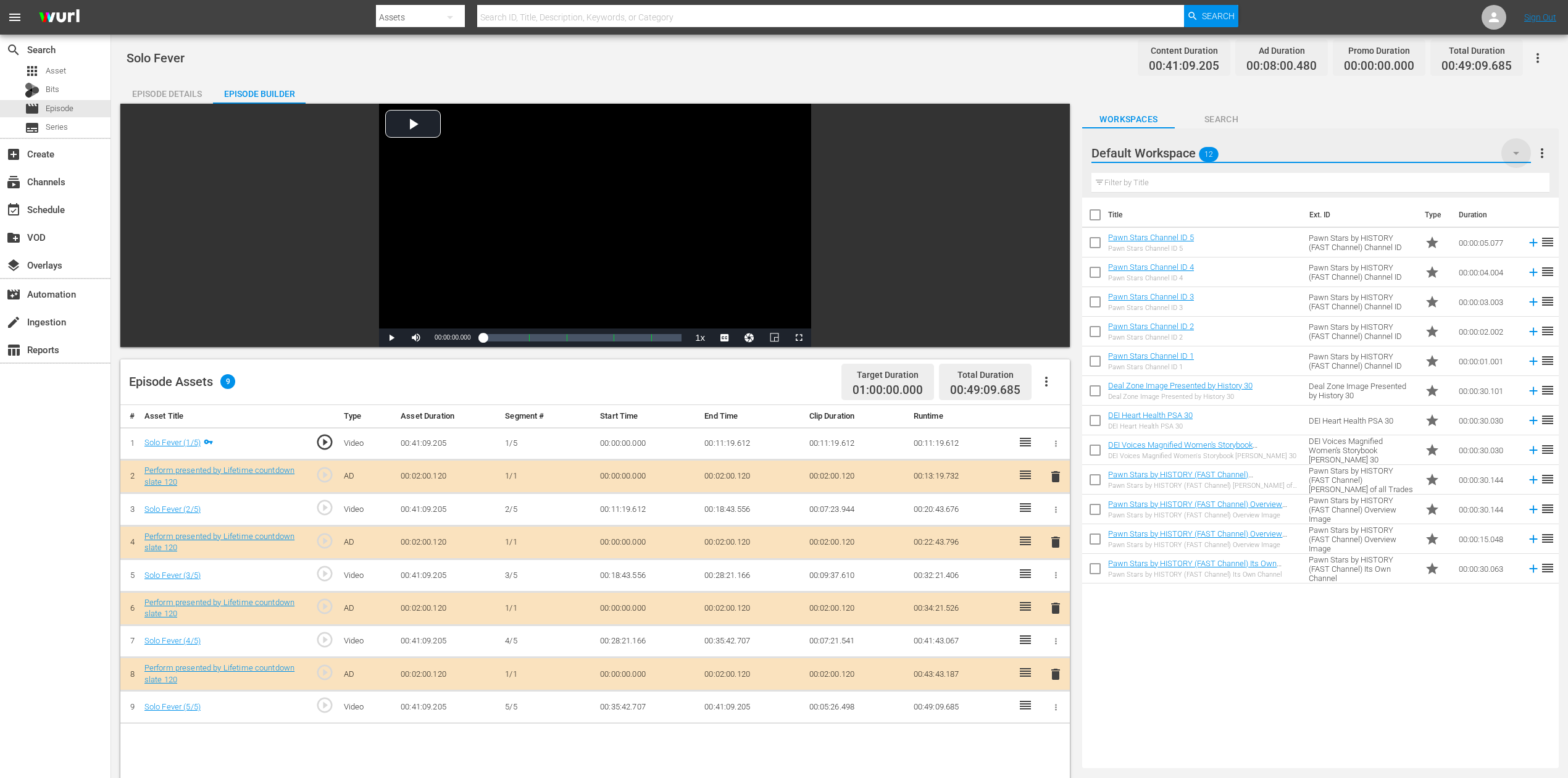
click at [1185, 147] on icon "button" at bounding box center [1516, 153] width 15 height 15
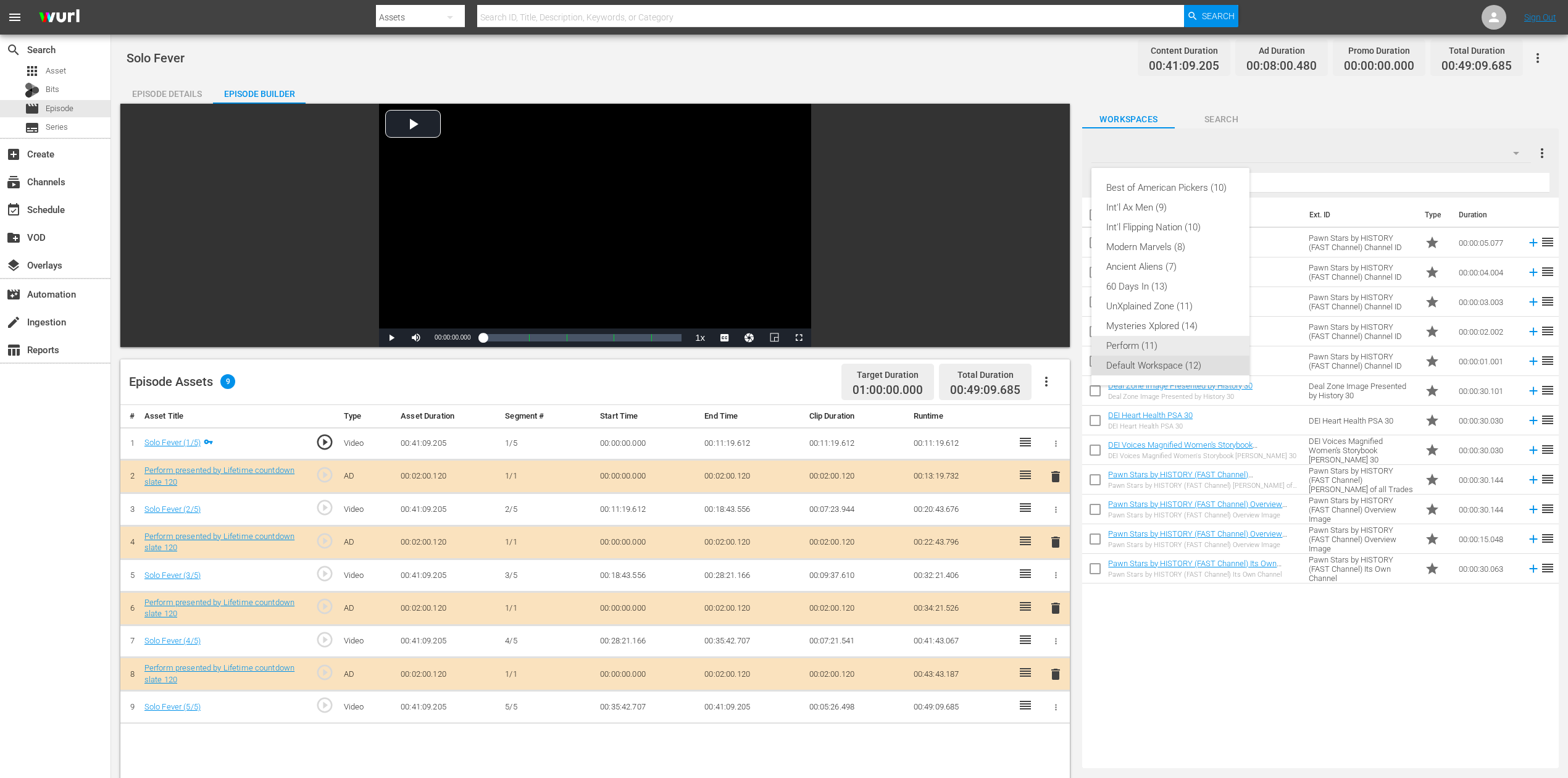
click at [1171, 344] on div "Perform (11)" at bounding box center [1171, 345] width 129 height 20
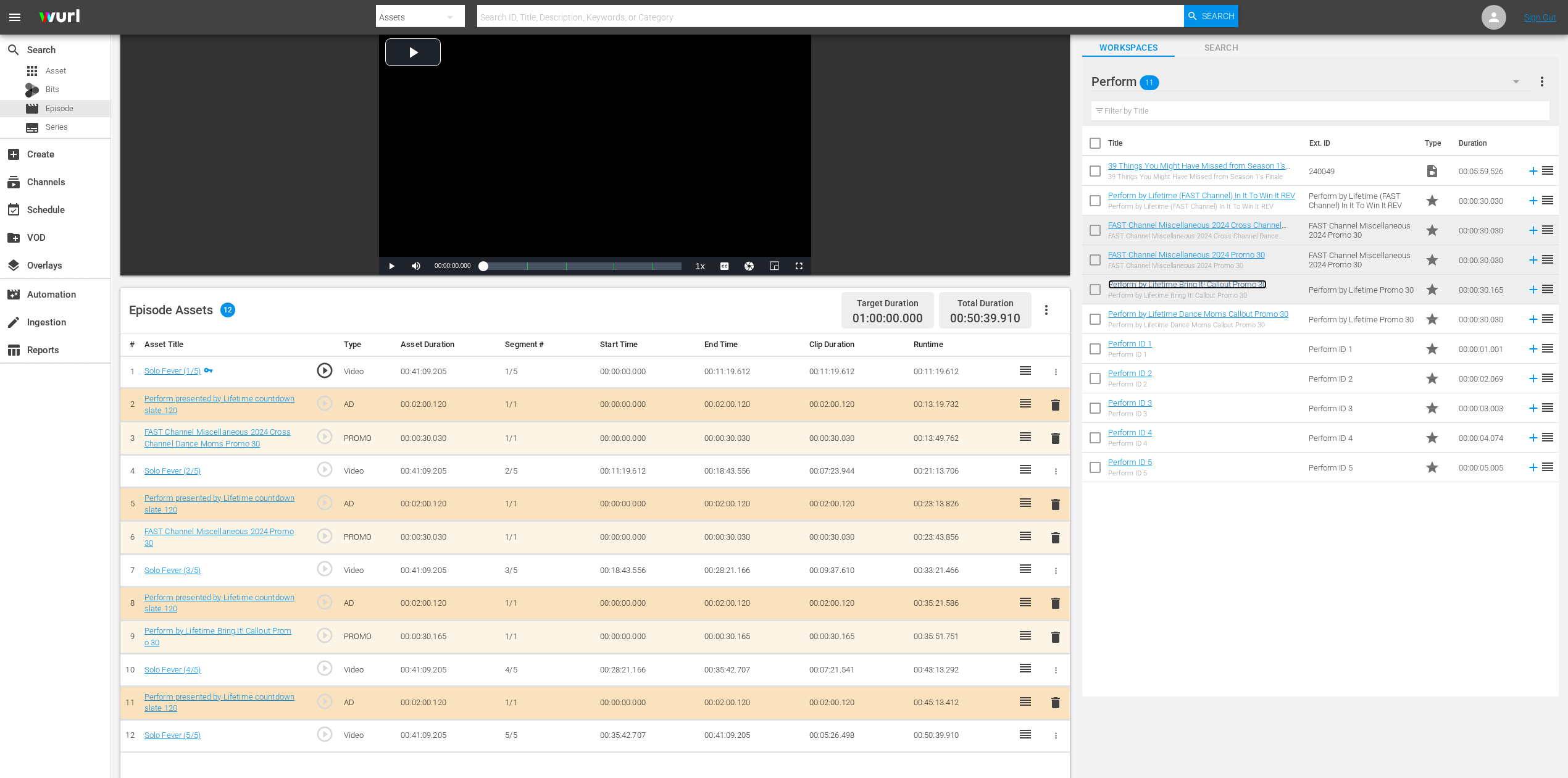
scroll to position [164, 0]
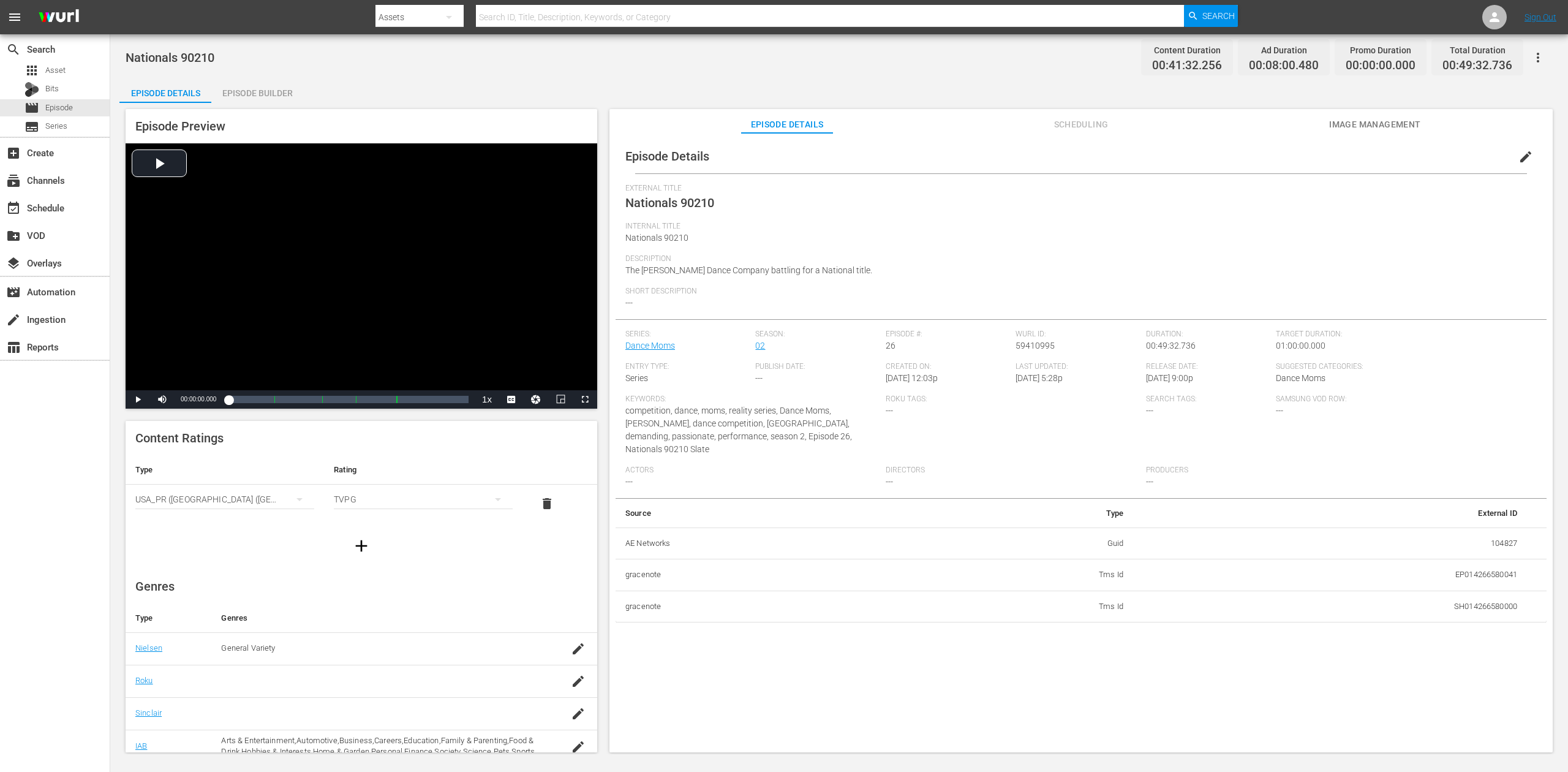
click at [287, 93] on div "Episode Builder" at bounding box center [257, 93] width 92 height 30
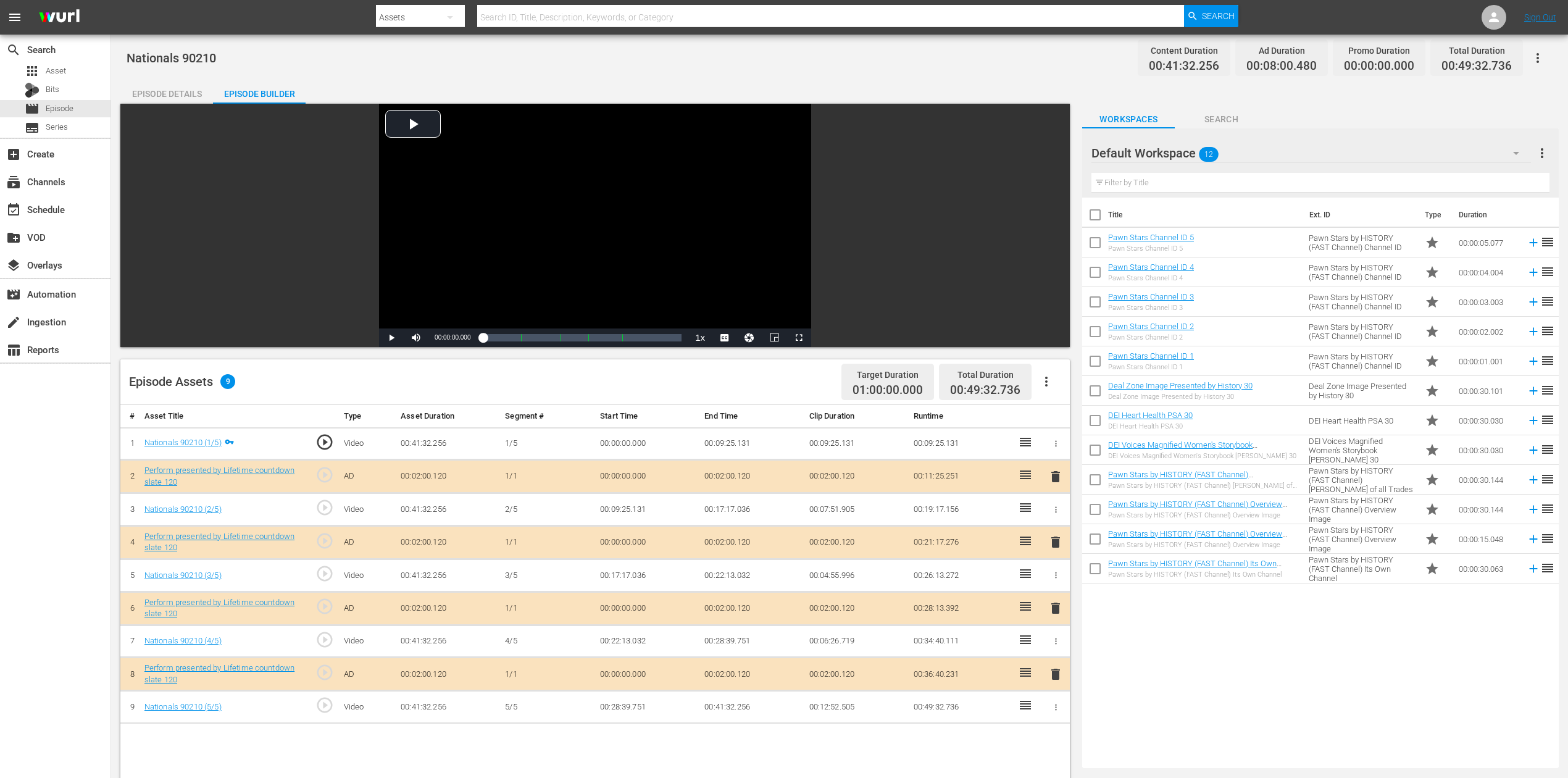
click at [1185, 148] on icon "button" at bounding box center [1516, 153] width 15 height 15
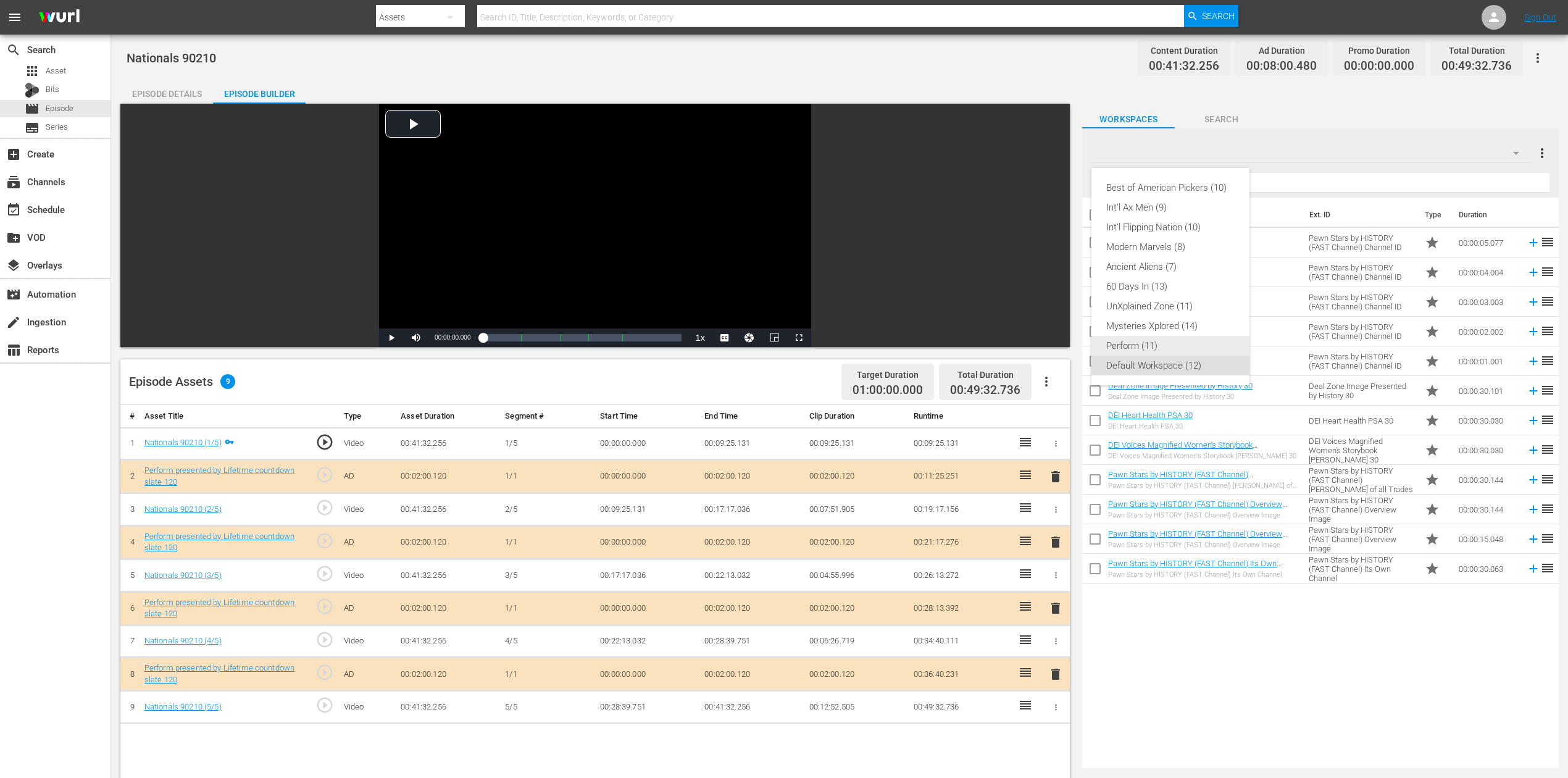
click at [1149, 342] on div "Perform (11)" at bounding box center [1171, 345] width 129 height 20
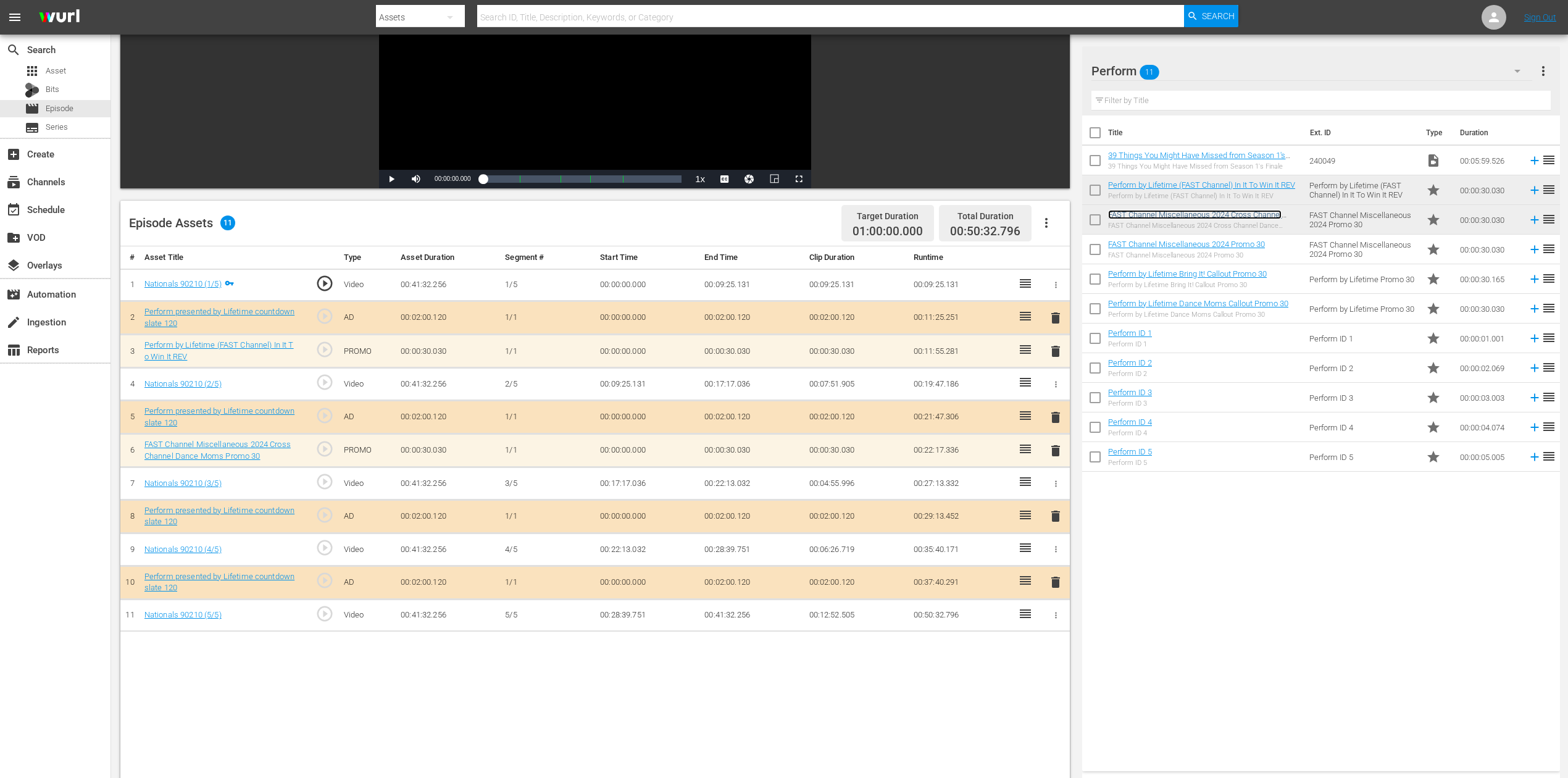
scroll to position [164, 0]
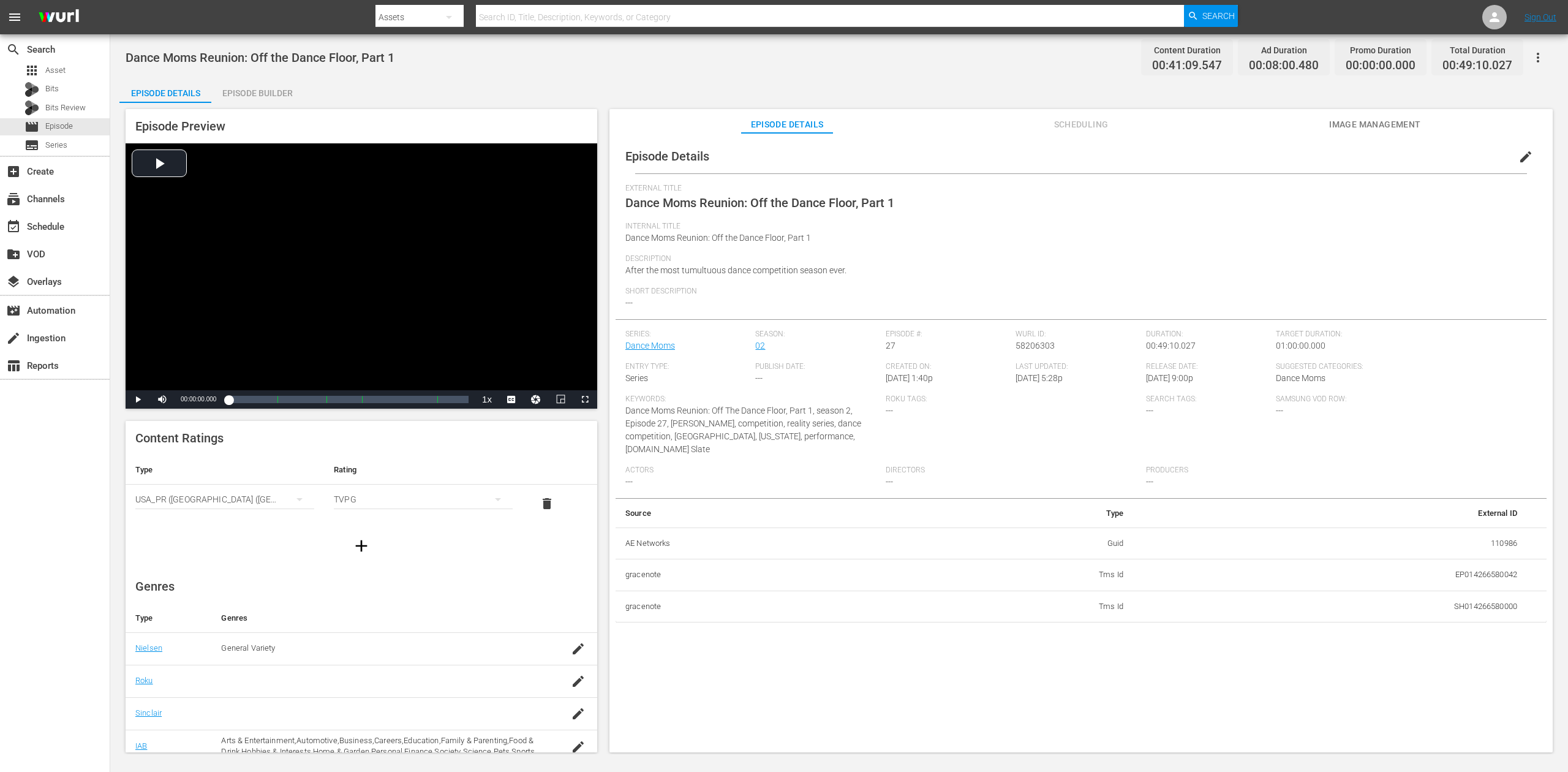
click at [255, 92] on div "Episode Builder" at bounding box center [257, 93] width 92 height 30
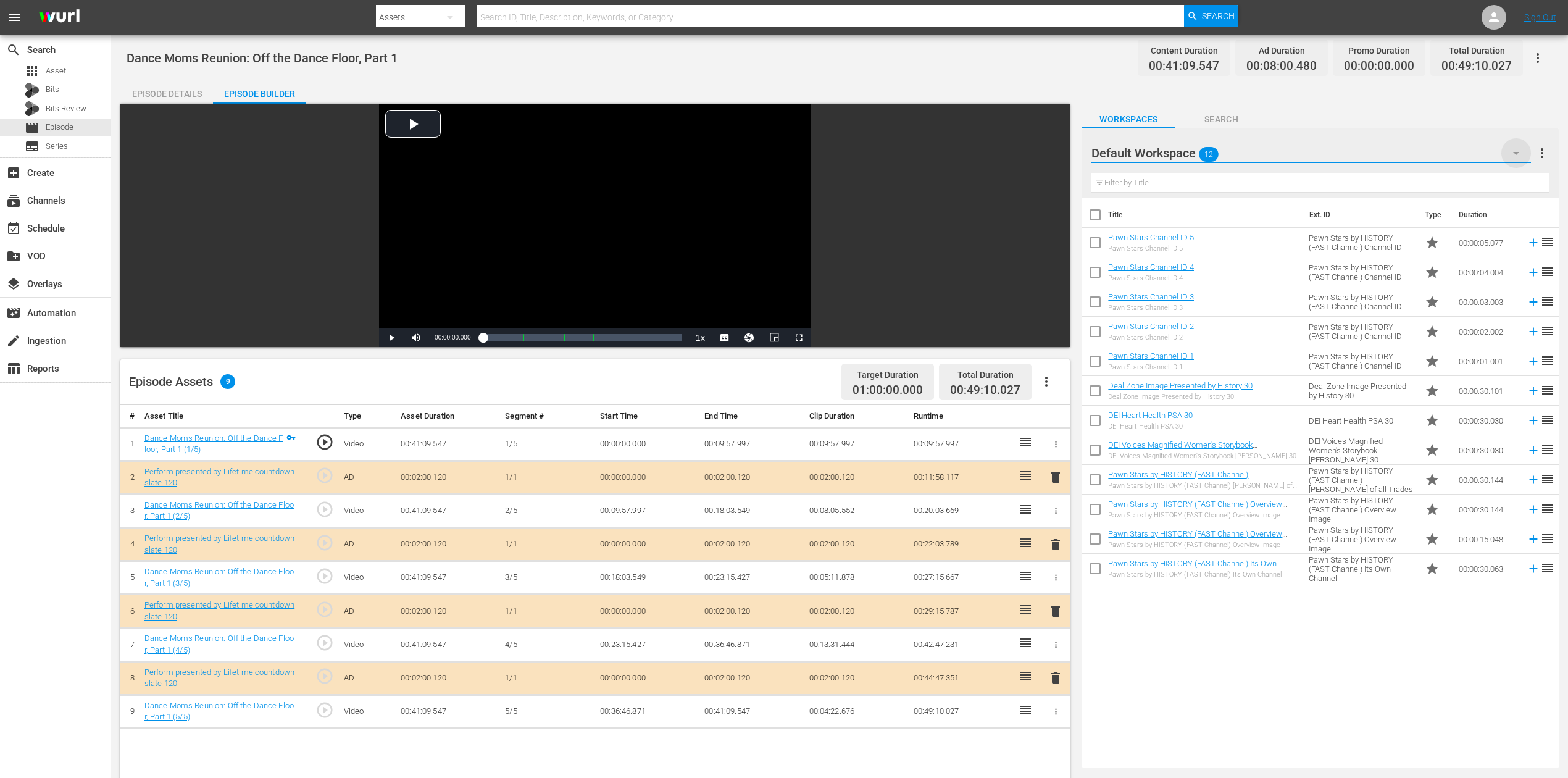
click at [1185, 149] on icon "button" at bounding box center [1516, 153] width 15 height 15
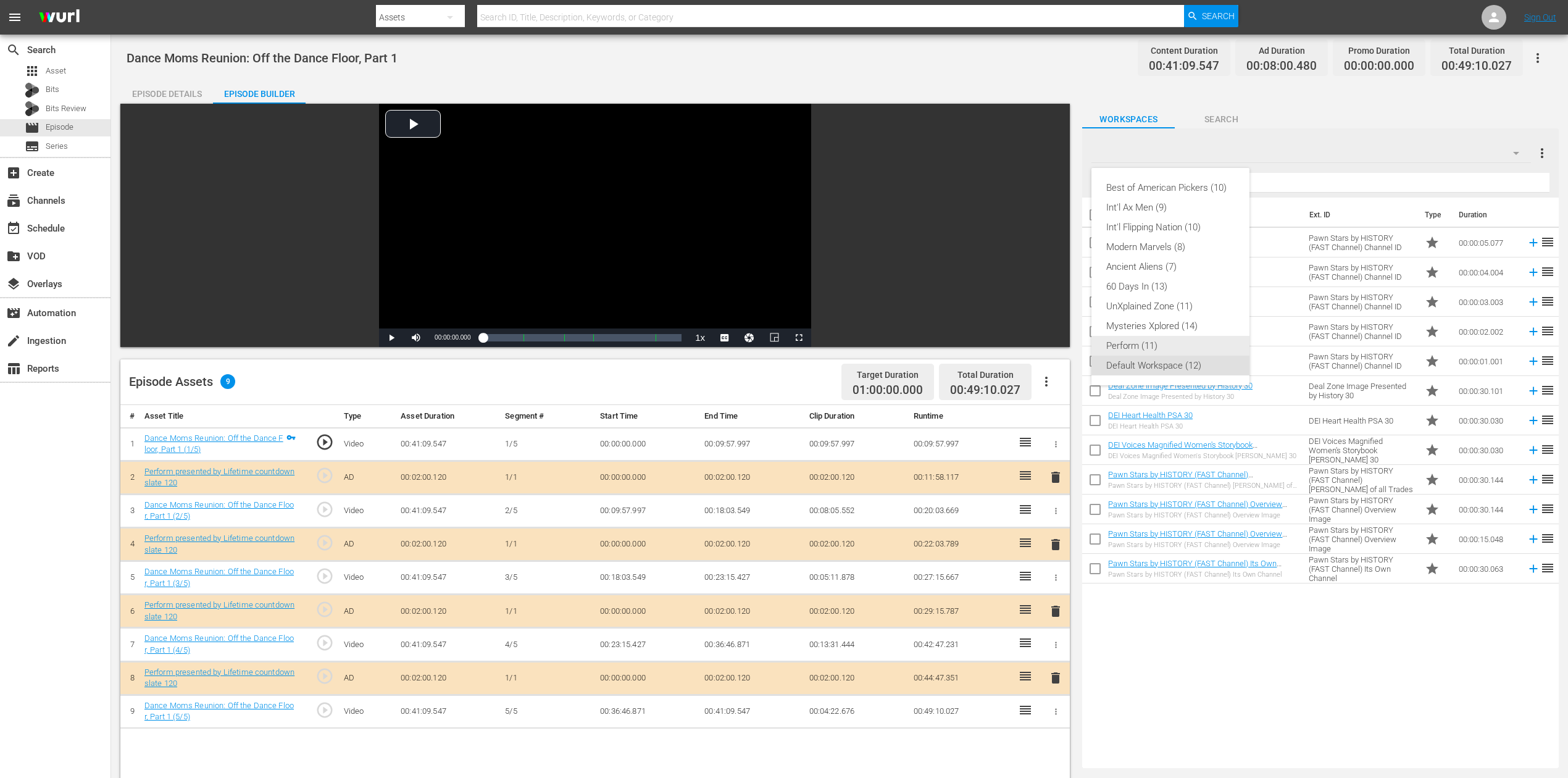
click at [1123, 342] on div "Perform (11)" at bounding box center [1171, 345] width 129 height 20
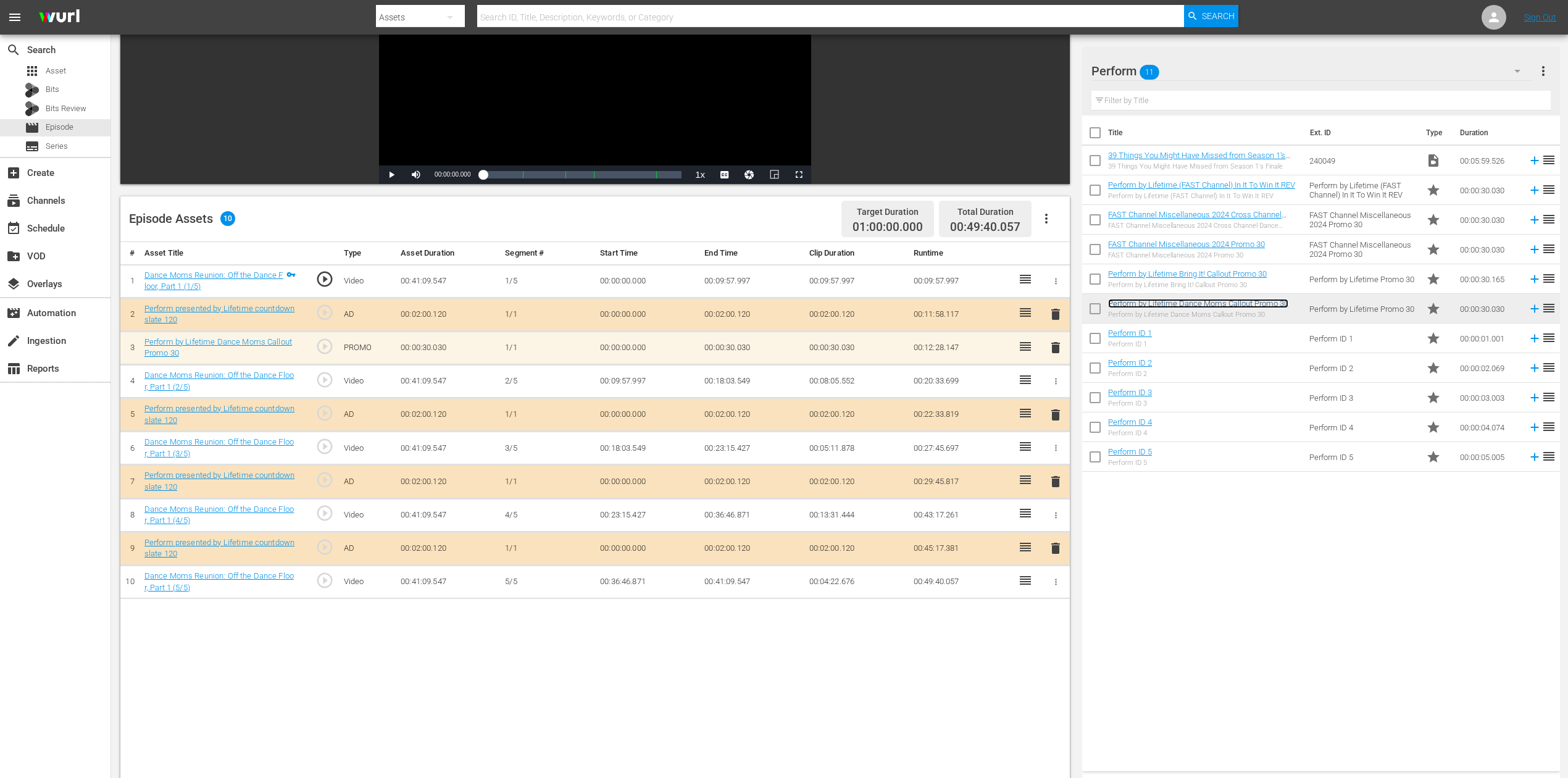
scroll to position [164, 0]
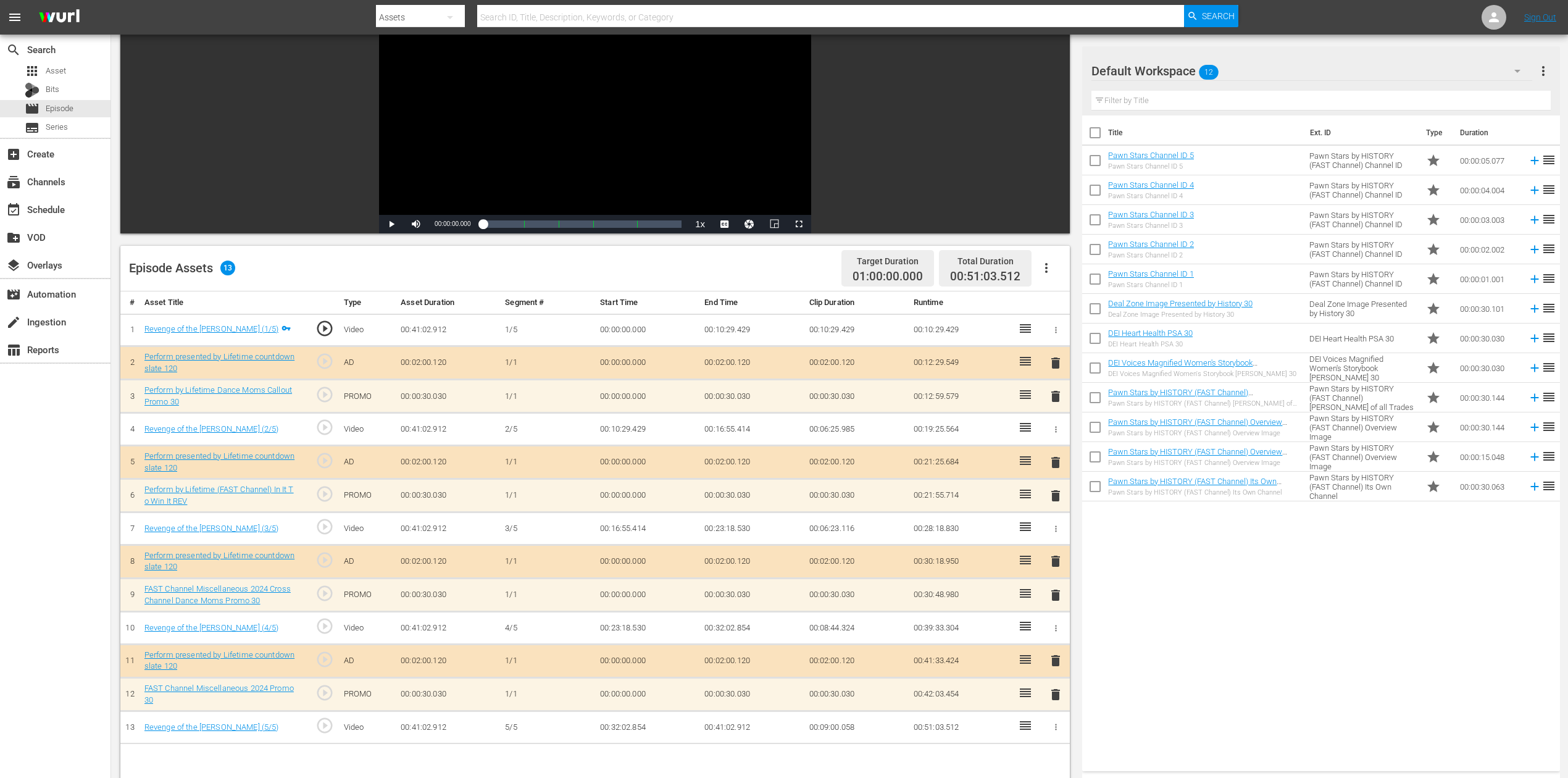
scroll to position [322, 0]
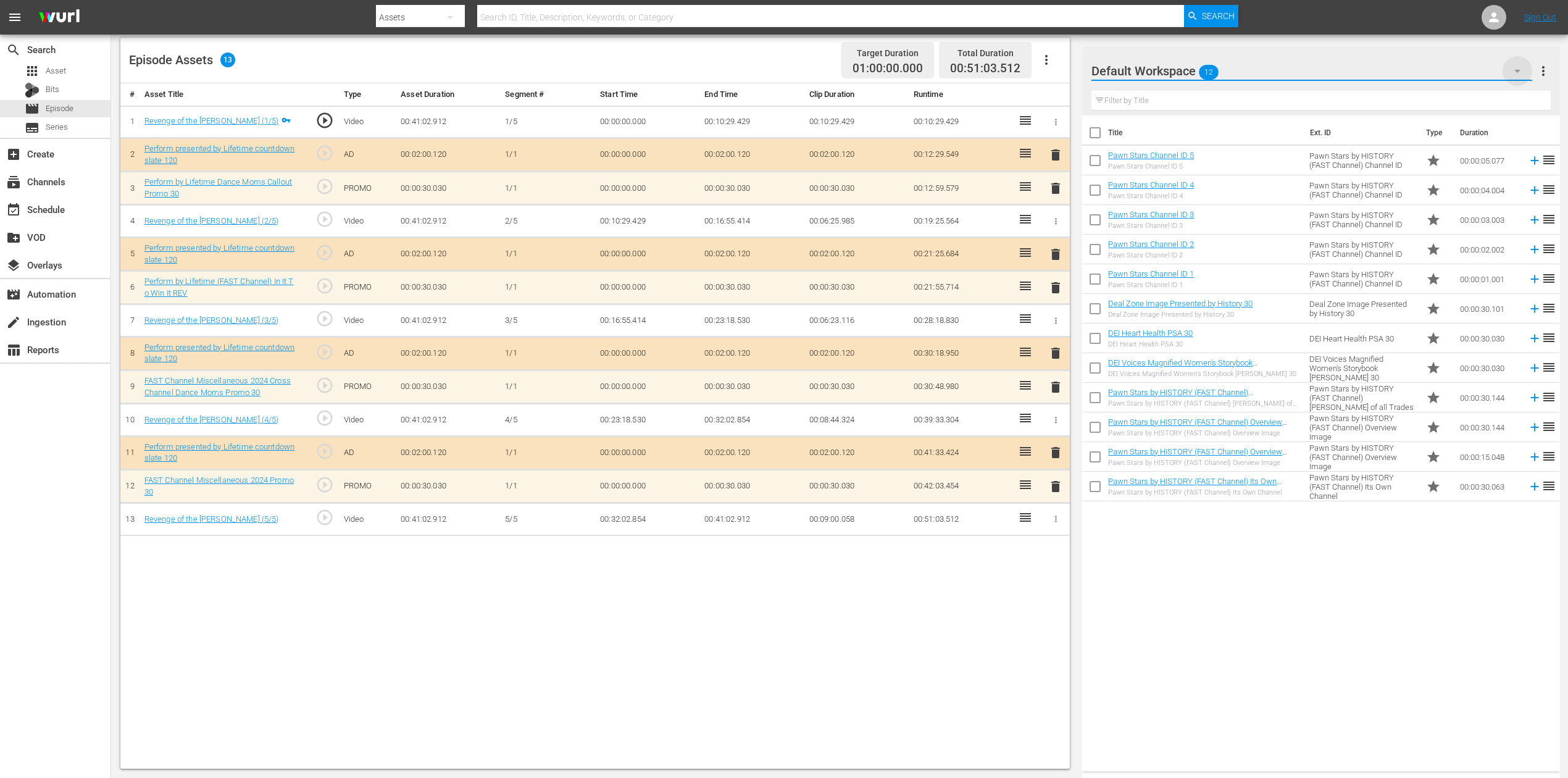
click at [1514, 70] on icon "button" at bounding box center [1517, 71] width 15 height 15
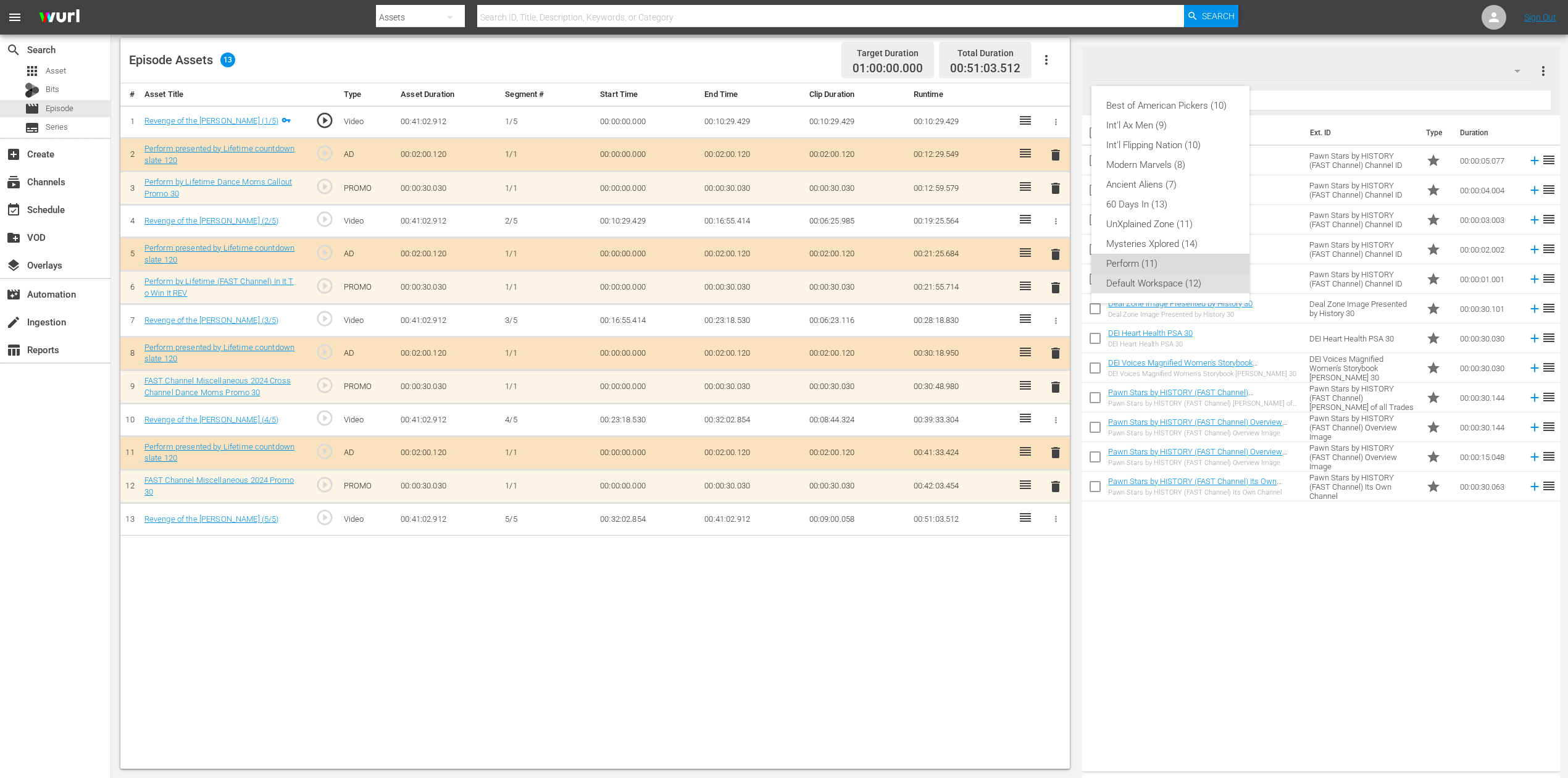
click at [1166, 265] on div "Perform (11)" at bounding box center [1171, 264] width 129 height 20
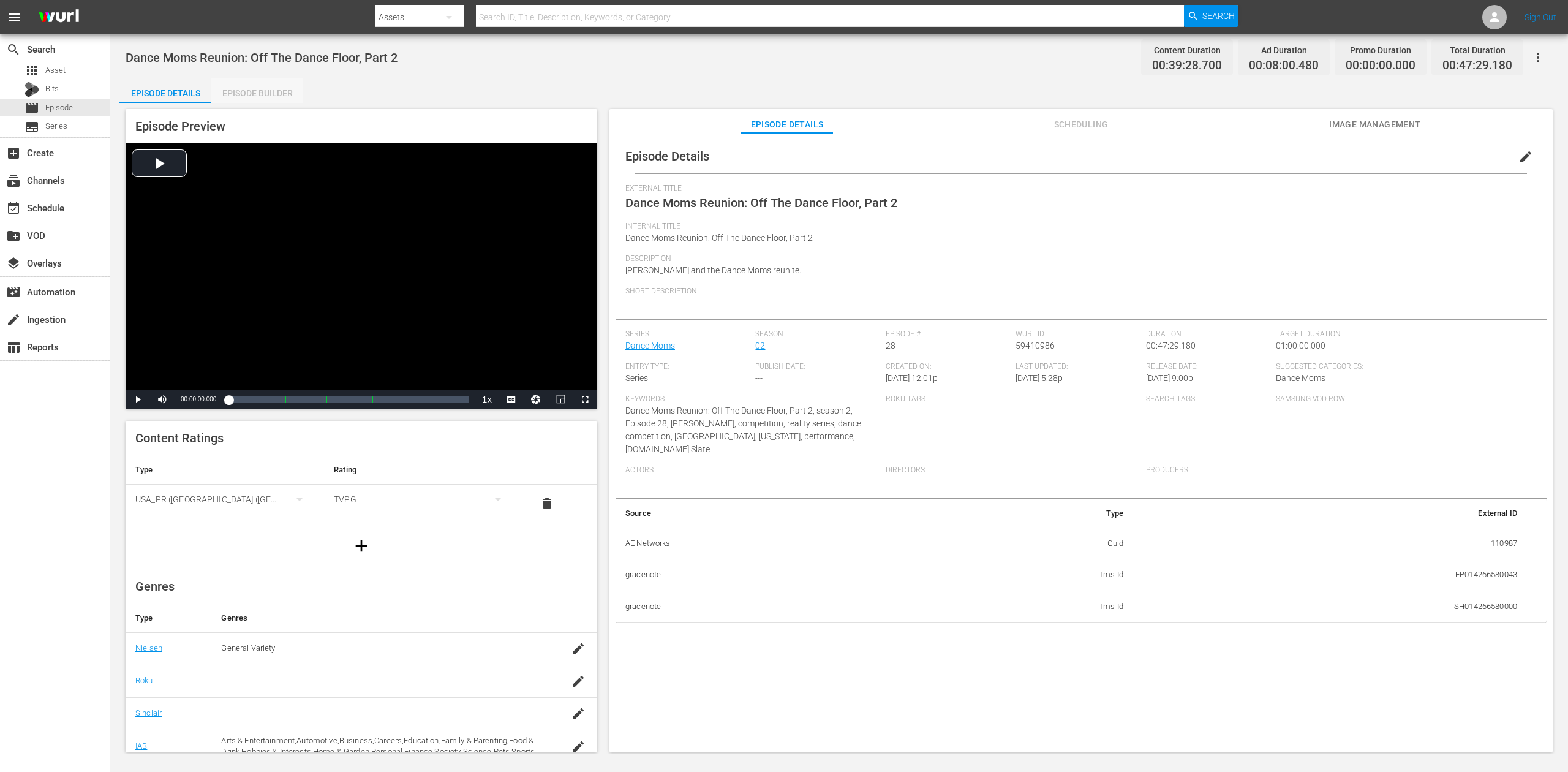
click at [265, 91] on div "Episode Builder" at bounding box center [257, 93] width 92 height 30
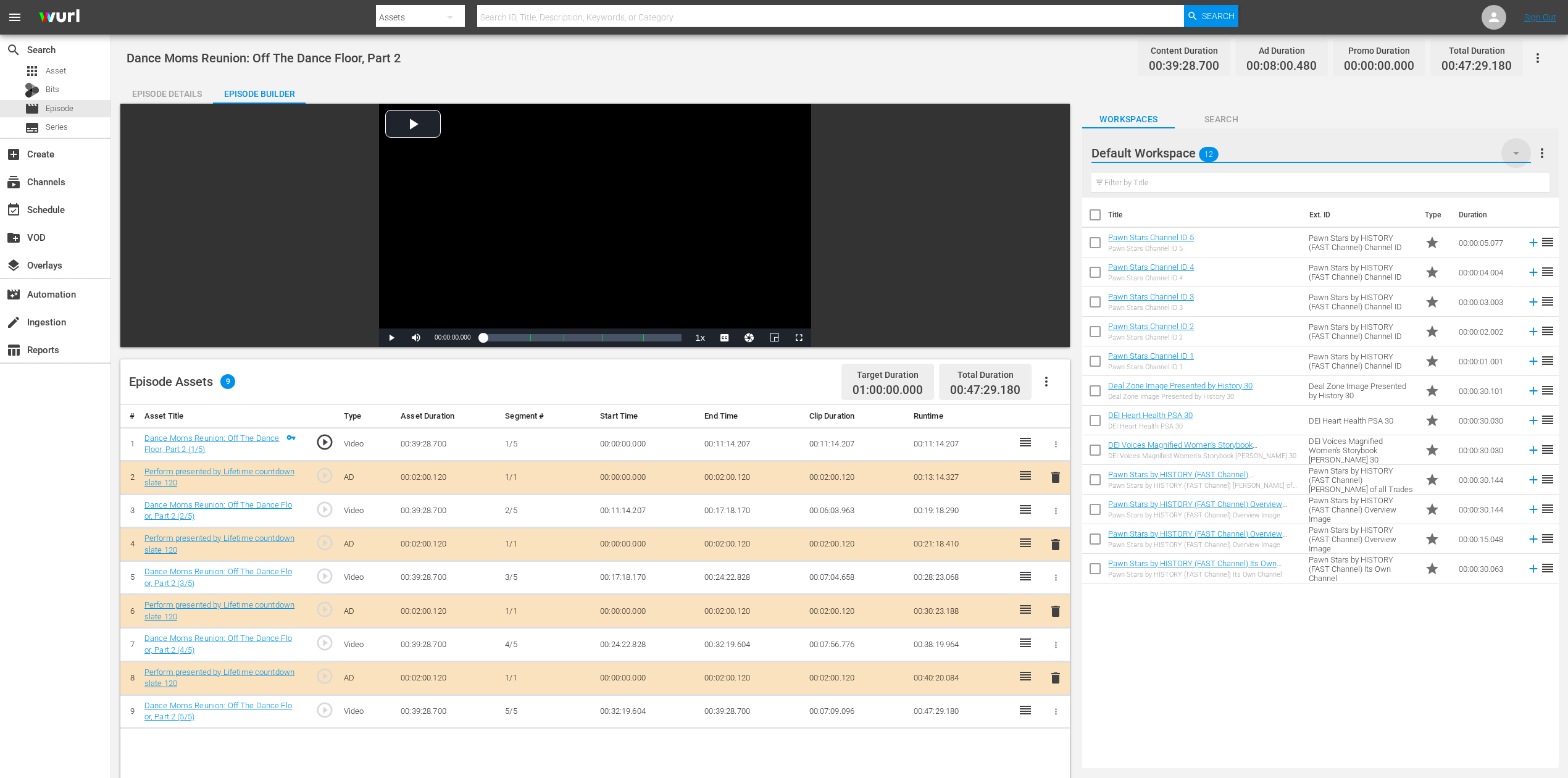
click at [1185, 153] on icon "button" at bounding box center [1516, 154] width 6 height 3
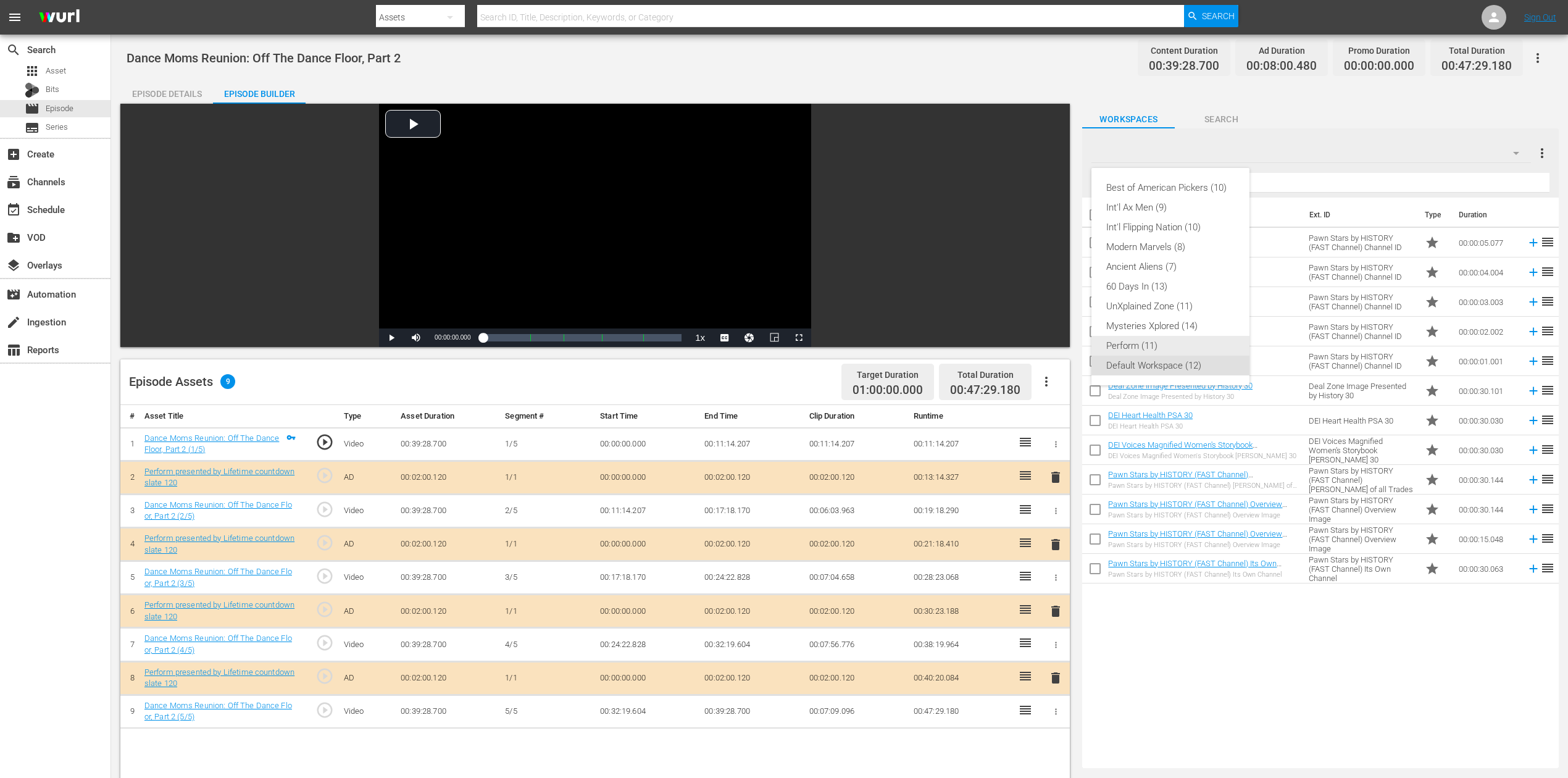
click at [1184, 339] on div "Perform (11)" at bounding box center [1171, 345] width 129 height 20
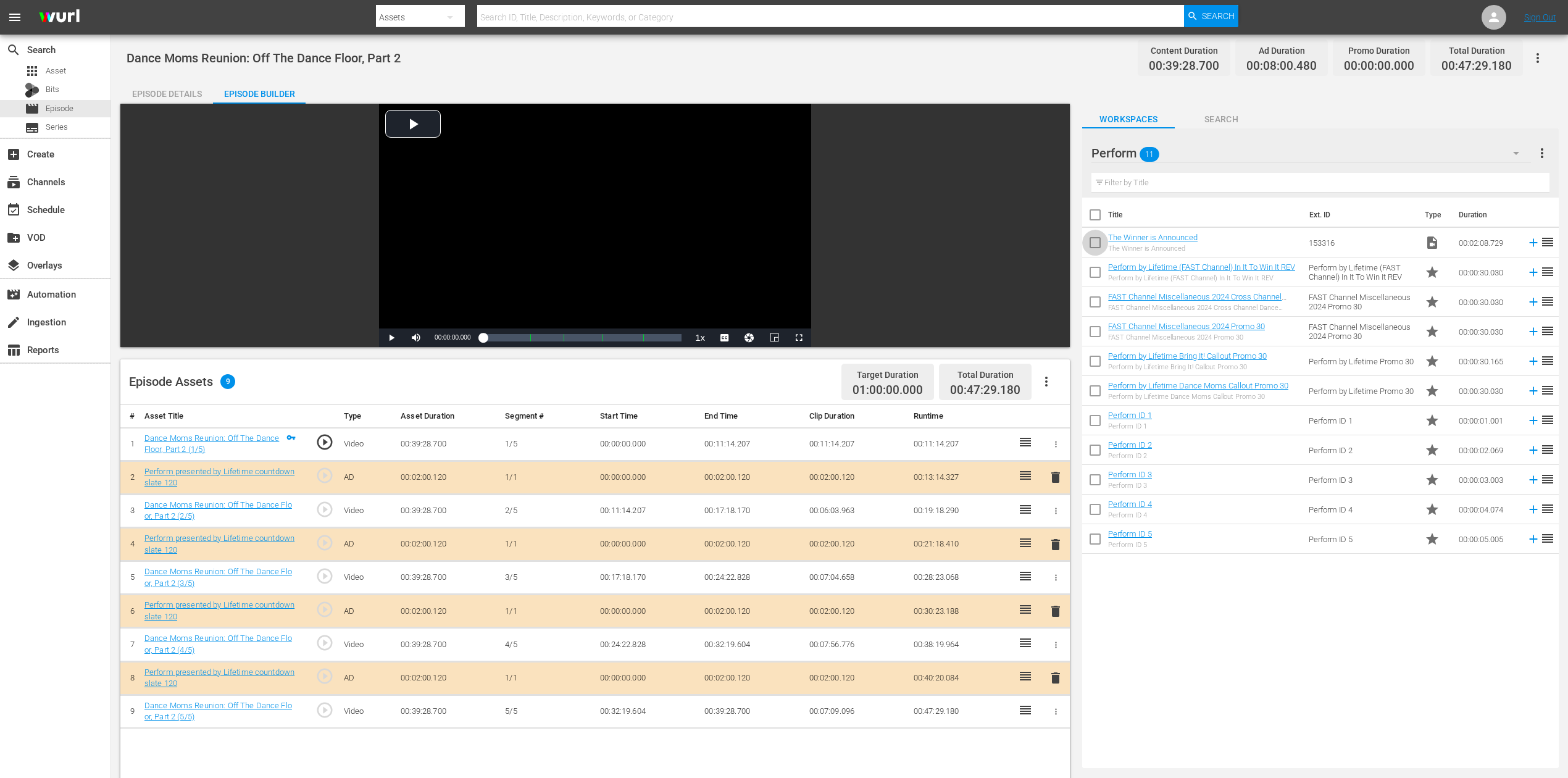
click at [1095, 242] on input "checkbox" at bounding box center [1095, 245] width 26 height 26
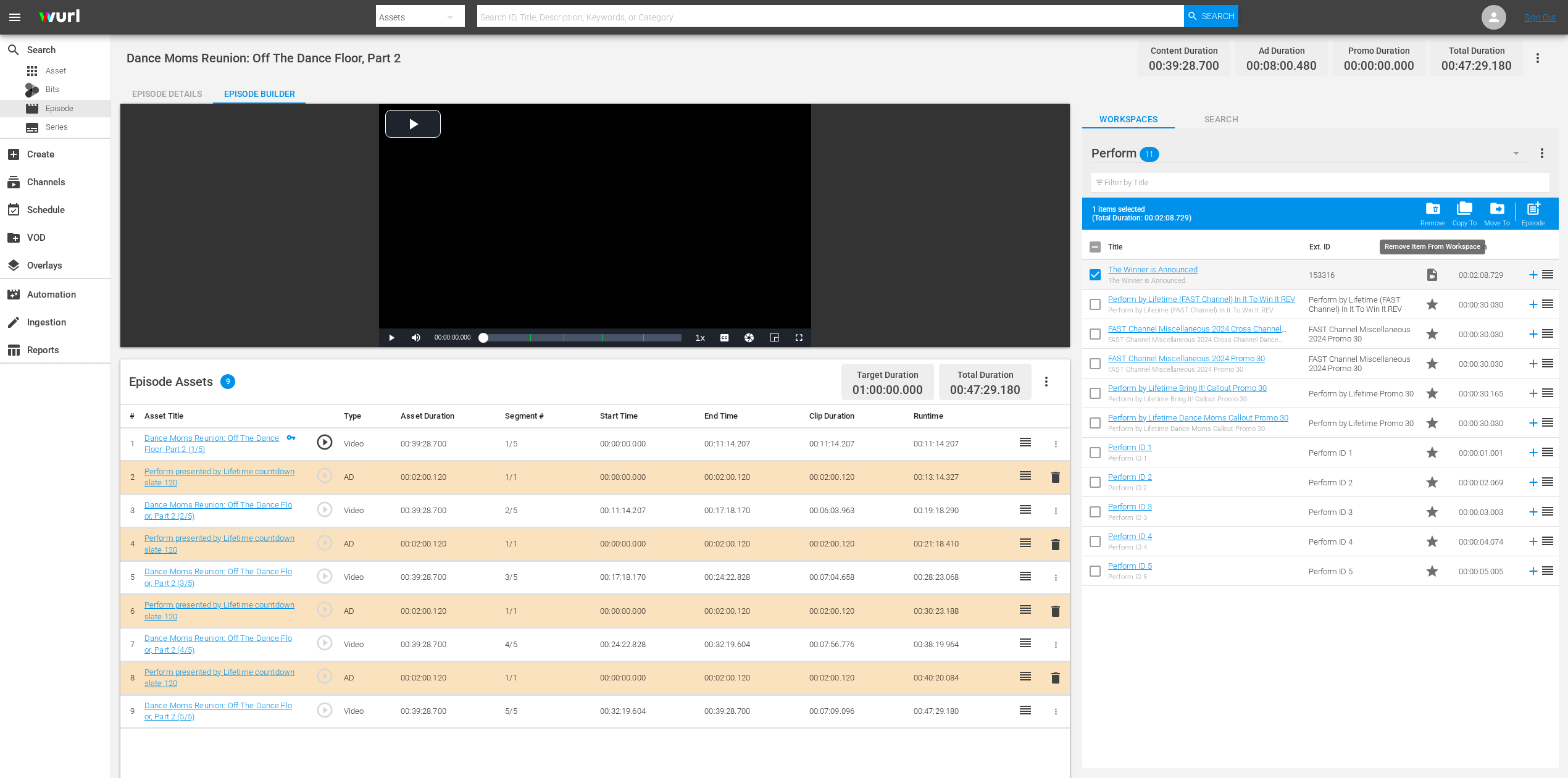
click at [1185, 211] on span "folder_delete" at bounding box center [1433, 208] width 16 height 16
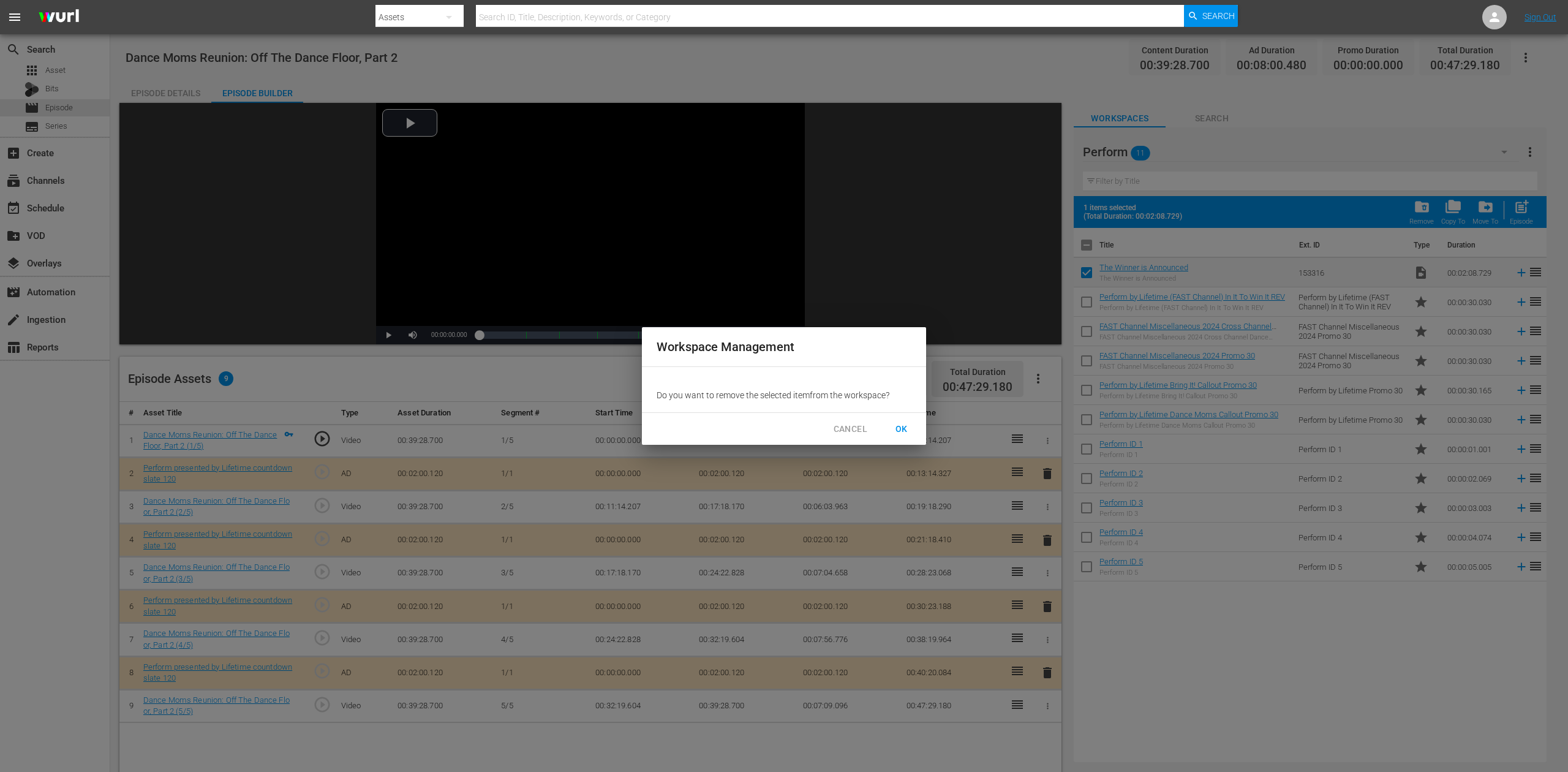
click at [902, 426] on span "OK" at bounding box center [901, 430] width 19 height 16
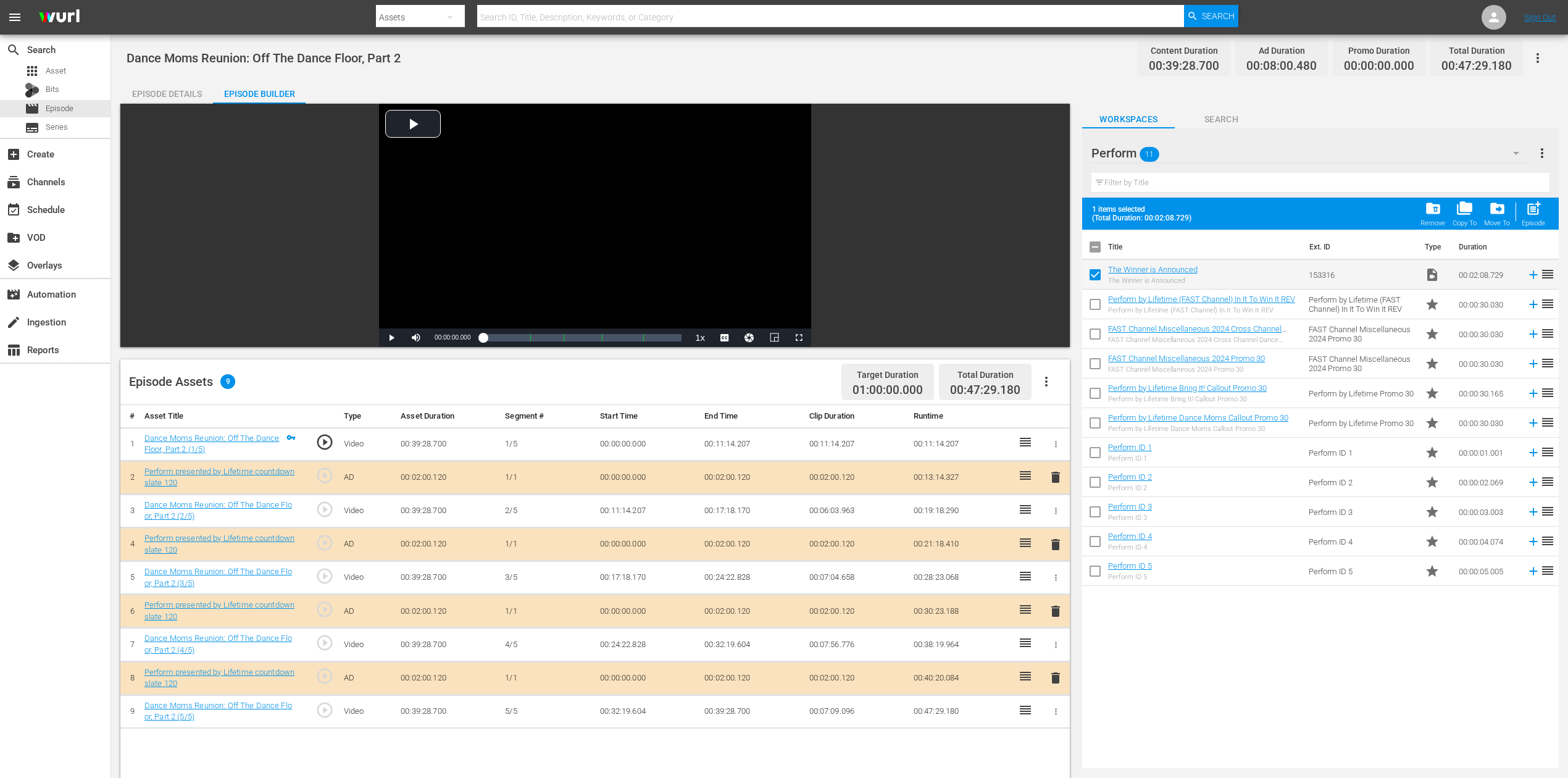
checkbox input "false"
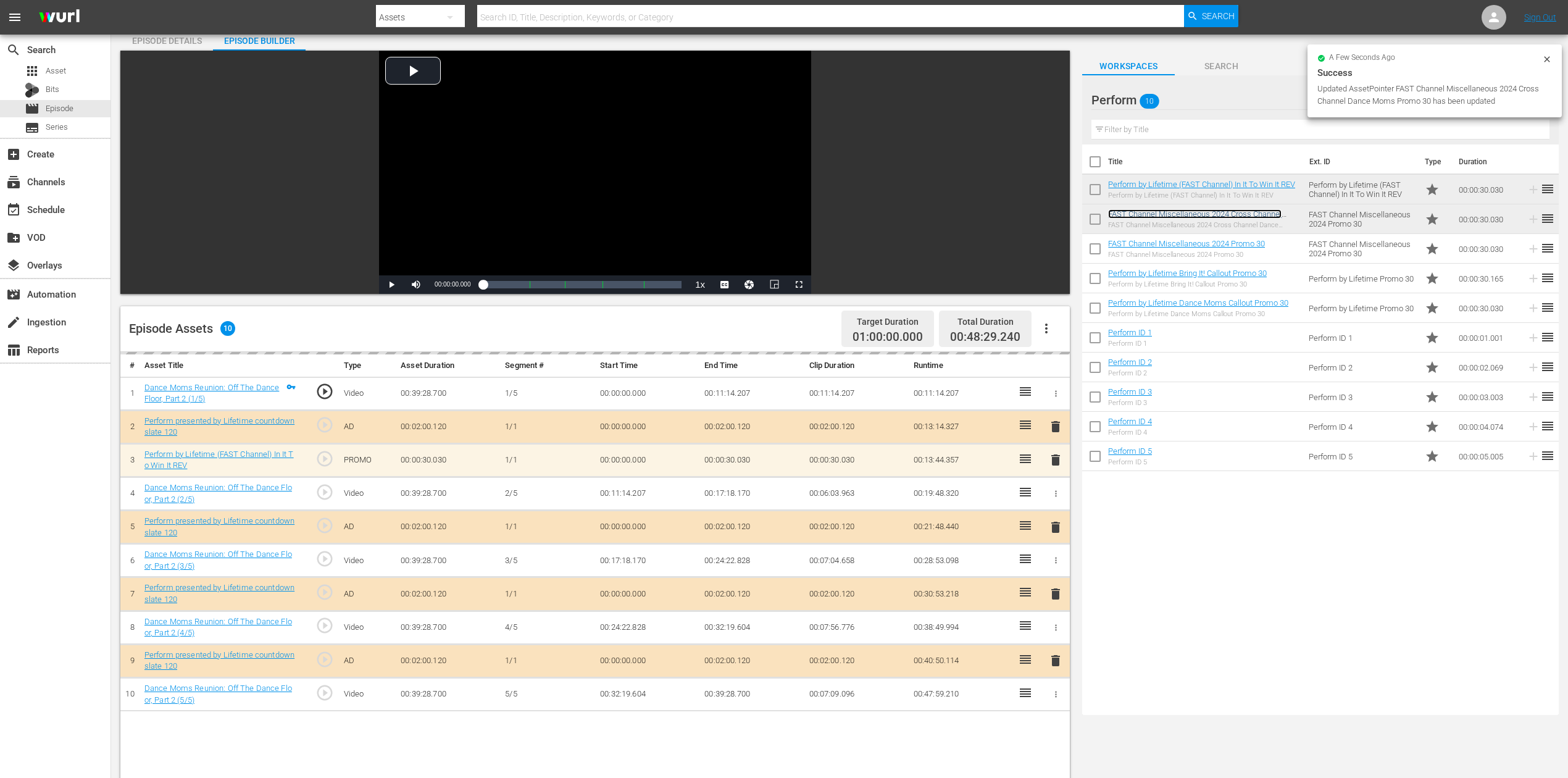
scroll to position [82, 0]
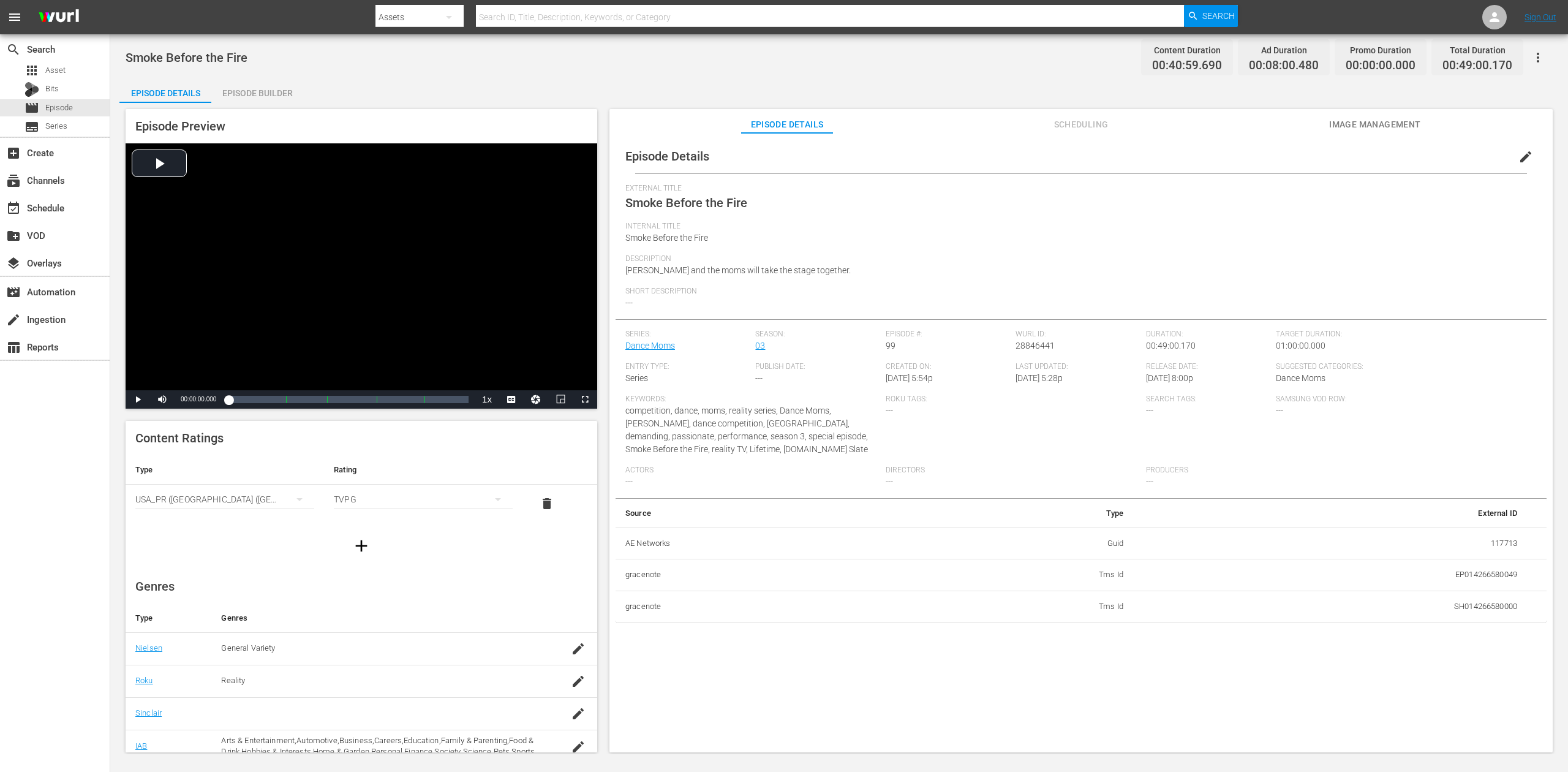
click at [243, 96] on div "Episode Builder" at bounding box center [257, 93] width 92 height 30
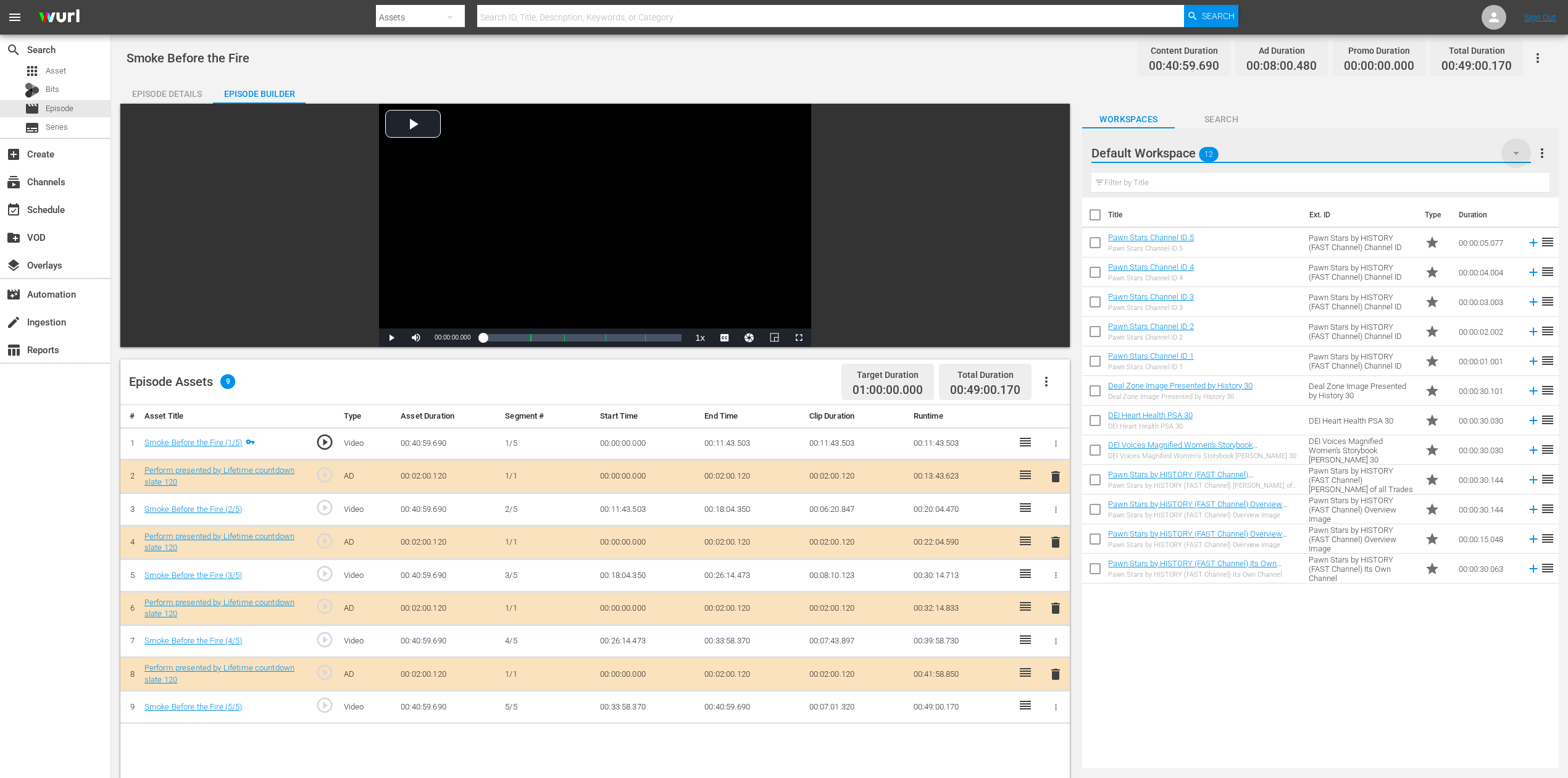
click at [1185, 152] on icon "button" at bounding box center [1516, 154] width 6 height 3
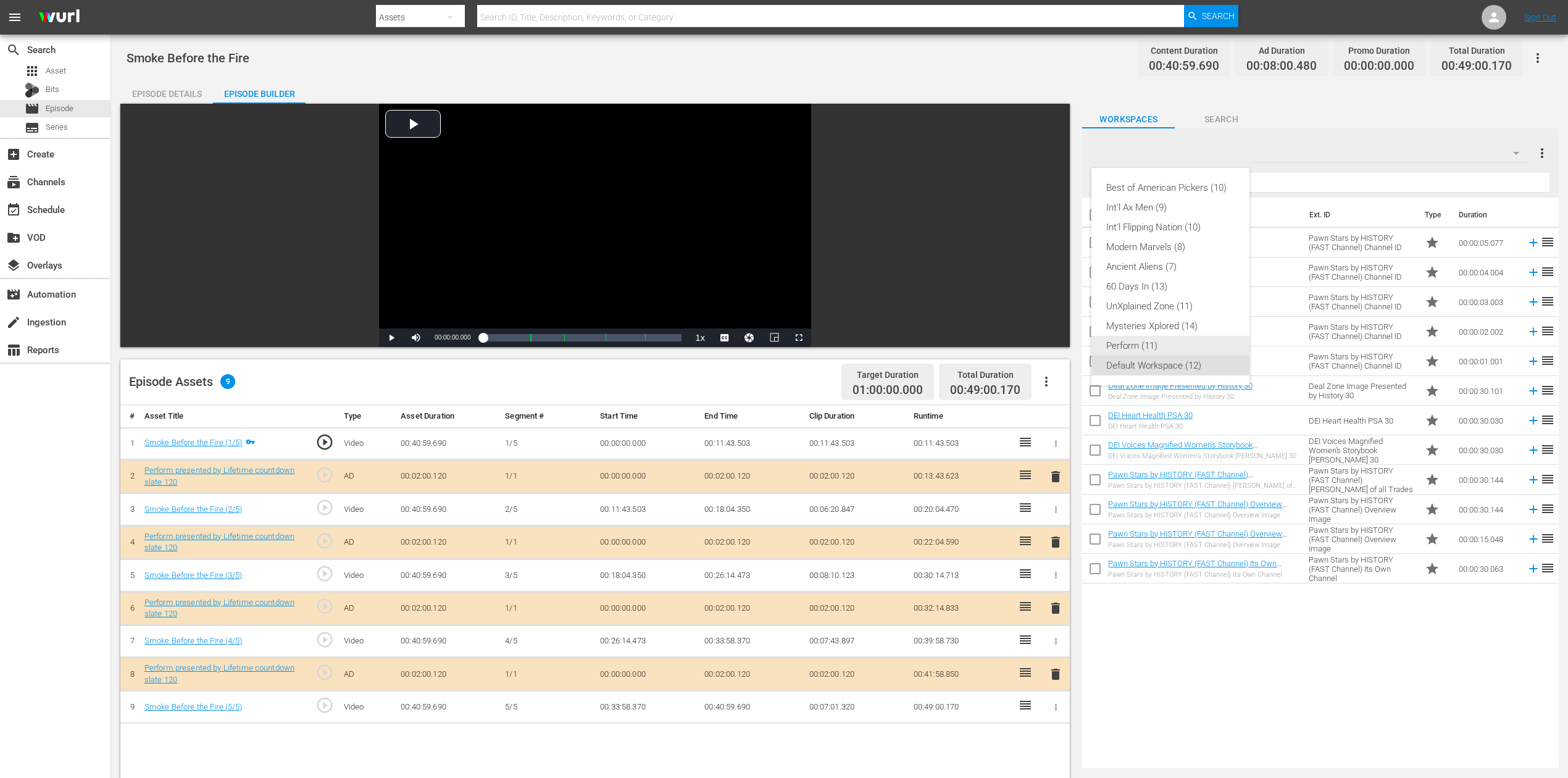
click at [1161, 340] on div "Perform (11)" at bounding box center [1171, 345] width 129 height 20
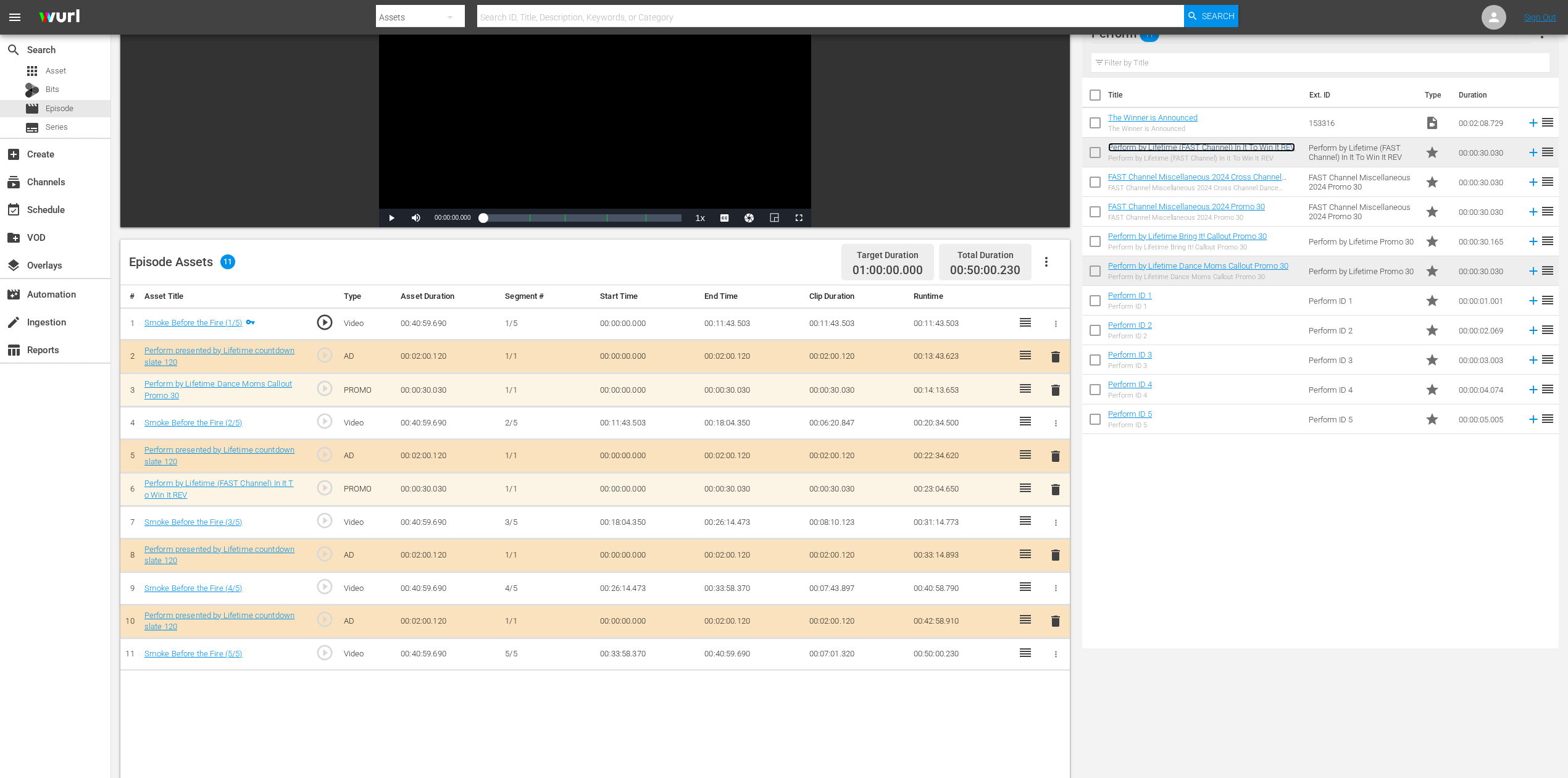
scroll to position [164, 0]
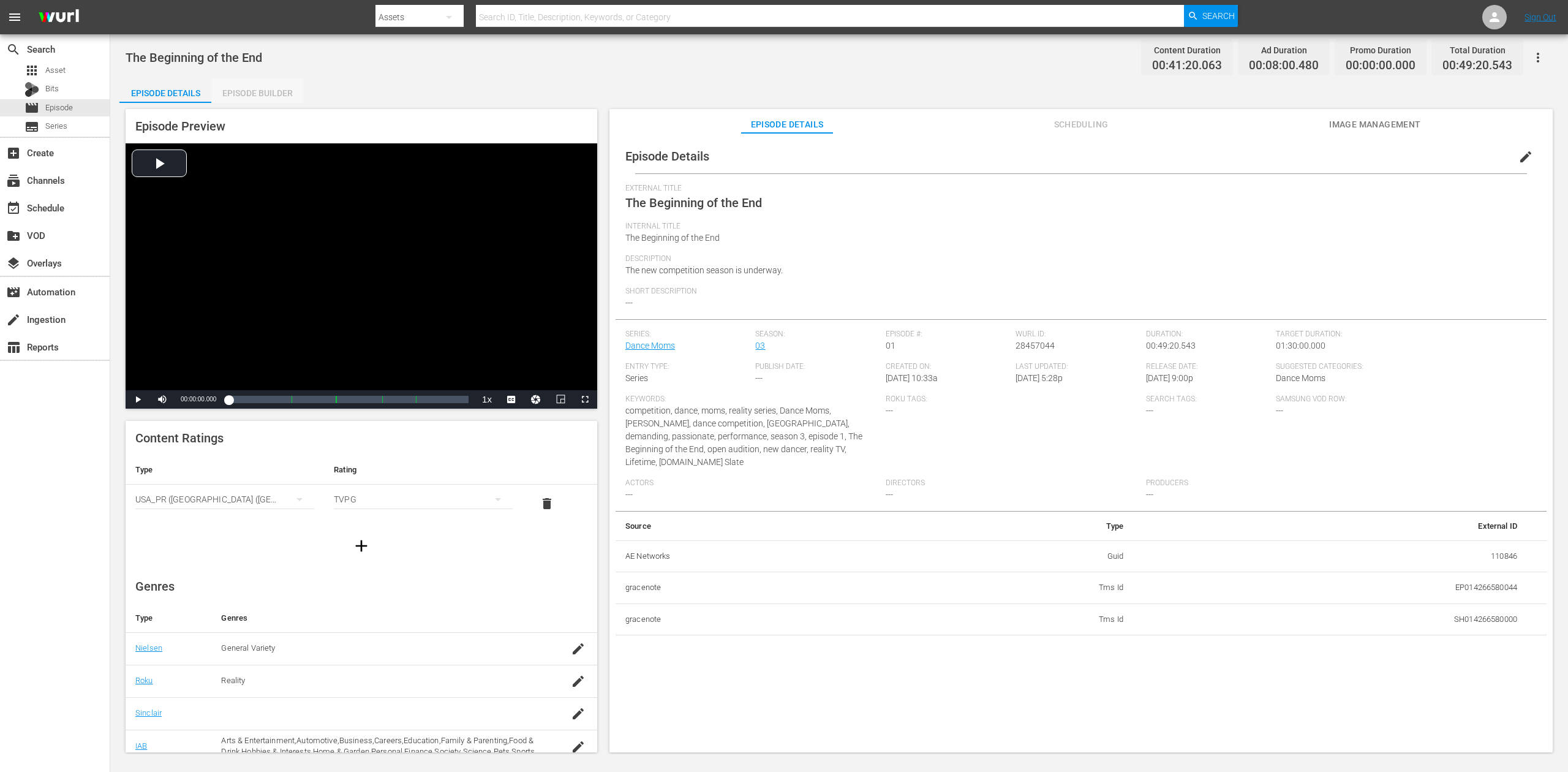
click at [280, 83] on div "Episode Builder" at bounding box center [257, 93] width 92 height 30
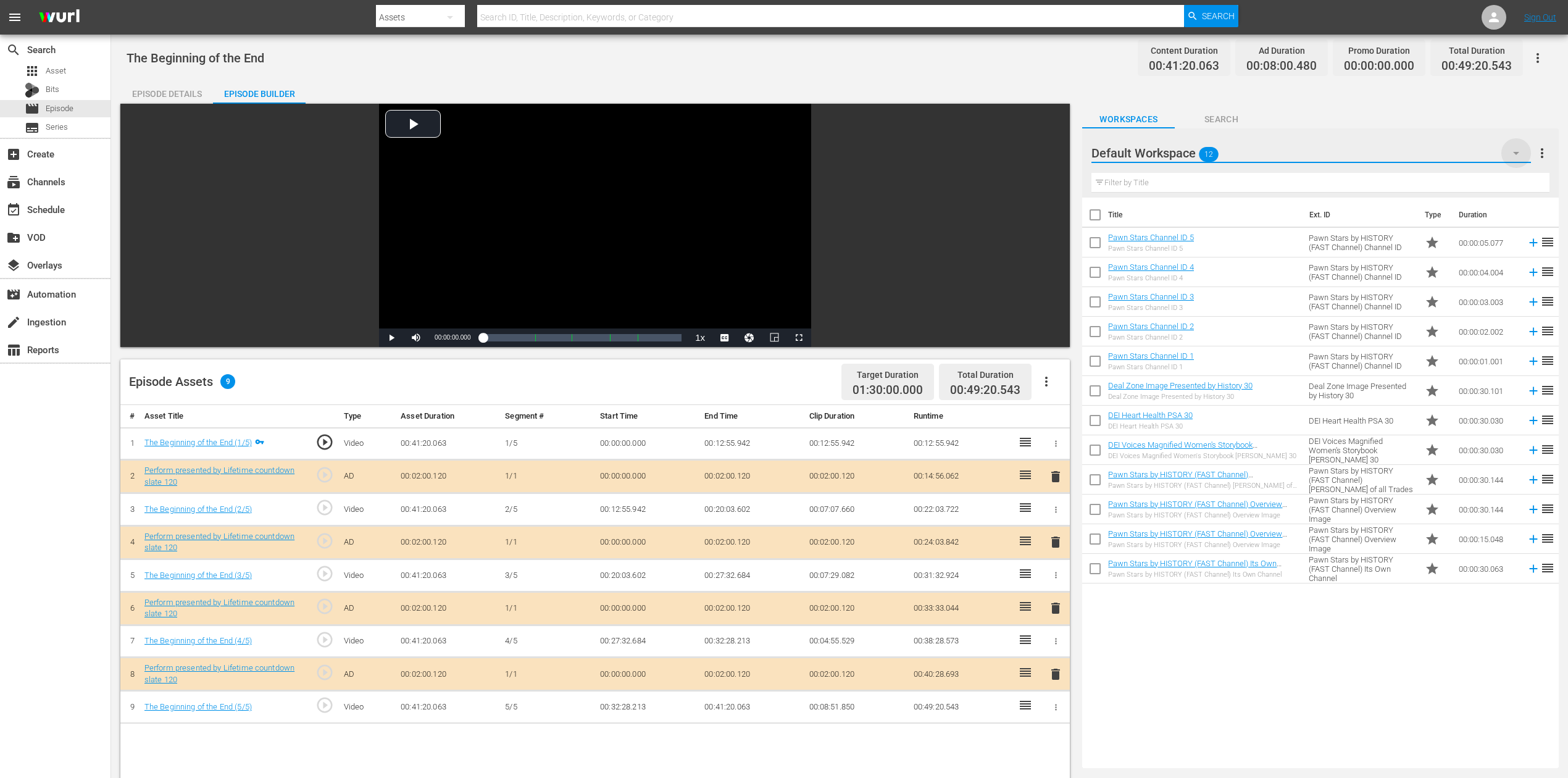
click at [1185, 157] on icon "button" at bounding box center [1516, 153] width 15 height 15
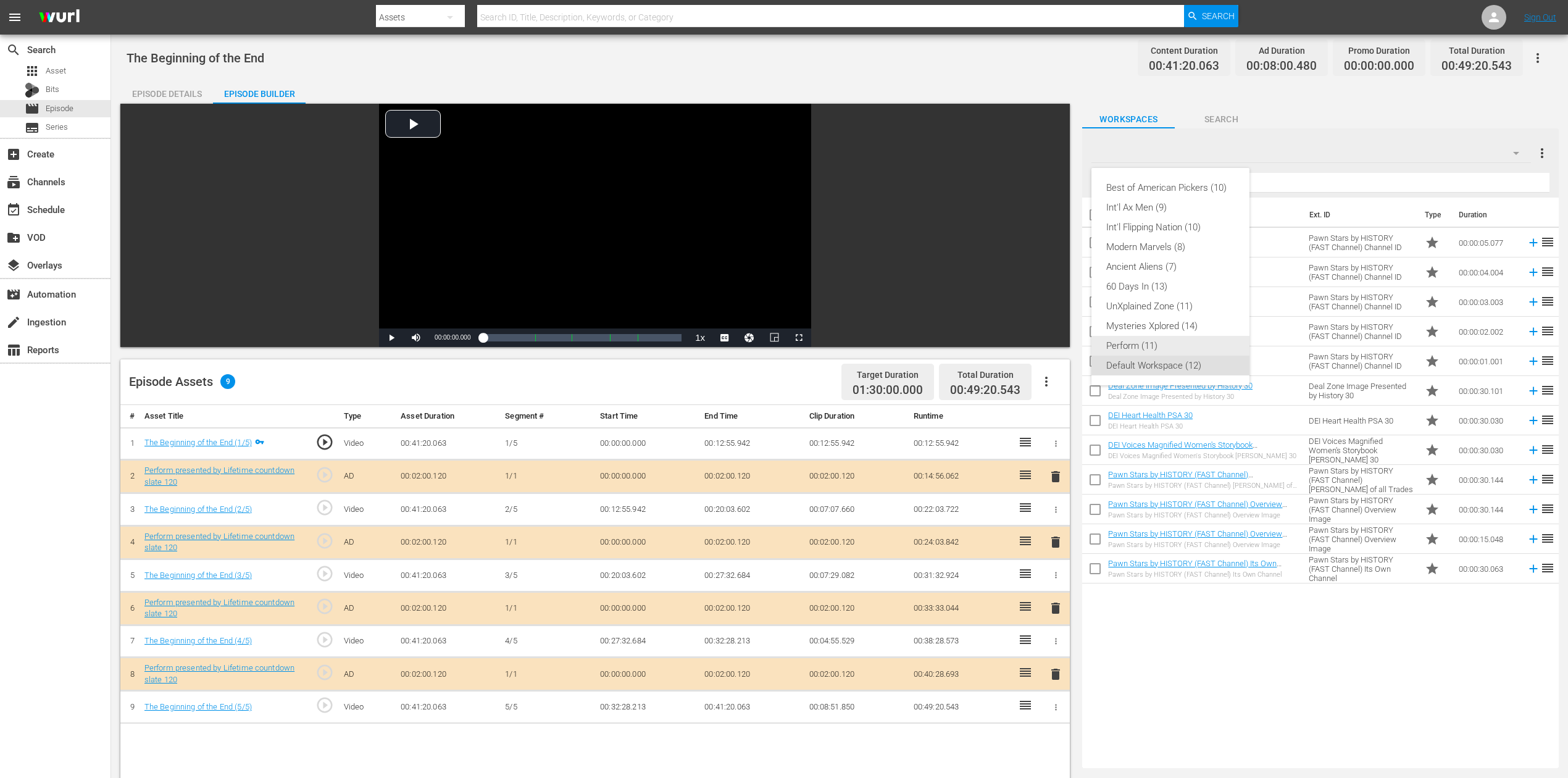
click at [1157, 342] on div "Perform (11)" at bounding box center [1171, 345] width 129 height 20
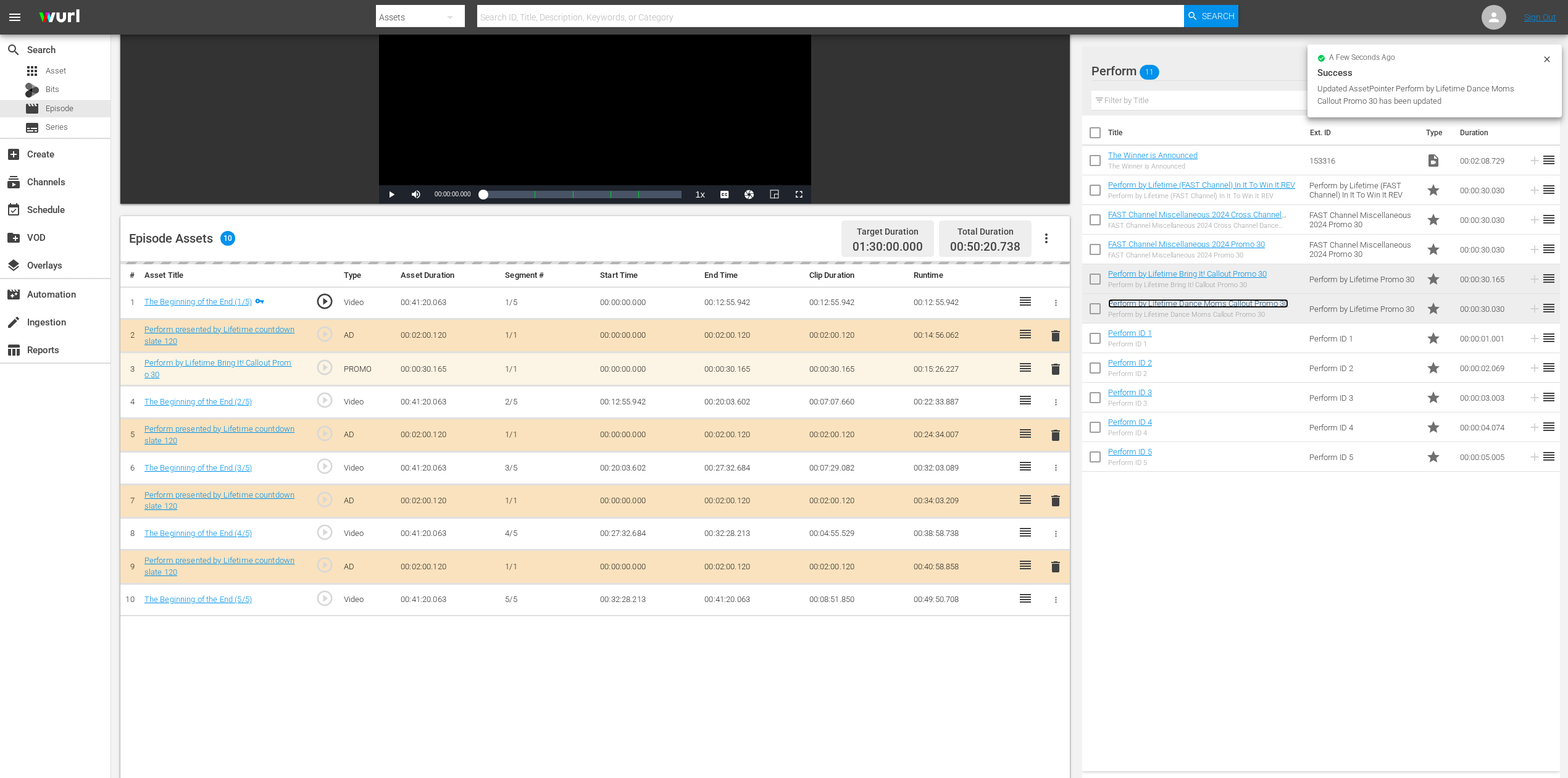
scroll to position [164, 0]
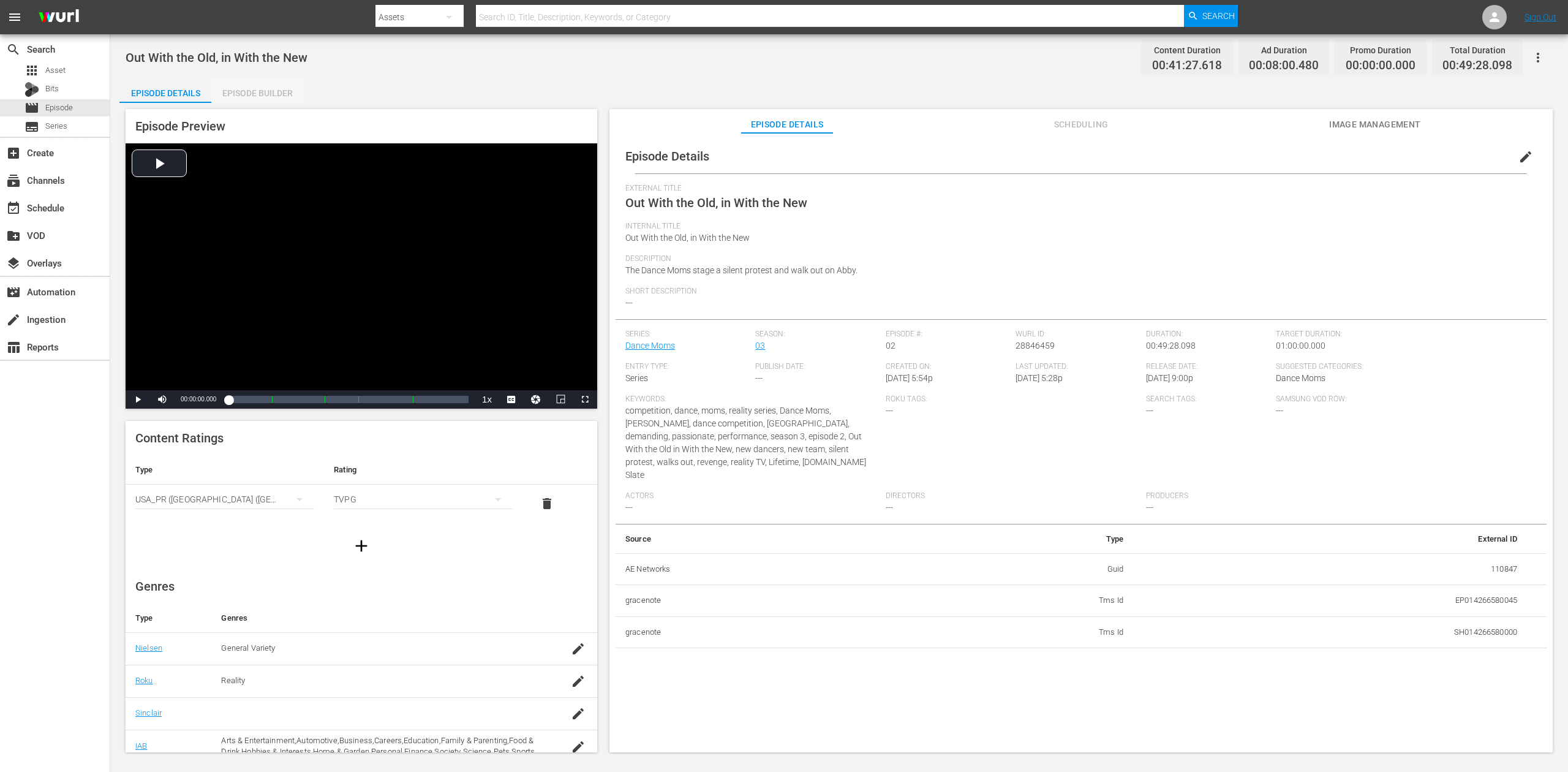
click at [257, 93] on div "Episode Builder" at bounding box center [257, 93] width 92 height 30
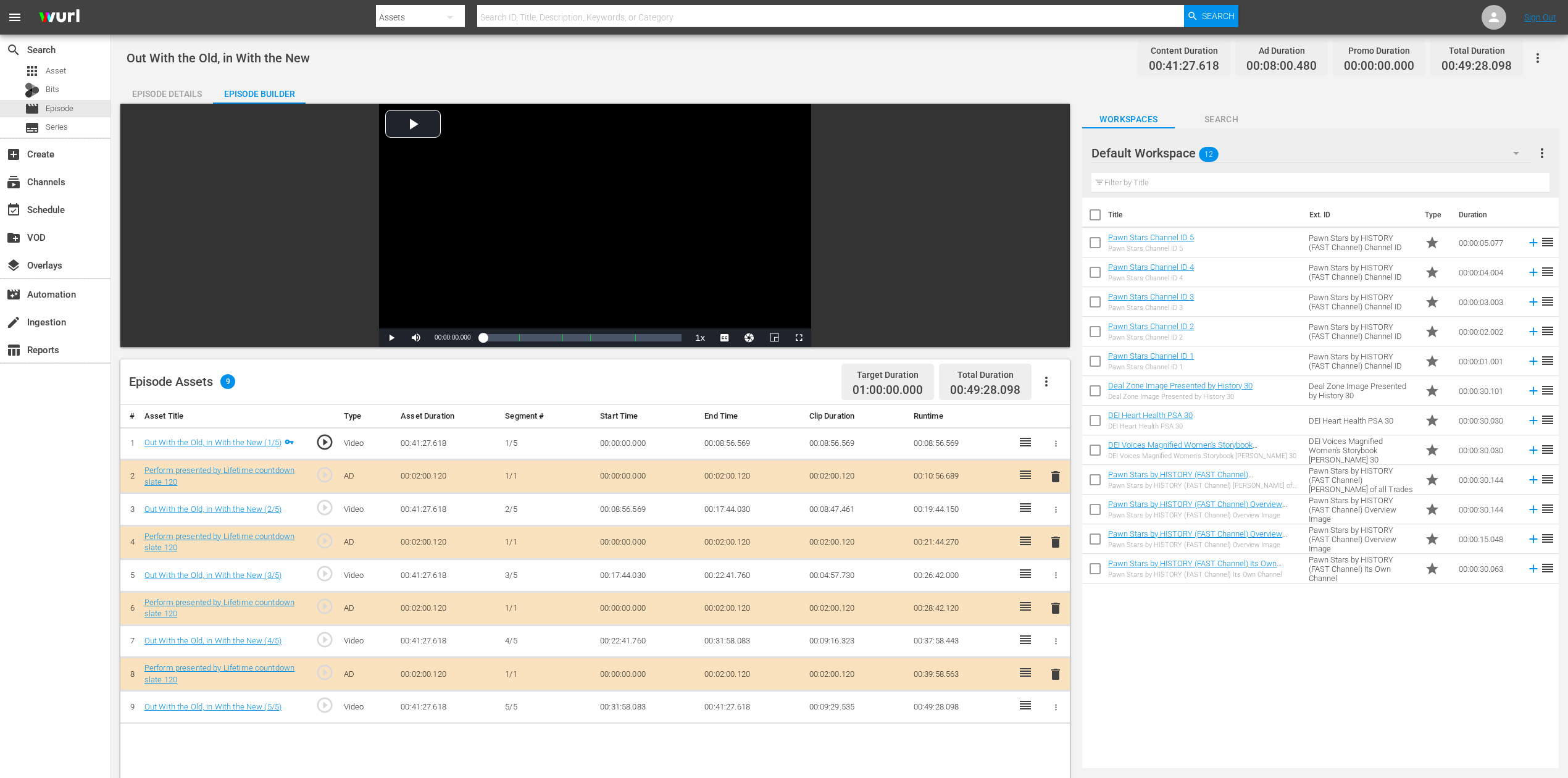
click at [1185, 151] on button "button" at bounding box center [1516, 153] width 30 height 30
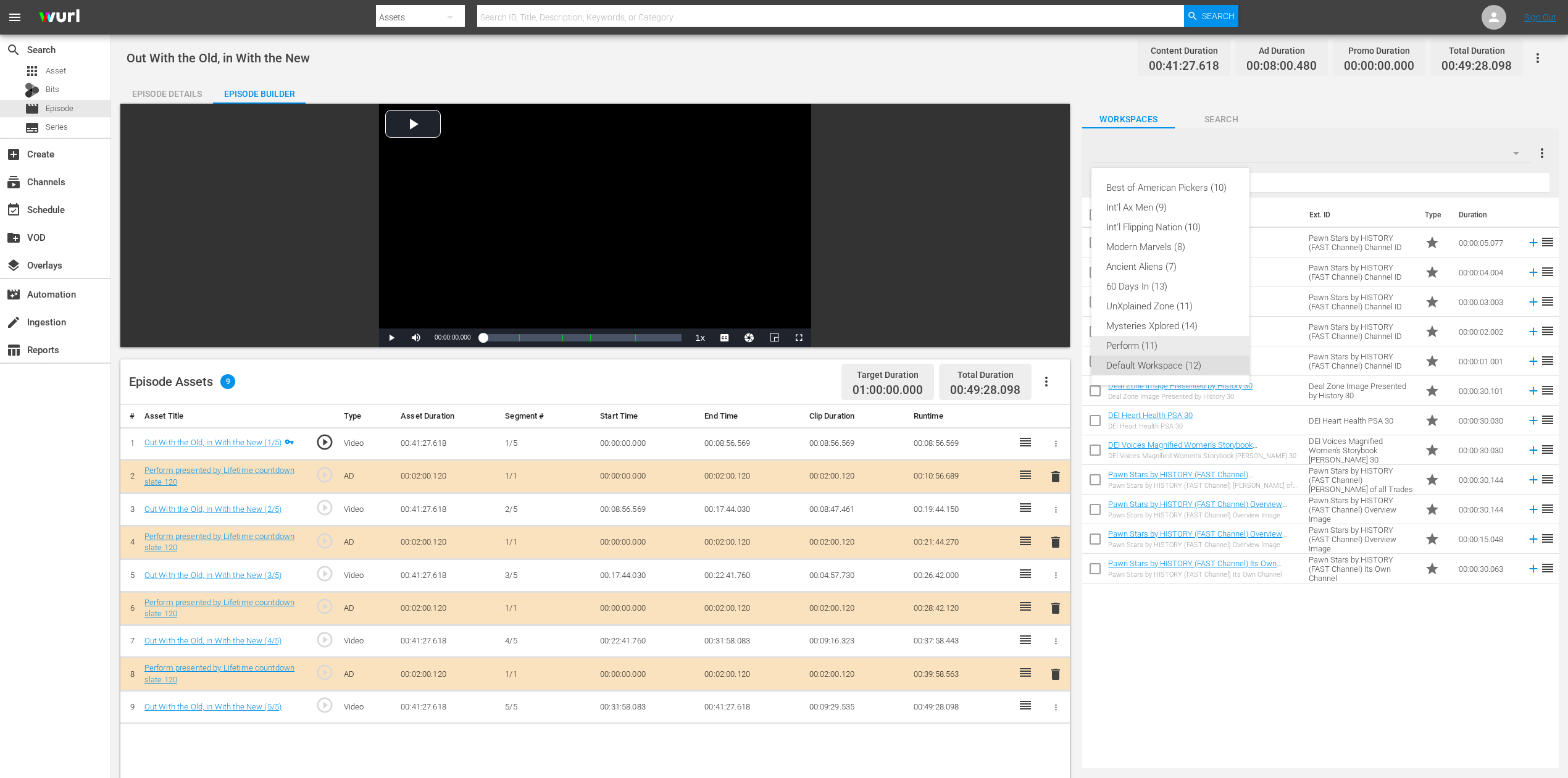
click at [1184, 346] on div "Perform (11)" at bounding box center [1171, 345] width 129 height 20
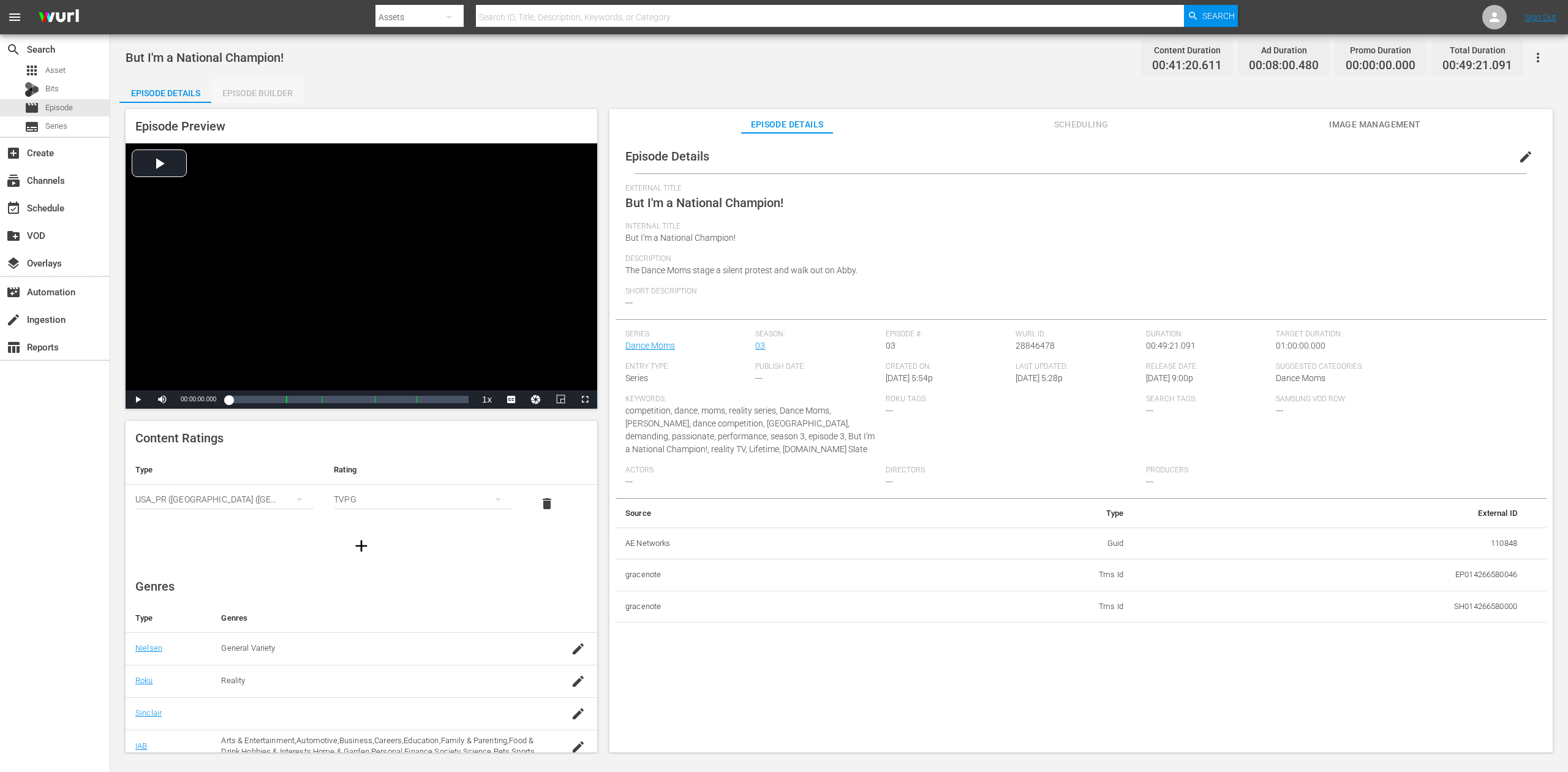
click at [272, 92] on div "Episode Builder" at bounding box center [257, 93] width 92 height 30
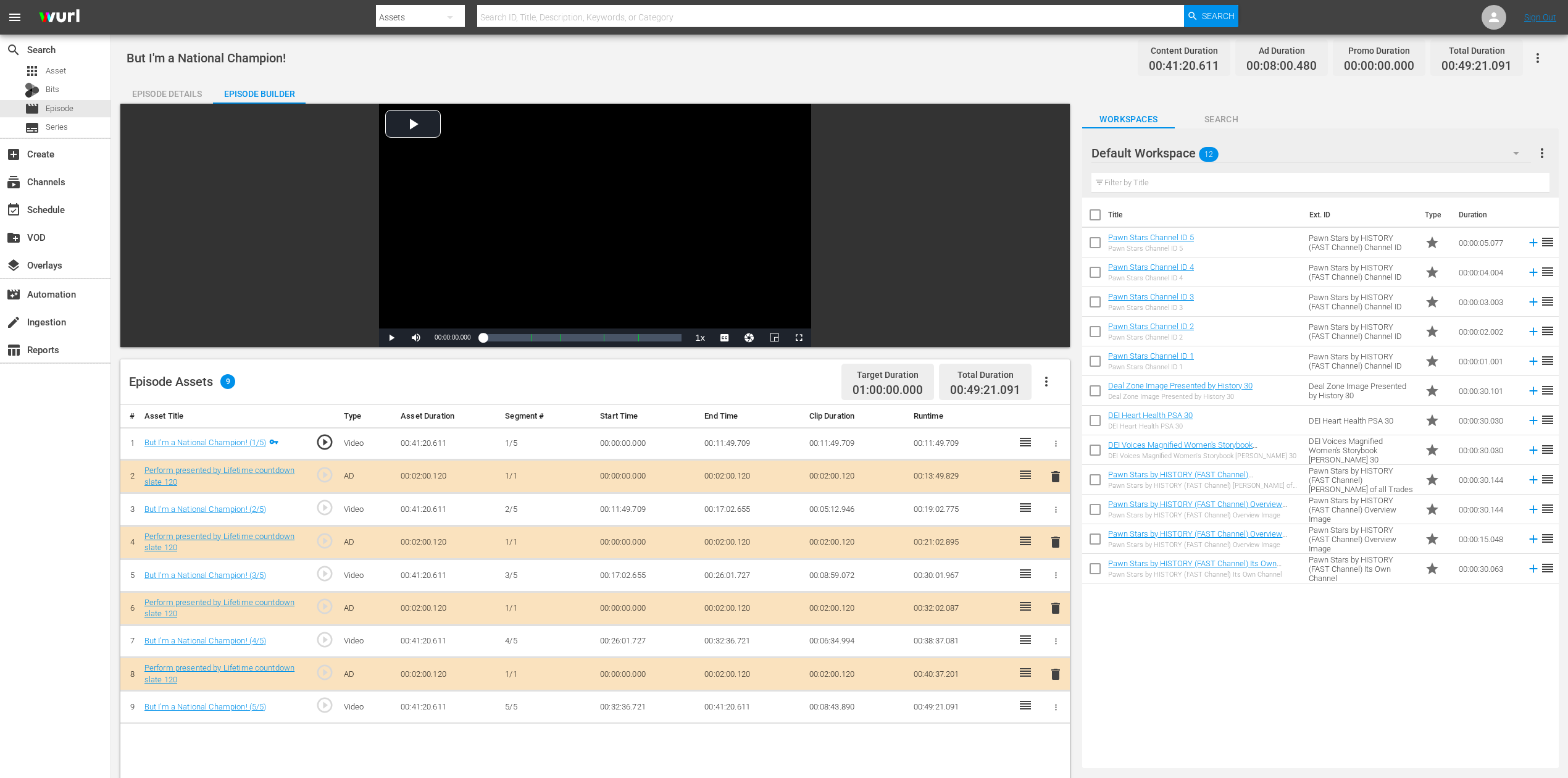
click at [1185, 147] on icon "button" at bounding box center [1516, 153] width 15 height 15
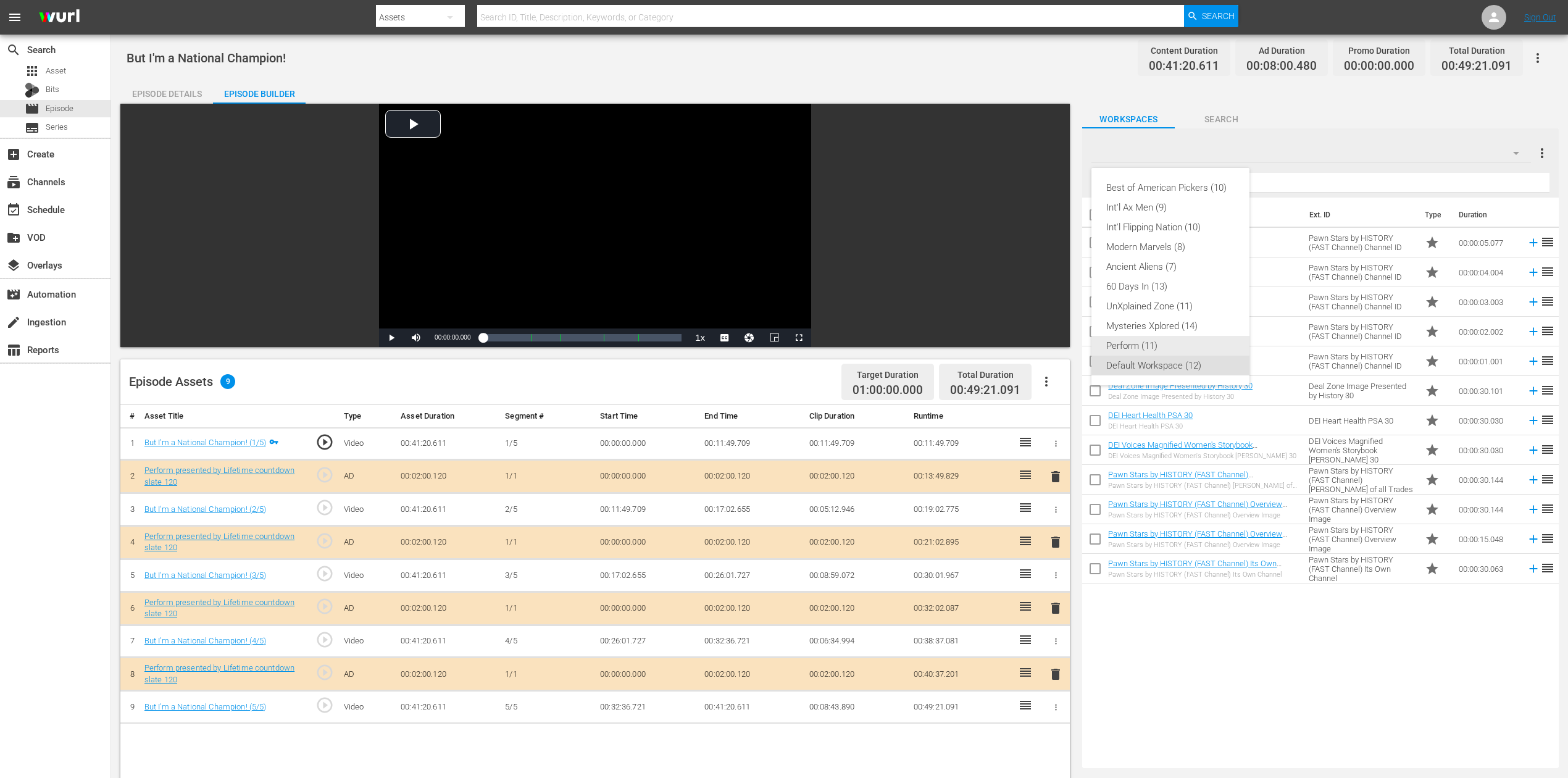
click at [1164, 349] on div "Perform (11)" at bounding box center [1171, 345] width 129 height 20
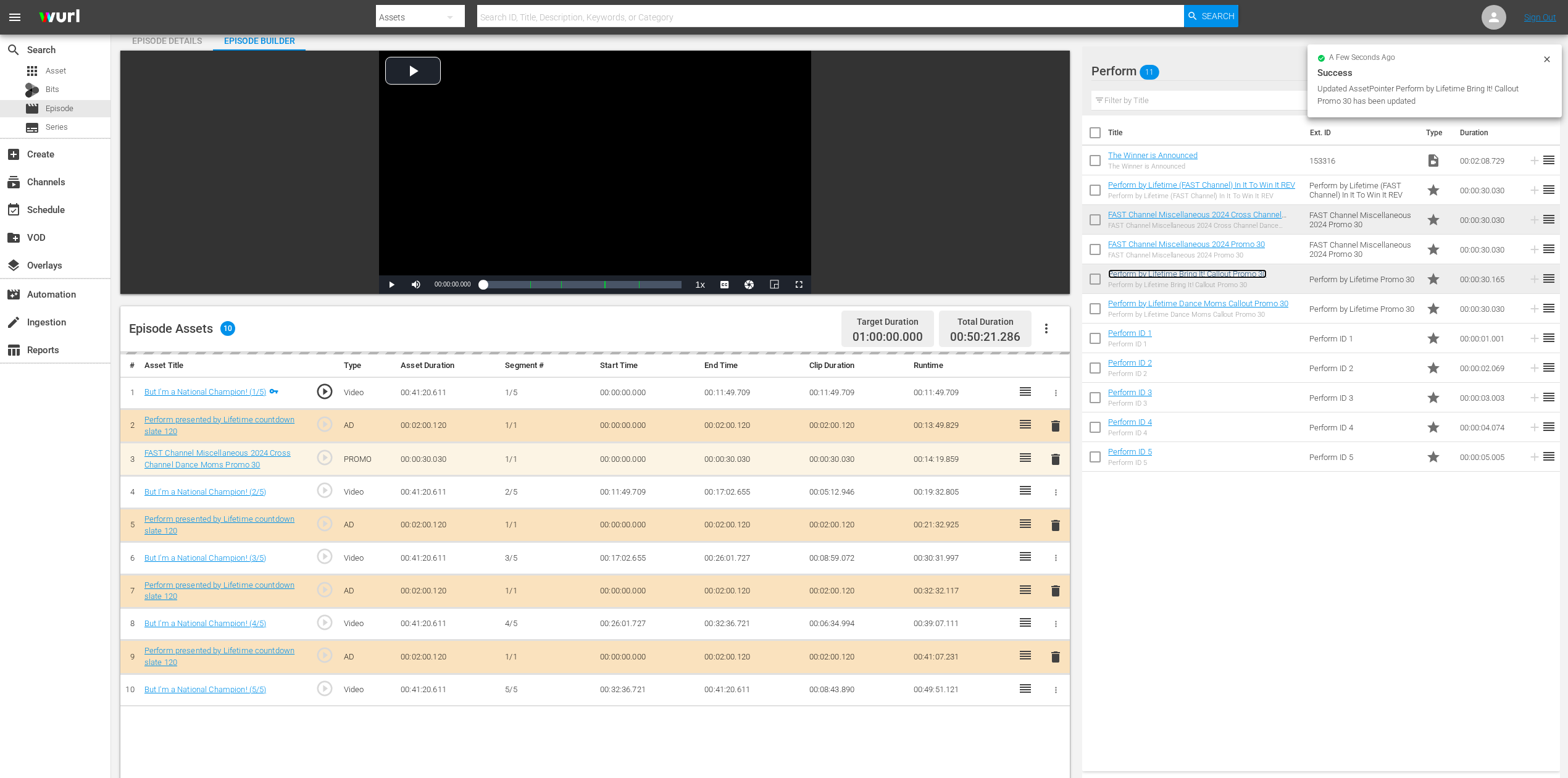
scroll to position [82, 0]
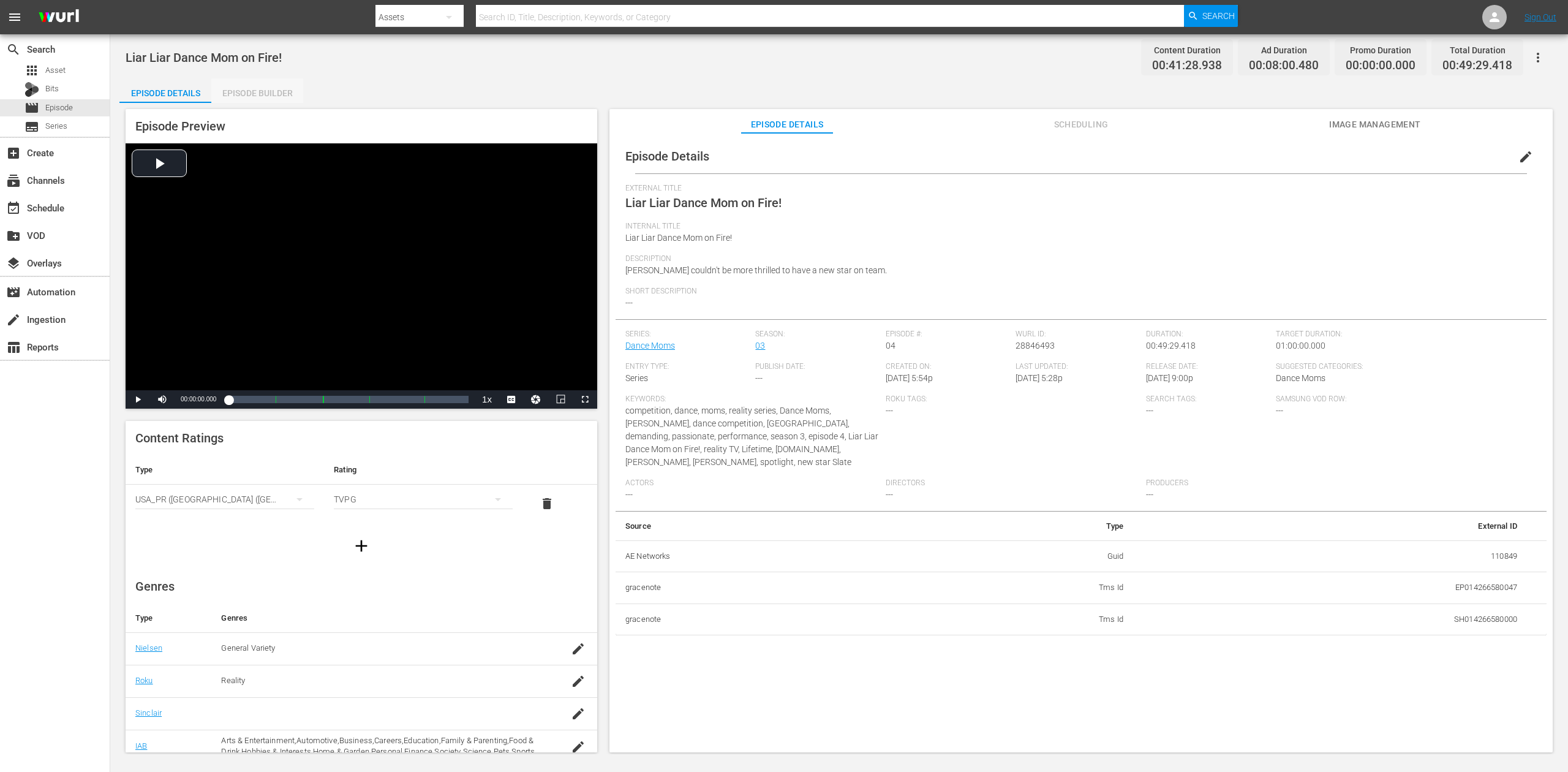
click at [266, 88] on div "Episode Builder" at bounding box center [257, 93] width 92 height 30
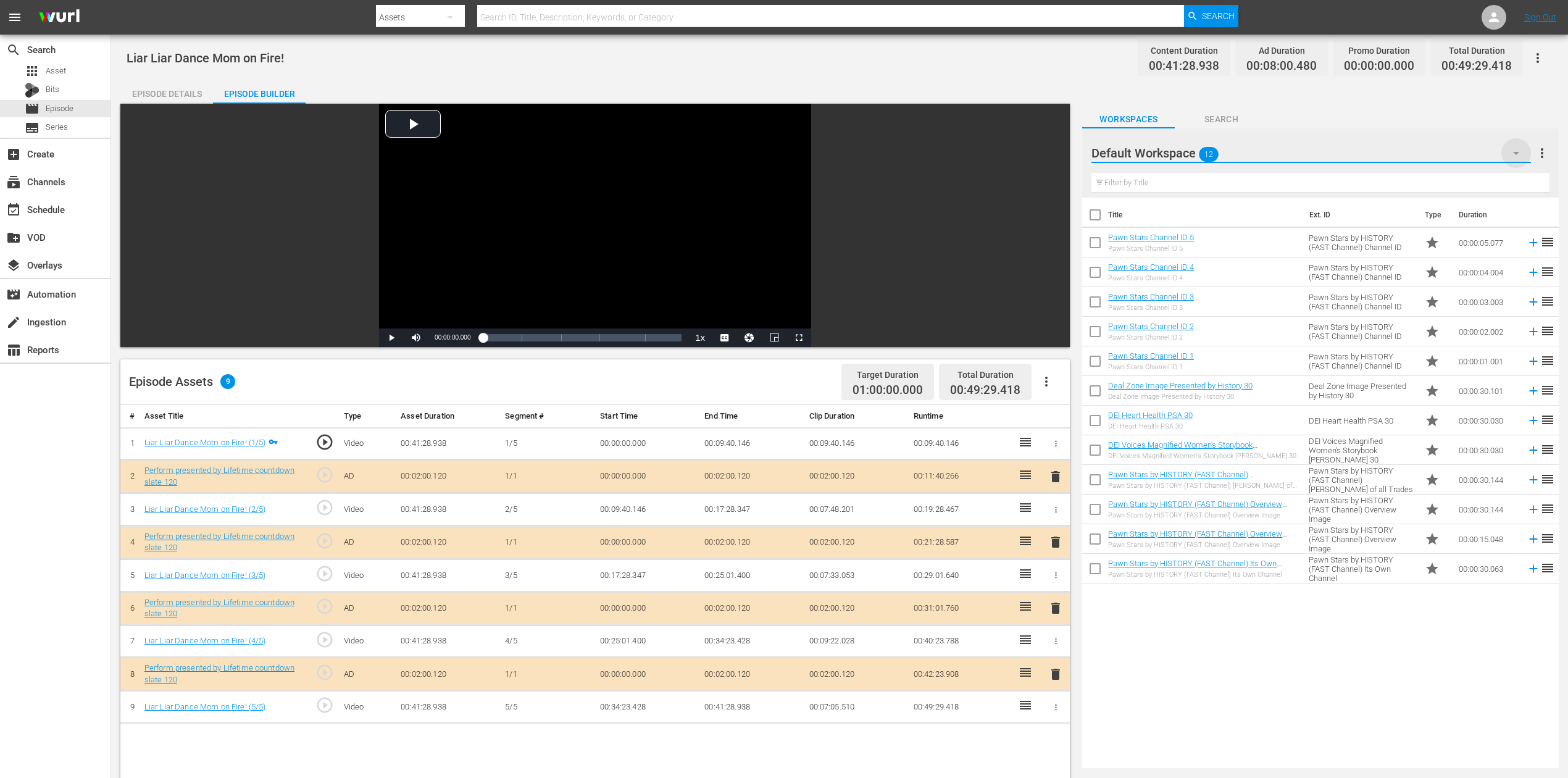
click at [1185, 147] on icon "button" at bounding box center [1516, 153] width 15 height 15
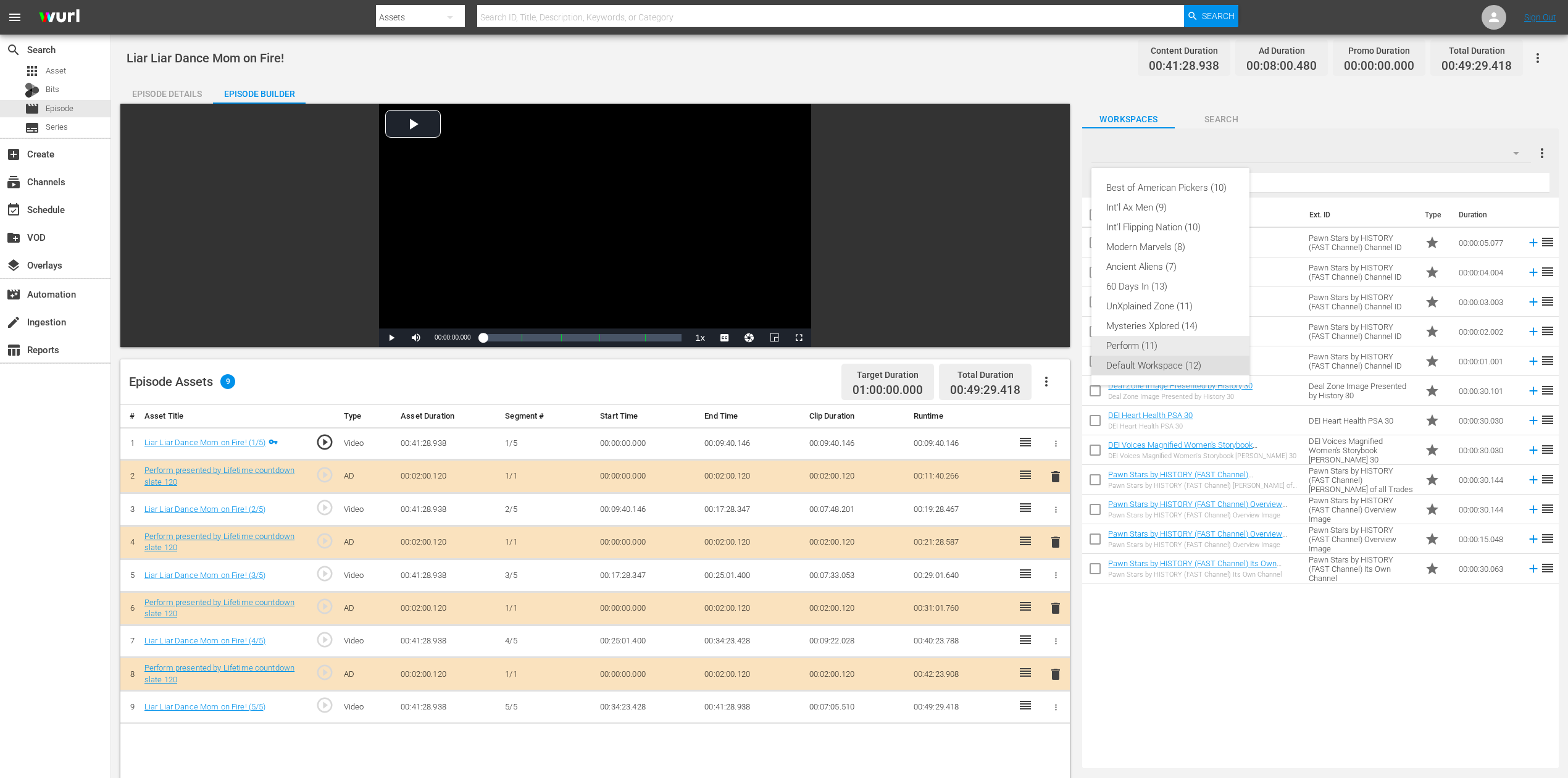
click at [1137, 346] on div "Perform (11)" at bounding box center [1171, 345] width 129 height 20
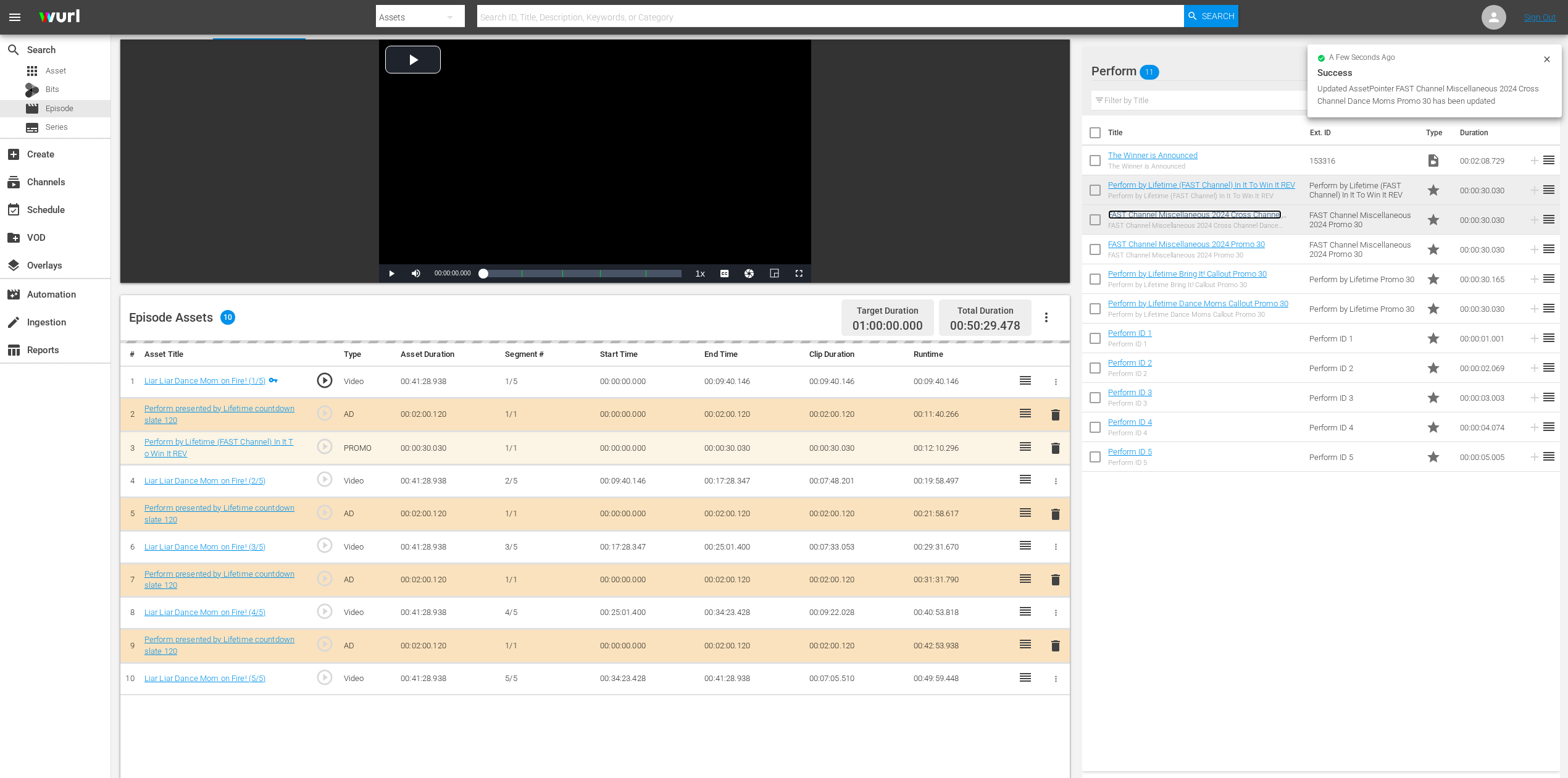
scroll to position [164, 0]
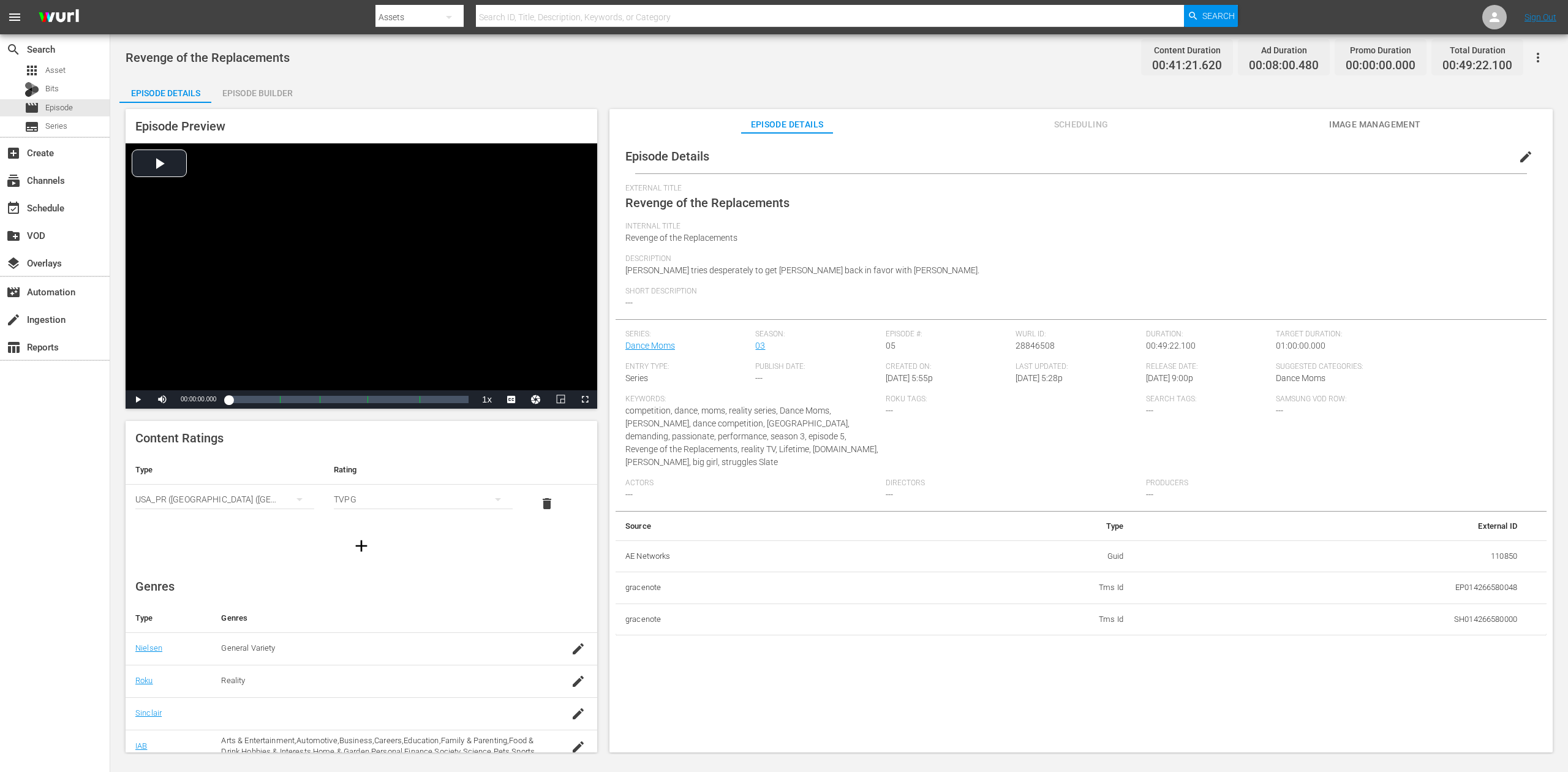
click at [255, 94] on div "Episode Builder" at bounding box center [257, 93] width 92 height 30
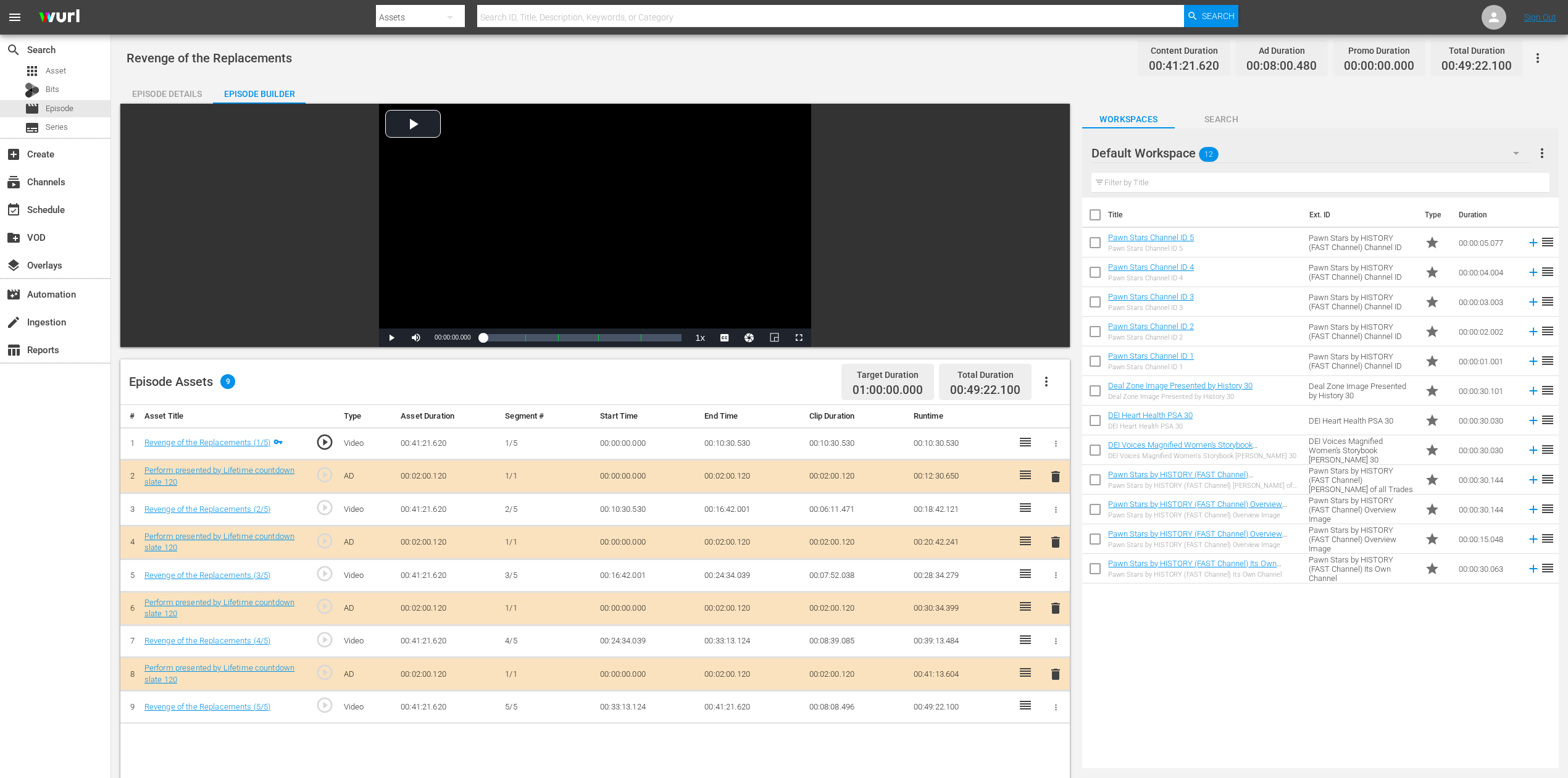
click at [1185, 149] on icon "button" at bounding box center [1516, 153] width 15 height 15
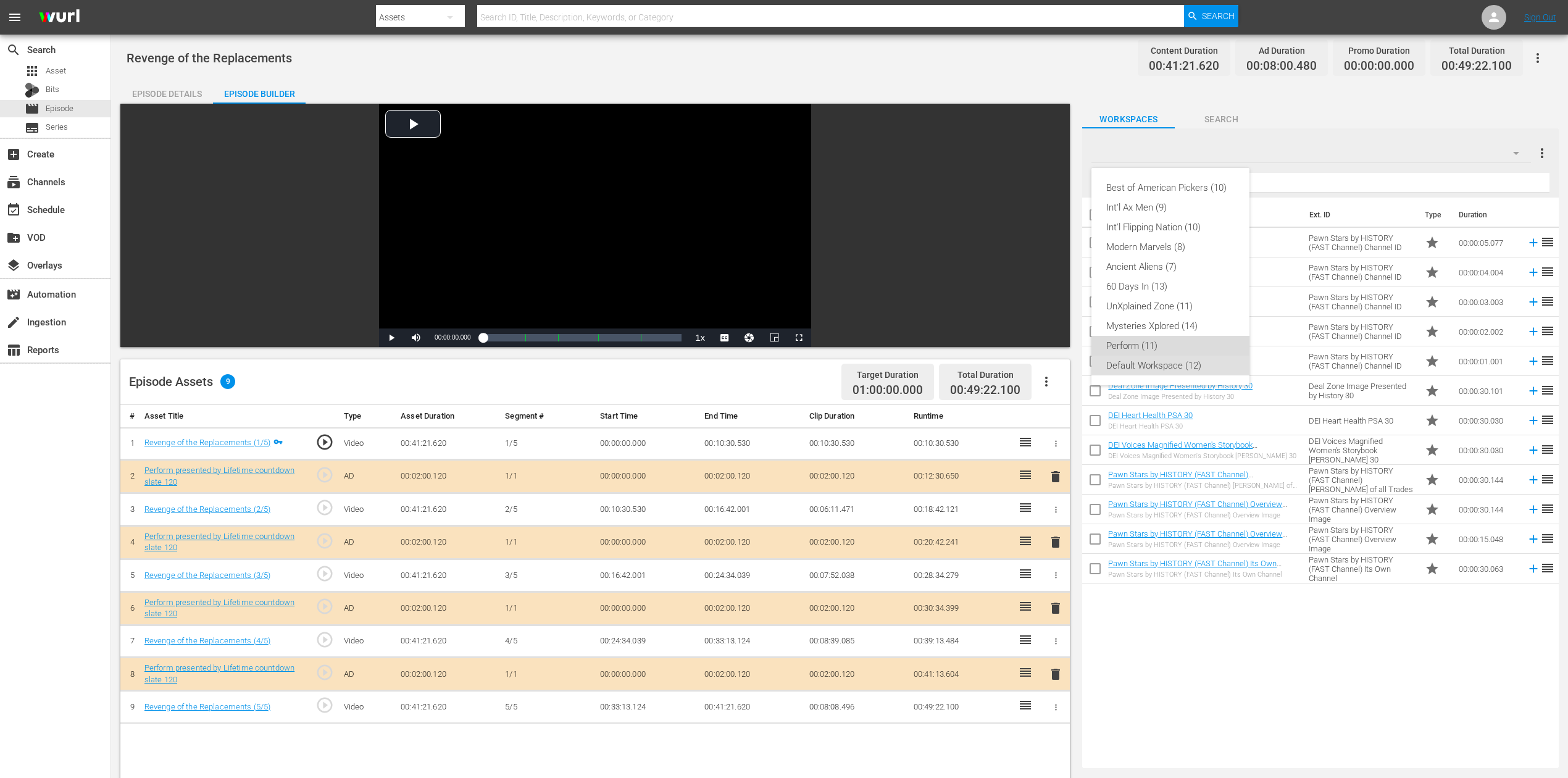
click at [1156, 344] on div "Perform (11)" at bounding box center [1171, 345] width 129 height 20
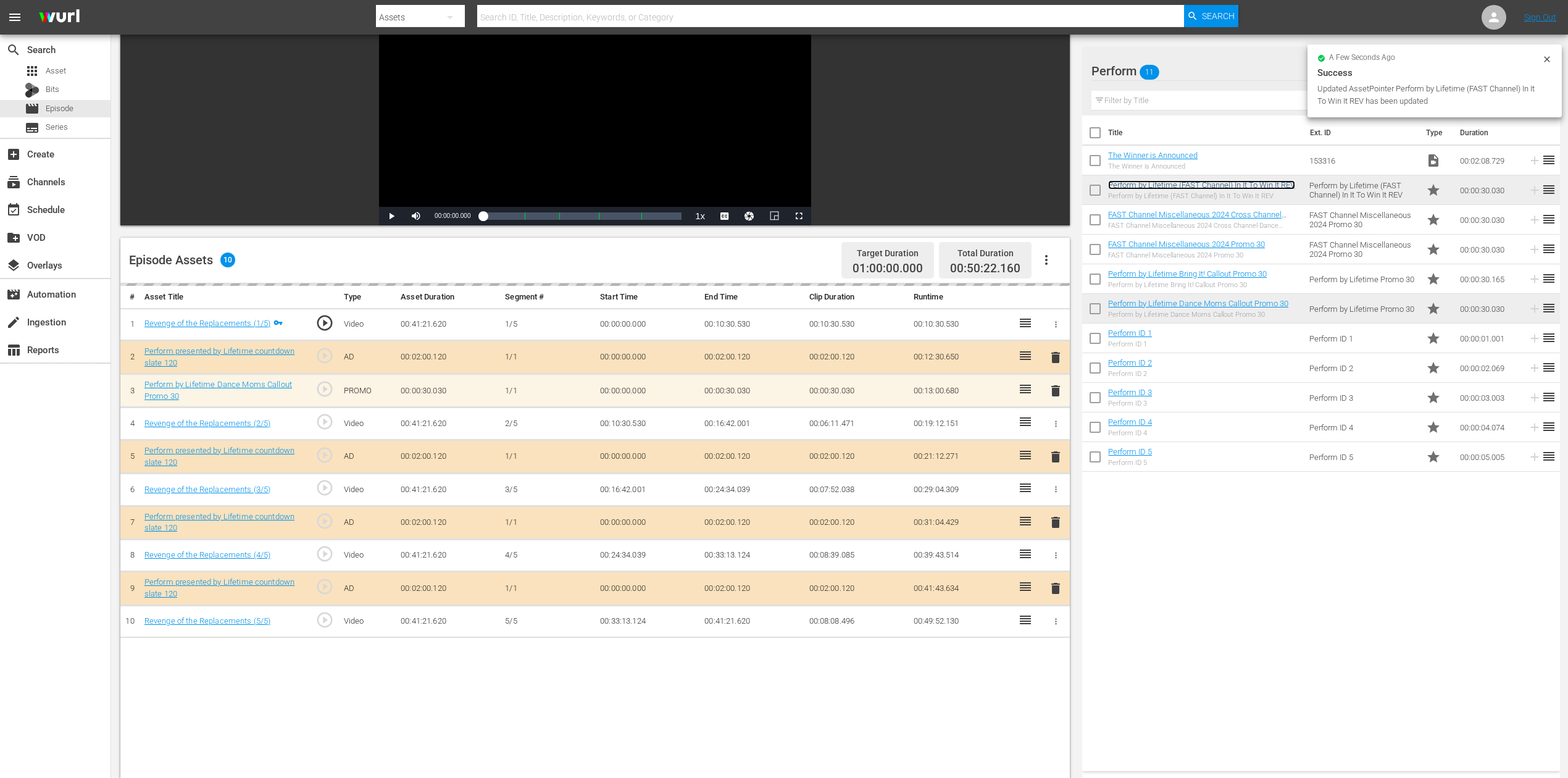
scroll to position [164, 0]
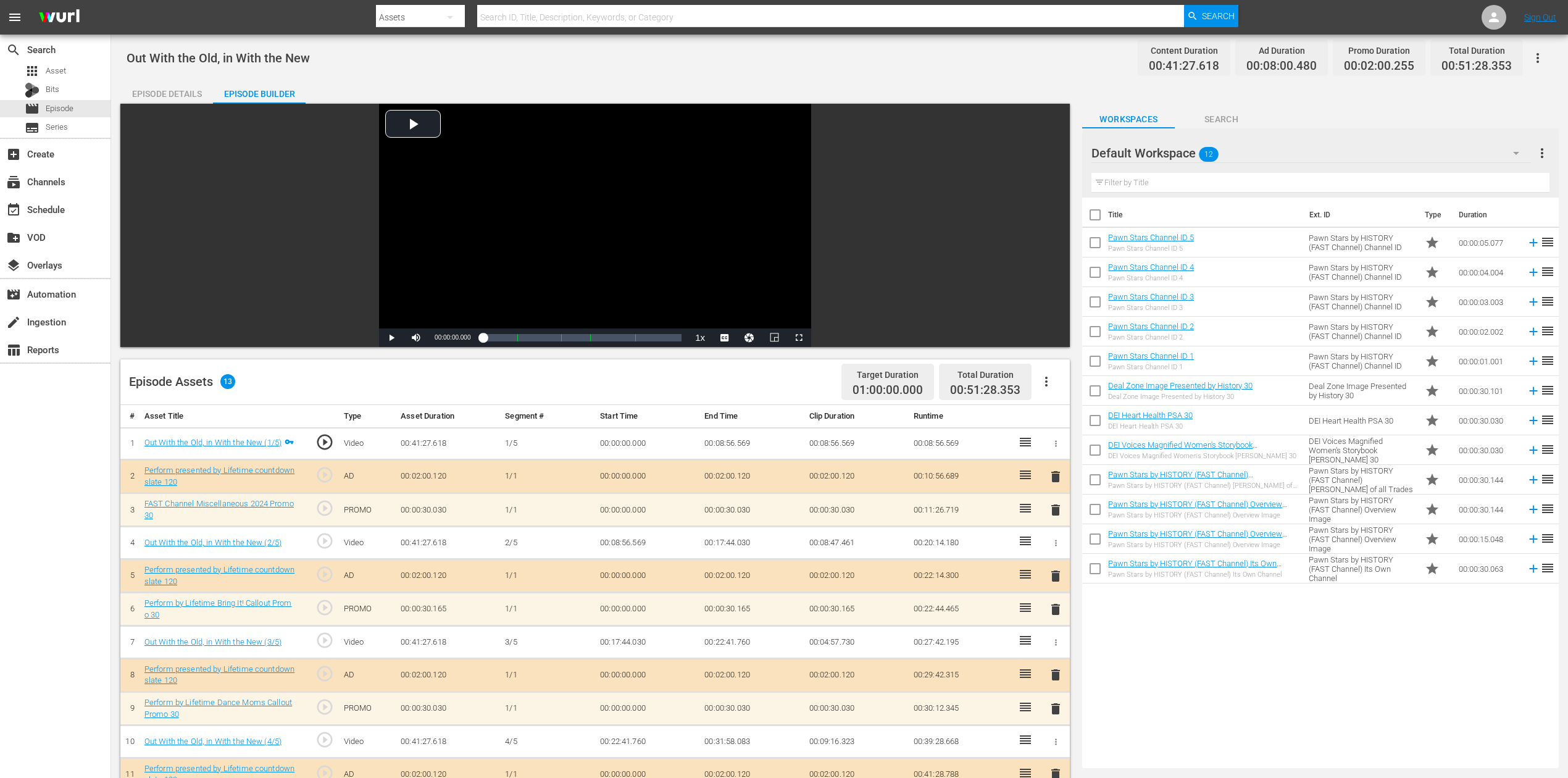
click at [1515, 152] on icon "button" at bounding box center [1516, 154] width 6 height 3
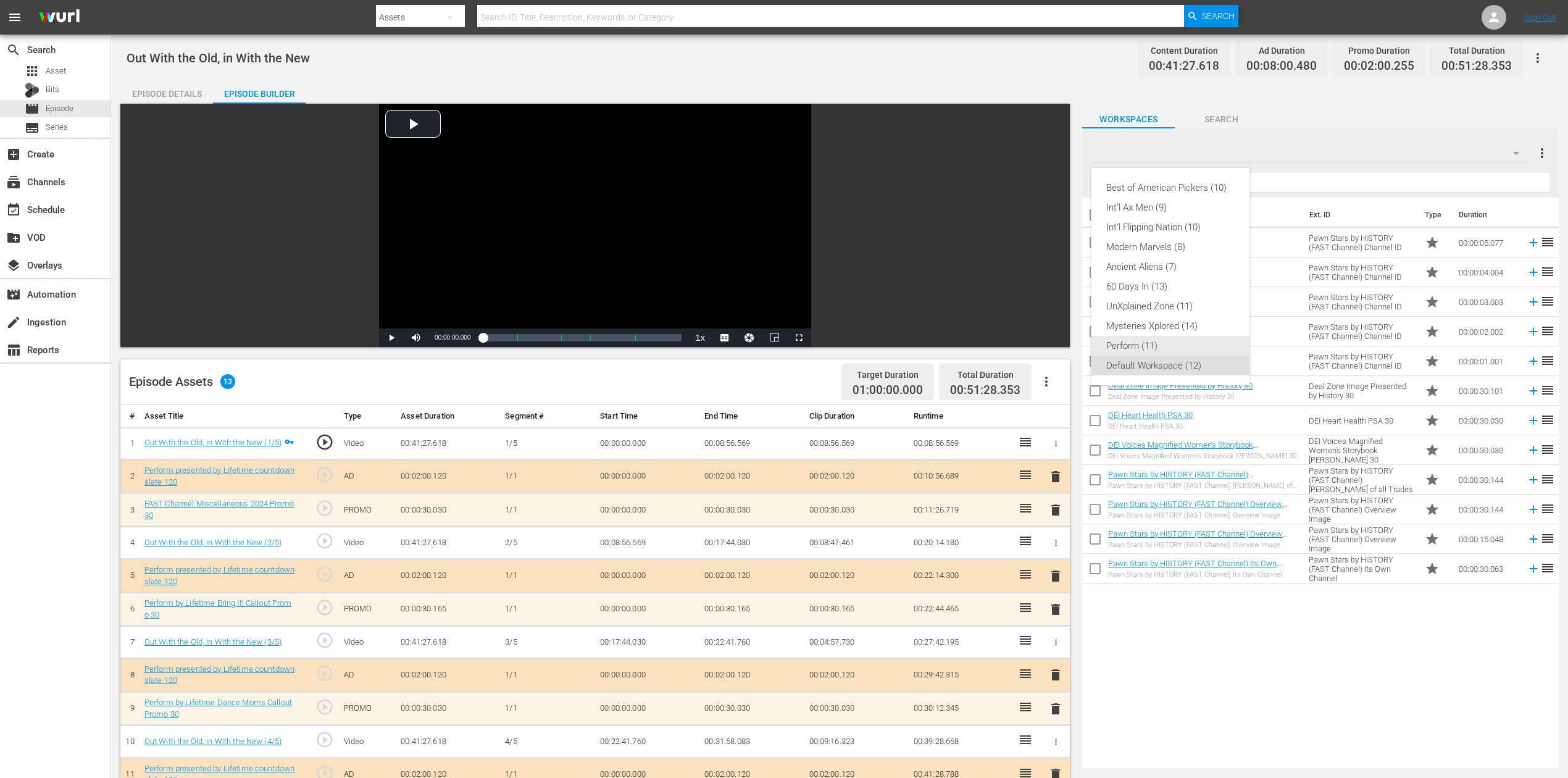
click at [1131, 344] on div "Perform (11)" at bounding box center [1171, 345] width 129 height 20
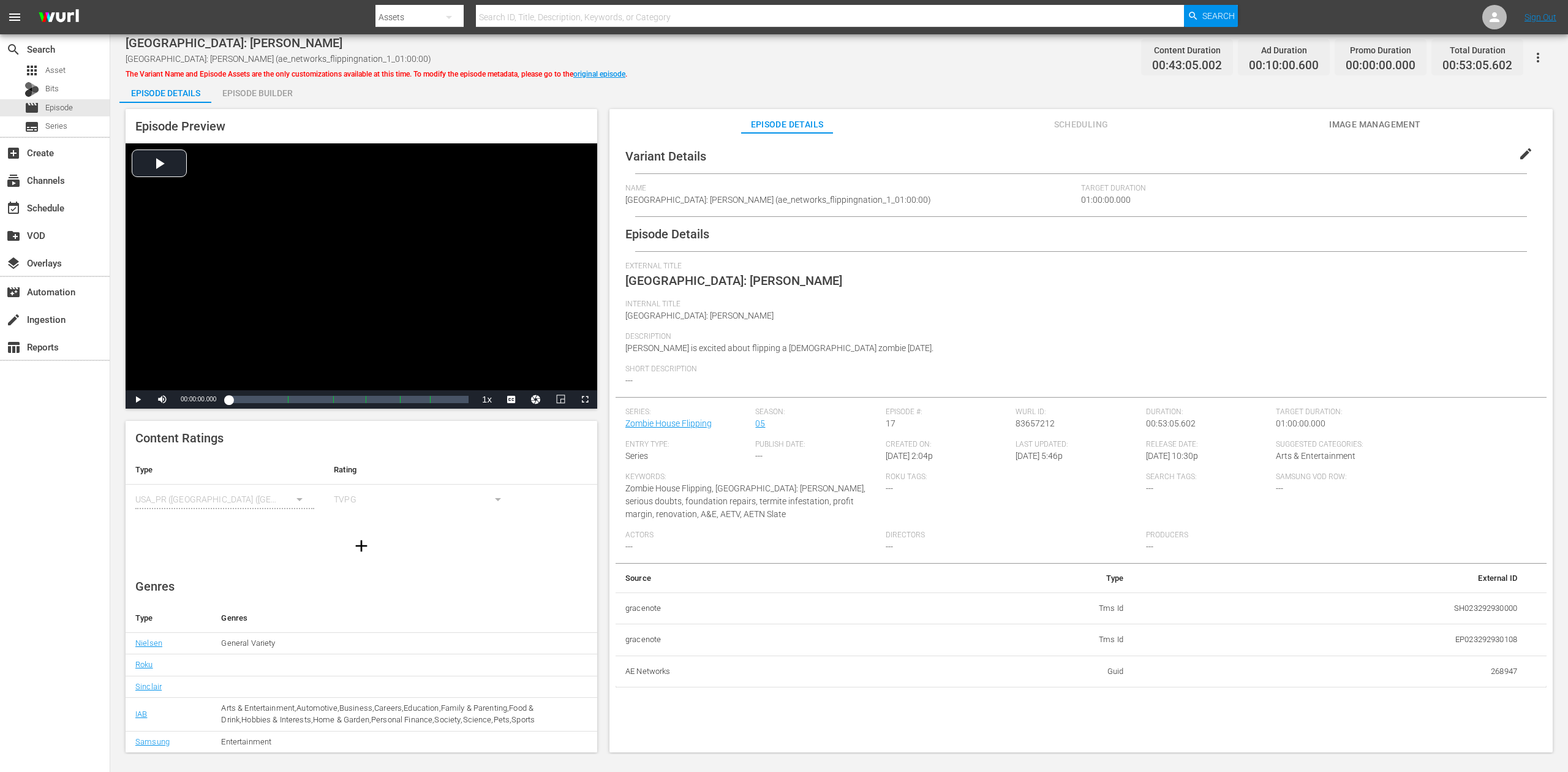
click at [261, 96] on div "Episode Builder" at bounding box center [257, 93] width 92 height 30
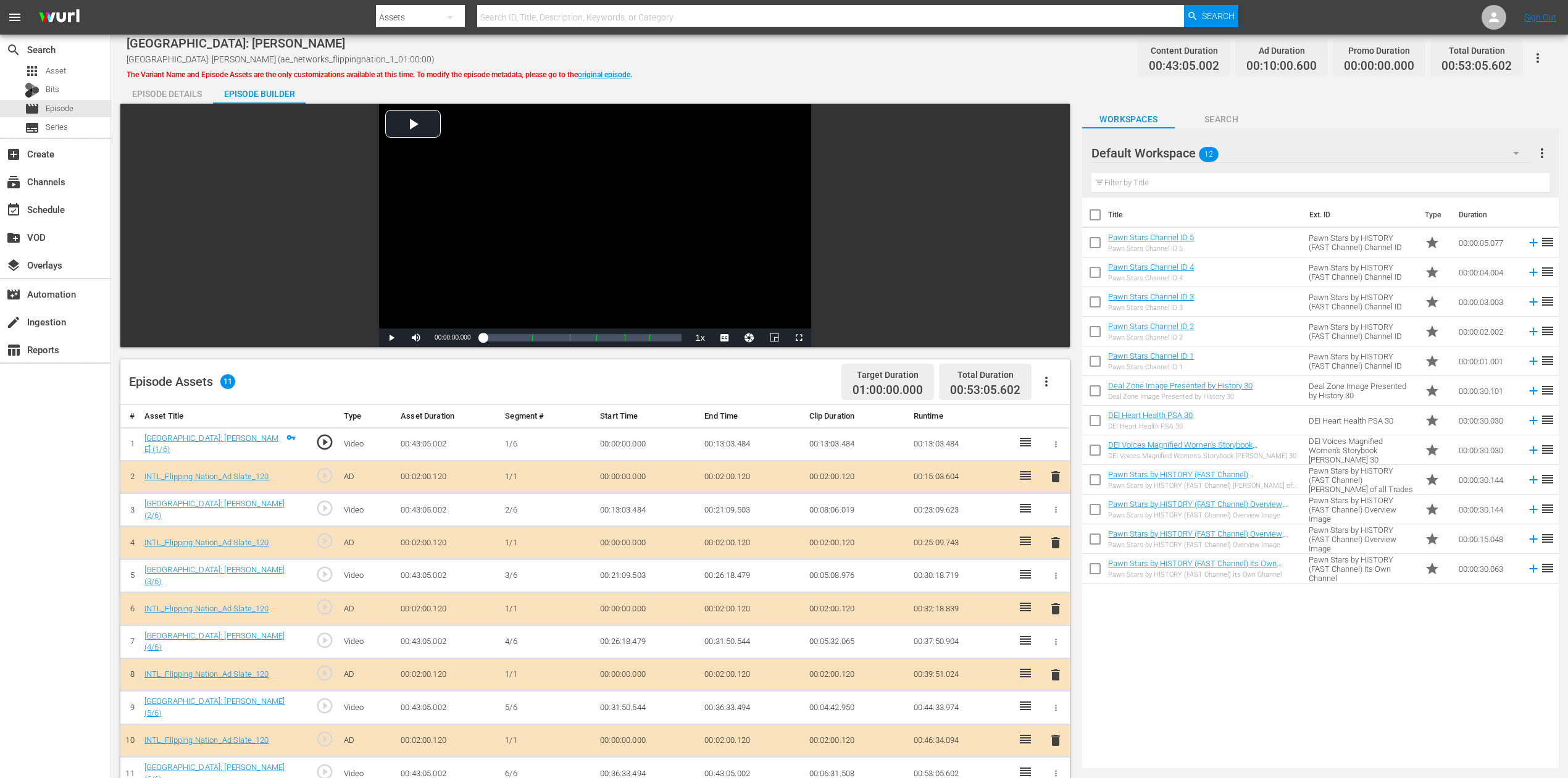
click at [1185, 149] on icon "button" at bounding box center [1516, 153] width 15 height 15
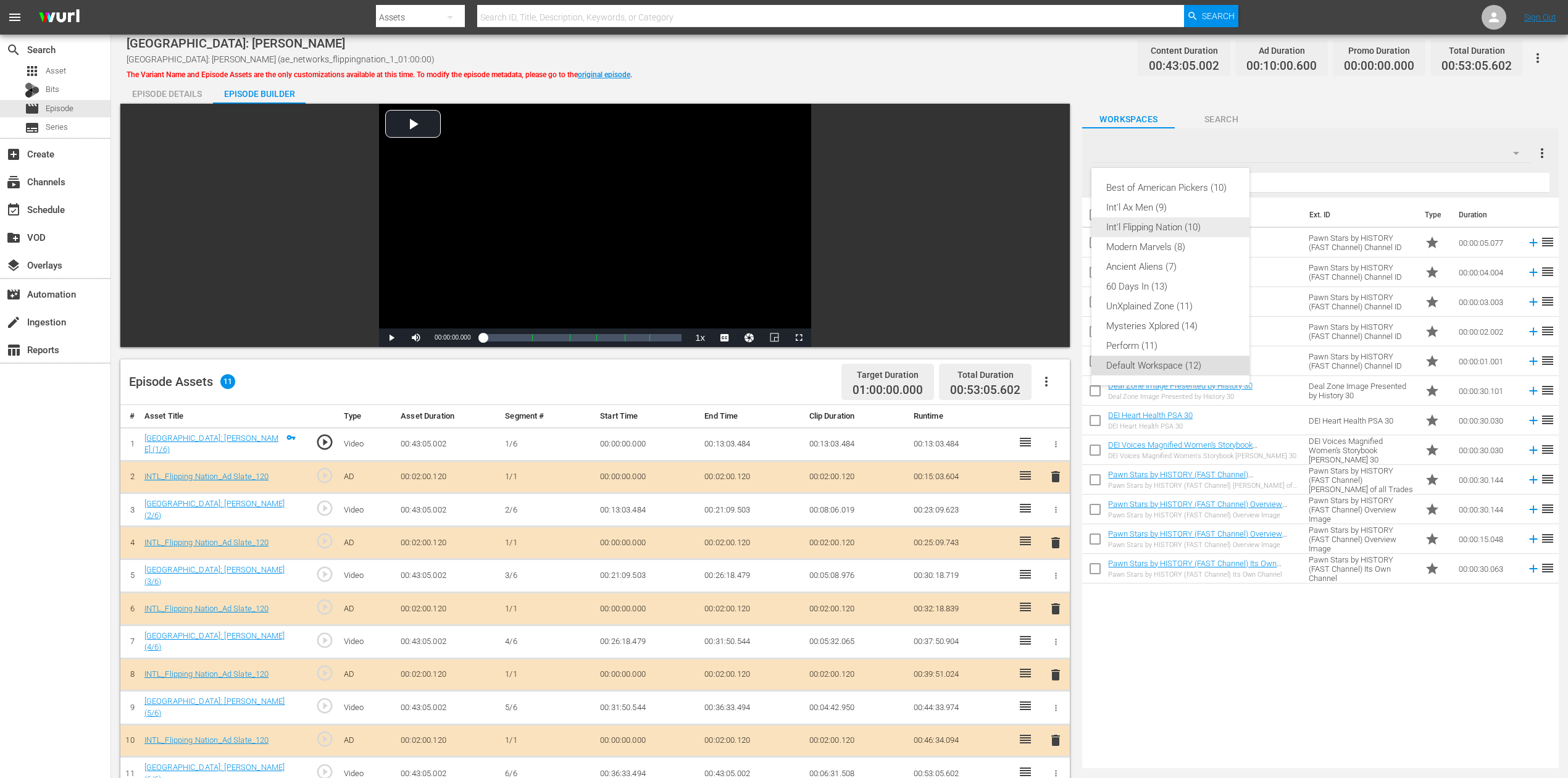
click at [1185, 227] on div "Int'l Flipping Nation (10)" at bounding box center [1171, 227] width 129 height 20
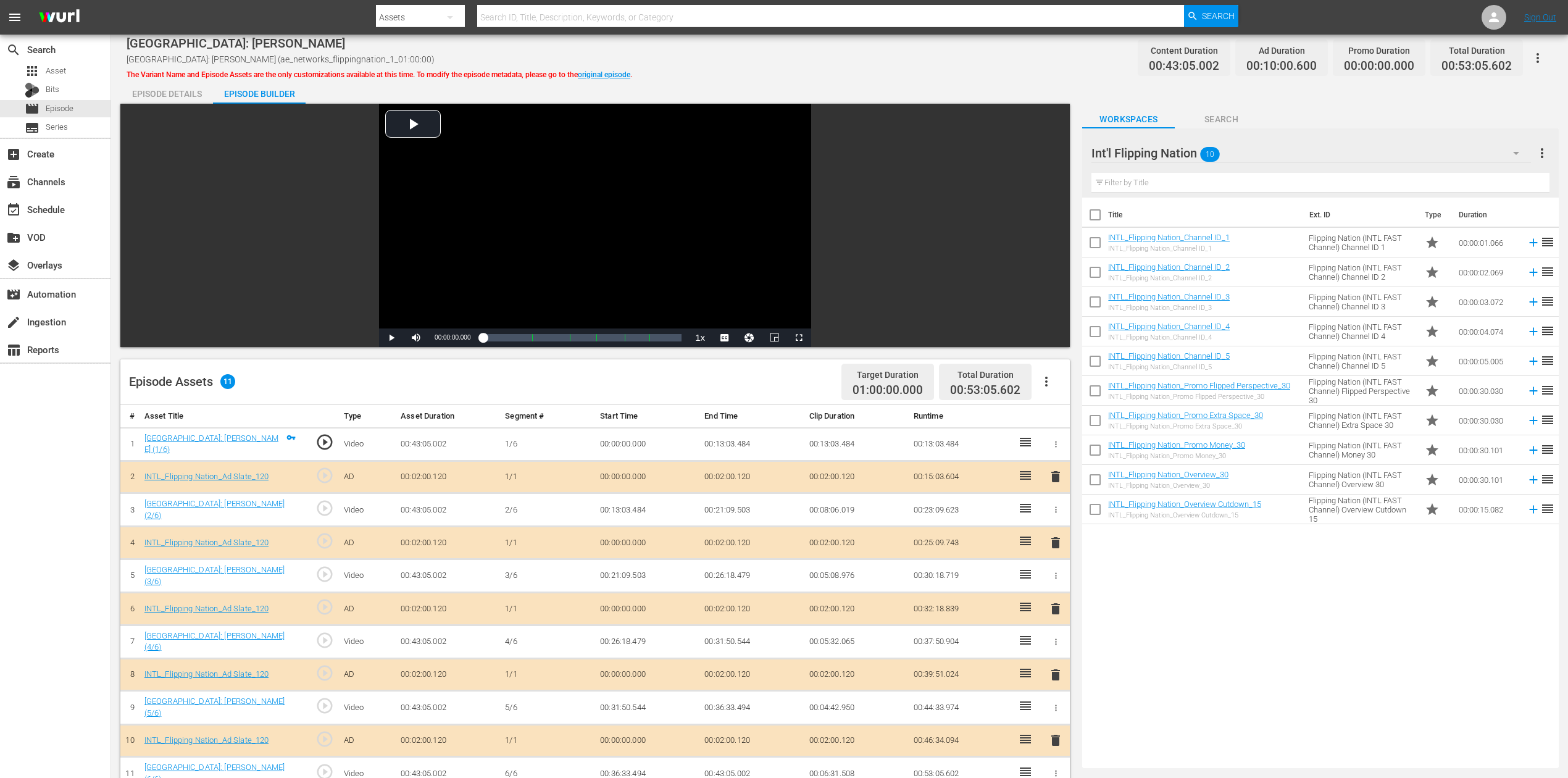
scroll to position [82, 0]
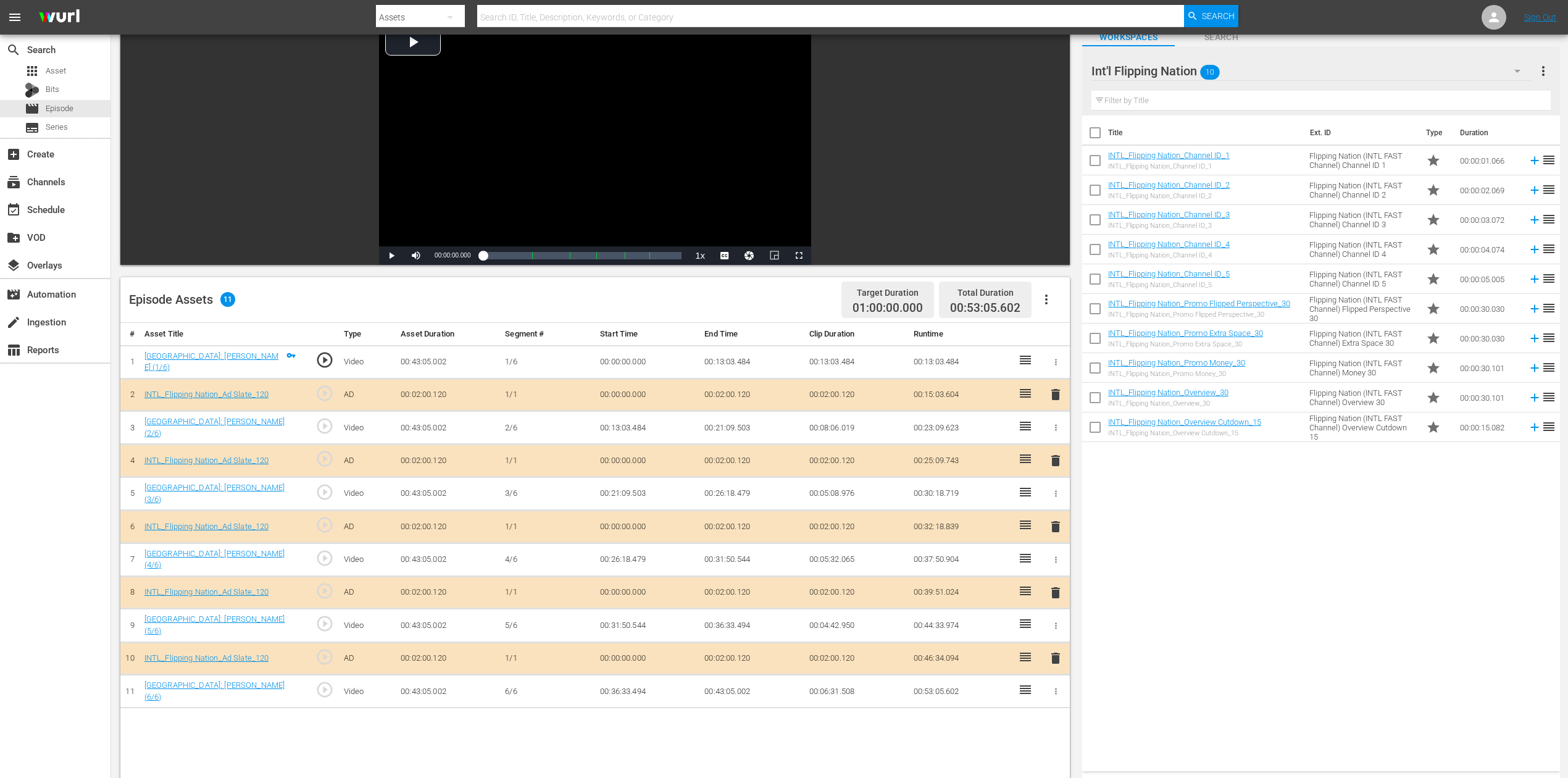
click at [1056, 524] on span "delete" at bounding box center [1055, 526] width 15 height 15
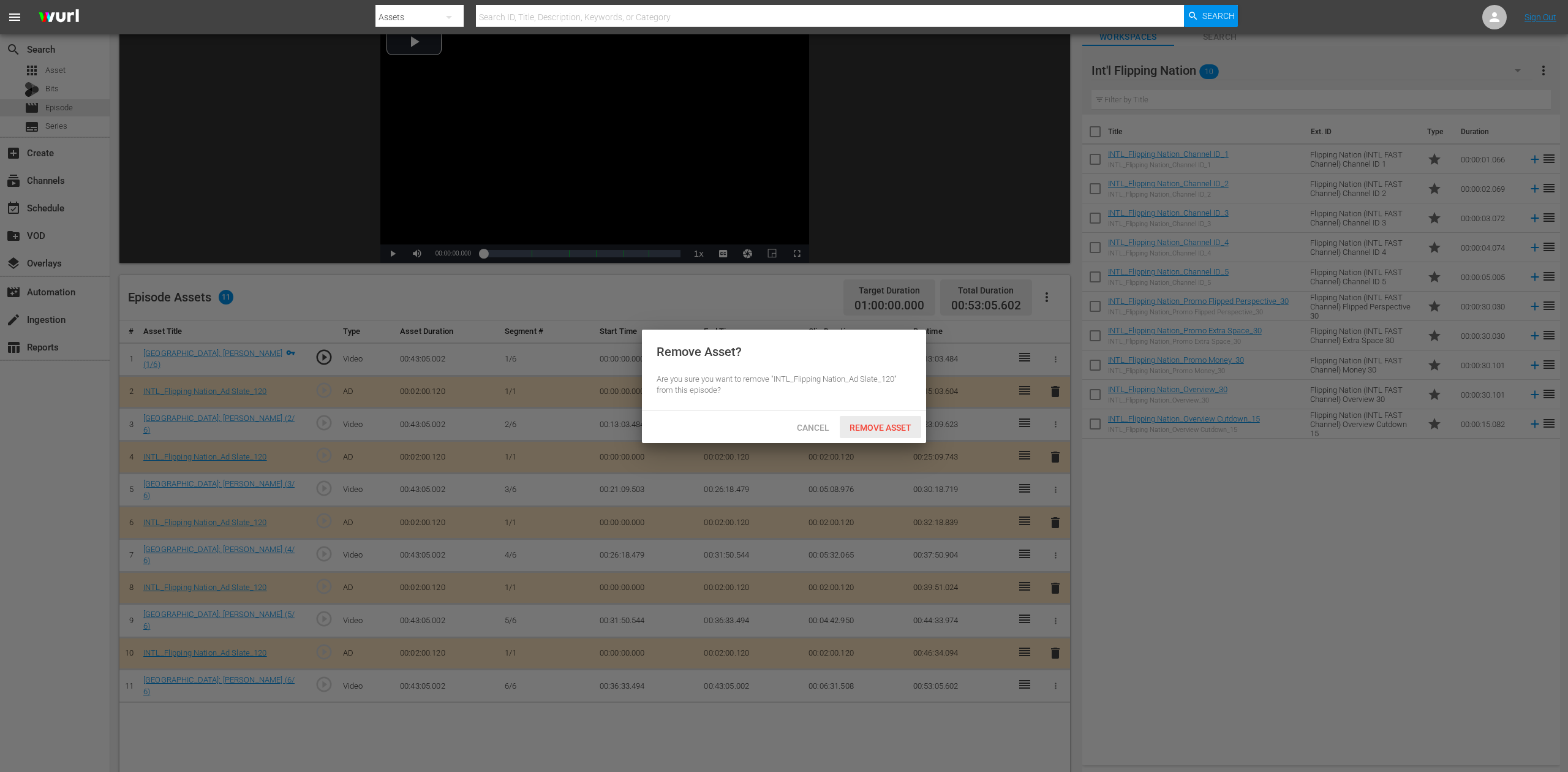
click at [880, 426] on span "Remove Asset" at bounding box center [880, 427] width 82 height 10
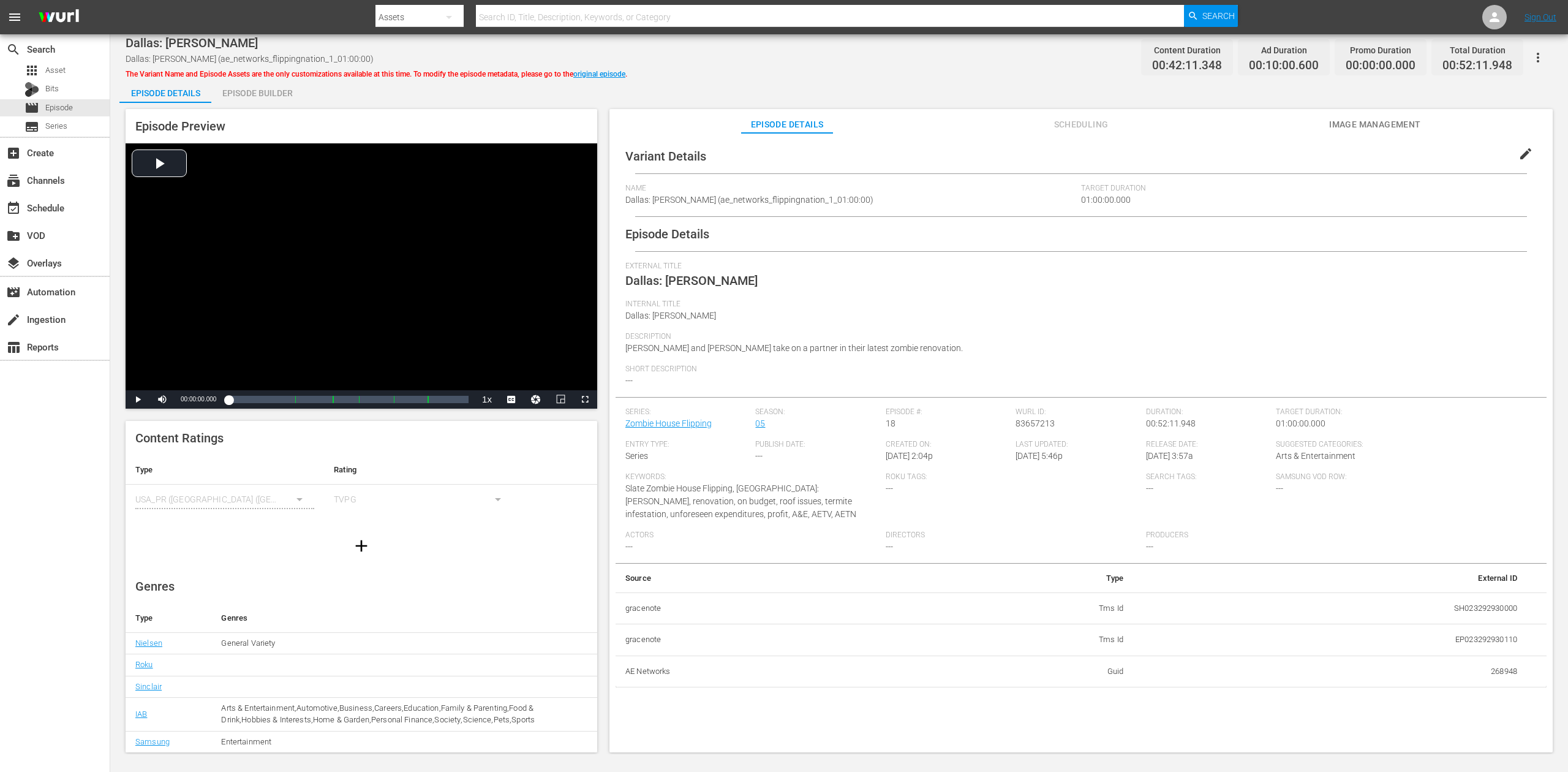
click at [270, 89] on div "Episode Builder" at bounding box center [257, 93] width 92 height 30
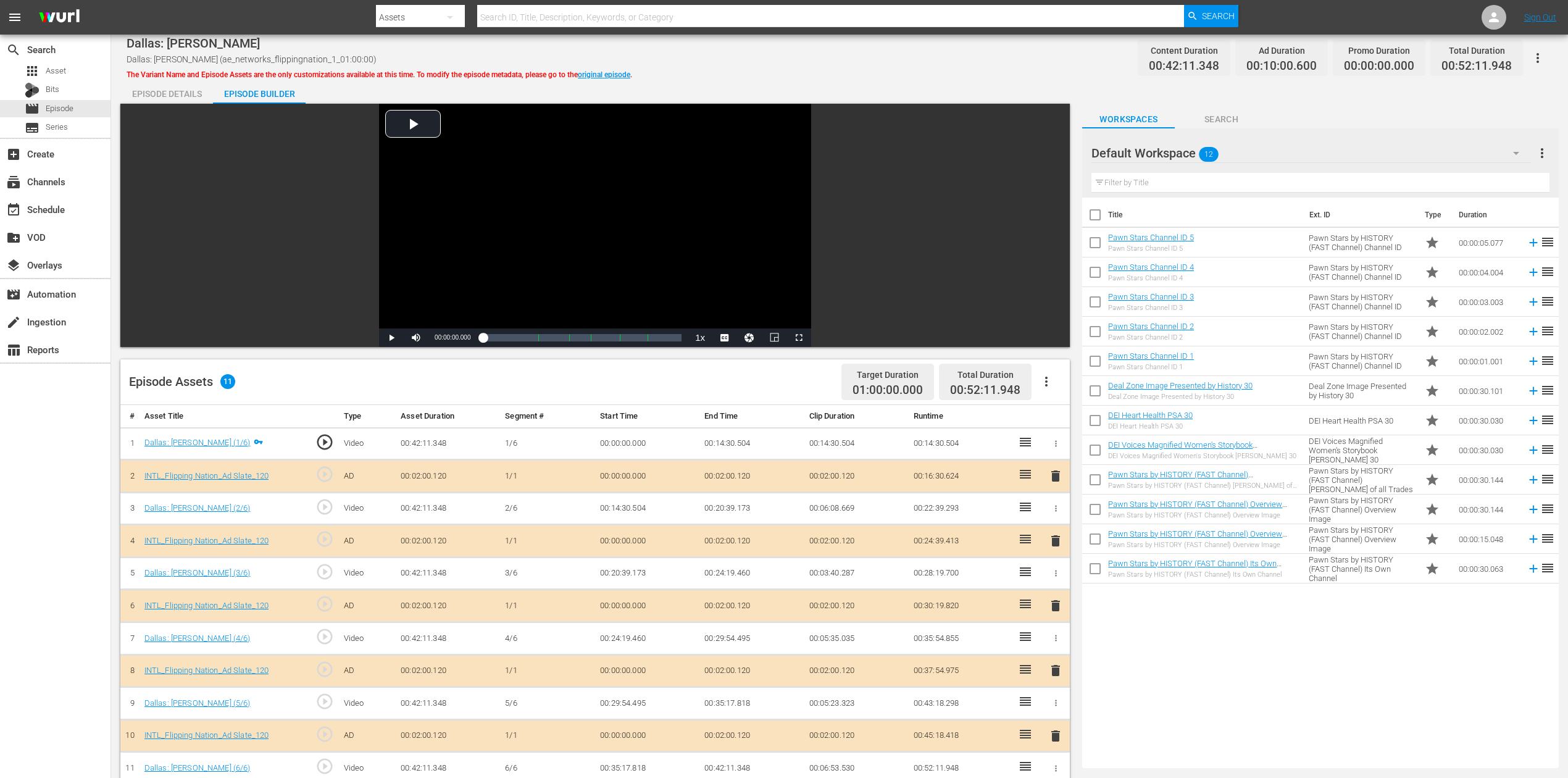
click at [1185, 149] on icon "button" at bounding box center [1516, 153] width 15 height 15
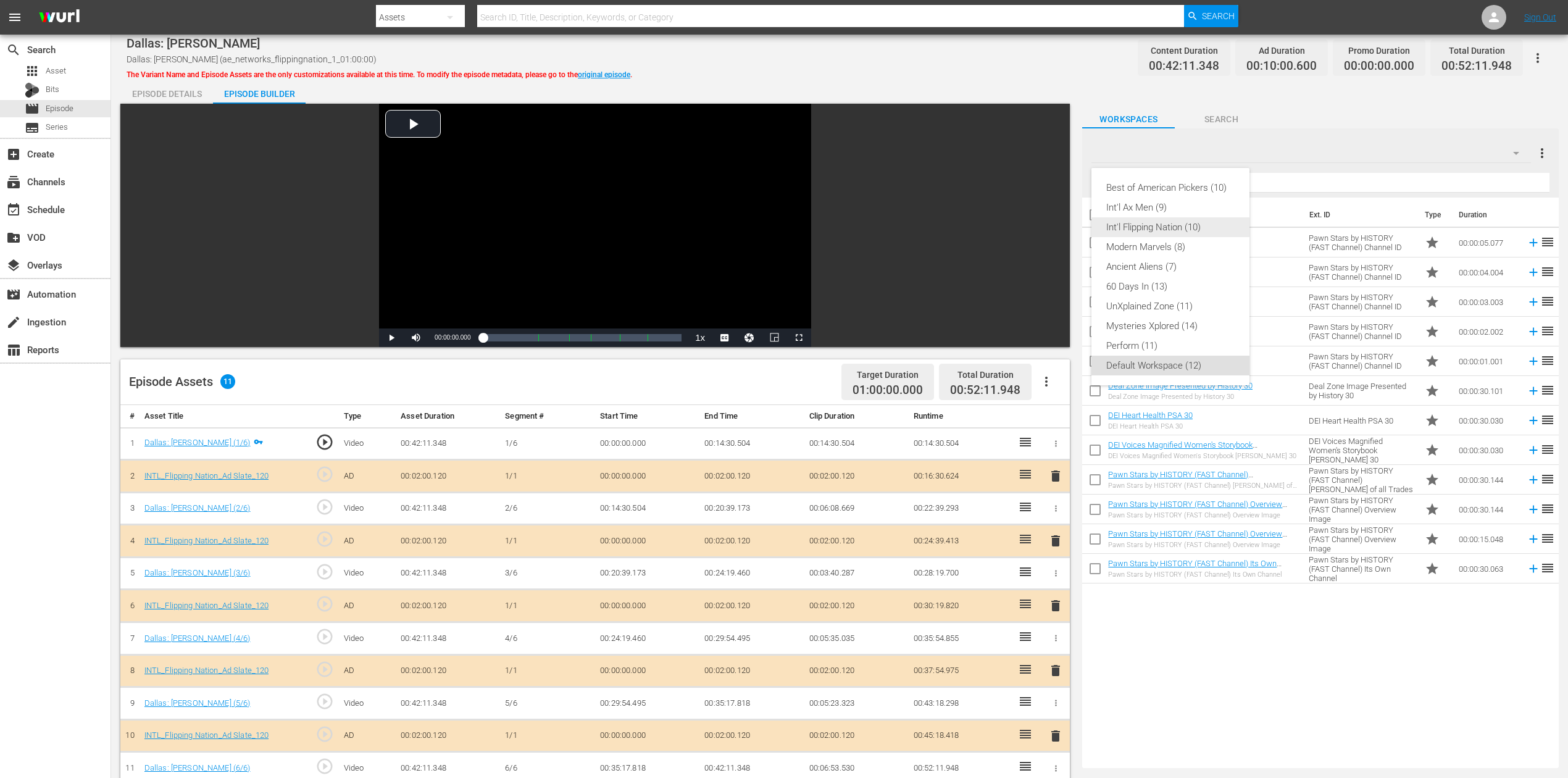
click at [1183, 228] on div "Int'l Flipping Nation (10)" at bounding box center [1171, 227] width 129 height 20
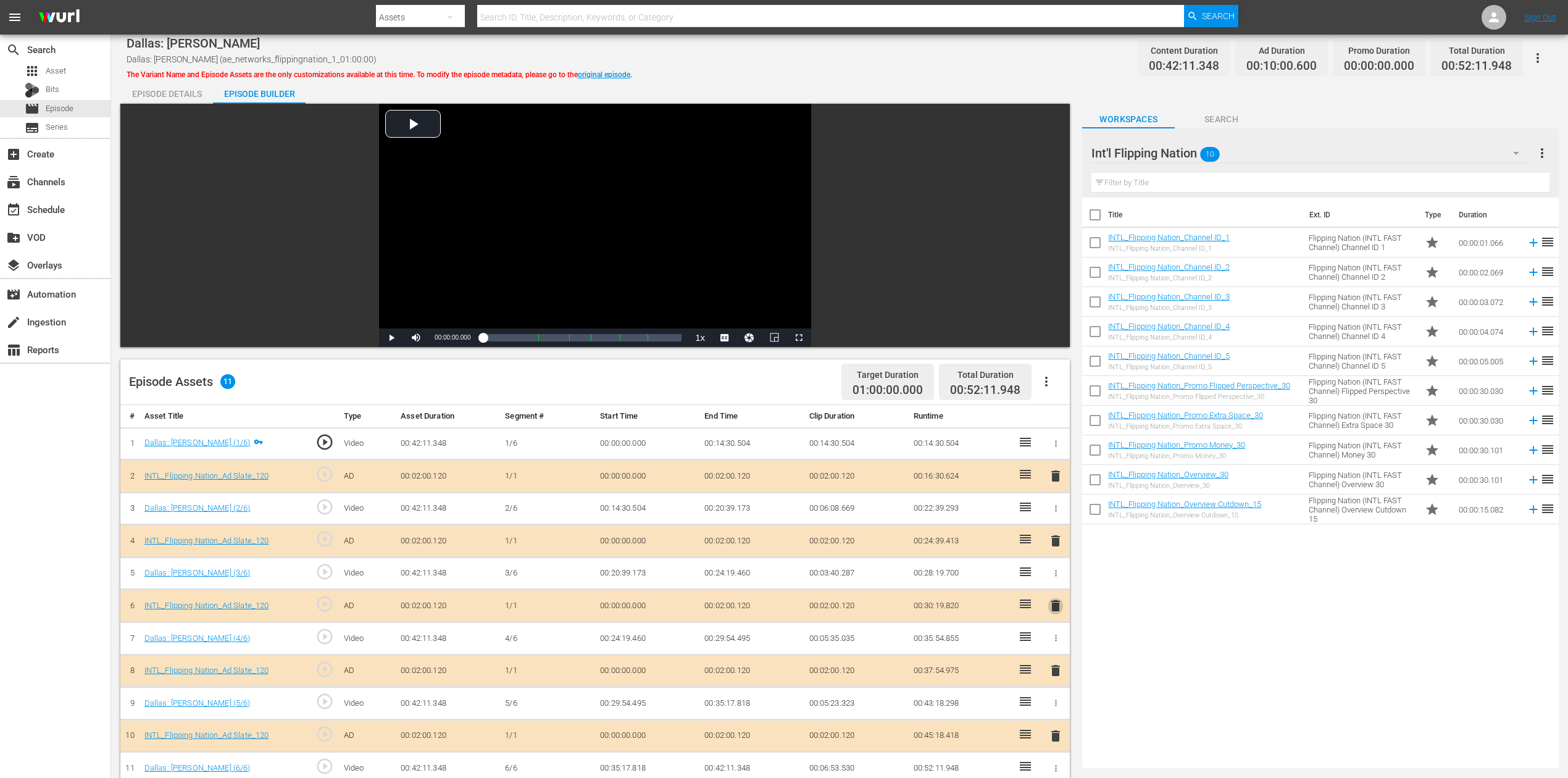
click at [1056, 583] on span "delete" at bounding box center [1055, 605] width 15 height 15
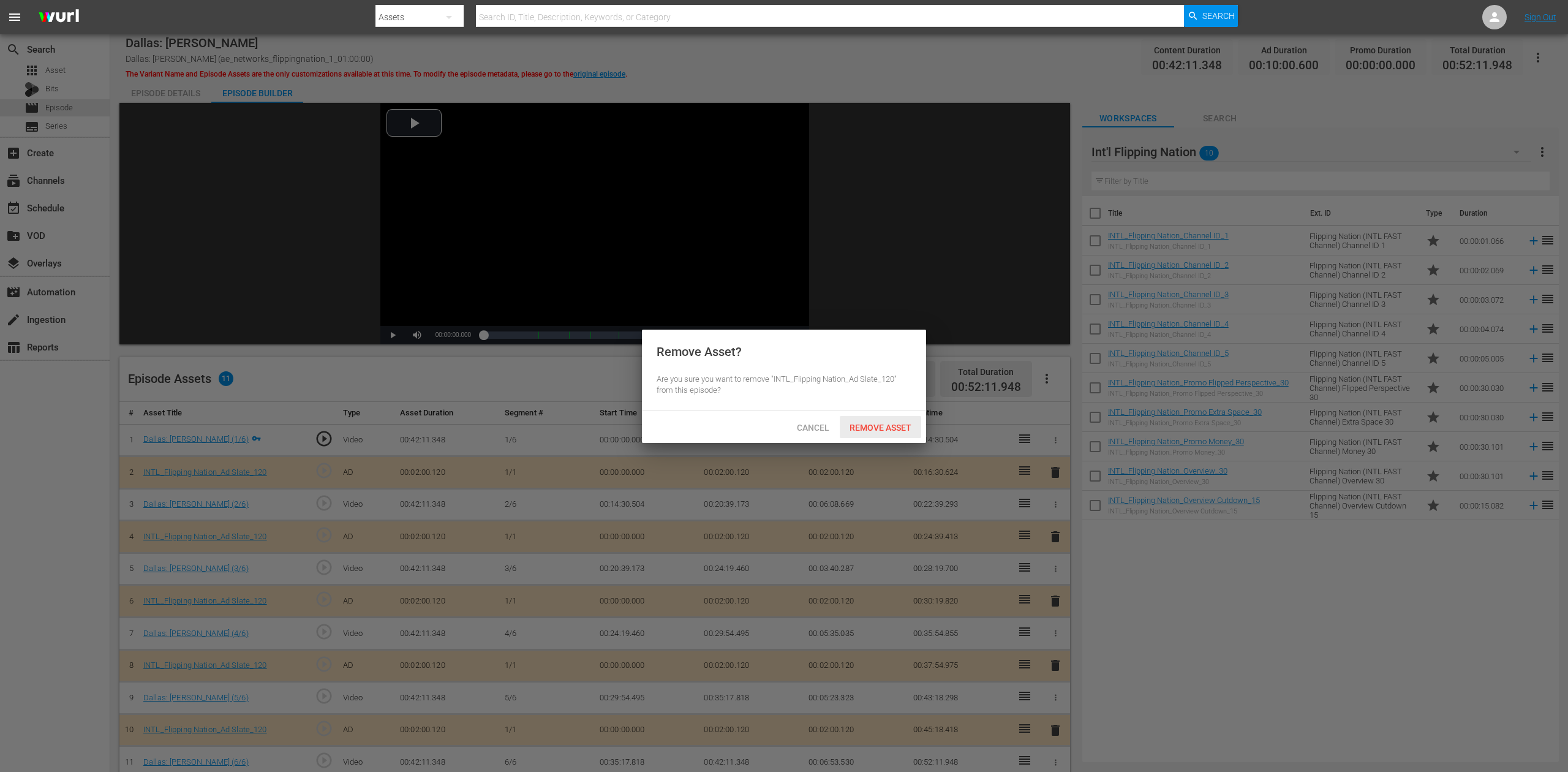
click at [888, 423] on span "Remove Asset" at bounding box center [880, 427] width 82 height 10
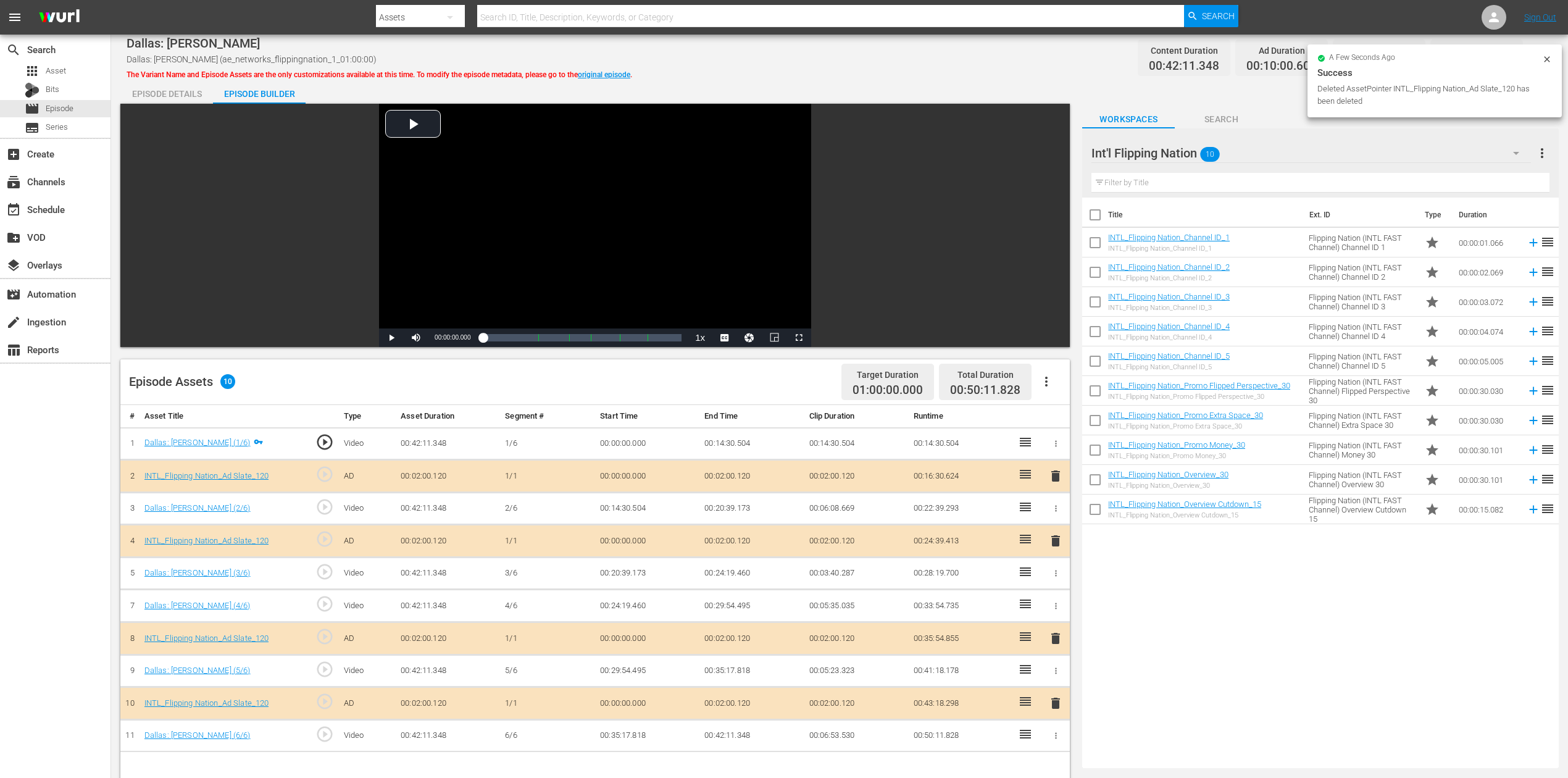
scroll to position [164, 0]
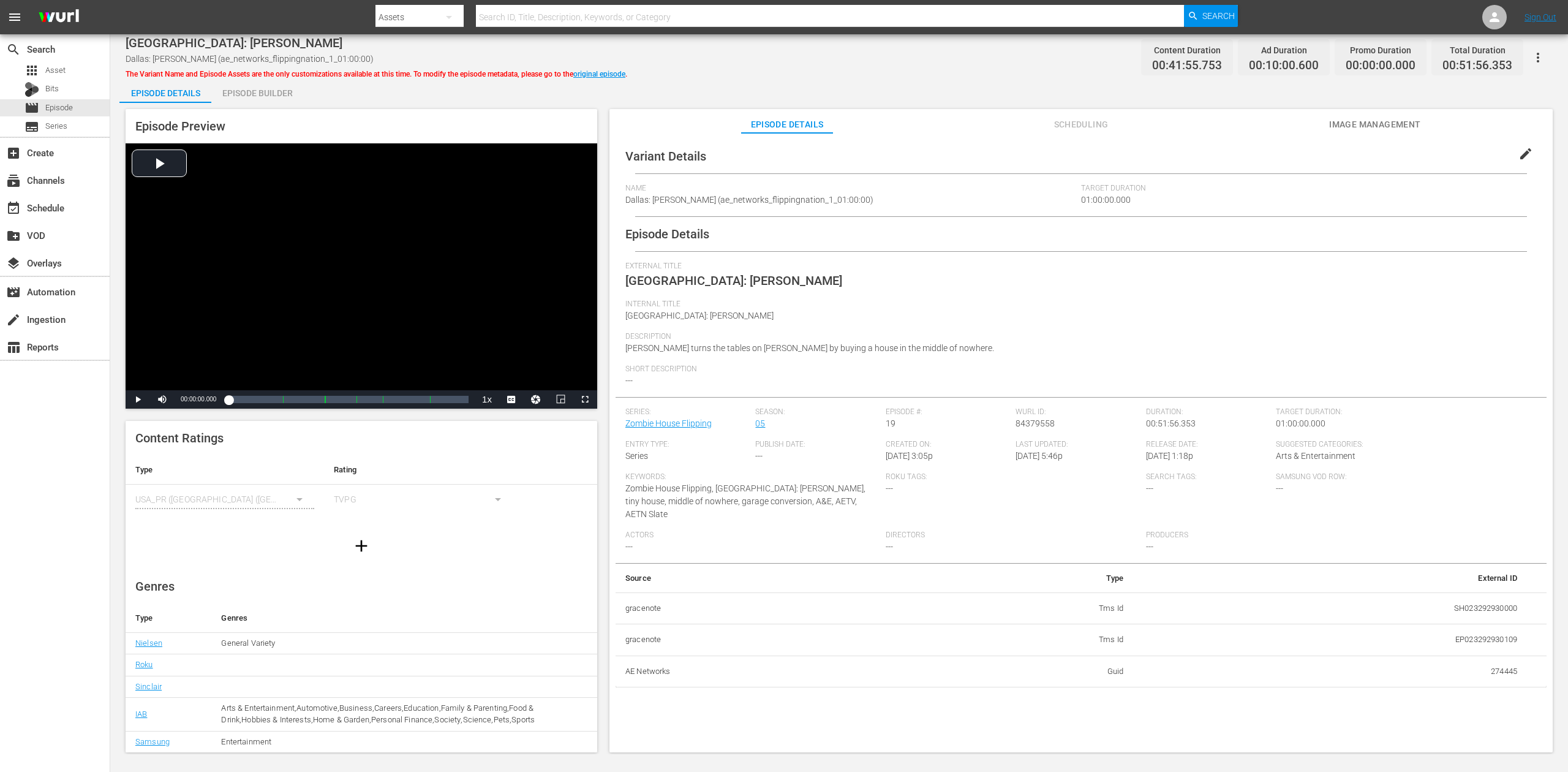
click at [273, 94] on div "Episode Builder" at bounding box center [257, 93] width 92 height 30
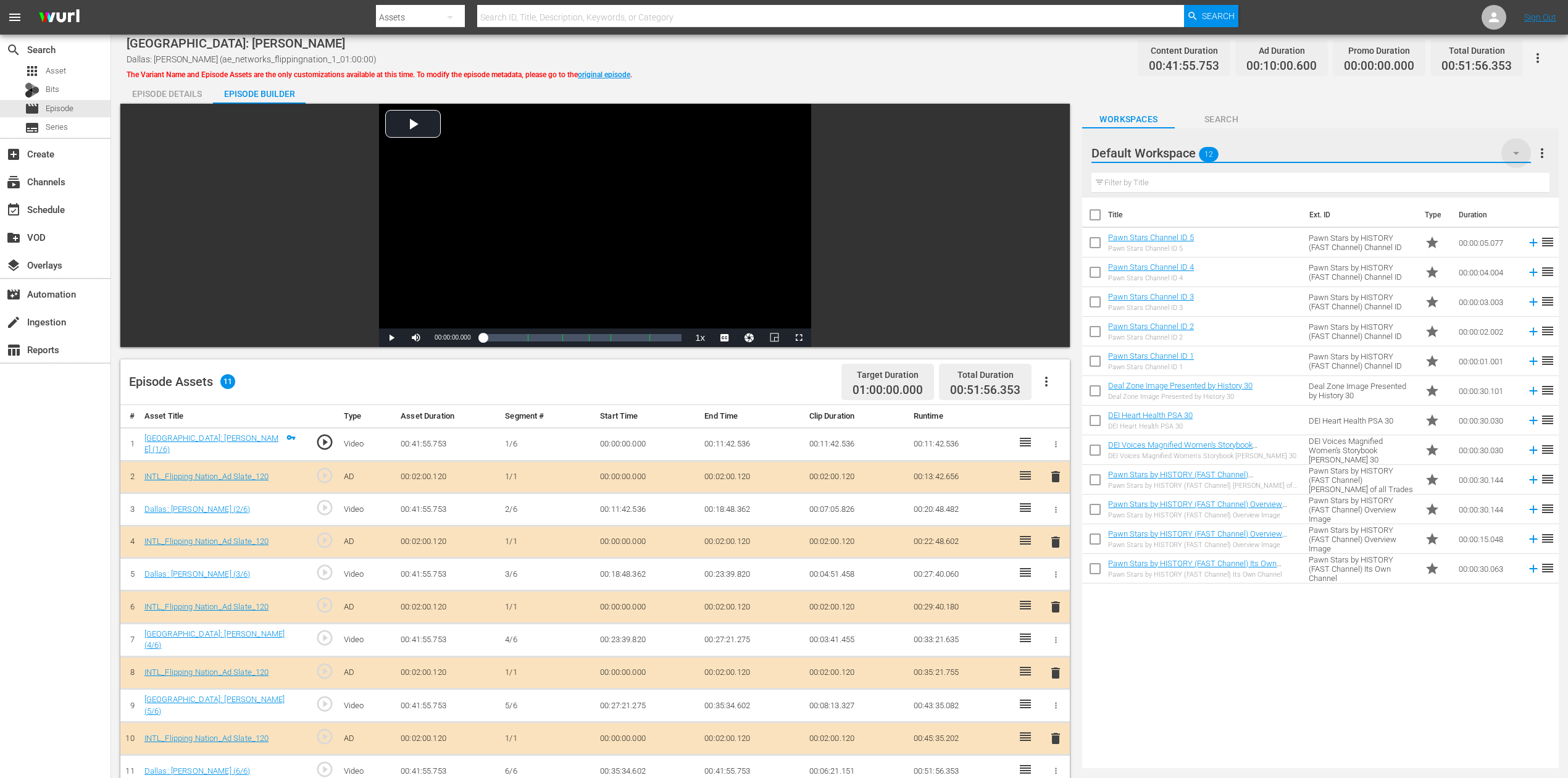
click at [1185, 151] on icon "button" at bounding box center [1516, 153] width 15 height 15
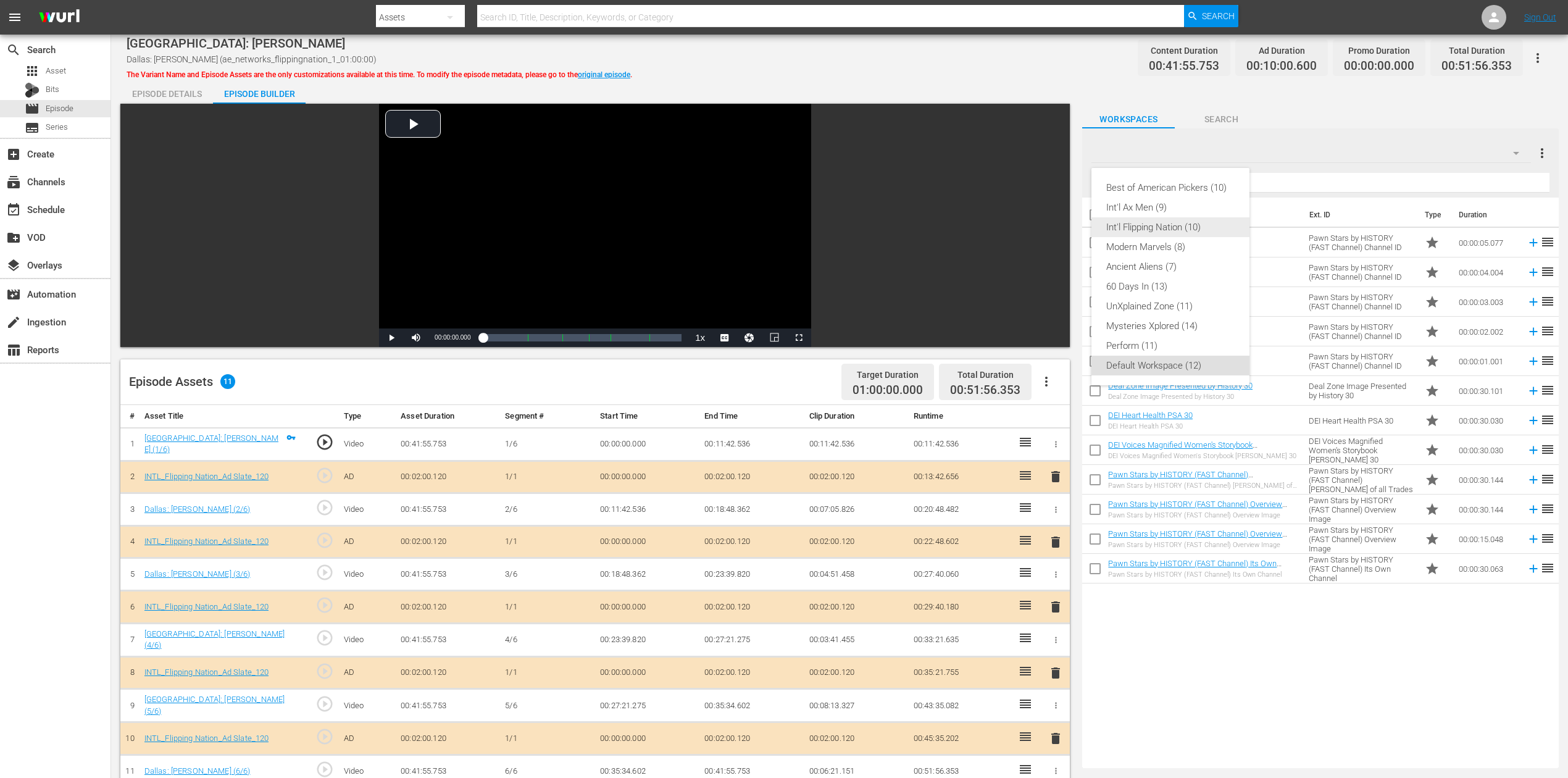
click at [1178, 227] on div "Int'l Flipping Nation (10)" at bounding box center [1171, 227] width 129 height 20
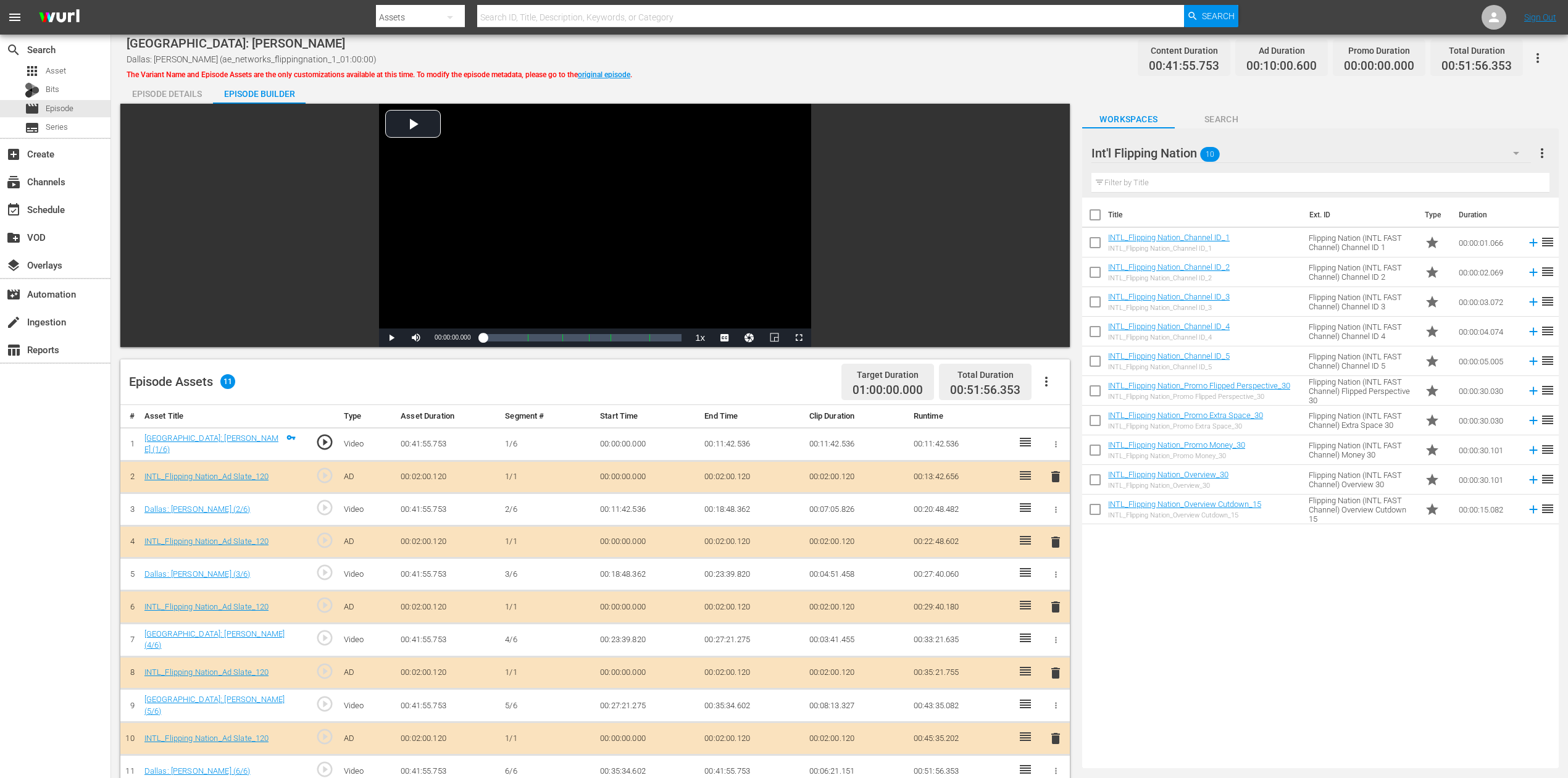
click at [1057, 583] on span "delete" at bounding box center [1055, 607] width 15 height 15
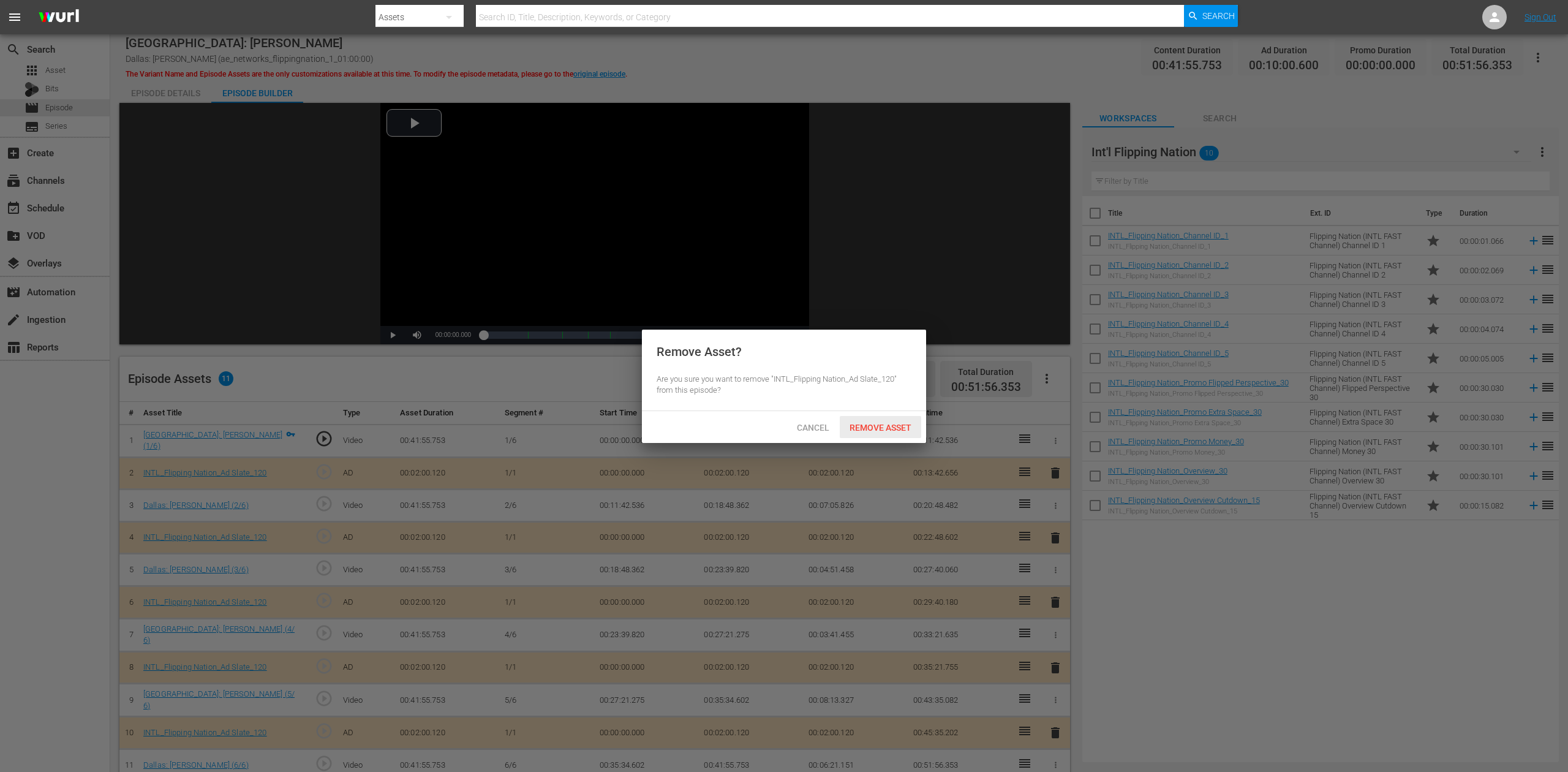
click at [894, 428] on span "Remove Asset" at bounding box center [880, 427] width 82 height 10
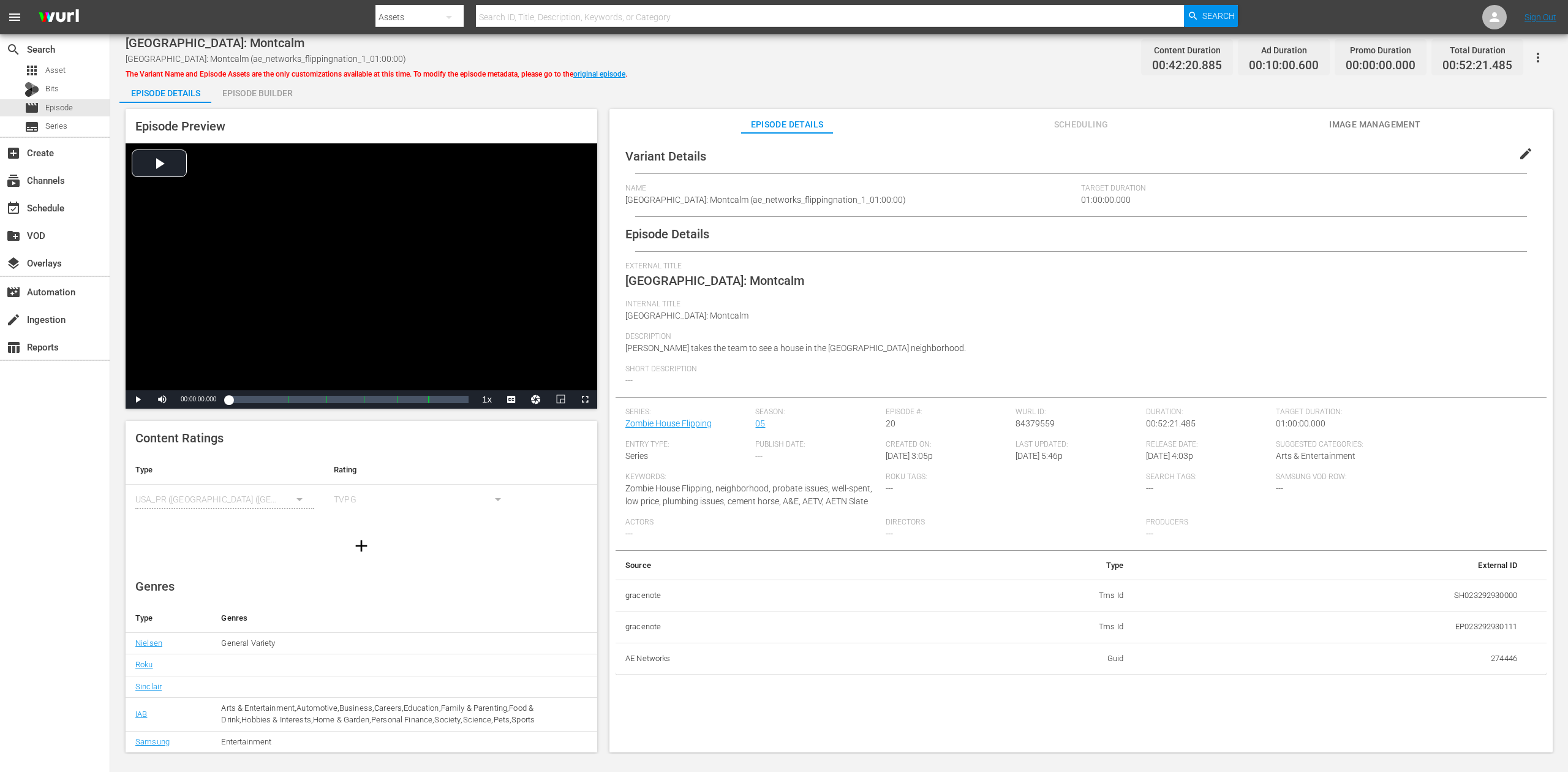
click at [272, 96] on div "Episode Builder" at bounding box center [257, 93] width 92 height 30
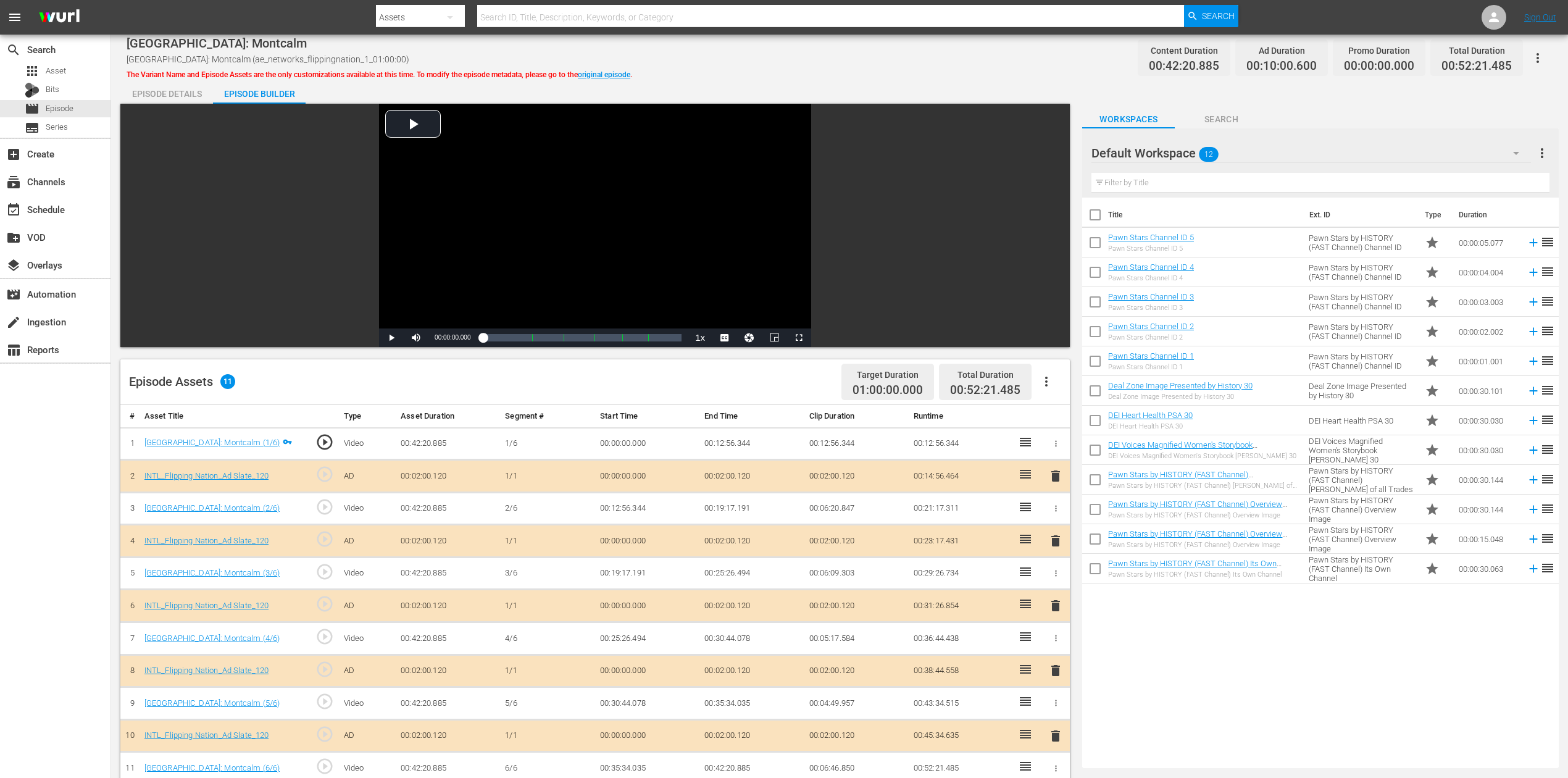
click at [1185, 151] on icon "button" at bounding box center [1516, 153] width 15 height 15
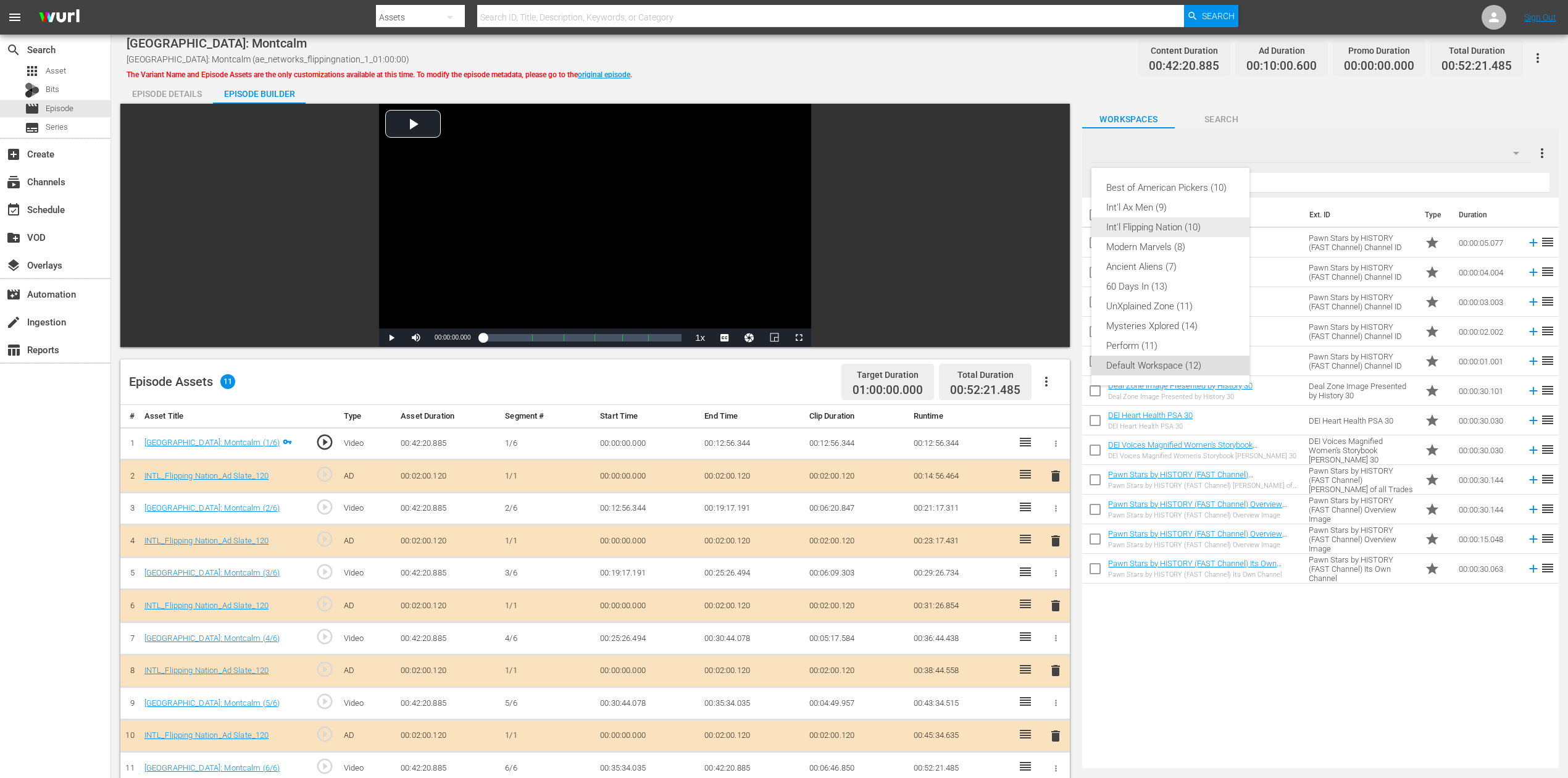
click at [1185, 225] on div "Int'l Flipping Nation (10)" at bounding box center [1171, 227] width 129 height 20
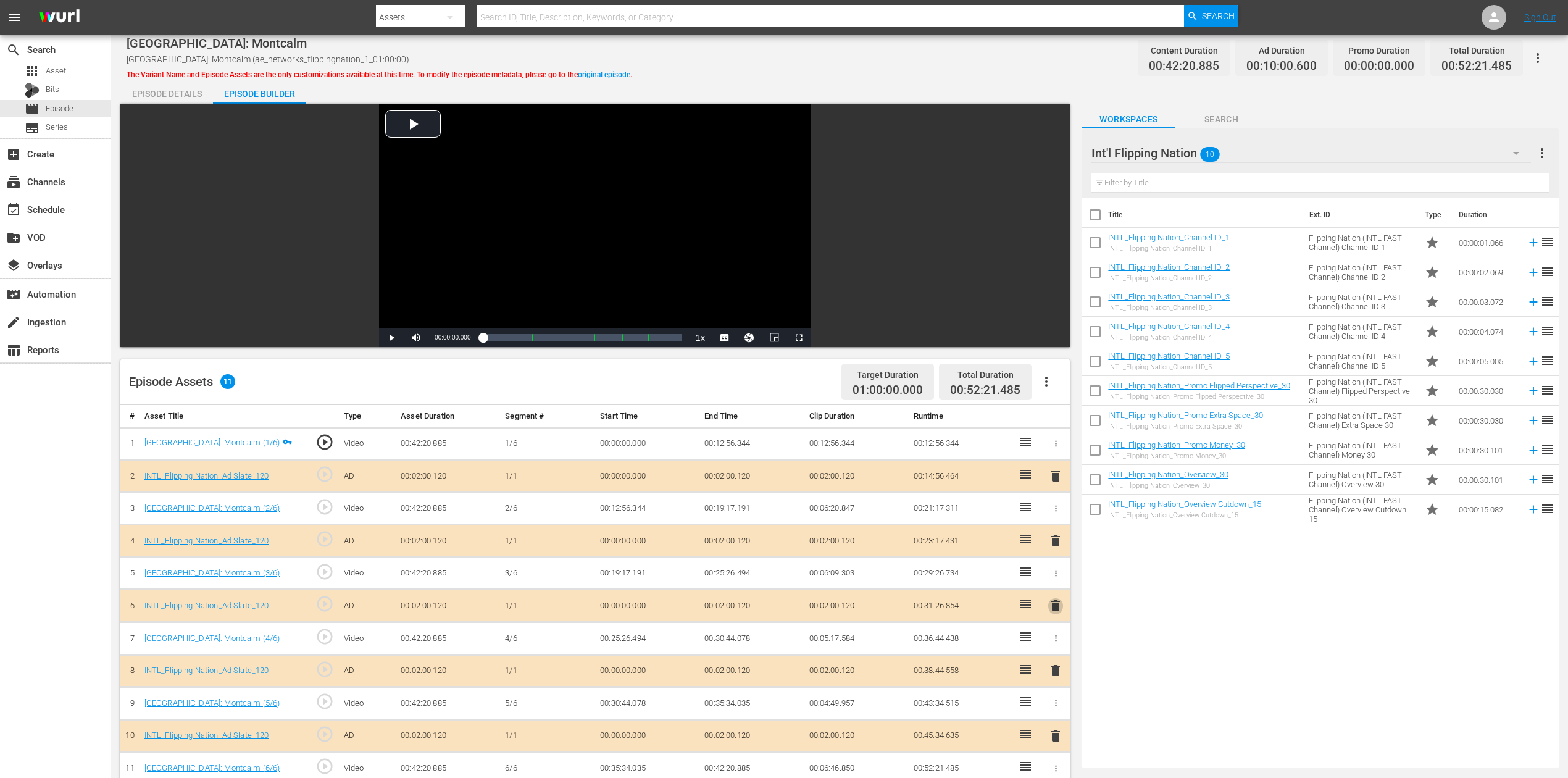
click at [1058, 583] on span "delete" at bounding box center [1055, 605] width 15 height 15
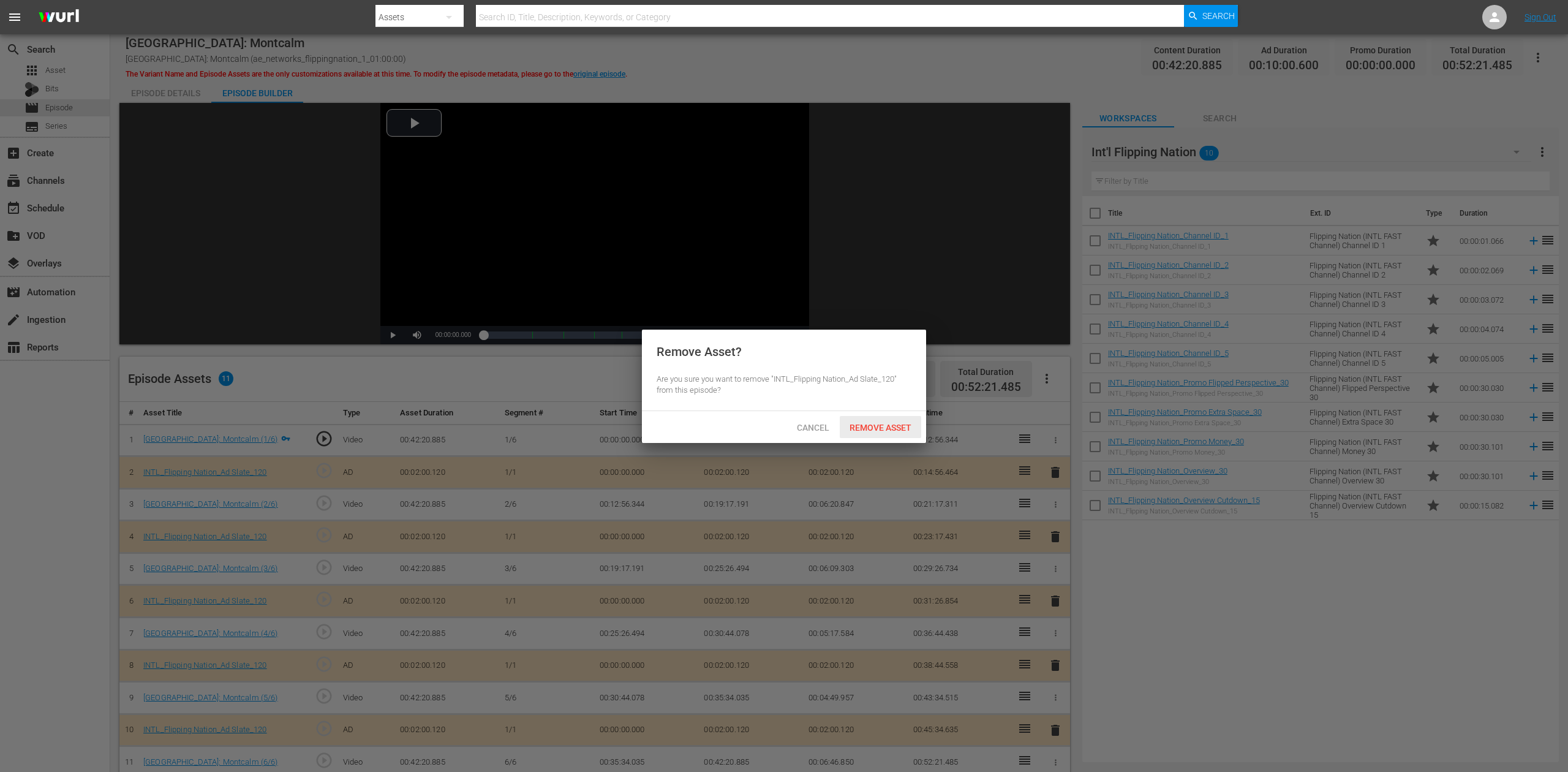
click at [894, 424] on span "Remove Asset" at bounding box center [880, 427] width 82 height 10
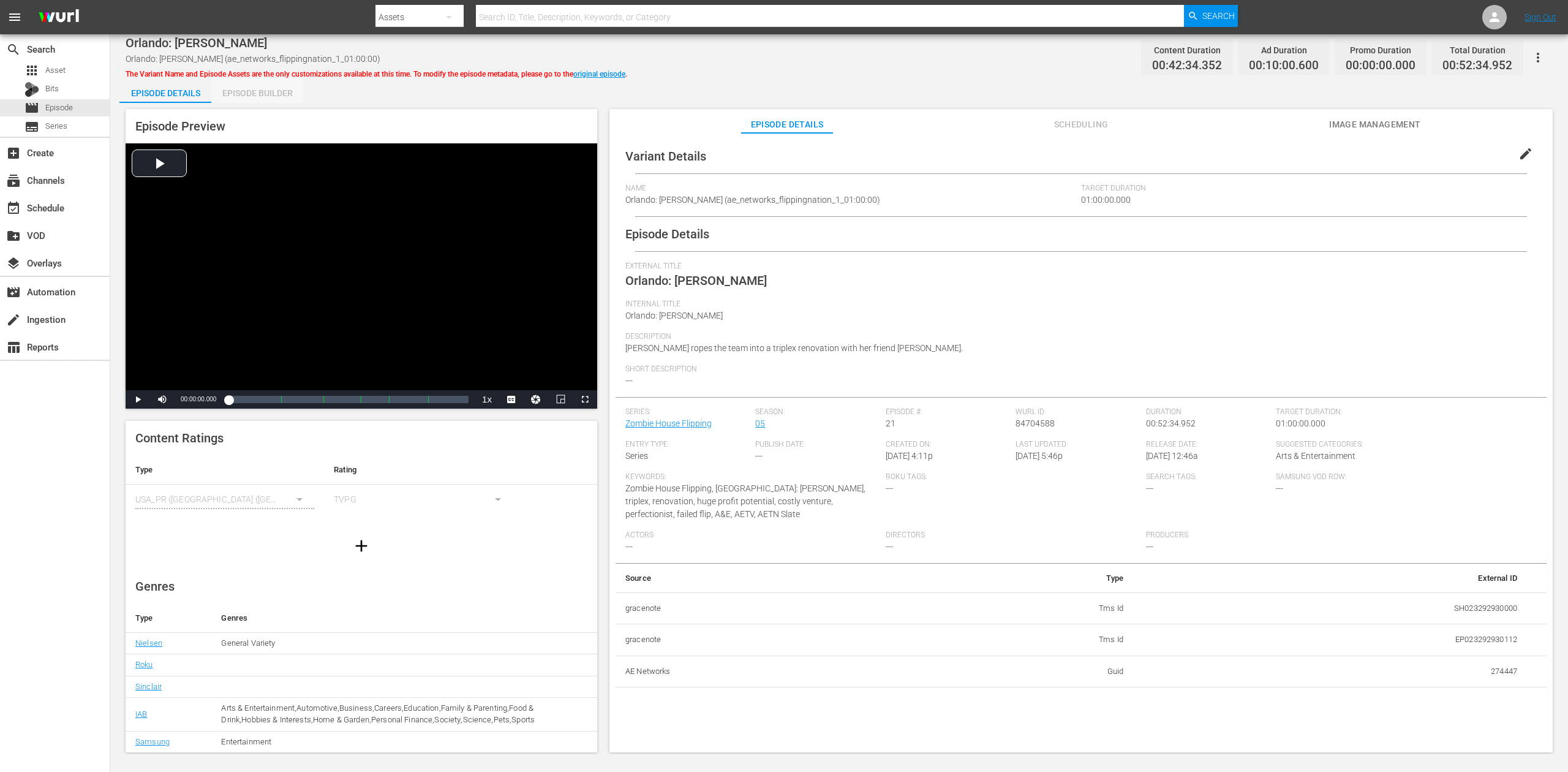
click at [281, 93] on div "Episode Builder" at bounding box center [257, 93] width 92 height 30
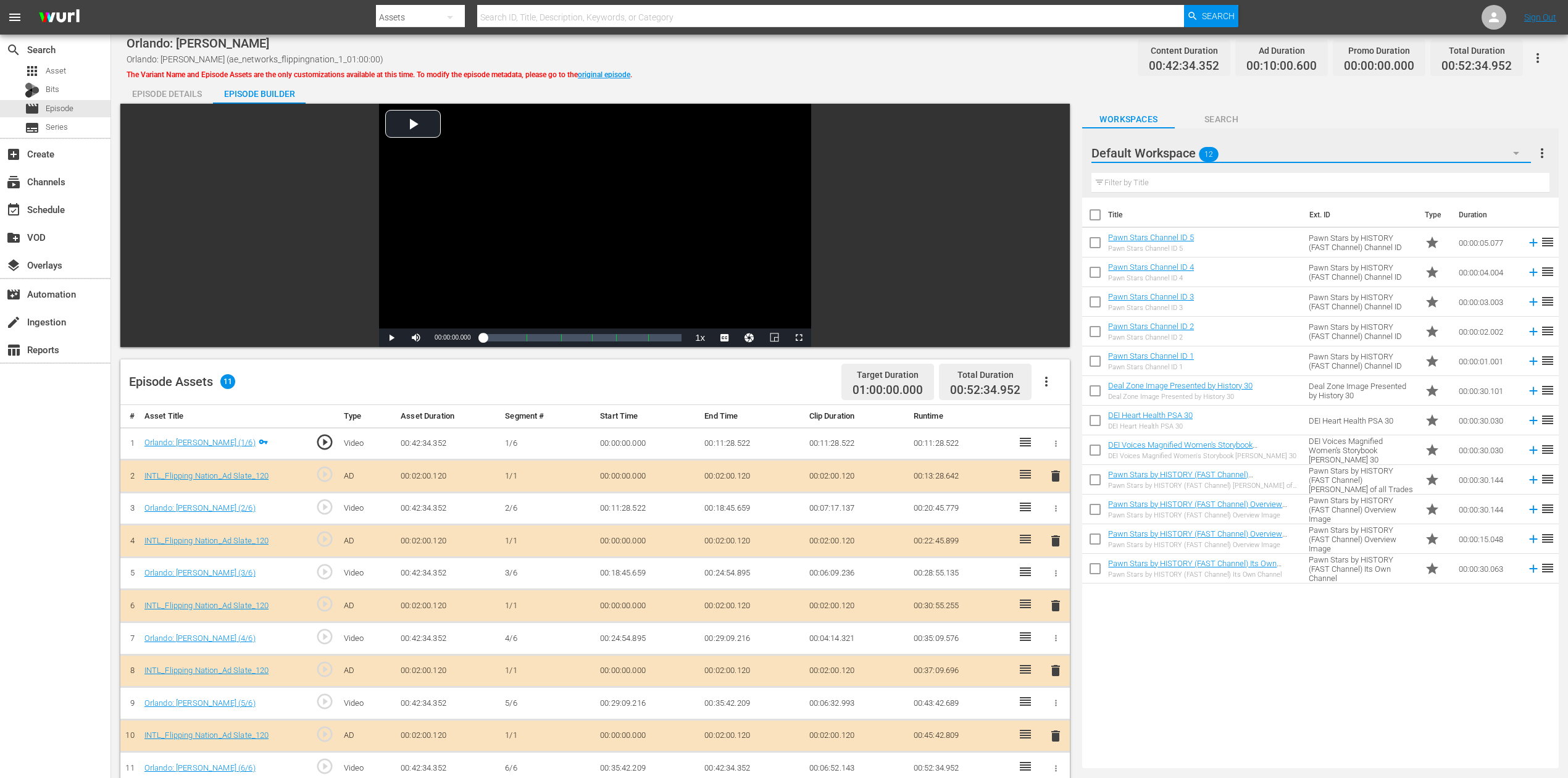
click at [1185, 142] on button "button" at bounding box center [1516, 153] width 30 height 30
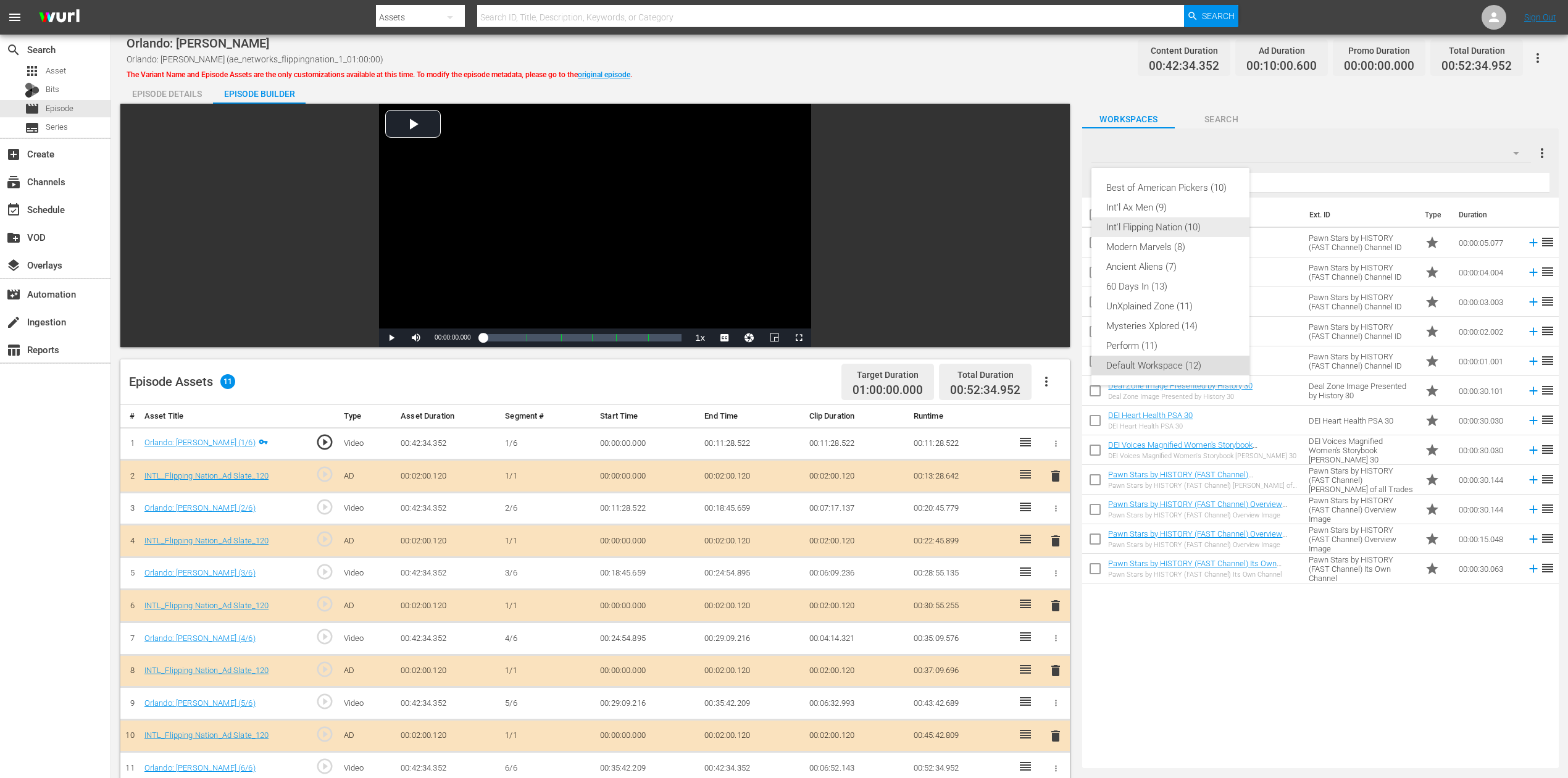
click at [1164, 225] on div "Int'l Flipping Nation (10)" at bounding box center [1171, 227] width 129 height 20
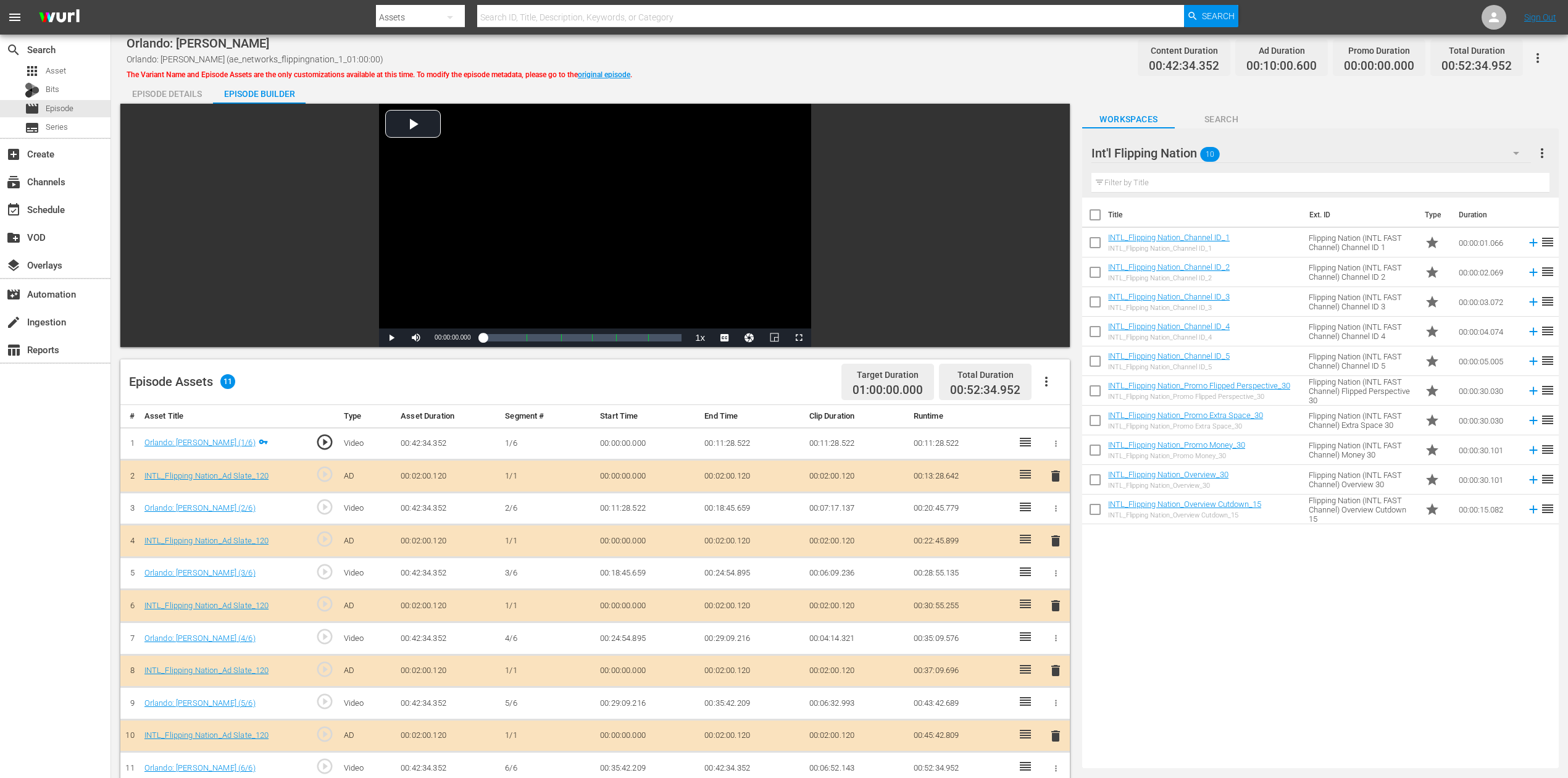
click at [1050, 583] on span "delete" at bounding box center [1055, 605] width 15 height 15
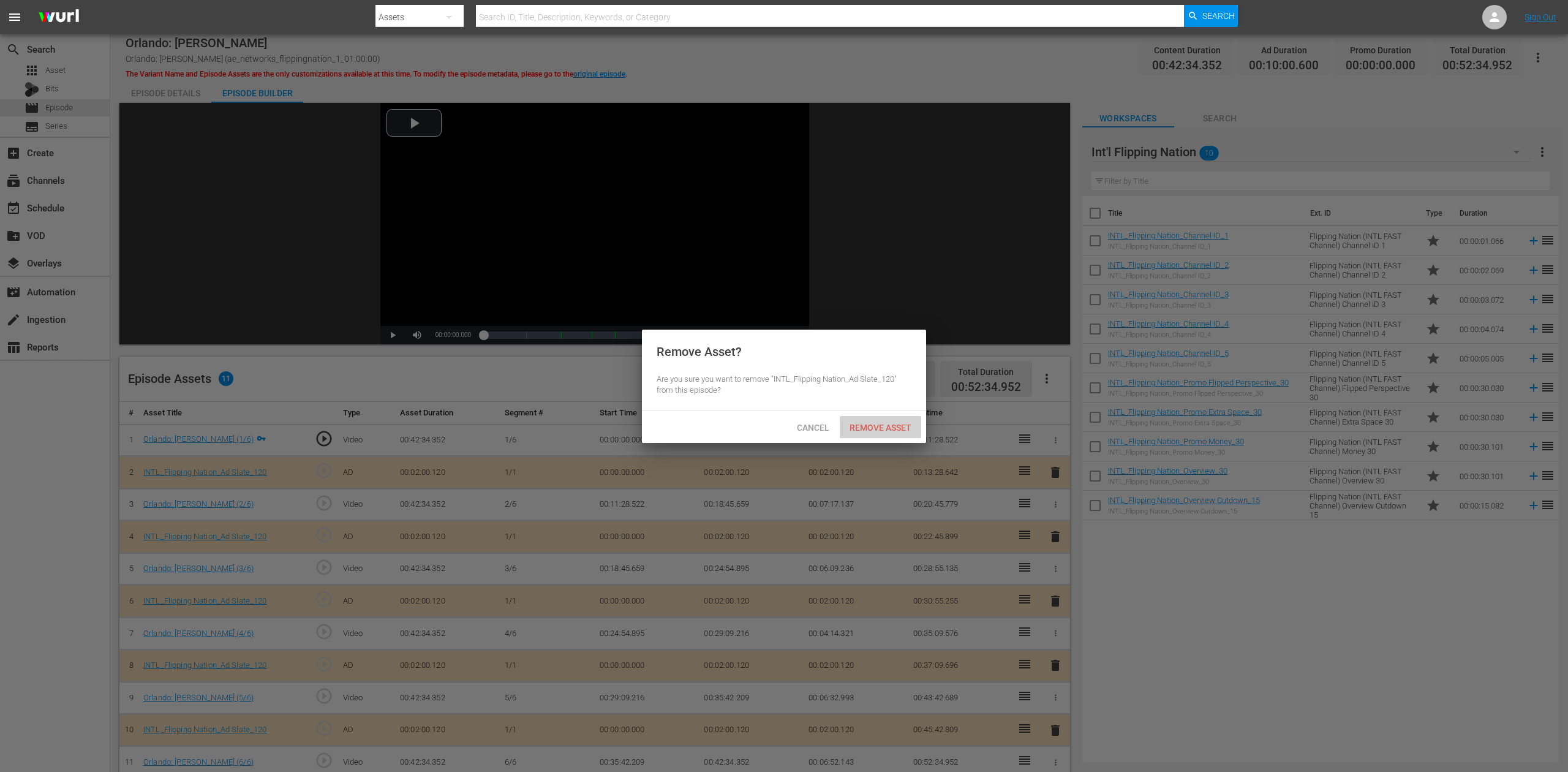
click at [878, 425] on span "Remove Asset" at bounding box center [880, 427] width 82 height 10
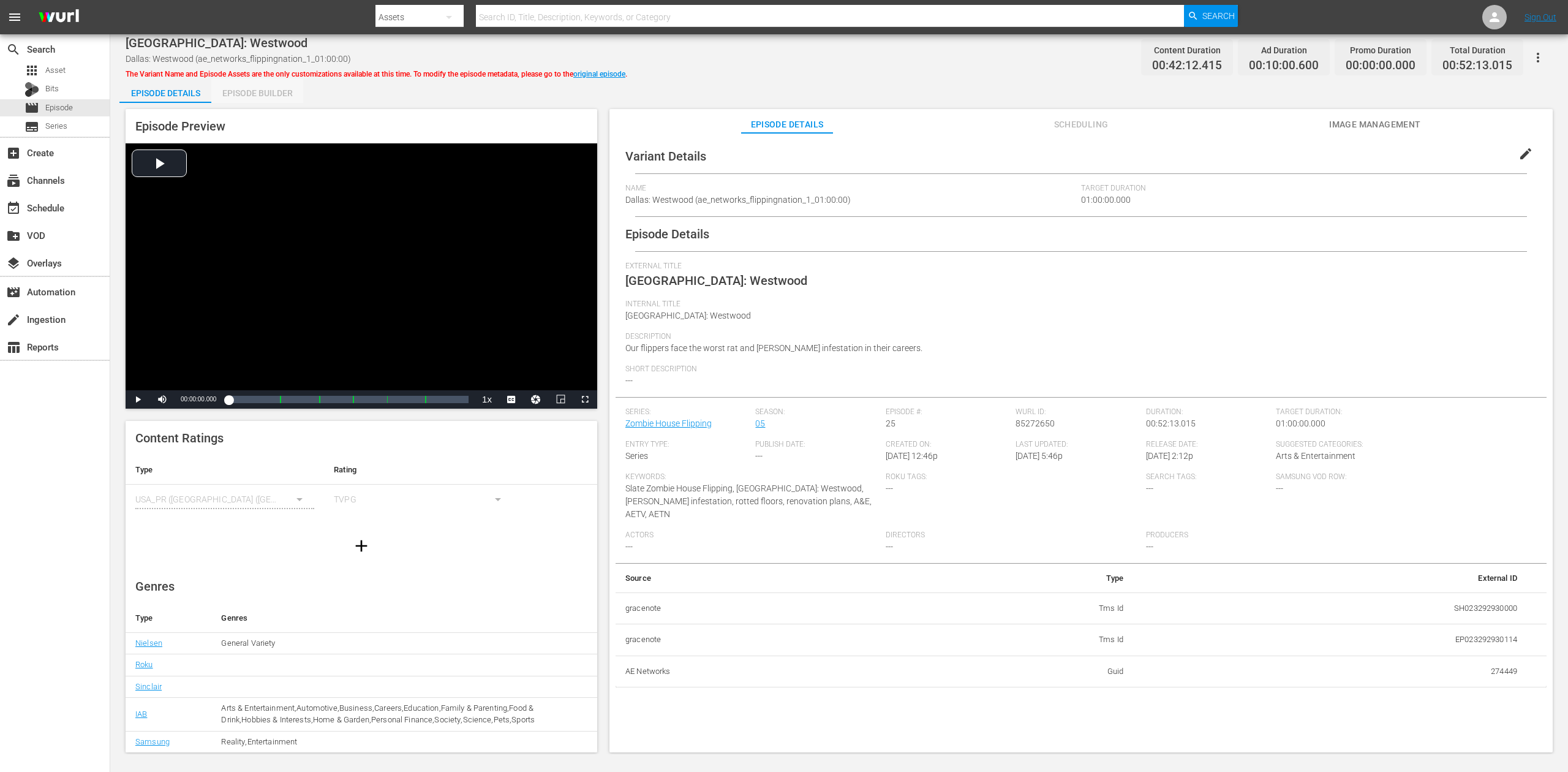
click at [260, 92] on div "Episode Builder" at bounding box center [257, 93] width 92 height 30
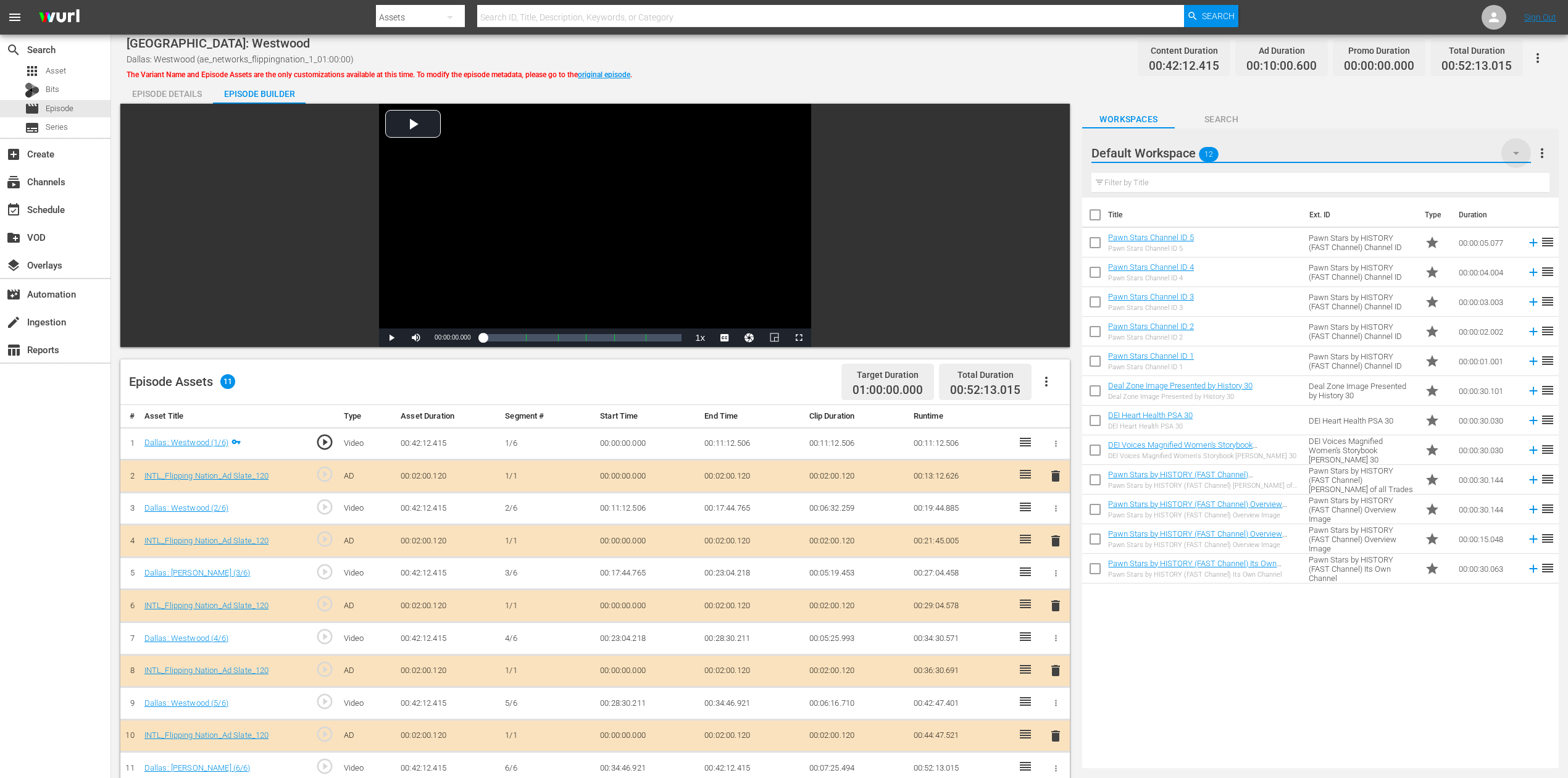
click at [1185, 154] on icon "button" at bounding box center [1516, 154] width 6 height 3
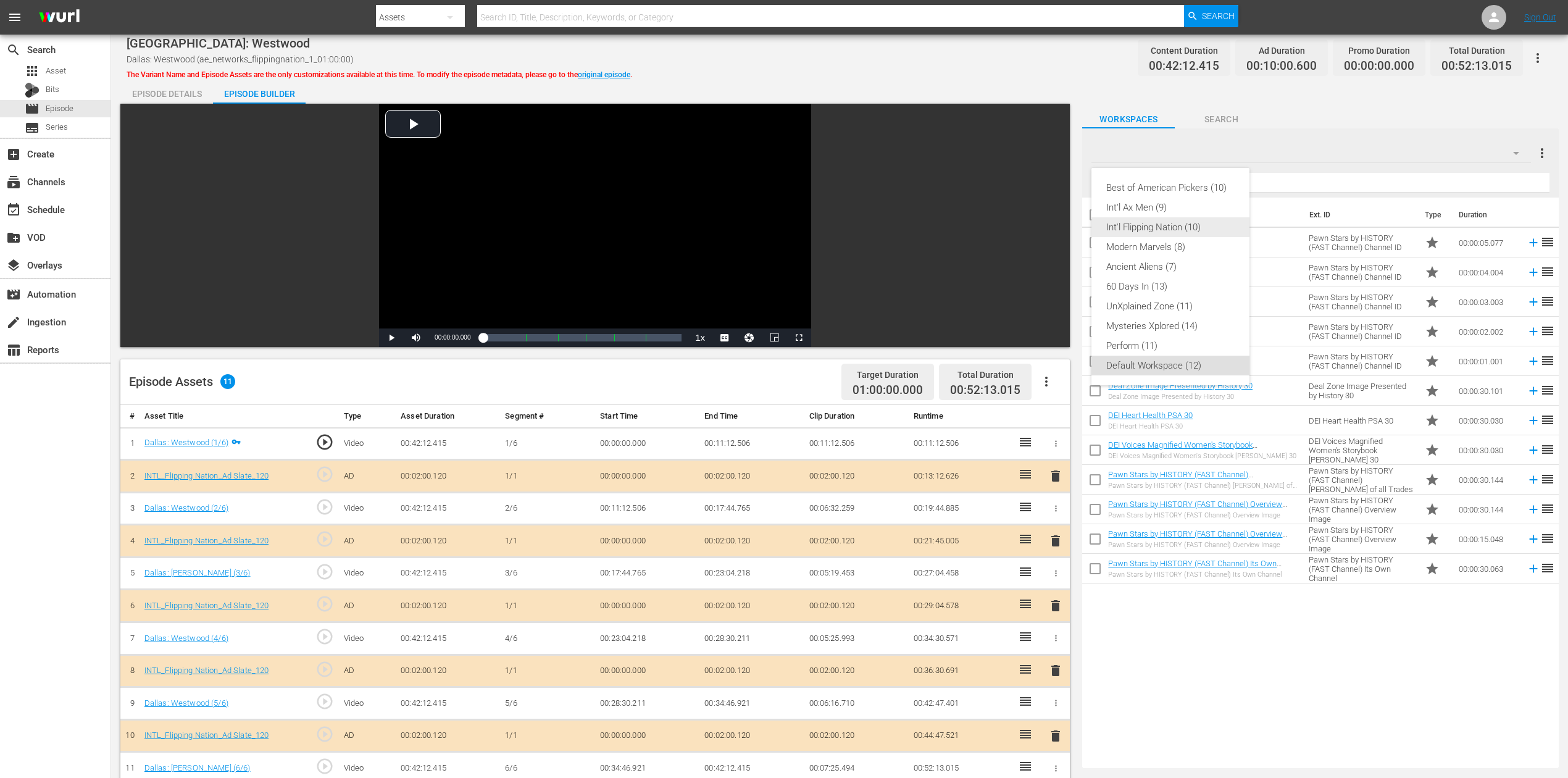
click at [1181, 231] on div "Int'l Flipping Nation (10)" at bounding box center [1171, 227] width 129 height 20
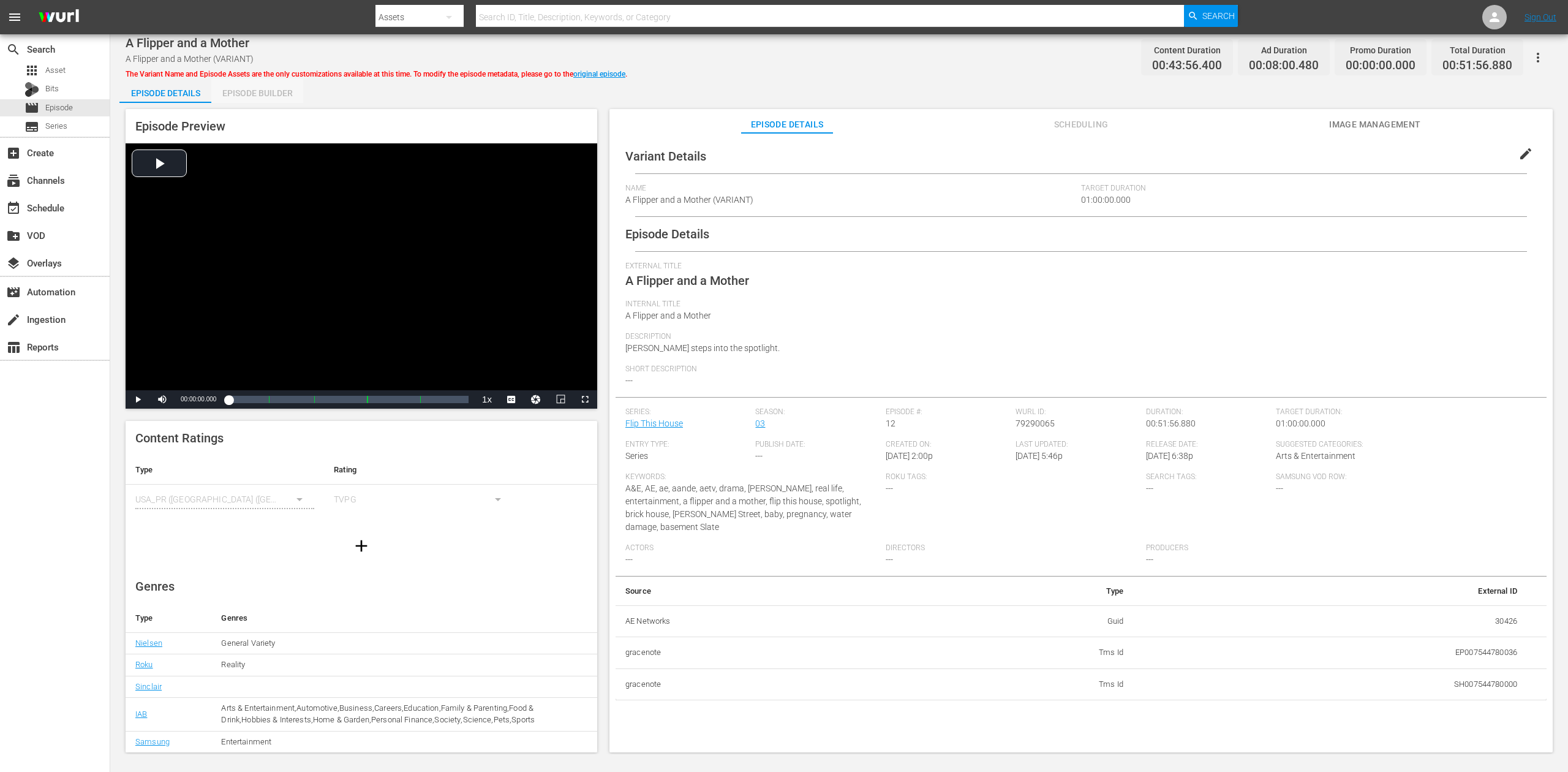
click at [251, 93] on div "Episode Builder" at bounding box center [257, 93] width 92 height 30
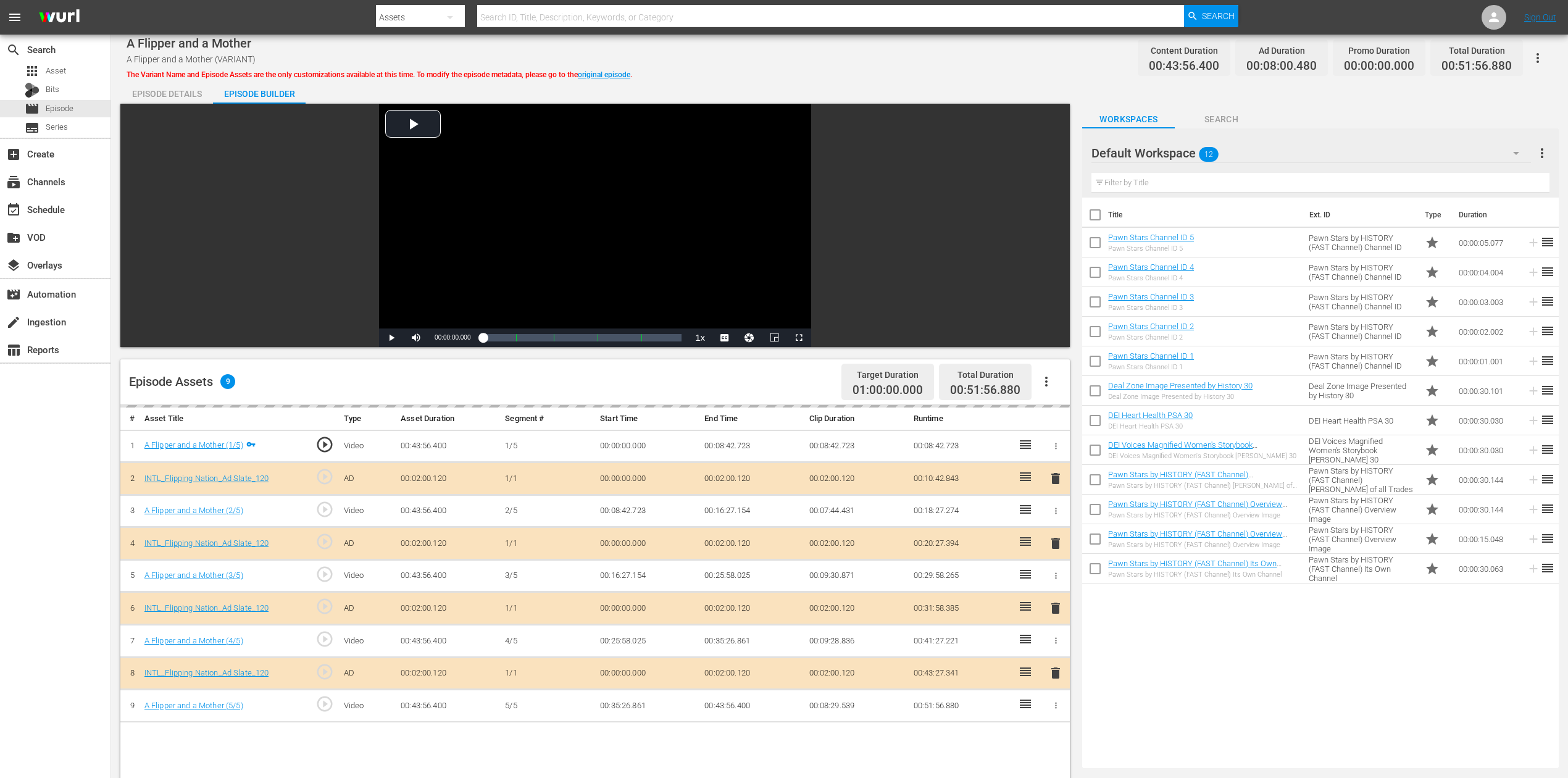
click at [1185, 150] on icon "button" at bounding box center [1516, 153] width 15 height 15
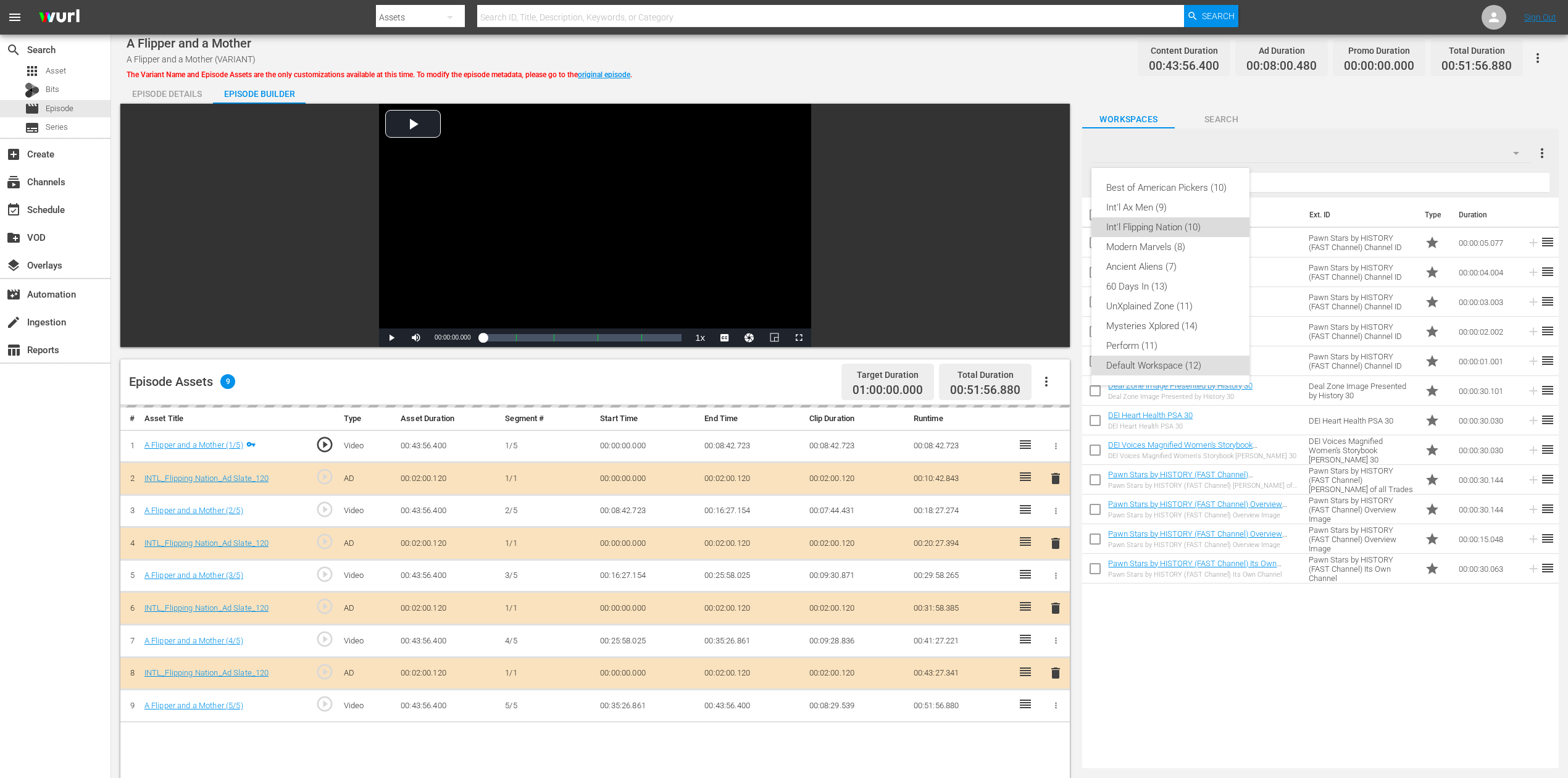
click at [1178, 223] on div "Int'l Flipping Nation (10)" at bounding box center [1171, 227] width 129 height 20
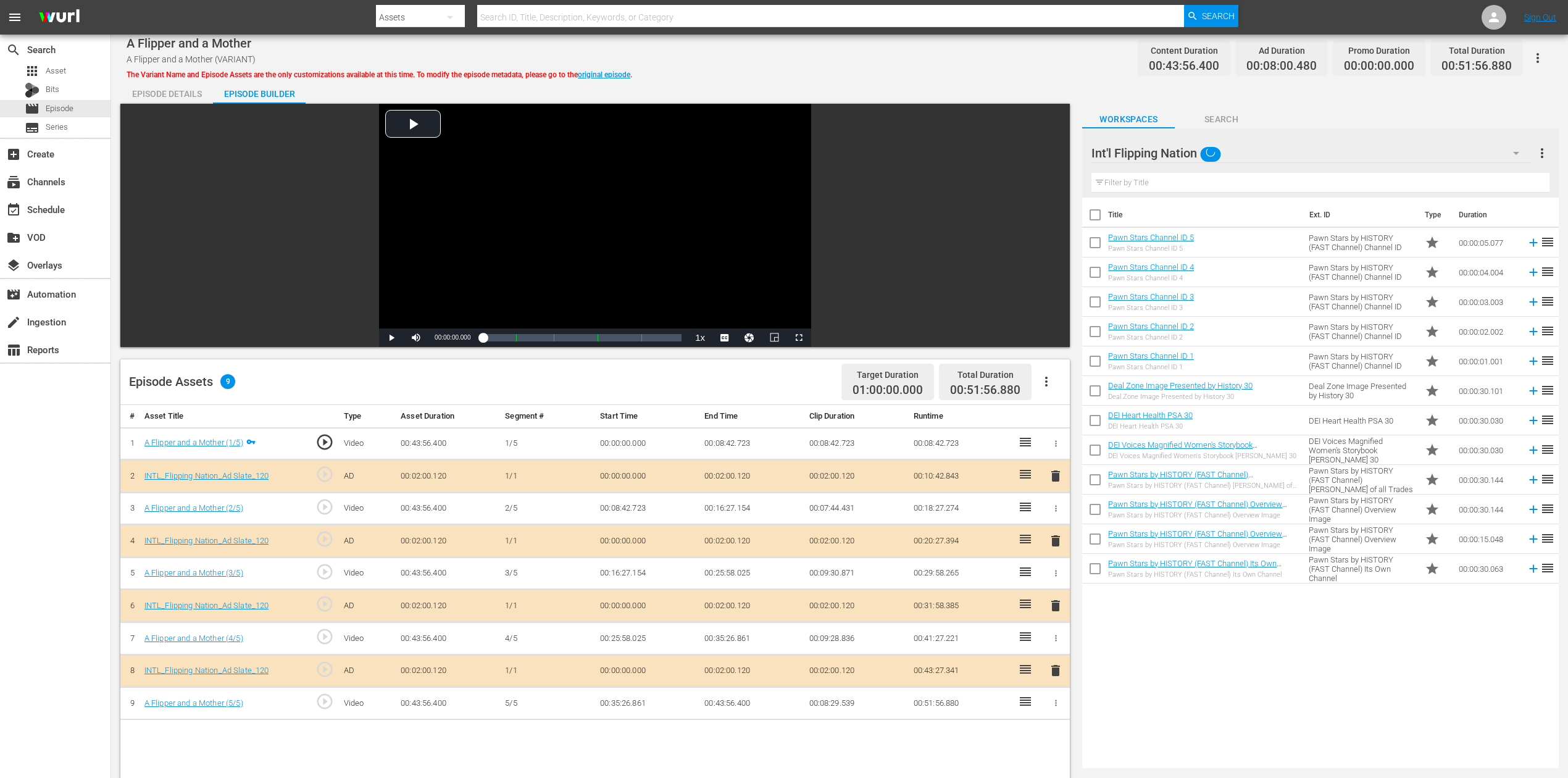
click at [1059, 583] on span "delete" at bounding box center [1055, 605] width 15 height 15
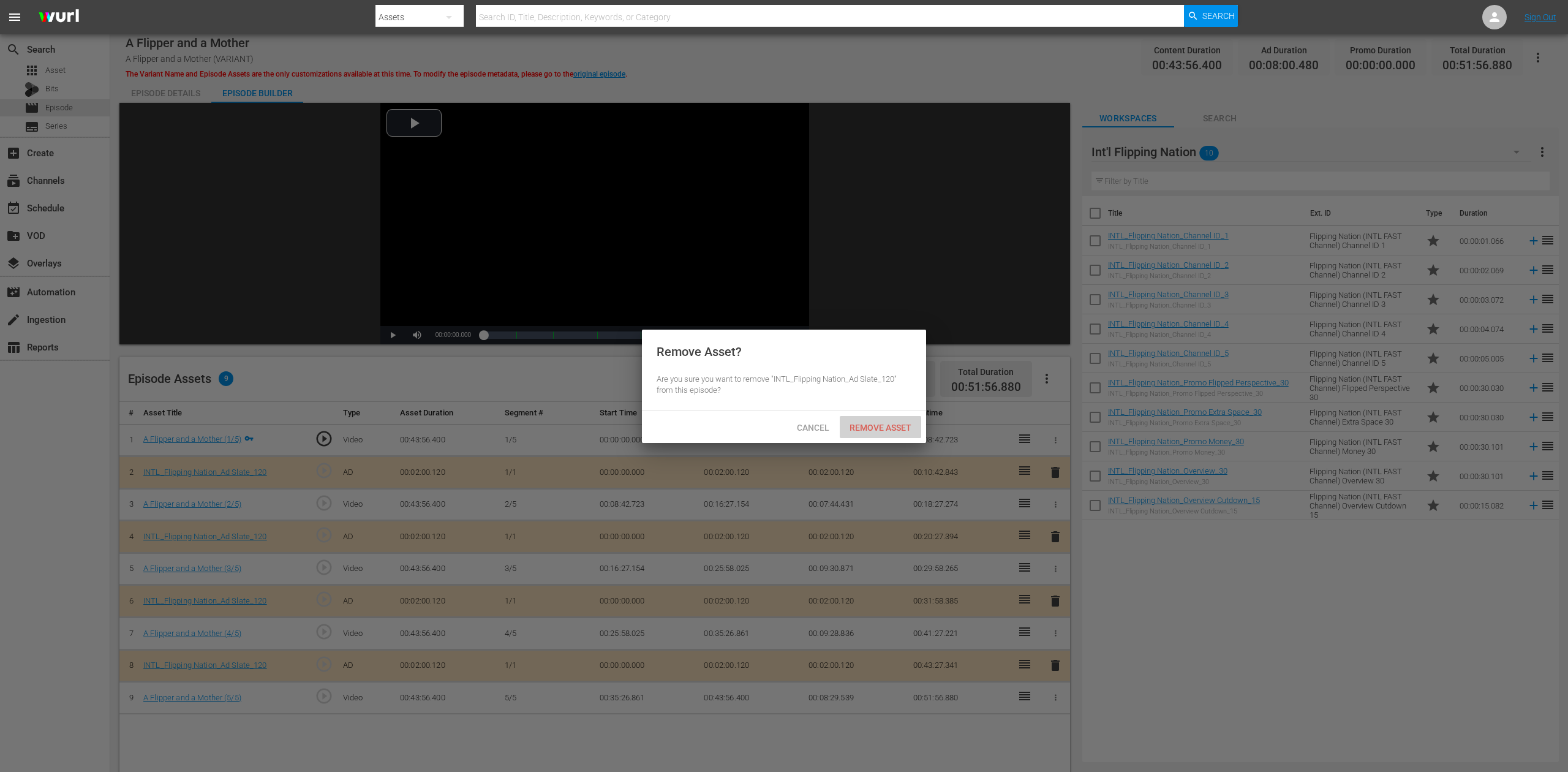
click at [873, 419] on div "Remove Asset" at bounding box center [880, 427] width 82 height 23
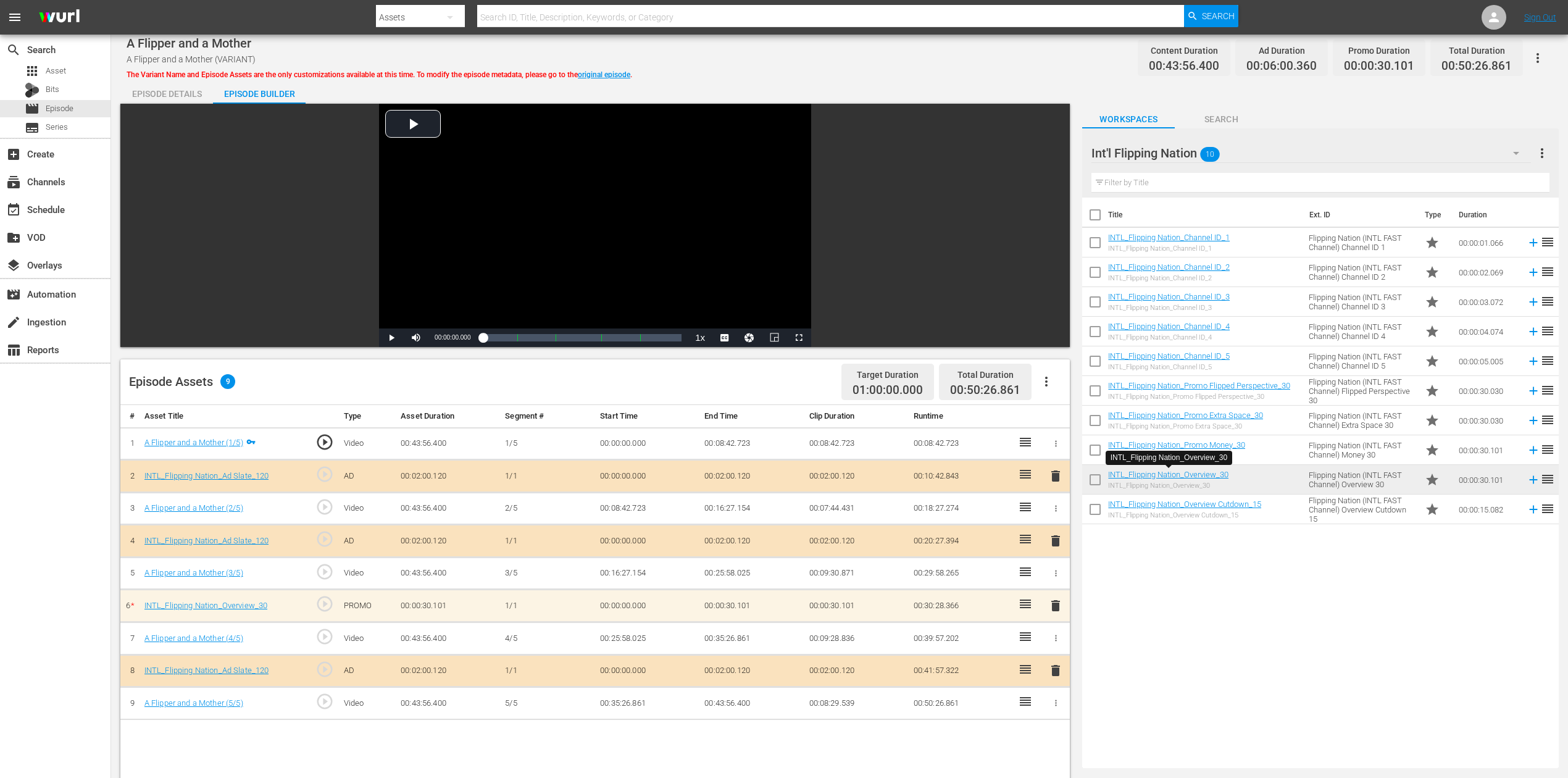
click at [1054, 583] on span "delete" at bounding box center [1055, 605] width 15 height 15
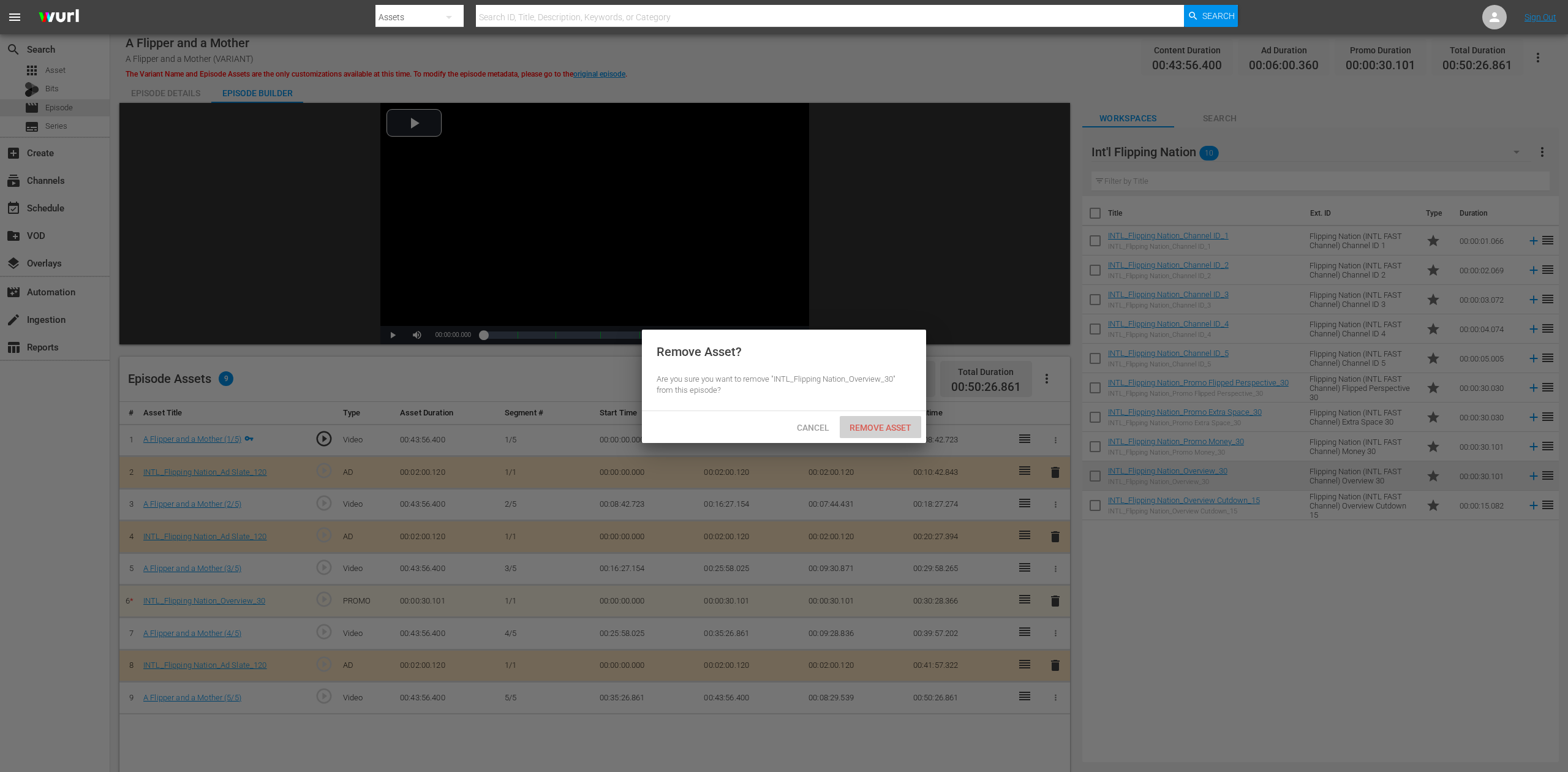
click at [898, 419] on div "Remove Asset" at bounding box center [880, 427] width 82 height 23
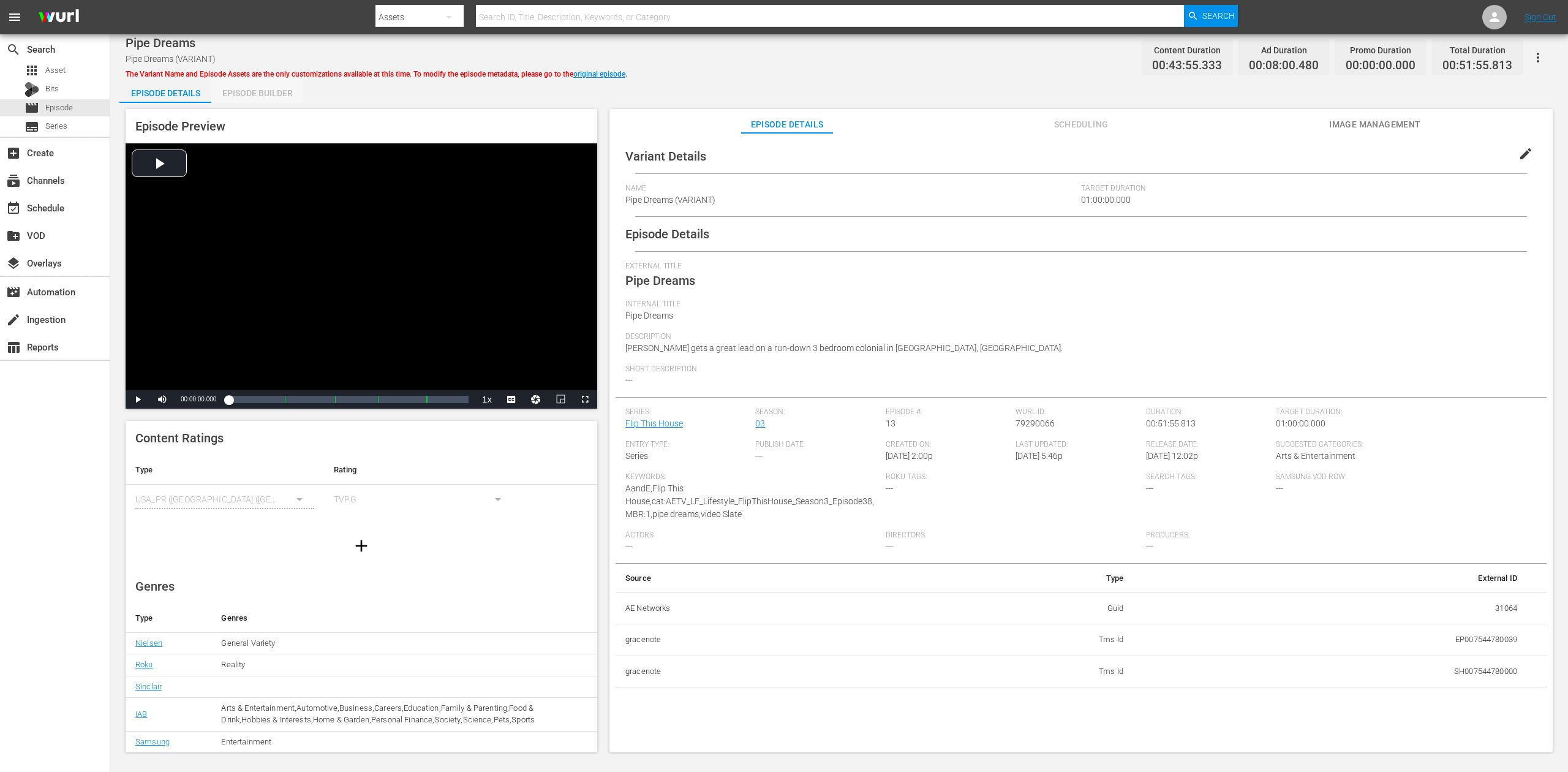
click at [271, 96] on div "Episode Builder" at bounding box center [257, 93] width 92 height 30
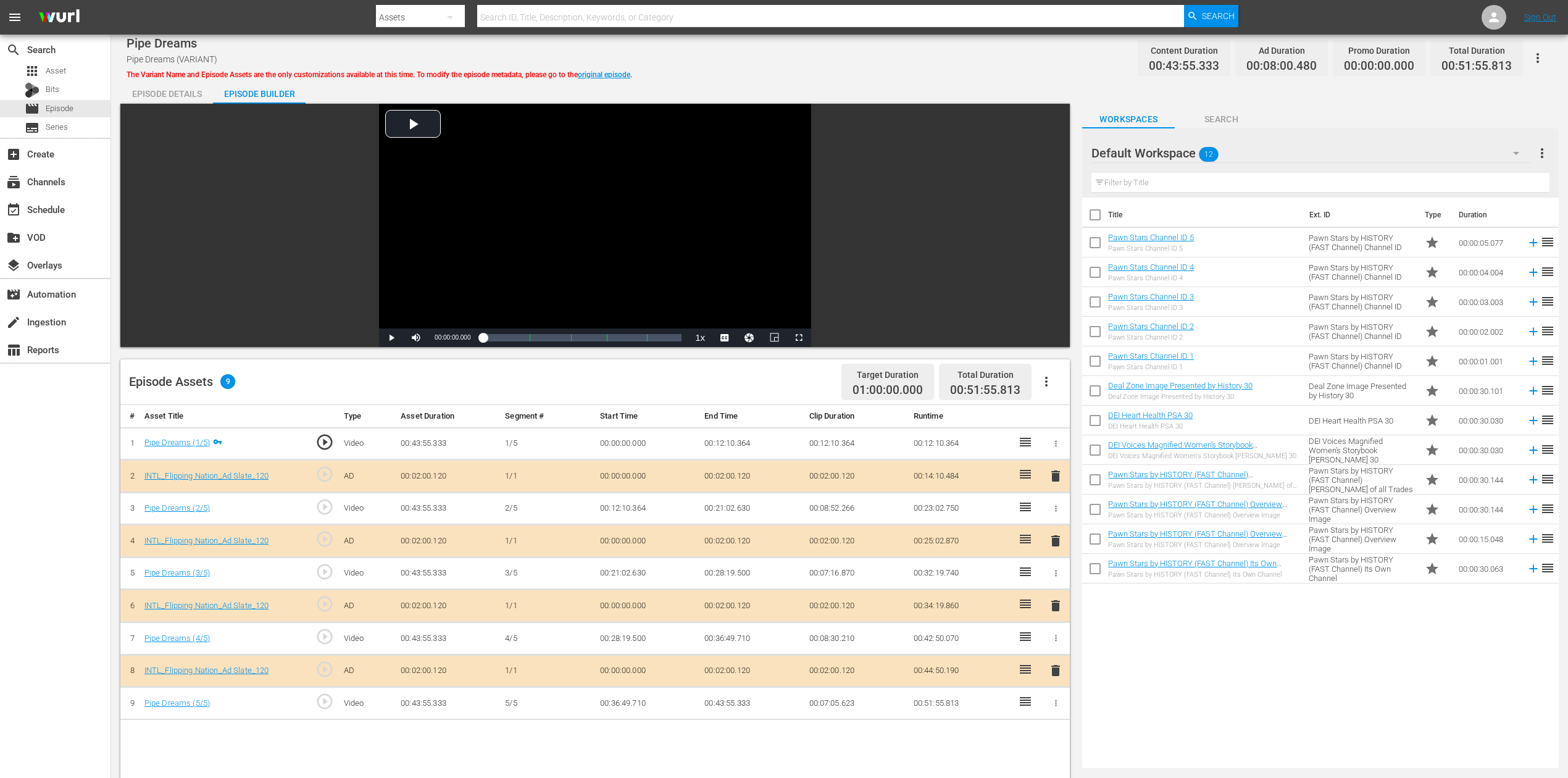
click at [1057, 583] on span "delete" at bounding box center [1055, 605] width 15 height 15
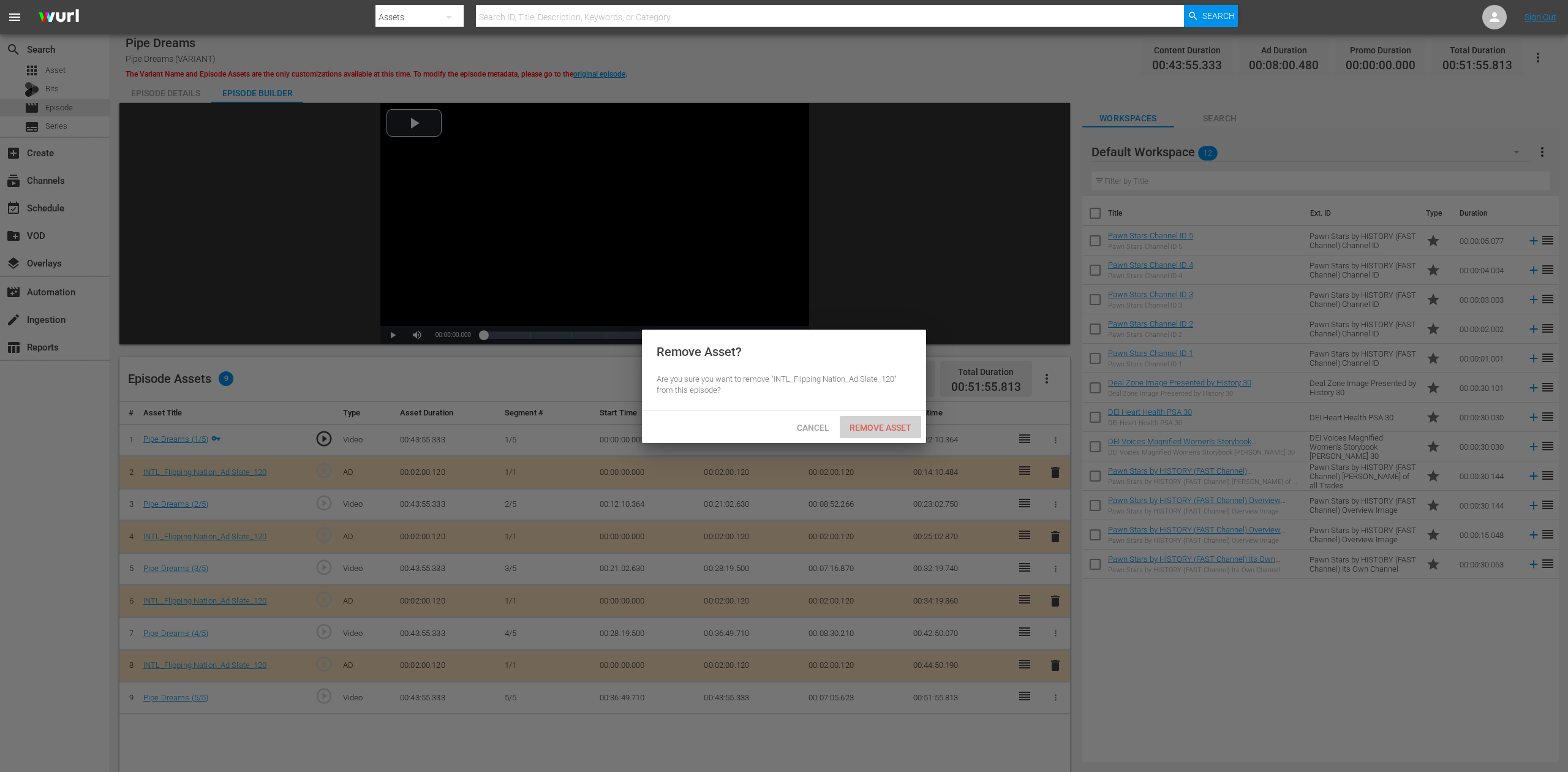
click at [895, 430] on span "Remove Asset" at bounding box center [880, 427] width 82 height 10
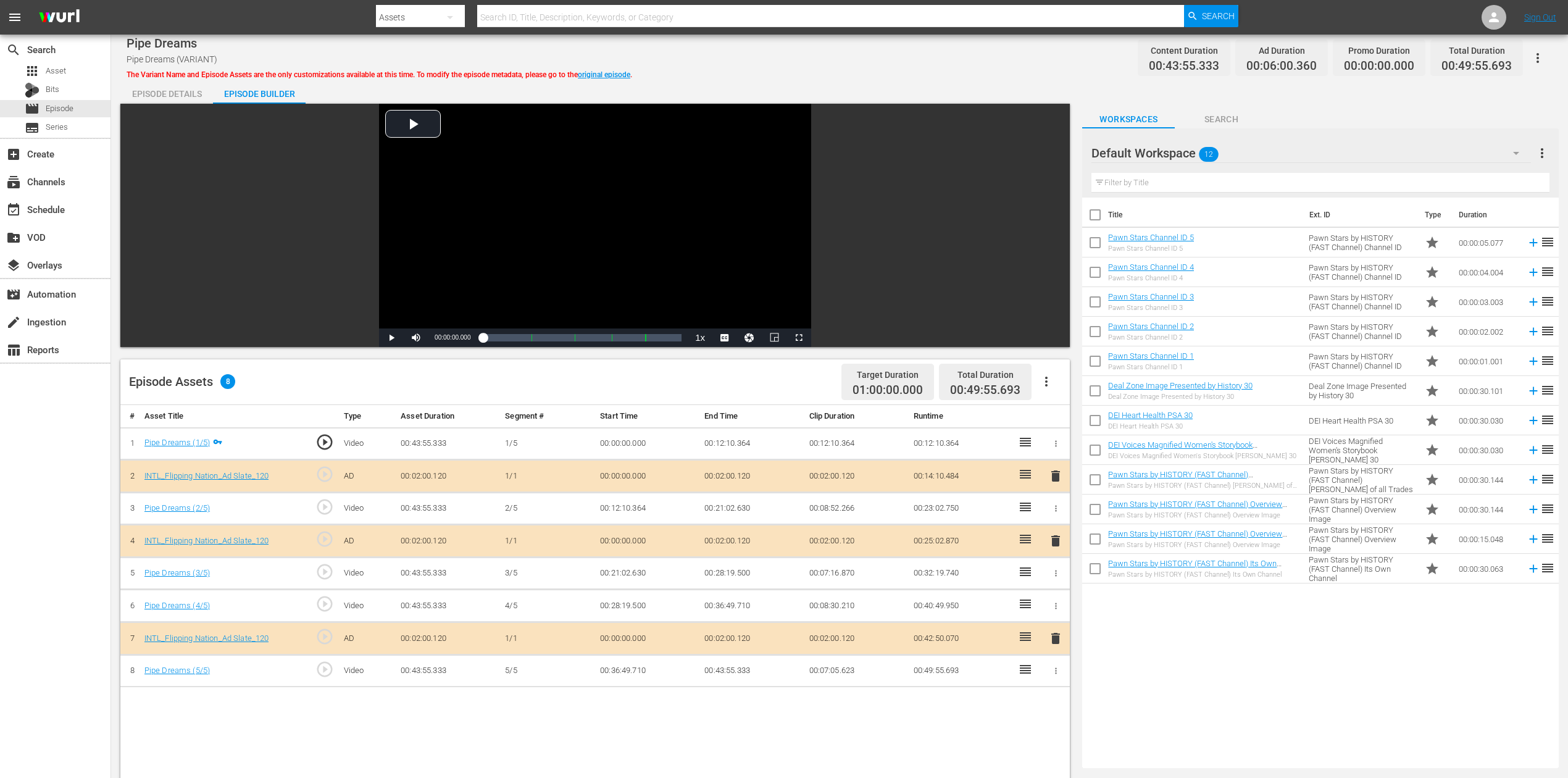
click at [1185, 151] on icon "button" at bounding box center [1516, 153] width 15 height 15
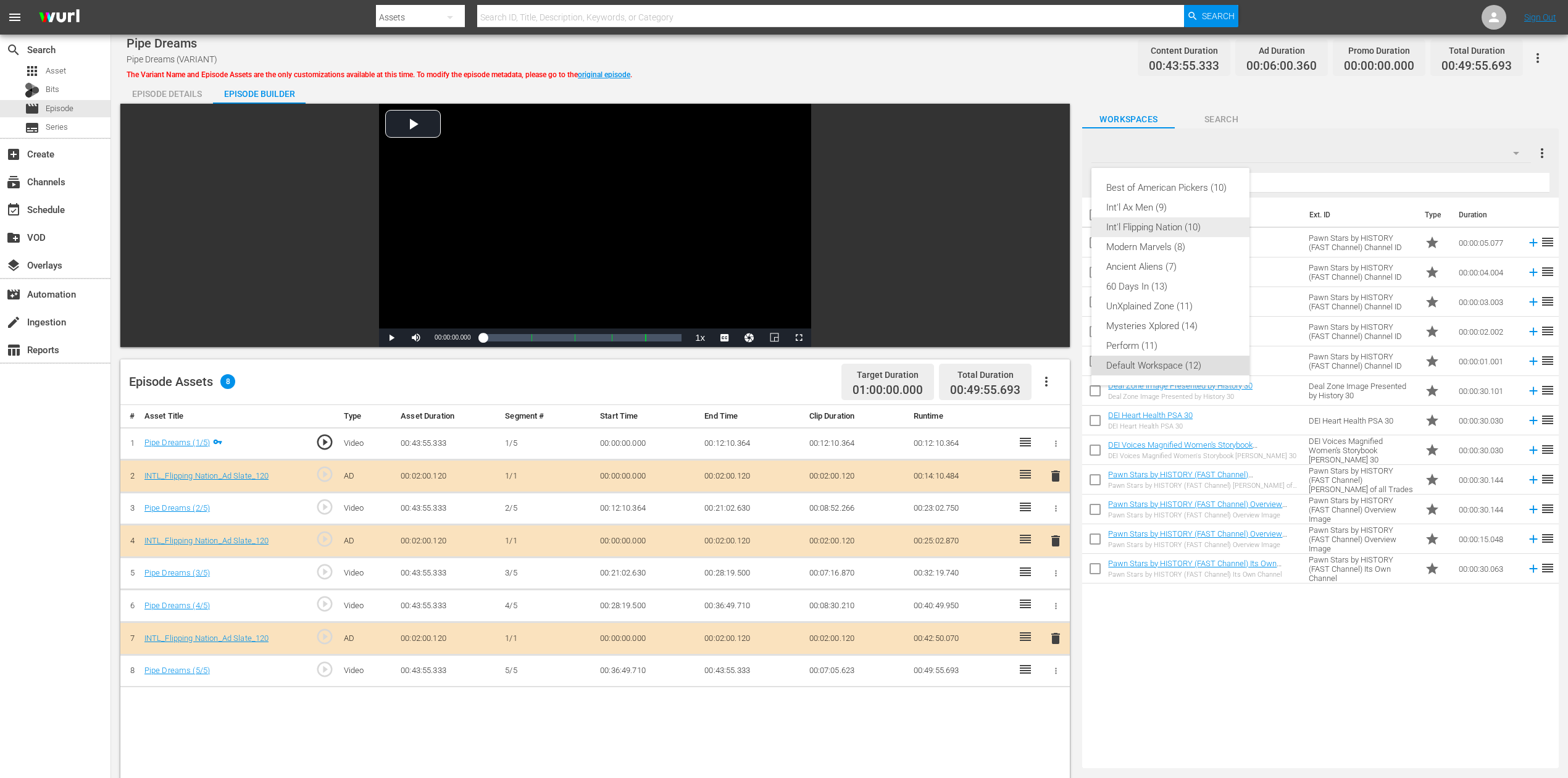
click at [1183, 223] on div "Int'l Flipping Nation (10)" at bounding box center [1171, 227] width 129 height 20
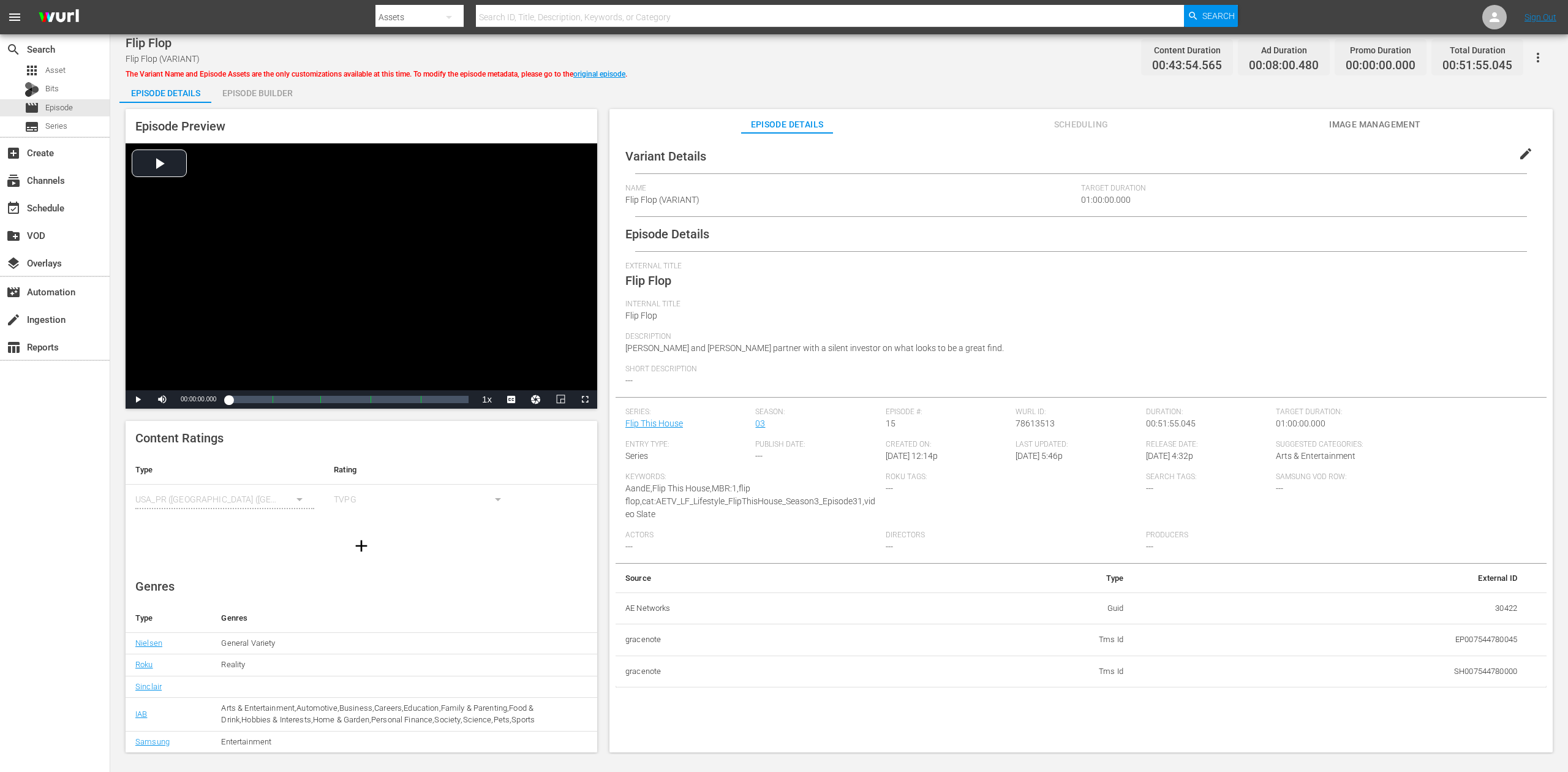
click at [265, 93] on div "Episode Builder" at bounding box center [257, 93] width 92 height 30
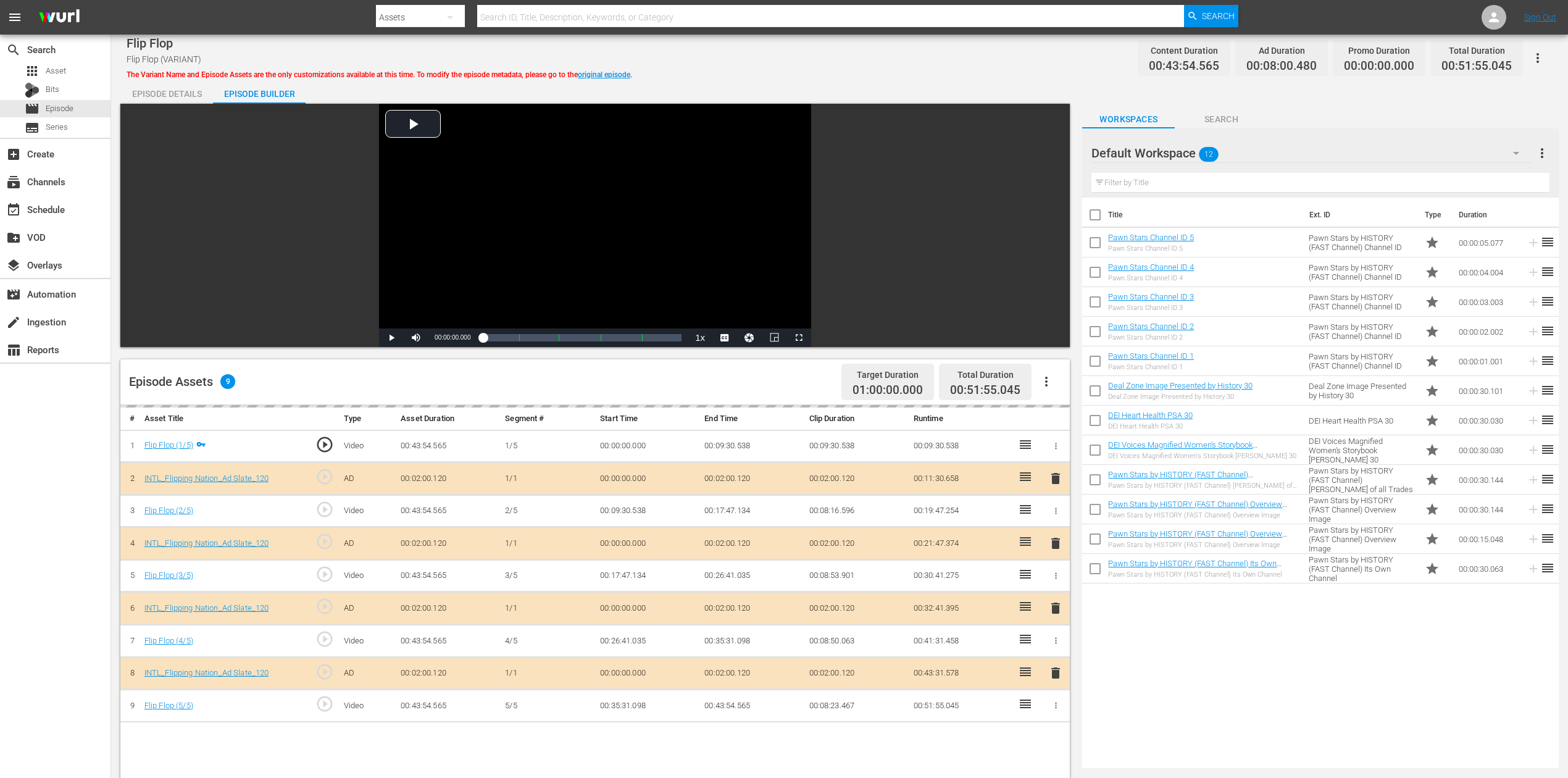
click at [1185, 148] on icon "button" at bounding box center [1516, 153] width 15 height 15
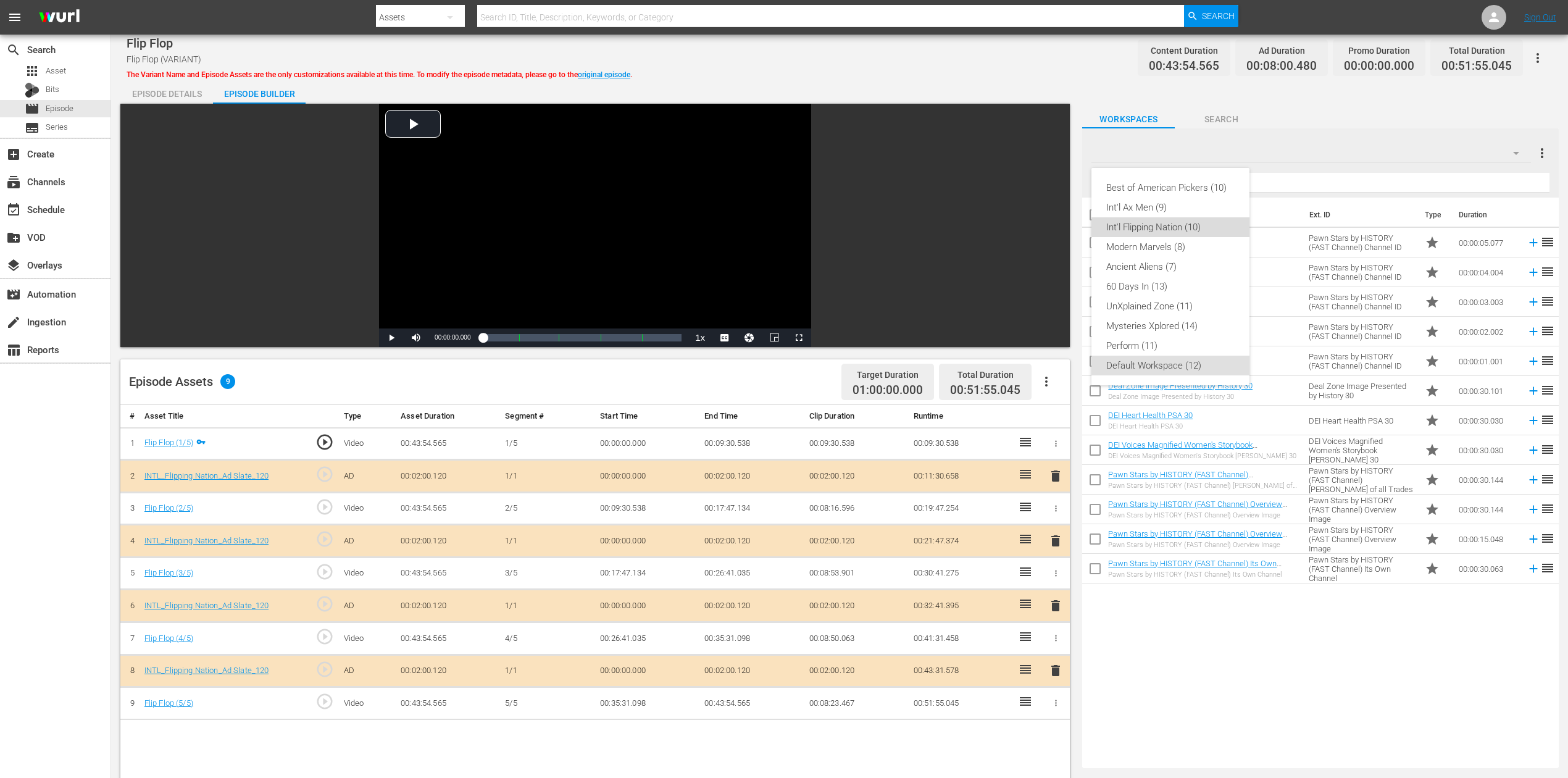
click at [1185, 224] on div "Int'l Flipping Nation (10)" at bounding box center [1171, 227] width 129 height 20
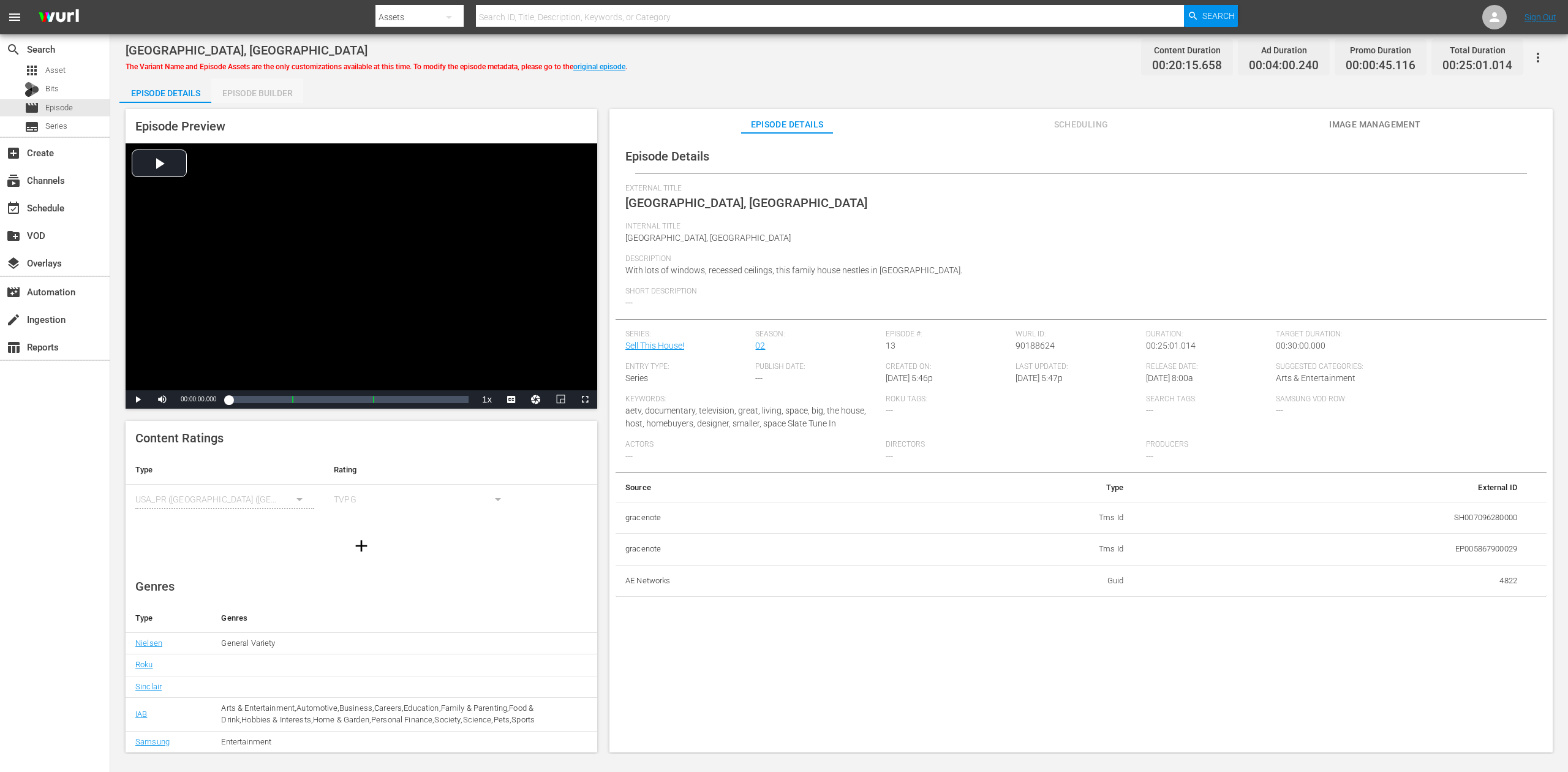
click at [253, 88] on div "Episode Builder" at bounding box center [257, 93] width 92 height 30
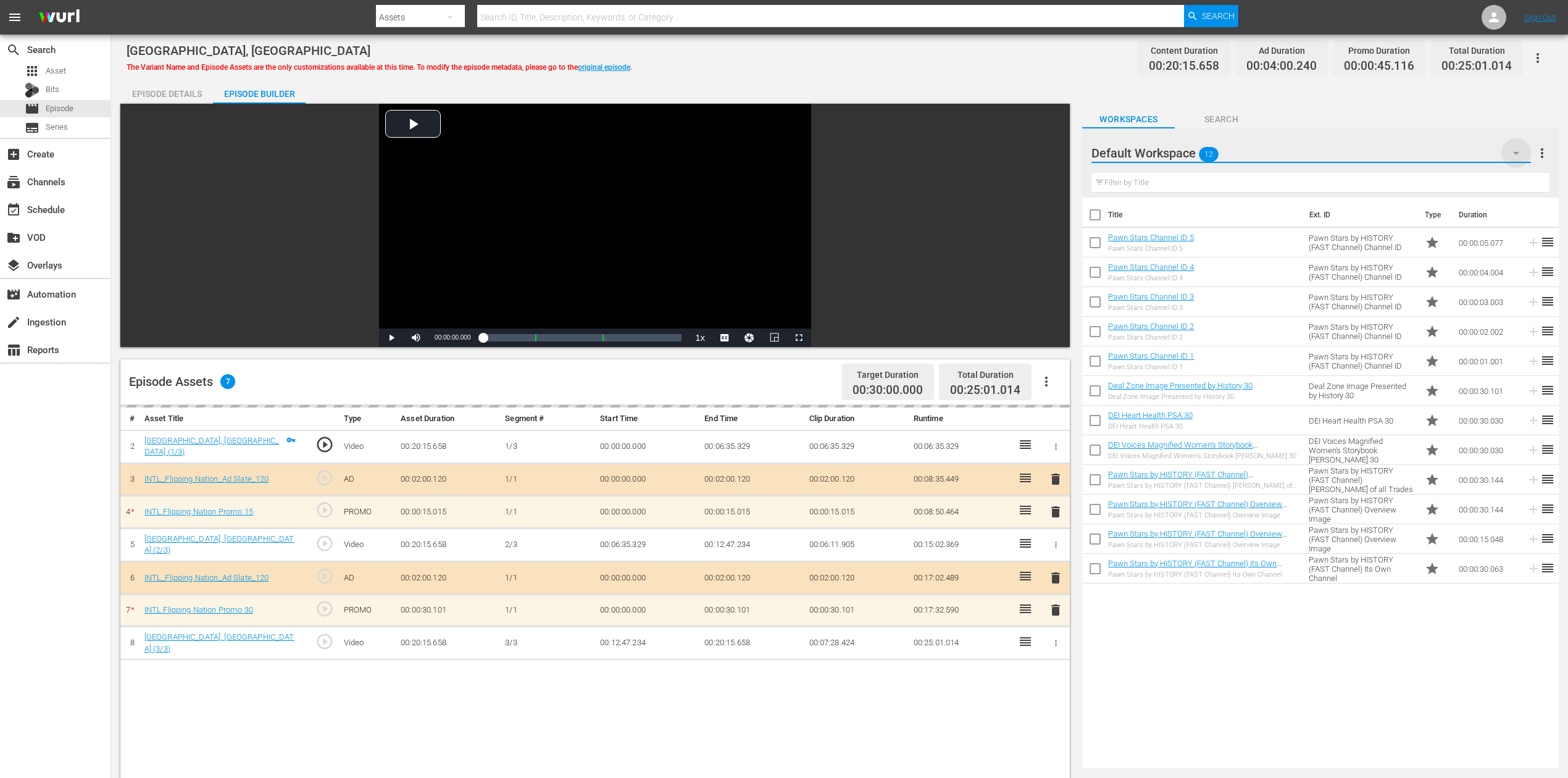
click at [1185, 150] on icon "button" at bounding box center [1516, 153] width 15 height 15
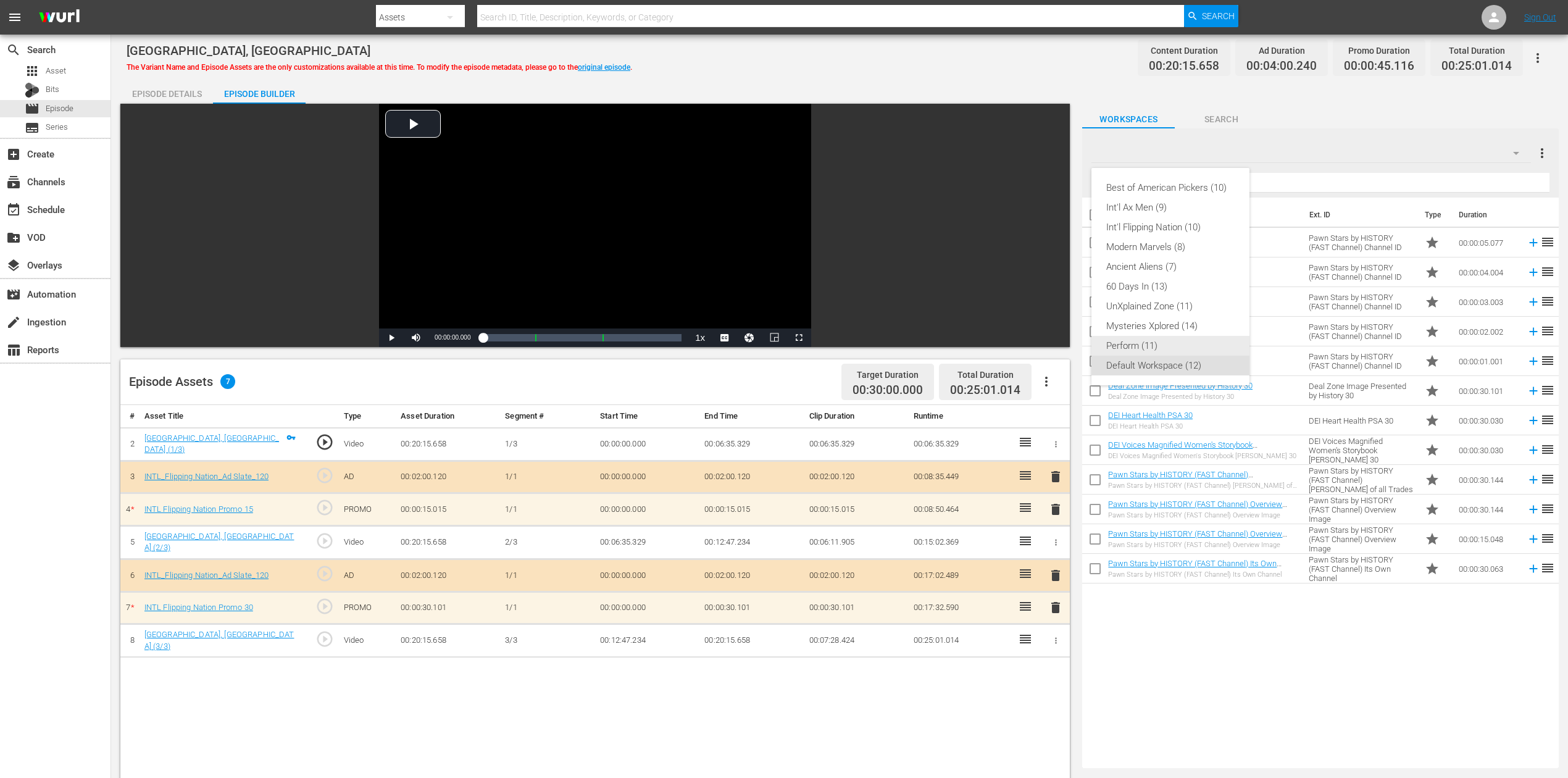
click at [1151, 348] on div "Perform (11)" at bounding box center [1171, 345] width 129 height 20
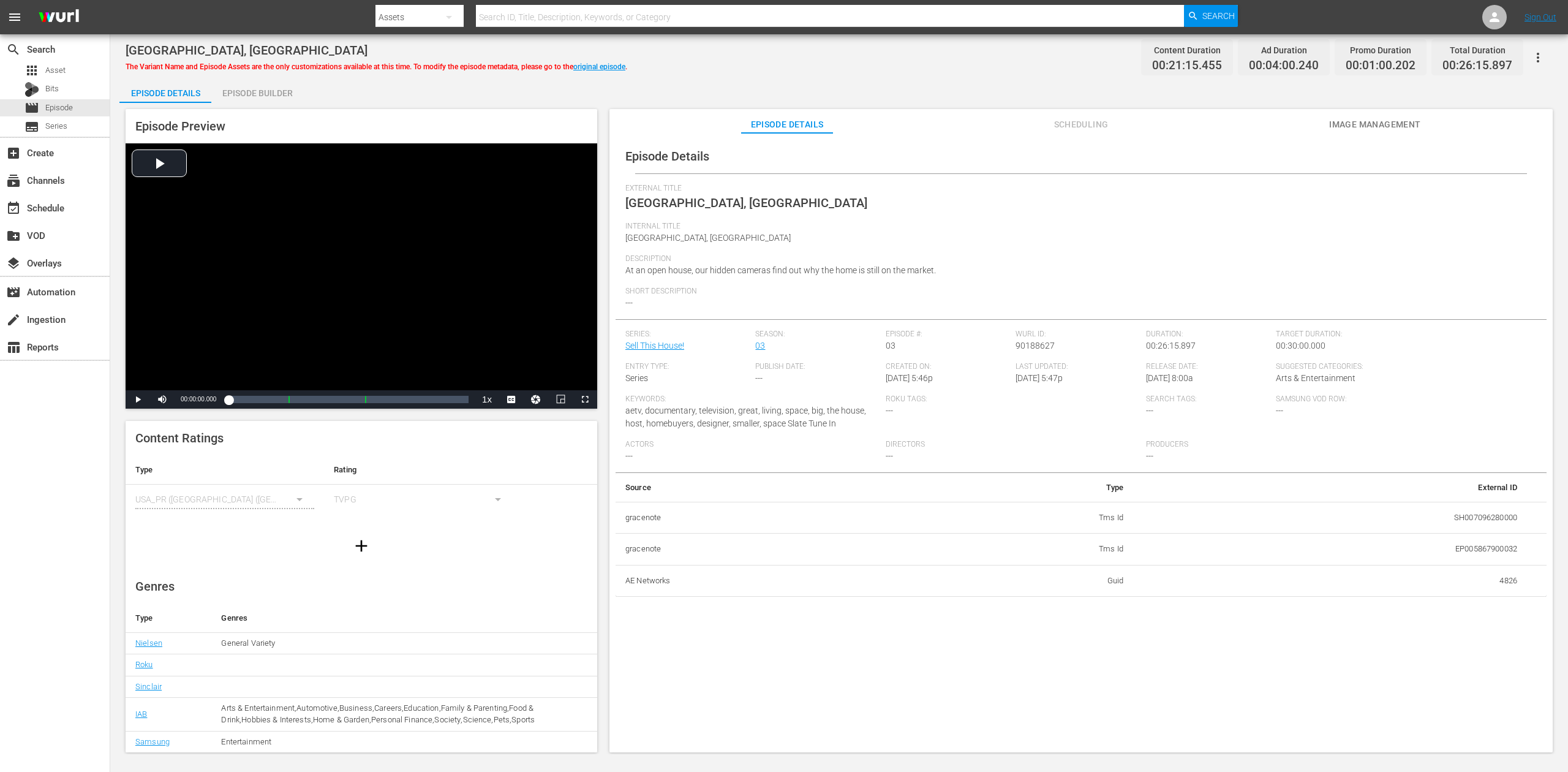
click at [268, 92] on div "Episode Builder" at bounding box center [257, 93] width 92 height 30
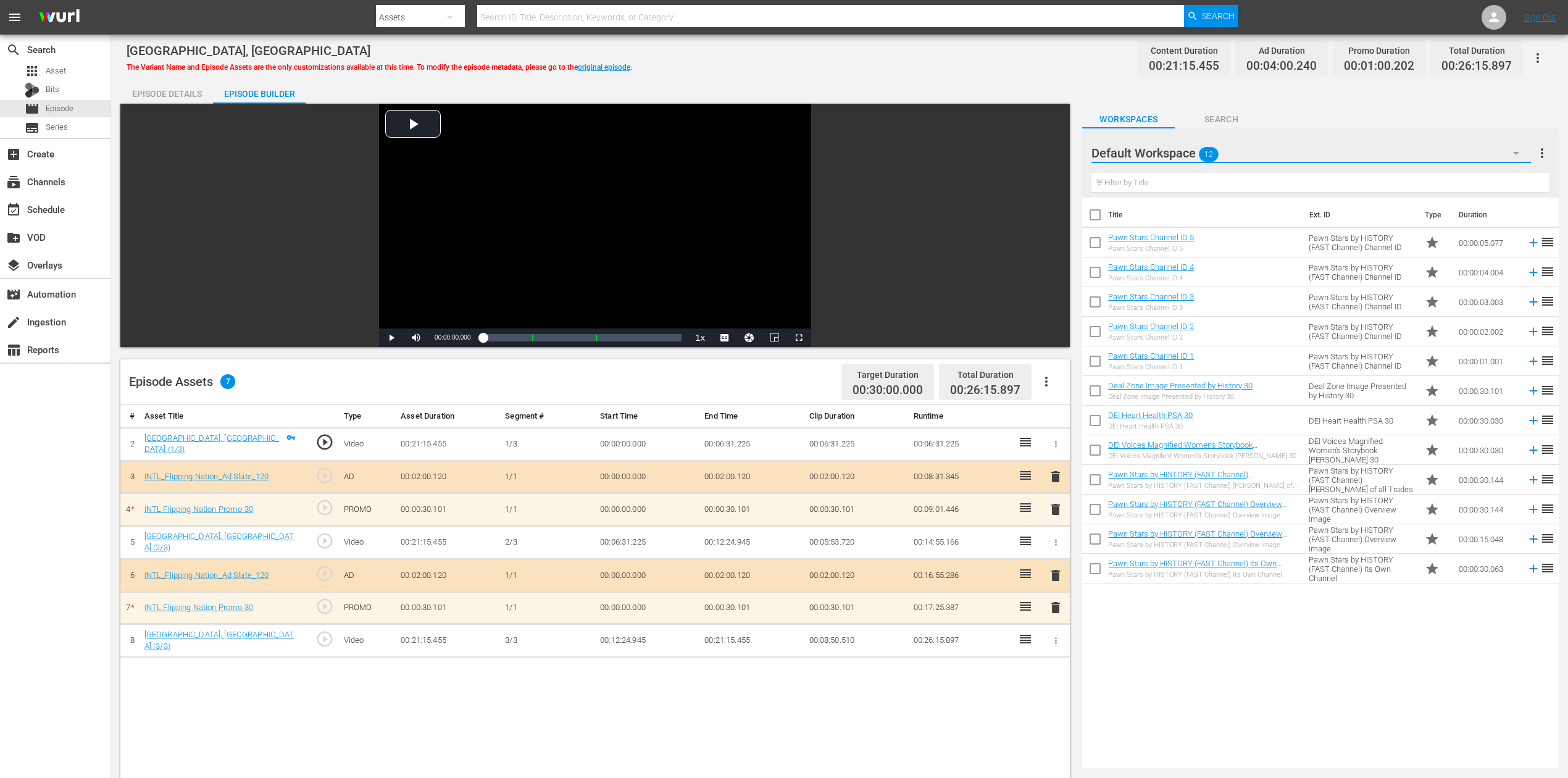
click at [1185, 144] on button "button" at bounding box center [1516, 153] width 30 height 30
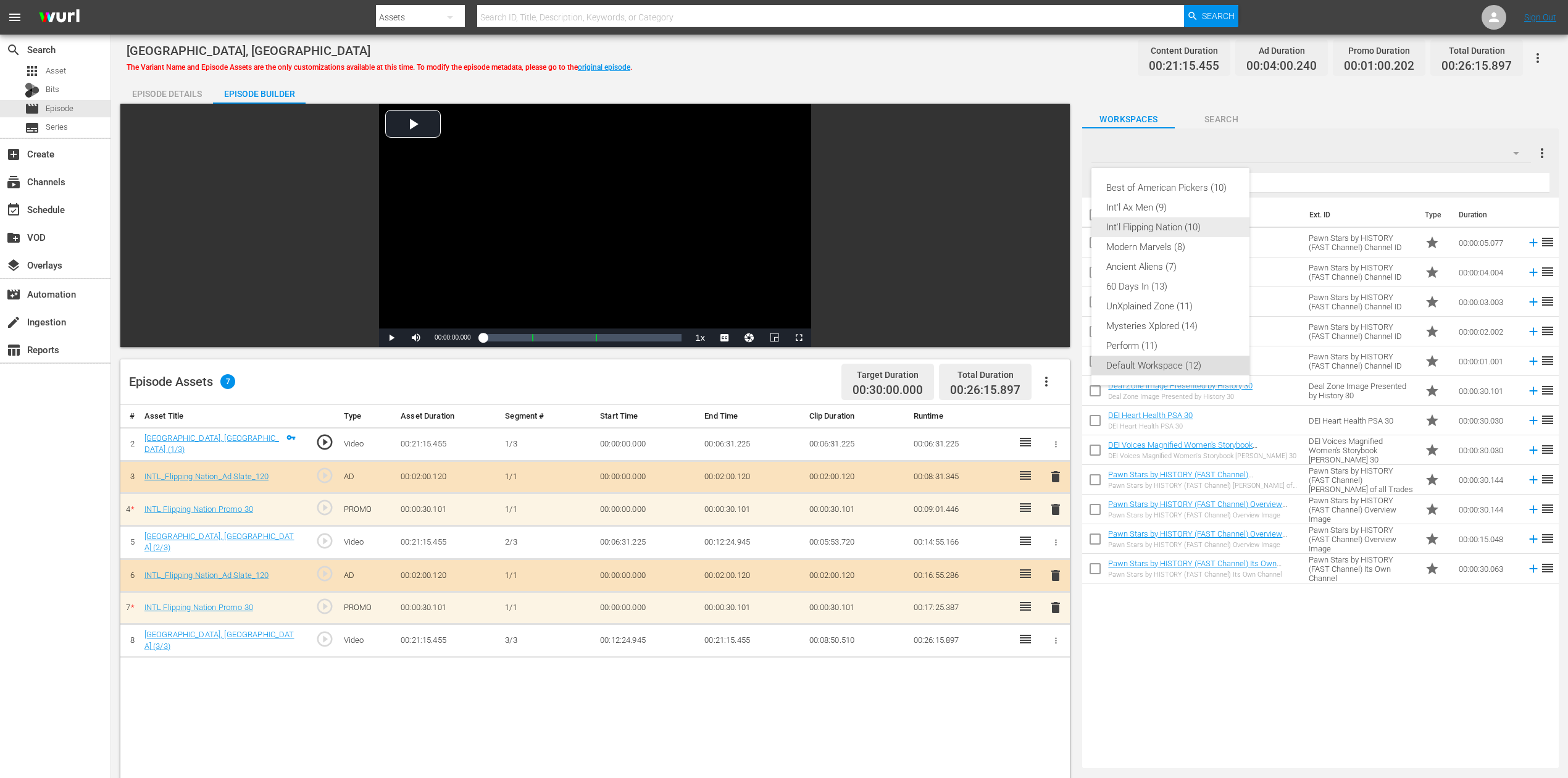
click at [1185, 224] on div "Int'l Flipping Nation (10)" at bounding box center [1171, 227] width 129 height 20
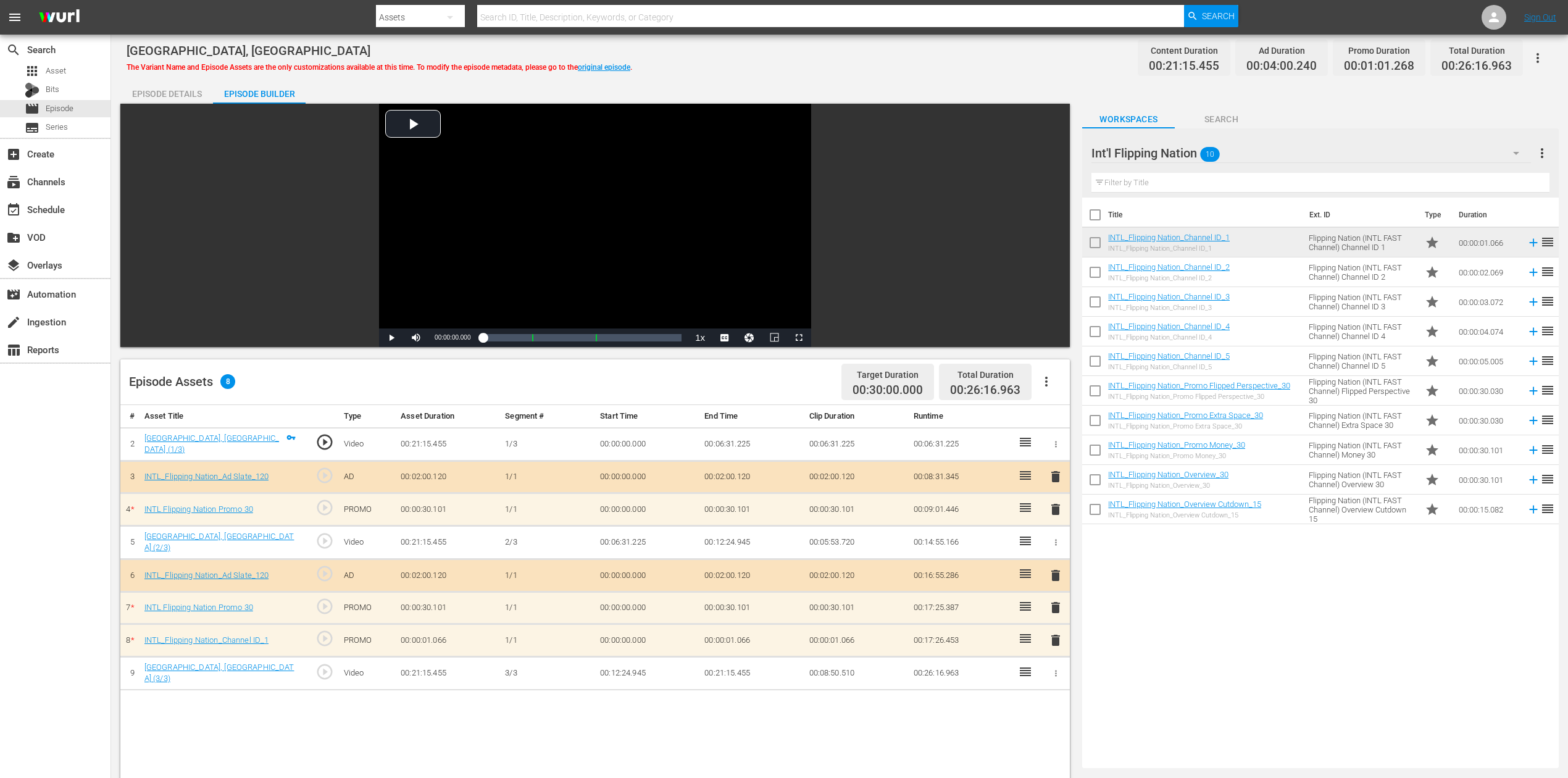
click at [1058, 507] on span "delete" at bounding box center [1055, 509] width 15 height 15
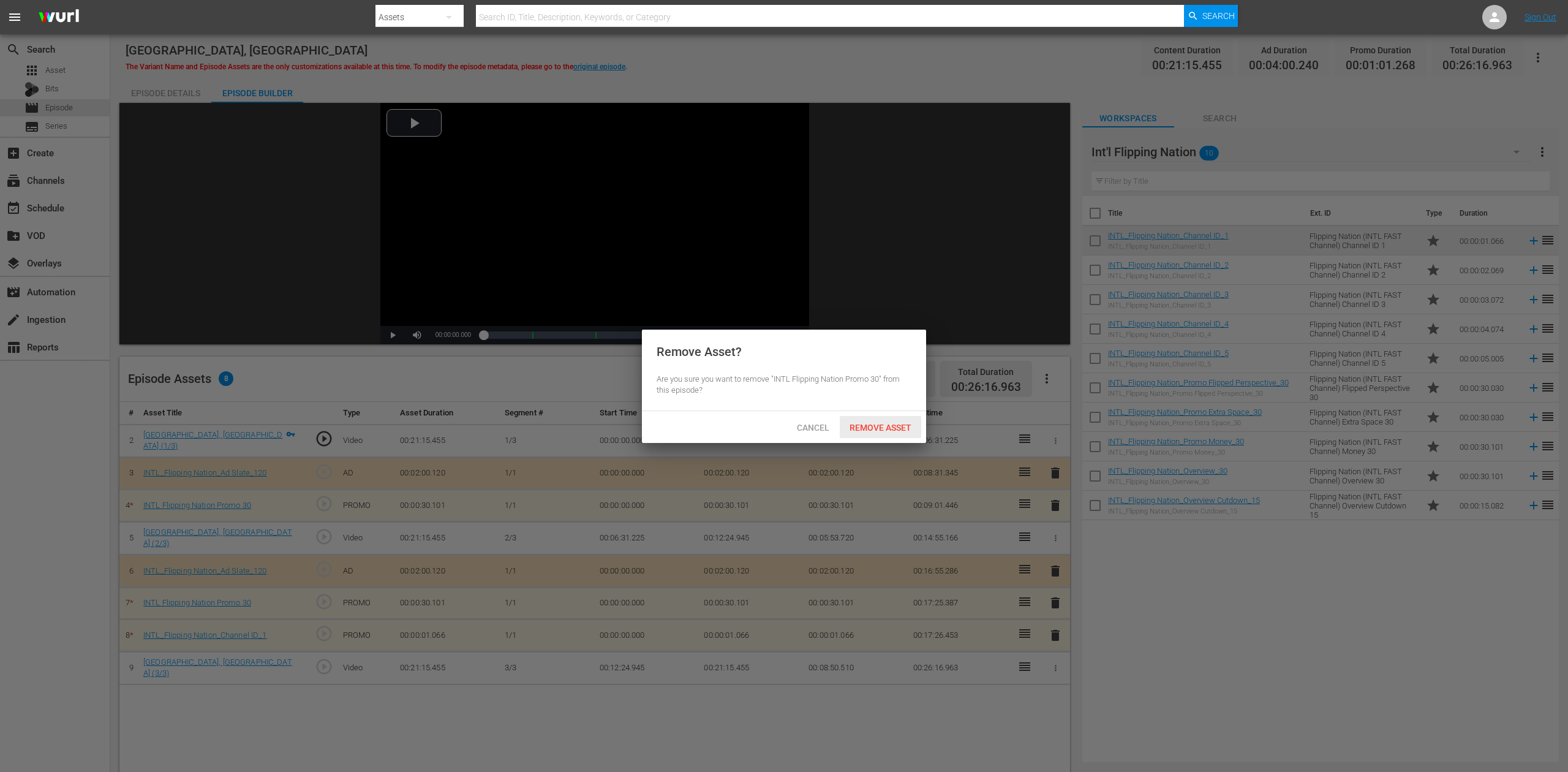
click at [869, 423] on span "Remove Asset" at bounding box center [880, 427] width 82 height 10
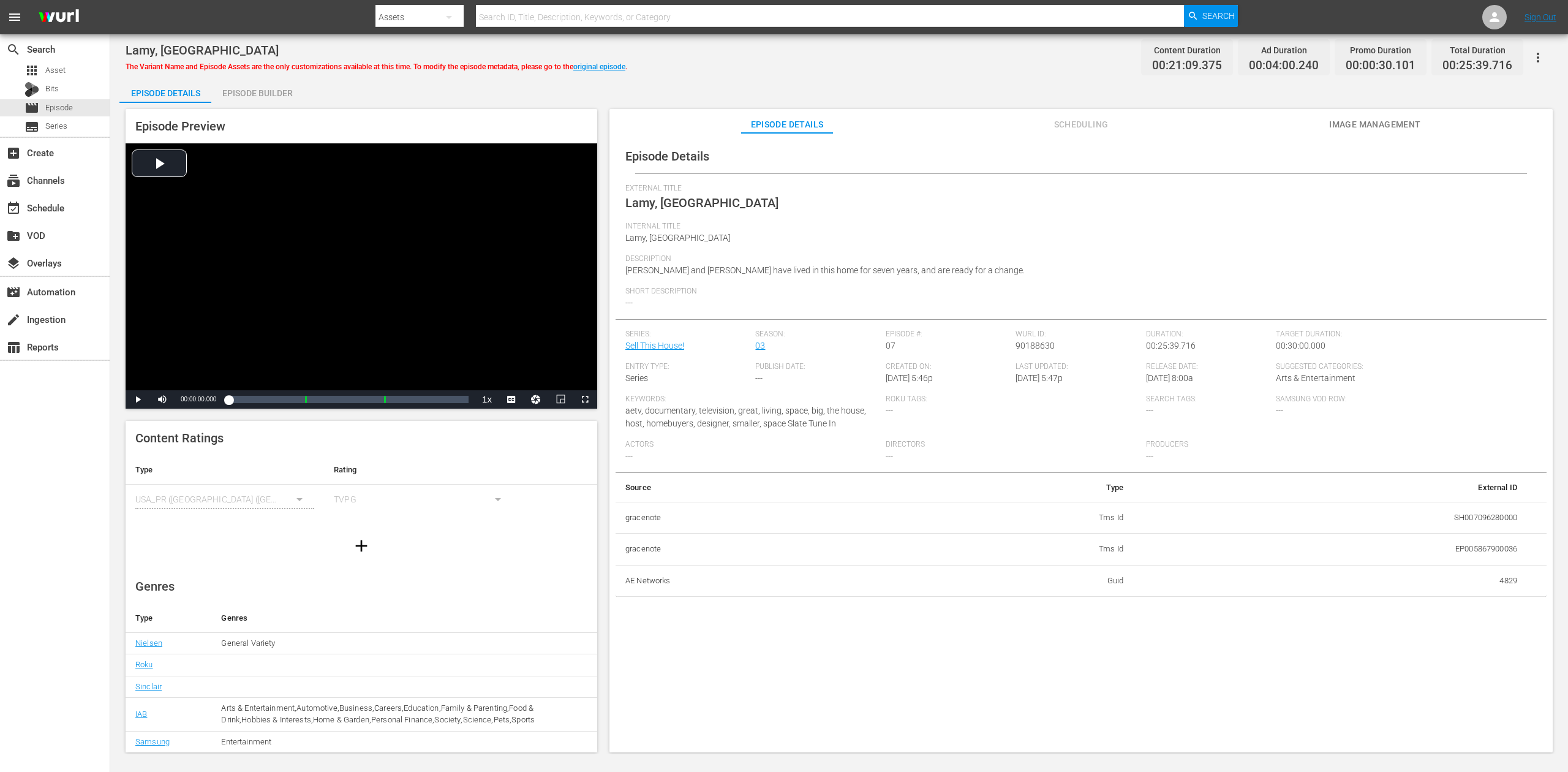
click at [252, 99] on div "Episode Builder" at bounding box center [257, 93] width 92 height 30
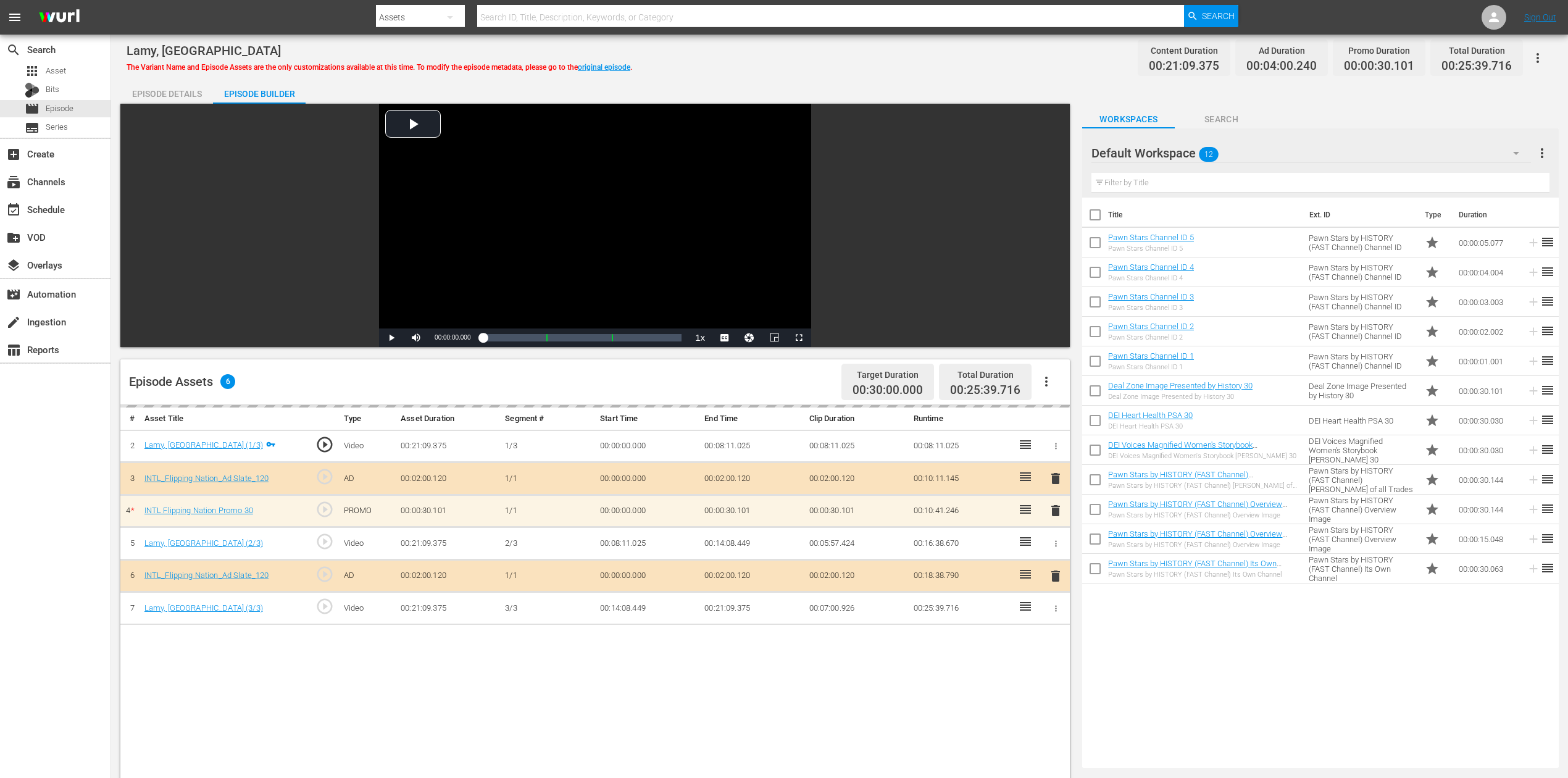
click at [1185, 151] on icon "button" at bounding box center [1516, 153] width 15 height 15
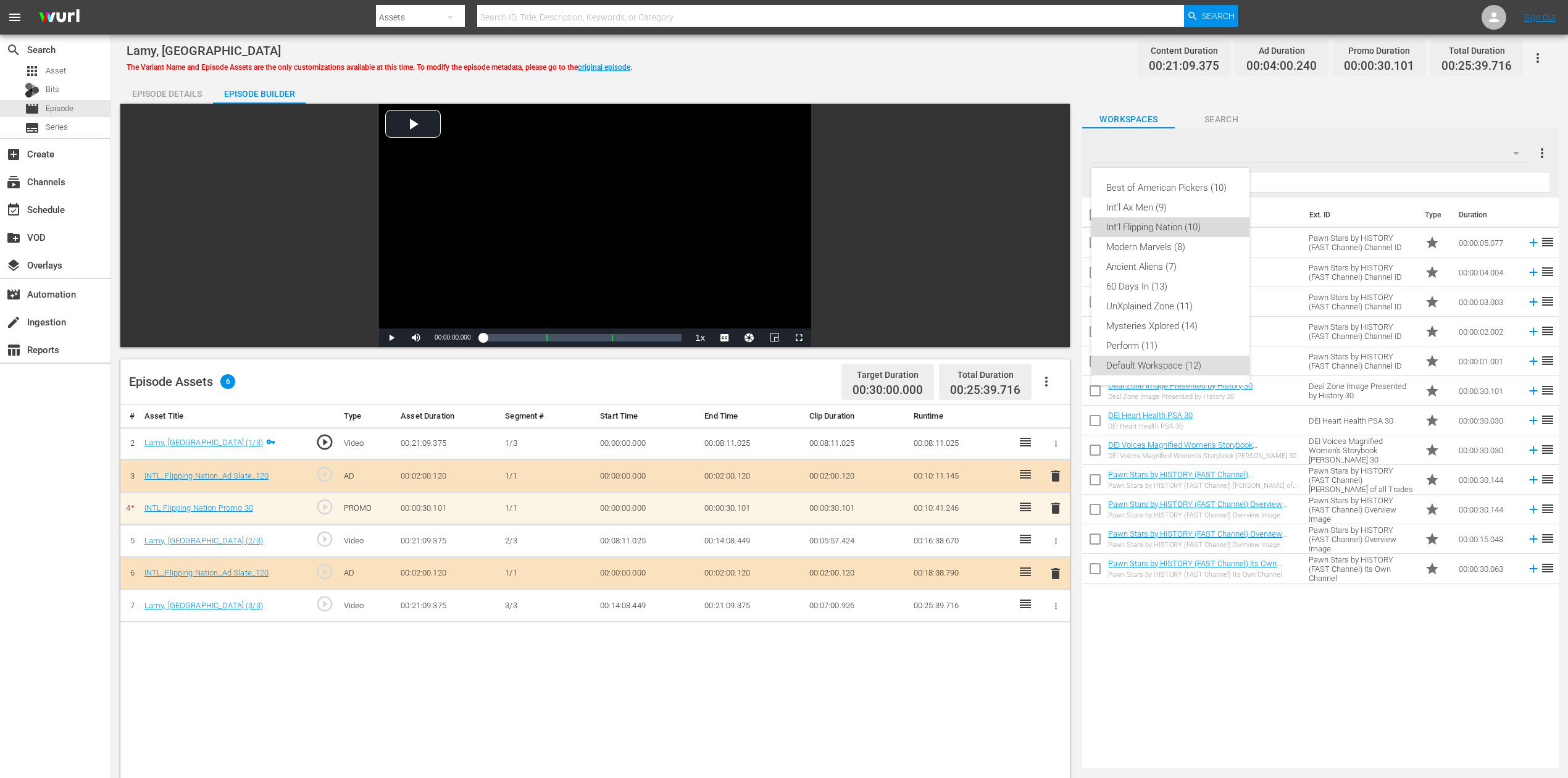
click at [1185, 224] on div "Int'l Flipping Nation (10)" at bounding box center [1171, 227] width 129 height 20
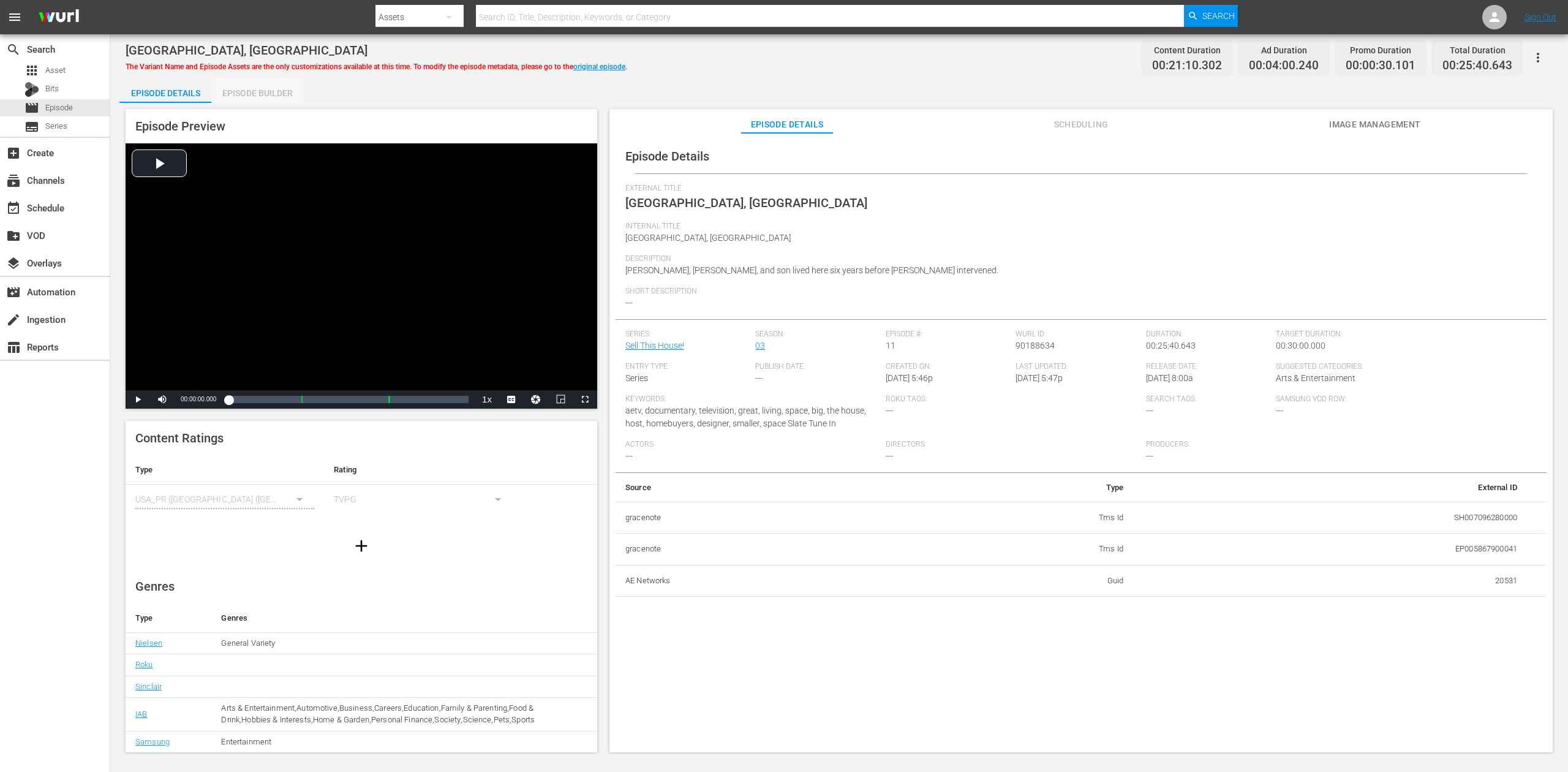
click at [253, 94] on div "Episode Builder" at bounding box center [257, 93] width 92 height 30
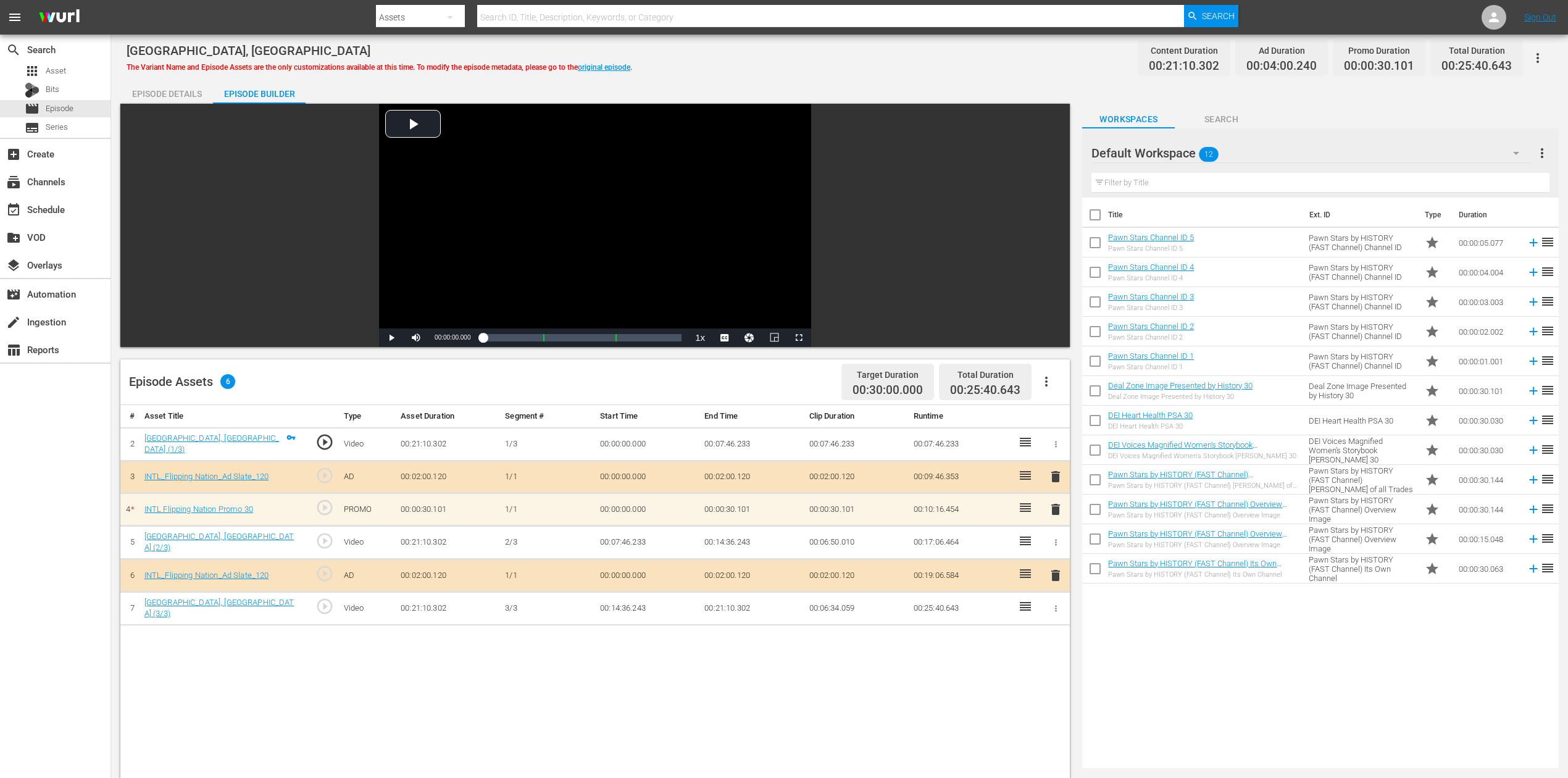
click at [1510, 147] on icon "button" at bounding box center [1516, 153] width 15 height 15
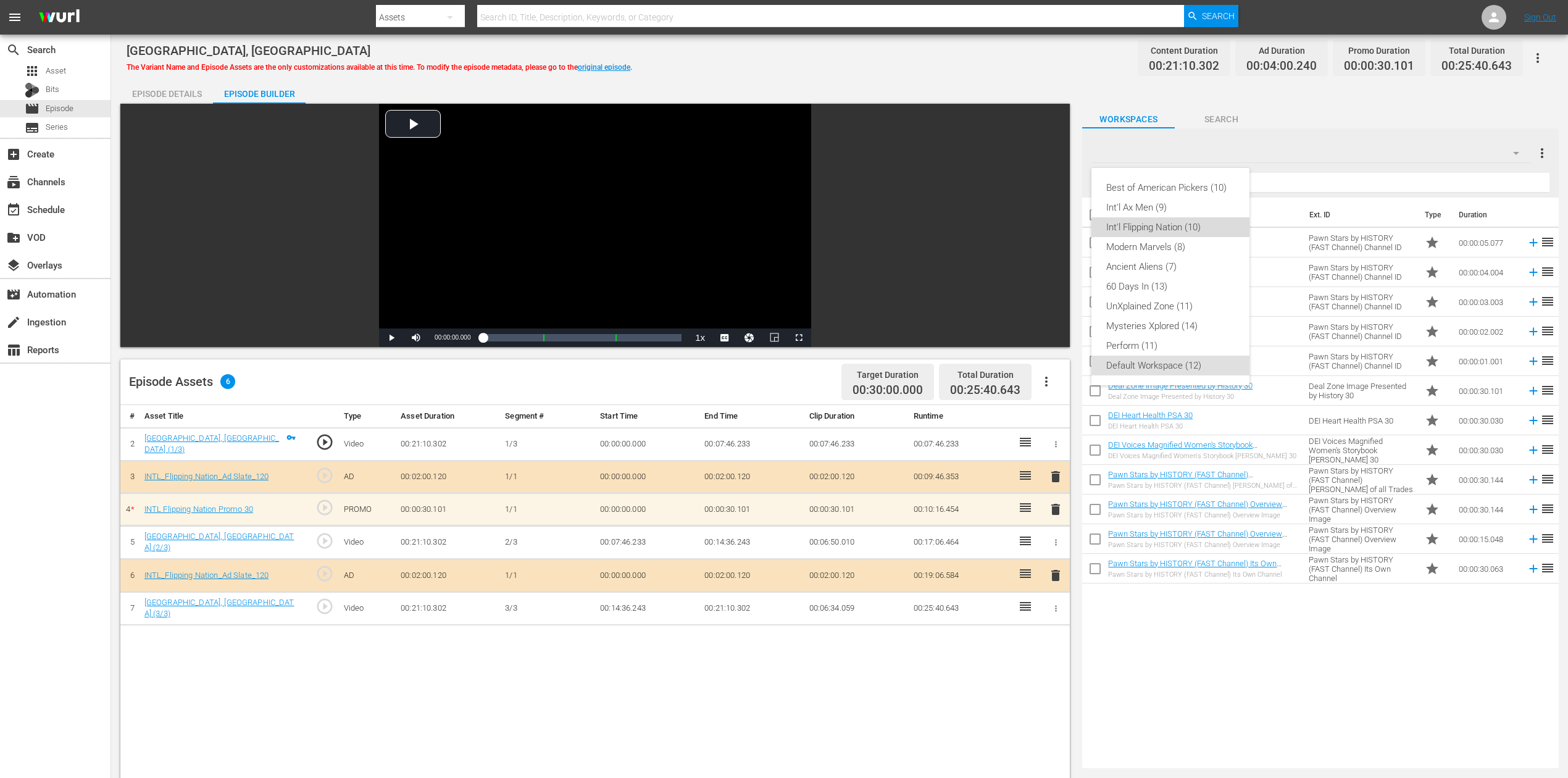
click at [1186, 234] on div "Int'l Flipping Nation (10)" at bounding box center [1171, 227] width 129 height 20
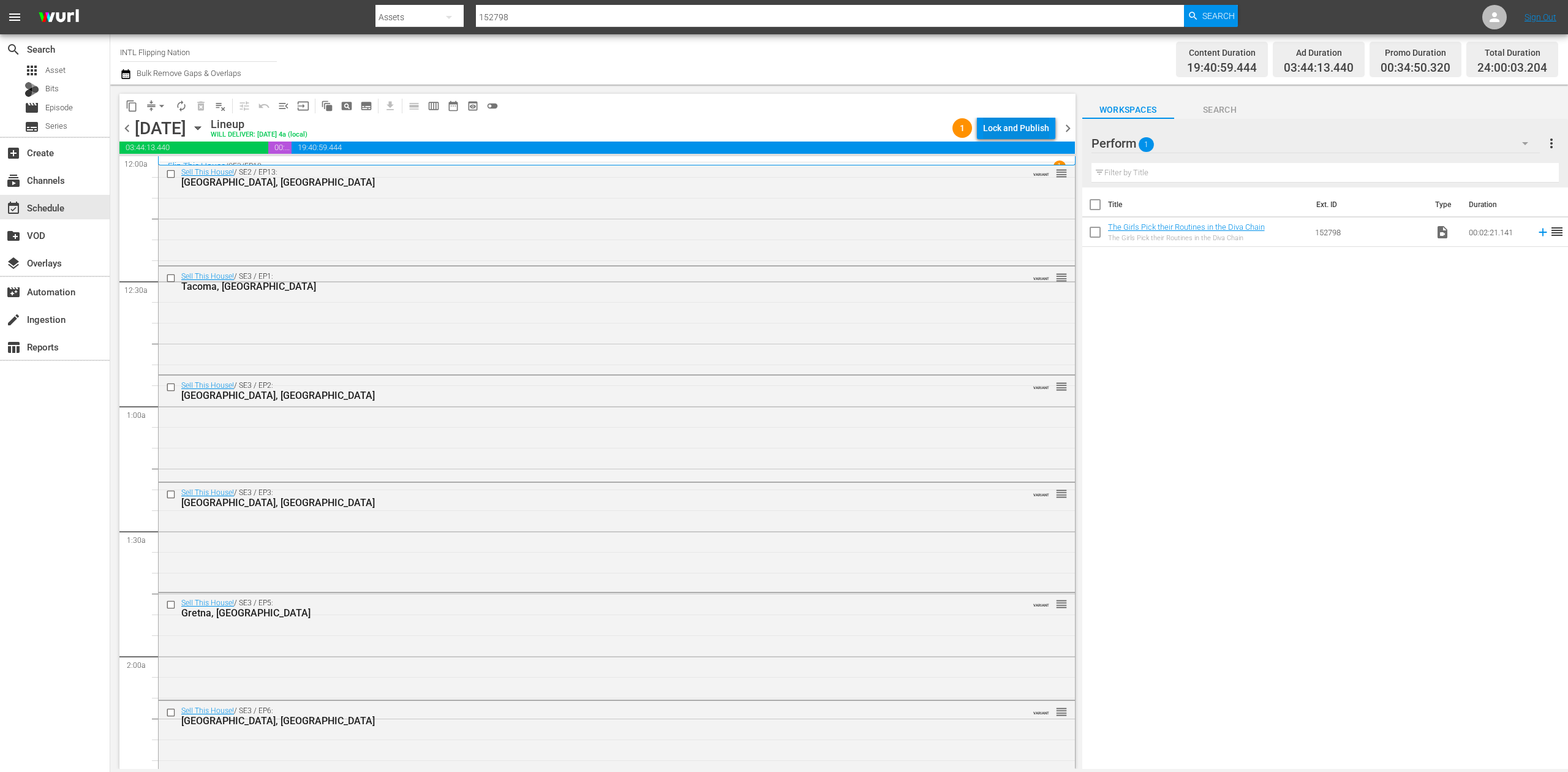
click at [1029, 126] on div "Lock and Publish" at bounding box center [1016, 128] width 66 height 22
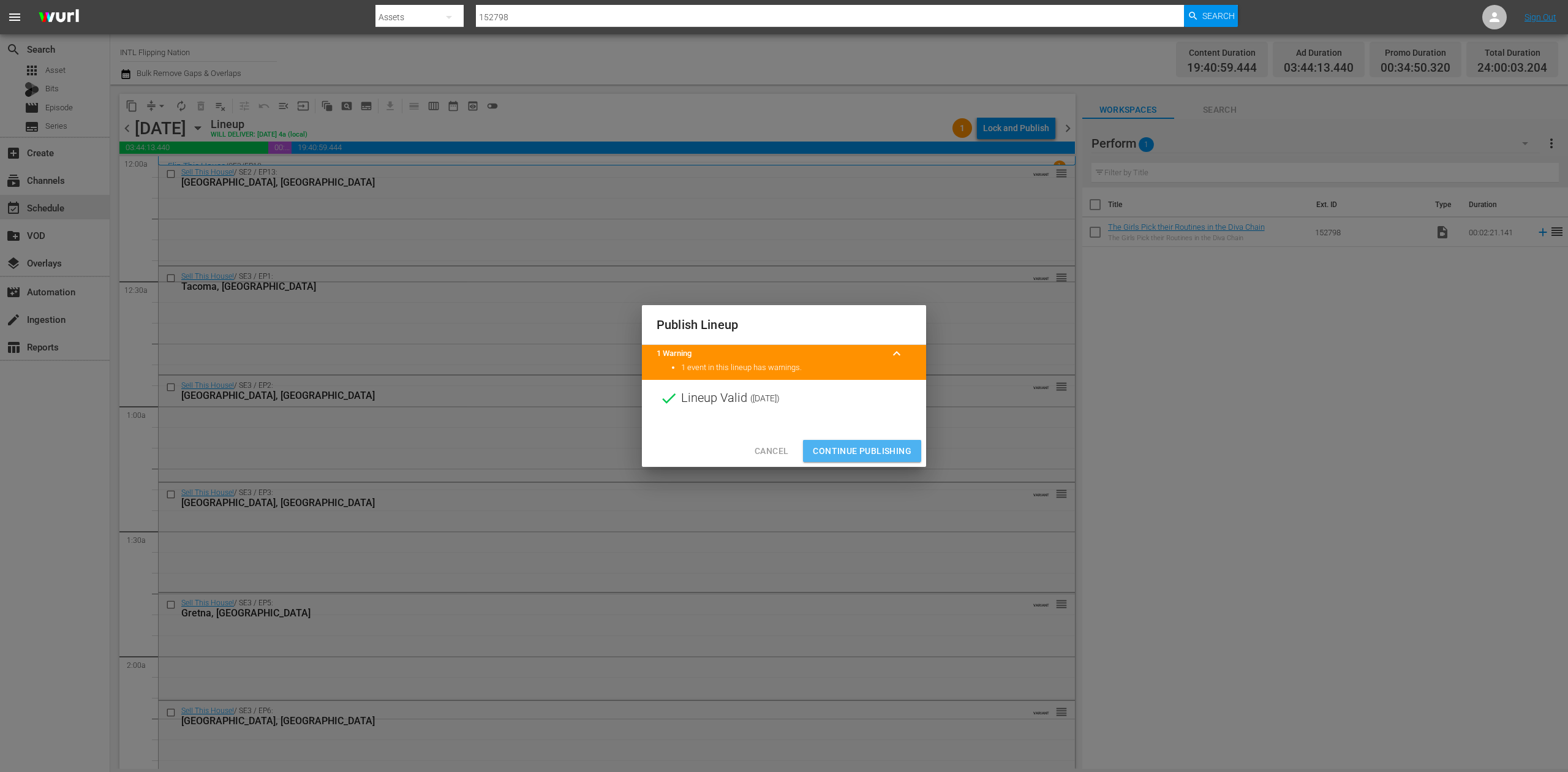
click at [875, 445] on span "Continue Publishing" at bounding box center [862, 451] width 99 height 16
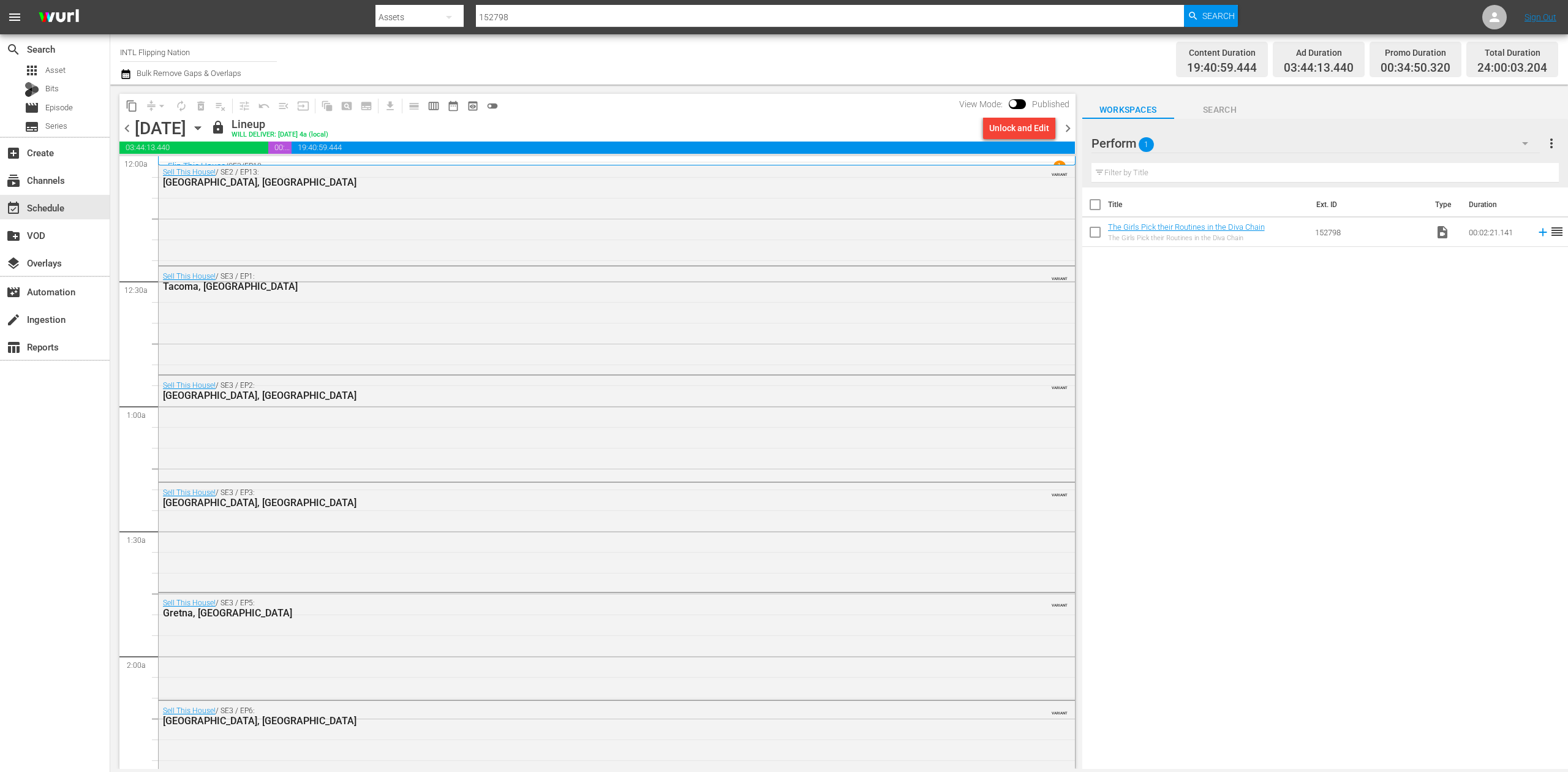
click at [1069, 125] on span "chevron_right" at bounding box center [1068, 128] width 16 height 16
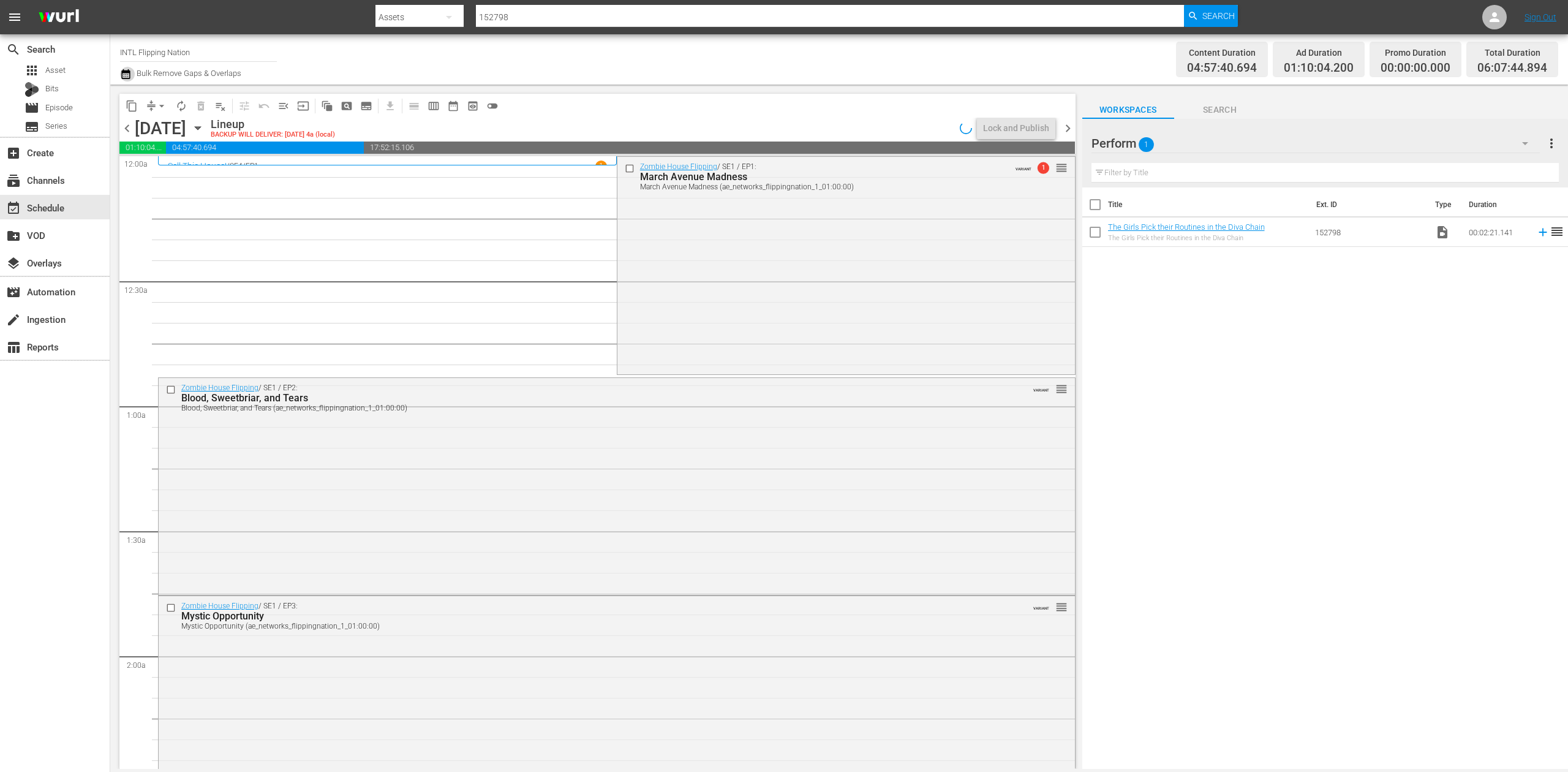
click at [130, 72] on icon "button" at bounding box center [125, 74] width 9 height 10
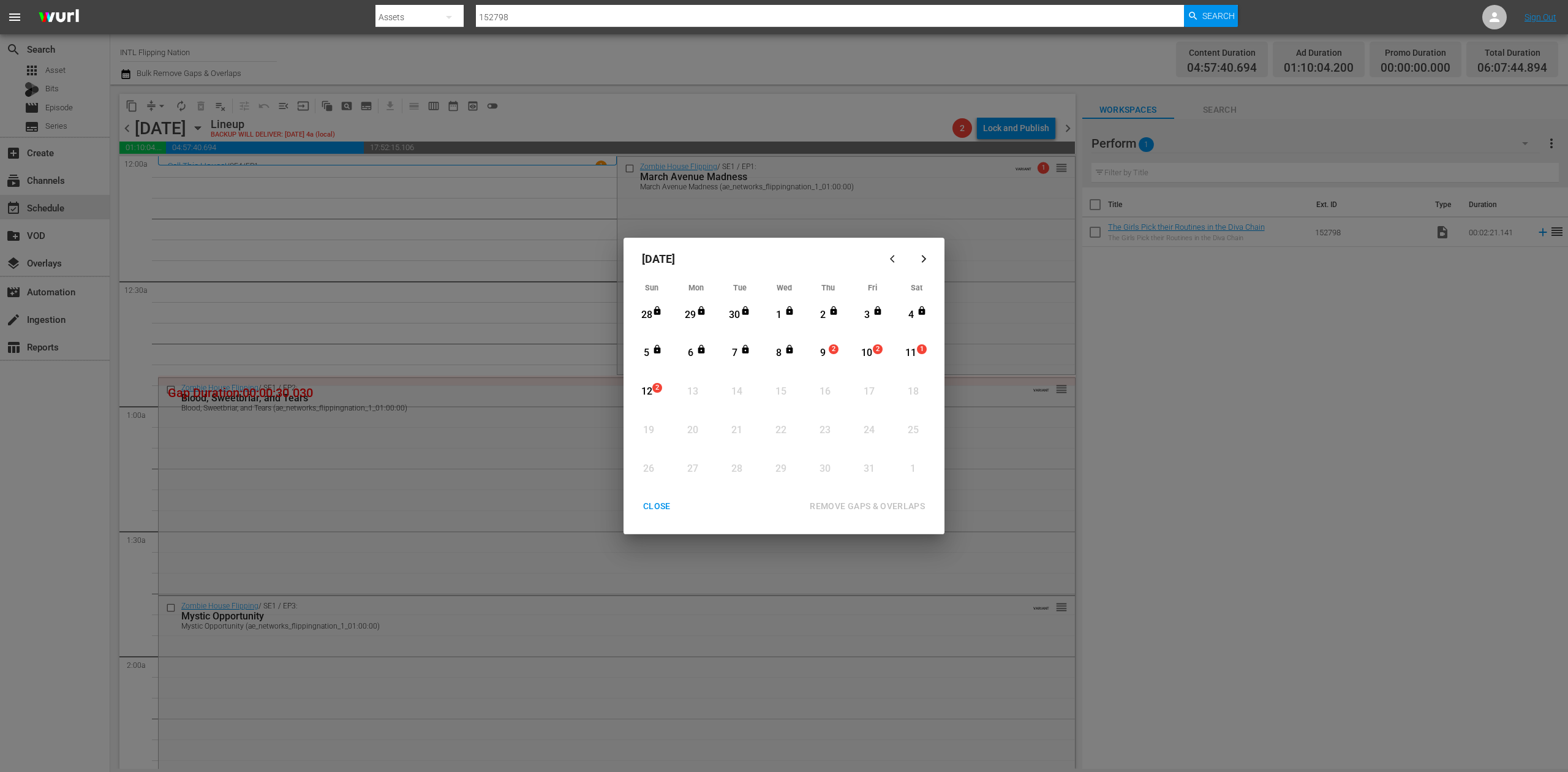
click at [824, 347] on div "9" at bounding box center [823, 353] width 16 height 14
click at [880, 504] on div "REMOVE GAPS & OVERLAPS" at bounding box center [867, 507] width 135 height 16
click at [649, 503] on div "CLOSE" at bounding box center [656, 507] width 47 height 16
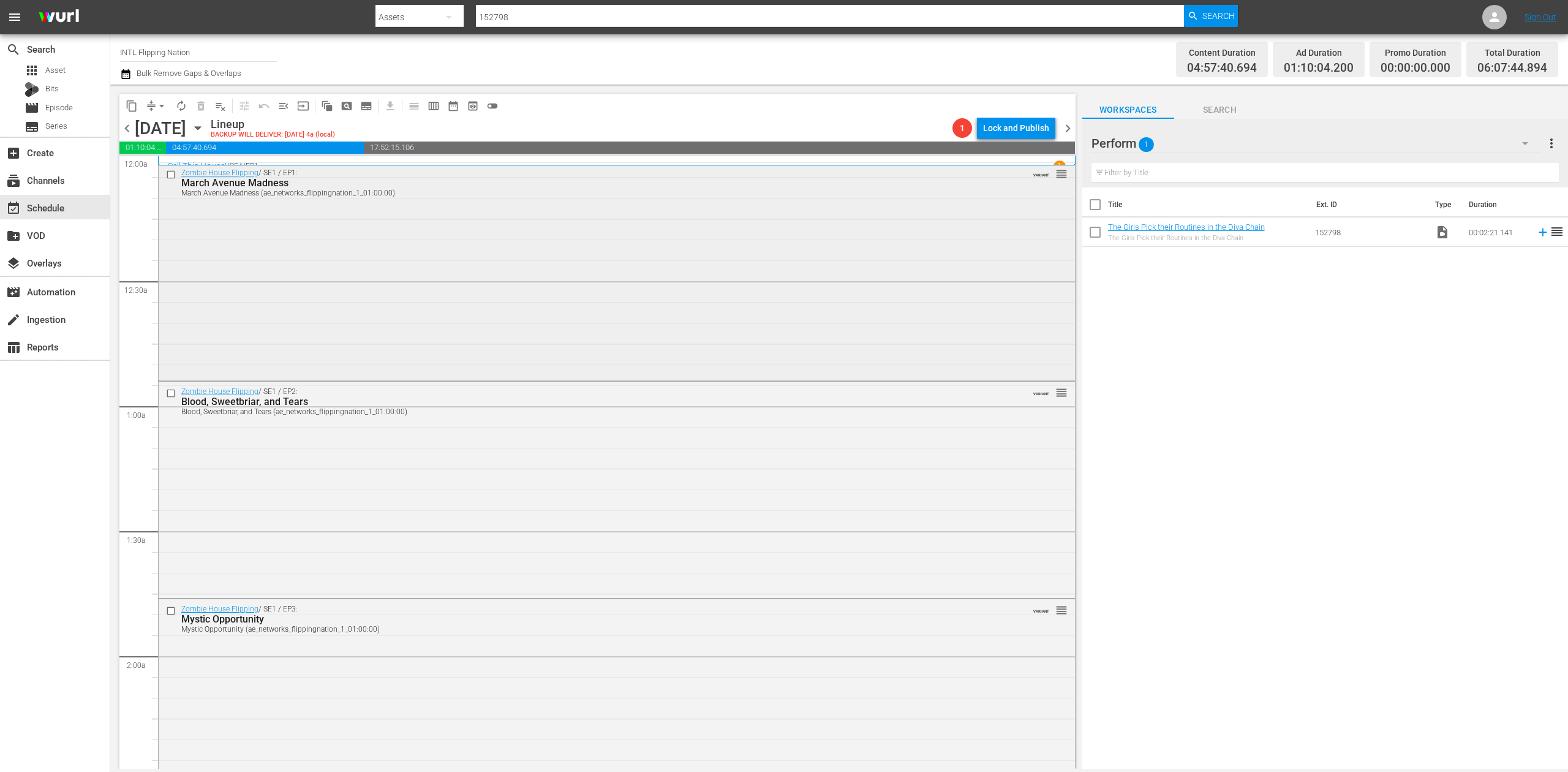
click at [486, 256] on div "Zombie House Flipping / SE1 / EP1: March Avenue Madness March Avenue Madness (a…" at bounding box center [617, 270] width 916 height 216
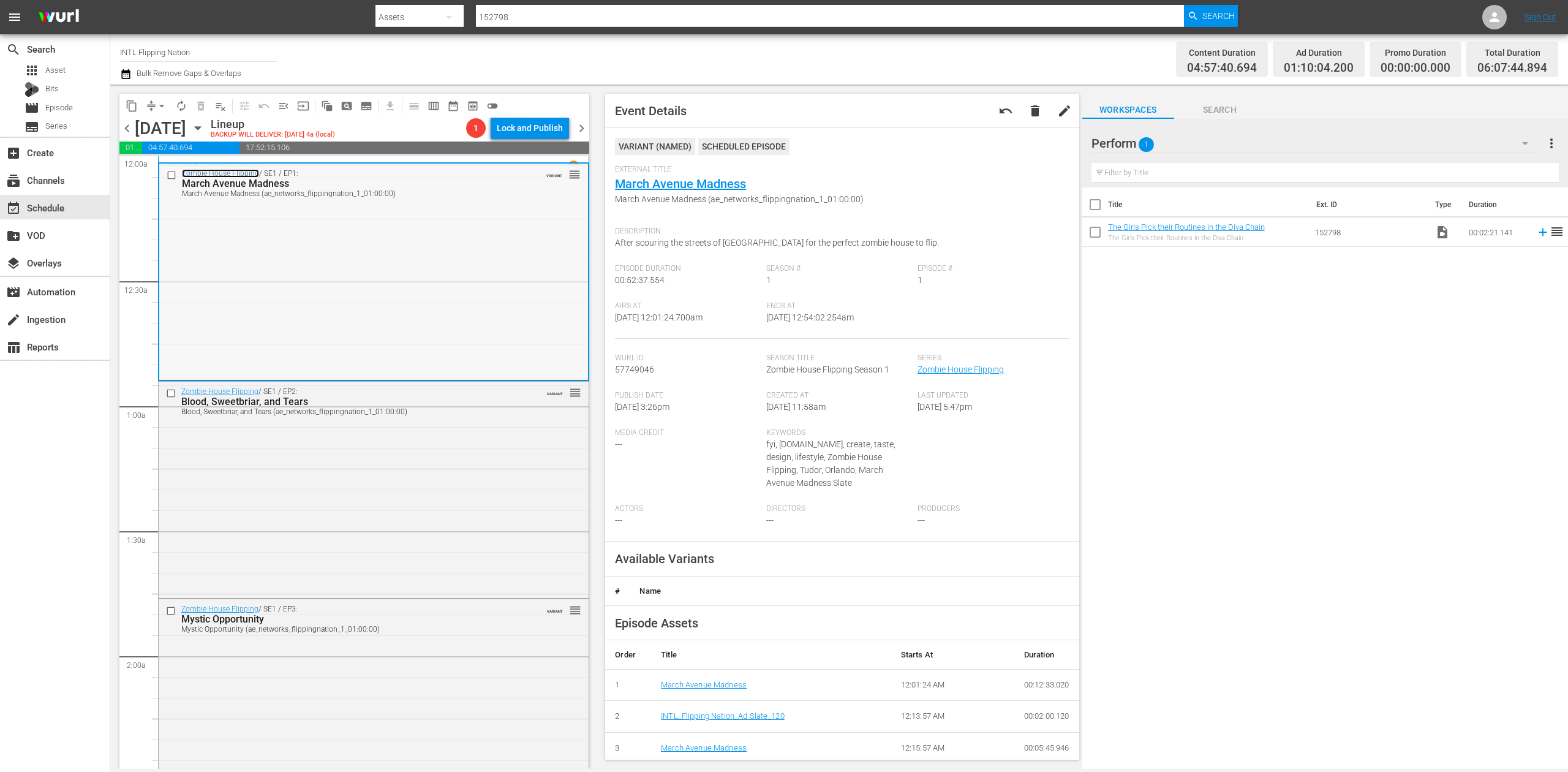
click at [239, 174] on link "Zombie House Flipping" at bounding box center [220, 173] width 77 height 9
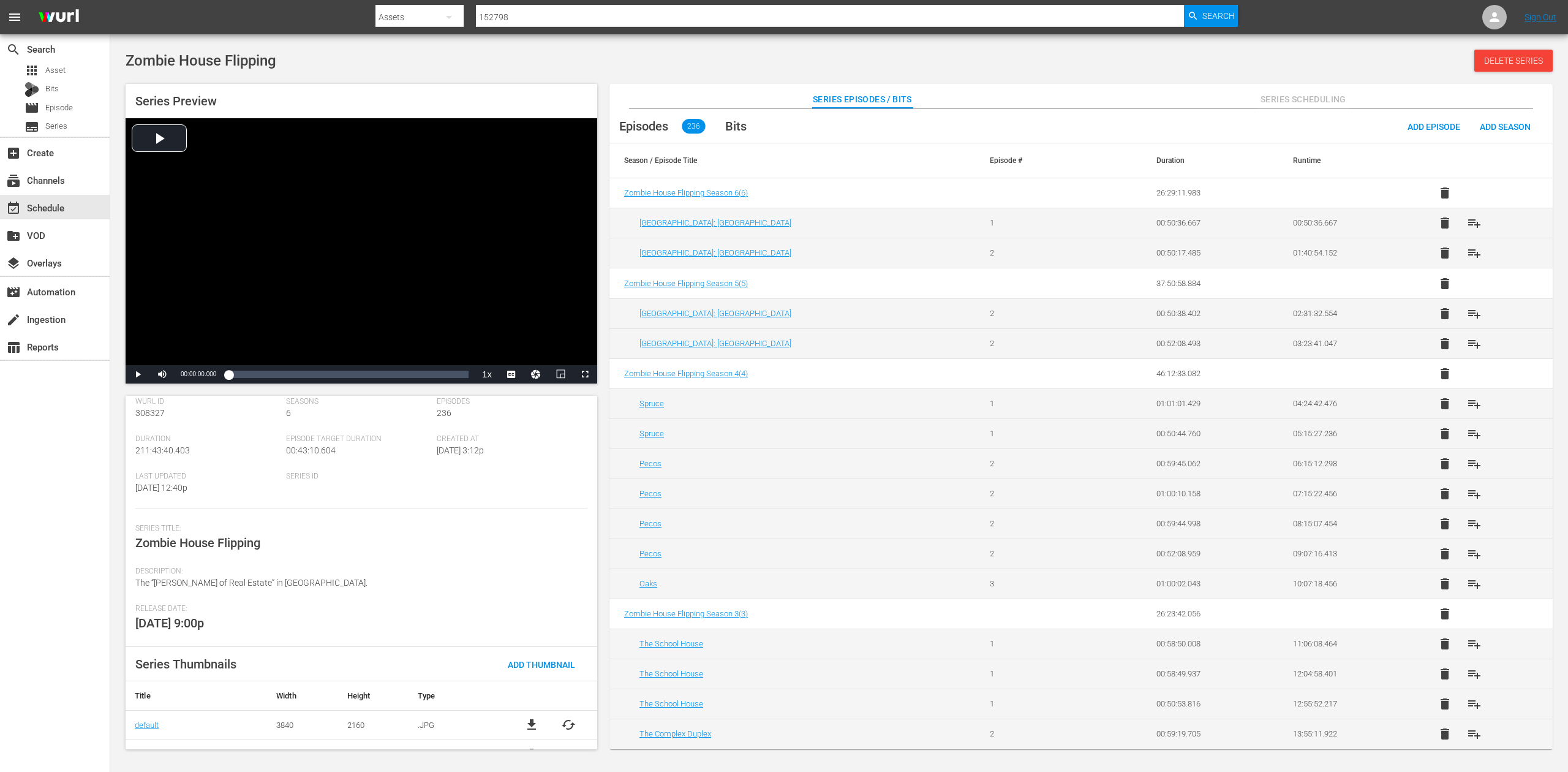
scroll to position [62, 0]
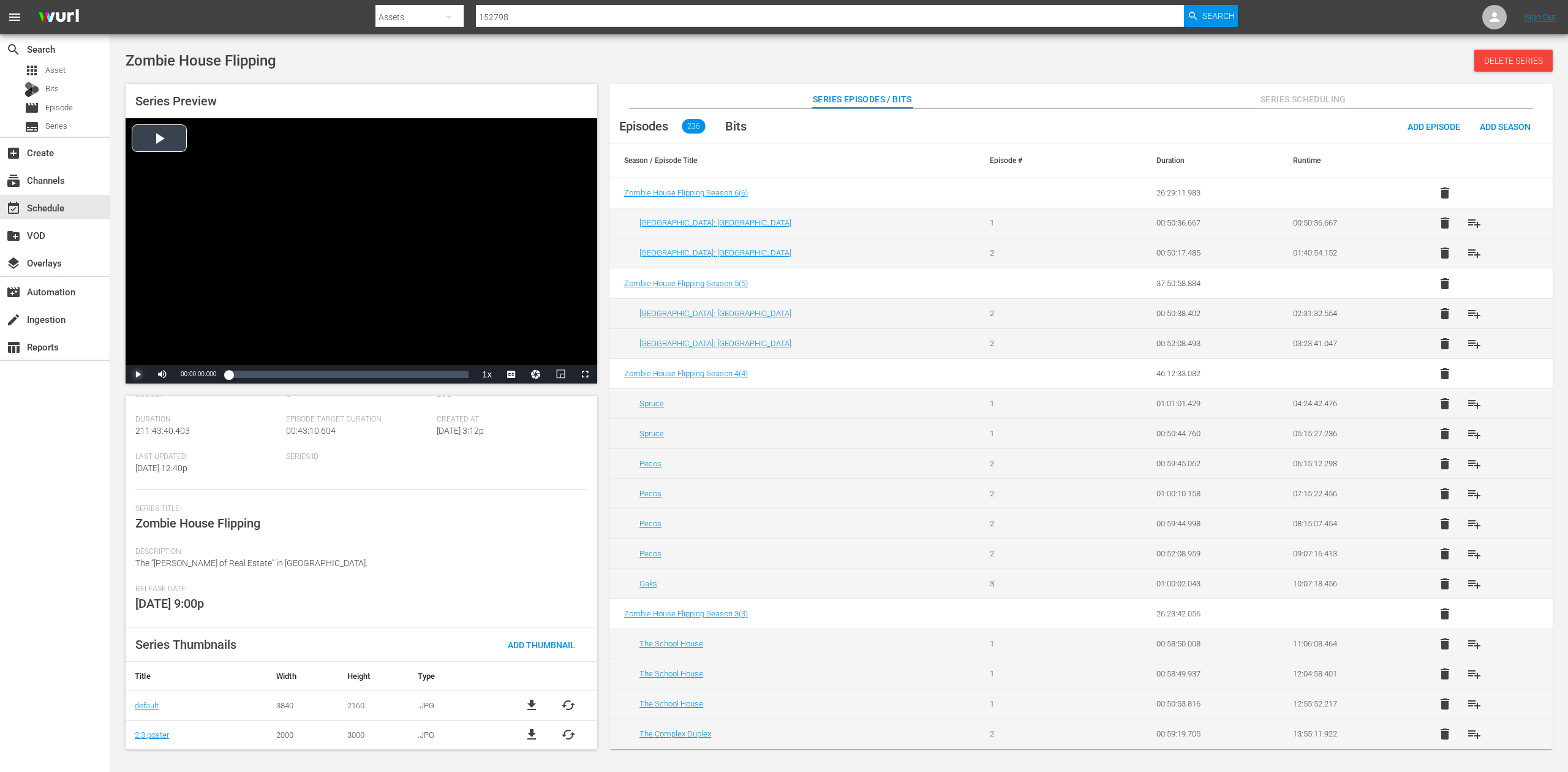
click at [138, 374] on span "Video Player" at bounding box center [138, 374] width 0 height 0
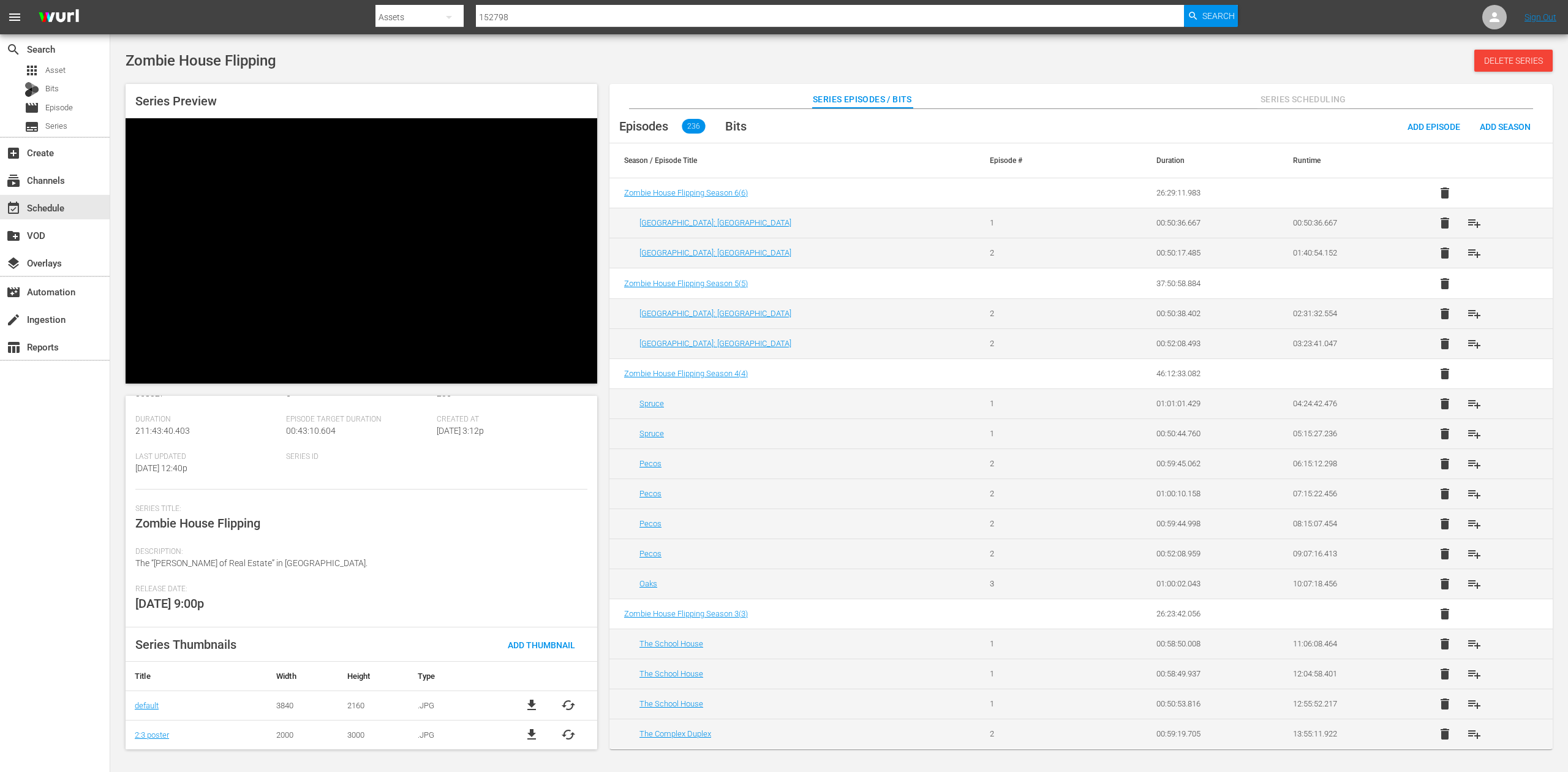
click at [138, 374] on span "Video Player" at bounding box center [138, 374] width 0 height 0
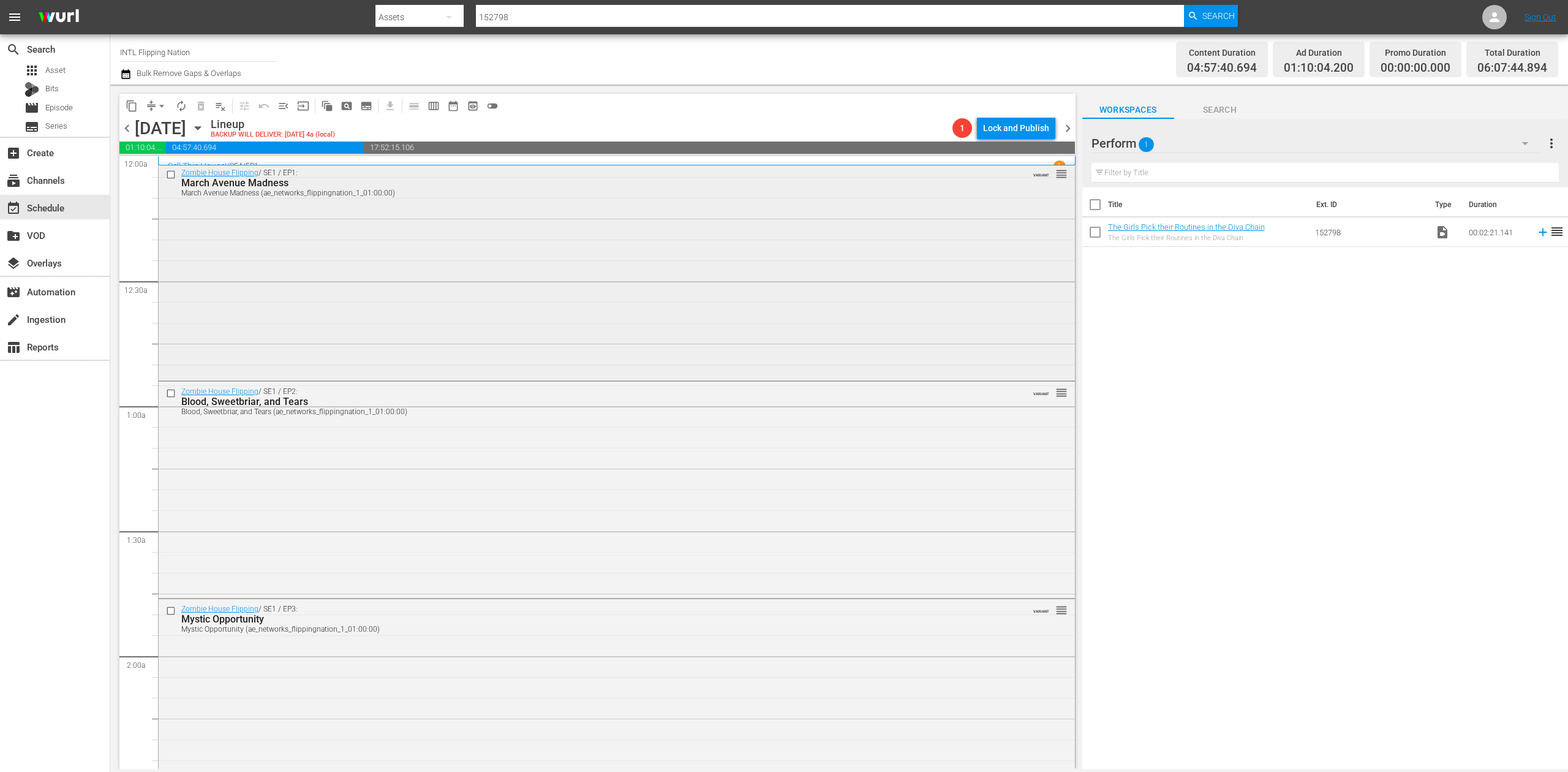
click at [464, 223] on div "Zombie House Flipping / SE1 / EP1: March Avenue Madness March Avenue Madness (a…" at bounding box center [617, 270] width 916 height 216
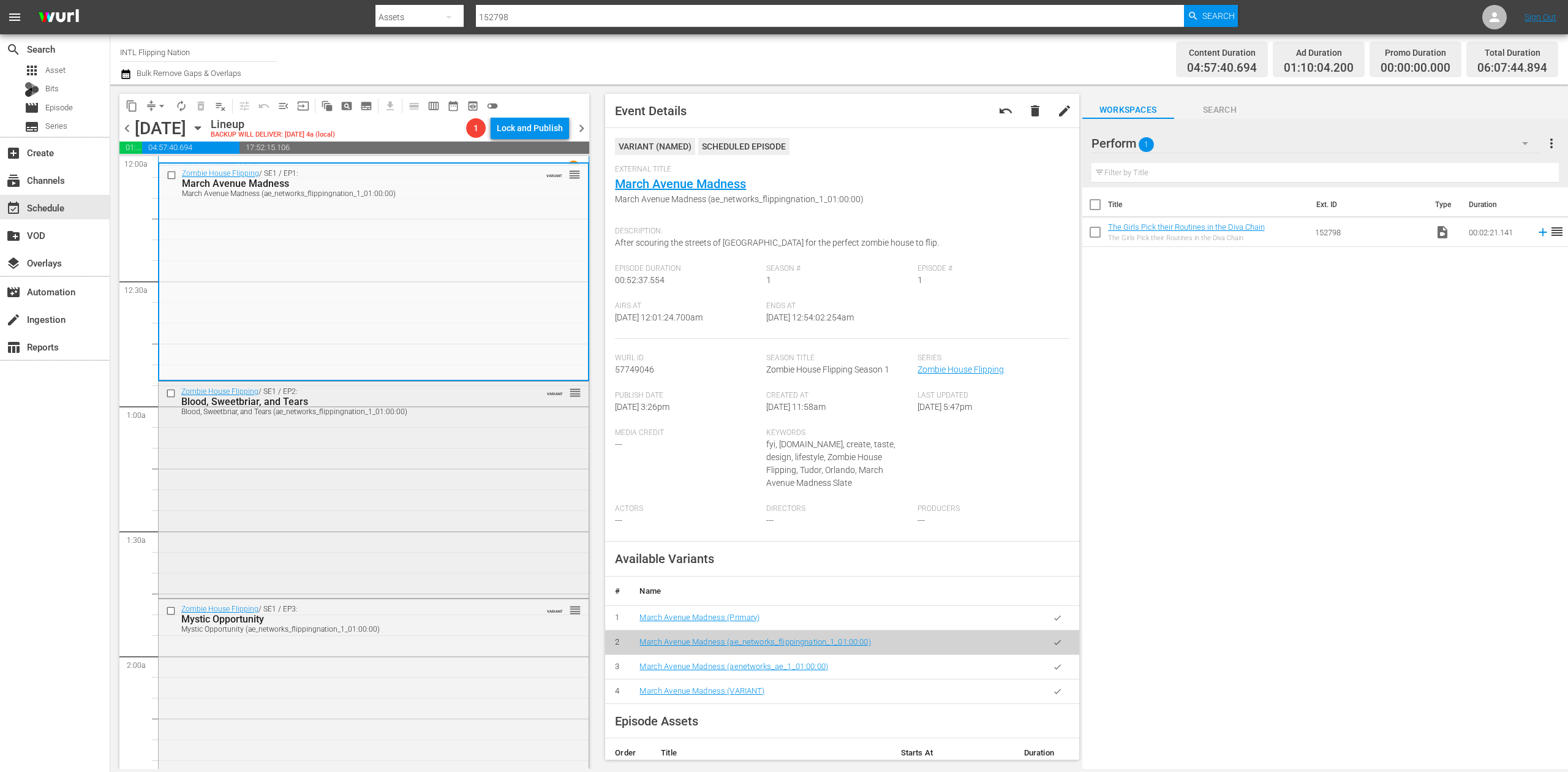
click at [460, 493] on div "Zombie House Flipping / SE1 / EP2: Blood, Sweetbriar, and Tears Blood, Sweetbri…" at bounding box center [373, 490] width 430 height 215
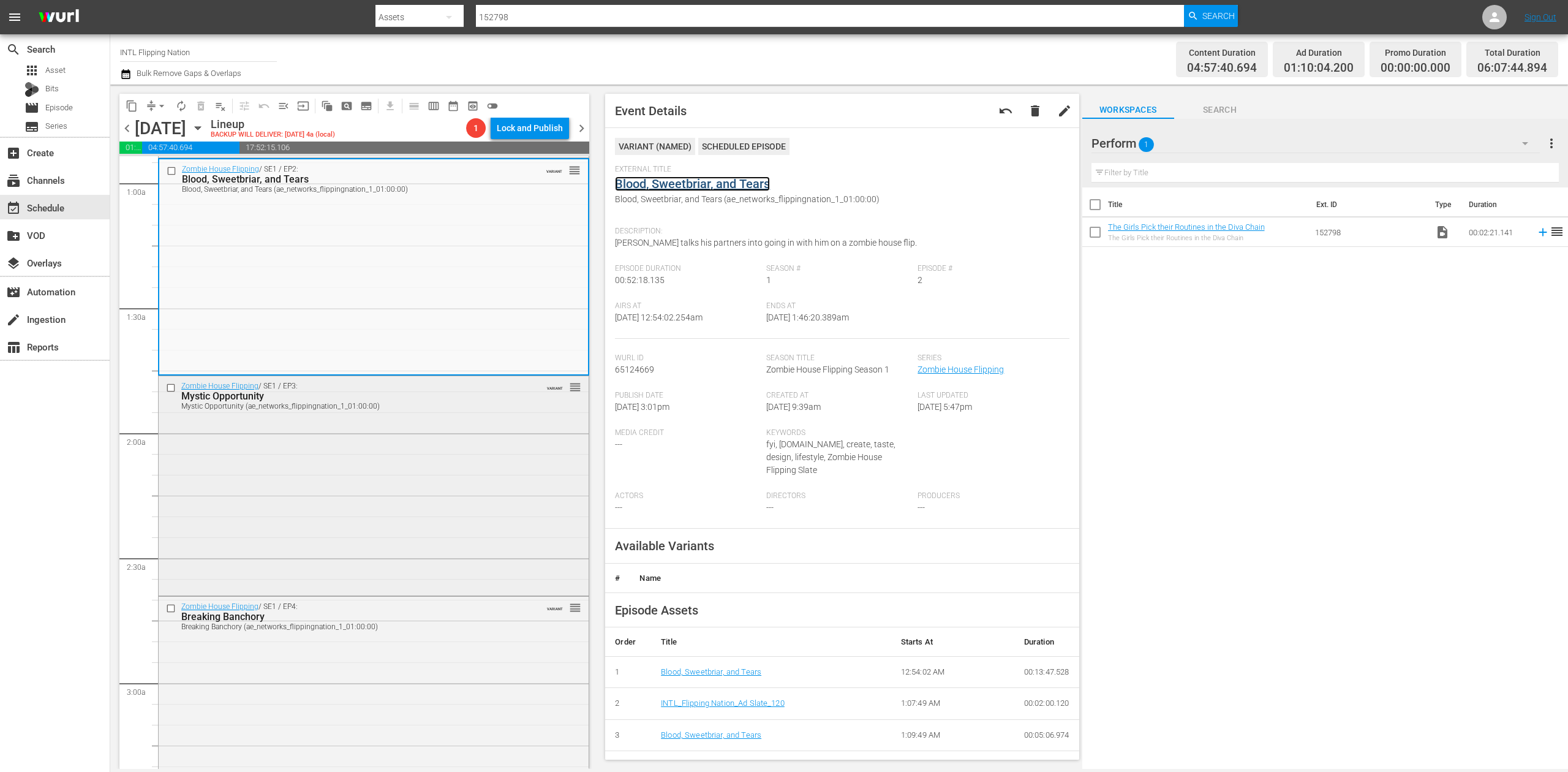
scroll to position [245, 0]
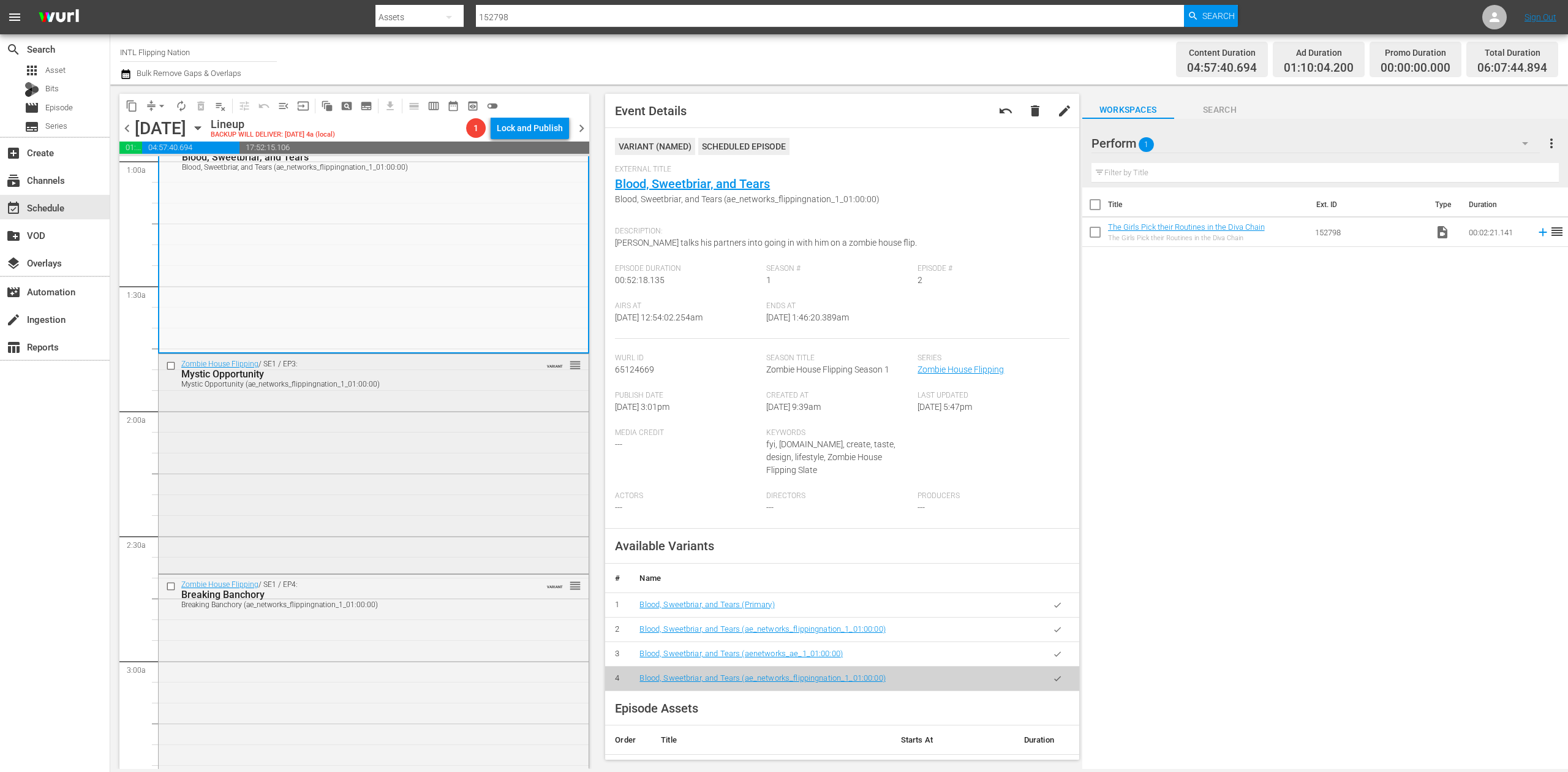
click at [463, 489] on div "Zombie House Flipping / SE1 / EP3: Mystic Opportunity Mystic Opportunity (ae_ne…" at bounding box center [373, 462] width 430 height 216
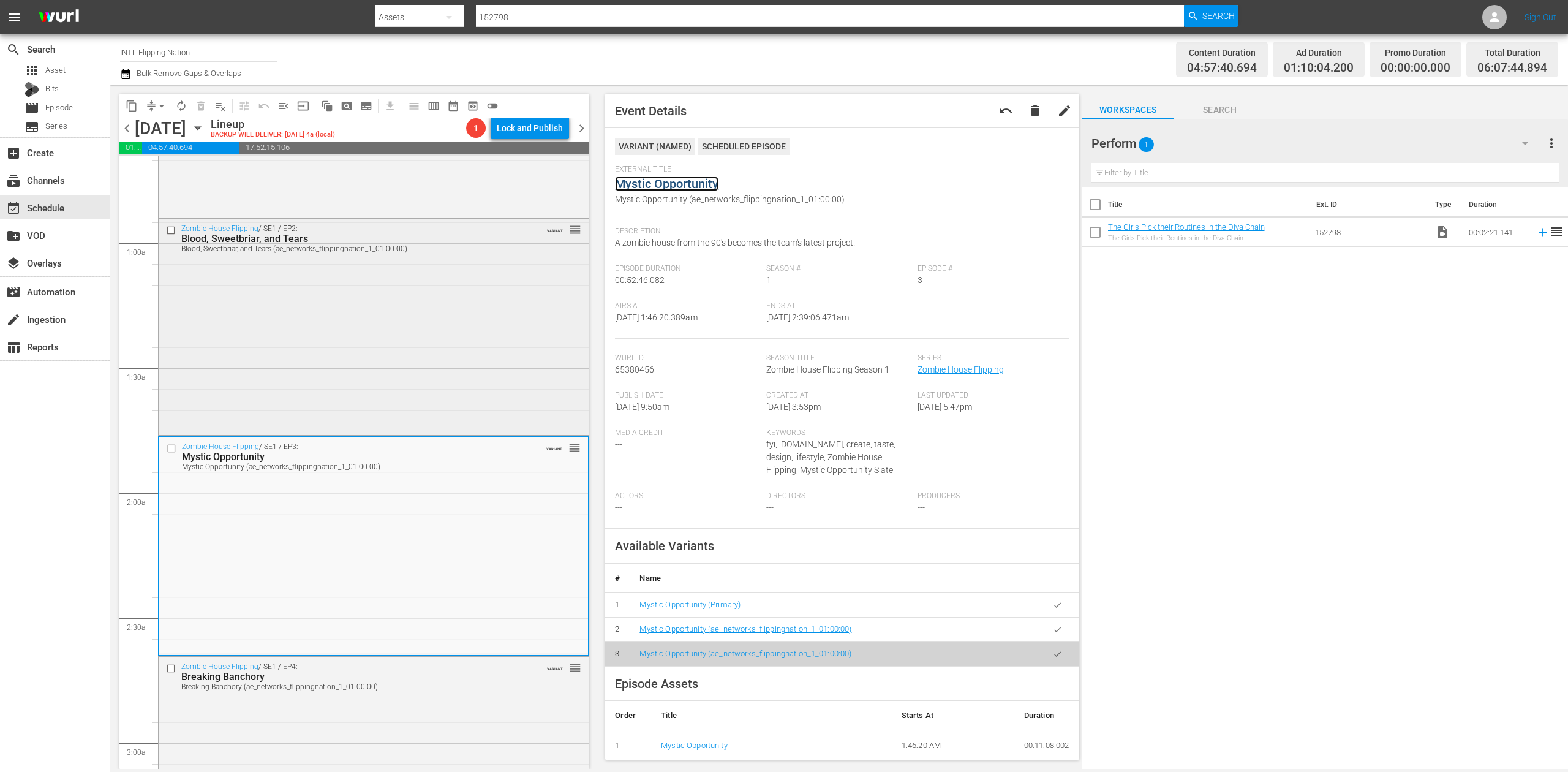
scroll to position [490, 0]
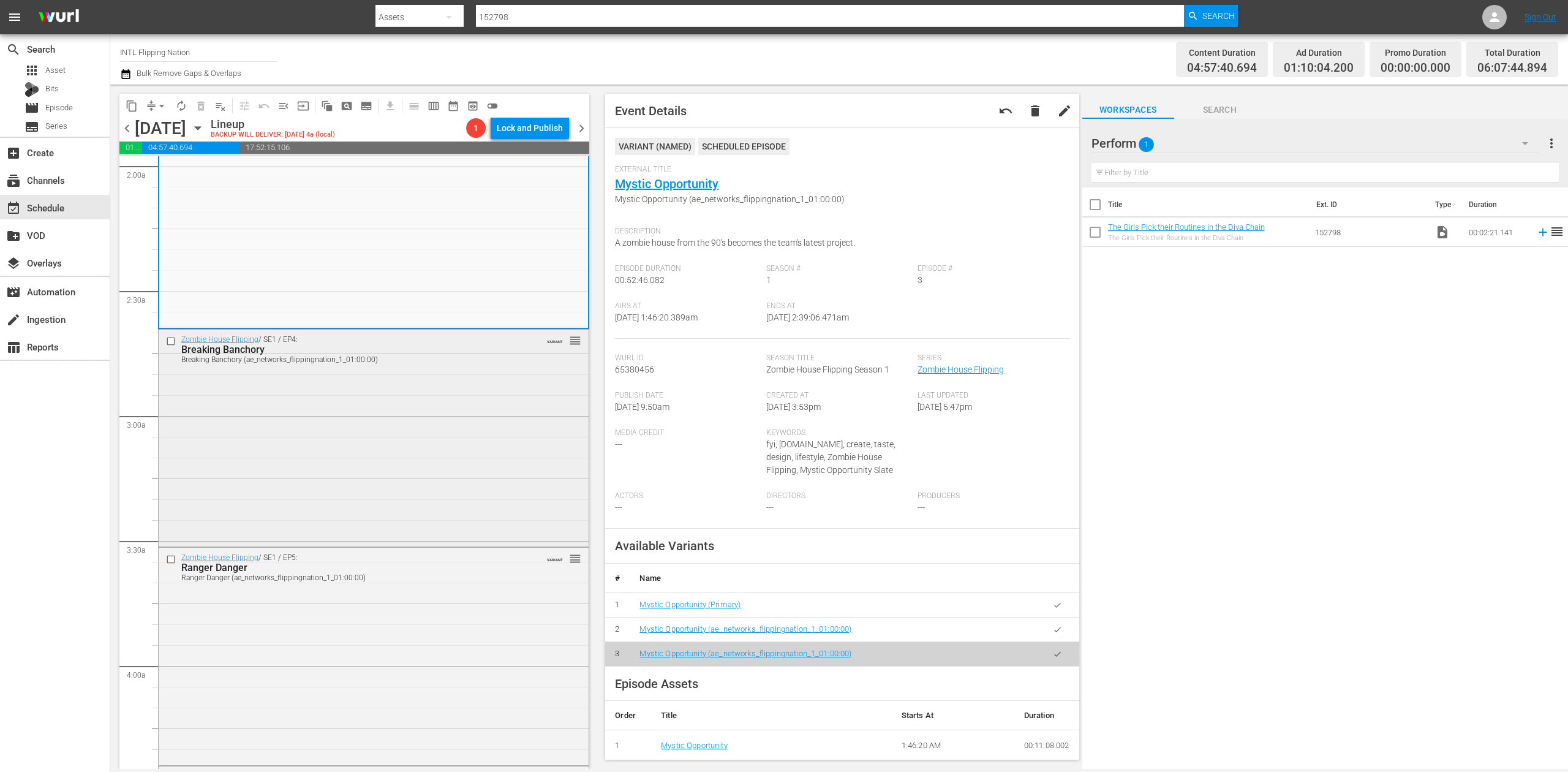
click at [467, 414] on div "Zombie House Flipping / SE1 / EP4: Breaking Banchory Breaking Banchory (ae_netw…" at bounding box center [373, 437] width 430 height 215
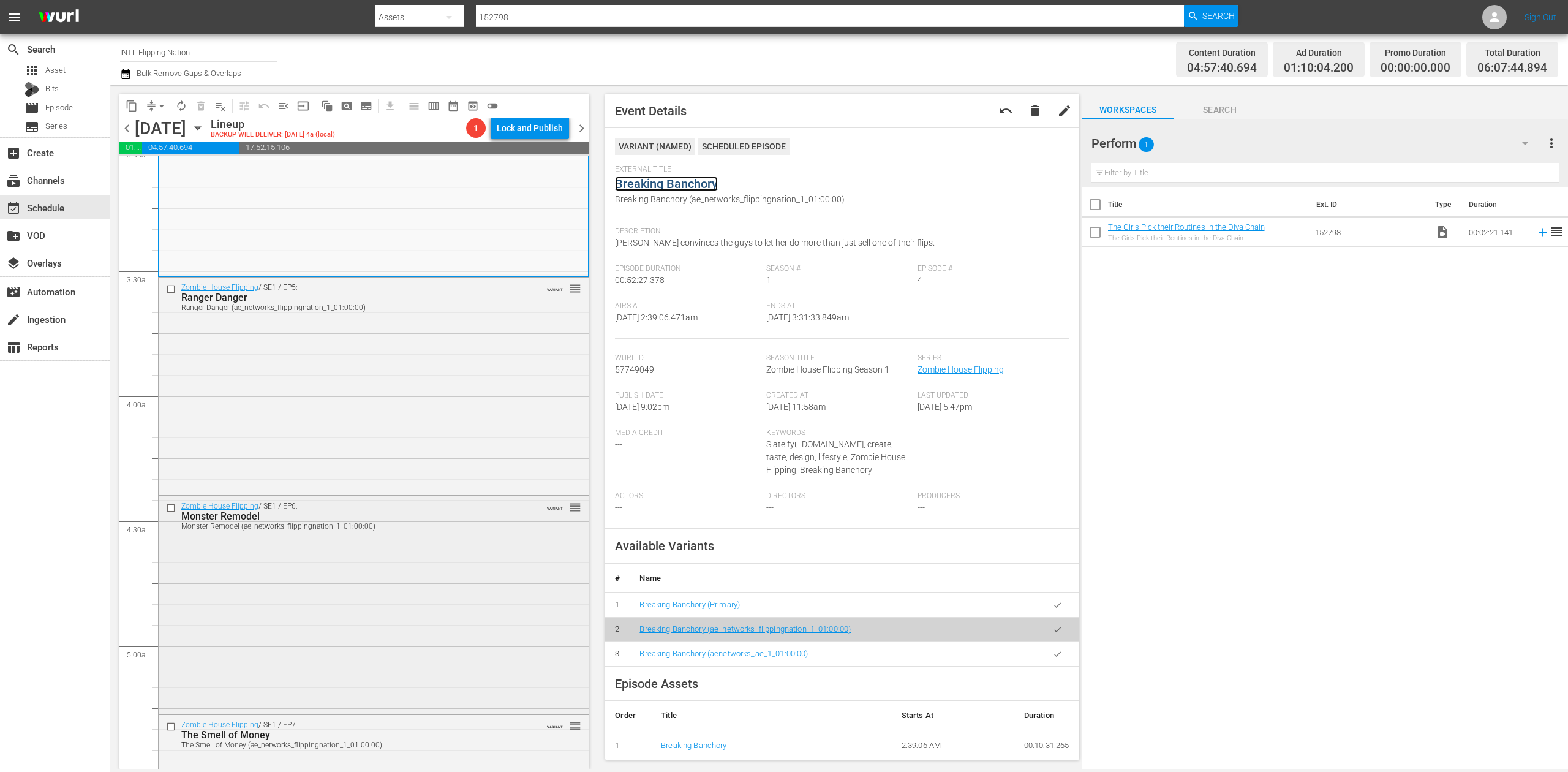
scroll to position [817, 0]
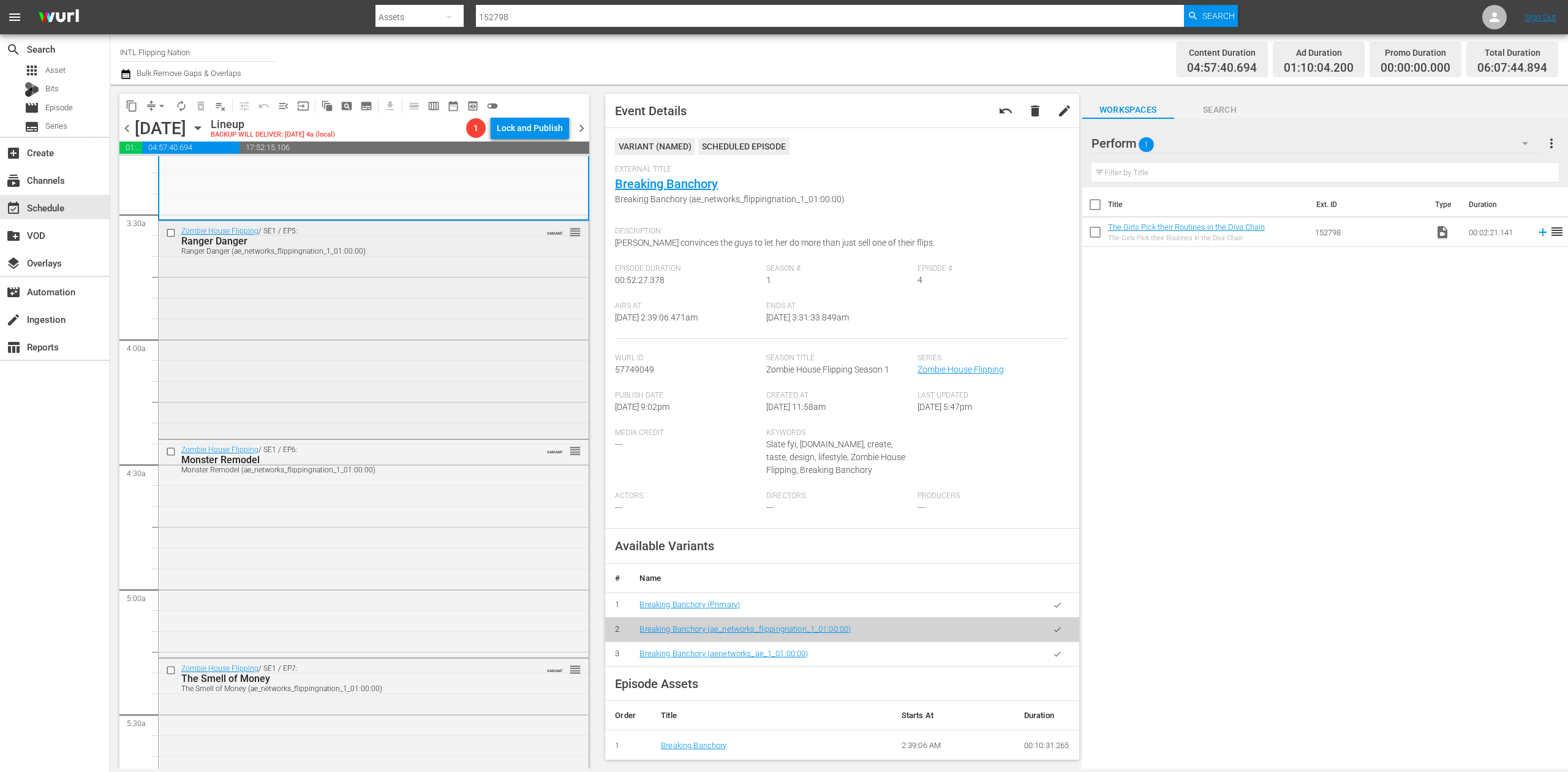
click at [459, 369] on div "Zombie House Flipping / SE1 / EP5: Ranger Danger Ranger Danger (ae_networks_fli…" at bounding box center [373, 328] width 430 height 215
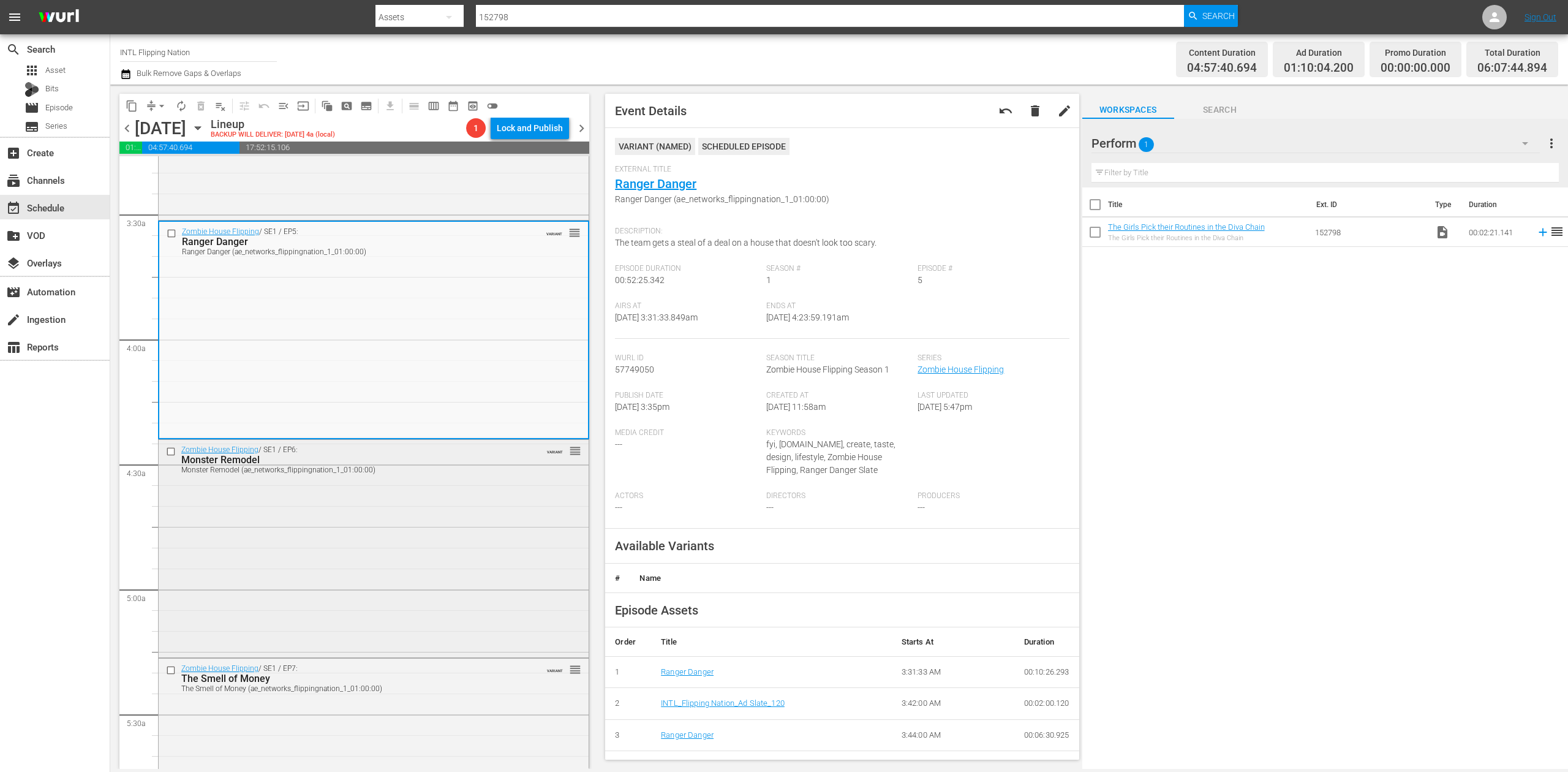
click at [446, 503] on div "Zombie House Flipping / SE1 / EP6: Monster Remodel Monster Remodel (ae_networks…" at bounding box center [373, 547] width 430 height 215
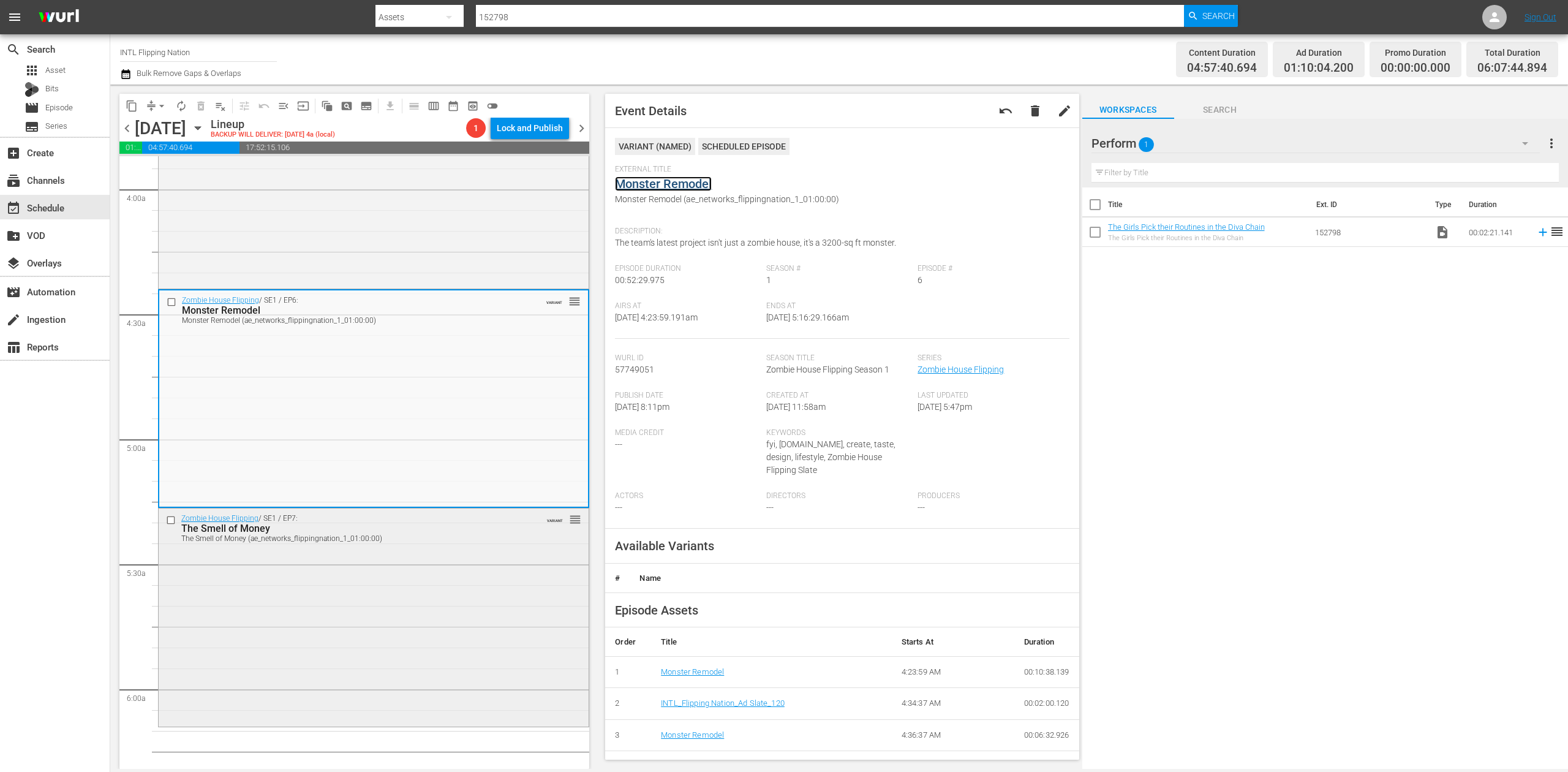
scroll to position [981, 0]
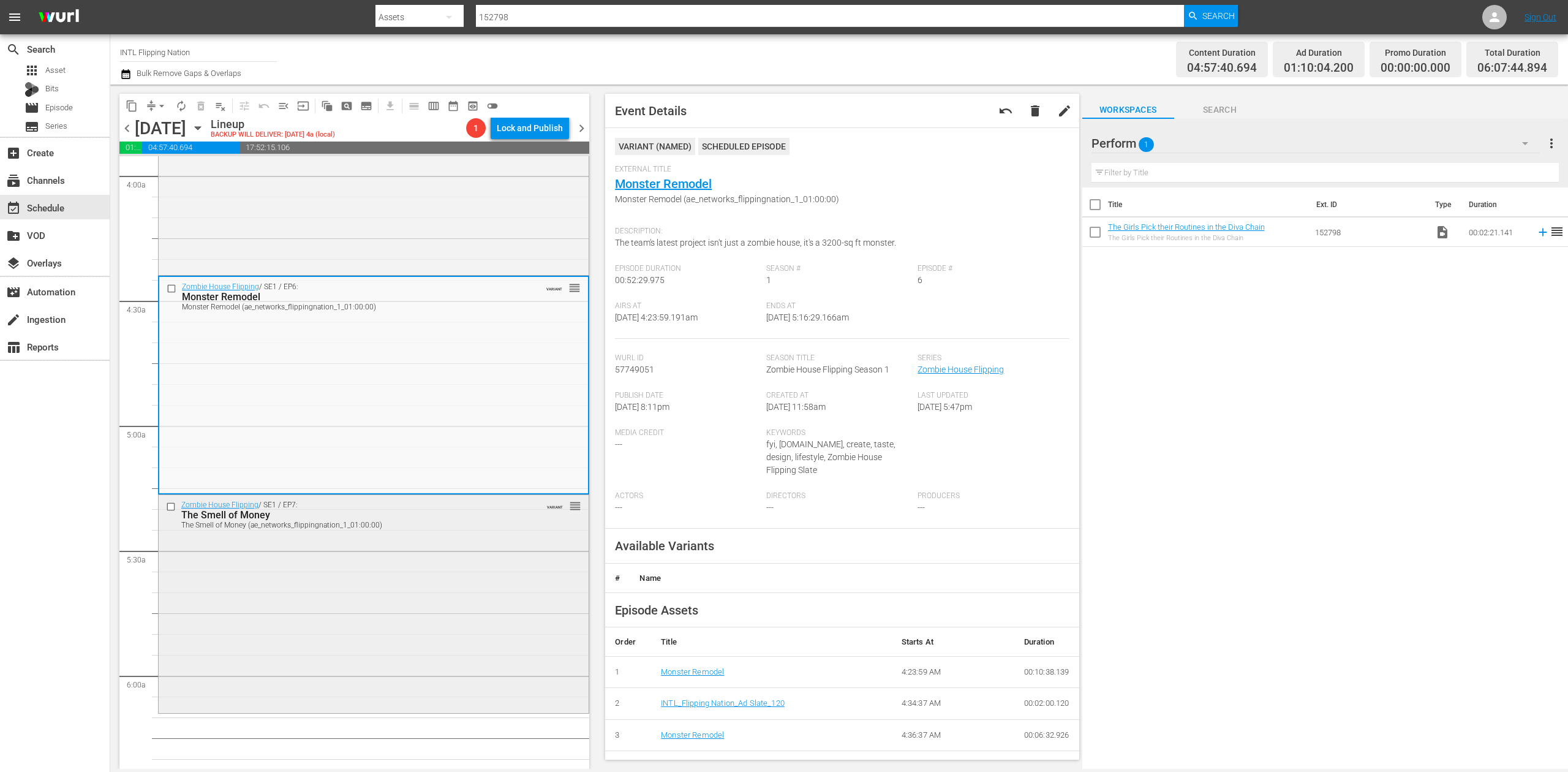
click at [435, 556] on div "Zombie House Flipping / SE1 / EP7: The Smell of Money The Smell of Money (ae_ne…" at bounding box center [373, 602] width 430 height 216
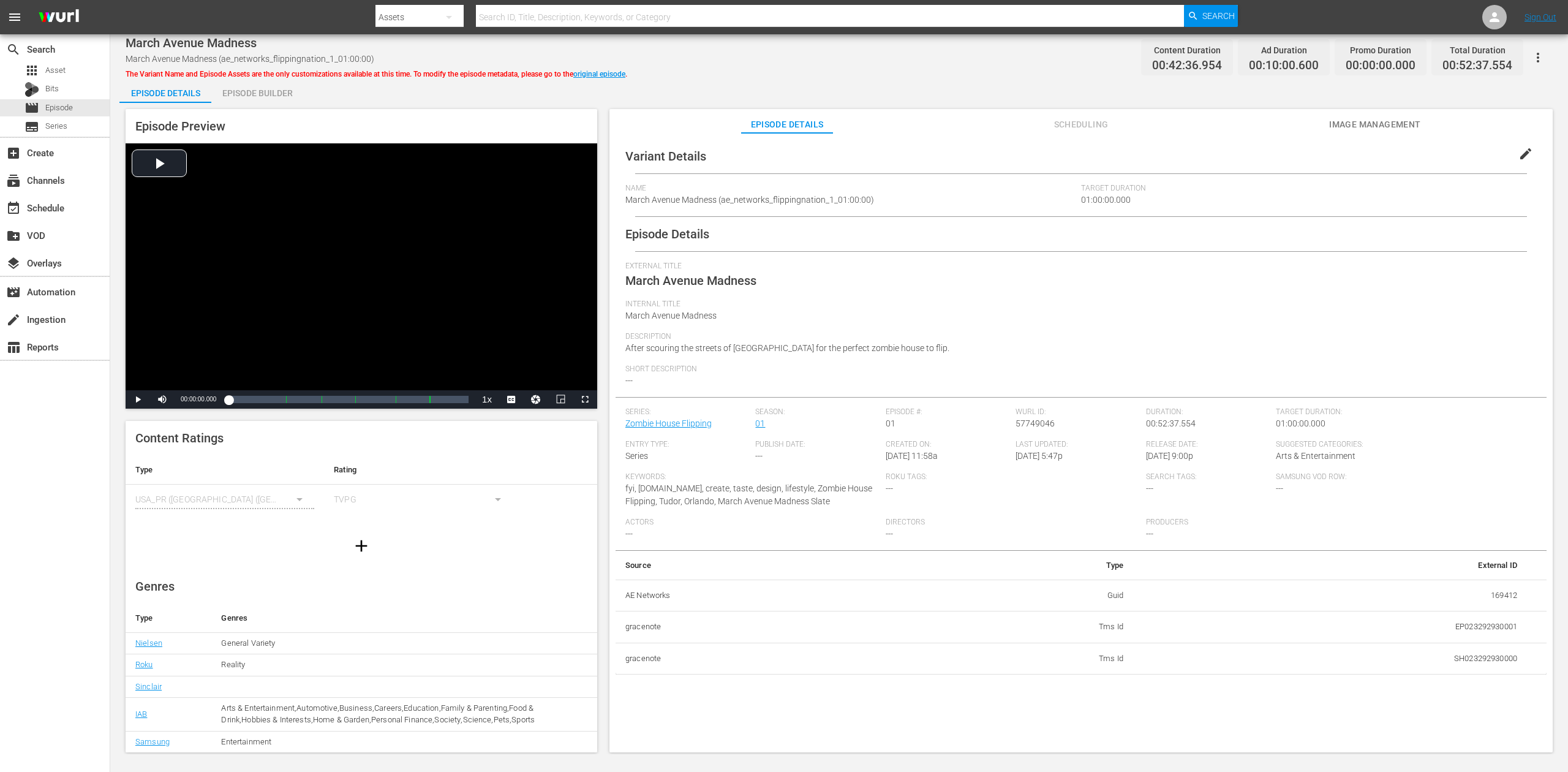
click at [246, 93] on div "Episode Builder" at bounding box center [257, 93] width 92 height 30
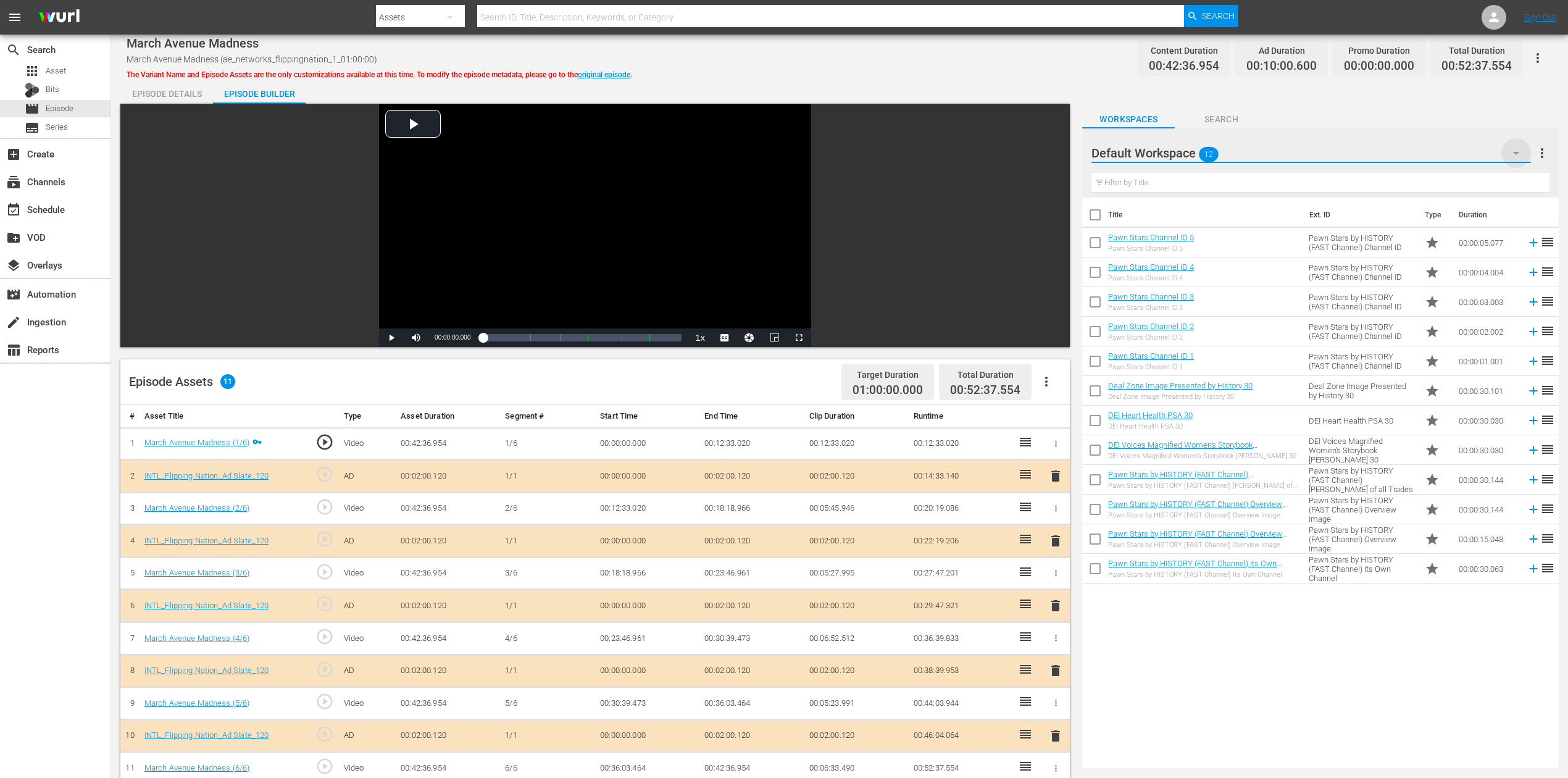
click at [1185, 148] on icon "button" at bounding box center [1516, 153] width 15 height 15
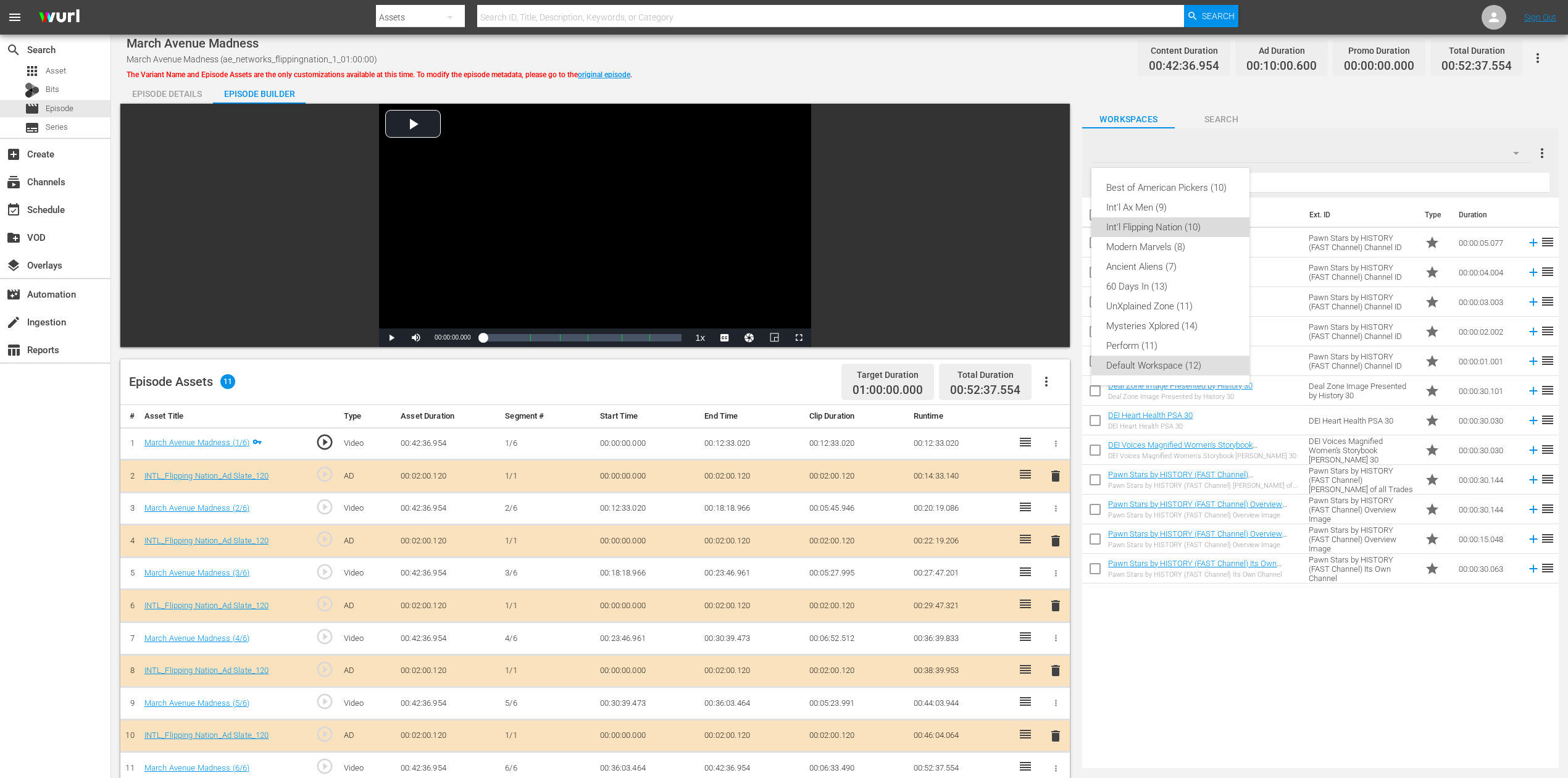
click at [1158, 221] on div "Int'l Flipping Nation (10)" at bounding box center [1171, 227] width 129 height 20
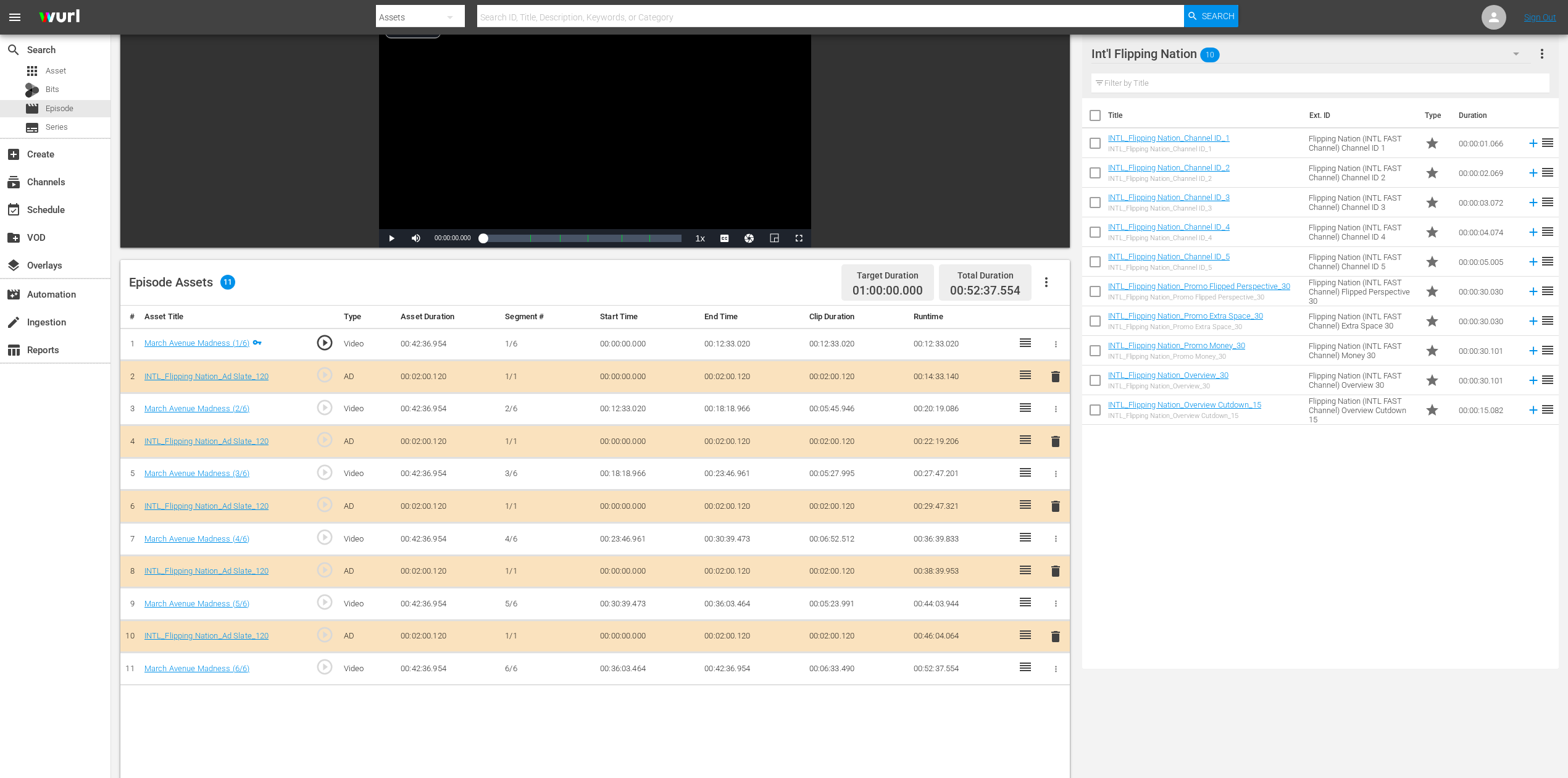
scroll to position [247, 0]
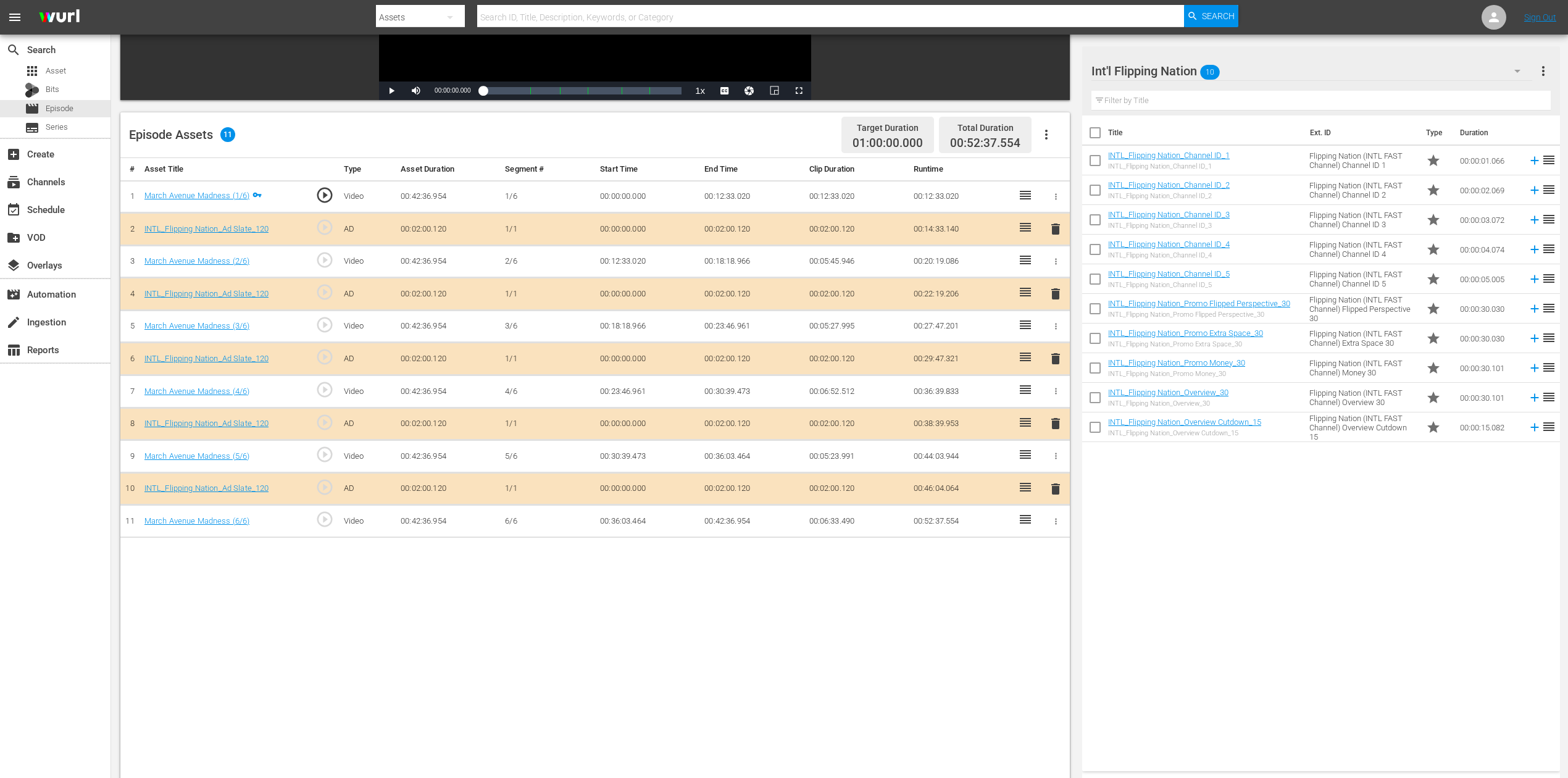
click at [1058, 357] on span "delete" at bounding box center [1055, 358] width 15 height 15
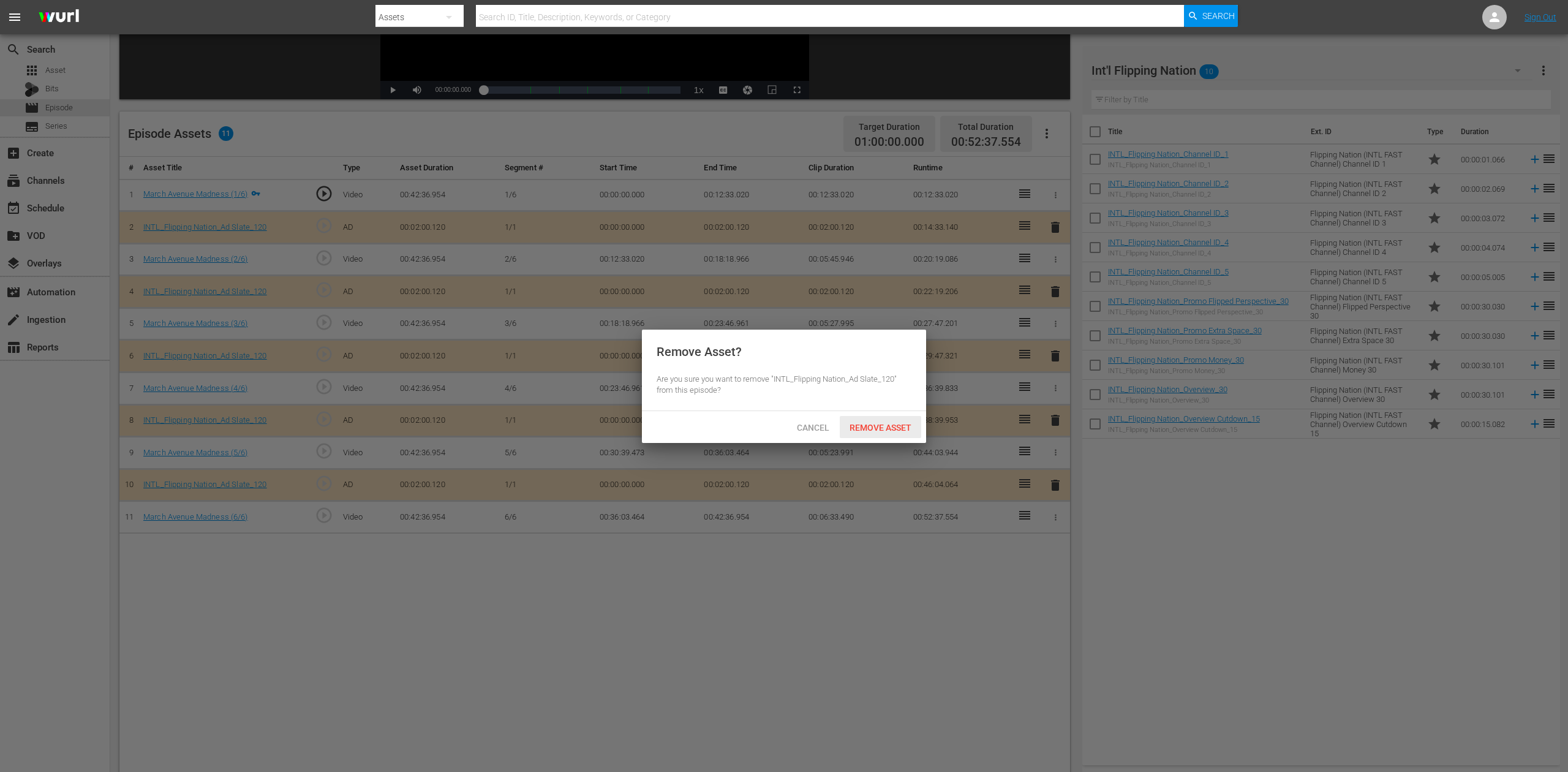
click at [887, 429] on span "Remove Asset" at bounding box center [880, 427] width 82 height 10
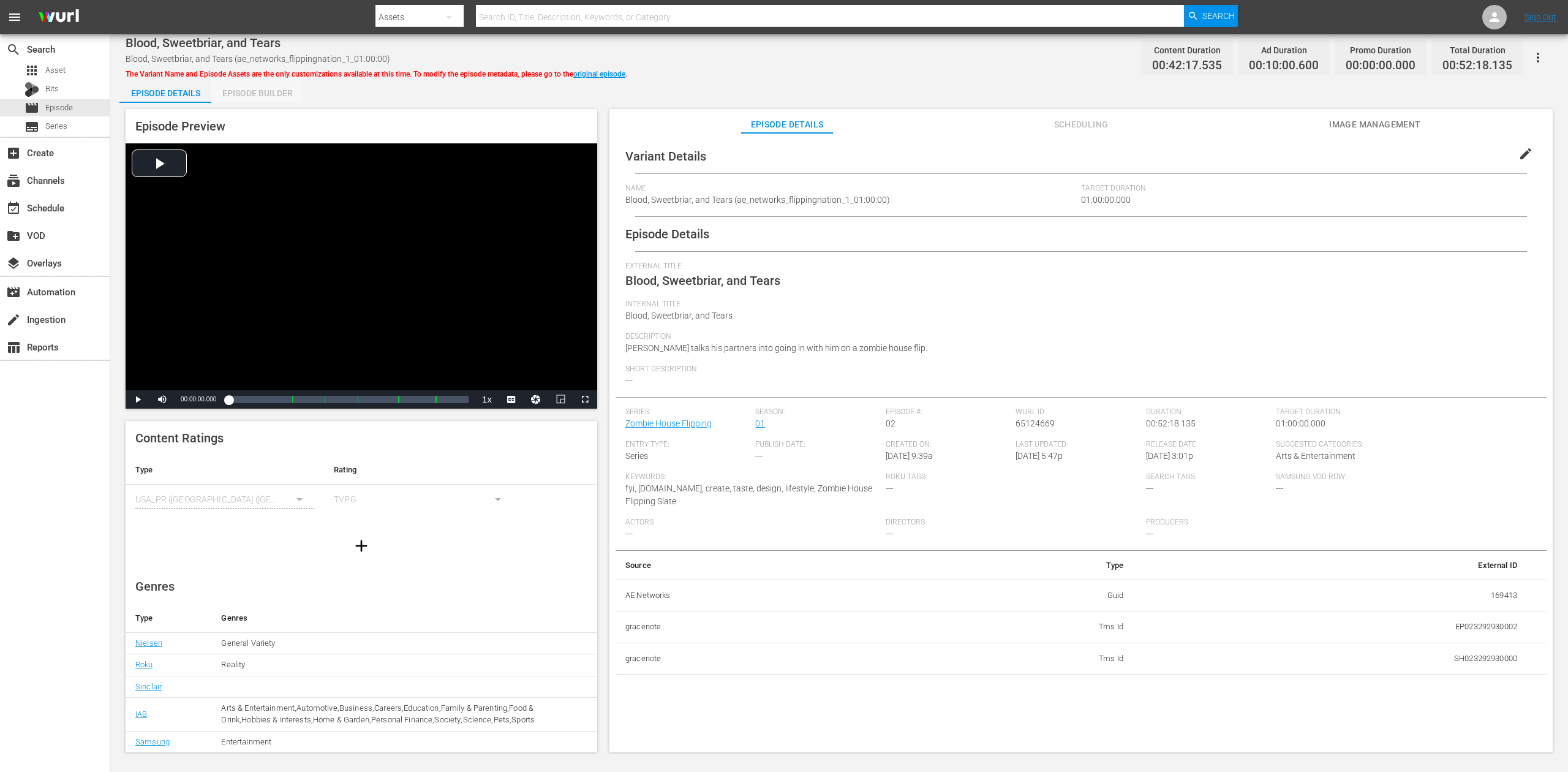
click at [268, 93] on div "Episode Builder" at bounding box center [257, 93] width 92 height 30
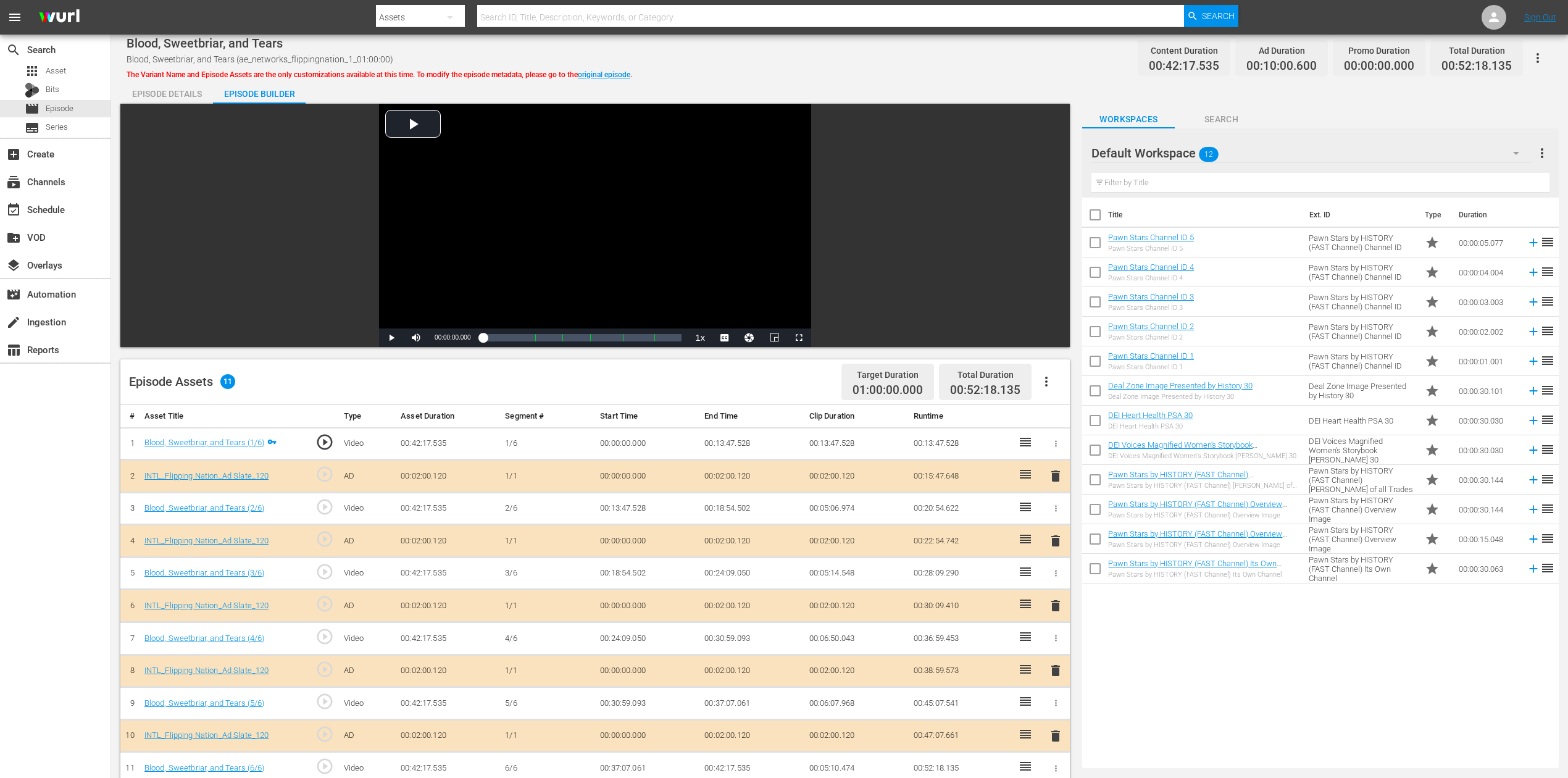
click at [1054, 583] on span "delete" at bounding box center [1055, 605] width 15 height 15
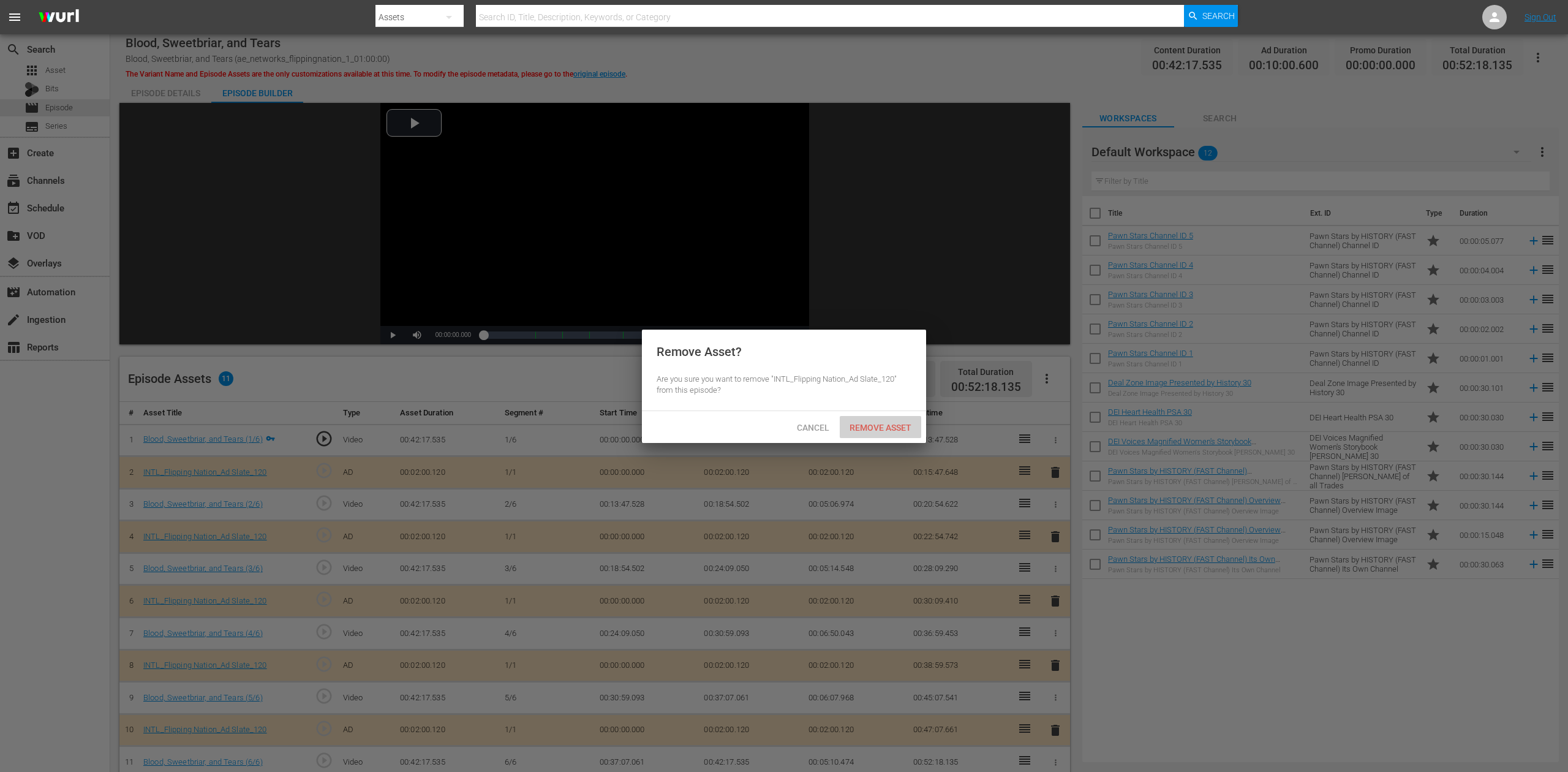
click at [875, 434] on div "Remove Asset" at bounding box center [880, 427] width 82 height 23
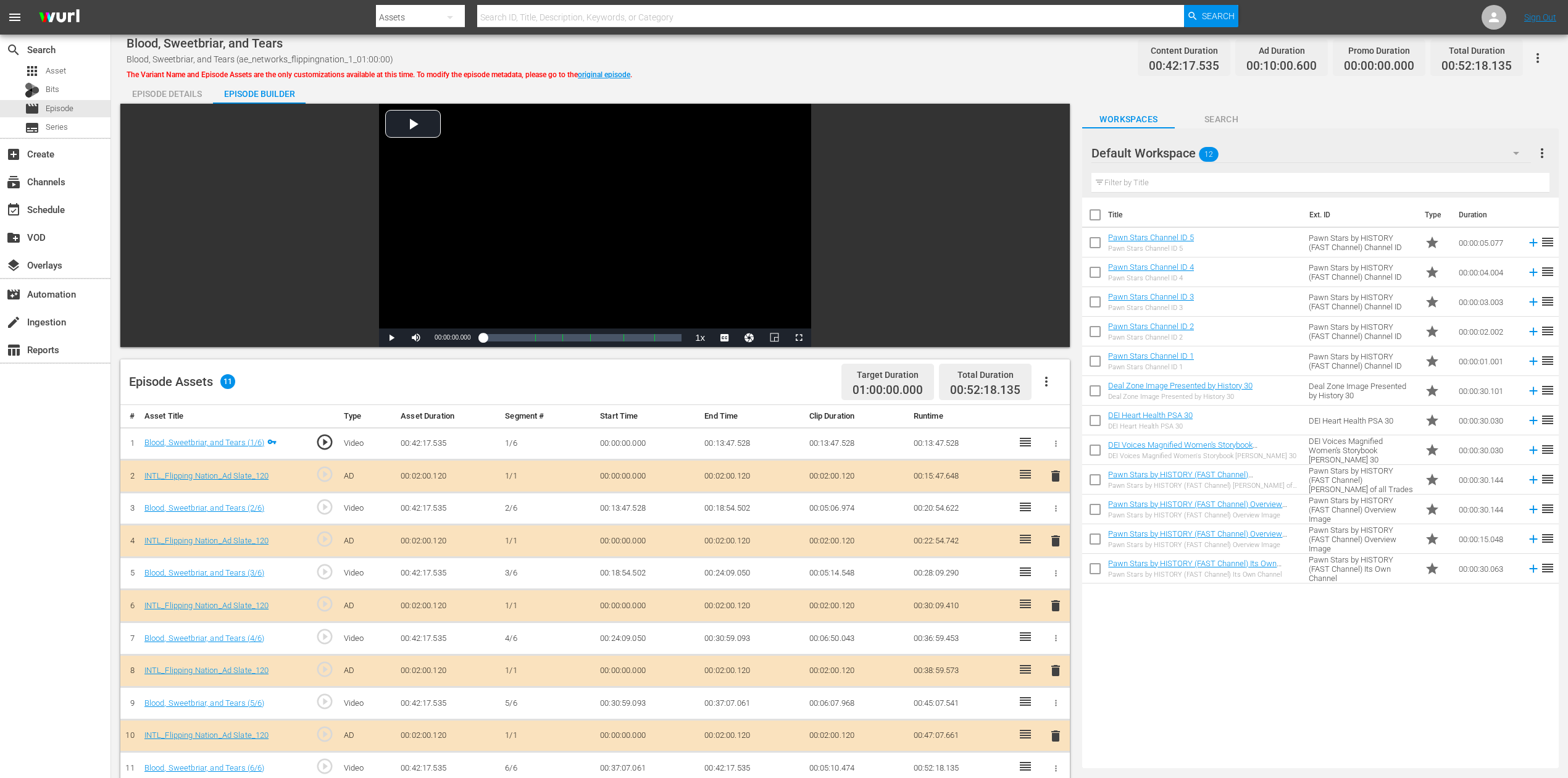
click at [1185, 153] on icon "button" at bounding box center [1516, 154] width 6 height 3
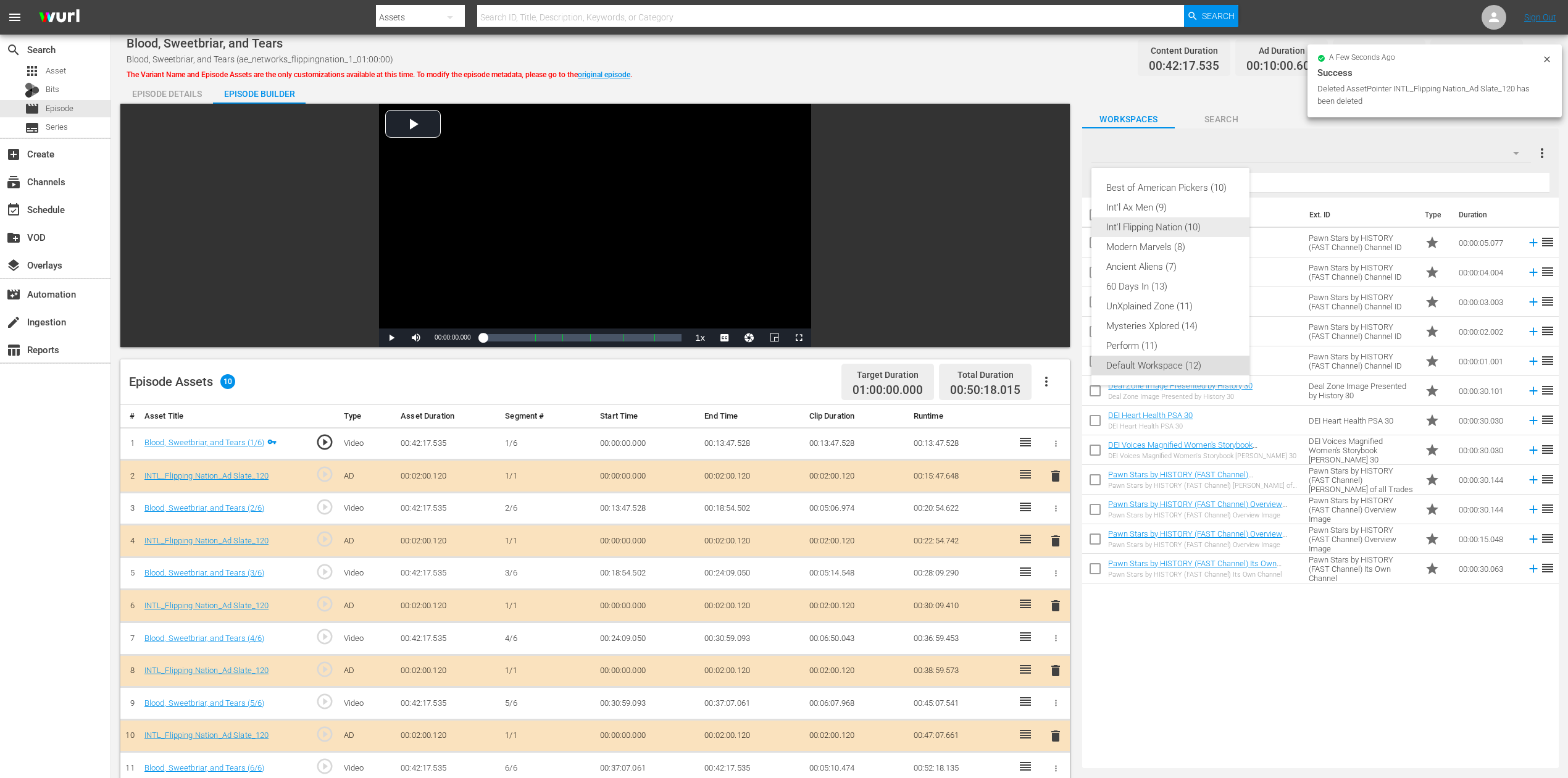
click at [1184, 228] on div "Int'l Flipping Nation (10)" at bounding box center [1171, 227] width 129 height 20
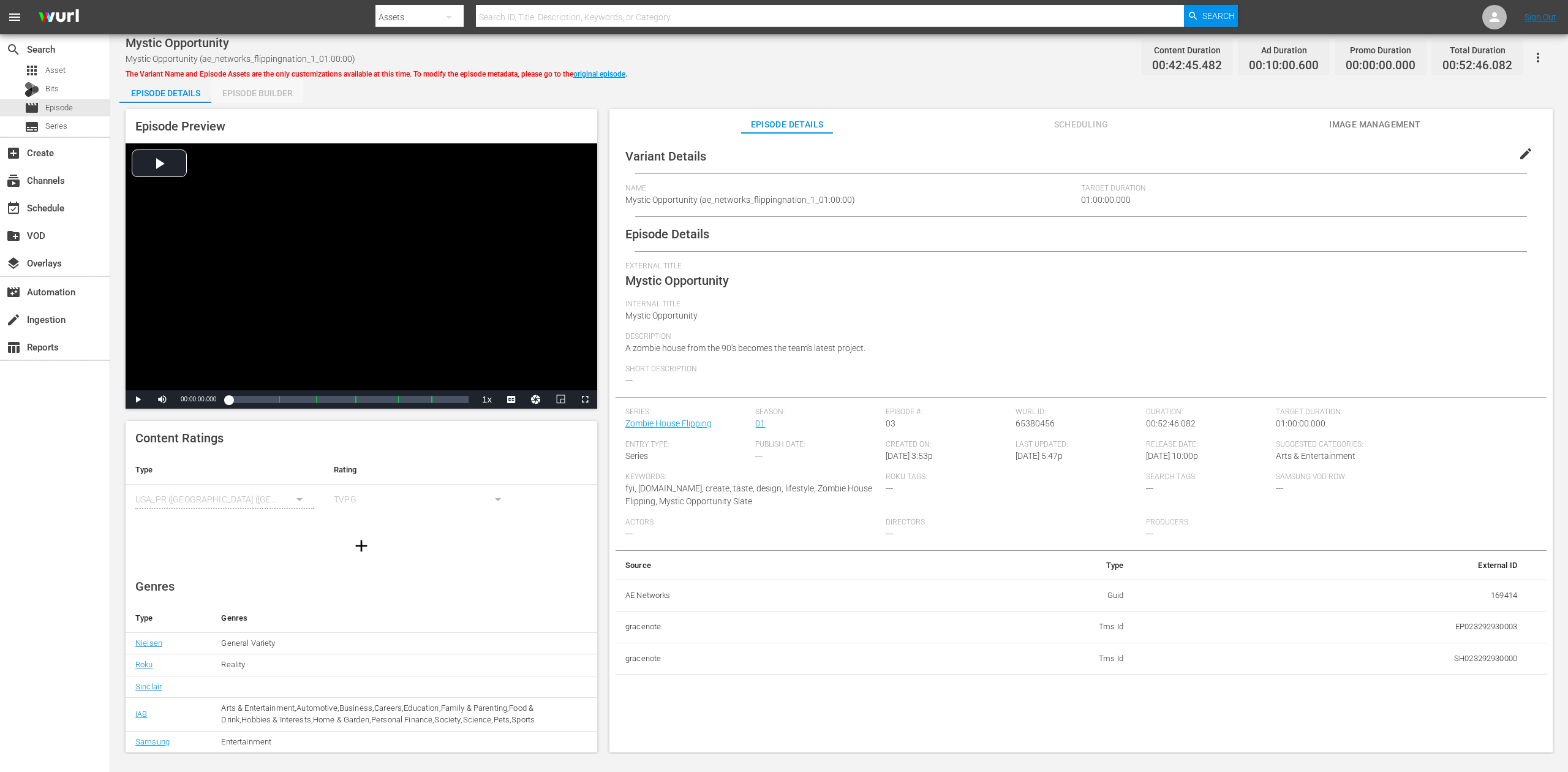
click at [267, 93] on div "Episode Builder" at bounding box center [257, 93] width 92 height 30
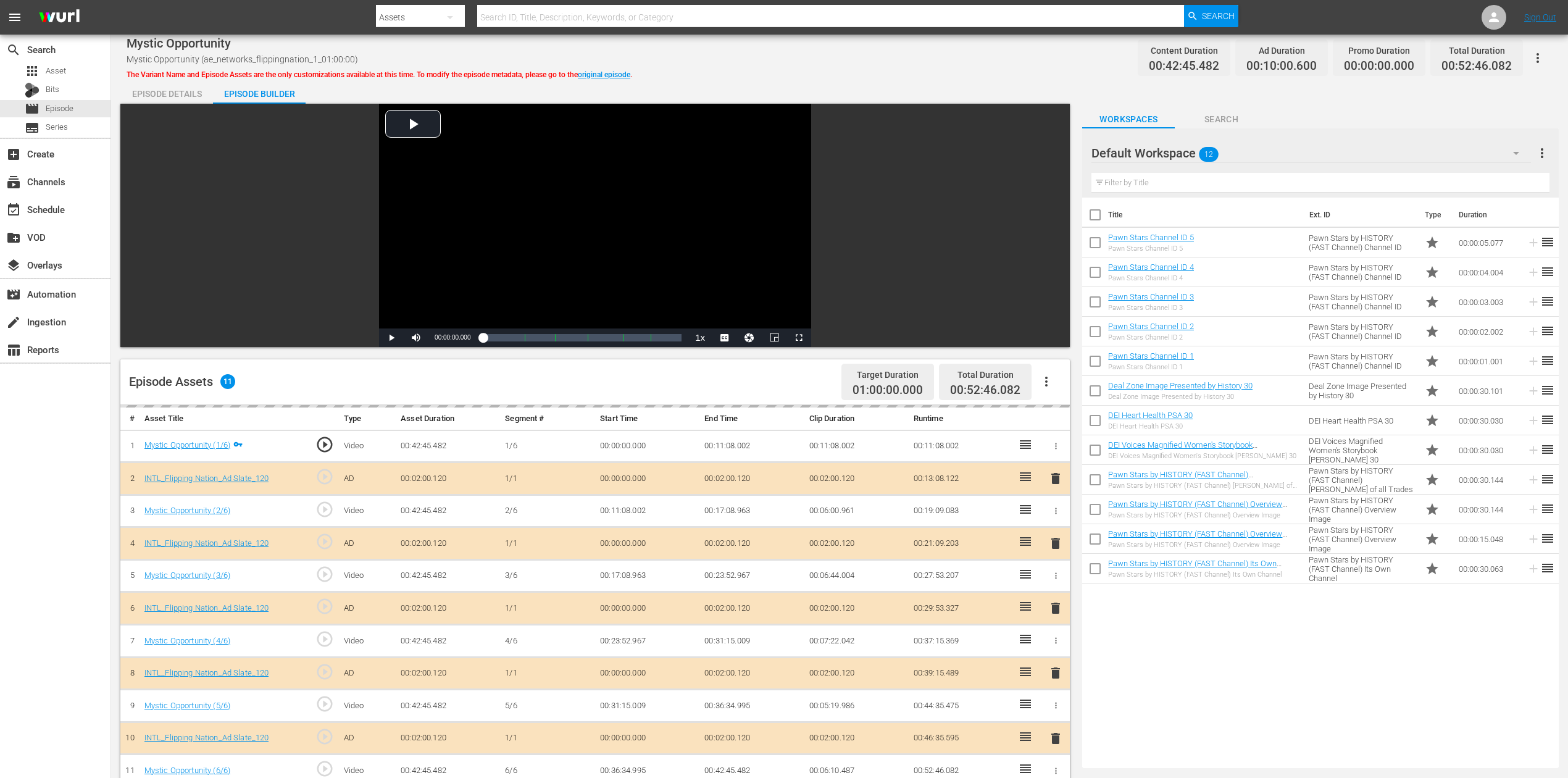
click at [1185, 153] on icon "button" at bounding box center [1516, 154] width 6 height 3
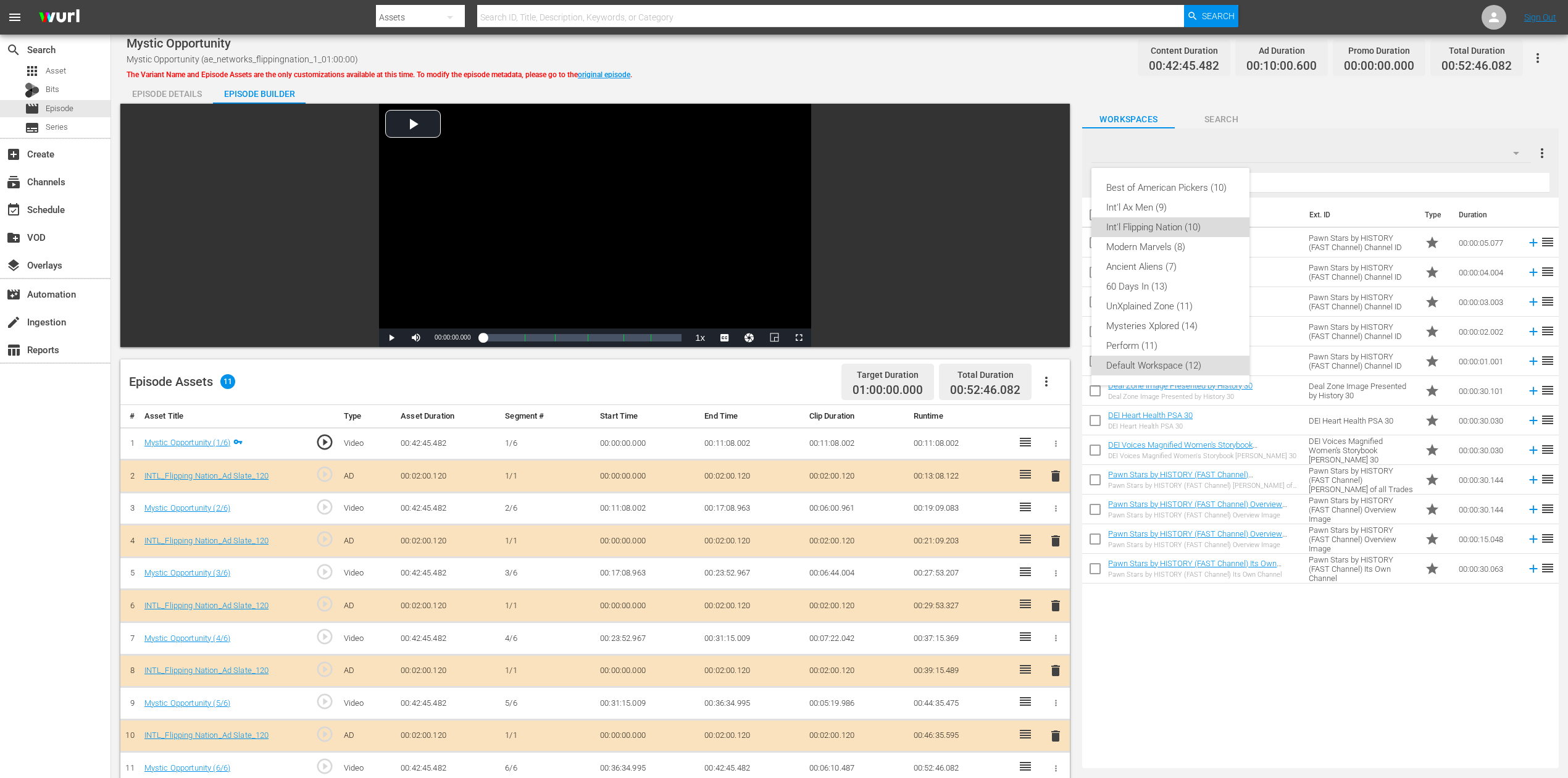
click at [1185, 231] on div "Int'l Flipping Nation (10)" at bounding box center [1171, 227] width 129 height 20
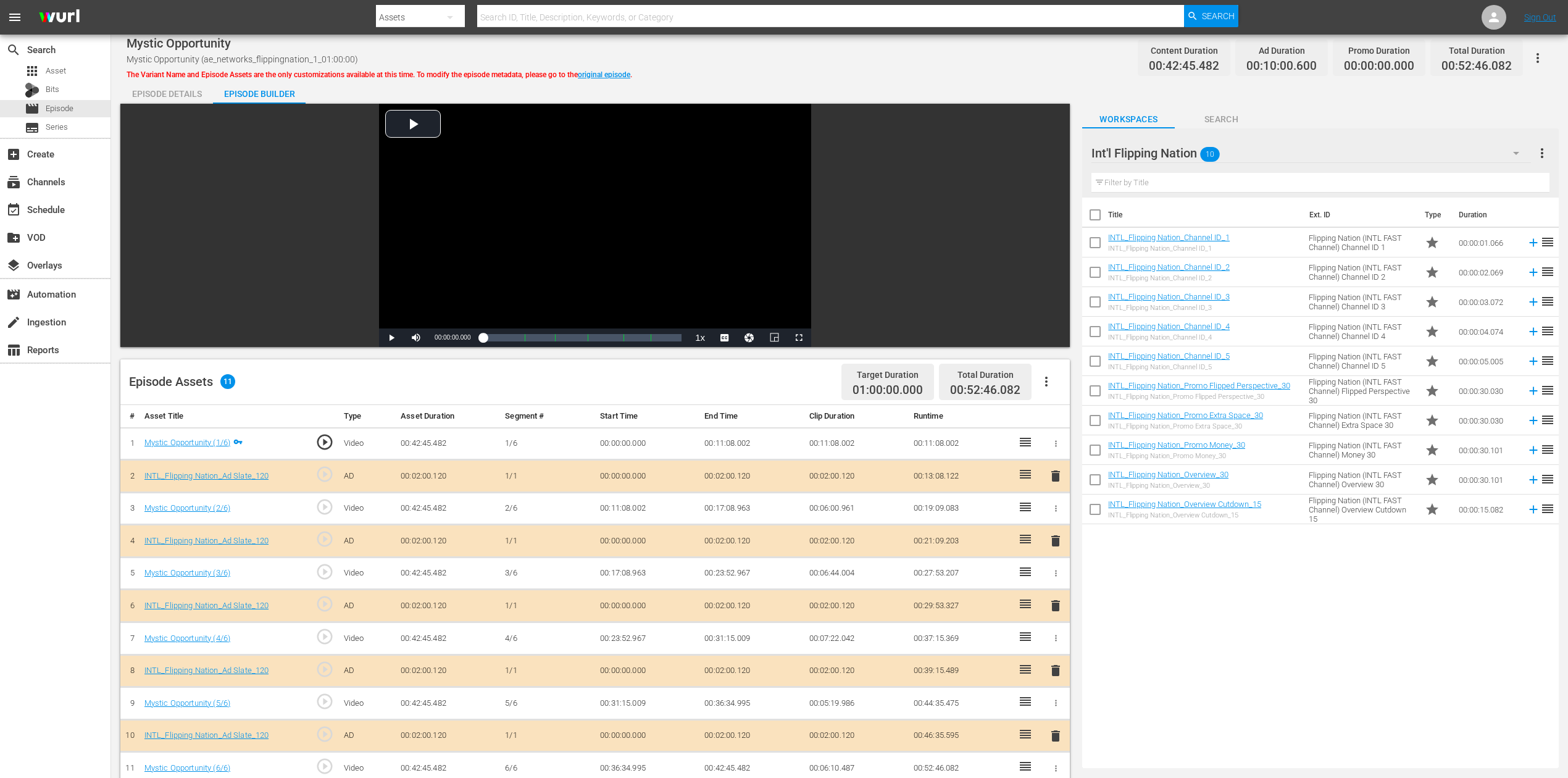
click at [1052, 583] on span "delete" at bounding box center [1055, 605] width 15 height 15
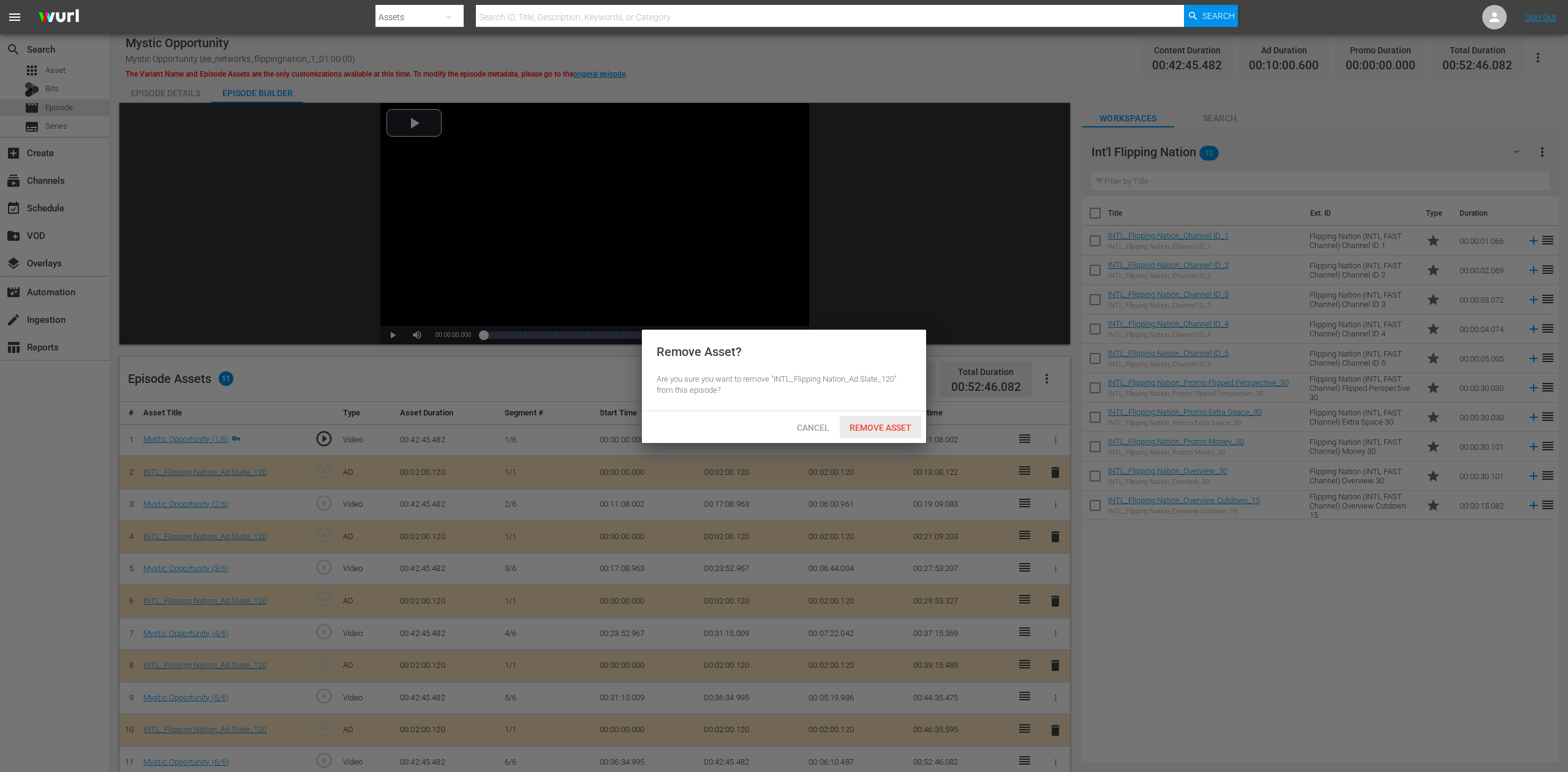
click at [890, 434] on div "Remove Asset" at bounding box center [880, 427] width 82 height 23
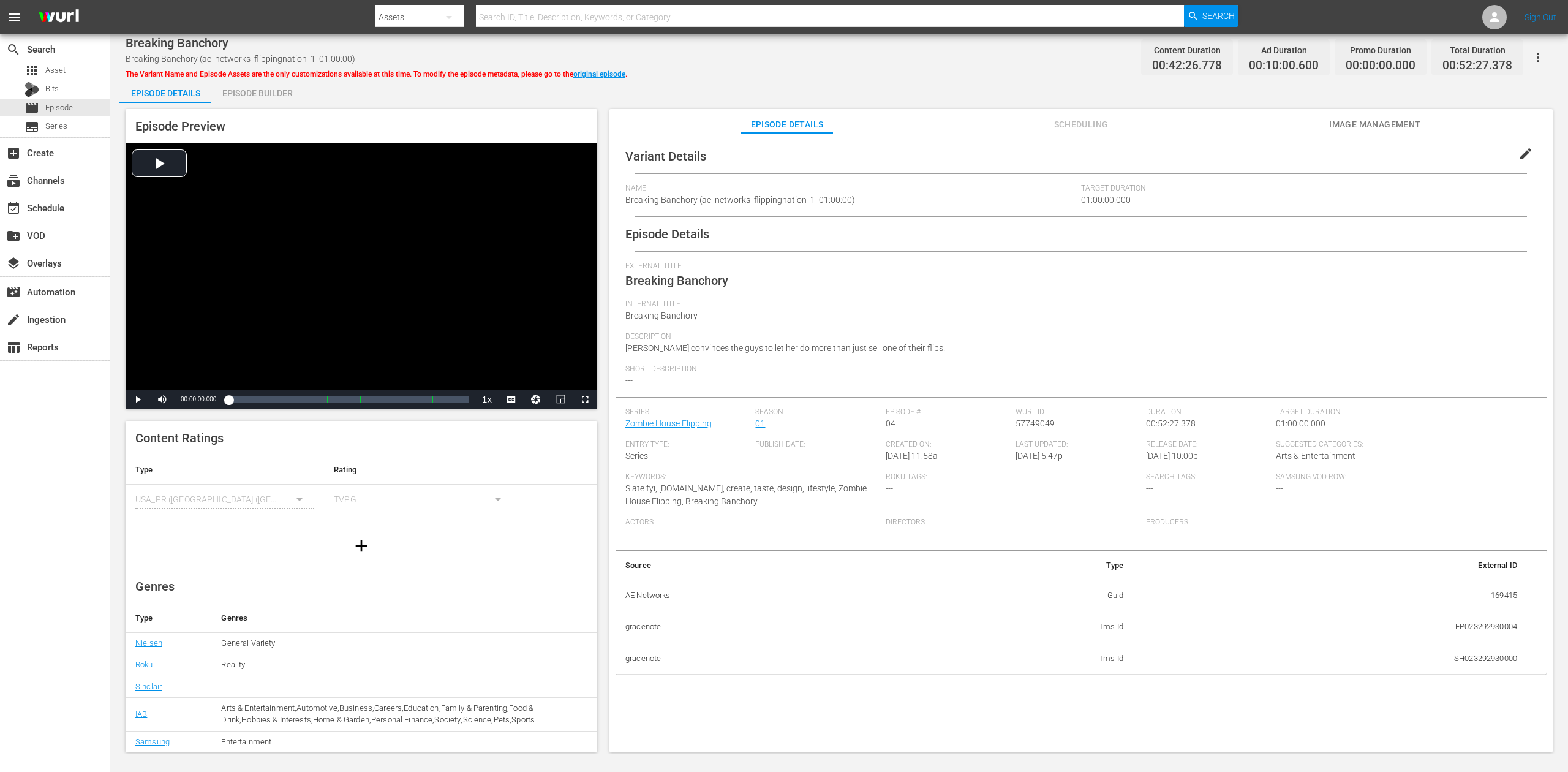
click at [264, 87] on div "Episode Builder" at bounding box center [257, 93] width 92 height 30
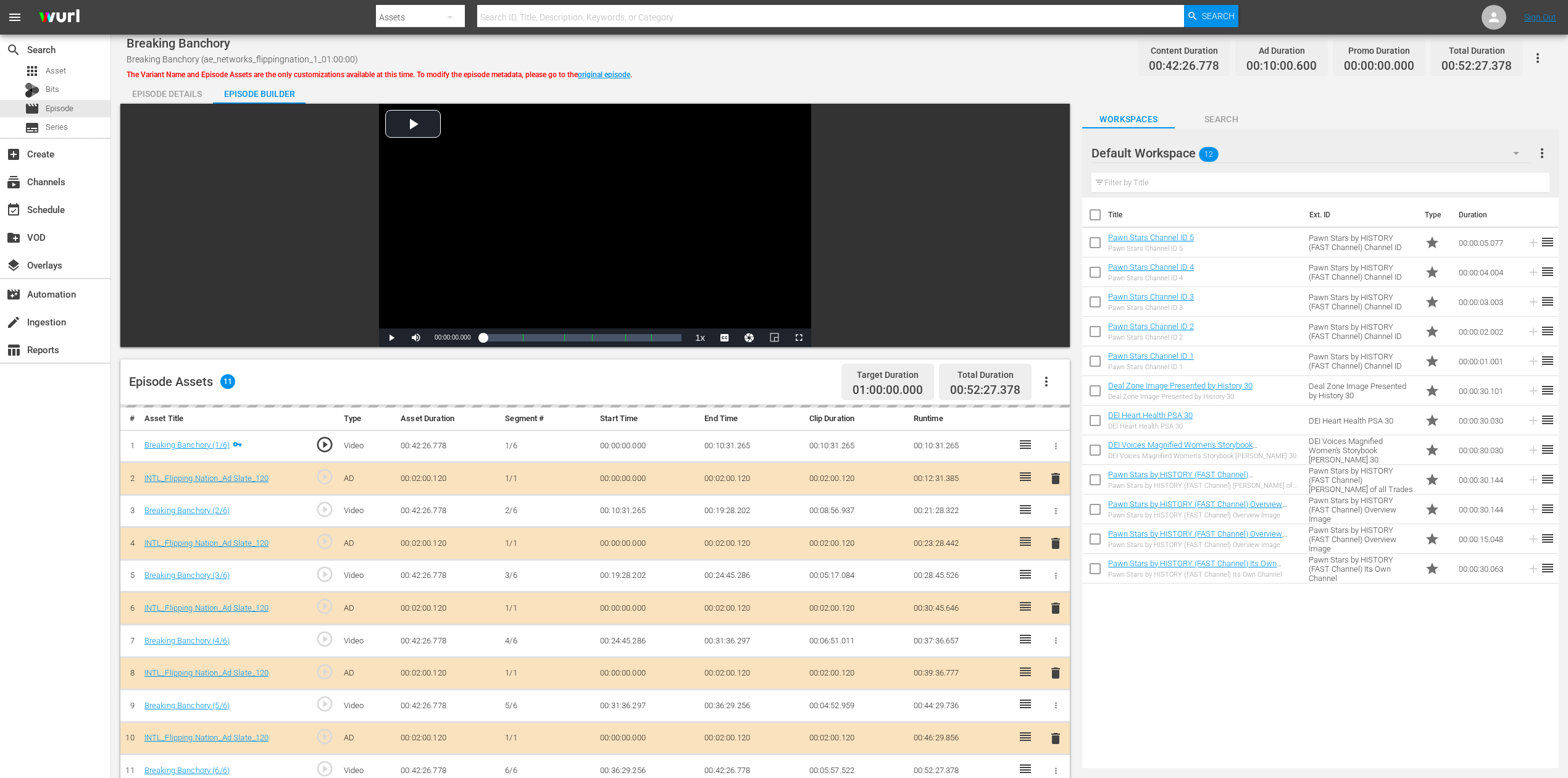
click at [1185, 150] on icon "button" at bounding box center [1516, 153] width 15 height 15
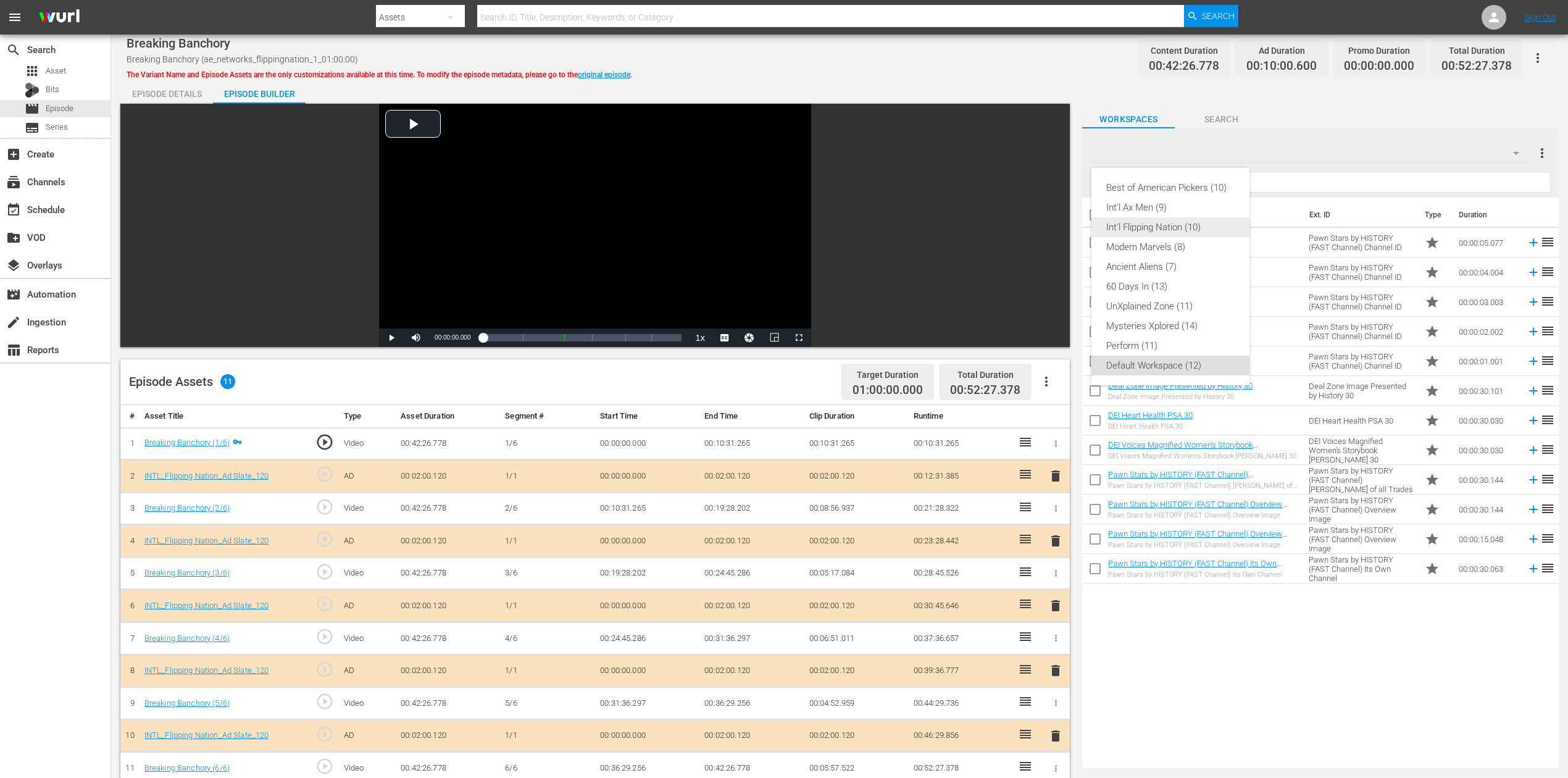
click at [1170, 231] on div "Int'l Flipping Nation (10)" at bounding box center [1171, 227] width 129 height 20
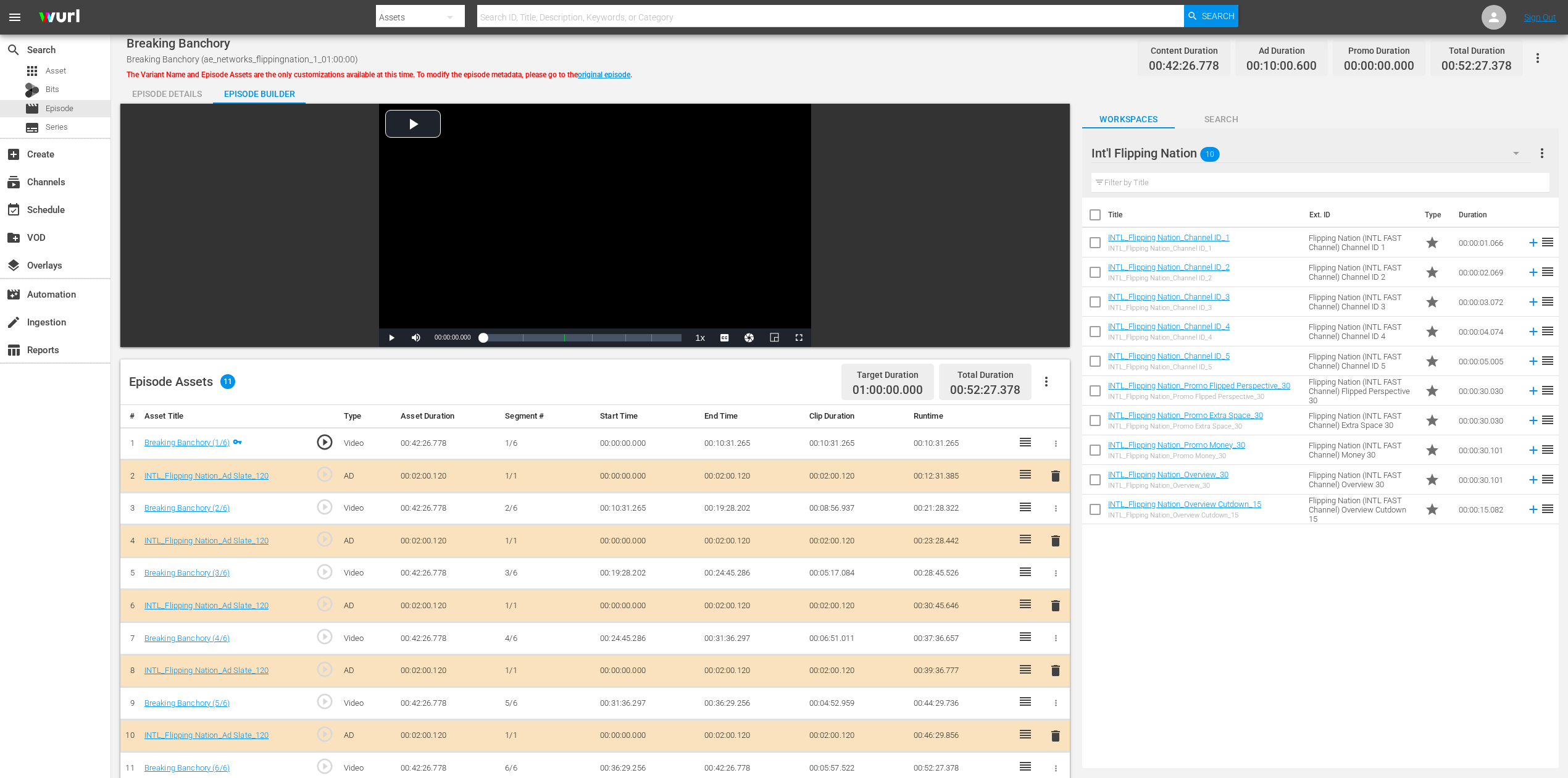
click at [1052, 583] on span "delete" at bounding box center [1055, 605] width 15 height 15
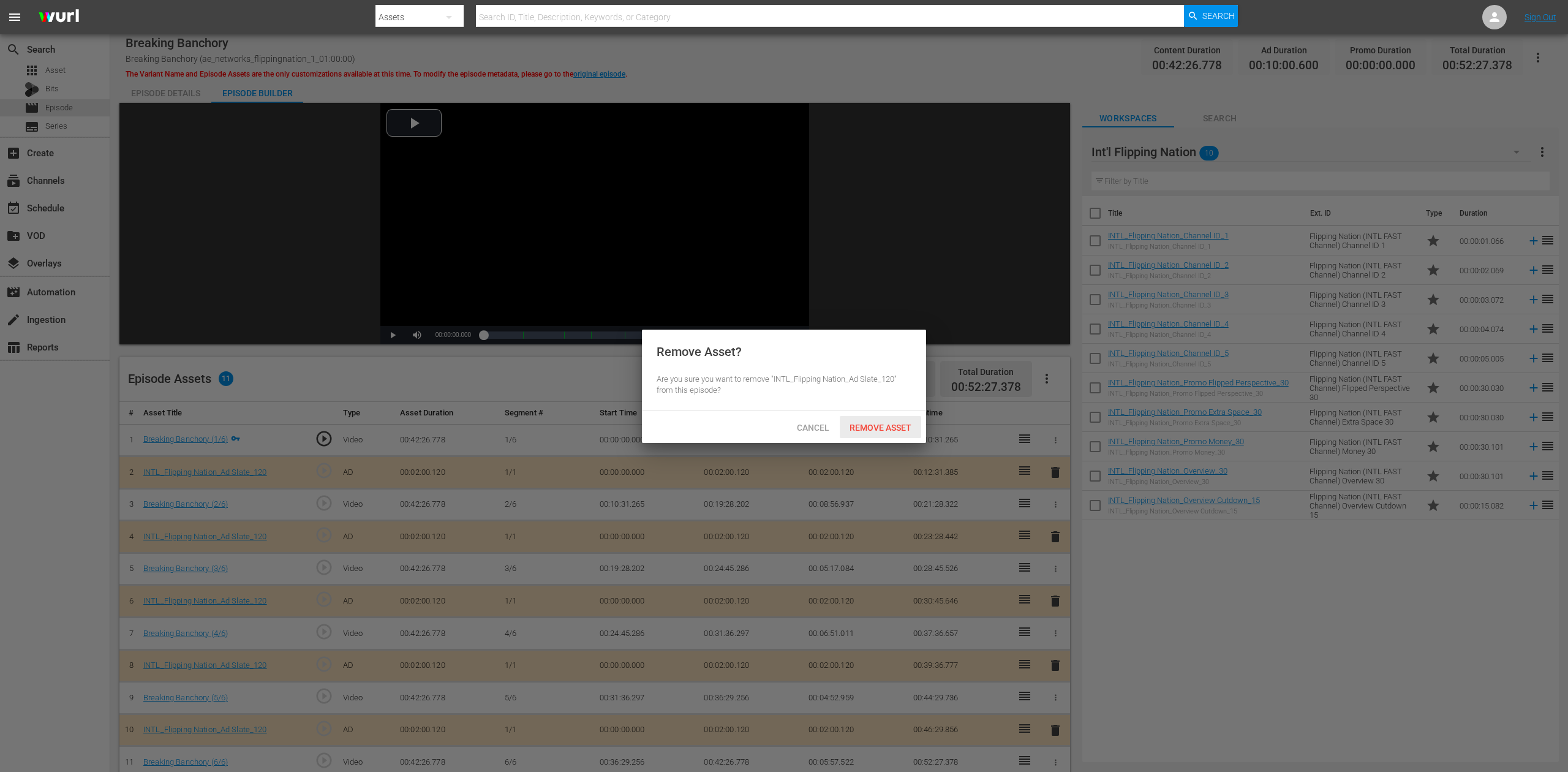
click at [875, 424] on span "Remove Asset" at bounding box center [880, 427] width 82 height 10
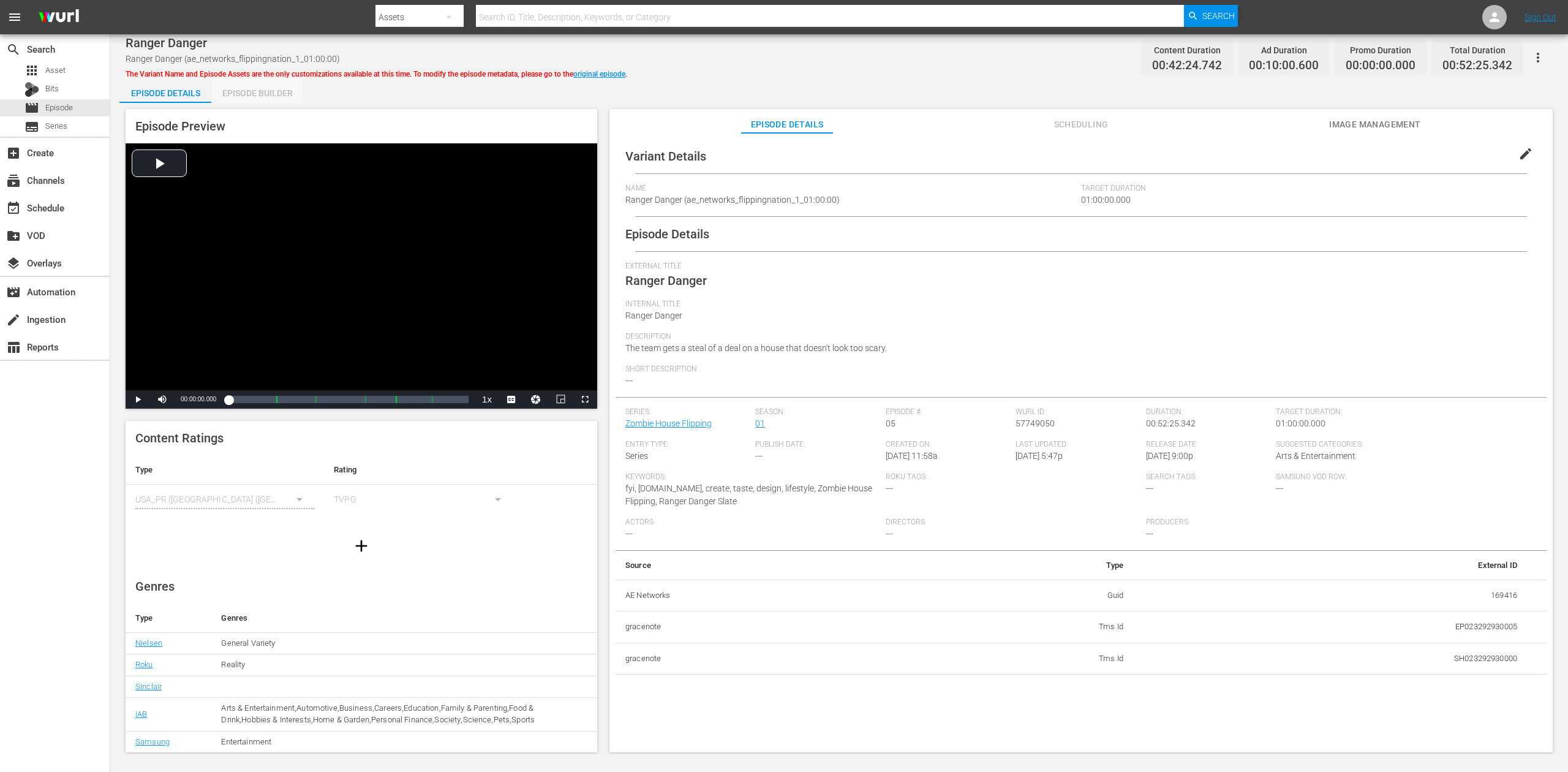
click at [261, 88] on div "Episode Builder" at bounding box center [257, 93] width 92 height 30
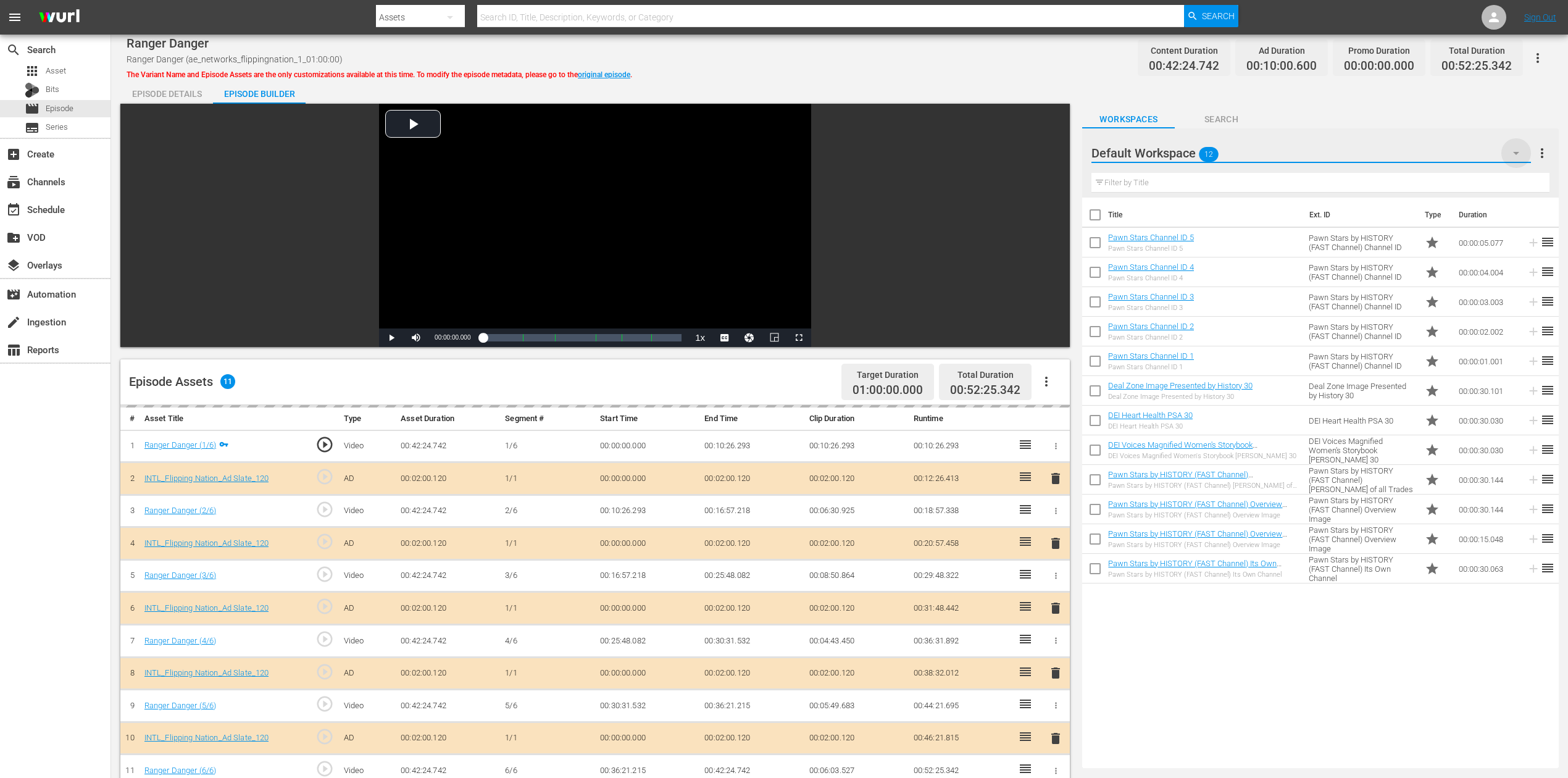
click at [1185, 150] on icon "button" at bounding box center [1516, 153] width 15 height 15
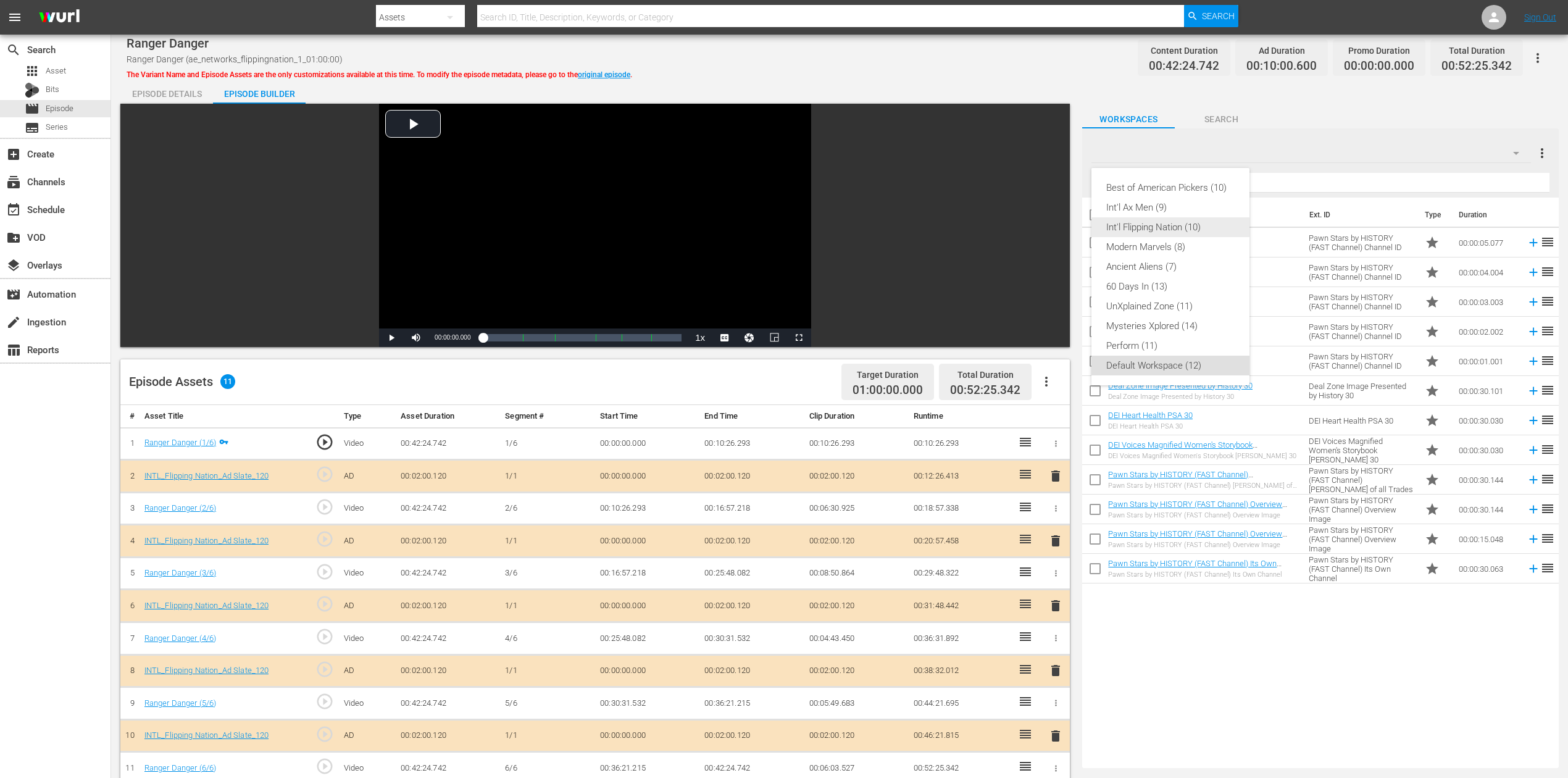
click at [1185, 227] on div "Int'l Flipping Nation (10)" at bounding box center [1171, 227] width 129 height 20
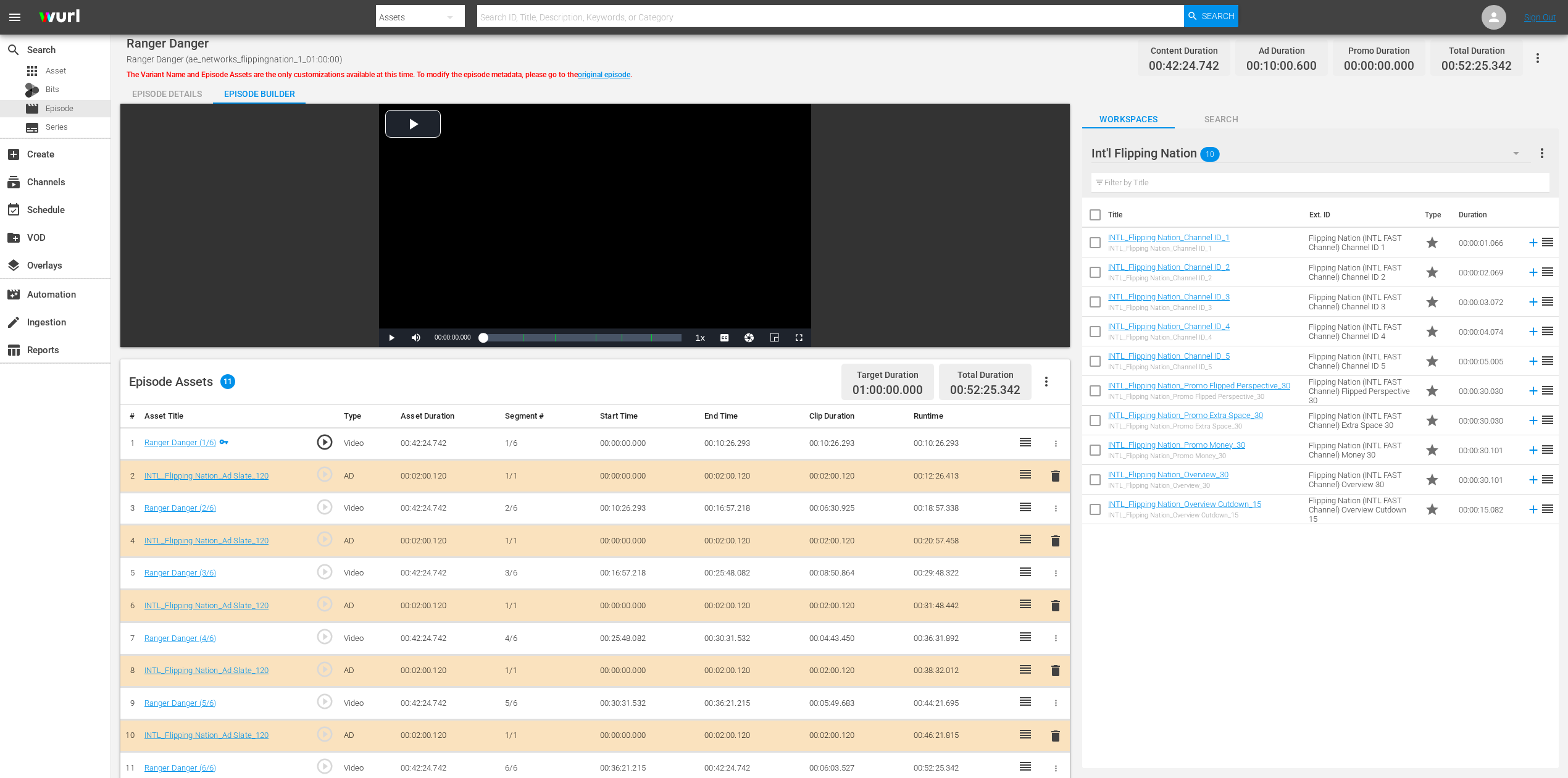
click at [1058, 583] on span "delete" at bounding box center [1055, 605] width 15 height 15
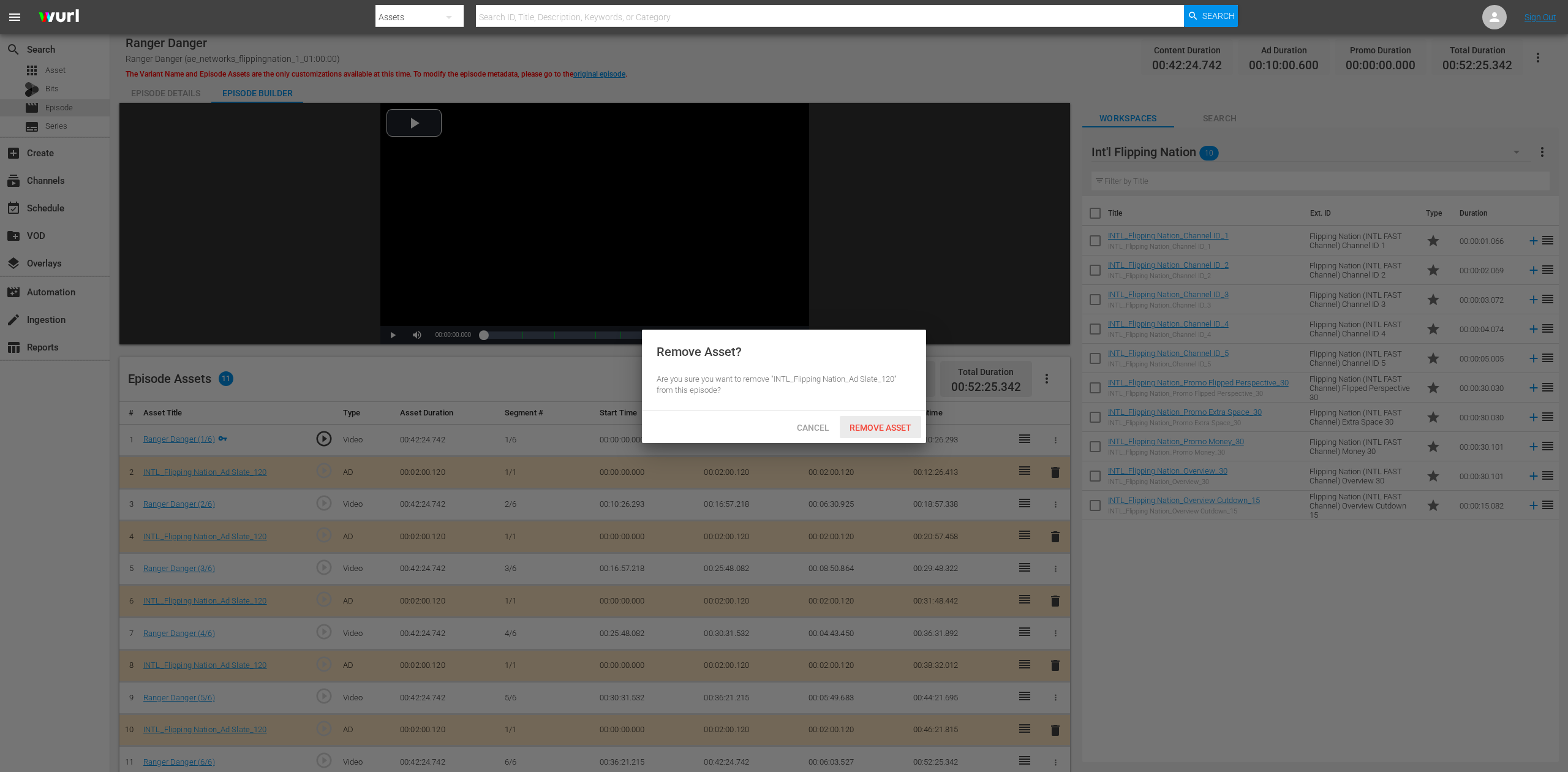
click at [870, 425] on span "Remove Asset" at bounding box center [880, 427] width 82 height 10
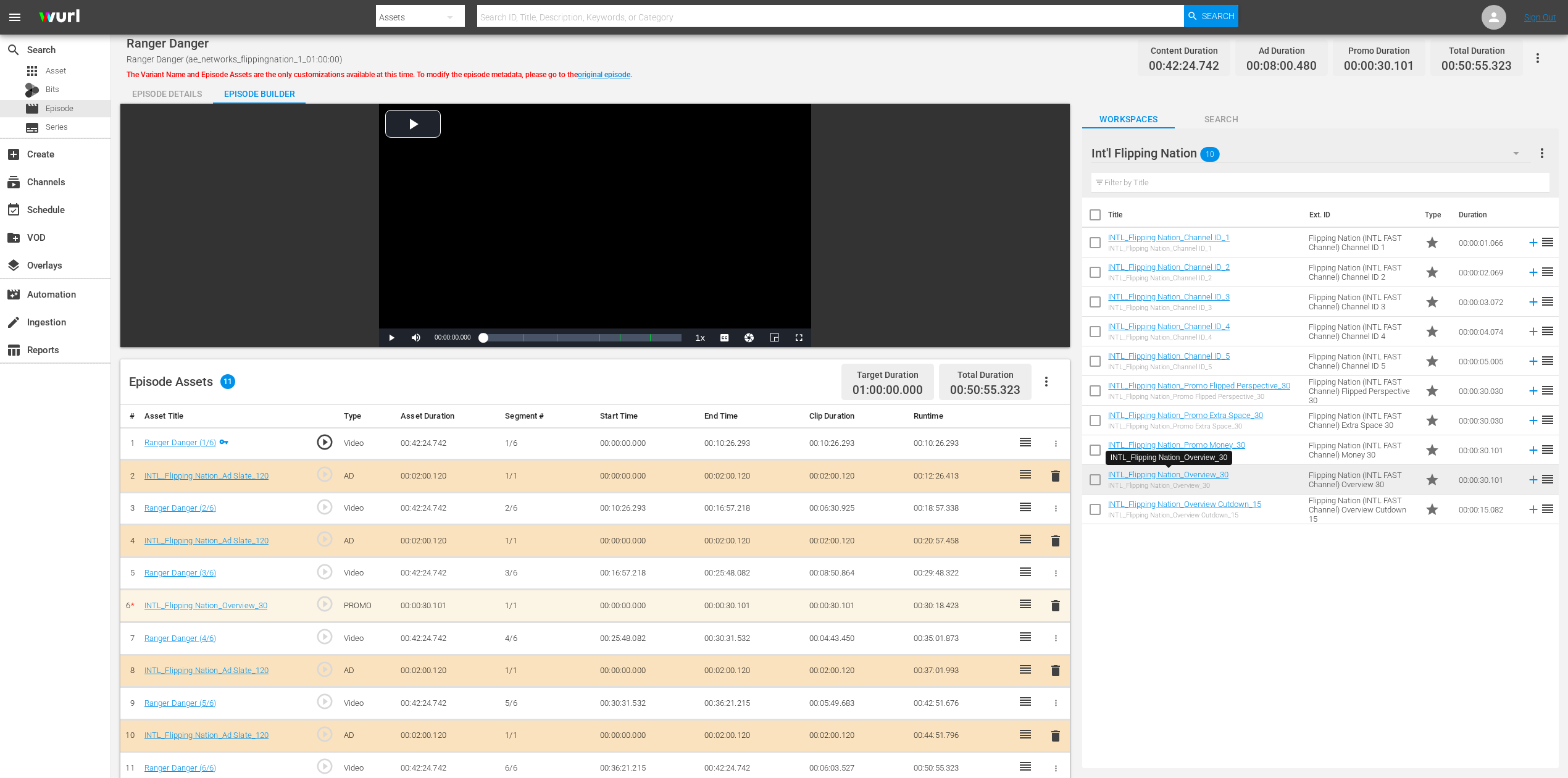
click at [1051, 583] on span "delete" at bounding box center [1055, 605] width 15 height 15
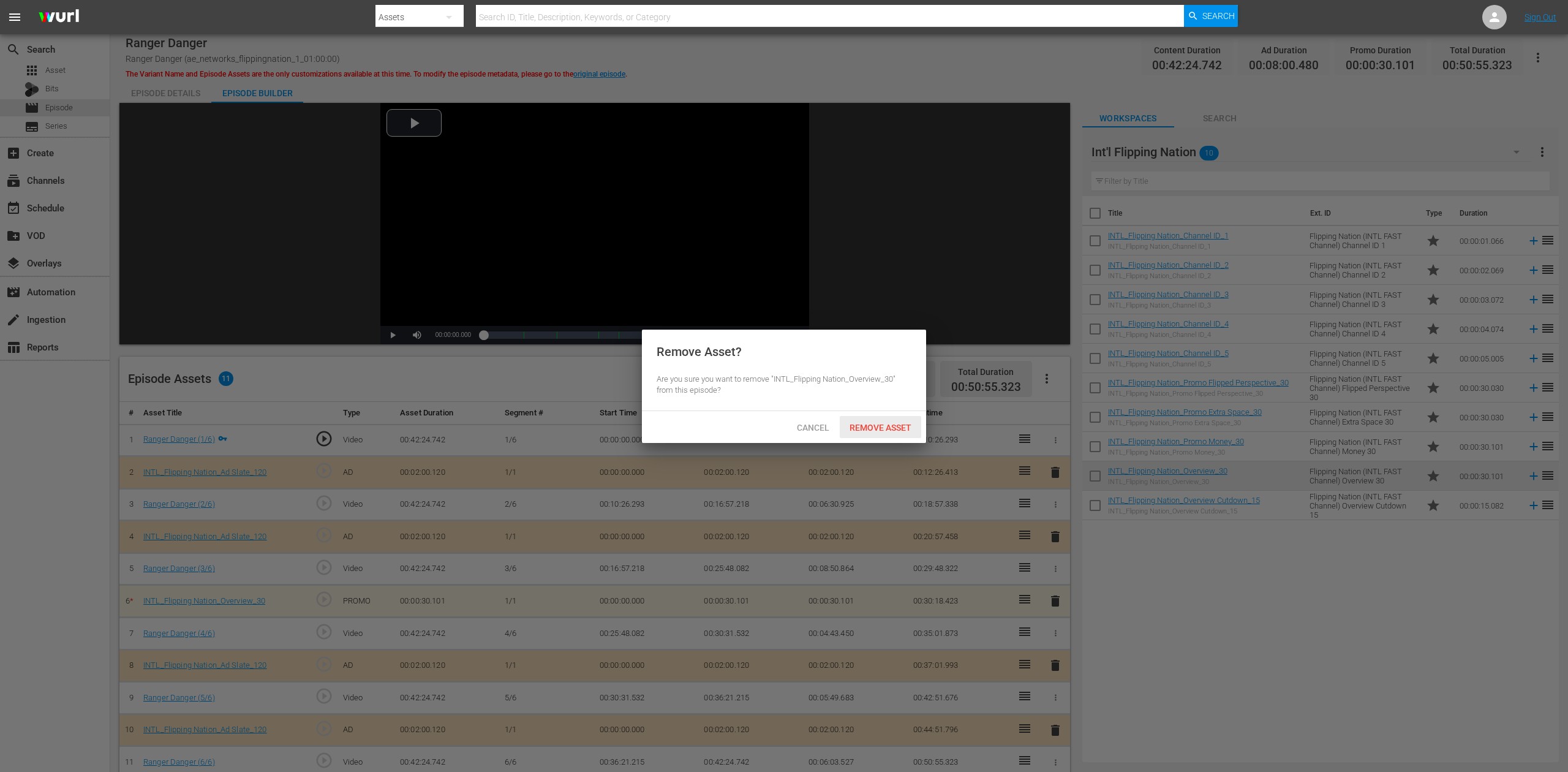
click at [892, 424] on span "Remove Asset" at bounding box center [880, 427] width 82 height 10
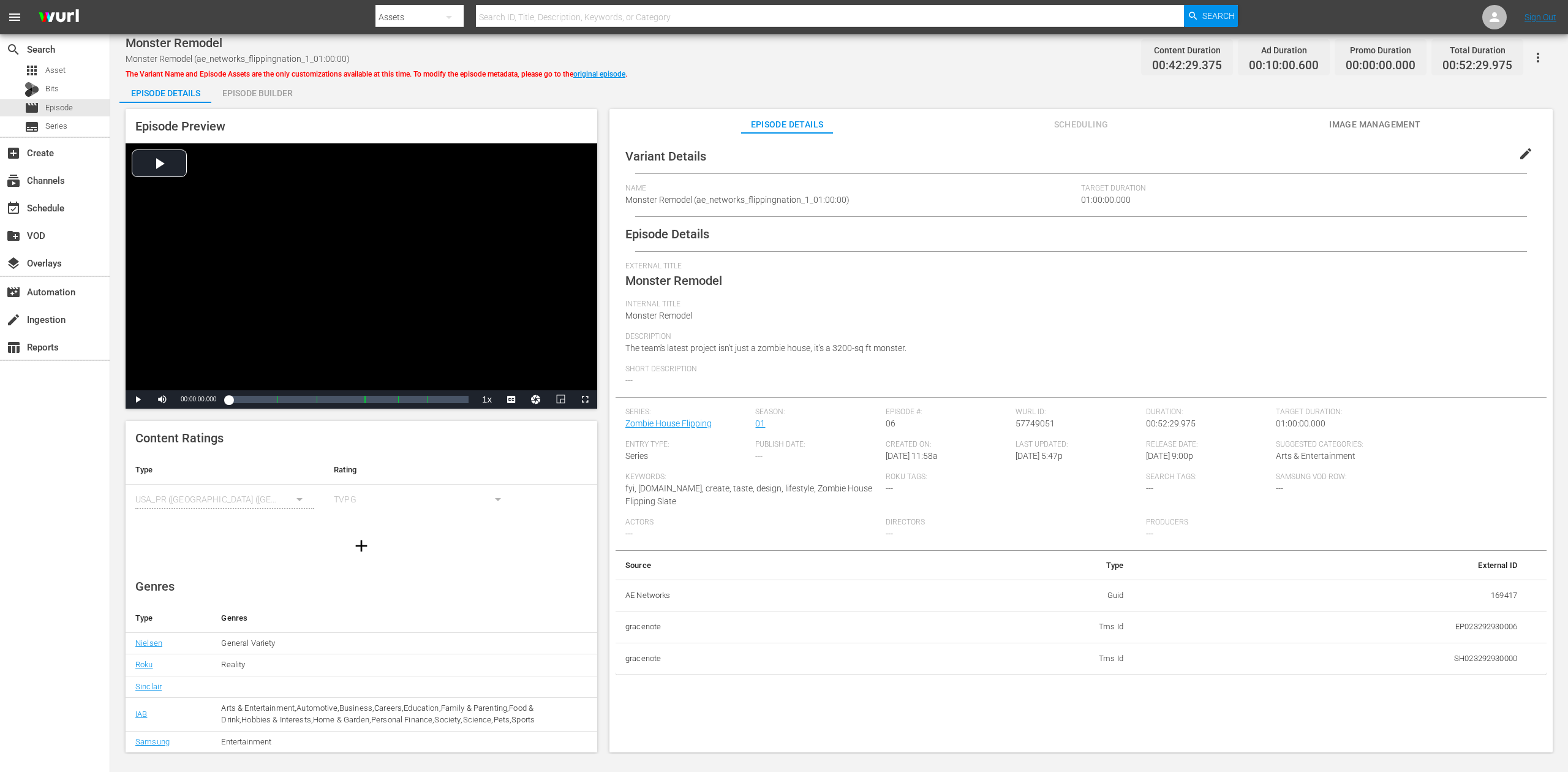
click at [250, 92] on div "Episode Builder" at bounding box center [257, 93] width 92 height 30
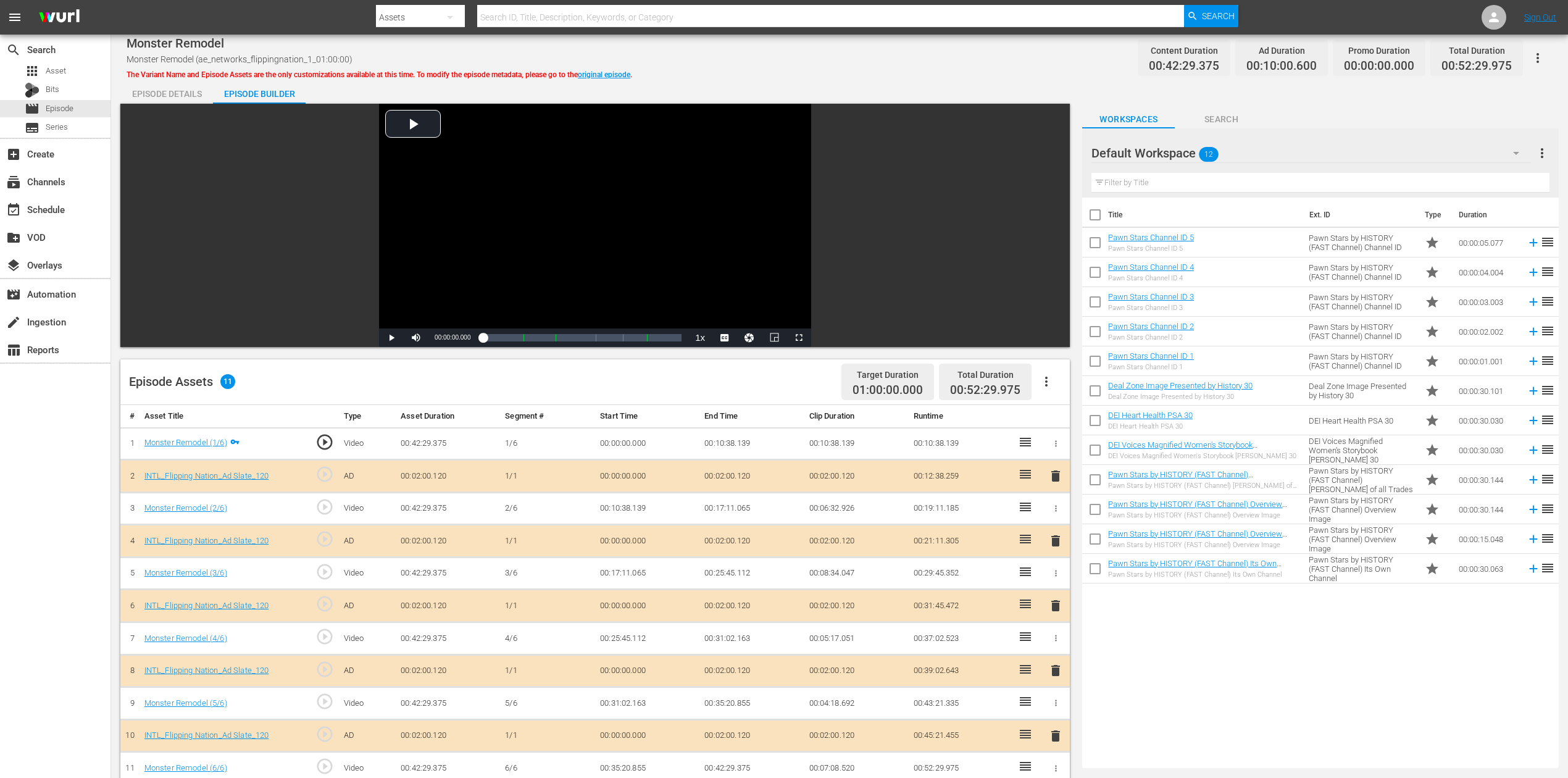
click at [252, 93] on div "Episode Builder" at bounding box center [260, 94] width 93 height 30
click at [249, 88] on div "Episode Builder" at bounding box center [260, 94] width 93 height 30
click at [1185, 583] on div "Title Ext. ID Type Duration Pawn Stars Channel ID 5 Pawn Stars Channel ID 5 Paw…" at bounding box center [1321, 480] width 477 height 565
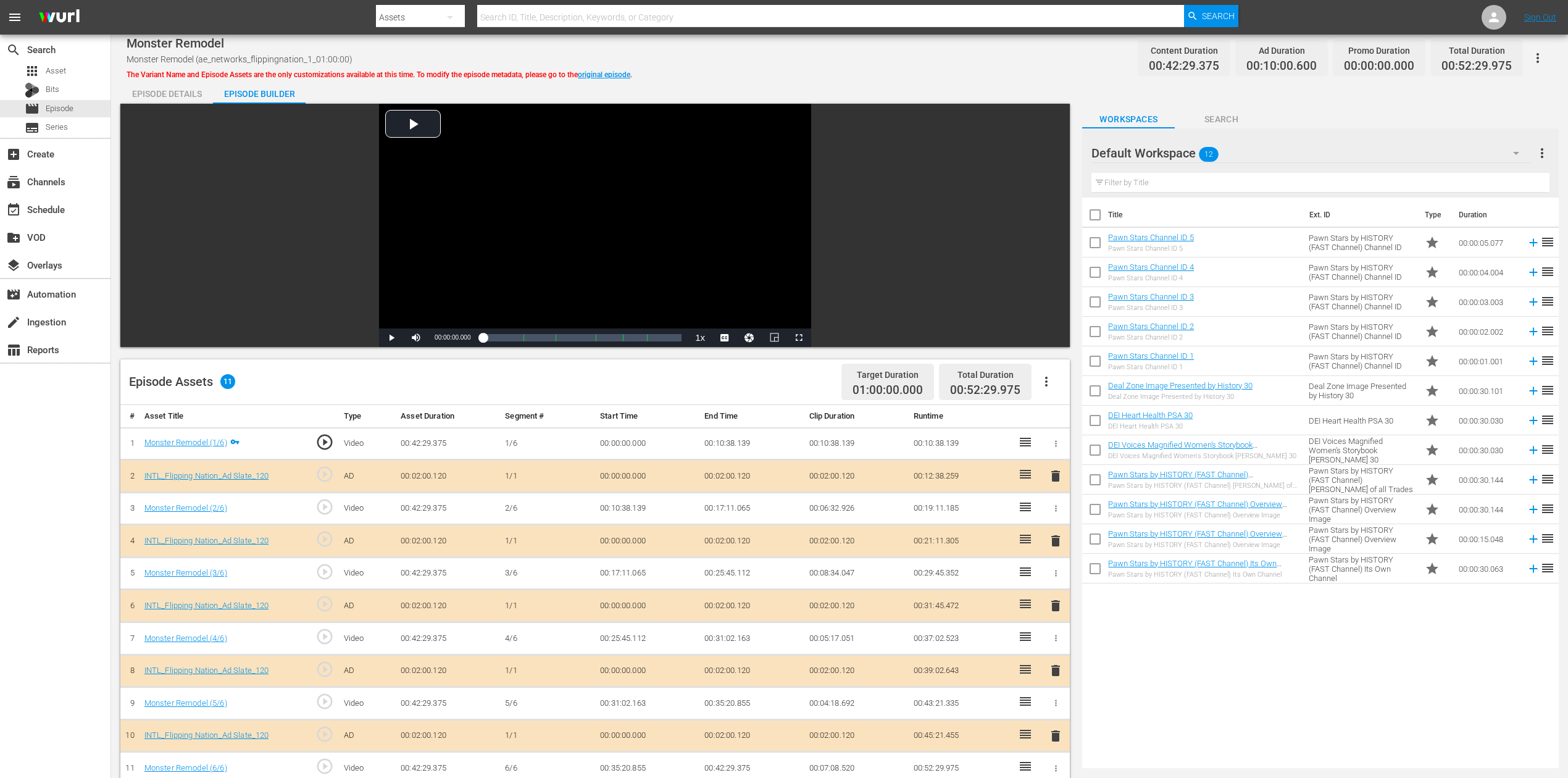
click at [65, 442] on div "search Search apps Asset Bits movie Episode subtitles Series add_box Create sub…" at bounding box center [56, 424] width 111 height 778
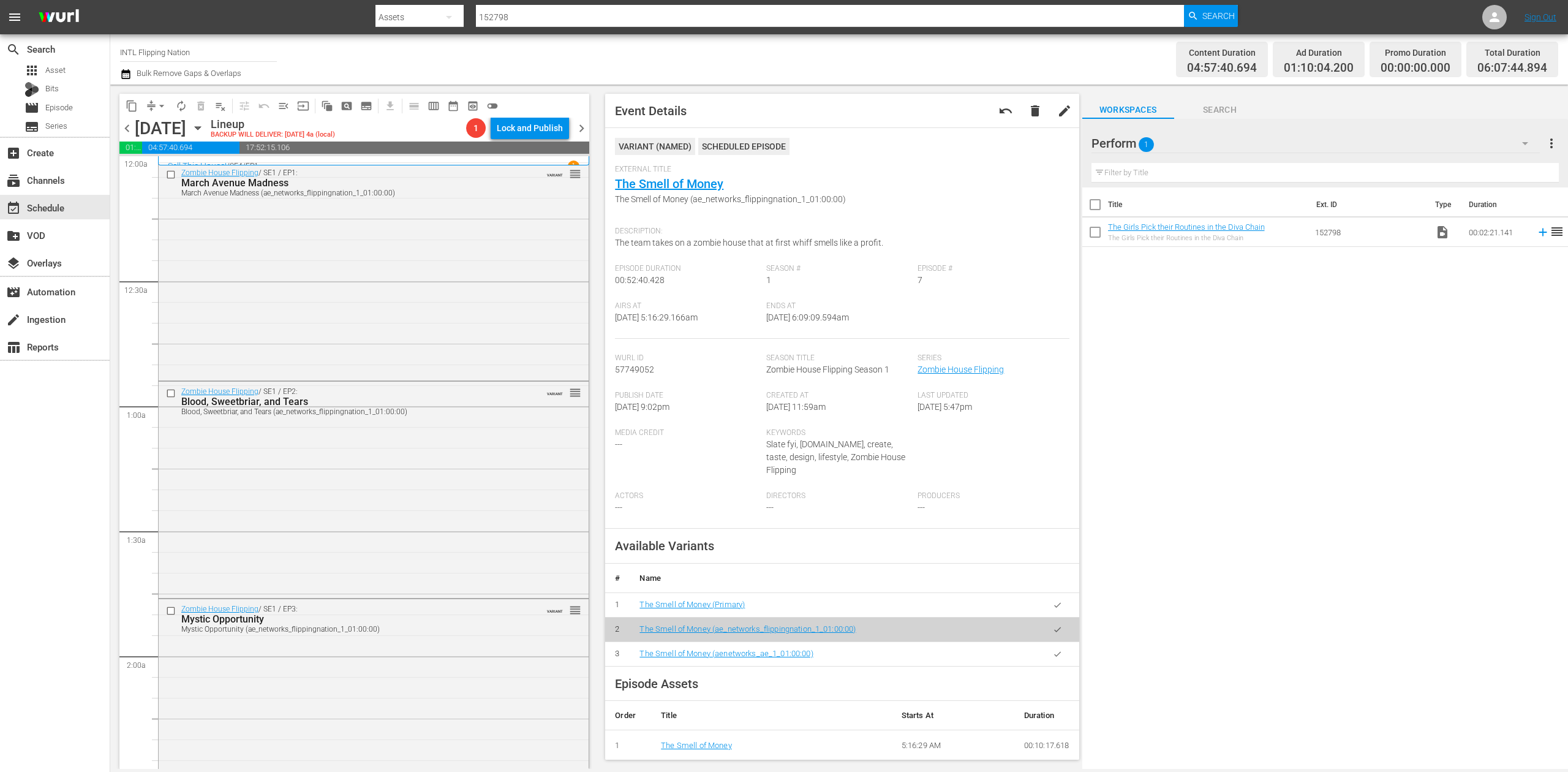
scroll to position [981, 0]
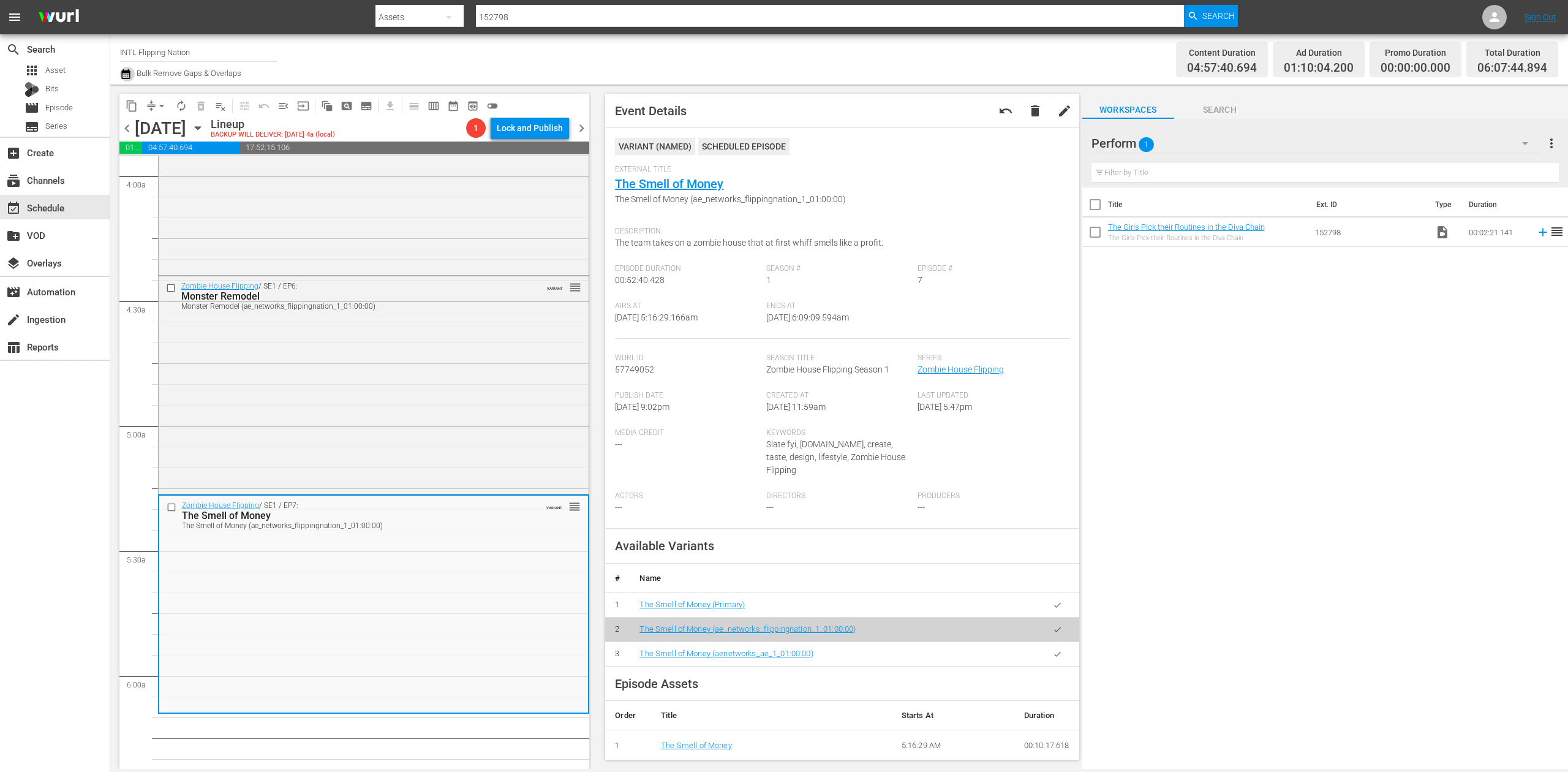
click at [130, 74] on icon "button" at bounding box center [125, 74] width 9 height 10
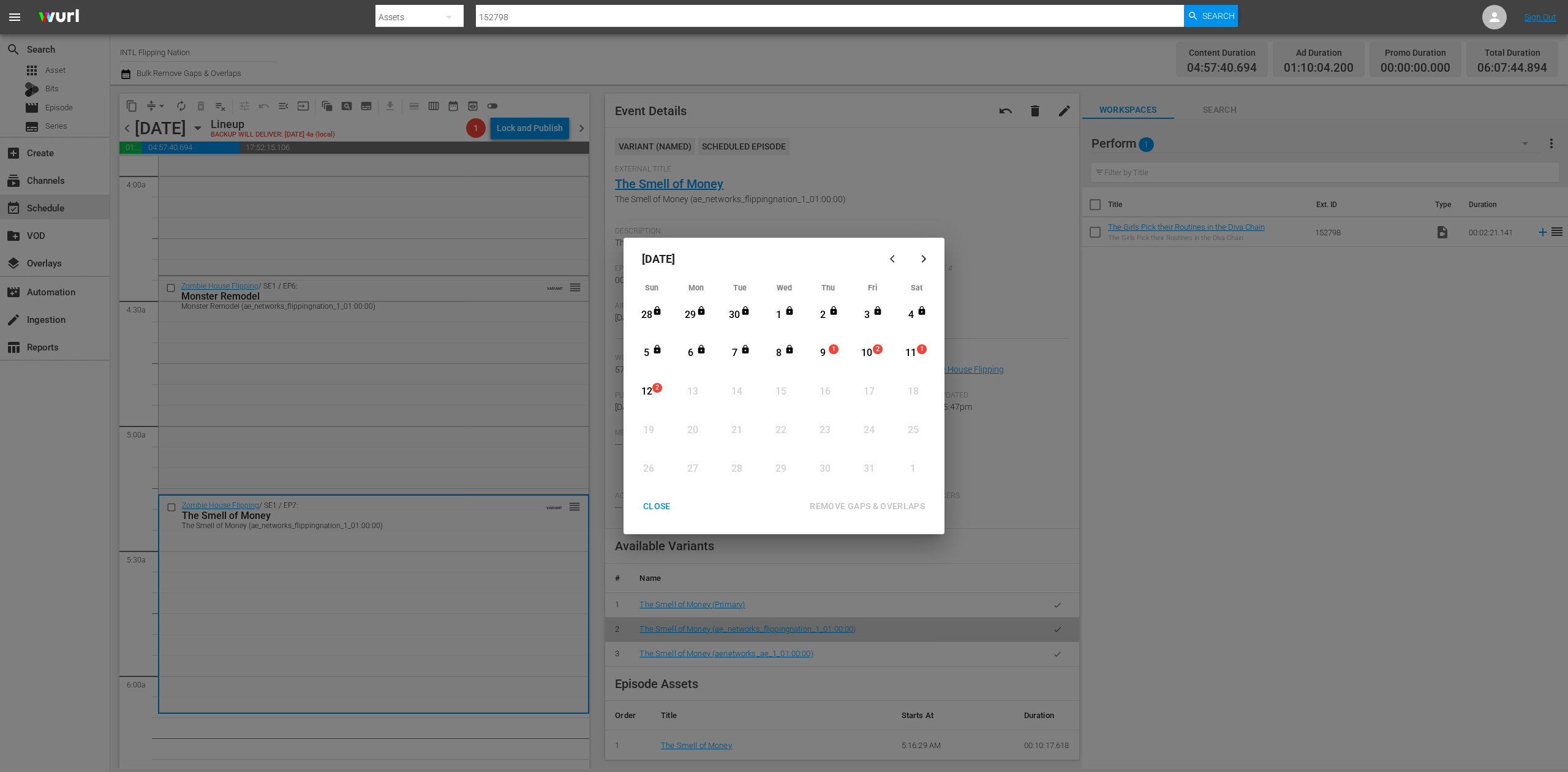
click at [824, 347] on div "9" at bounding box center [823, 353] width 16 height 14
click at [871, 508] on div "REMOVE GAPS & OVERLAPS" at bounding box center [867, 507] width 135 height 16
click at [827, 351] on div "9" at bounding box center [823, 353] width 16 height 14
click at [885, 504] on div "REMOVE GAPS & OVERLAPS" at bounding box center [867, 507] width 135 height 16
click at [655, 506] on div "CLOSE" at bounding box center [656, 507] width 47 height 16
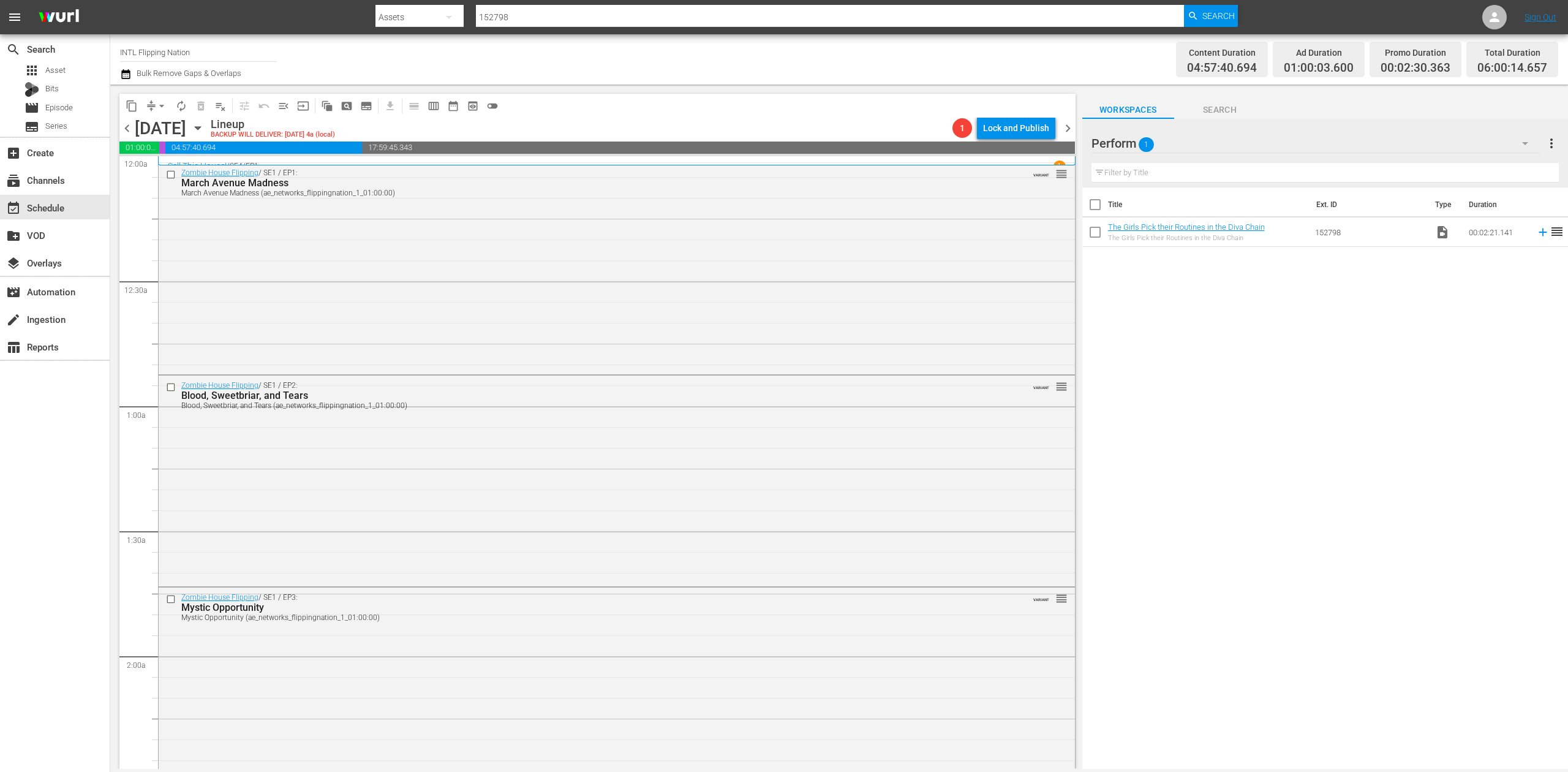
click at [128, 74] on icon "button" at bounding box center [125, 74] width 12 height 15
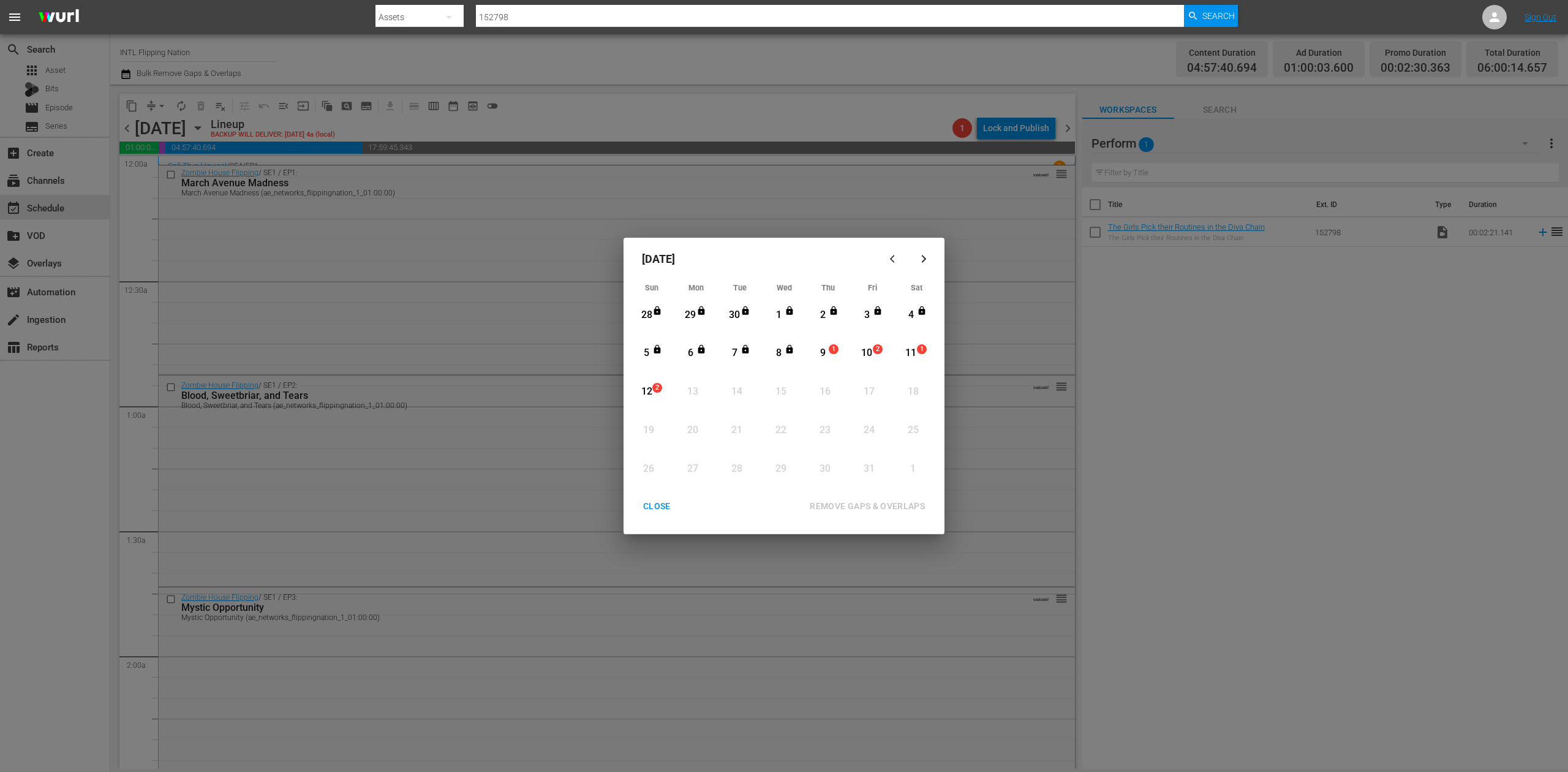
click at [824, 347] on div "9" at bounding box center [823, 353] width 16 height 14
click at [895, 505] on div "REMOVE GAPS & OVERLAPS" at bounding box center [867, 507] width 135 height 16
click at [657, 506] on div "CLOSE" at bounding box center [656, 507] width 47 height 16
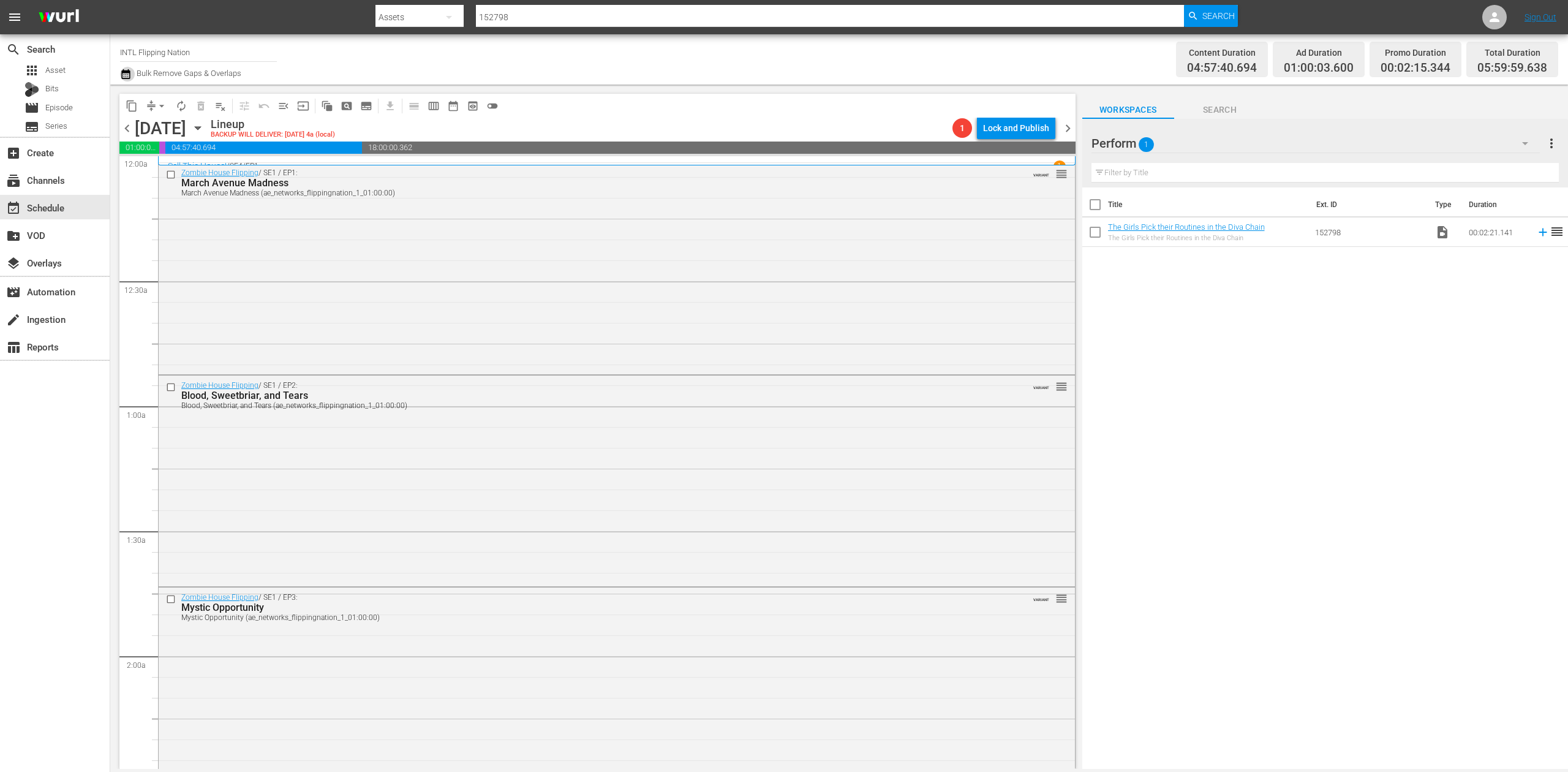
click at [128, 77] on icon "button" at bounding box center [125, 74] width 12 height 15
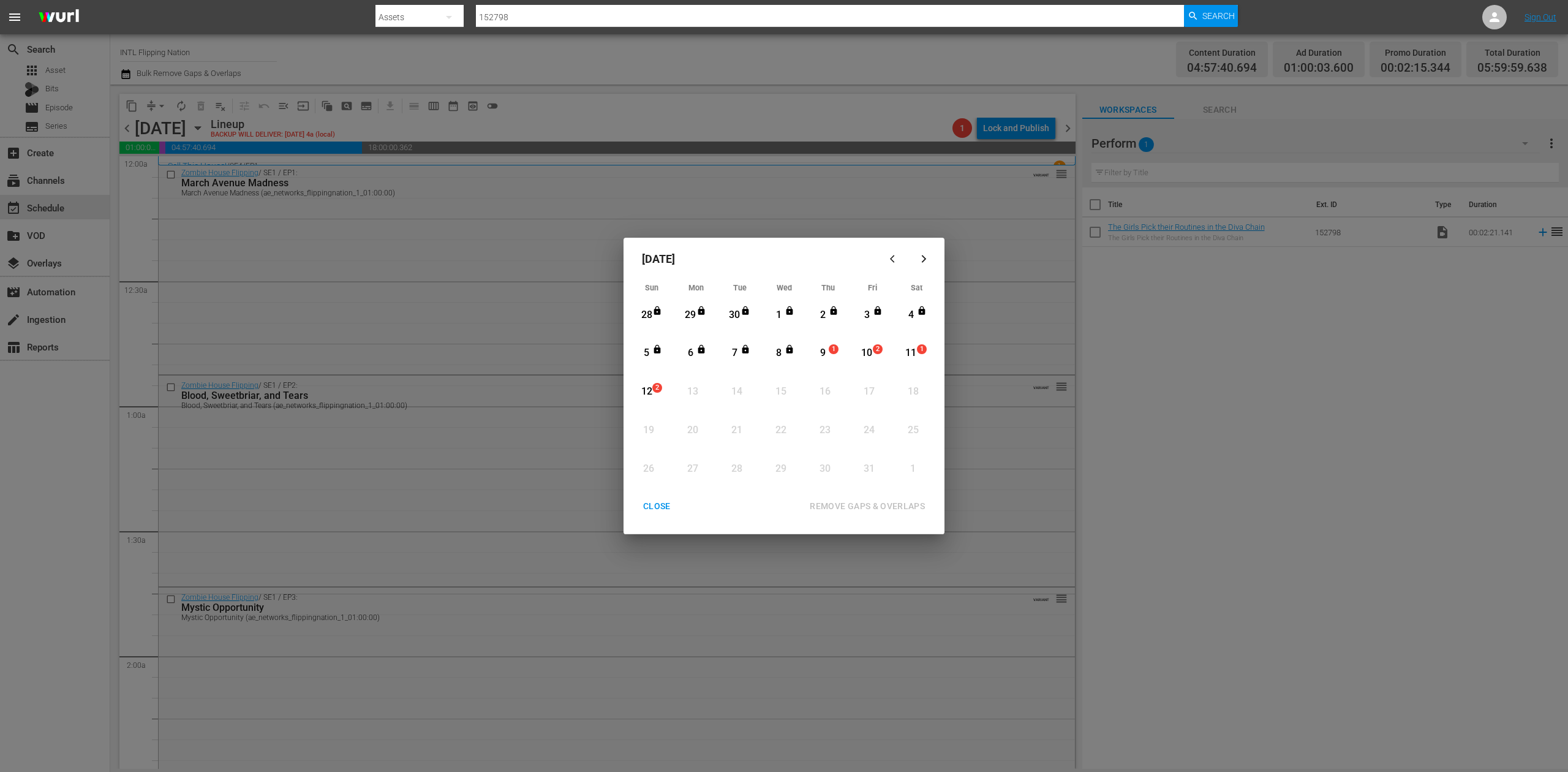
click at [824, 348] on div "9" at bounding box center [823, 353] width 16 height 14
click at [868, 500] on div "REMOVE GAPS & OVERLAPS" at bounding box center [867, 507] width 135 height 16
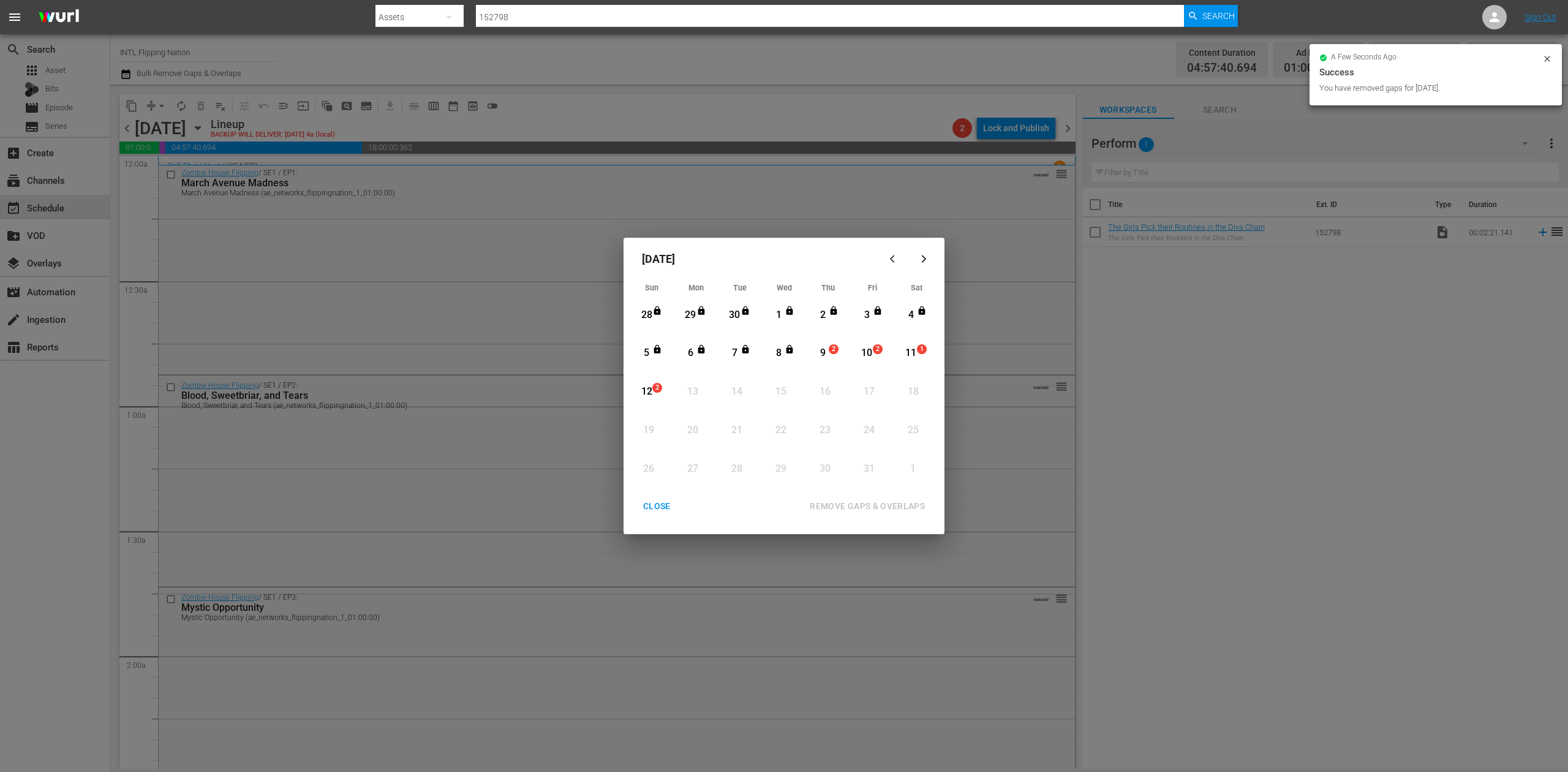
click at [650, 505] on div "CLOSE" at bounding box center [656, 507] width 47 height 16
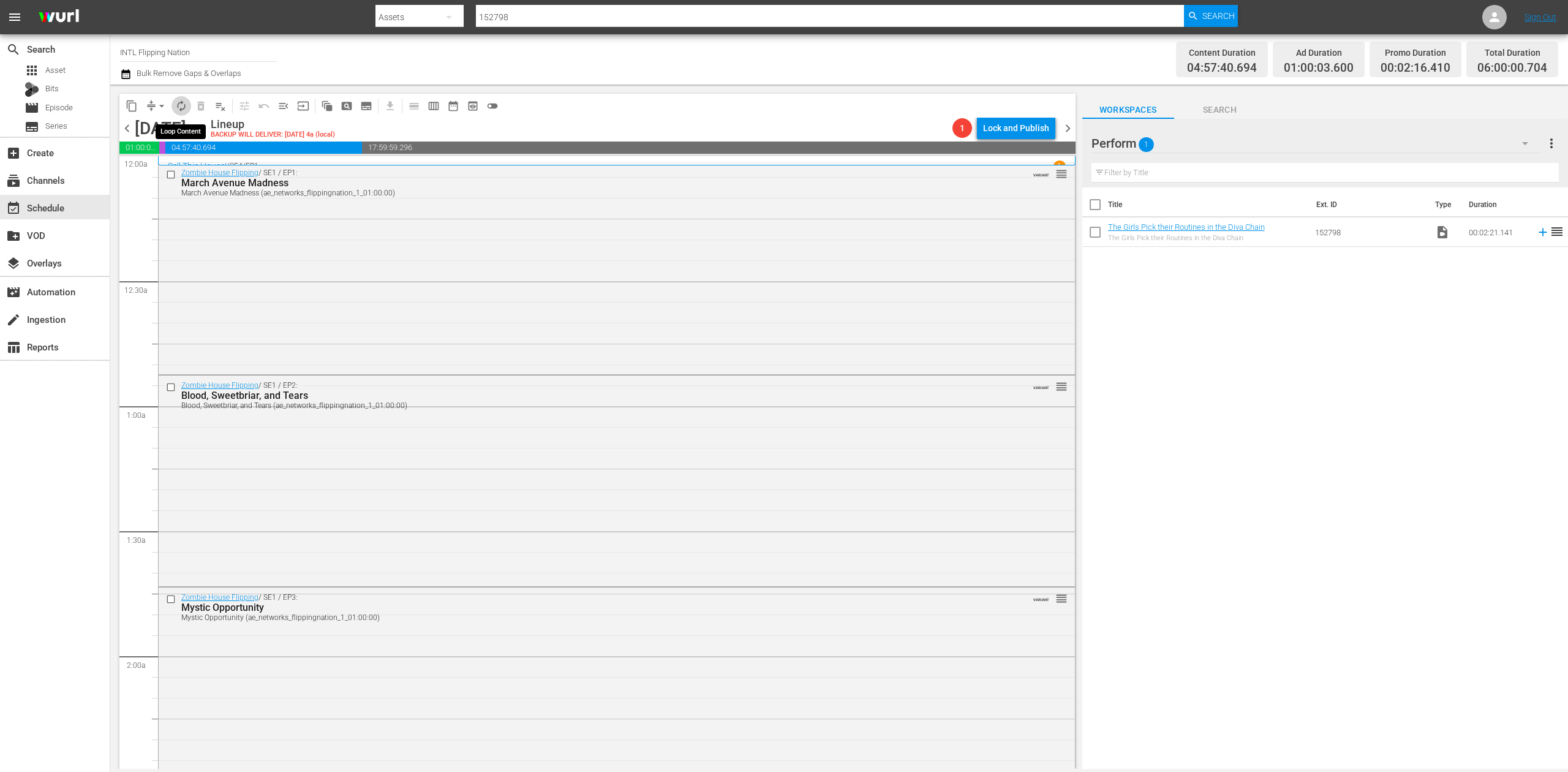
click at [181, 104] on span "autorenew_outlined" at bounding box center [181, 106] width 12 height 12
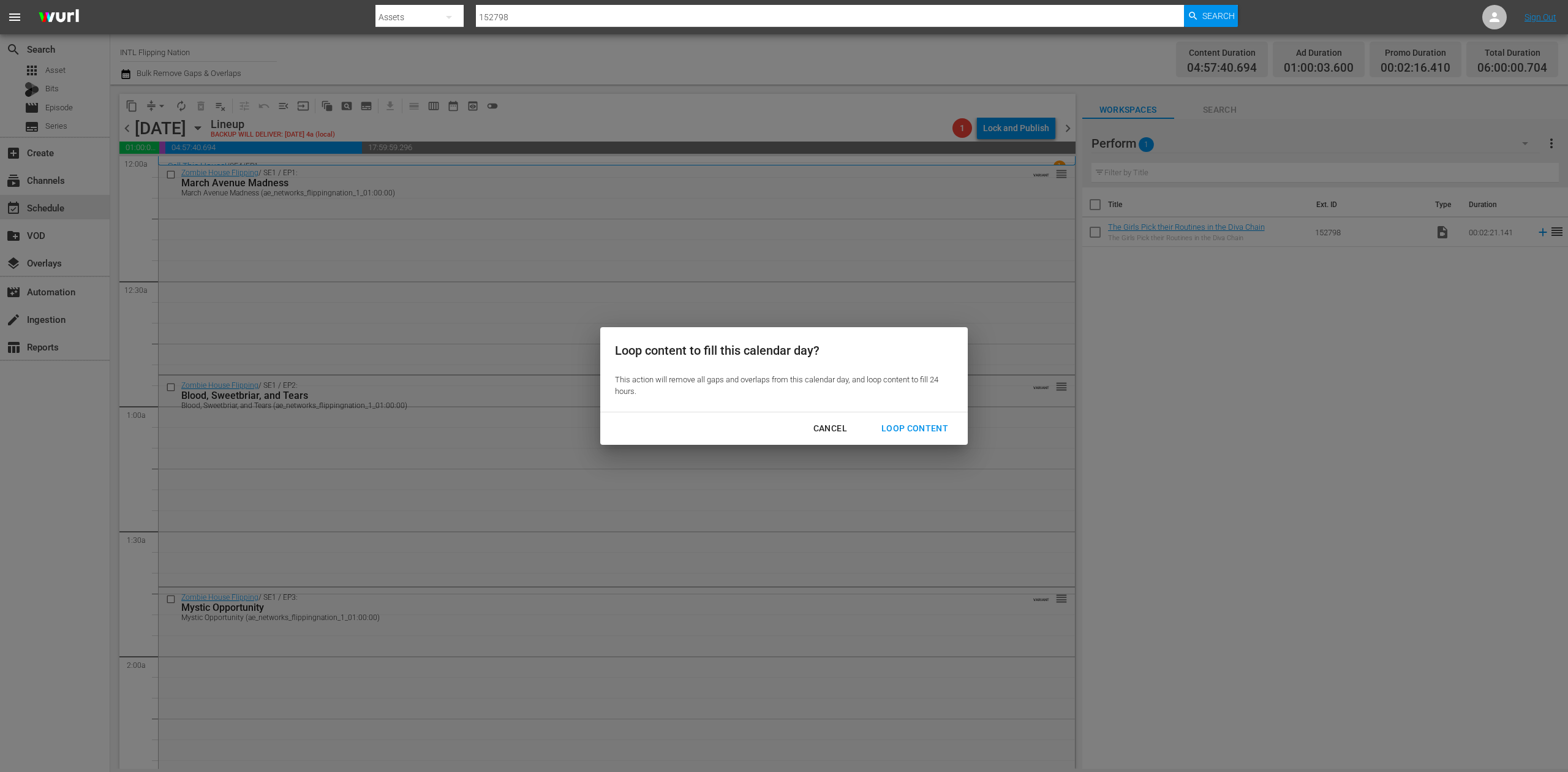
click at [901, 423] on div "Loop Content" at bounding box center [915, 429] width 86 height 16
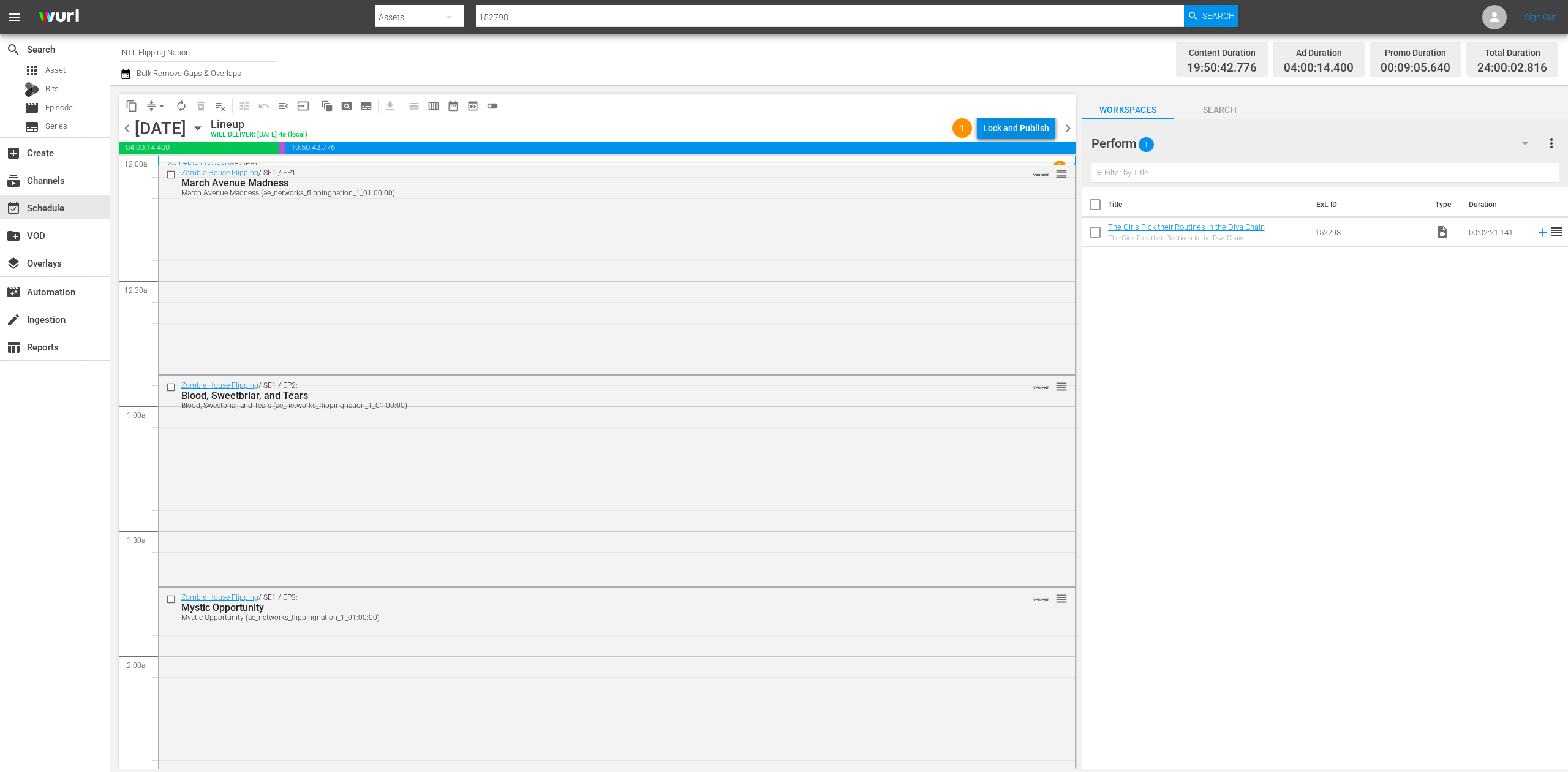
click at [998, 128] on div "Lock and Publish" at bounding box center [1016, 128] width 66 height 22
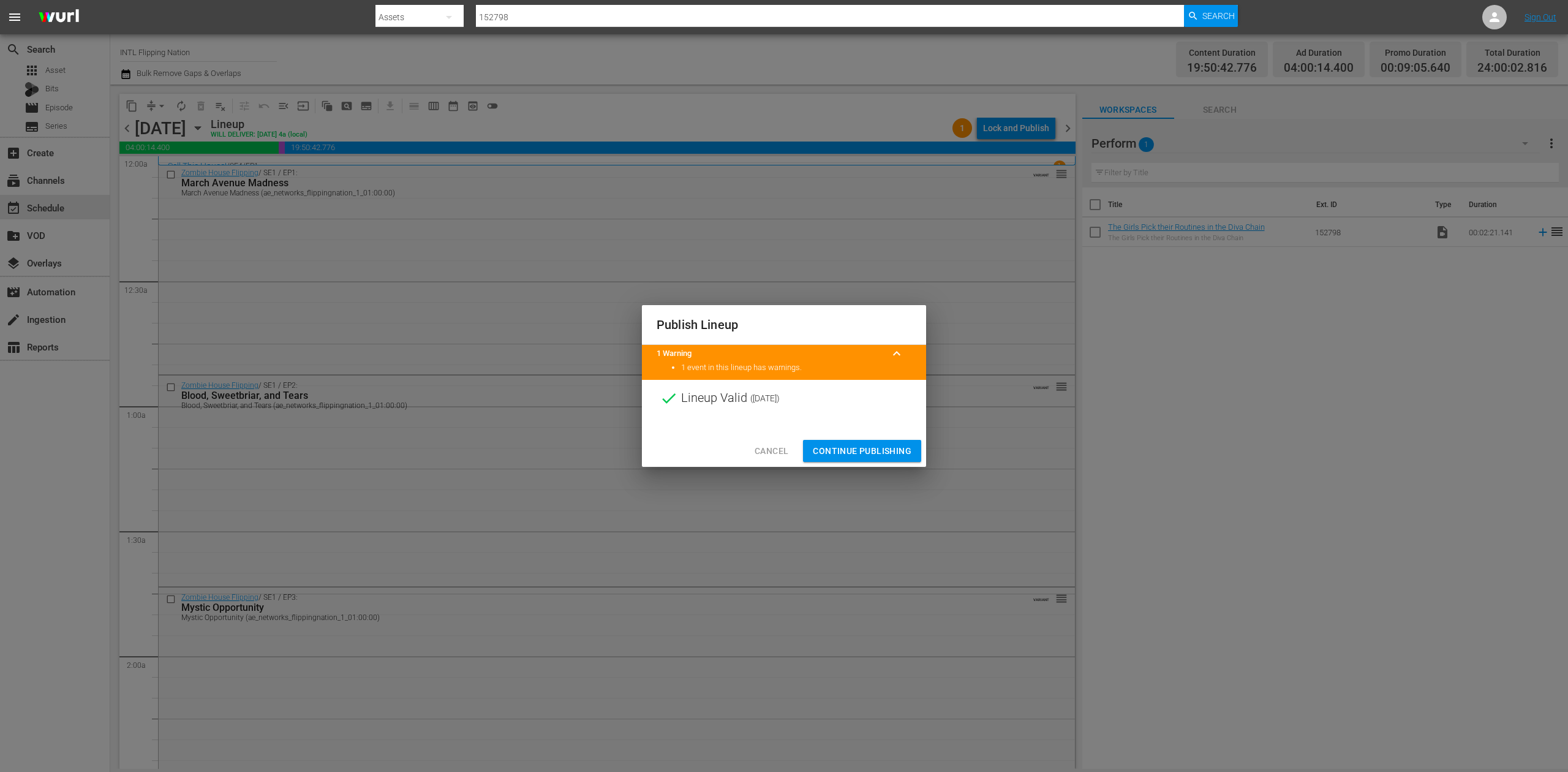
click at [895, 451] on span "Continue Publishing" at bounding box center [862, 451] width 99 height 16
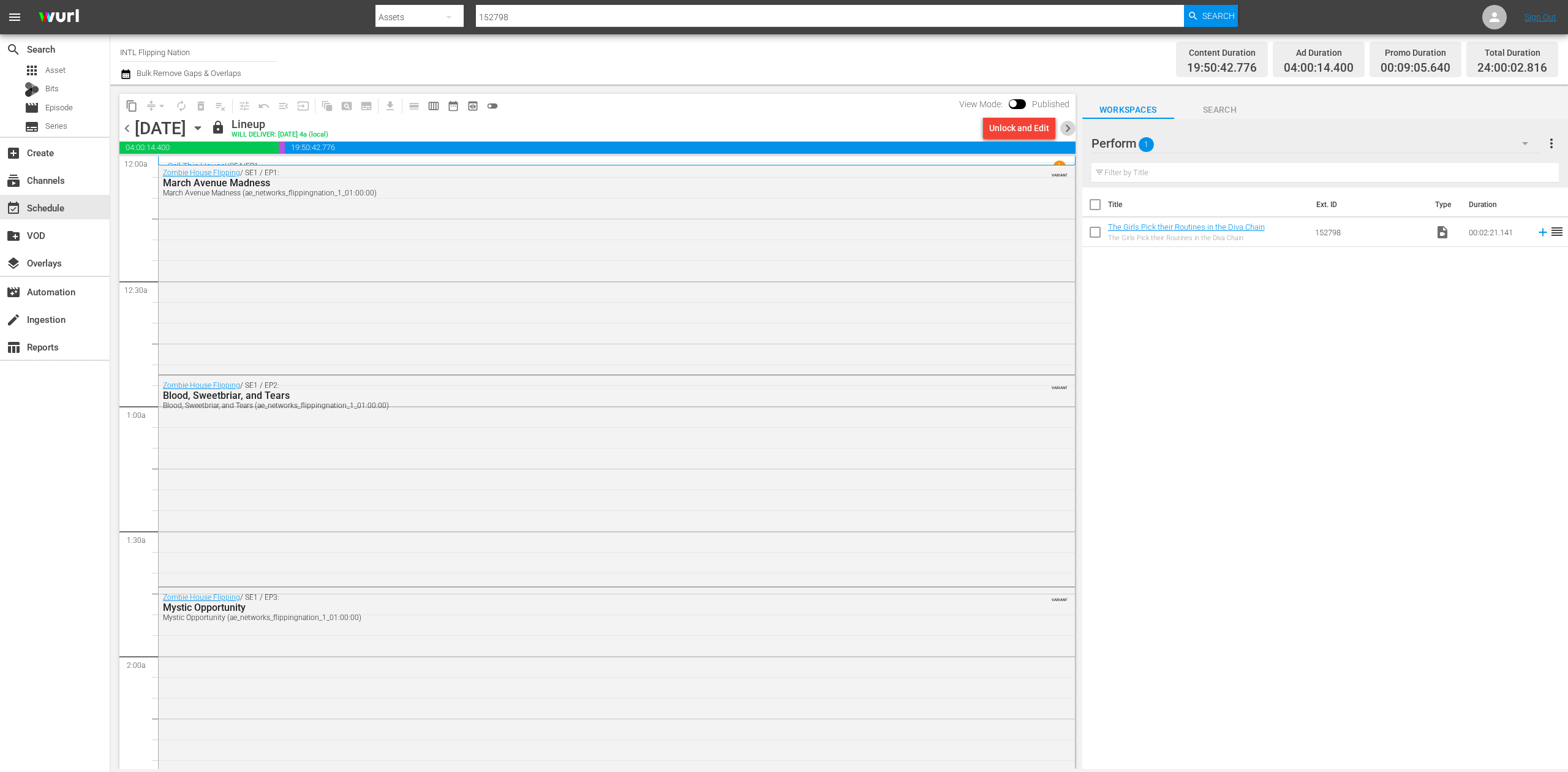
click at [1067, 125] on span "chevron_right" at bounding box center [1068, 128] width 16 height 16
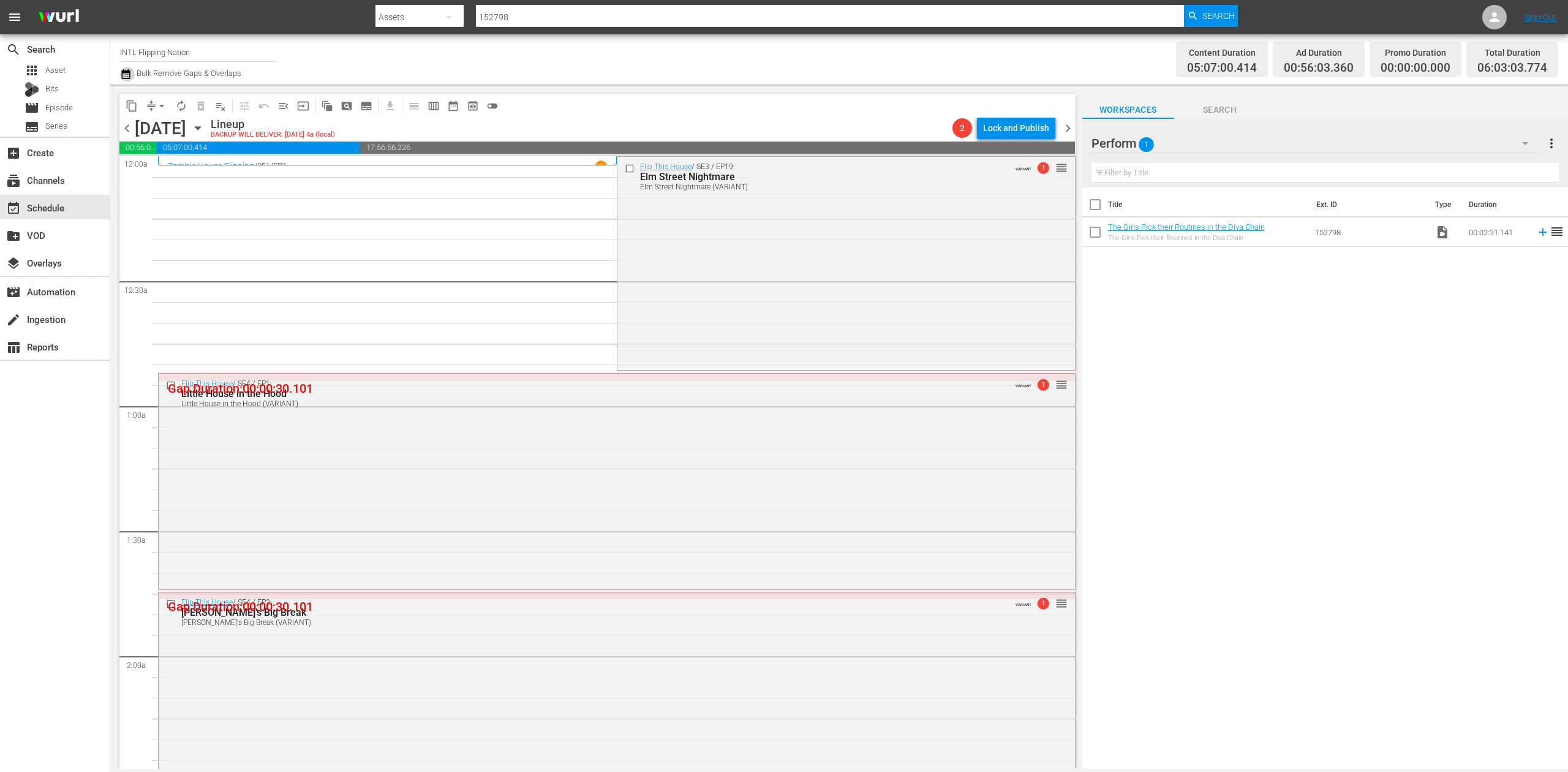
click at [124, 74] on icon "button" at bounding box center [125, 74] width 12 height 15
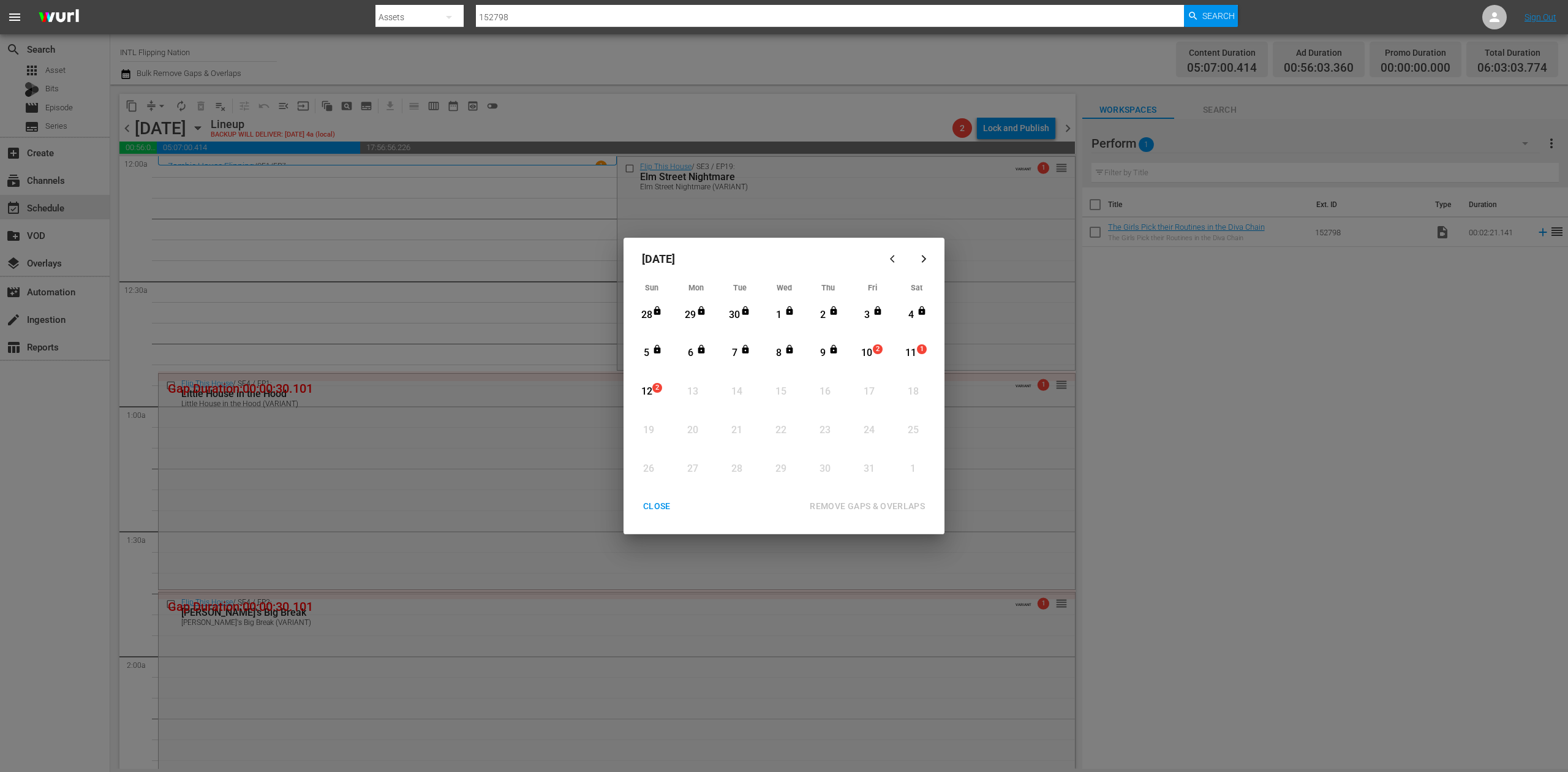
click at [870, 356] on div "10" at bounding box center [867, 353] width 16 height 14
click at [885, 497] on button "REMOVE GAPS & OVERLAPS" at bounding box center [867, 506] width 145 height 23
click at [866, 352] on div "10" at bounding box center [867, 353] width 16 height 14
click at [901, 500] on div "REMOVE GAPS & OVERLAPS" at bounding box center [867, 507] width 135 height 16
click at [662, 507] on div "CLOSE" at bounding box center [656, 507] width 47 height 16
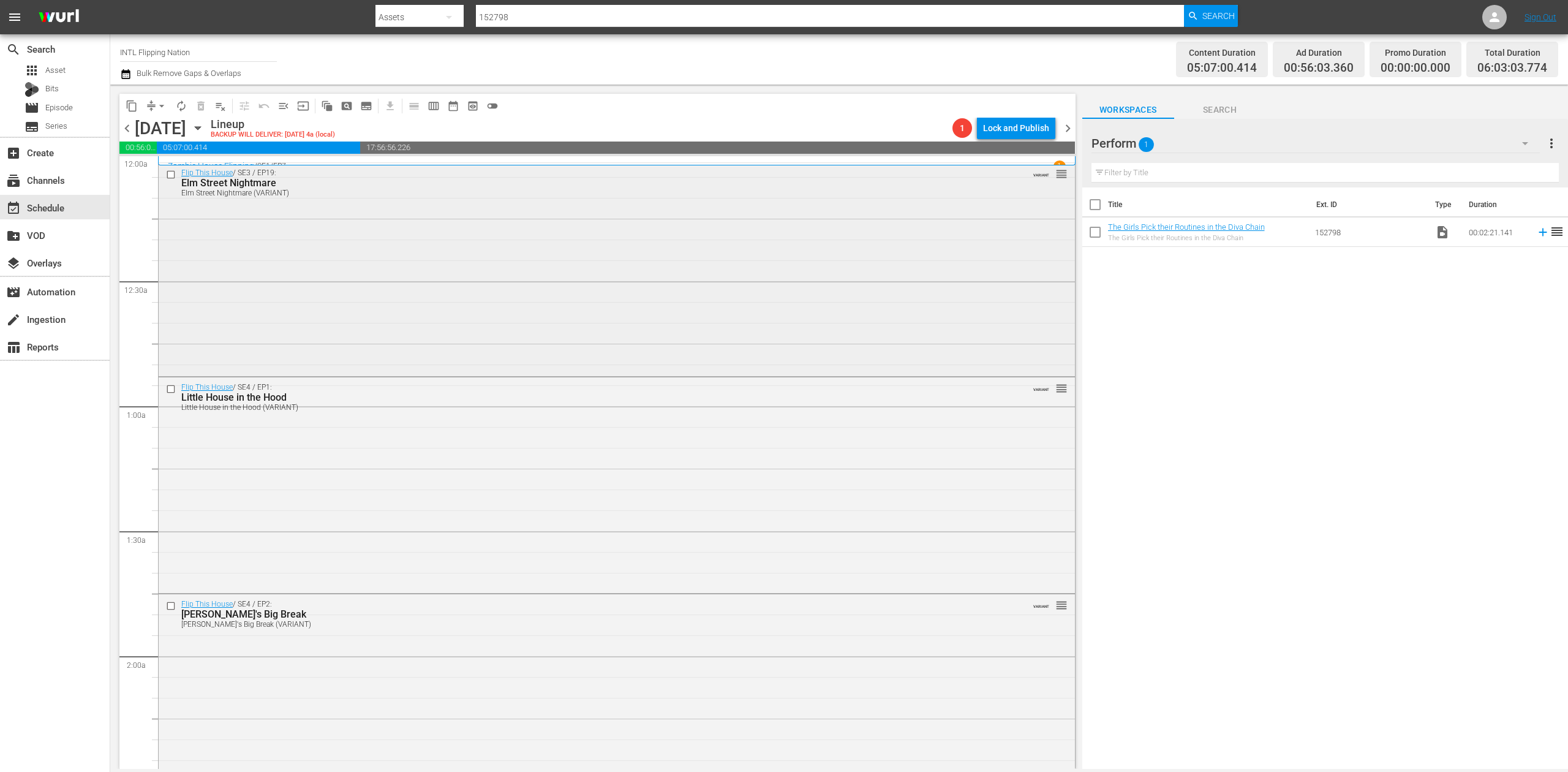
click at [502, 255] on div "Flip This House / SE3 / EP19: Elm Street Nightmare Elm Street Nightmare (VARIAN…" at bounding box center [617, 268] width 916 height 212
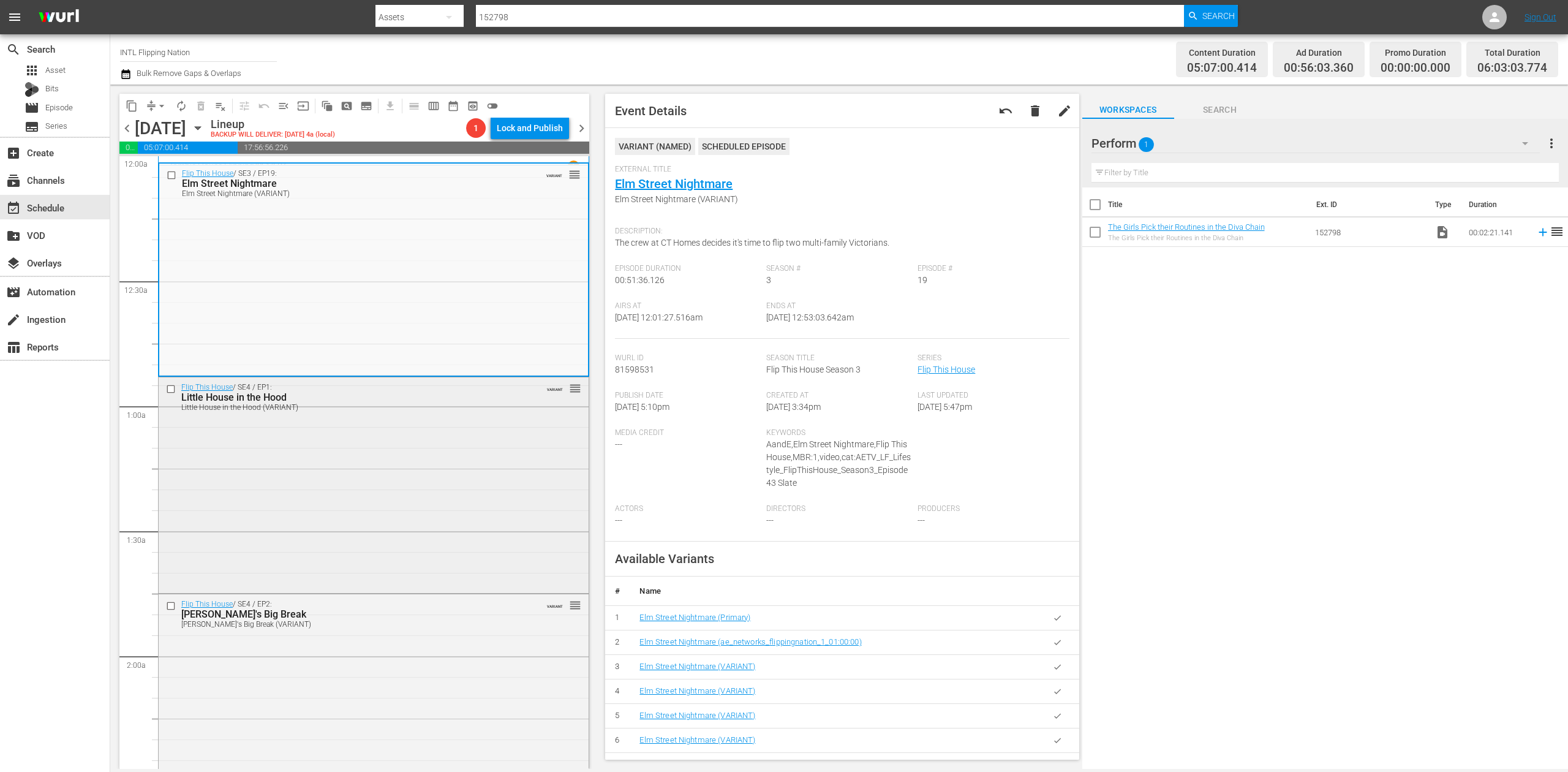
click at [454, 491] on div "Flip This House / SE4 / EP1: Little House in the Hood Little House in the Hood …" at bounding box center [373, 483] width 430 height 212
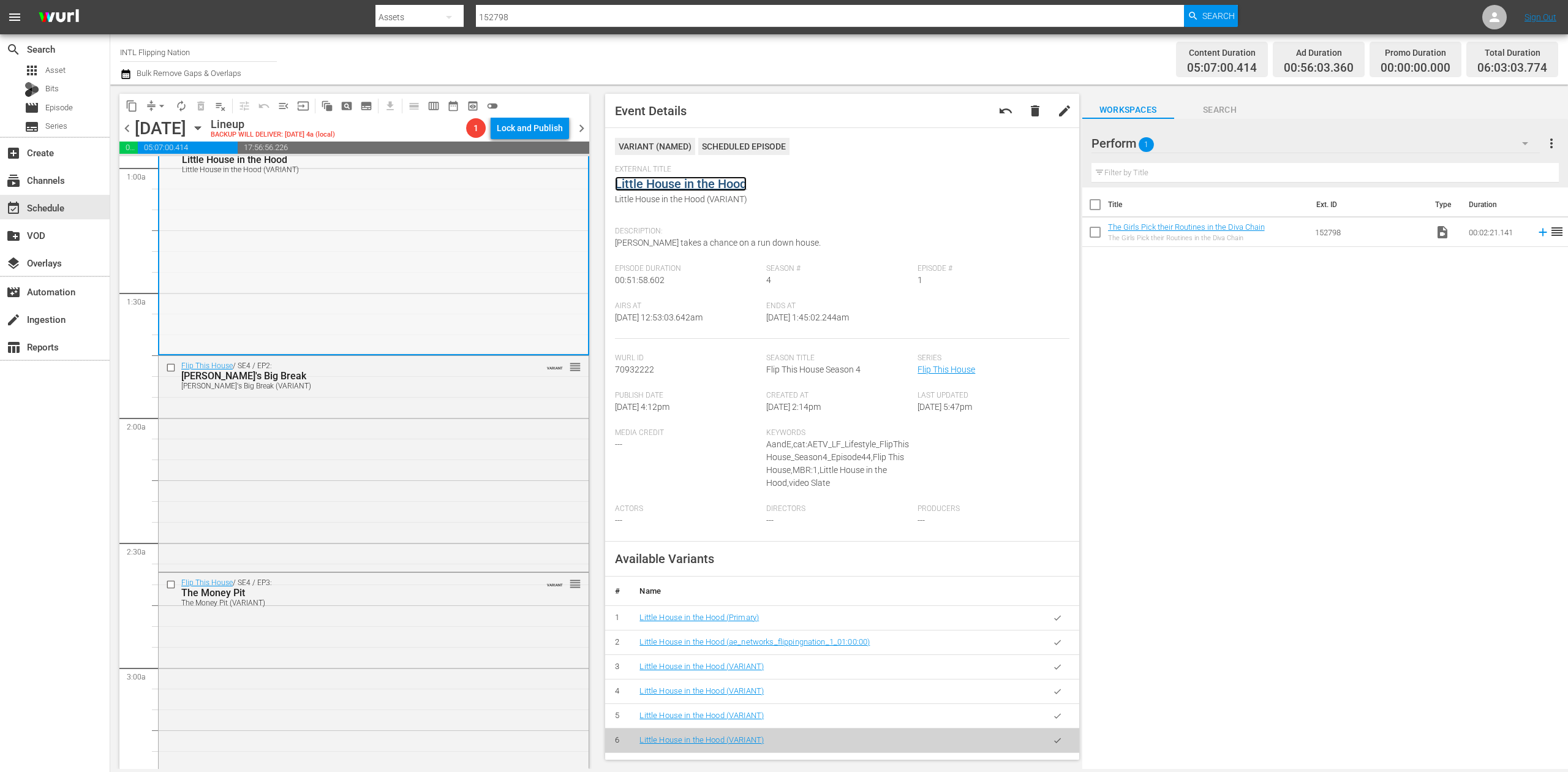
scroll to position [245, 0]
click at [485, 440] on div "Flip This House / SE4 / EP2: Brent's Big Break Brent's Big Break (VARIANT) VARI…" at bounding box center [373, 456] width 430 height 213
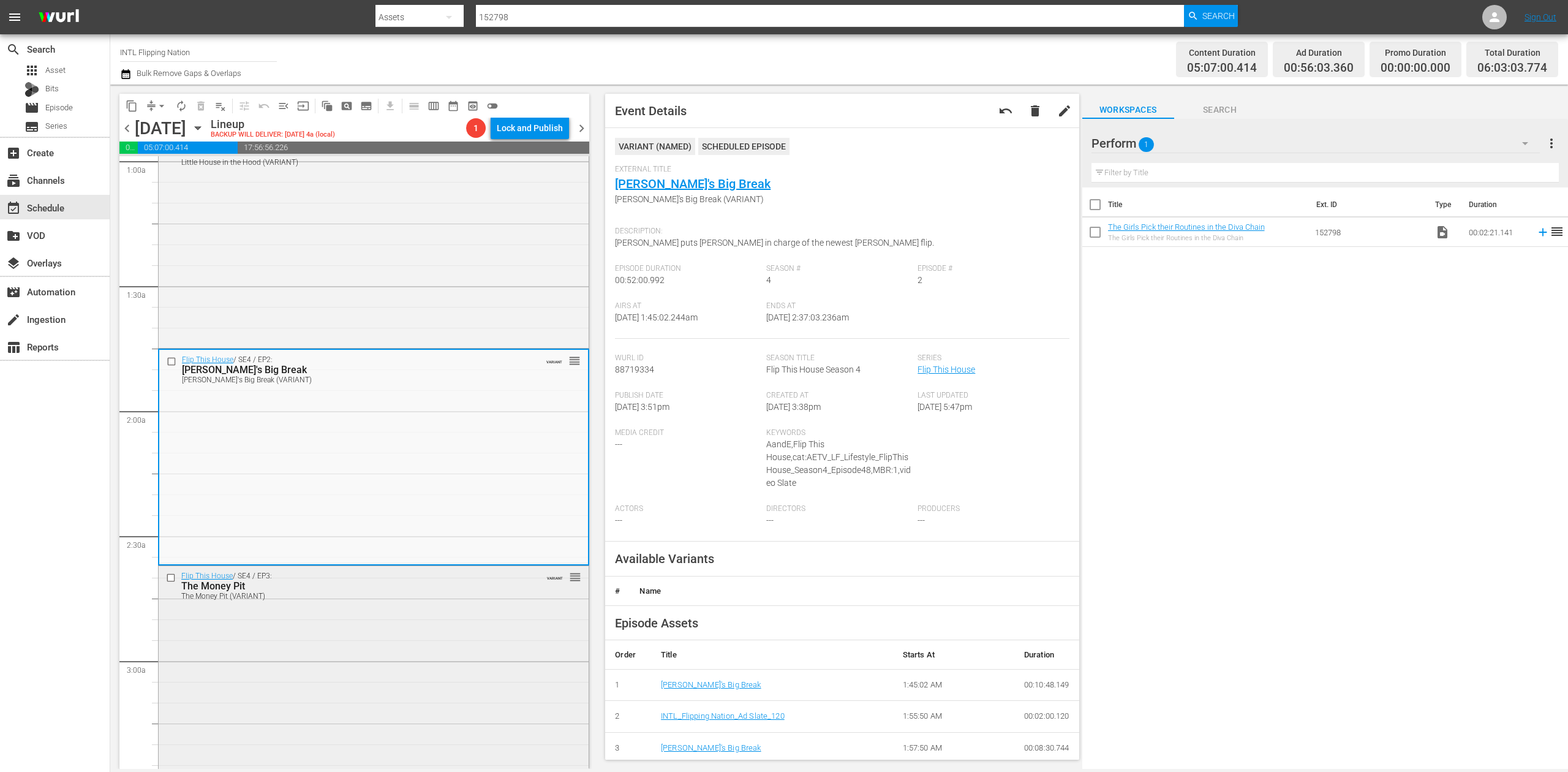
click at [425, 693] on div "Flip This House / SE4 / EP3: The Money Pit The Money Pit (VARIANT) VARIANT reor…" at bounding box center [373, 672] width 430 height 212
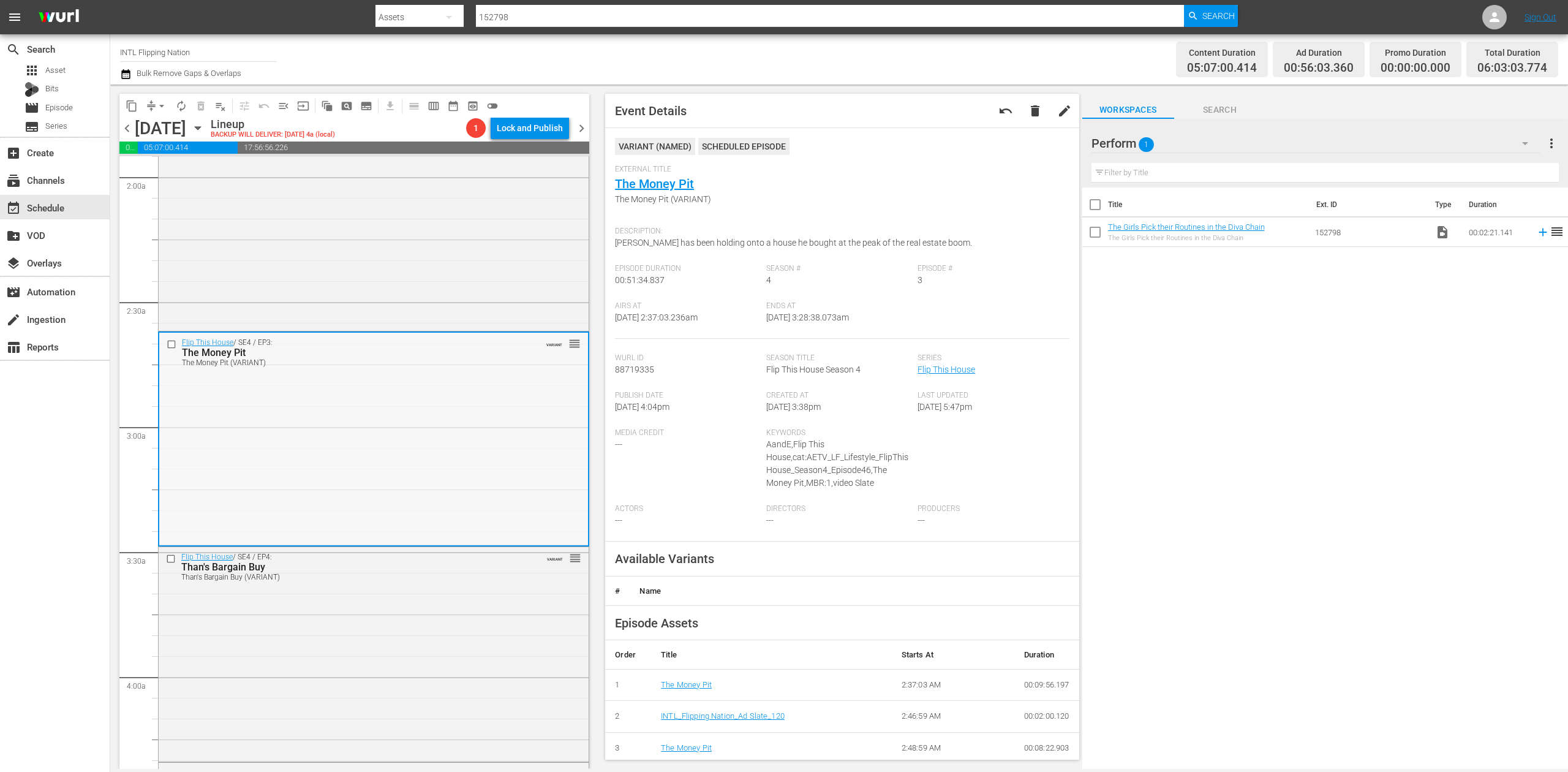
scroll to position [490, 0]
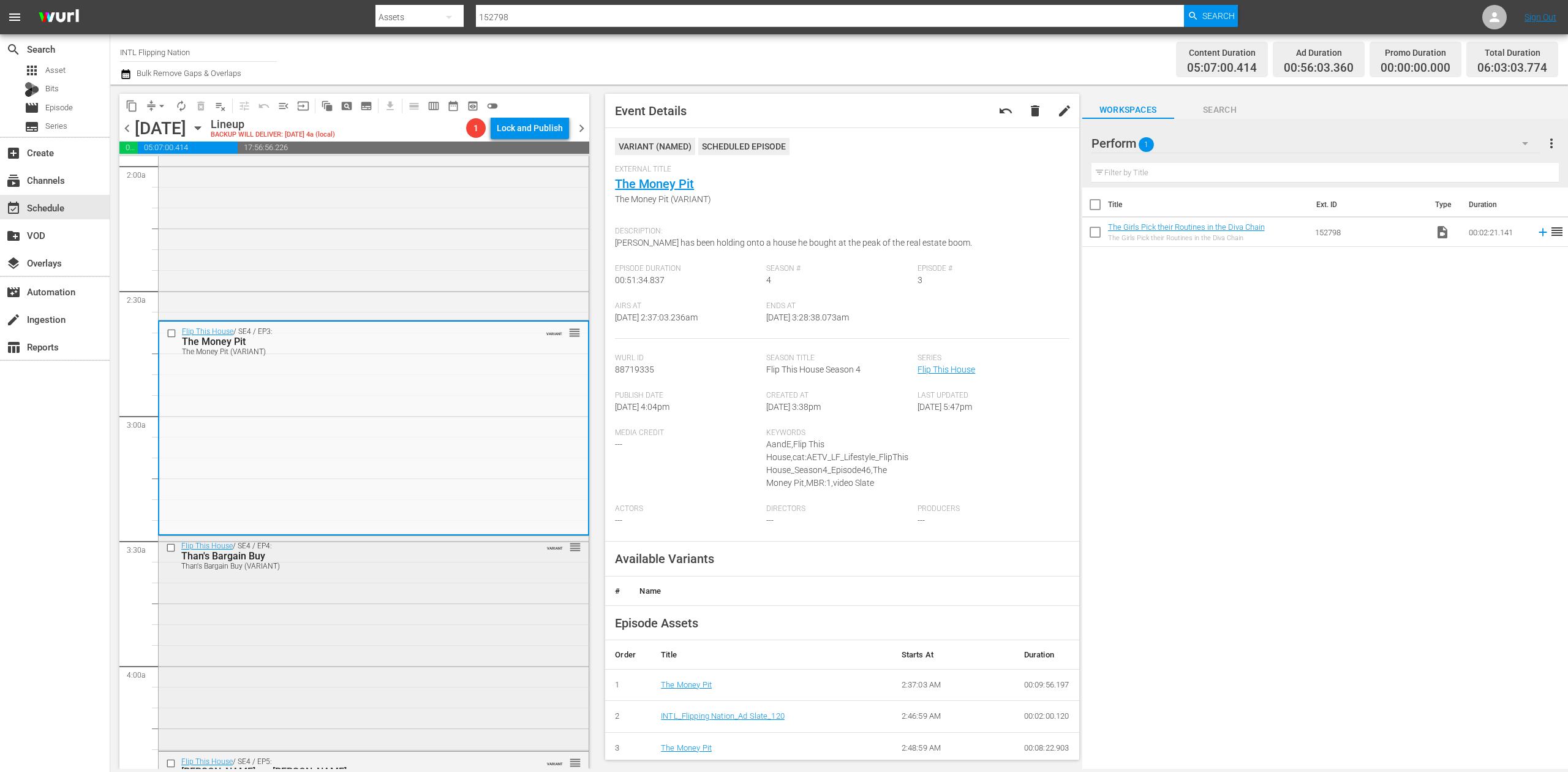
click at [403, 616] on div "Flip This House / SE4 / EP4: Than's Bargain Buy Than's Bargain Buy (VARIANT) VA…" at bounding box center [373, 642] width 430 height 212
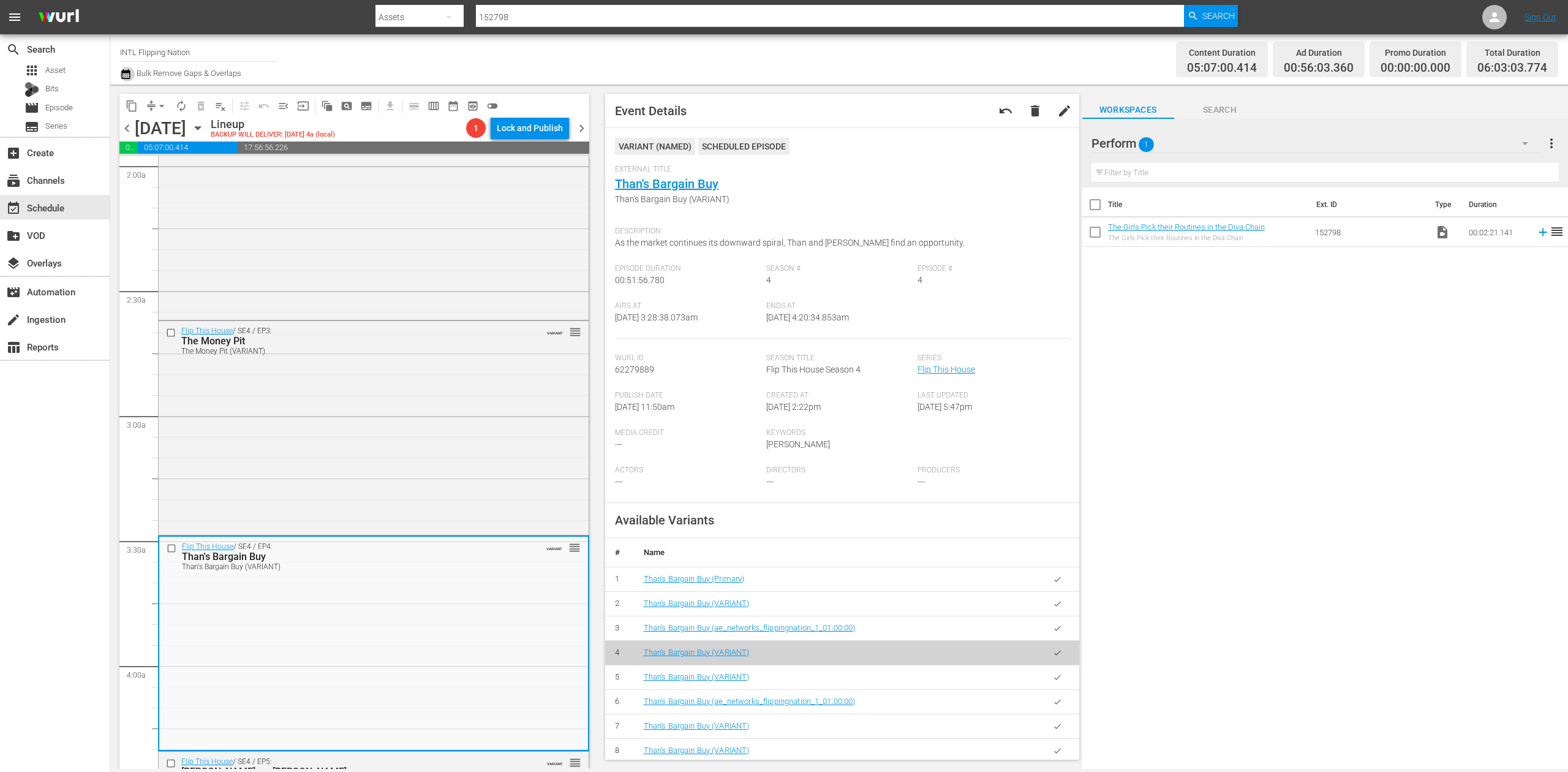
click at [123, 76] on icon "button" at bounding box center [125, 74] width 12 height 15
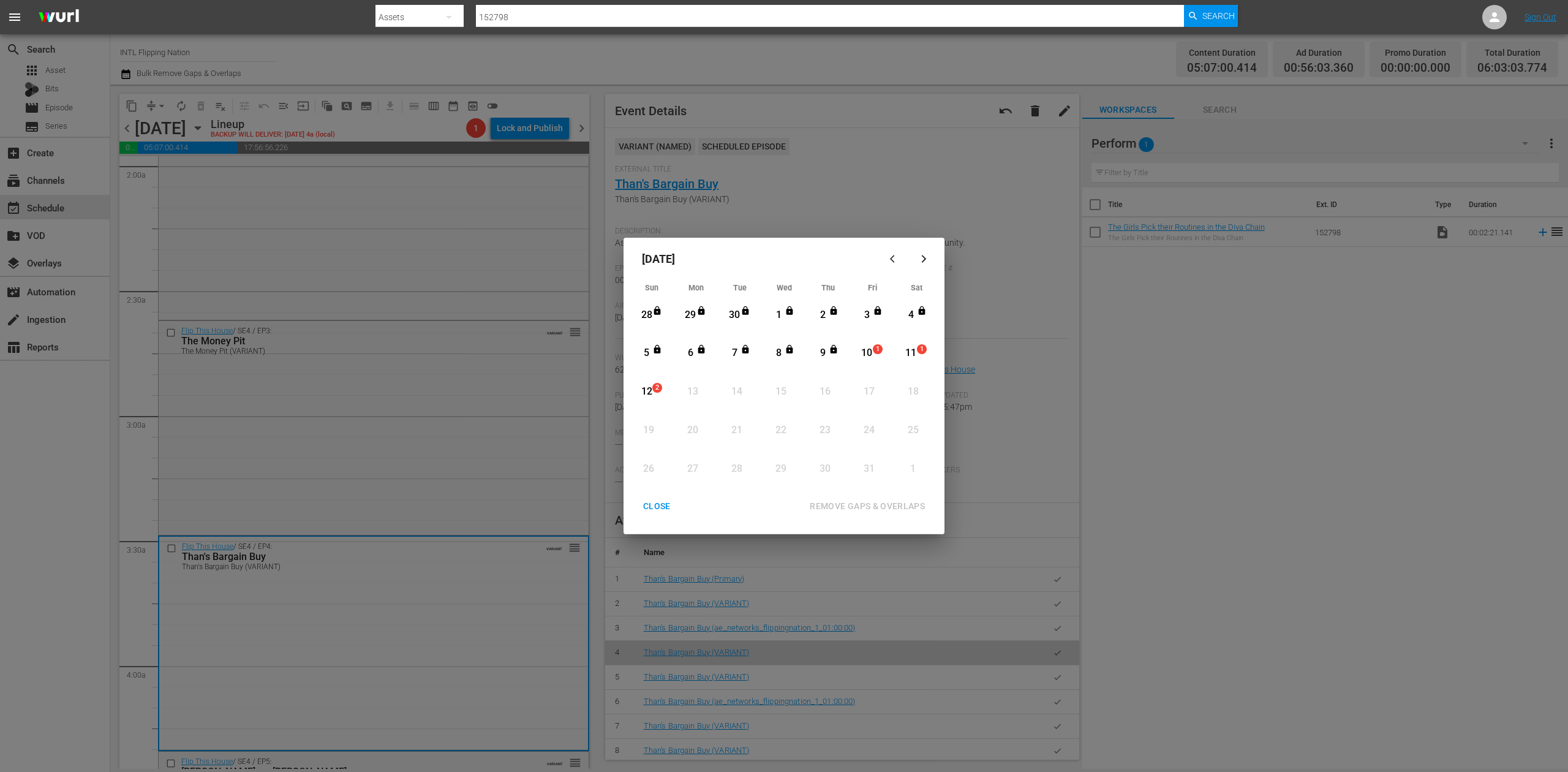
click at [872, 358] on div "10" at bounding box center [867, 353] width 16 height 14
click at [897, 507] on div "REMOVE GAPS & OVERLAPS" at bounding box center [867, 507] width 135 height 16
click at [662, 507] on div "CLOSE" at bounding box center [656, 507] width 47 height 16
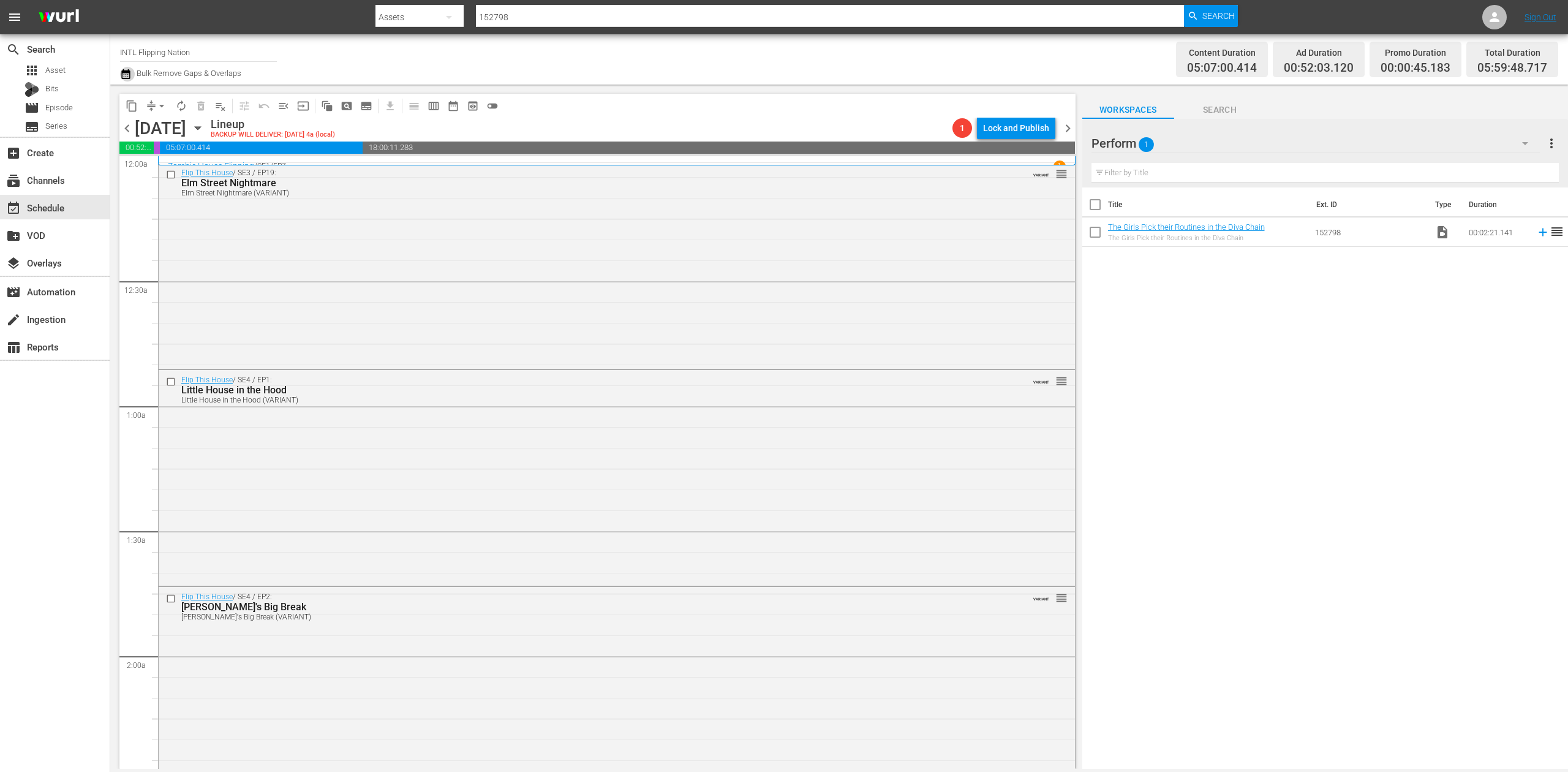
click at [126, 75] on icon "button" at bounding box center [125, 74] width 12 height 15
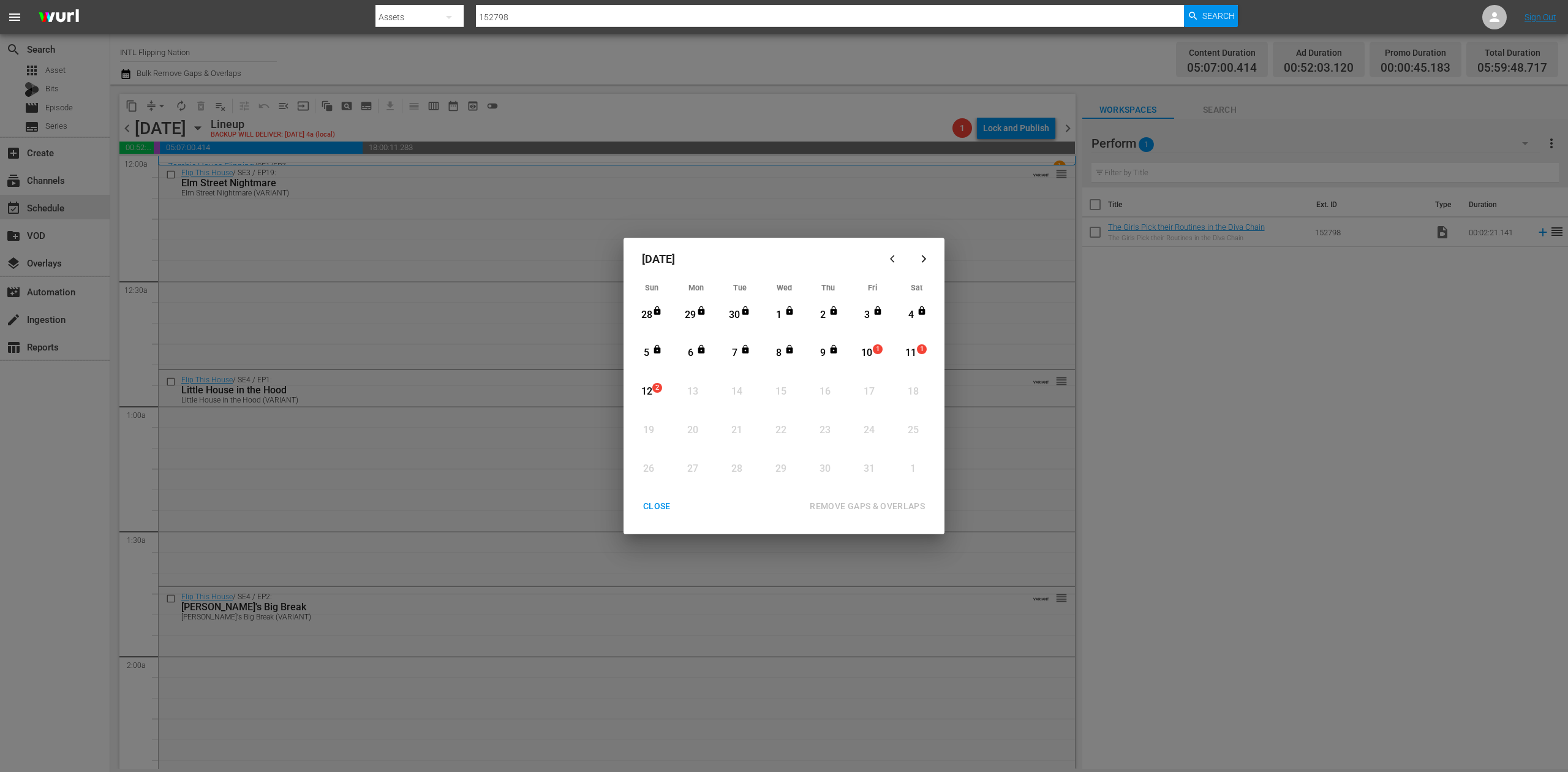
click at [870, 356] on div "10" at bounding box center [867, 353] width 16 height 14
click at [888, 503] on div "REMOVE GAPS & OVERLAPS" at bounding box center [867, 507] width 135 height 16
click at [870, 356] on div "10" at bounding box center [867, 353] width 16 height 14
click at [867, 499] on div "REMOVE GAPS & OVERLAPS" at bounding box center [867, 507] width 135 height 16
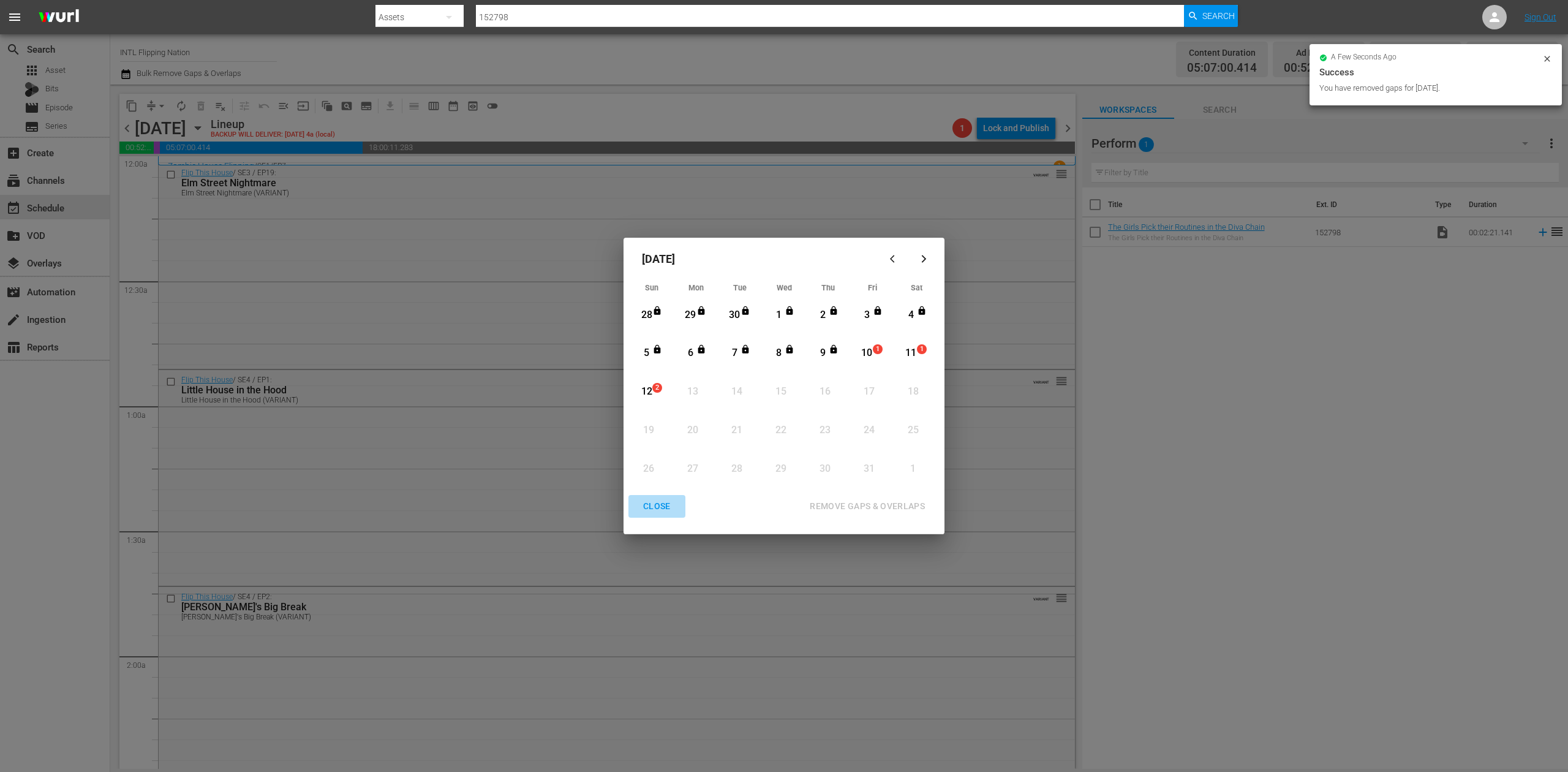
click at [649, 504] on div "CLOSE" at bounding box center [656, 507] width 47 height 16
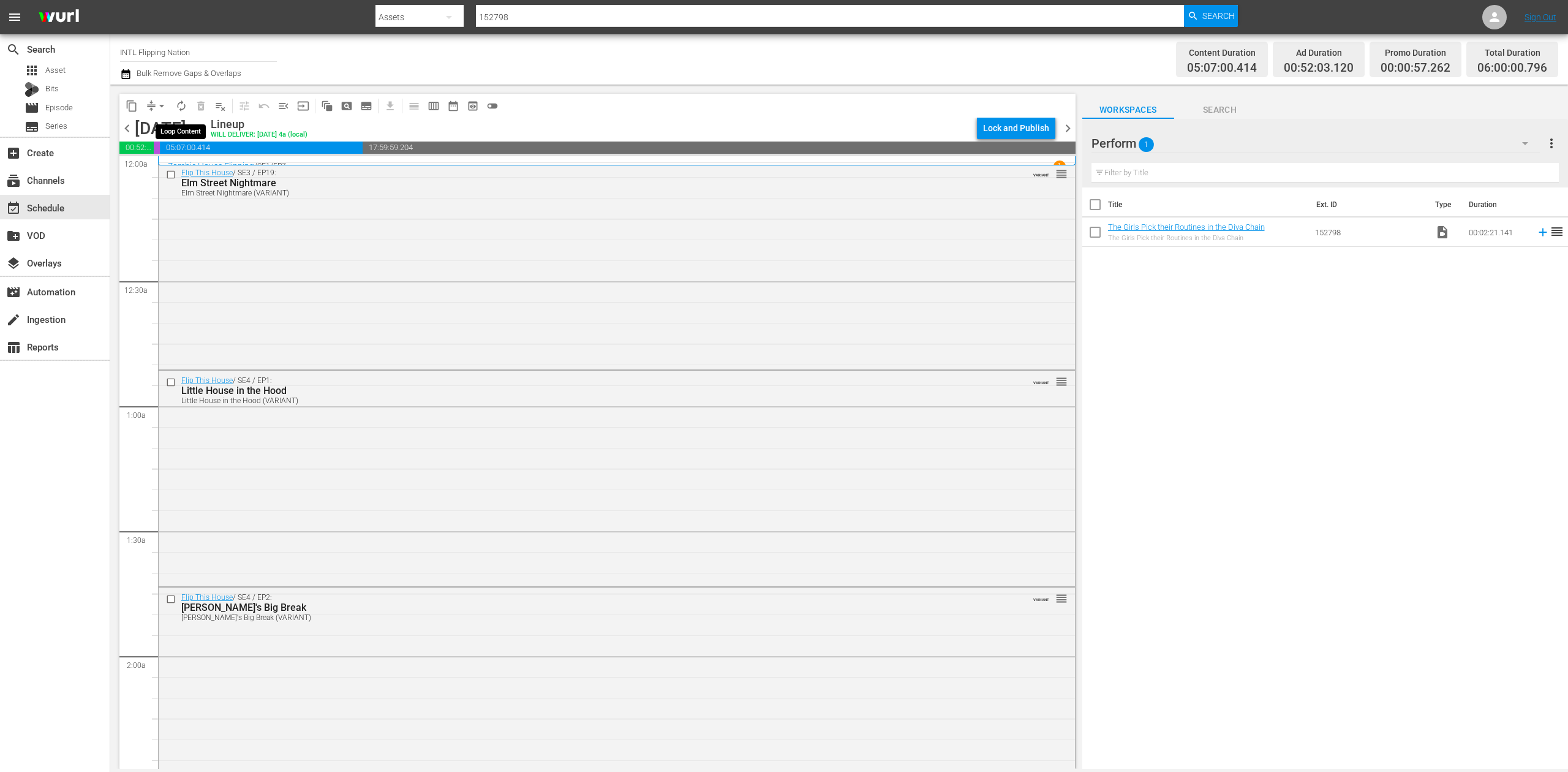
click at [177, 100] on span "autorenew_outlined" at bounding box center [181, 106] width 12 height 12
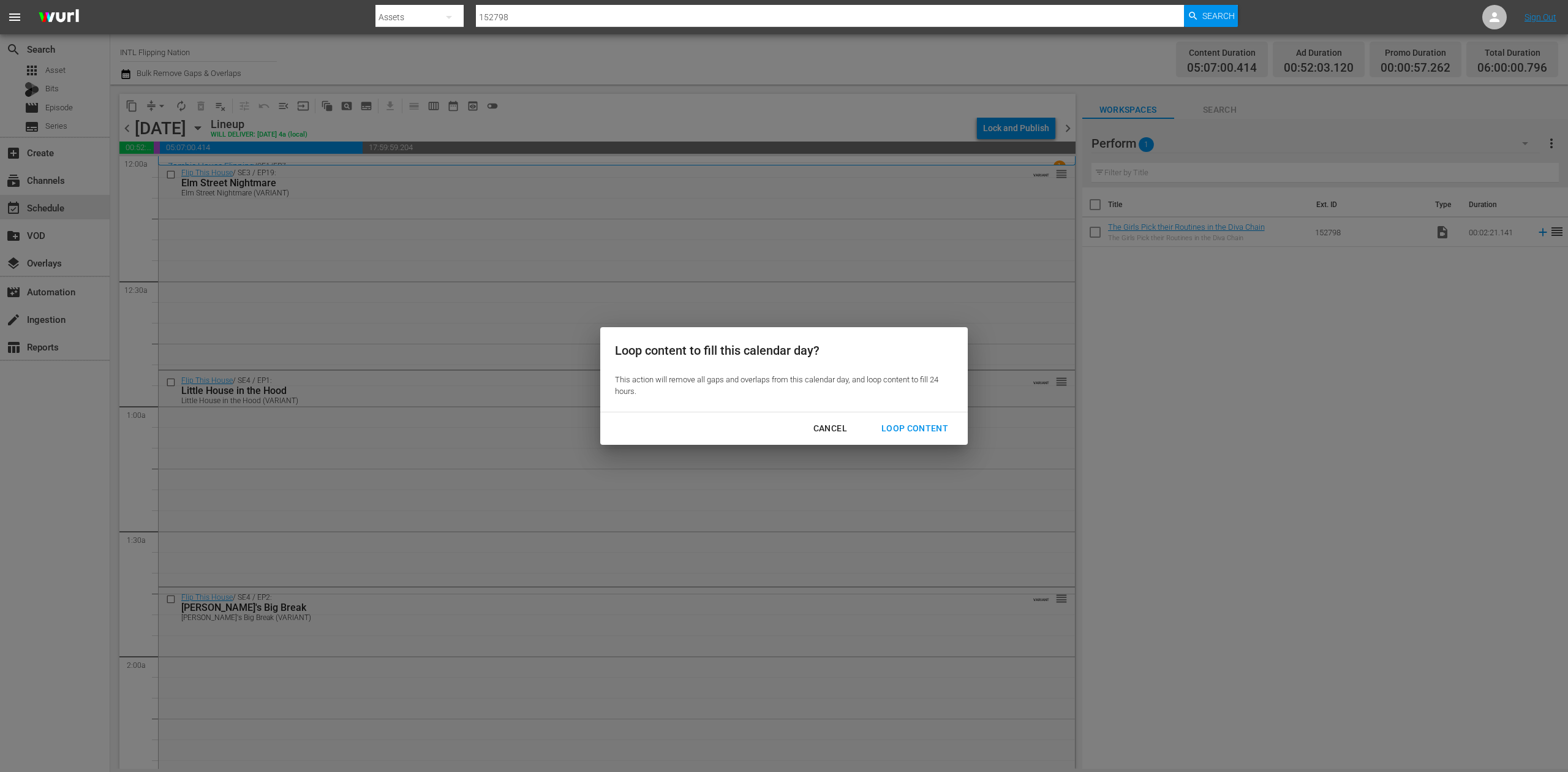
click at [931, 423] on div "Loop Content" at bounding box center [915, 429] width 86 height 16
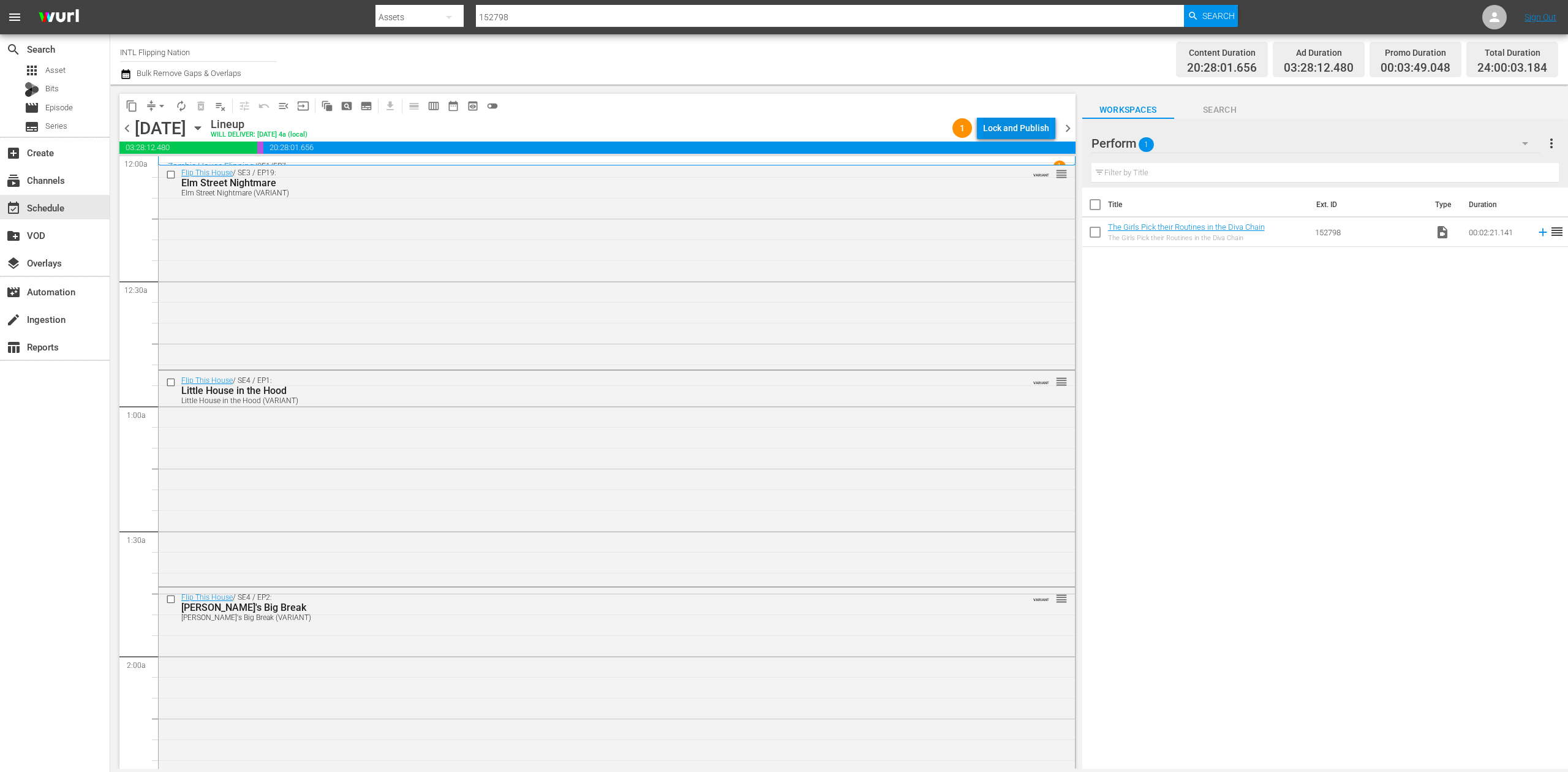
click at [1025, 128] on div "Lock and Publish" at bounding box center [1016, 128] width 66 height 22
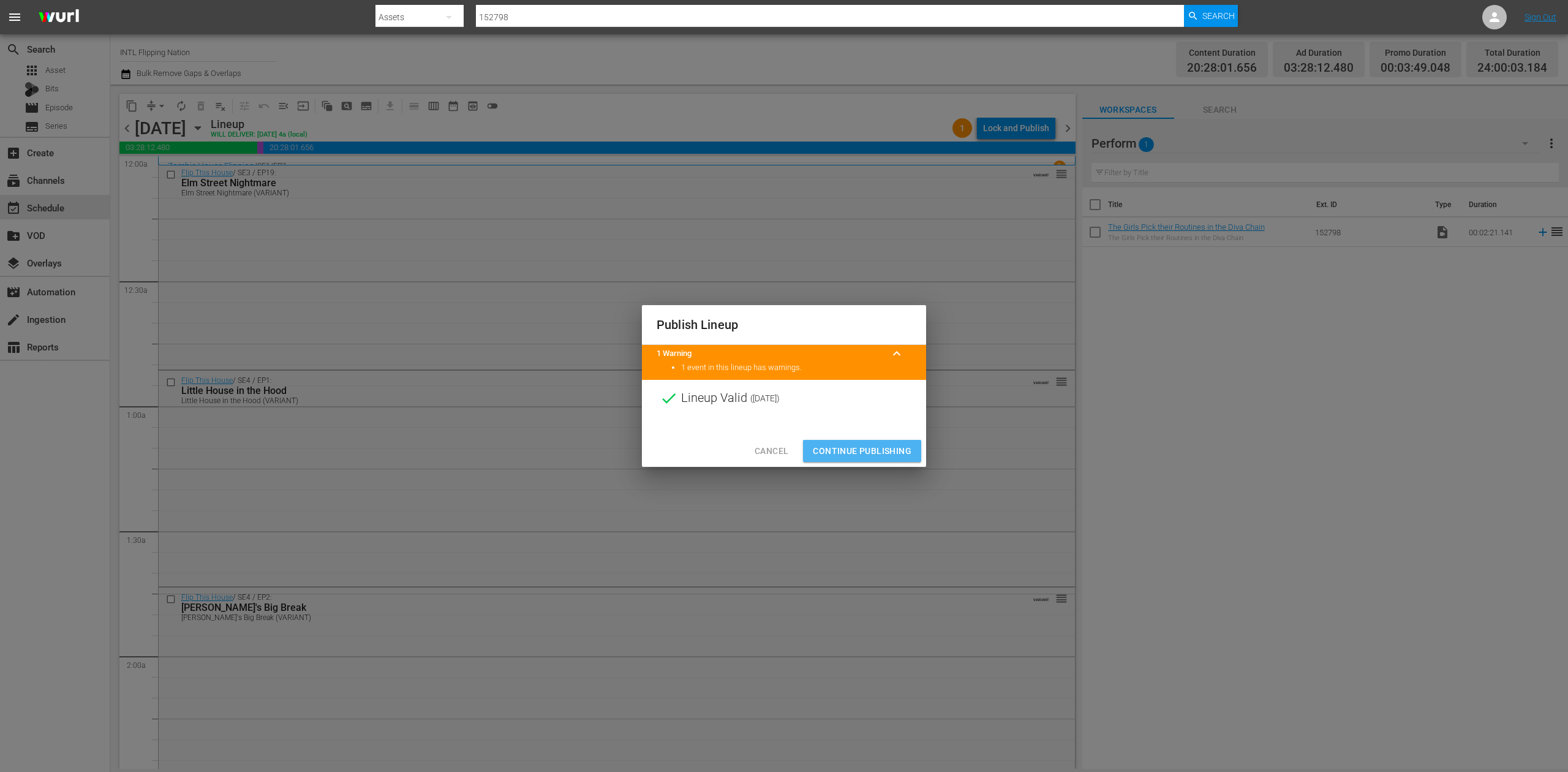
click at [863, 446] on span "Continue Publishing" at bounding box center [862, 451] width 99 height 16
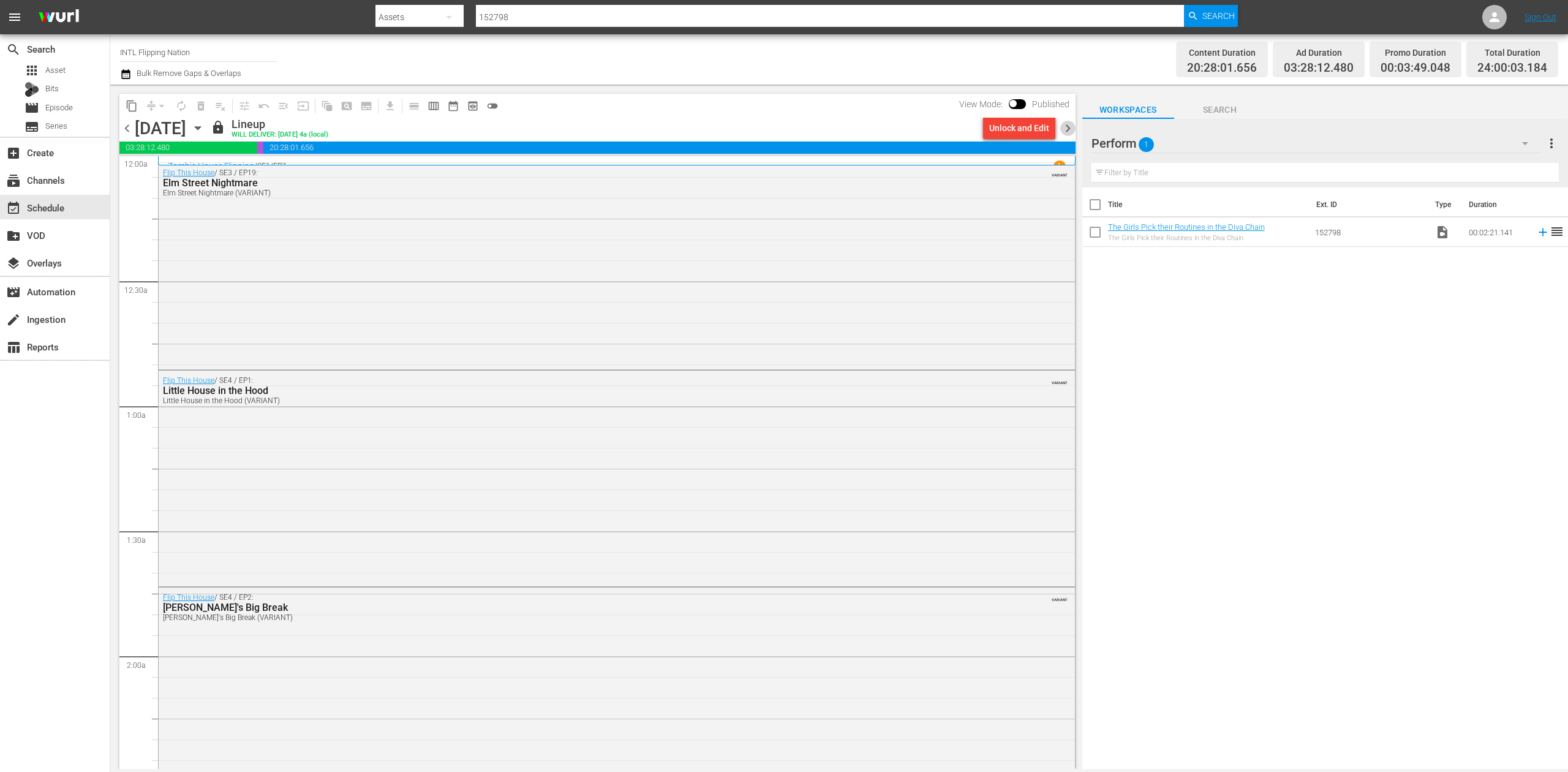
click at [1066, 125] on span "chevron_right" at bounding box center [1068, 128] width 16 height 16
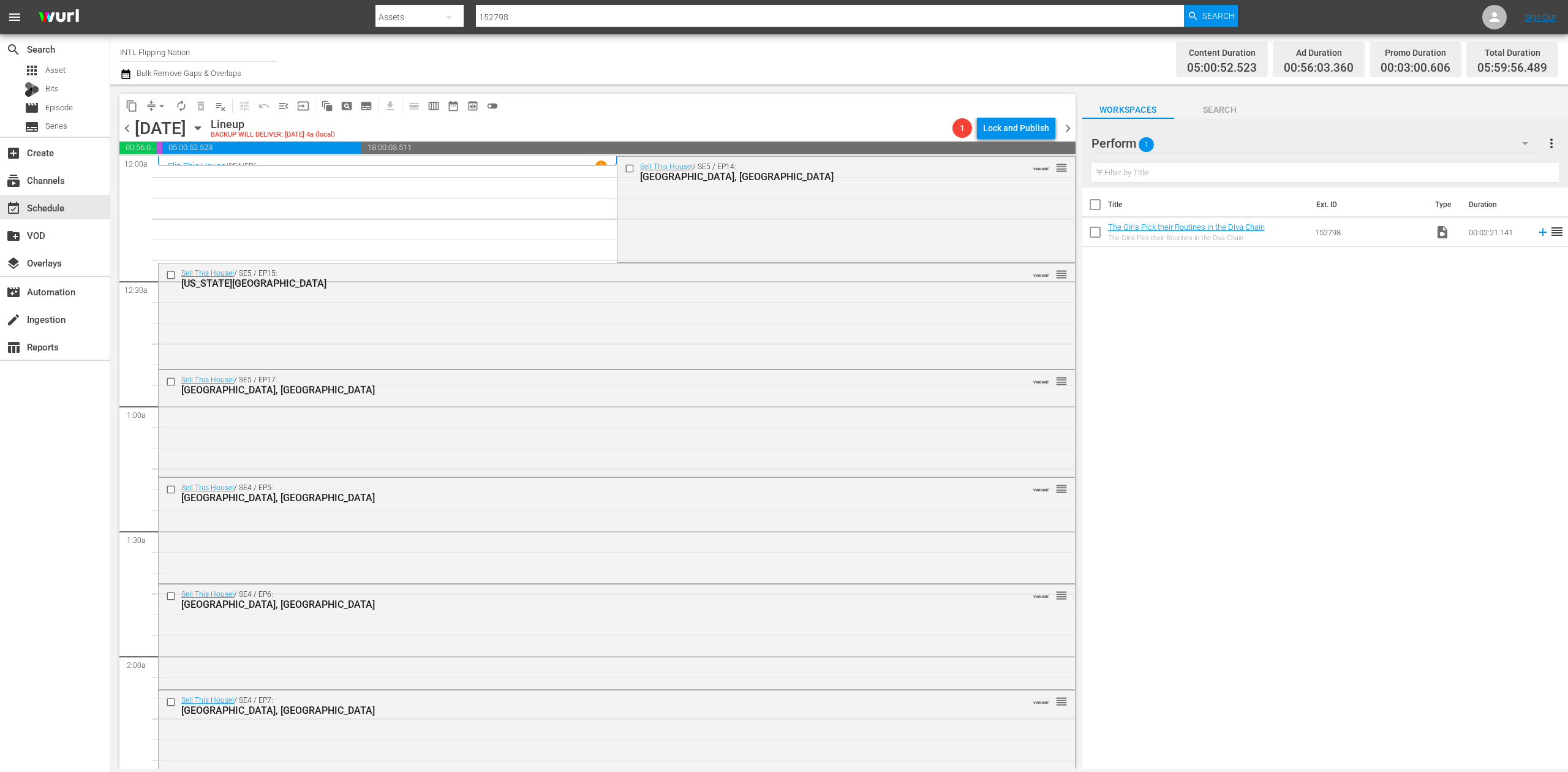
click at [124, 70] on icon "button" at bounding box center [125, 74] width 9 height 10
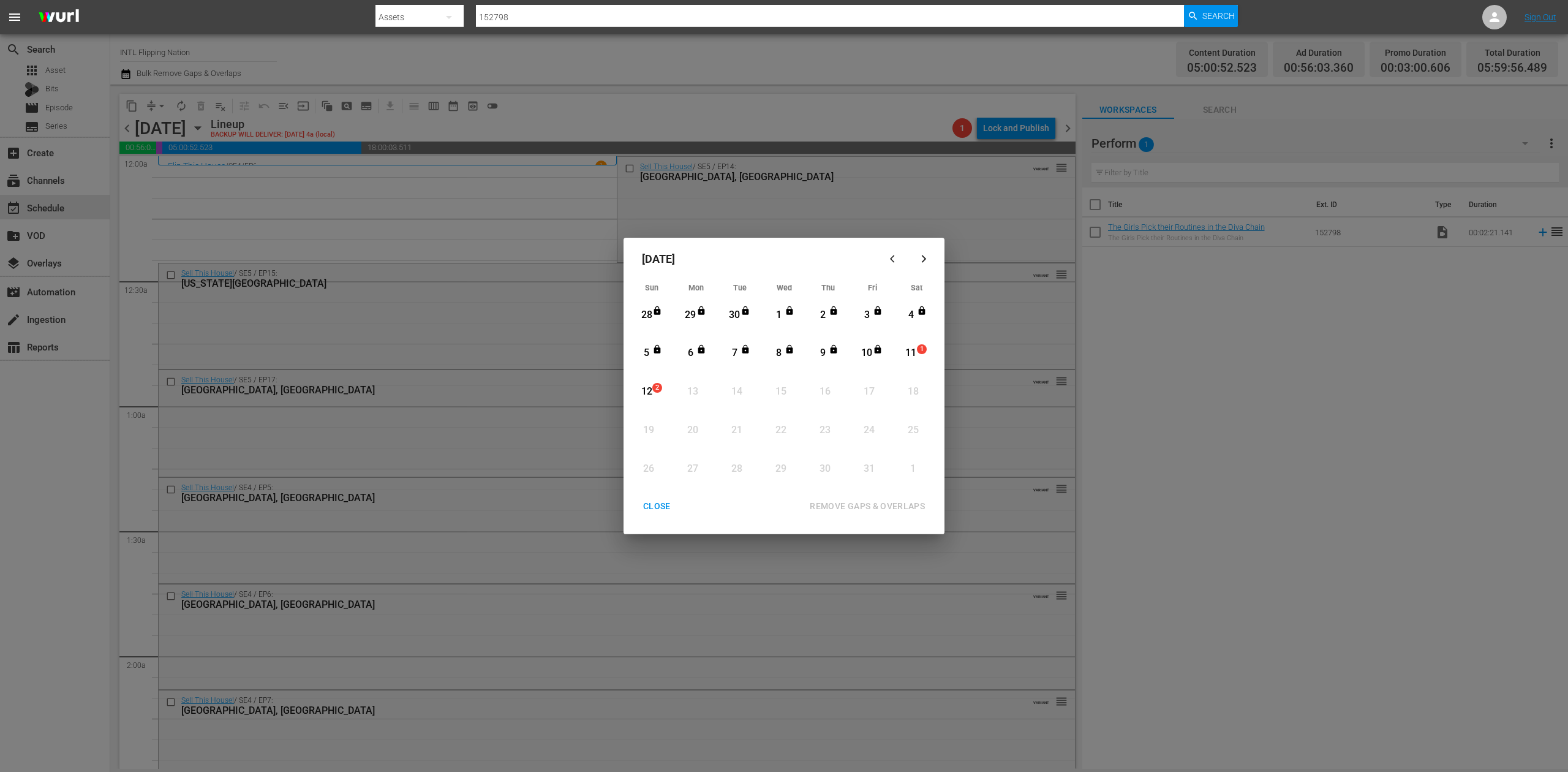
click at [917, 356] on div "11" at bounding box center [912, 353] width 16 height 14
click at [894, 505] on div "REMOVE GAPS & OVERLAPS" at bounding box center [867, 507] width 135 height 16
click at [649, 504] on div "CLOSE" at bounding box center [656, 507] width 47 height 16
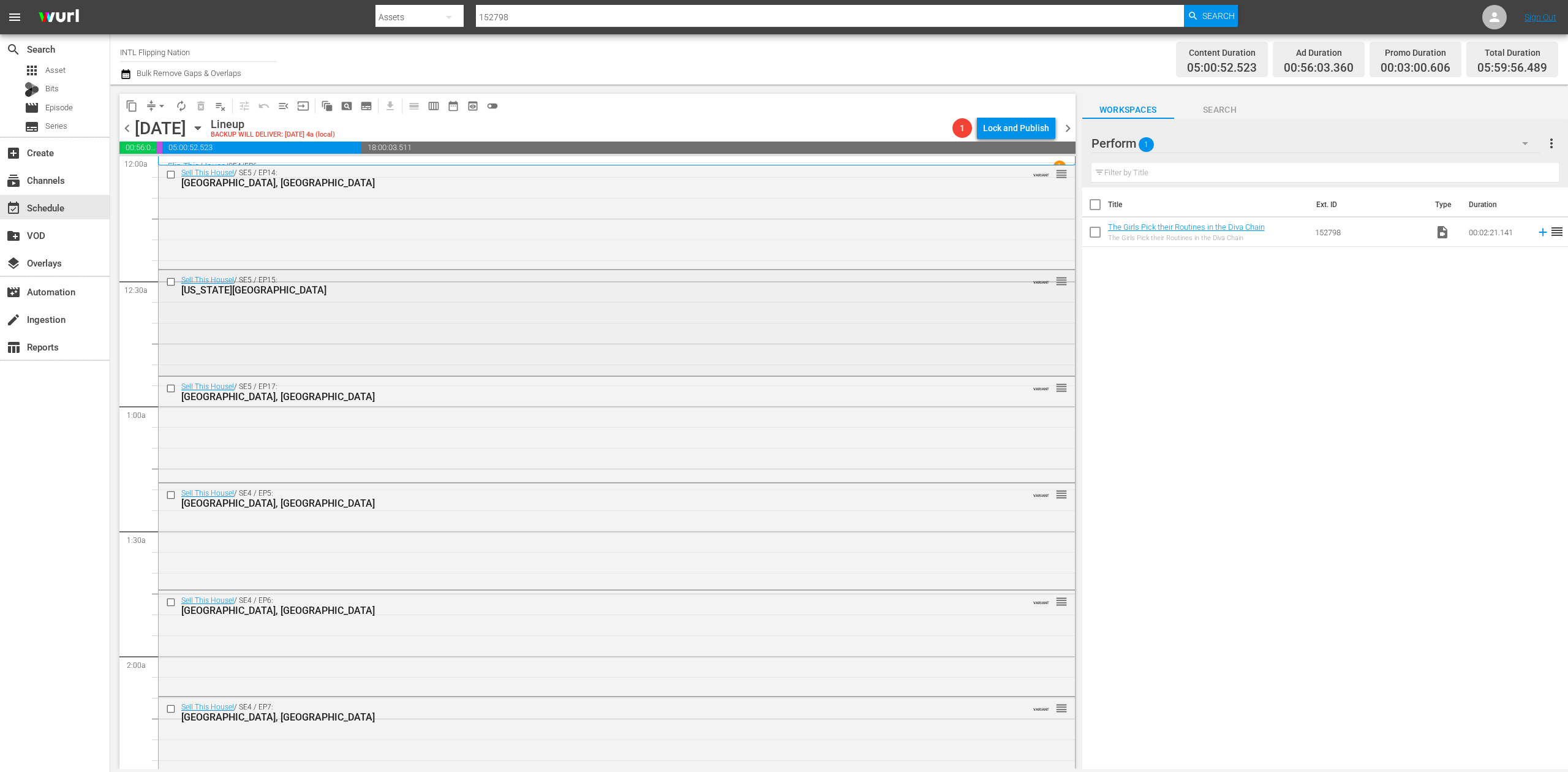
click at [541, 302] on div "Sell This House! / SE5 / EP15: New York City VARIANT reorder" at bounding box center [617, 321] width 916 height 104
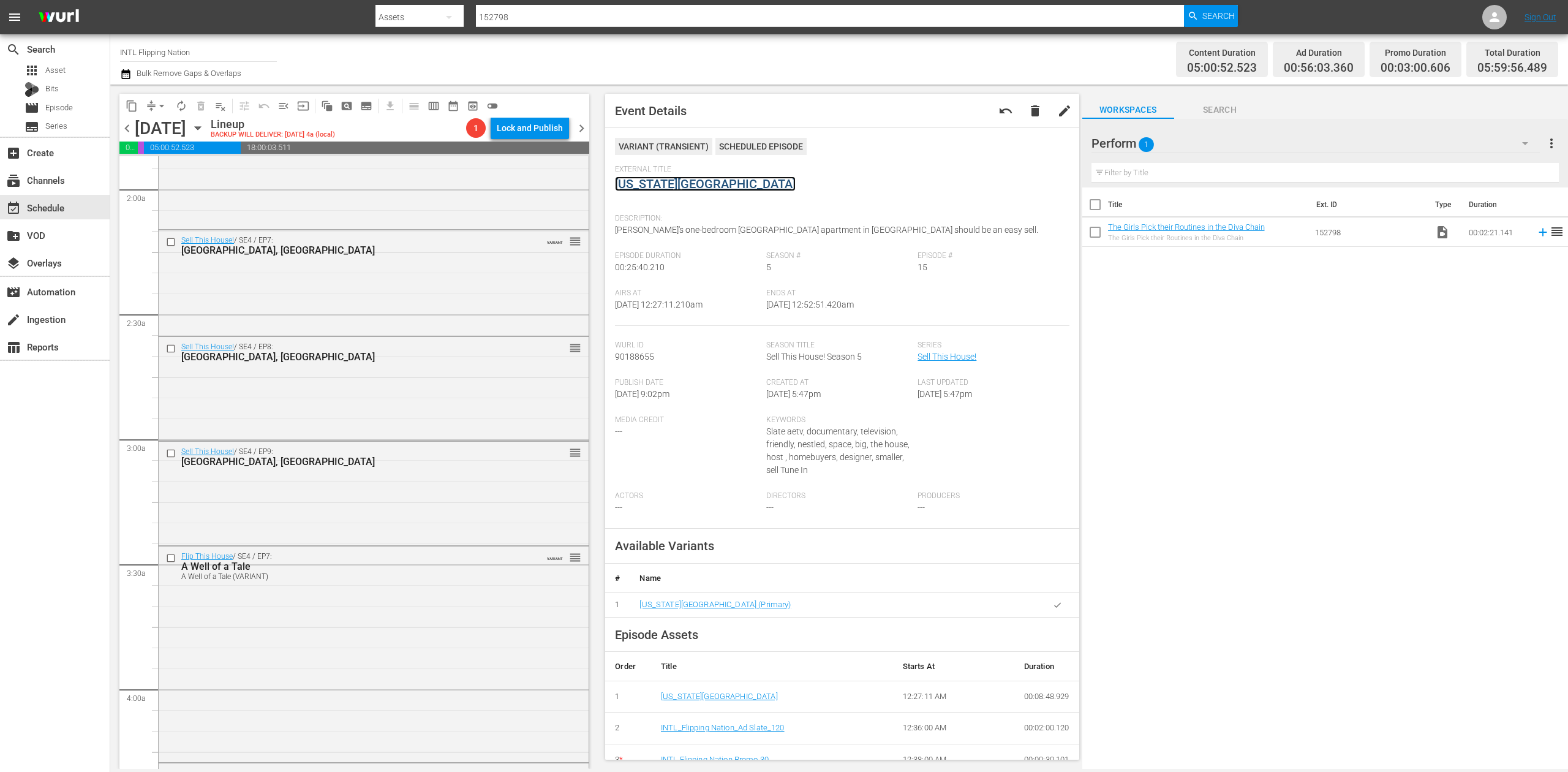
scroll to position [735, 0]
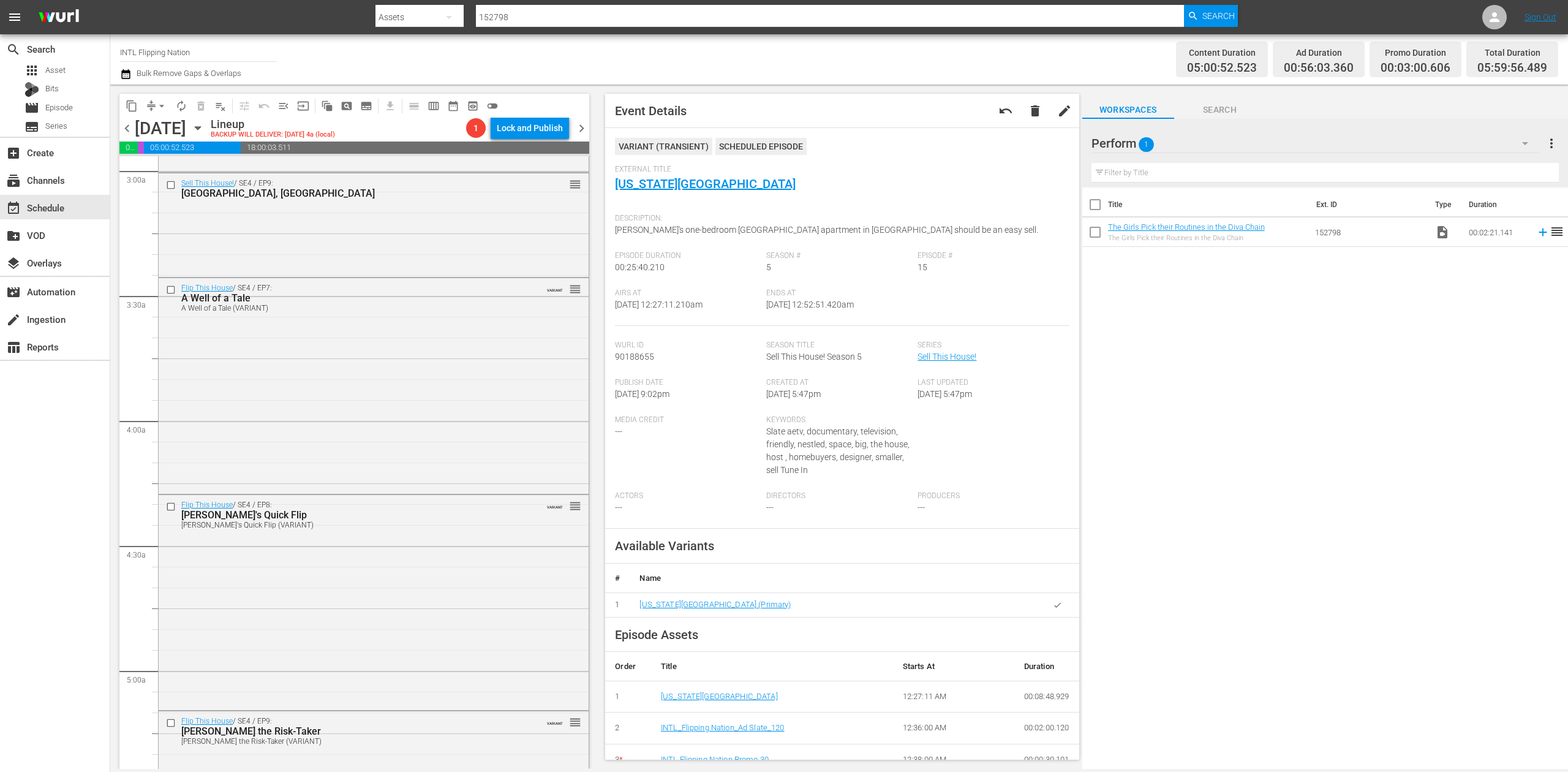
click at [415, 381] on div "Flip This House / SE4 / EP7: A Well of a Tale A Well of a Tale (VARIANT) VARIAN…" at bounding box center [373, 384] width 430 height 212
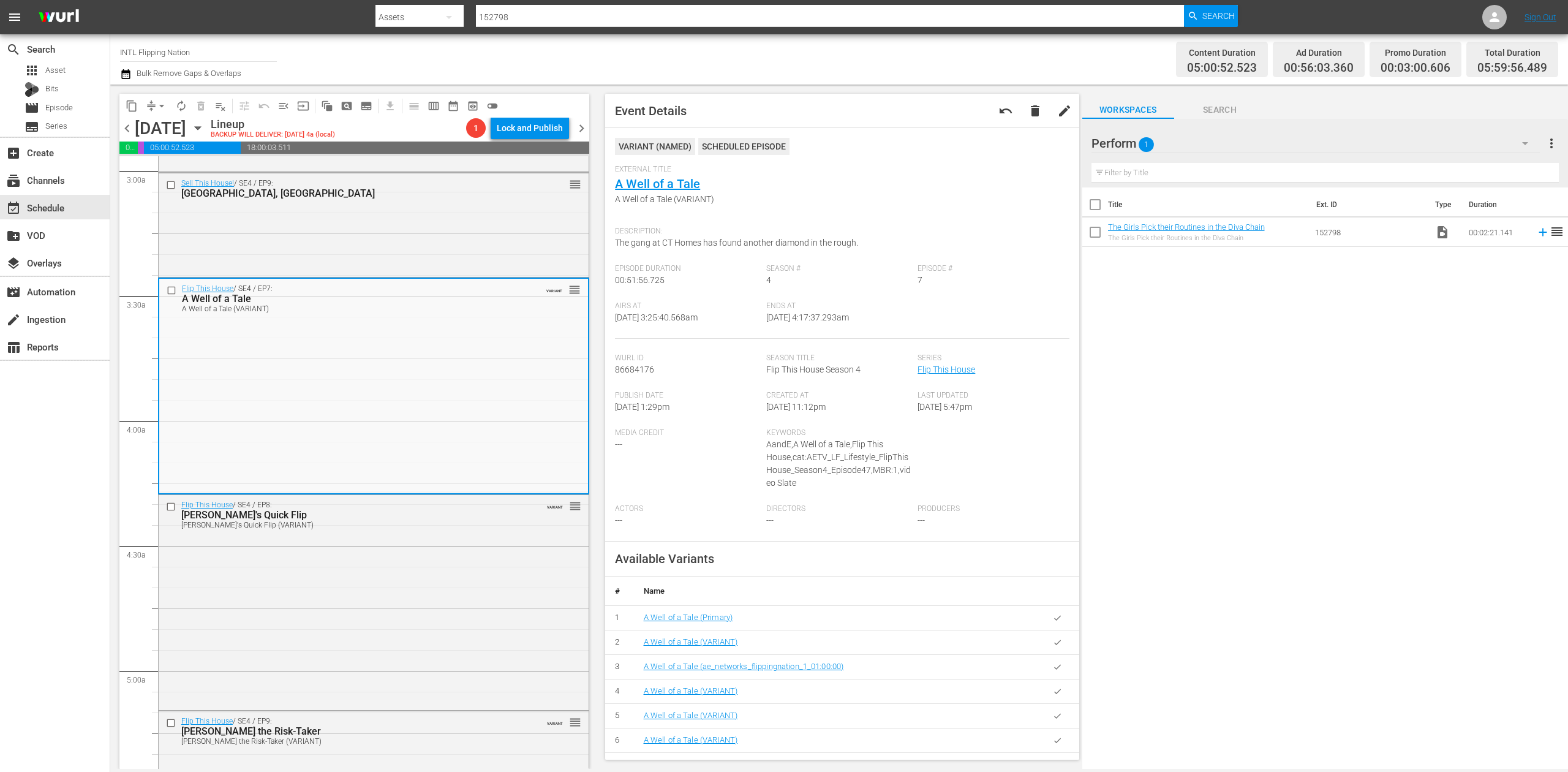
click at [123, 71] on icon "button" at bounding box center [125, 74] width 9 height 10
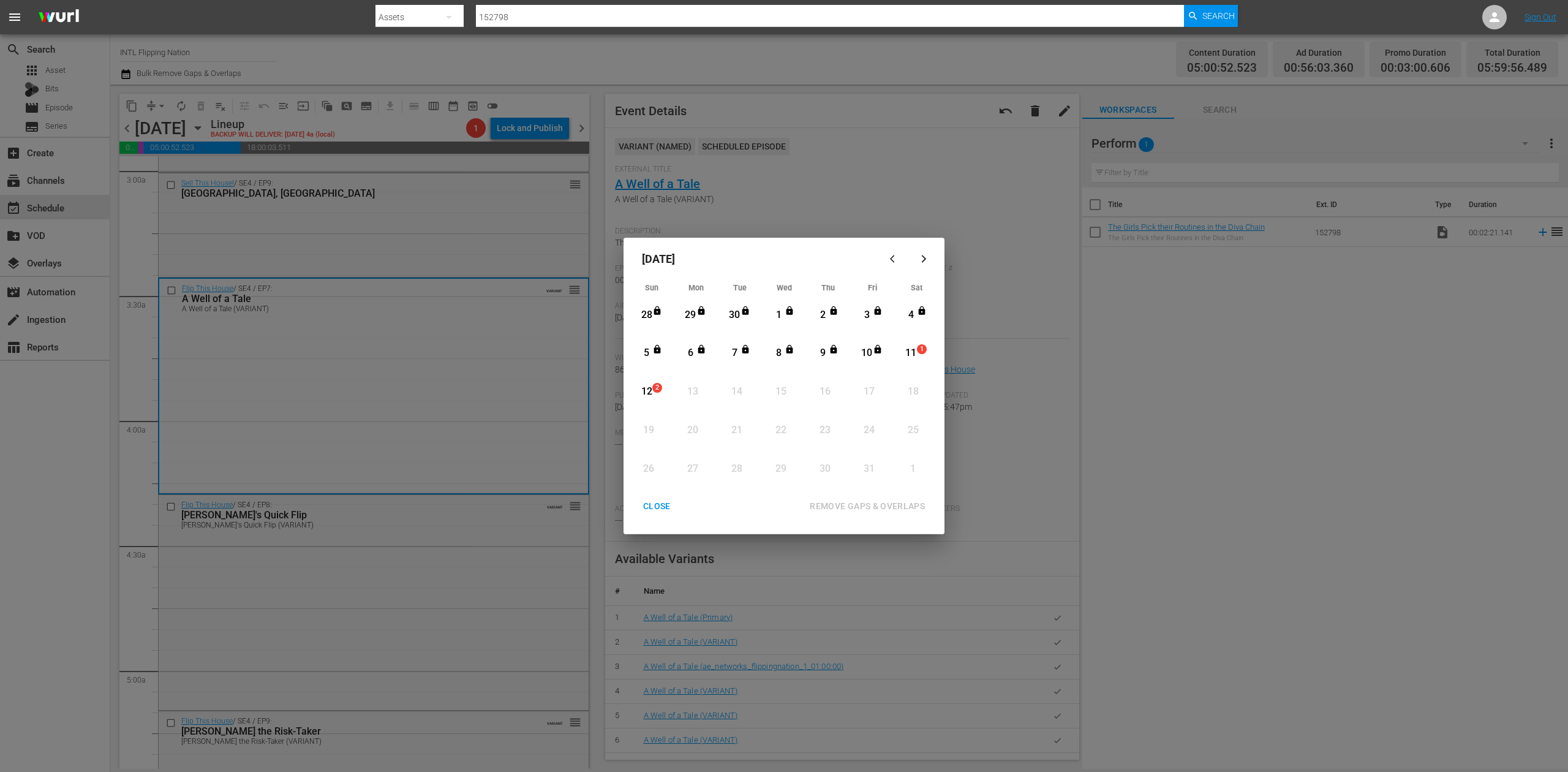
click at [910, 349] on div "11" at bounding box center [912, 353] width 16 height 14
click at [907, 504] on div "REMOVE GAPS & OVERLAPS" at bounding box center [867, 507] width 135 height 16
click at [648, 510] on div "CLOSE" at bounding box center [656, 507] width 47 height 16
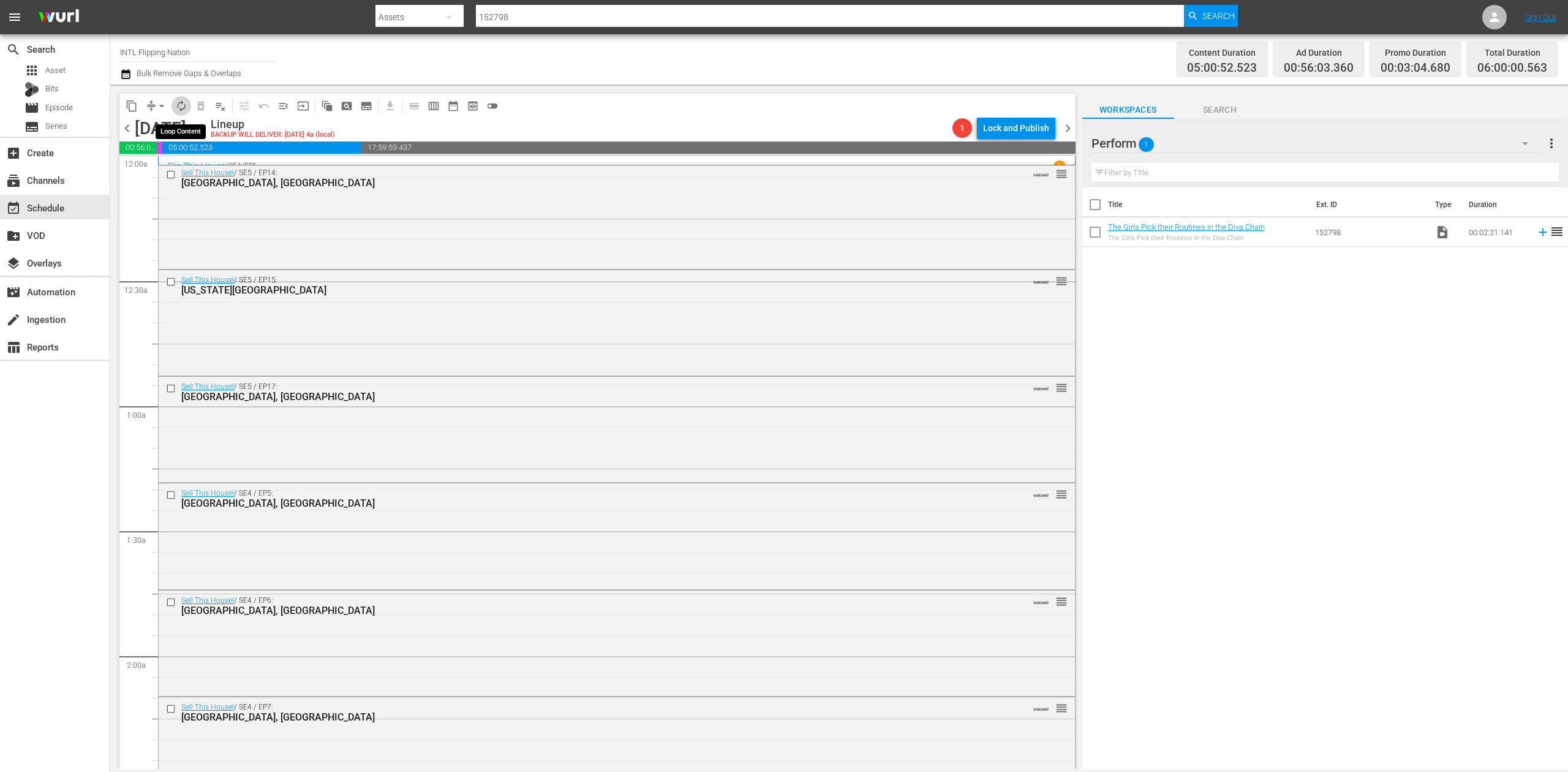
click at [182, 108] on span "autorenew_outlined" at bounding box center [181, 106] width 12 height 12
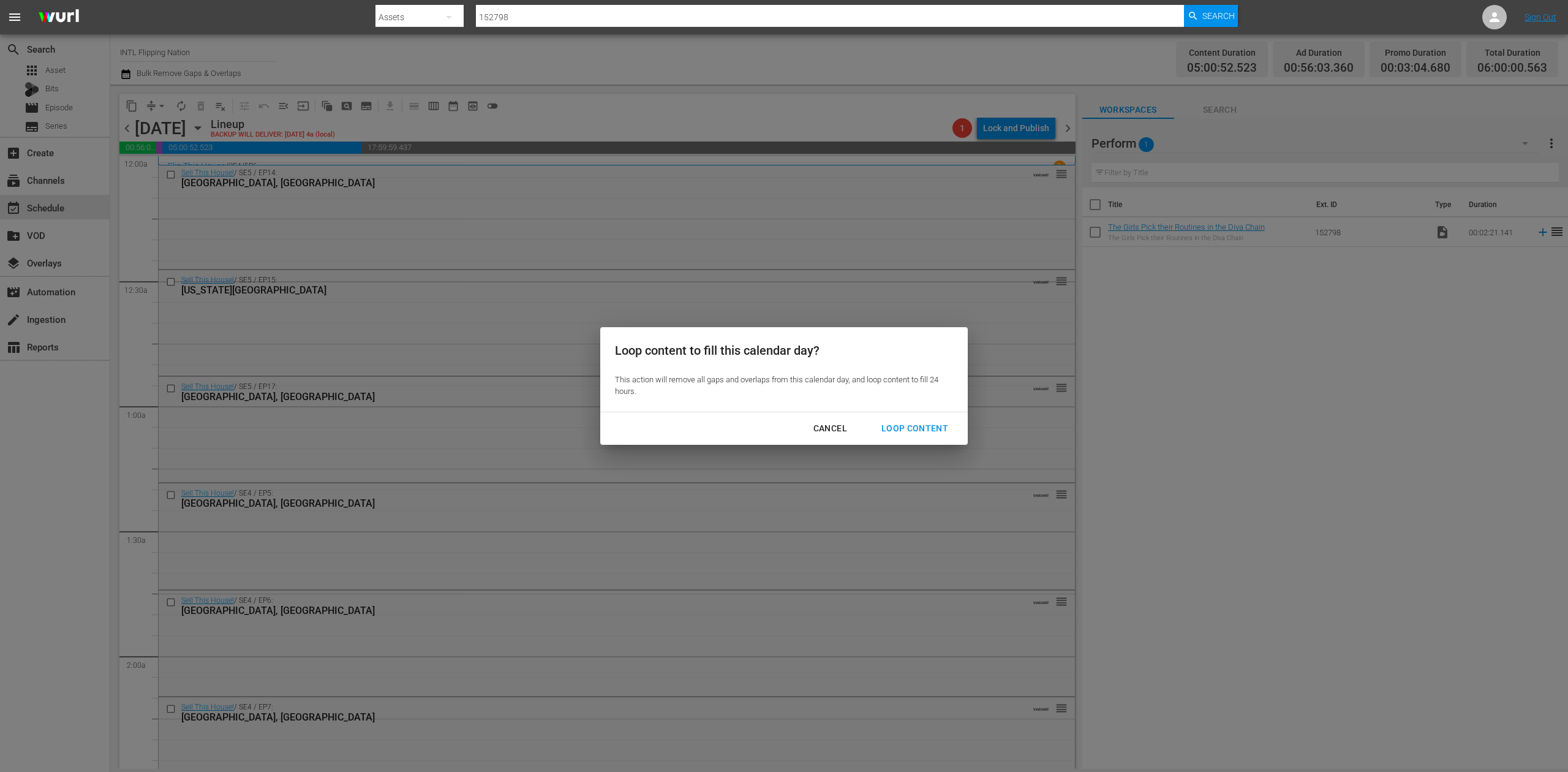
click at [936, 422] on div "Loop Content" at bounding box center [915, 429] width 86 height 16
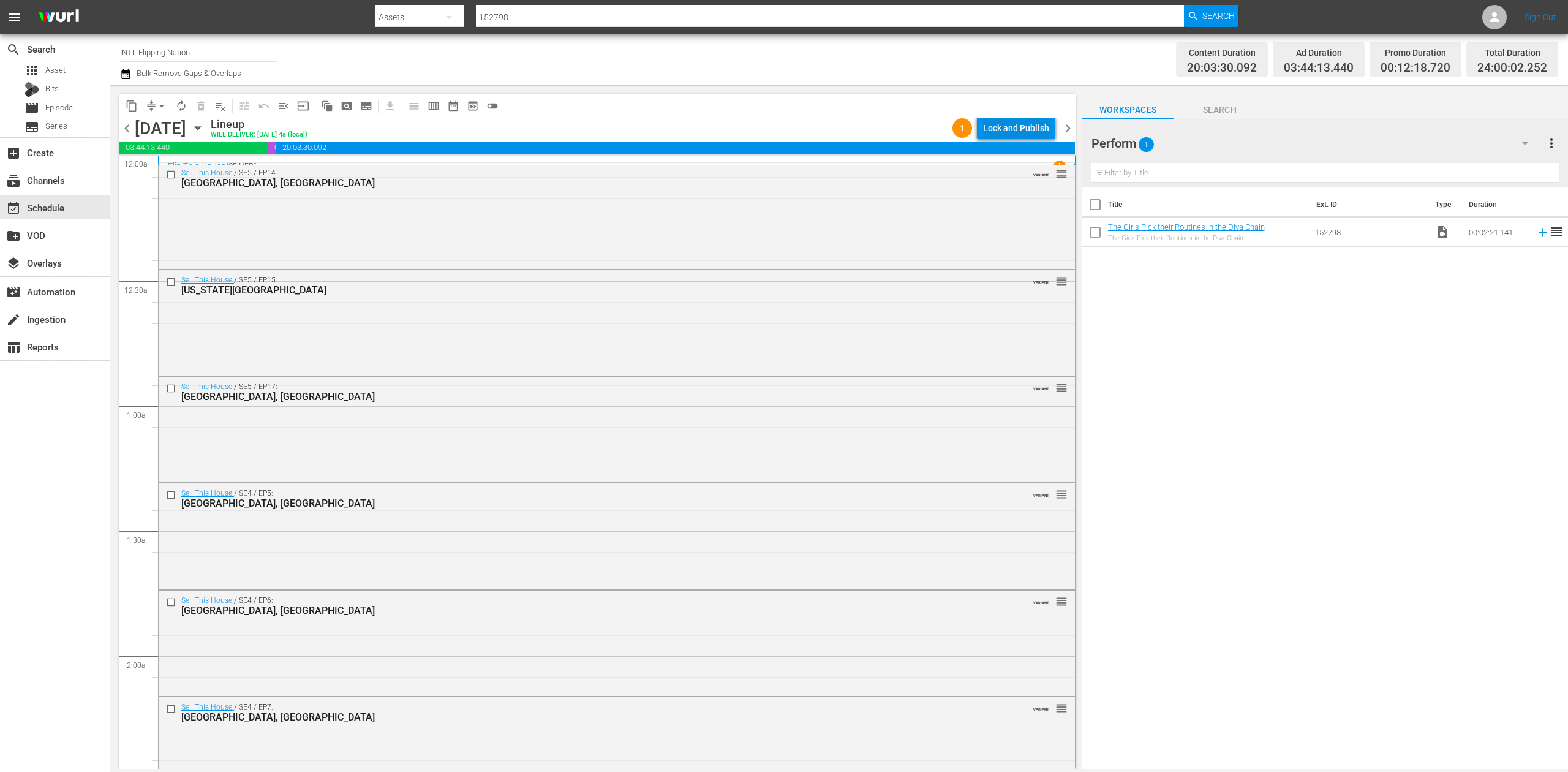
click at [1027, 131] on div "Lock and Publish" at bounding box center [1016, 128] width 66 height 22
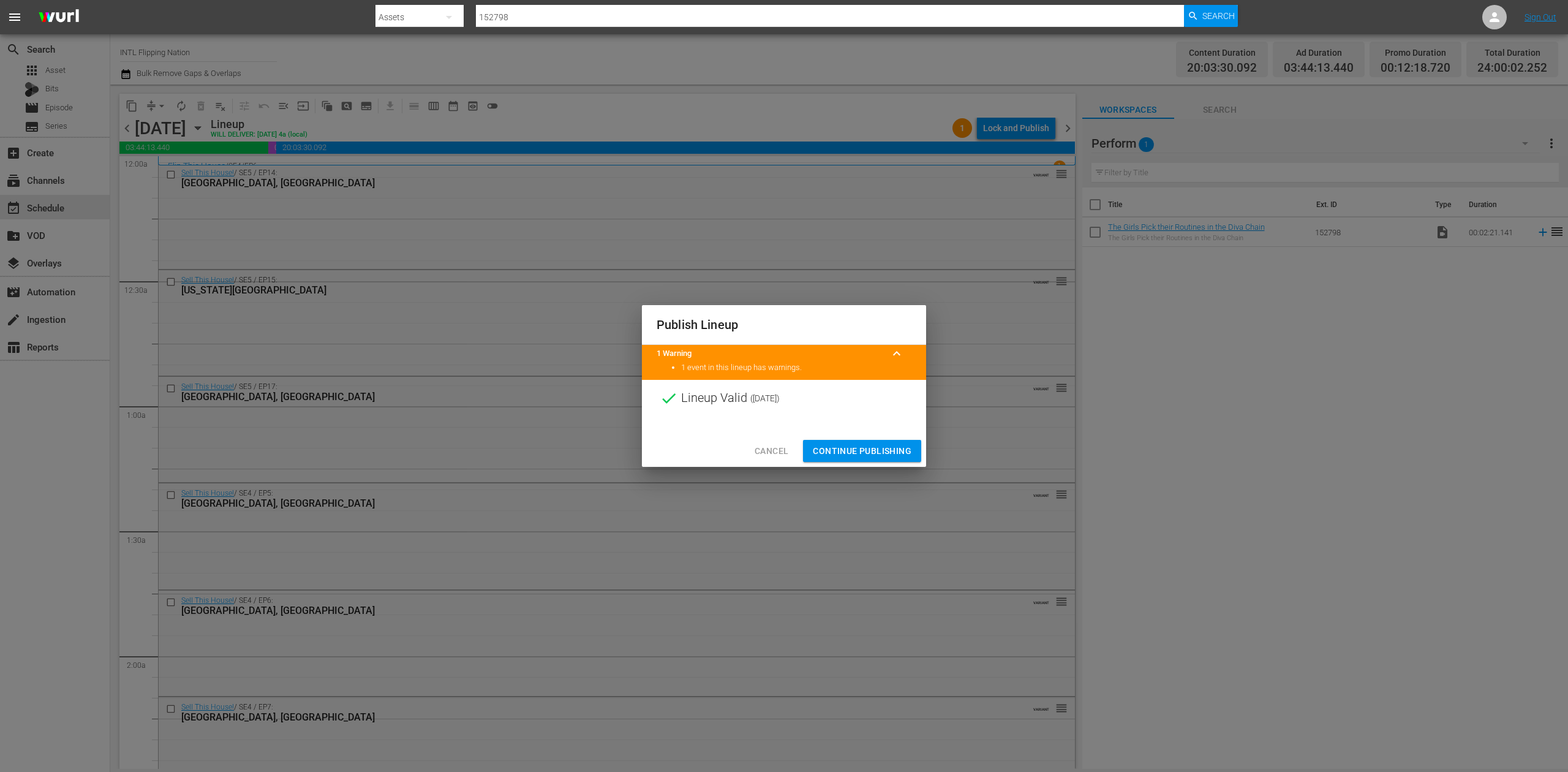
click at [882, 450] on span "Continue Publishing" at bounding box center [862, 451] width 99 height 16
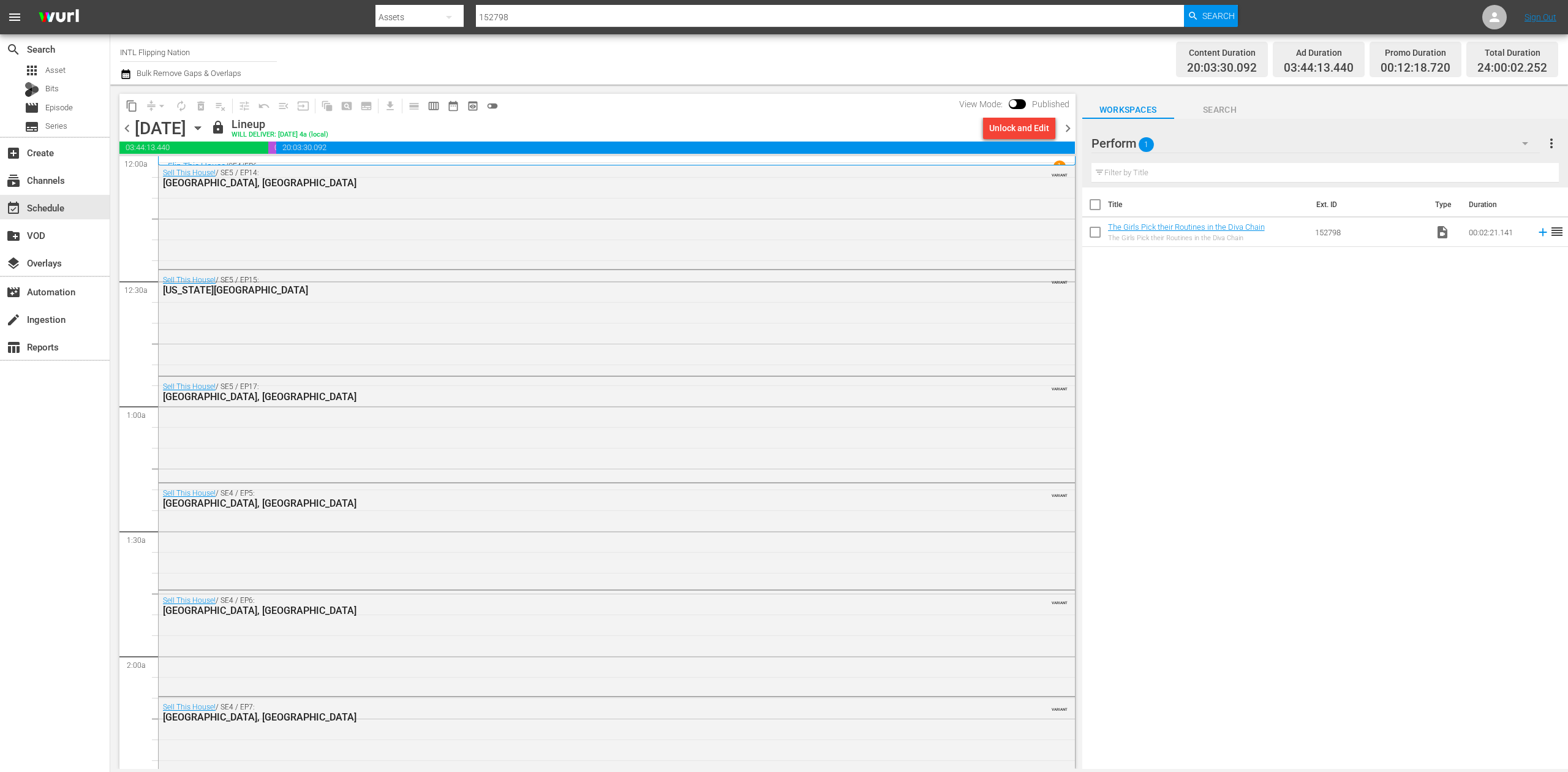
click at [1066, 128] on span "chevron_right" at bounding box center [1068, 128] width 16 height 16
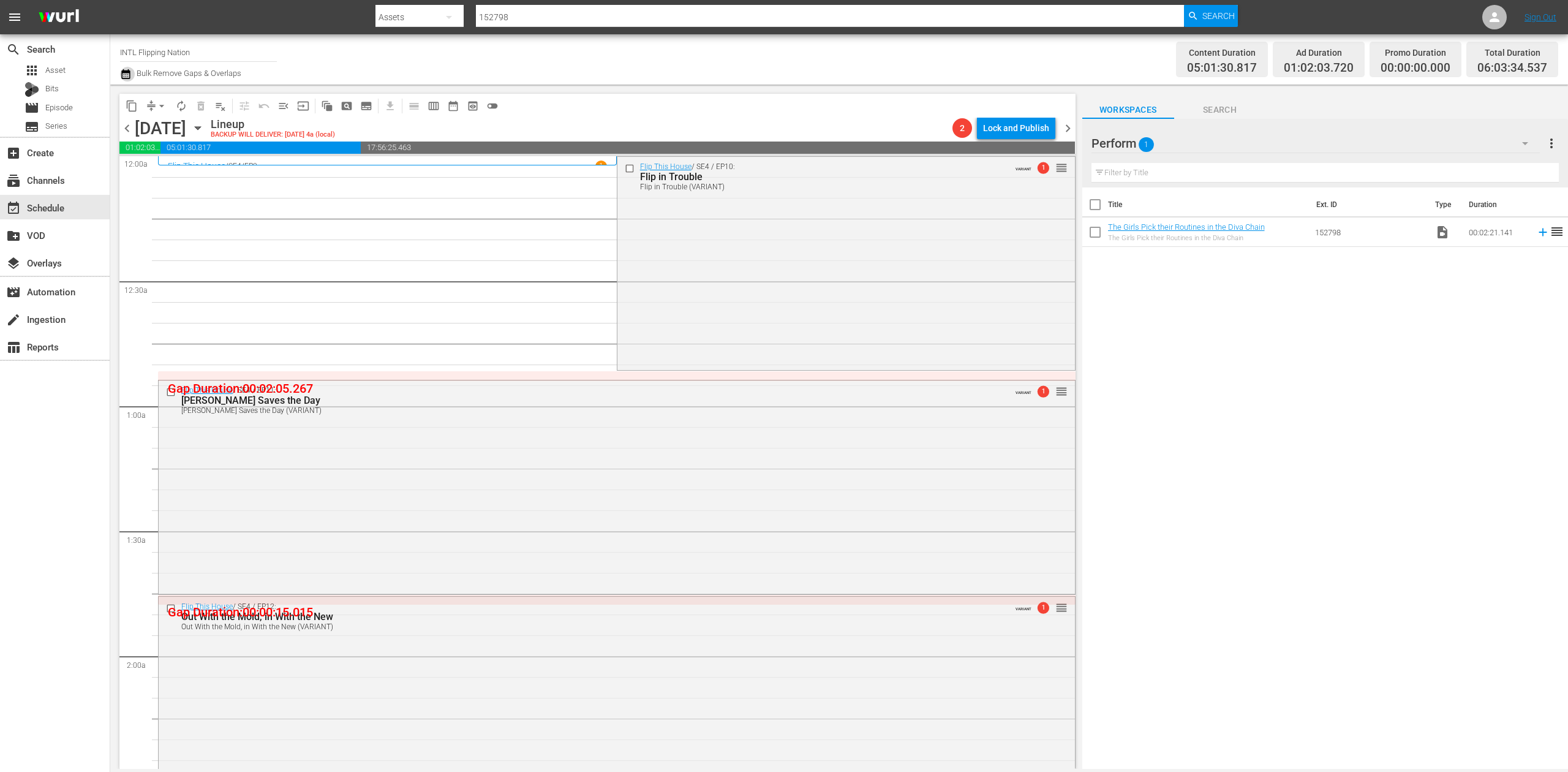
click at [125, 76] on icon "button" at bounding box center [125, 74] width 12 height 15
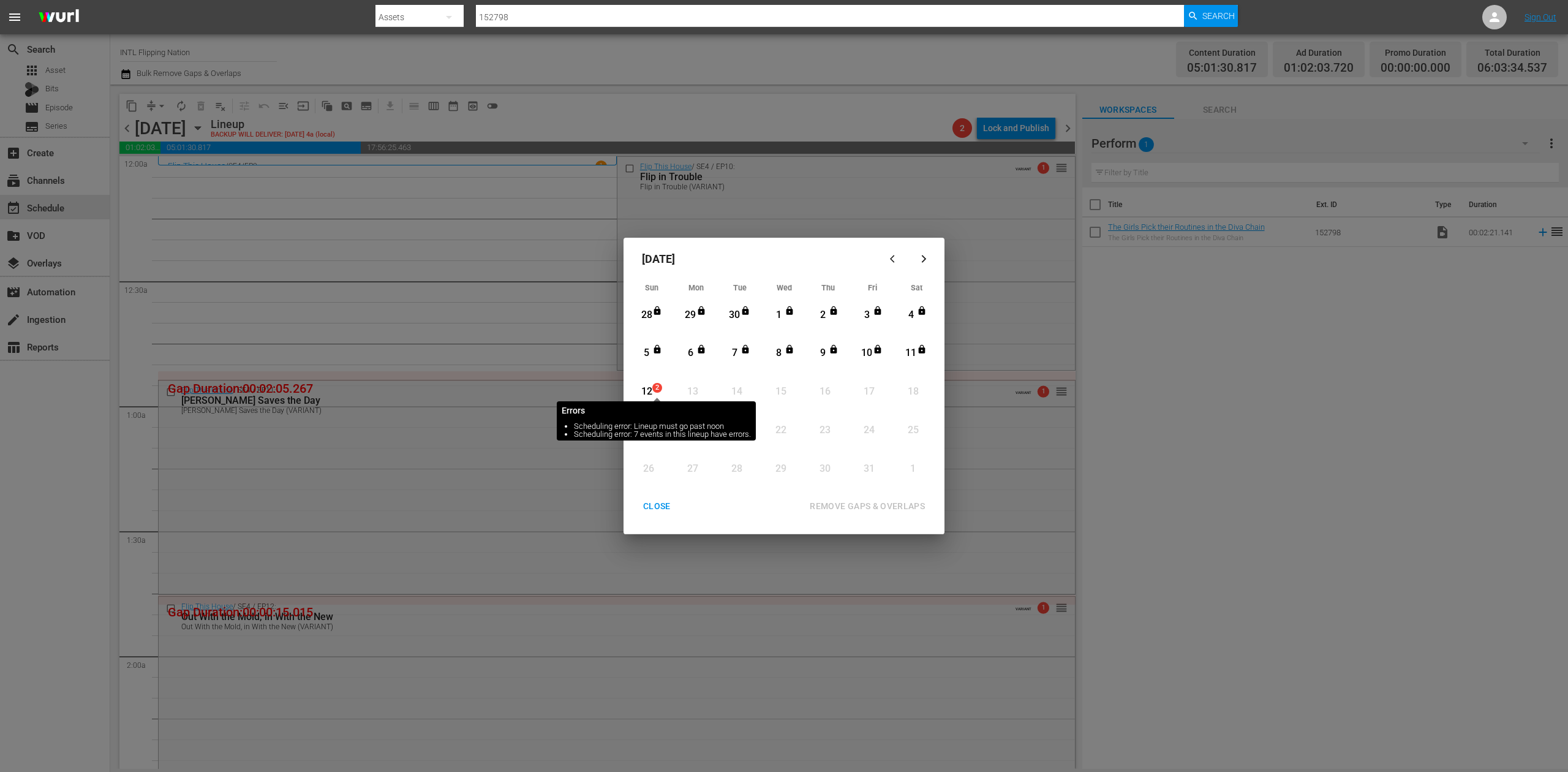
click at [653, 391] on span "2" at bounding box center [657, 388] width 9 height 10
click at [871, 501] on div "REMOVE GAPS & OVERLAPS" at bounding box center [867, 507] width 135 height 16
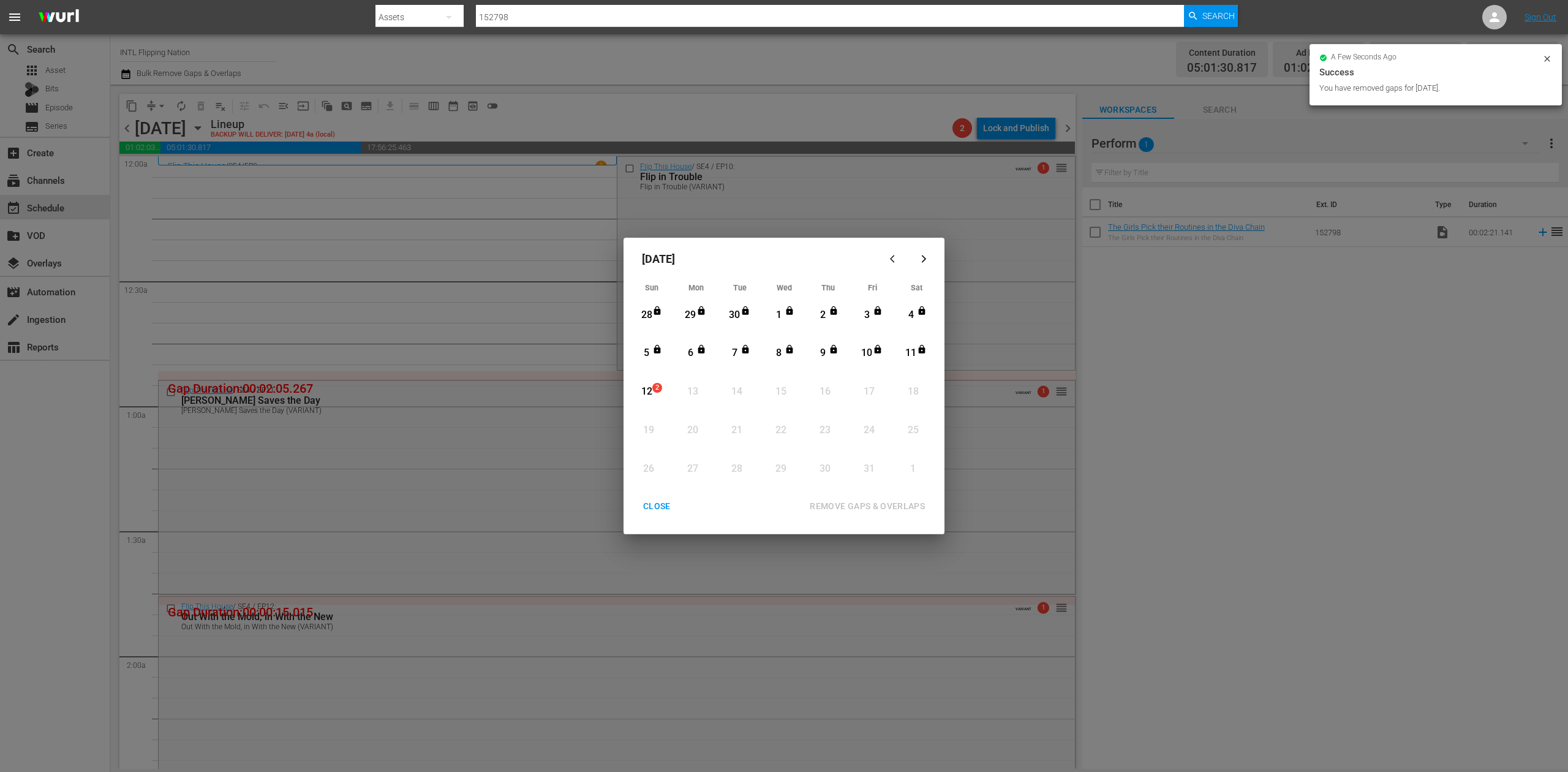
click at [654, 505] on div "CLOSE" at bounding box center [656, 507] width 47 height 16
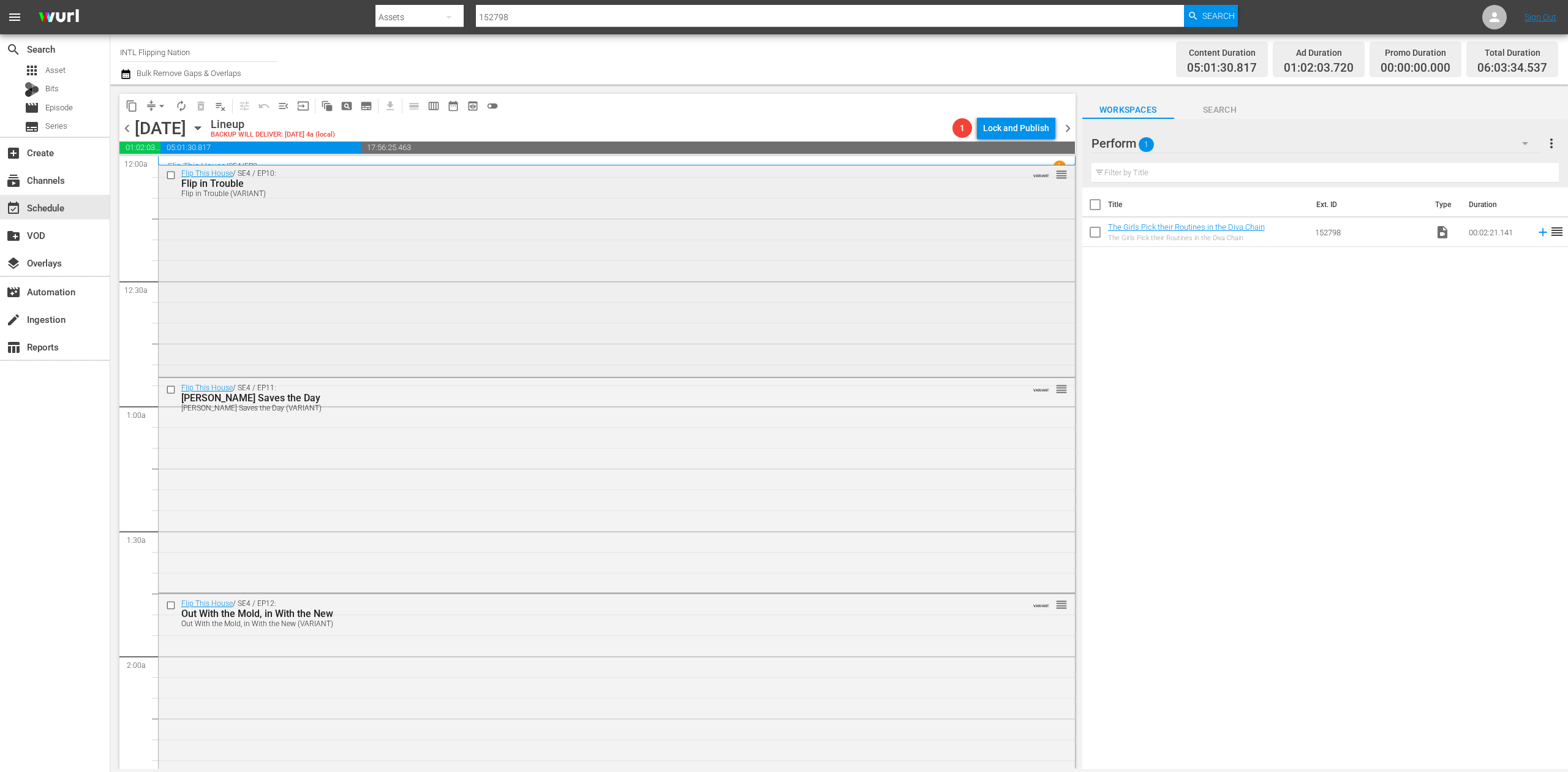
click at [682, 296] on div "Flip This House / SE4 / EP10: Flip in Trouble Flip in Trouble (VARIANT) VARIANT…" at bounding box center [617, 269] width 916 height 212
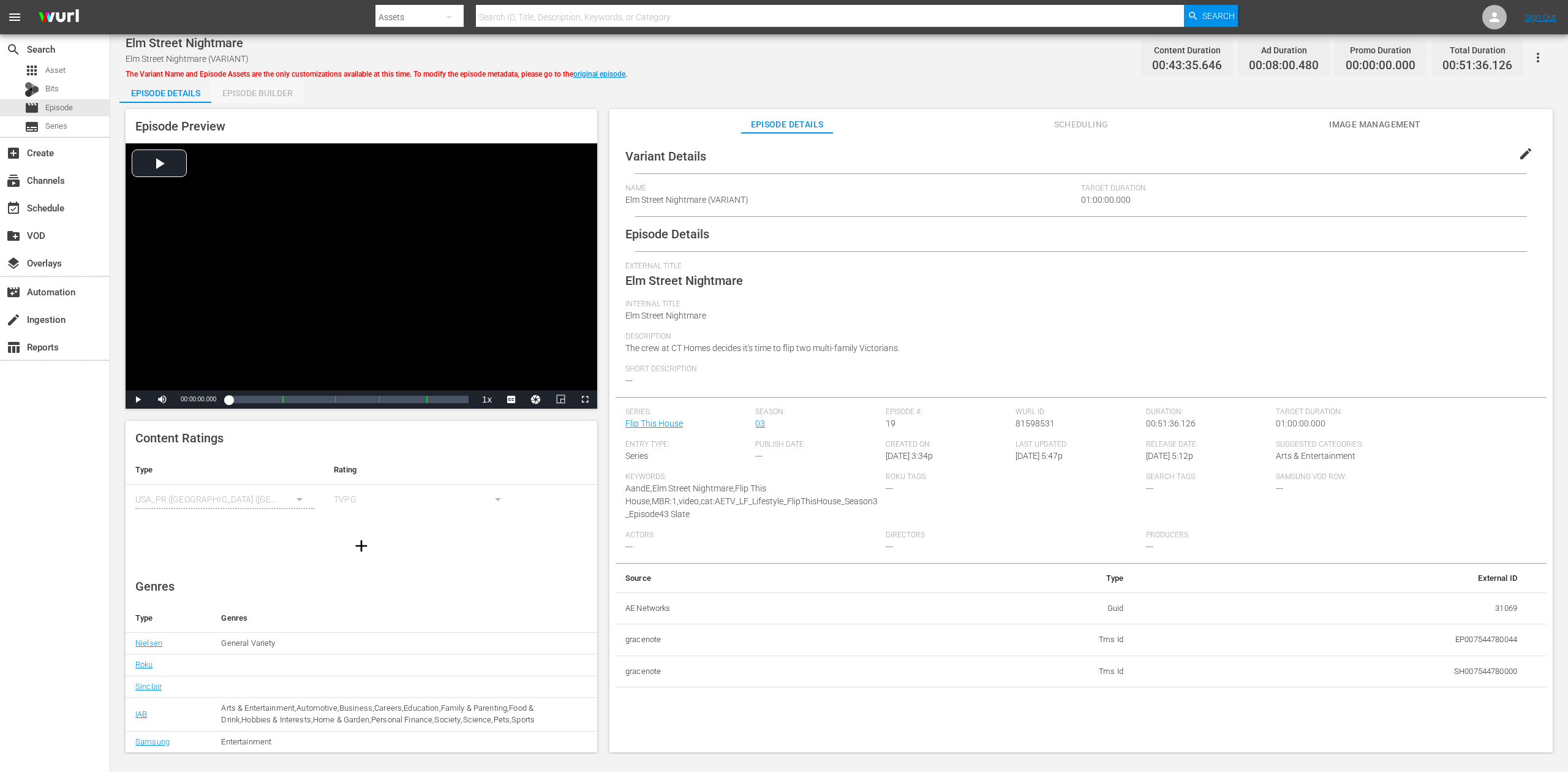
click at [261, 84] on div "Episode Builder" at bounding box center [257, 93] width 92 height 30
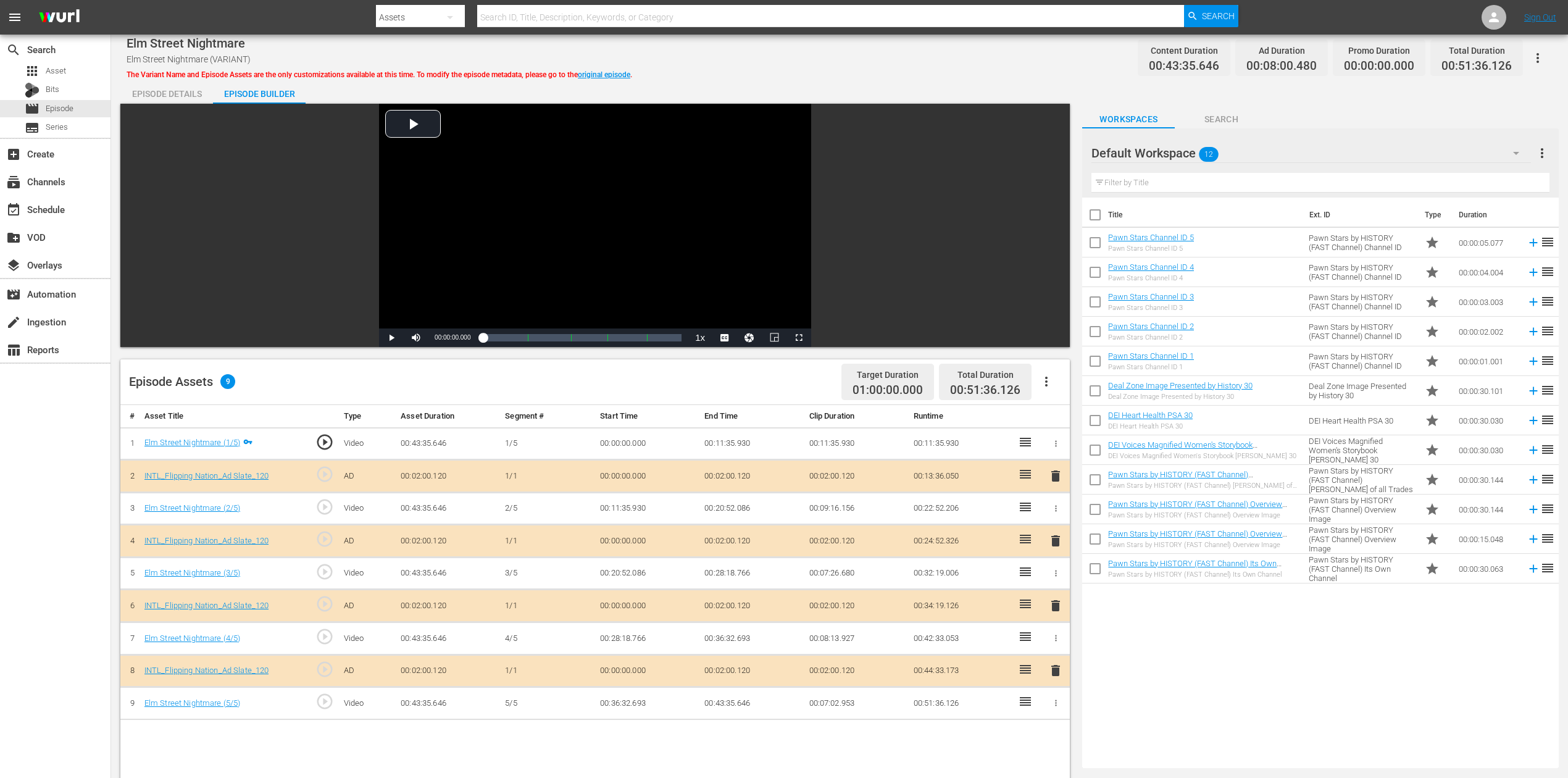
click at [1055, 583] on span "delete" at bounding box center [1055, 605] width 15 height 15
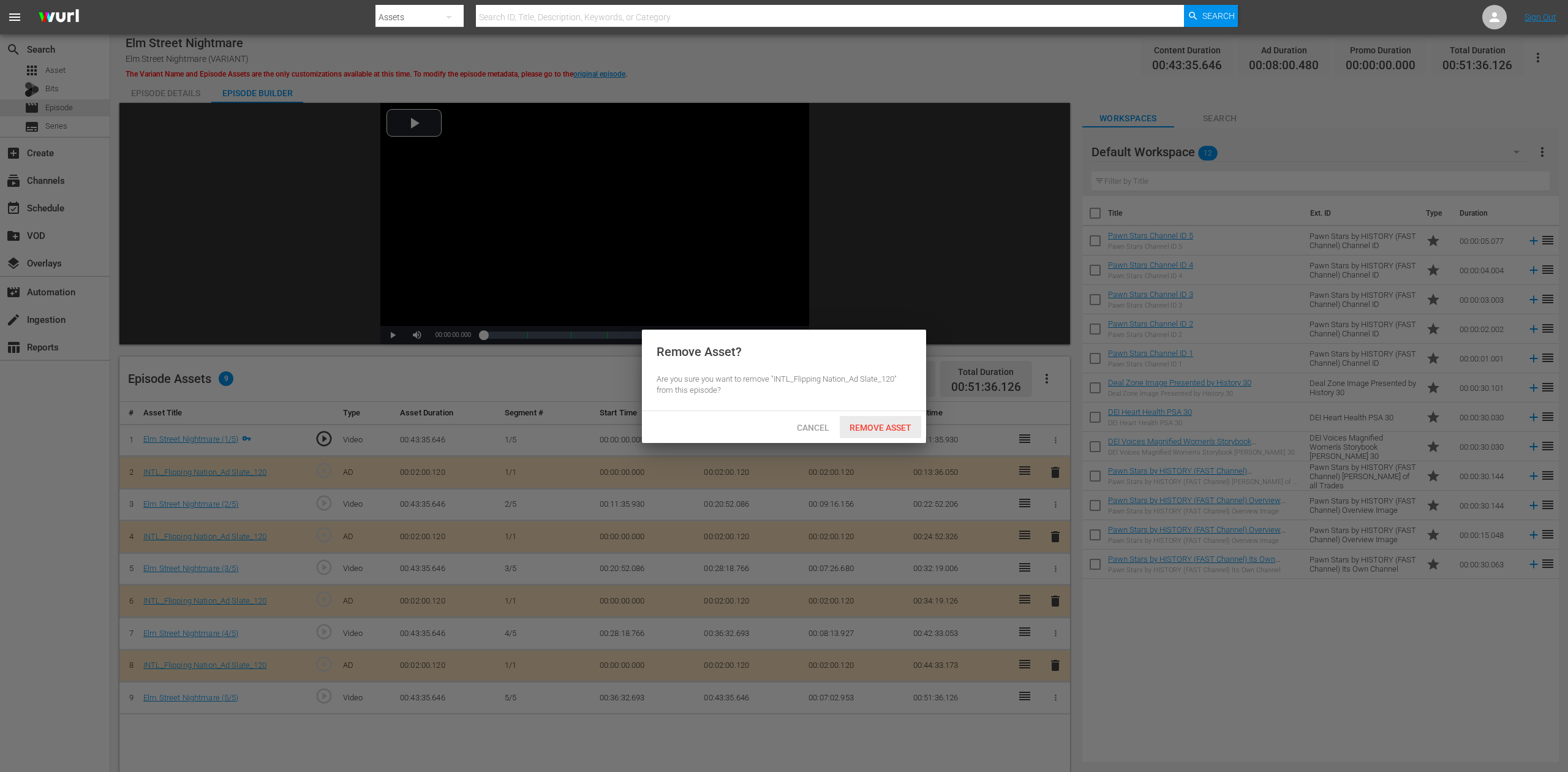
click at [873, 426] on span "Remove Asset" at bounding box center [880, 427] width 82 height 10
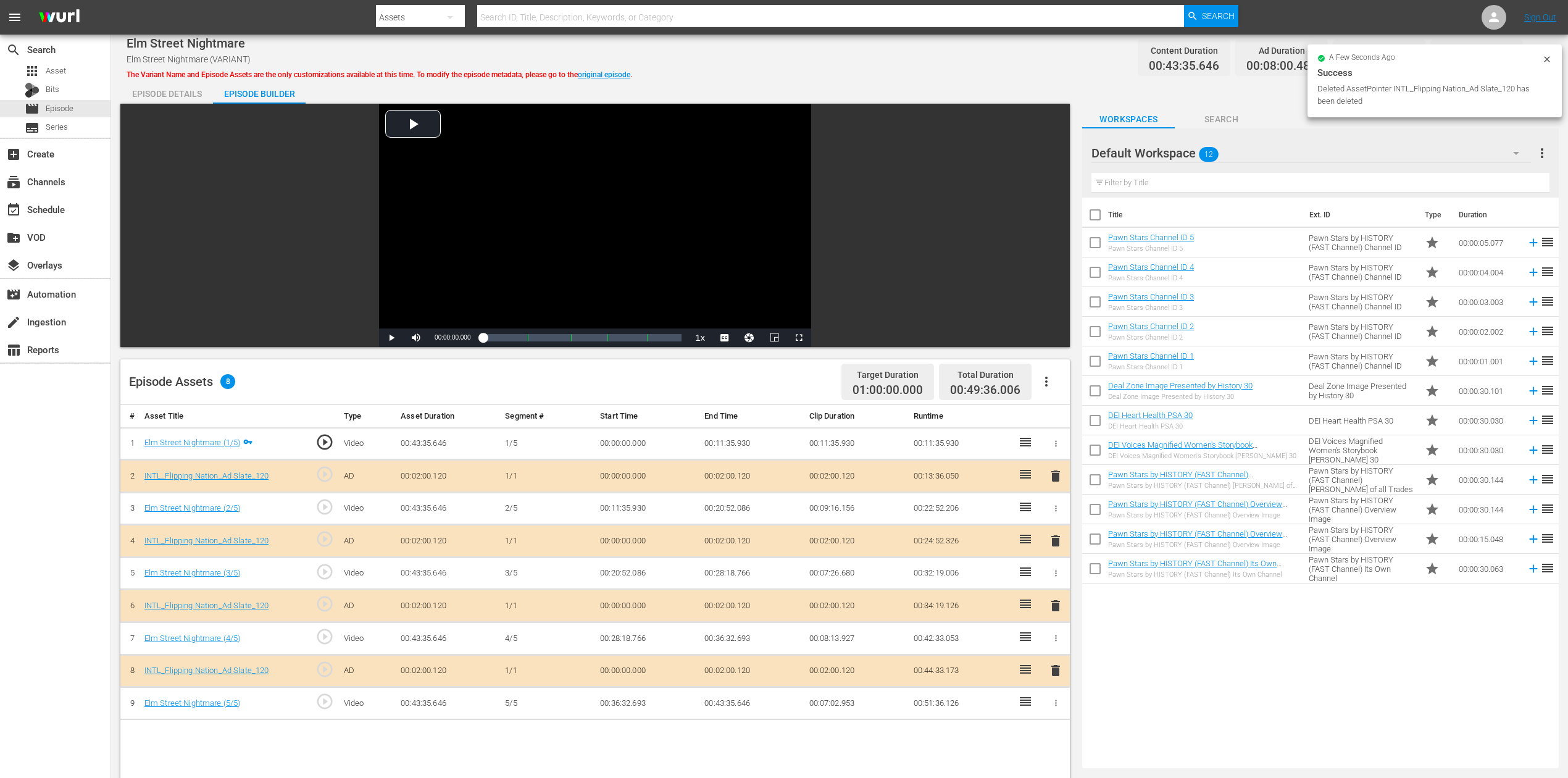
click at [1185, 147] on icon "button" at bounding box center [1516, 153] width 15 height 15
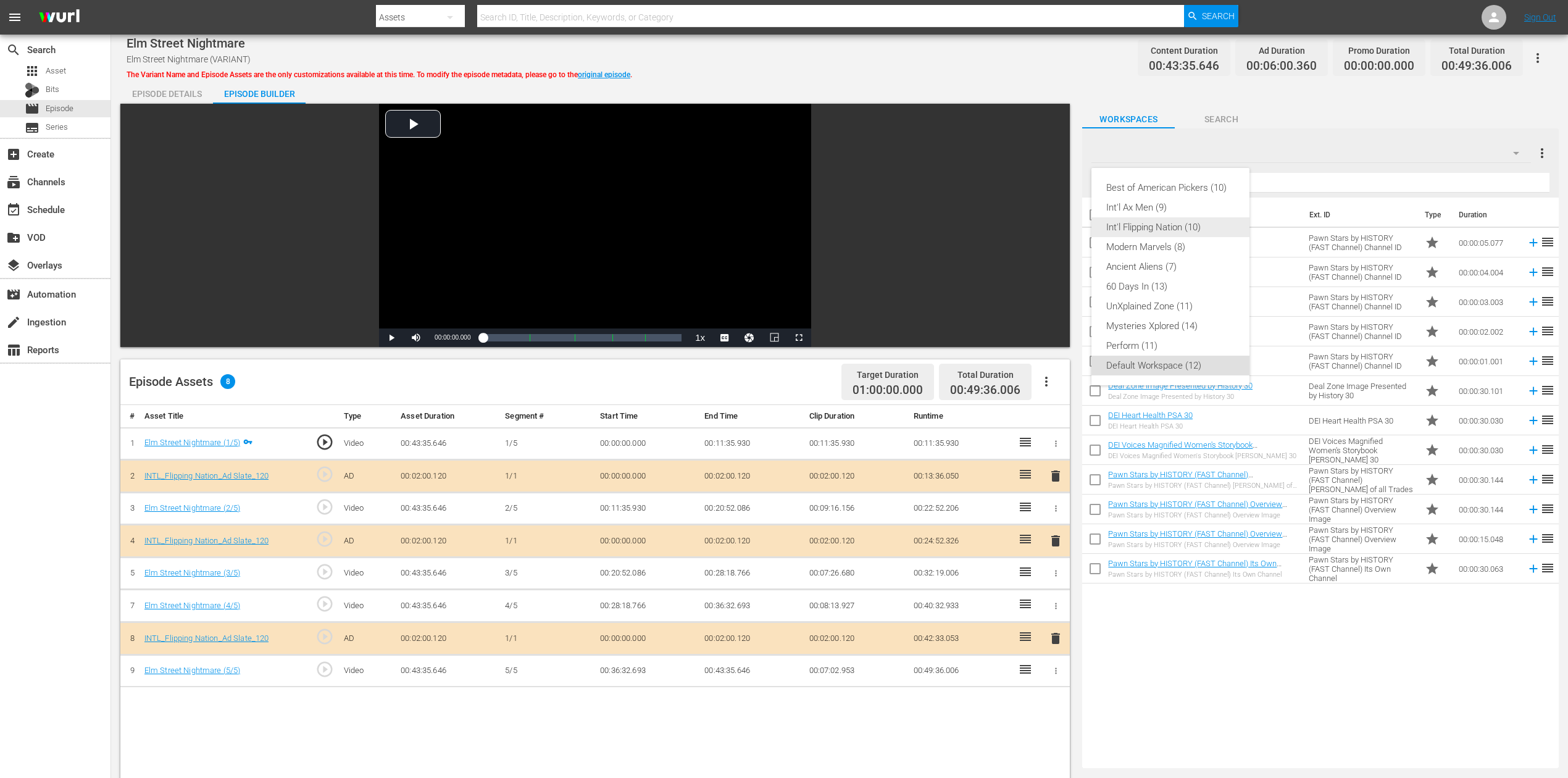
click at [1185, 230] on div "Int'l Flipping Nation (10)" at bounding box center [1171, 227] width 129 height 20
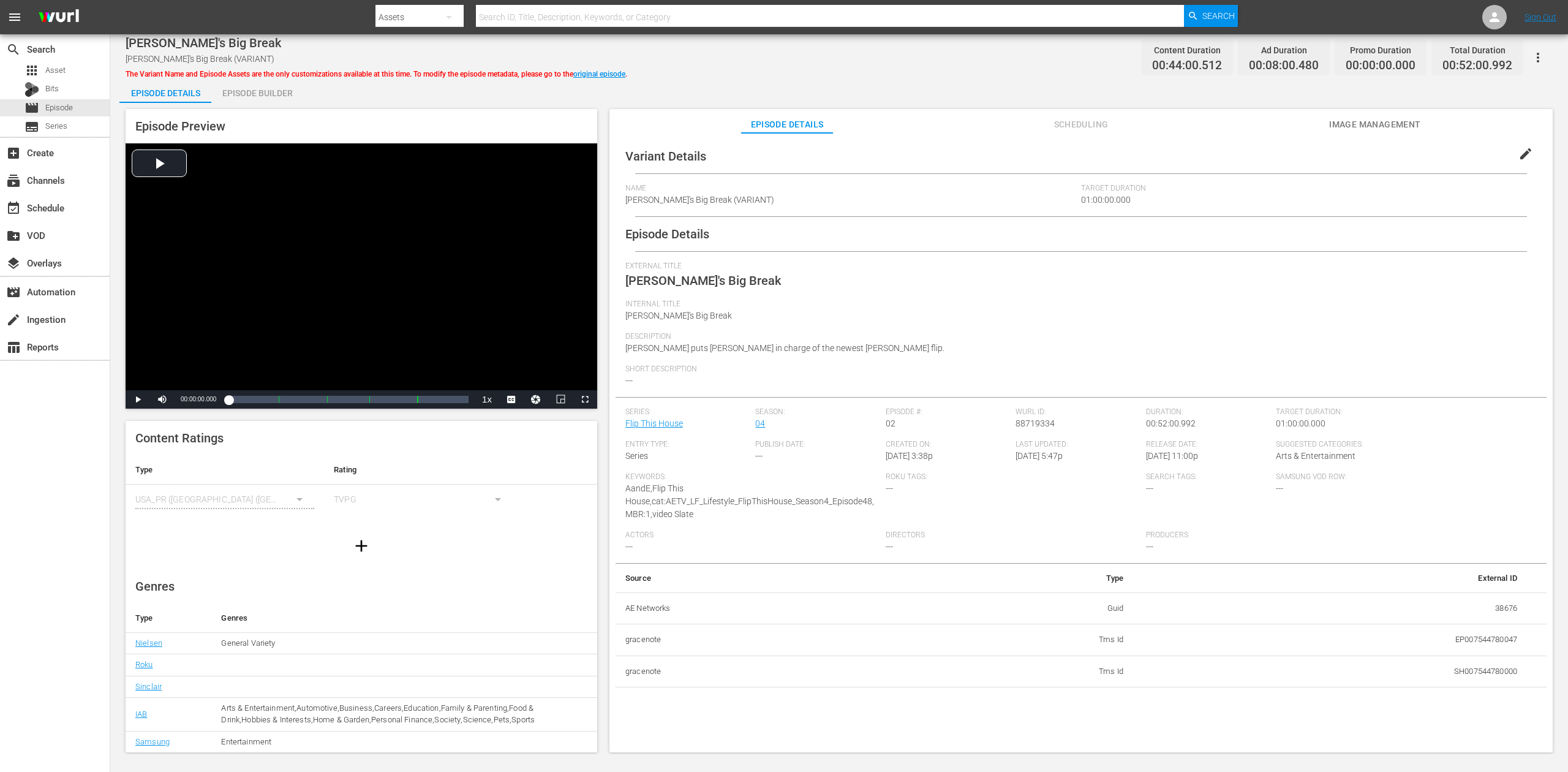
click at [258, 88] on div "Episode Builder" at bounding box center [257, 93] width 92 height 30
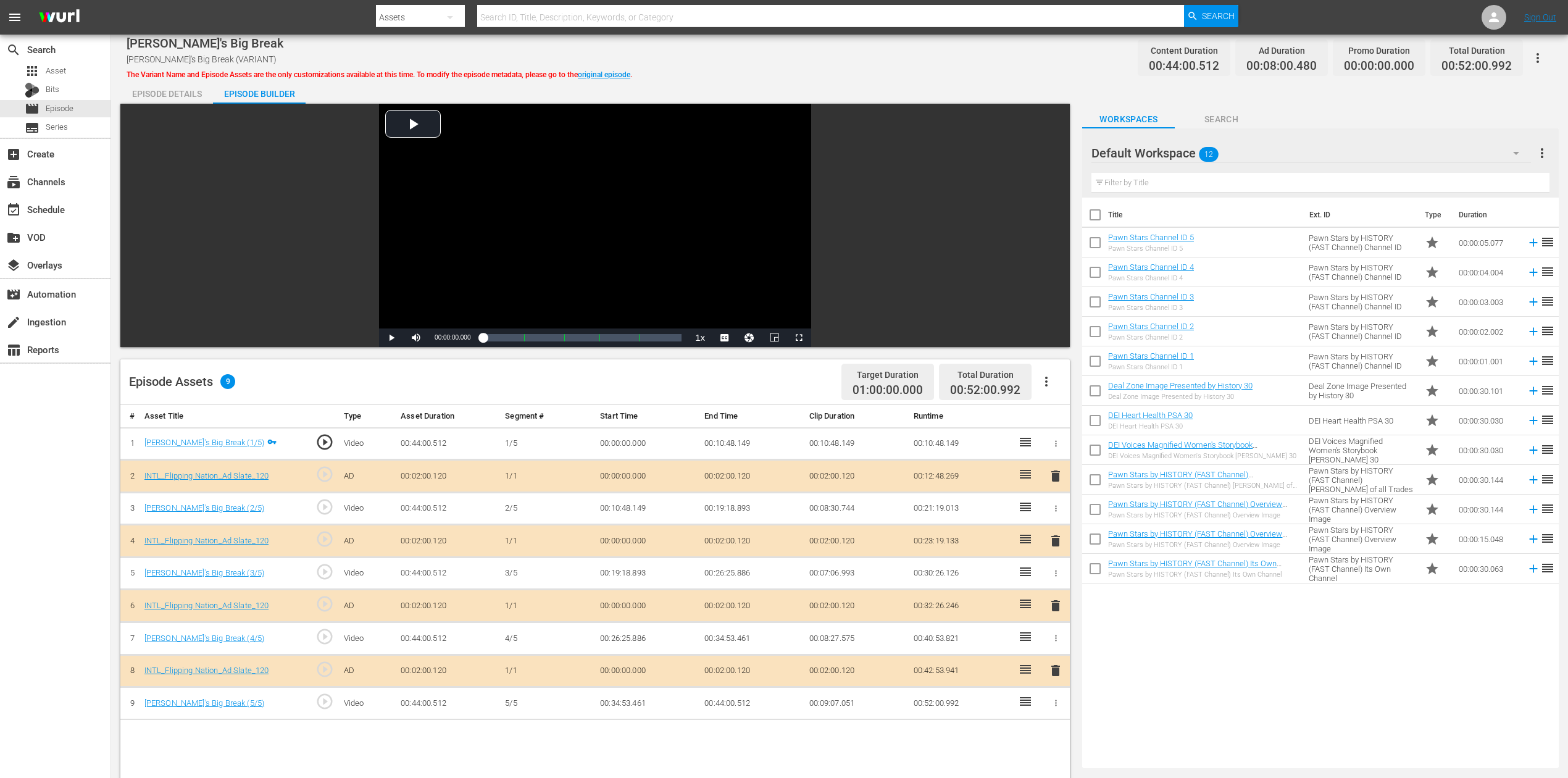
click at [1058, 583] on span "delete" at bounding box center [1055, 605] width 15 height 15
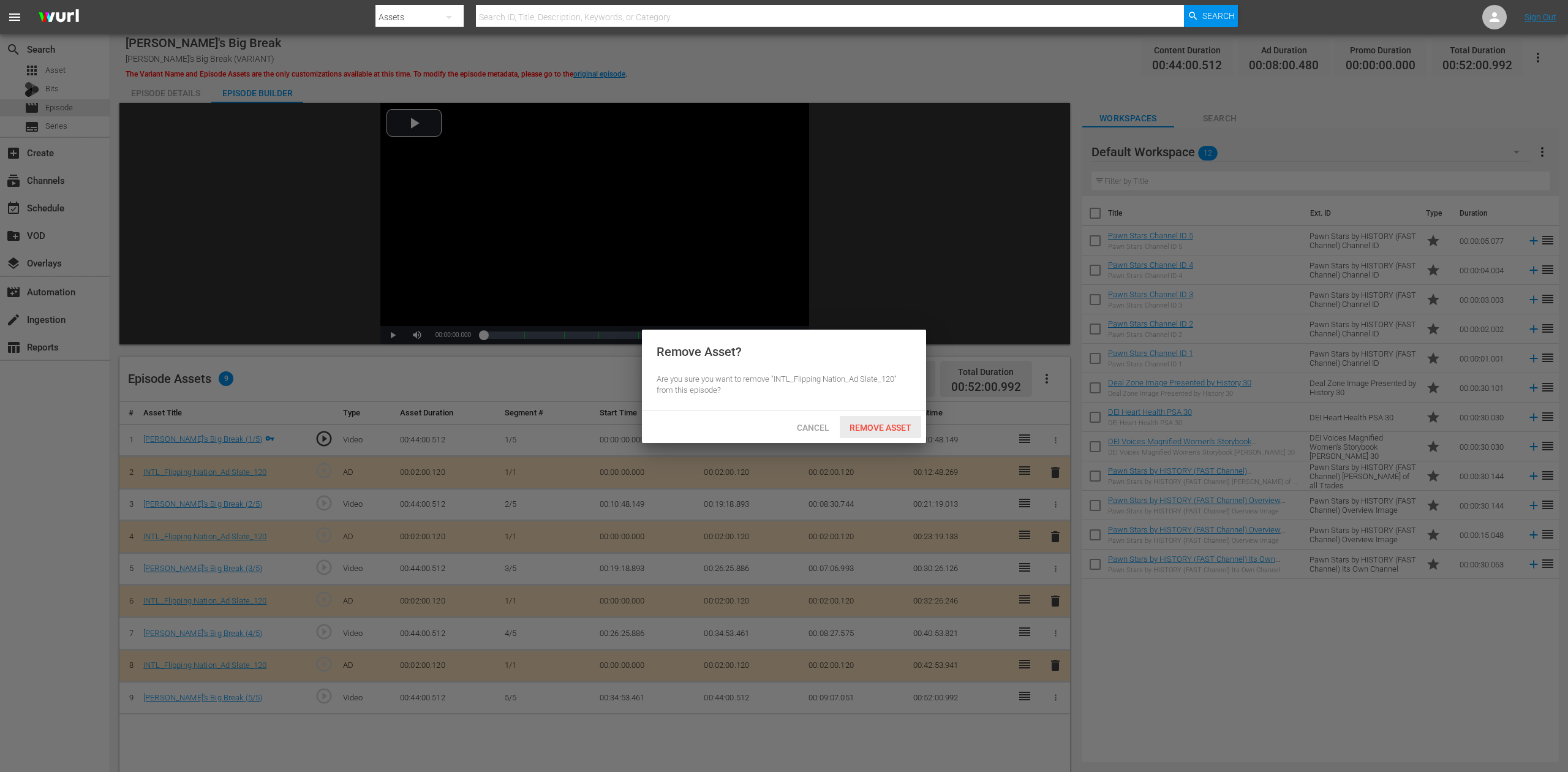
click at [904, 423] on span "Remove Asset" at bounding box center [880, 427] width 82 height 10
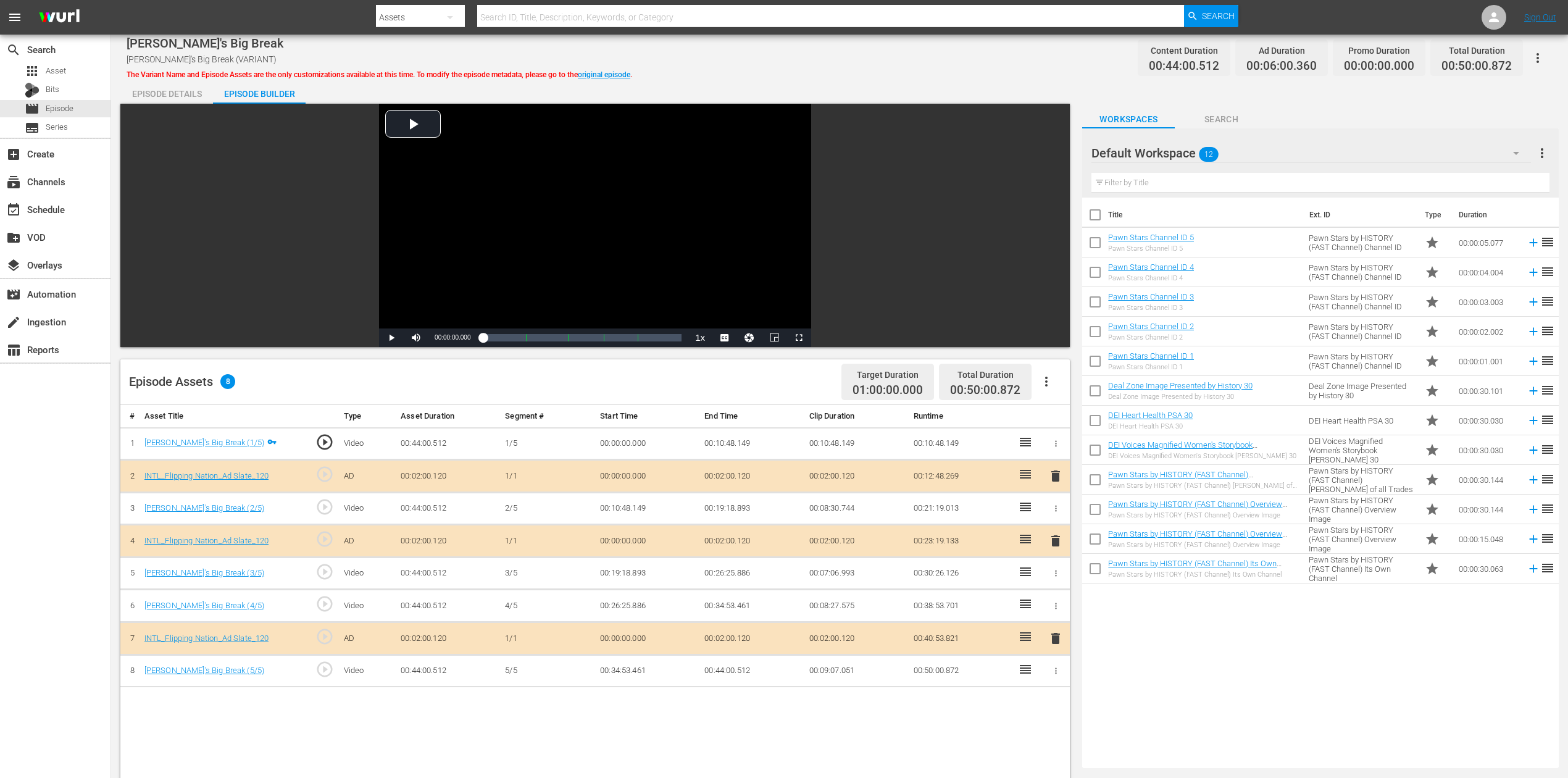
click at [1185, 153] on icon "button" at bounding box center [1516, 153] width 15 height 15
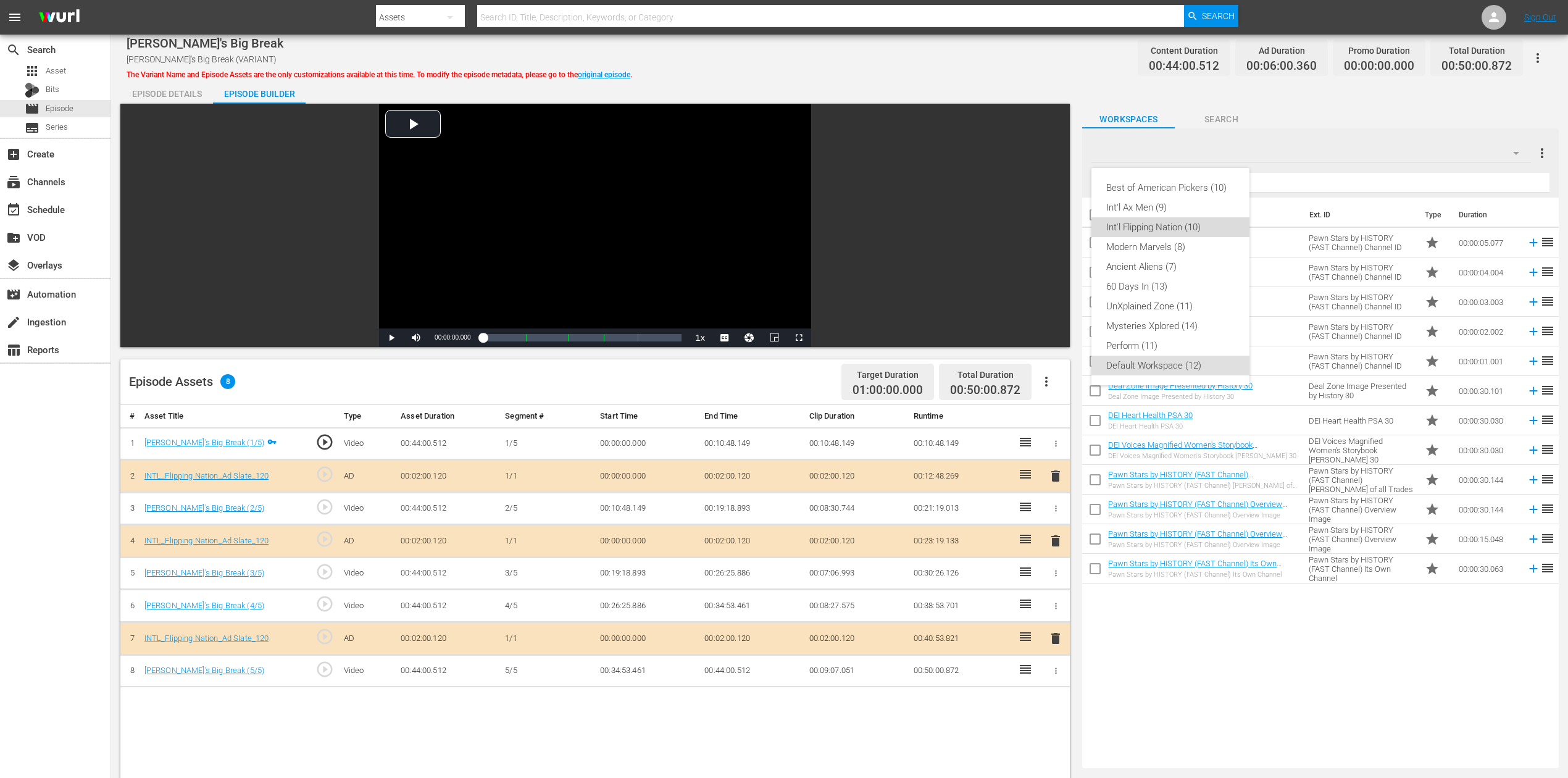
click at [1158, 228] on div "Int'l Flipping Nation (10)" at bounding box center [1171, 227] width 129 height 20
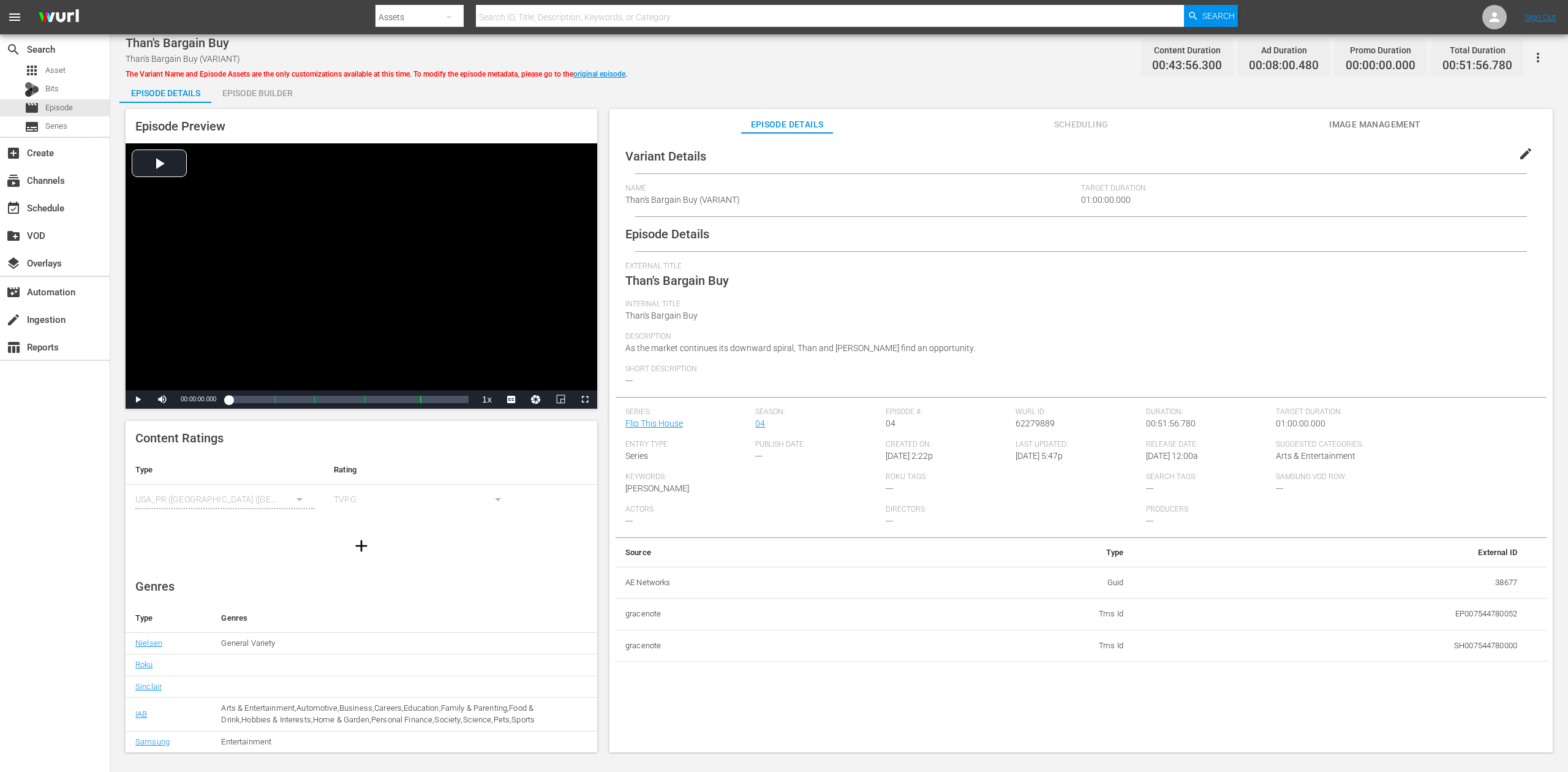
click at [246, 93] on div "Episode Builder" at bounding box center [257, 93] width 92 height 30
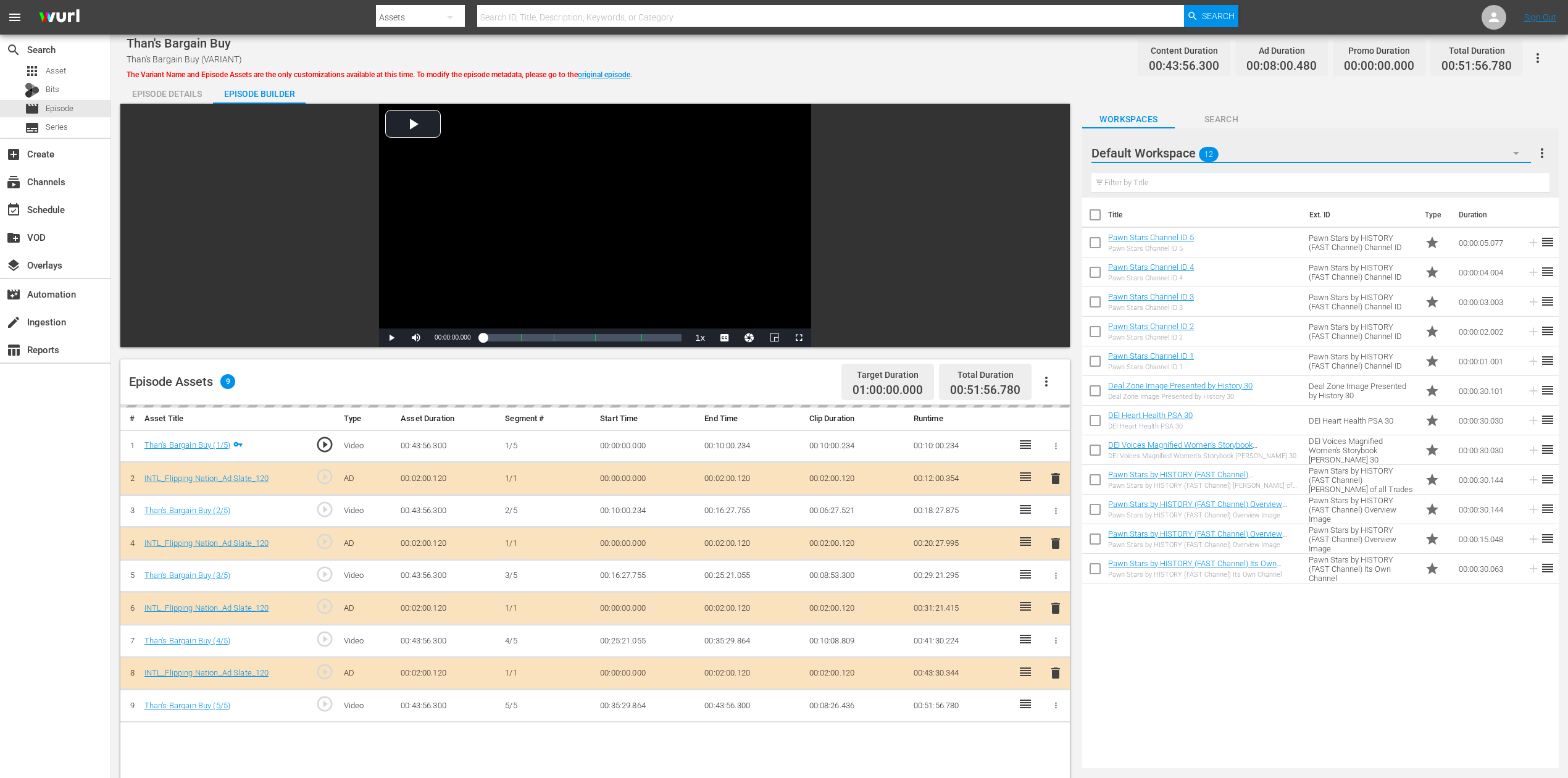
click at [1185, 141] on button "button" at bounding box center [1516, 153] width 30 height 30
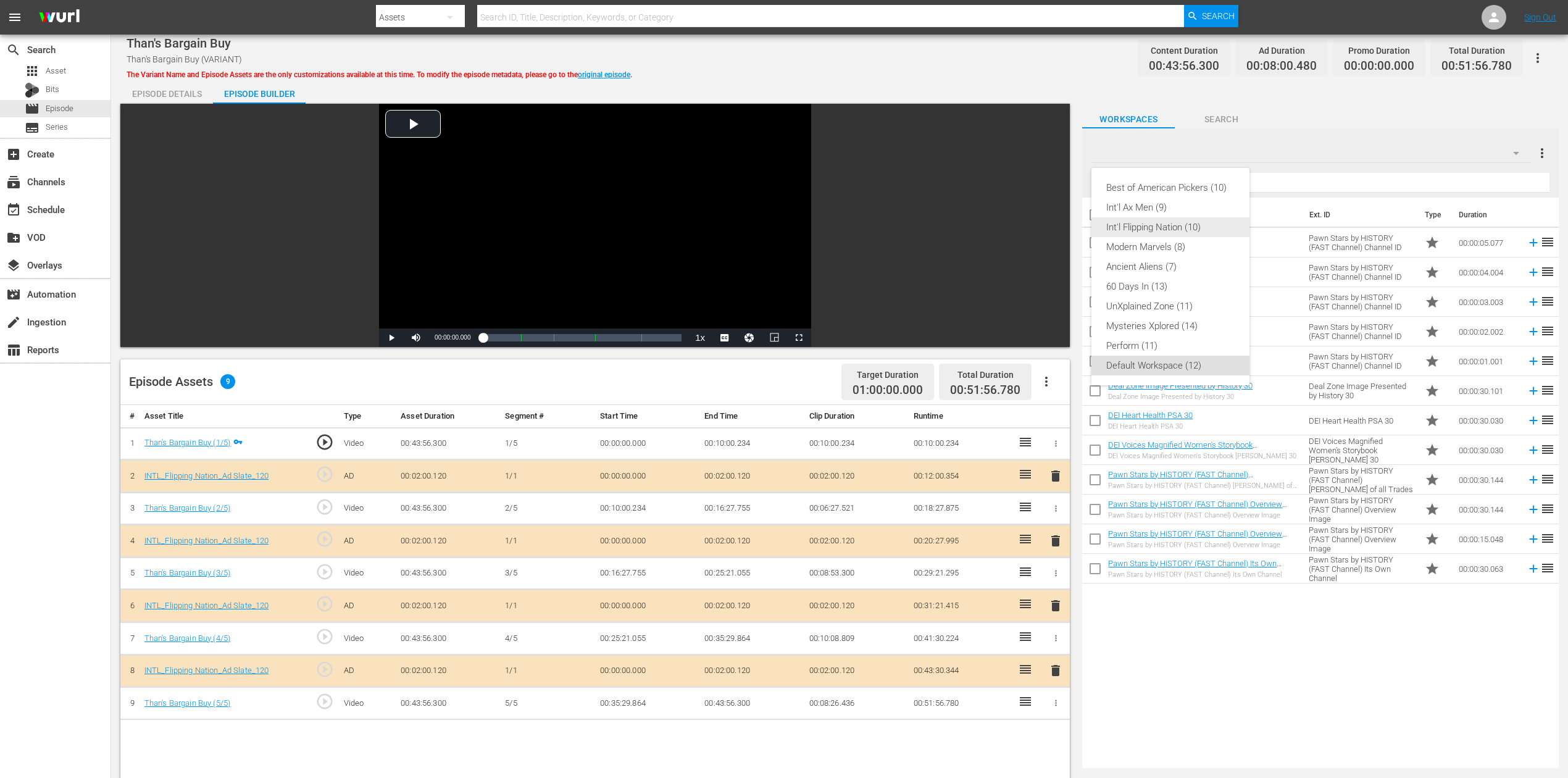
click at [1164, 224] on div "Int'l Flipping Nation (10)" at bounding box center [1171, 227] width 129 height 20
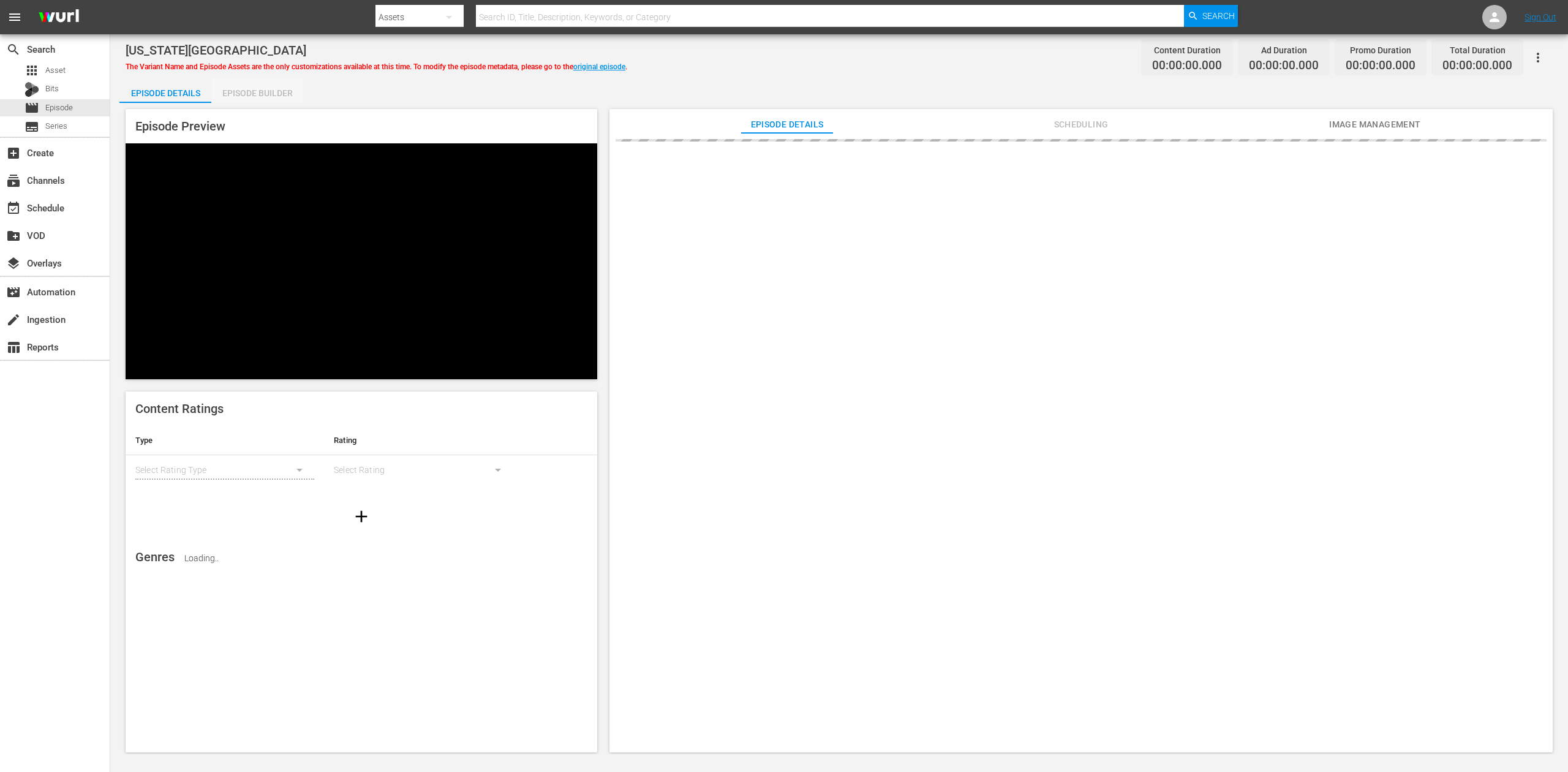
click at [275, 89] on div "Episode Builder" at bounding box center [257, 93] width 92 height 30
click at [268, 93] on div "Episode Builder" at bounding box center [257, 93] width 92 height 30
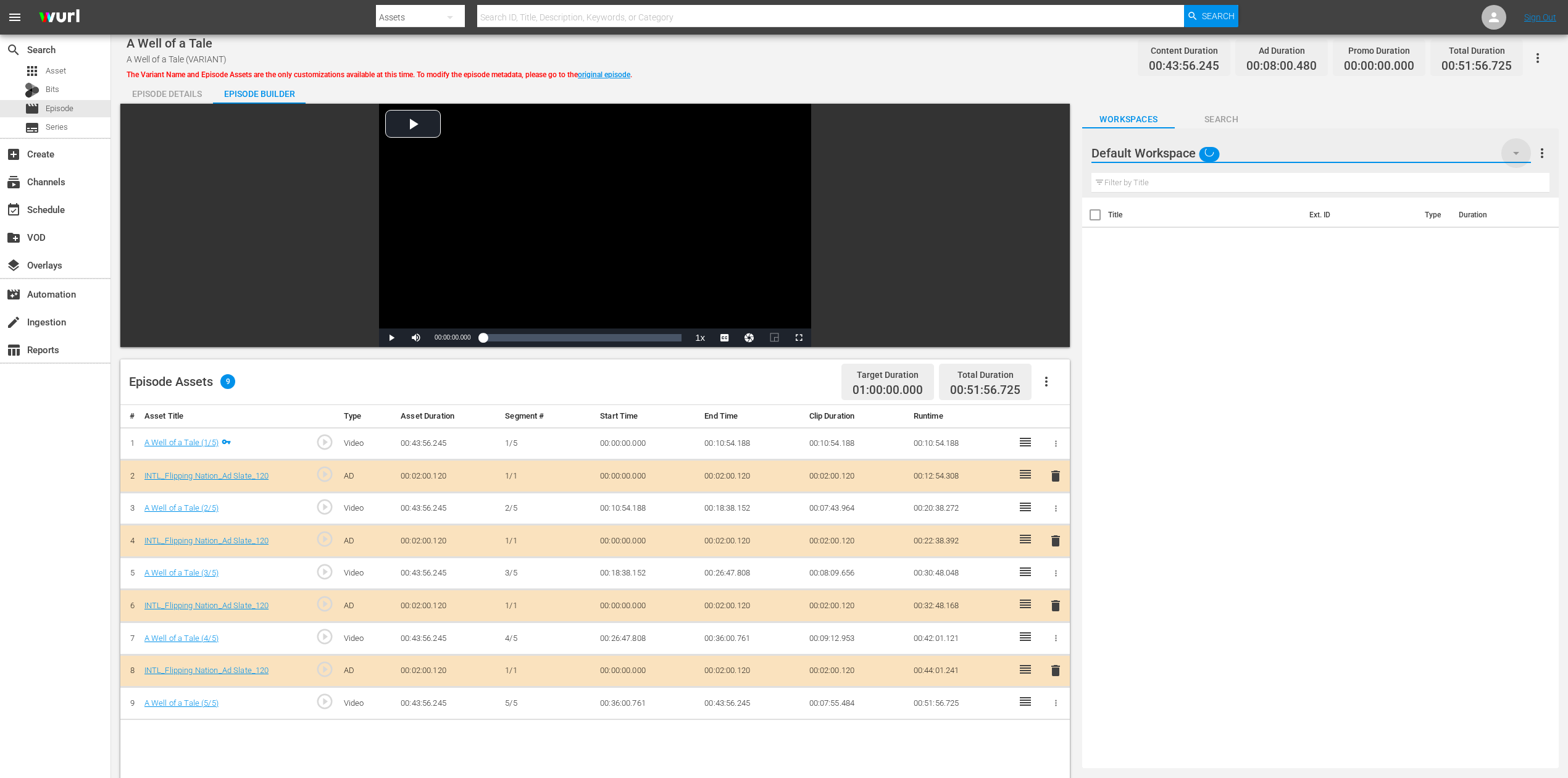
click at [1185, 153] on icon "button" at bounding box center [1516, 153] width 15 height 15
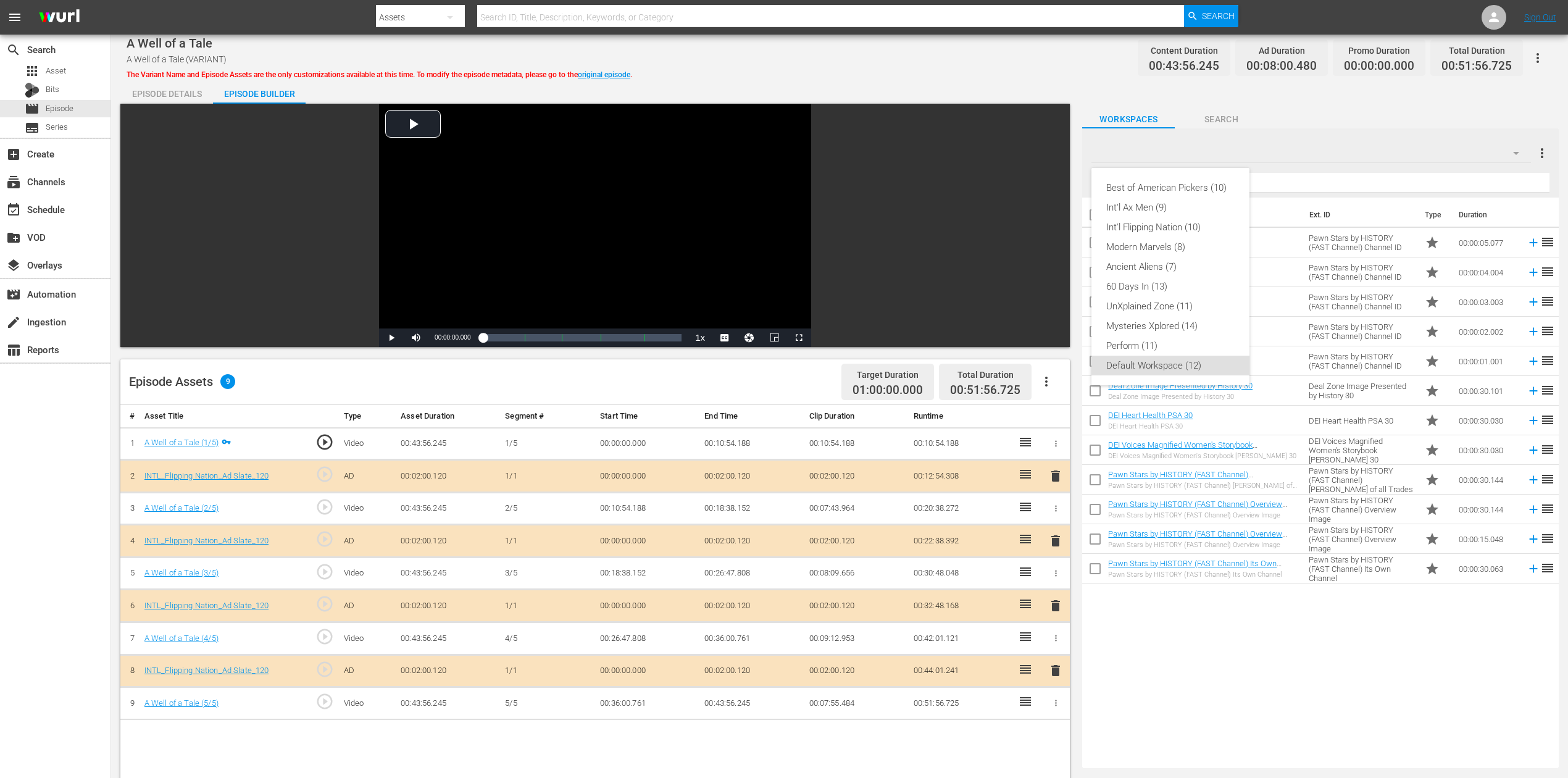
click at [1185, 583] on div "Best of American Pickers (10) Int'l Ax Men (9) Int'l Flipping Nation (10) Moder…" at bounding box center [784, 389] width 1568 height 778
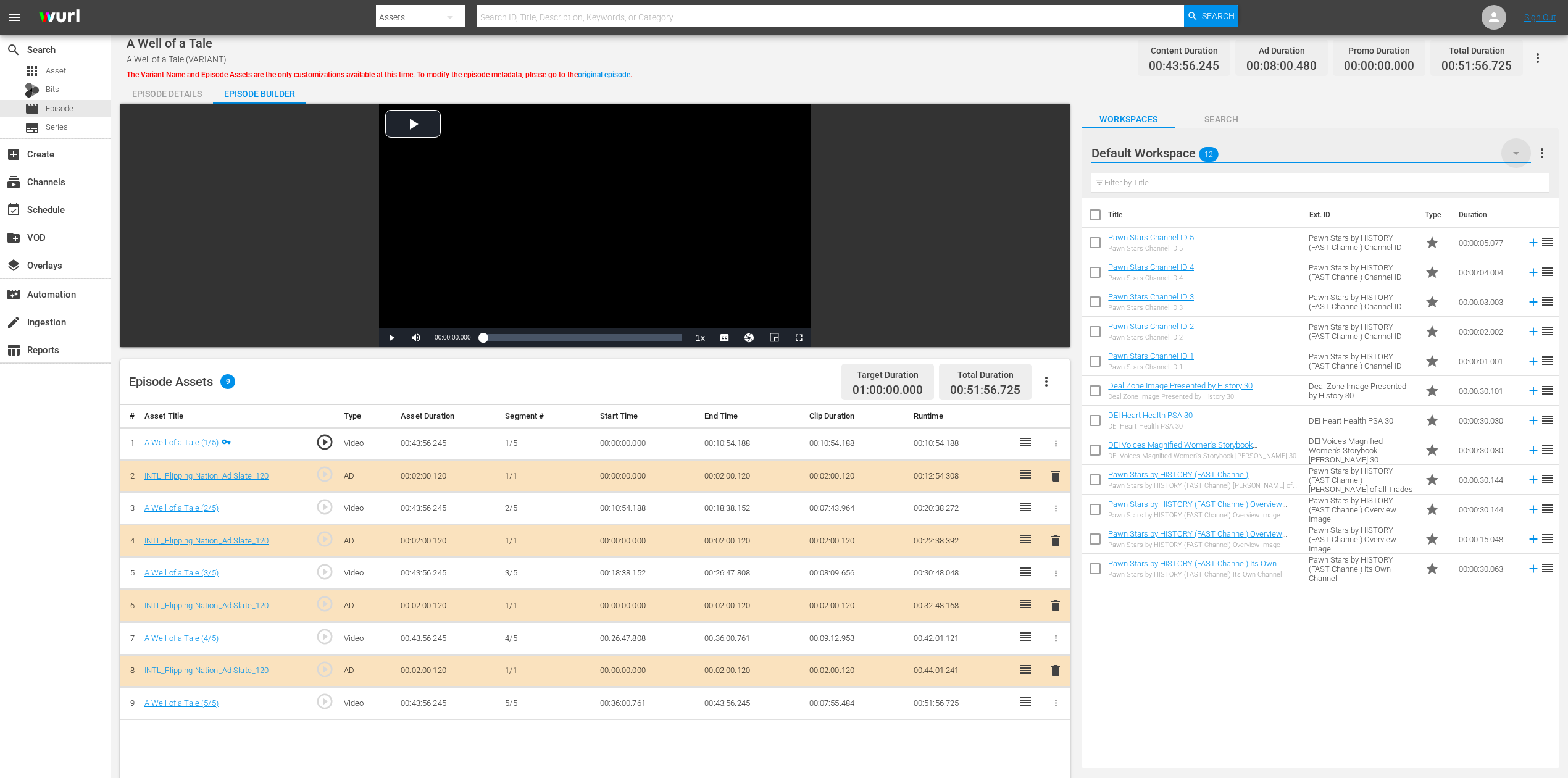
click at [1185, 155] on icon "button" at bounding box center [1516, 153] width 15 height 15
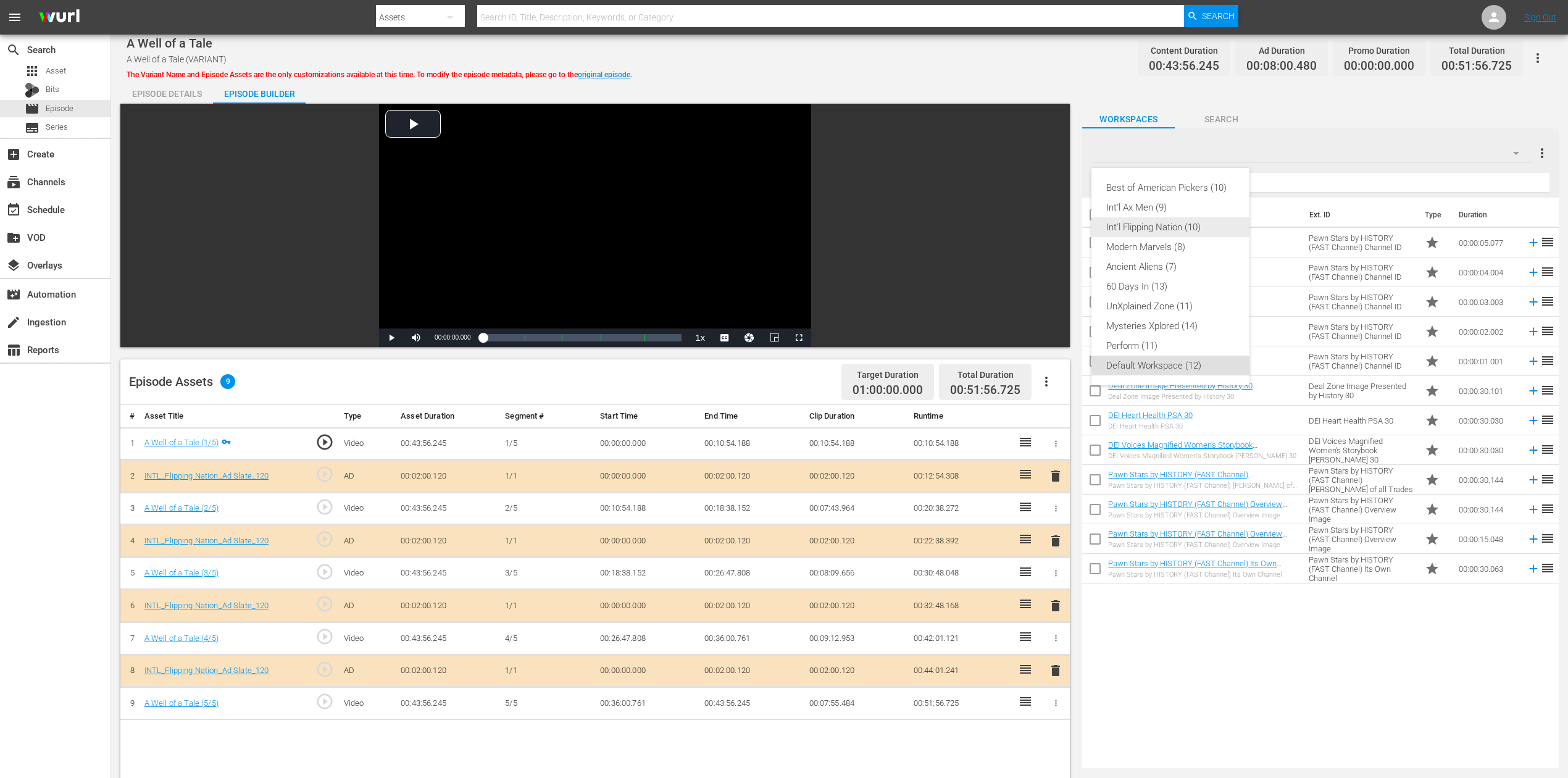
click at [1178, 228] on div "Int'l Flipping Nation (10)" at bounding box center [1171, 227] width 129 height 20
